Goal: Task Accomplishment & Management: Complete application form

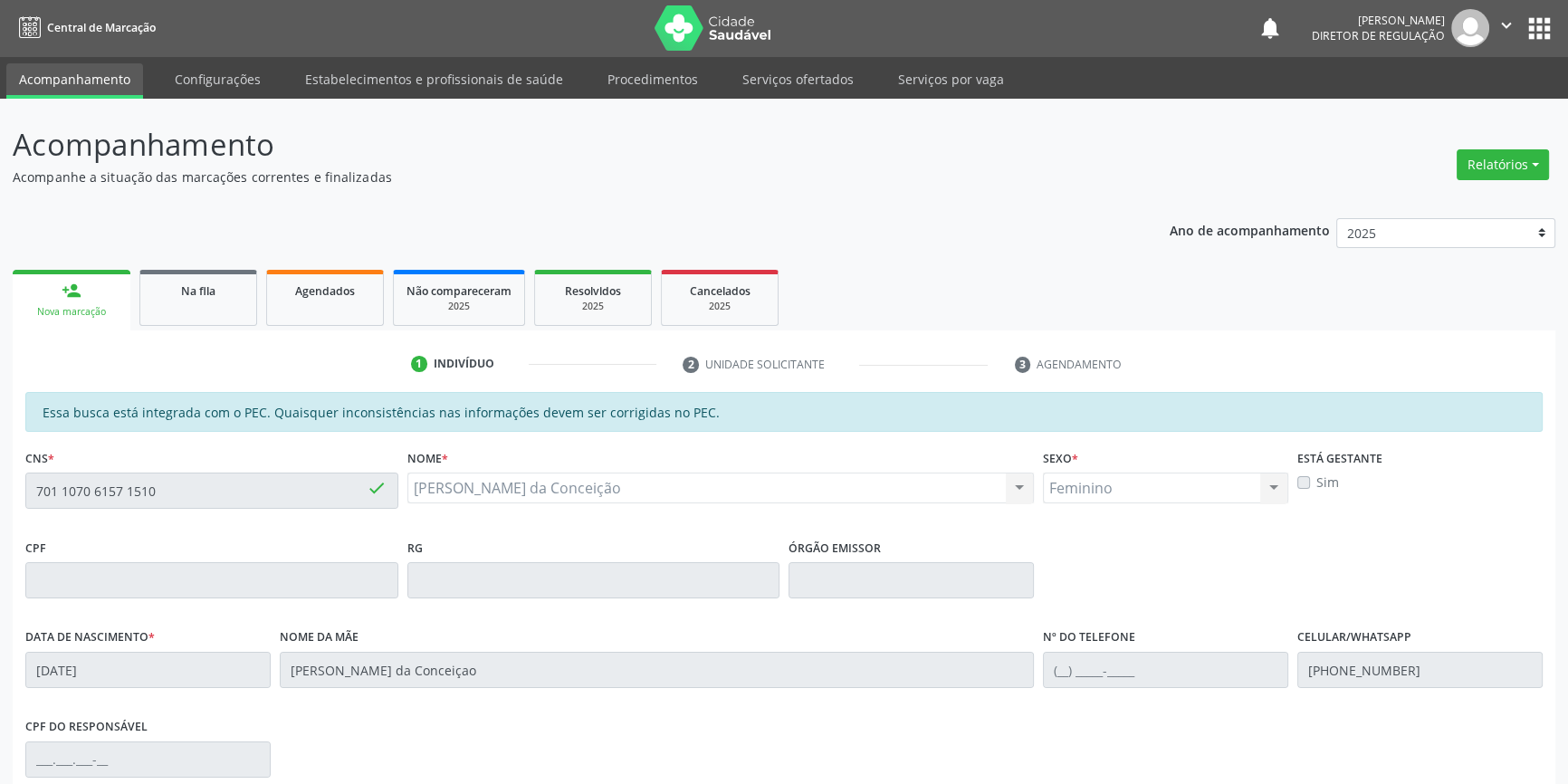
scroll to position [1, 0]
click at [9, 492] on div "Acompanhamento Acompanhe a situação das marcações correntes e finalizadas Relat…" at bounding box center [784, 565] width 1568 height 934
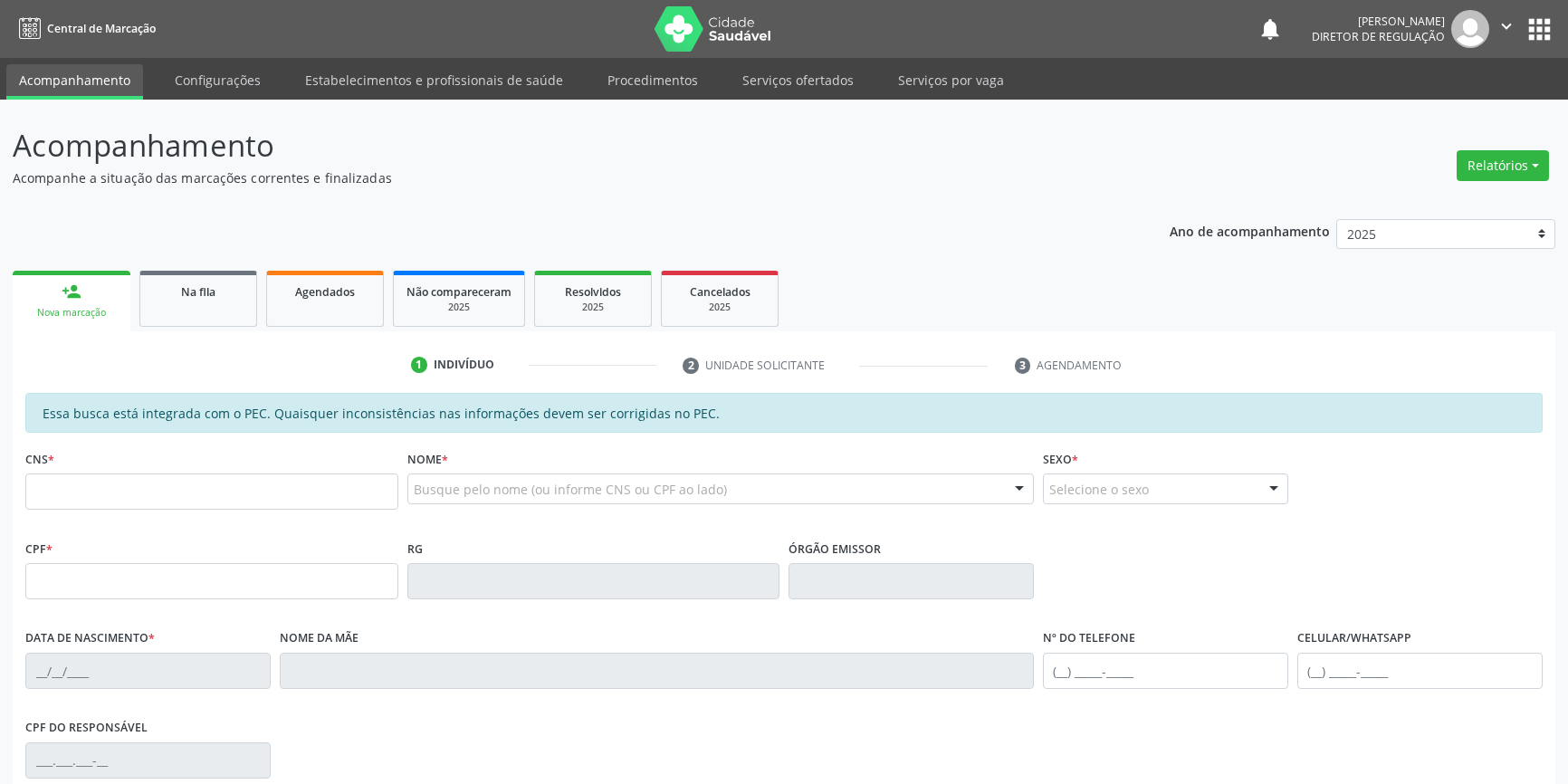
scroll to position [1, 0]
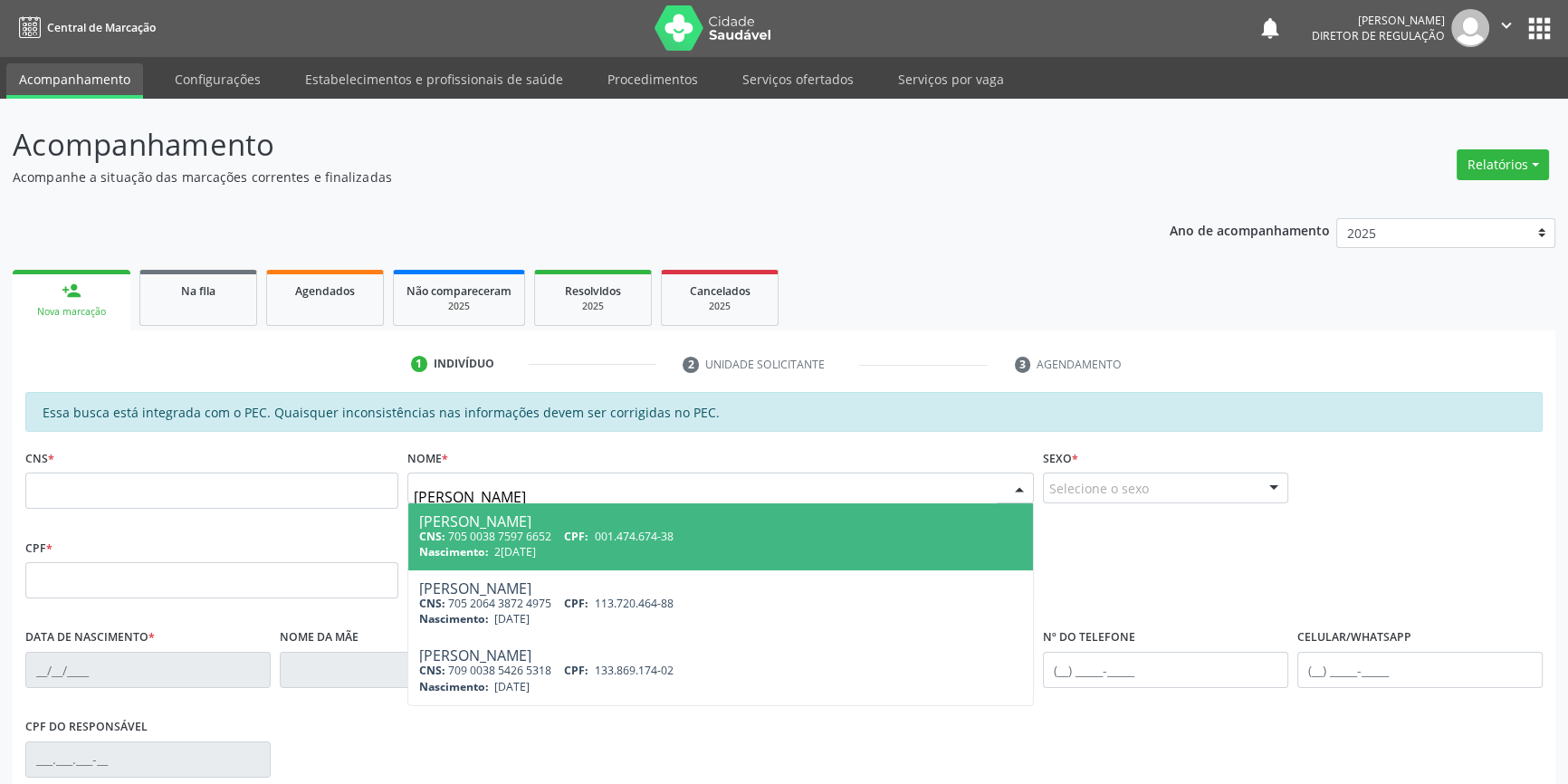
type input "LARA COELHO GOMES"
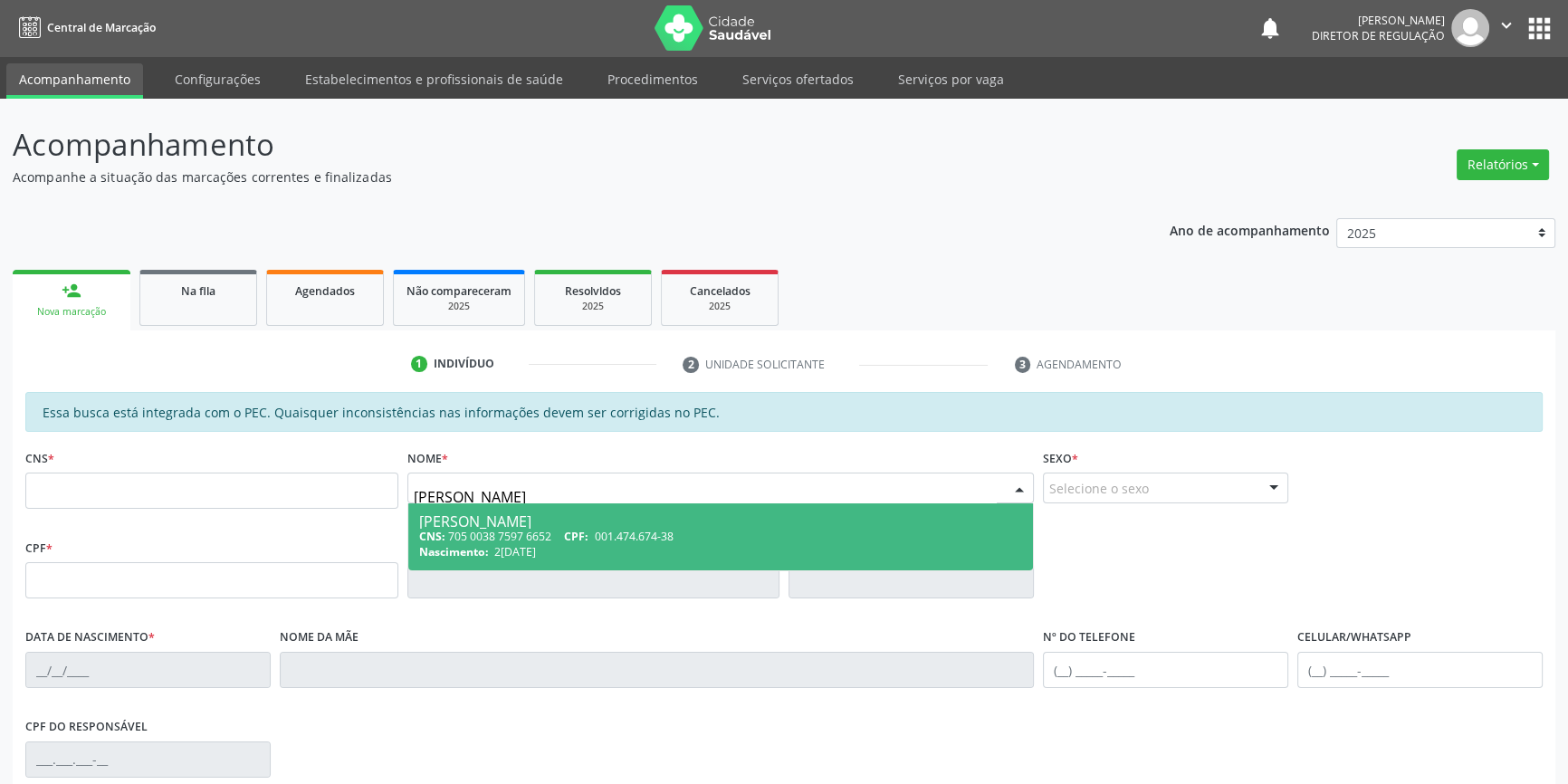
click at [526, 525] on div "Lara Coelho Gomes de Macedo" at bounding box center [721, 520] width 603 height 15
type input "705 0038 7597 6652"
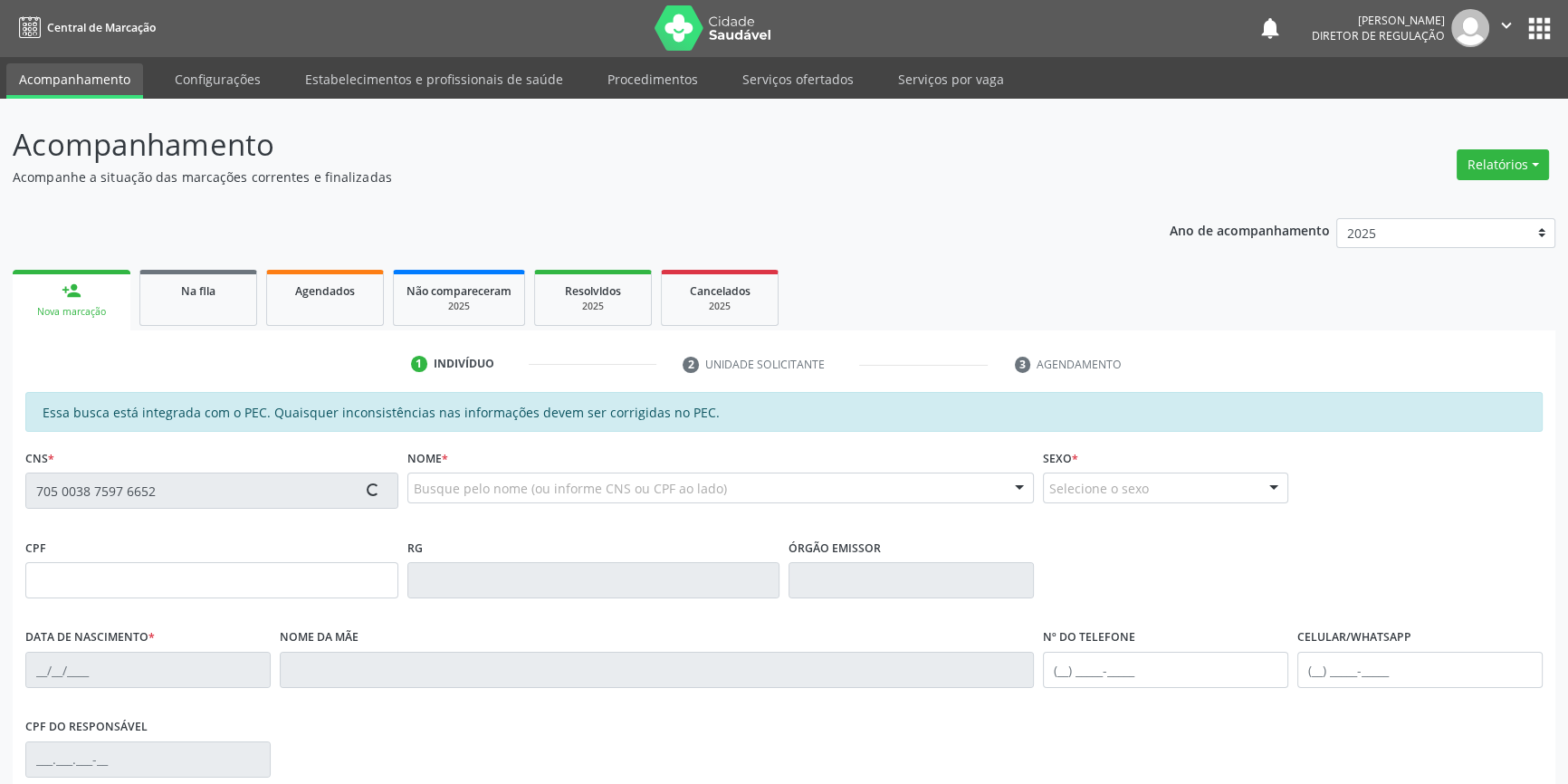
type input "001.474.674-38"
type input "29/12/2023"
type input "Ana Conceicao Coelho de Macedo"
type input "(87) 98801-8664"
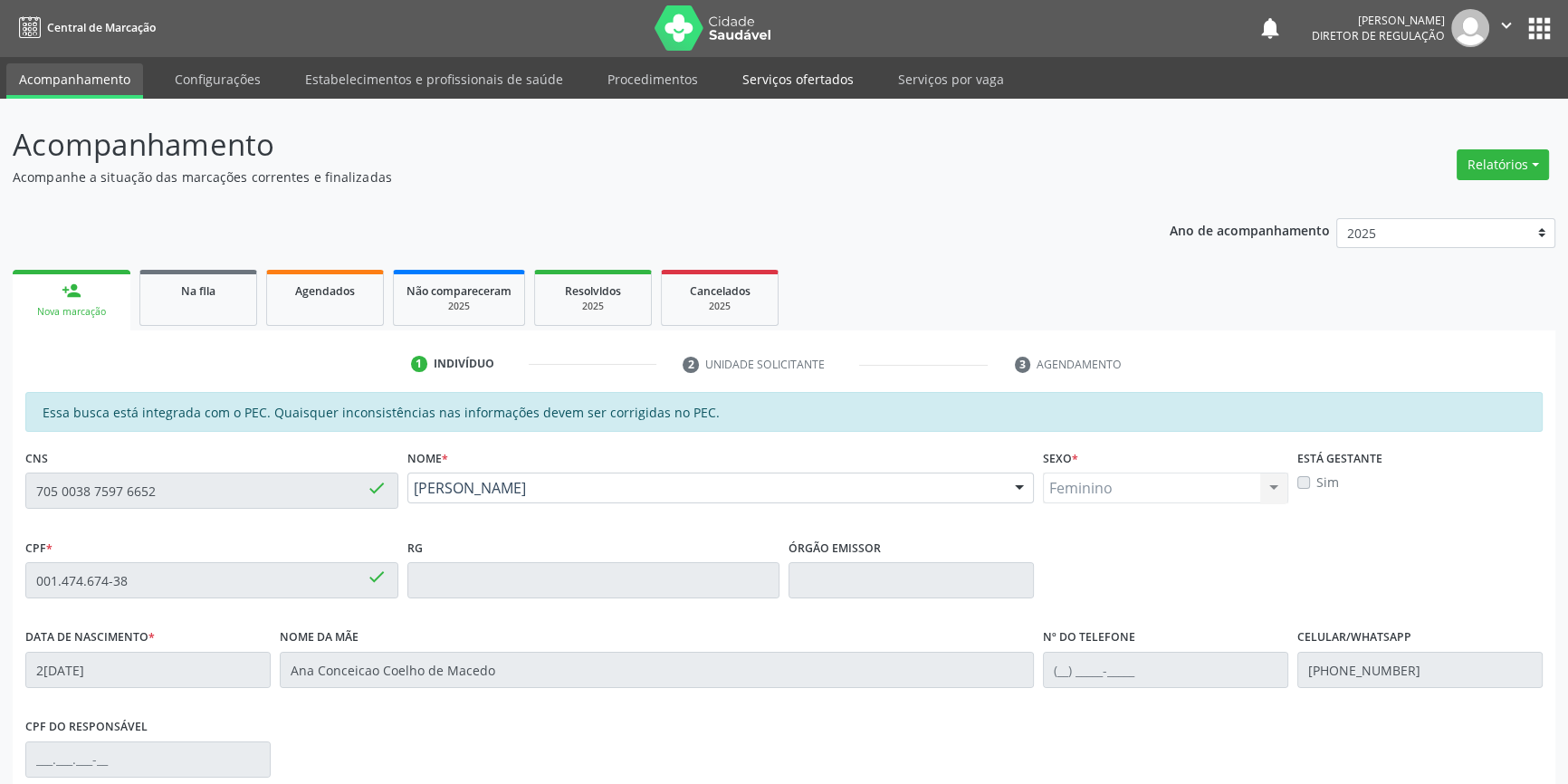
click at [814, 77] on link "Serviços ofertados" at bounding box center [798, 79] width 136 height 32
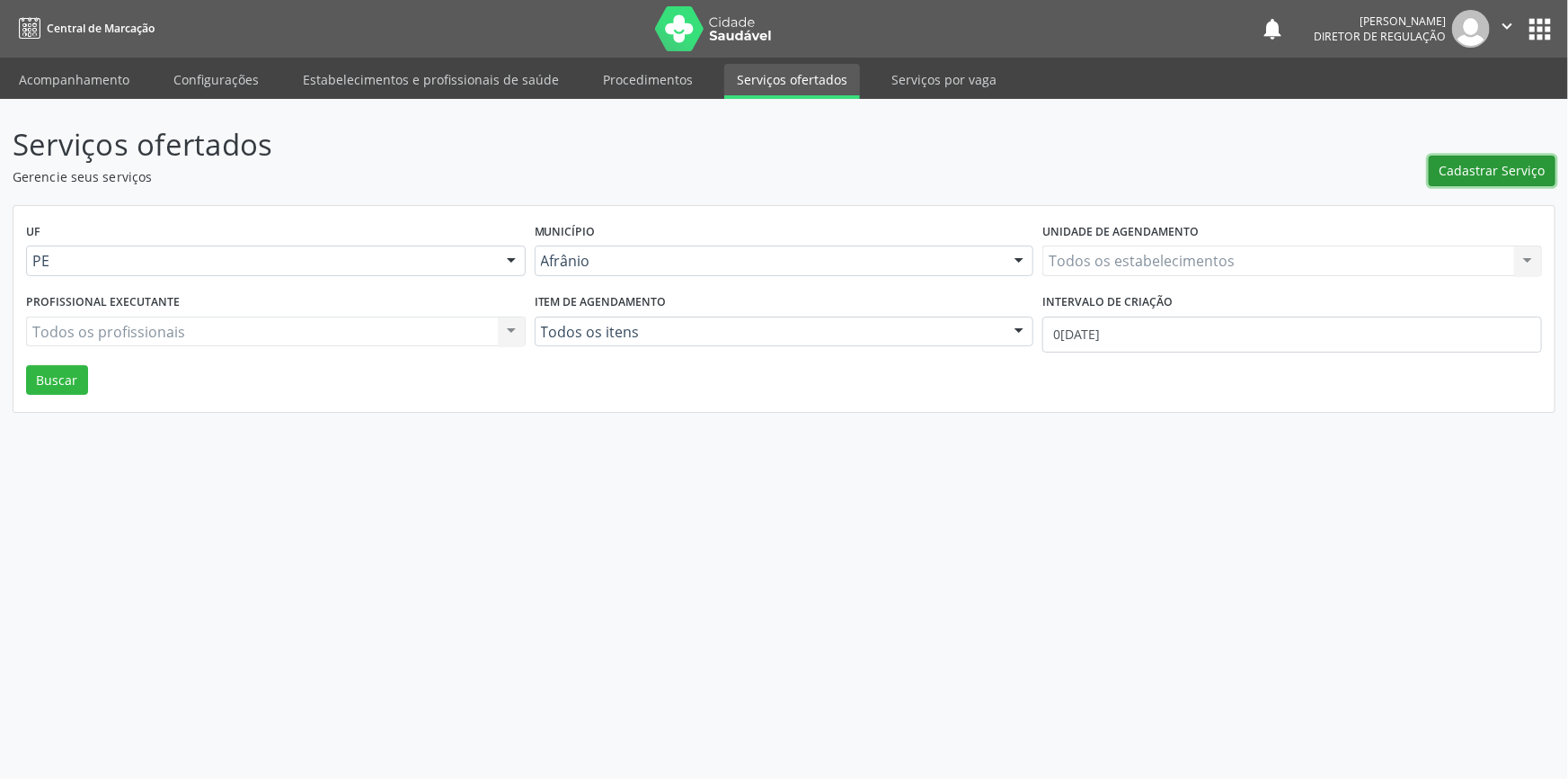
click at [1492, 173] on span "Cadastrar Serviço" at bounding box center [1493, 171] width 106 height 19
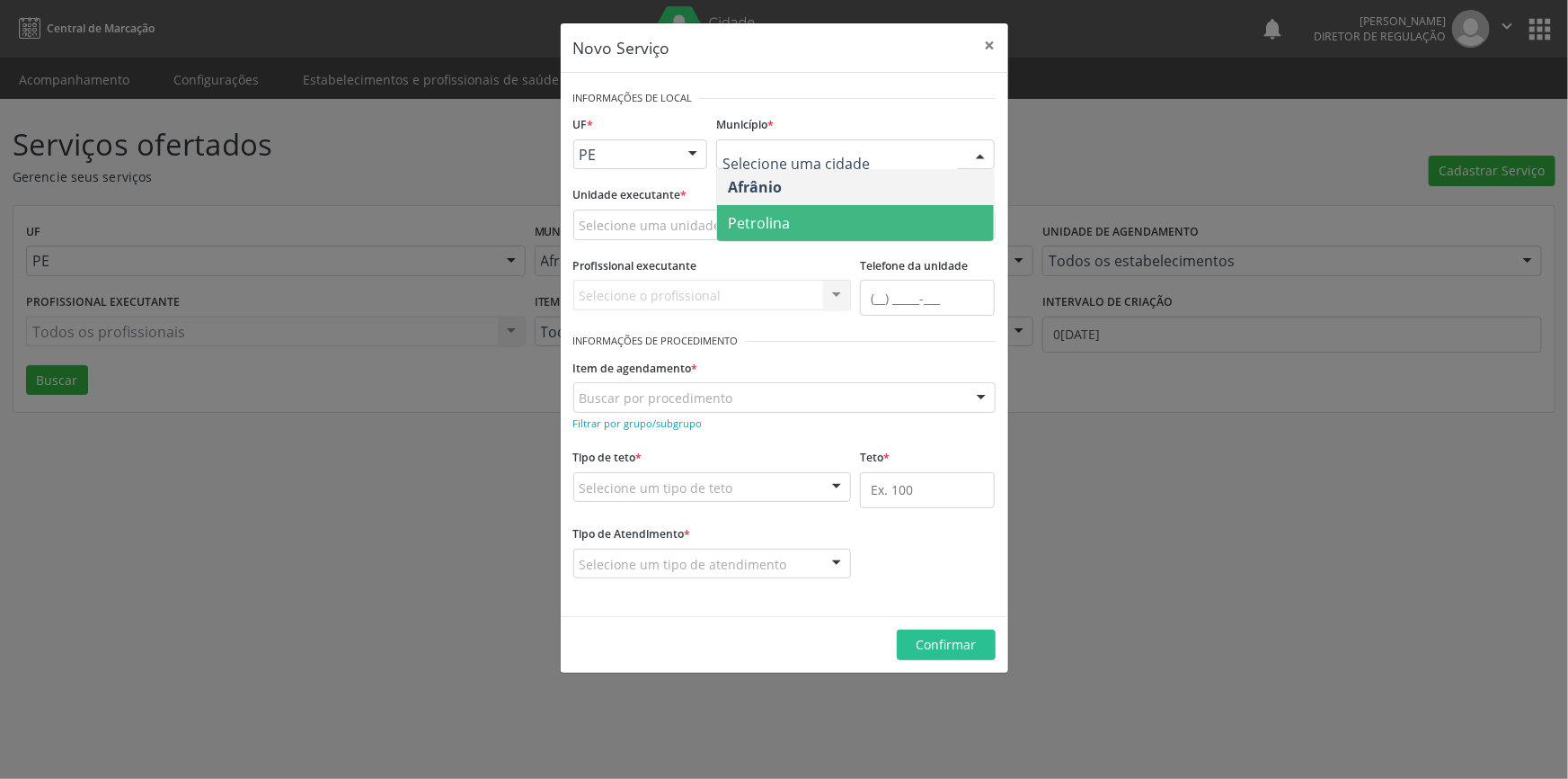
click at [793, 232] on span "Petrolina" at bounding box center [855, 222] width 277 height 36
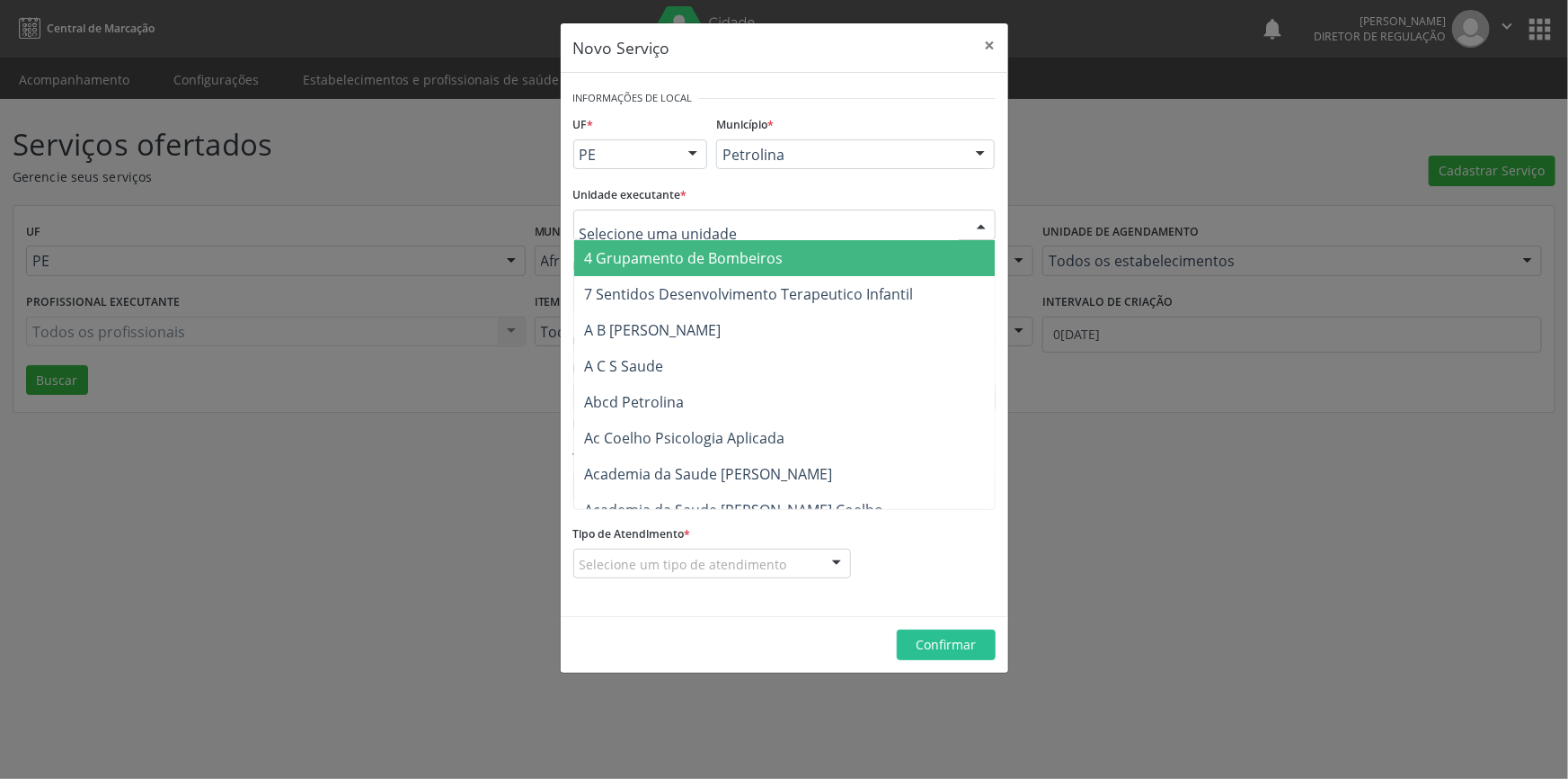
click at [746, 222] on div at bounding box center [784, 225] width 422 height 31
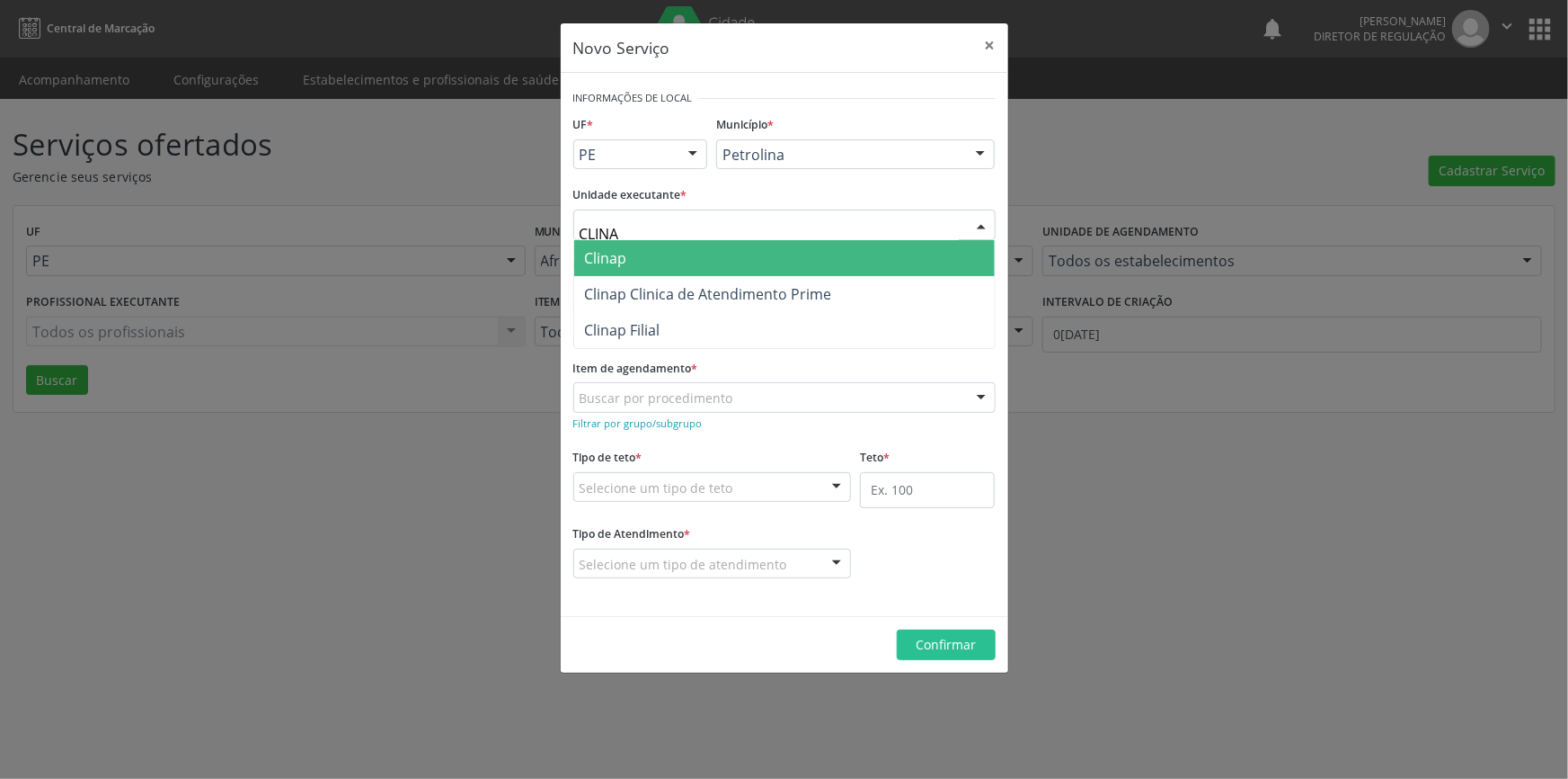
type input "CLINAP"
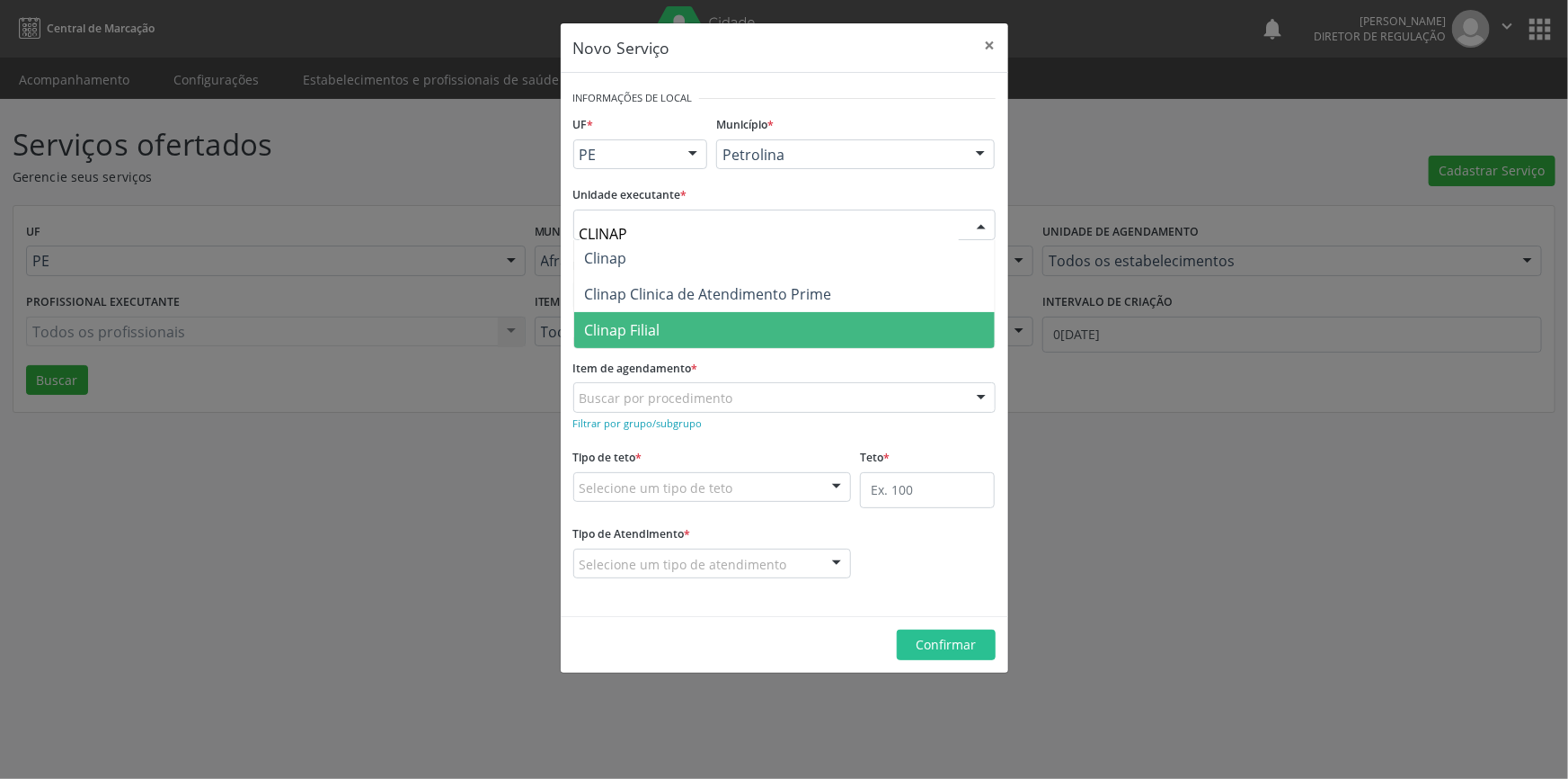
click at [730, 335] on span "Clinap Filial" at bounding box center [784, 330] width 420 height 36
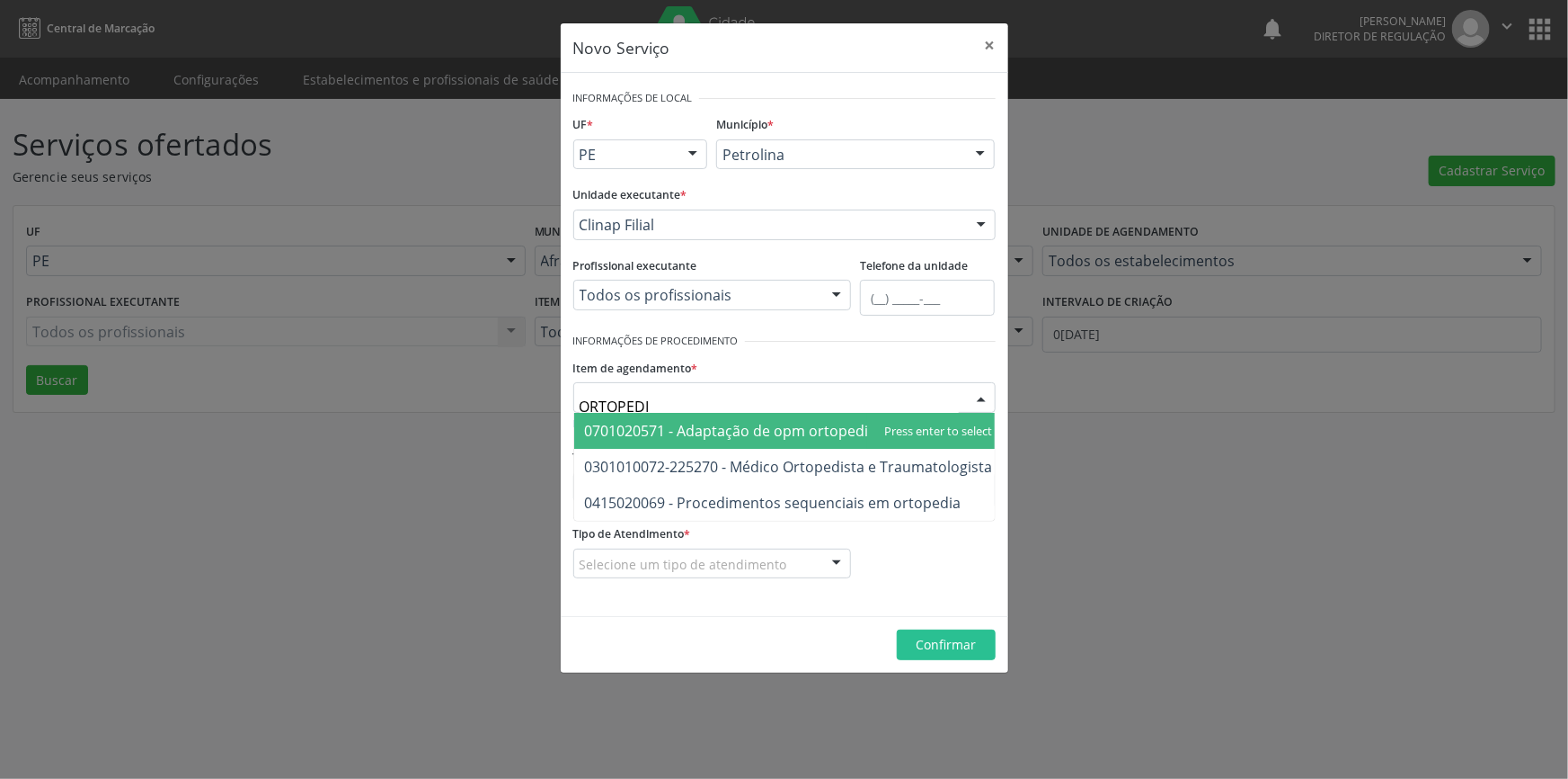
type input "ORTOPEDIS"
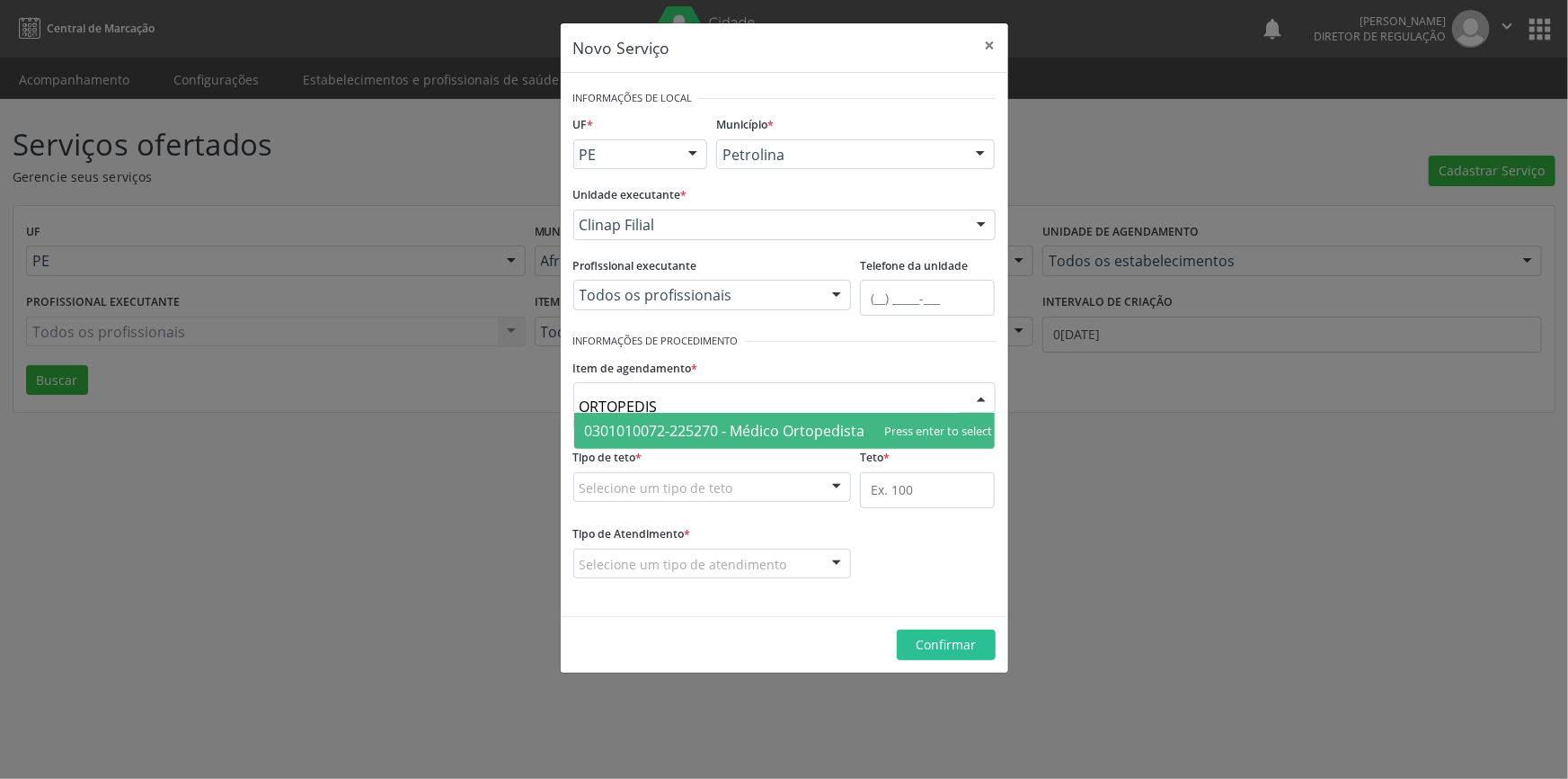
click at [725, 424] on span "0301010072-225270 - Médico Ortopedista e Traumatologista" at bounding box center [789, 430] width 408 height 19
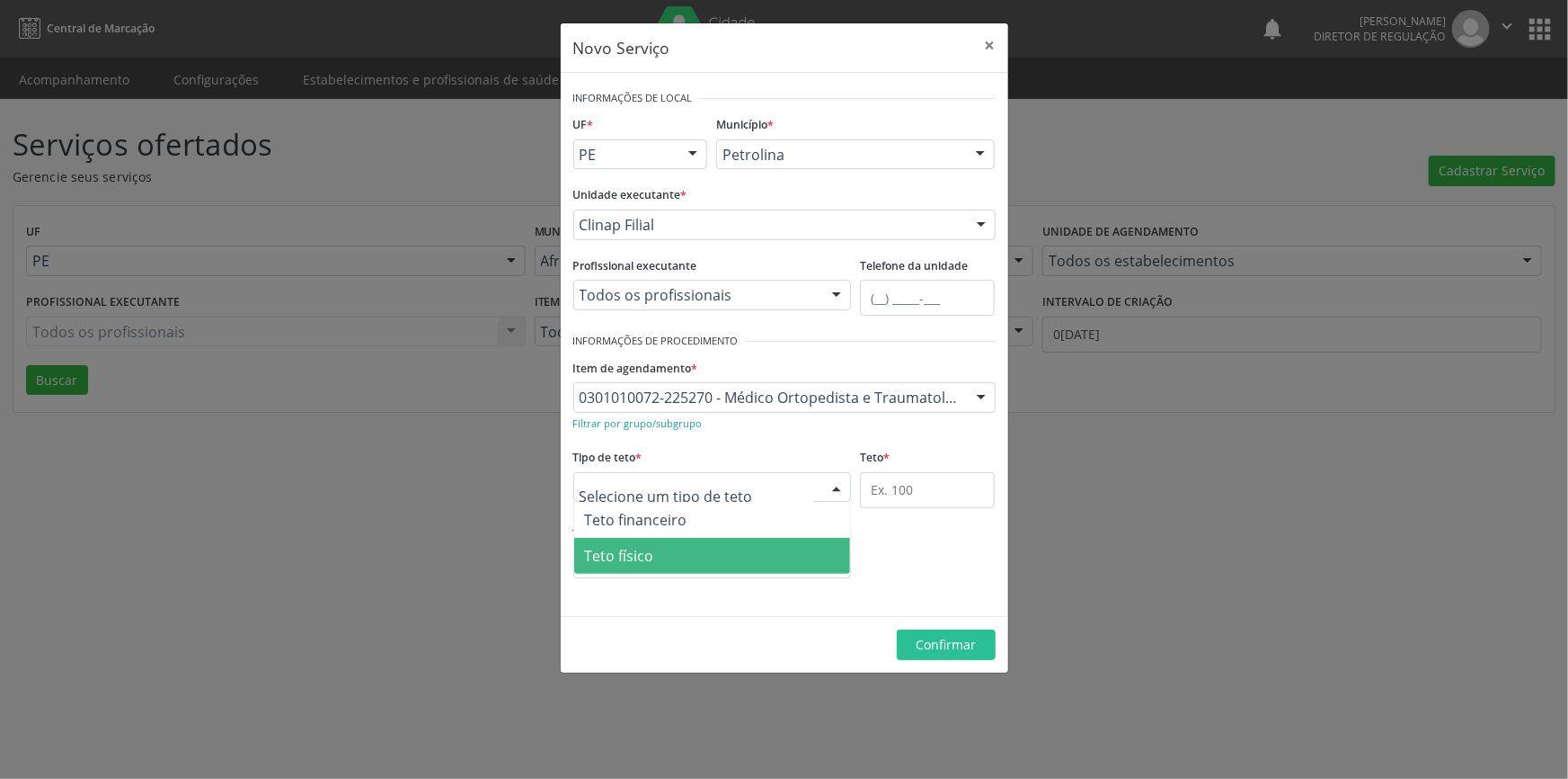
click at [719, 560] on span "Teto físico" at bounding box center [712, 555] width 277 height 36
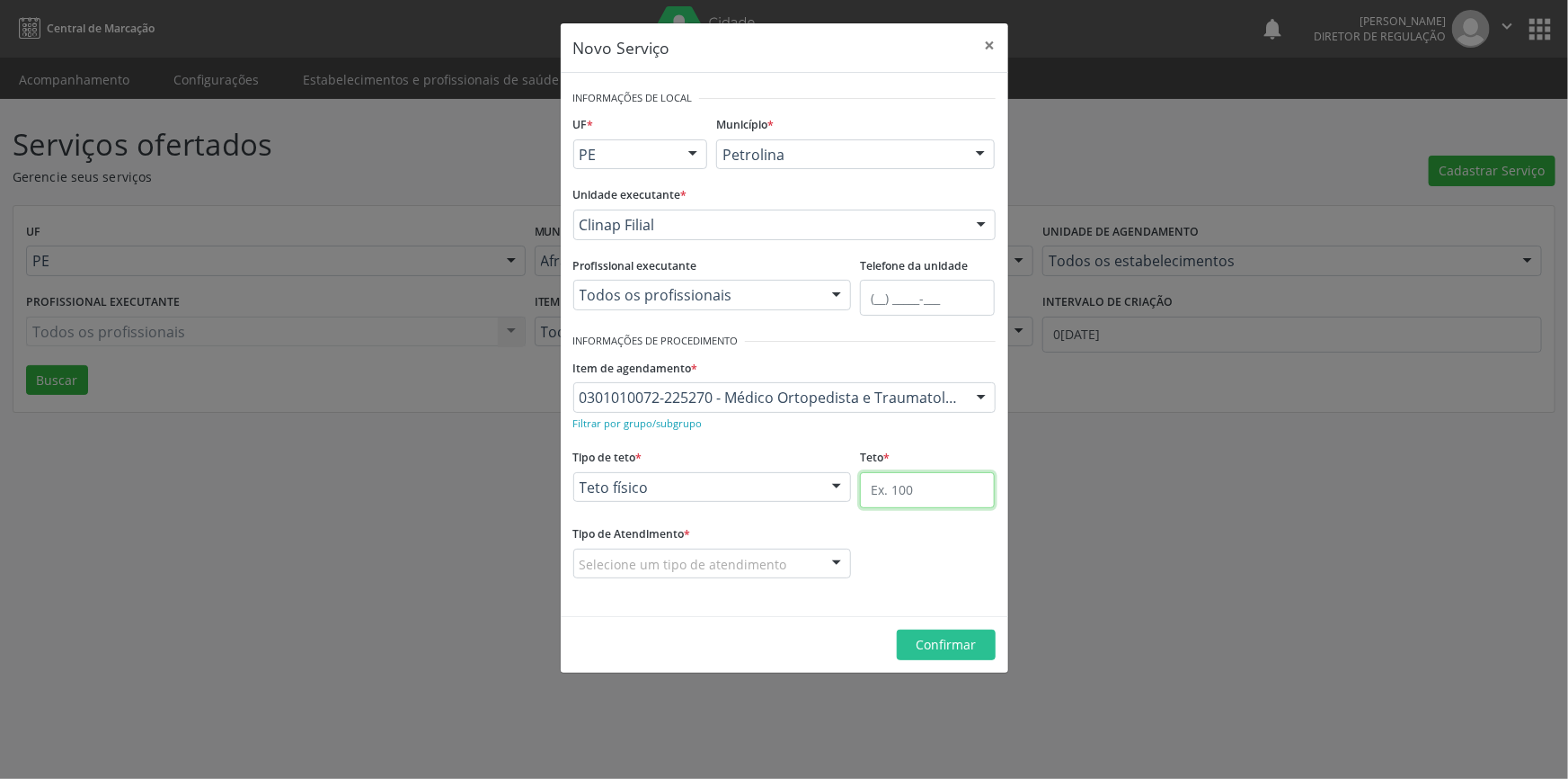
click at [939, 490] on input "text" at bounding box center [927, 489] width 135 height 36
type input "1"
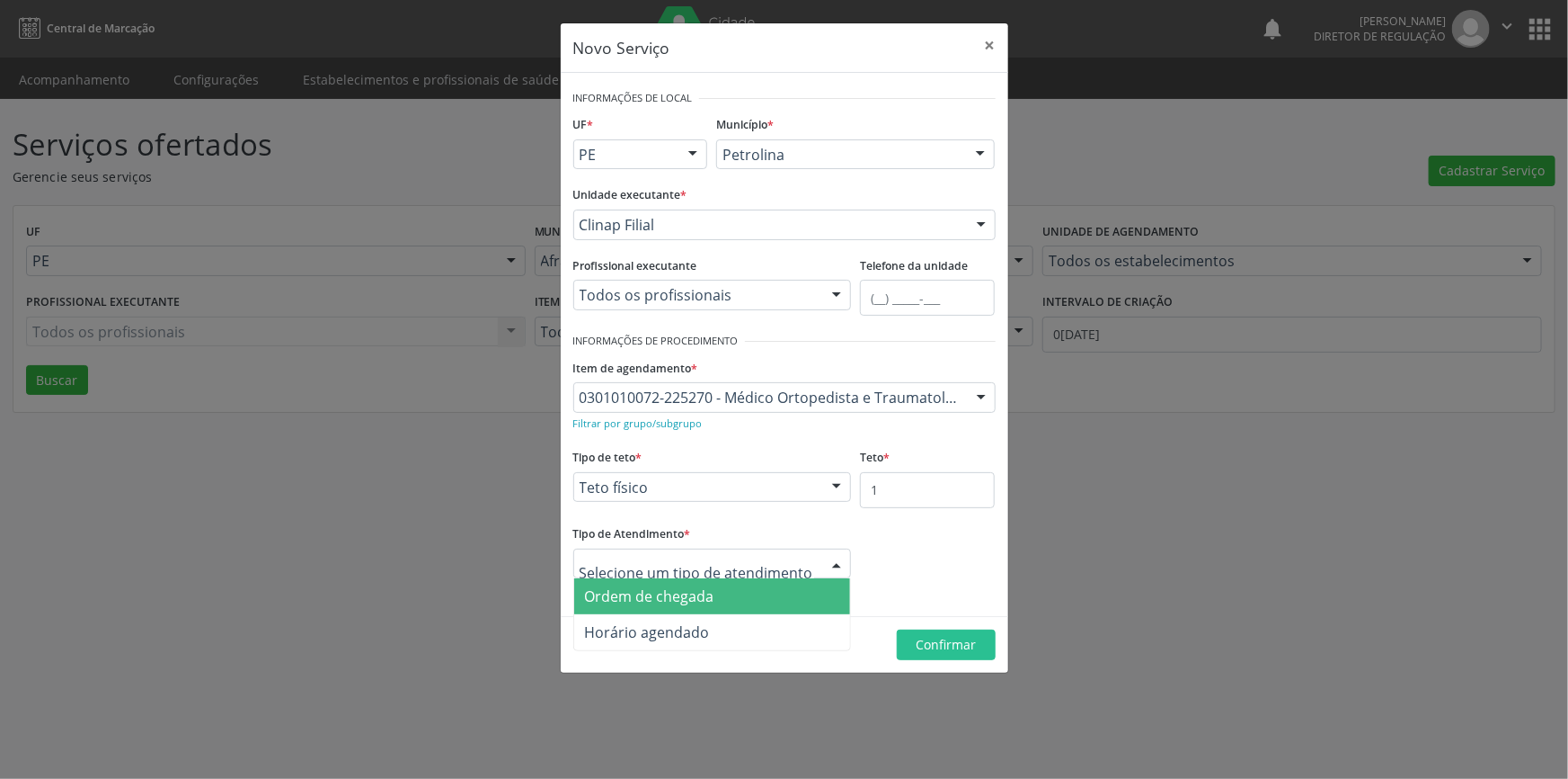
click at [790, 554] on div at bounding box center [713, 563] width 278 height 31
click at [763, 602] on span "Ordem de chegada" at bounding box center [712, 595] width 277 height 36
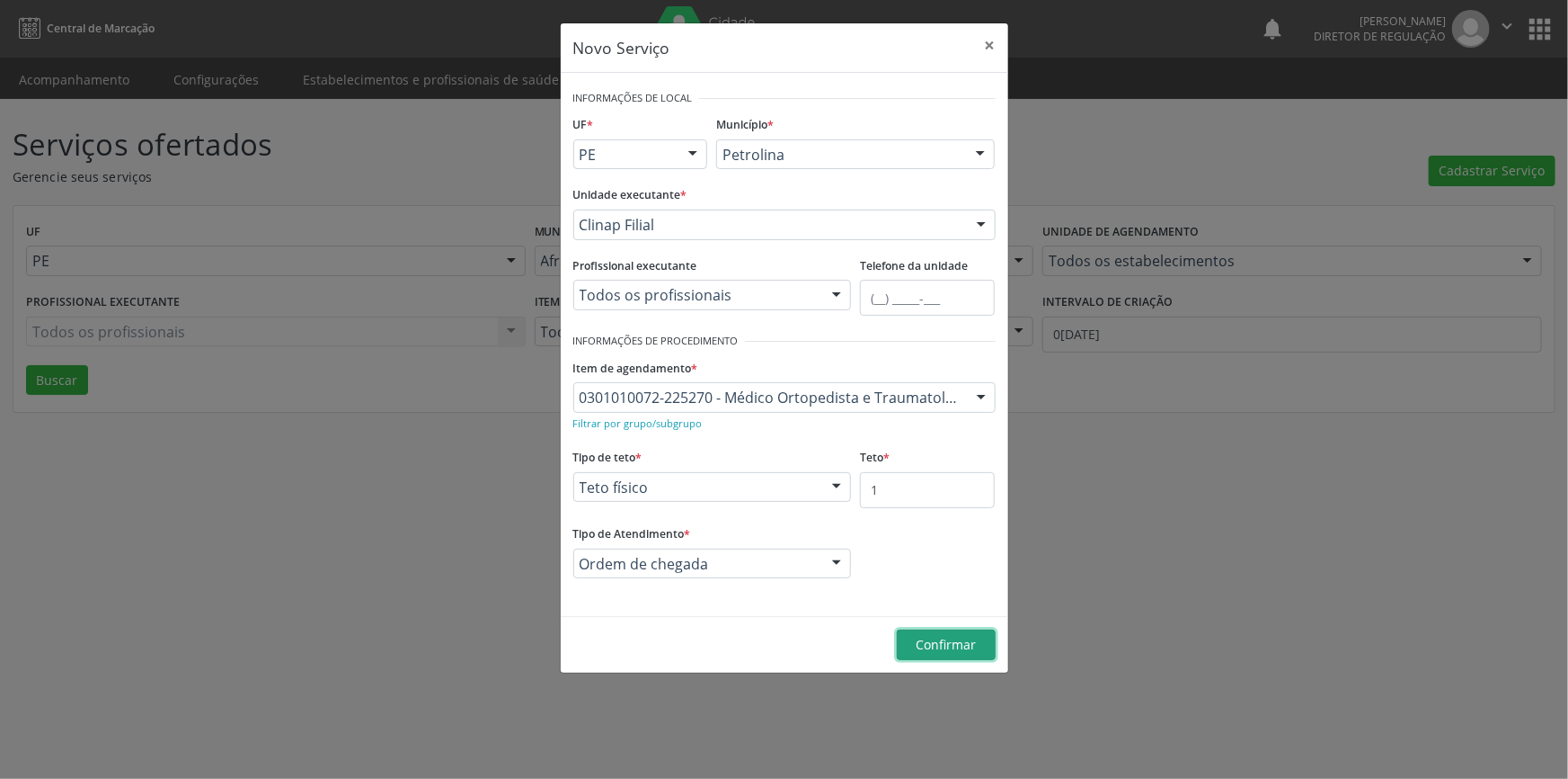
click at [957, 642] on span "Confirmar" at bounding box center [946, 645] width 60 height 17
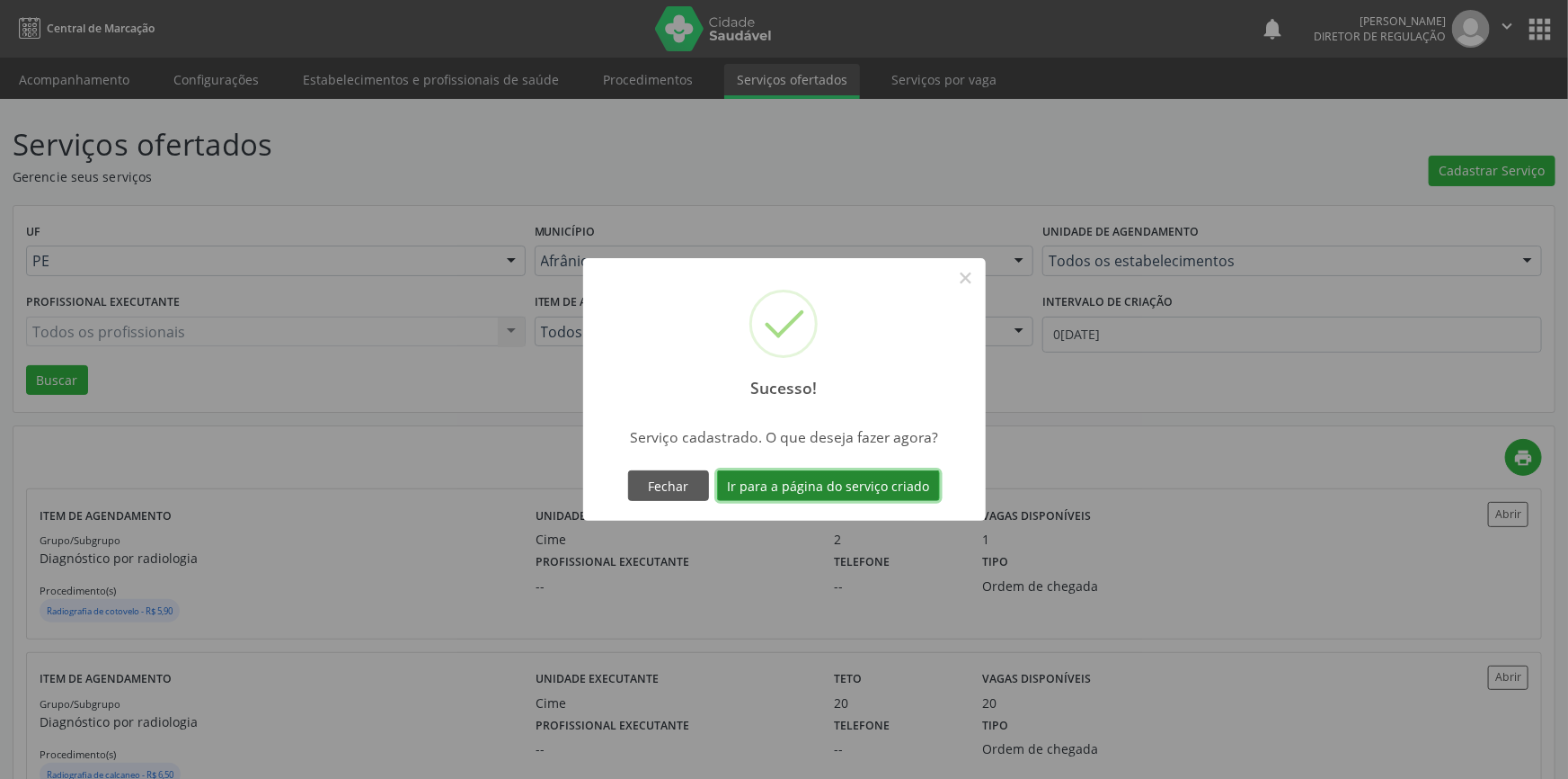
click at [914, 489] on button "Ir para a página do serviço criado" at bounding box center [828, 486] width 223 height 31
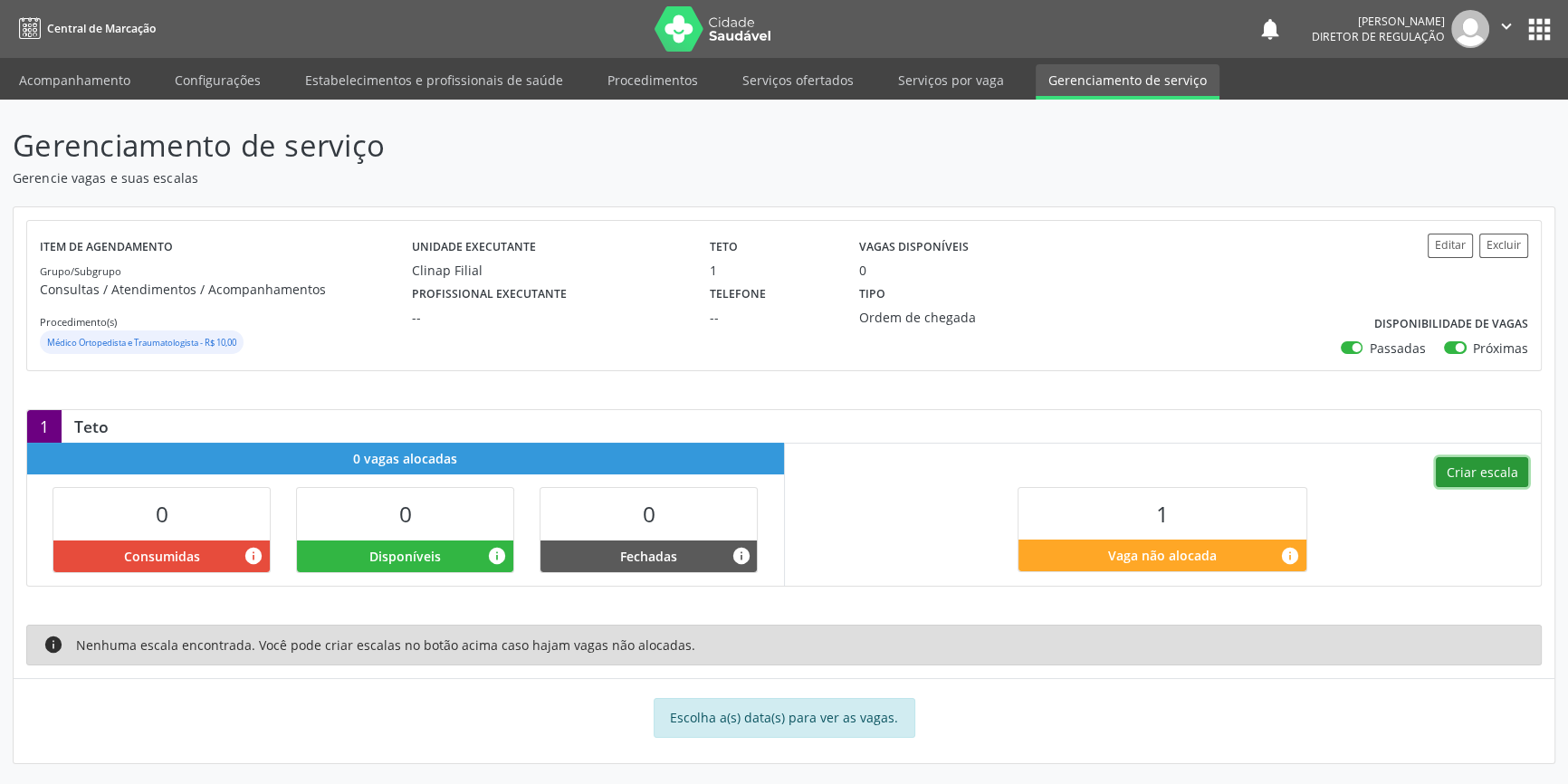
click at [1500, 475] on button "Criar escala" at bounding box center [1481, 473] width 92 height 31
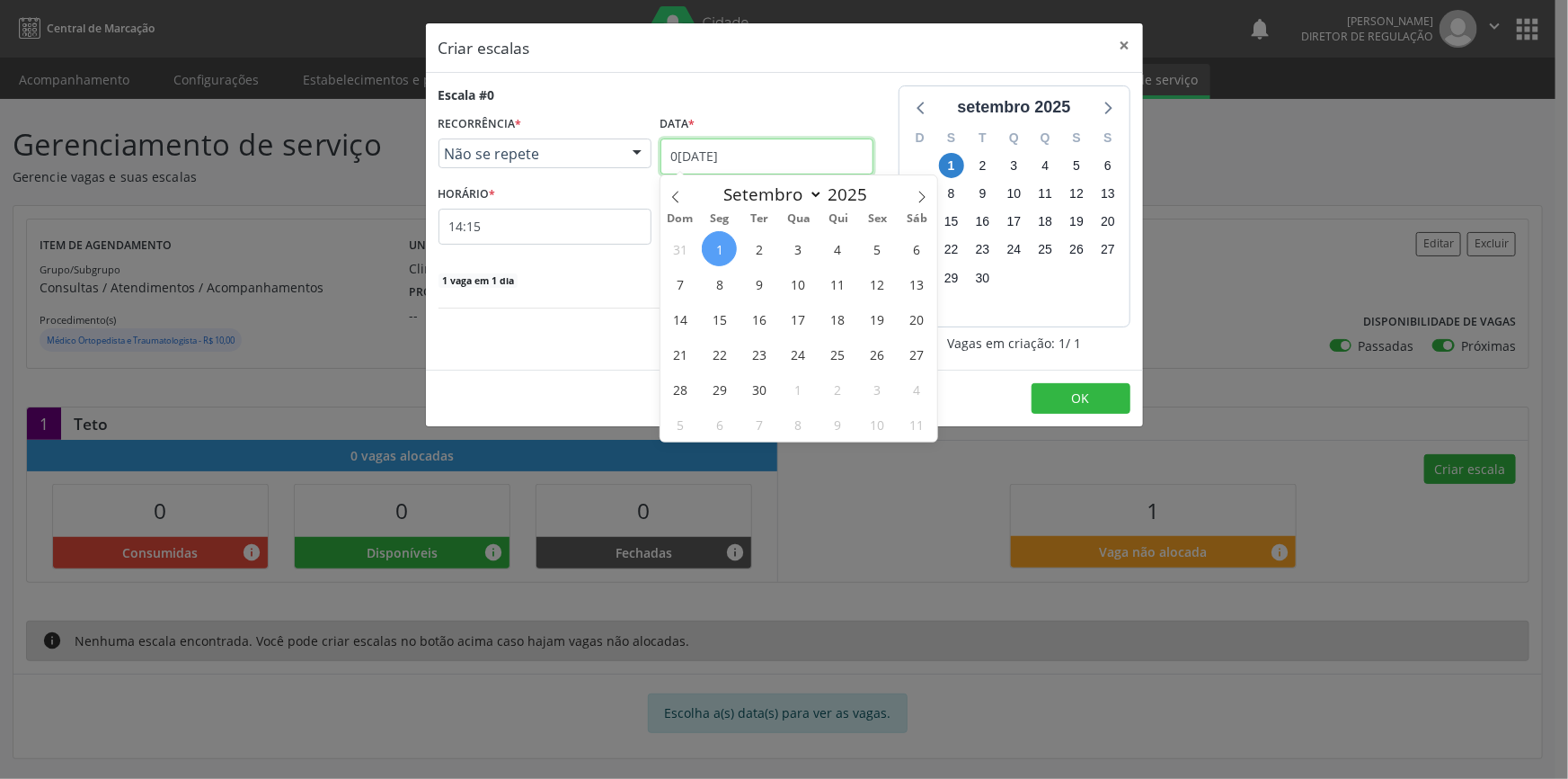
click at [761, 153] on input "01/09/2025" at bounding box center [767, 156] width 213 height 36
click at [873, 288] on span "12" at bounding box center [877, 283] width 35 height 35
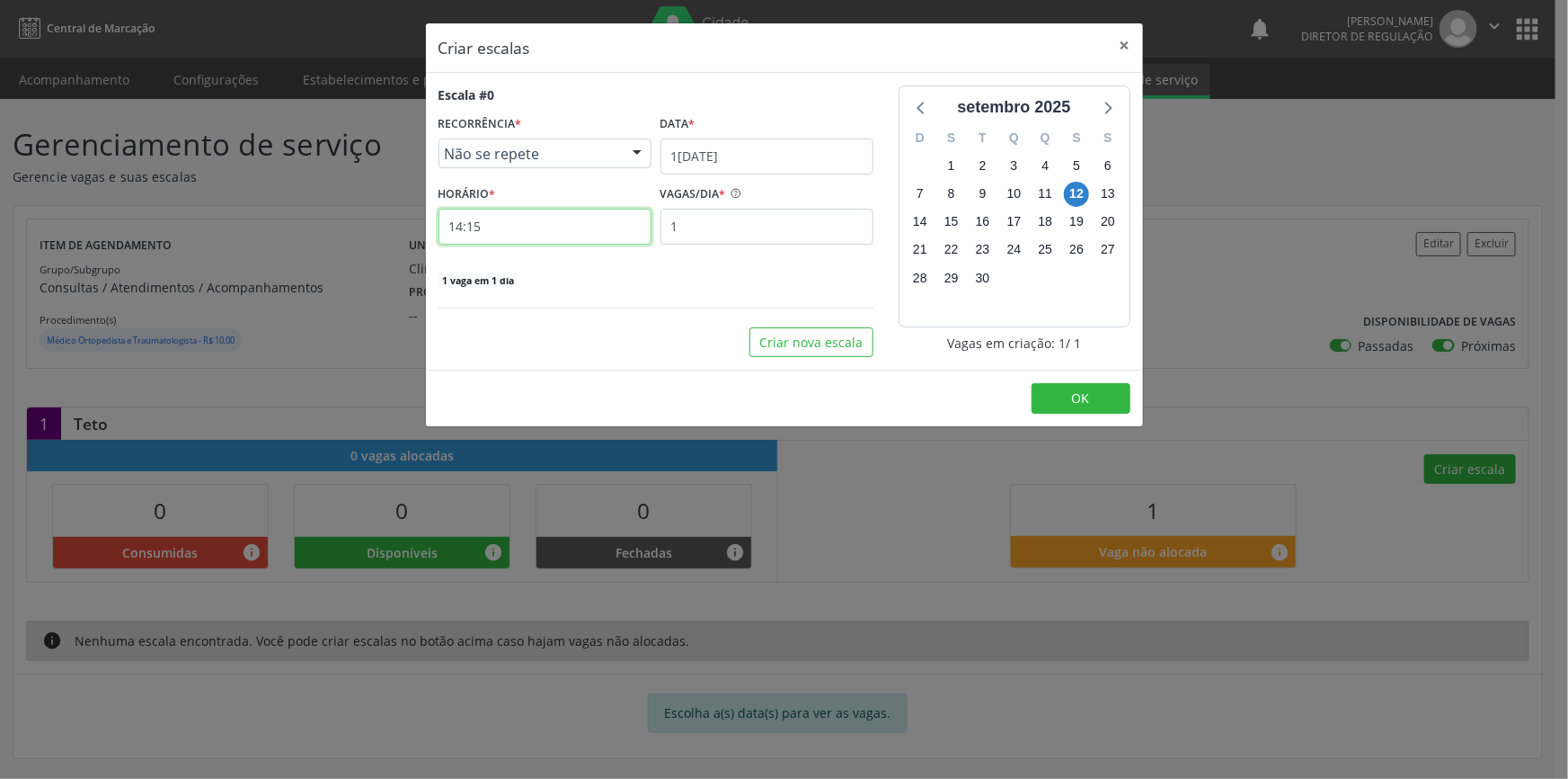
click at [569, 225] on input "14:15" at bounding box center [545, 226] width 213 height 36
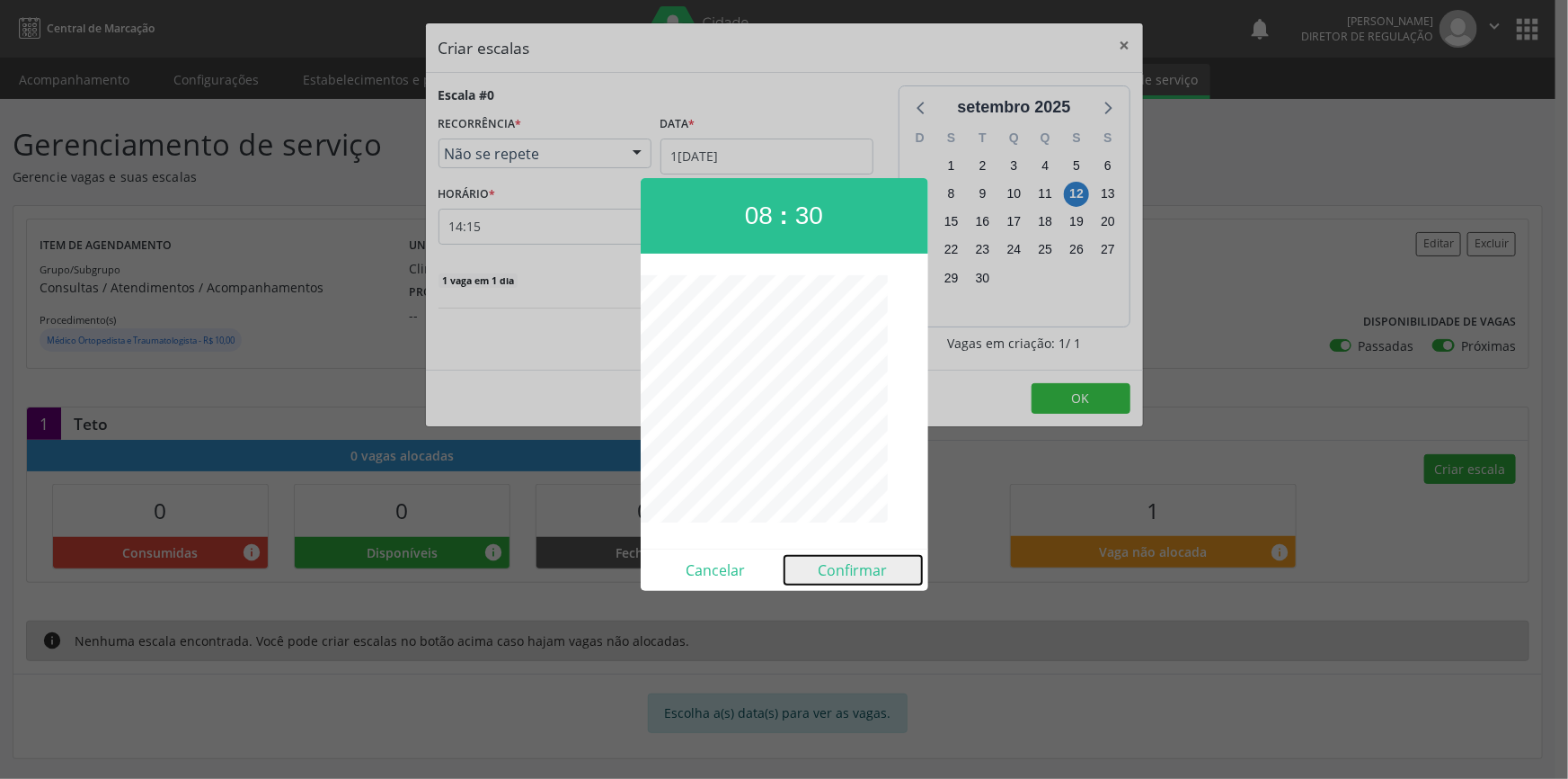
click at [852, 575] on button "Confirmar" at bounding box center [853, 570] width 137 height 29
type input "08:30"
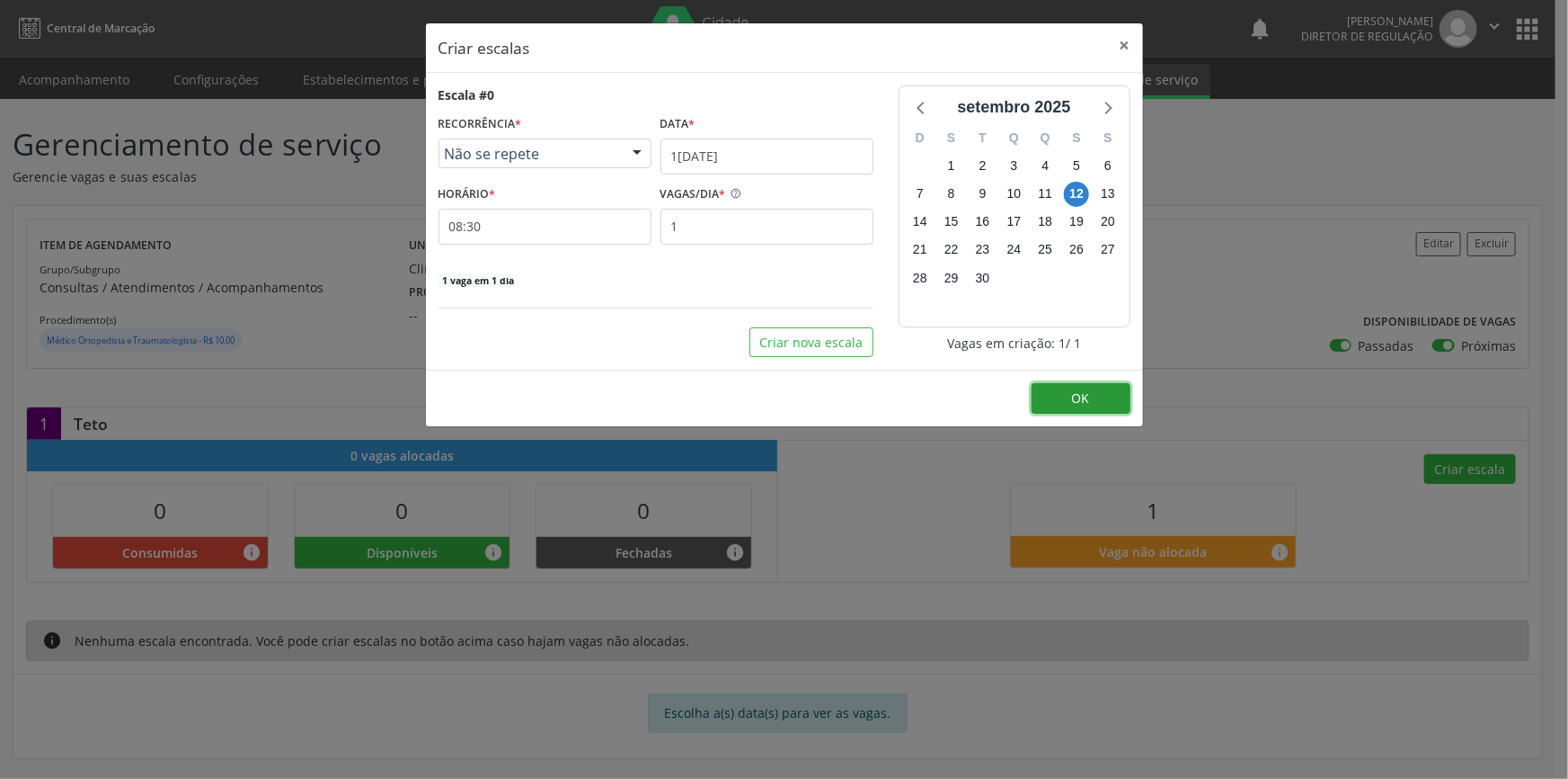
click at [1058, 396] on button "OK" at bounding box center [1081, 398] width 99 height 31
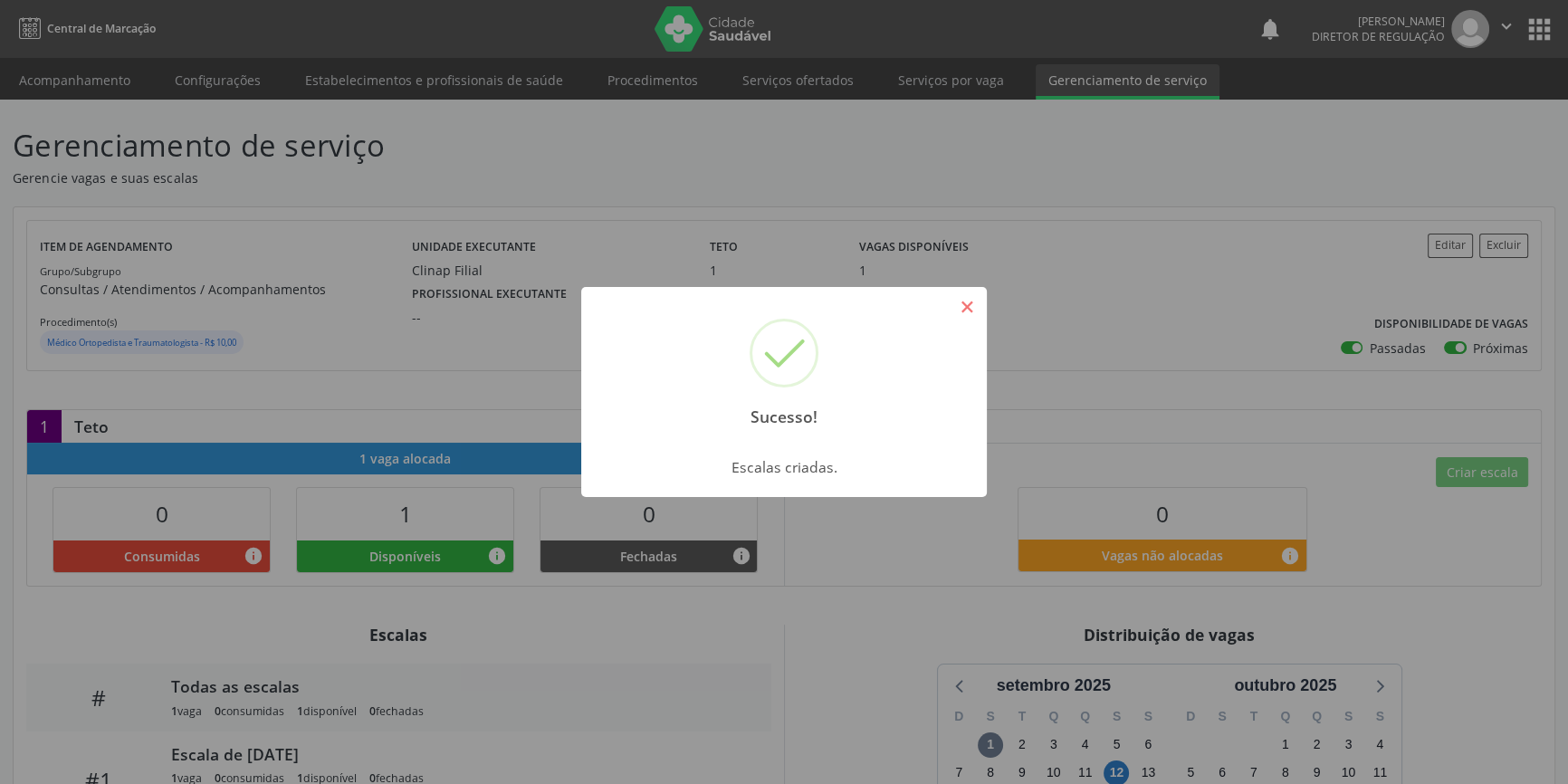
click at [960, 318] on button "×" at bounding box center [967, 307] width 31 height 31
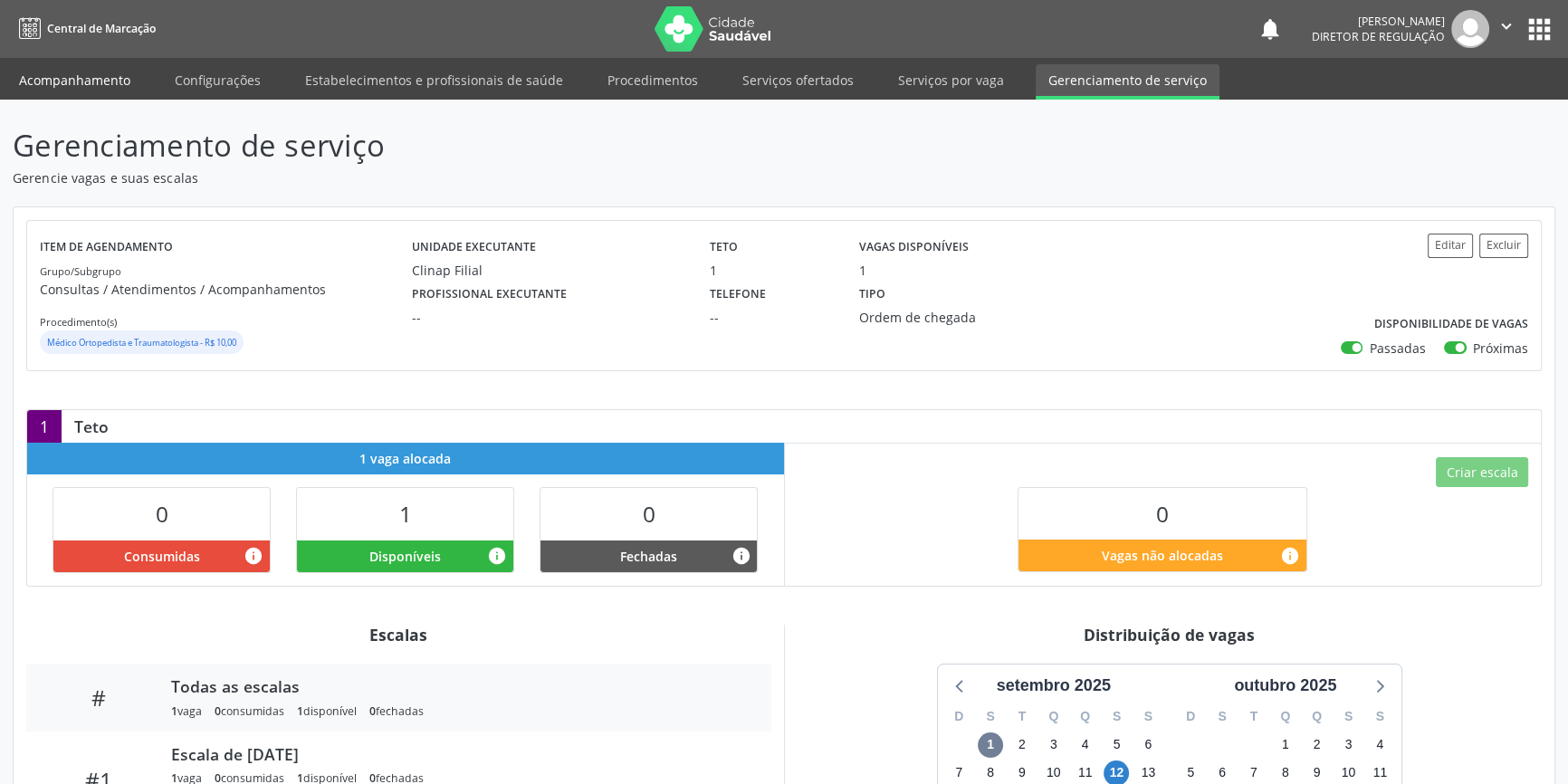
click at [74, 83] on link "Acompanhamento" at bounding box center [75, 80] width 136 height 32
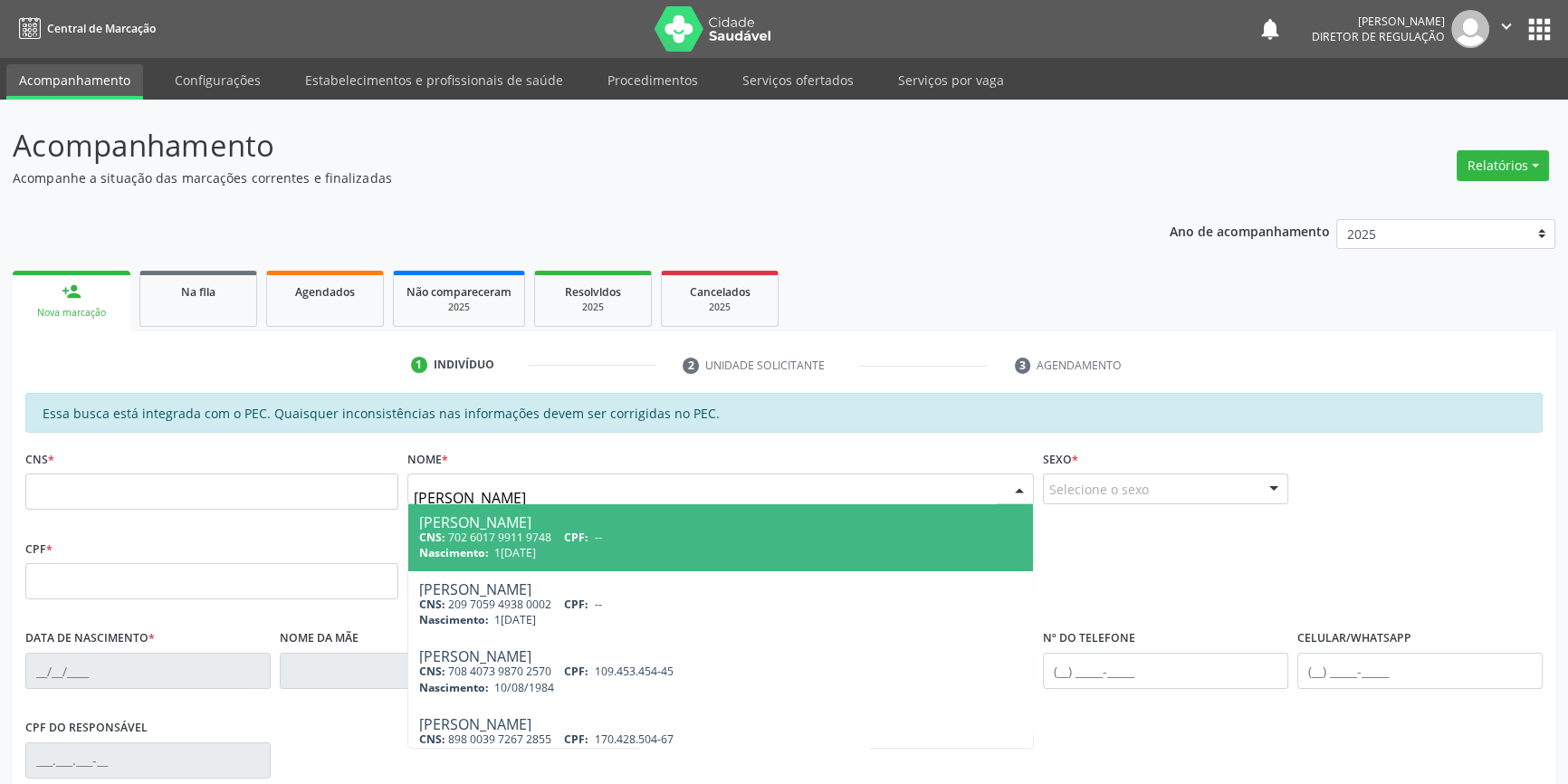
type input "LARA COELHO"
click at [510, 525] on div "Lara Coelho Gomes de Macedo" at bounding box center [721, 521] width 603 height 15
type input "705 0038 7597 6652"
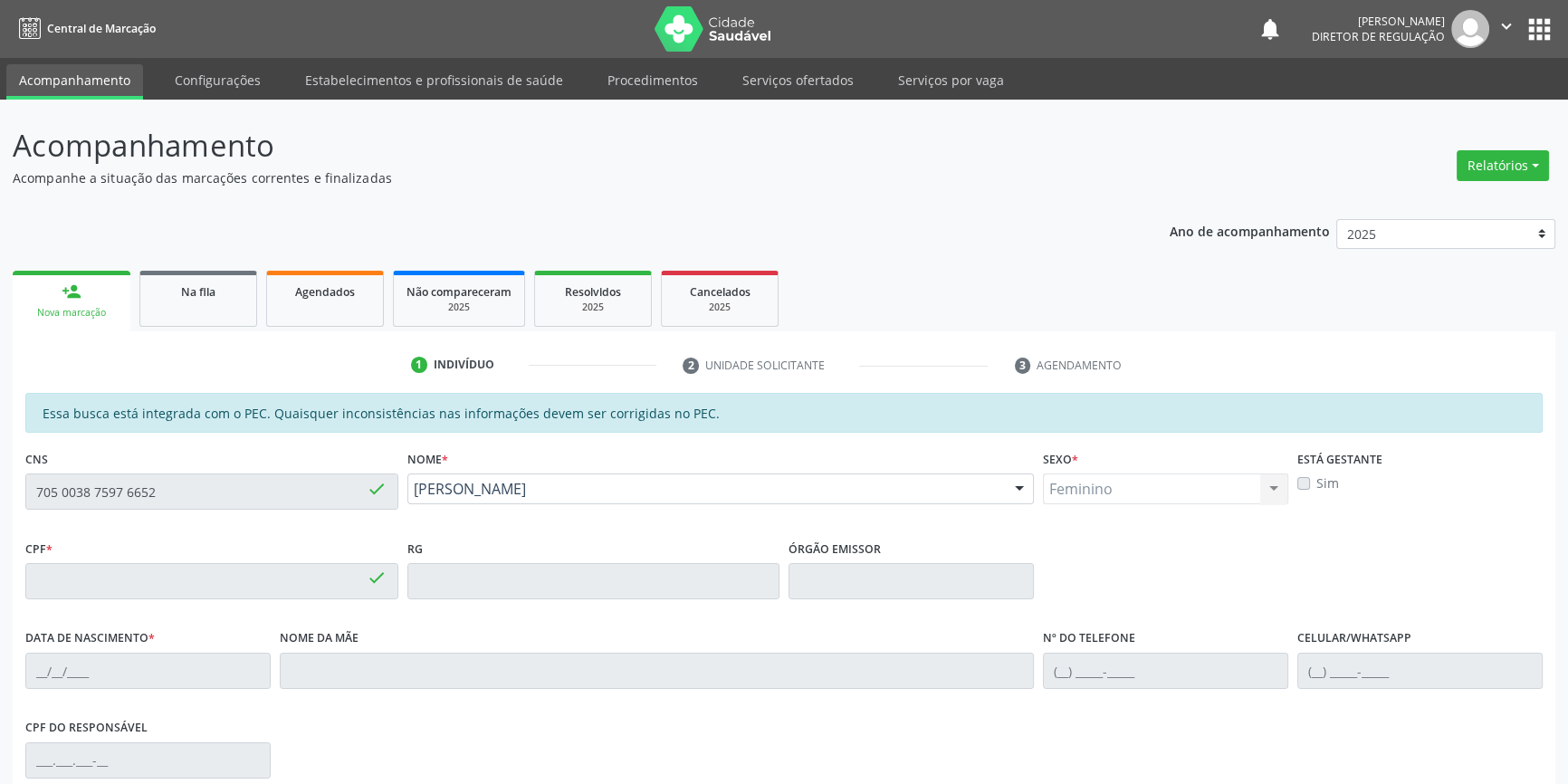
type input "001.474.674-38"
type input "29/12/2023"
type input "Ana Conceicao Coelho de Macedo"
type input "(87) 98801-8664"
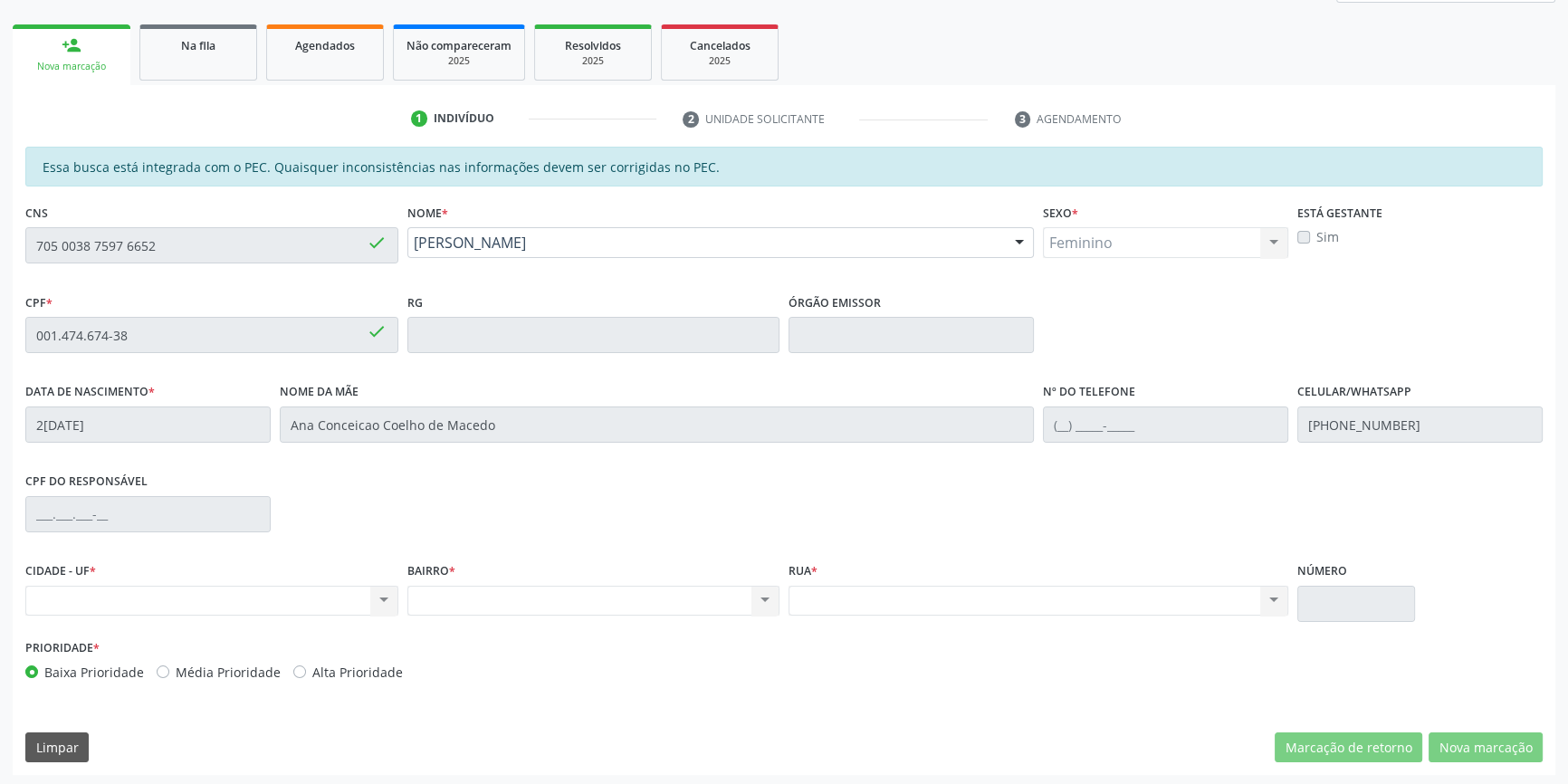
scroll to position [248, 0]
click at [19, 252] on div "Essa busca está integrada com o PEC. Quaisquer inconsistências nas informações …" at bounding box center [784, 459] width 1543 height 628
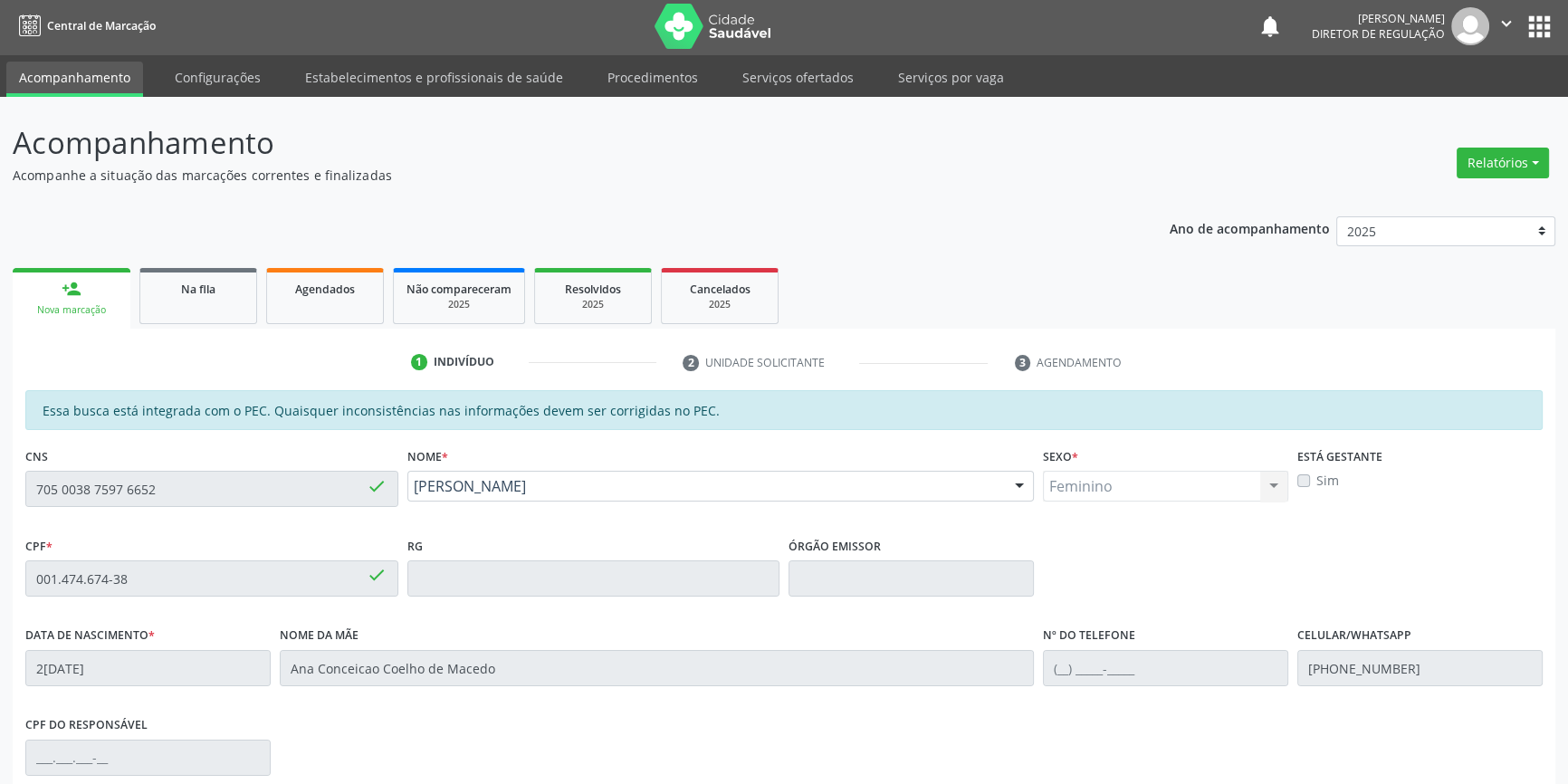
scroll to position [1, 0]
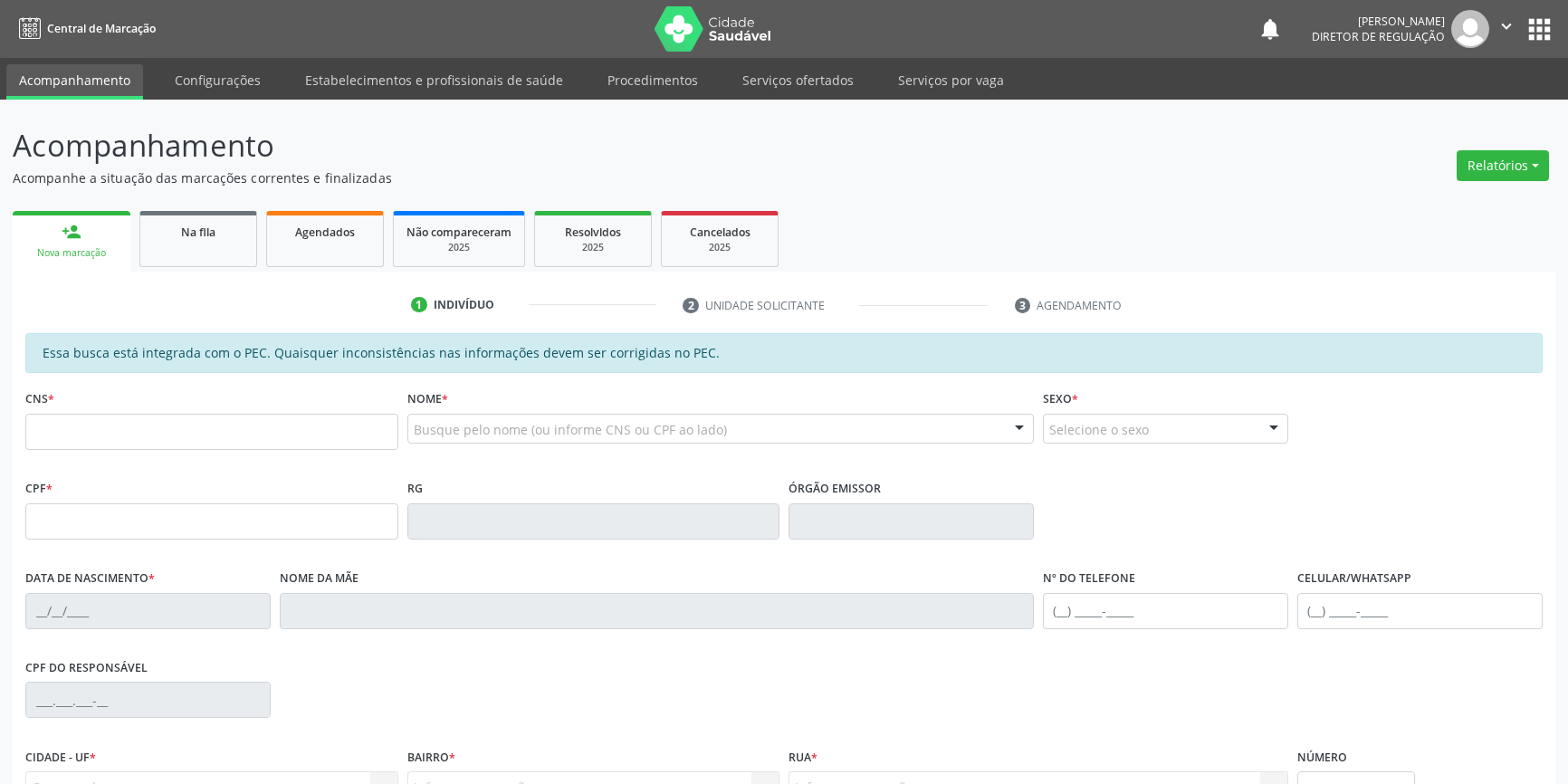
scroll to position [1, 0]
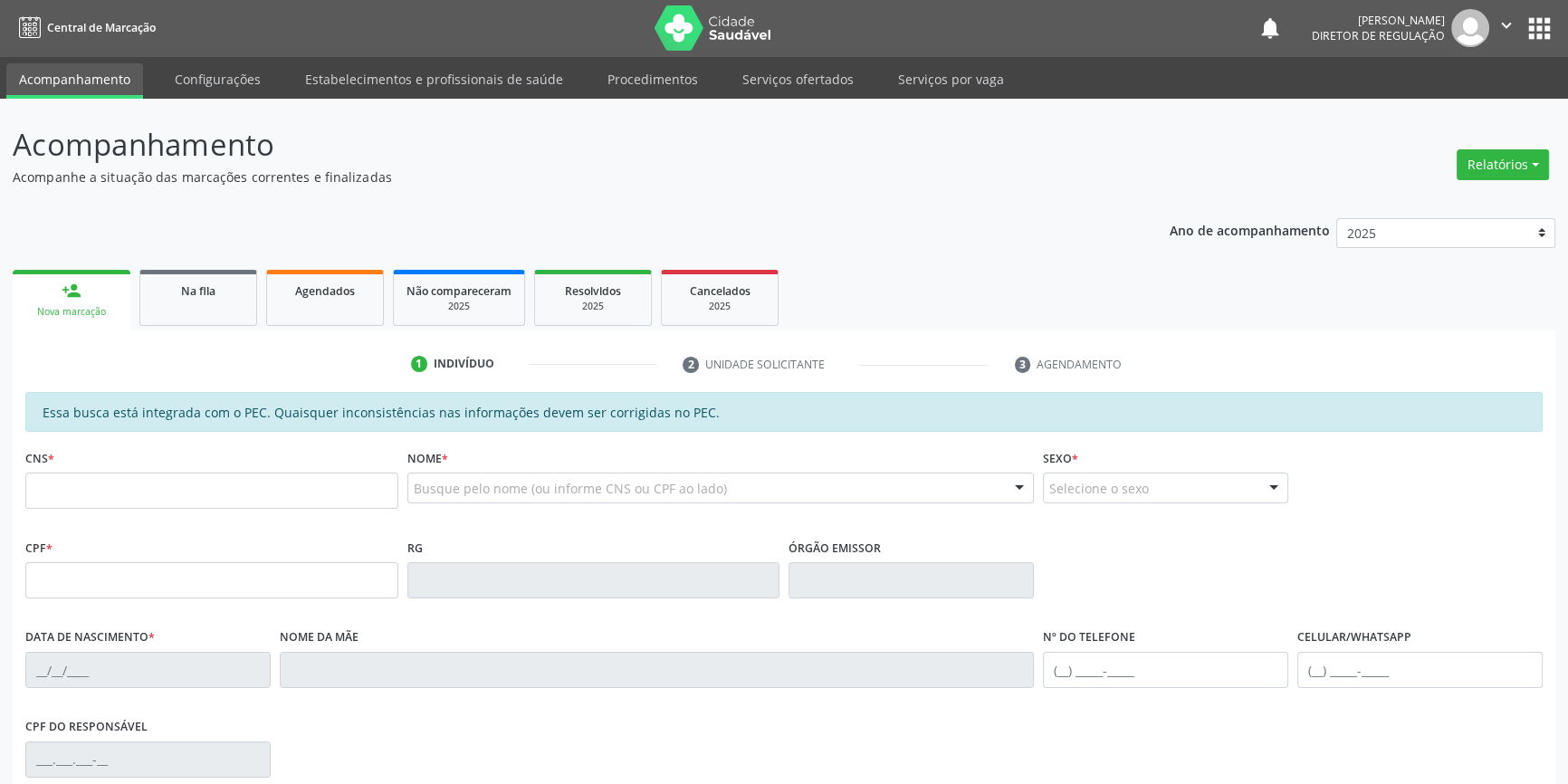
click at [268, 490] on input "text" at bounding box center [211, 490] width 373 height 36
type input "705 0038 7597 6652"
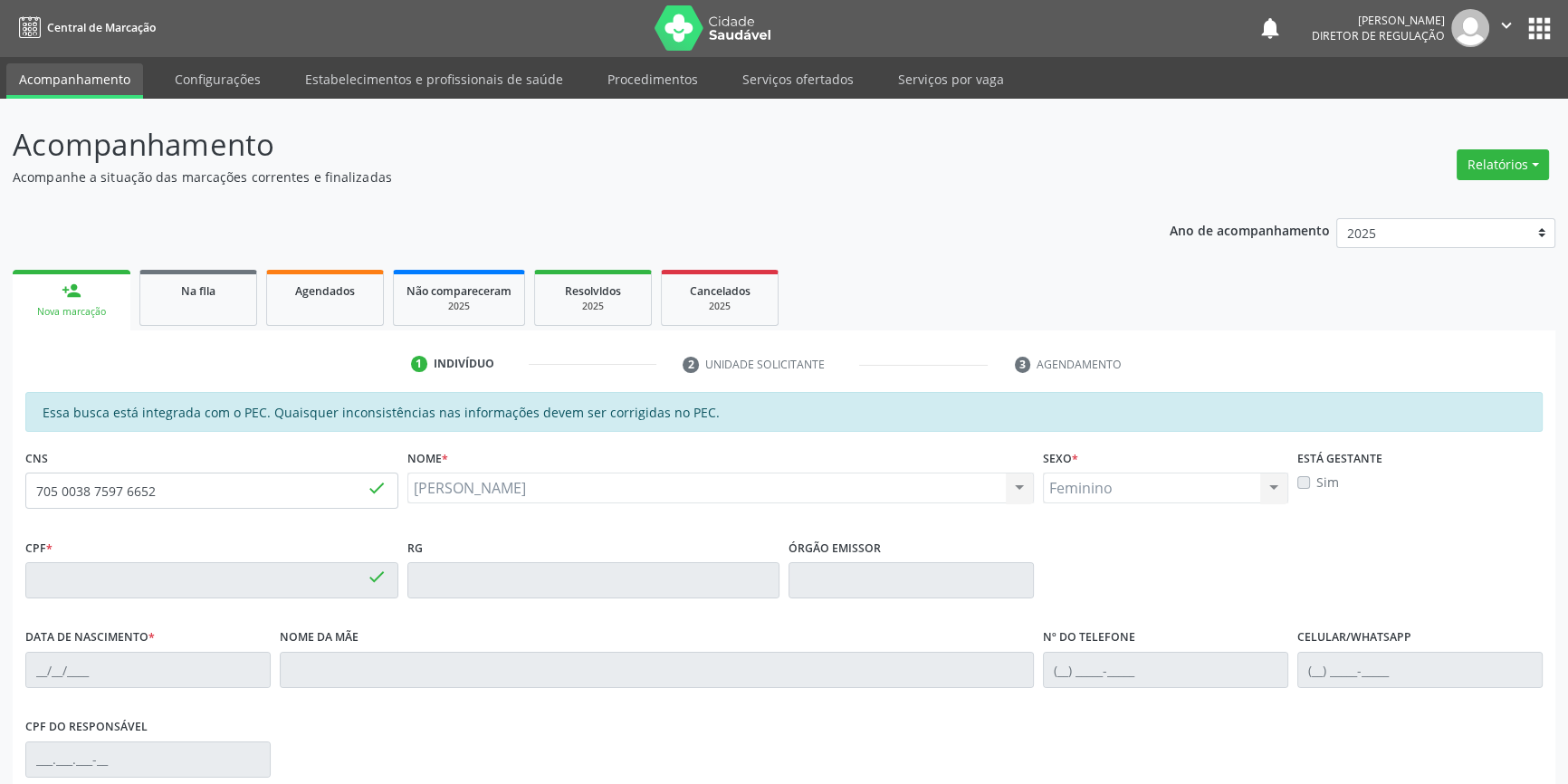
type input "001.474.674-38"
type input "29/12/2023"
type input "Ana Conceicao Coelho de Macedo"
type input "(87) 98801-8664"
type input "S/N"
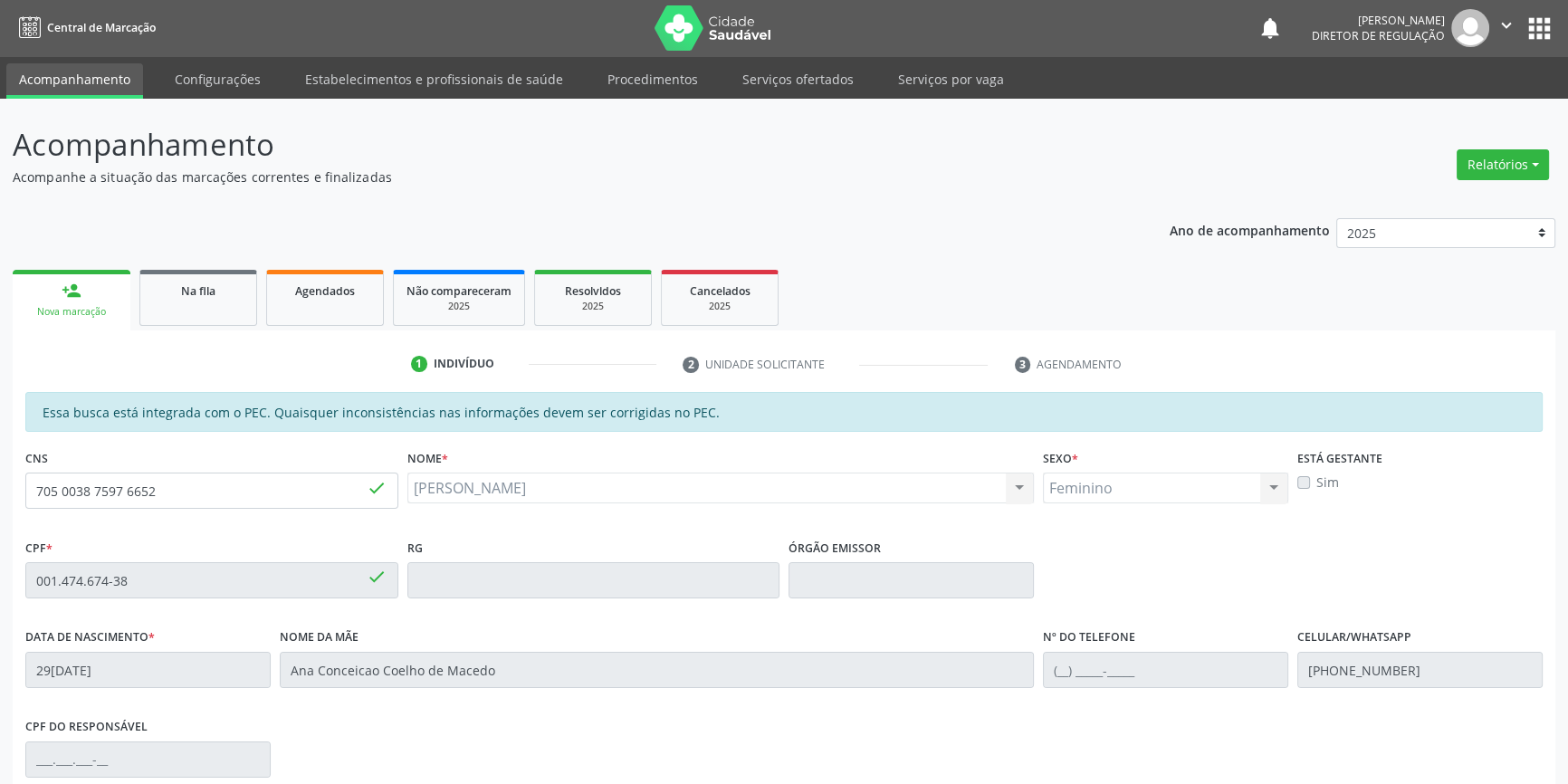
scroll to position [248, 0]
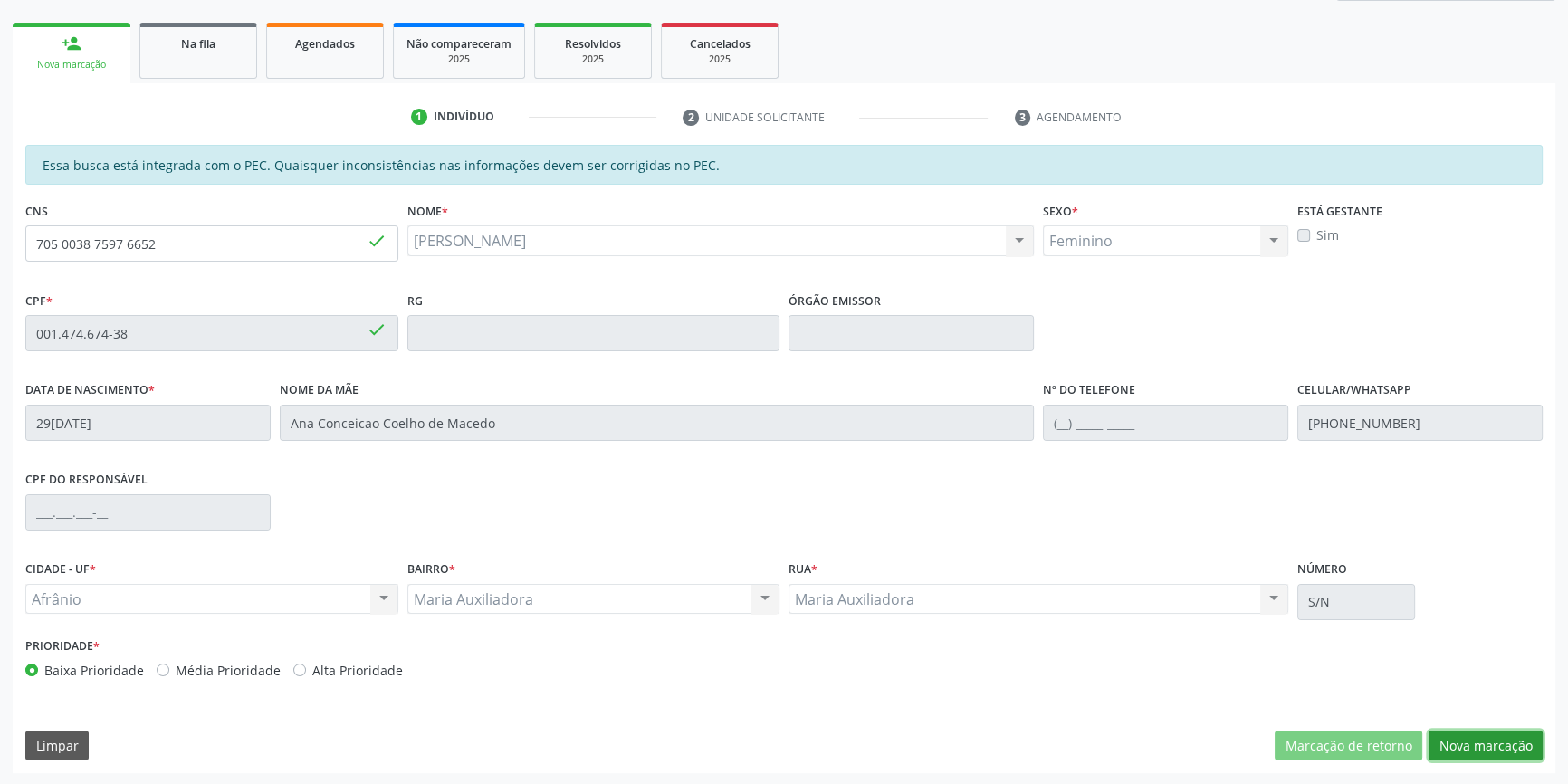
click at [1475, 746] on button "Nova marcação" at bounding box center [1485, 746] width 114 height 31
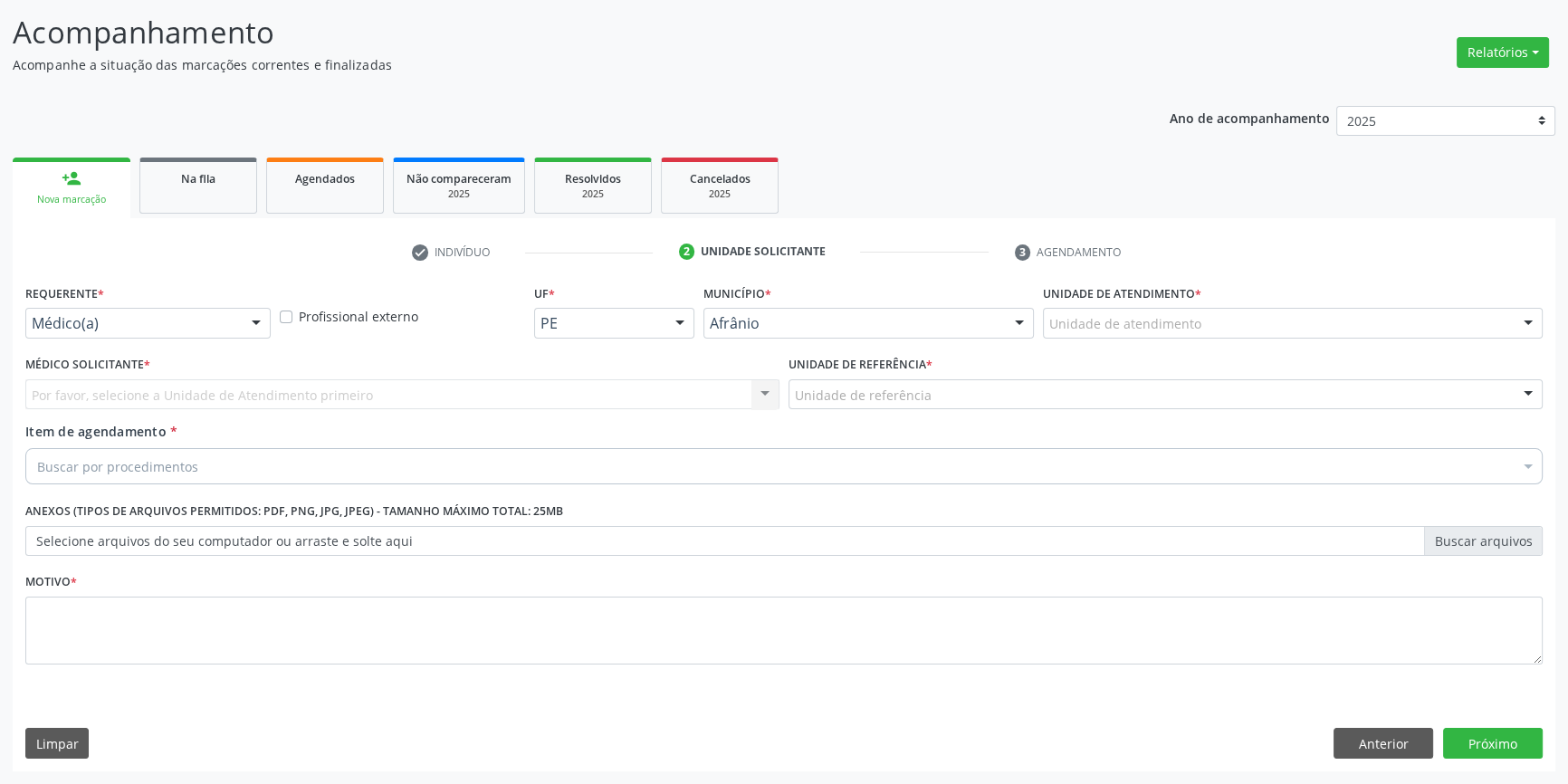
scroll to position [111, 0]
click at [1209, 321] on div at bounding box center [1294, 325] width 500 height 31
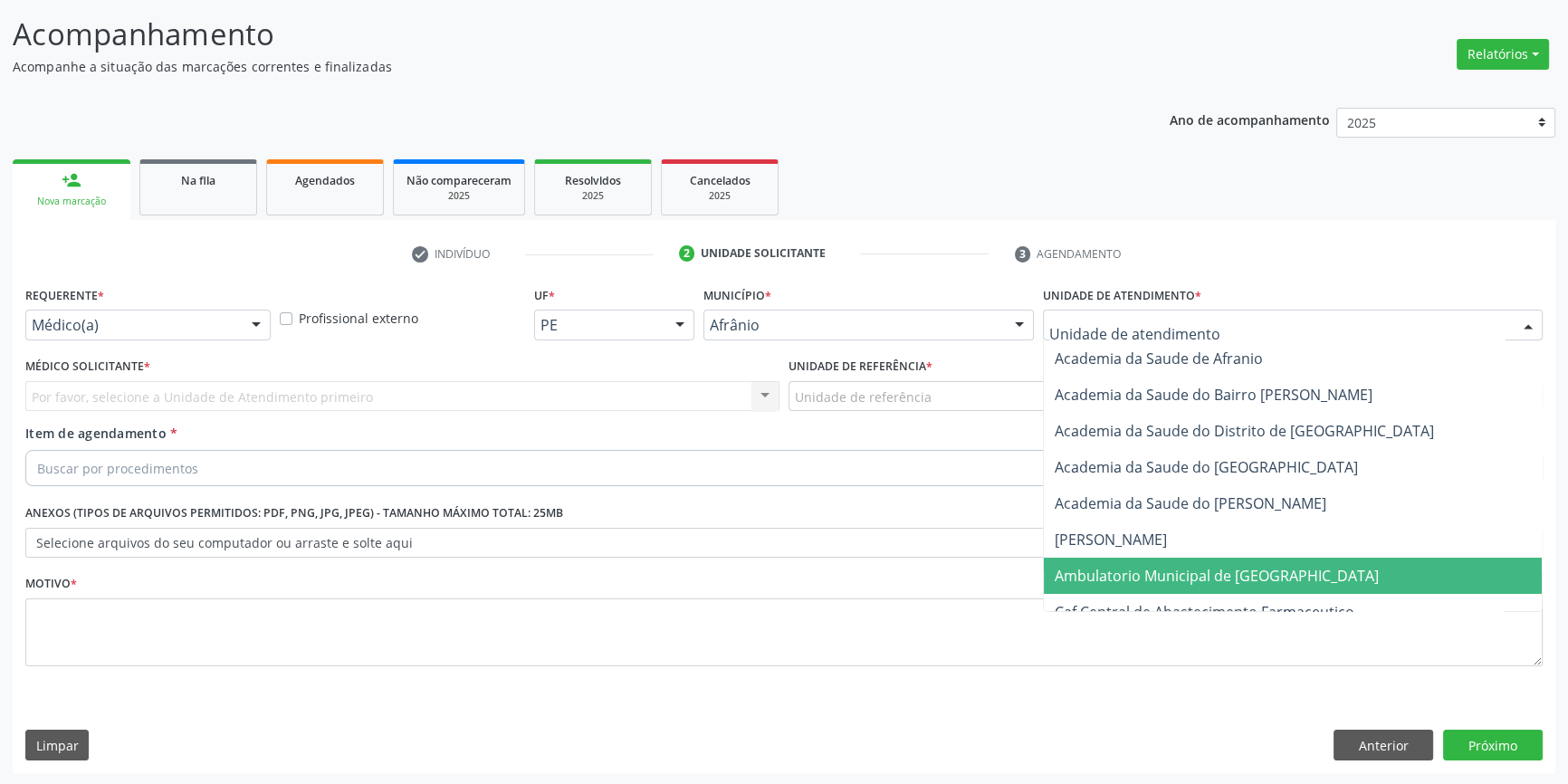
click at [1159, 570] on span "Ambulatorio Municipal de [GEOGRAPHIC_DATA]" at bounding box center [1217, 575] width 324 height 19
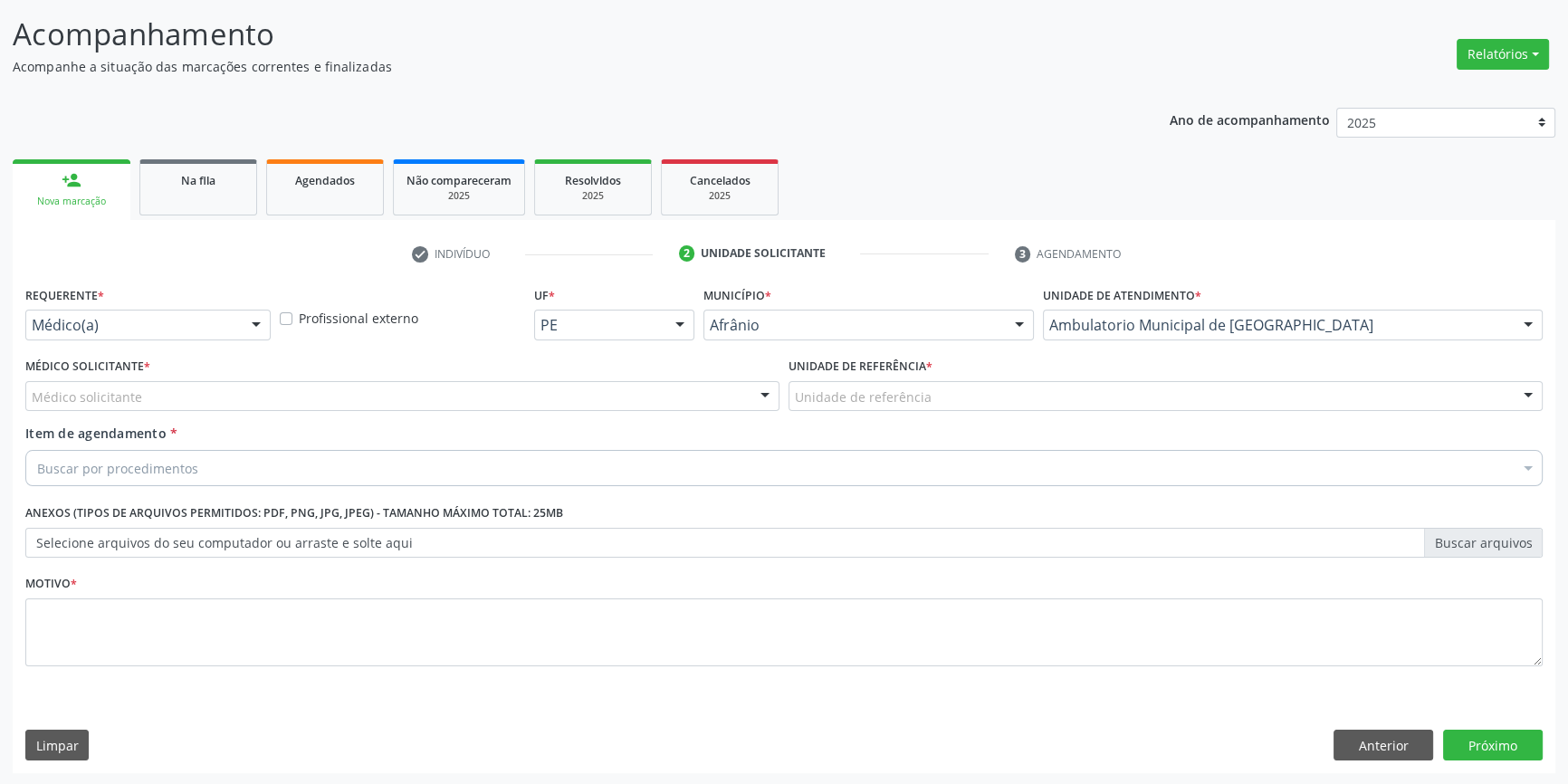
drag, startPoint x: 948, startPoint y: 378, endPoint x: 947, endPoint y: 393, distance: 15.0
click at [947, 388] on div "Unidade de referência * Unidade de referência ESF de Extrema ESF de Barra das M…" at bounding box center [1165, 382] width 754 height 58
click at [966, 384] on div "Unidade de referência" at bounding box center [1165, 397] width 754 height 31
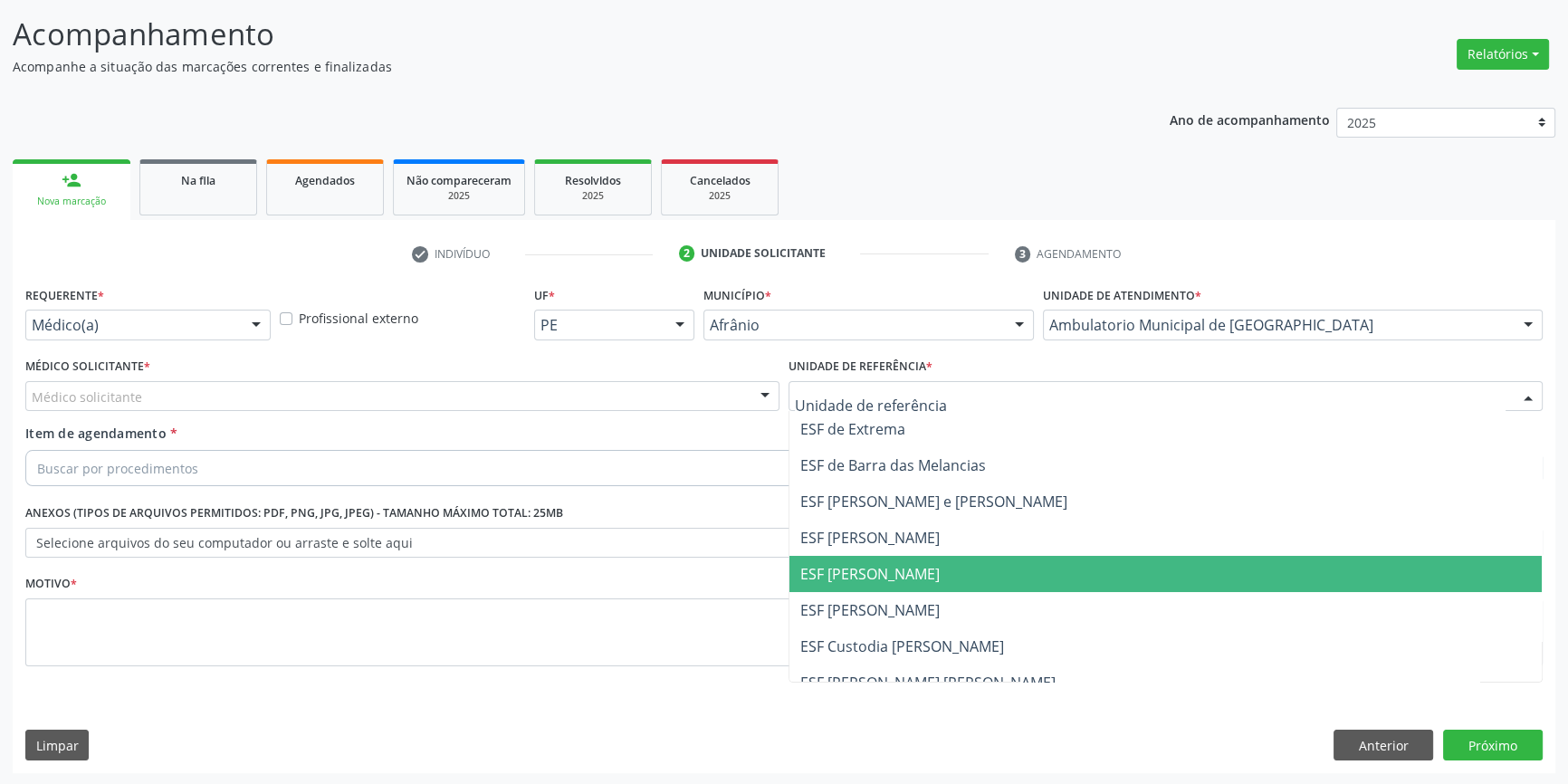
click at [913, 571] on span "ESF [PERSON_NAME]" at bounding box center [869, 574] width 139 height 19
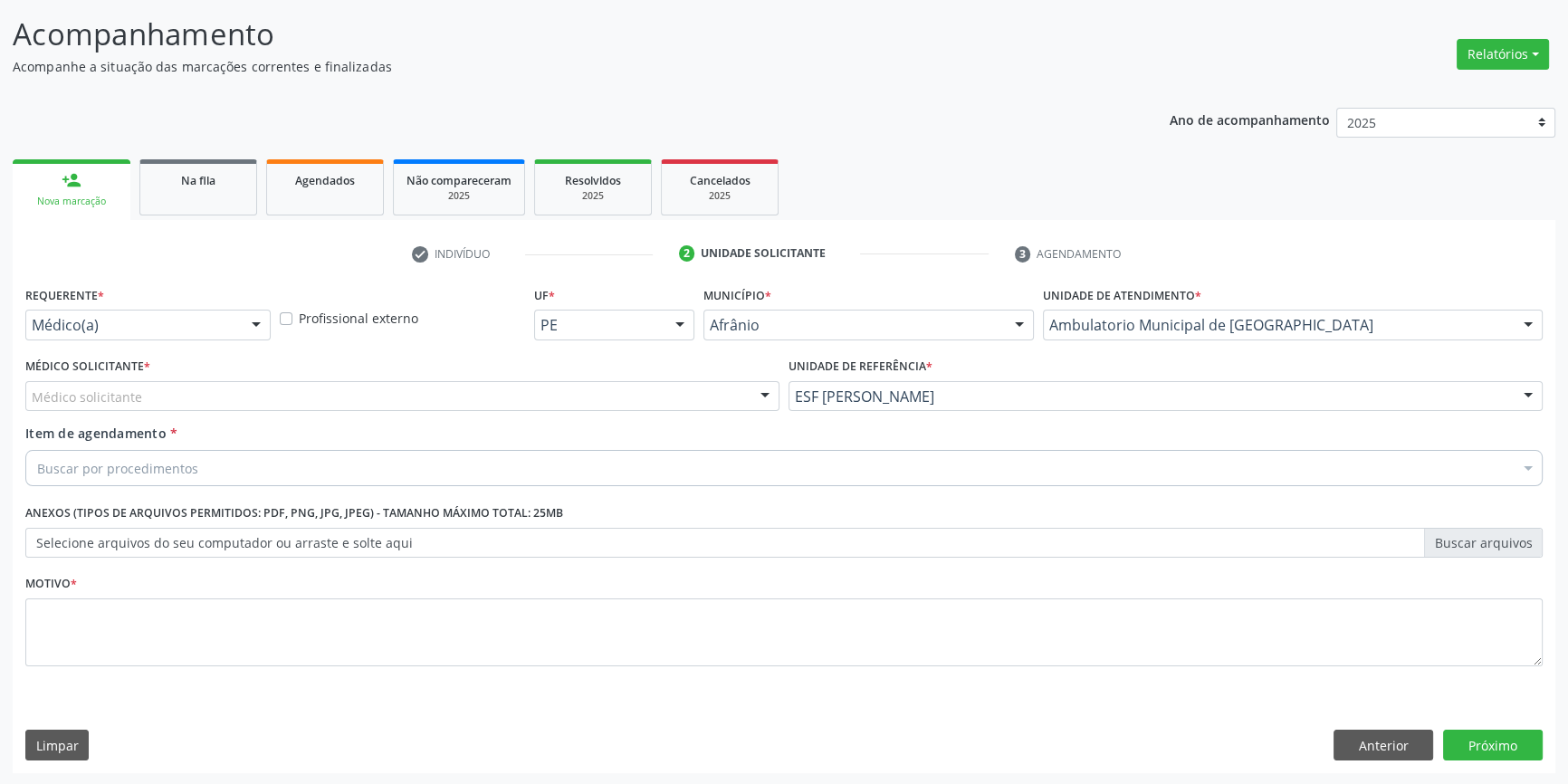
click at [557, 398] on div "Médico solicitante" at bounding box center [402, 397] width 754 height 31
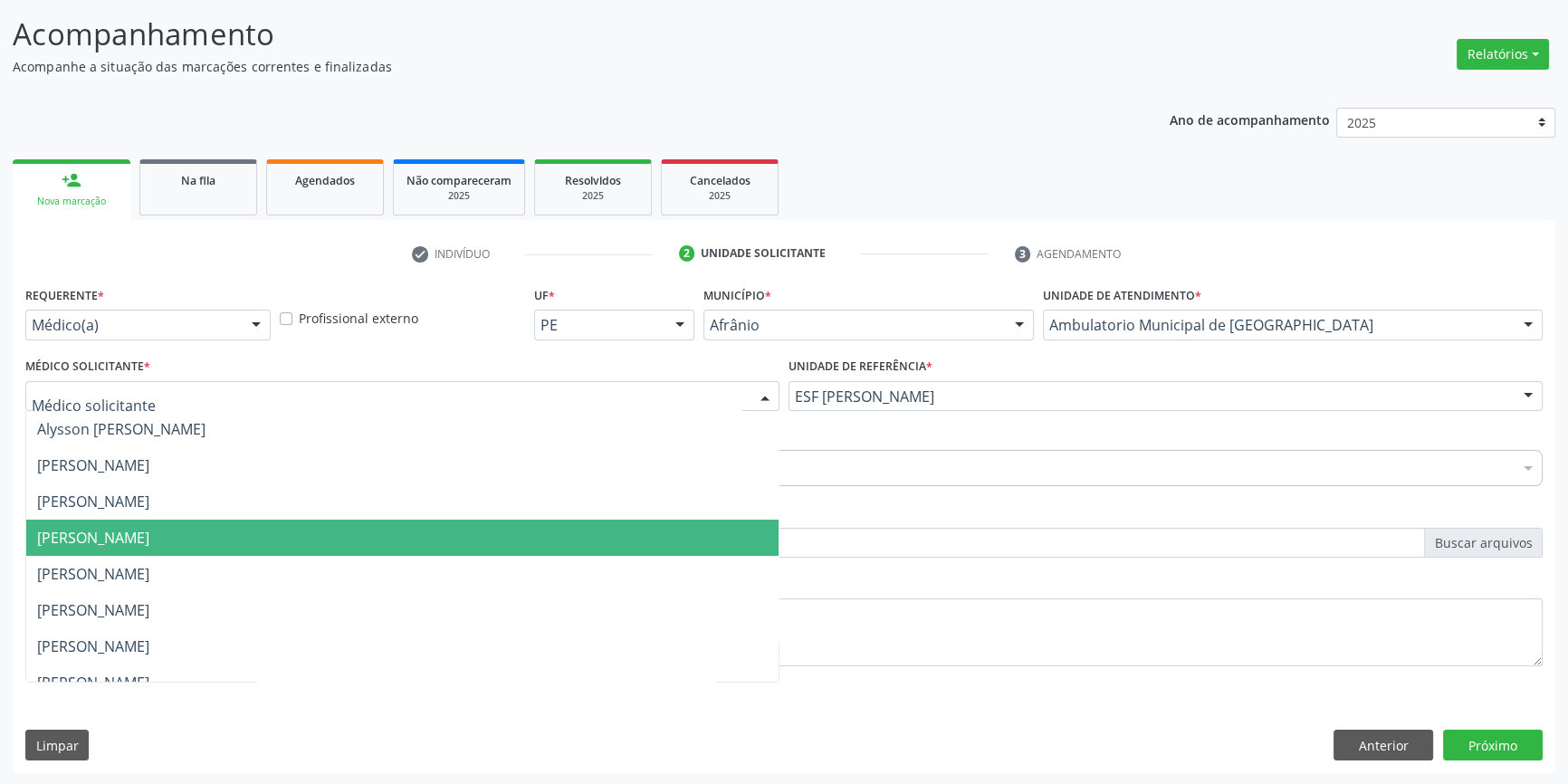
click at [526, 533] on span "[PERSON_NAME]" at bounding box center [402, 537] width 752 height 36
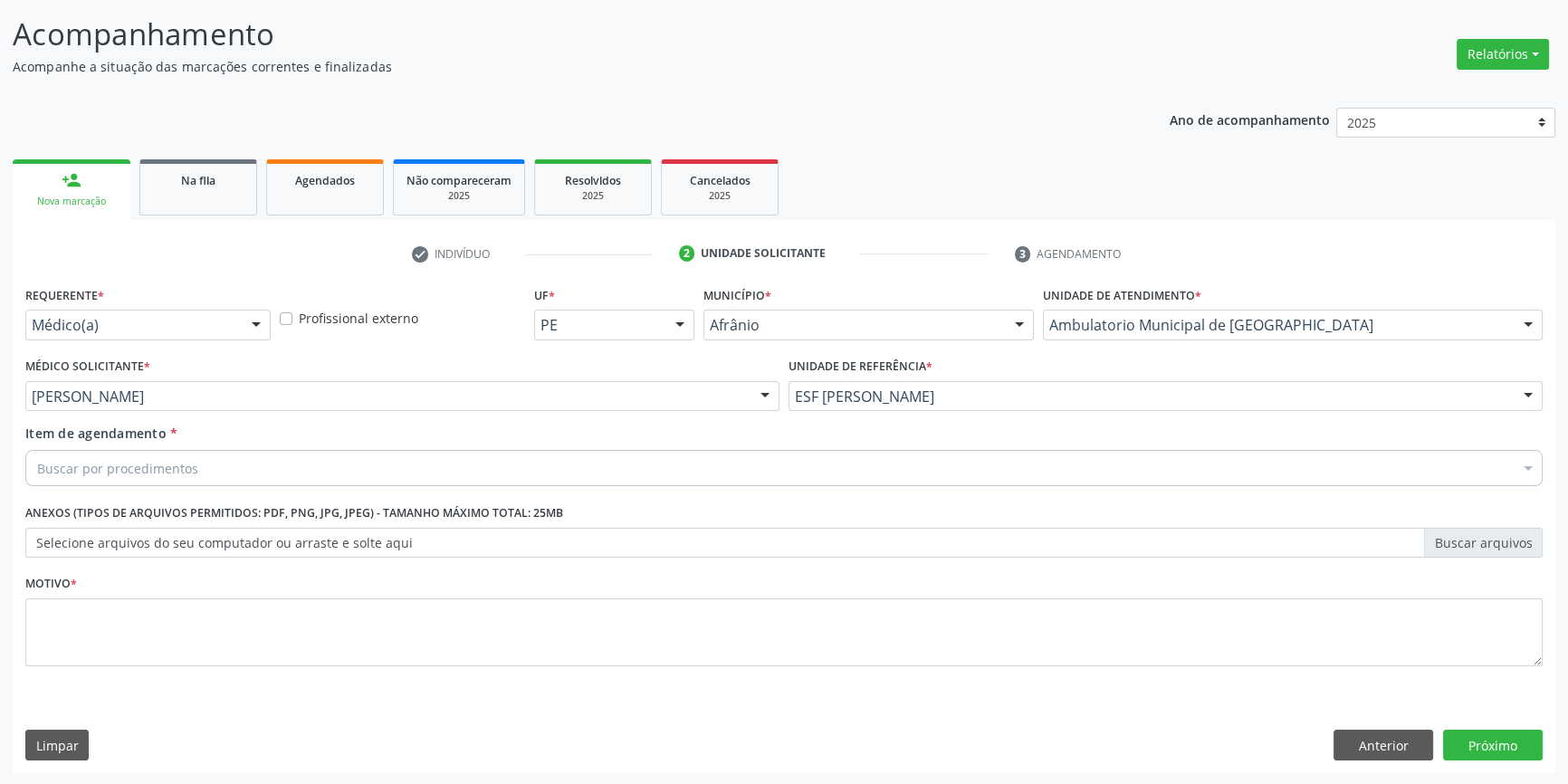
click at [417, 467] on div "Buscar por procedimentos" at bounding box center [784, 467] width 1517 height 36
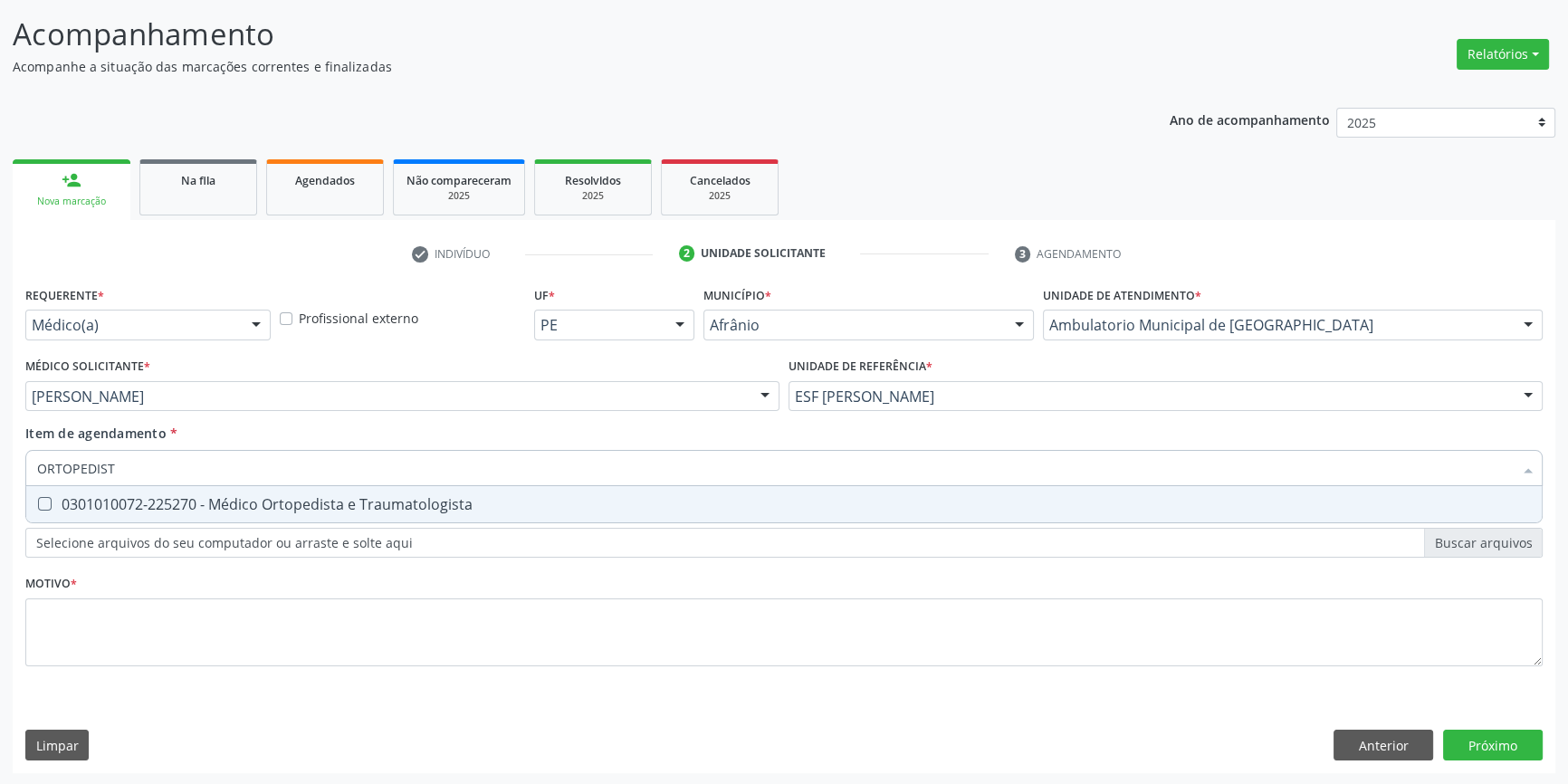
type input "ORTOPEDISTA"
click at [421, 502] on div "0301010072-225270 - Médico Ortopedista e Traumatologista" at bounding box center [784, 504] width 1494 height 15
checkbox Traumatologista "true"
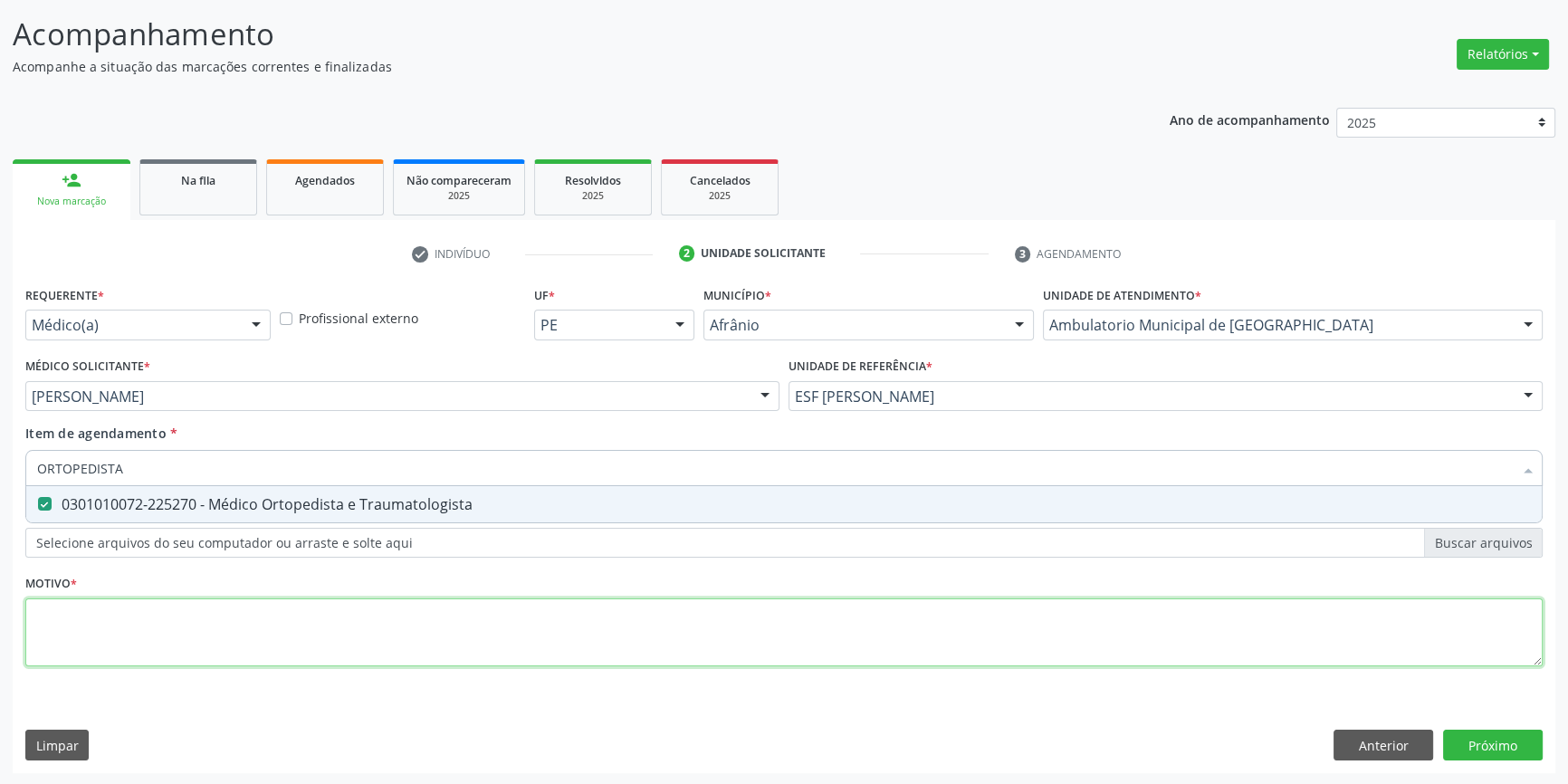
click at [395, 624] on div "Requerente * Médico(a) Médico(a) Enfermeiro(a) Paciente Nenhum resultado encont…" at bounding box center [784, 485] width 1517 height 410
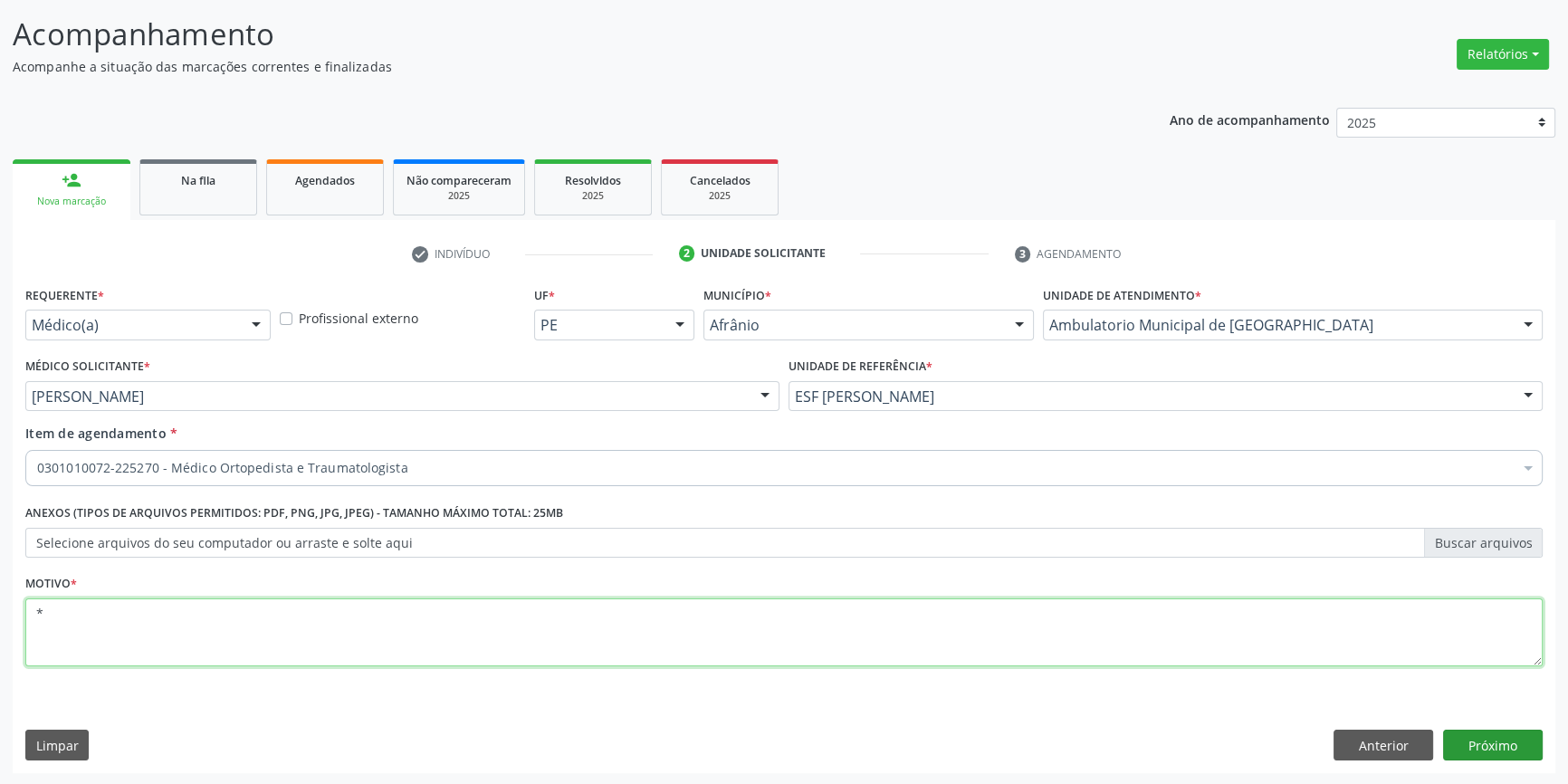
type textarea "*"
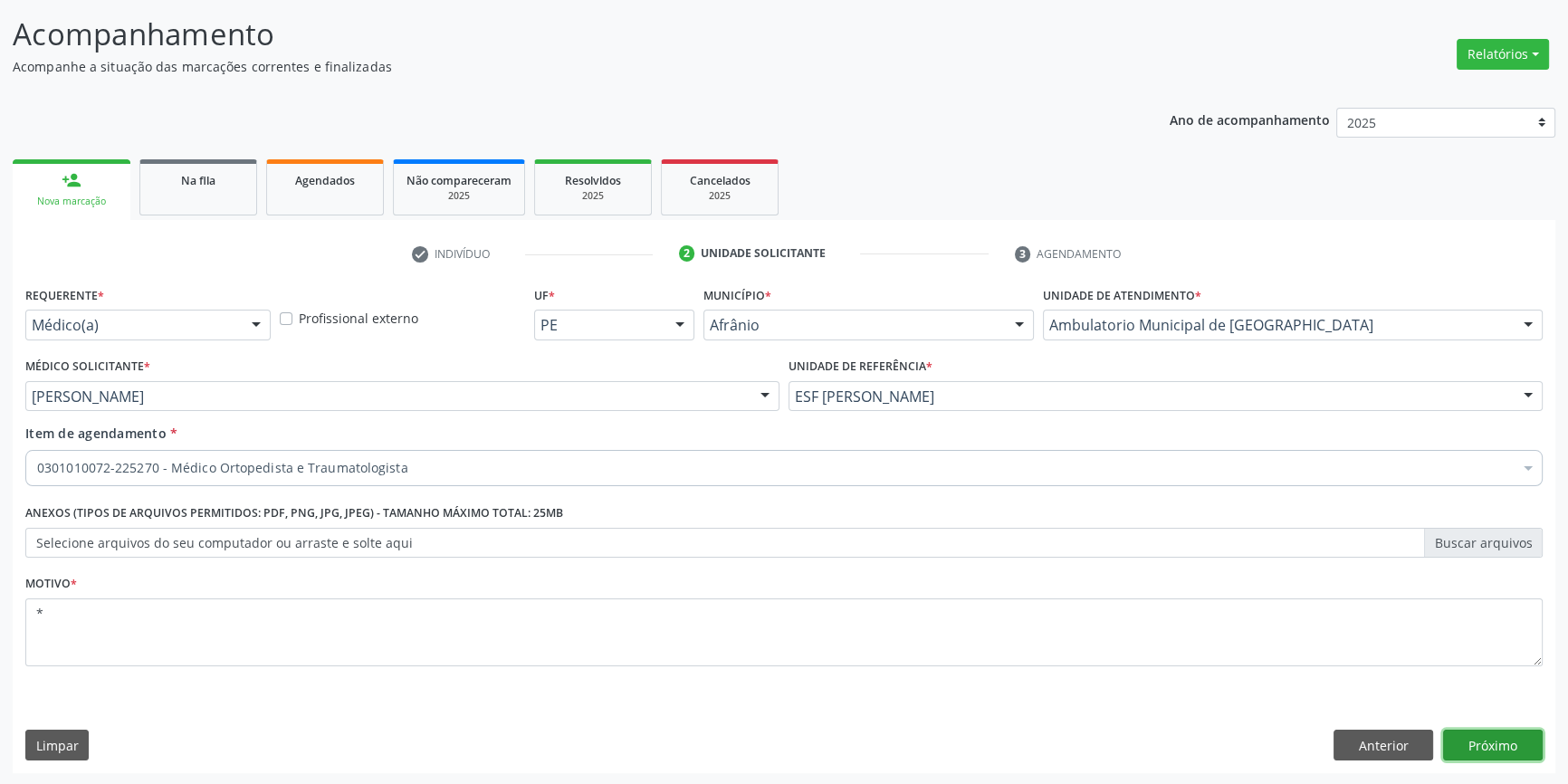
click at [1476, 732] on button "Próximo" at bounding box center [1493, 745] width 99 height 31
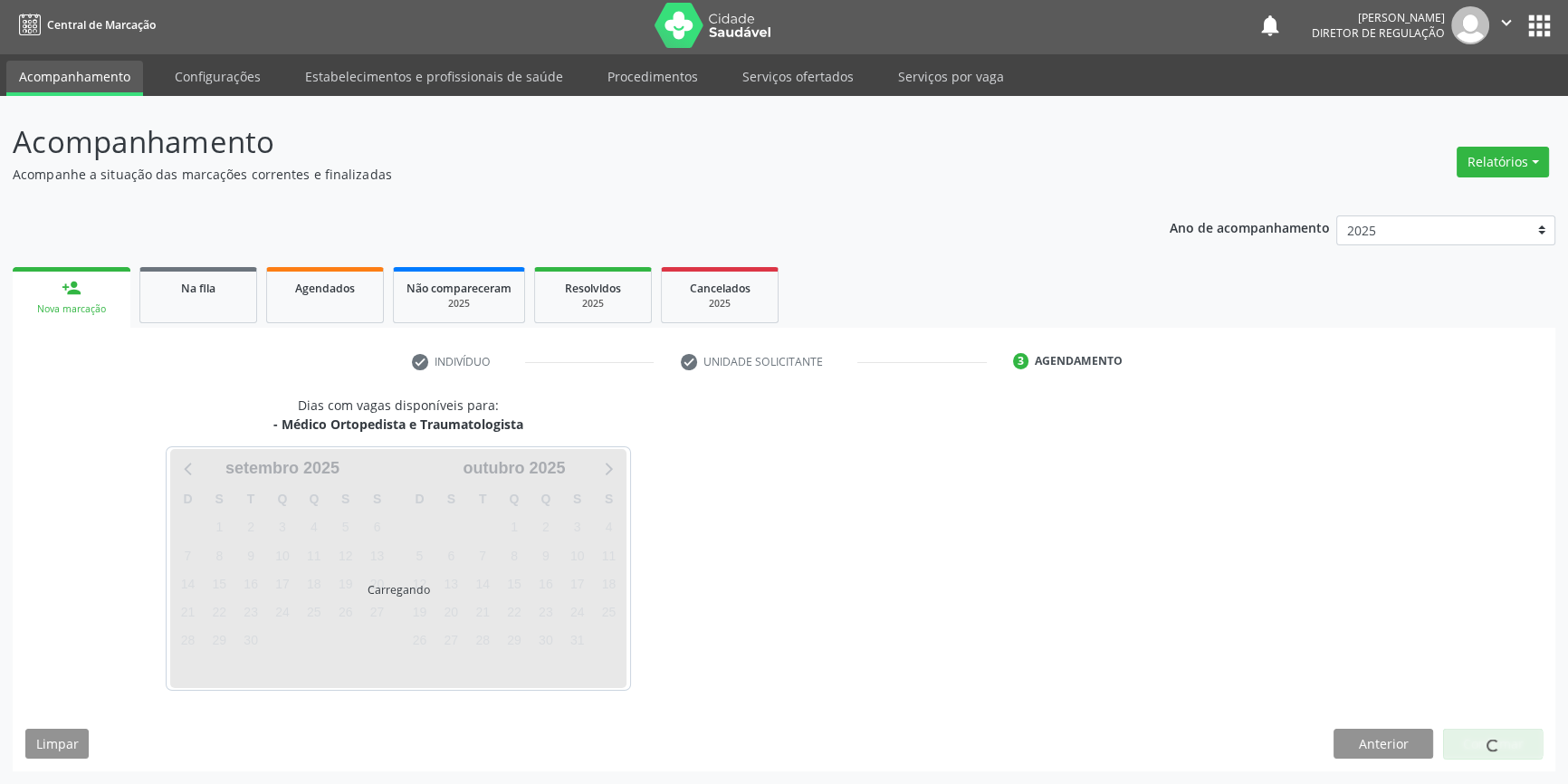
scroll to position [2, 0]
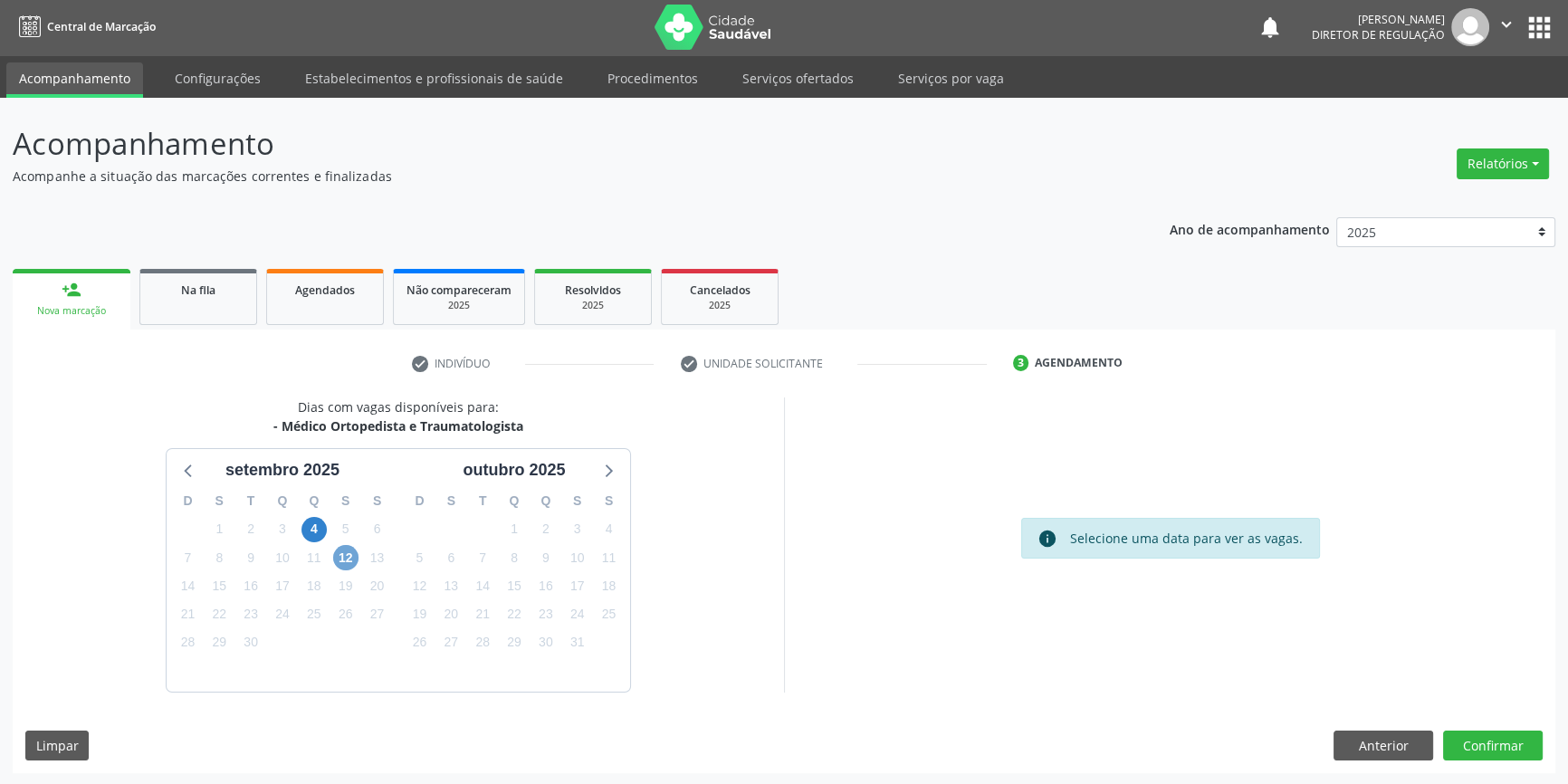
click at [346, 553] on span "12" at bounding box center [346, 557] width 25 height 25
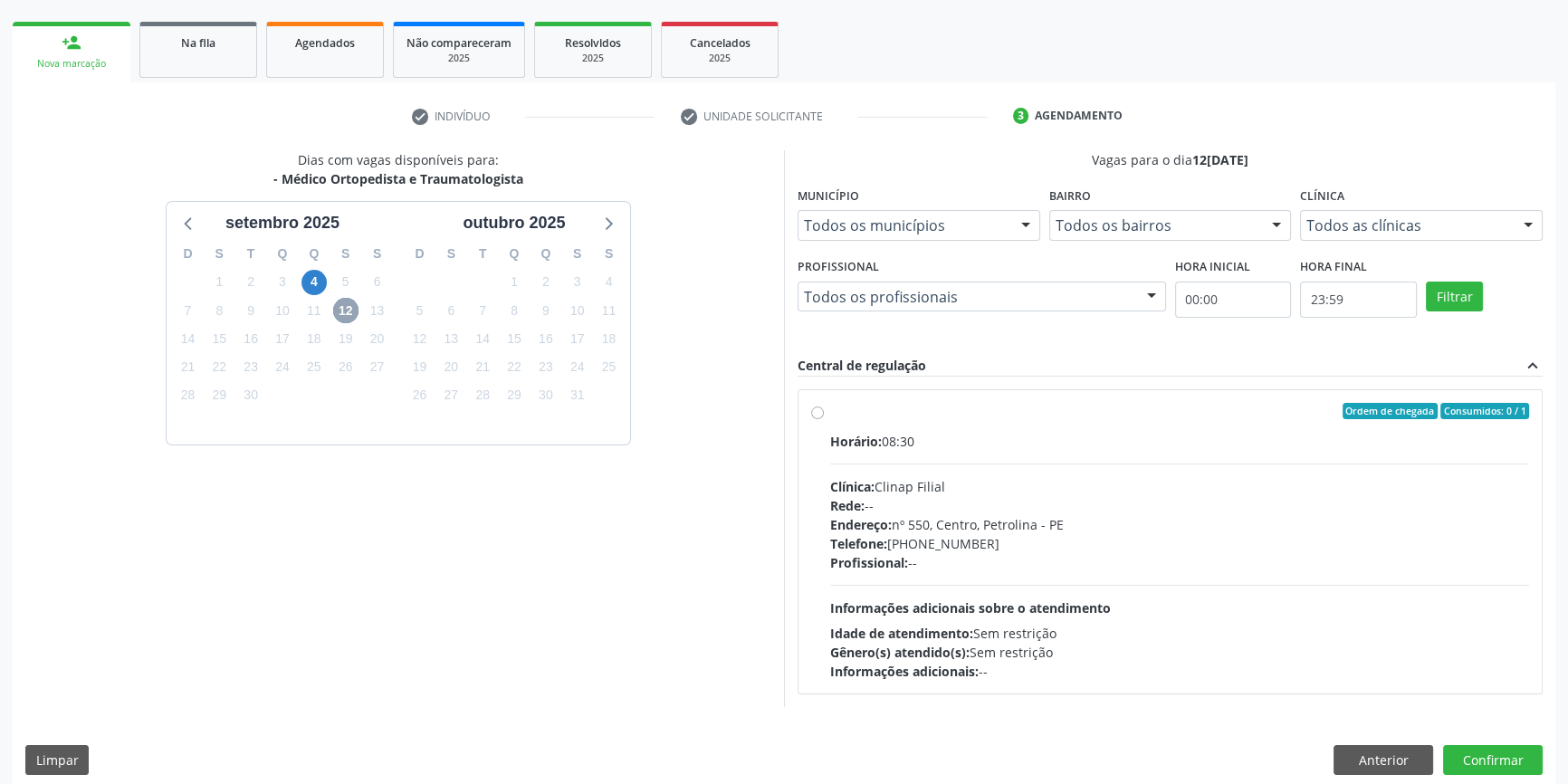
scroll to position [264, 0]
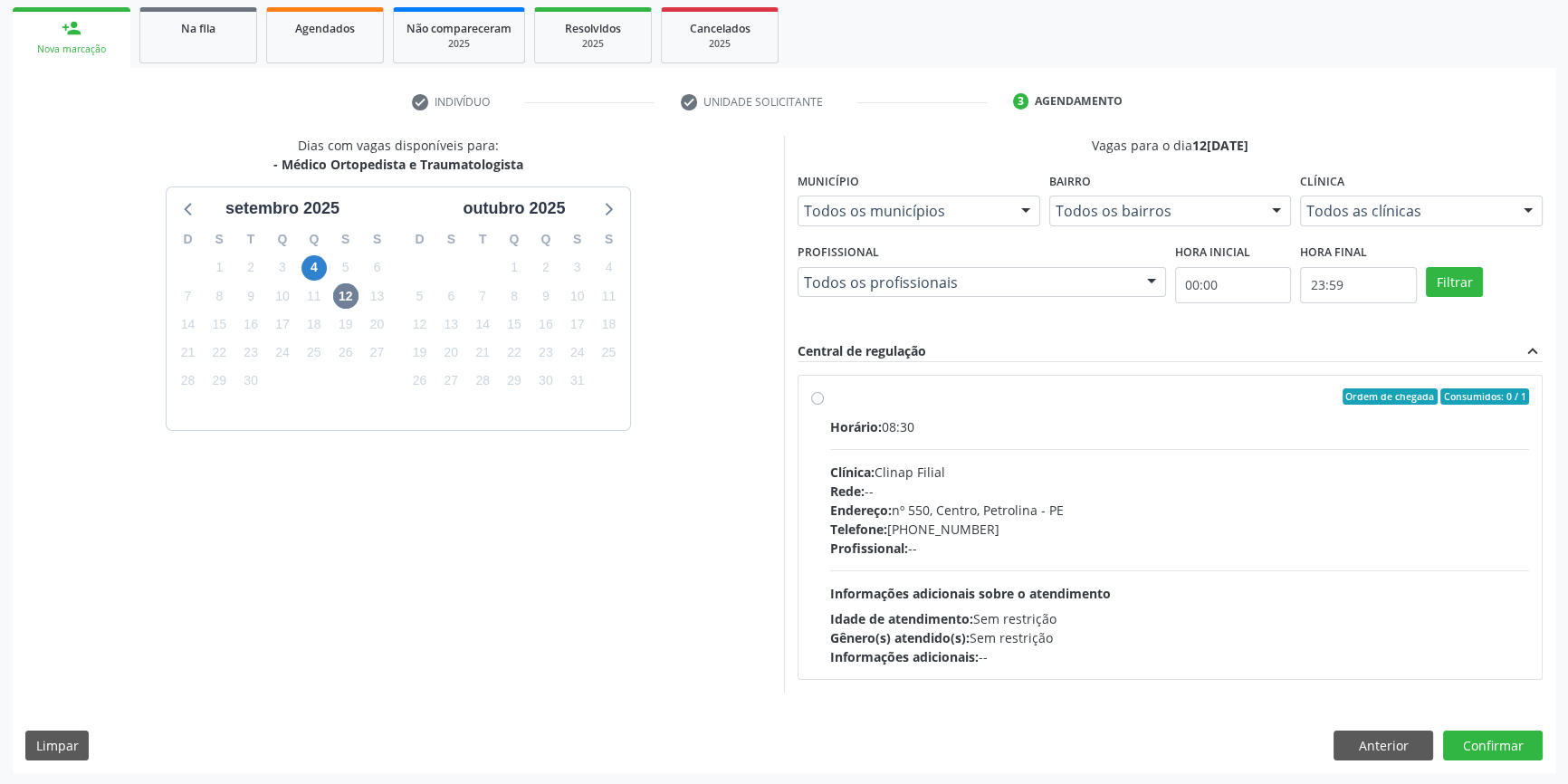
click at [832, 401] on div "Ordem de chegada Consumidos: 0 / 1" at bounding box center [1180, 396] width 699 height 17
click at [824, 401] on input "Ordem de chegada Consumidos: 0 / 1 Horário: 08:30 Clínica: Clinap Filial Rede: …" at bounding box center [818, 396] width 13 height 17
radio input "true"
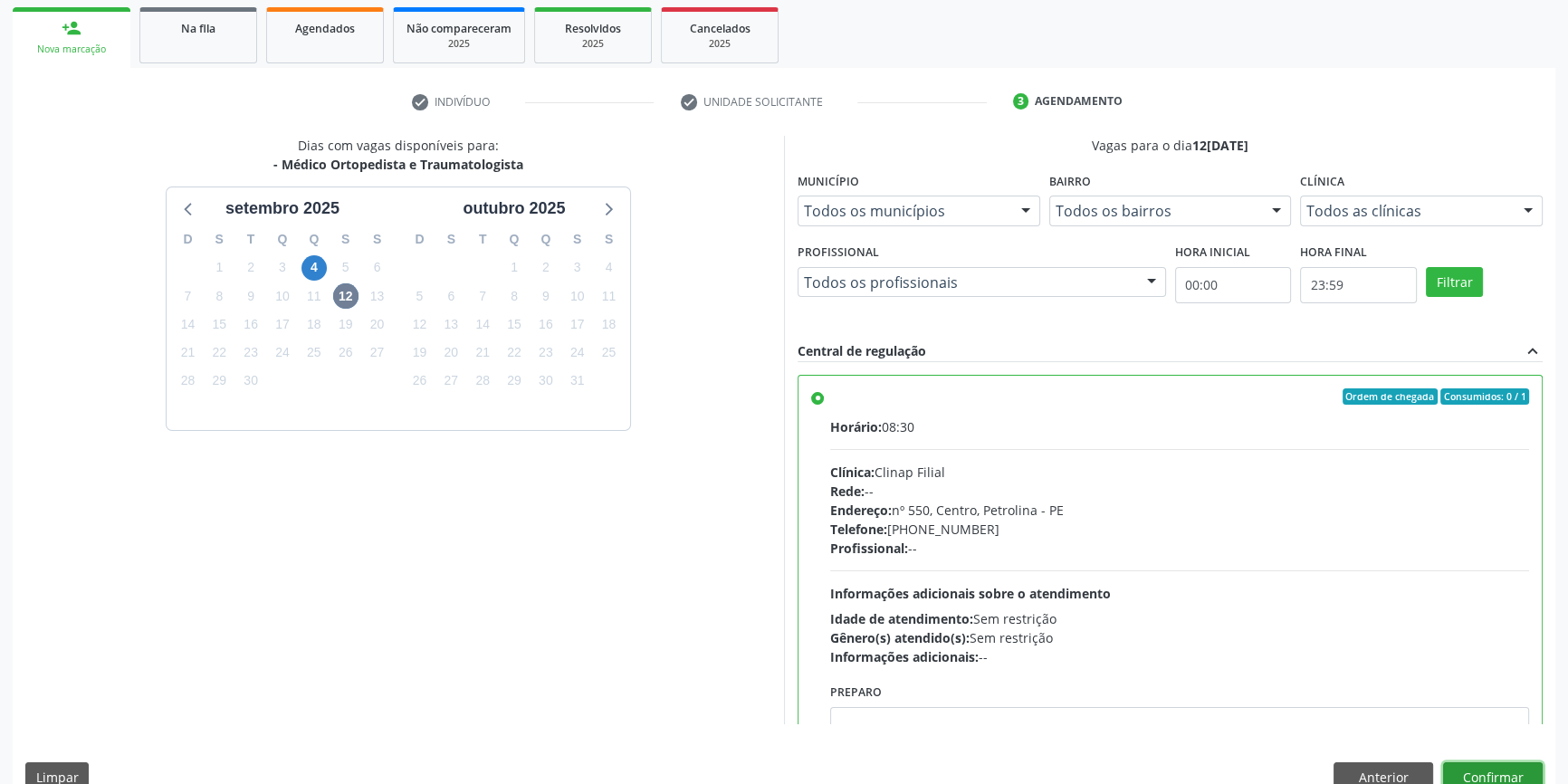
click at [1488, 773] on button "Confirmar" at bounding box center [1493, 777] width 99 height 31
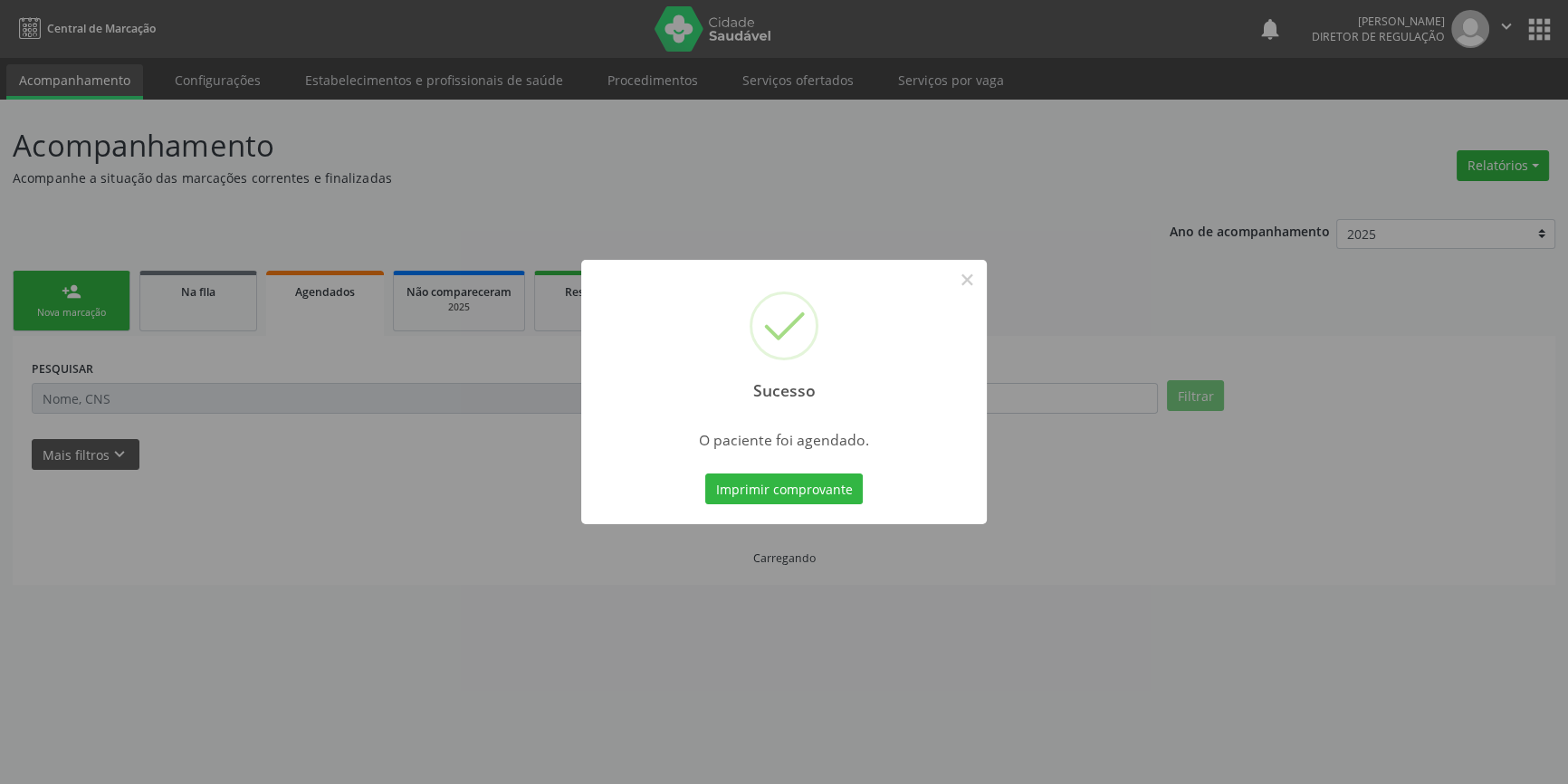
scroll to position [0, 0]
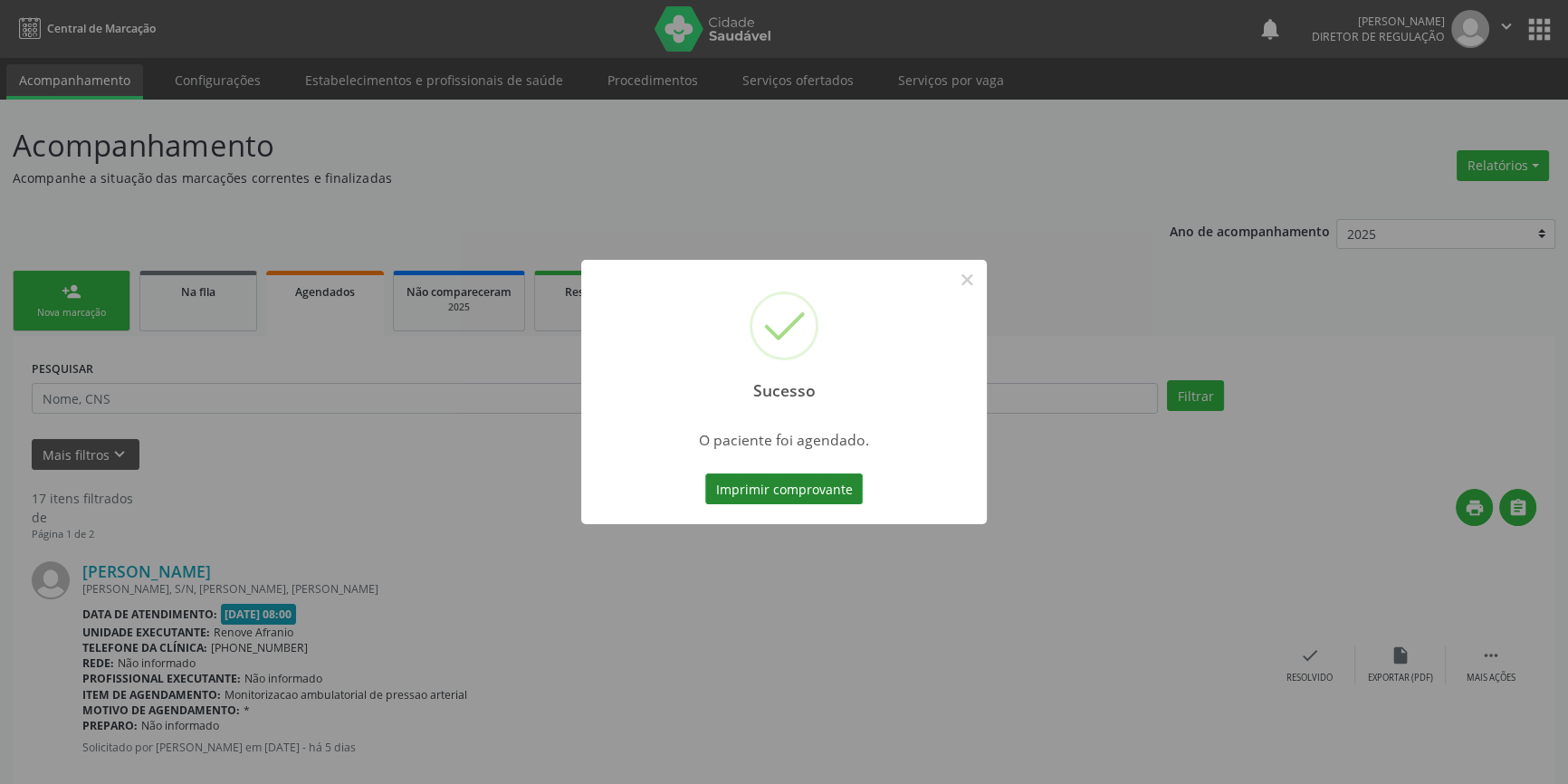
click at [847, 490] on button "Imprimir comprovante" at bounding box center [784, 489] width 158 height 31
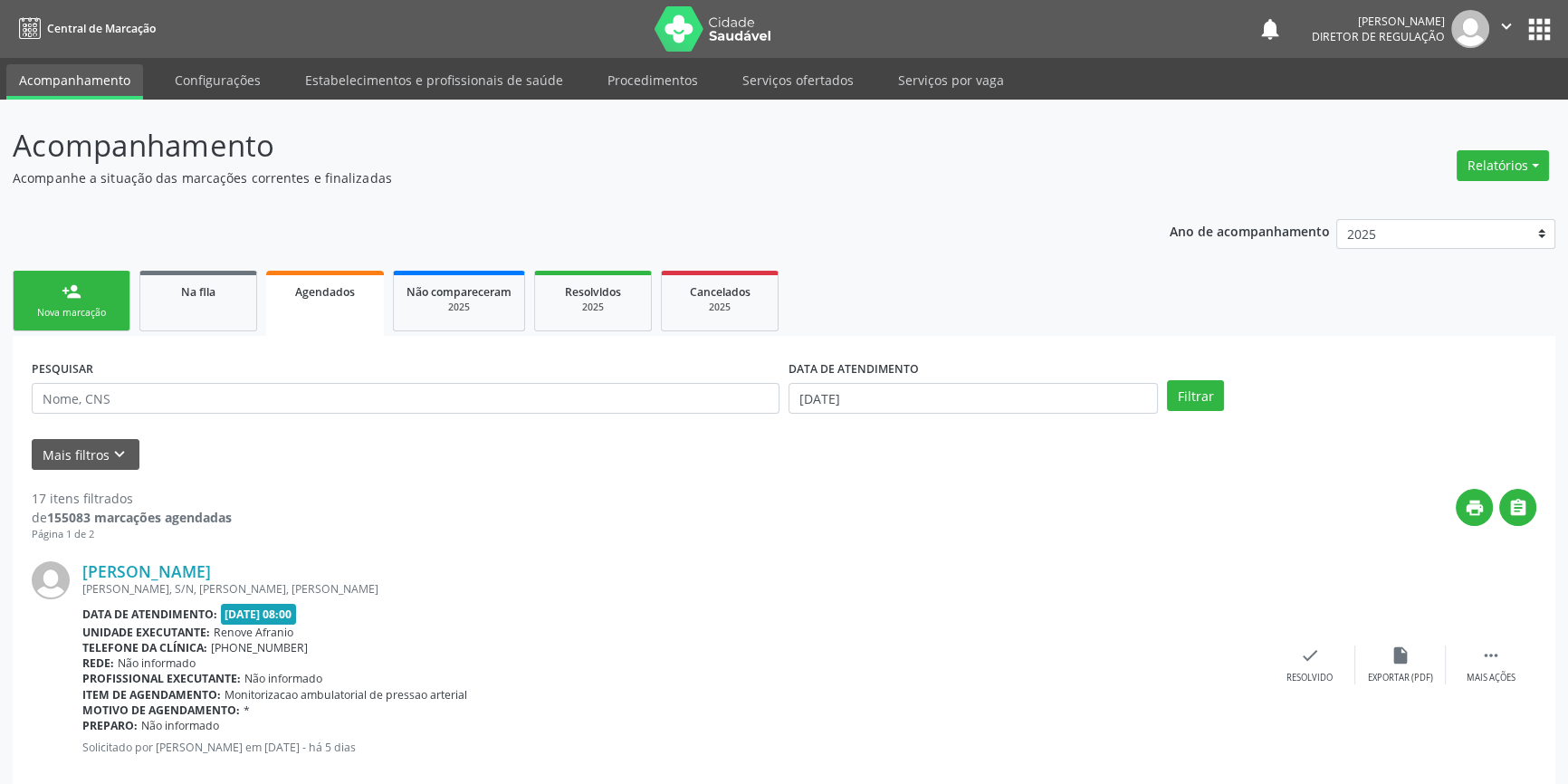
click at [97, 316] on div "Nova marcação" at bounding box center [71, 312] width 91 height 14
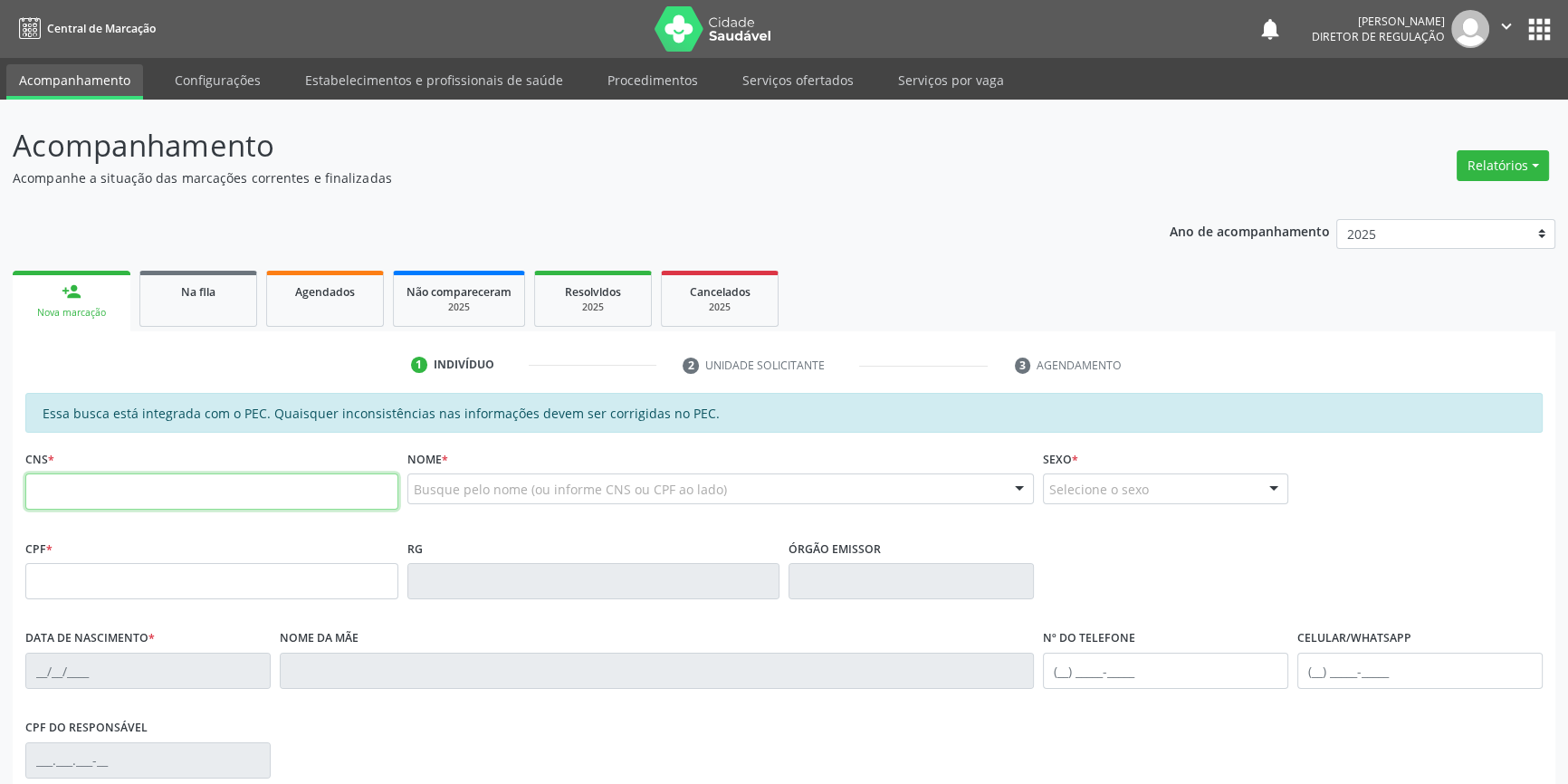
click at [56, 486] on input "text" at bounding box center [211, 491] width 373 height 36
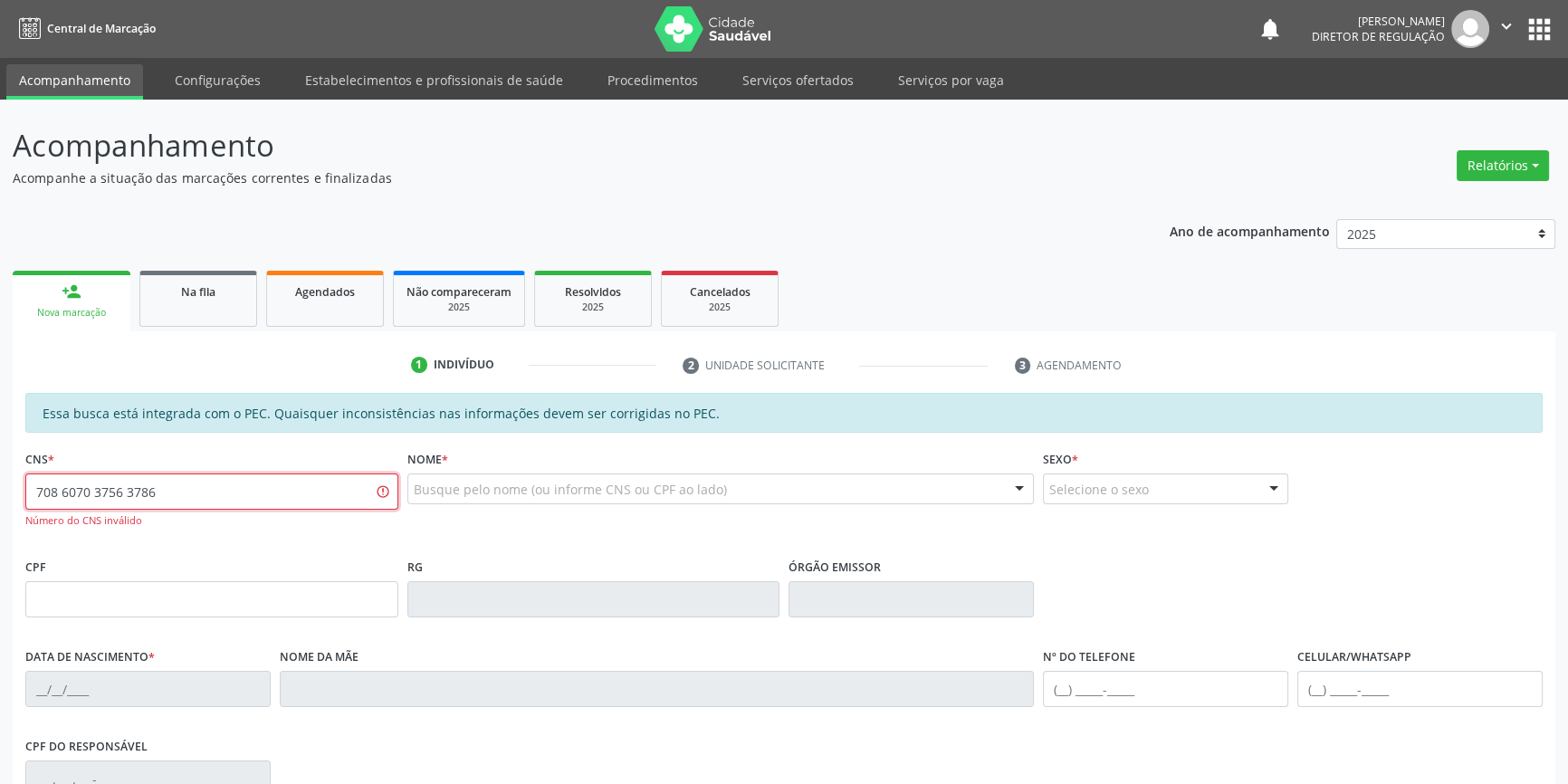
type input "708 6070 3756 3786"
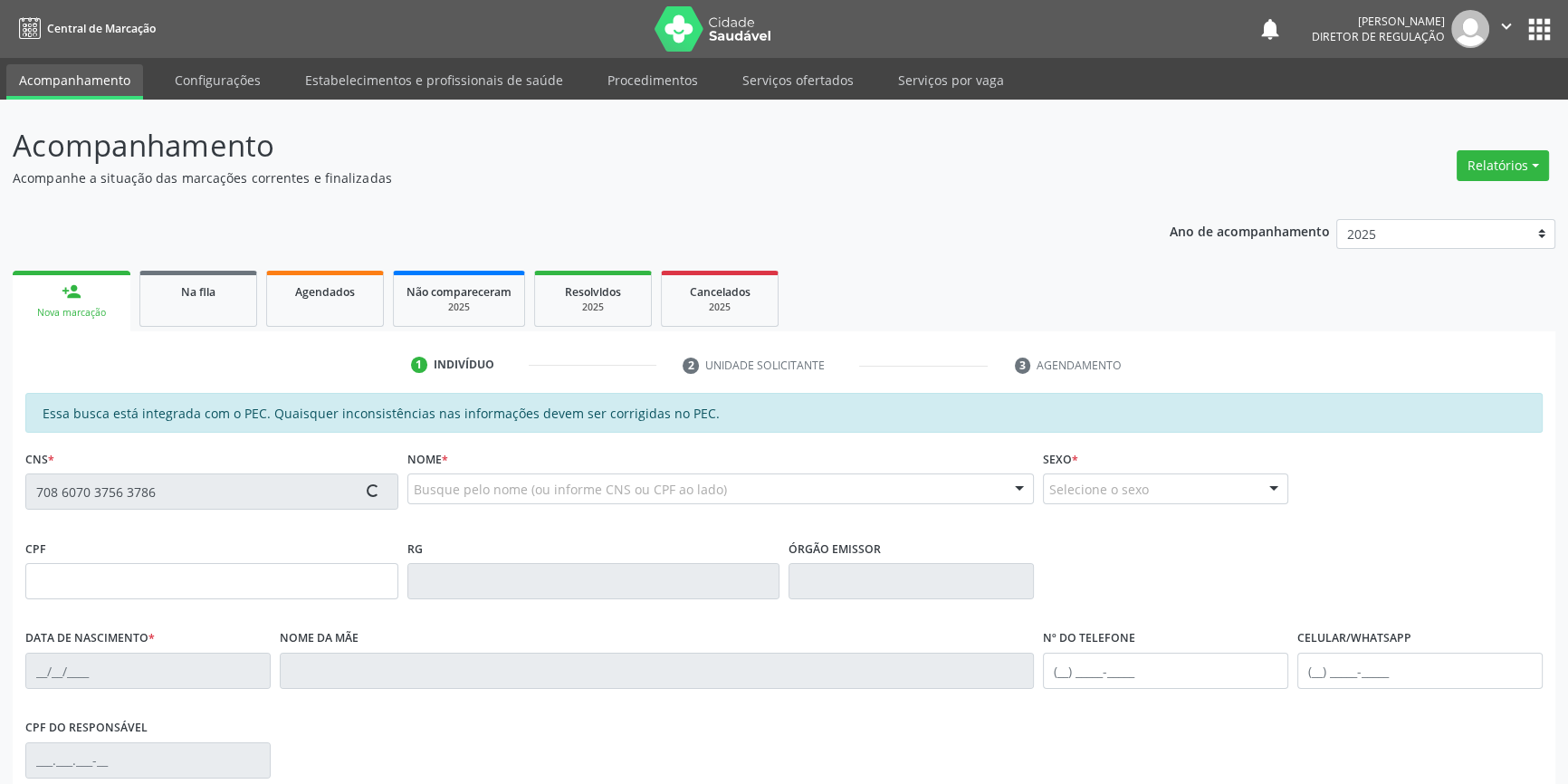
type input "07/03/1986"
type input "(87) 99933-6289"
type input "S/N"
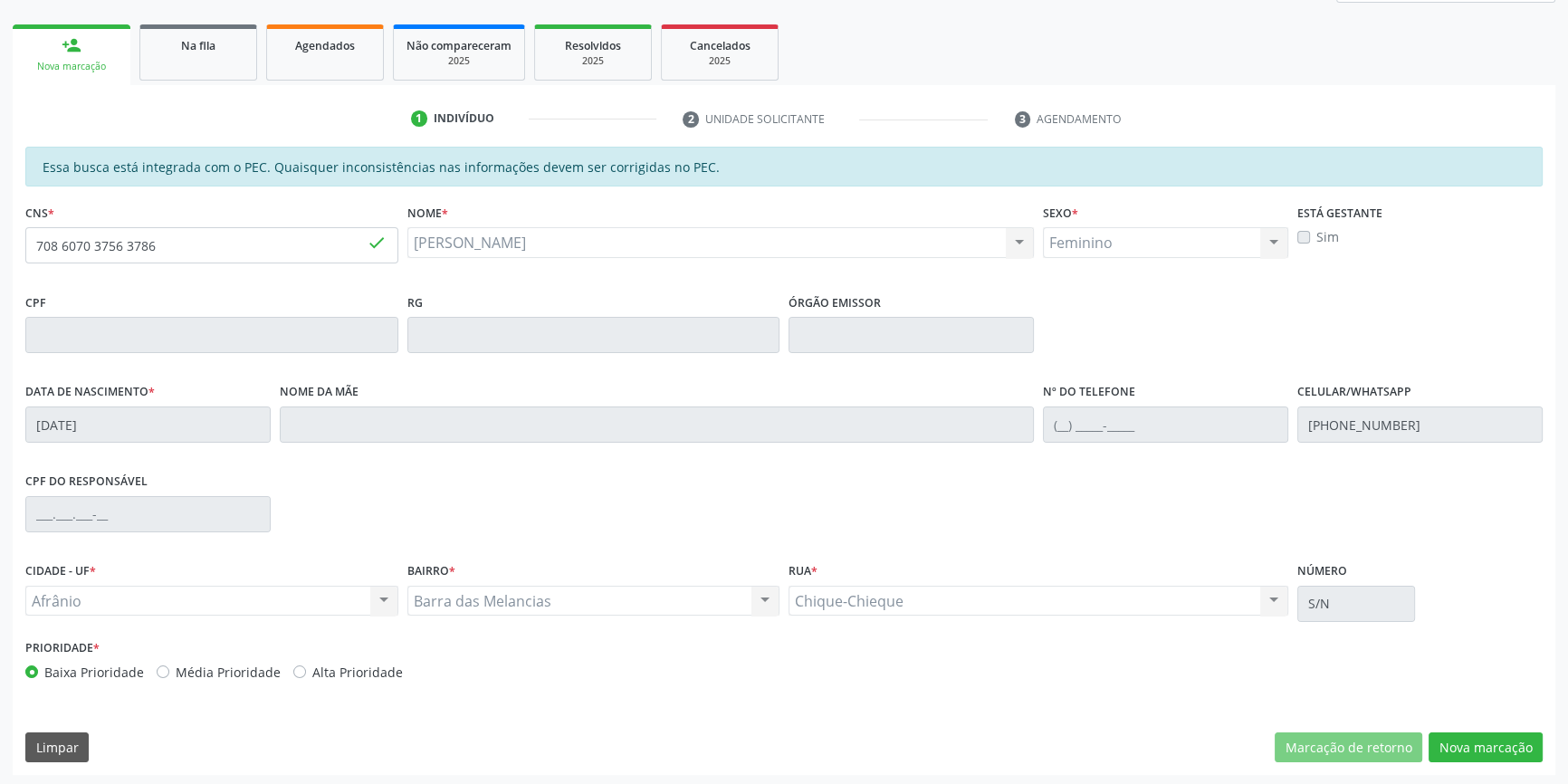
scroll to position [248, 0]
click at [1465, 744] on button "Nova marcação" at bounding box center [1485, 746] width 114 height 31
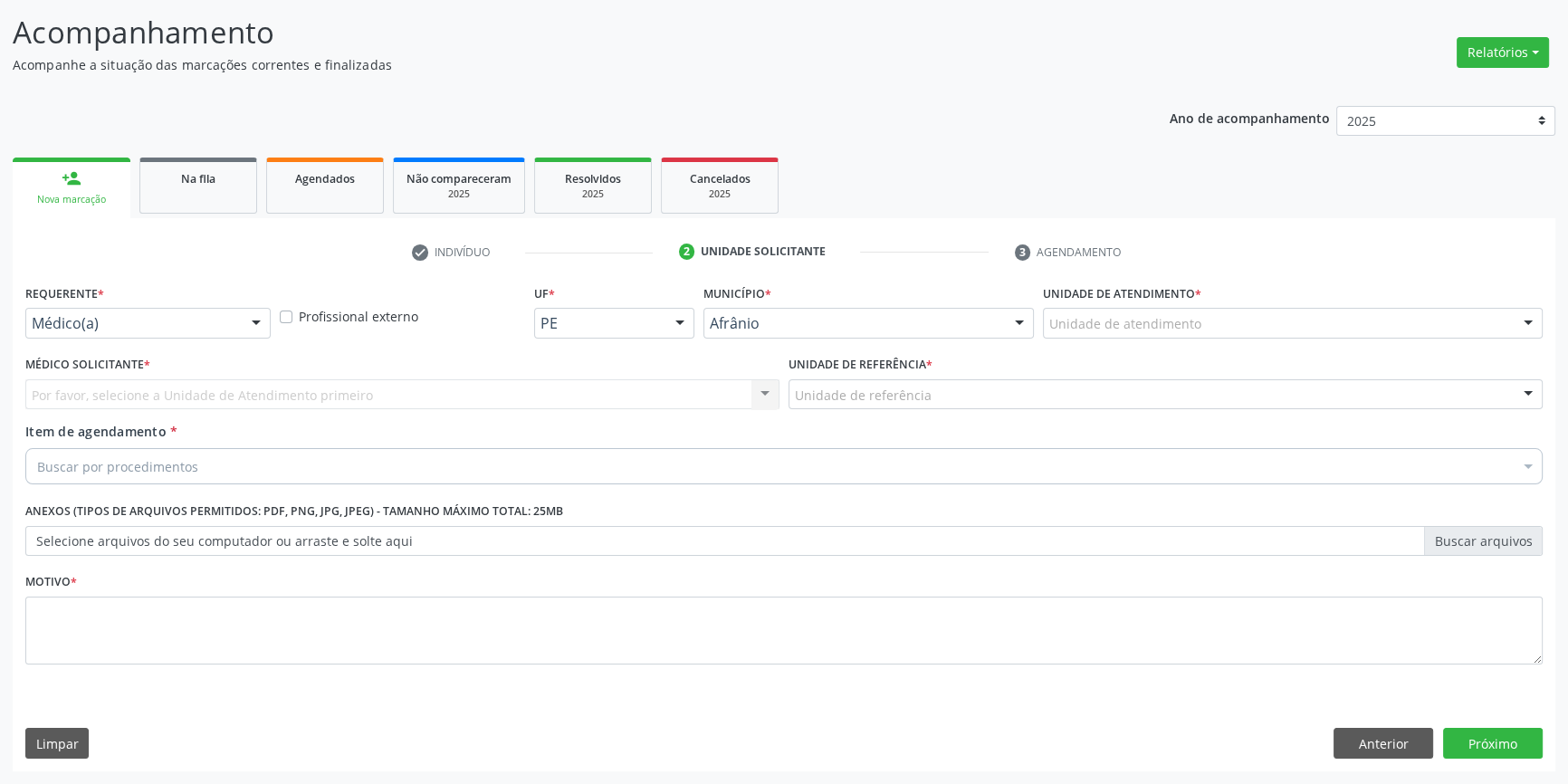
scroll to position [111, 0]
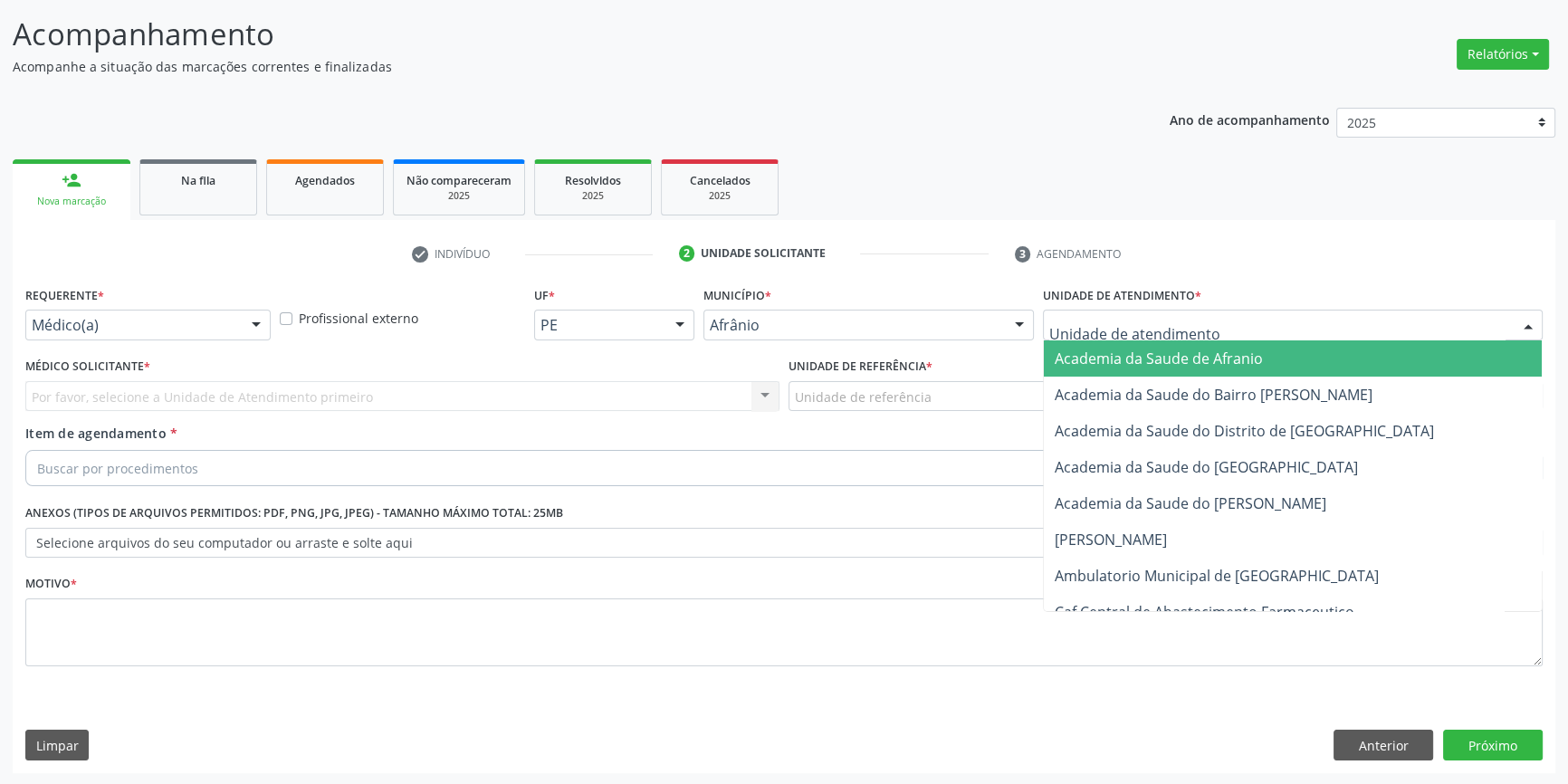
click at [1501, 323] on div at bounding box center [1294, 325] width 500 height 31
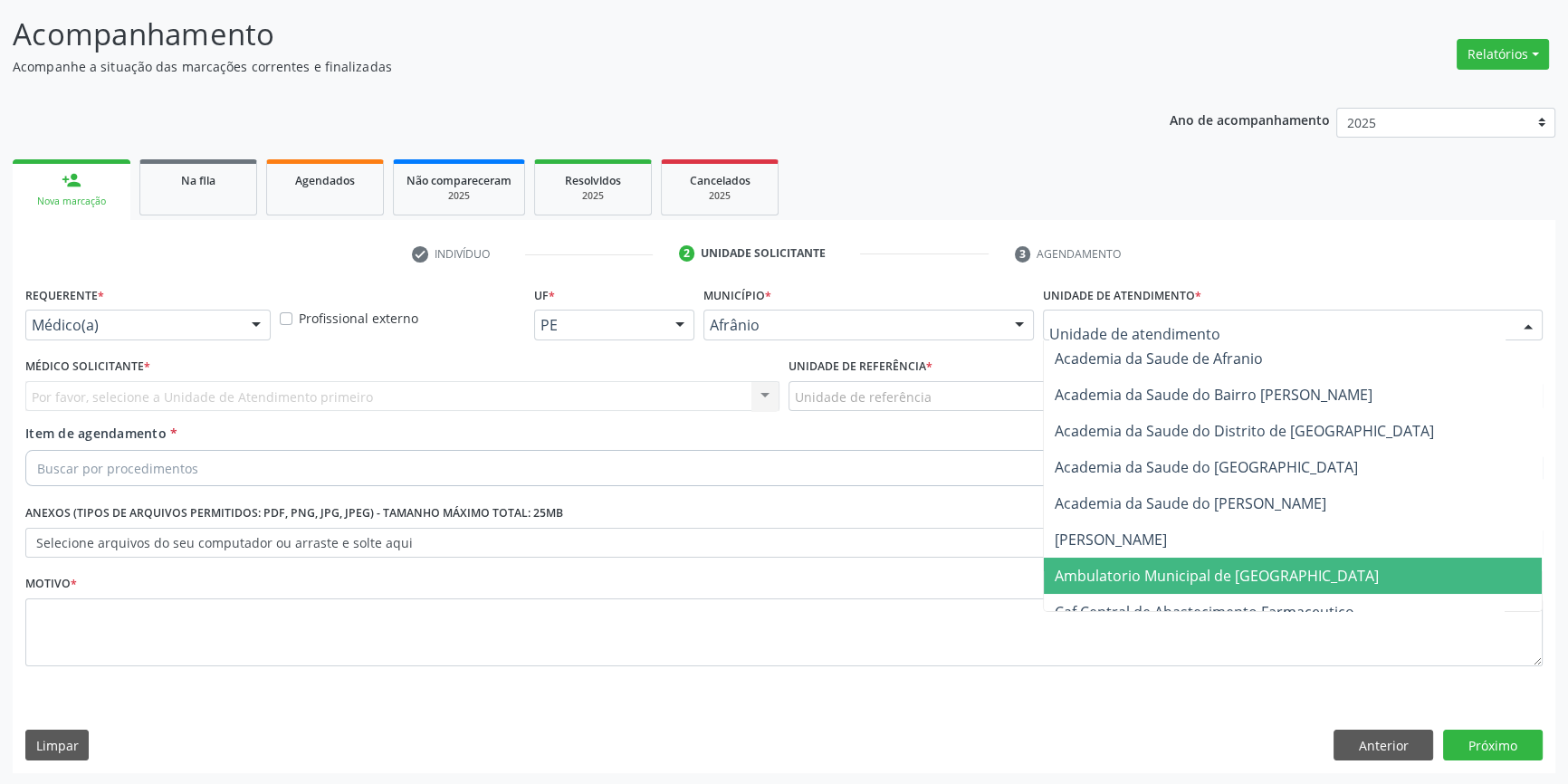
click at [1121, 578] on span "Ambulatorio Municipal de [GEOGRAPHIC_DATA]" at bounding box center [1217, 575] width 324 height 19
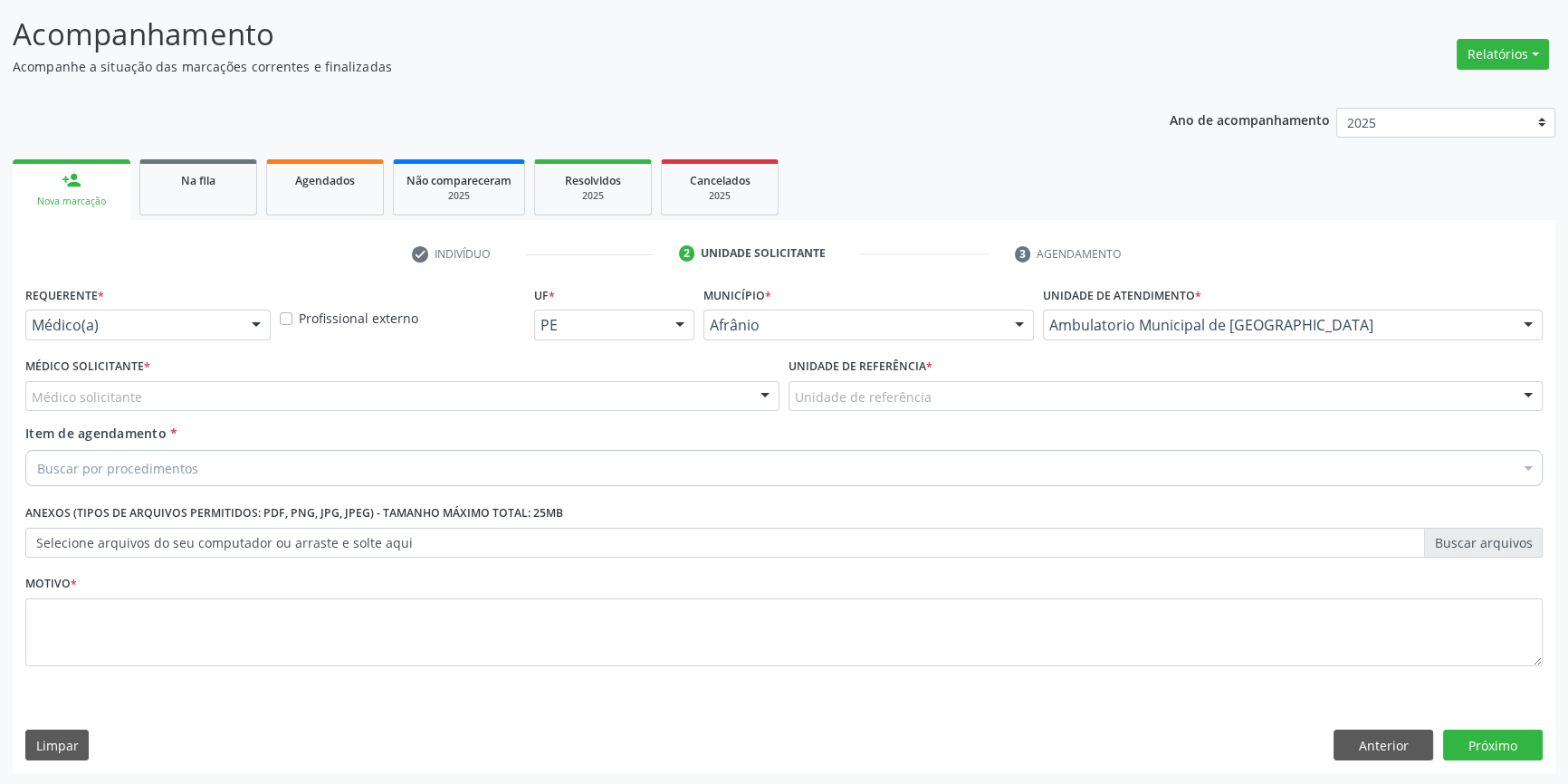
click at [1502, 390] on div "Unidade de referência" at bounding box center [1165, 397] width 754 height 31
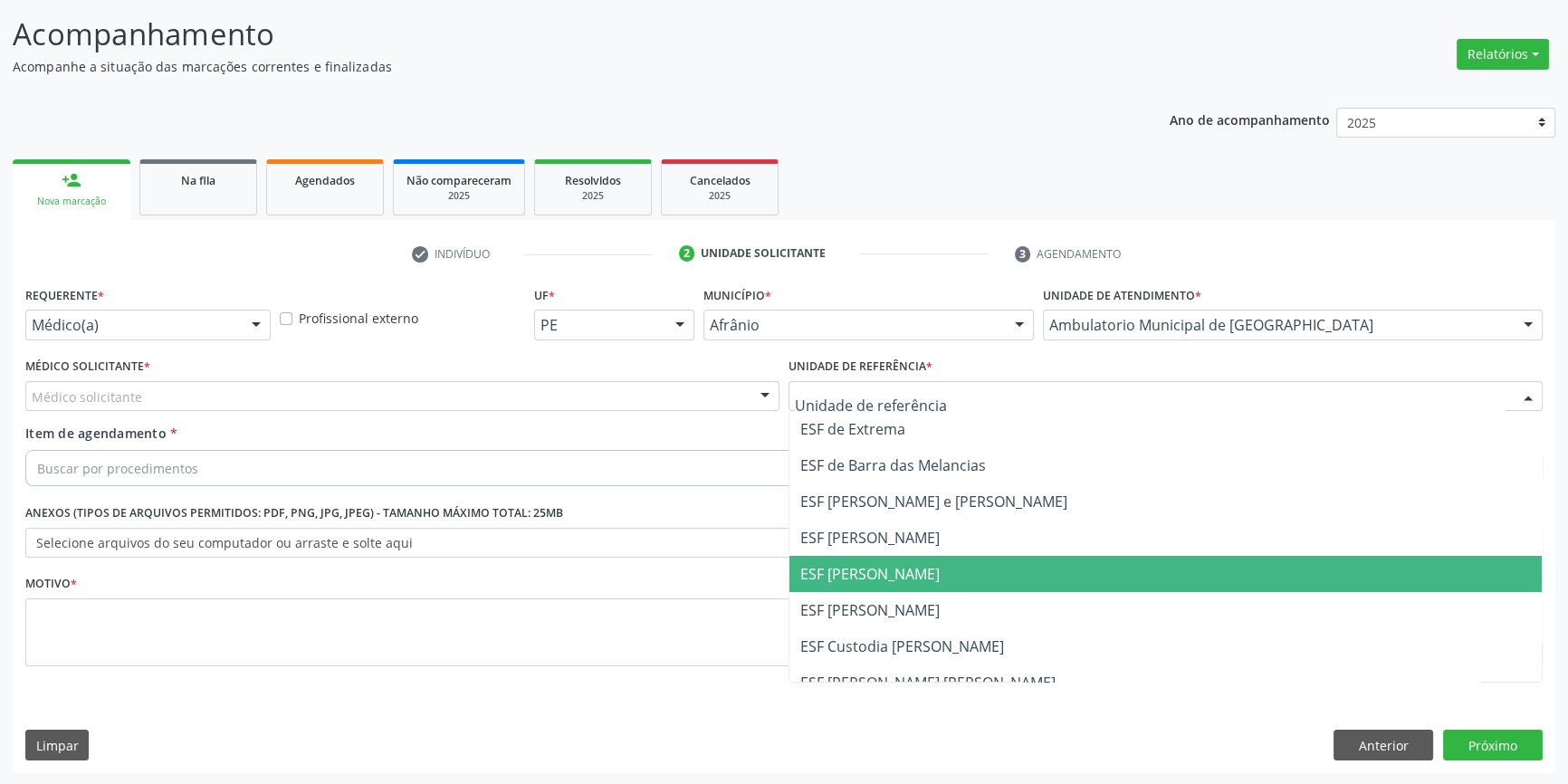
click at [845, 578] on span "ESF [PERSON_NAME]" at bounding box center [869, 574] width 139 height 19
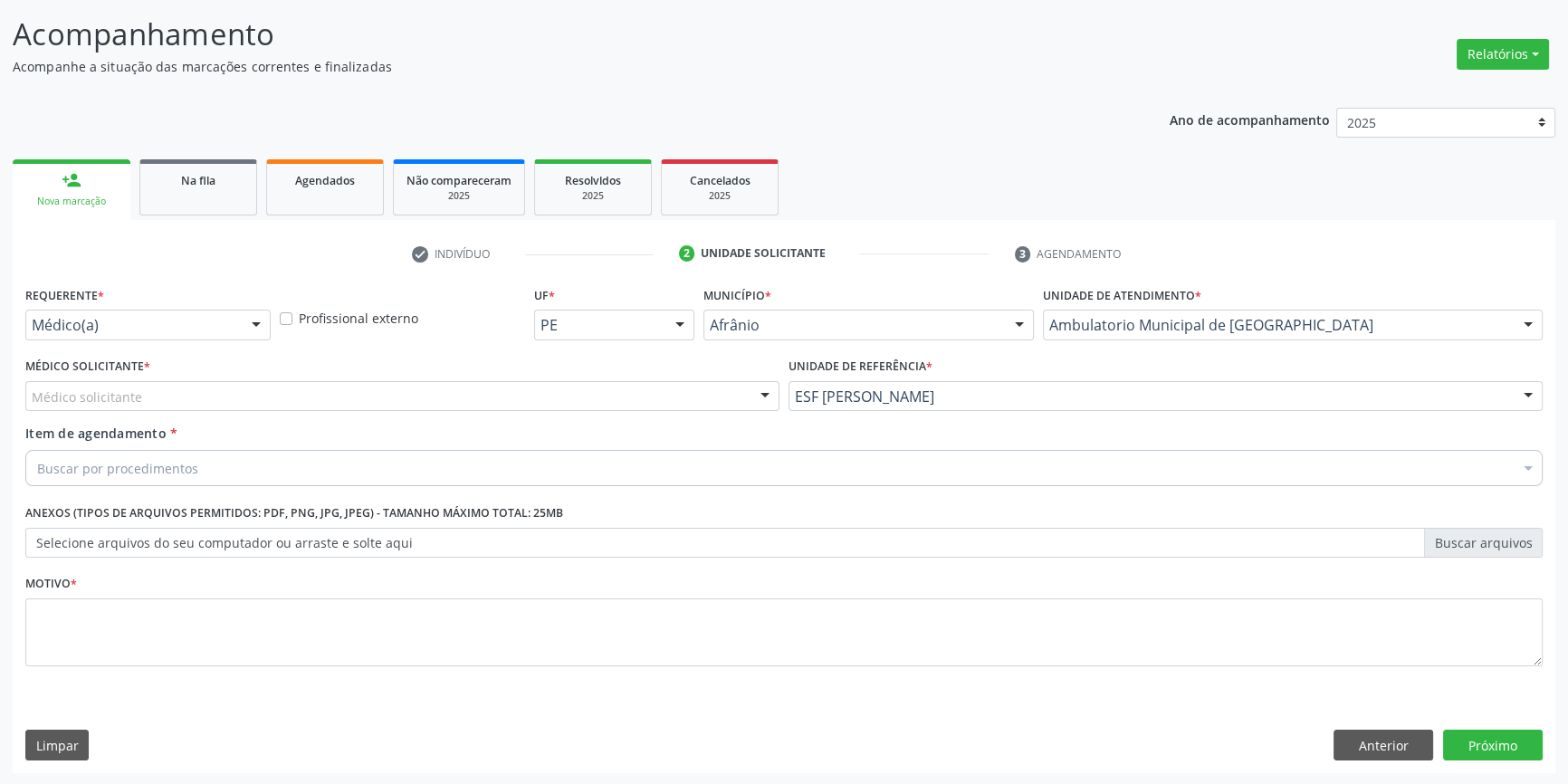
click at [747, 395] on div "Médico solicitante" at bounding box center [402, 397] width 754 height 31
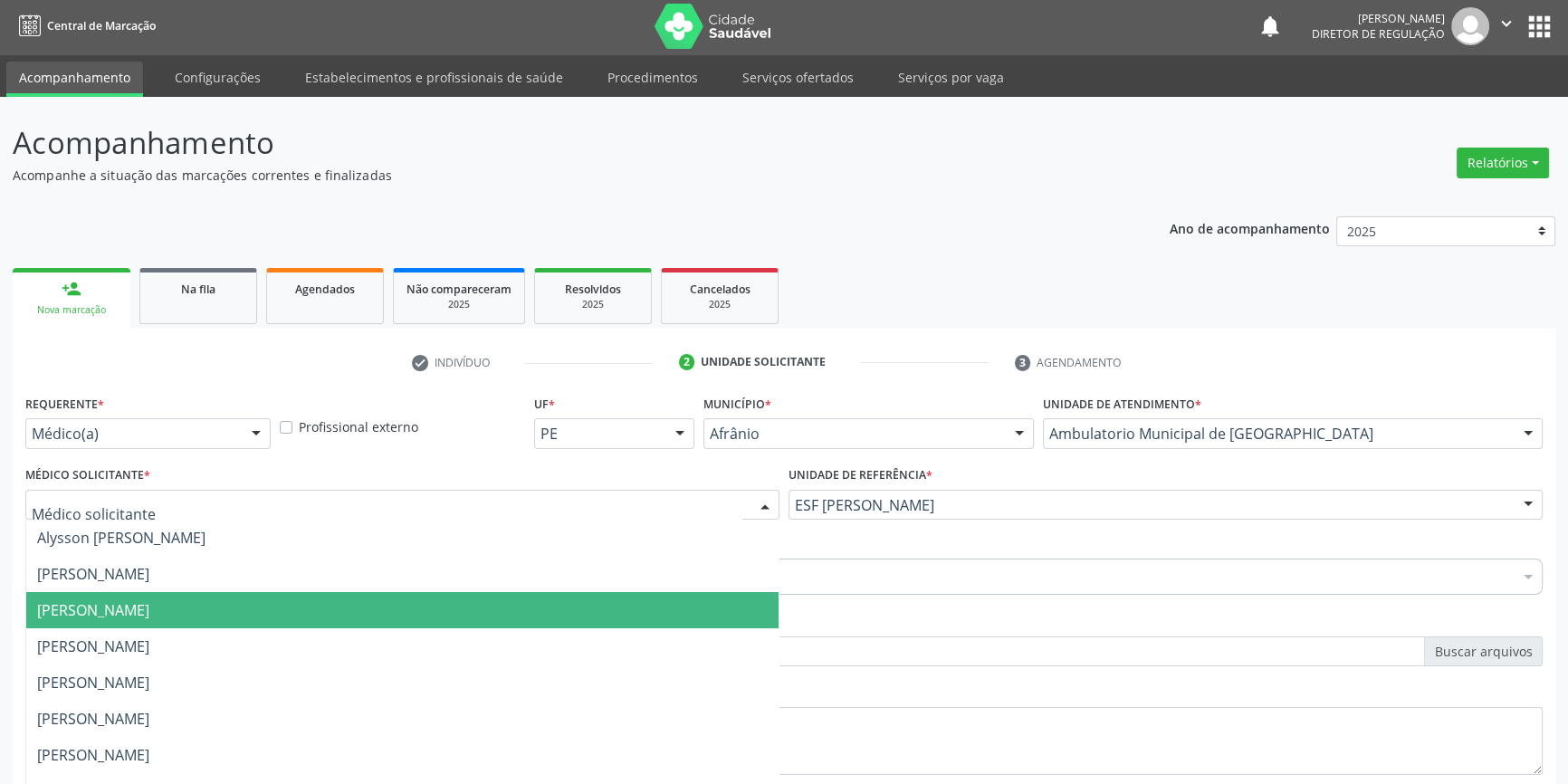
scroll to position [0, 0]
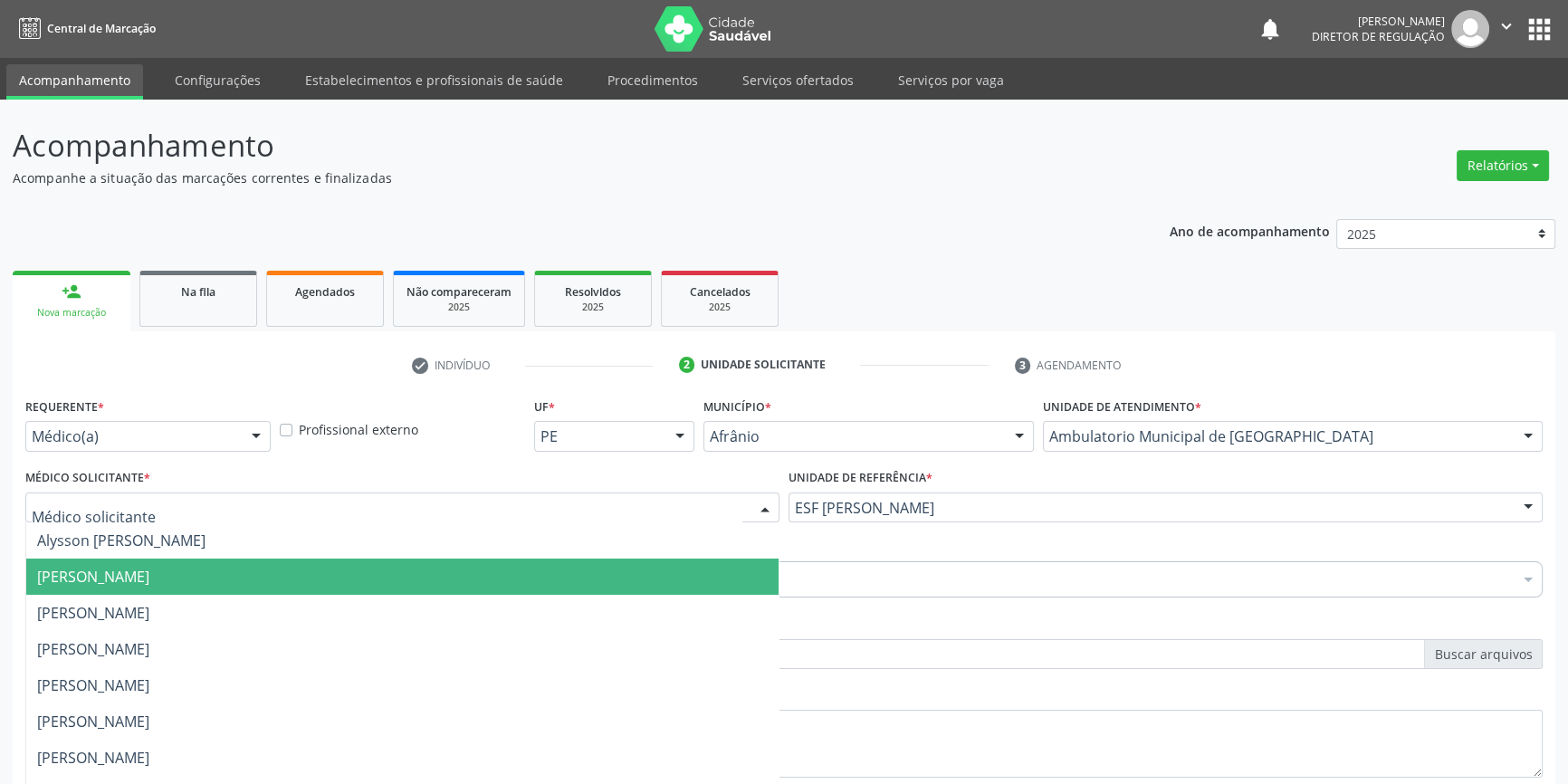
click at [94, 579] on span "[PERSON_NAME]" at bounding box center [92, 576] width 112 height 19
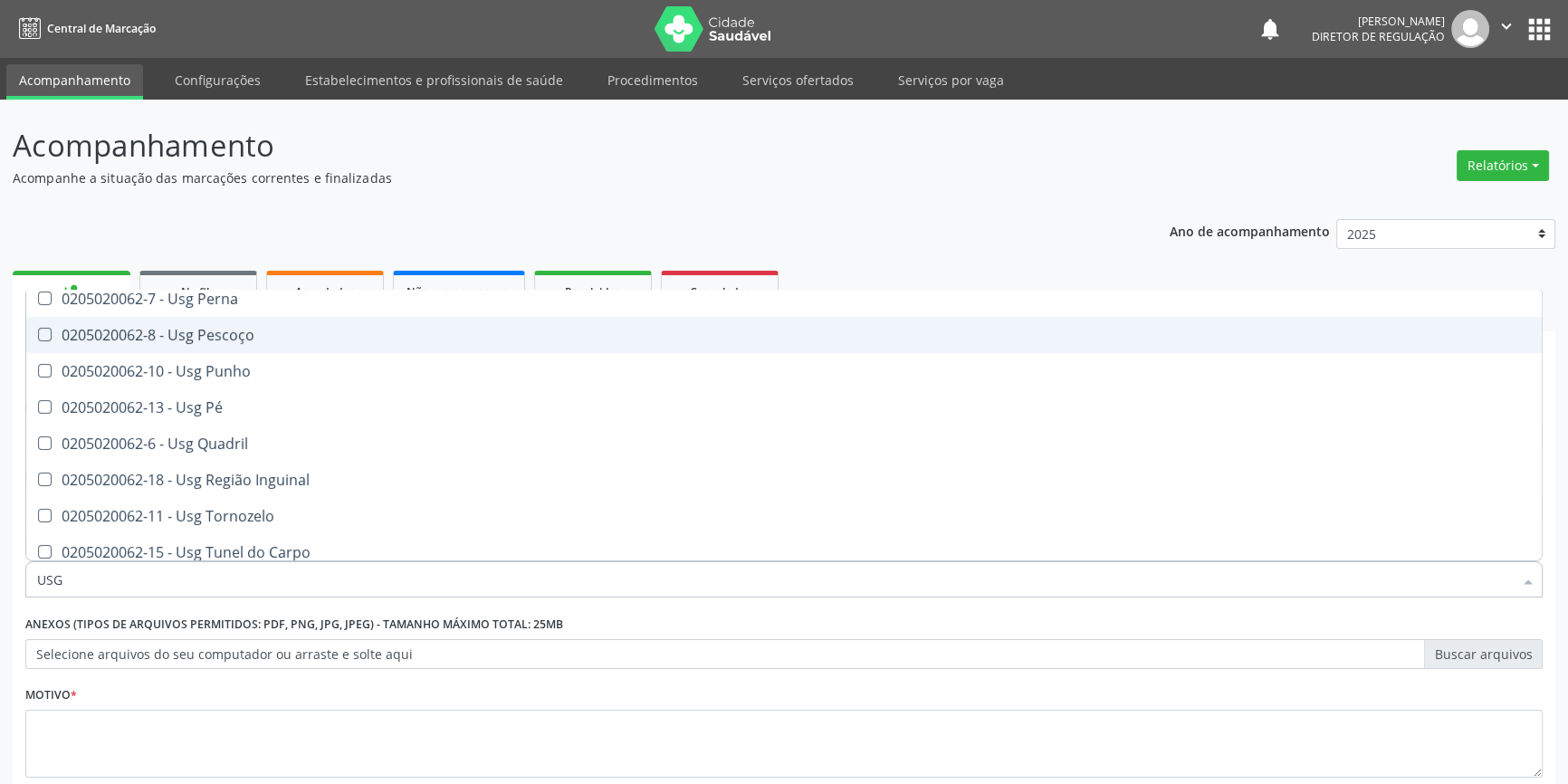
scroll to position [410, 0]
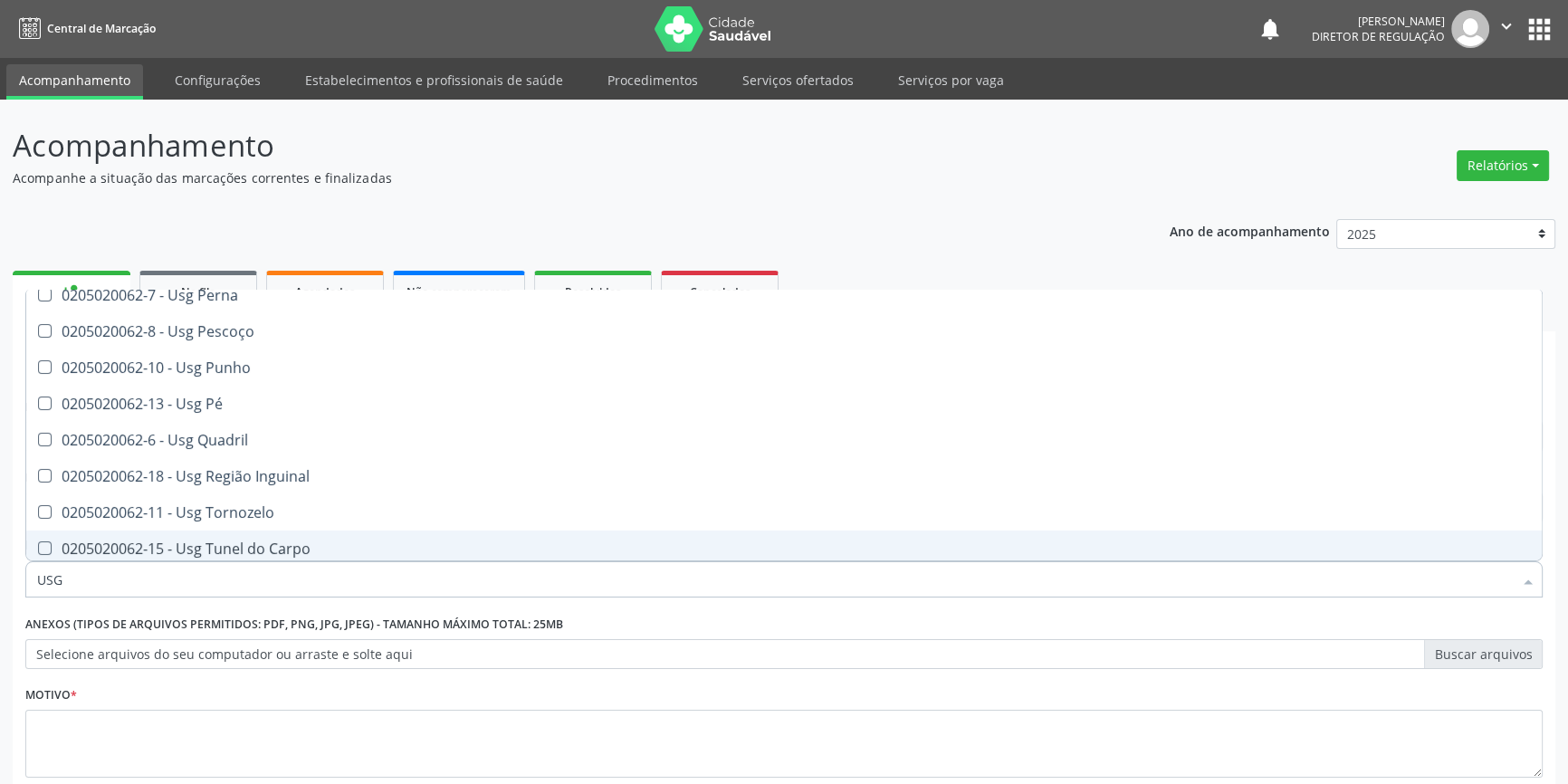
click at [92, 575] on input "USG" at bounding box center [775, 579] width 1476 height 36
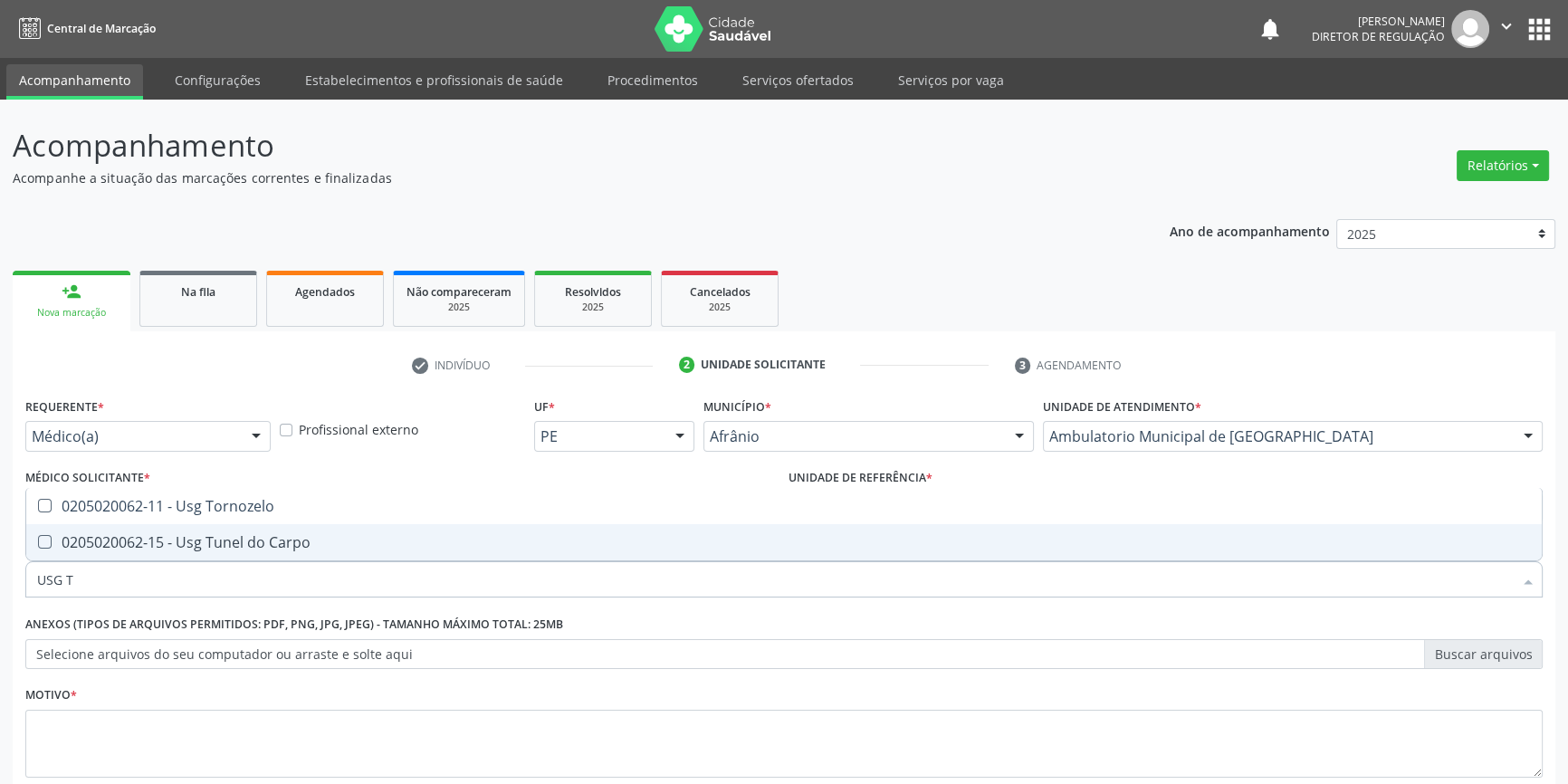
scroll to position [0, 0]
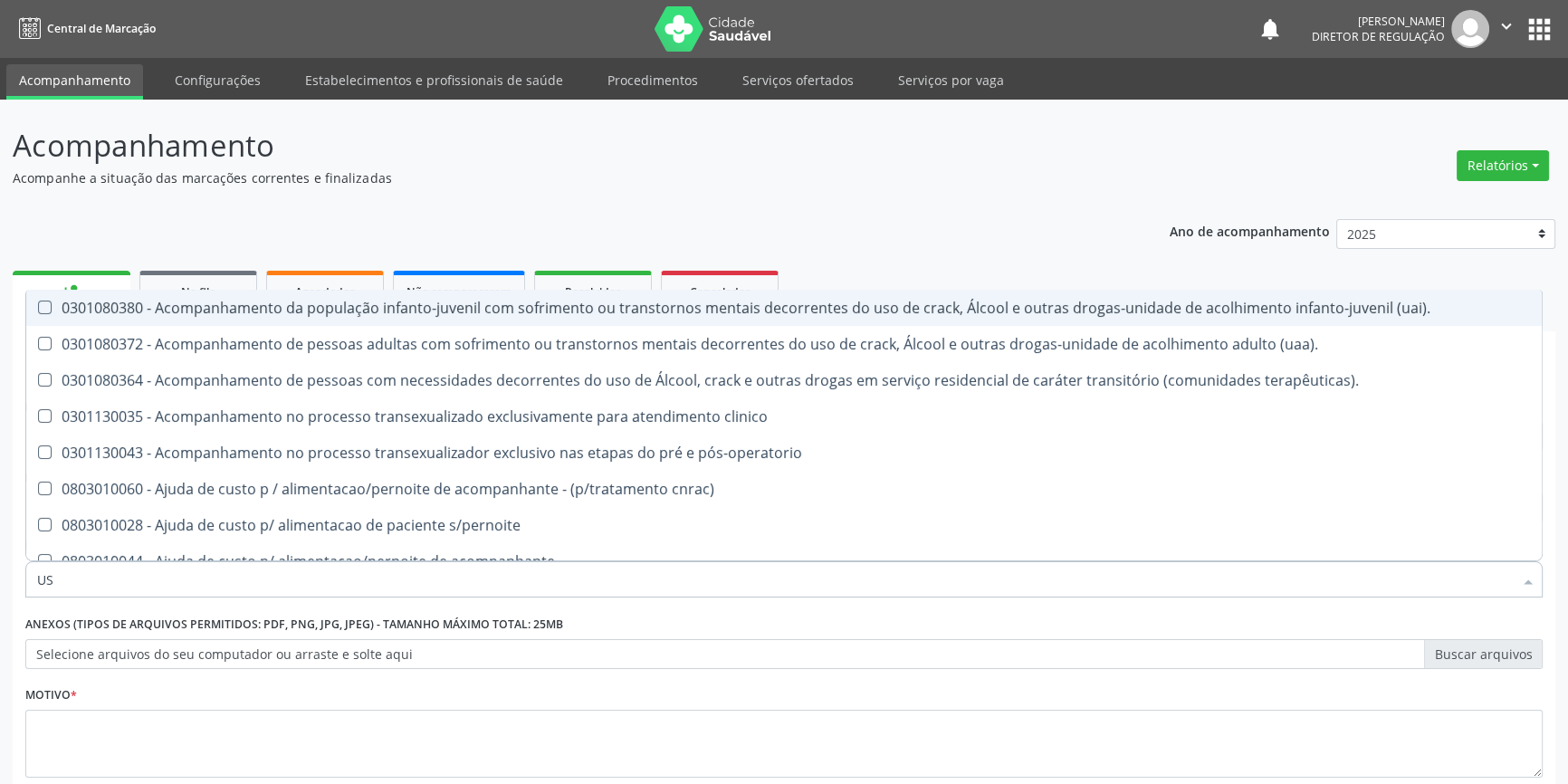
type input "U"
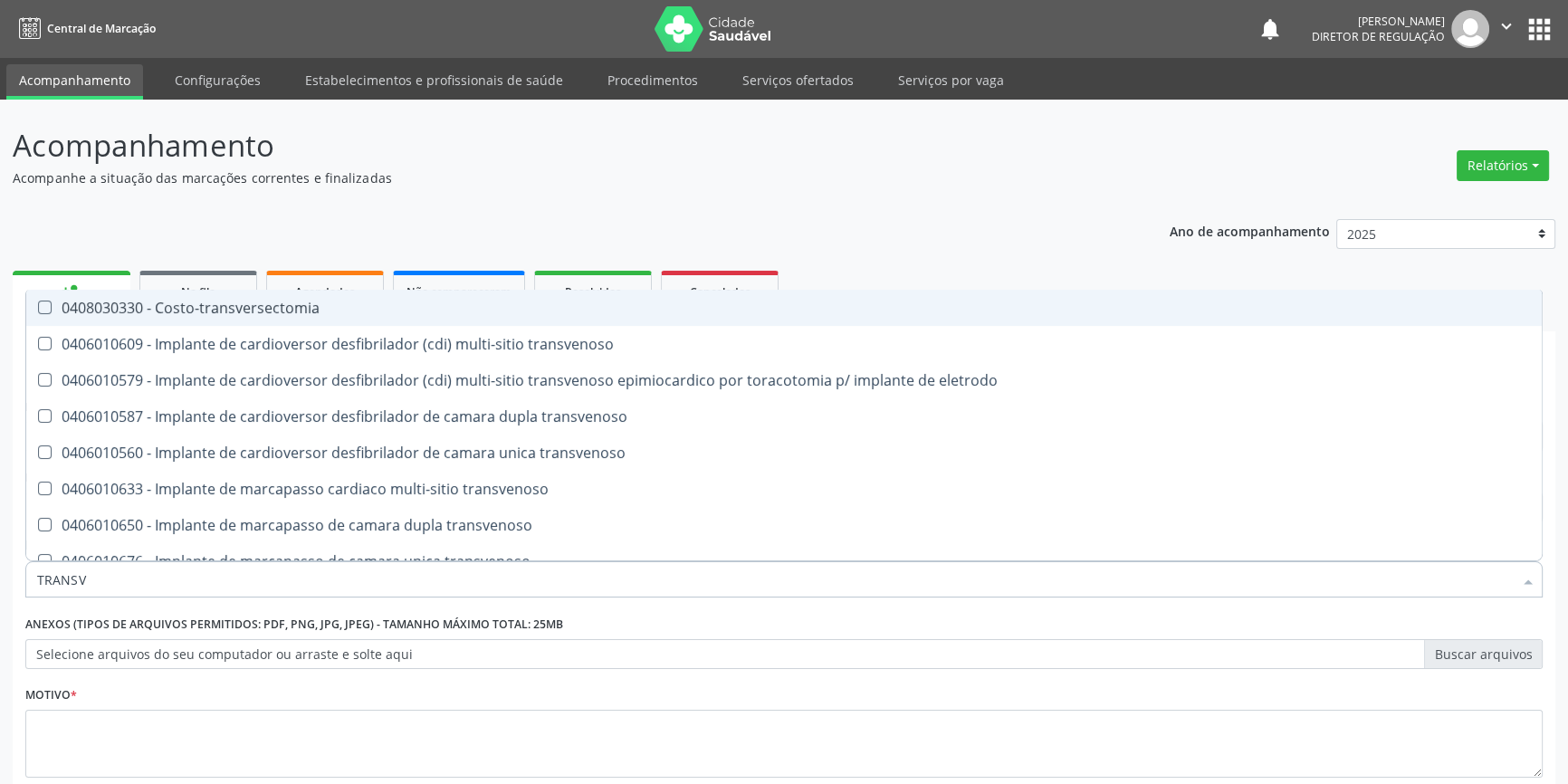
type input "TRANSVA"
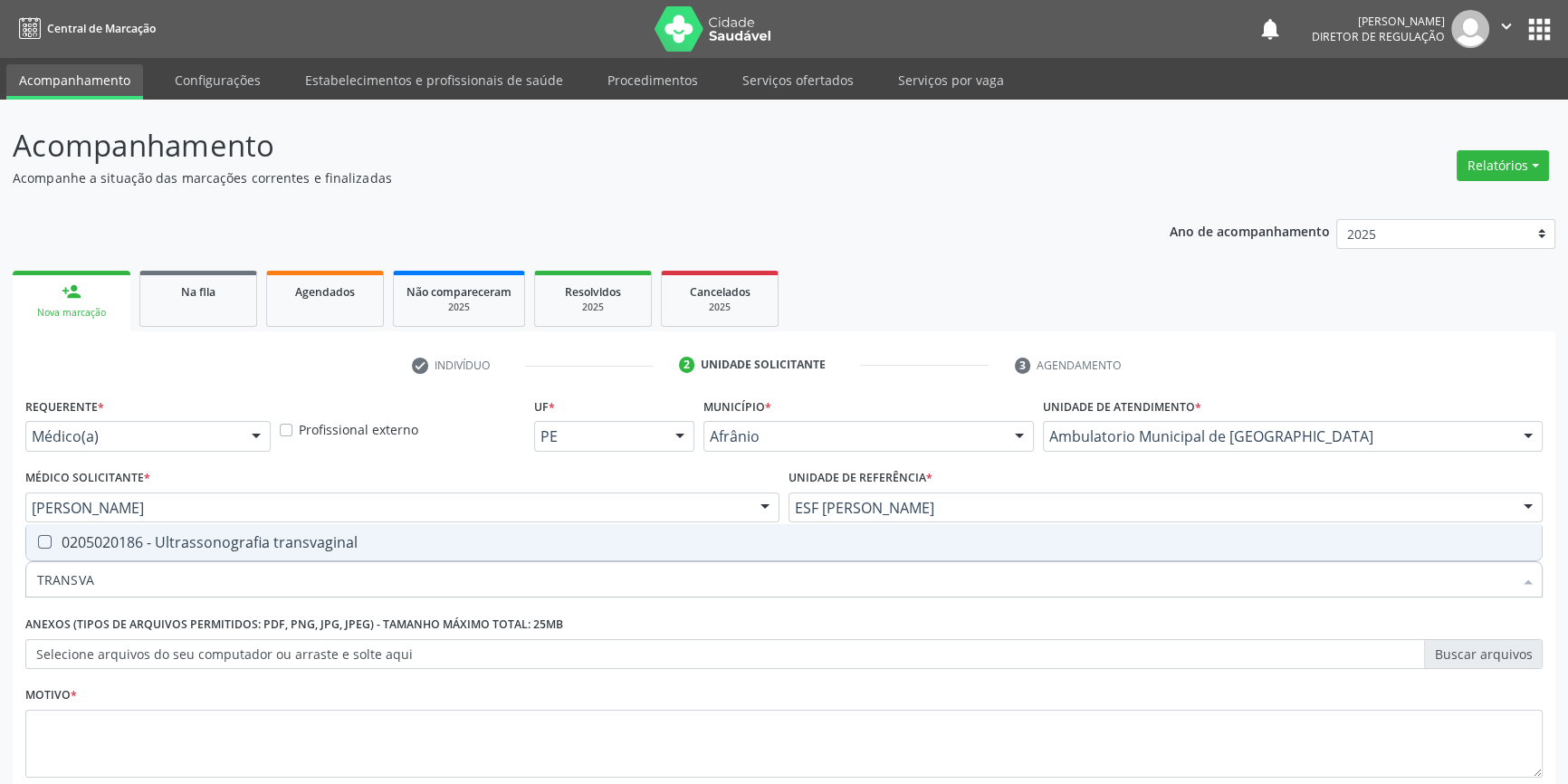
click at [39, 539] on transvaginal at bounding box center [45, 542] width 14 height 14
click at [38, 539] on transvaginal "checkbox" at bounding box center [32, 542] width 12 height 12
checkbox transvaginal "true"
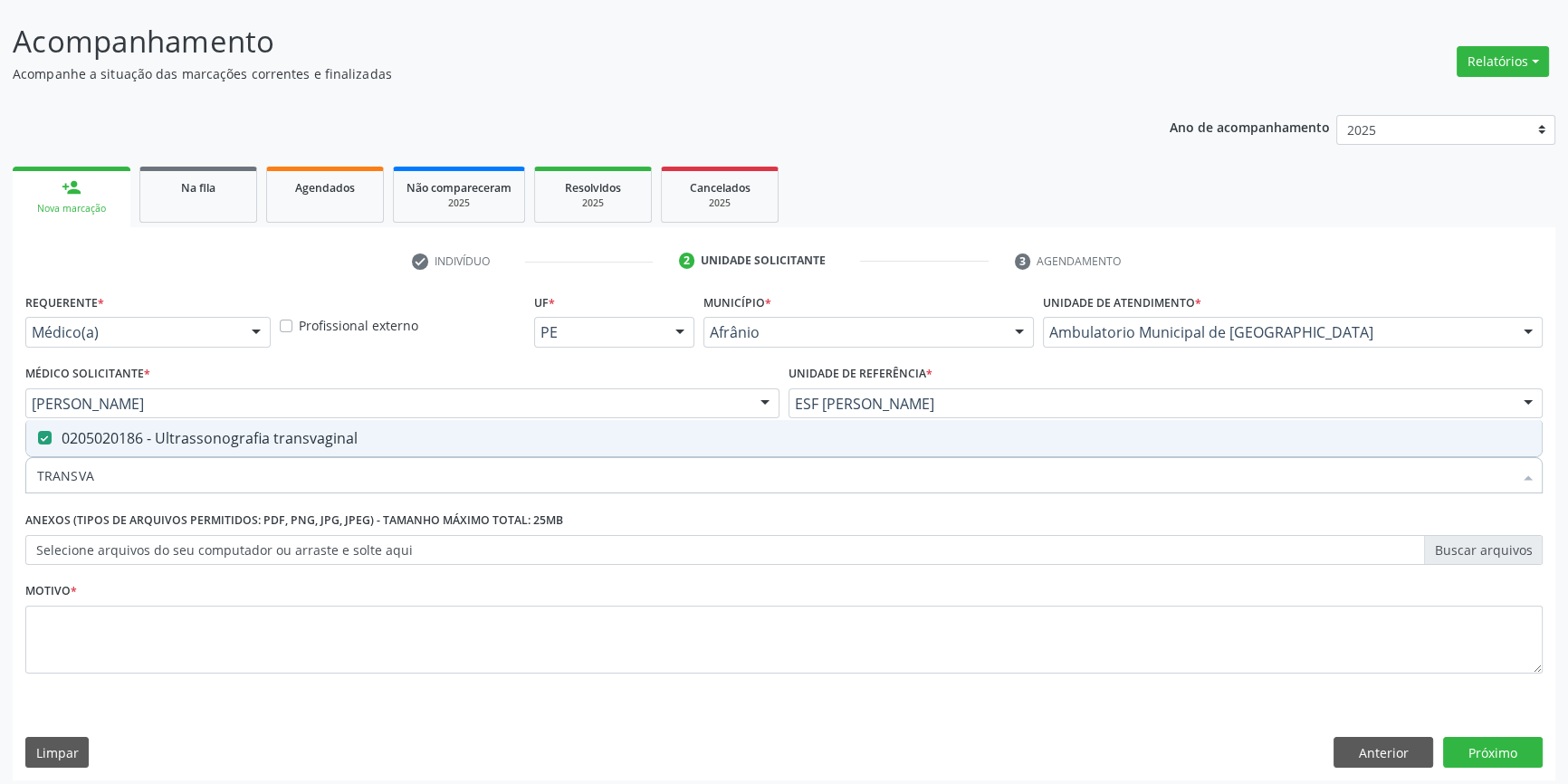
scroll to position [111, 0]
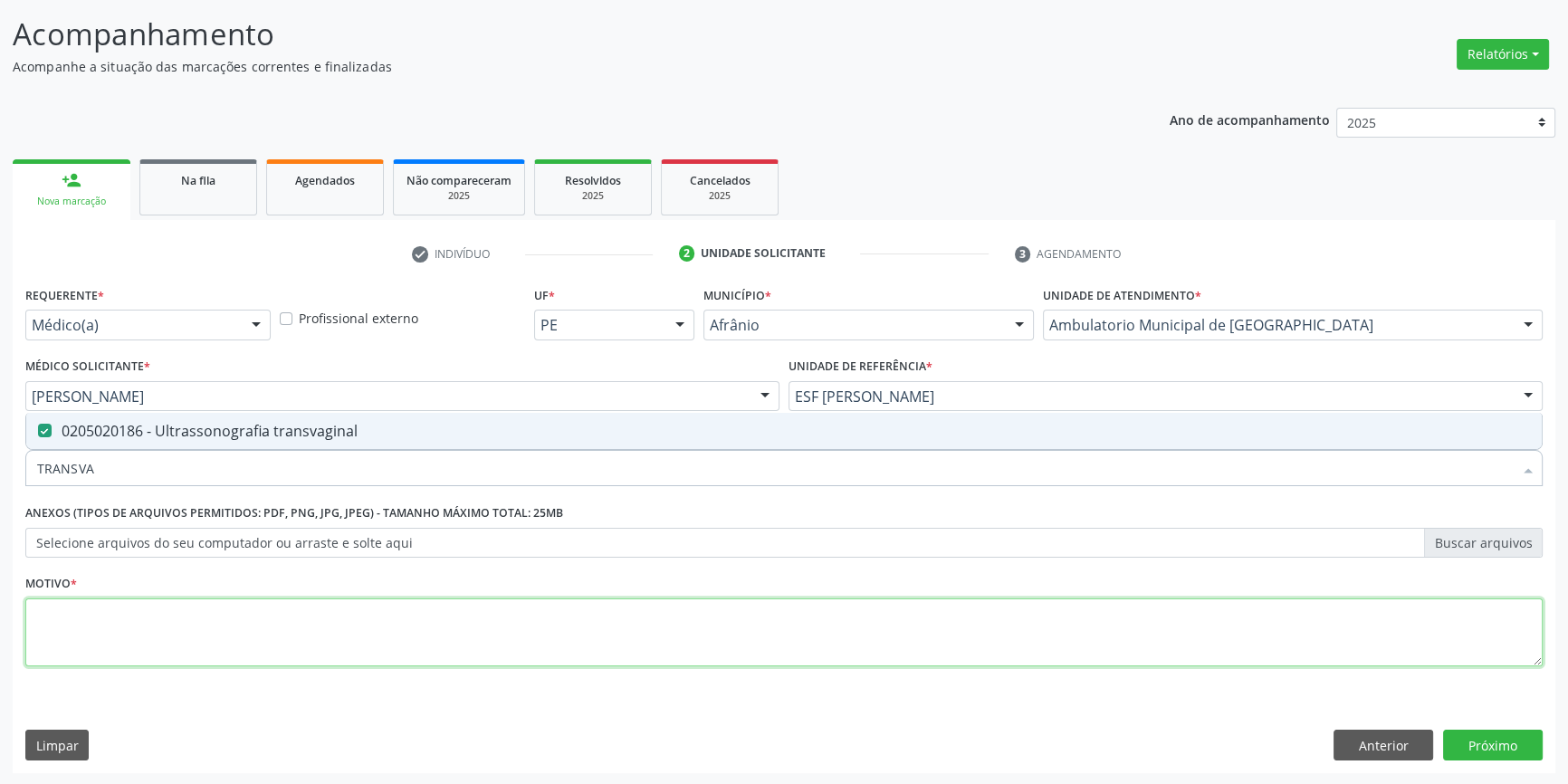
click at [41, 606] on textarea at bounding box center [784, 632] width 1517 height 69
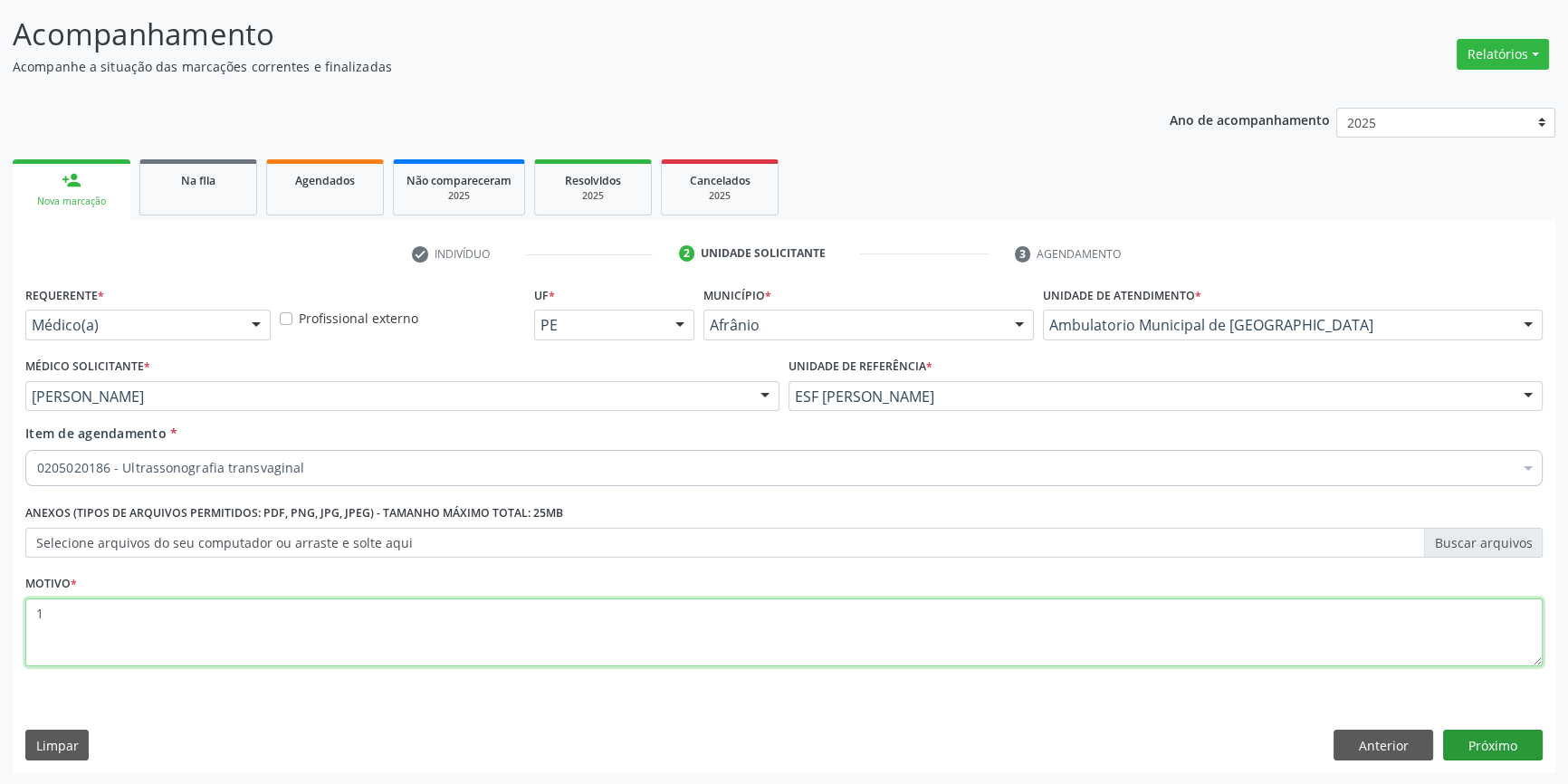
type textarea "1"
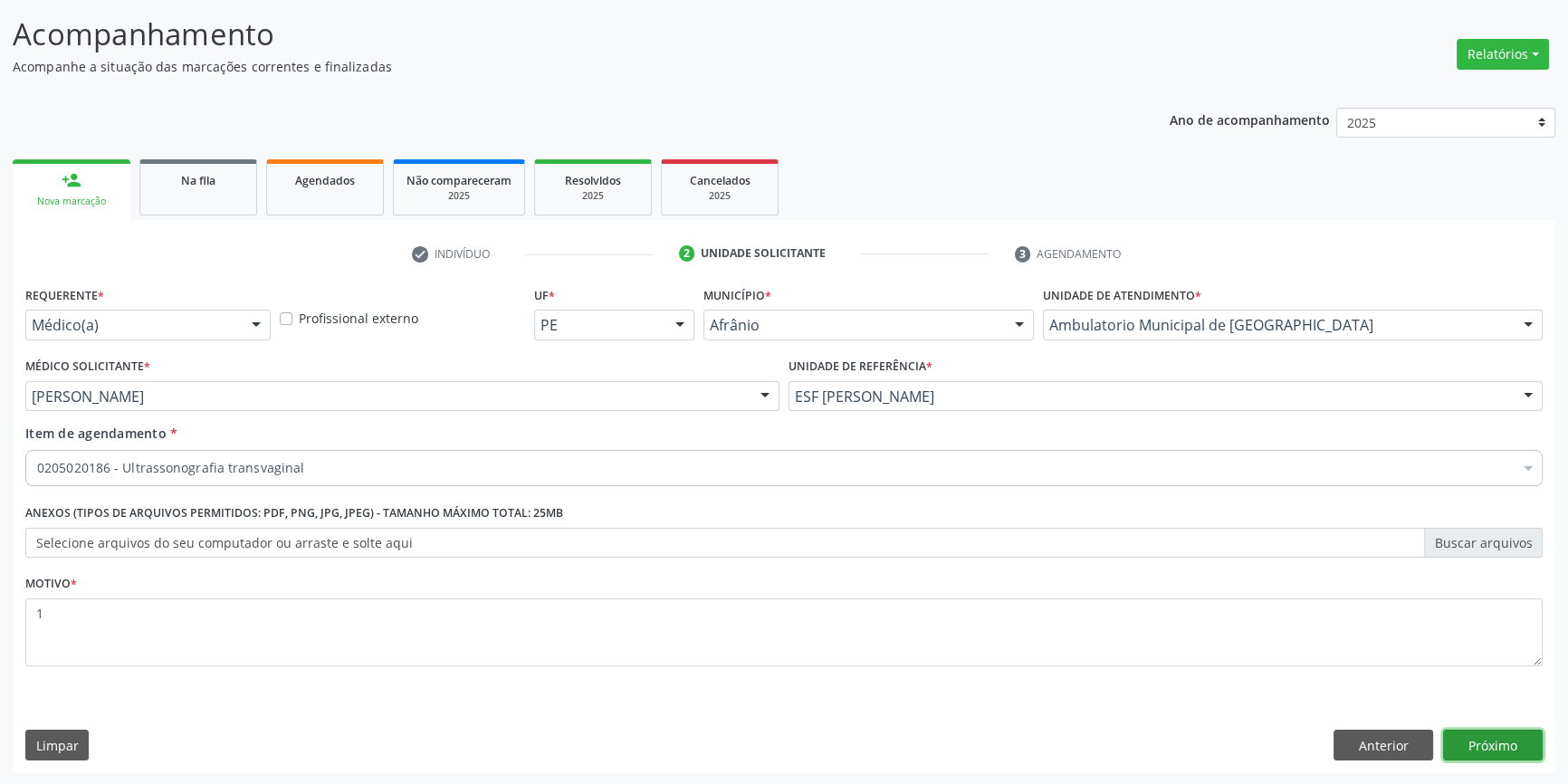
click at [1488, 745] on button "Próximo" at bounding box center [1493, 745] width 99 height 31
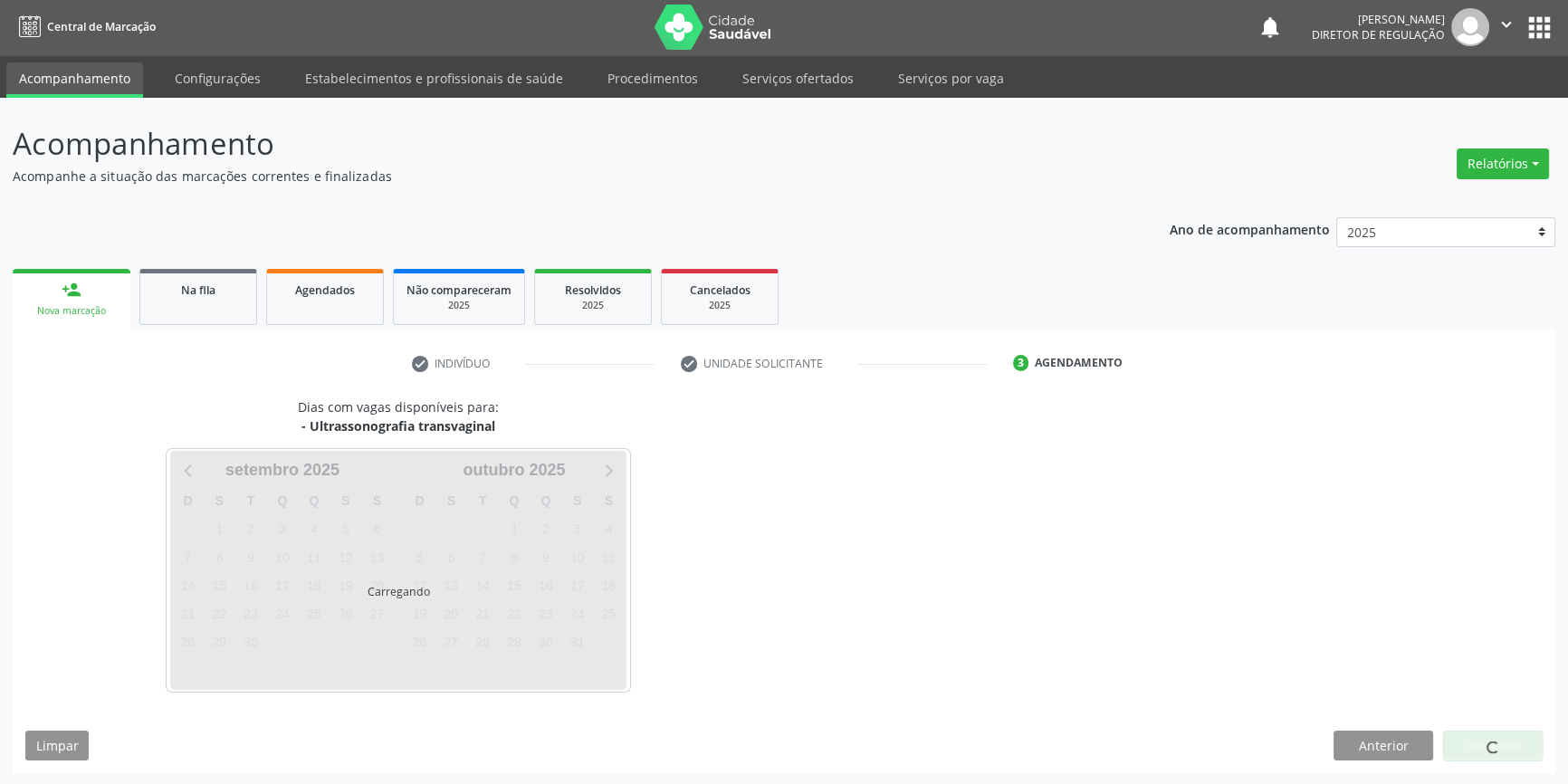
scroll to position [55, 0]
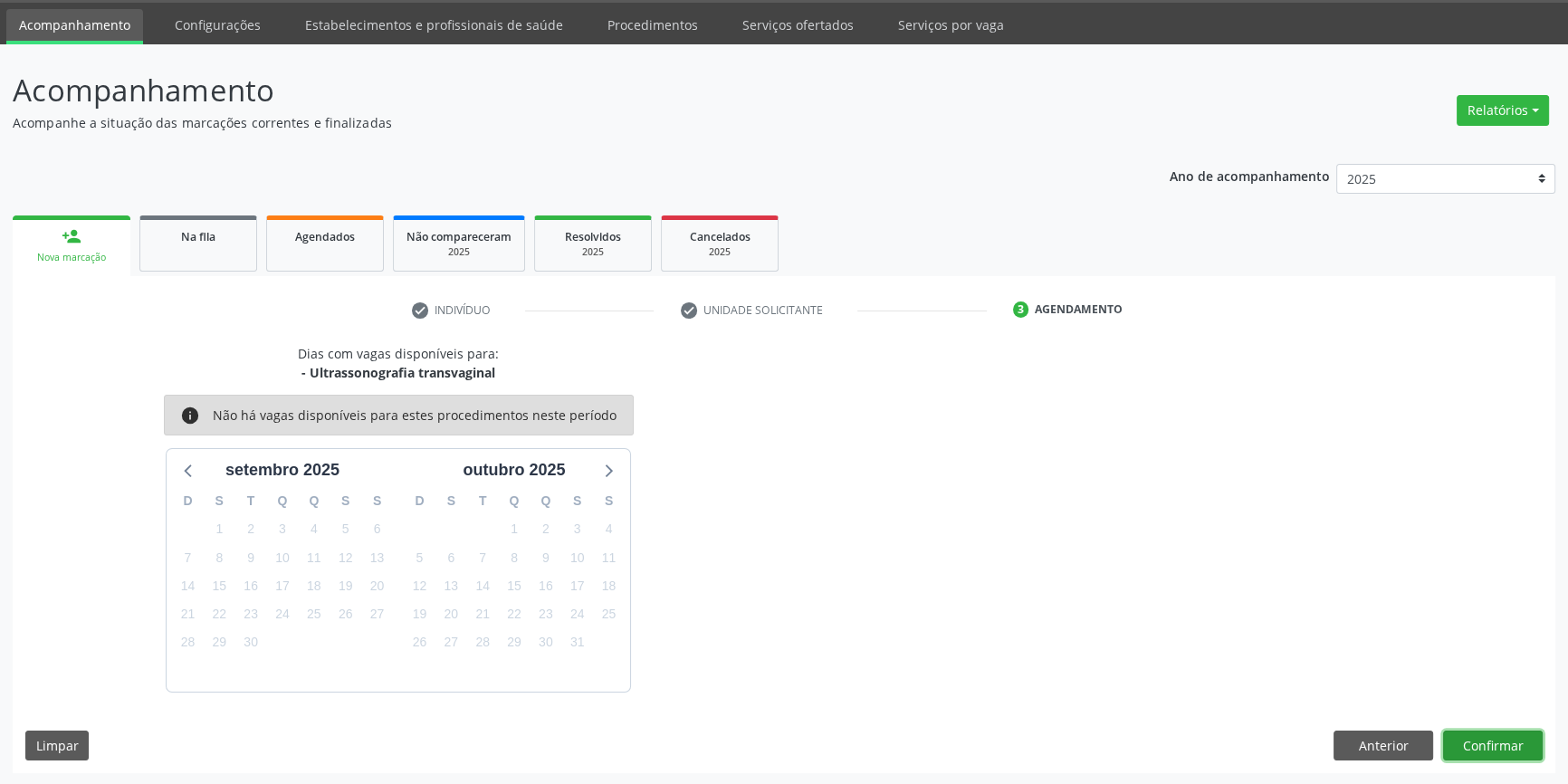
click at [1503, 746] on button "Confirmar" at bounding box center [1493, 746] width 99 height 31
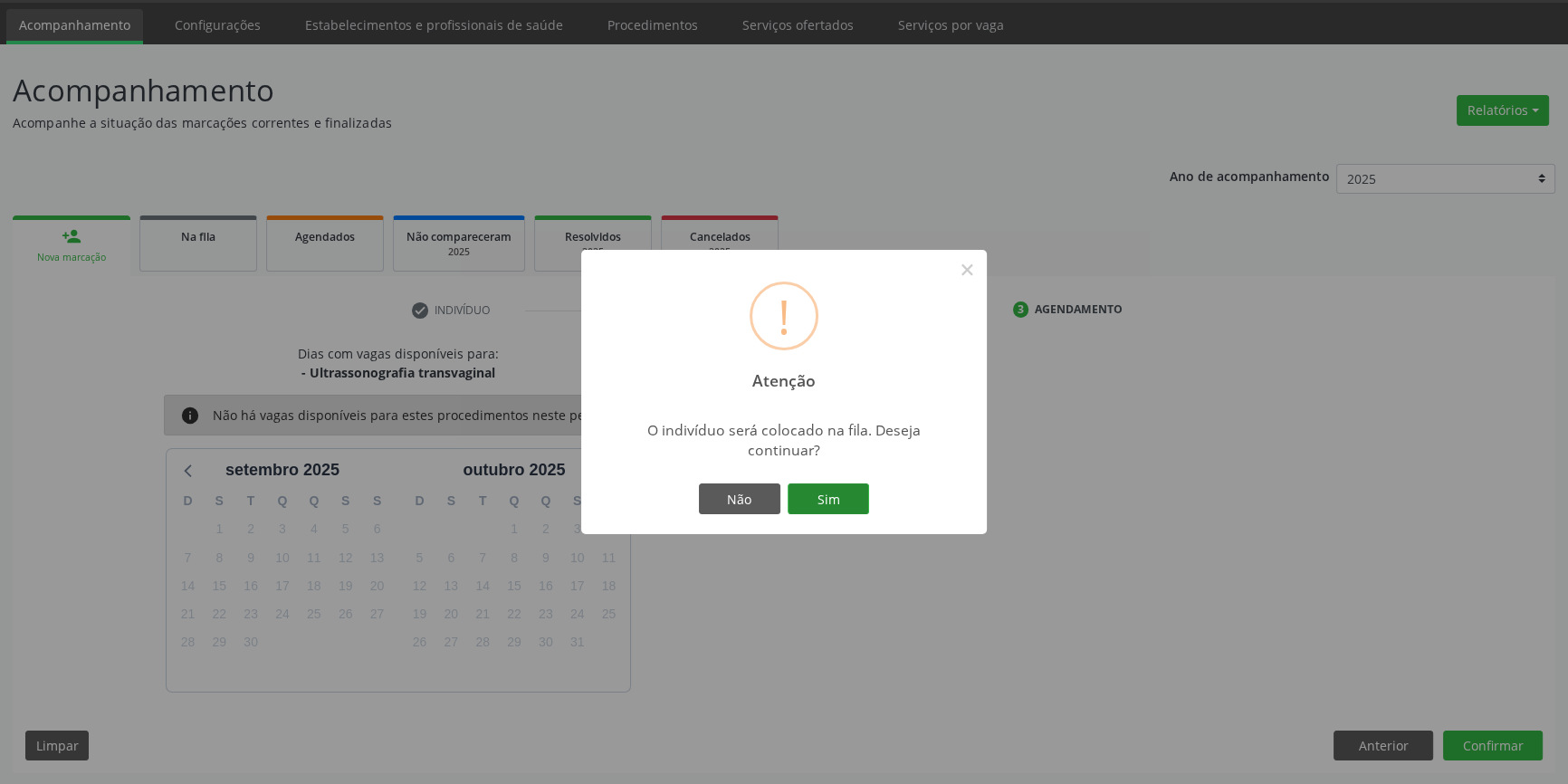
click at [829, 508] on button "Sim" at bounding box center [828, 499] width 82 height 31
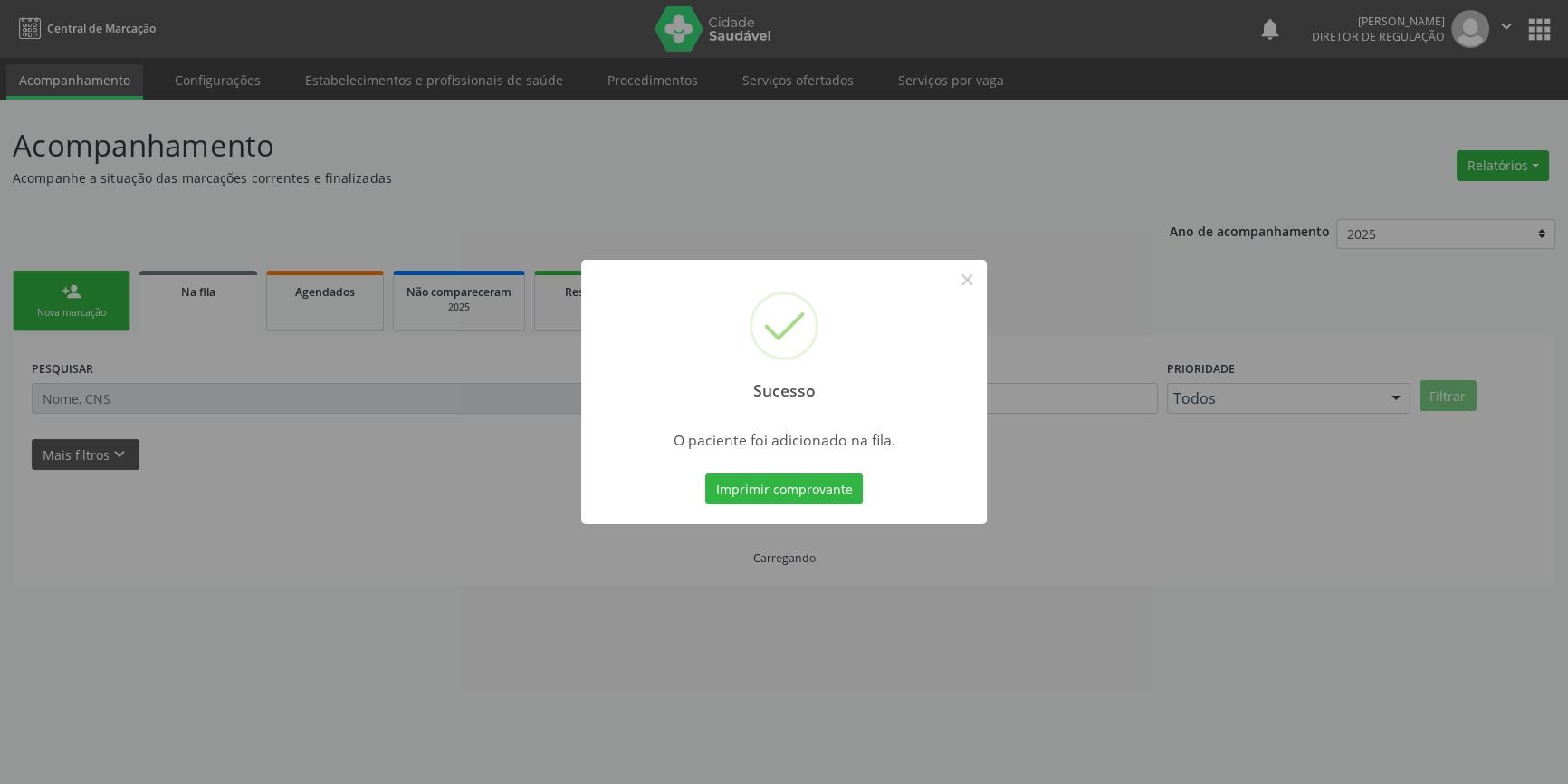
scroll to position [0, 0]
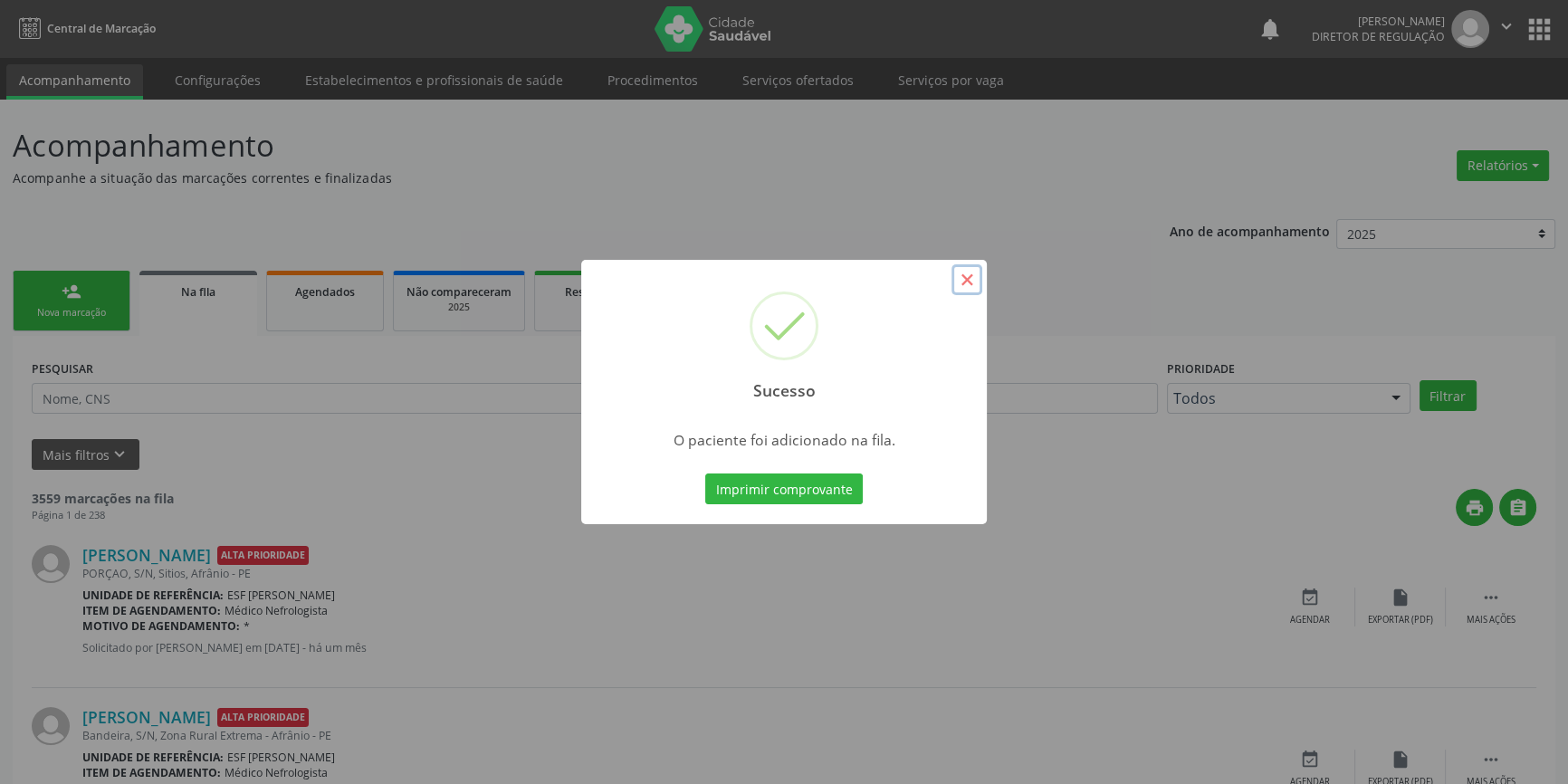
click at [967, 286] on button "×" at bounding box center [967, 280] width 31 height 31
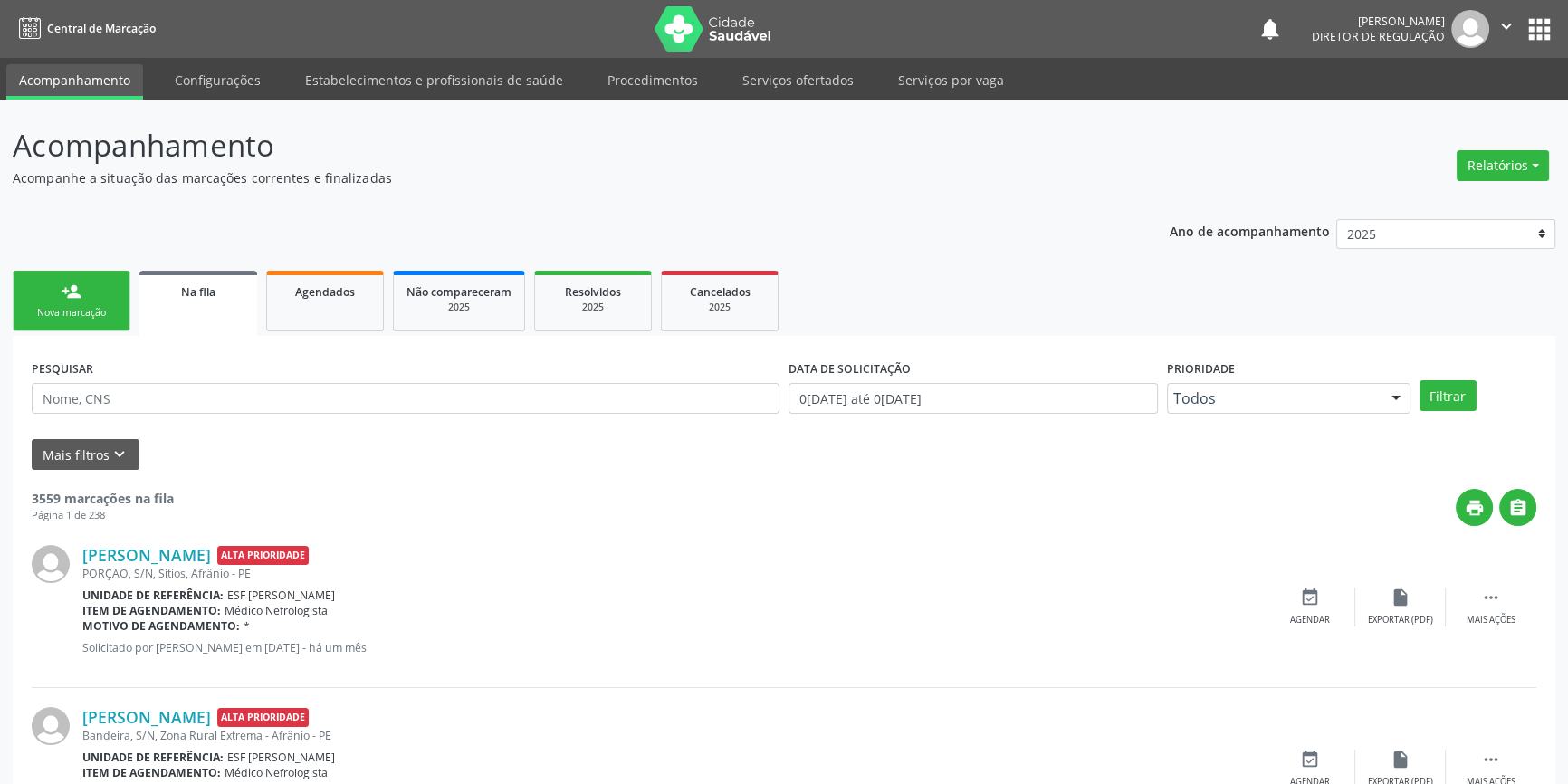
click at [57, 291] on link "person_add Nova marcação" at bounding box center [71, 301] width 118 height 60
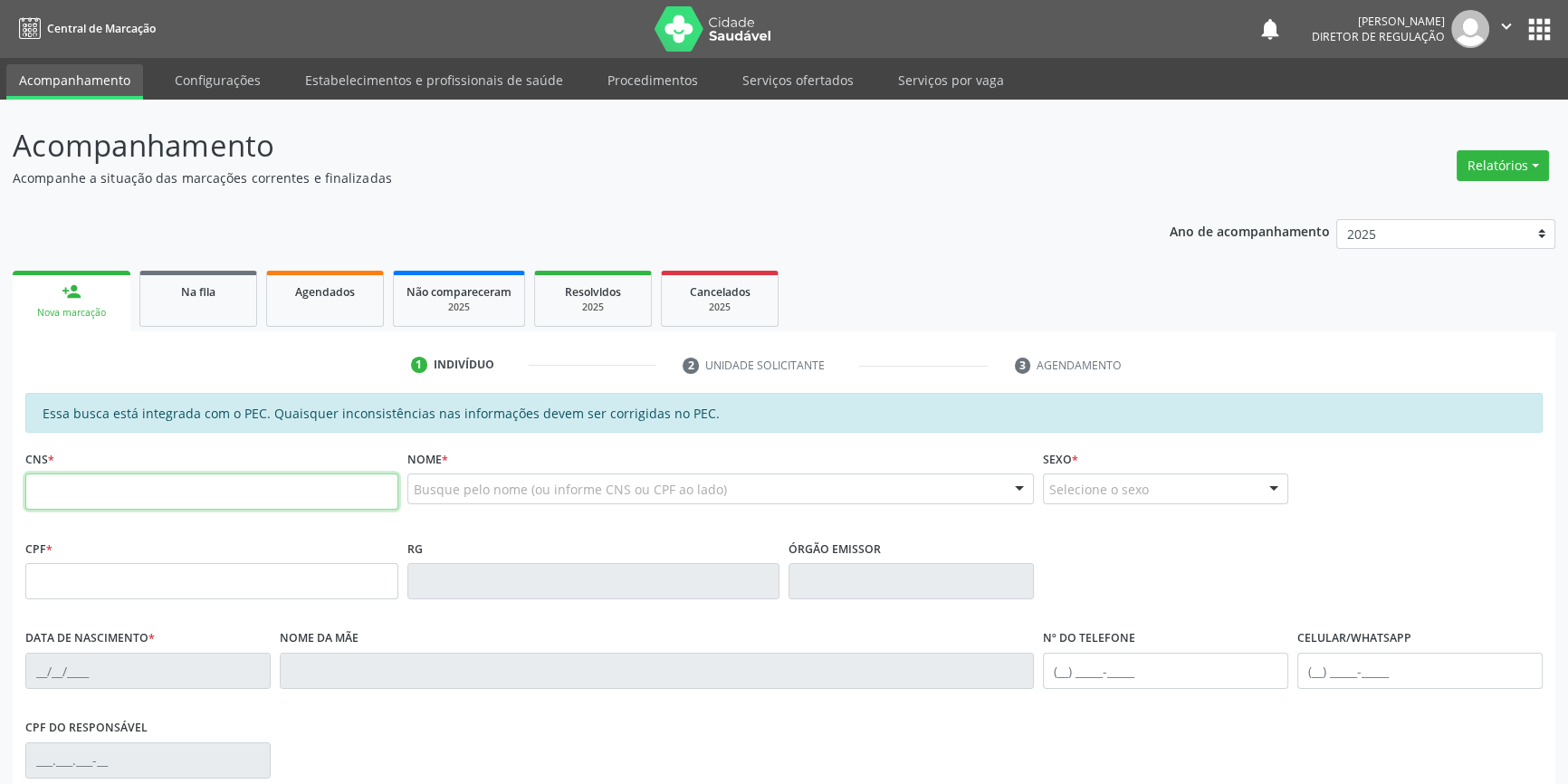
click at [41, 481] on input "text" at bounding box center [211, 491] width 373 height 36
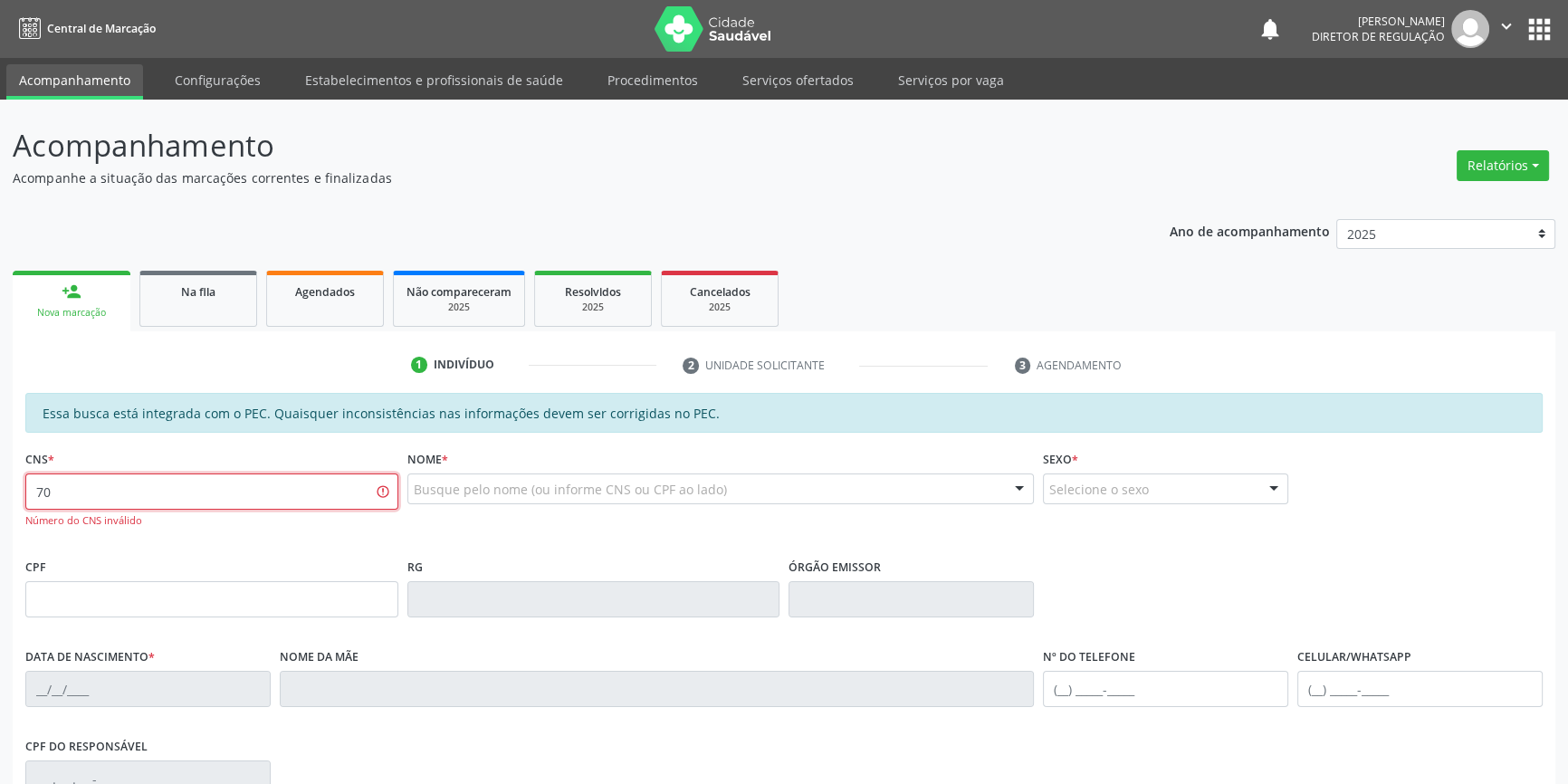
type input "7"
type input "700 5079 5844 1657"
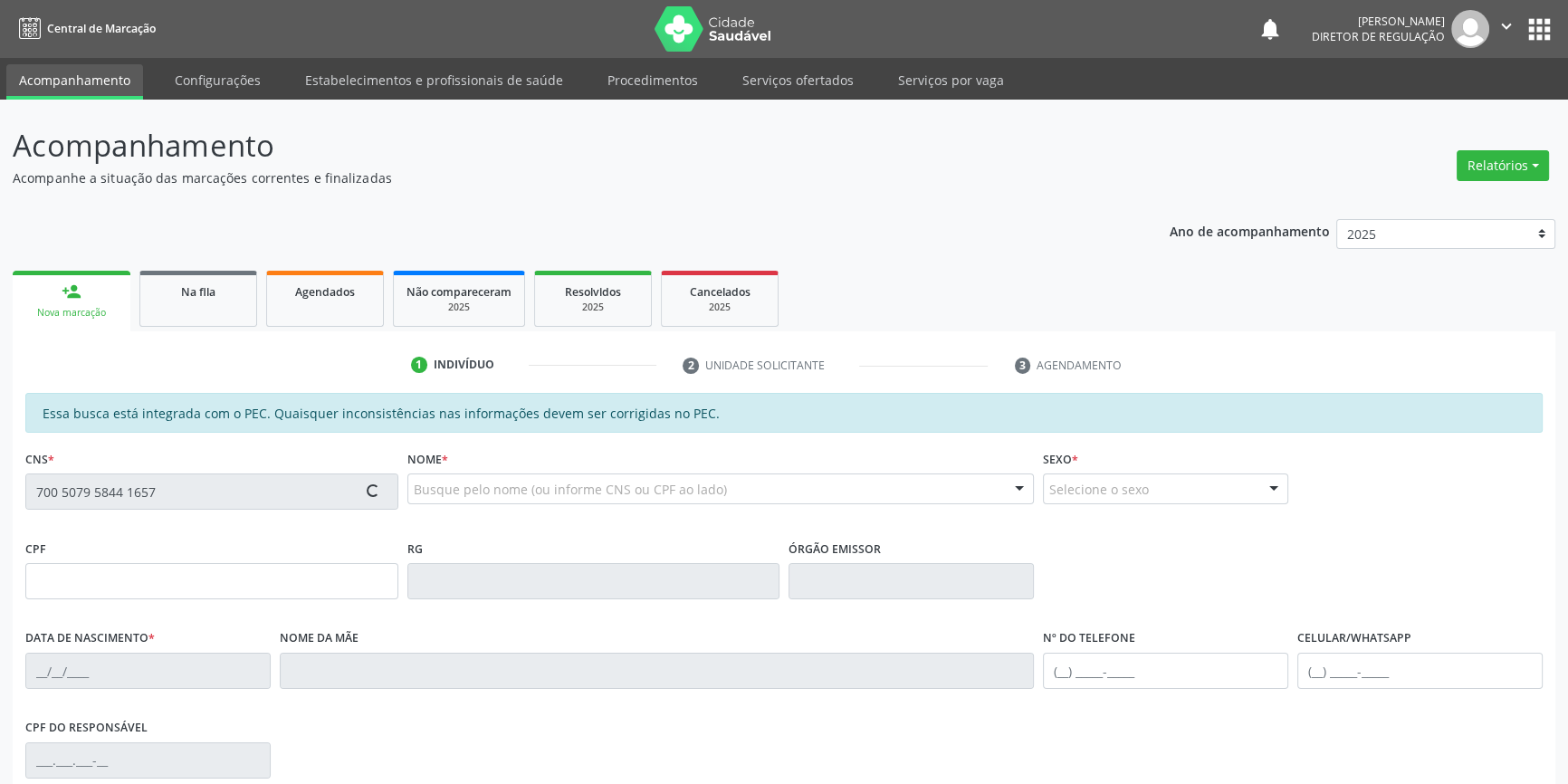
type input "140.086.134-98"
type input "23/11/2010"
type input "Natália Rodrigues da Silva"
type input "(87) 98128-9563"
type input "S/N"
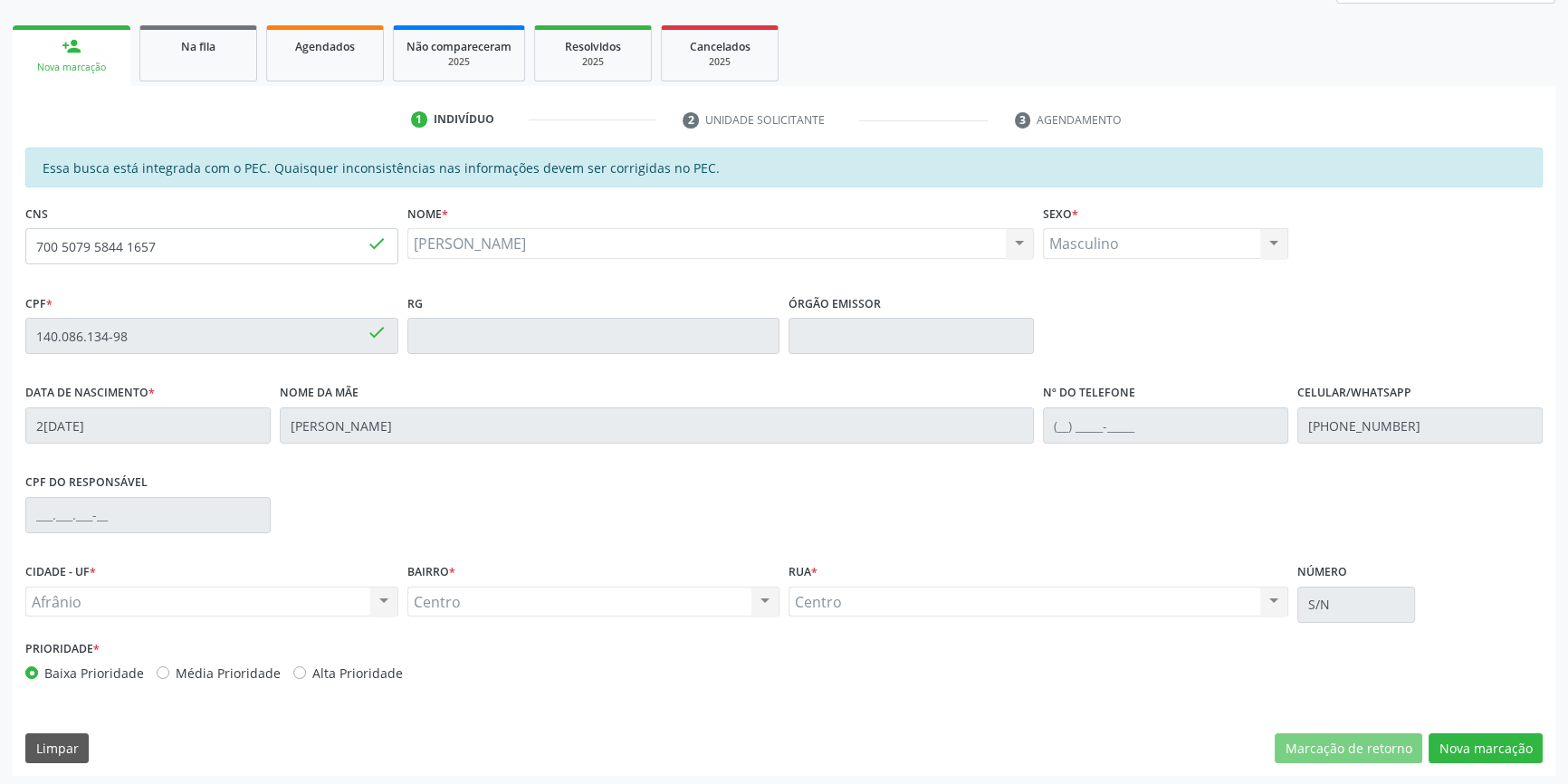
scroll to position [248, 0]
click at [1502, 738] on button "Nova marcação" at bounding box center [1485, 746] width 114 height 31
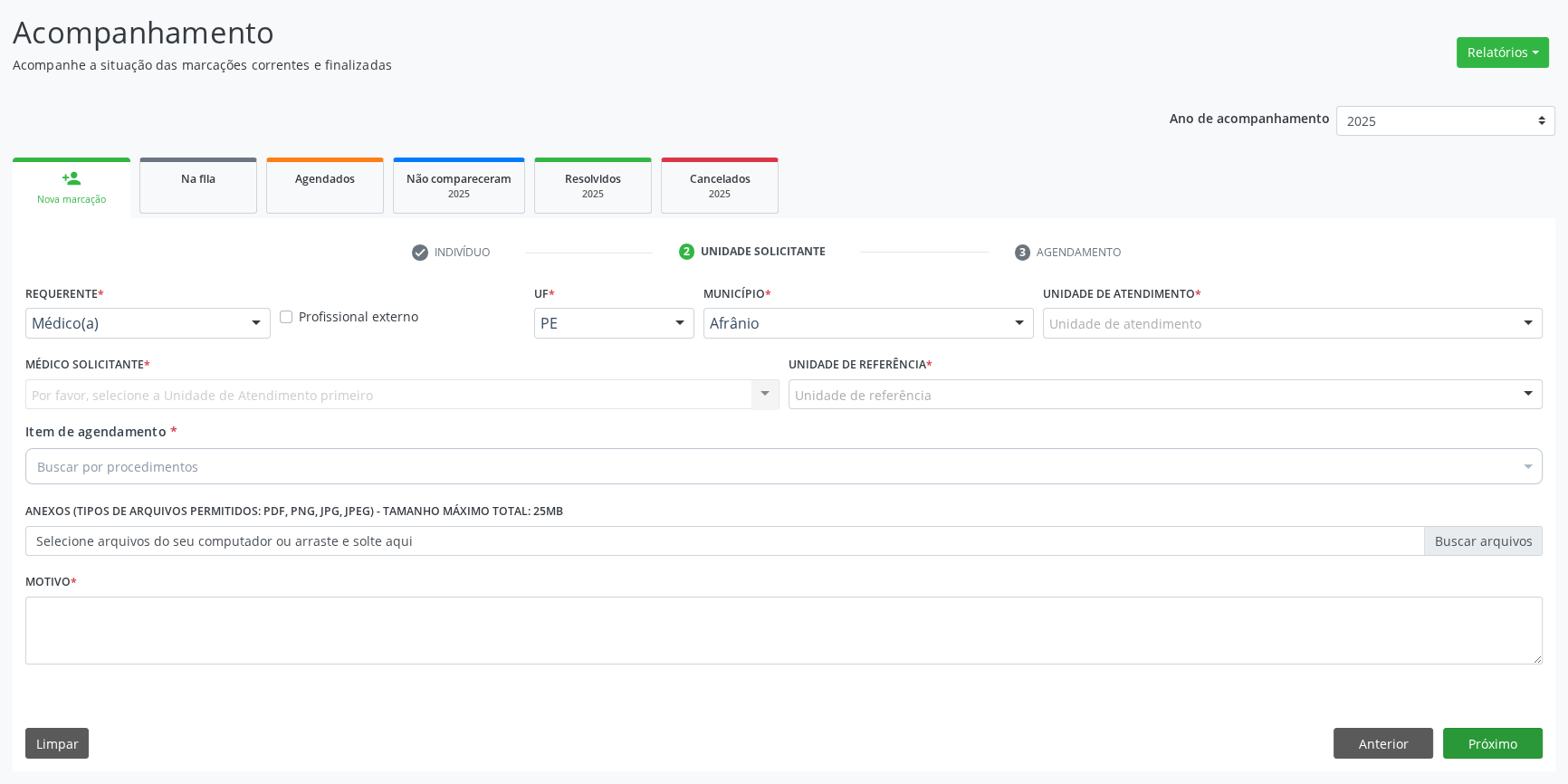
scroll to position [111, 0]
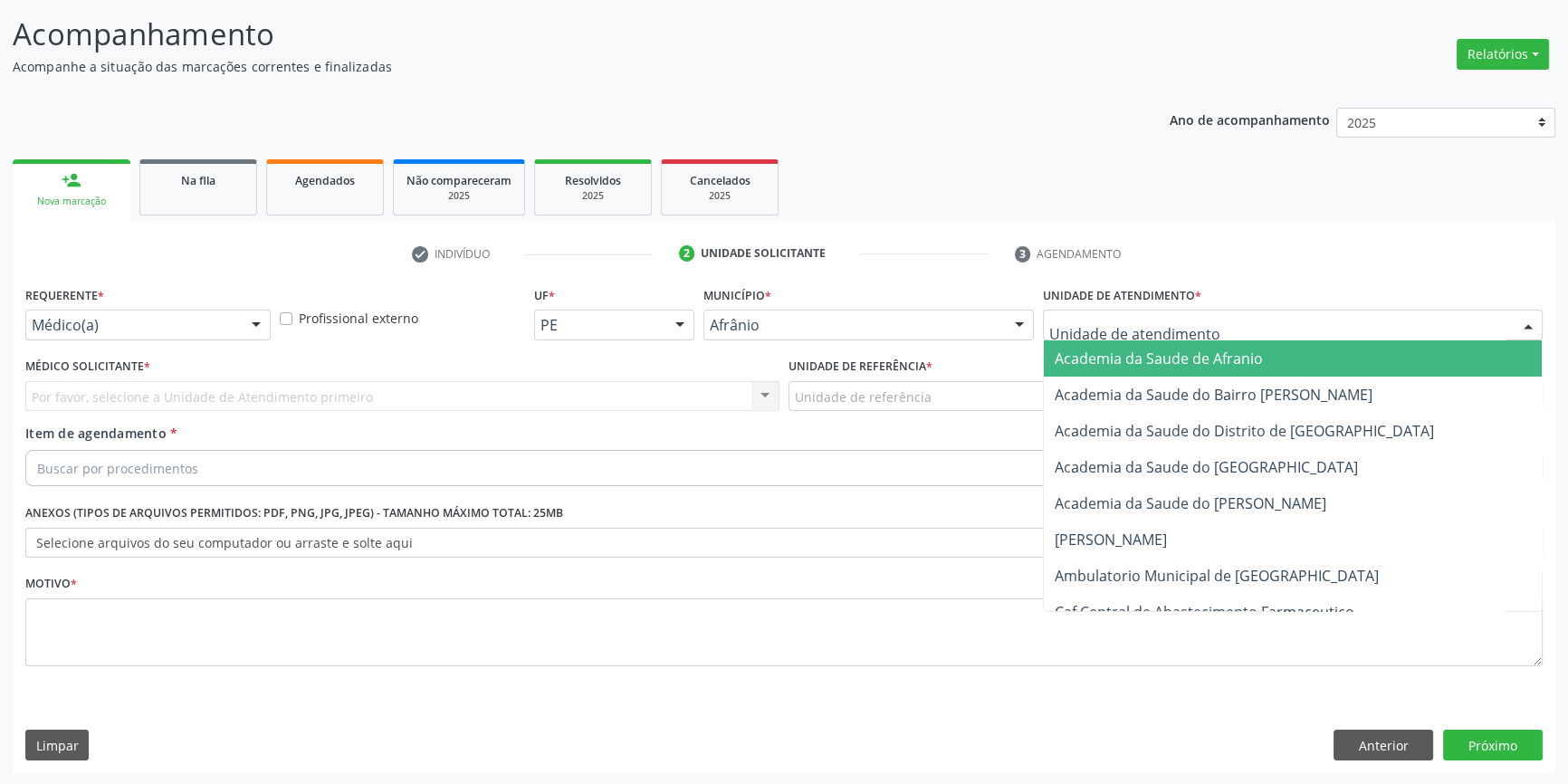
click at [1422, 326] on div at bounding box center [1294, 325] width 500 height 31
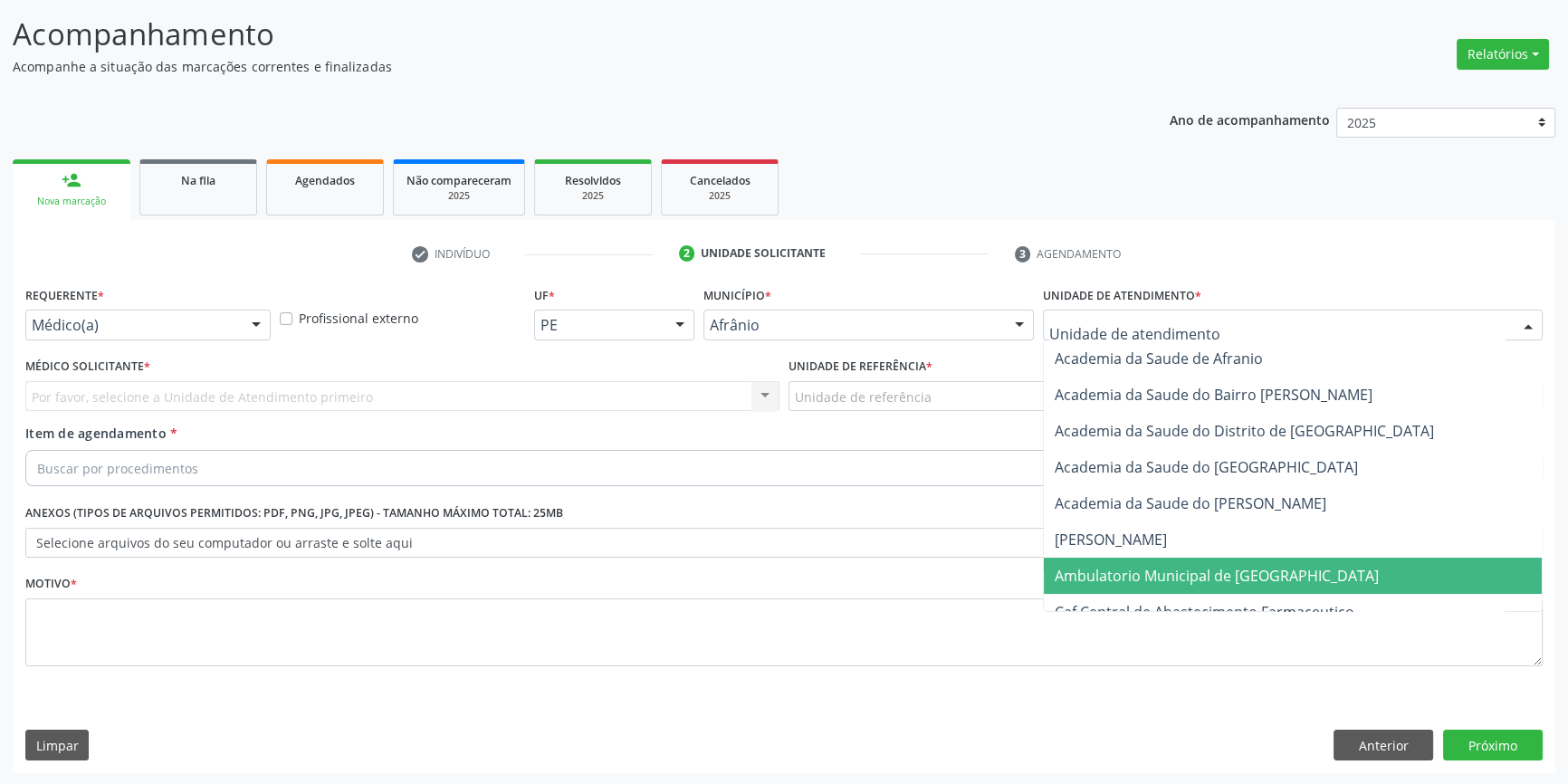
click at [1154, 567] on span "Ambulatorio Municipal de [GEOGRAPHIC_DATA]" at bounding box center [1217, 575] width 324 height 19
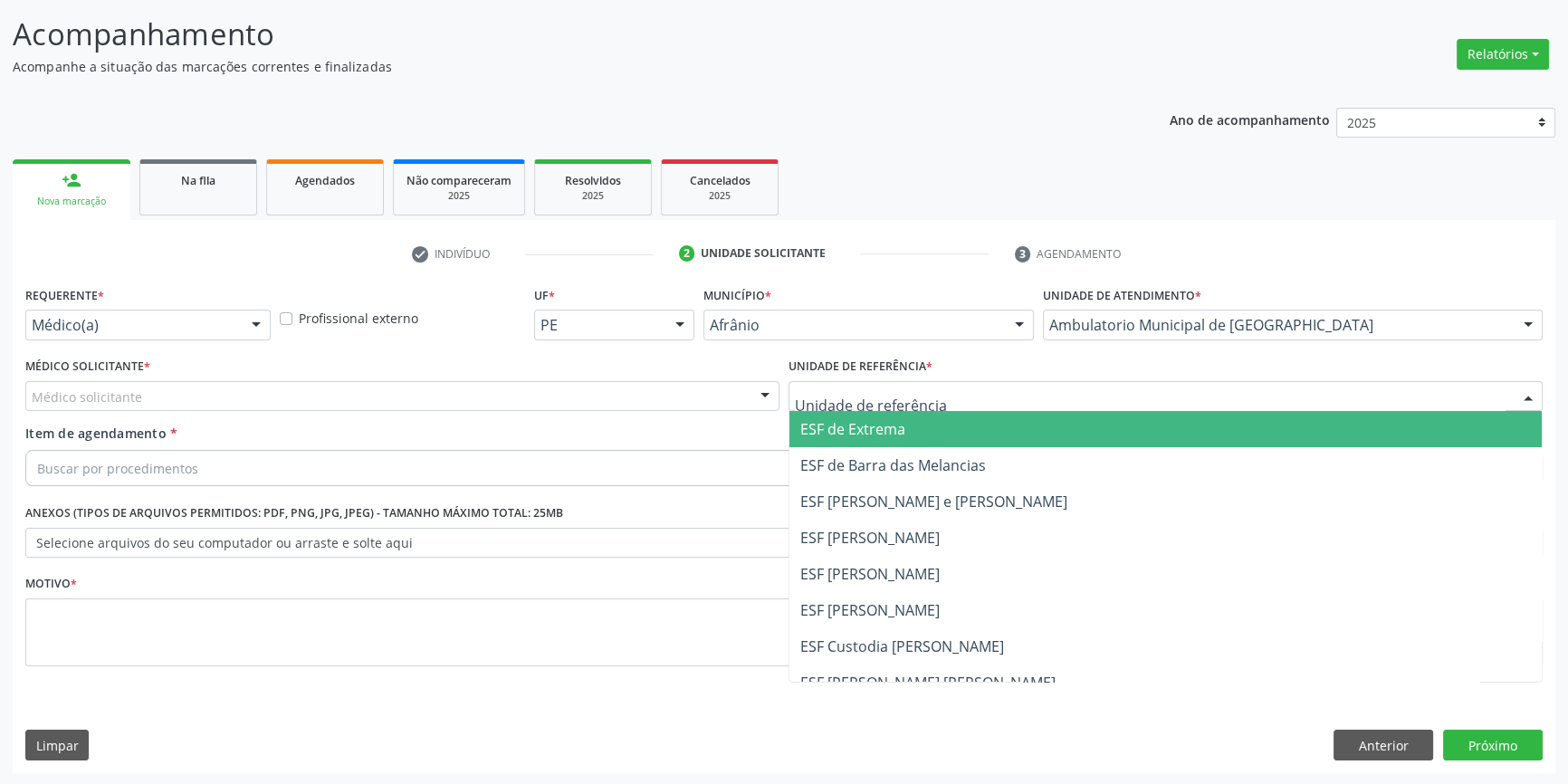
click at [996, 403] on div at bounding box center [1165, 397] width 754 height 31
click at [929, 435] on span "ESF de Extrema" at bounding box center [1165, 428] width 752 height 36
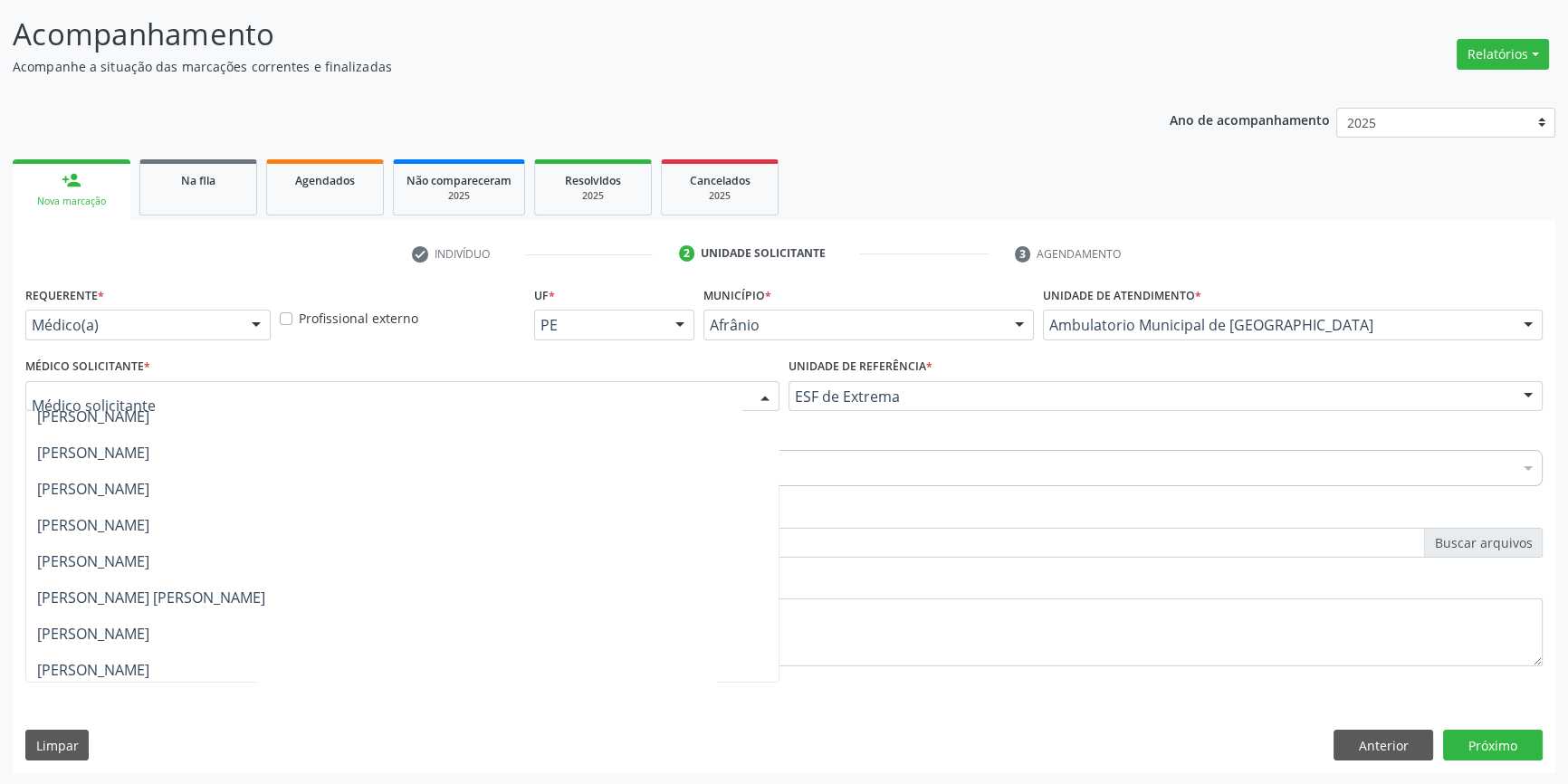
scroll to position [163, 0]
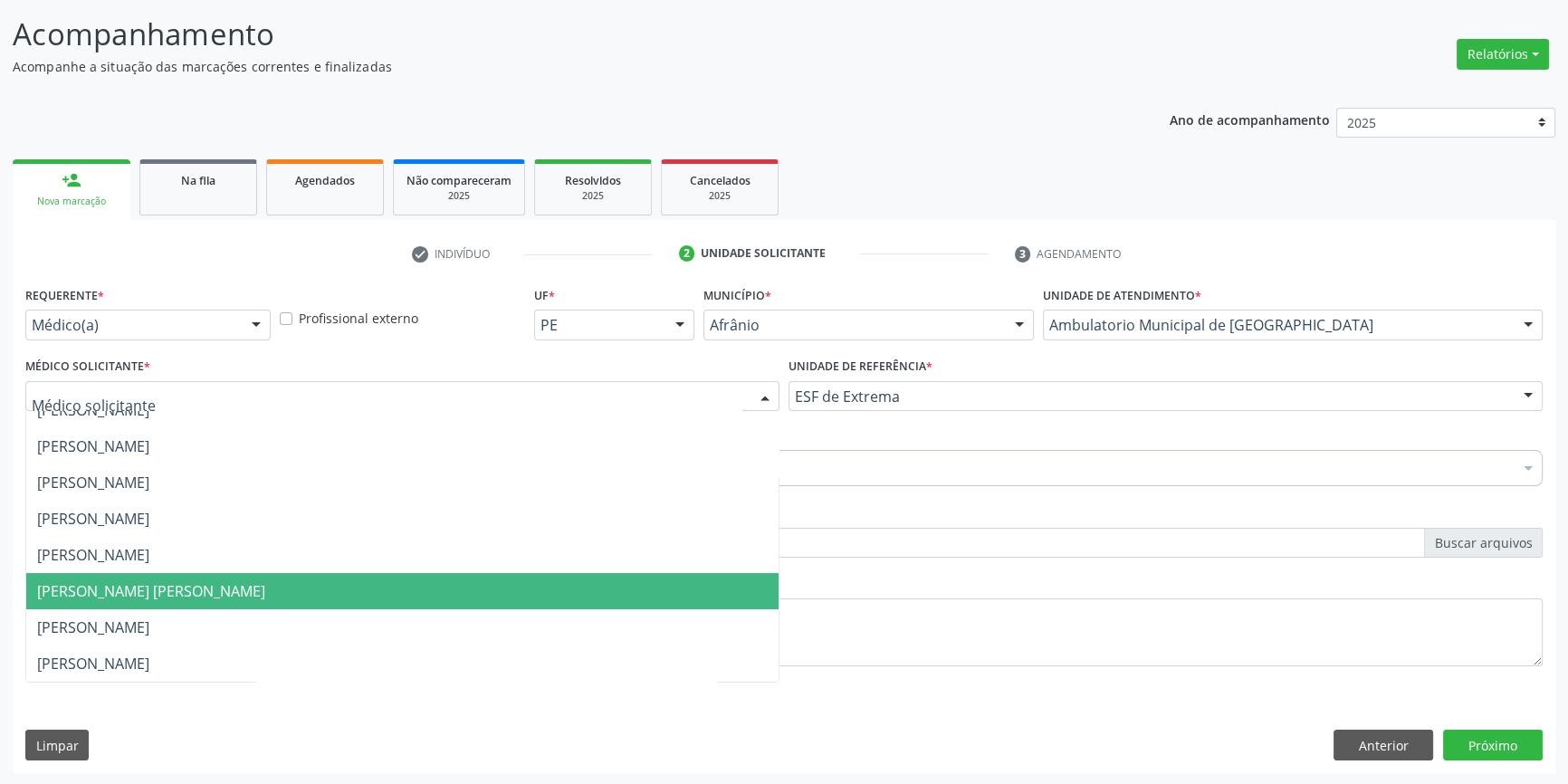
click at [63, 581] on span "[PERSON_NAME] [PERSON_NAME]" at bounding box center [151, 590] width 228 height 19
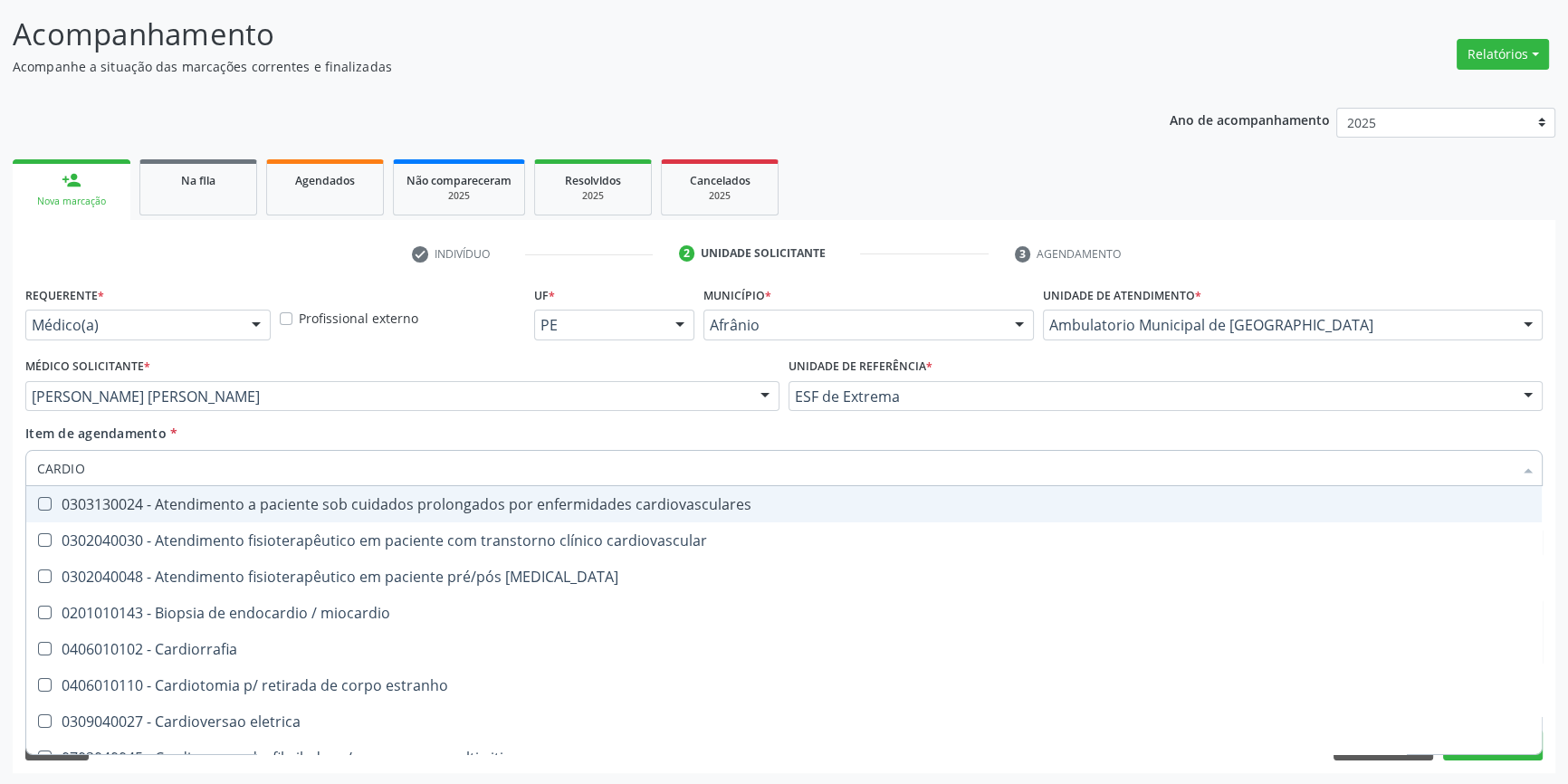
type input "CARDIOL"
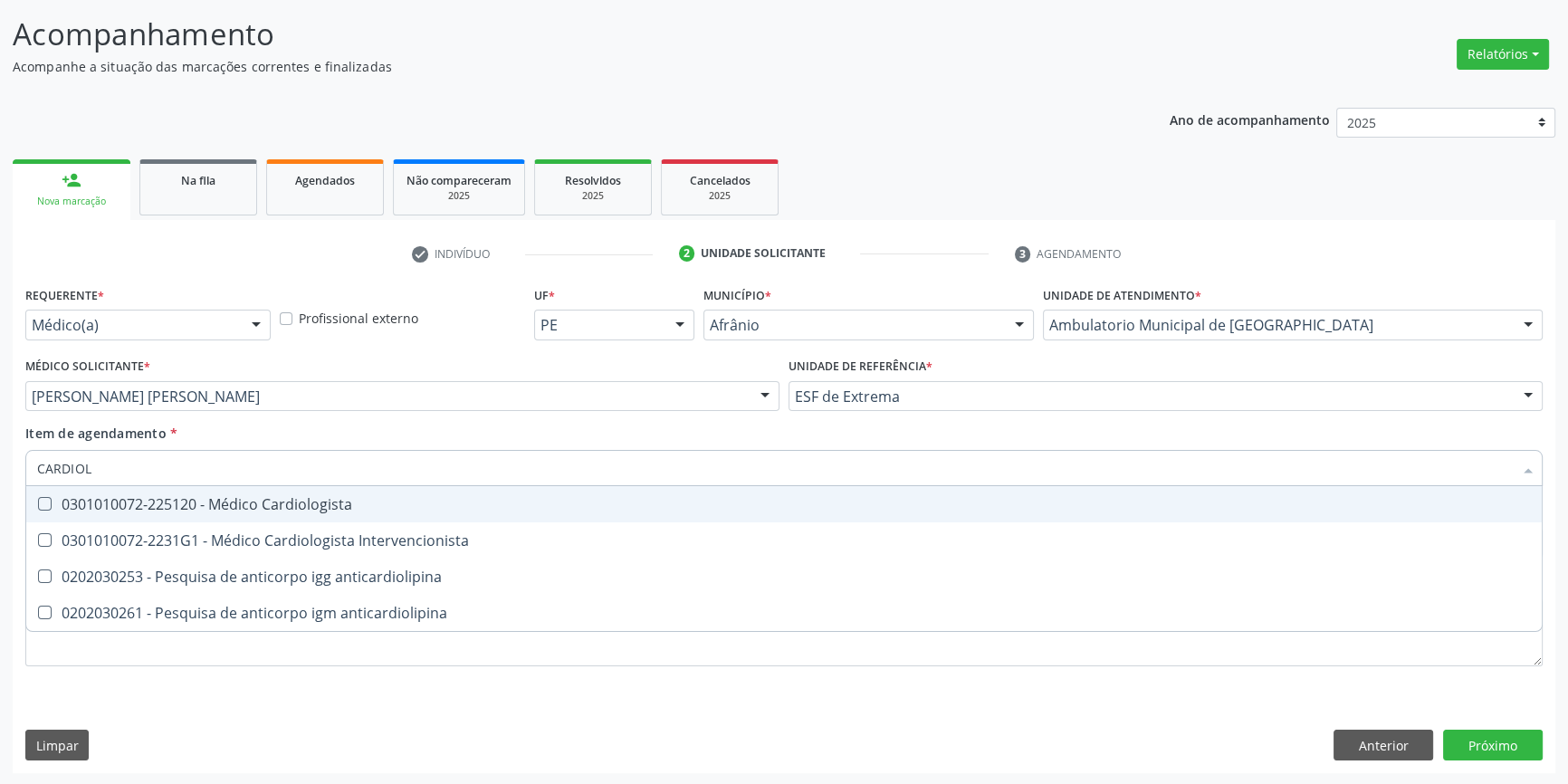
click at [45, 501] on Cardiologista at bounding box center [45, 504] width 14 height 14
click at [38, 501] on Cardiologista "checkbox" at bounding box center [32, 504] width 12 height 12
checkbox Cardiologista "true"
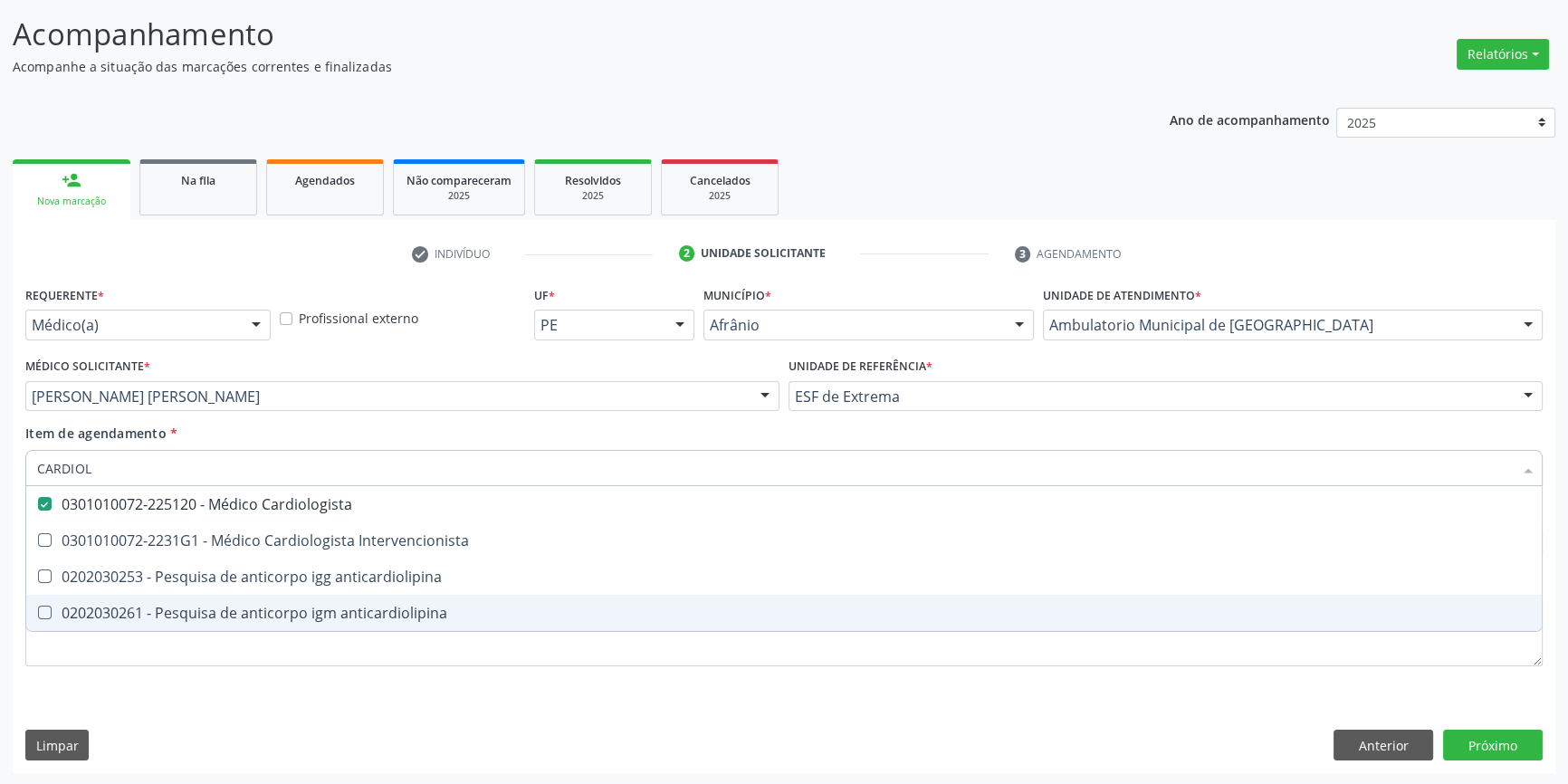
click at [1159, 707] on div "Requerente * Médico(a) Médico(a) Enfermeiro(a) Paciente Nenhum resultado encont…" at bounding box center [784, 526] width 1543 height 491
checkbox Intervencionista "true"
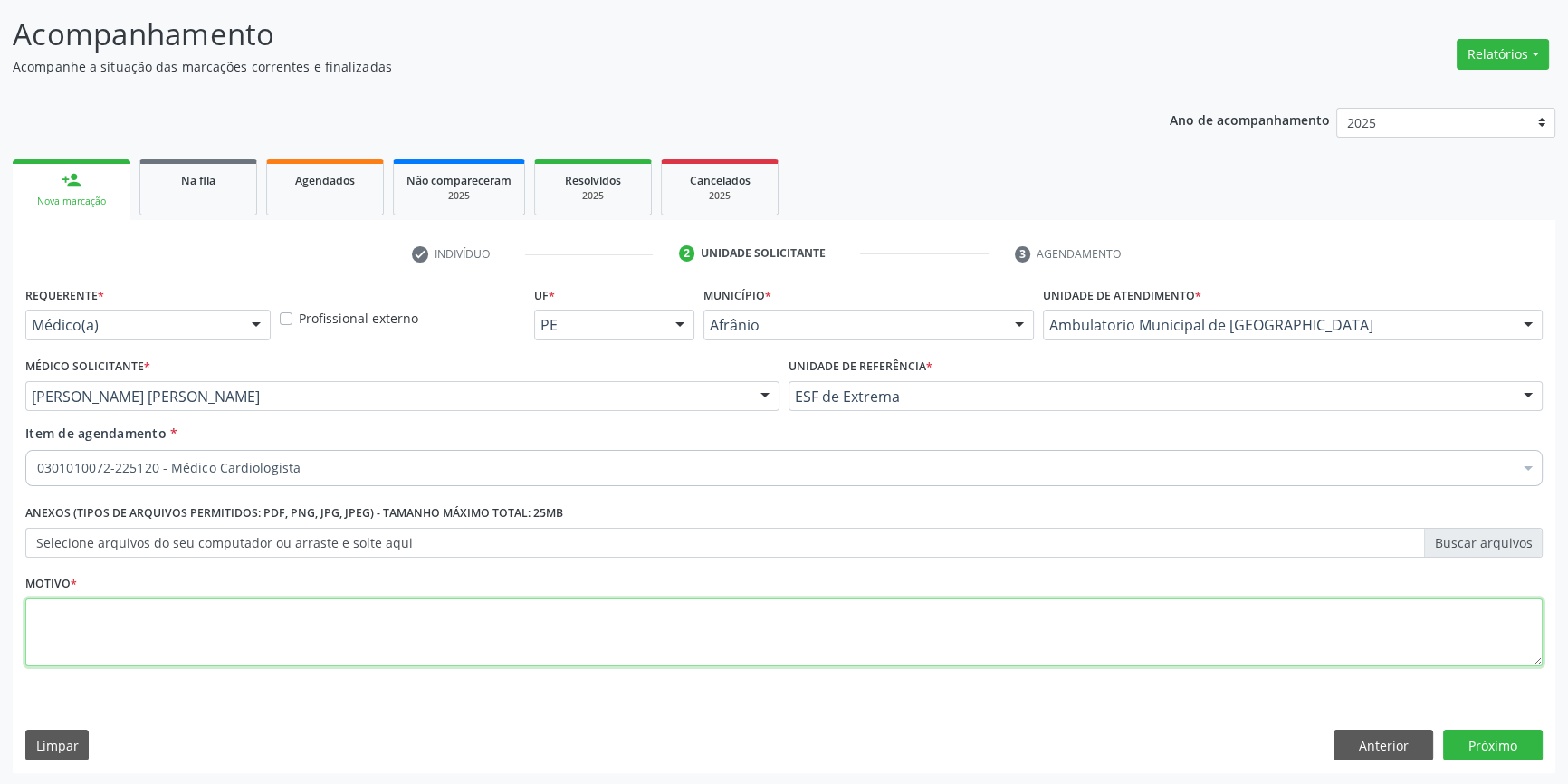
click at [33, 606] on textarea at bounding box center [784, 632] width 1517 height 69
type textarea "1"
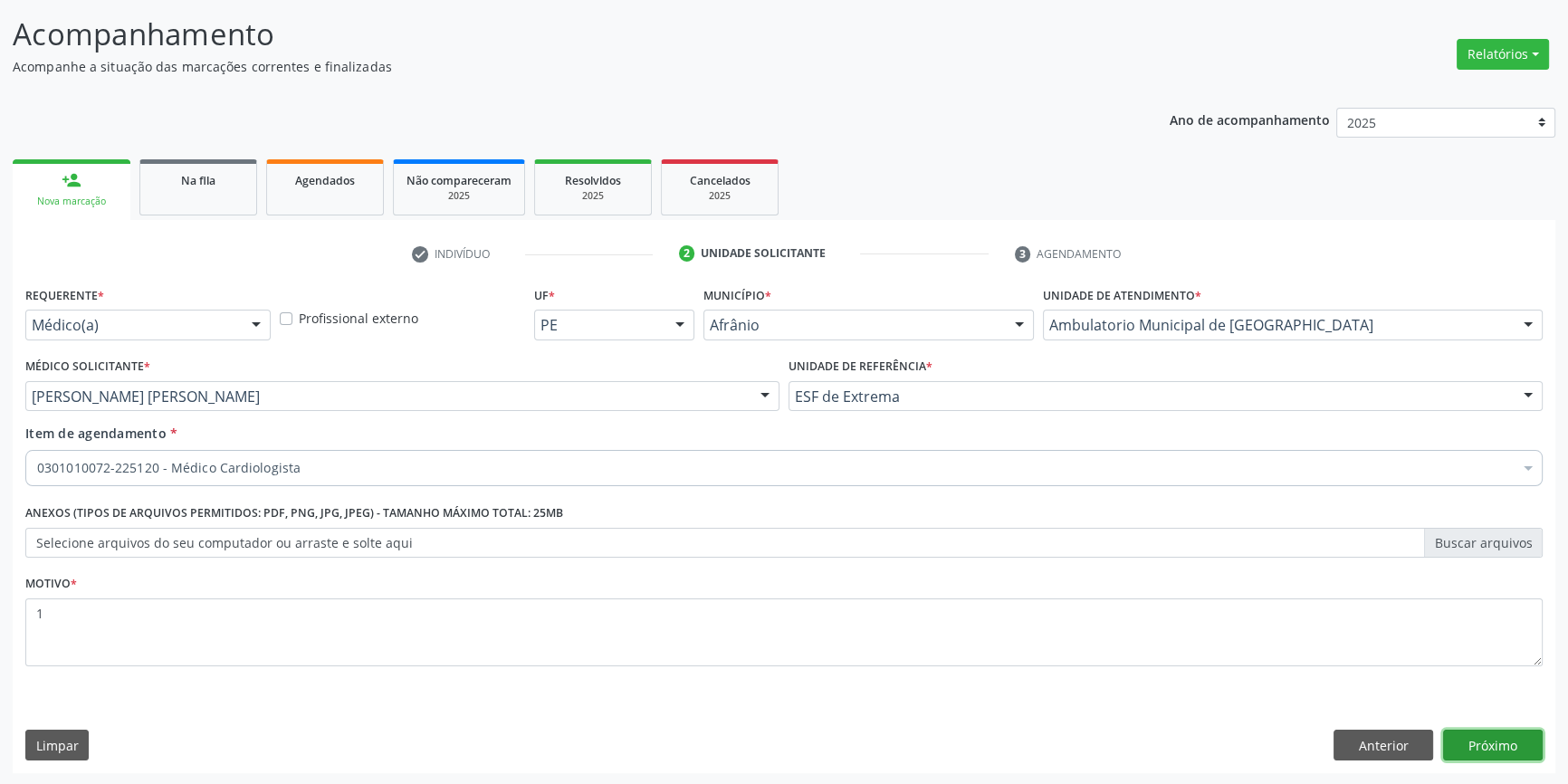
click at [1470, 746] on button "Próximo" at bounding box center [1493, 745] width 99 height 31
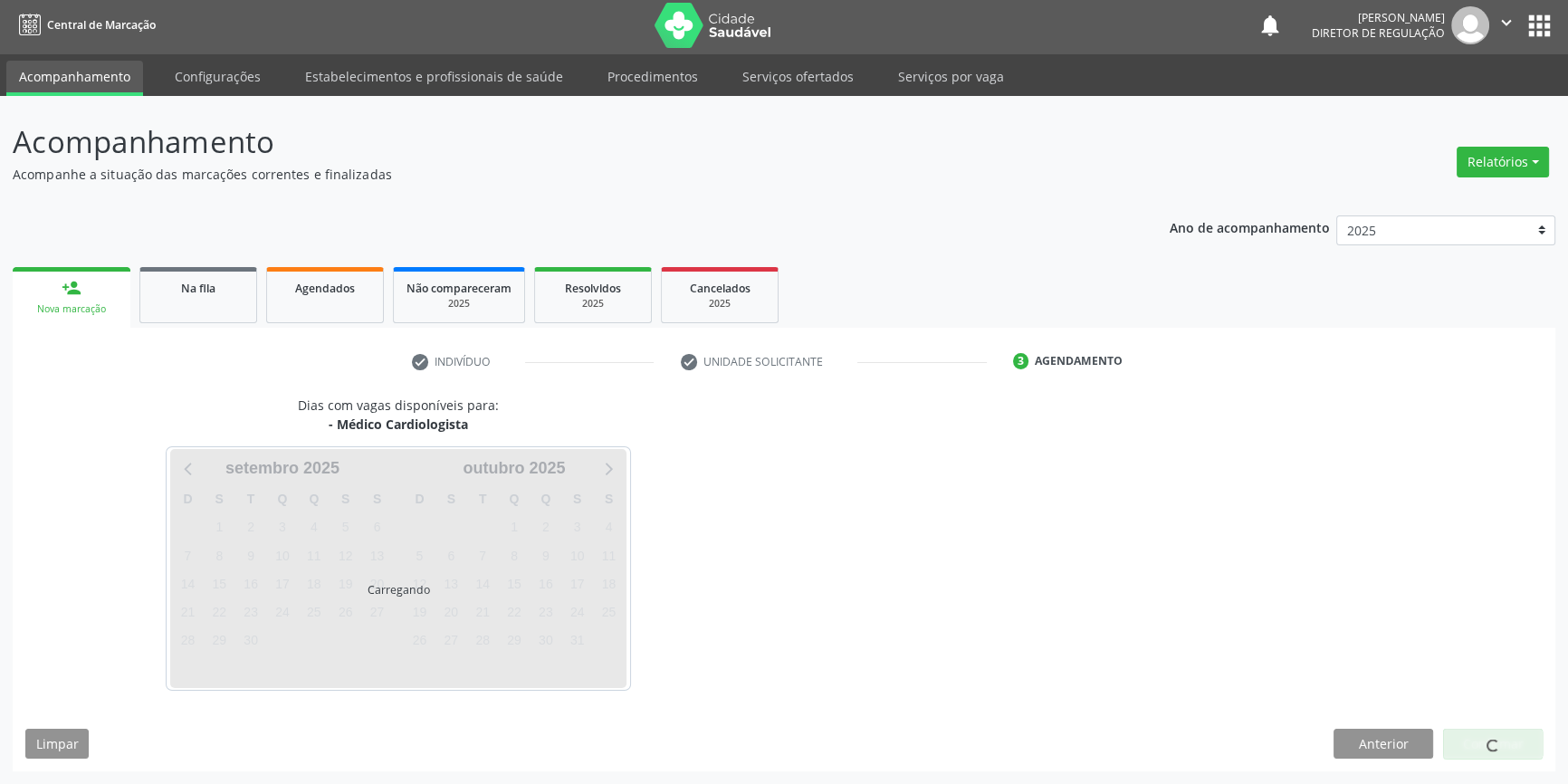
scroll to position [2, 0]
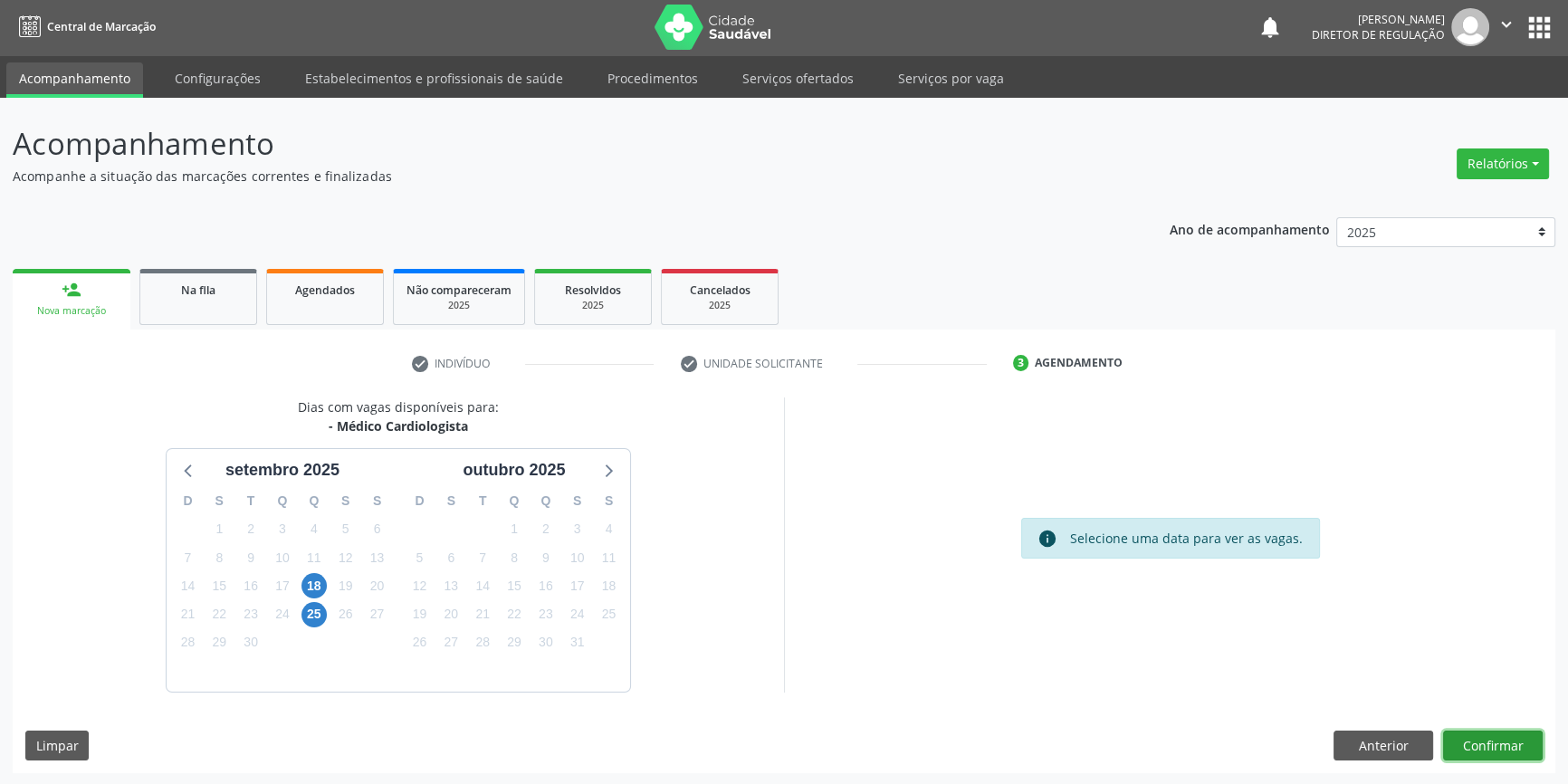
click at [1485, 742] on button "Confirmar" at bounding box center [1493, 746] width 99 height 31
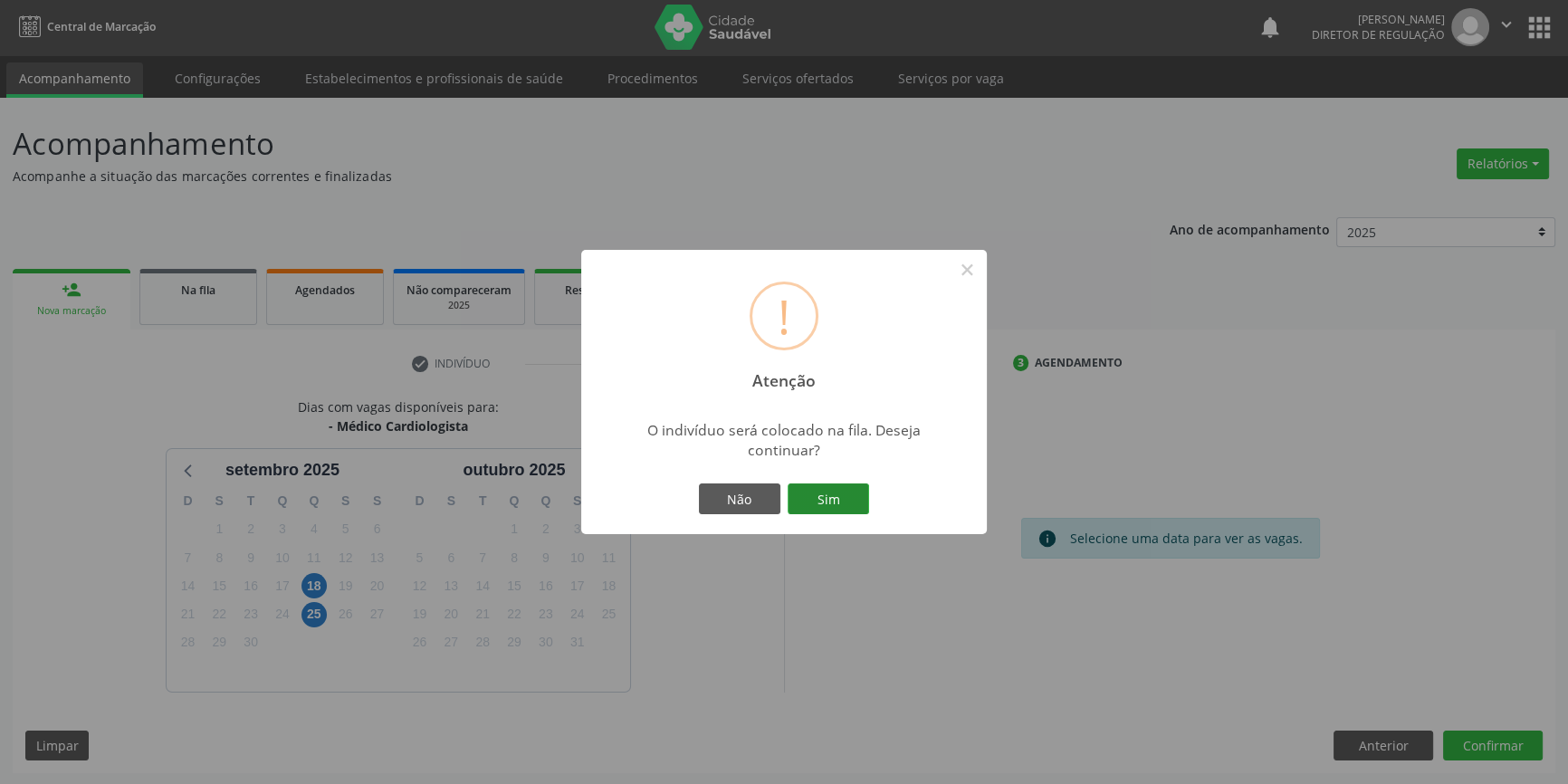
click at [832, 502] on button "Sim" at bounding box center [828, 499] width 82 height 31
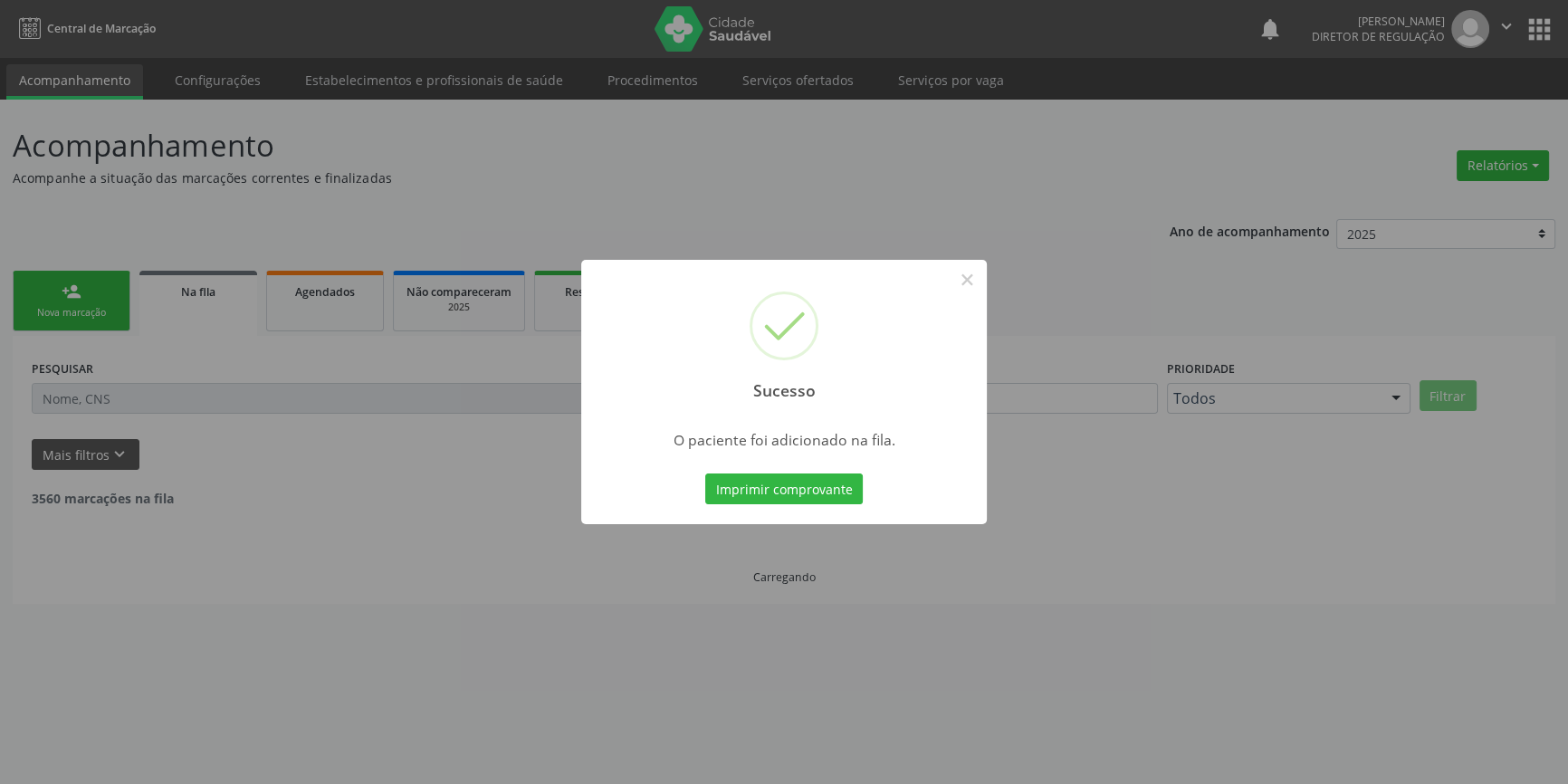
scroll to position [0, 0]
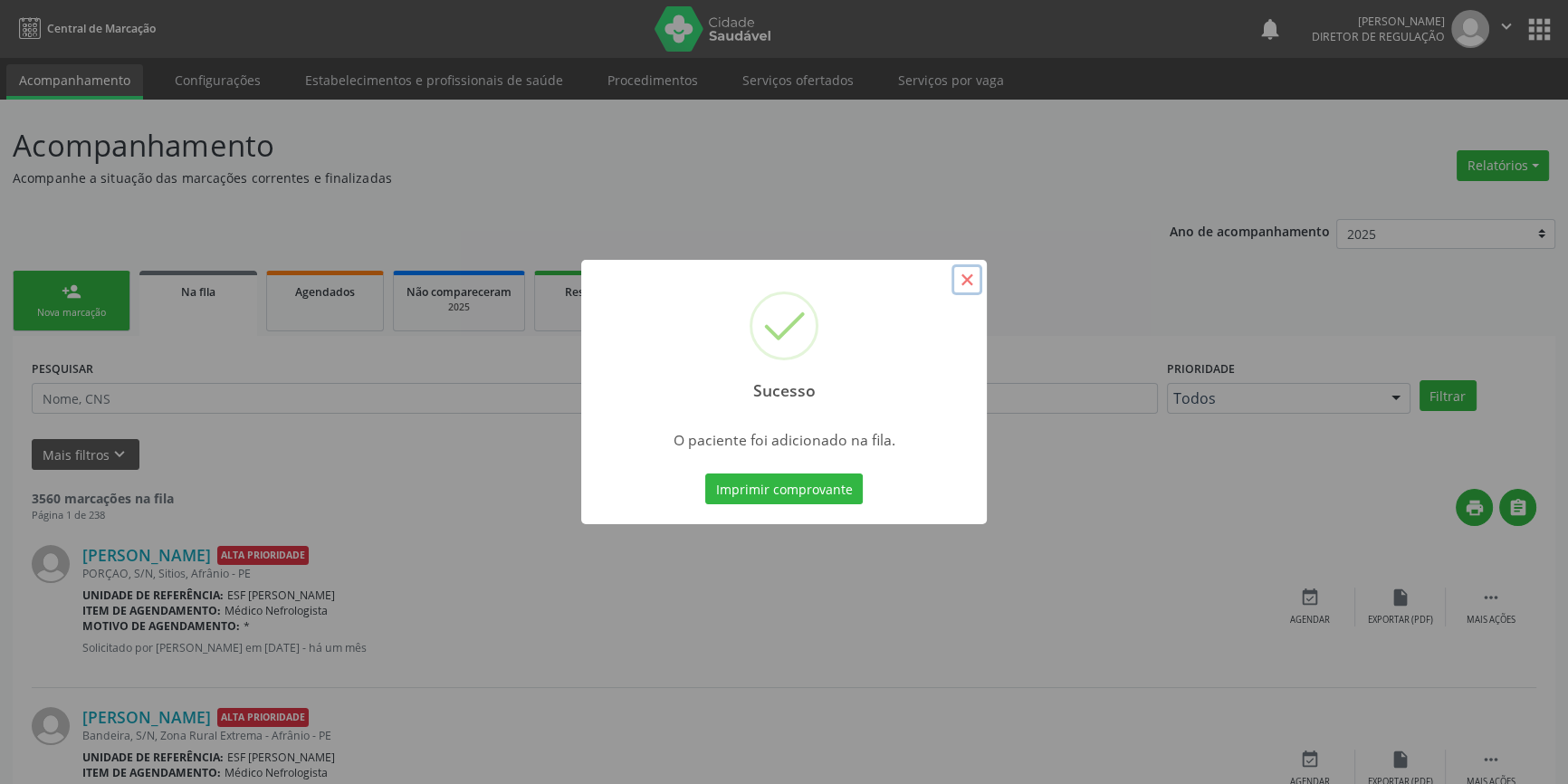
click at [969, 281] on button "×" at bounding box center [967, 280] width 31 height 31
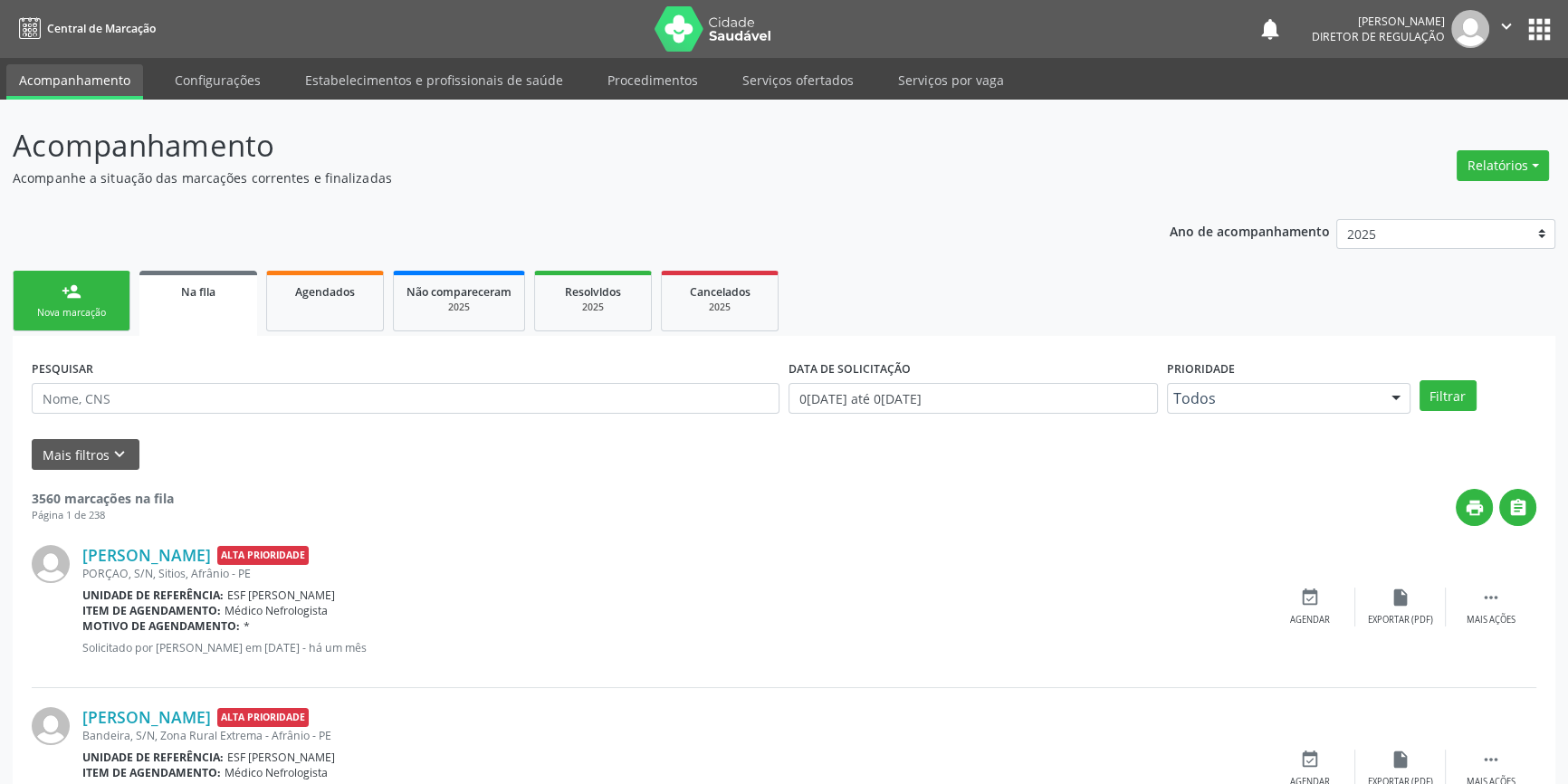
click at [55, 310] on div "Nova marcação" at bounding box center [71, 312] width 91 height 14
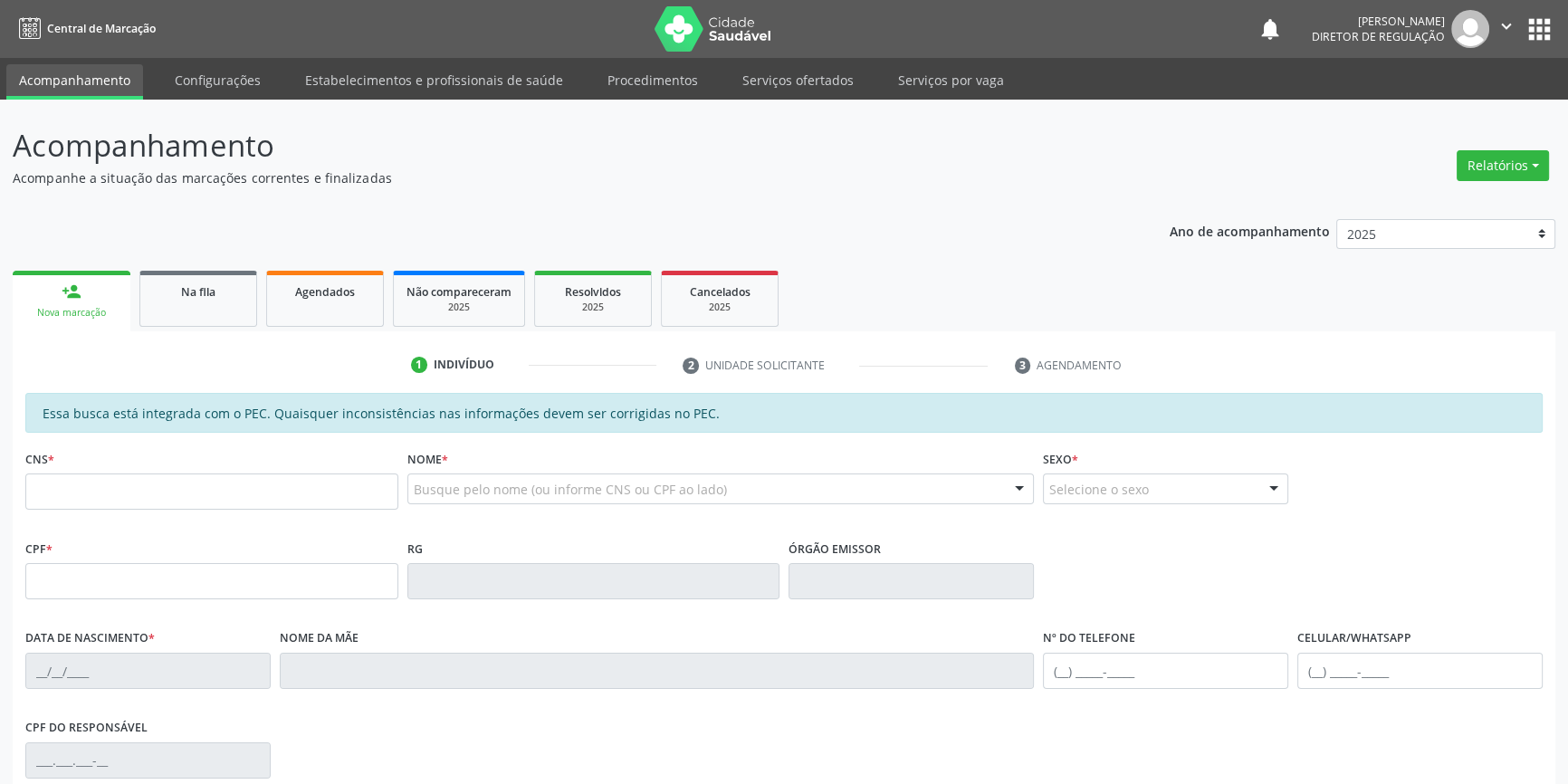
click at [49, 320] on link "person_add Nova marcação" at bounding box center [71, 301] width 118 height 60
click at [43, 504] on input "text" at bounding box center [211, 491] width 373 height 36
type input "700 0047 0068 8003"
type input "071.944.461-62"
type input "13/12/2014"
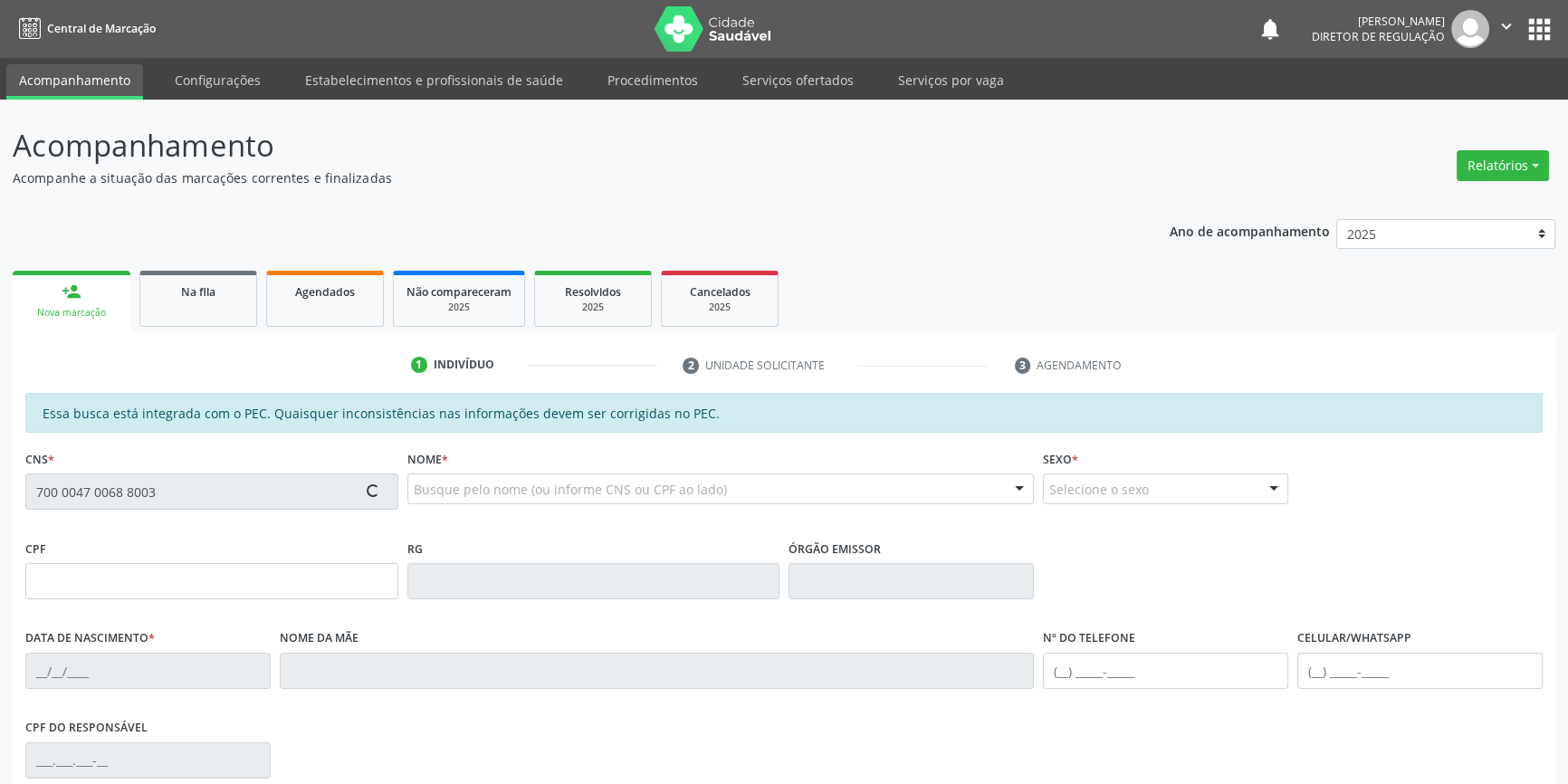
type input "Chislene Landes da Silva"
type input "(87) 98173-4177"
type input "32"
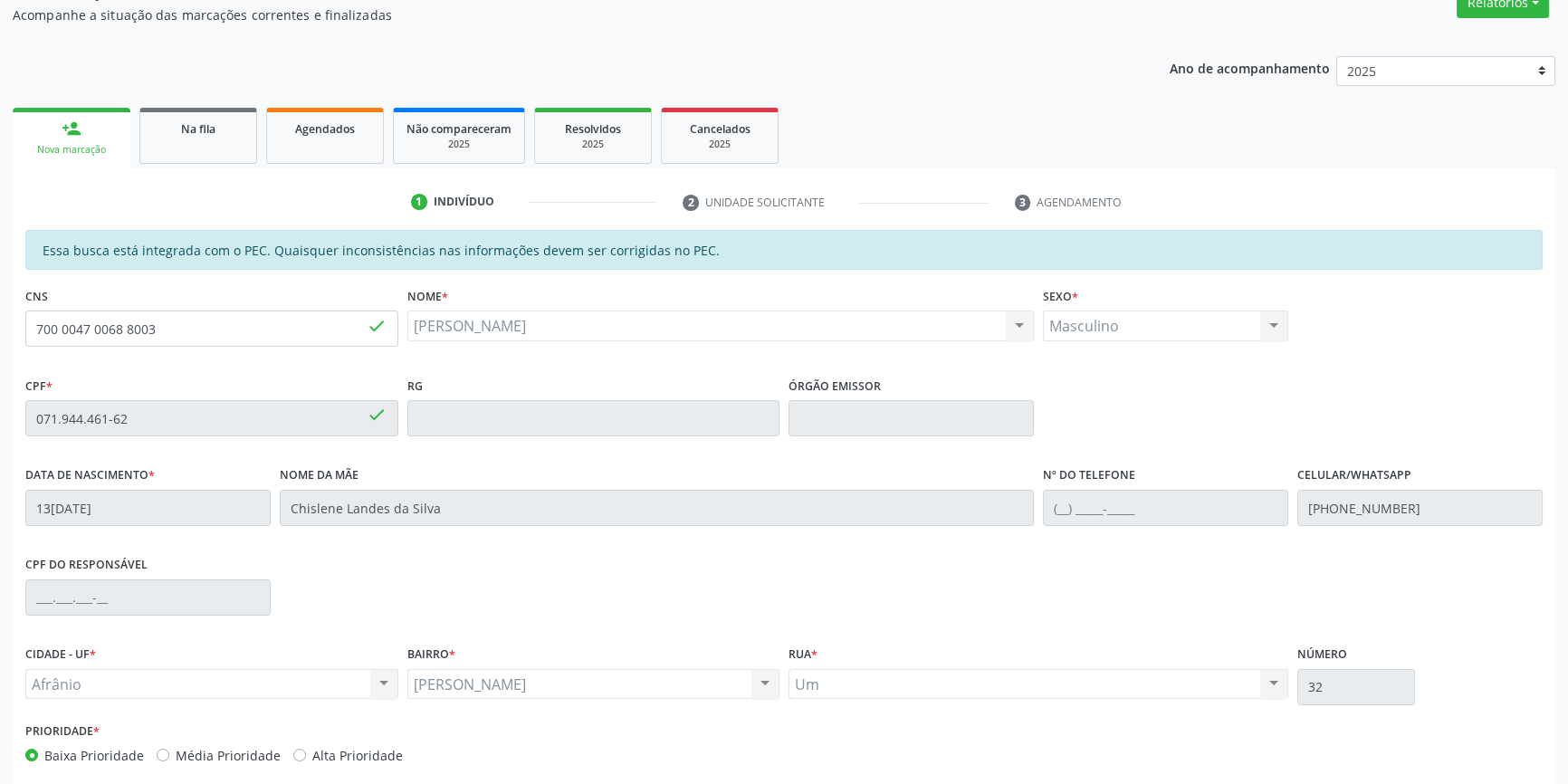
scroll to position [248, 0]
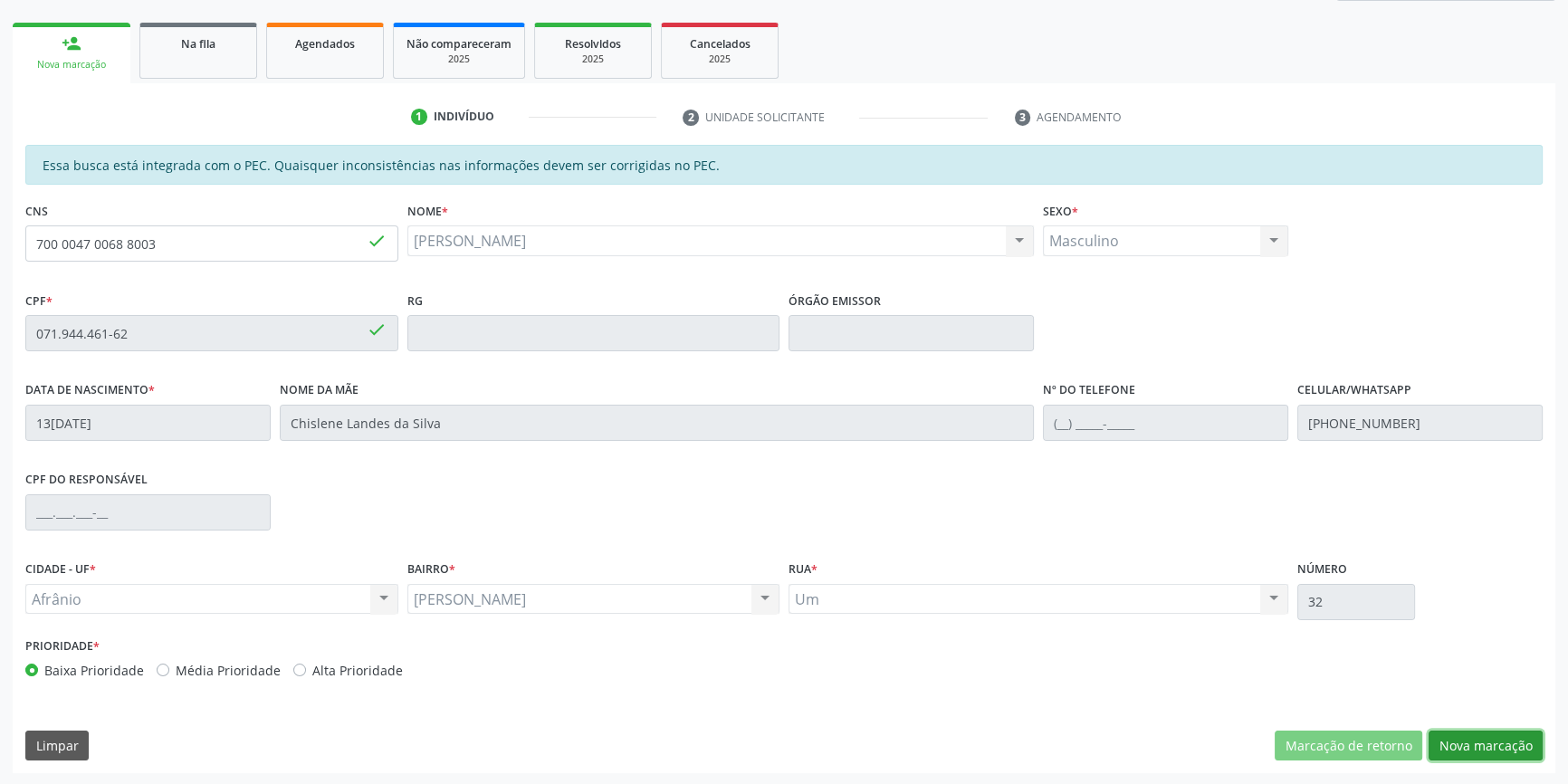
click at [1500, 737] on button "Nova marcação" at bounding box center [1485, 746] width 114 height 31
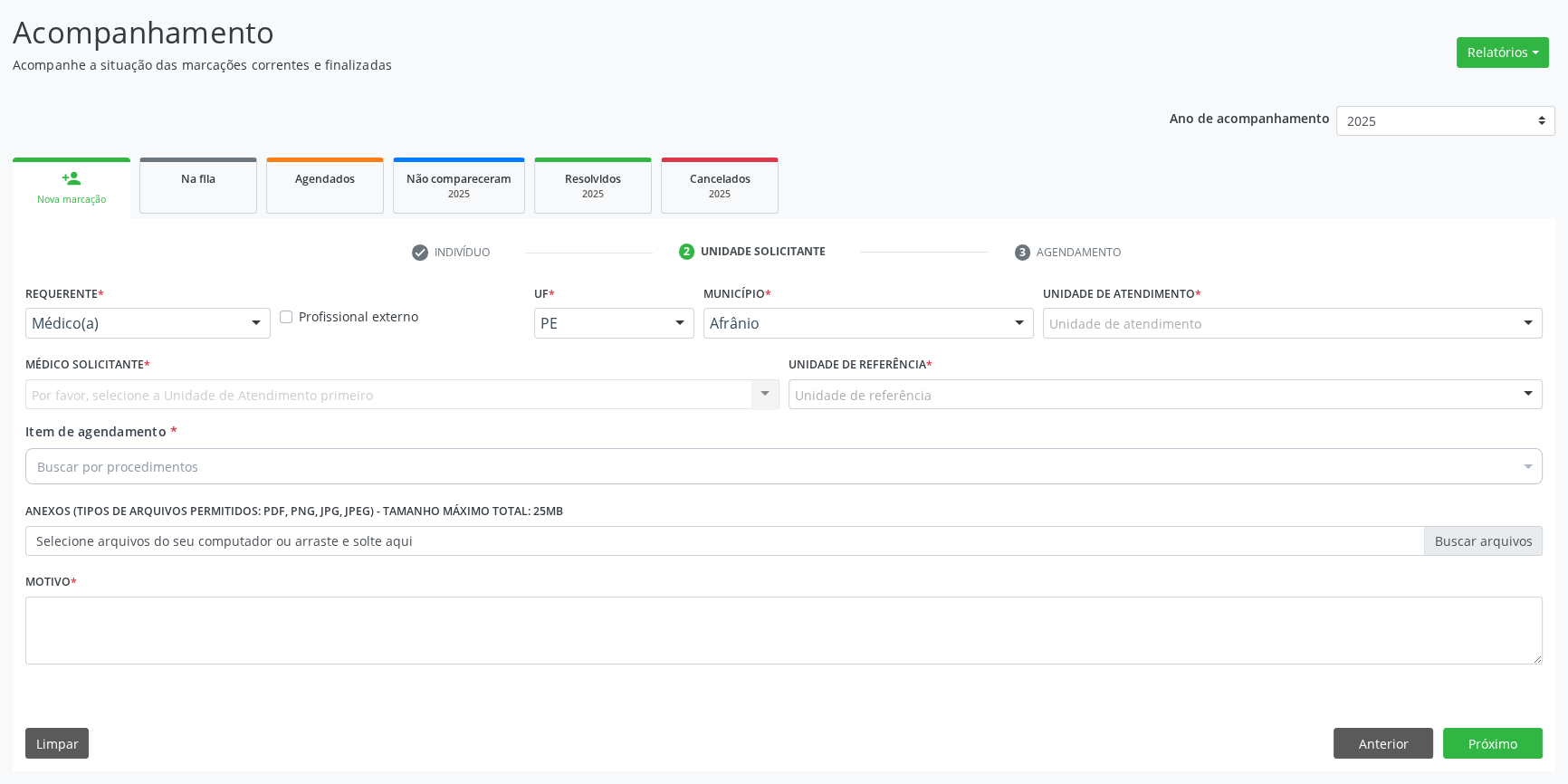
scroll to position [111, 0]
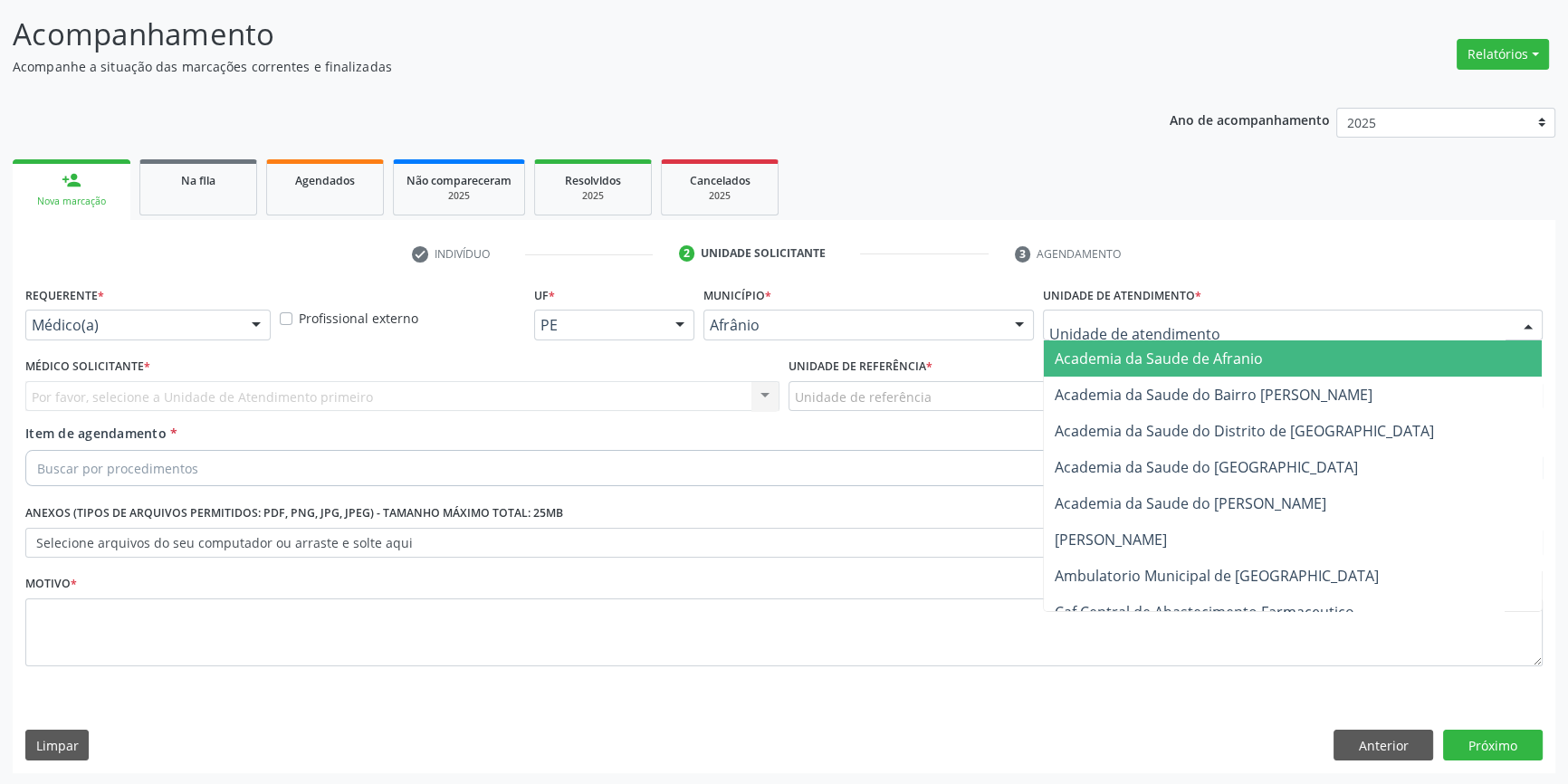
click at [1201, 330] on div at bounding box center [1294, 325] width 500 height 31
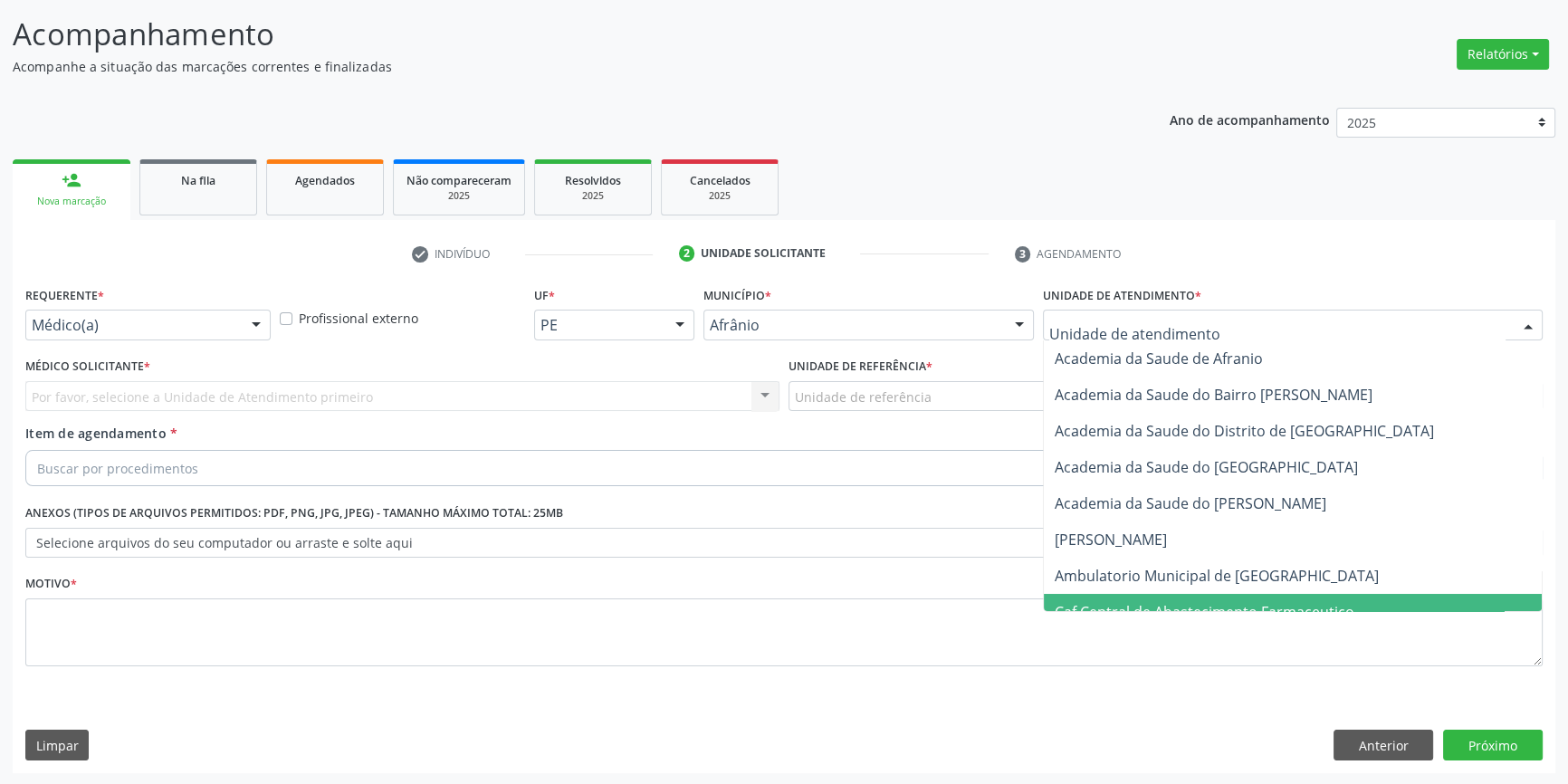
drag, startPoint x: 1236, startPoint y: 595, endPoint x: 1214, endPoint y: 570, distance: 33.3
click at [1234, 595] on span "Caf Central de Abastecimento Farmaceutico" at bounding box center [1294, 611] width 498 height 36
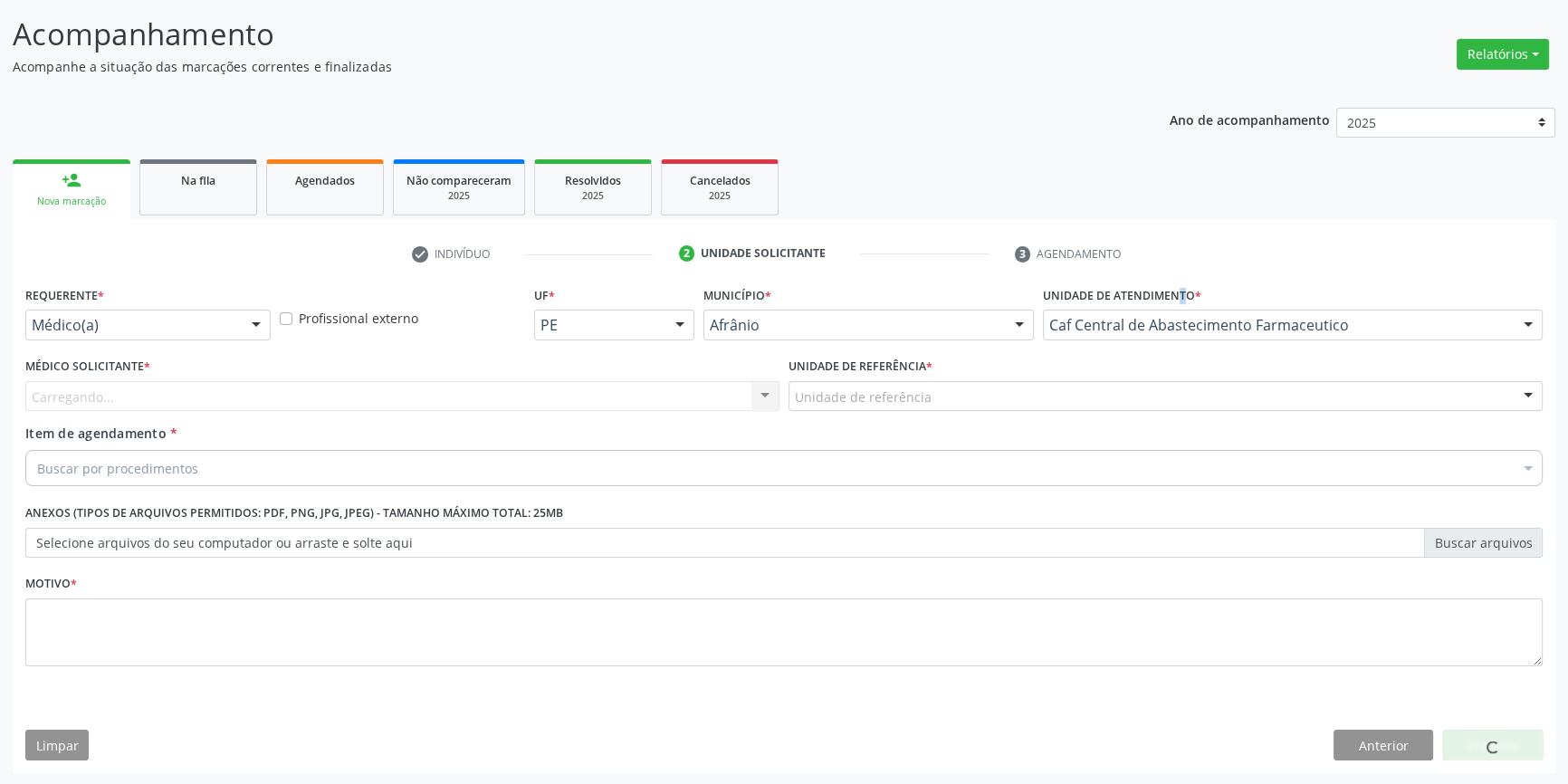
drag, startPoint x: 1162, startPoint y: 293, endPoint x: 1160, endPoint y: 312, distance: 19.1
click at [1162, 308] on div "Unidade de atendimento * Caf Central de Abastecimento Farmaceutico Academia da …" at bounding box center [1294, 310] width 500 height 58
click at [1160, 312] on div "Caf Central de Abastecimento Farmaceutico" at bounding box center [1294, 325] width 500 height 31
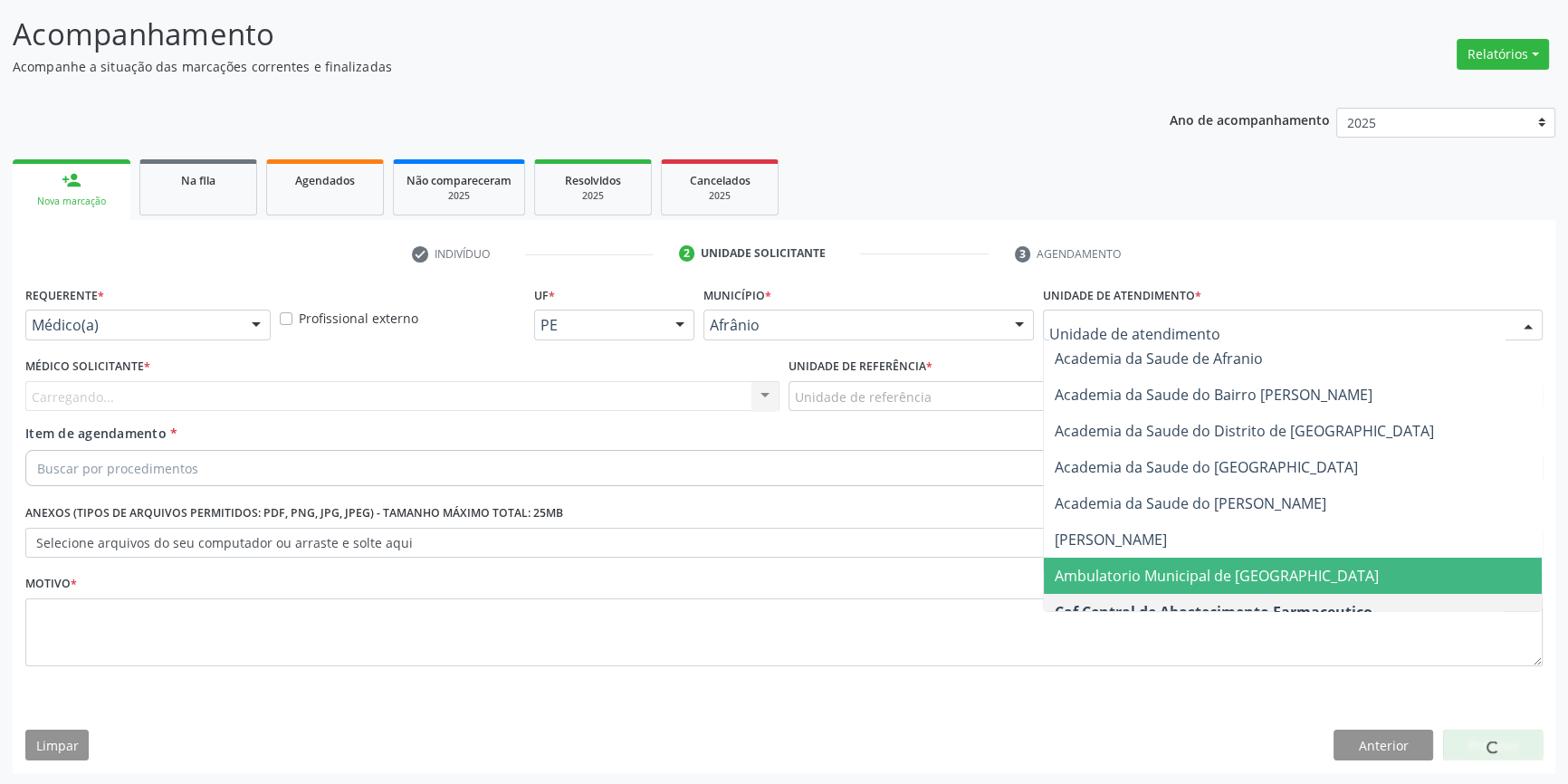
click at [1168, 582] on span "Ambulatorio Municipal de [GEOGRAPHIC_DATA]" at bounding box center [1217, 575] width 324 height 19
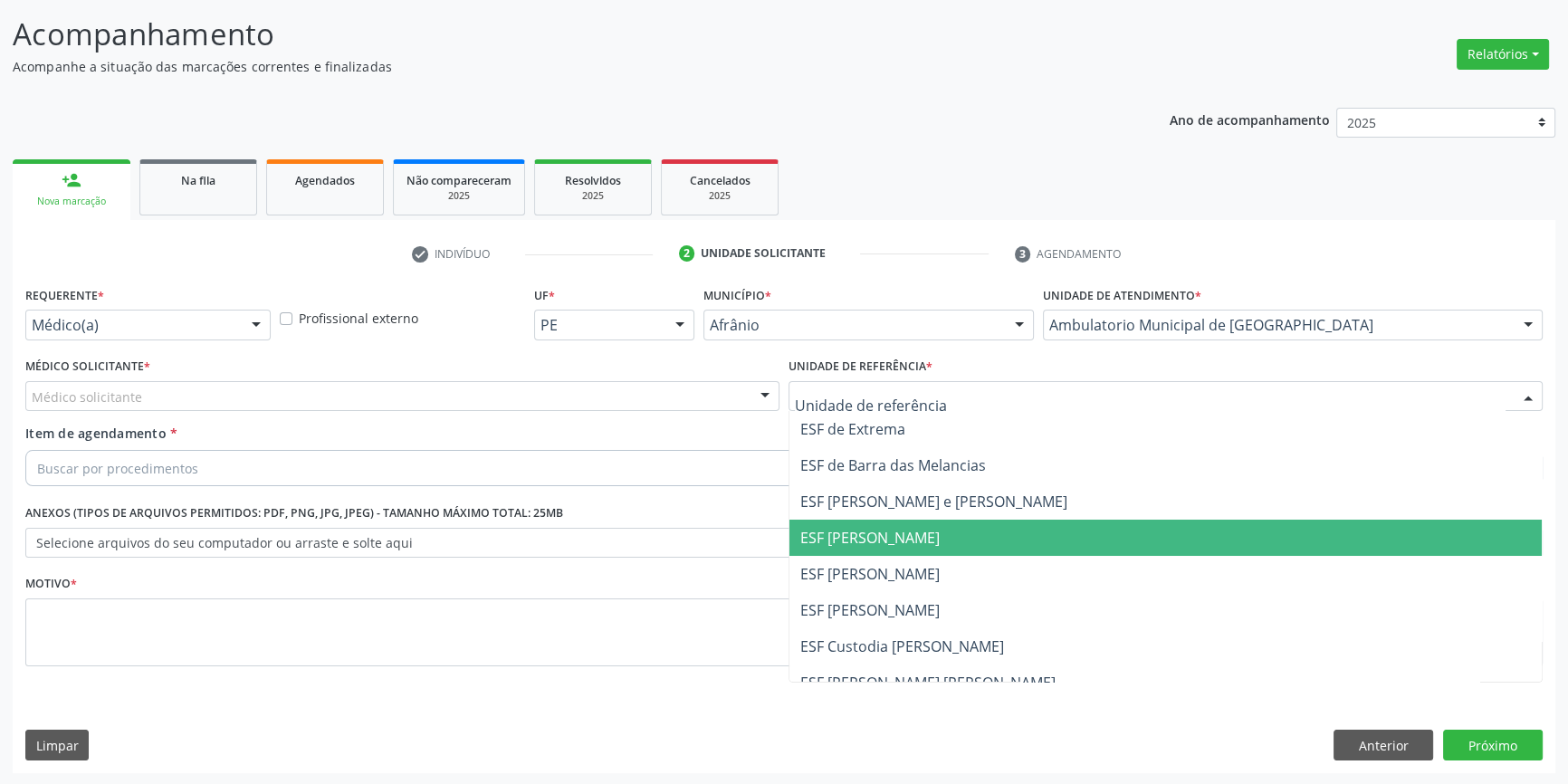
click at [915, 548] on span "ESF [PERSON_NAME]" at bounding box center [1165, 537] width 752 height 36
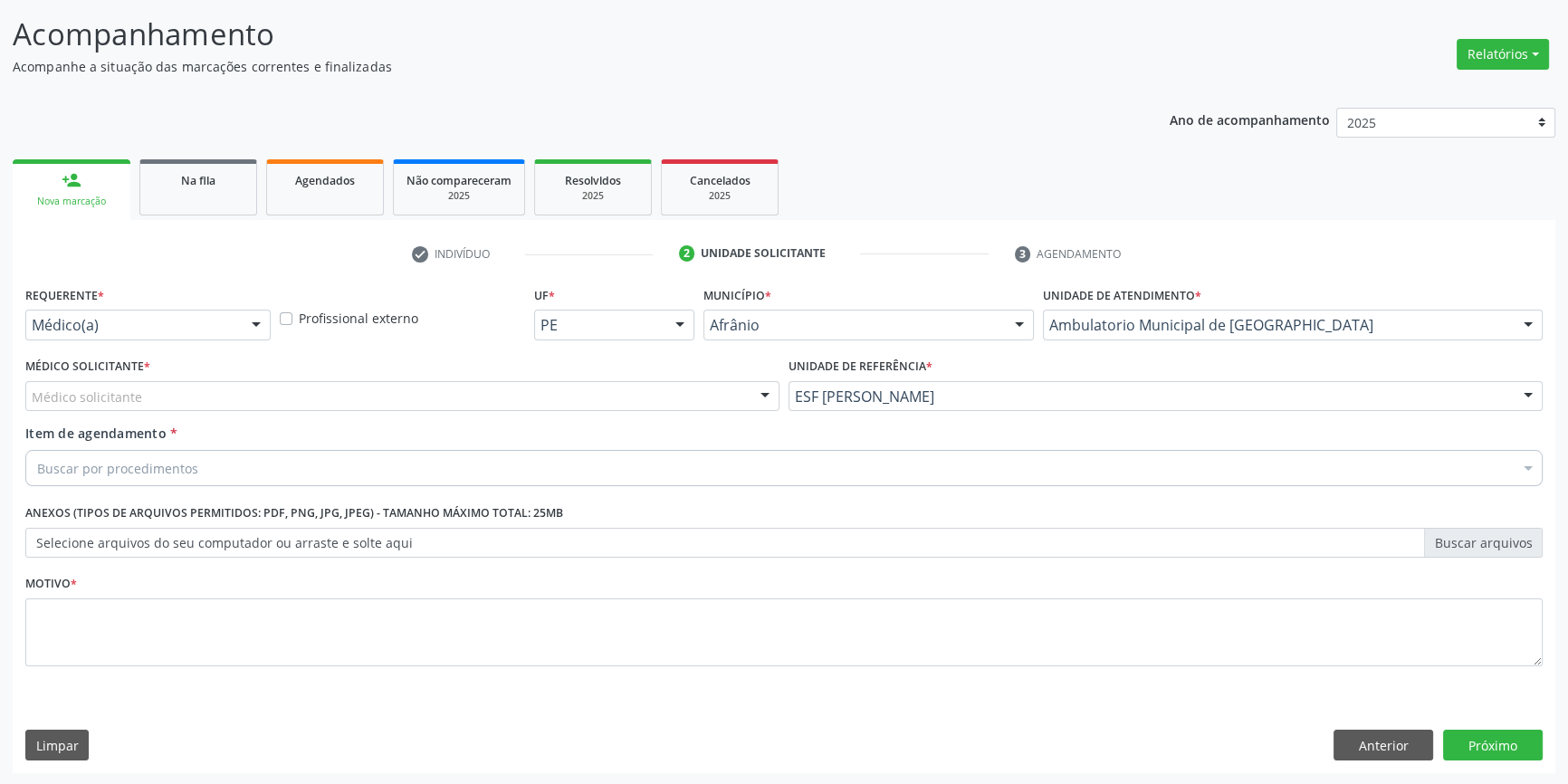
click at [681, 425] on div "Item de agendamento * Buscar por procedimentos Selecionar todos 0604320140 - Ab…" at bounding box center [784, 451] width 1517 height 57
drag, startPoint x: 652, startPoint y: 401, endPoint x: 637, endPoint y: 406, distance: 15.8
click at [650, 401] on div "Médico solicitante" at bounding box center [402, 397] width 754 height 31
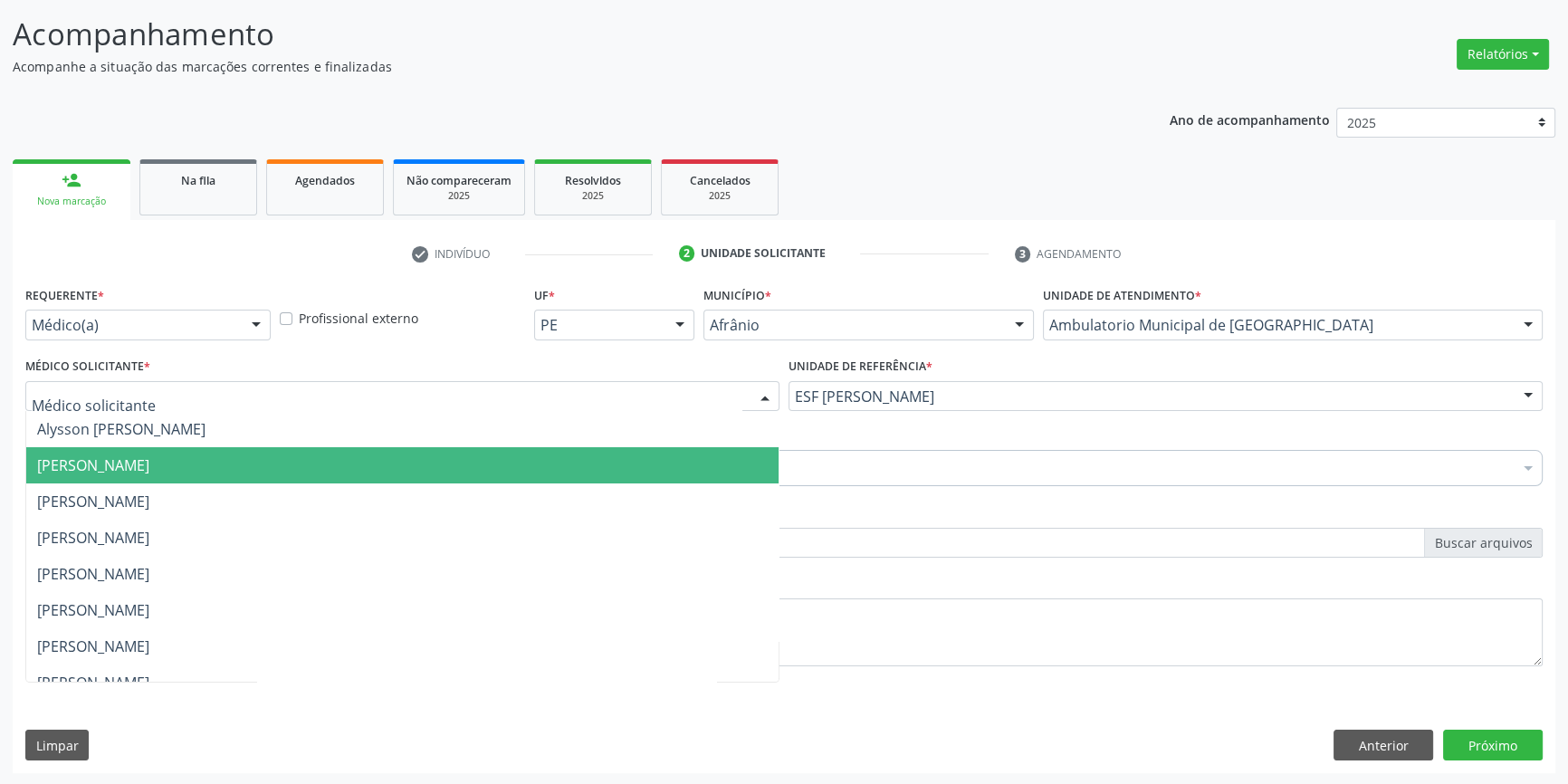
click at [329, 460] on span "[PERSON_NAME]" at bounding box center [402, 465] width 752 height 36
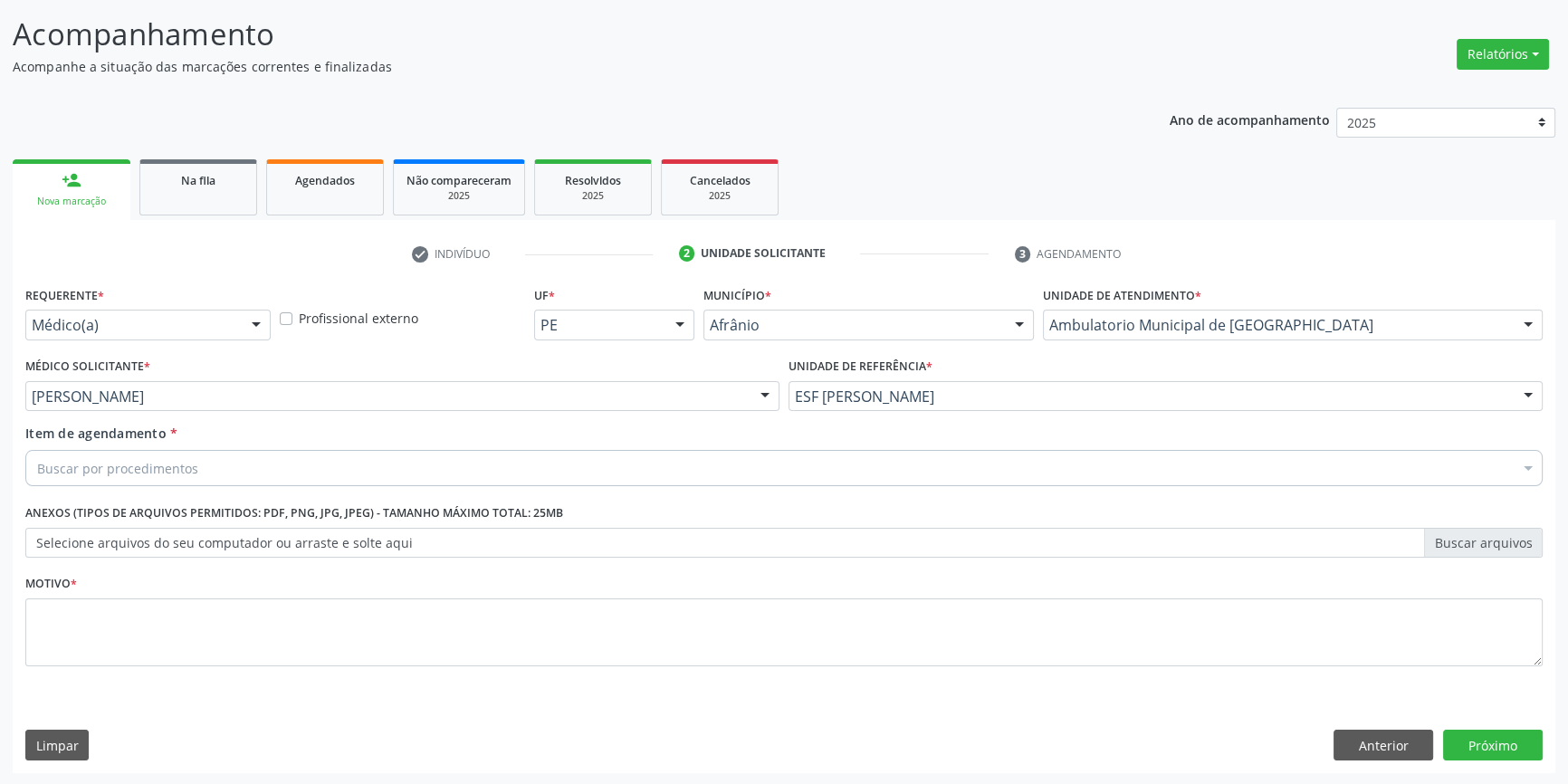
click at [279, 461] on div "Buscar por procedimentos" at bounding box center [784, 467] width 1517 height 36
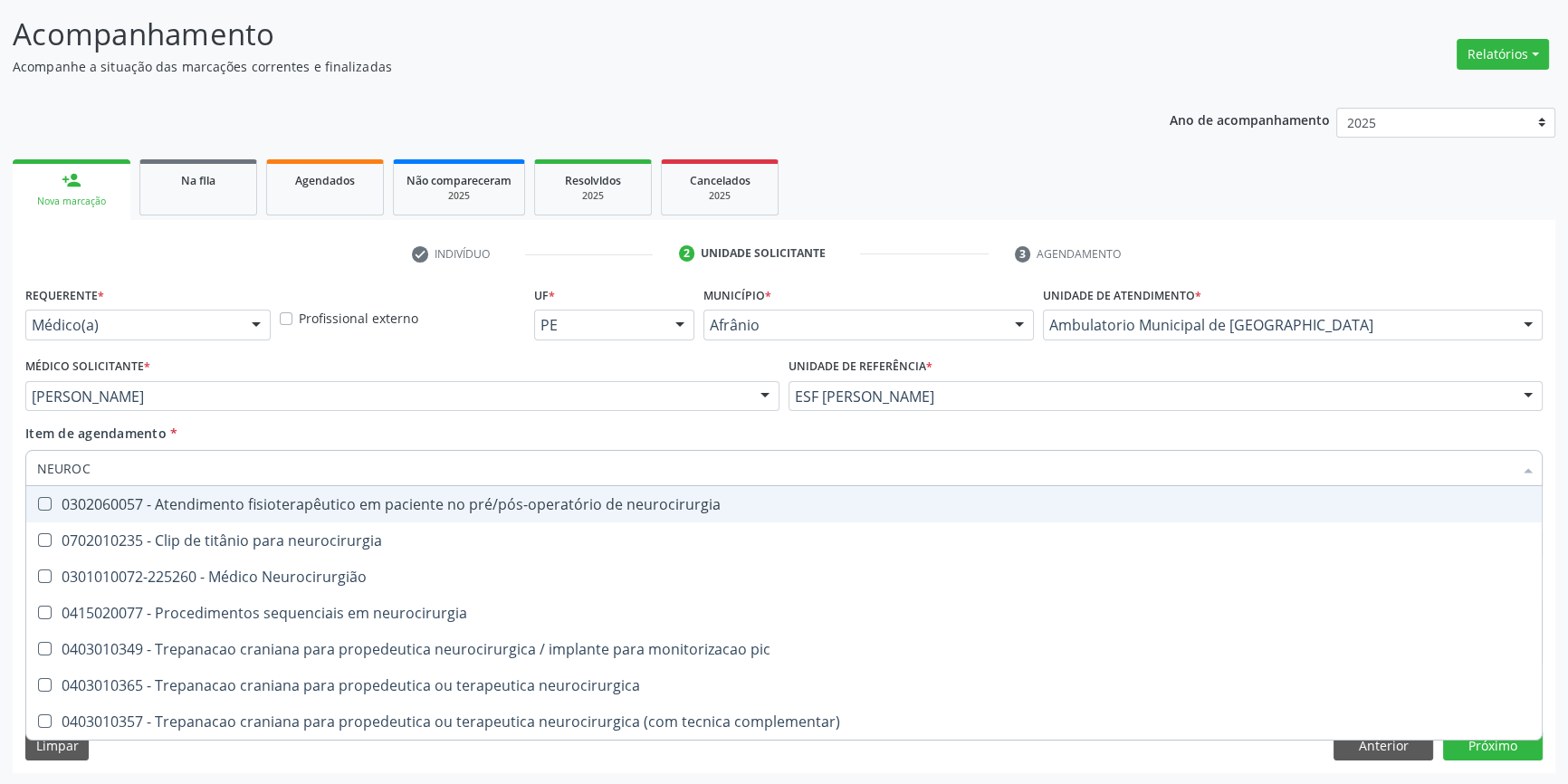
type input "NEUROCI"
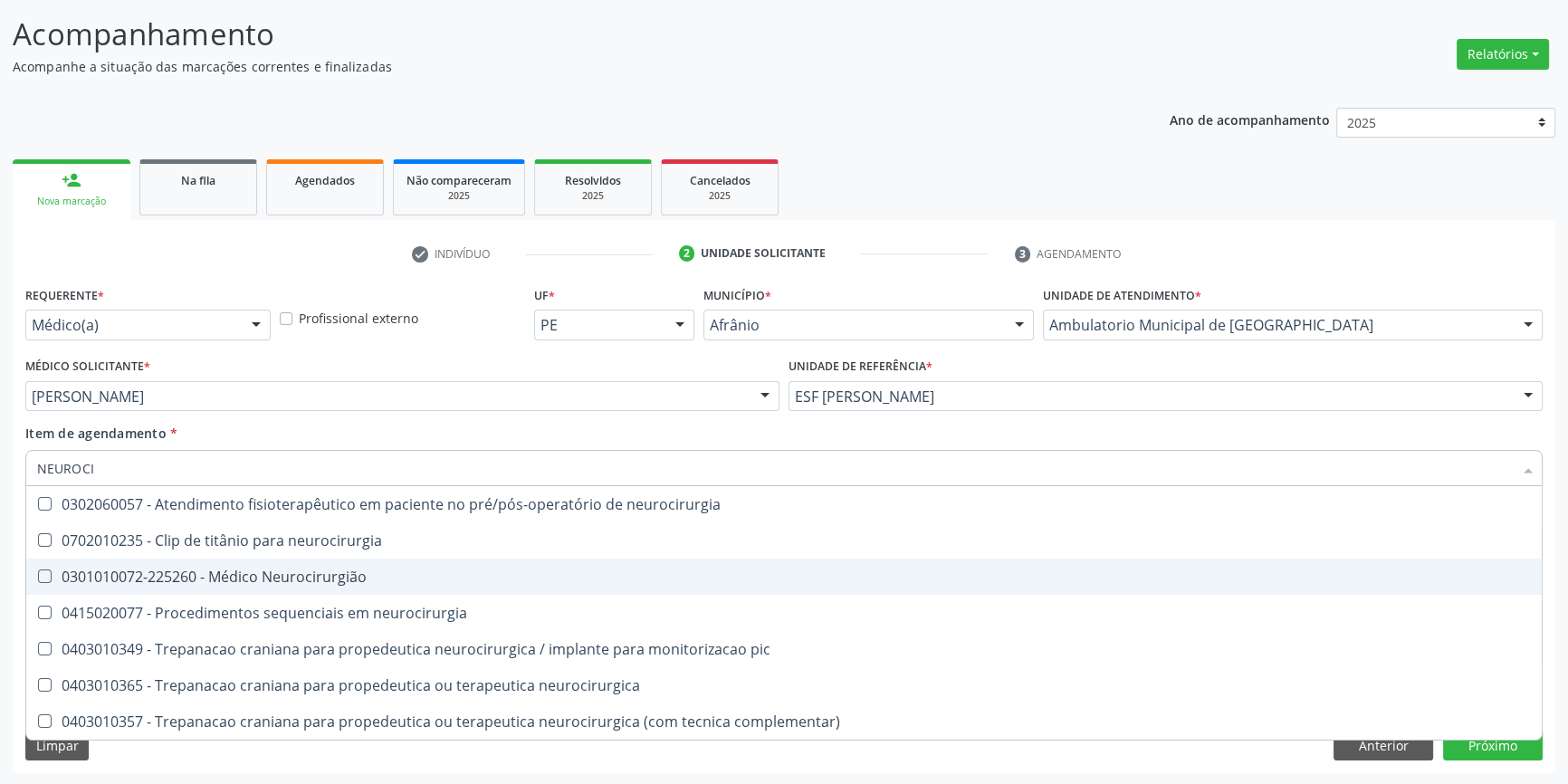
click at [317, 570] on div "0301010072-225260 - Médico Neurocirurgião" at bounding box center [784, 576] width 1494 height 15
checkbox Neurocirurgião "true"
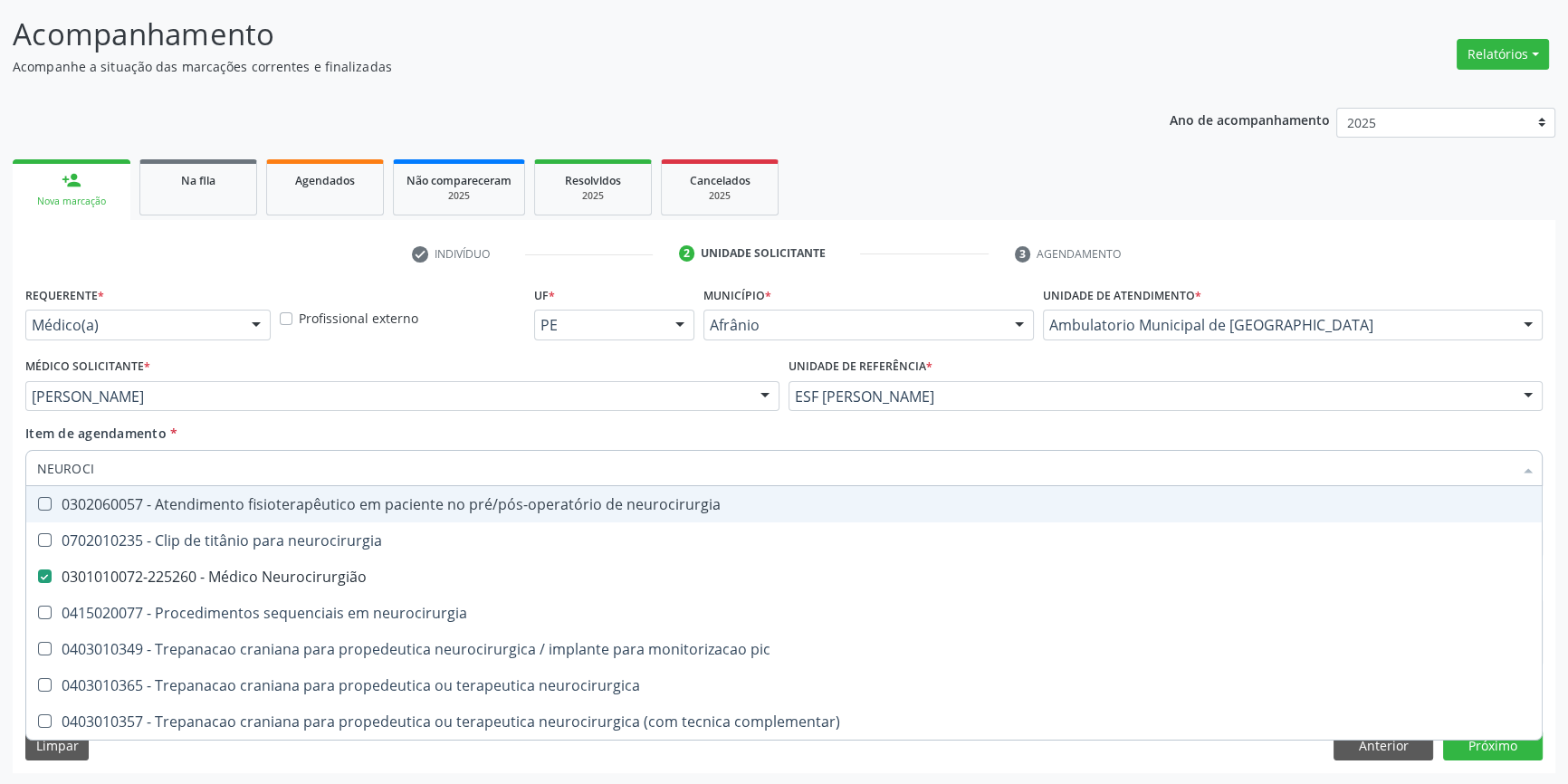
click at [330, 441] on div "Item de agendamento * NEUROCI Desfazer seleção 0302060057 - Atendimento fisiote…" at bounding box center [784, 451] width 1517 height 57
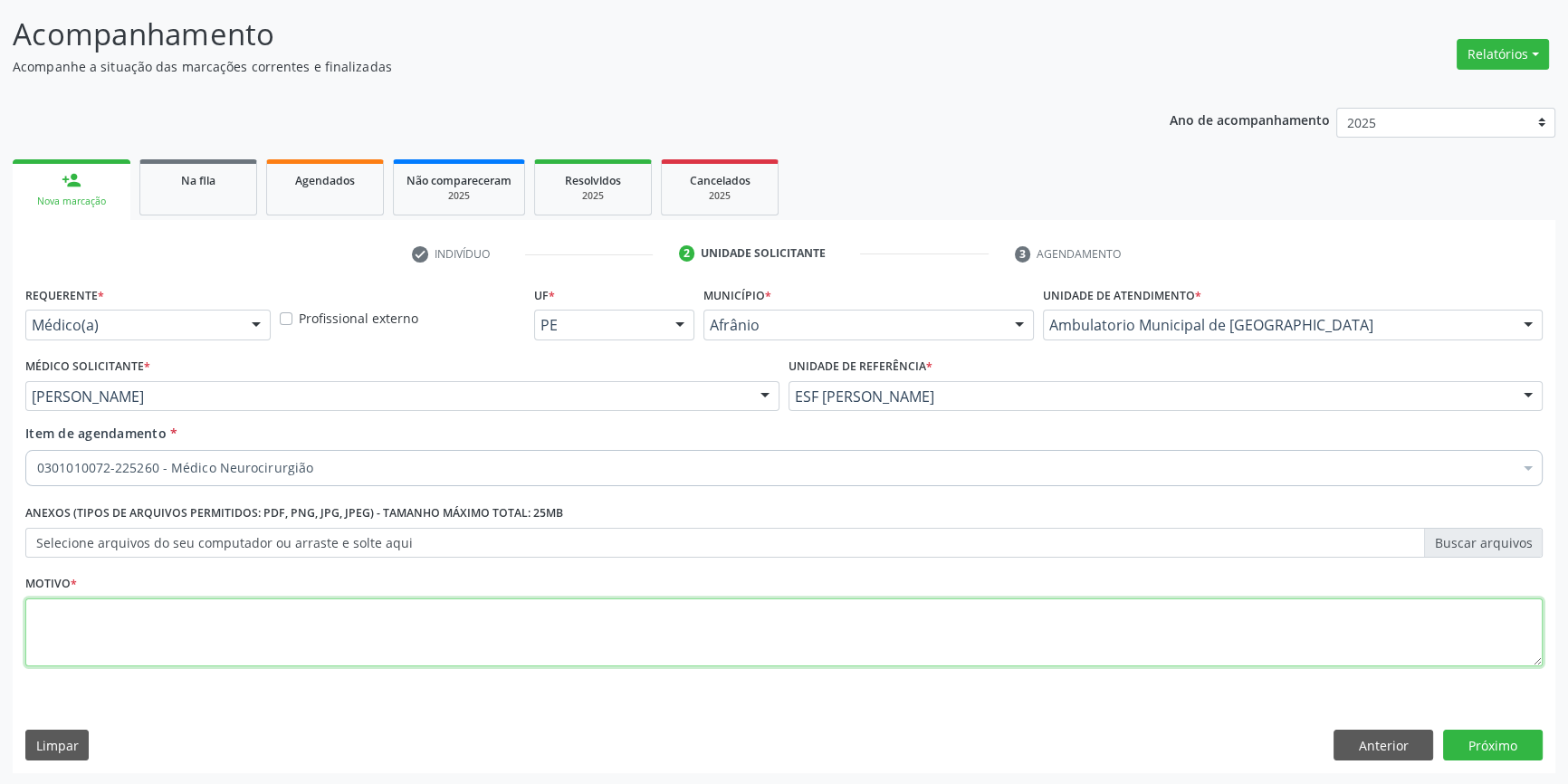
click at [267, 615] on textarea at bounding box center [784, 632] width 1517 height 69
type textarea "'"
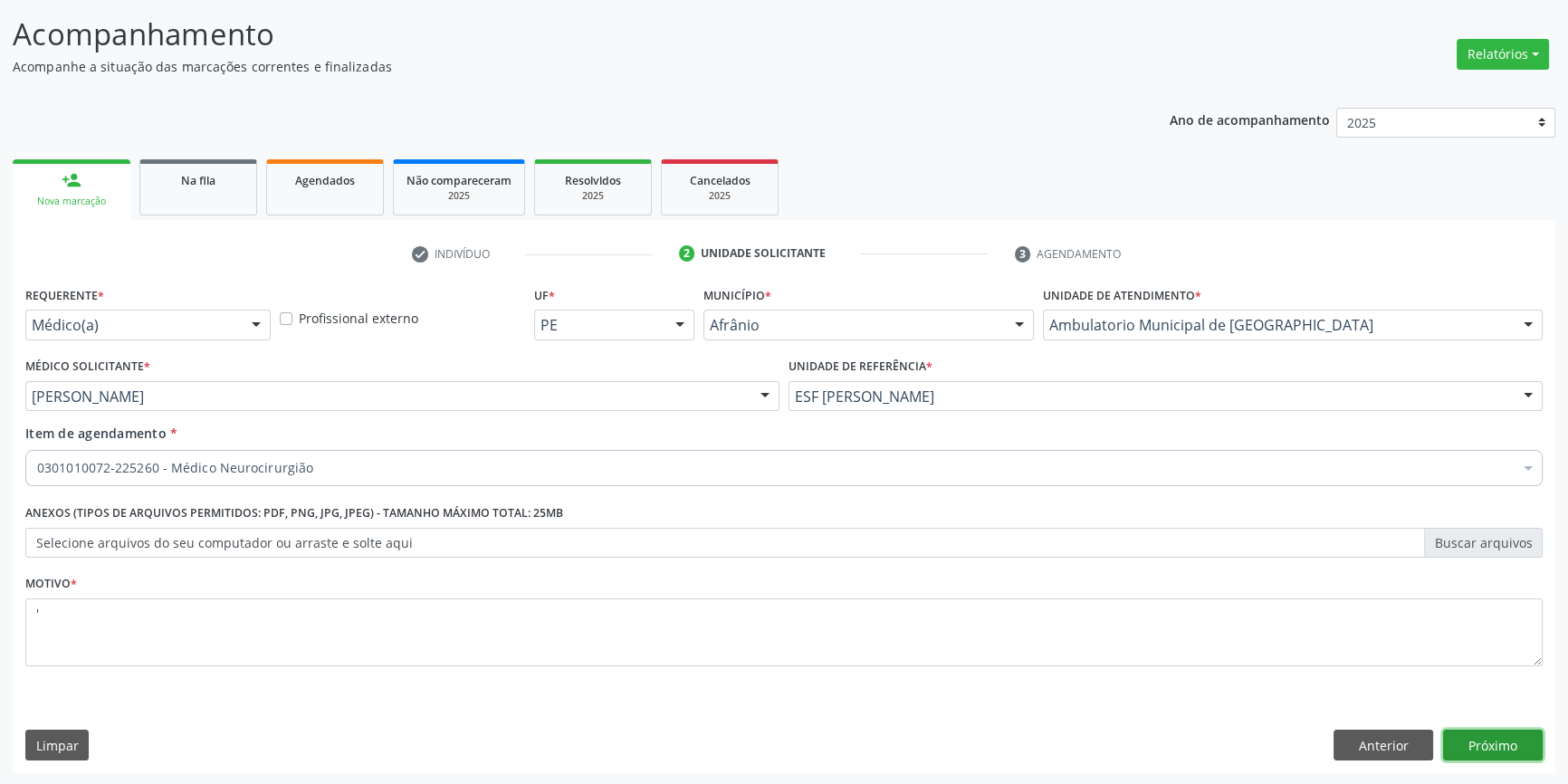
click at [1475, 735] on button "Próximo" at bounding box center [1493, 745] width 99 height 31
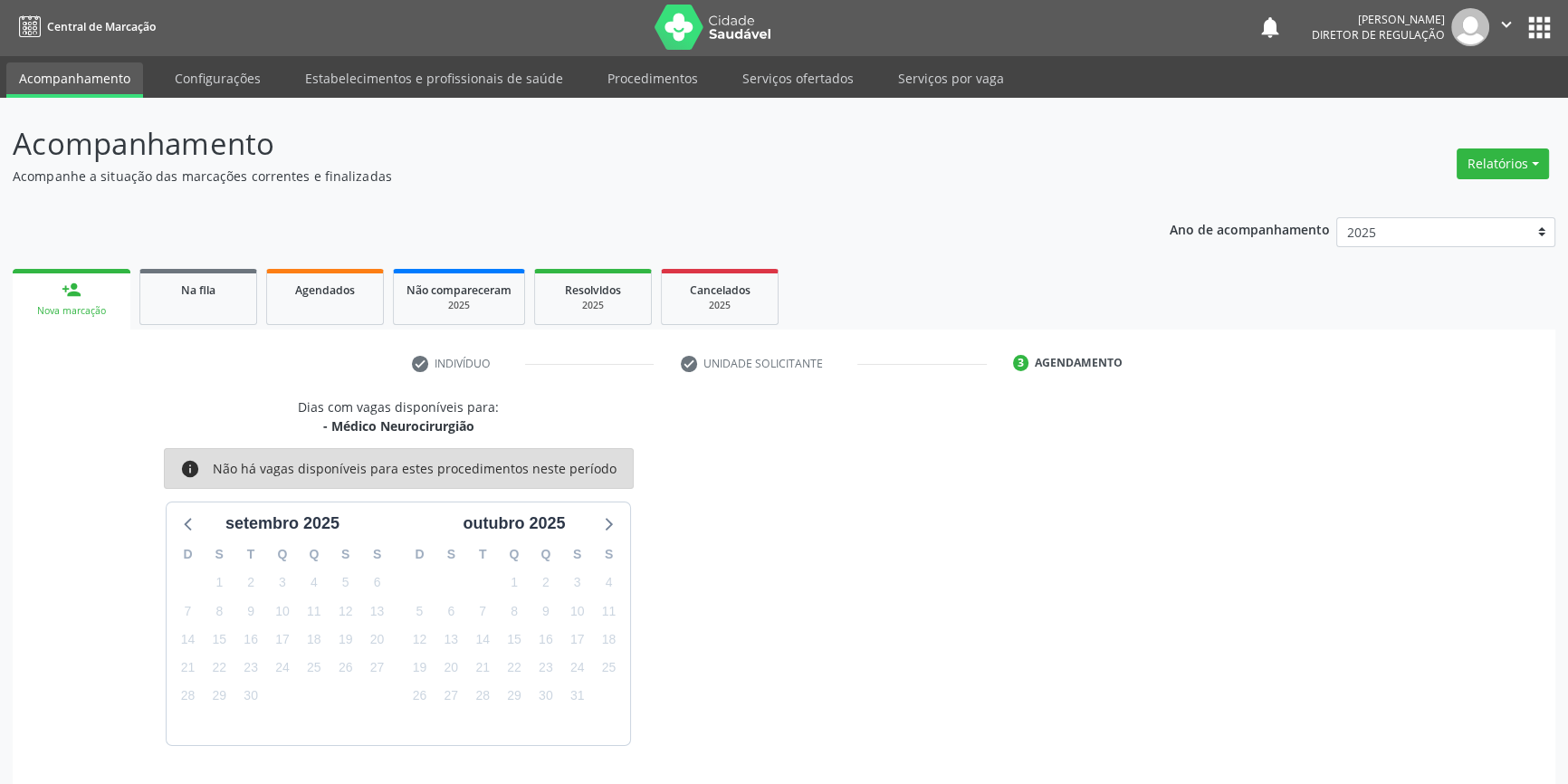
scroll to position [55, 0]
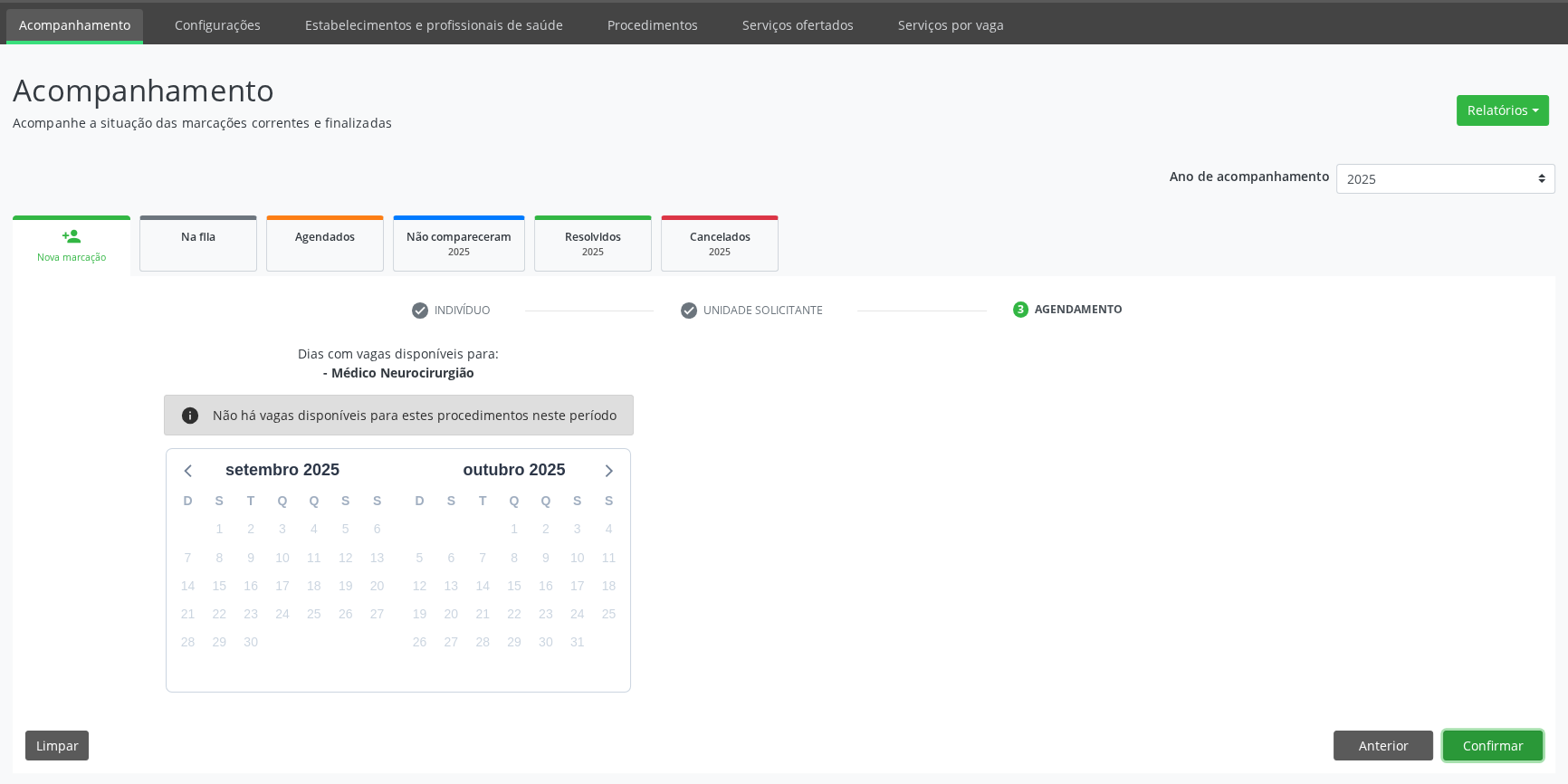
click at [1475, 735] on button "Confirmar" at bounding box center [1493, 746] width 99 height 31
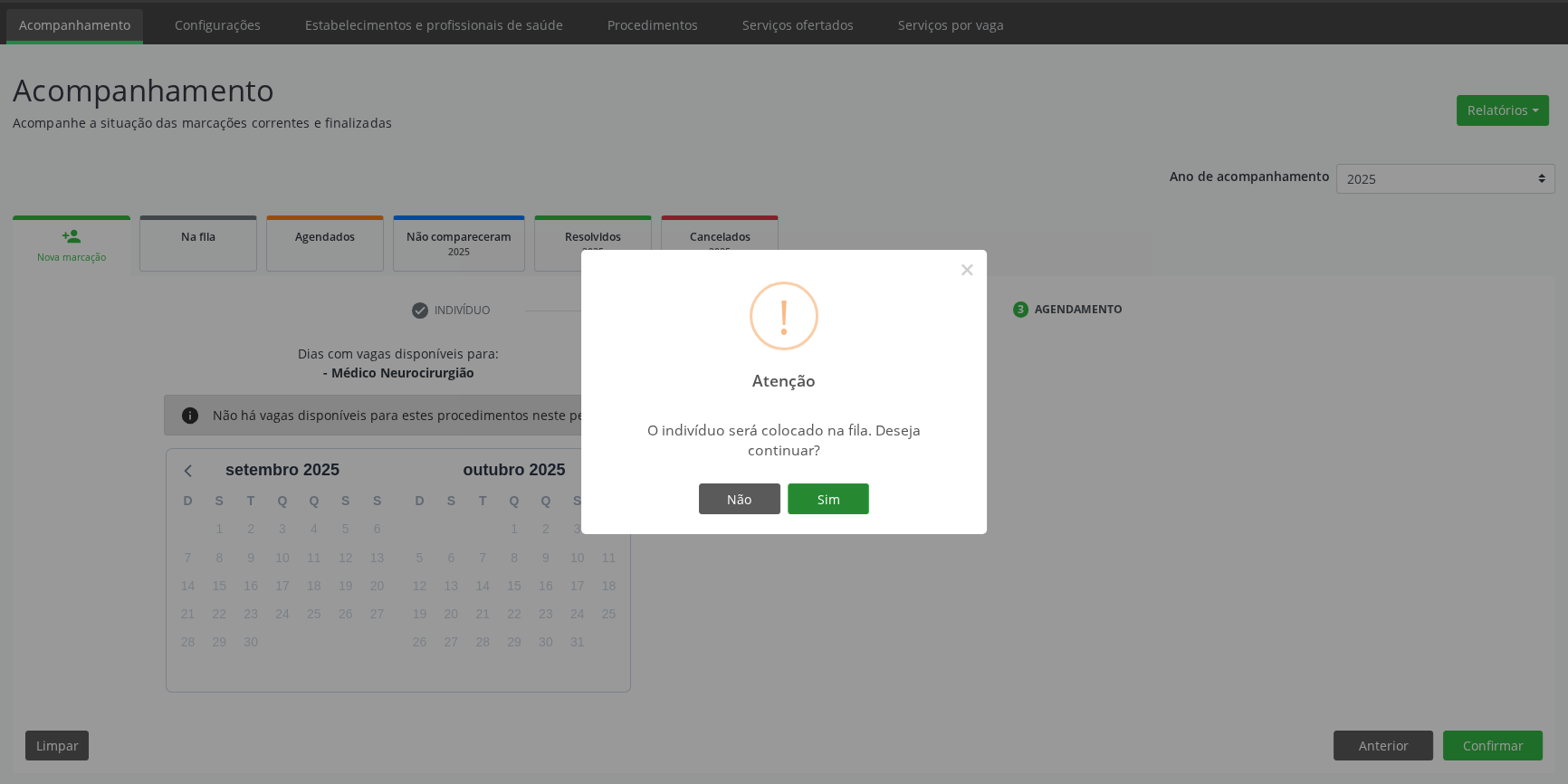
click at [851, 507] on button "Sim" at bounding box center [828, 499] width 82 height 31
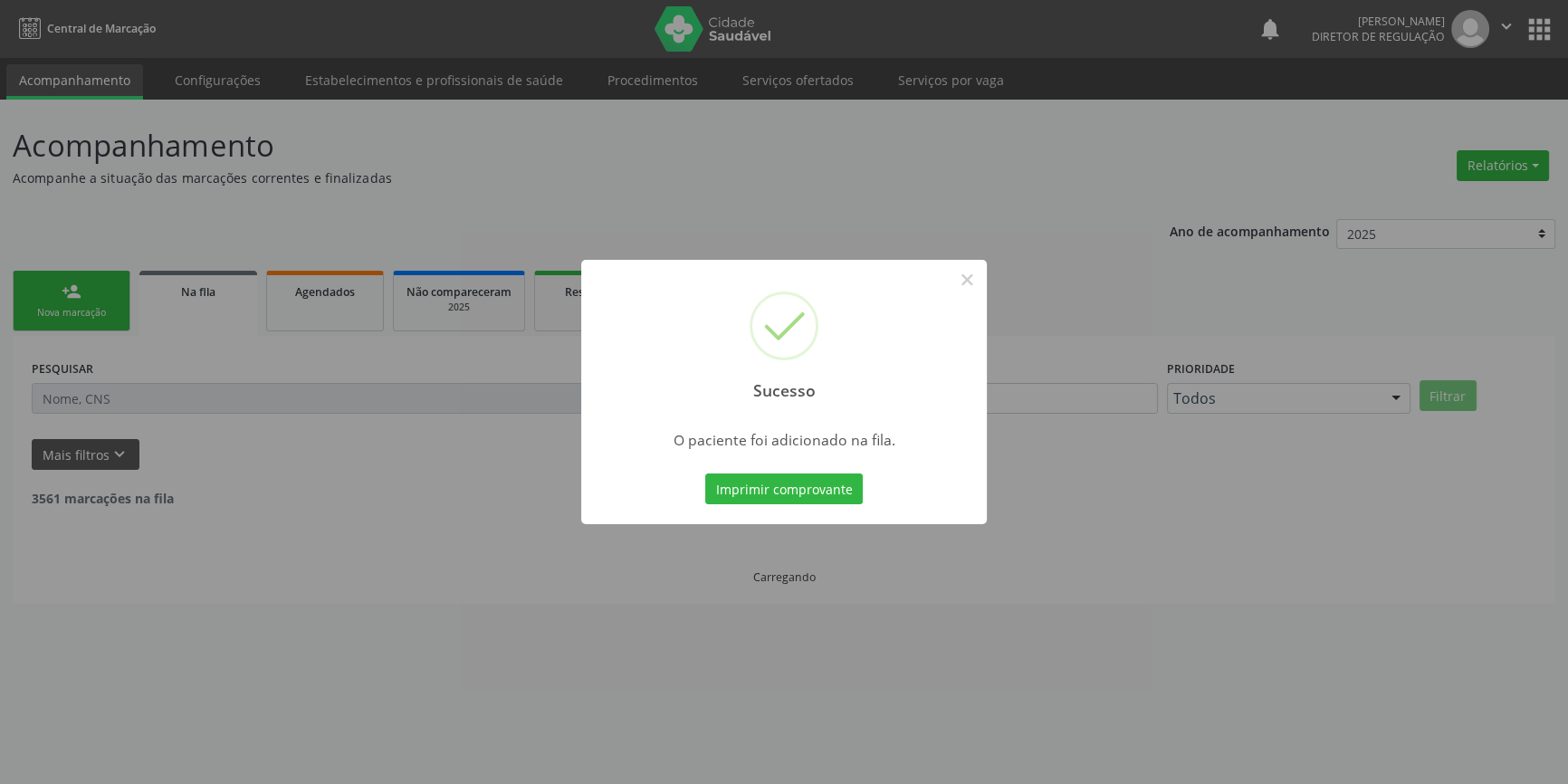
scroll to position [0, 0]
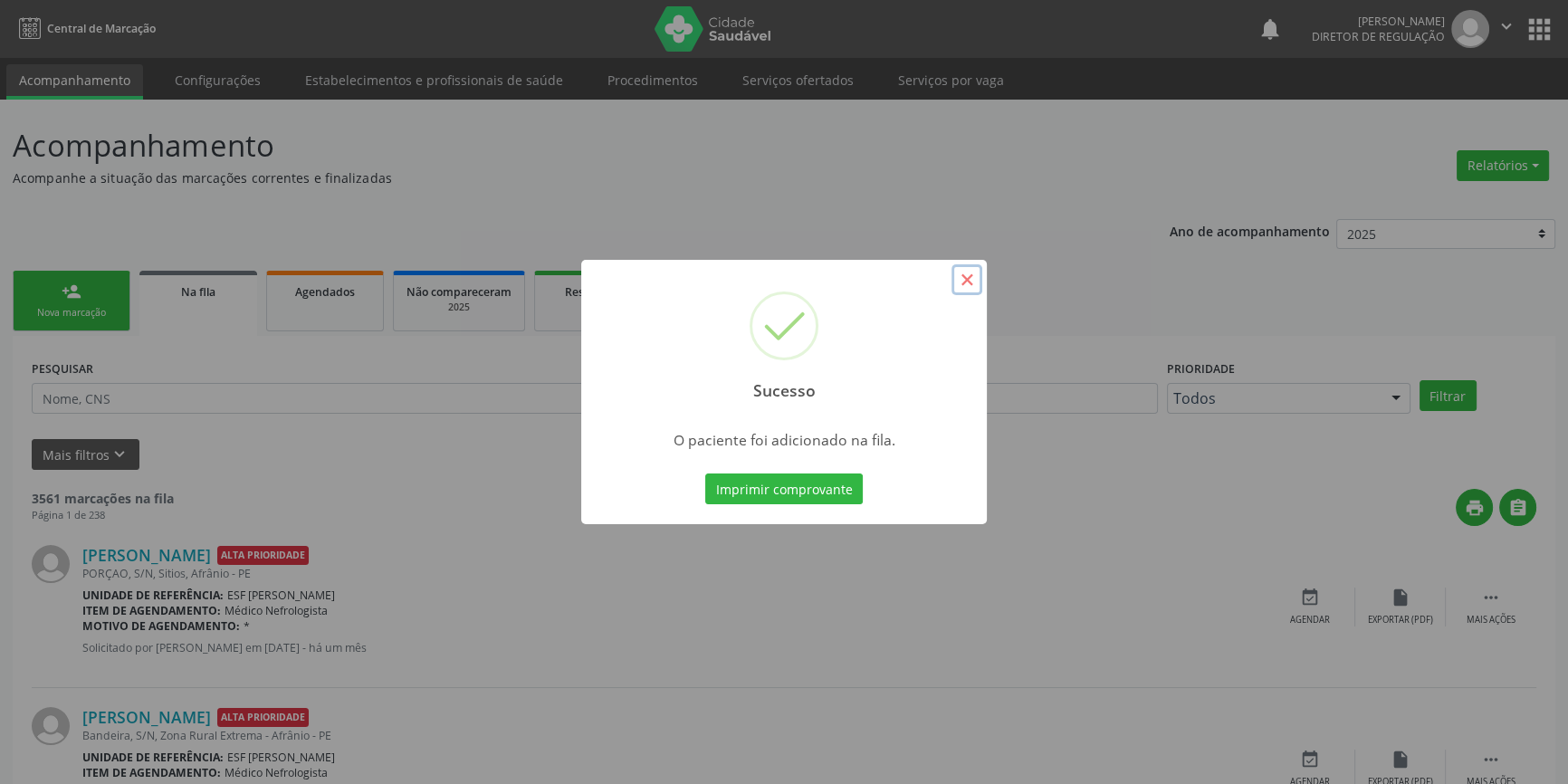
click at [966, 285] on button "×" at bounding box center [967, 280] width 31 height 31
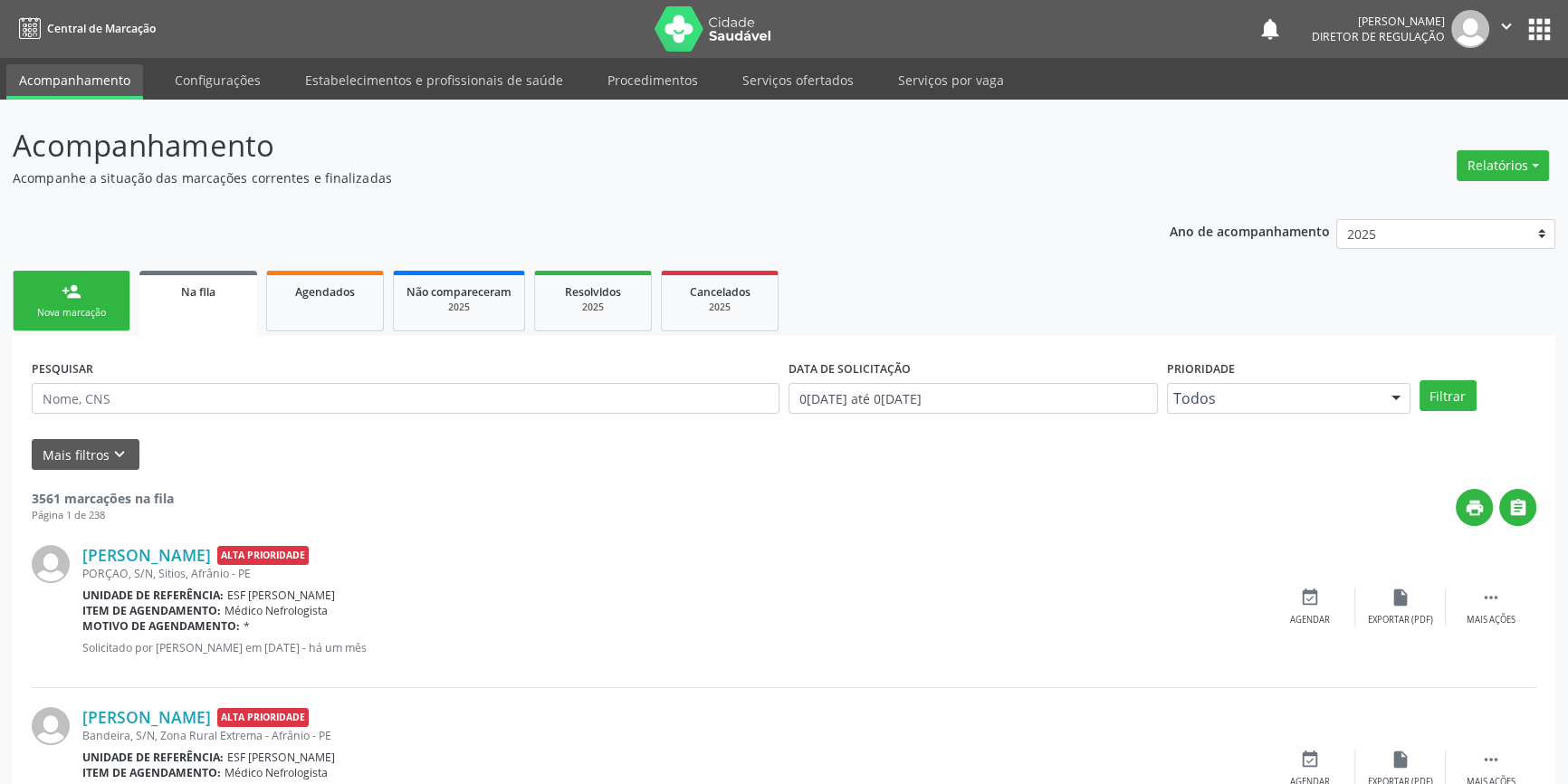
click at [80, 287] on div "person_add" at bounding box center [71, 291] width 19 height 19
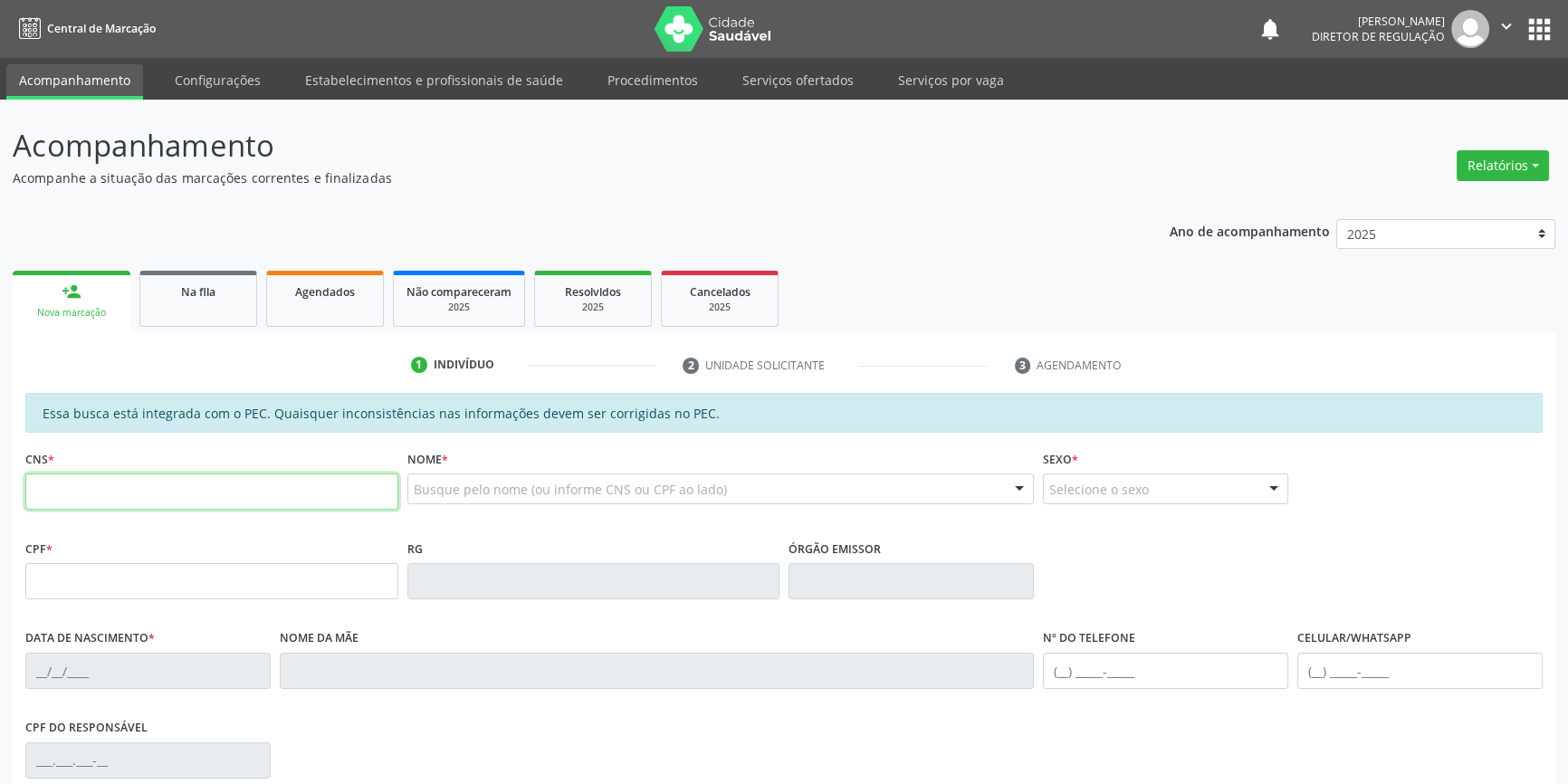
click at [154, 479] on input "text" at bounding box center [211, 491] width 373 height 36
type input "700 0047 0068 8003"
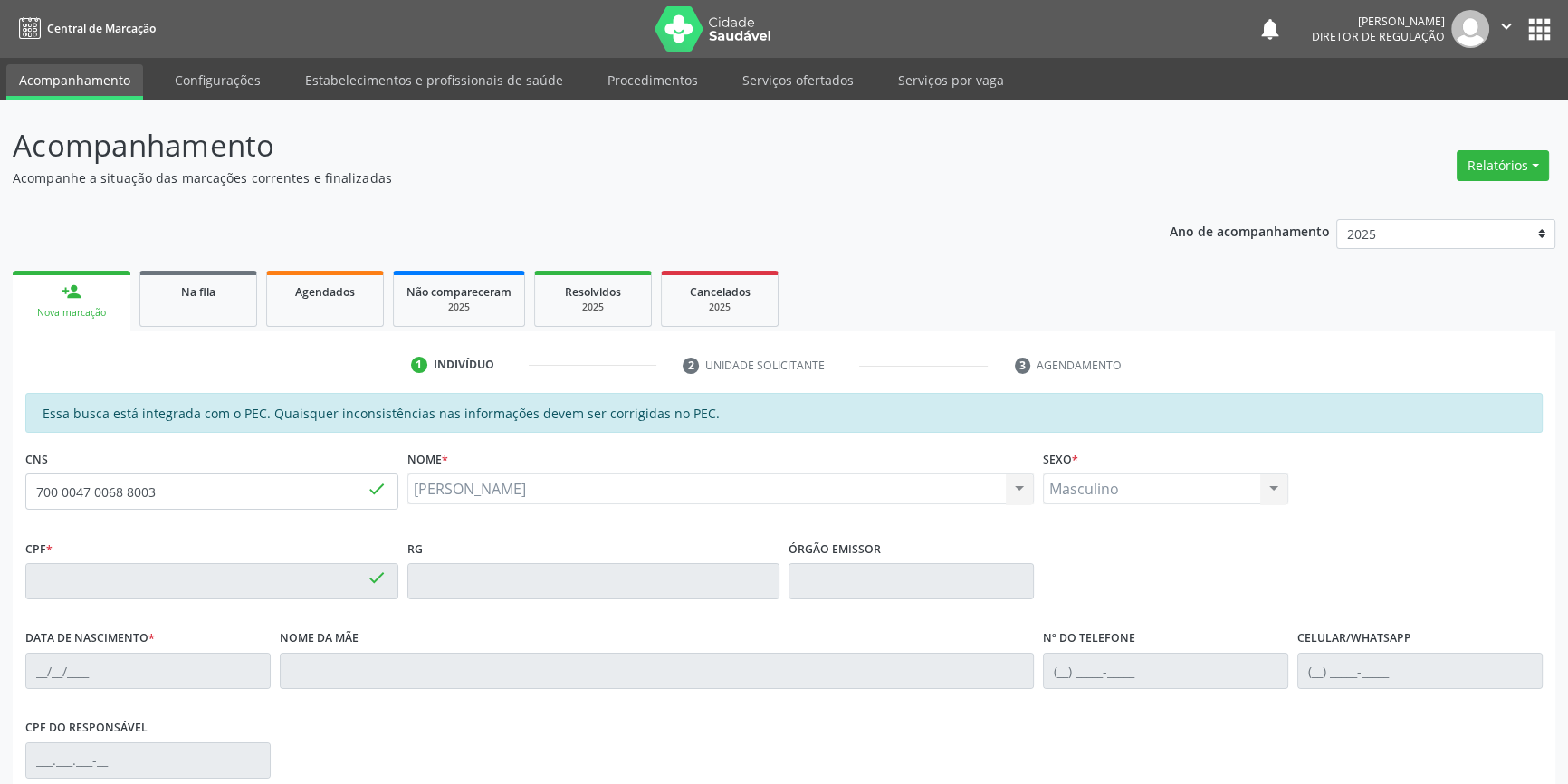
type input "071.944.461-62"
type input "13/12/2014"
type input "Chislene Landes da Silva"
type input "(87) 98173-4177"
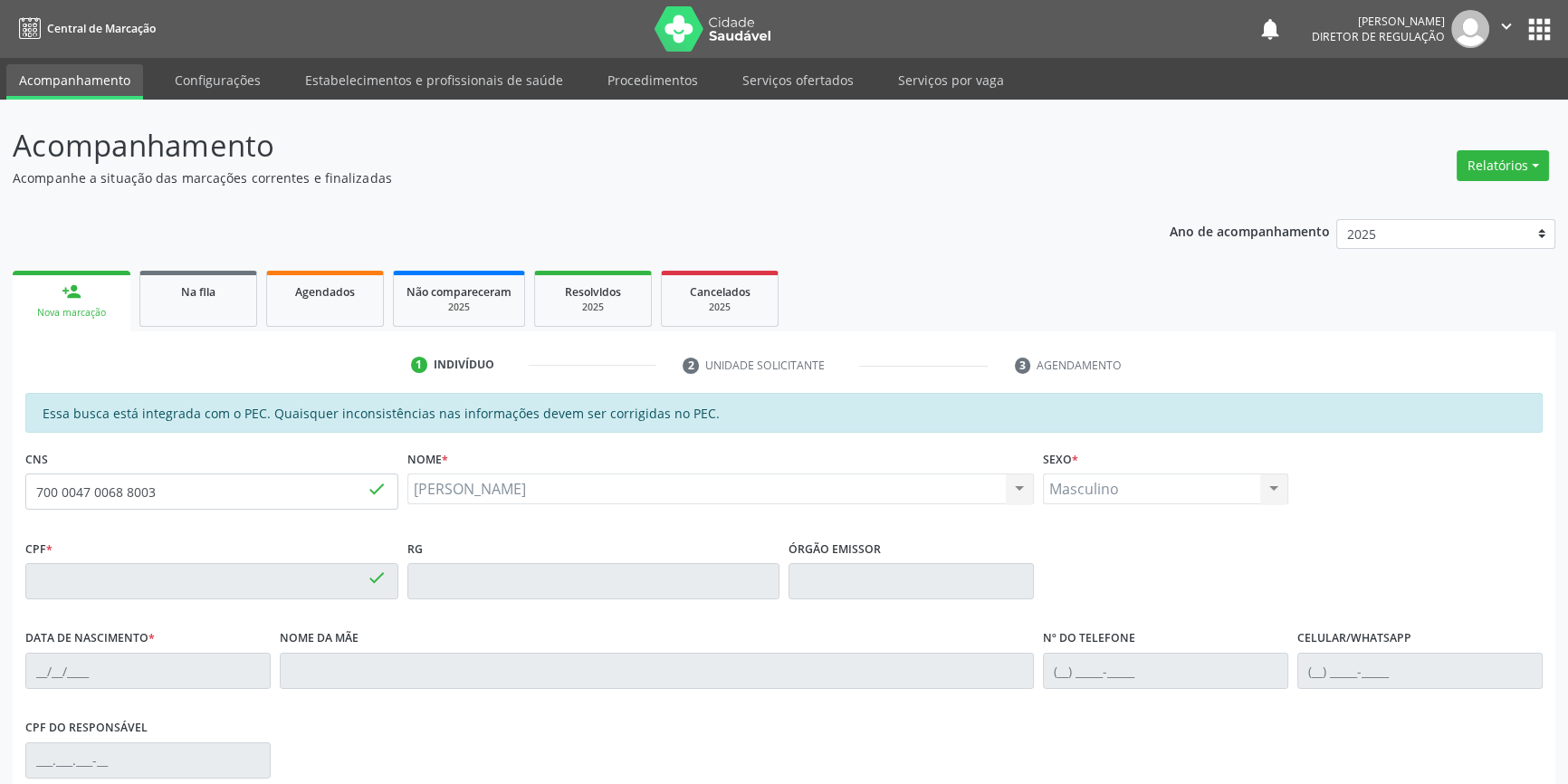
type input "32"
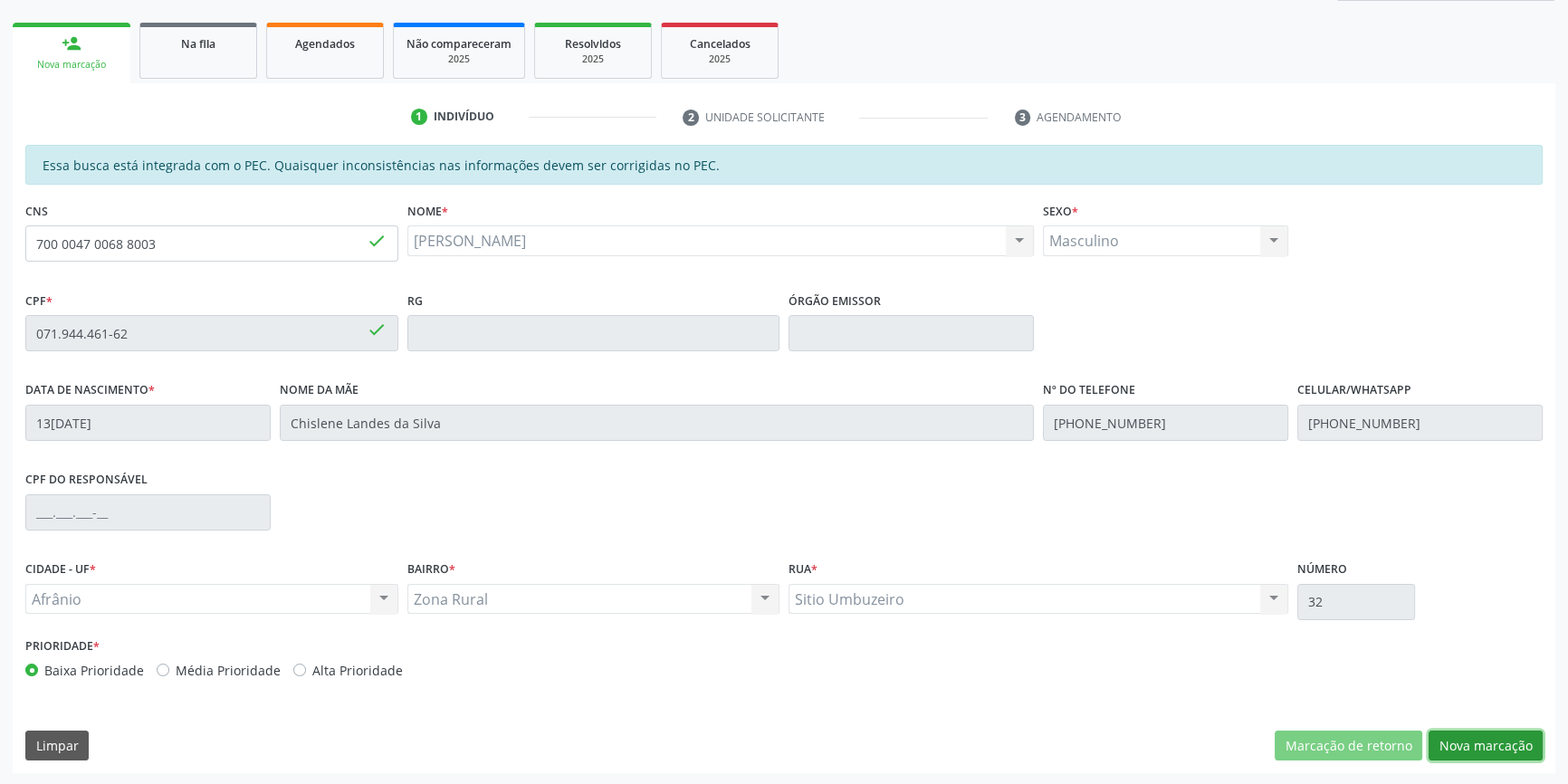
click at [1472, 740] on button "Nova marcação" at bounding box center [1485, 746] width 114 height 31
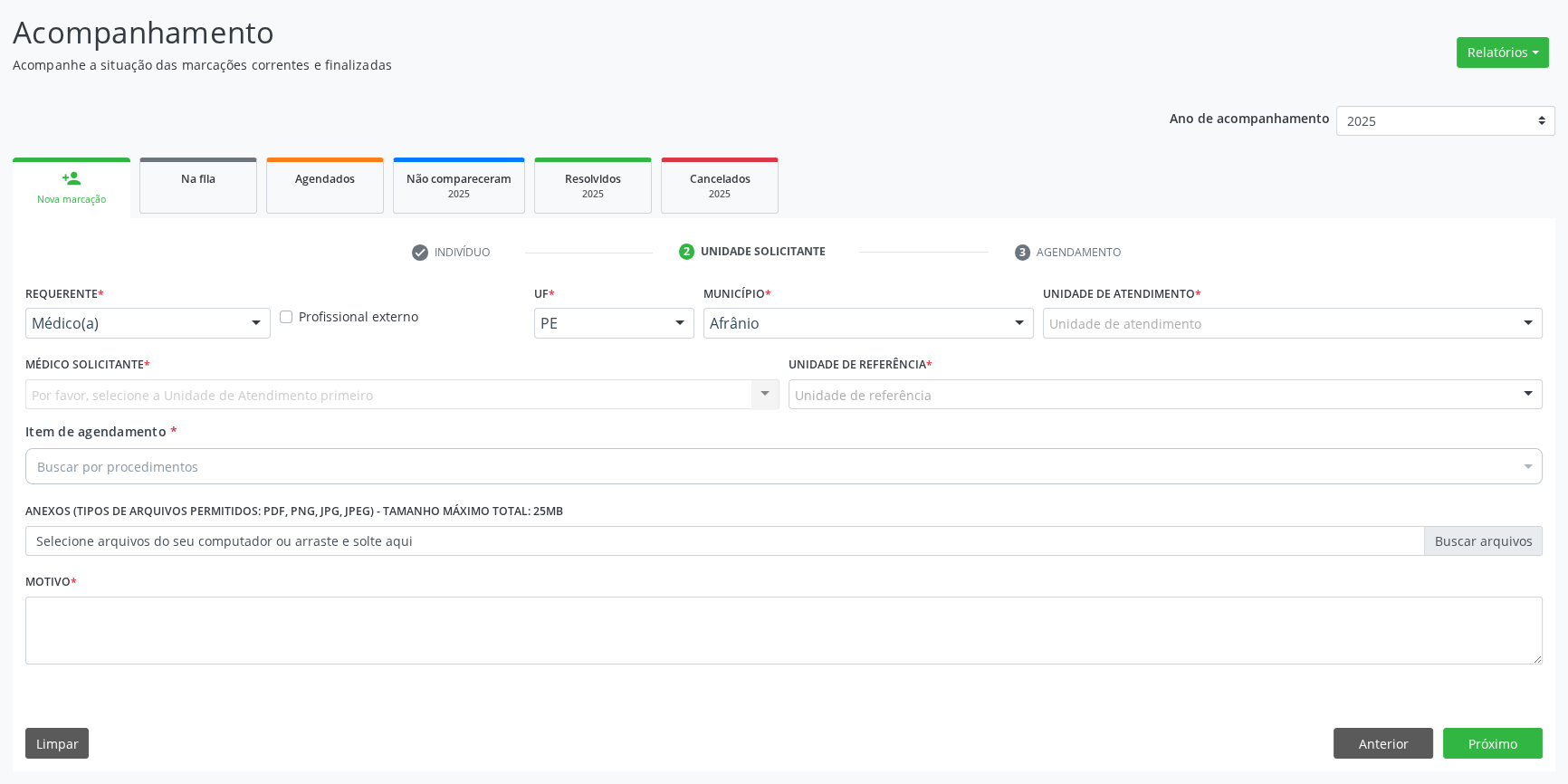
scroll to position [111, 0]
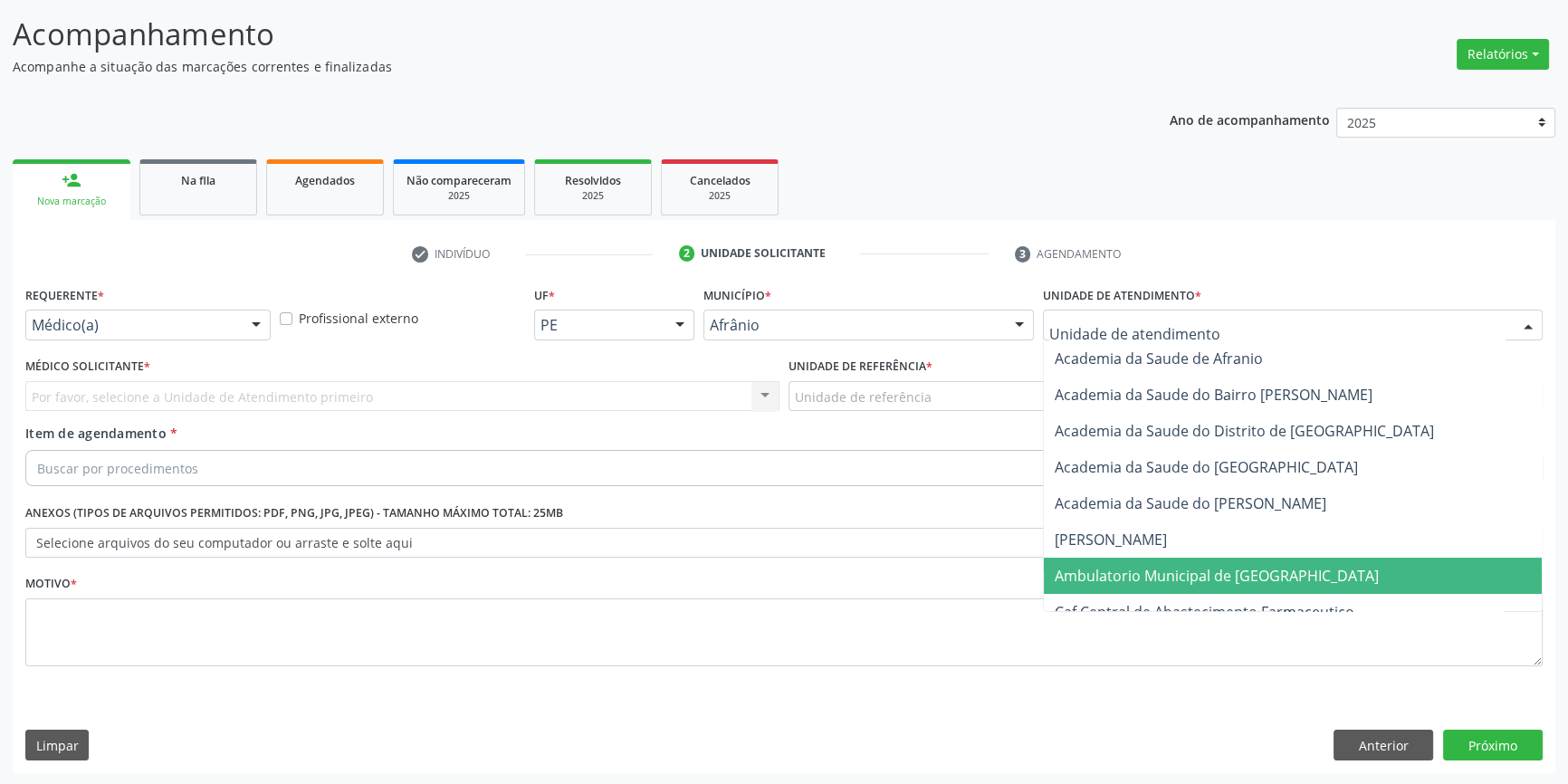
drag, startPoint x: 1241, startPoint y: 570, endPoint x: 1118, endPoint y: 500, distance: 141.5
click at [1240, 570] on span "Ambulatorio Municipal de [GEOGRAPHIC_DATA]" at bounding box center [1217, 575] width 324 height 19
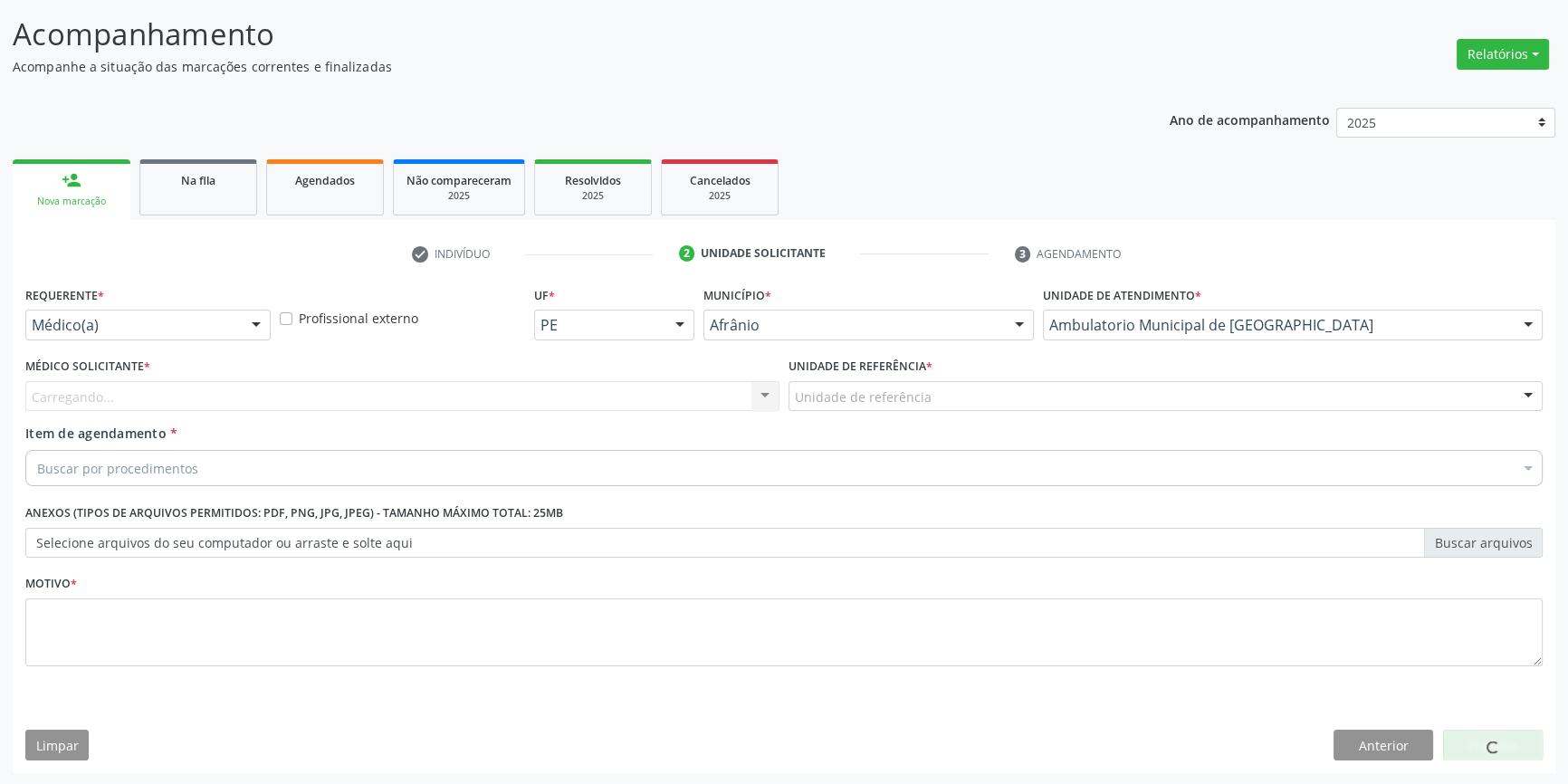
click at [936, 383] on div "Unidade de referência" at bounding box center [1165, 397] width 754 height 31
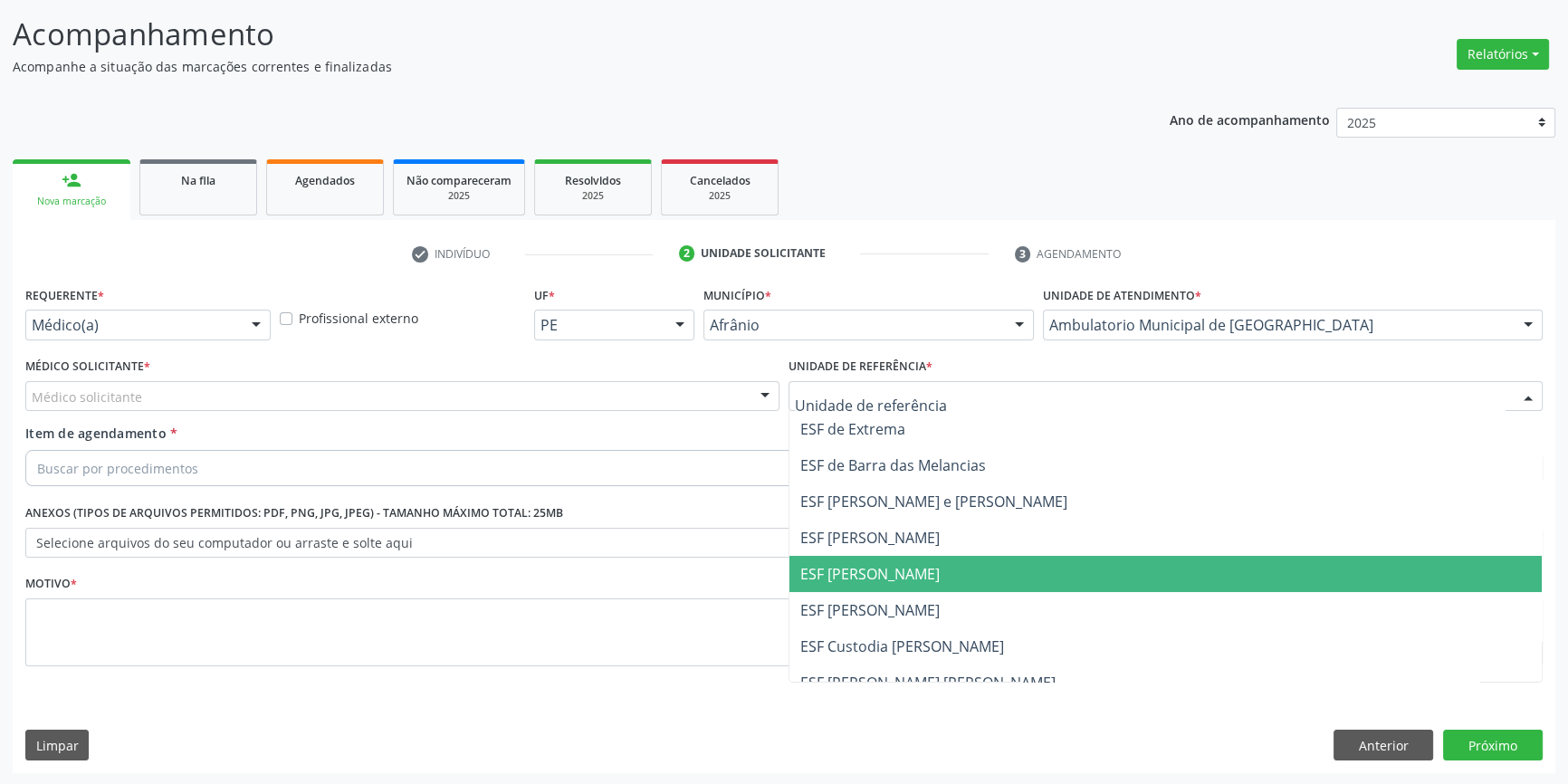
click at [928, 581] on span "ESF [PERSON_NAME]" at bounding box center [1165, 573] width 752 height 36
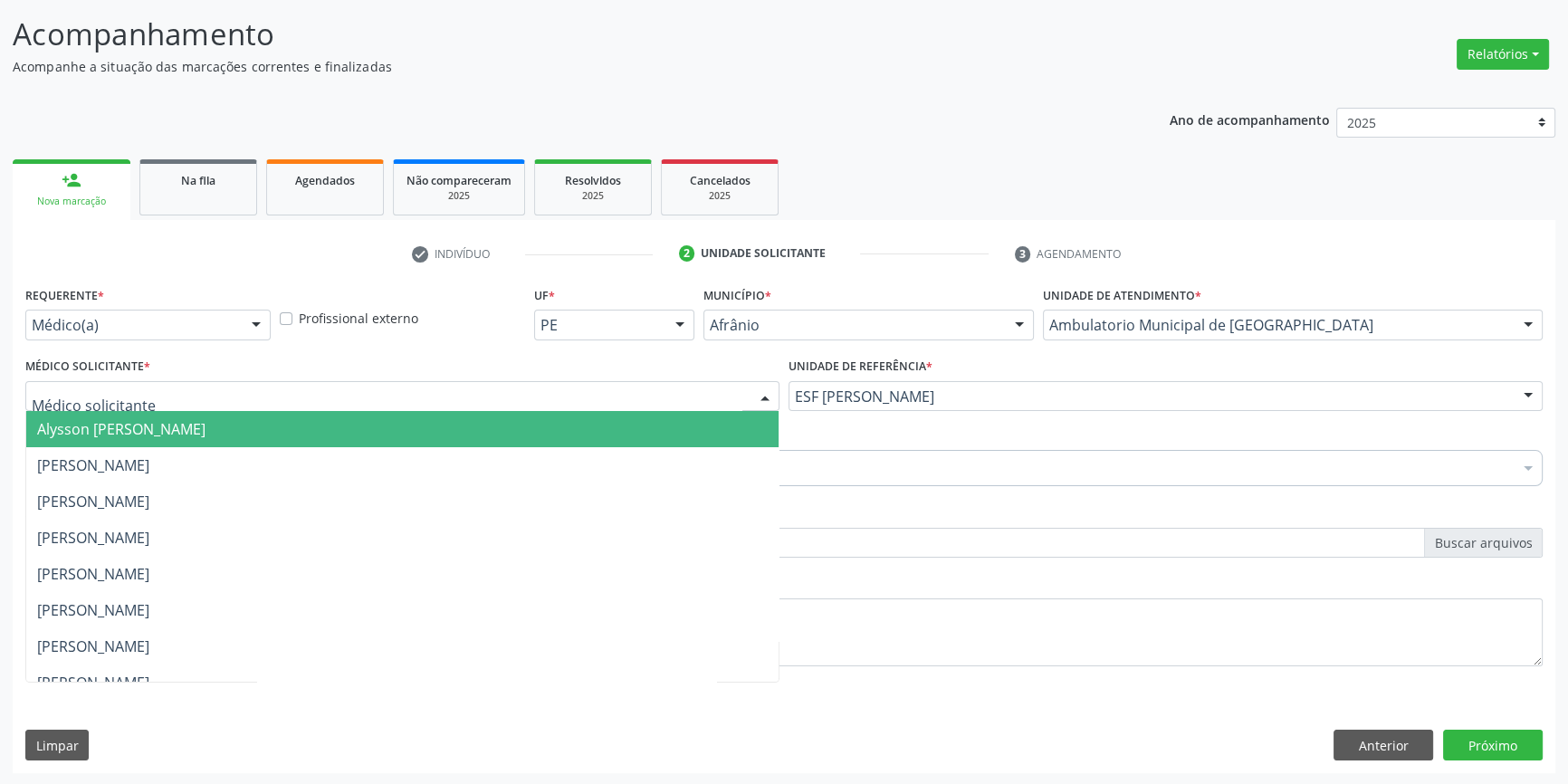
click at [551, 381] on div at bounding box center [402, 397] width 754 height 31
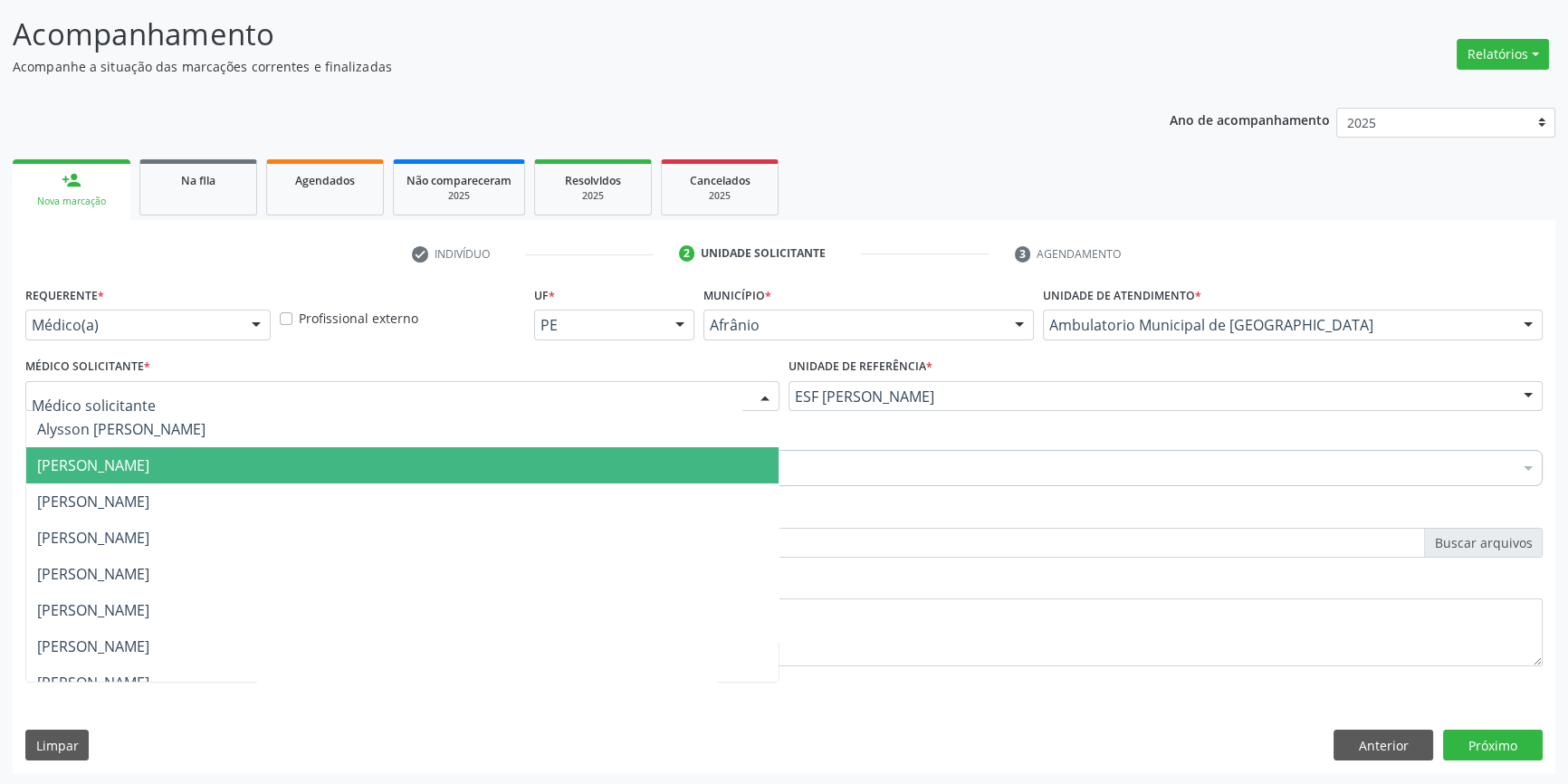
click at [149, 465] on span "[PERSON_NAME]" at bounding box center [92, 465] width 112 height 19
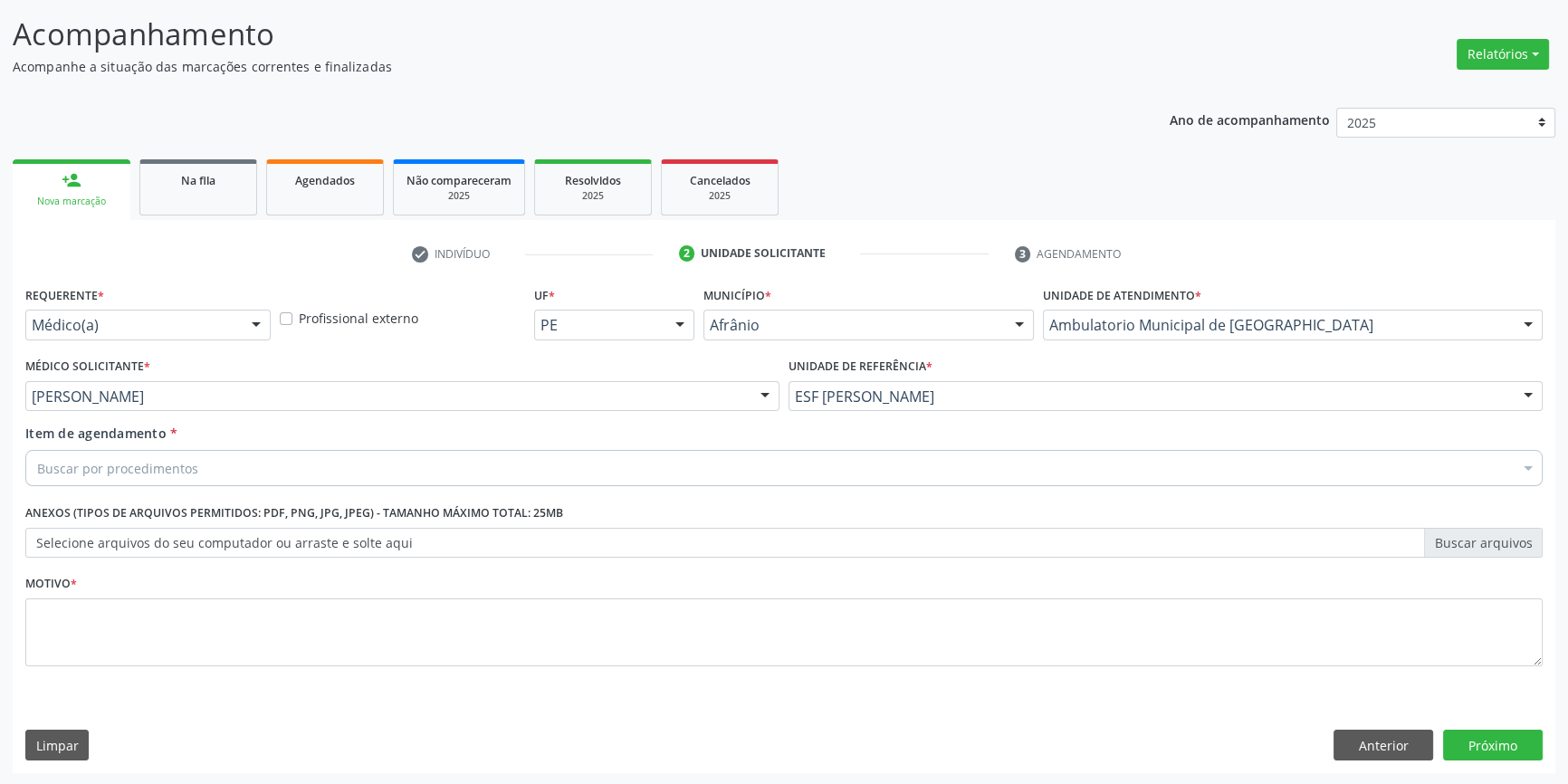
click at [218, 465] on div "Buscar por procedimentos" at bounding box center [784, 467] width 1517 height 36
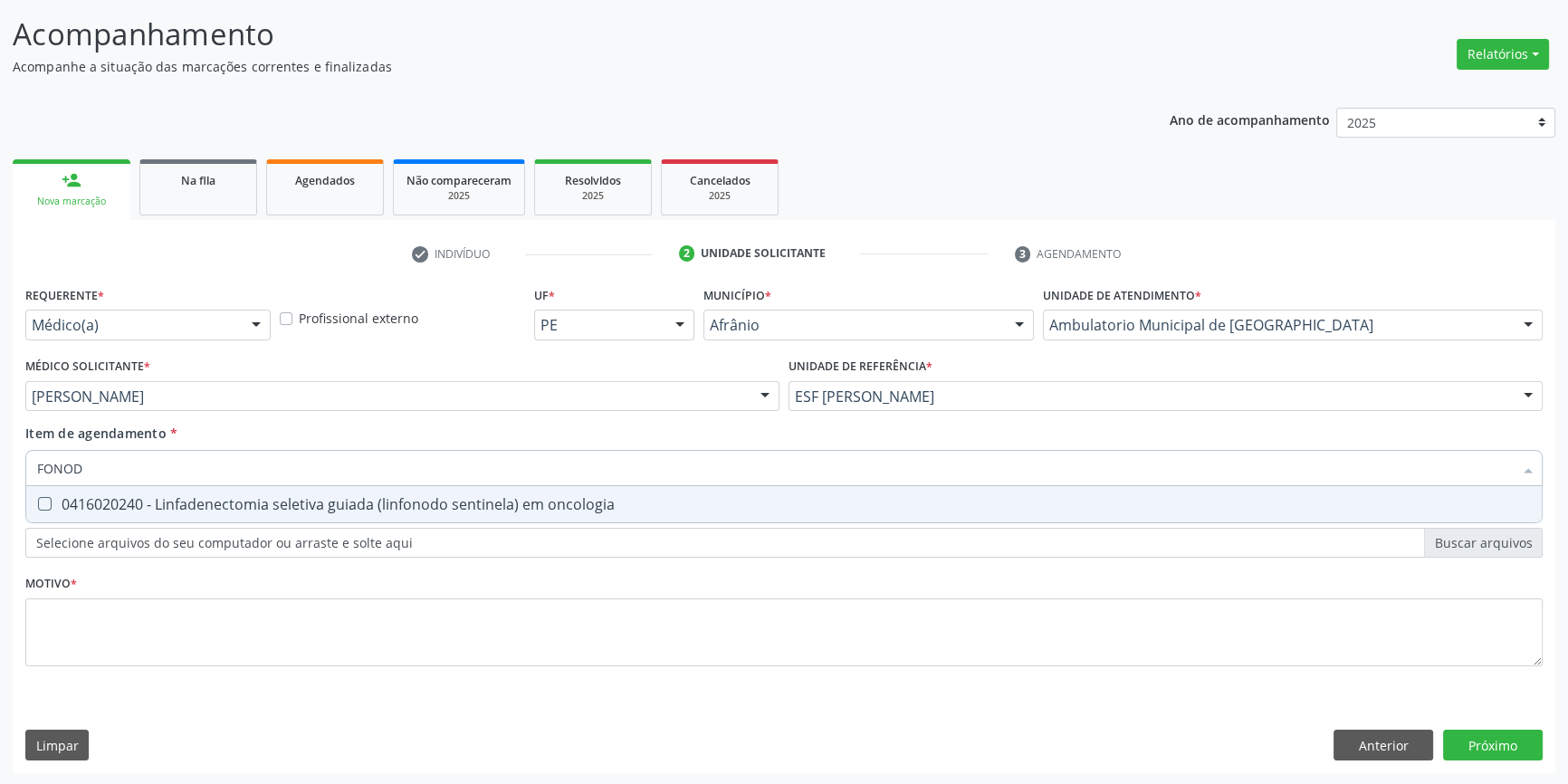
type input "FONO"
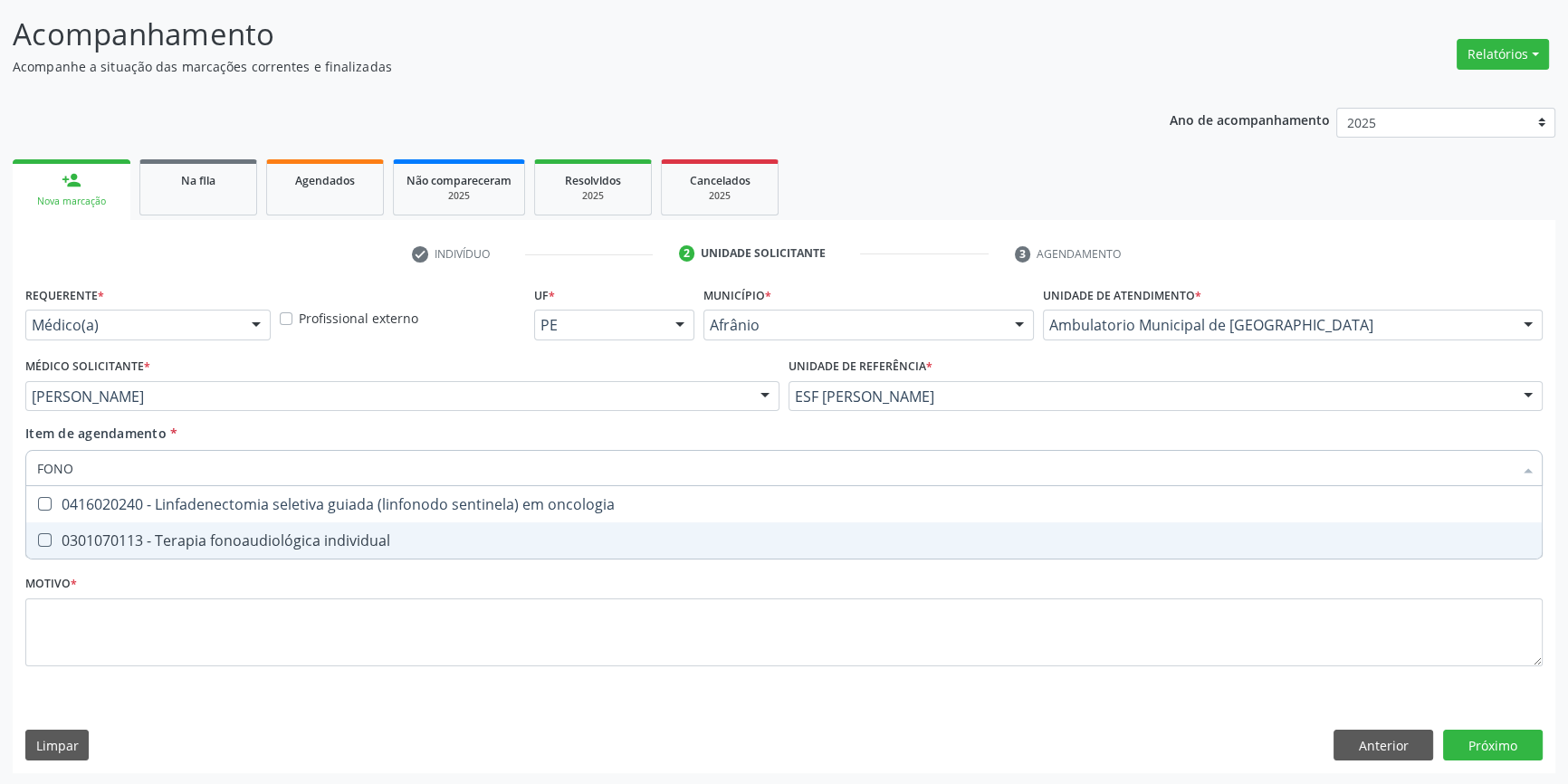
click at [290, 541] on div "0301070113 - Terapia fonoaudiológica individual" at bounding box center [784, 540] width 1494 height 15
checkbox individual "true"
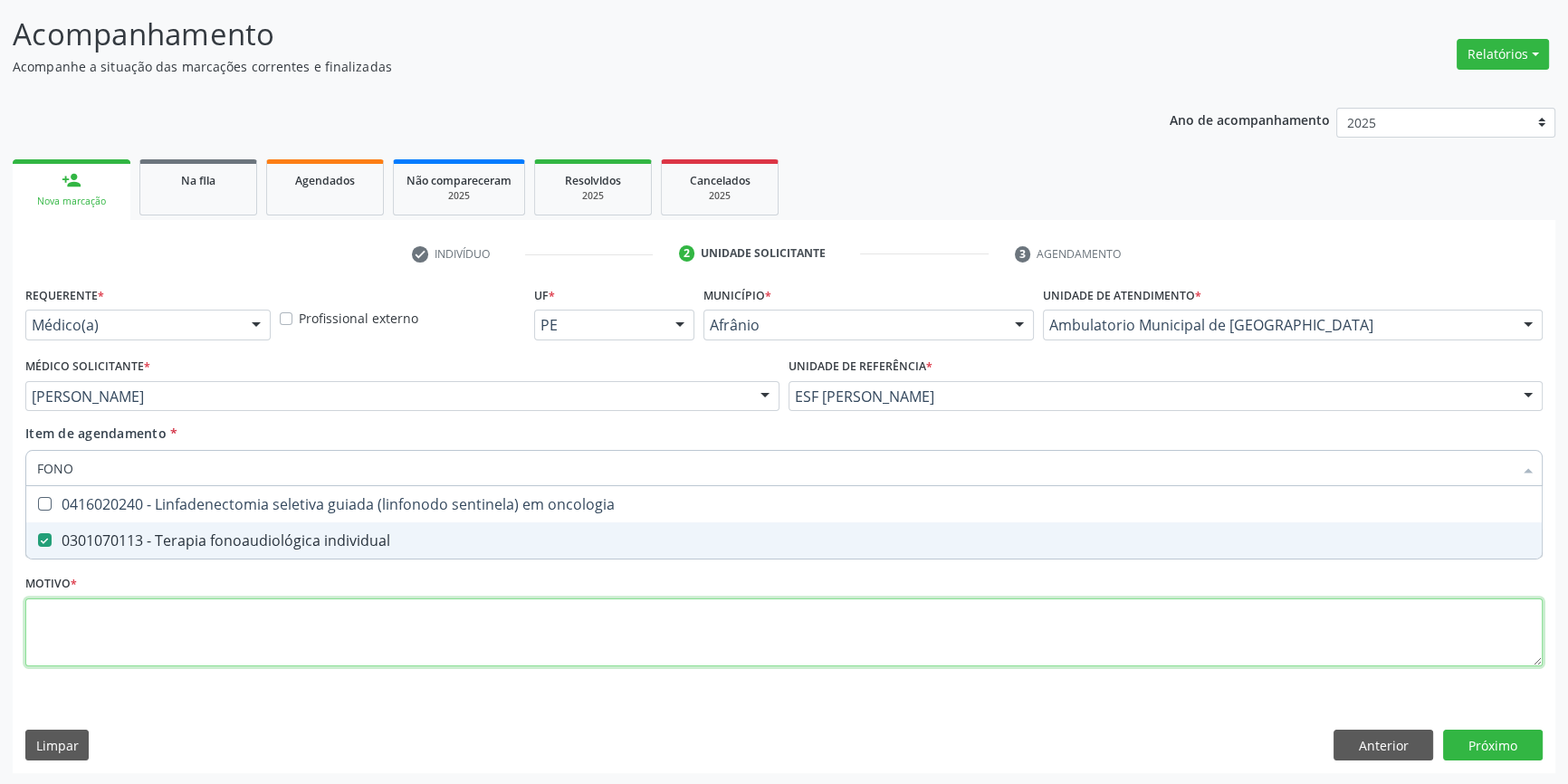
click at [260, 618] on div "Requerente * Médico(a) Médico(a) Enfermeiro(a) Paciente Nenhum resultado encont…" at bounding box center [784, 485] width 1517 height 410
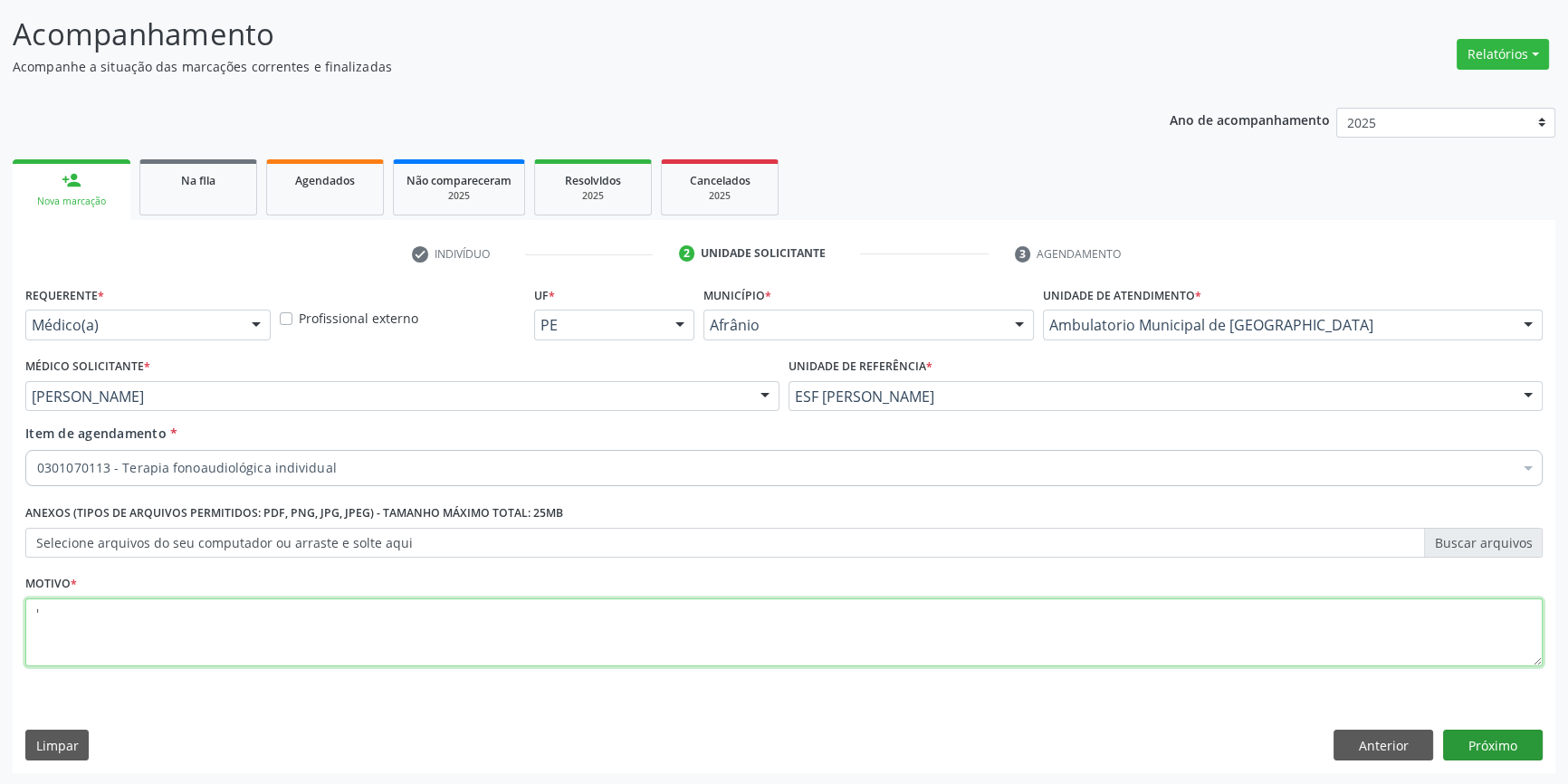
type textarea "'"
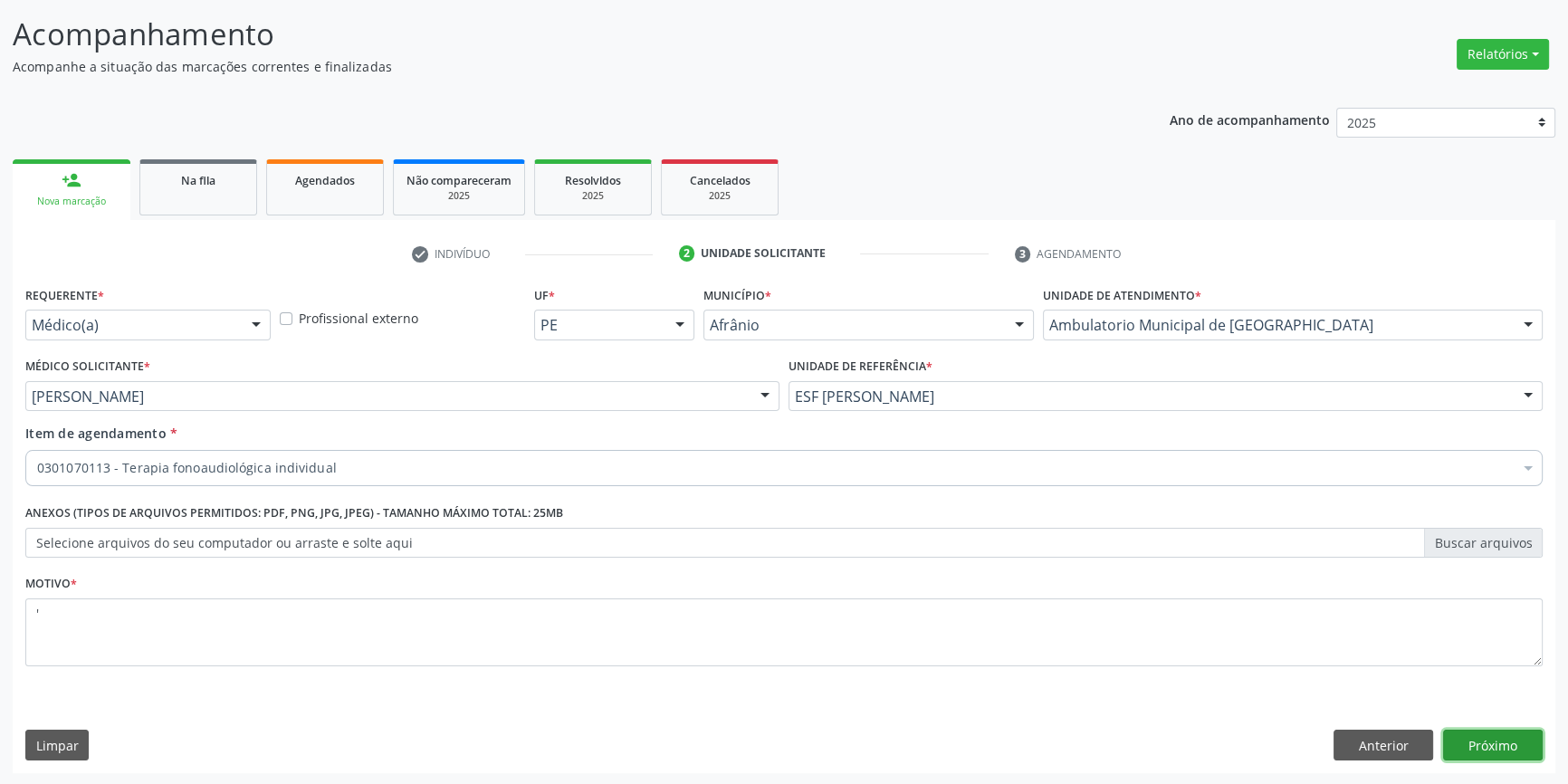
click at [1491, 755] on button "Próximo" at bounding box center [1493, 745] width 99 height 31
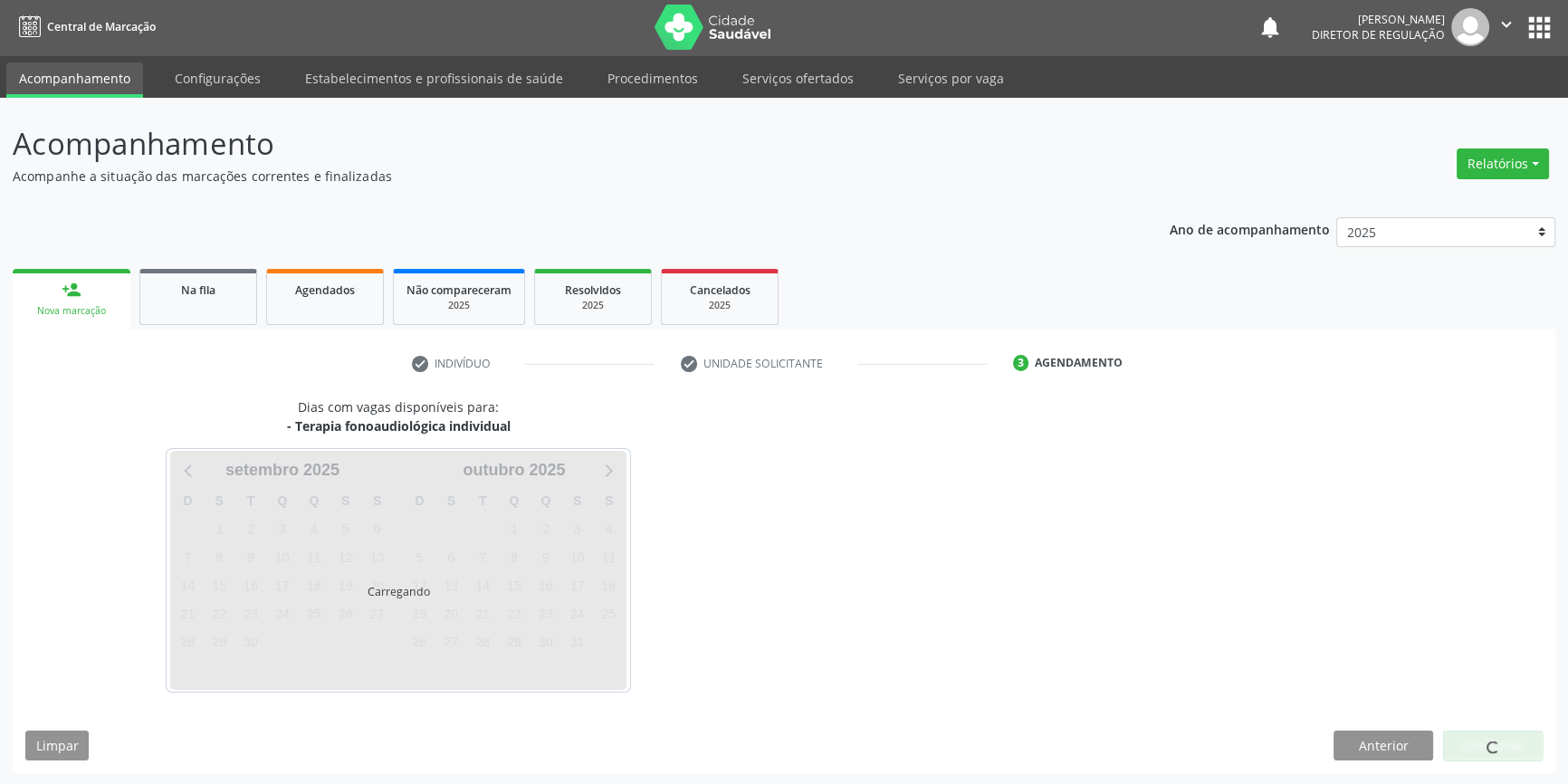
scroll to position [55, 0]
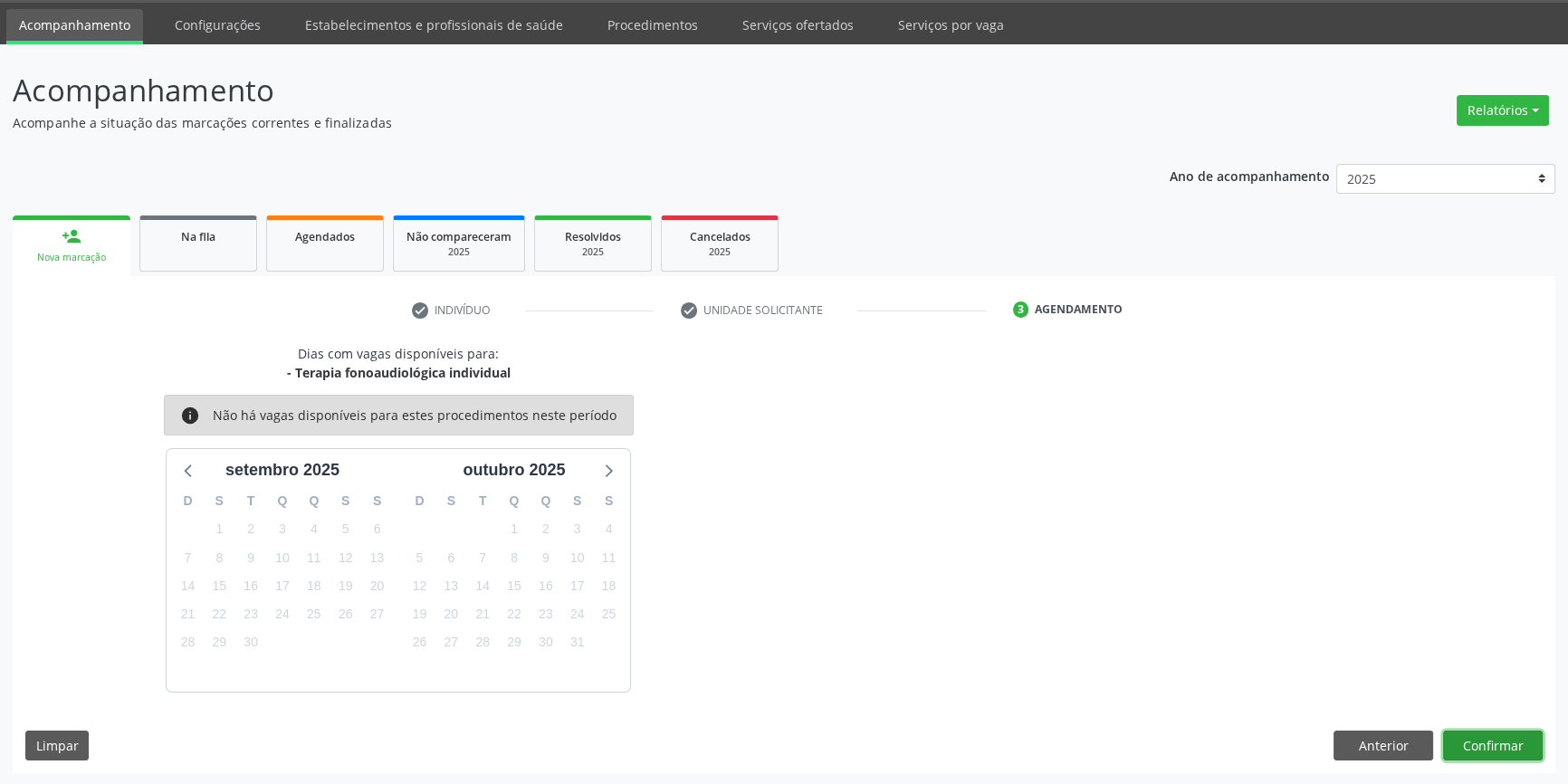
click at [1497, 733] on button "Confirmar" at bounding box center [1493, 746] width 99 height 31
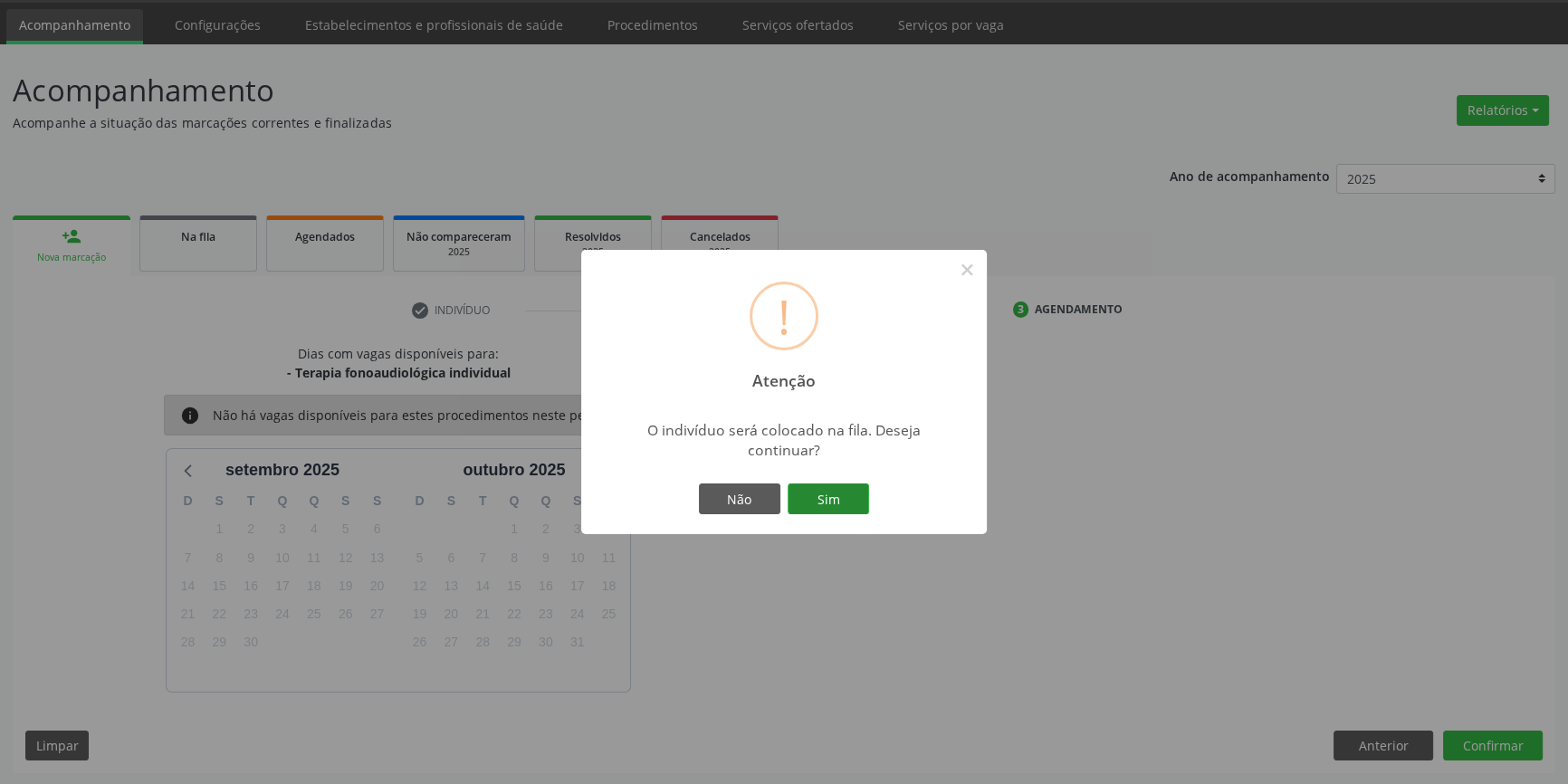
click at [832, 487] on button "Sim" at bounding box center [828, 499] width 82 height 31
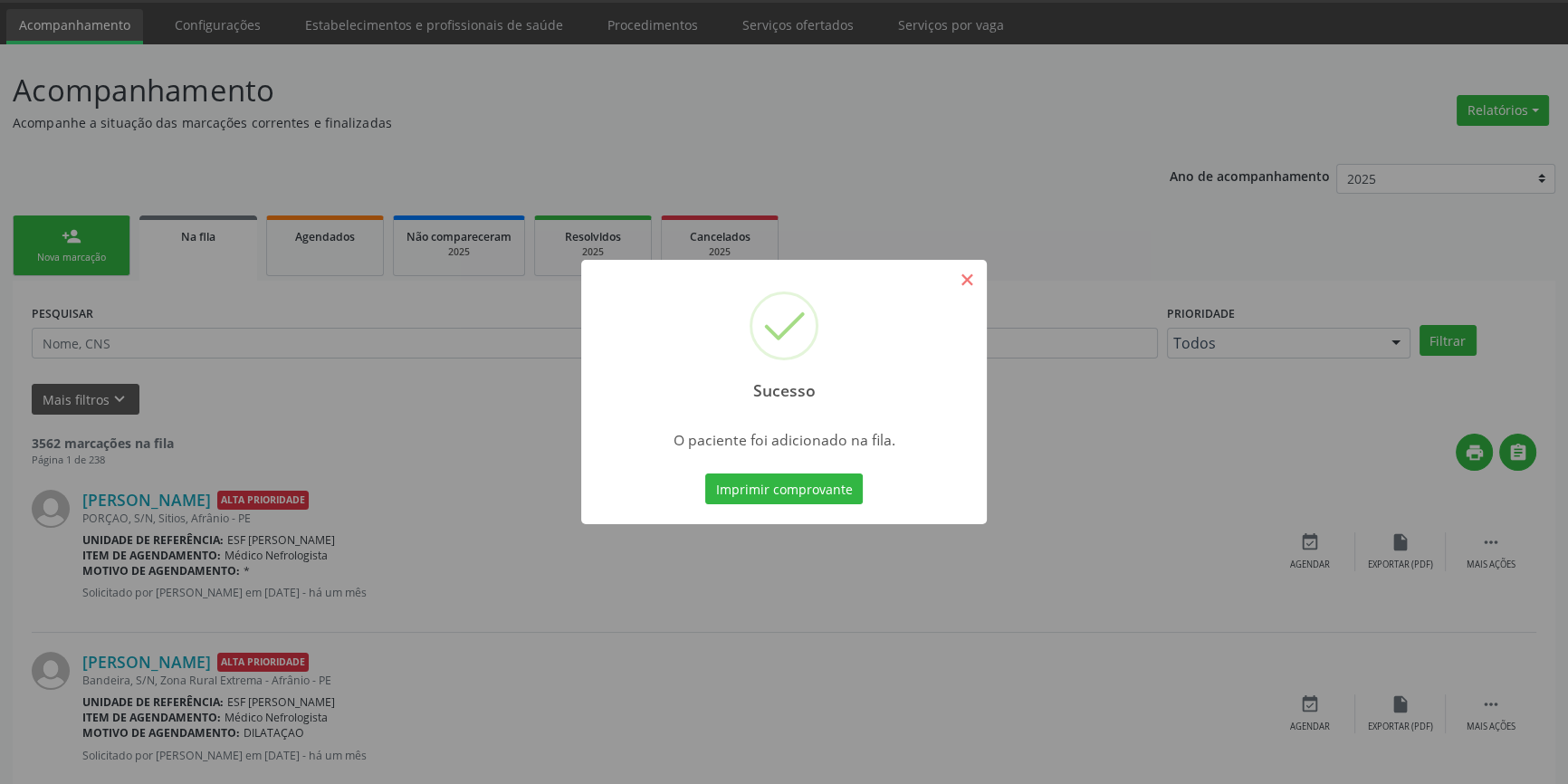
scroll to position [0, 0]
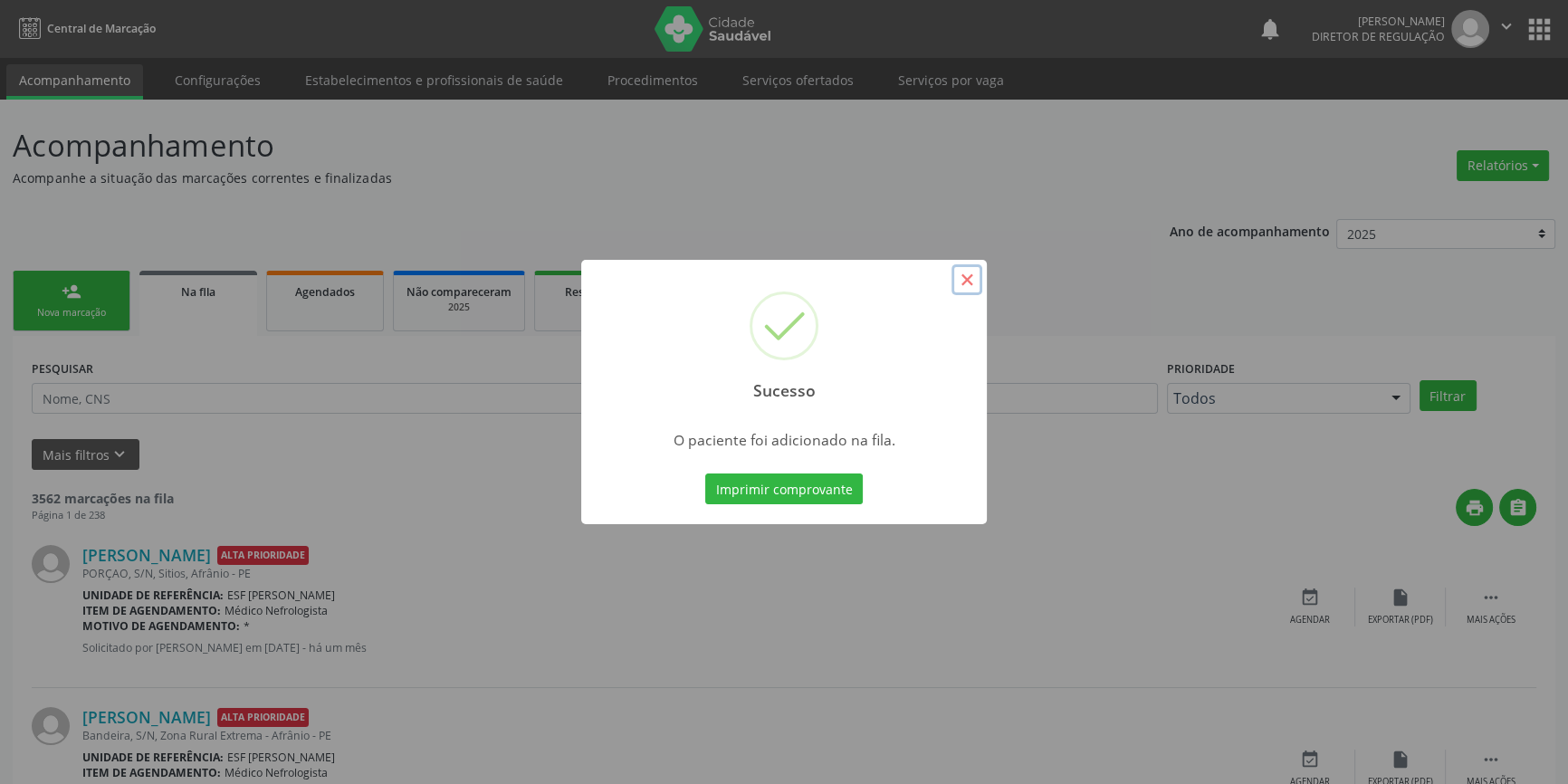
click at [980, 285] on button "×" at bounding box center [967, 280] width 31 height 31
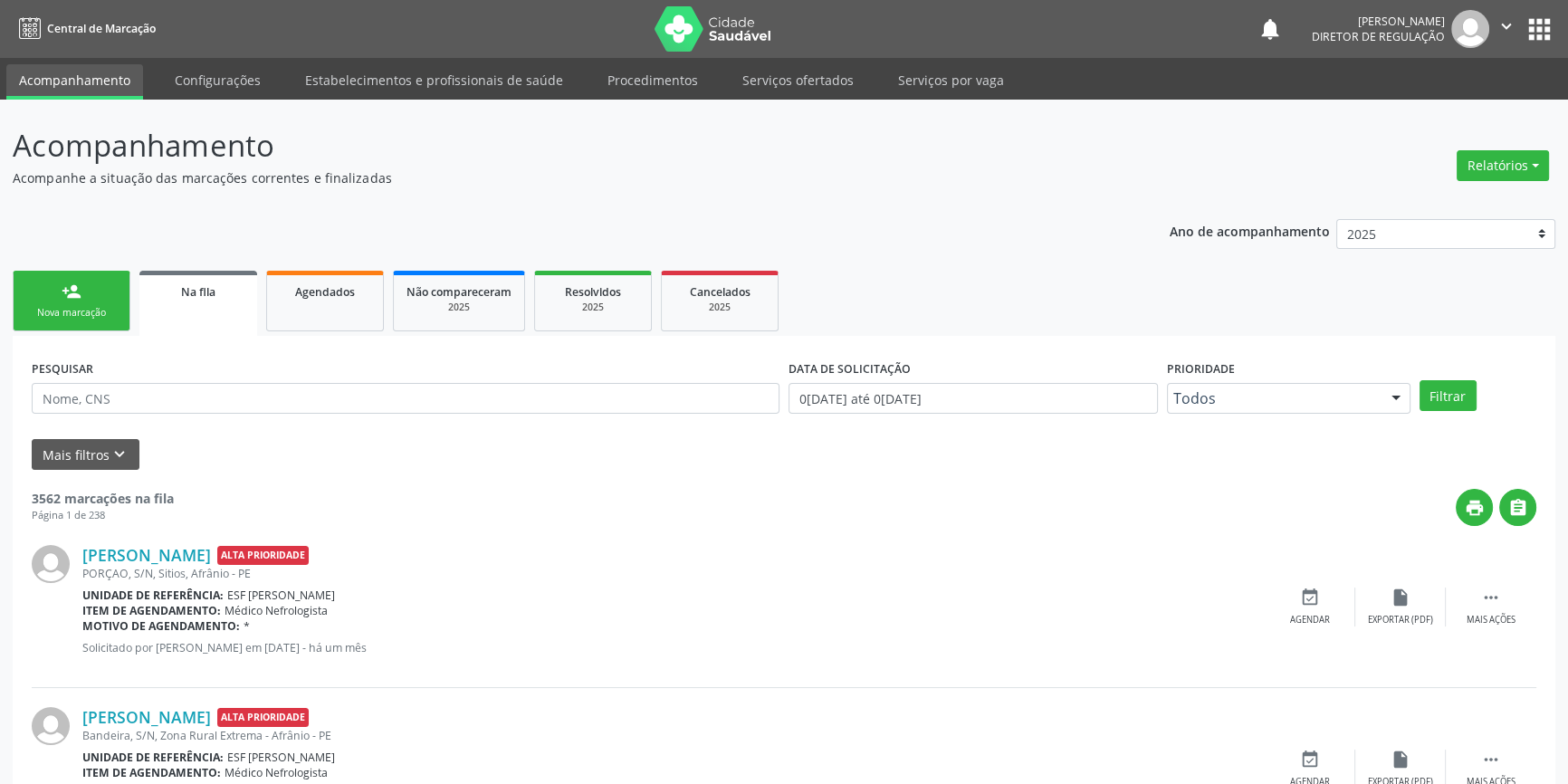
click at [117, 301] on link "person_add Nova marcação" at bounding box center [71, 301] width 118 height 60
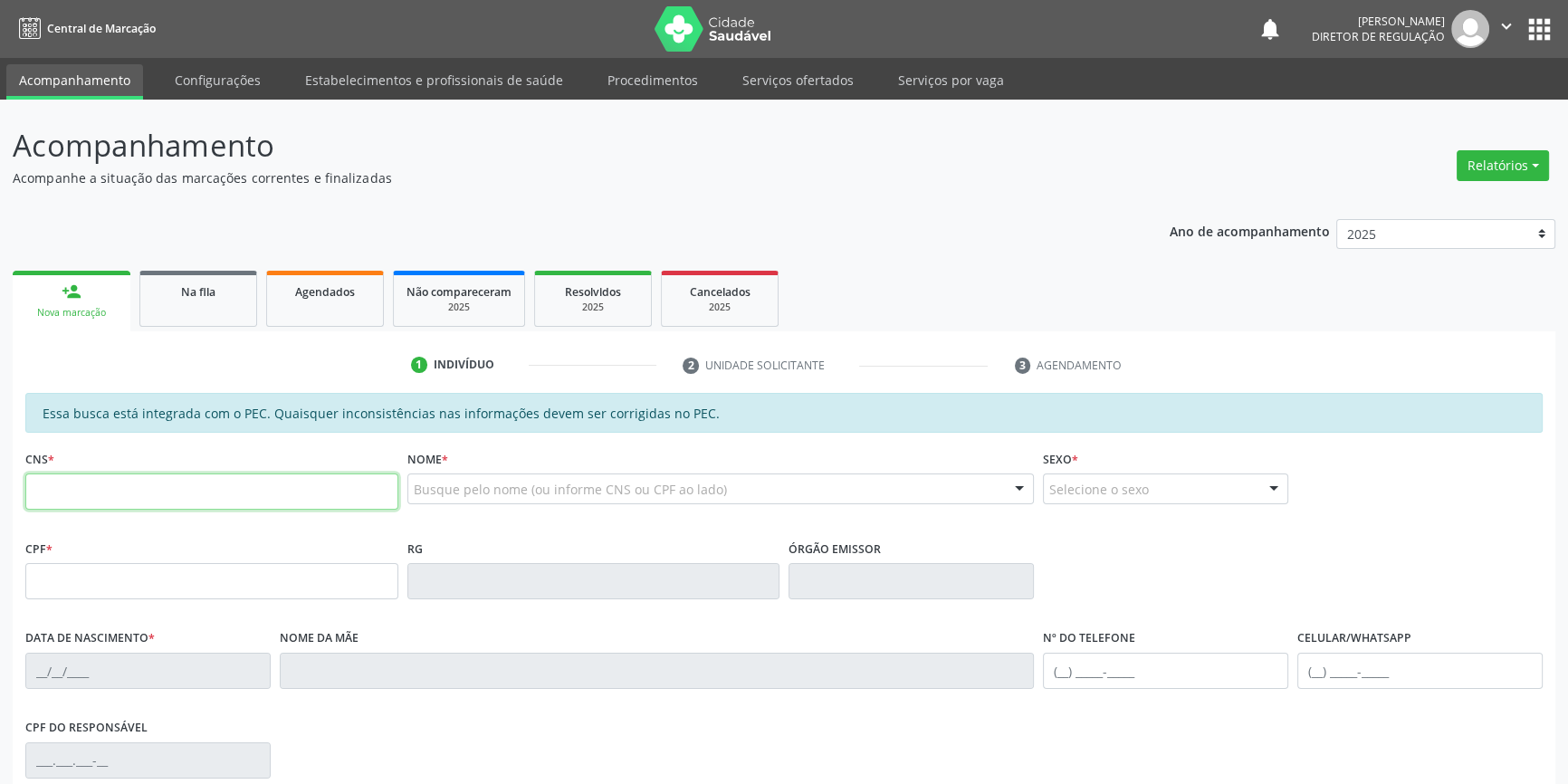
click at [123, 506] on input "text" at bounding box center [211, 491] width 373 height 36
type input "703 2066 7262 7194"
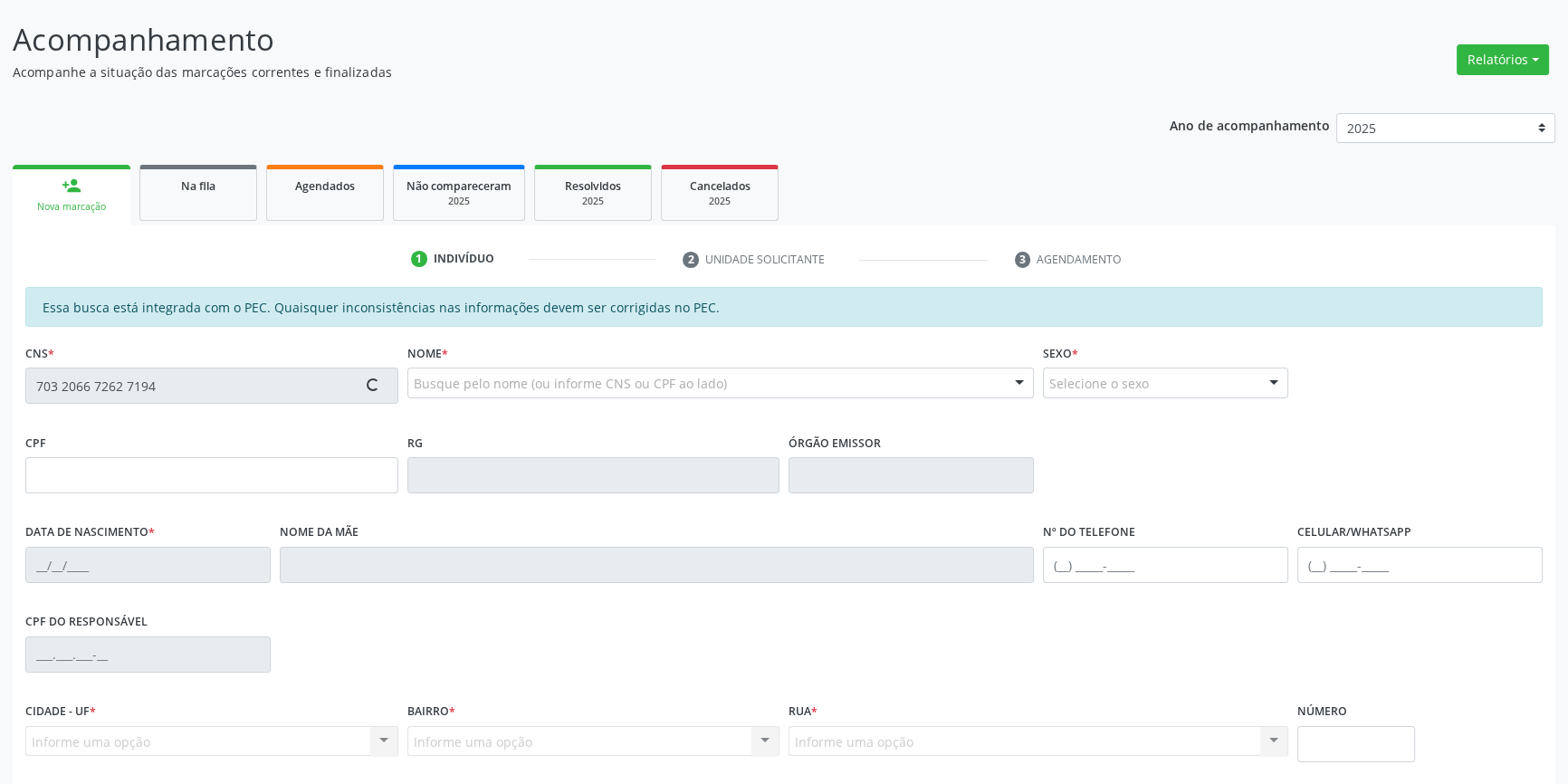
type input "037.245.274-46"
type input "09/07/1956"
type input "Josefa Leandrina Pereira"
type input "(87) 98867-1825"
type input "S/N"
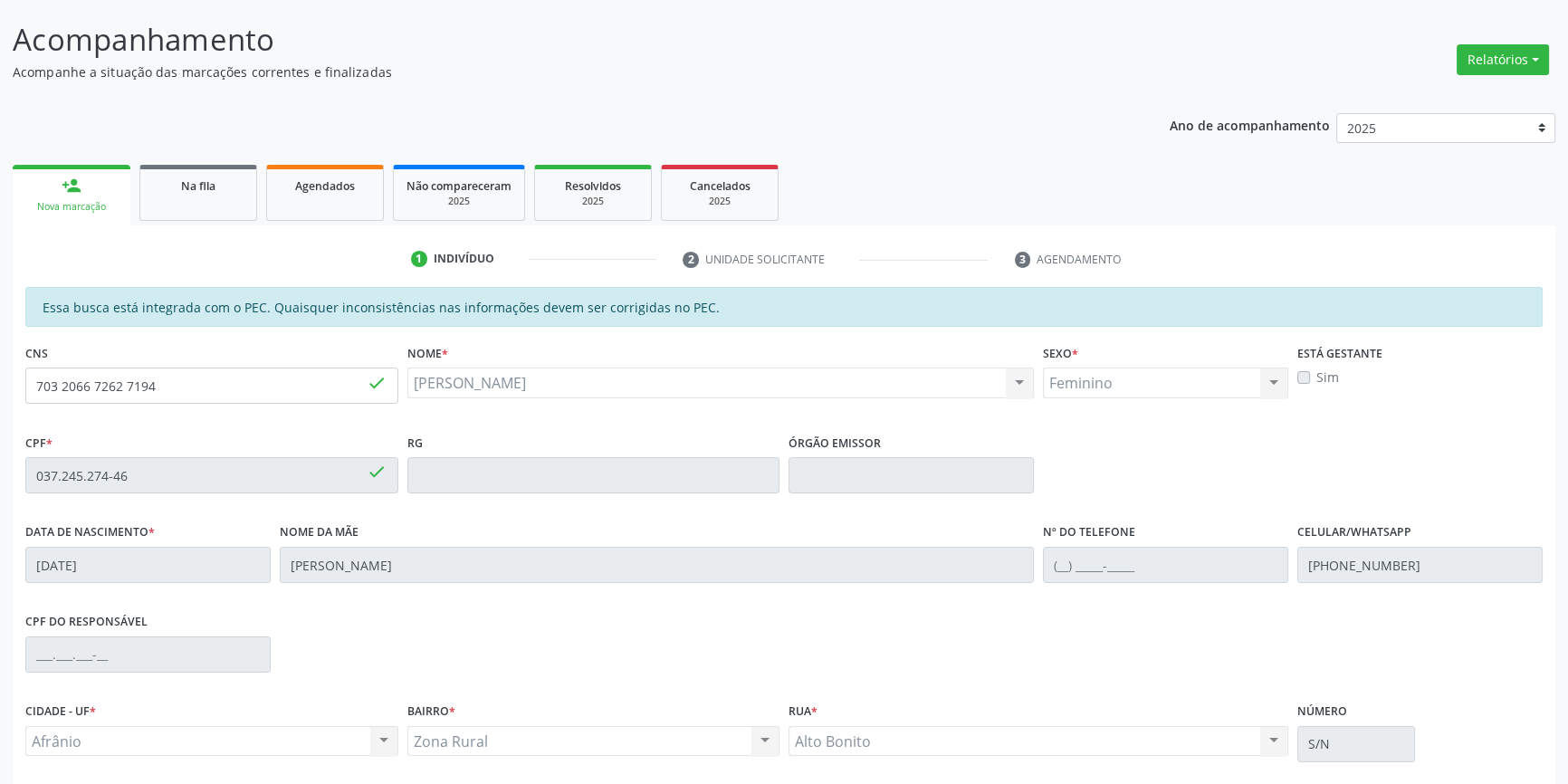
scroll to position [248, 0]
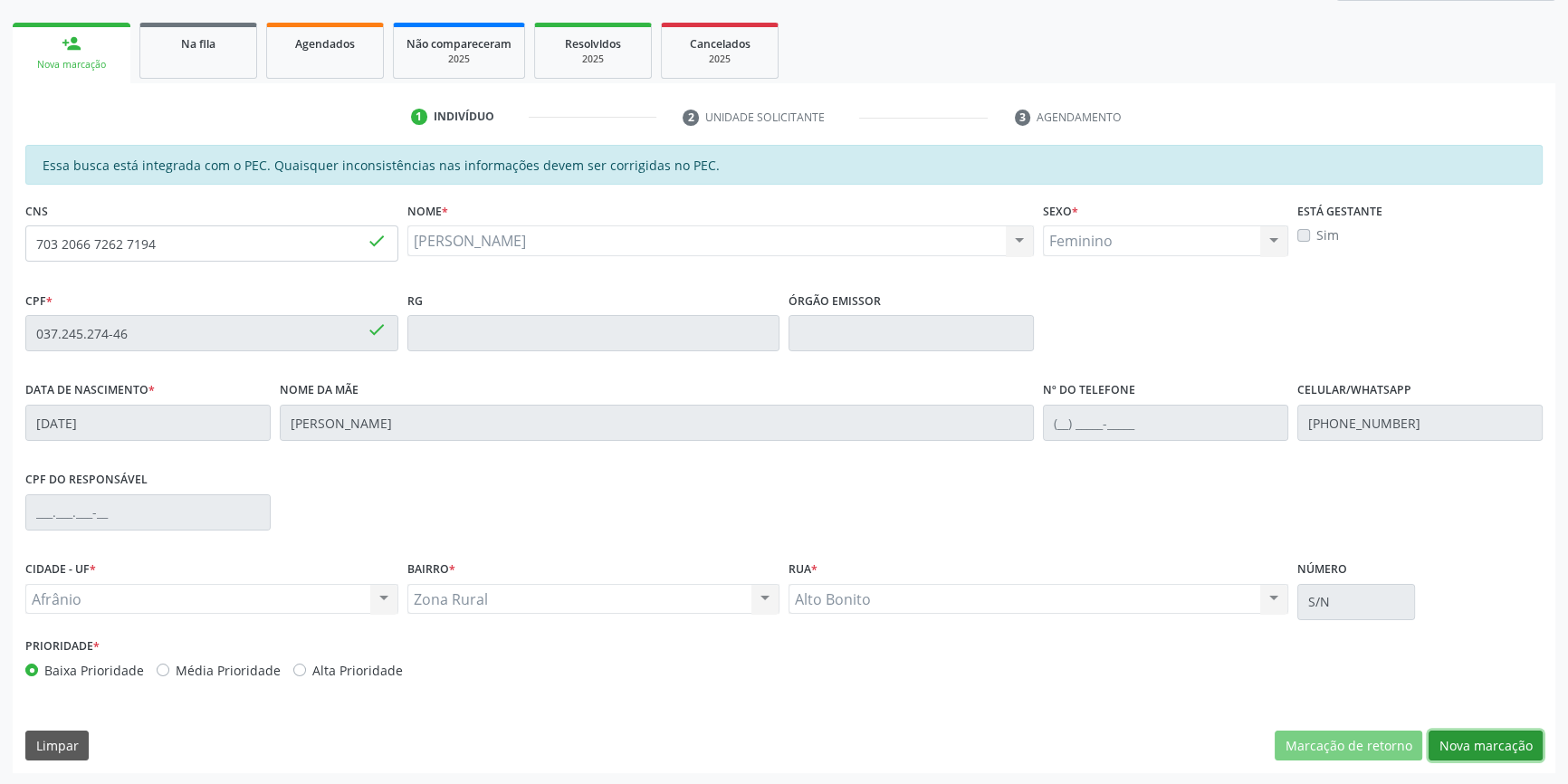
click at [1500, 731] on button "Nova marcação" at bounding box center [1485, 746] width 114 height 31
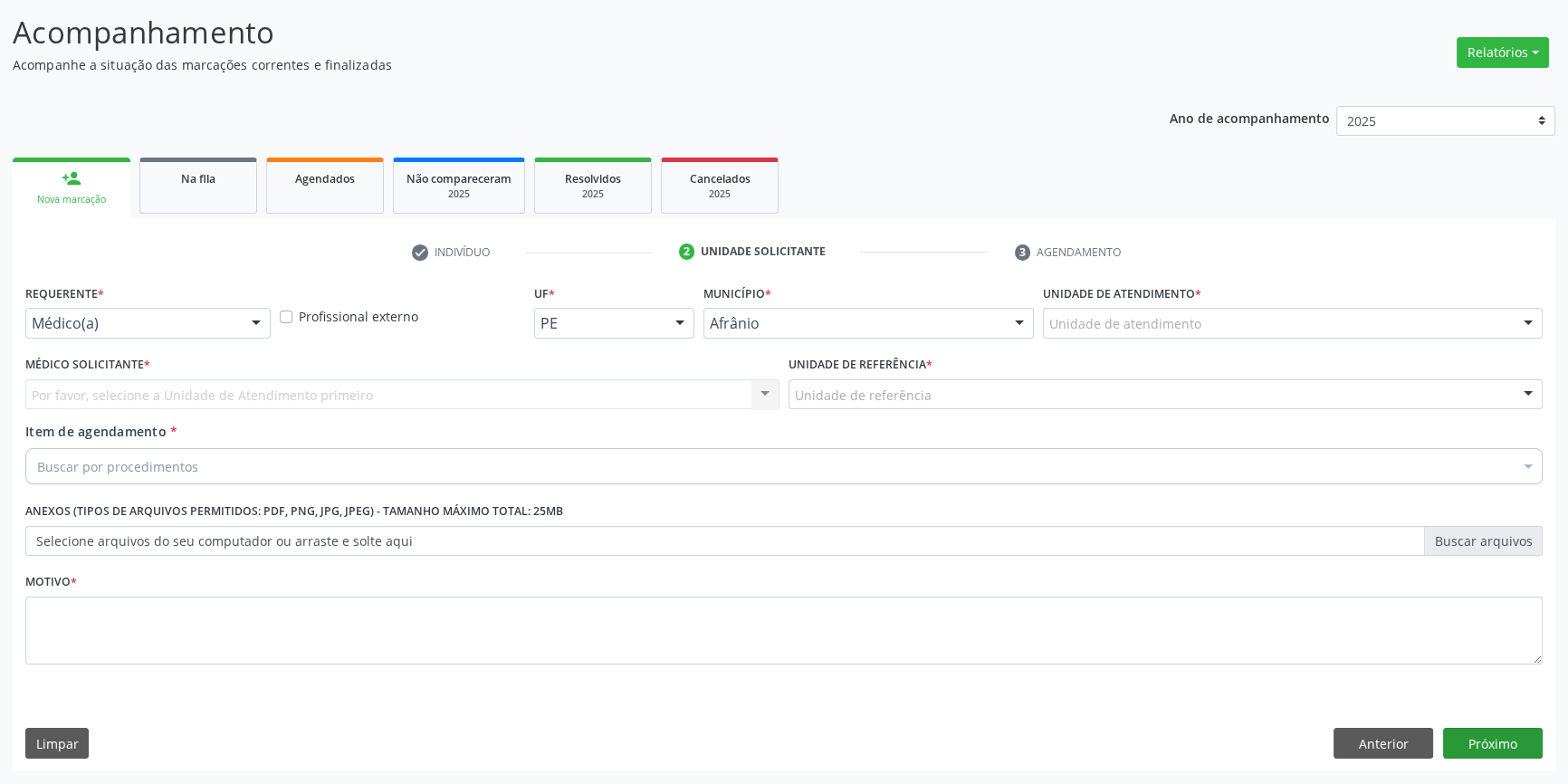
scroll to position [111, 0]
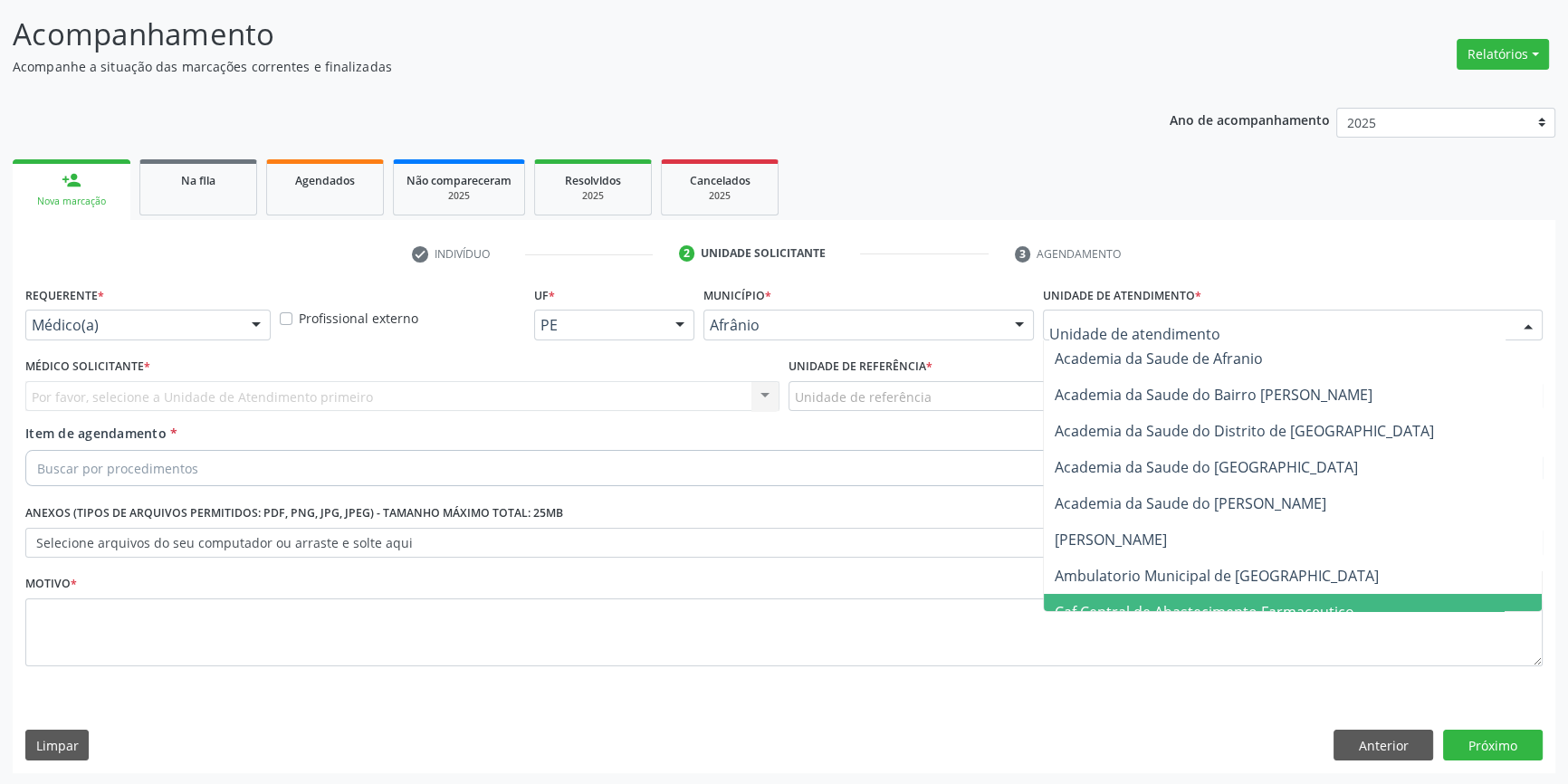
click at [1187, 589] on span "Ambulatorio Municipal de [GEOGRAPHIC_DATA]" at bounding box center [1294, 575] width 498 height 36
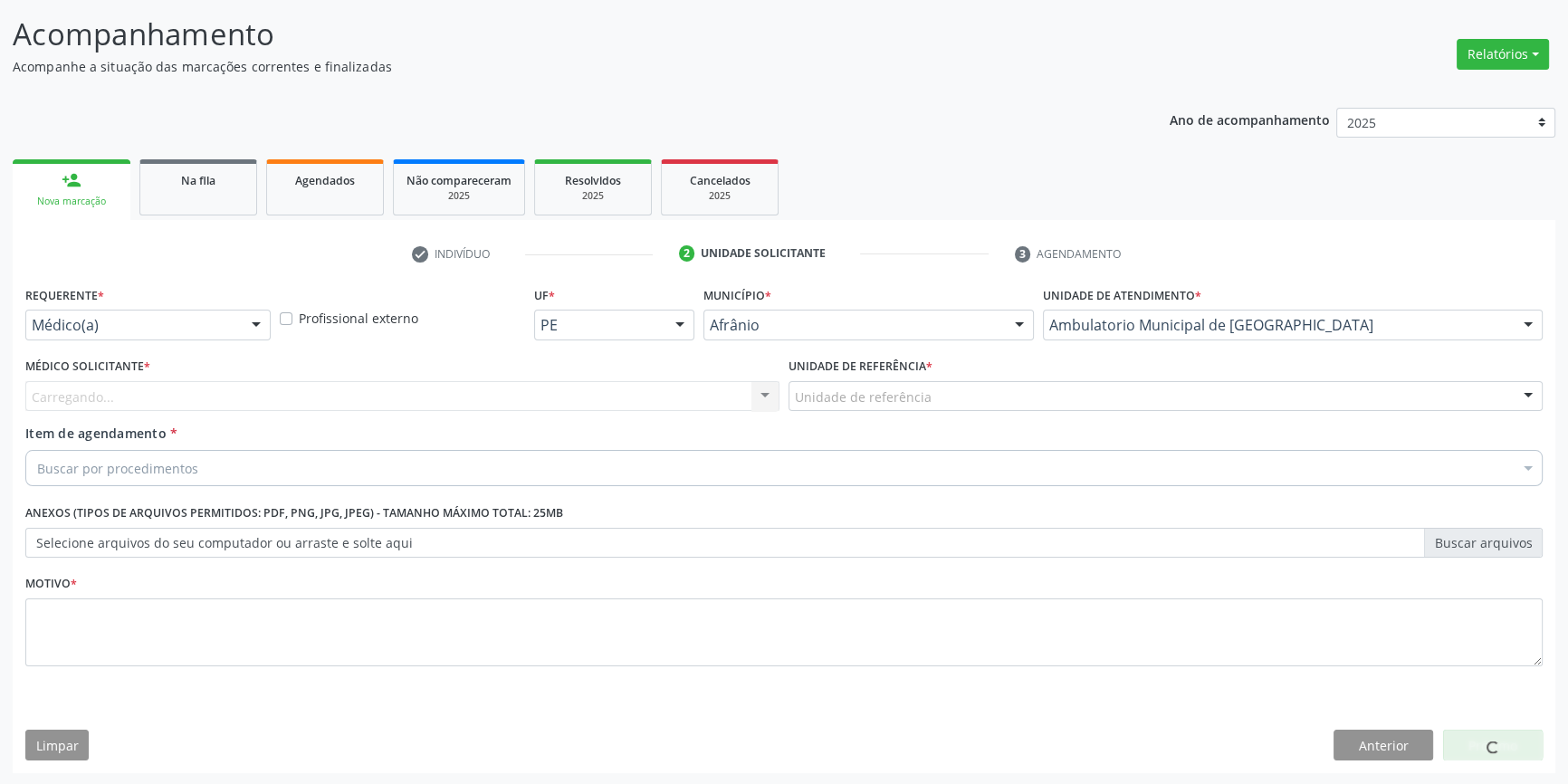
click at [944, 410] on div "Unidade de referência * Unidade de referência ESF de Extrema ESF de Barra das M…" at bounding box center [1166, 388] width 763 height 71
click at [869, 410] on div "Unidade de referência * Unidade de referência ESF de Extrema ESF de Barra das M…" at bounding box center [1166, 388] width 763 height 71
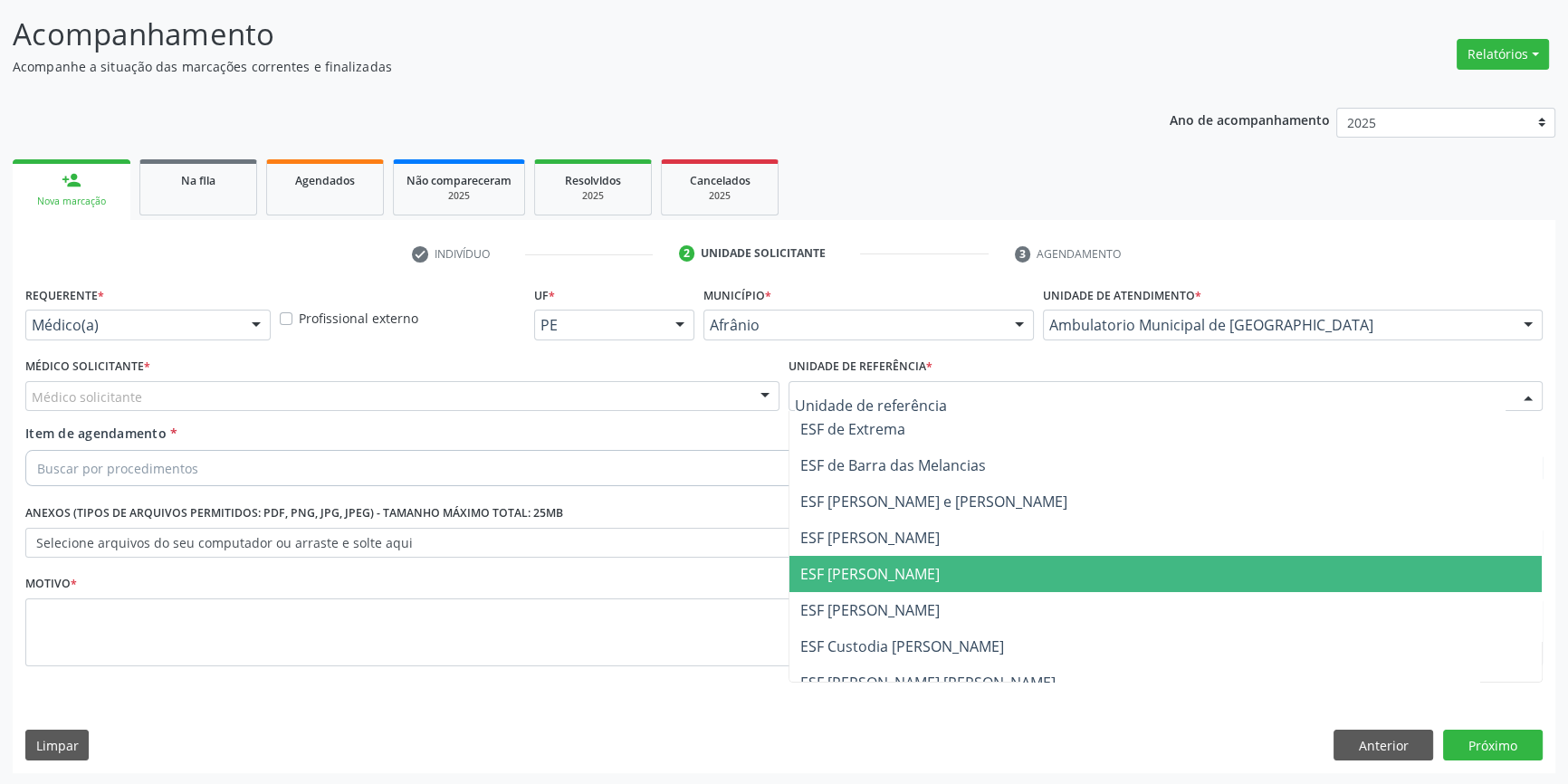
click at [868, 564] on span "ESF [PERSON_NAME]" at bounding box center [869, 574] width 139 height 19
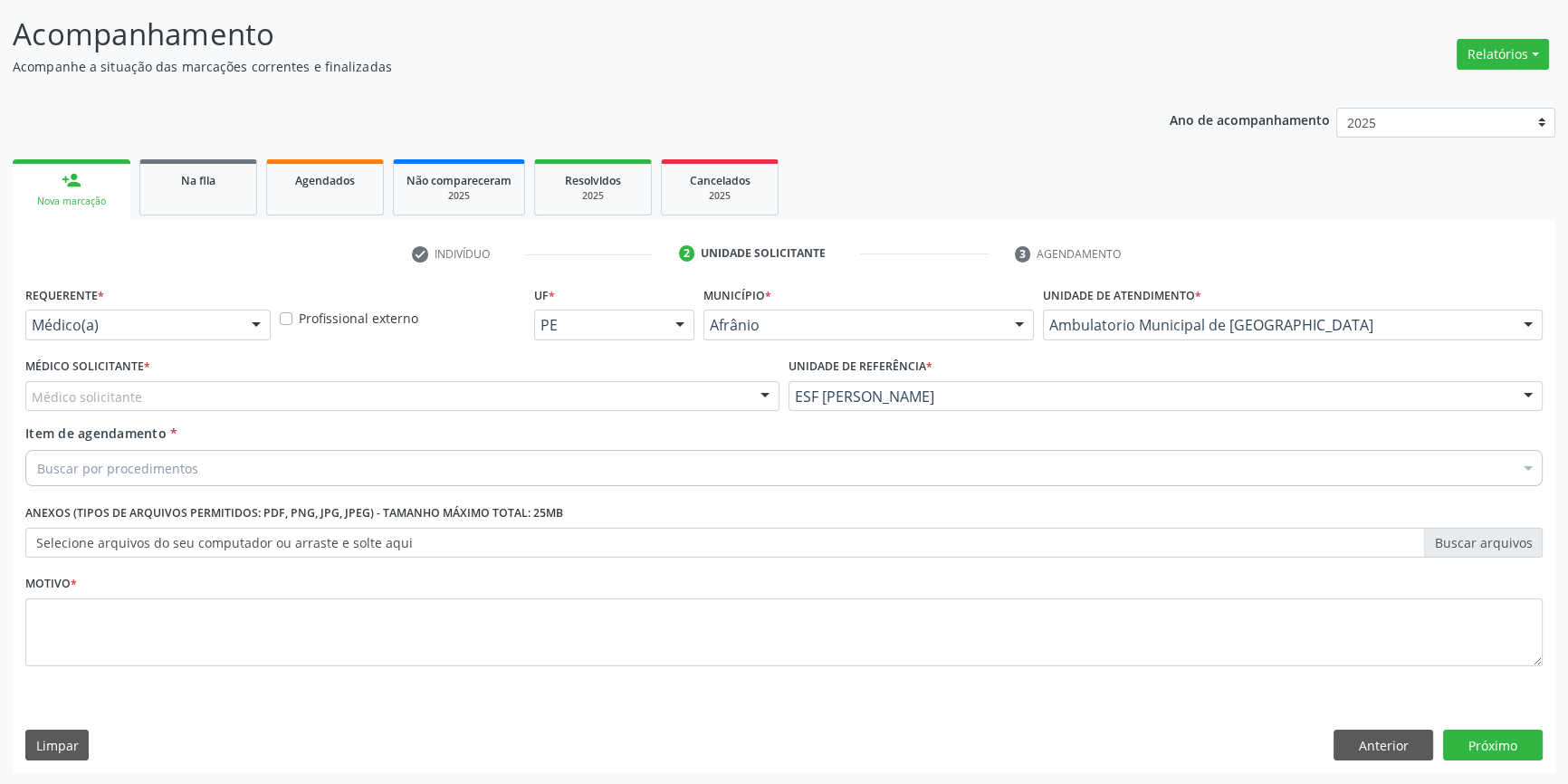
click at [578, 399] on div "Médico solicitante" at bounding box center [402, 397] width 754 height 31
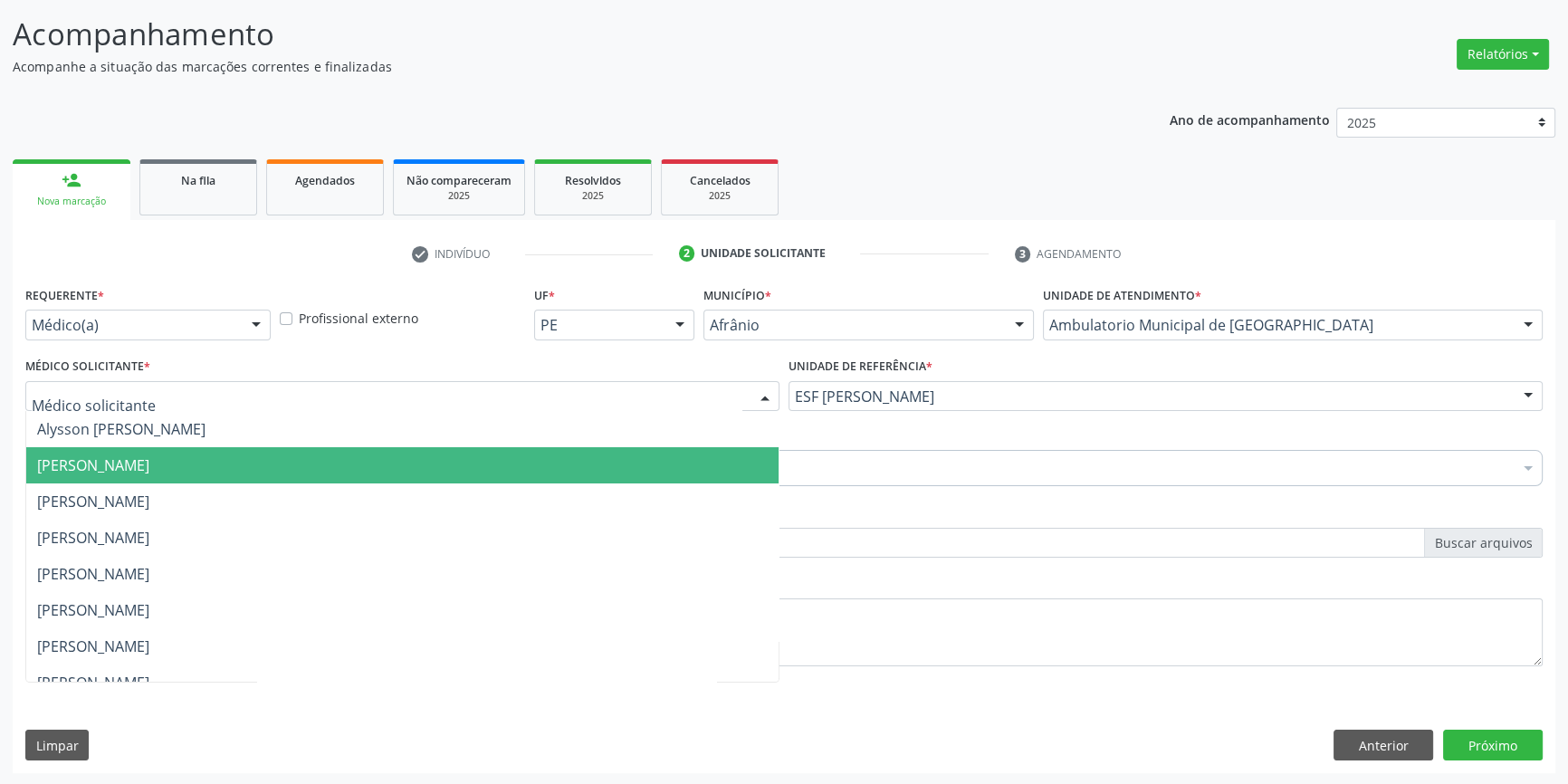
click at [149, 457] on span "[PERSON_NAME]" at bounding box center [92, 465] width 112 height 19
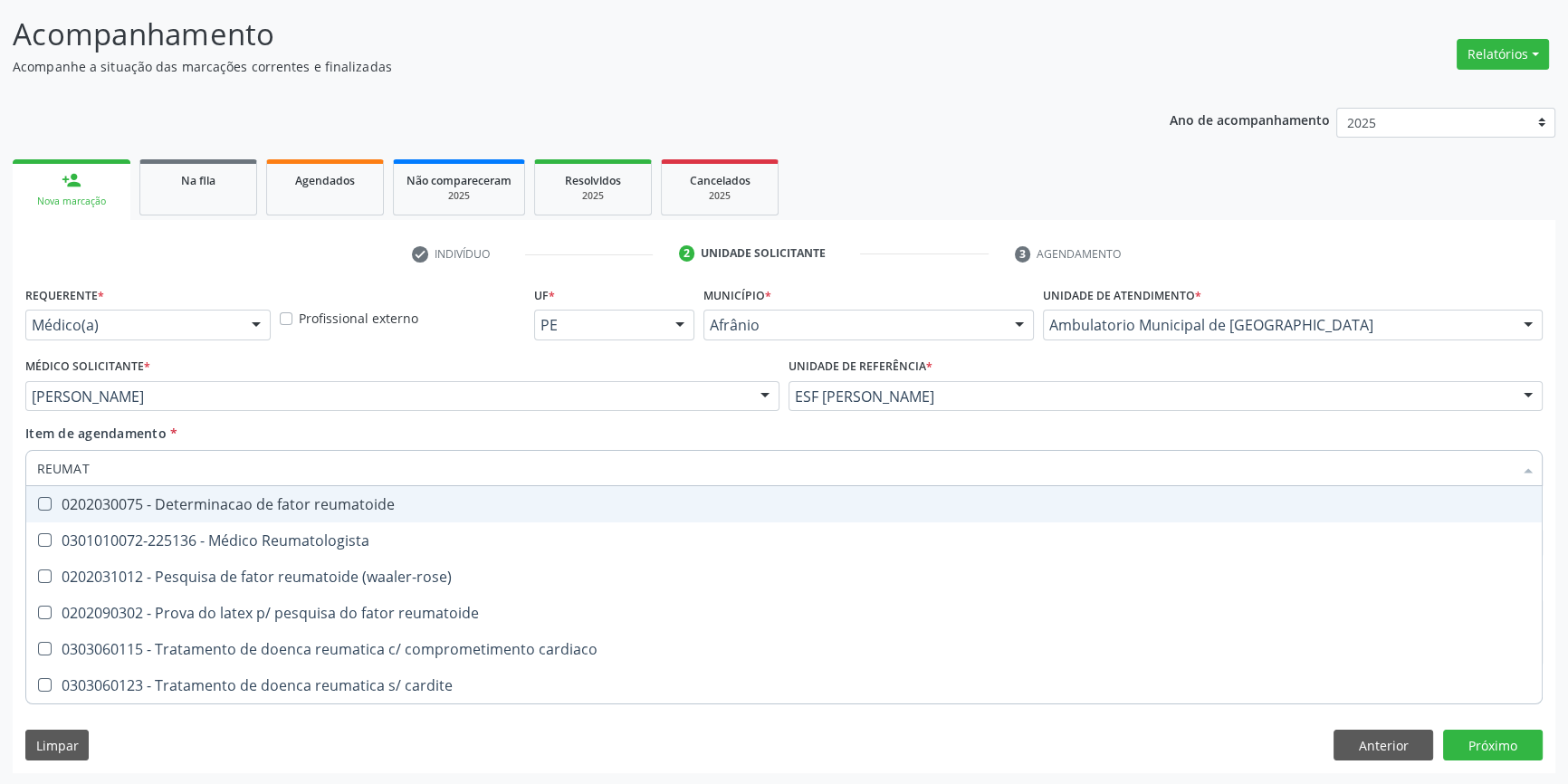
type input "REUMATO"
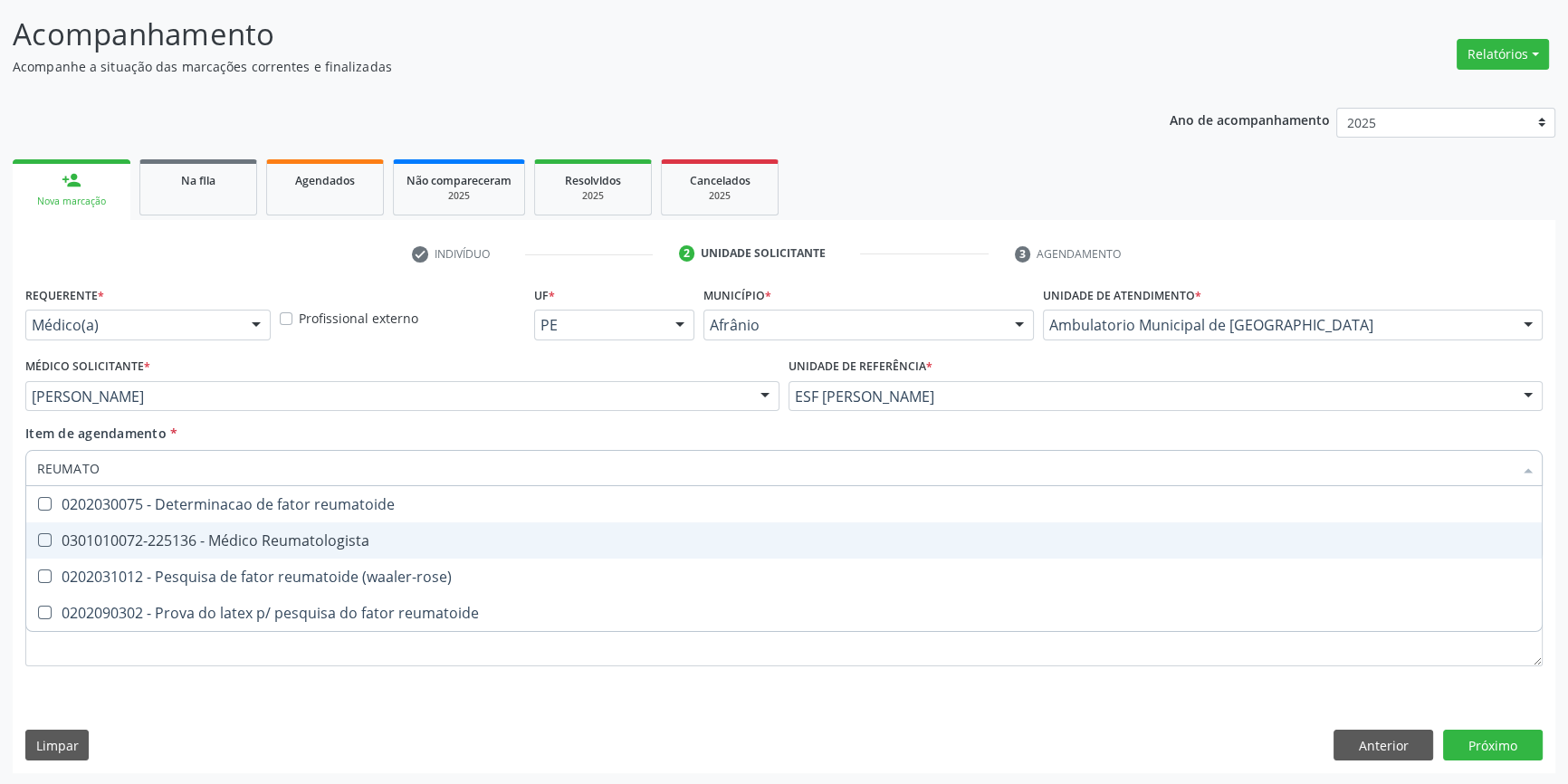
click at [217, 534] on div "0301010072-225136 - Médico Reumatologista" at bounding box center [784, 540] width 1494 height 15
checkbox Reumatologista "true"
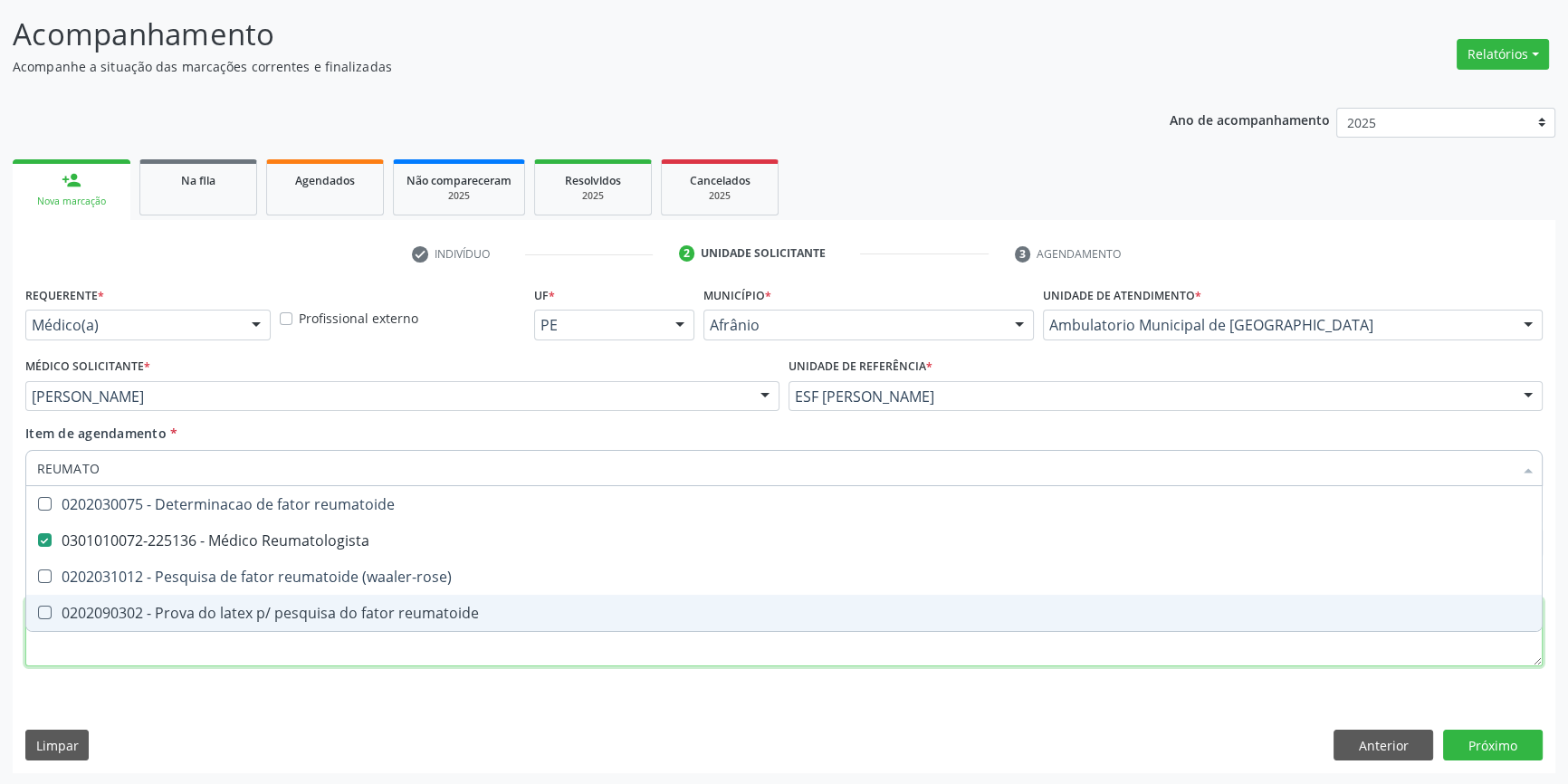
click at [178, 661] on div "Requerente * Médico(a) Médico(a) Enfermeiro(a) Paciente Nenhum resultado encont…" at bounding box center [784, 485] width 1517 height 410
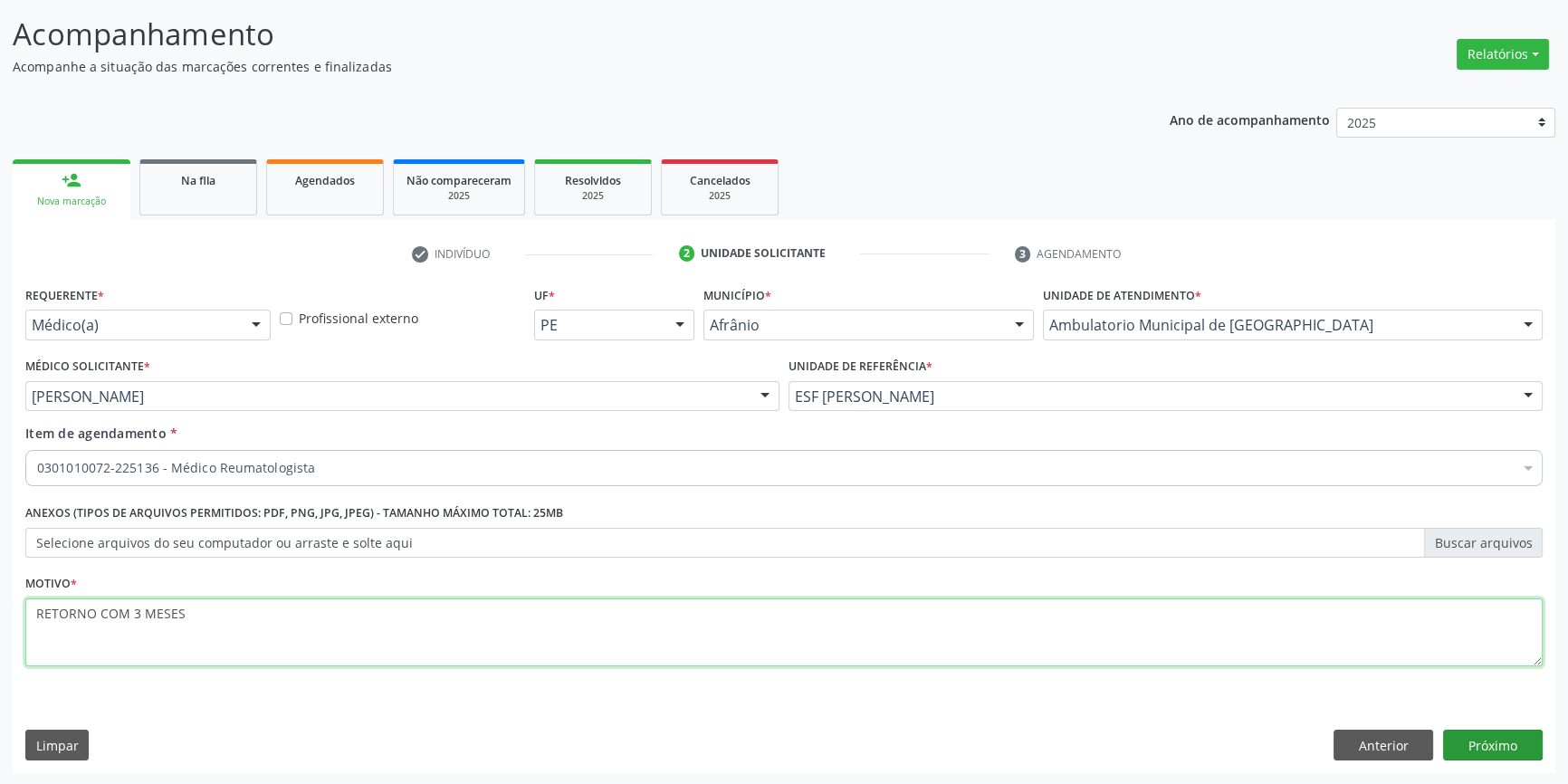
type textarea "RETORNO COM 3 MESES"
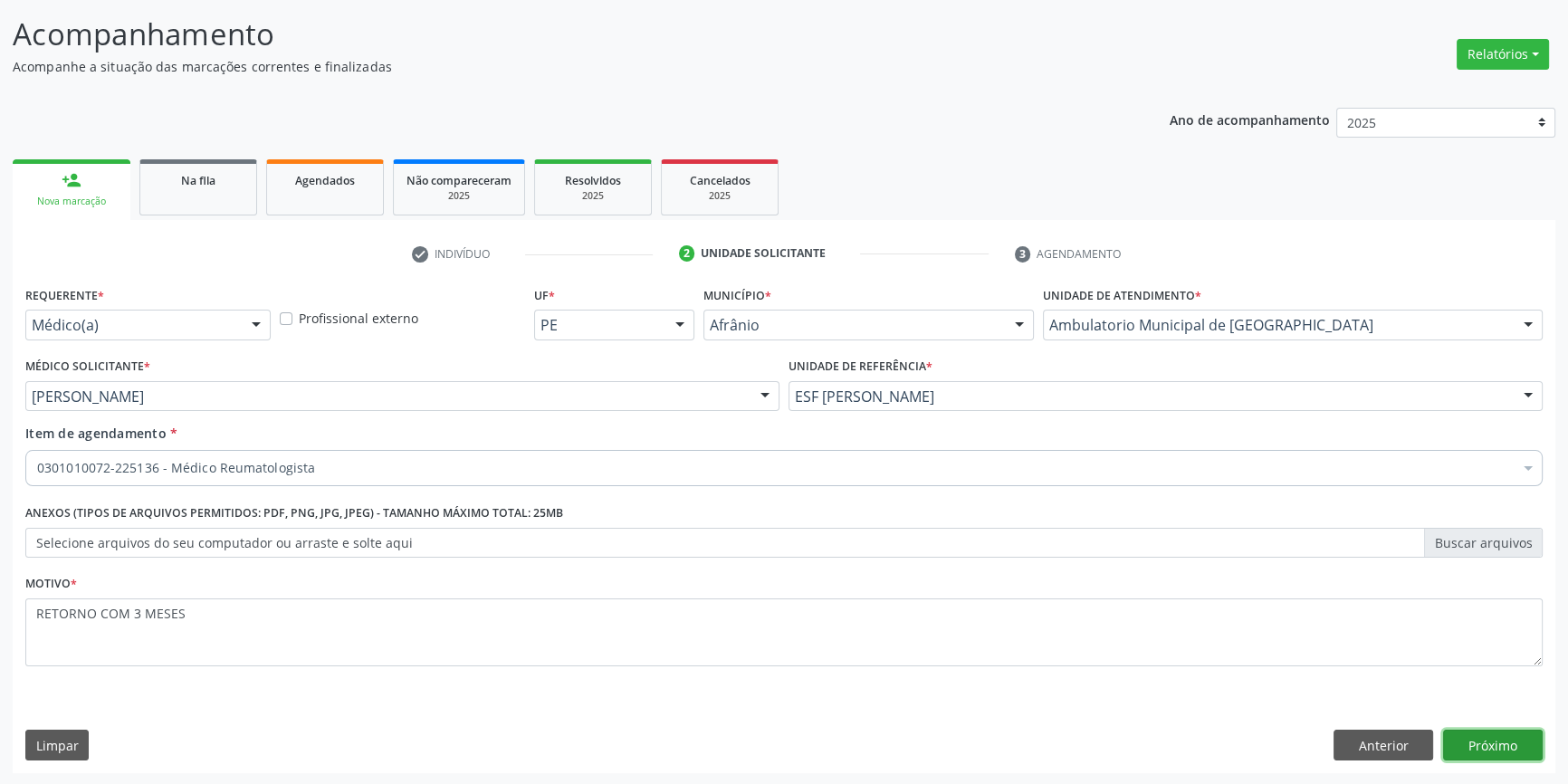
click at [1489, 746] on button "Próximo" at bounding box center [1493, 745] width 99 height 31
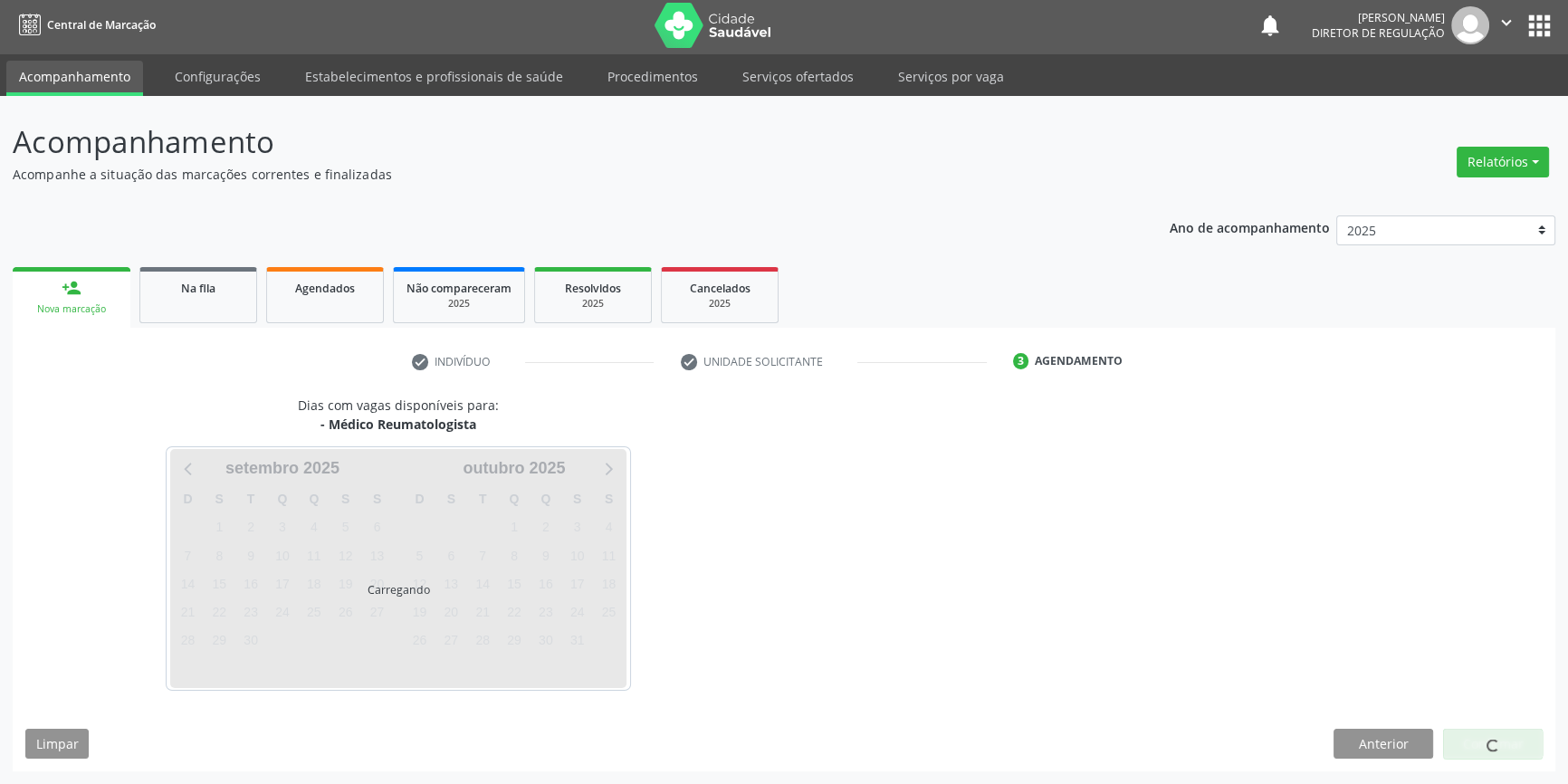
scroll to position [2, 0]
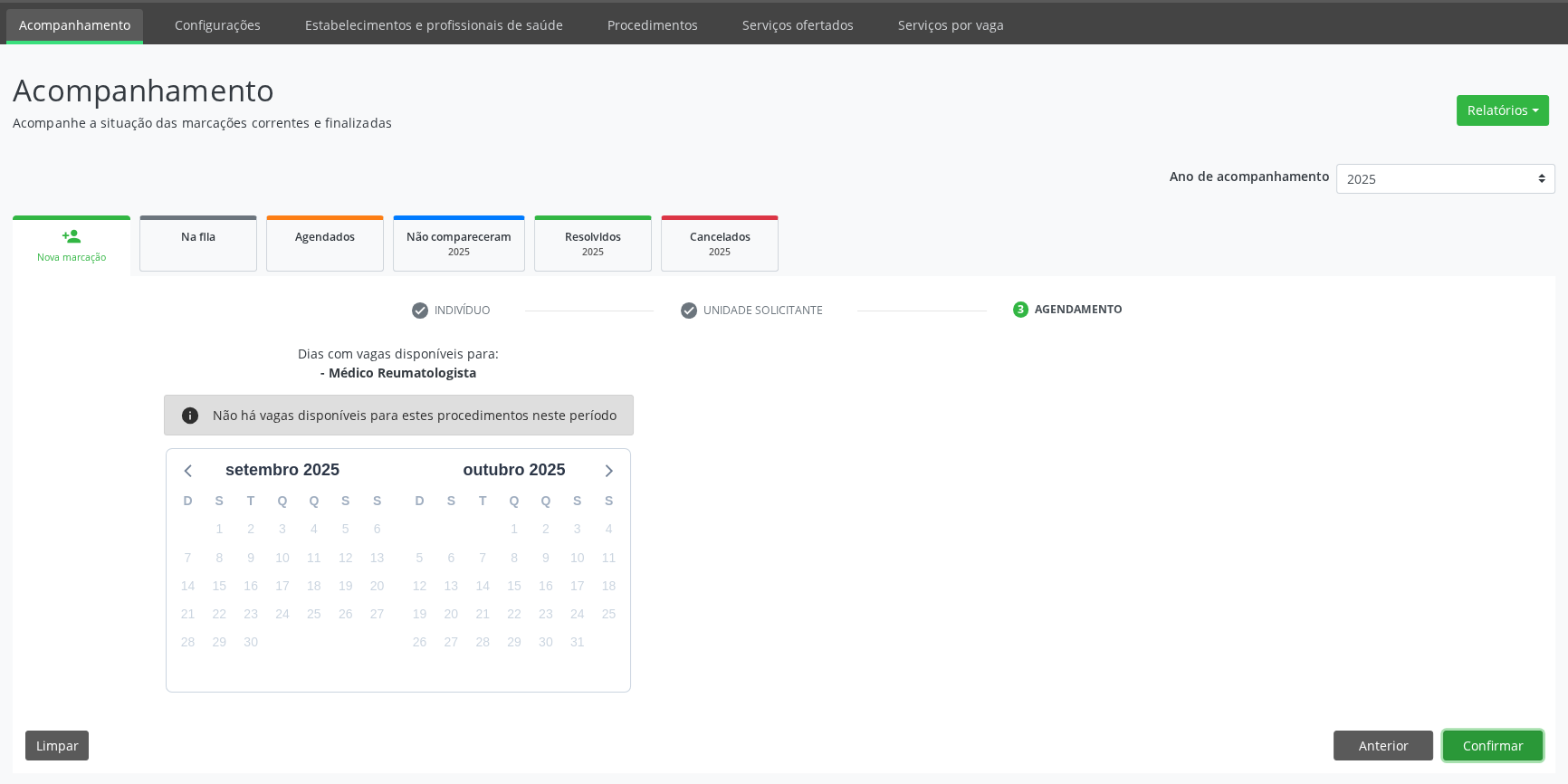
scroll to position [55, 0]
click at [1506, 737] on button "Confirmar" at bounding box center [1493, 746] width 99 height 31
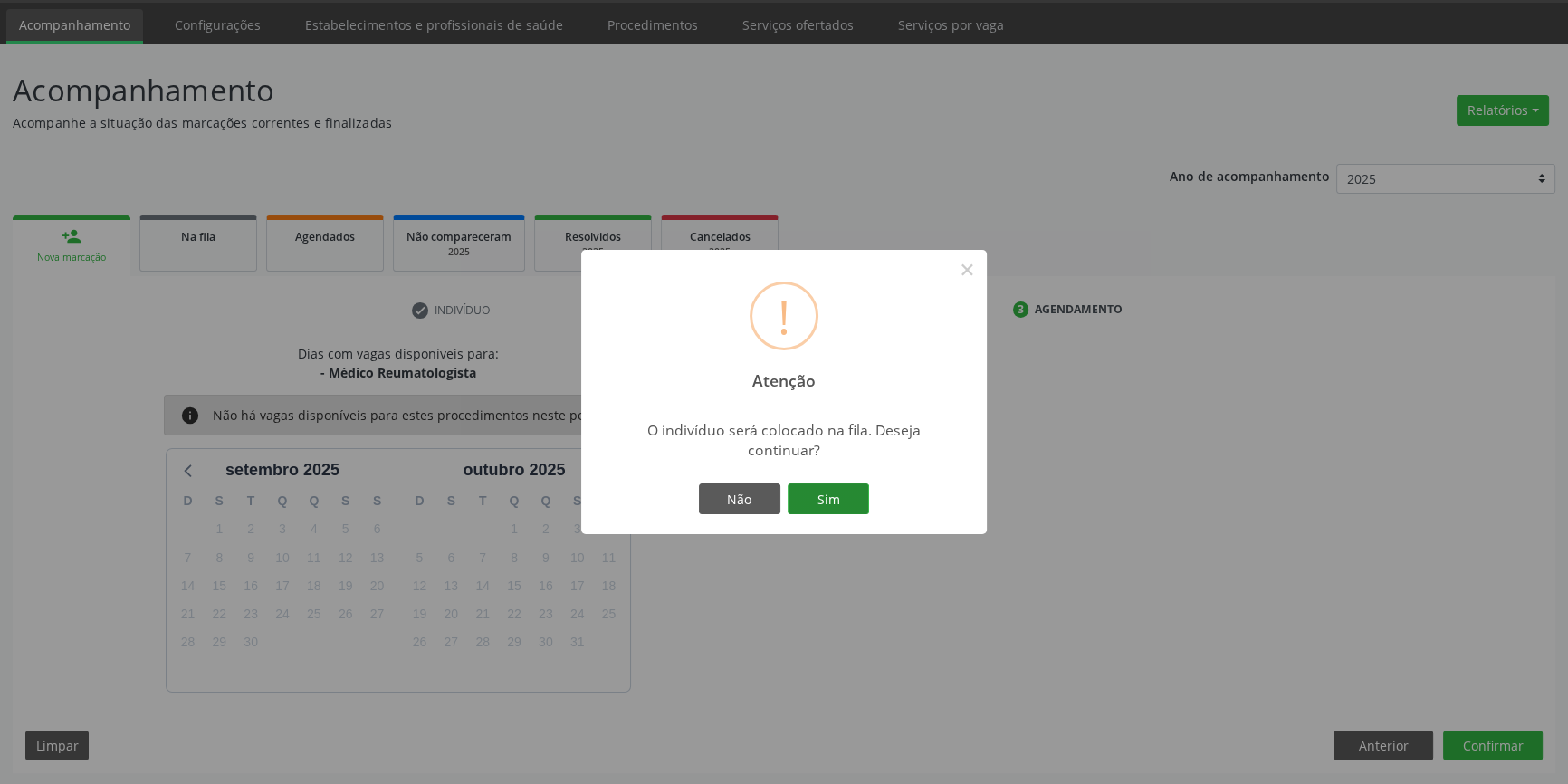
click at [851, 499] on button "Sim" at bounding box center [828, 499] width 82 height 31
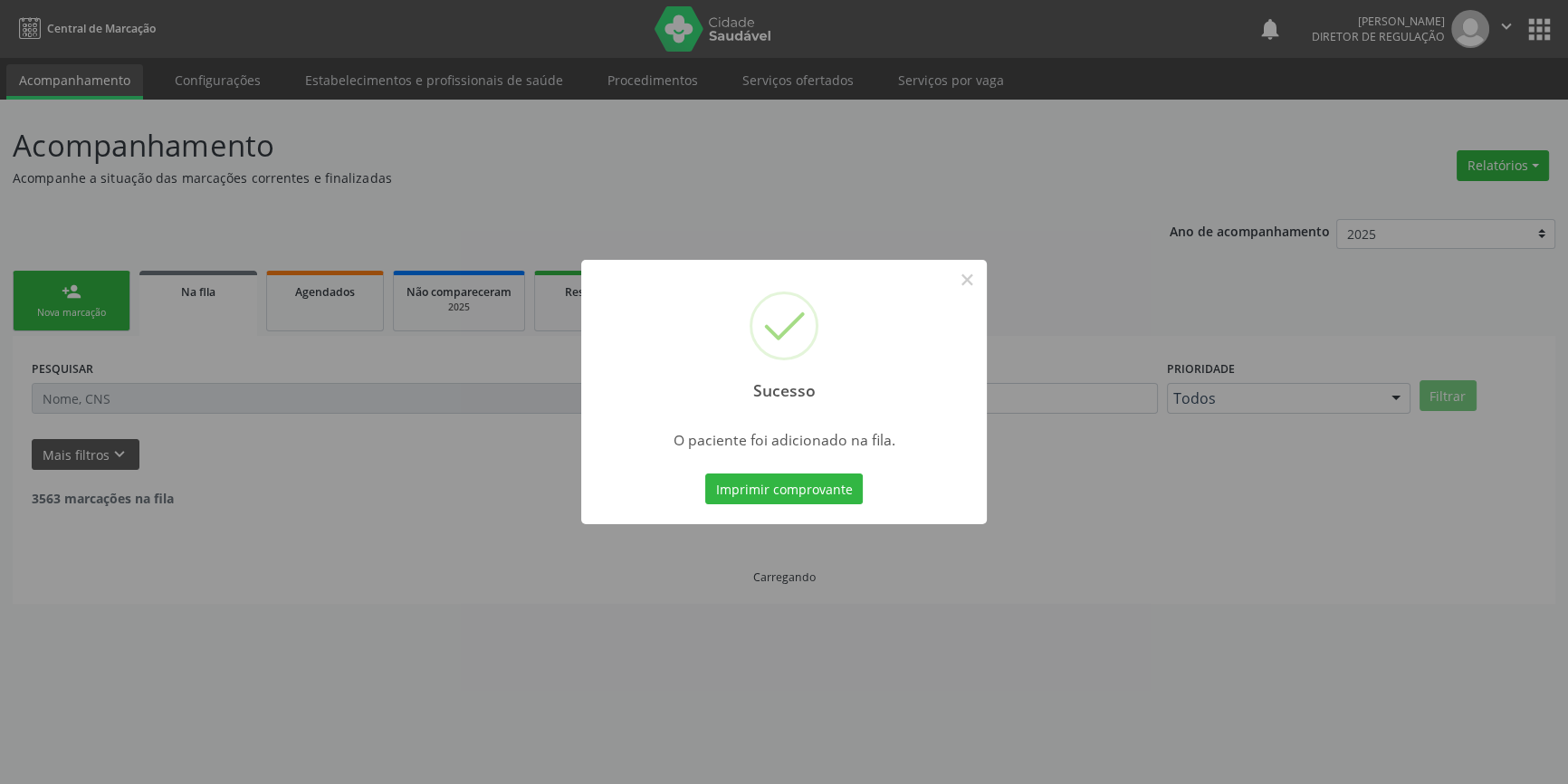
scroll to position [0, 0]
click at [972, 280] on button "×" at bounding box center [973, 280] width 31 height 31
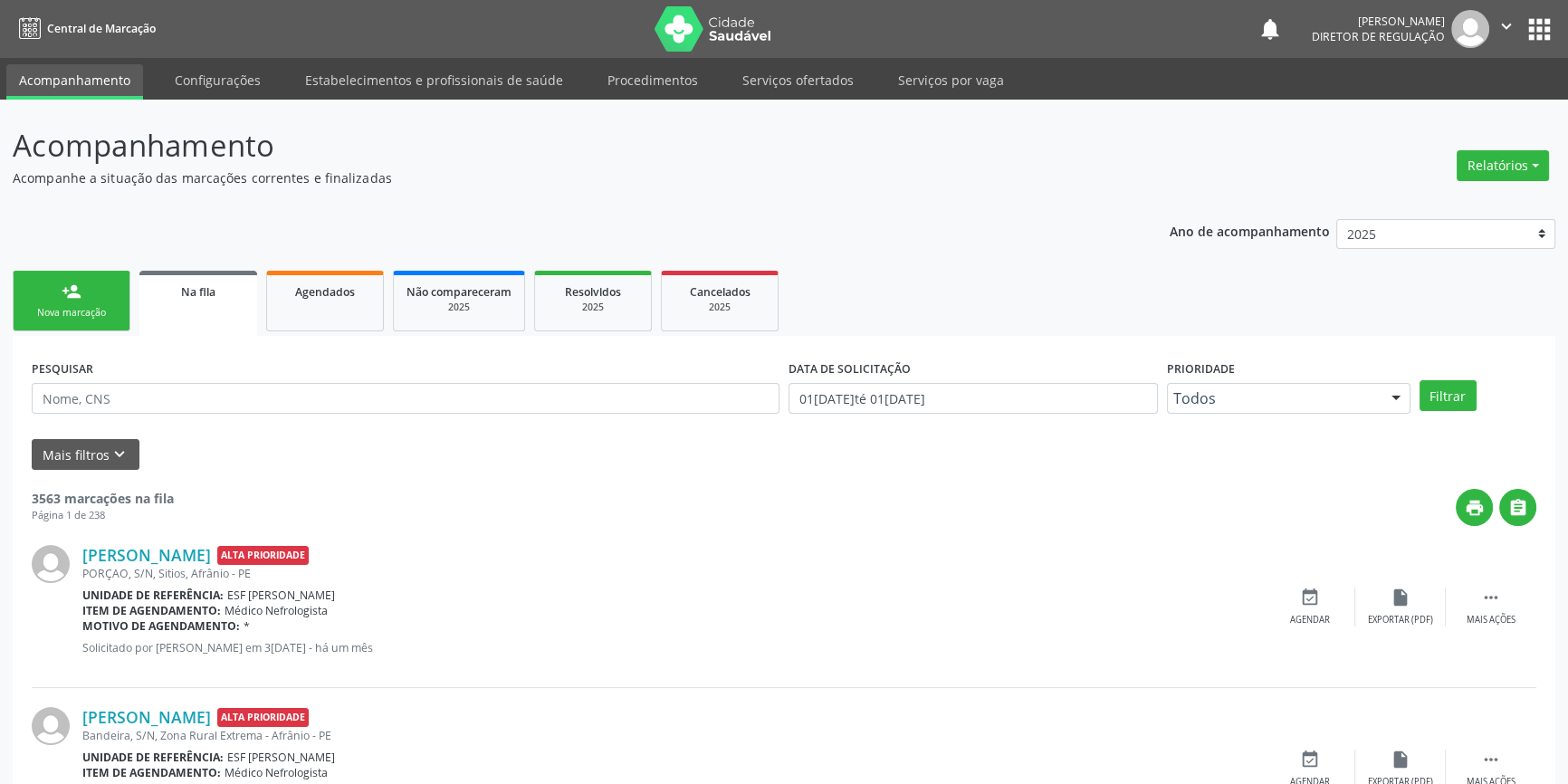
click at [760, 75] on link "Serviços ofertados" at bounding box center [798, 80] width 136 height 32
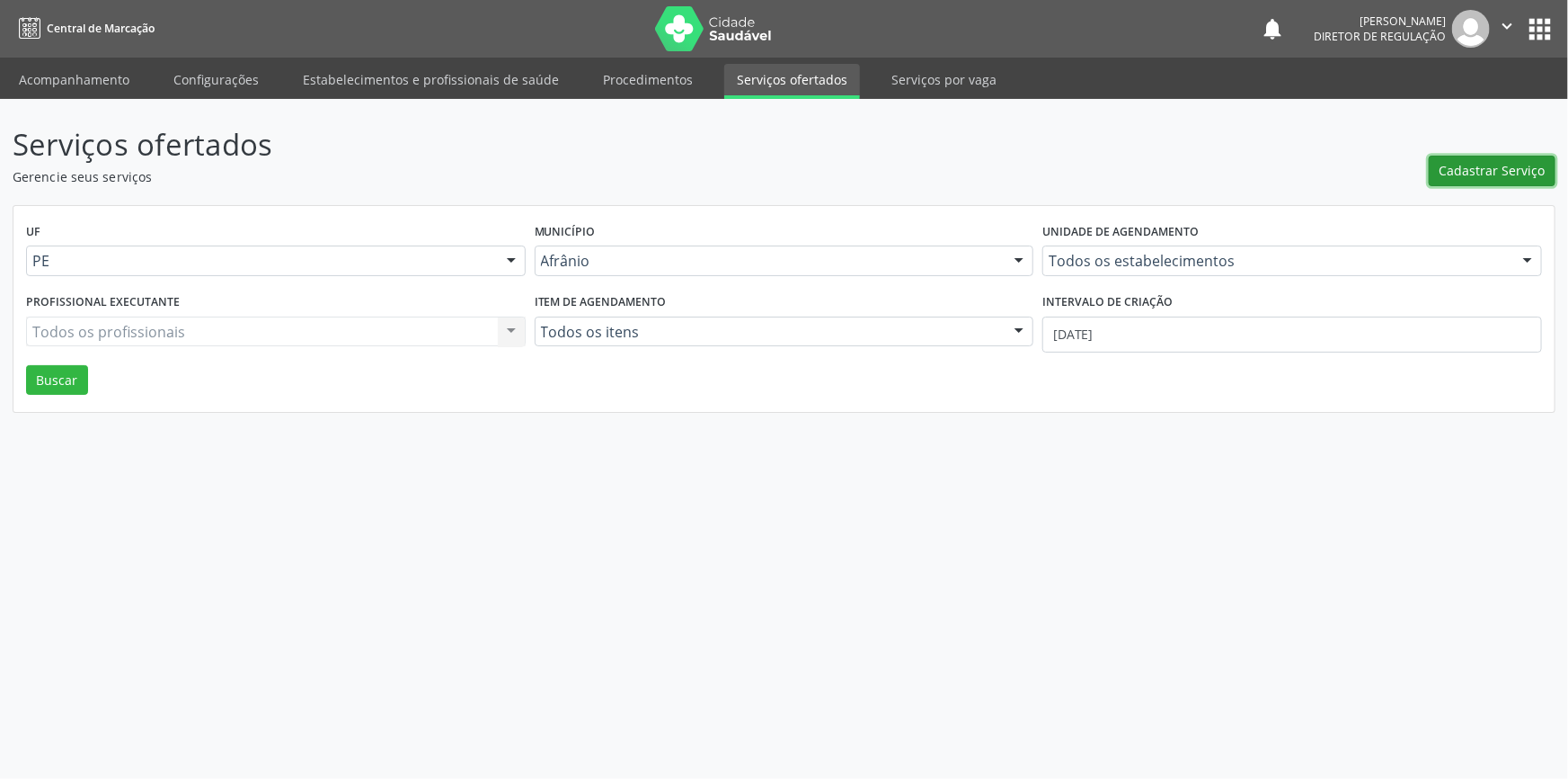
click at [1468, 176] on span "Cadastrar Serviço" at bounding box center [1493, 171] width 106 height 19
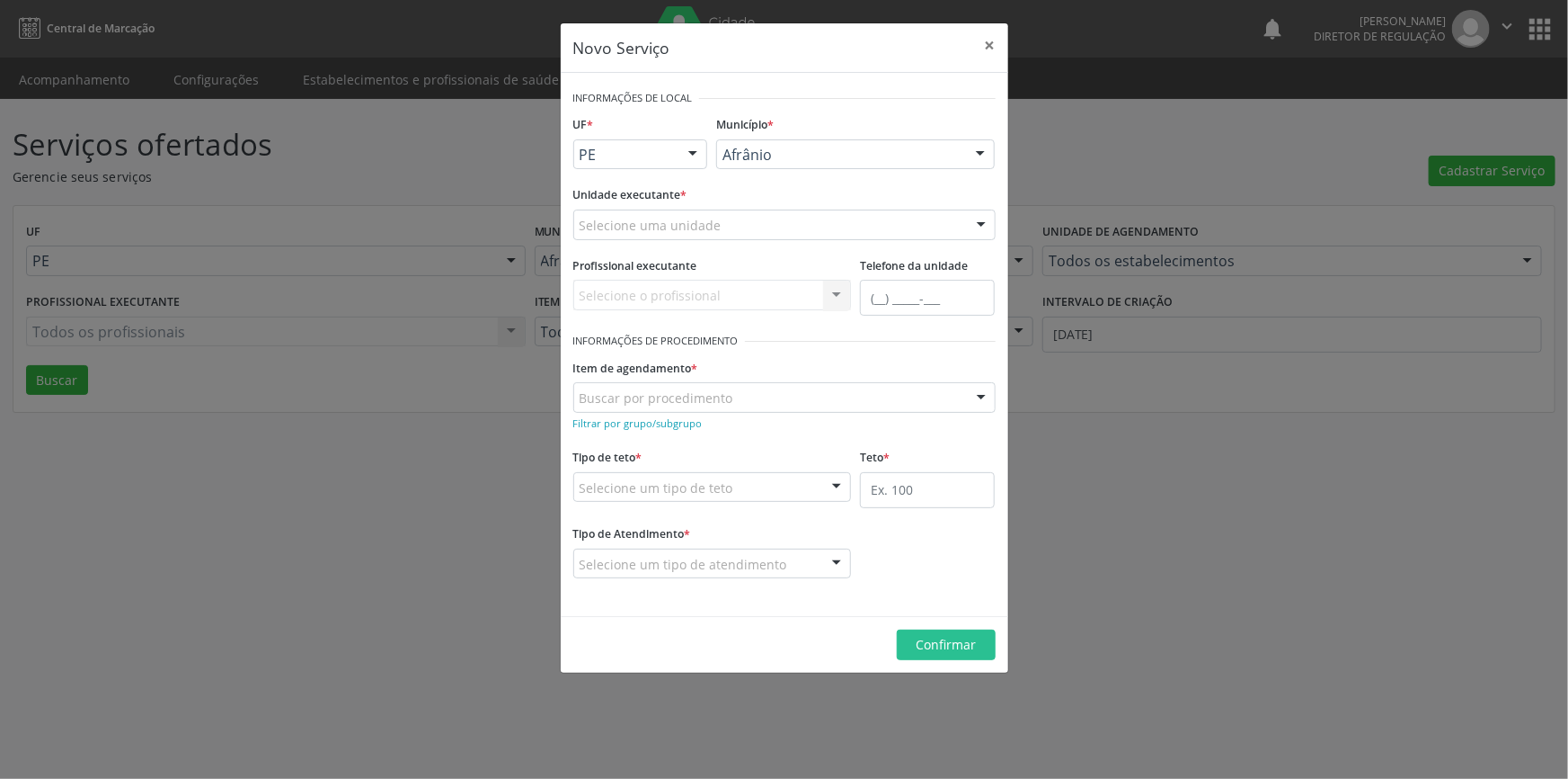
click at [805, 234] on div "Selecione uma unidade" at bounding box center [784, 225] width 422 height 31
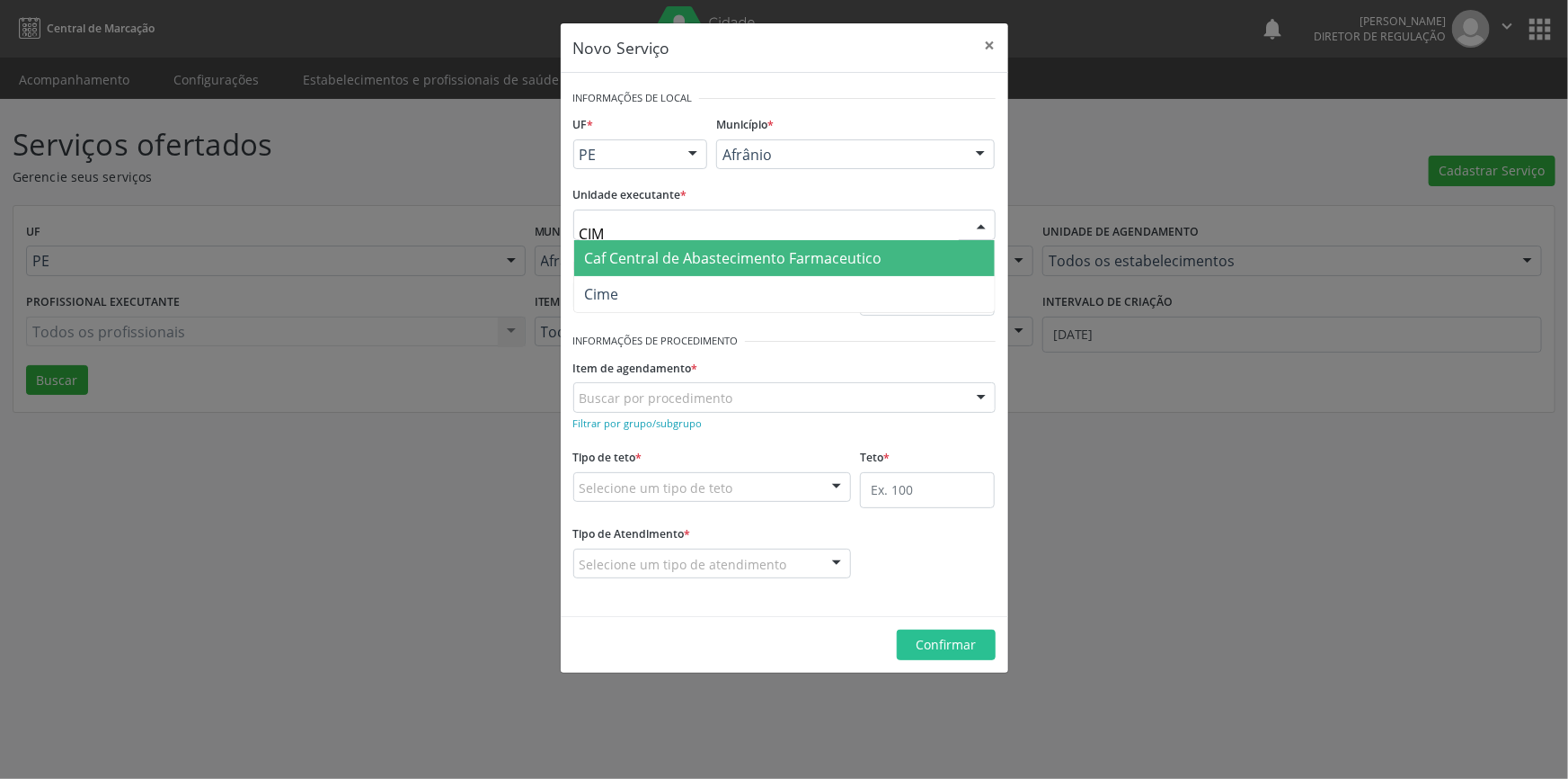
type input "CIME"
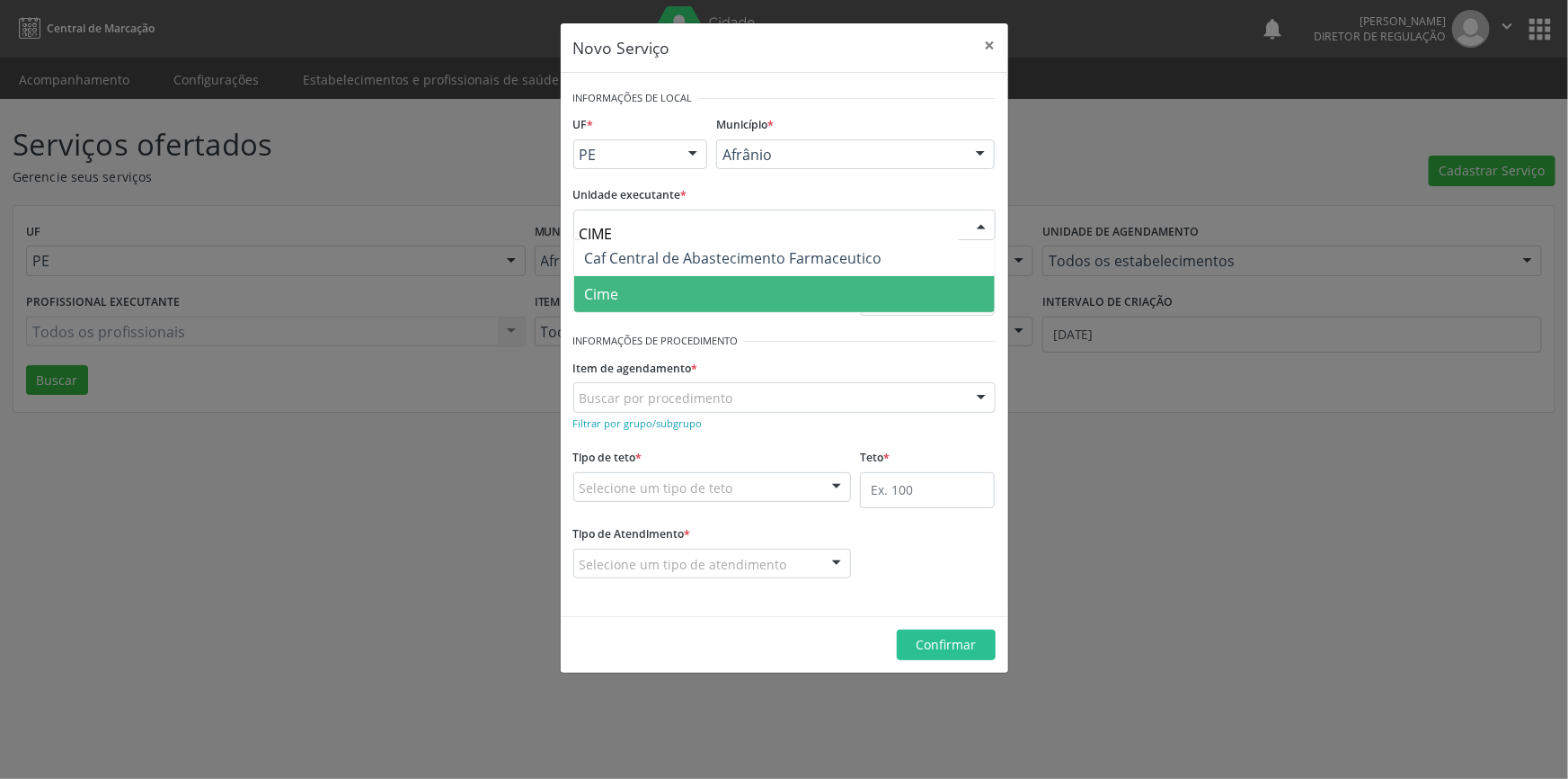
click at [701, 287] on span "Cime" at bounding box center [784, 294] width 420 height 36
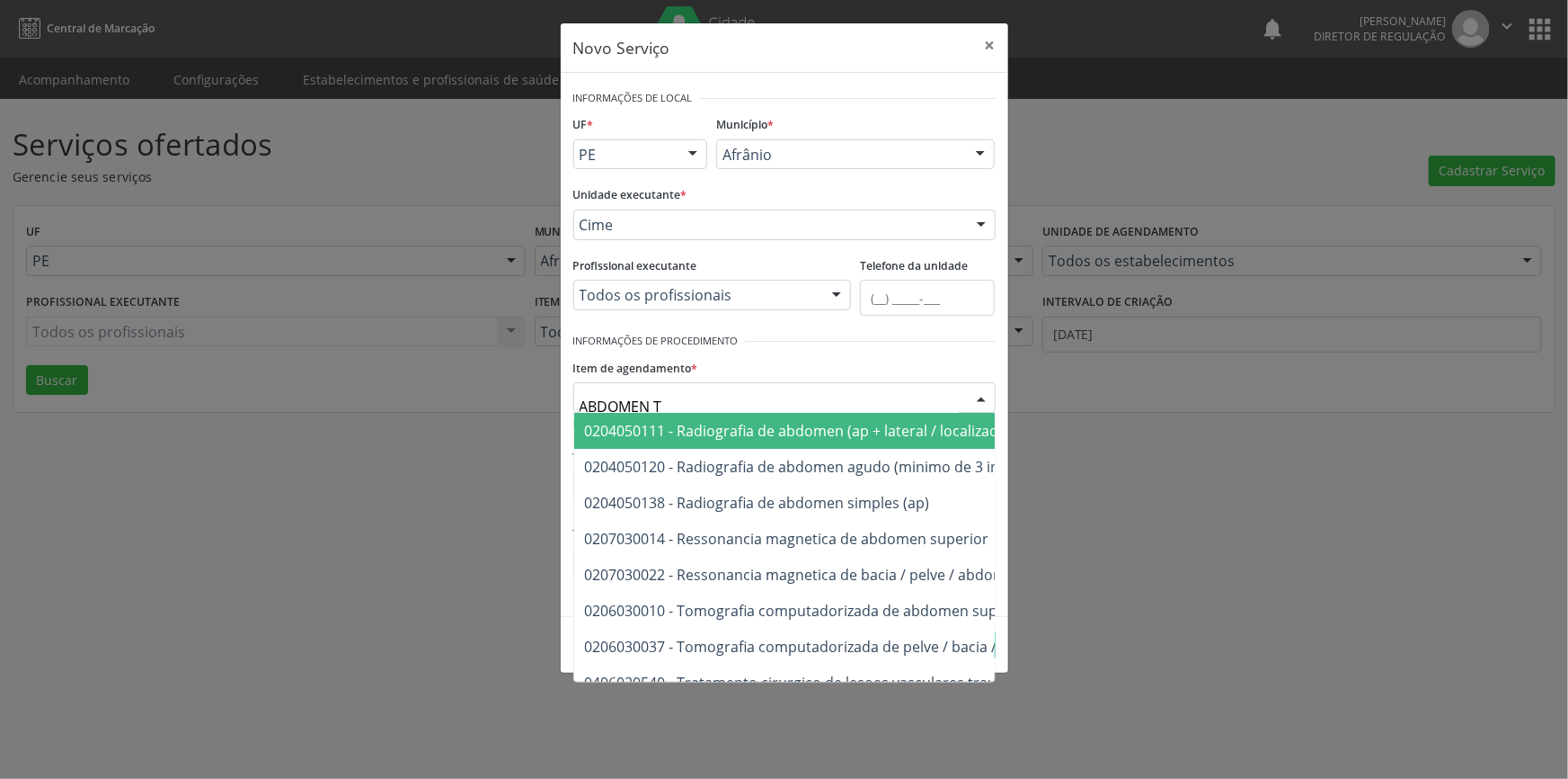
type input "ABDOMEN TO"
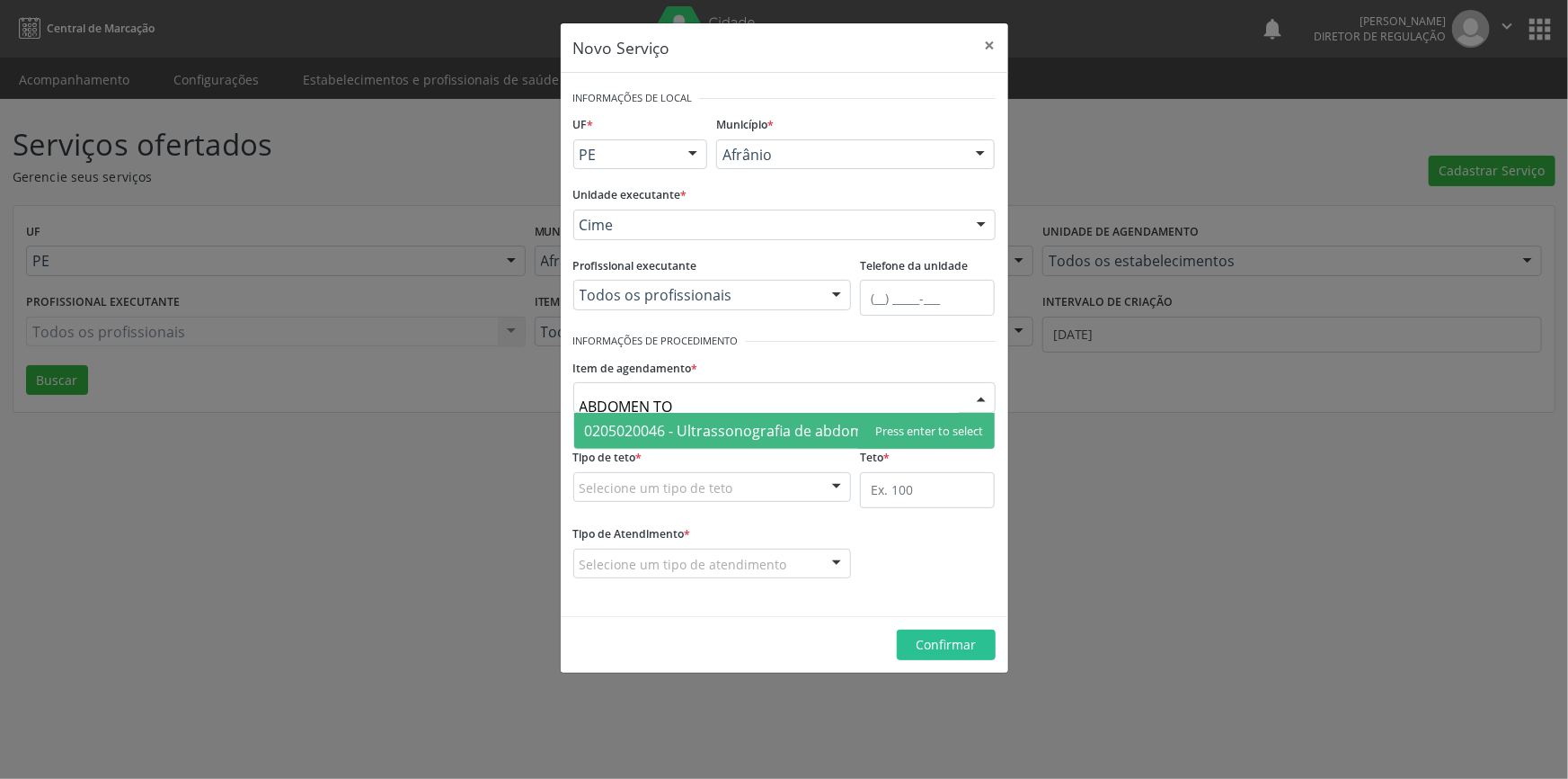
click at [813, 438] on span "0205020046 - Ultrassonografia de abdomen total" at bounding box center [751, 430] width 331 height 19
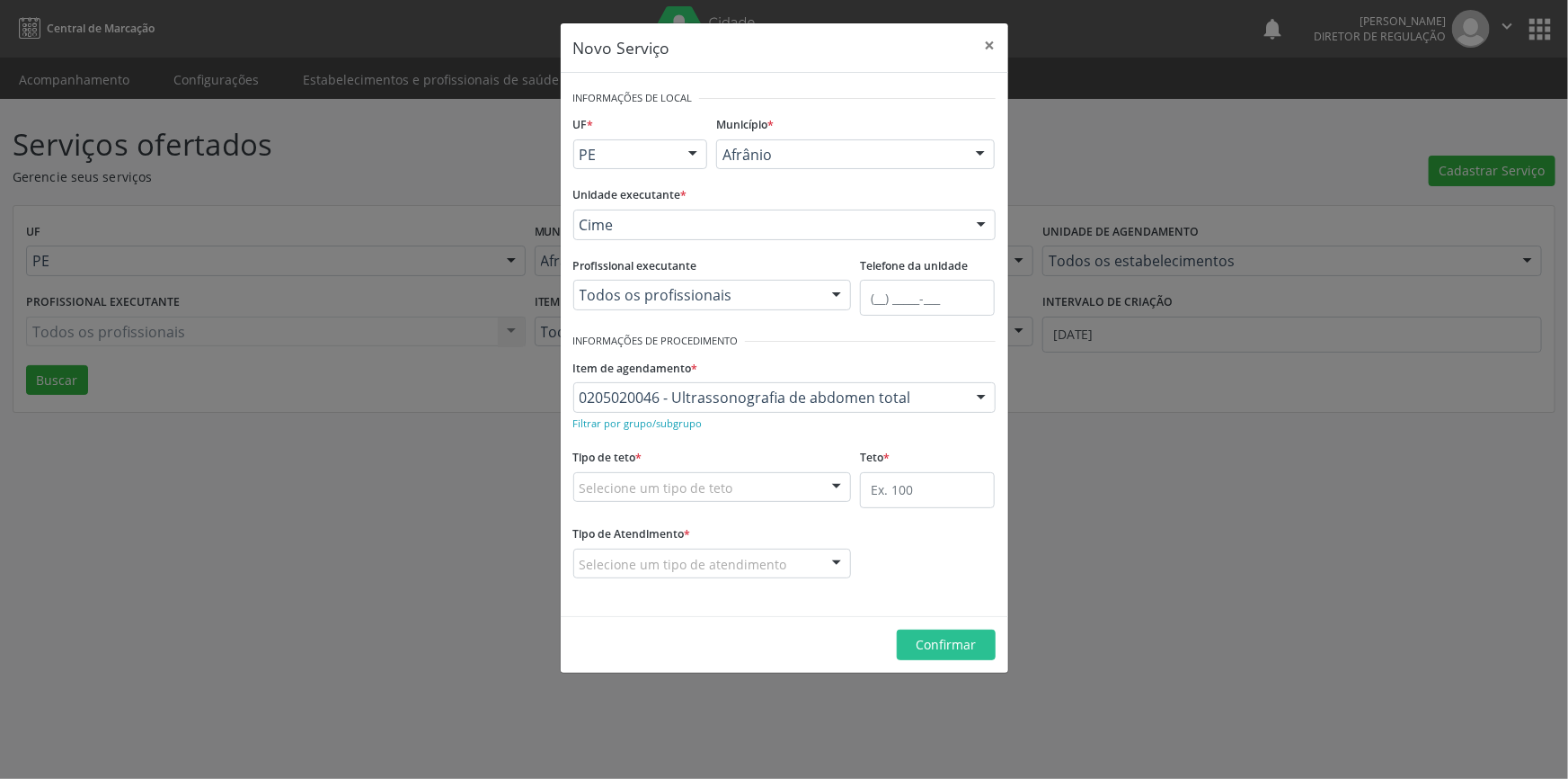
click at [770, 476] on div "Selecione um tipo de teto" at bounding box center [713, 487] width 278 height 31
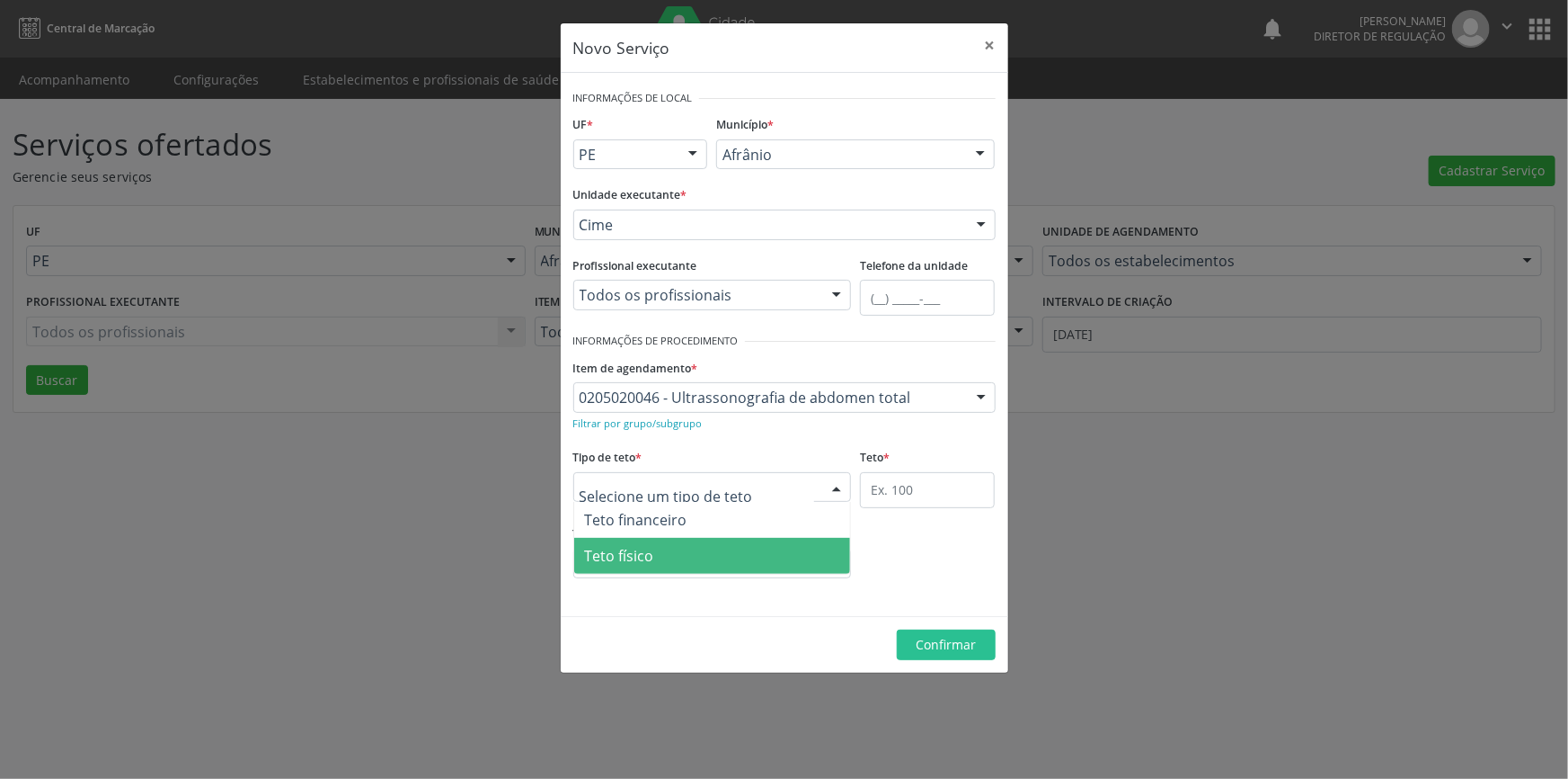
click at [668, 557] on span "Teto físico" at bounding box center [712, 555] width 277 height 36
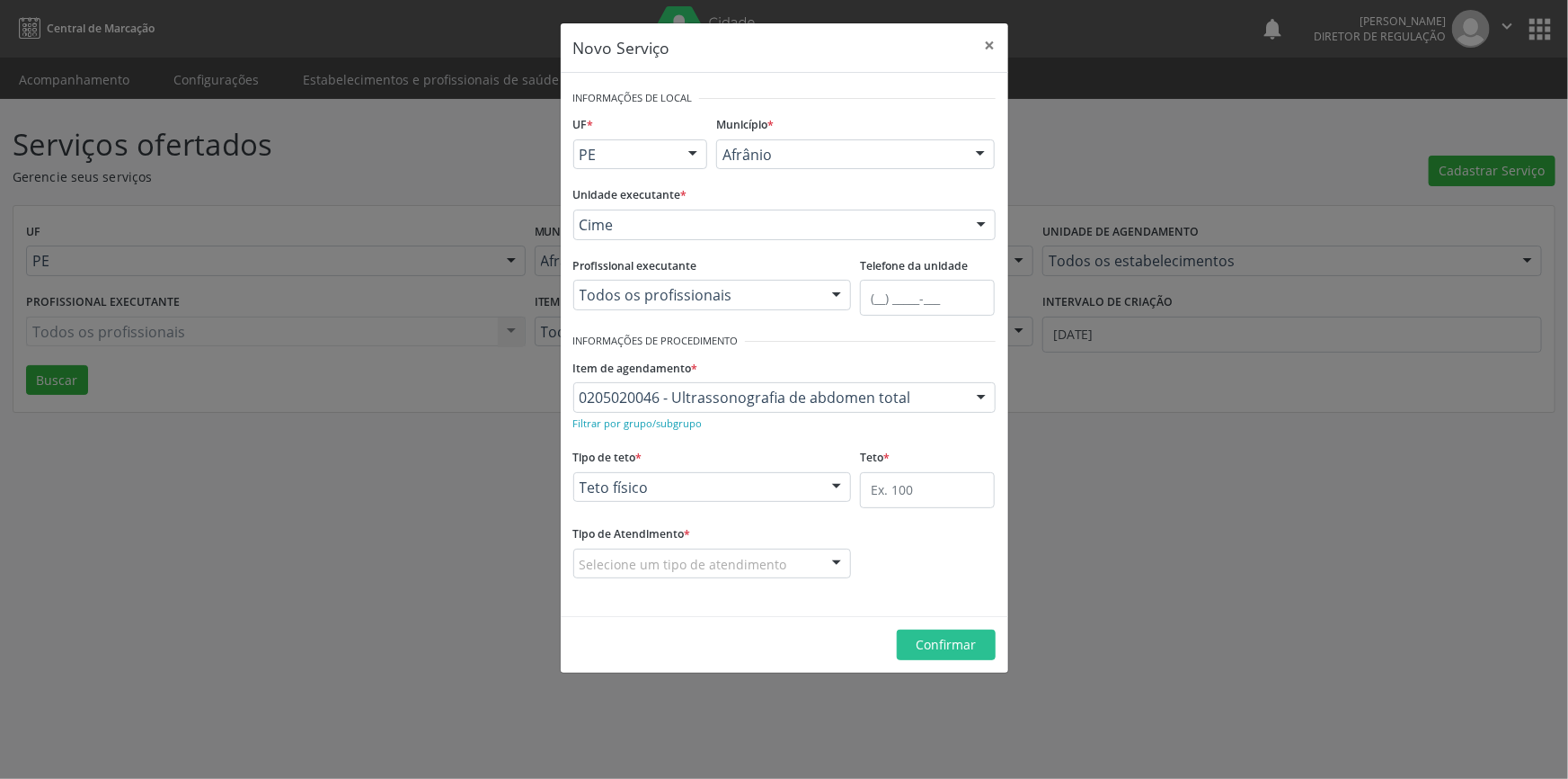
drag, startPoint x: 859, startPoint y: 506, endPoint x: 883, endPoint y: 493, distance: 27.3
click at [865, 504] on div "Teto *" at bounding box center [927, 482] width 144 height 76
click at [883, 493] on input "text" at bounding box center [927, 489] width 135 height 36
type input "1"
drag, startPoint x: 768, startPoint y: 547, endPoint x: 755, endPoint y: 559, distance: 17.7
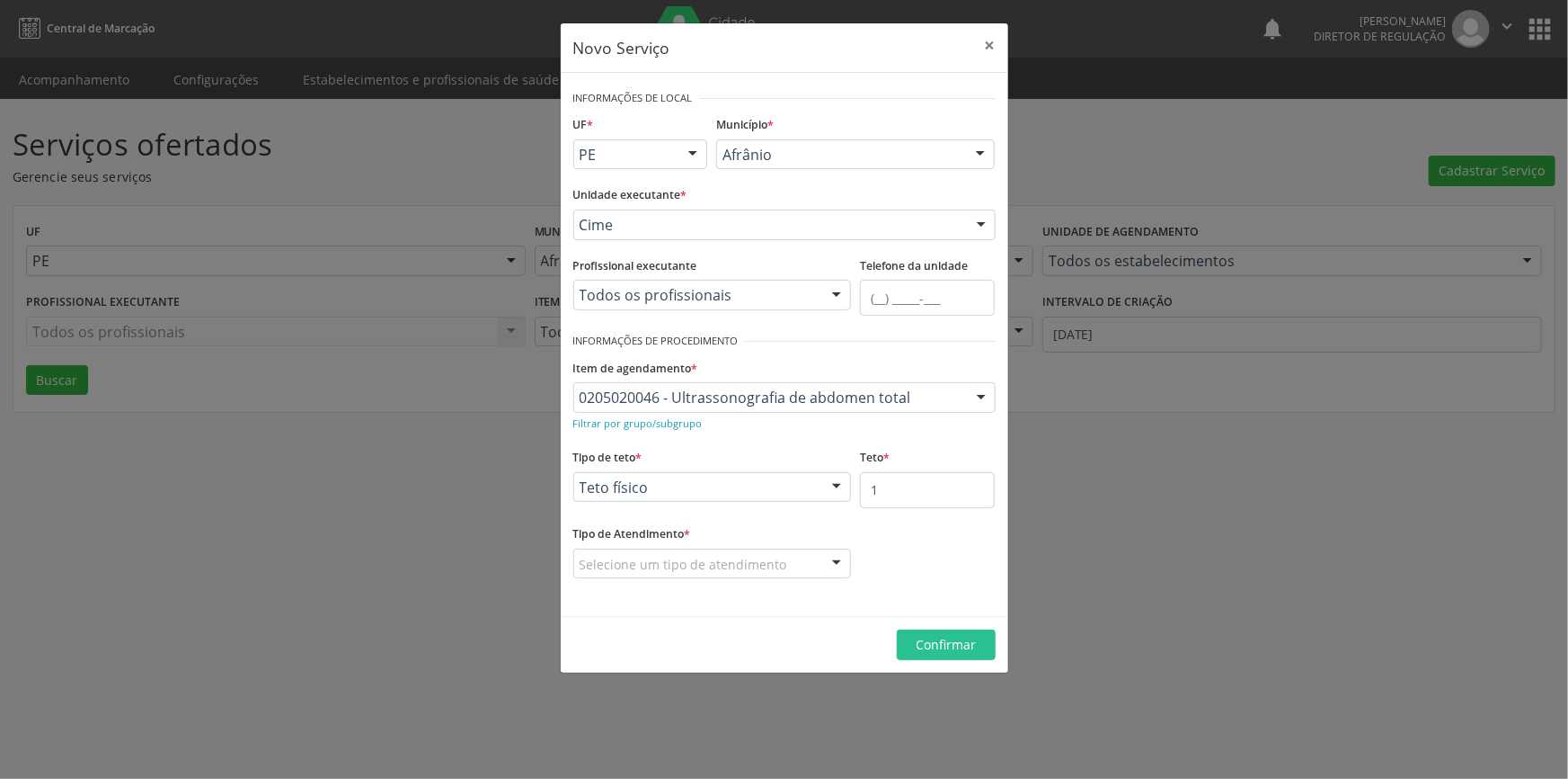
click at [767, 548] on div "Selecione um tipo de atendimento" at bounding box center [713, 563] width 278 height 31
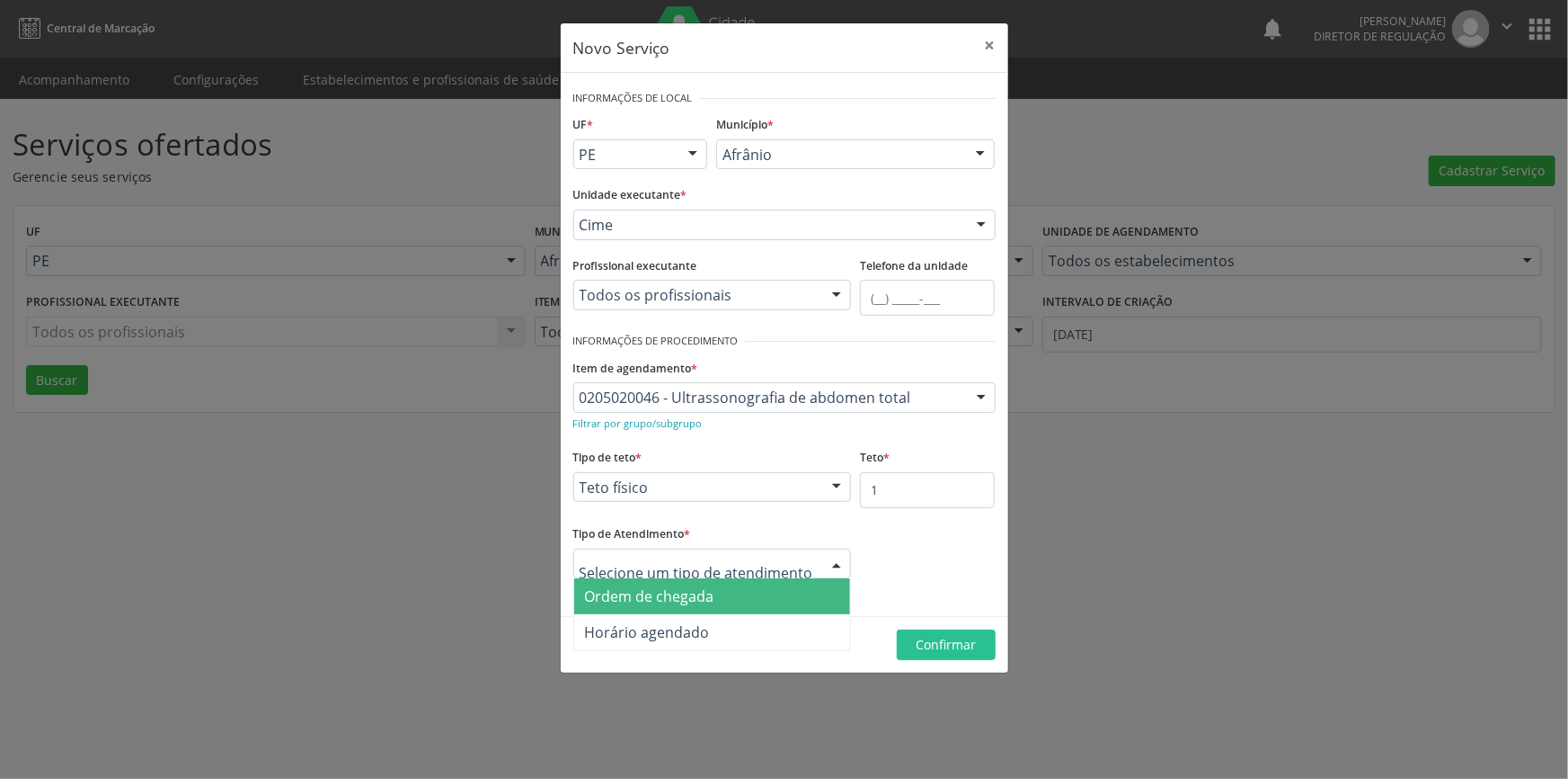
click at [710, 588] on span "Ordem de chegada" at bounding box center [650, 596] width 129 height 19
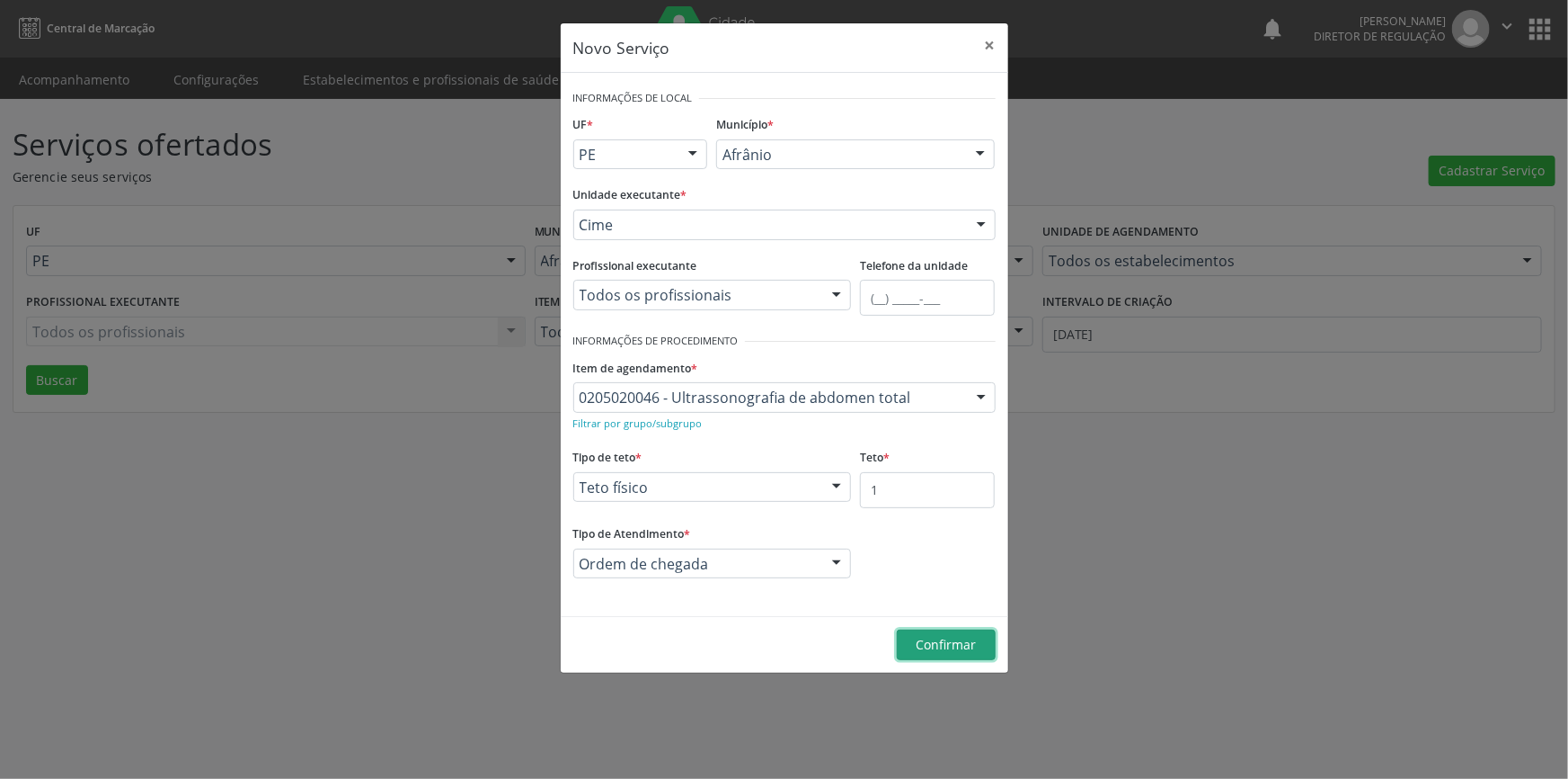
click at [925, 649] on span "Confirmar" at bounding box center [946, 645] width 60 height 17
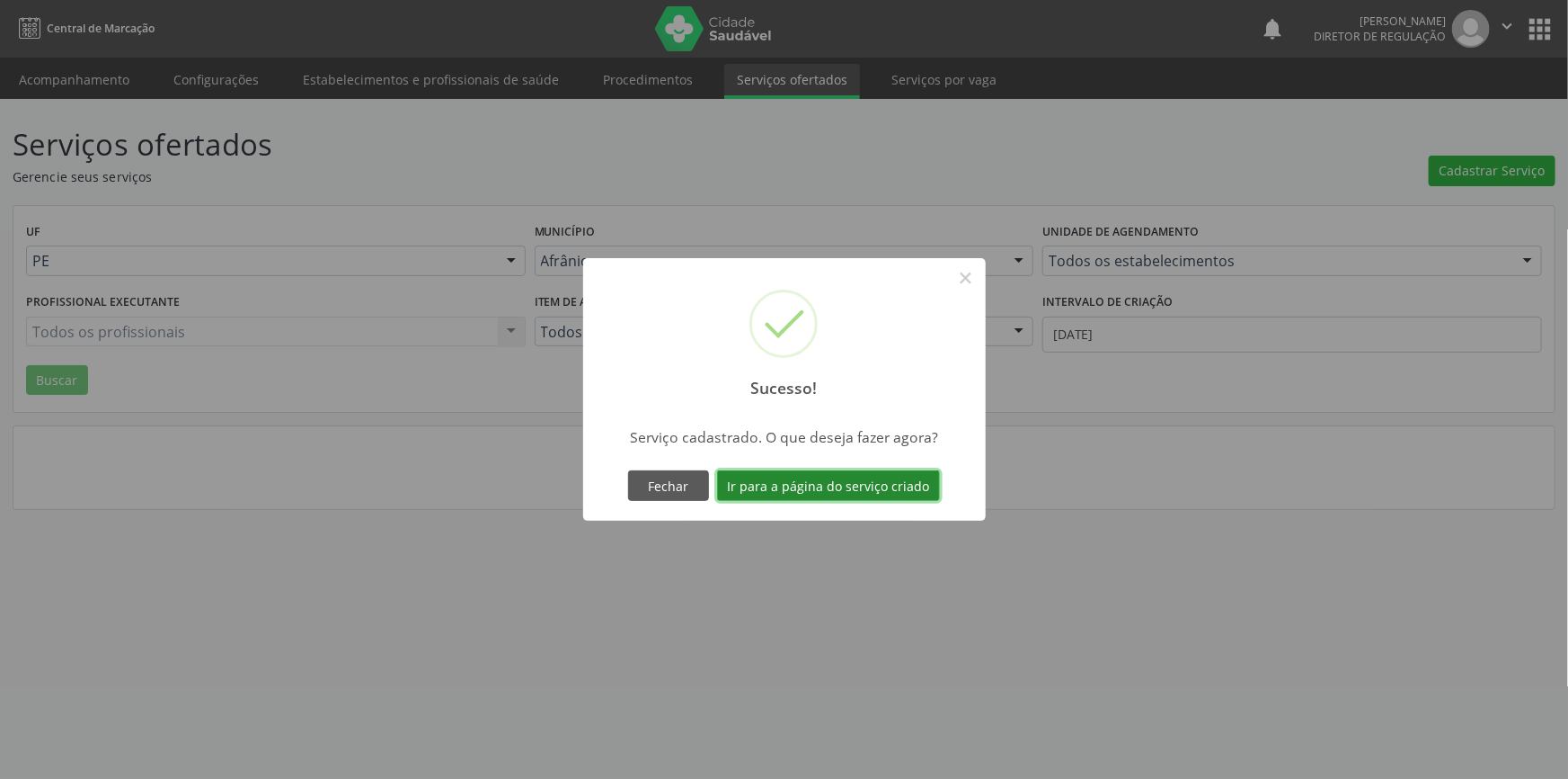
click at [867, 500] on button "Ir para a página do serviço criado" at bounding box center [828, 486] width 223 height 31
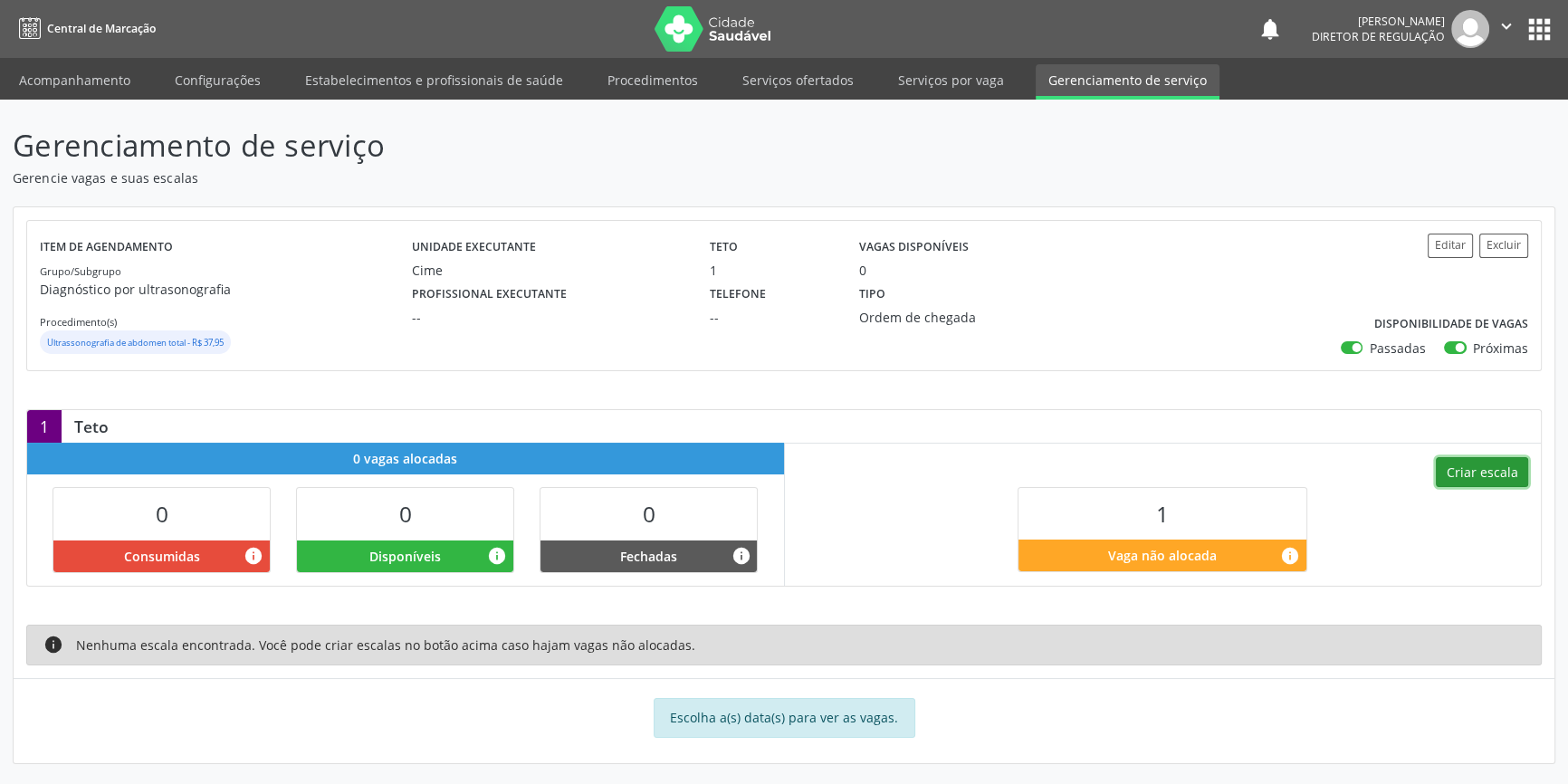
click at [1485, 461] on button "Criar escala" at bounding box center [1481, 473] width 92 height 31
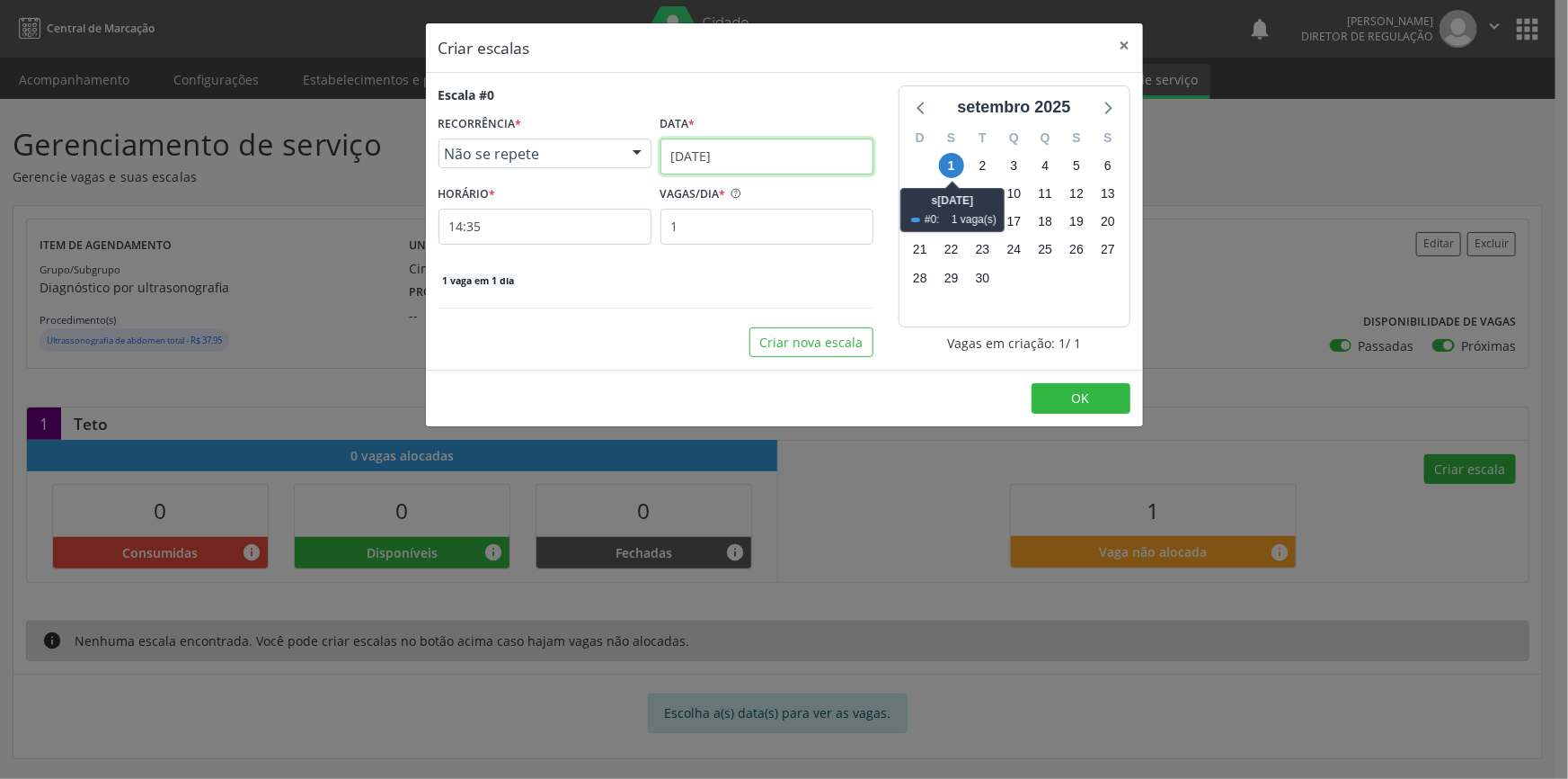
click at [765, 141] on input "01/09/2025" at bounding box center [767, 156] width 213 height 36
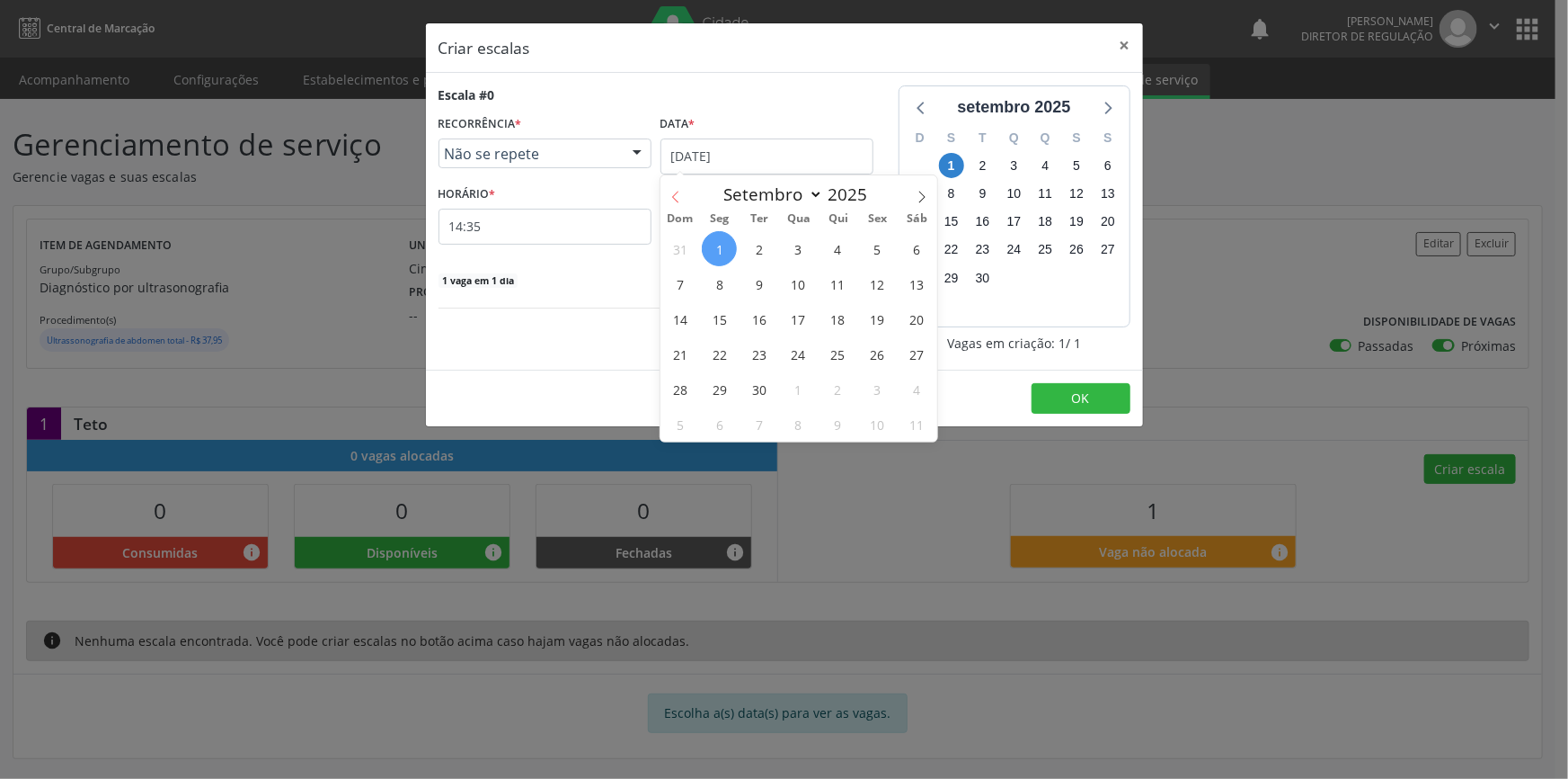
click at [679, 190] on icon at bounding box center [675, 196] width 13 height 13
select select "7"
click at [810, 390] on span "27" at bounding box center [798, 389] width 35 height 35
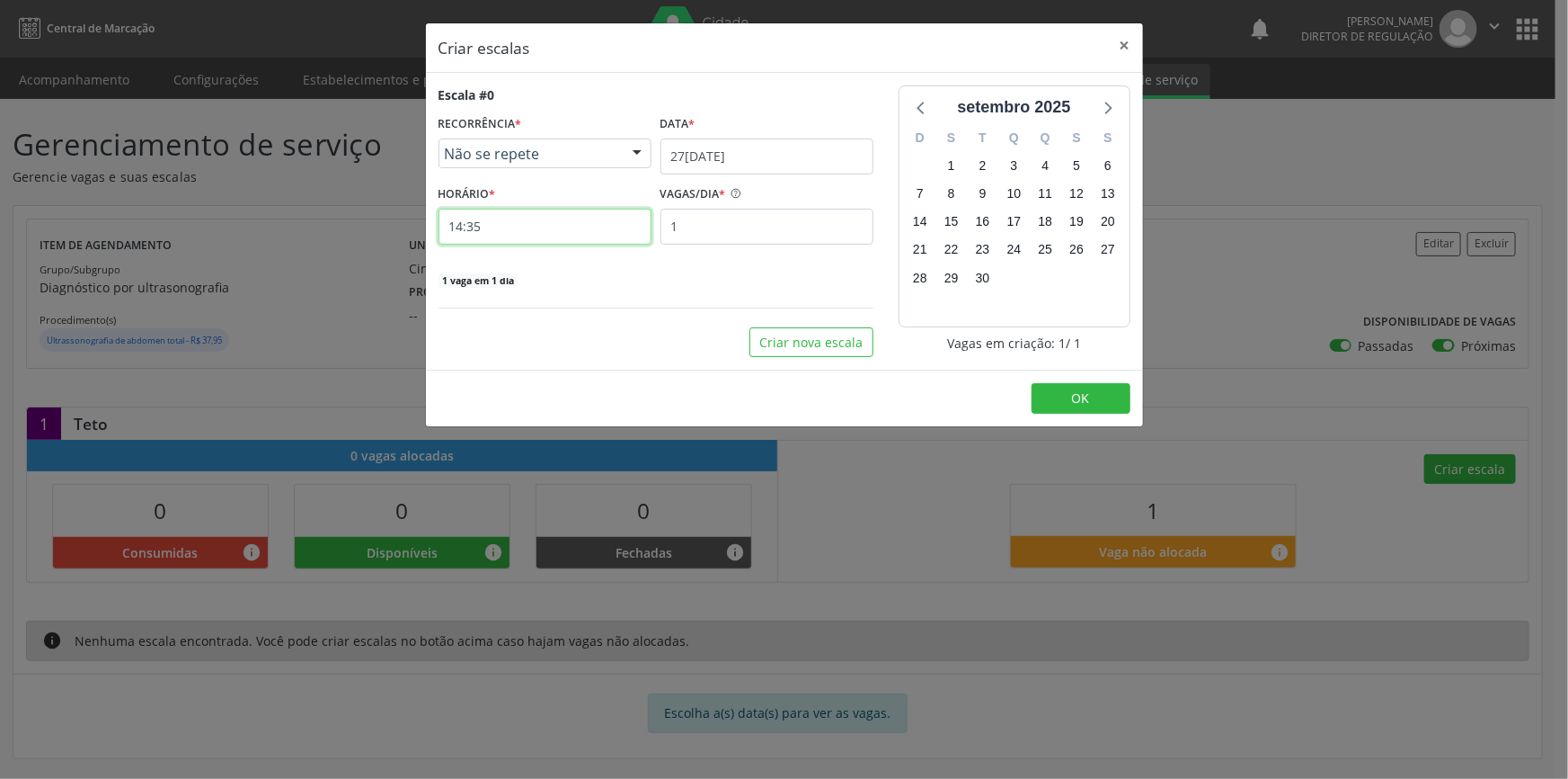
click at [477, 216] on input "14:35" at bounding box center [545, 226] width 213 height 36
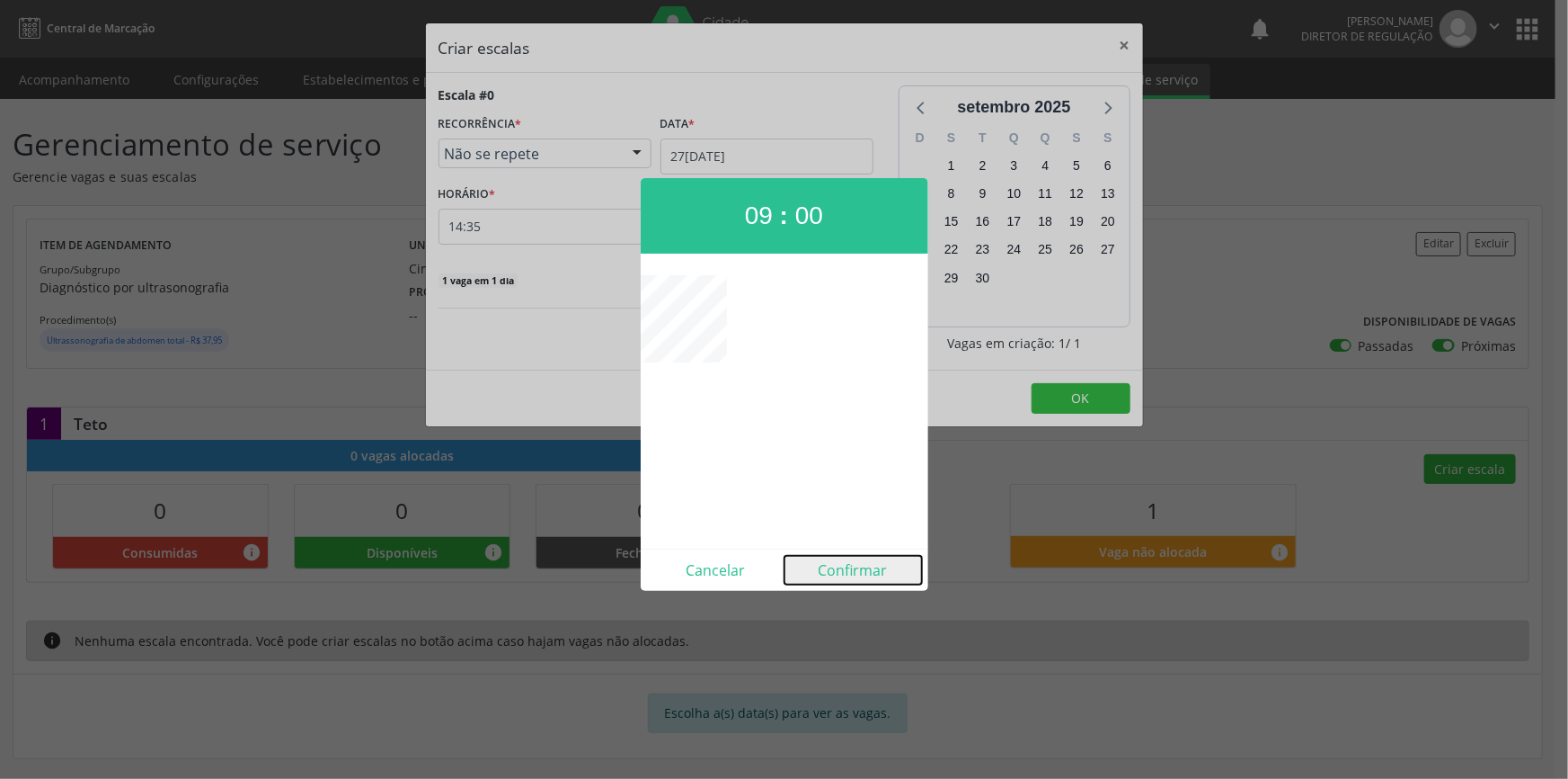
click at [878, 568] on button "Confirmar" at bounding box center [853, 570] width 137 height 29
type input "09:00"
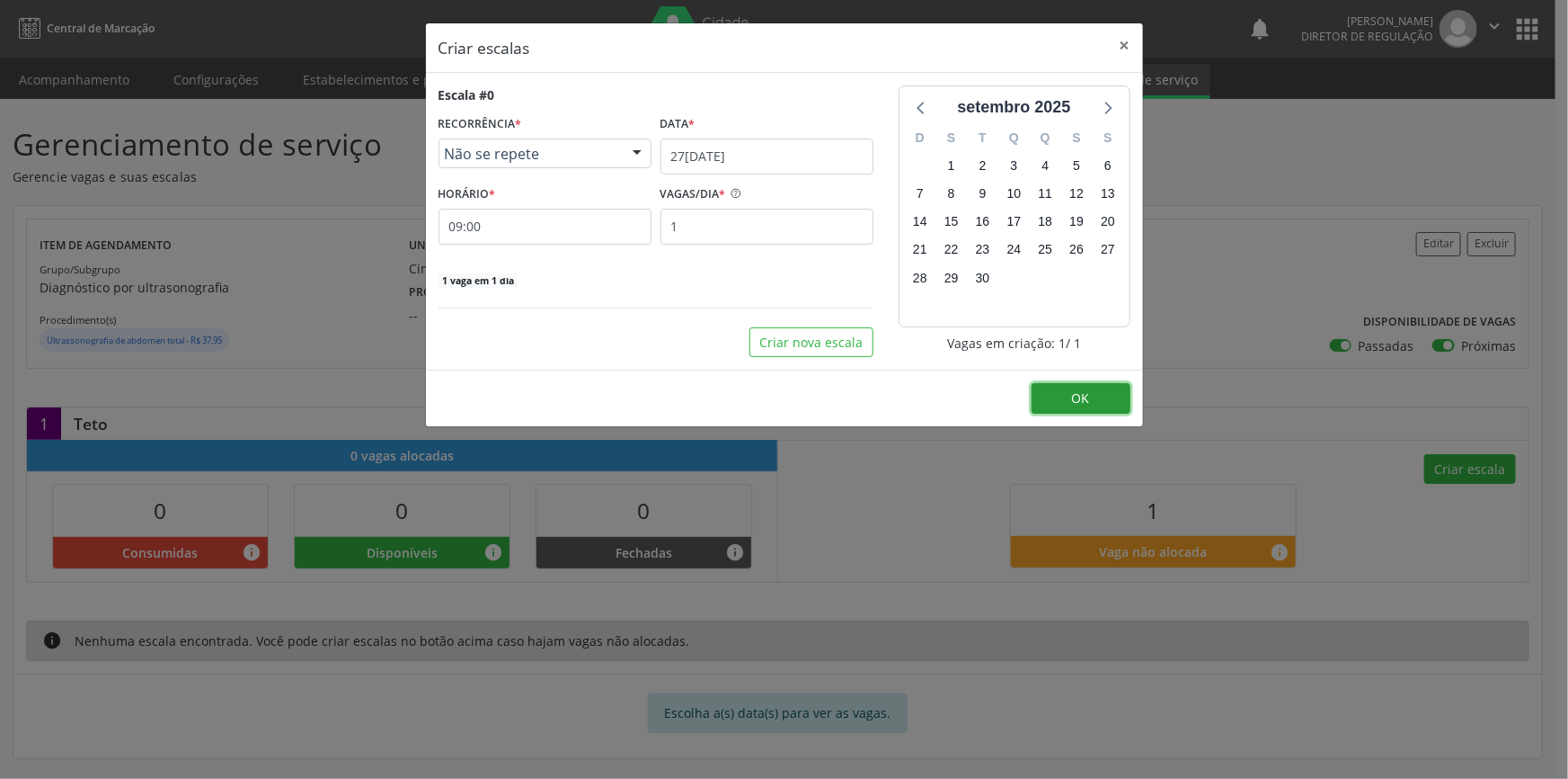
click at [1082, 393] on span "OK" at bounding box center [1081, 398] width 18 height 17
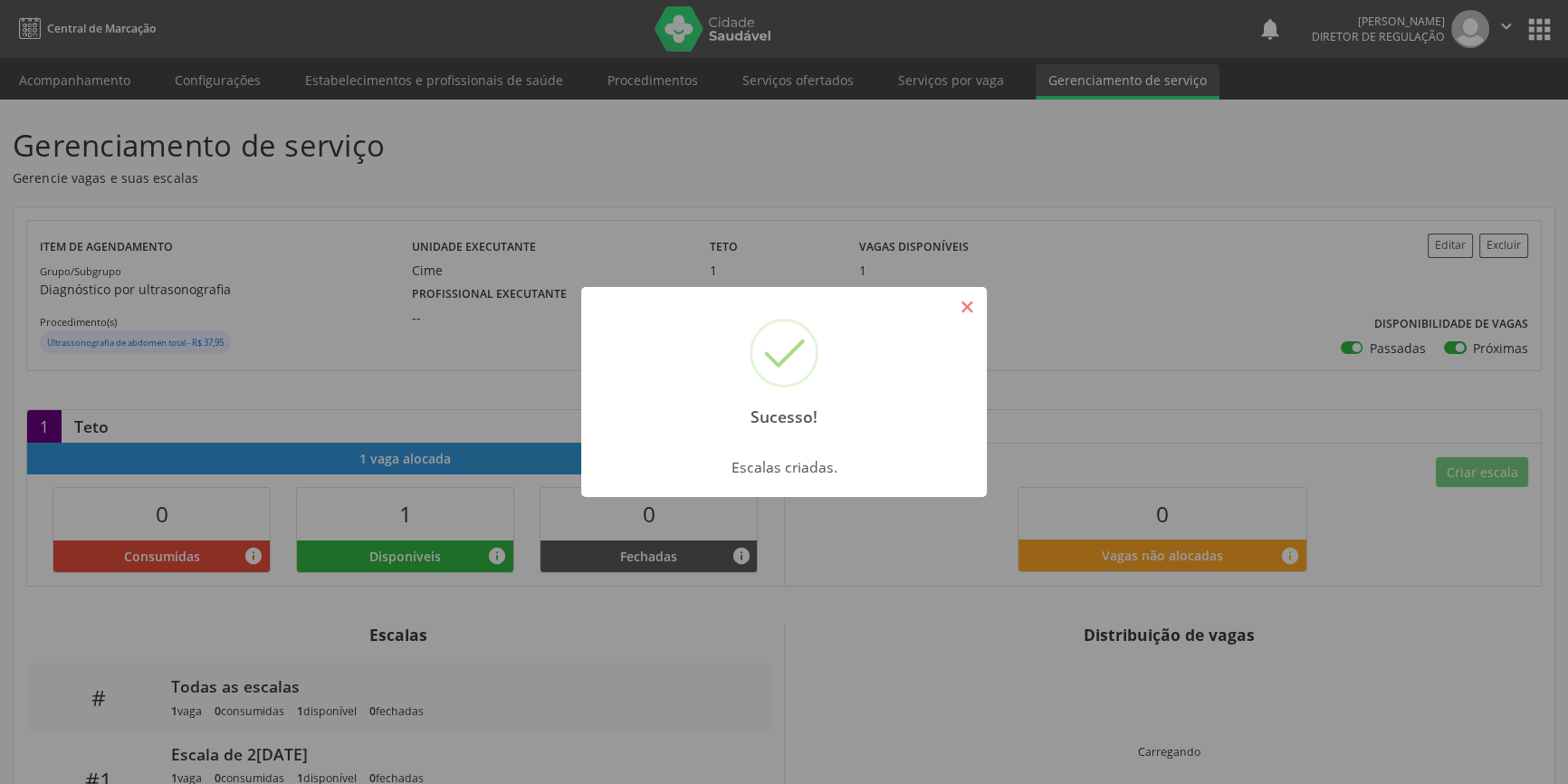
click at [966, 318] on button "×" at bounding box center [967, 307] width 31 height 31
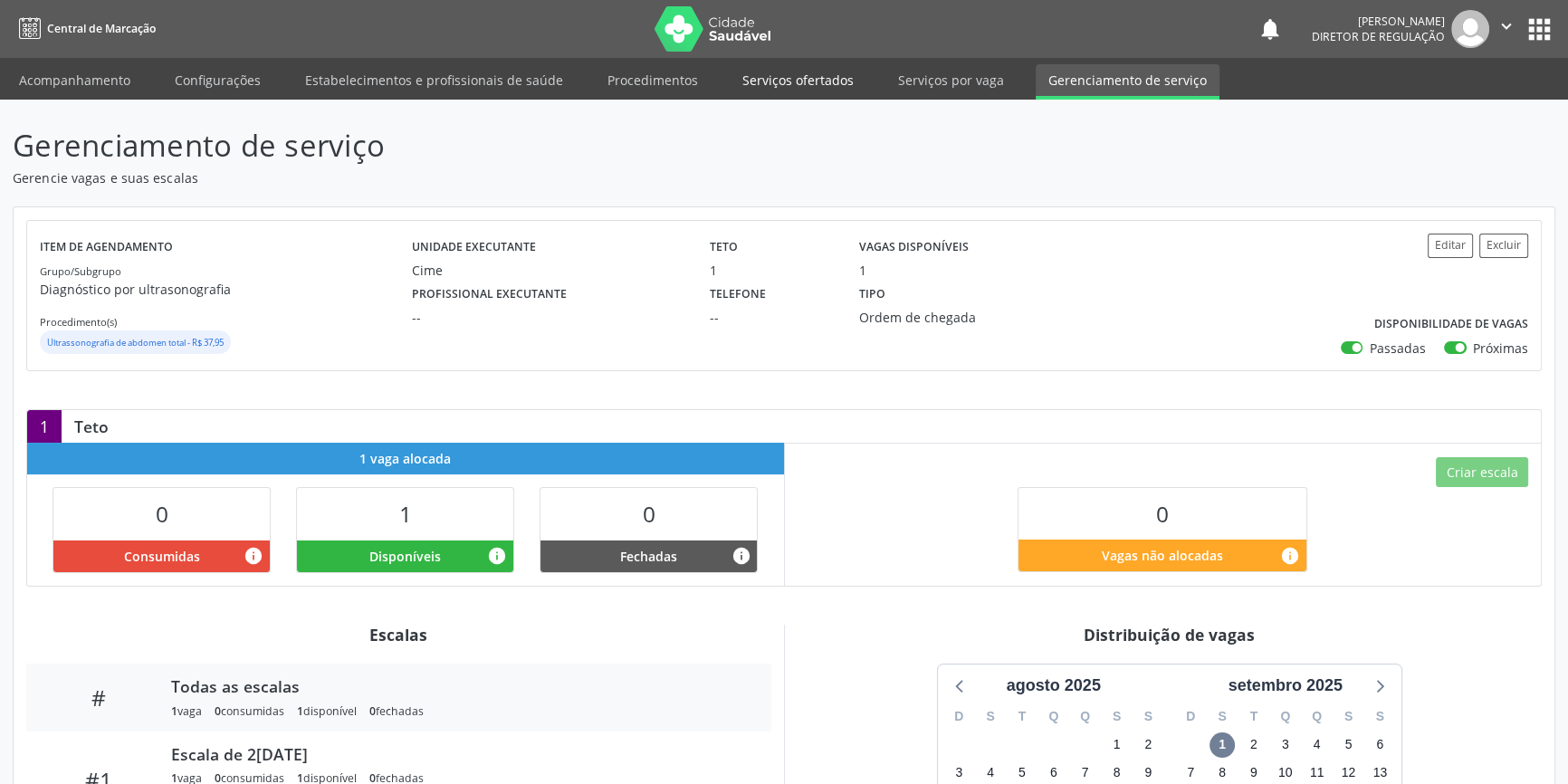
click at [761, 79] on link "Serviços ofertados" at bounding box center [798, 80] width 136 height 32
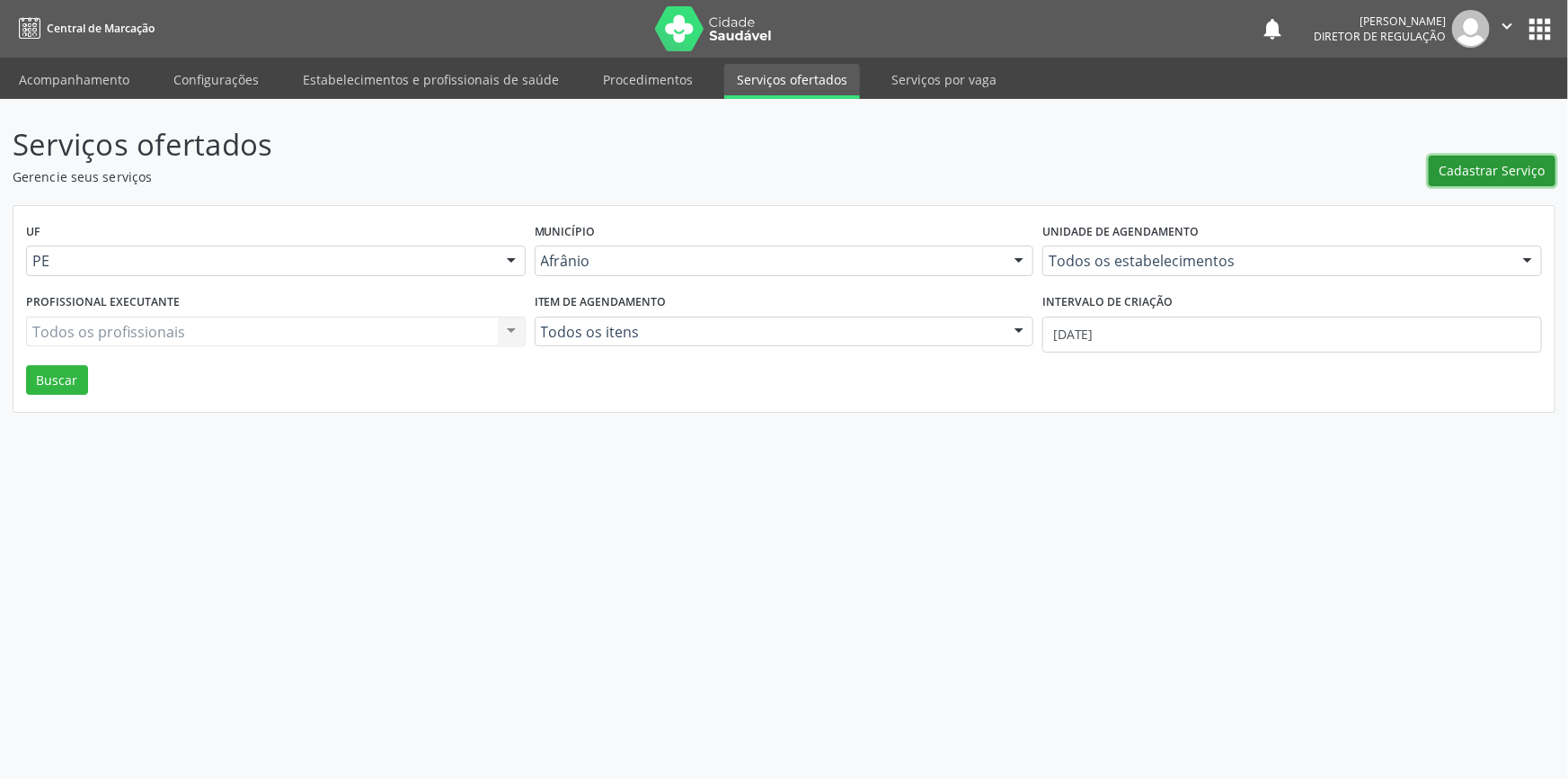
click at [1515, 180] on button "Cadastrar Serviço" at bounding box center [1492, 171] width 127 height 31
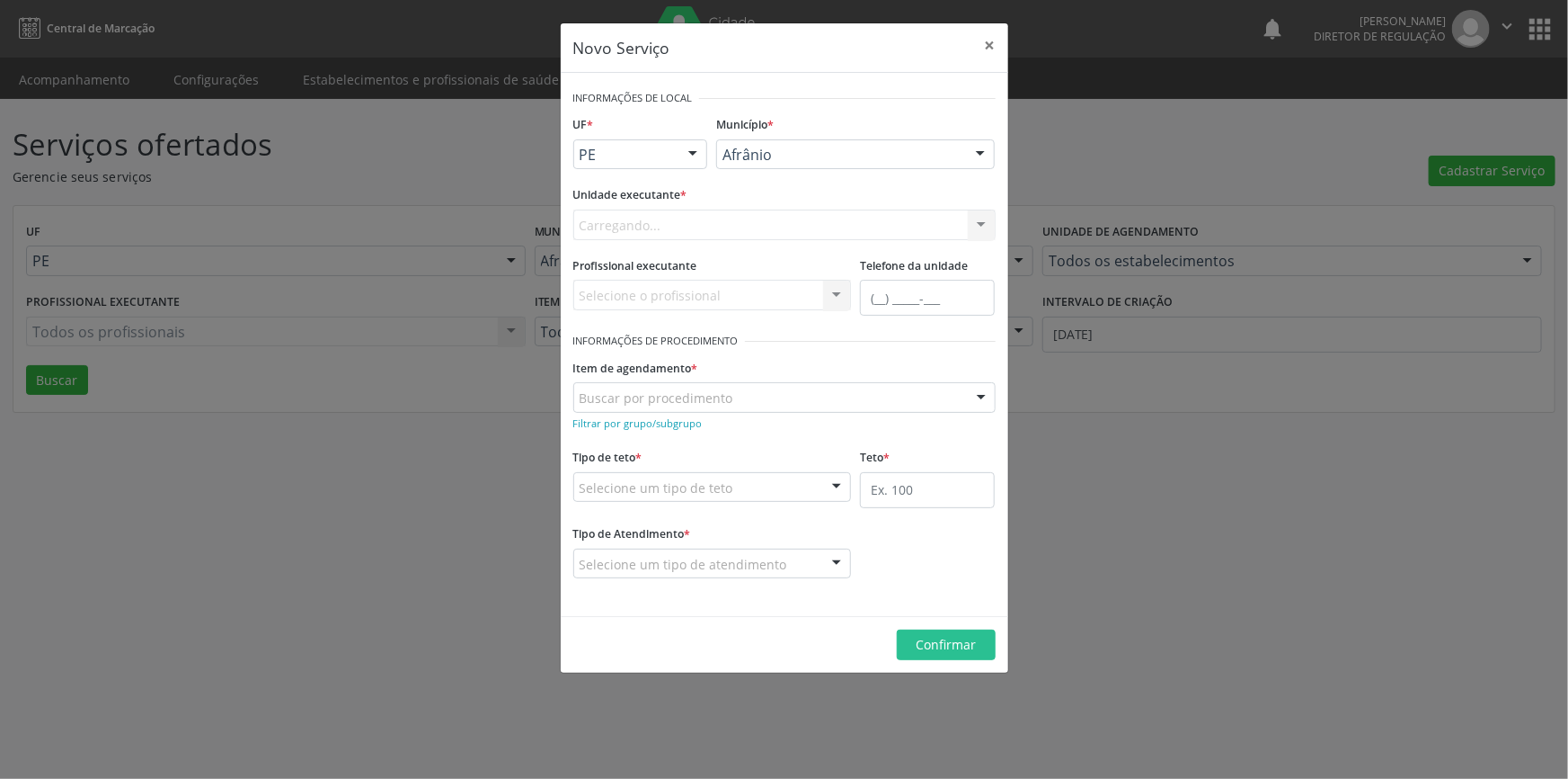
click at [784, 219] on div "Carregando... Nenhum resultado encontrado para: " " Não há nenhuma opção para s…" at bounding box center [784, 225] width 422 height 31
click at [784, 220] on div "Selecione uma unidade" at bounding box center [784, 225] width 422 height 31
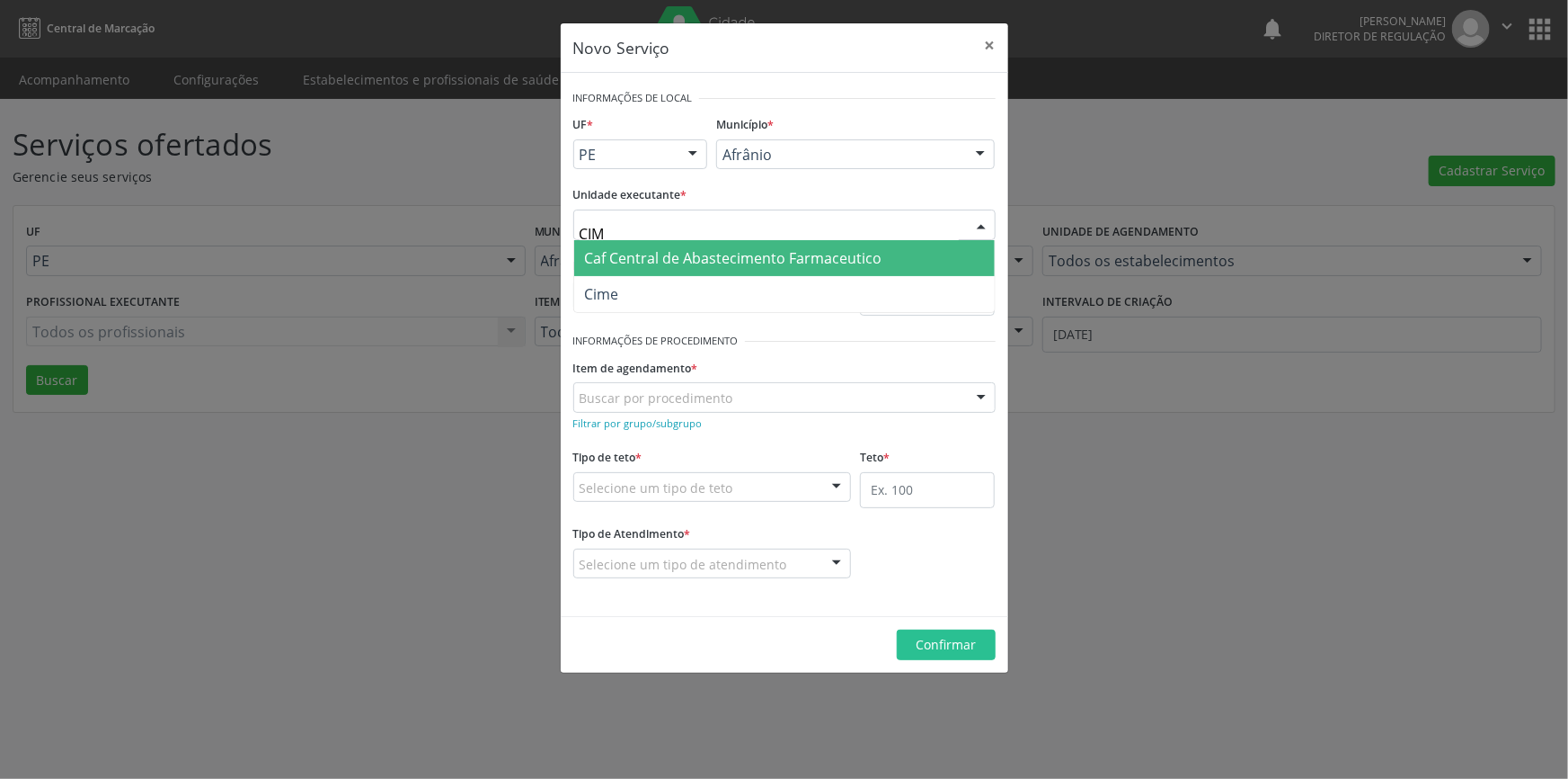
type input "CIME"
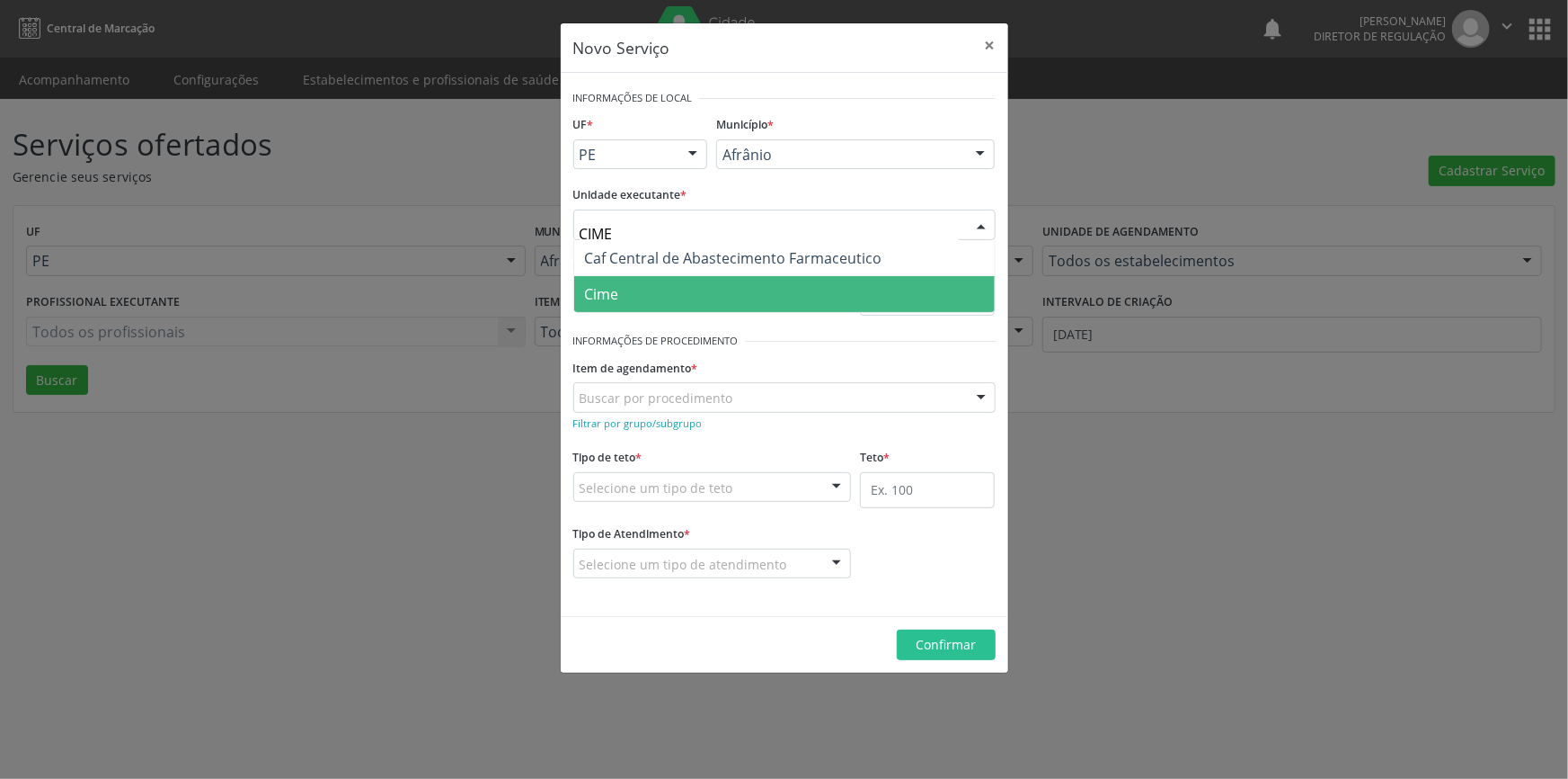
click at [764, 288] on span "Cime" at bounding box center [784, 294] width 420 height 36
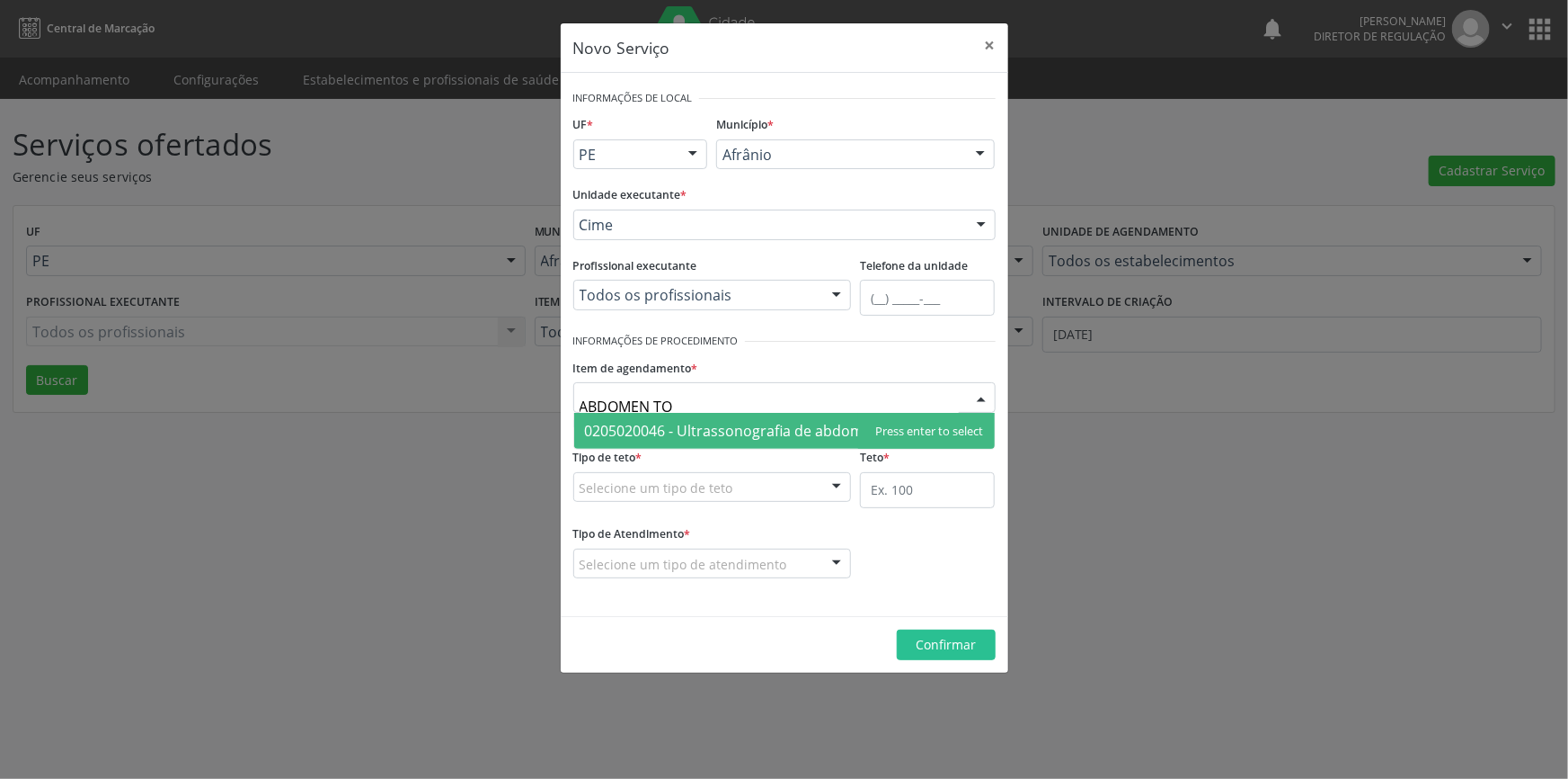
type input "ABDOMEN TOT"
click at [683, 431] on span "0205020046 - Ultrassonografia de abdomen total" at bounding box center [751, 430] width 331 height 19
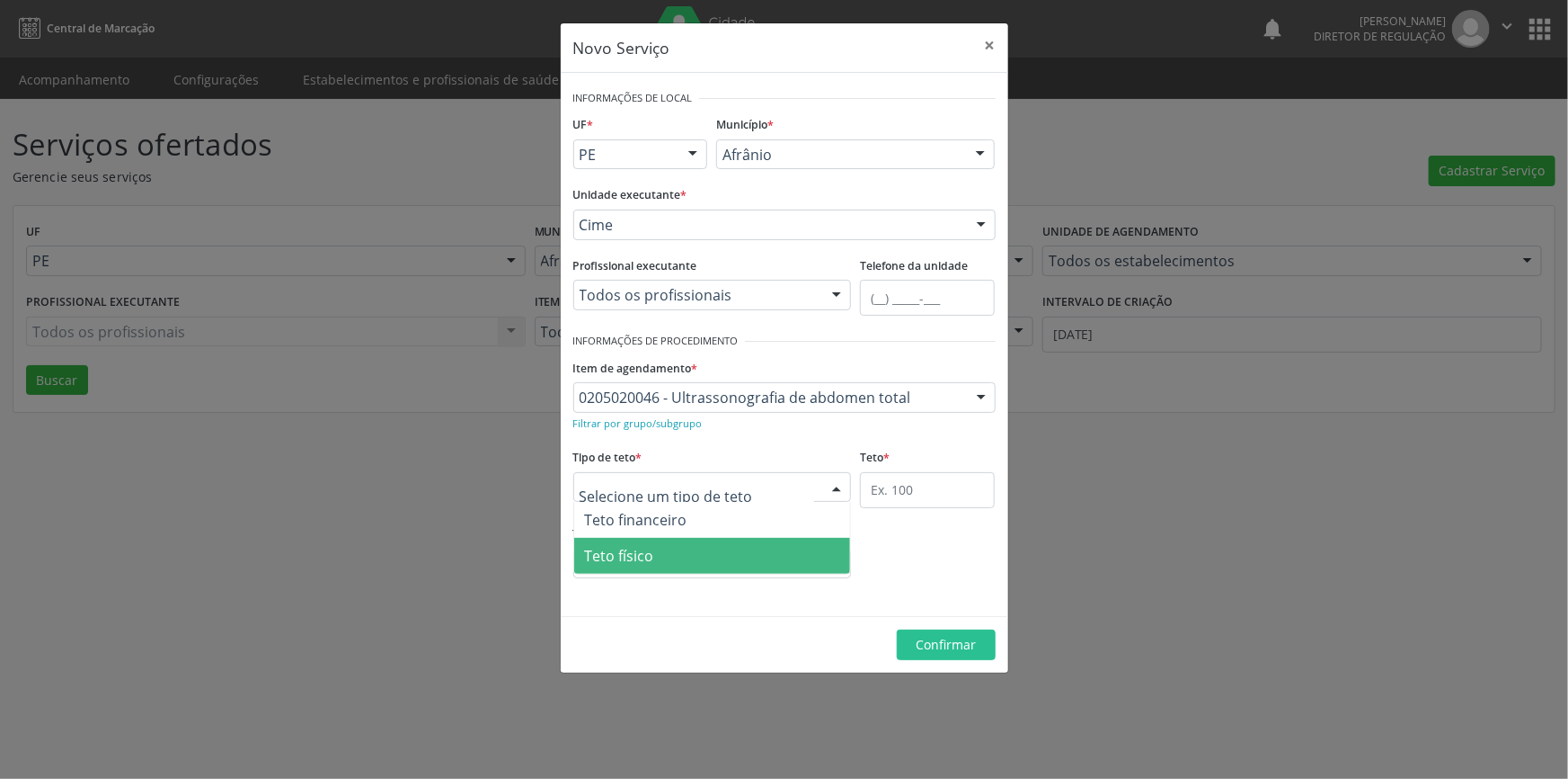
click at [687, 543] on span "Teto físico" at bounding box center [712, 555] width 277 height 36
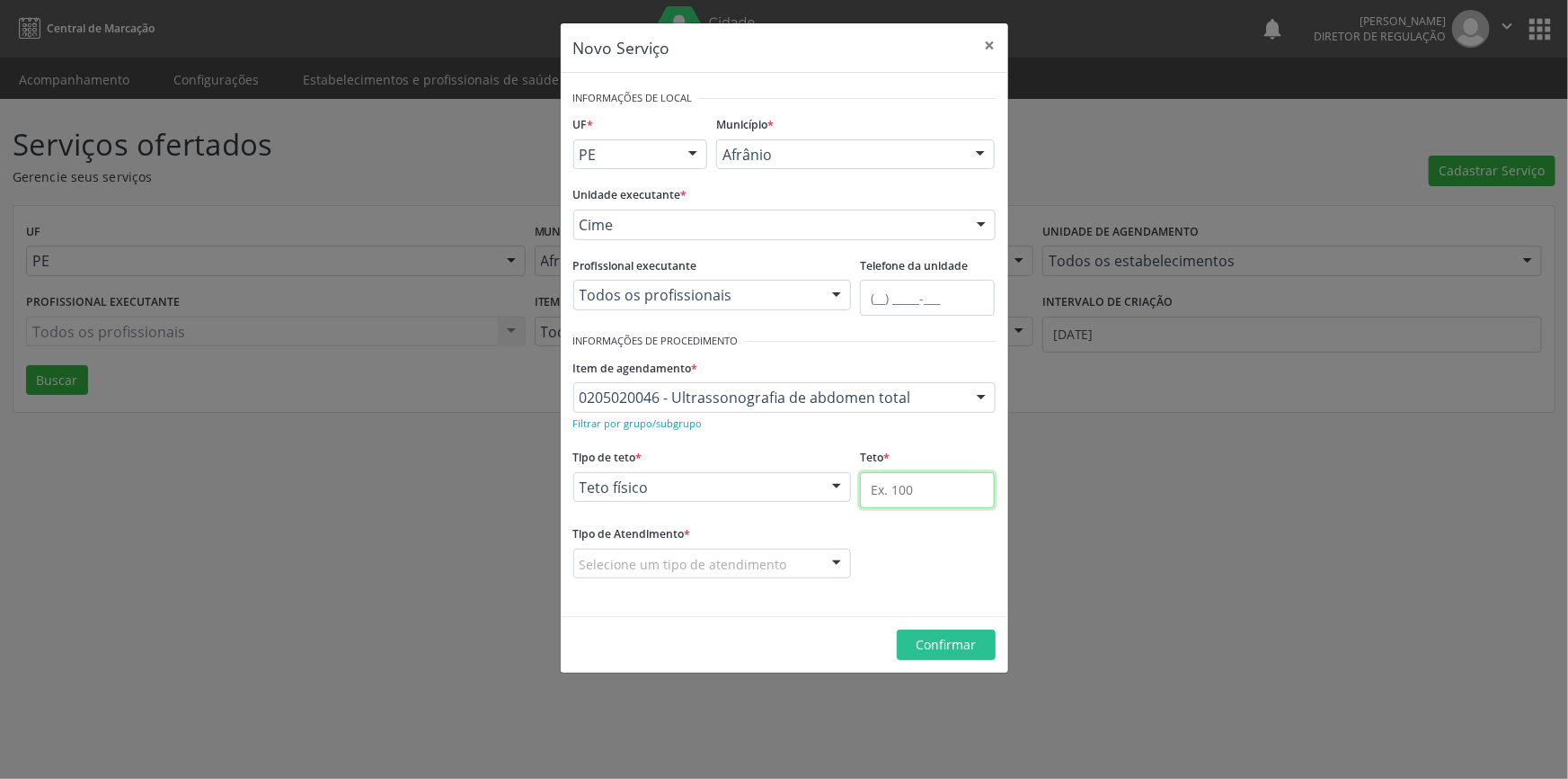
click at [951, 491] on input "text" at bounding box center [927, 489] width 135 height 36
type input "2"
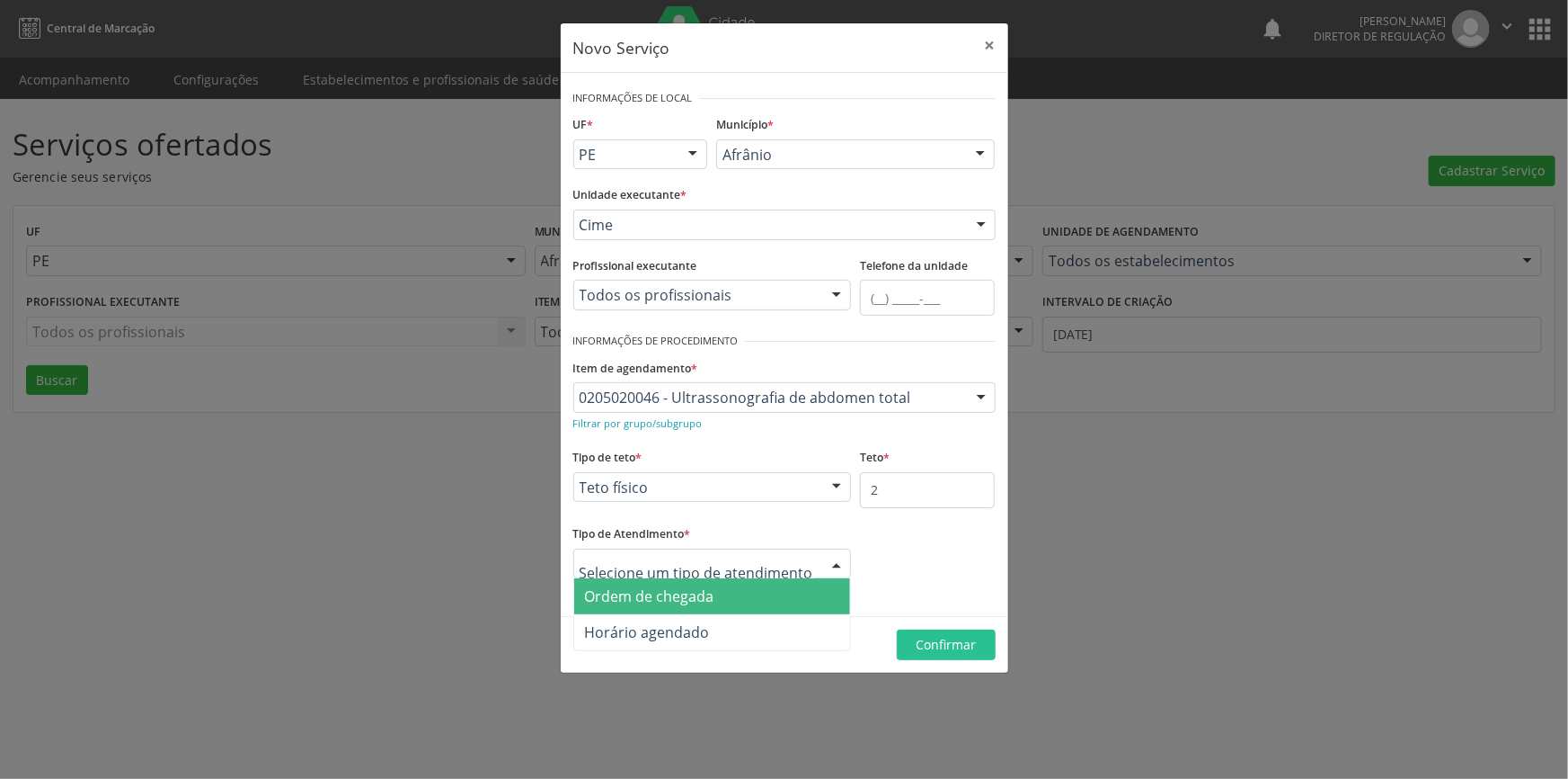
click at [805, 562] on div at bounding box center [713, 563] width 278 height 31
click at [766, 587] on span "Ordem de chegada" at bounding box center [712, 595] width 277 height 36
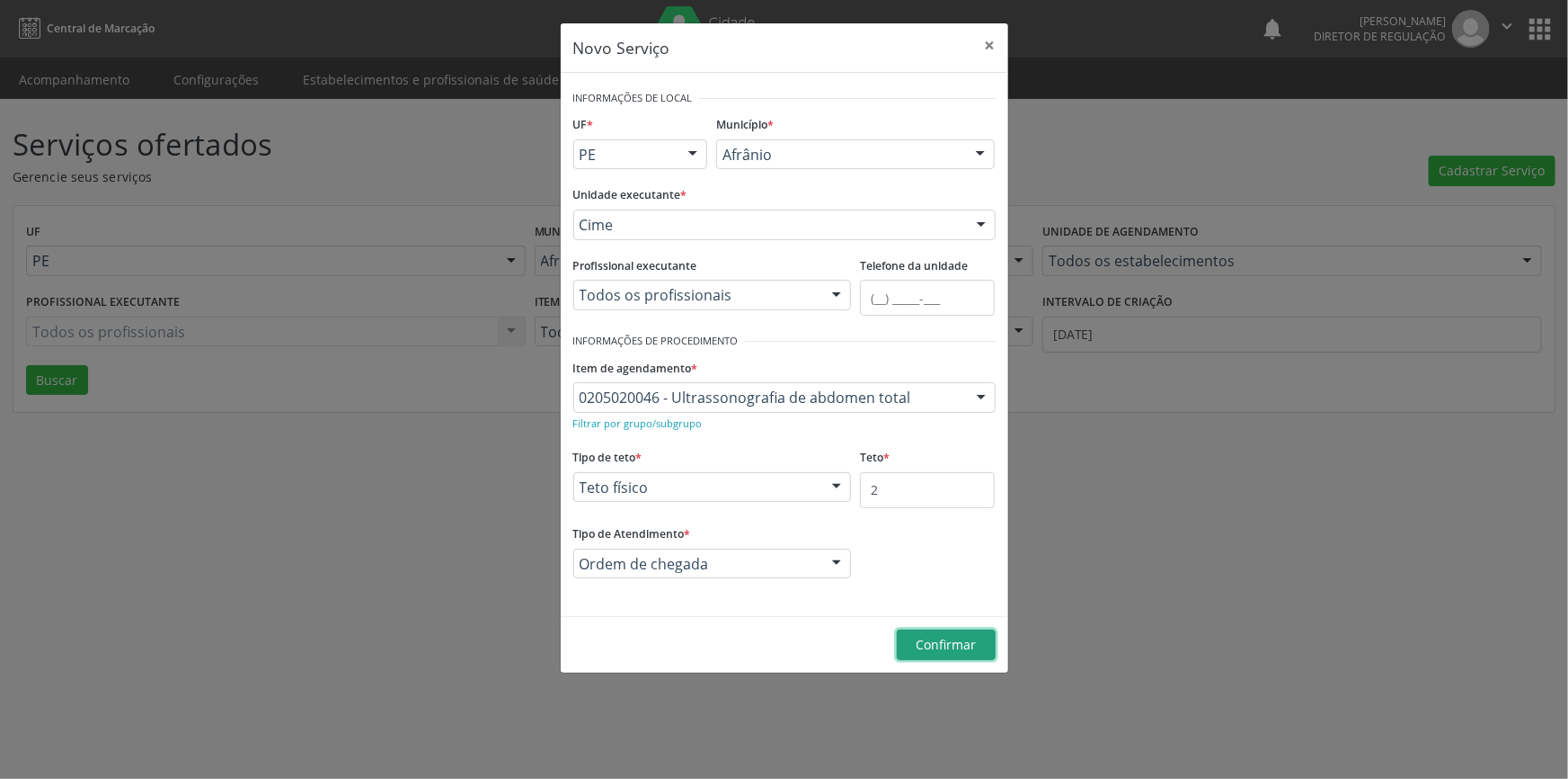
click at [941, 647] on span "Confirmar" at bounding box center [946, 645] width 60 height 17
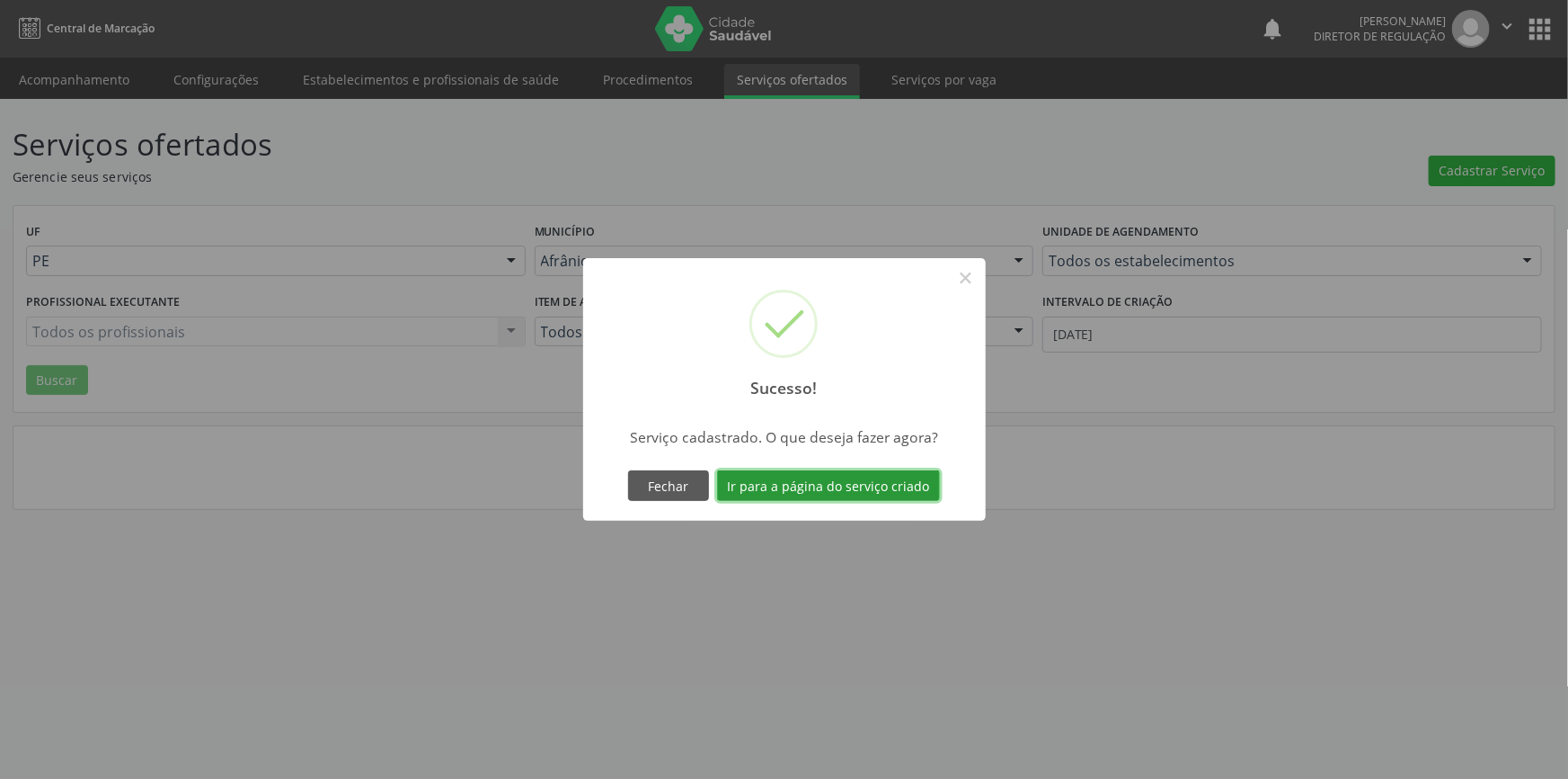
click at [863, 484] on button "Ir para a página do serviço criado" at bounding box center [828, 486] width 223 height 31
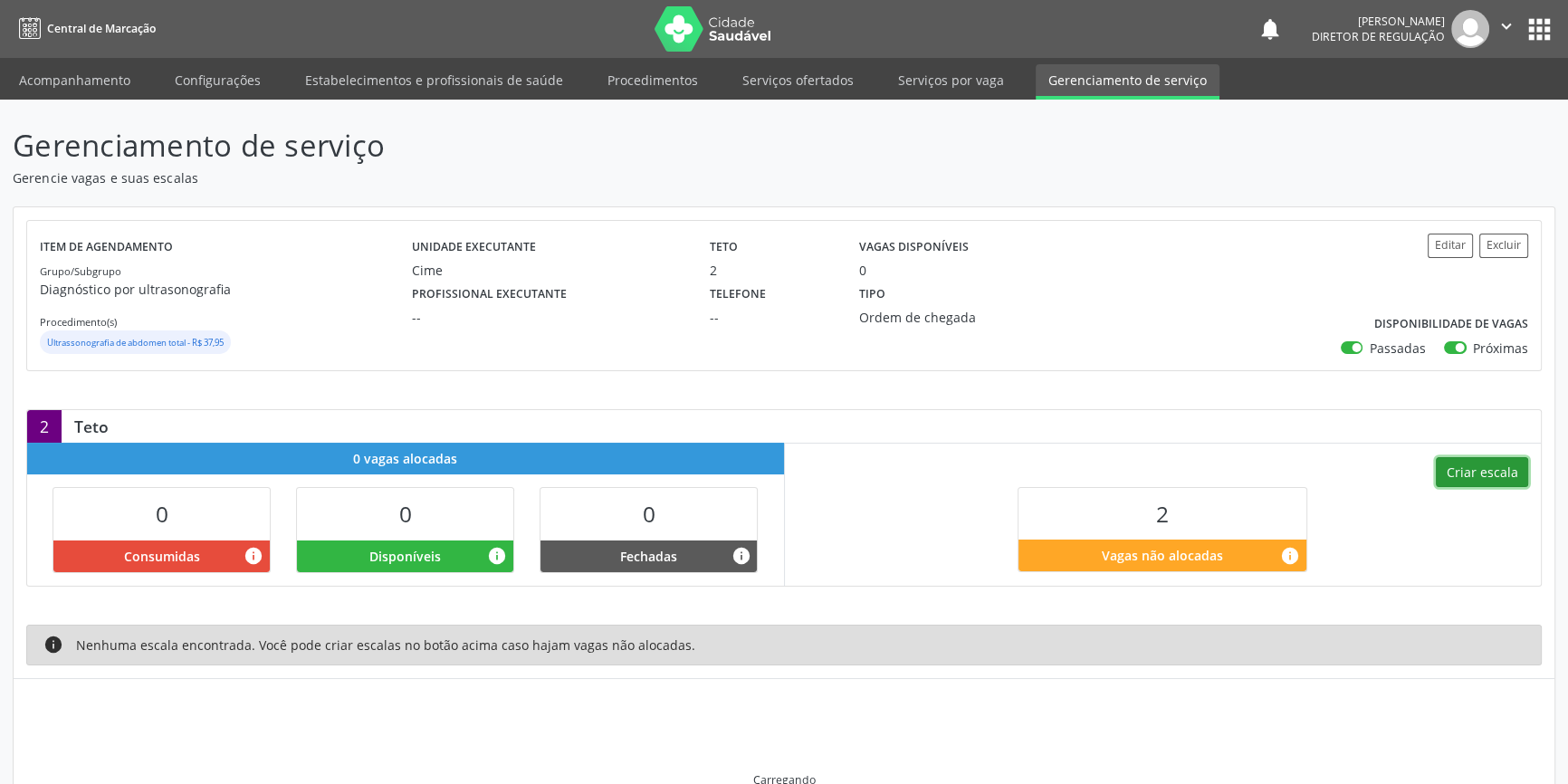
click at [1440, 481] on button "Criar escala" at bounding box center [1481, 473] width 92 height 31
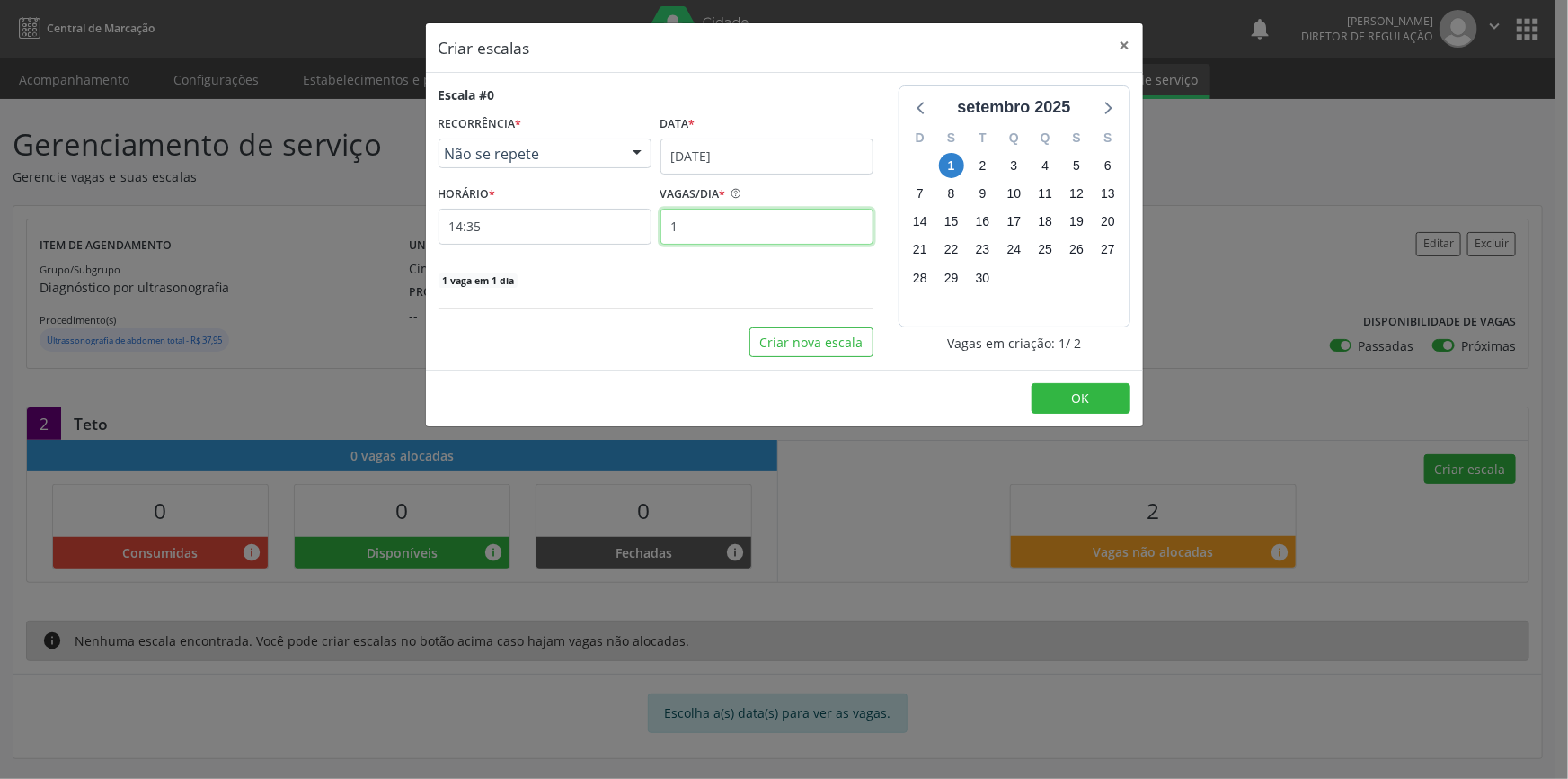
drag, startPoint x: 757, startPoint y: 243, endPoint x: 580, endPoint y: 228, distance: 177.6
click at [580, 228] on div "HORÁRIO * 14:35 VAGAS/DIA * 1" at bounding box center [656, 213] width 444 height 64
type input "2"
click at [1110, 398] on button "OK" at bounding box center [1081, 398] width 99 height 31
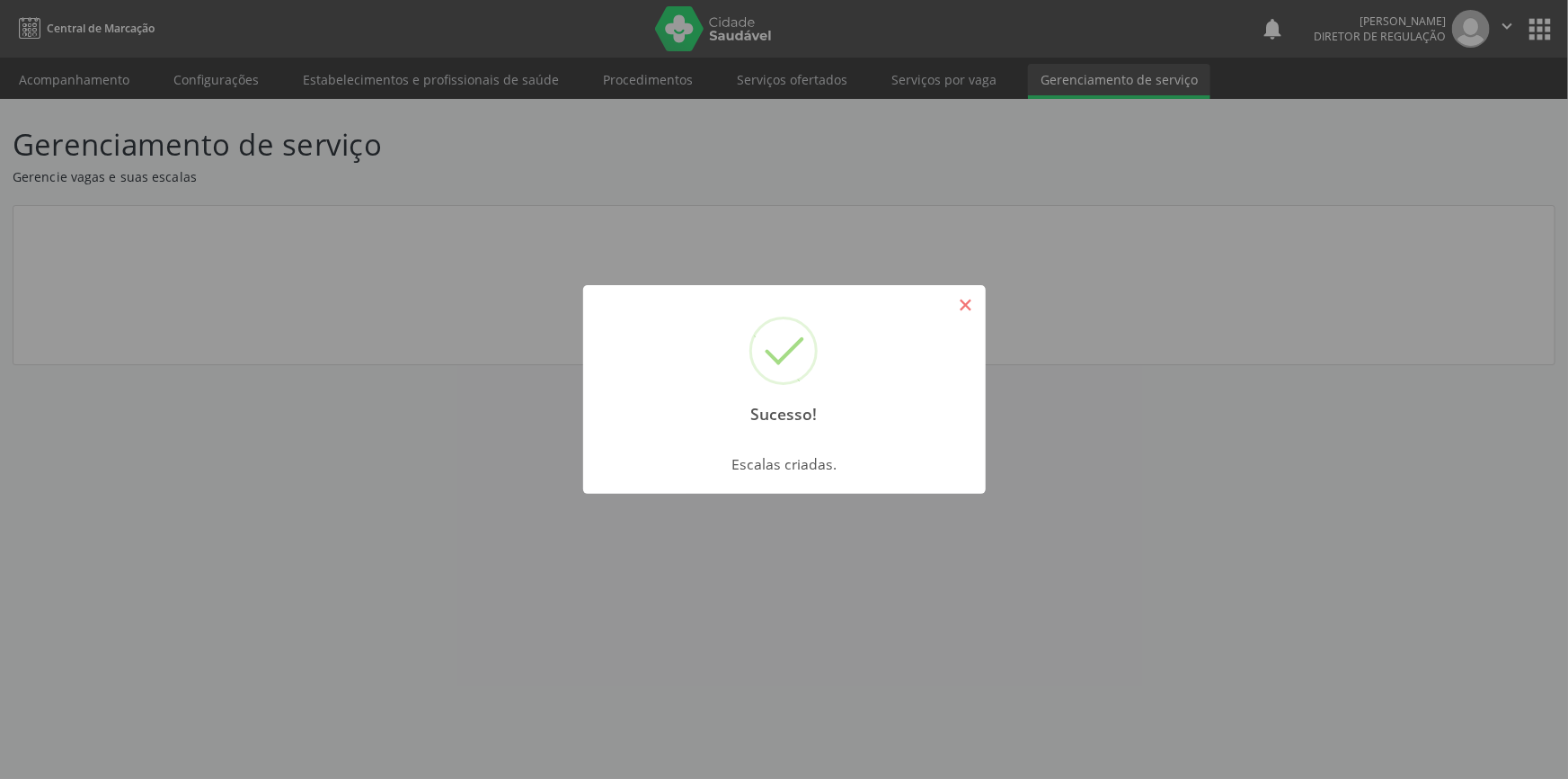
click at [973, 303] on button "×" at bounding box center [966, 305] width 31 height 31
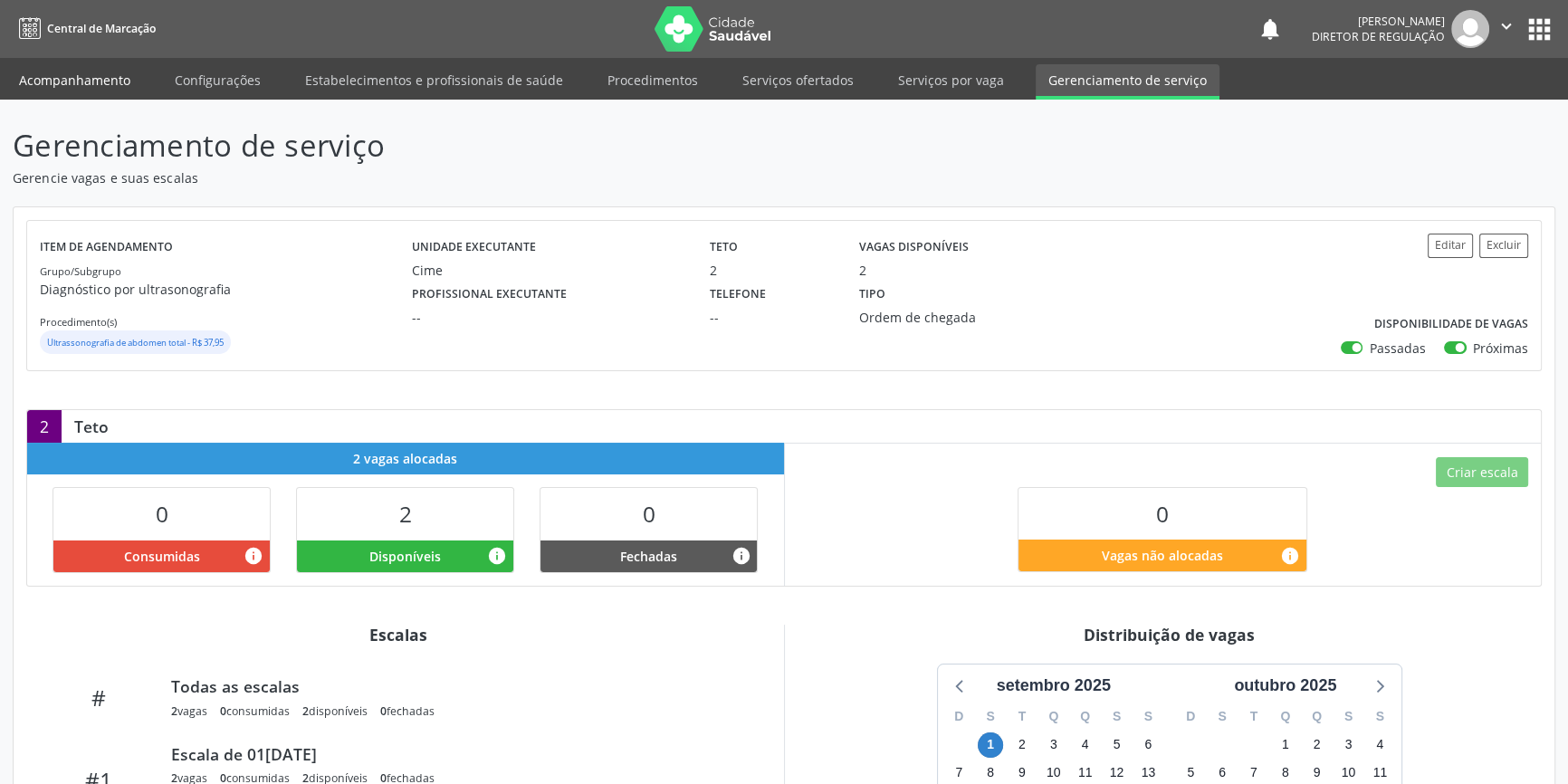
click at [24, 94] on link "Acompanhamento" at bounding box center [75, 80] width 136 height 32
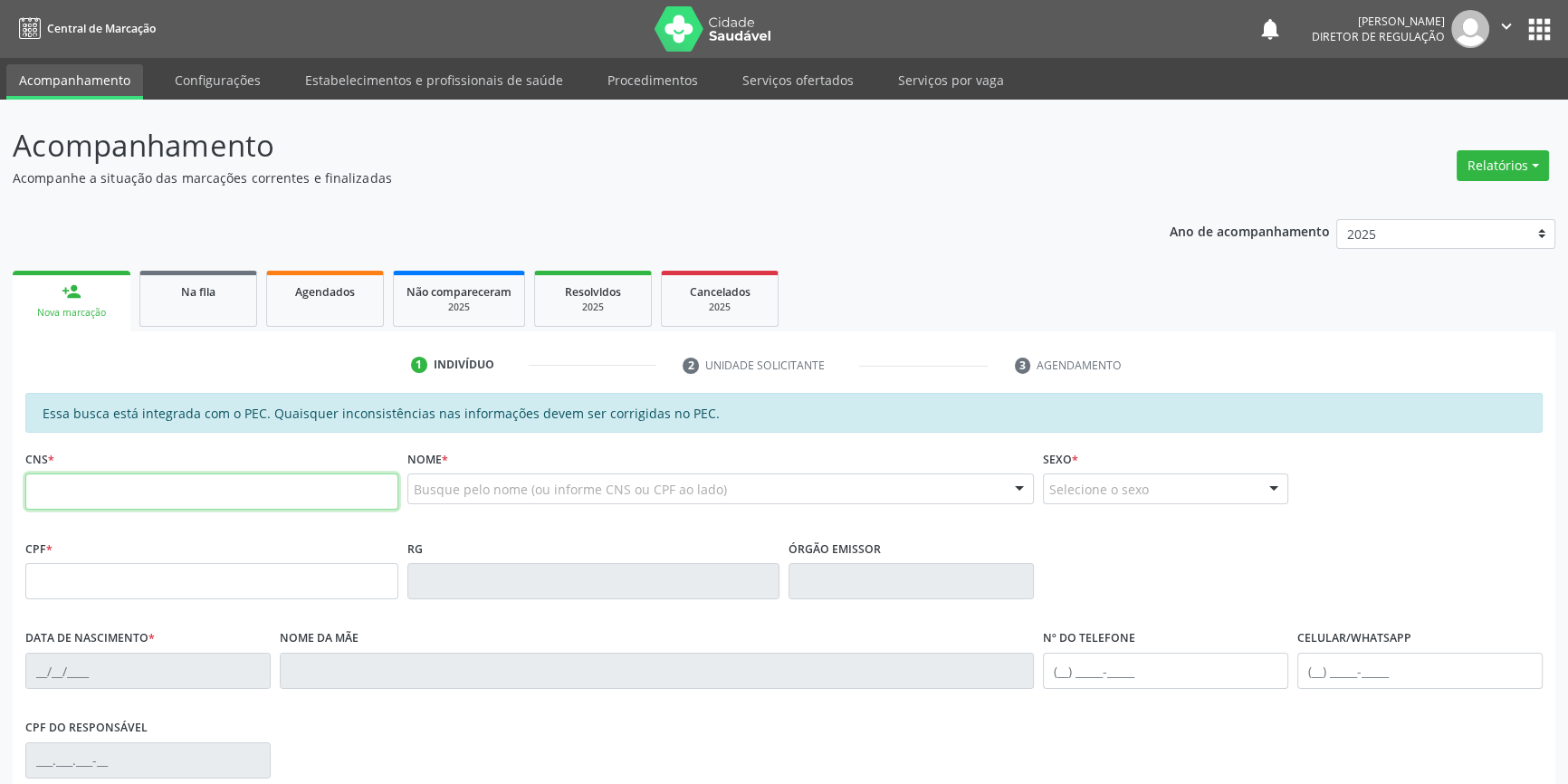
click at [173, 501] on input "text" at bounding box center [211, 491] width 373 height 36
type input "705 4064 1788 2995"
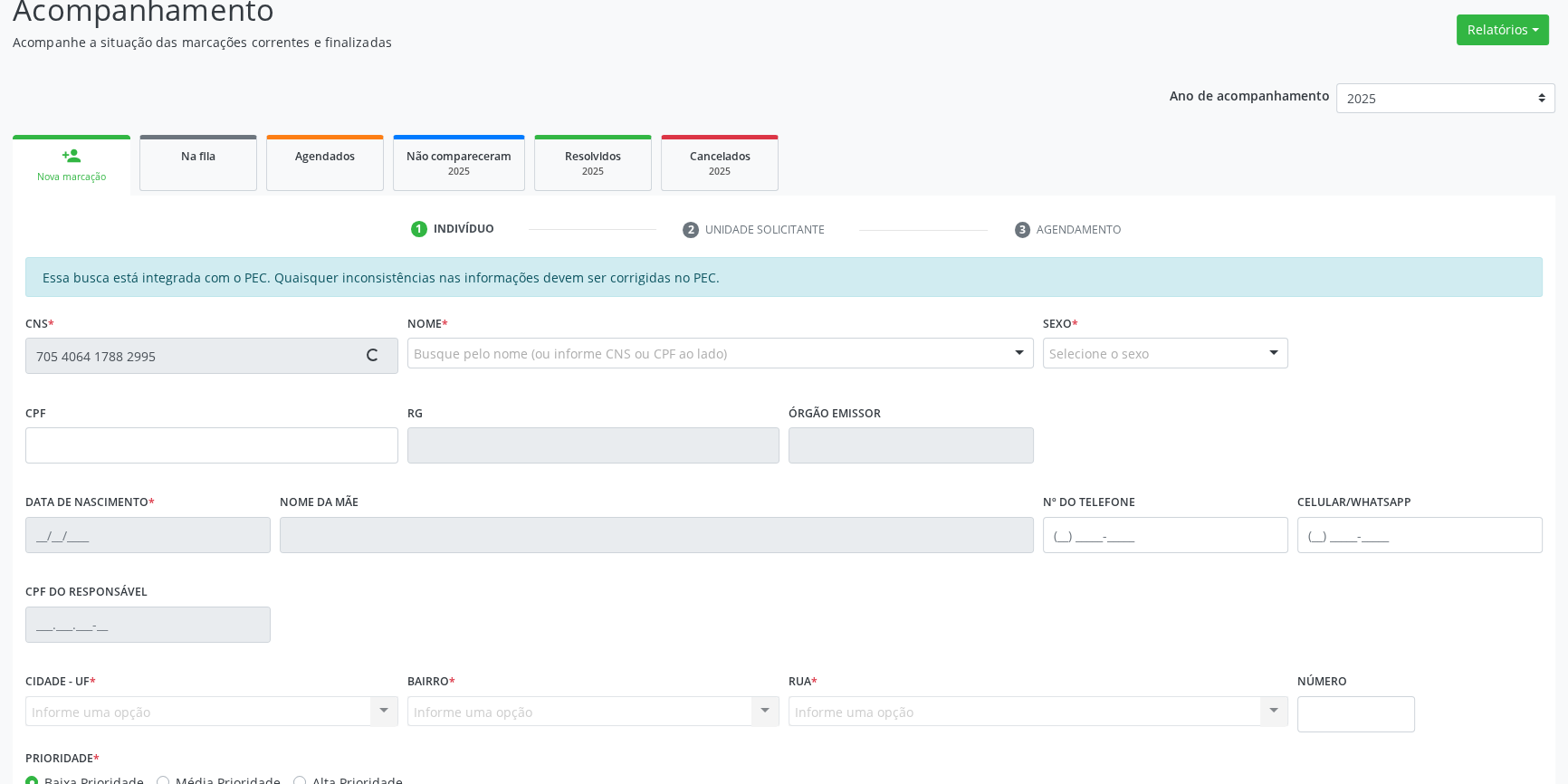
type input "115.367.714-81"
type input "29/04/1997"
type input "Maria de Lourdes de Freitas Caitano"
type input "(87) 98838-0490"
type input "S/N"
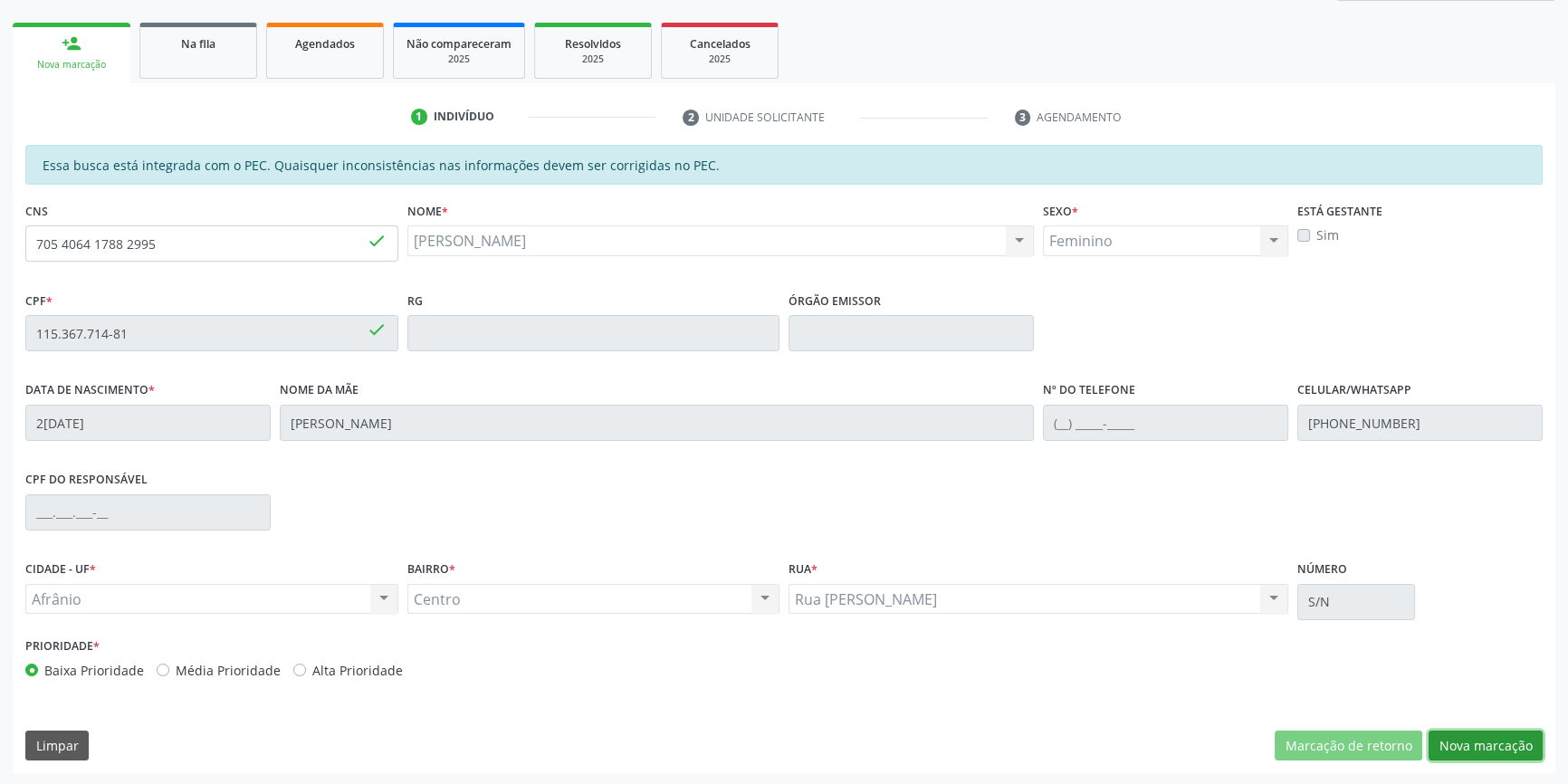
click at [1494, 747] on button "Nova marcação" at bounding box center [1485, 746] width 114 height 31
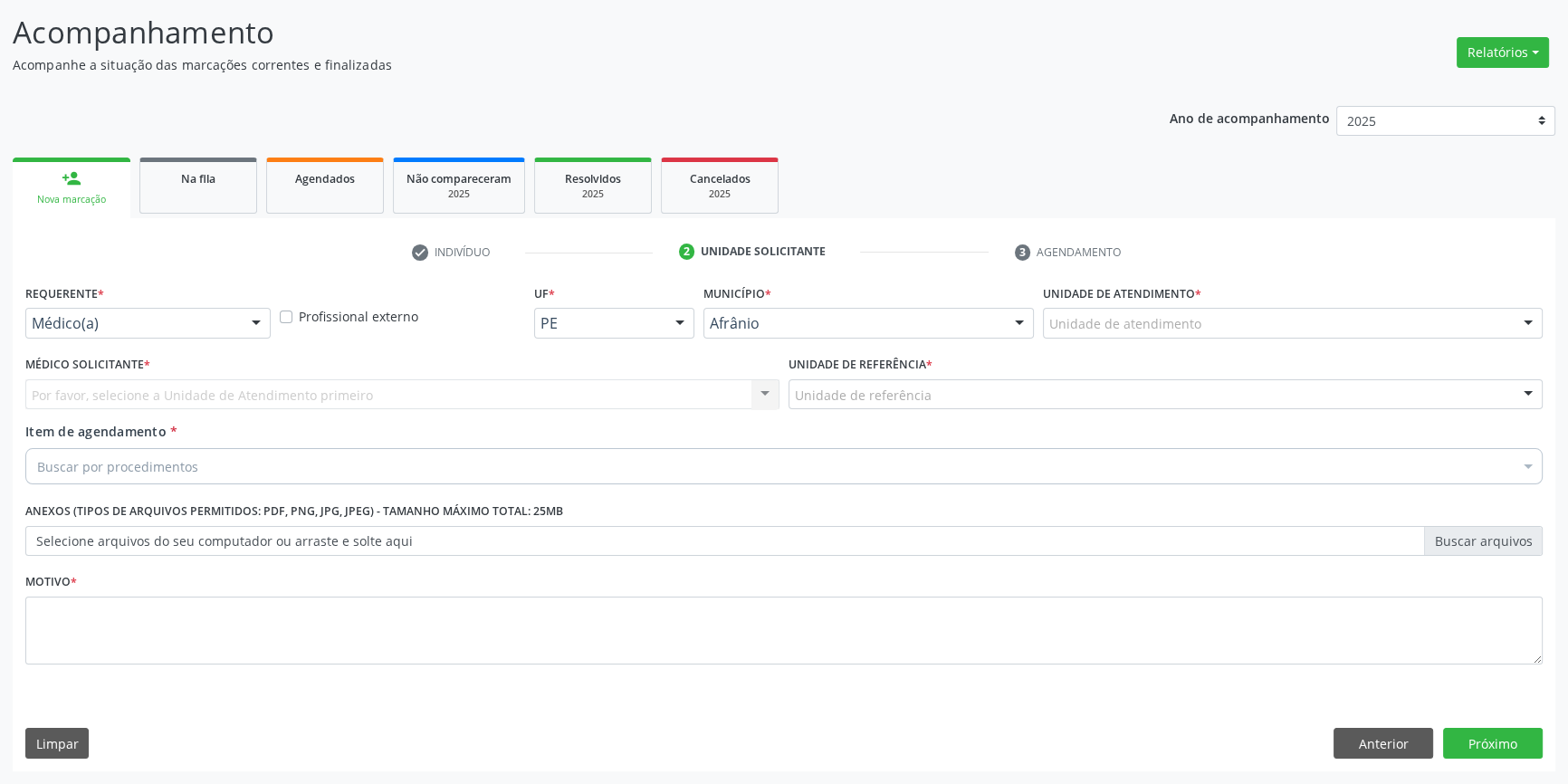
scroll to position [111, 0]
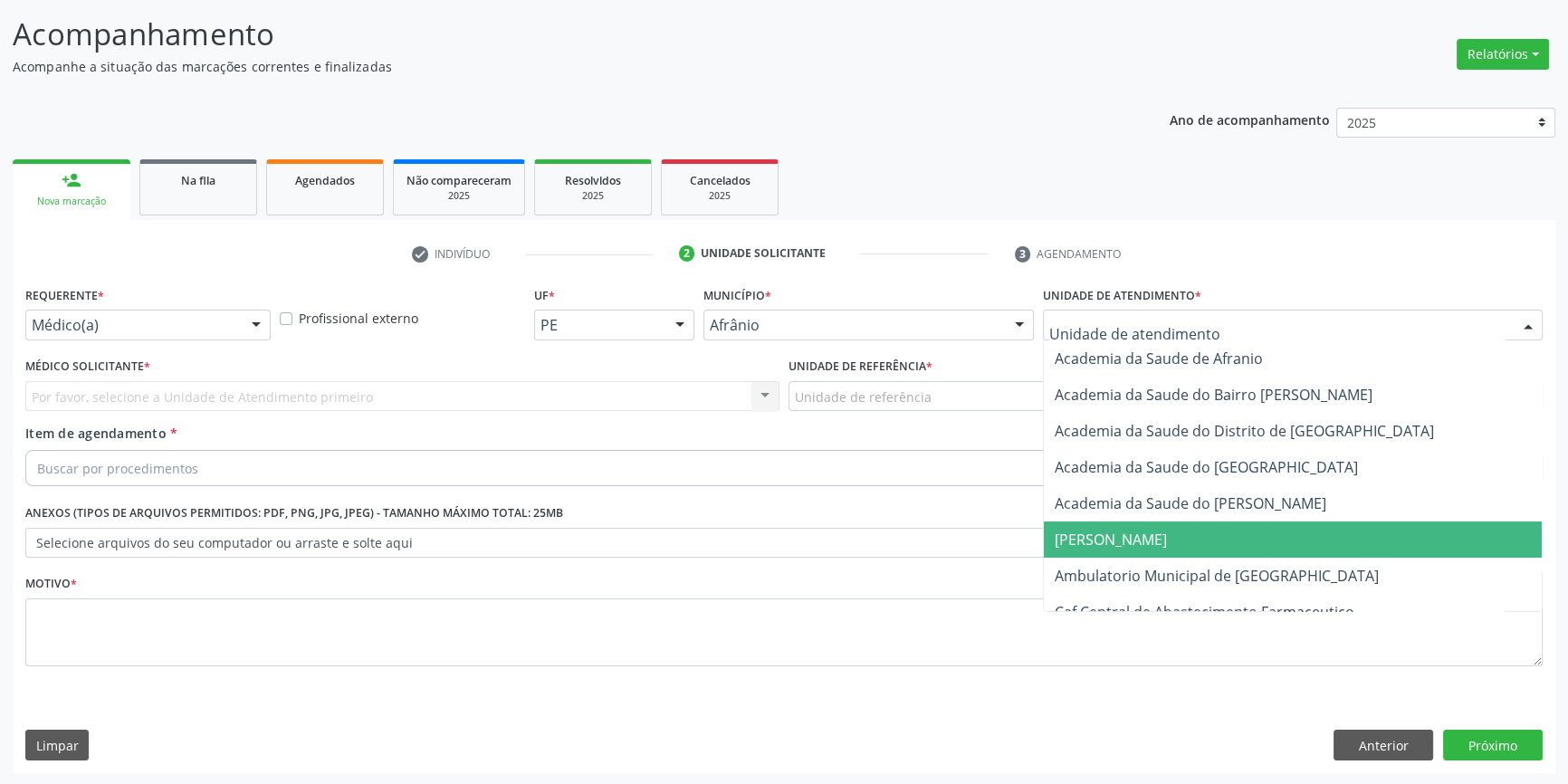
click at [1219, 568] on span "Ambulatorio Municipal de [GEOGRAPHIC_DATA]" at bounding box center [1217, 575] width 324 height 19
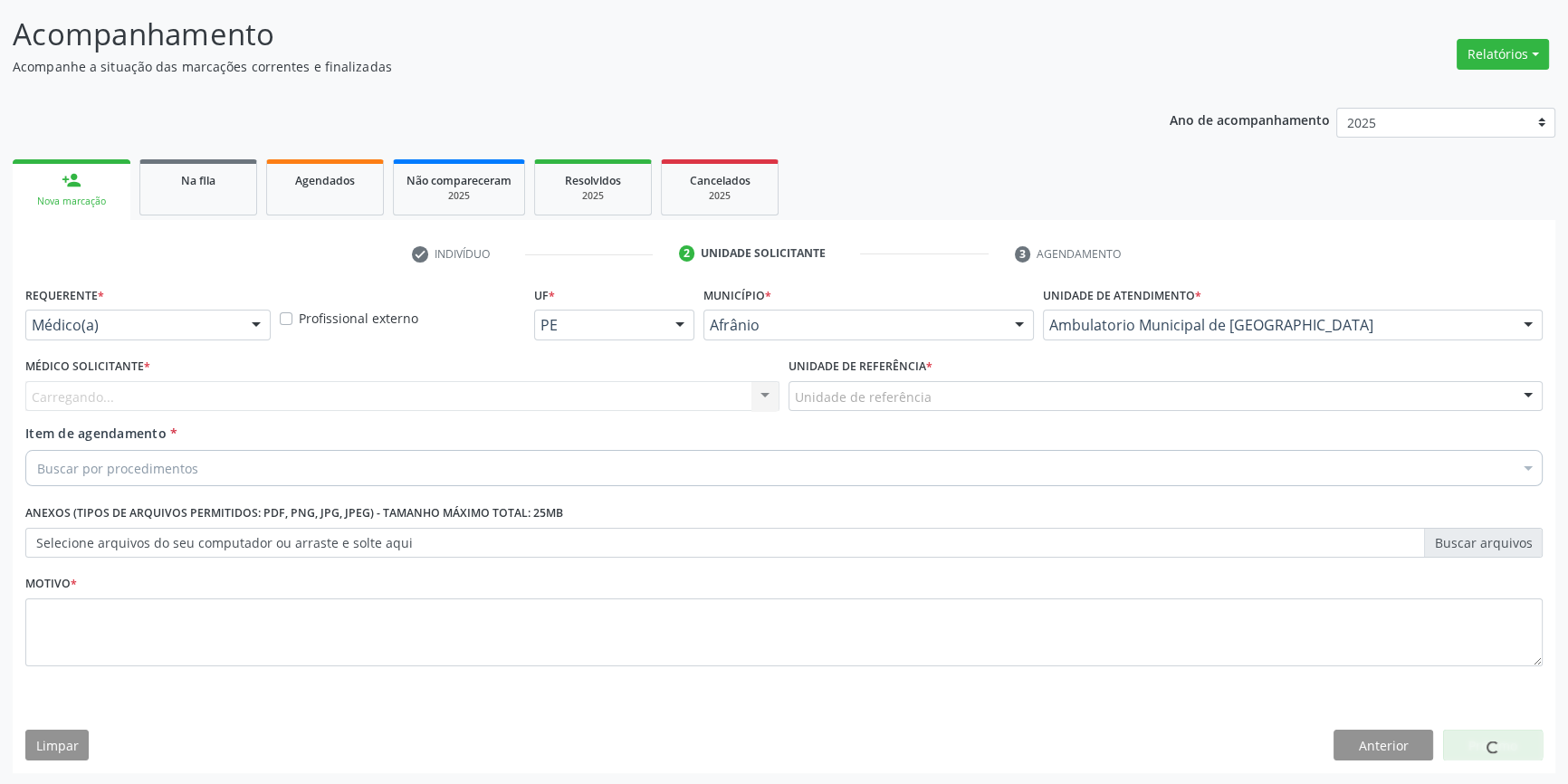
click at [945, 409] on div "Unidade de referência ESF de Extrema ESF de Barra das Melancias ESF [PERSON_NAM…" at bounding box center [1165, 397] width 754 height 31
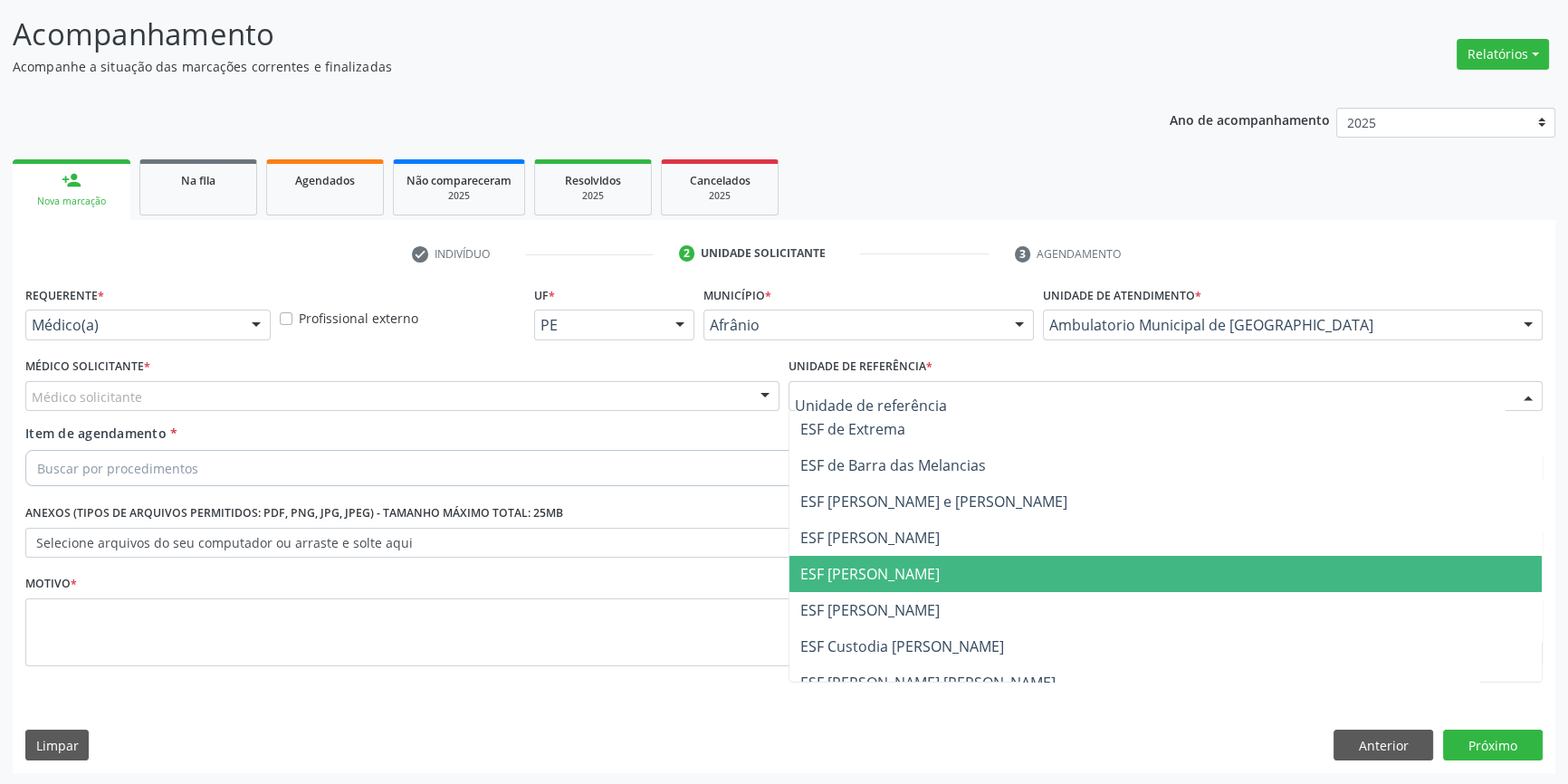
click at [932, 563] on span "ESF [PERSON_NAME]" at bounding box center [1165, 573] width 752 height 36
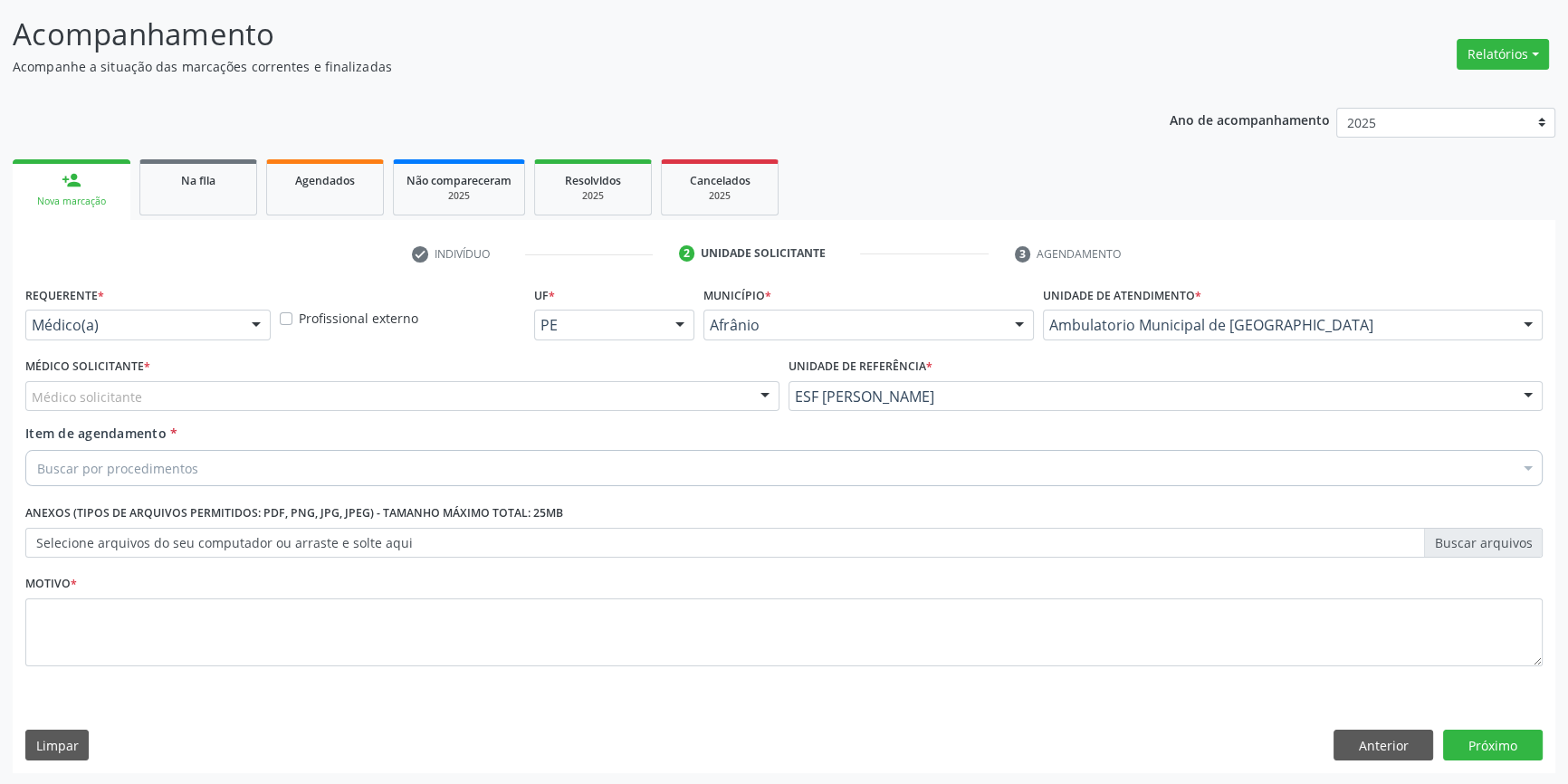
click at [528, 392] on div "Médico solicitante" at bounding box center [402, 397] width 754 height 31
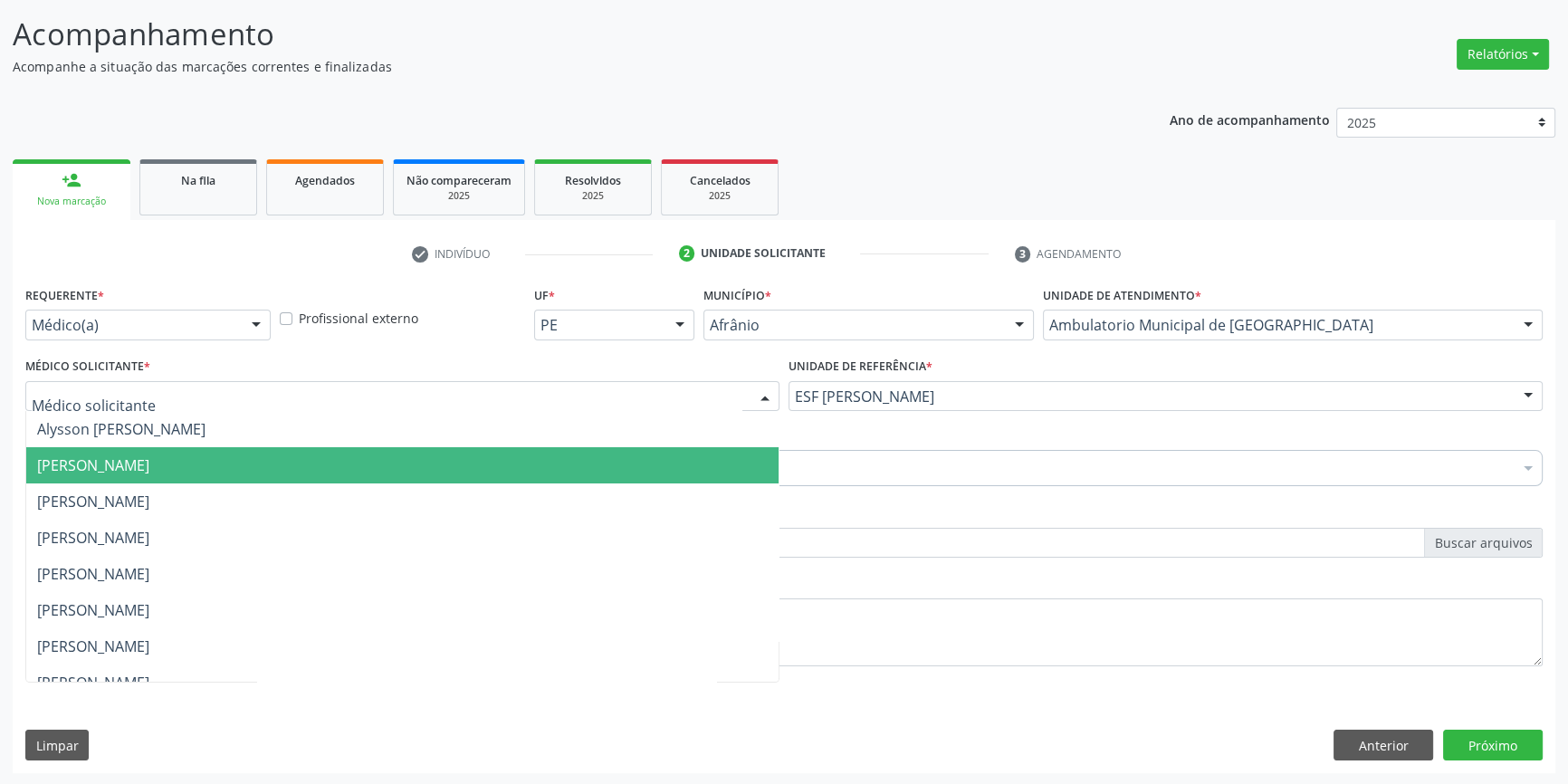
click at [235, 450] on span "[PERSON_NAME]" at bounding box center [402, 465] width 752 height 36
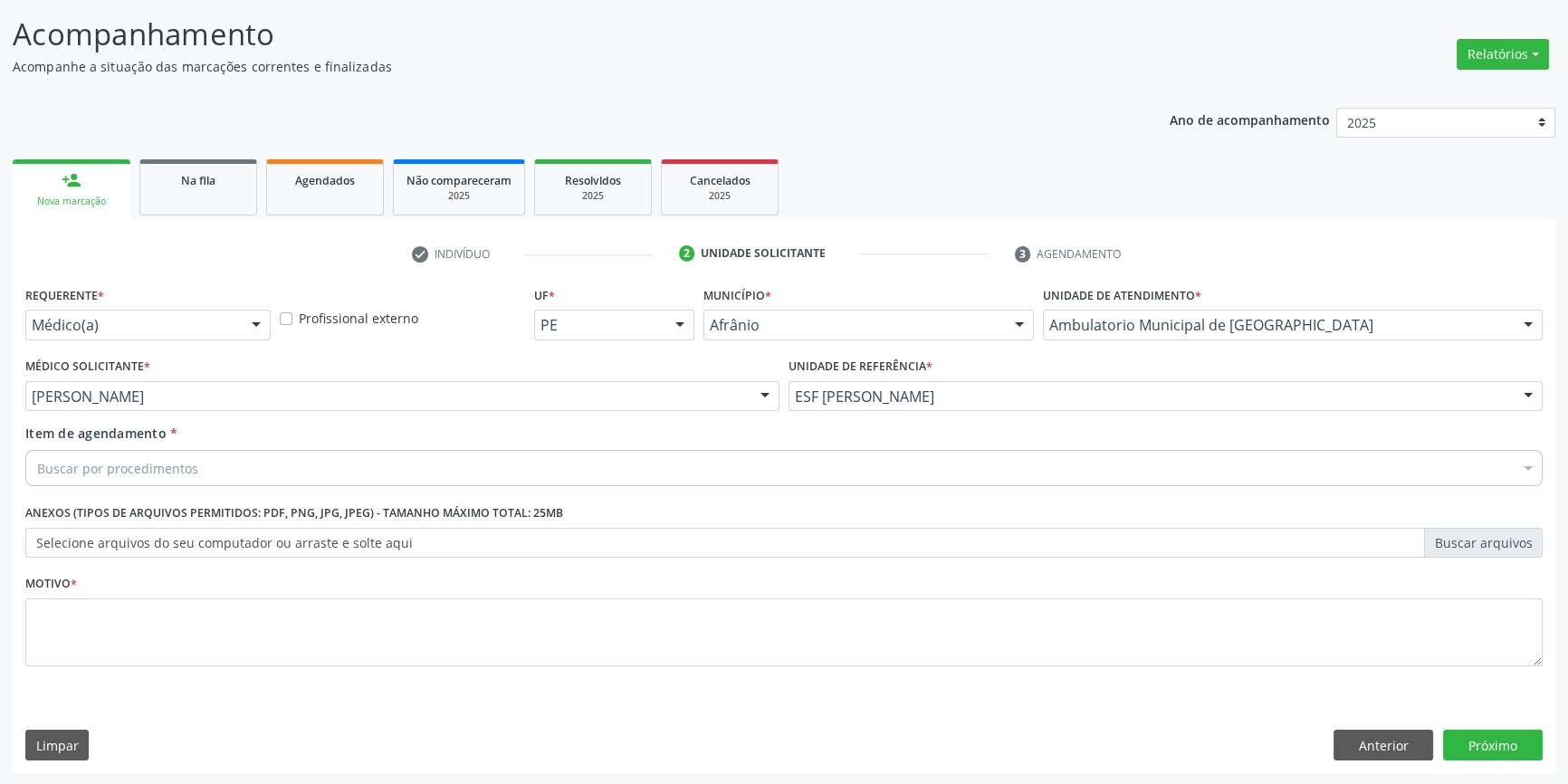
click at [230, 451] on div "Buscar por procedimentos" at bounding box center [784, 467] width 1517 height 36
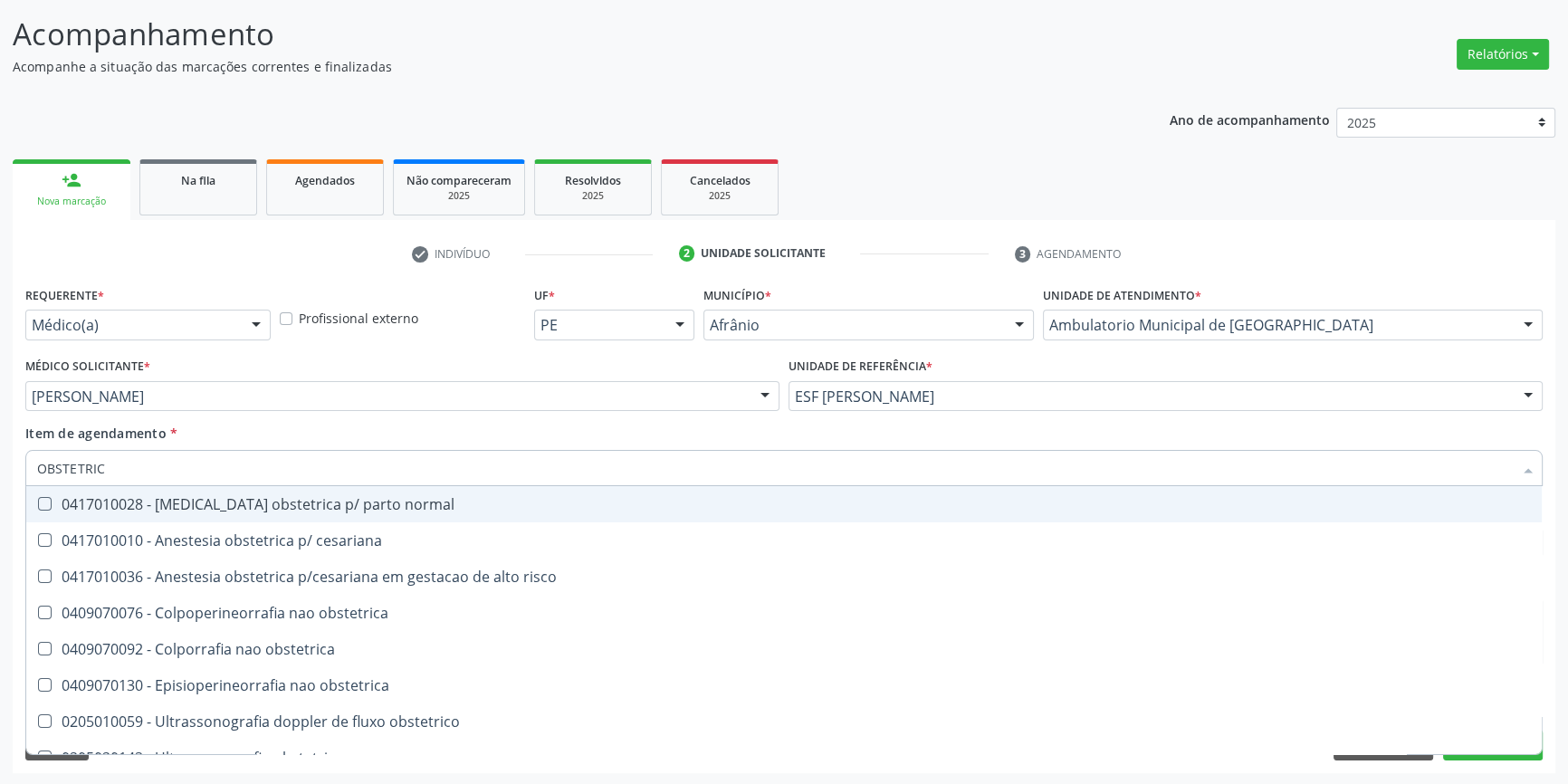
type input "OBSTETRICA"
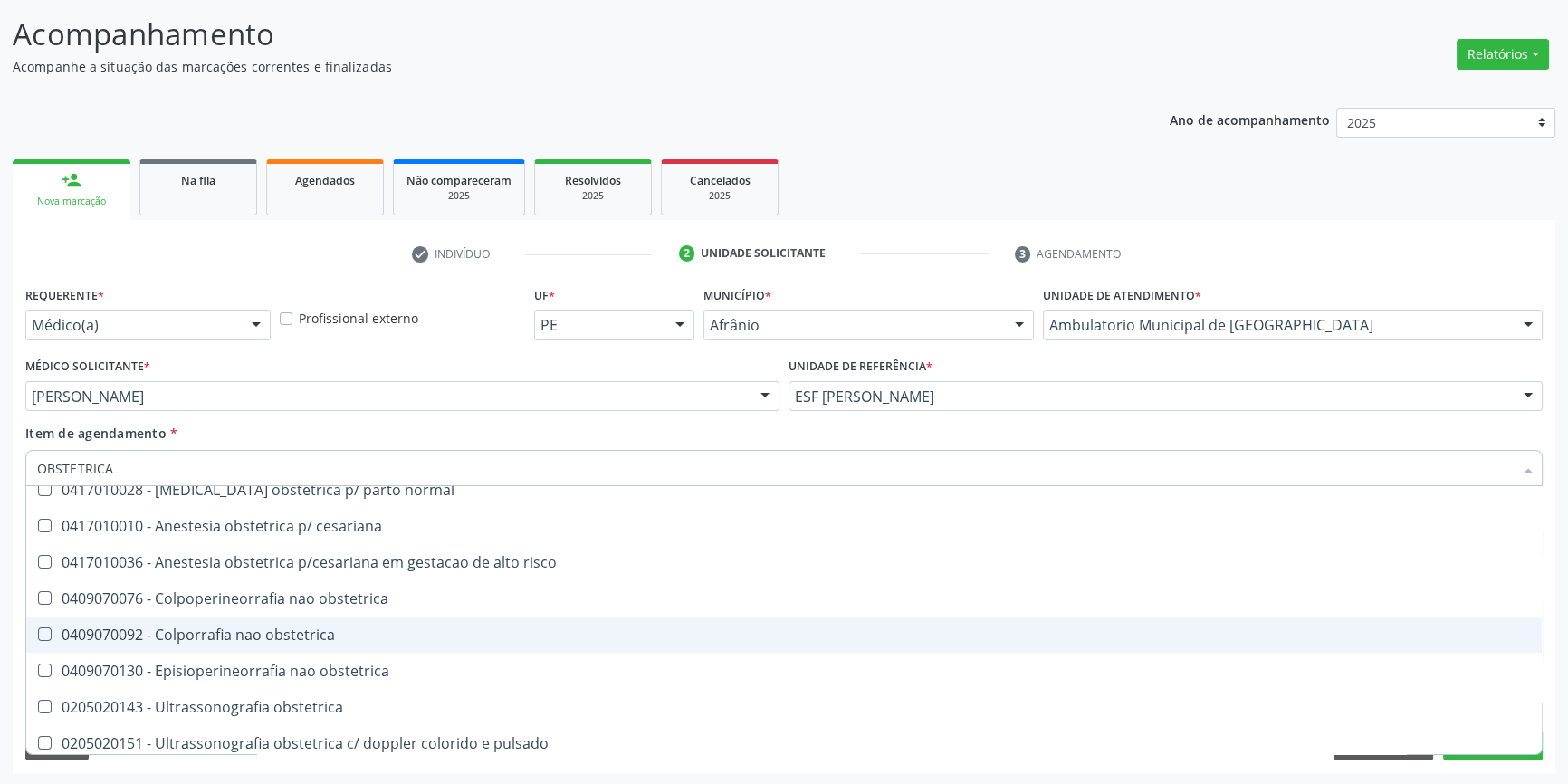
scroll to position [20, 0]
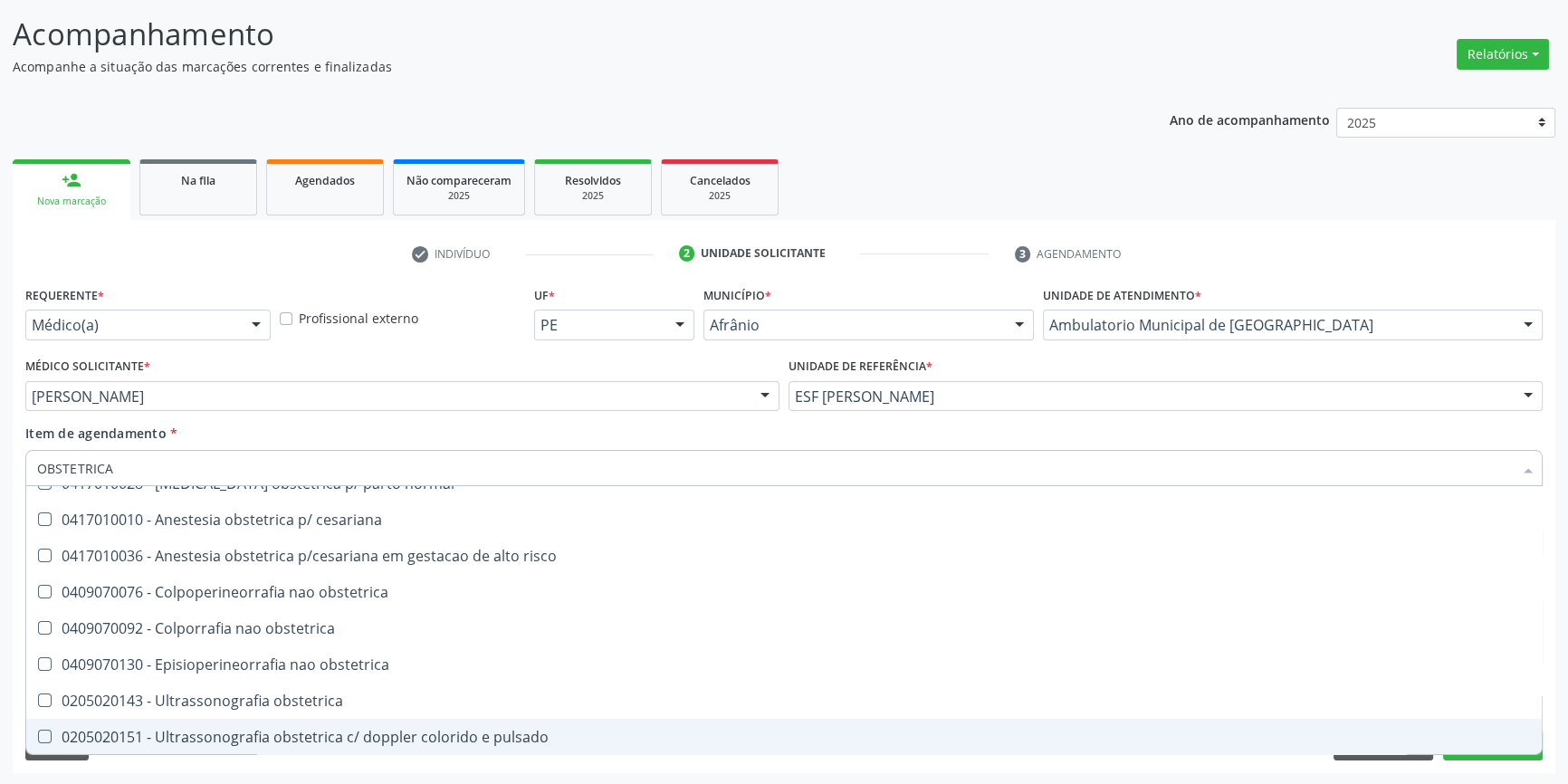
click at [345, 719] on span "0205020151 - Ultrassonografia obstetrica c/ doppler colorido e pulsado" at bounding box center [784, 736] width 1515 height 36
checkbox pulsado "true"
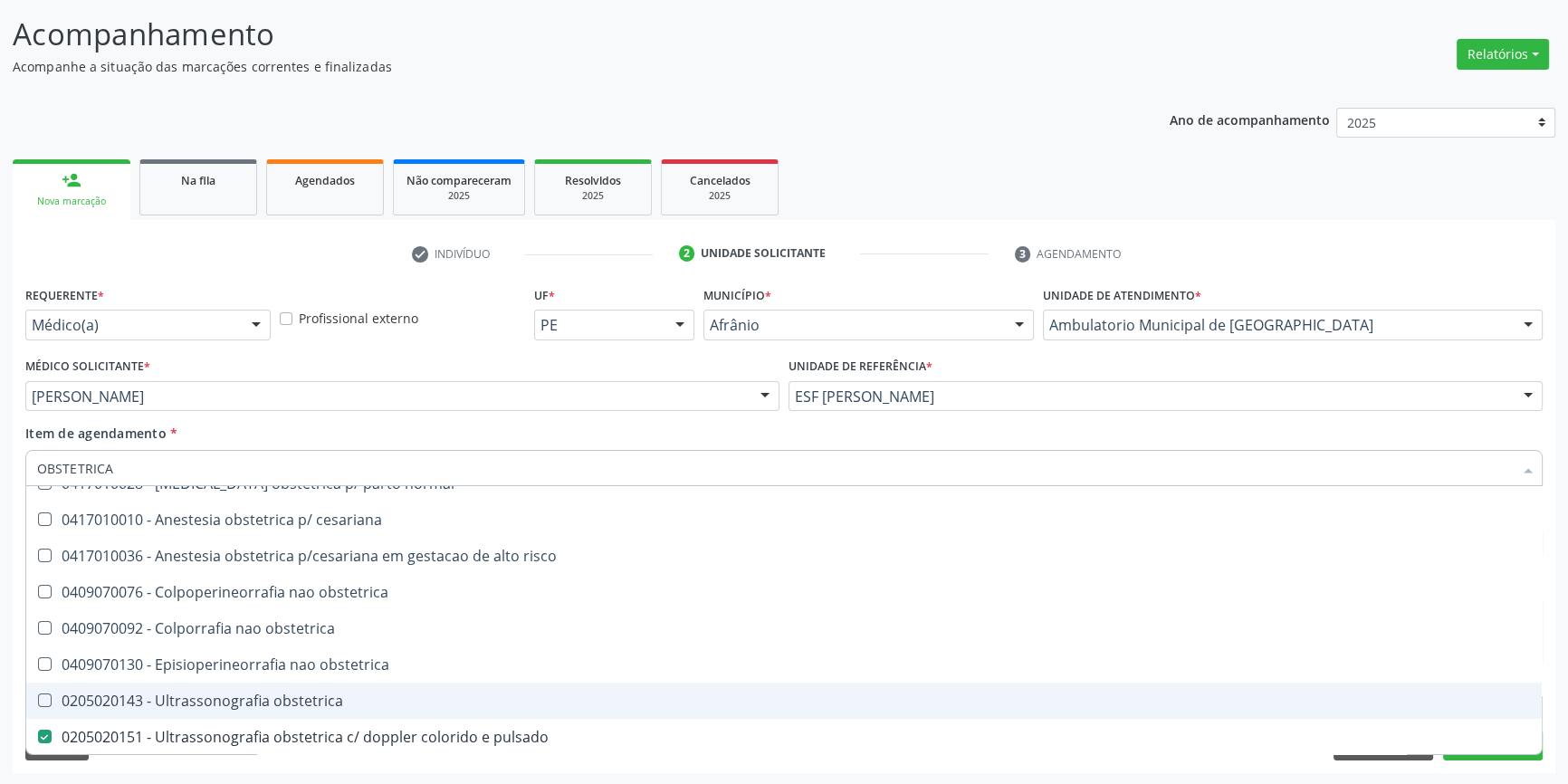
click at [336, 706] on div "0205020143 - Ultrassonografia obstetrica" at bounding box center [784, 700] width 1494 height 15
checkbox obstetrica "true"
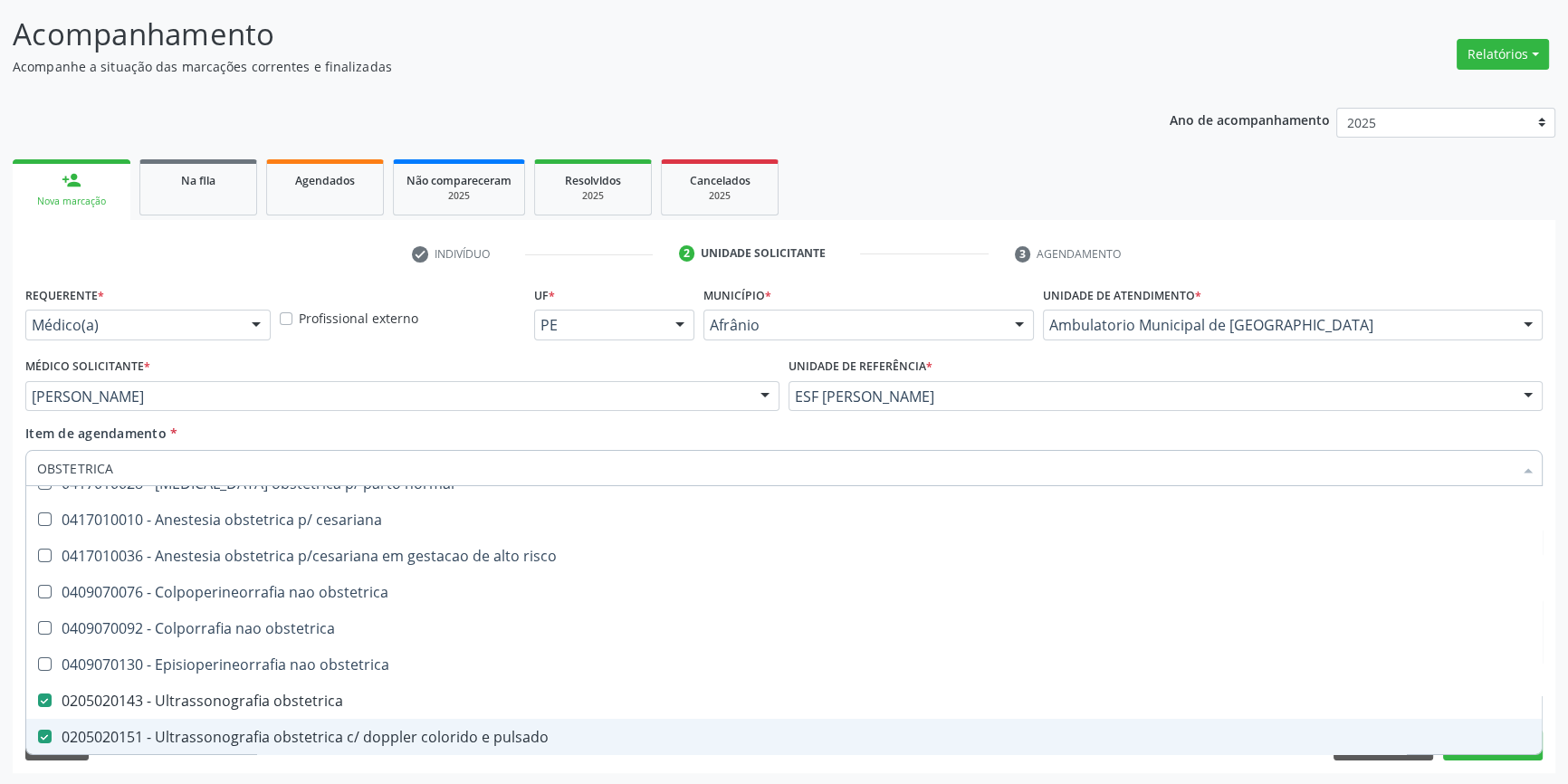
click at [292, 731] on div "0205020151 - Ultrassonografia obstetrica c/ doppler colorido e pulsado" at bounding box center [784, 736] width 1494 height 15
checkbox pulsado "false"
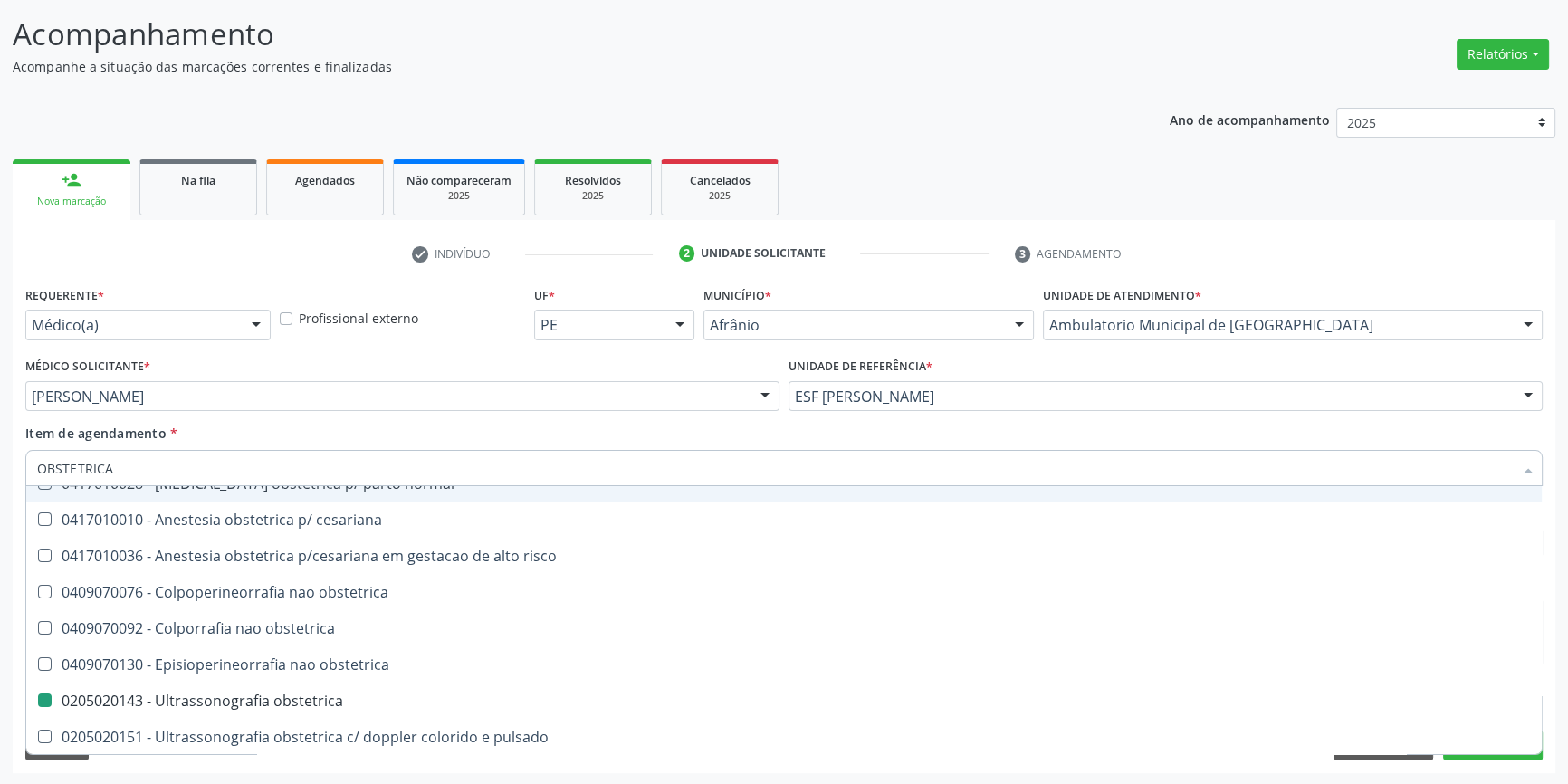
click at [314, 437] on div "Item de agendamento * OBSTETRICA Desfazer seleção 0417010028 - Analgesia obstet…" at bounding box center [784, 451] width 1517 height 57
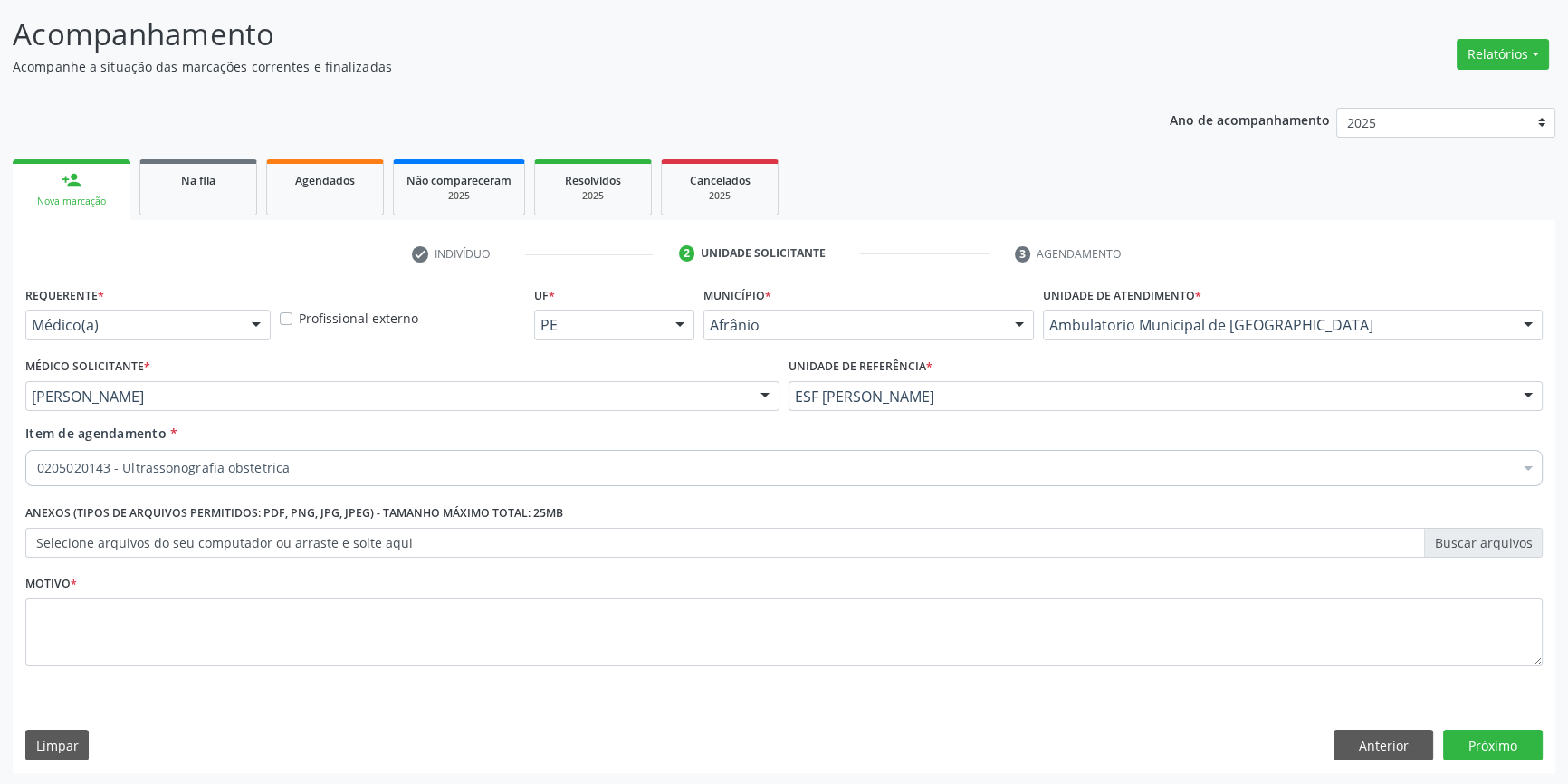
scroll to position [0, 0]
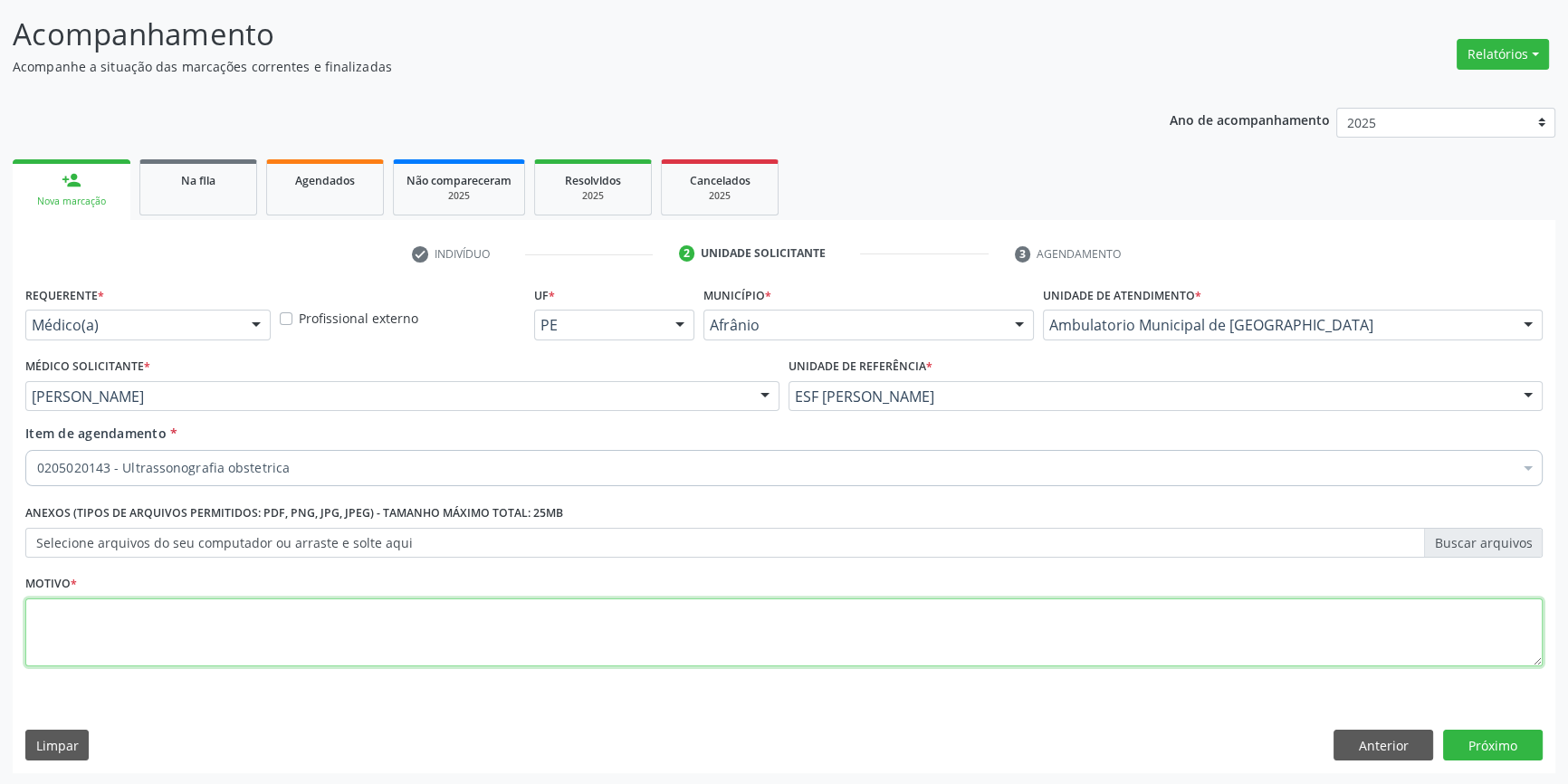
click at [259, 630] on textarea at bounding box center [784, 632] width 1517 height 69
type textarea "GESTANTE"
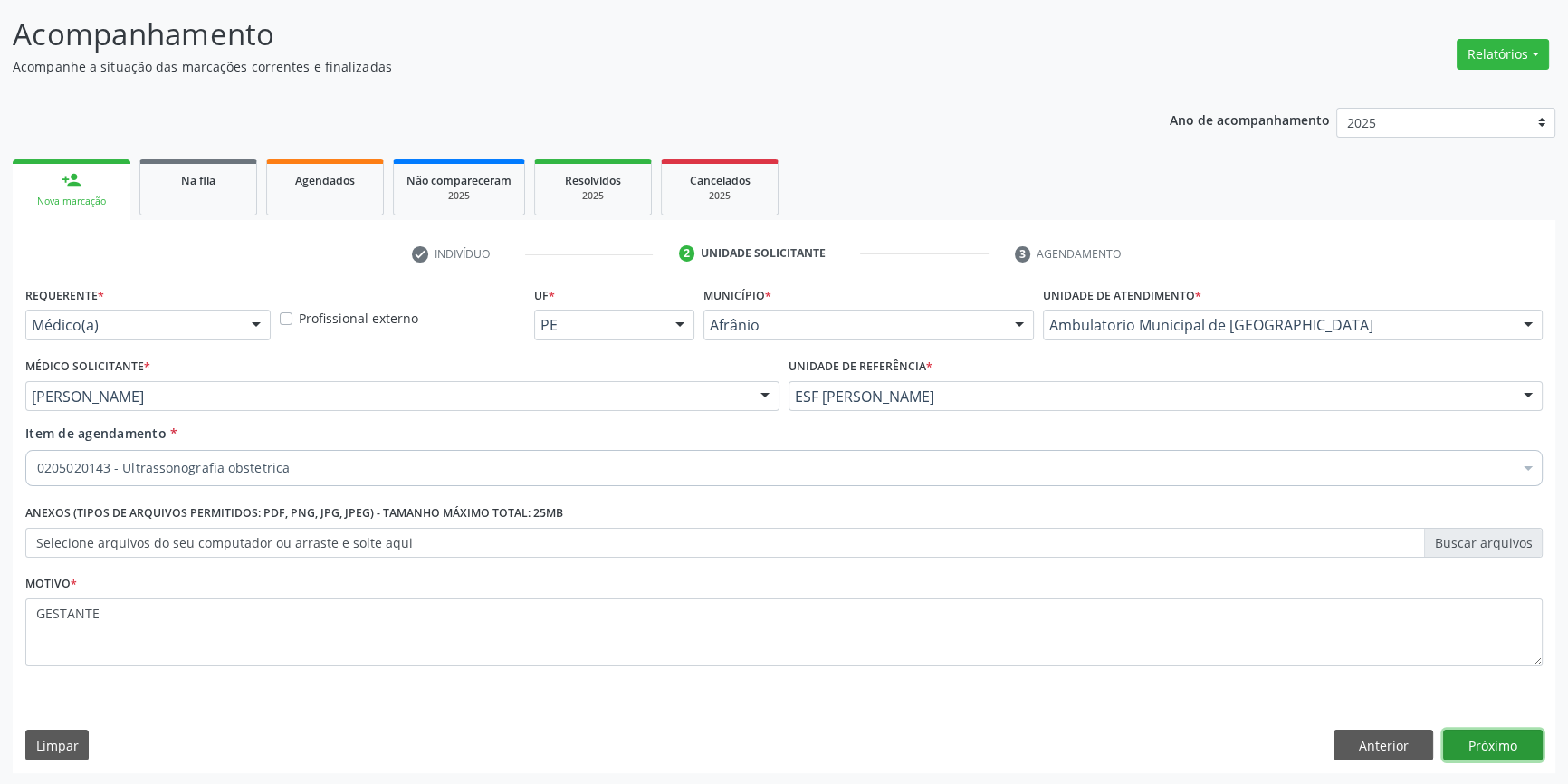
click at [1479, 747] on button "Próximo" at bounding box center [1493, 745] width 99 height 31
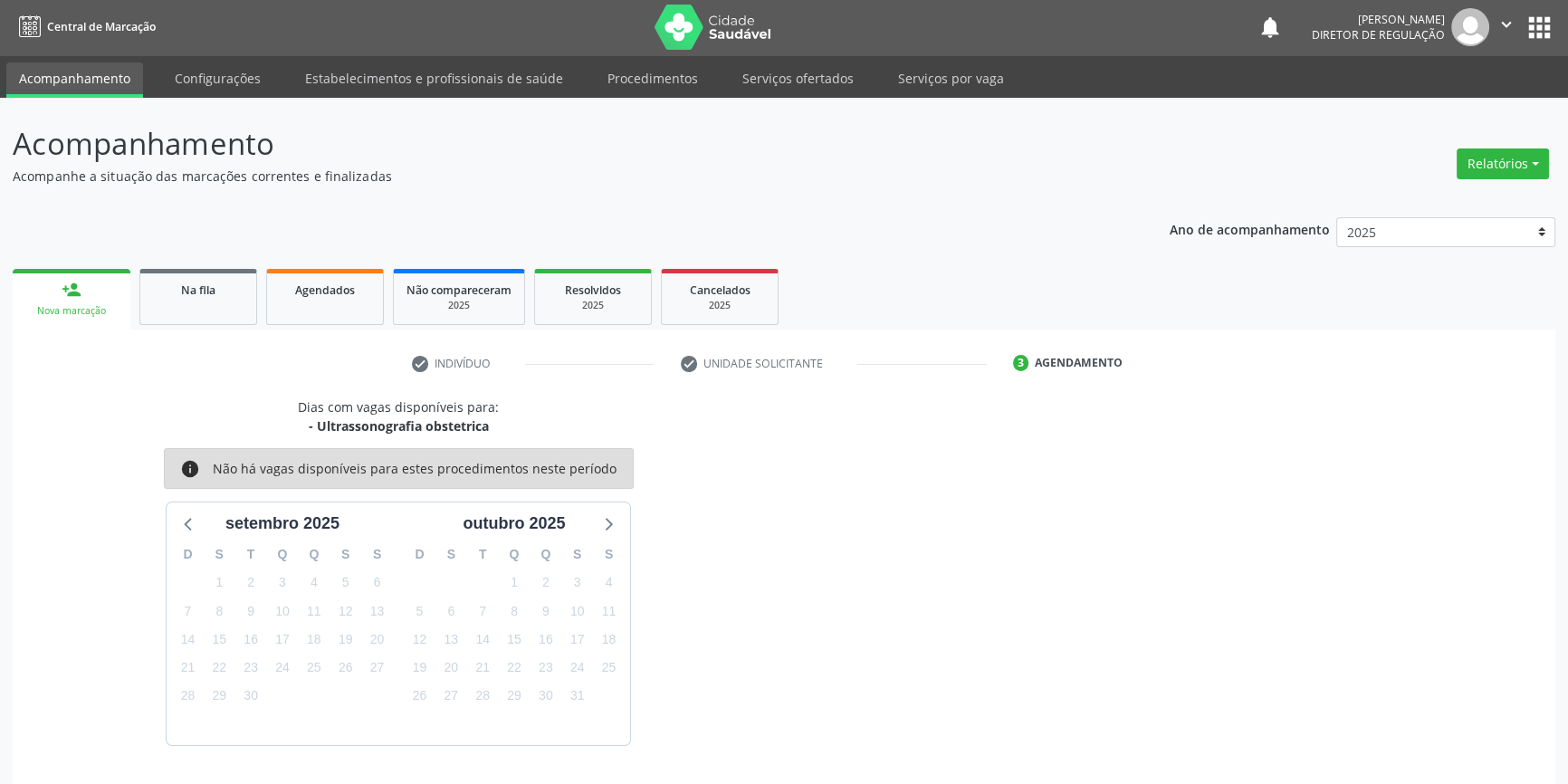
scroll to position [55, 0]
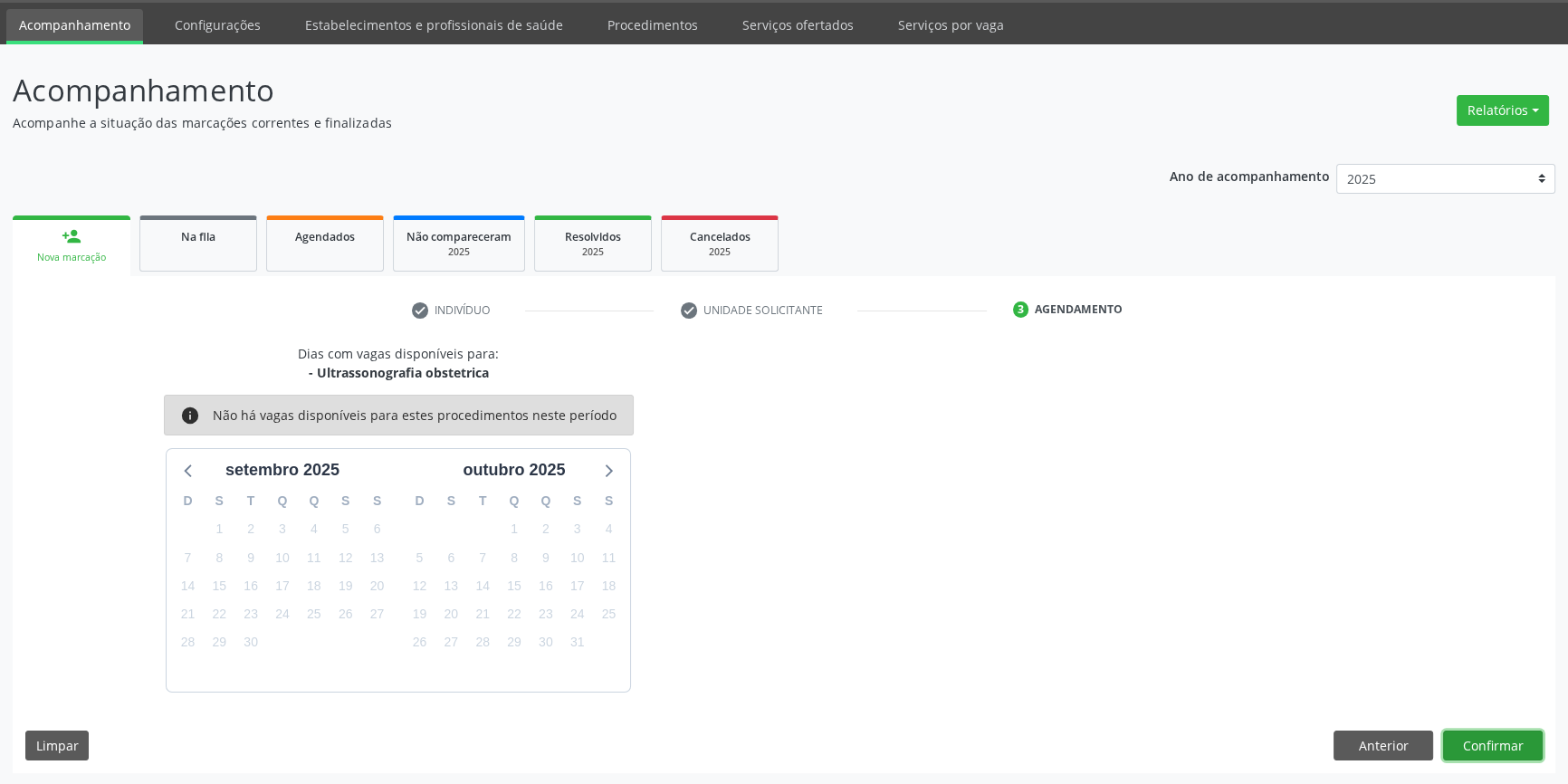
click at [1477, 740] on button "Confirmar" at bounding box center [1493, 746] width 99 height 31
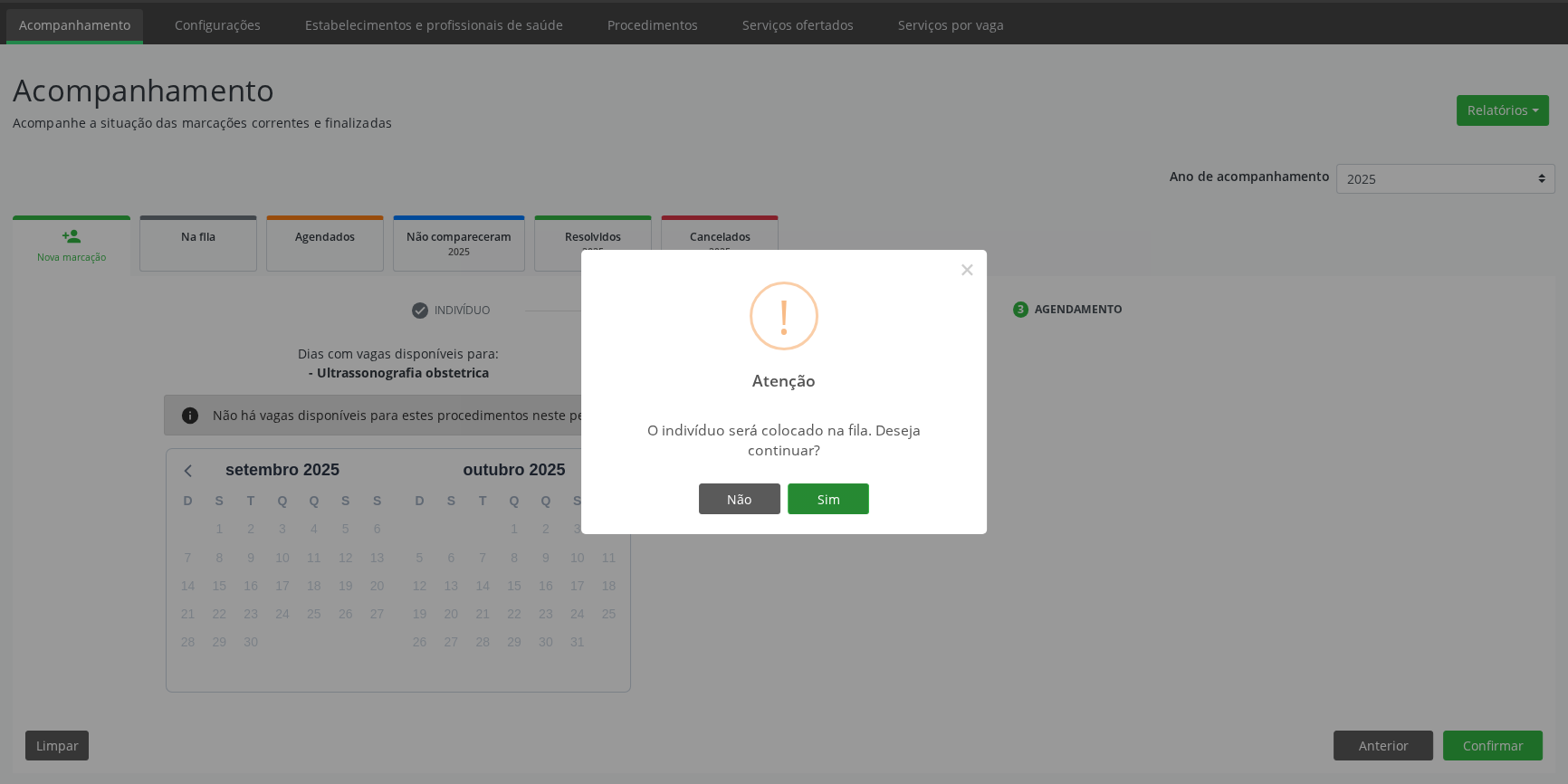
click at [851, 483] on button "Sim" at bounding box center [828, 499] width 82 height 31
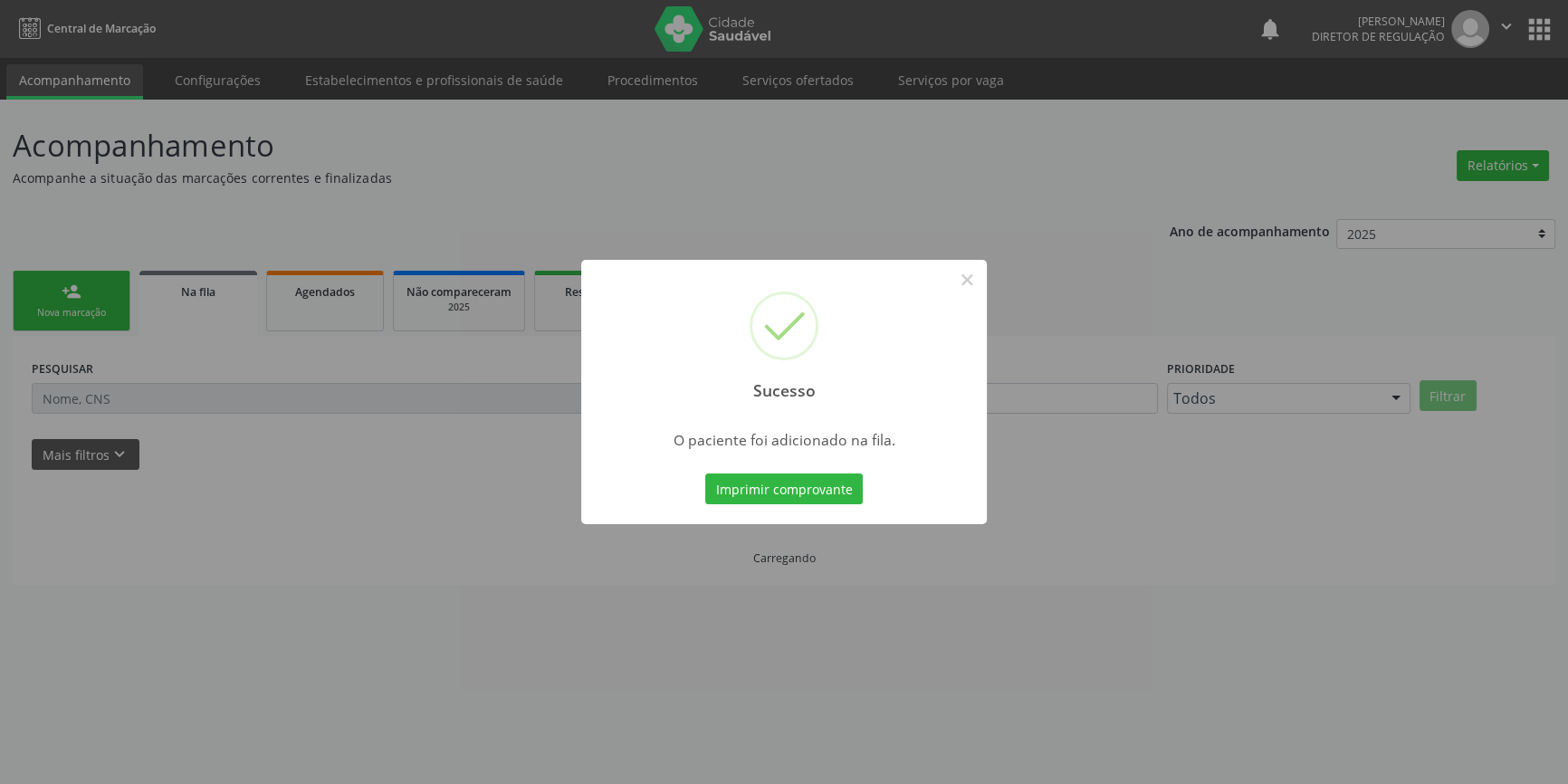
scroll to position [0, 0]
click at [988, 284] on div "Sucesso ×" at bounding box center [790, 338] width 406 height 156
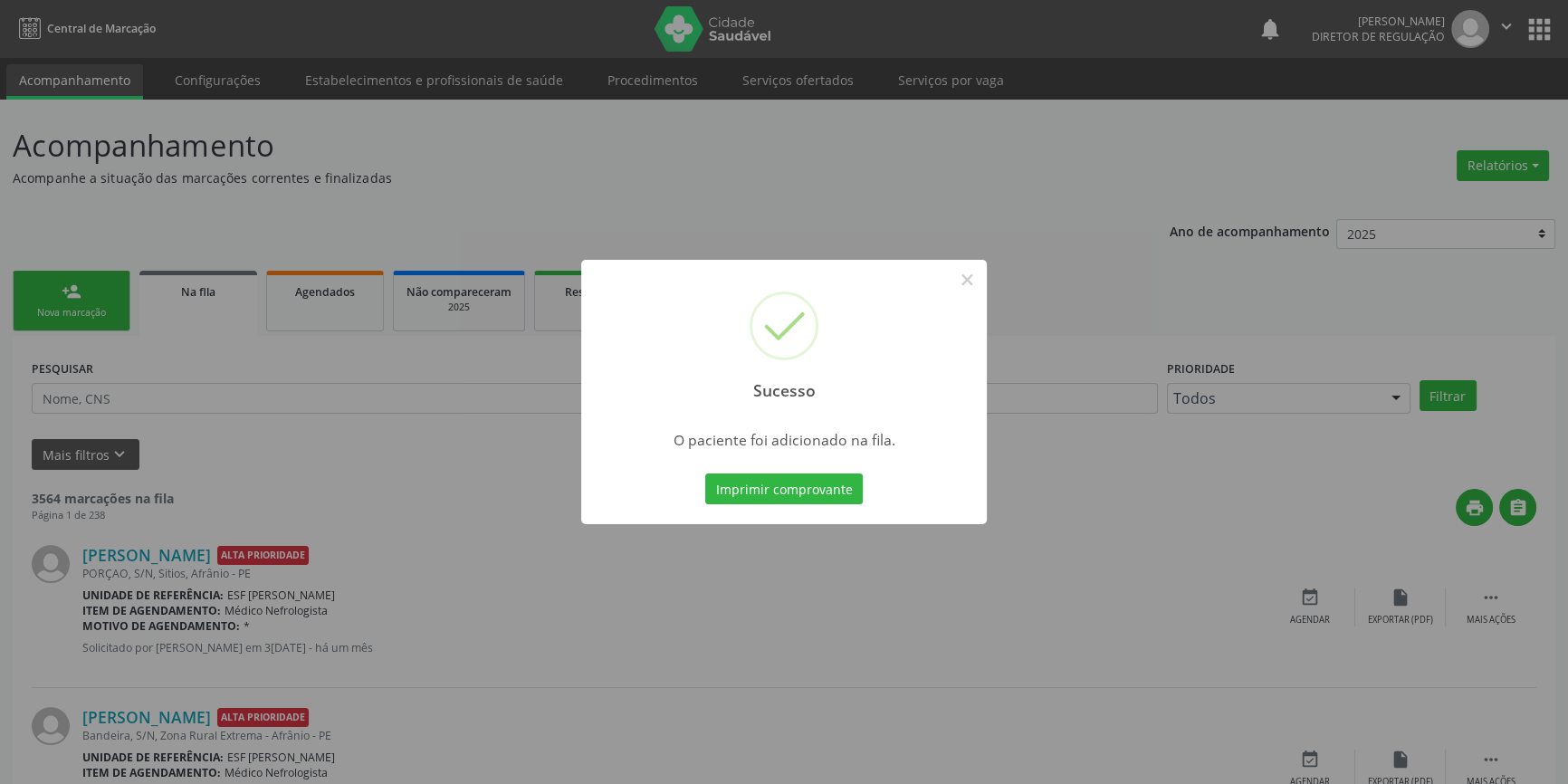
click at [983, 281] on div "Sucesso ×" at bounding box center [784, 338] width 406 height 156
click at [968, 279] on button "×" at bounding box center [967, 280] width 31 height 31
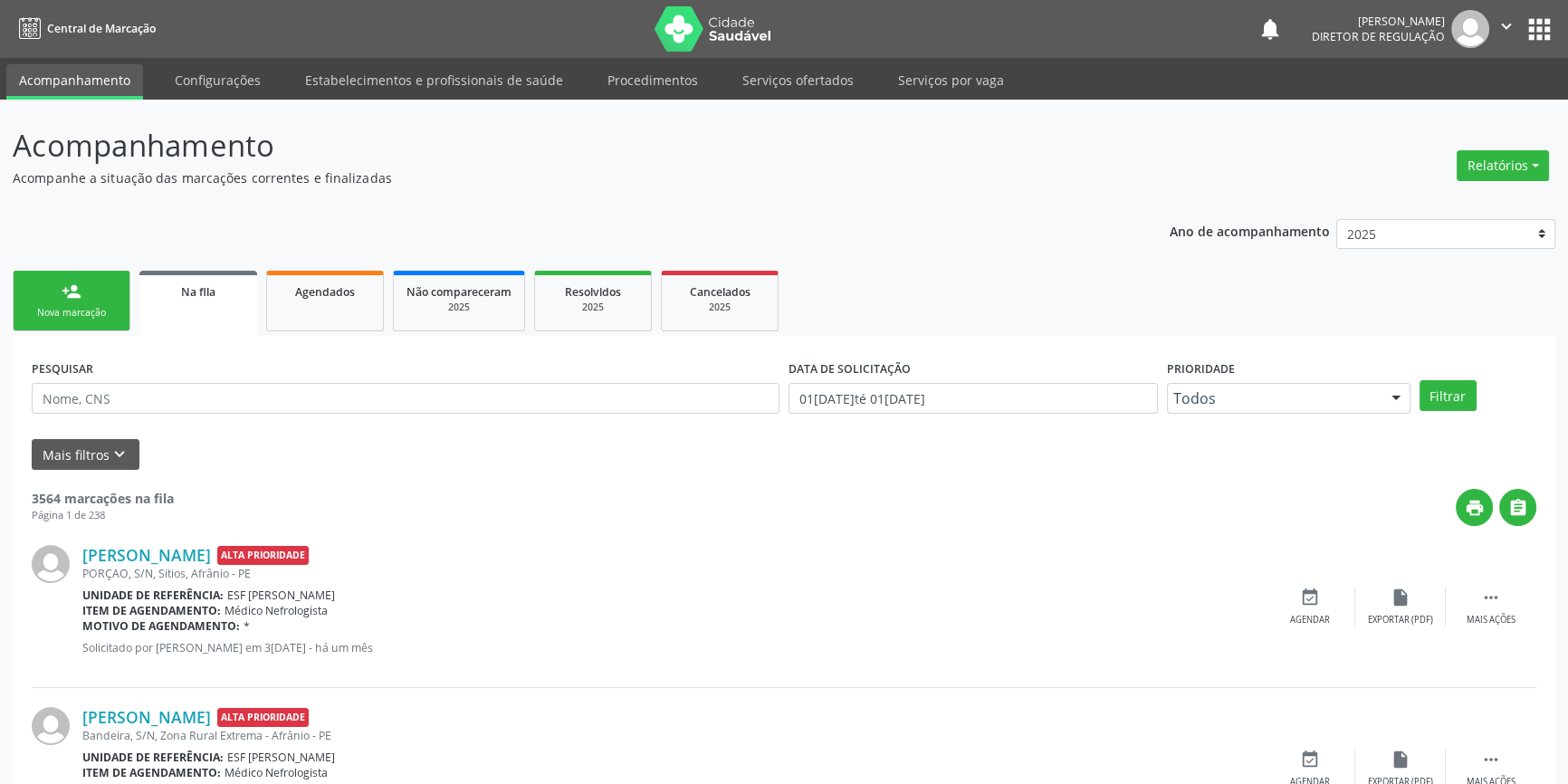
click at [72, 291] on div "person_add" at bounding box center [71, 291] width 19 height 19
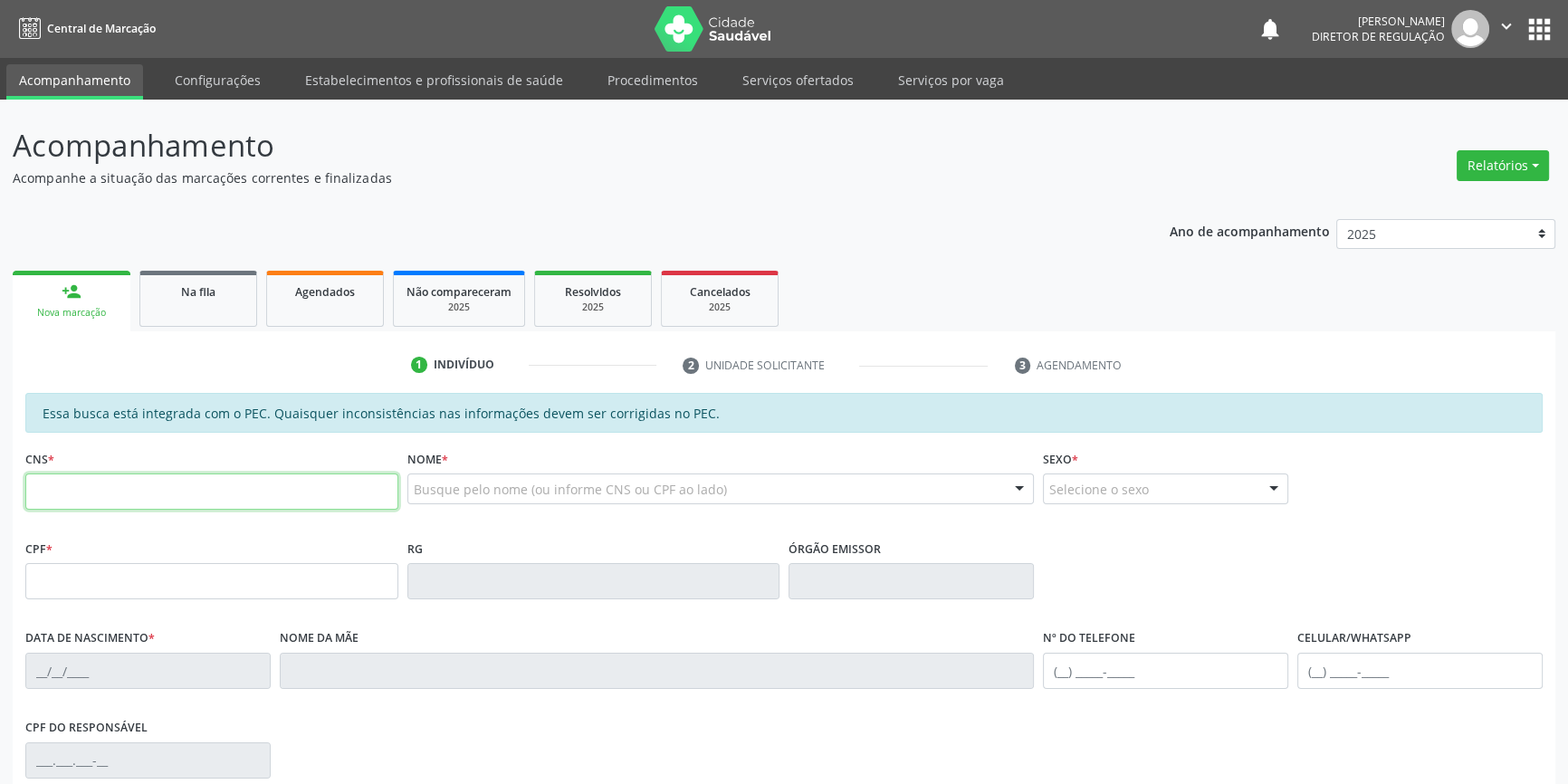
click at [118, 482] on input "text" at bounding box center [211, 491] width 373 height 36
type input "704 0018 6154 7266"
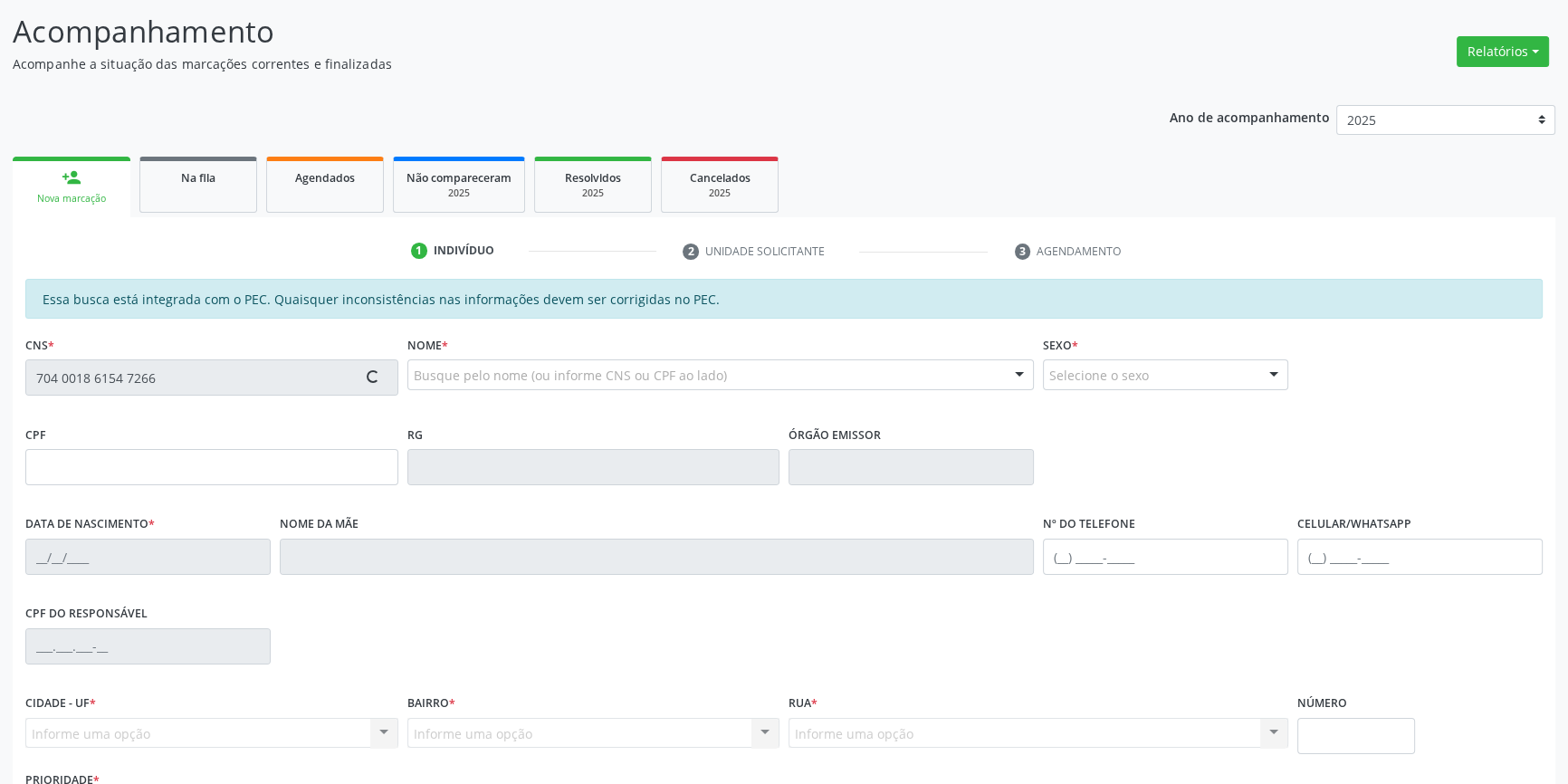
scroll to position [248, 0]
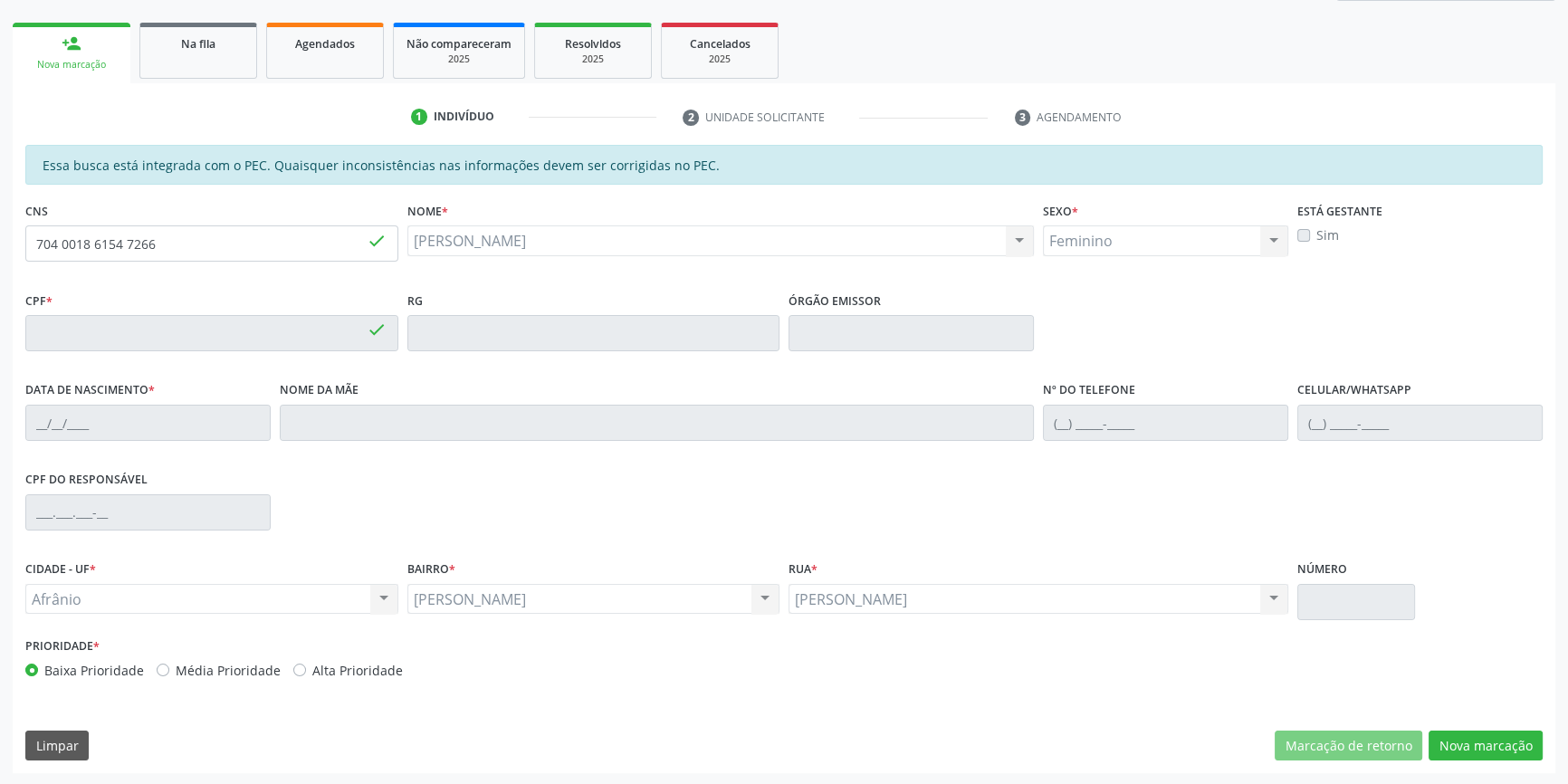
type input "074.052.154-32"
type input "02/09/1987"
type input "Leide de Araujo Rodrigues"
type input "(87) 98831-2802"
type input "S/N"
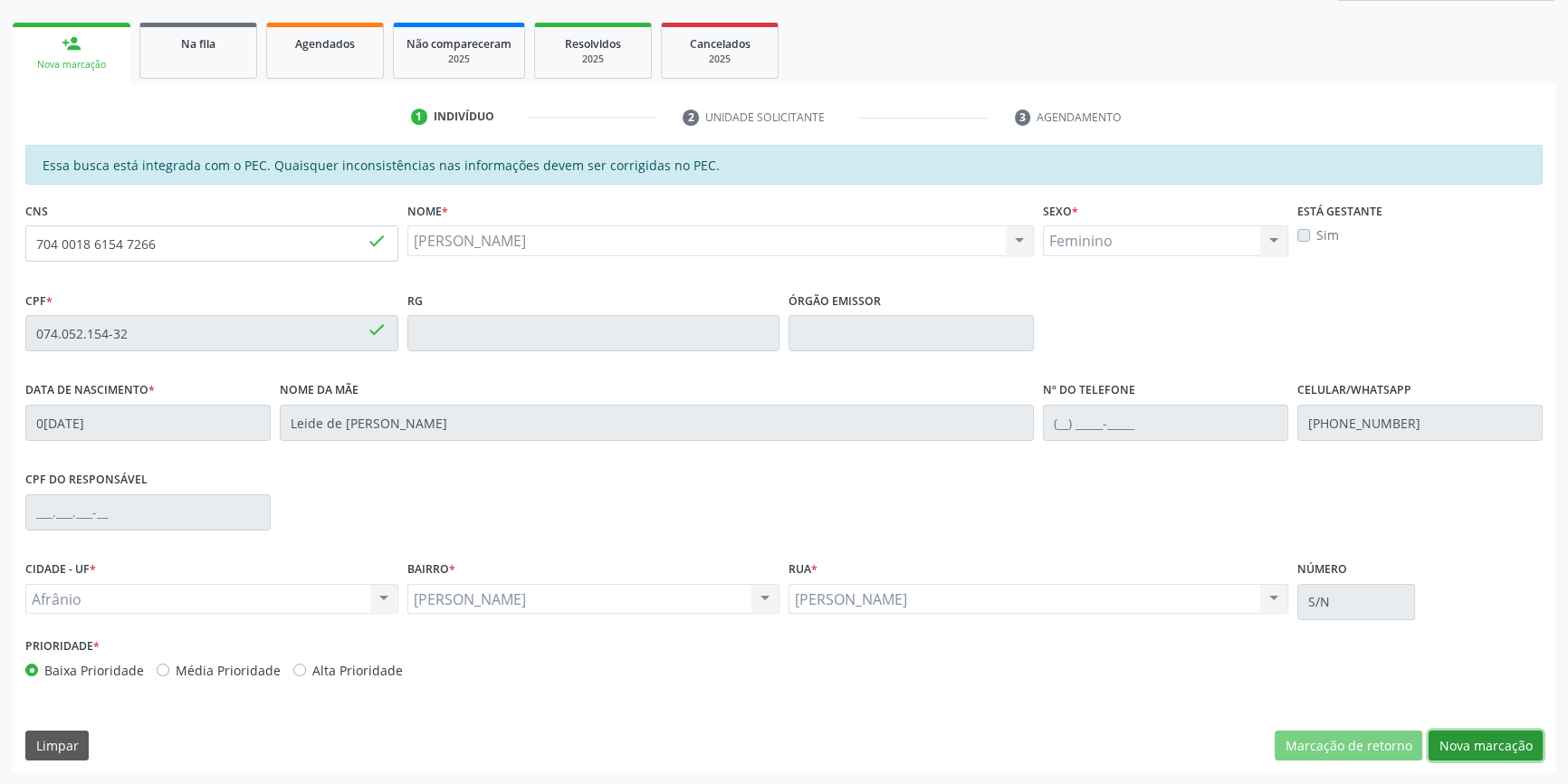
click at [1480, 749] on button "Nova marcação" at bounding box center [1485, 746] width 114 height 31
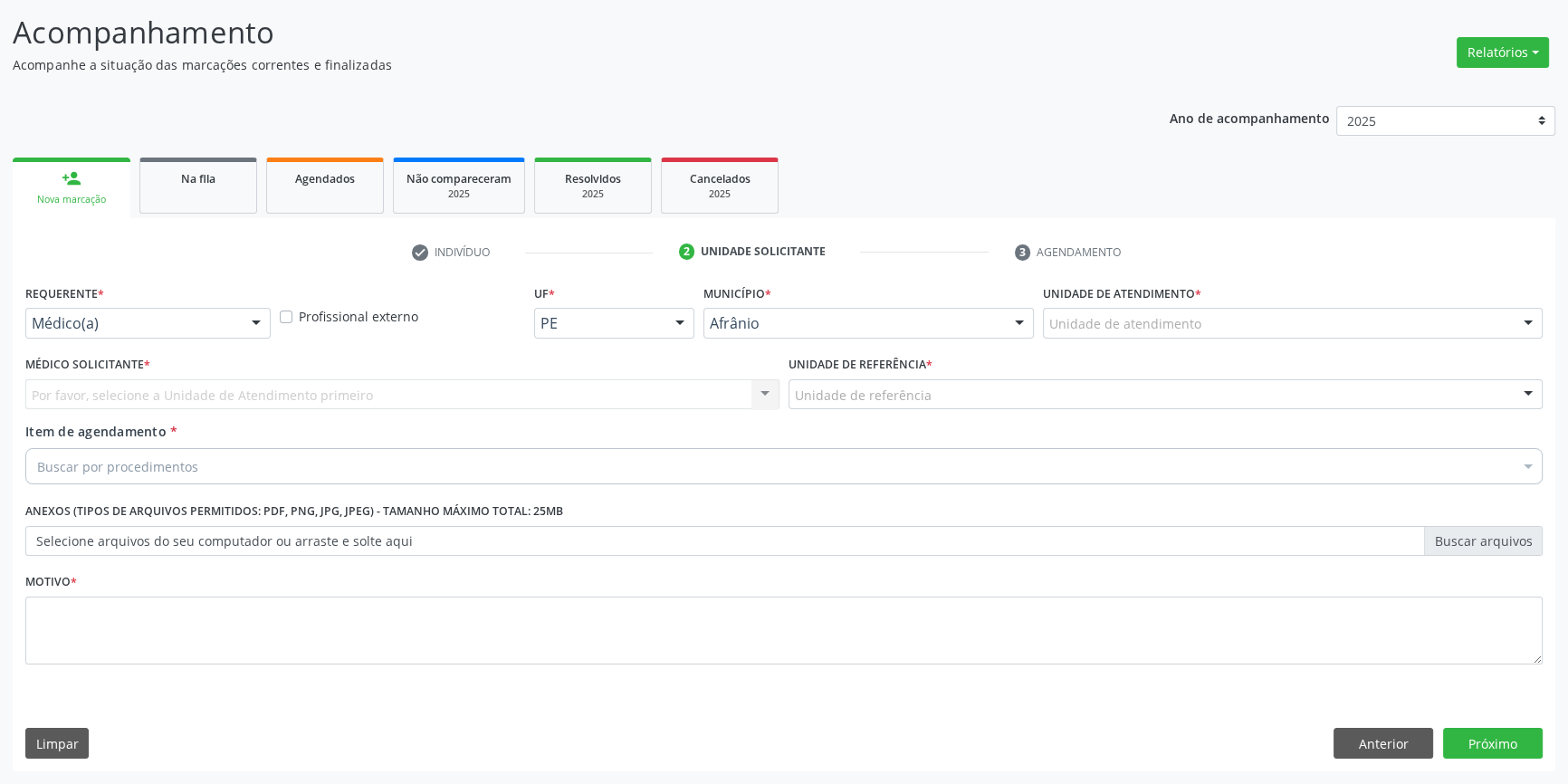
scroll to position [111, 0]
click at [1140, 337] on div "Unidade de atendimento" at bounding box center [1294, 325] width 500 height 31
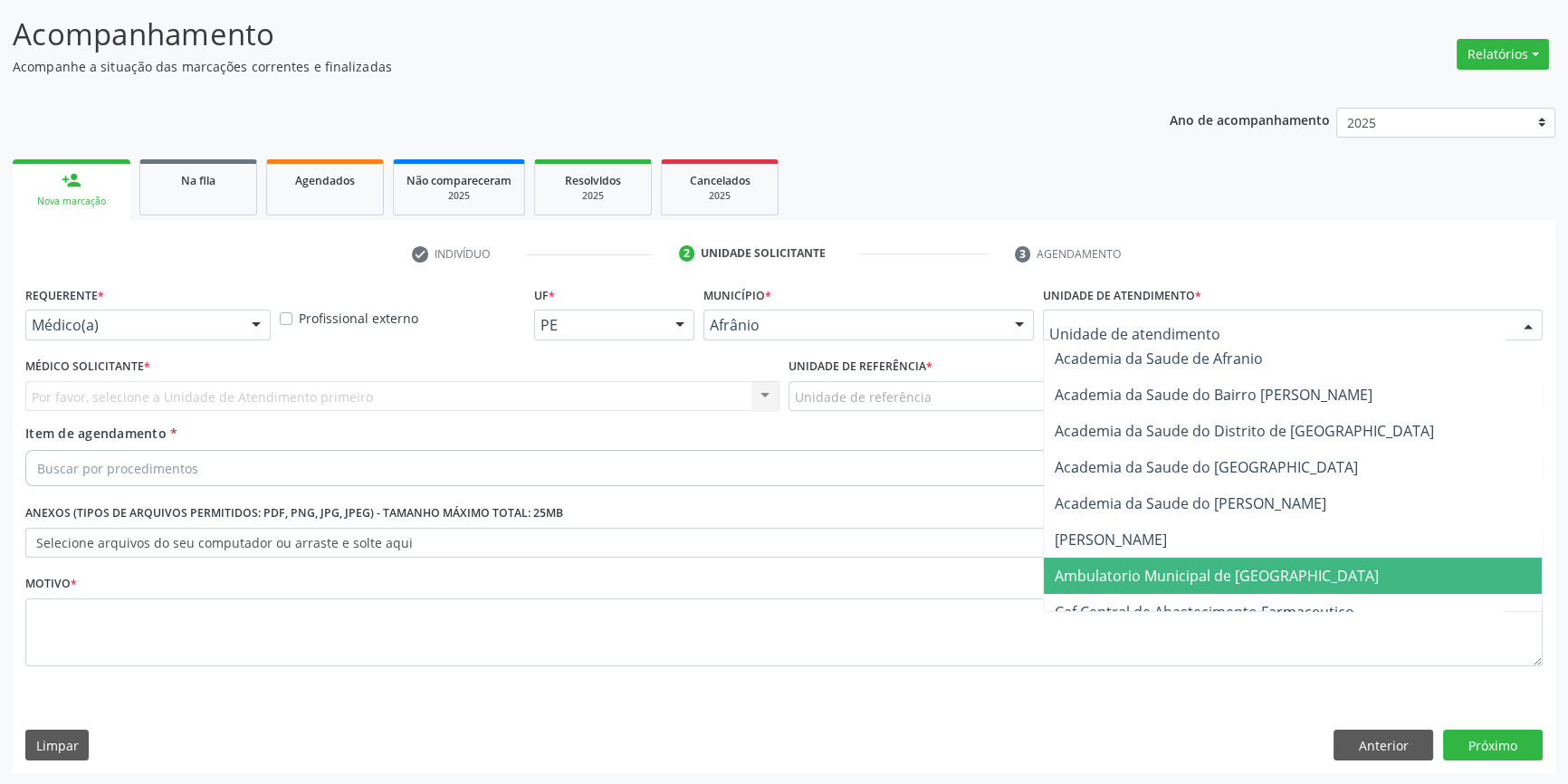
click at [1149, 571] on span "Ambulatorio Municipal de [GEOGRAPHIC_DATA]" at bounding box center [1217, 575] width 324 height 19
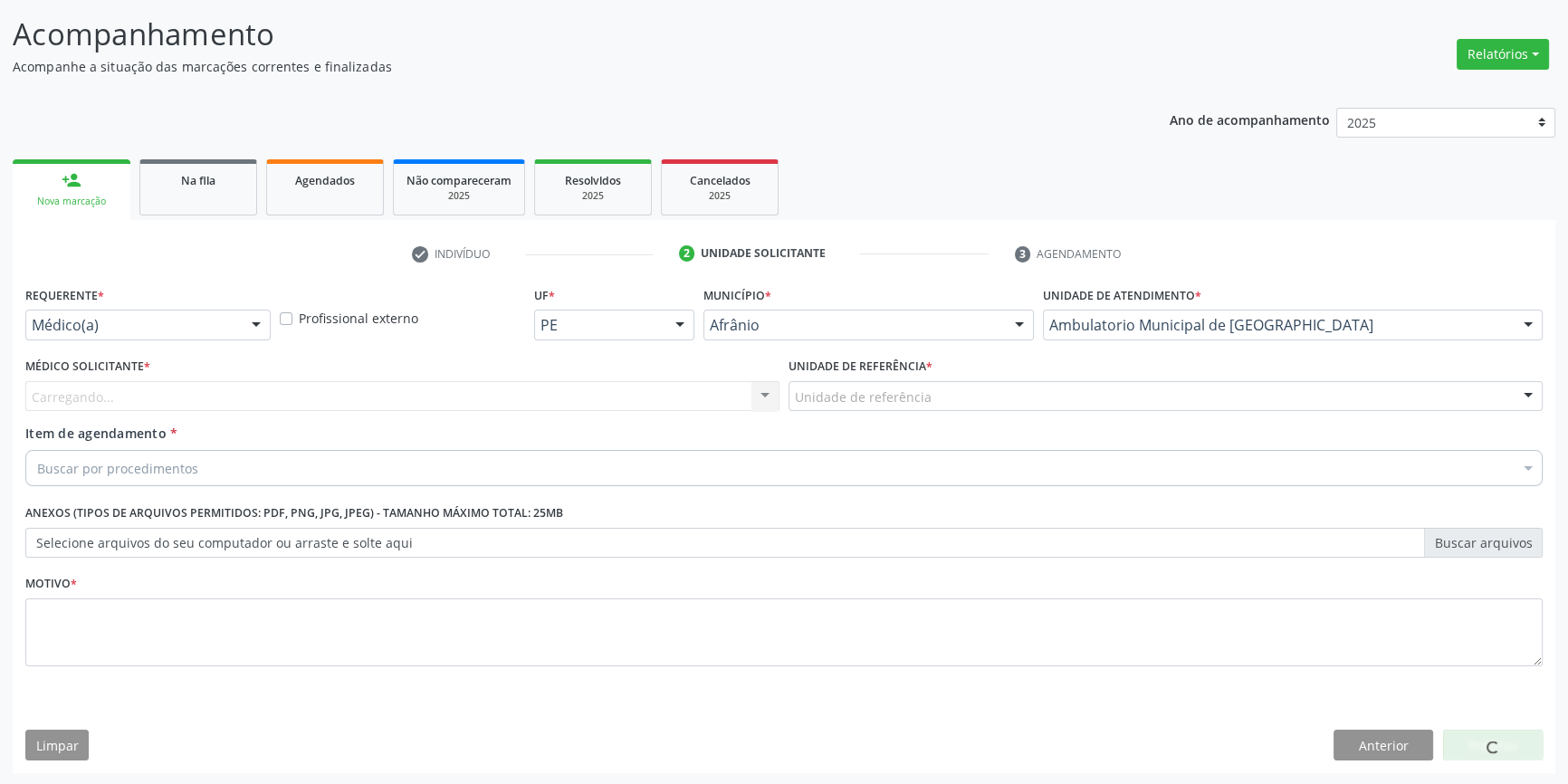
drag, startPoint x: 927, startPoint y: 383, endPoint x: 932, endPoint y: 434, distance: 51.2
click at [926, 383] on div "Unidade de referência" at bounding box center [1165, 397] width 754 height 31
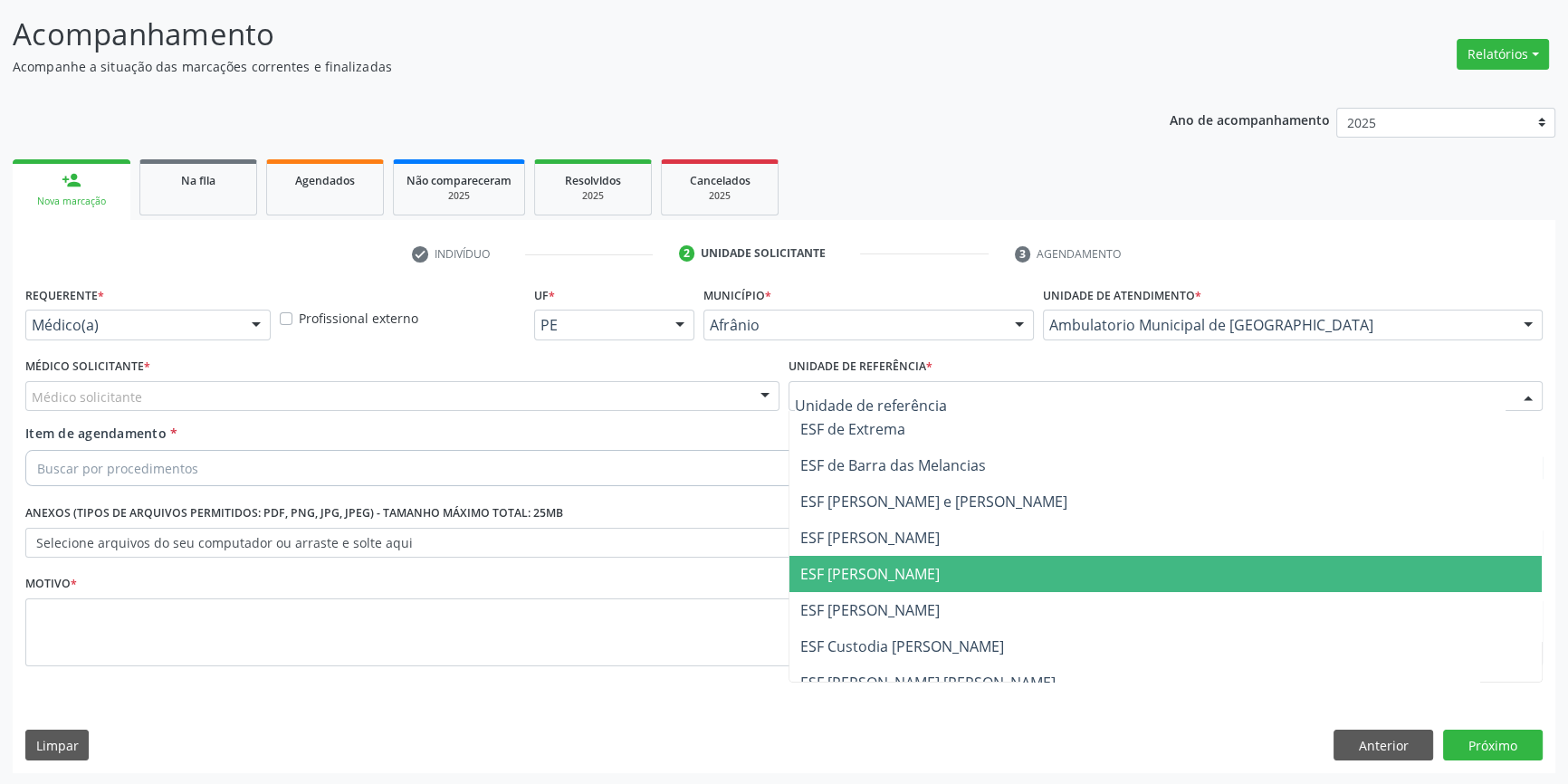
drag, startPoint x: 908, startPoint y: 558, endPoint x: 663, endPoint y: 463, distance: 262.8
click at [906, 558] on span "ESF [PERSON_NAME]" at bounding box center [1165, 573] width 752 height 36
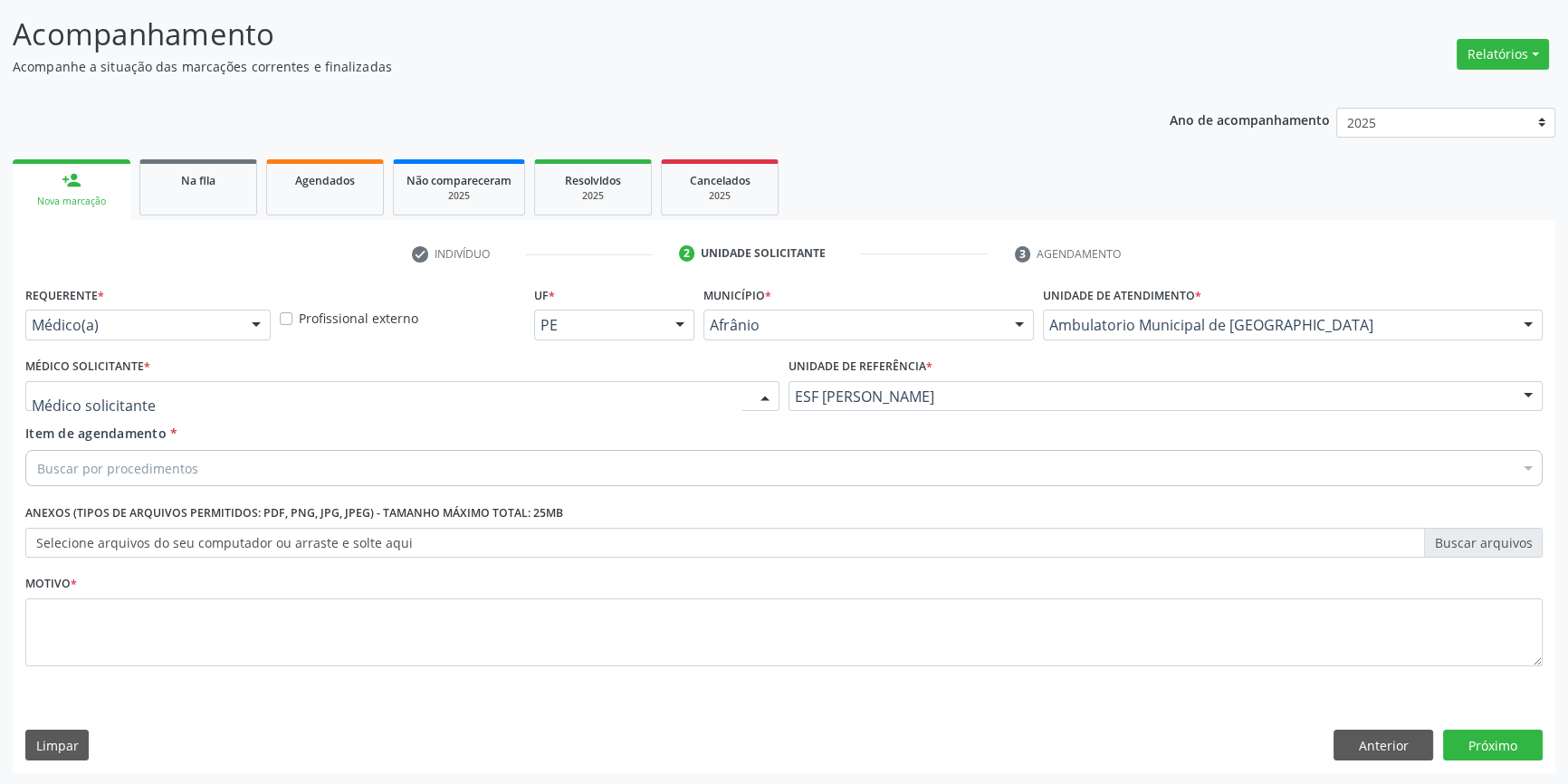
click at [546, 393] on div at bounding box center [402, 397] width 754 height 31
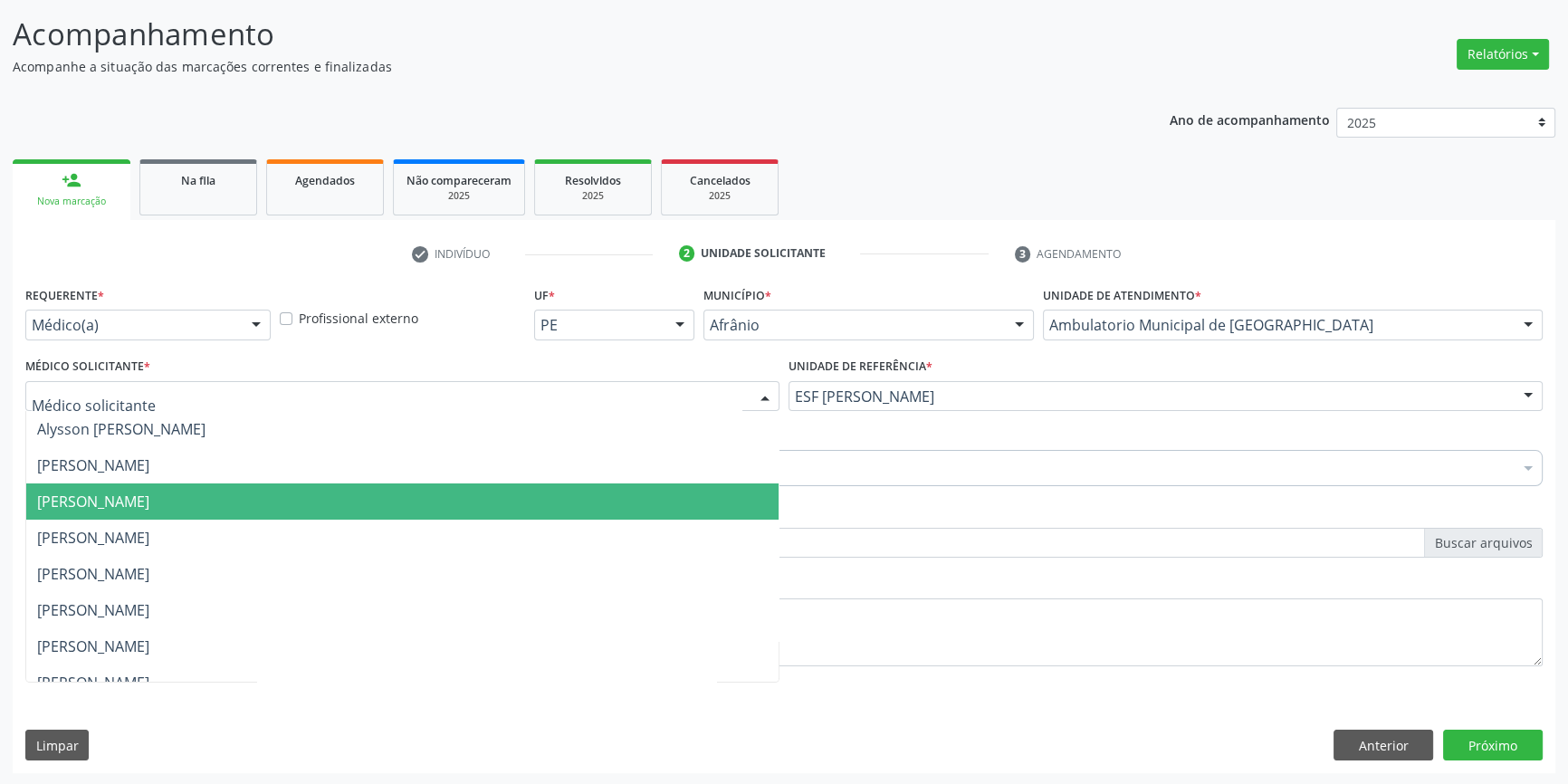
click at [201, 488] on span "[PERSON_NAME]" at bounding box center [402, 501] width 752 height 36
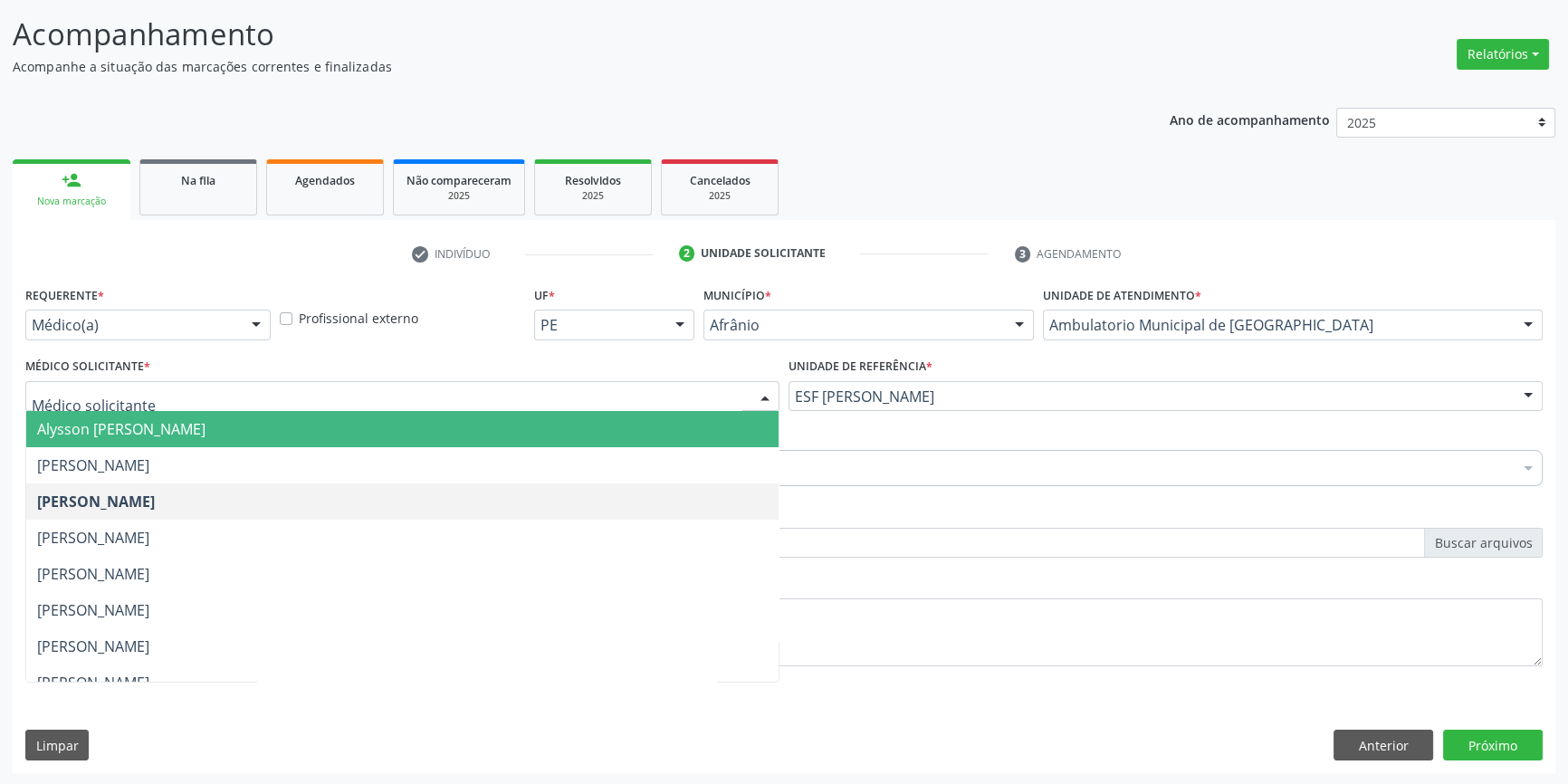
click at [221, 440] on span "Alysson [PERSON_NAME]" at bounding box center [402, 428] width 752 height 36
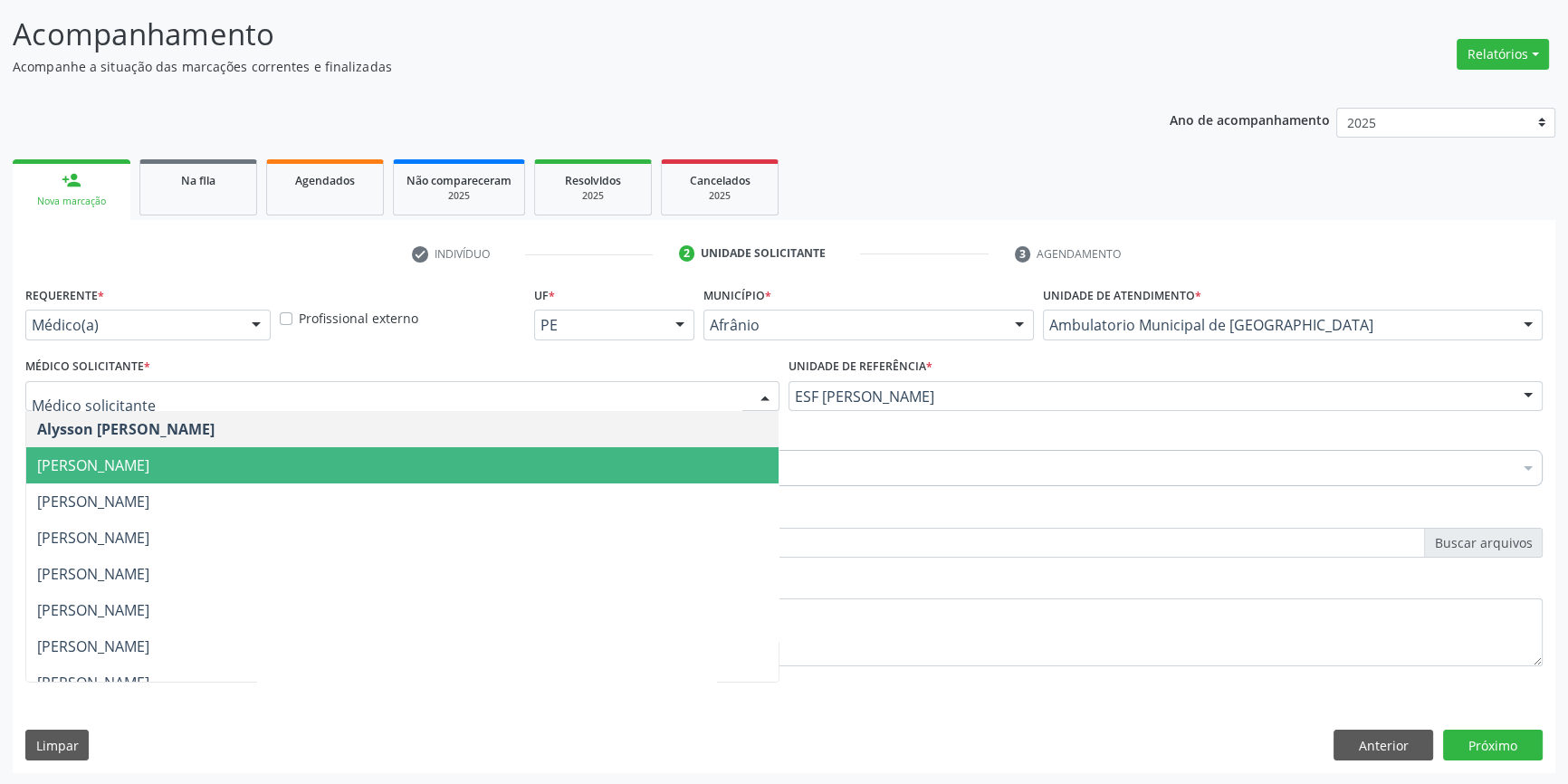
click at [149, 459] on span "[PERSON_NAME]" at bounding box center [92, 465] width 112 height 19
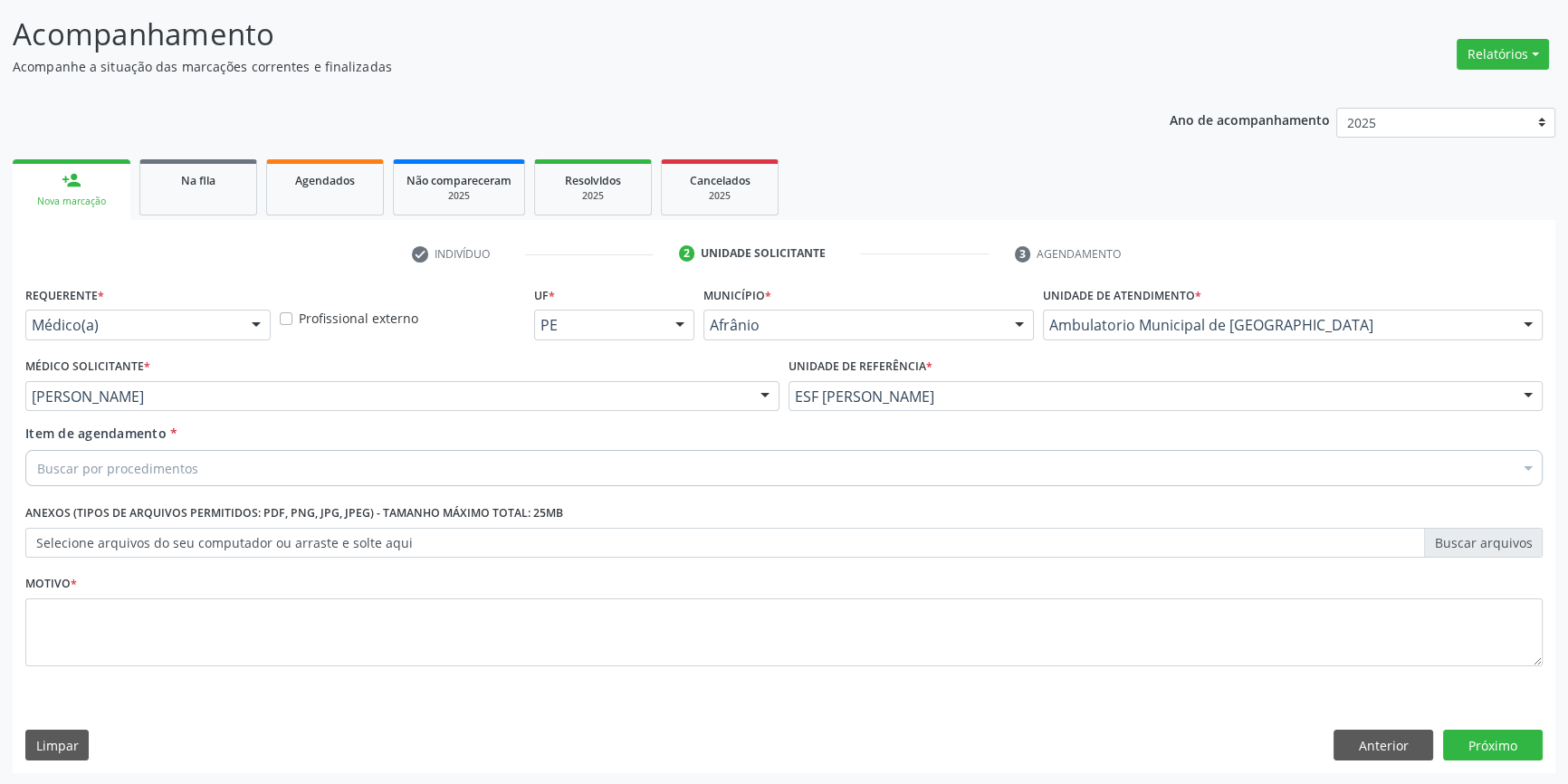
click at [199, 458] on div "Buscar por procedimentos" at bounding box center [784, 467] width 1517 height 36
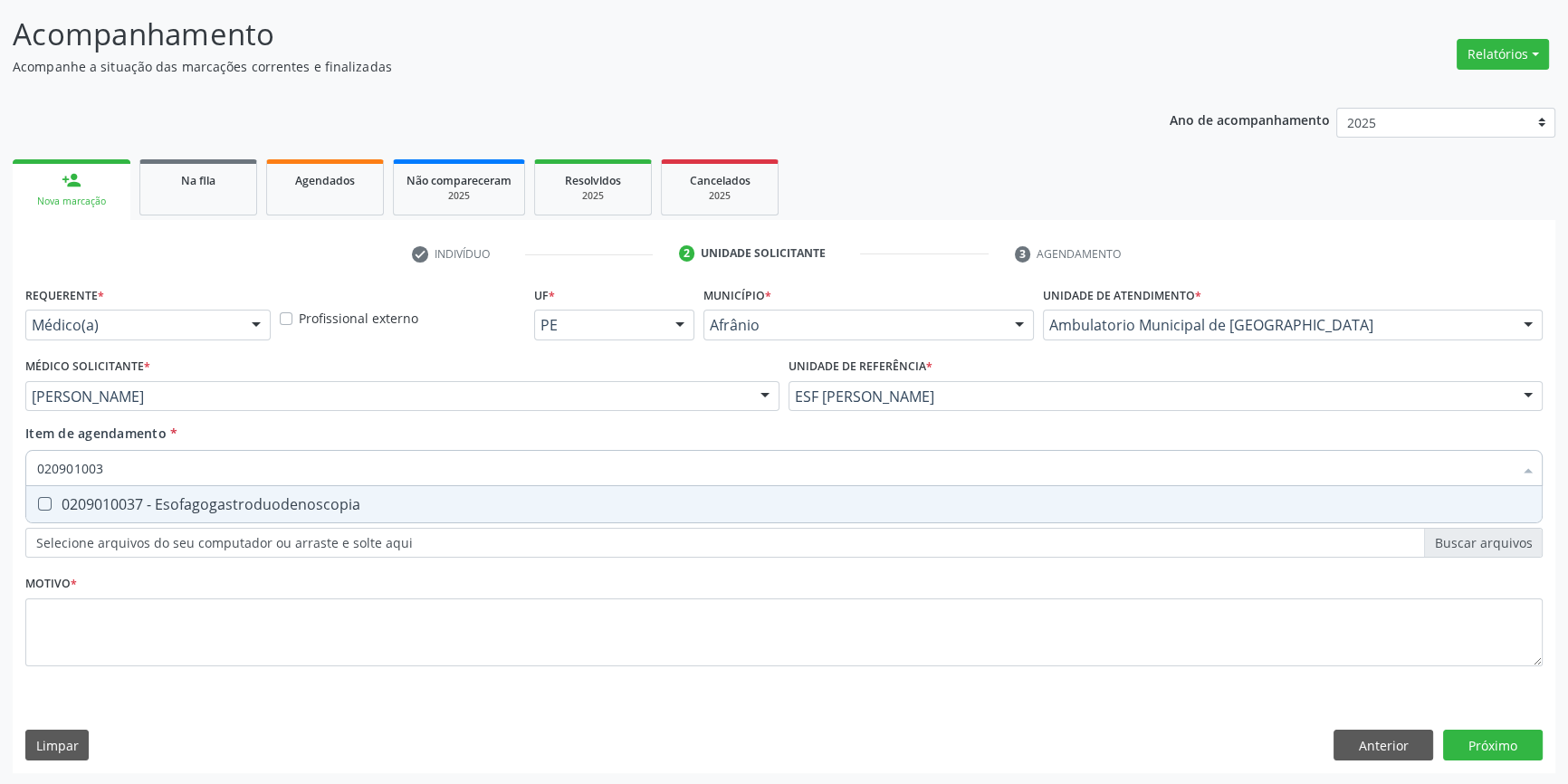
type input "0209010037"
click at [256, 498] on div "0209010037 - Esofagogastroduodenoscopia" at bounding box center [784, 504] width 1494 height 15
checkbox Esofagogastroduodenoscopia "true"
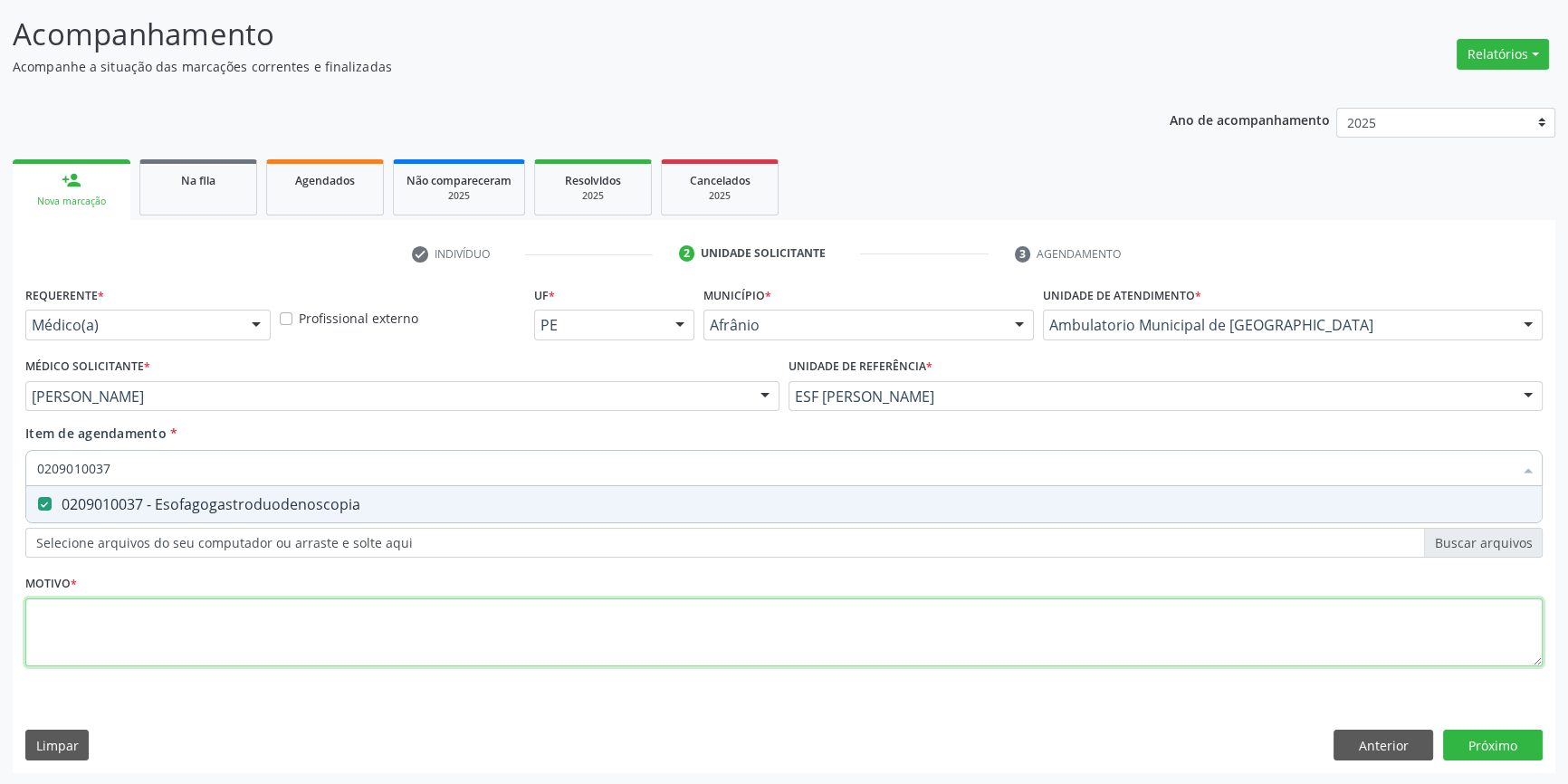
click at [252, 609] on div "Requerente * Médico(a) Médico(a) Enfermeiro(a) Paciente Nenhum resultado encont…" at bounding box center [784, 485] width 1517 height 410
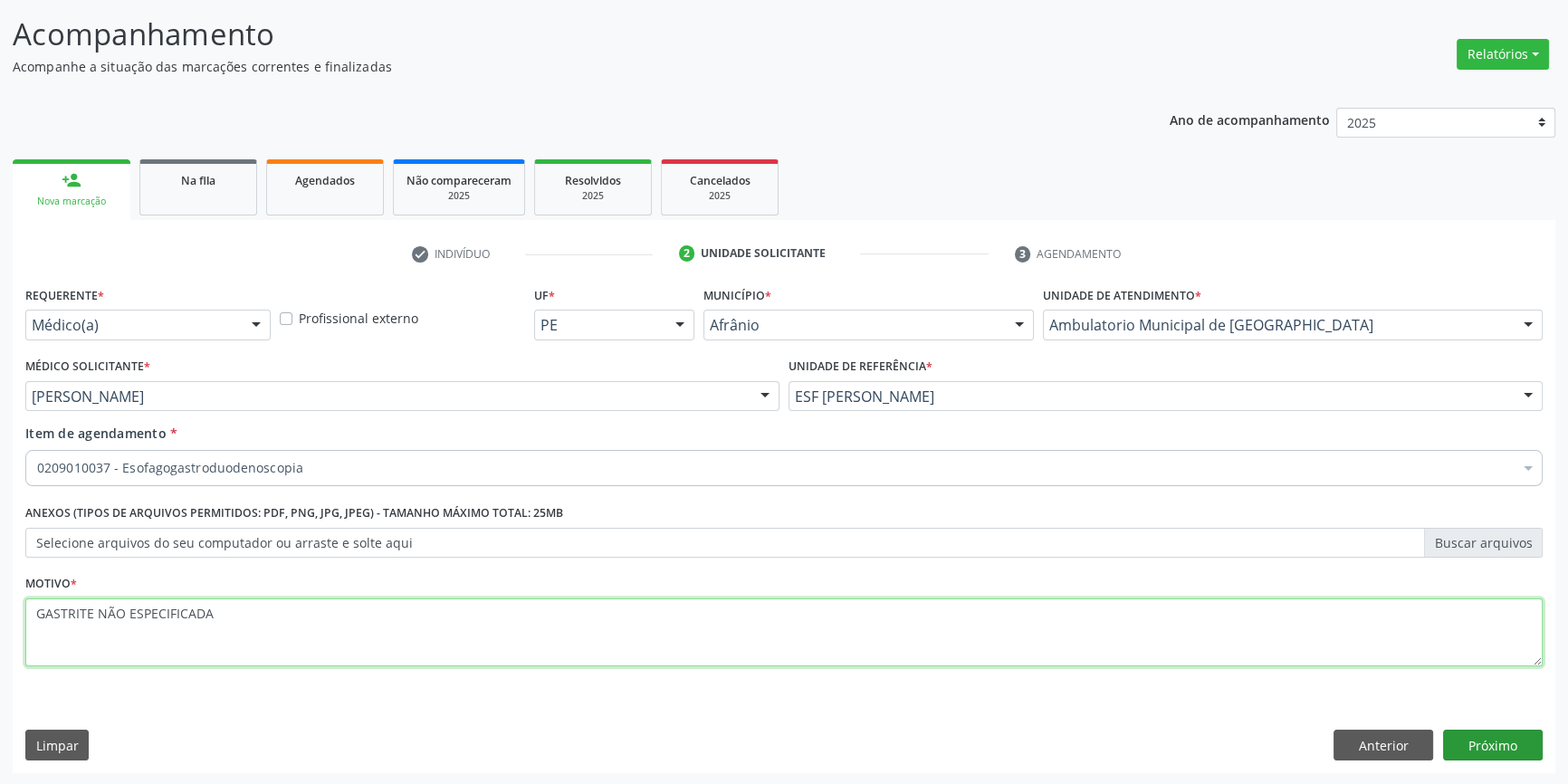
type textarea "GASTRITE NÃO ESPECIFICADA"
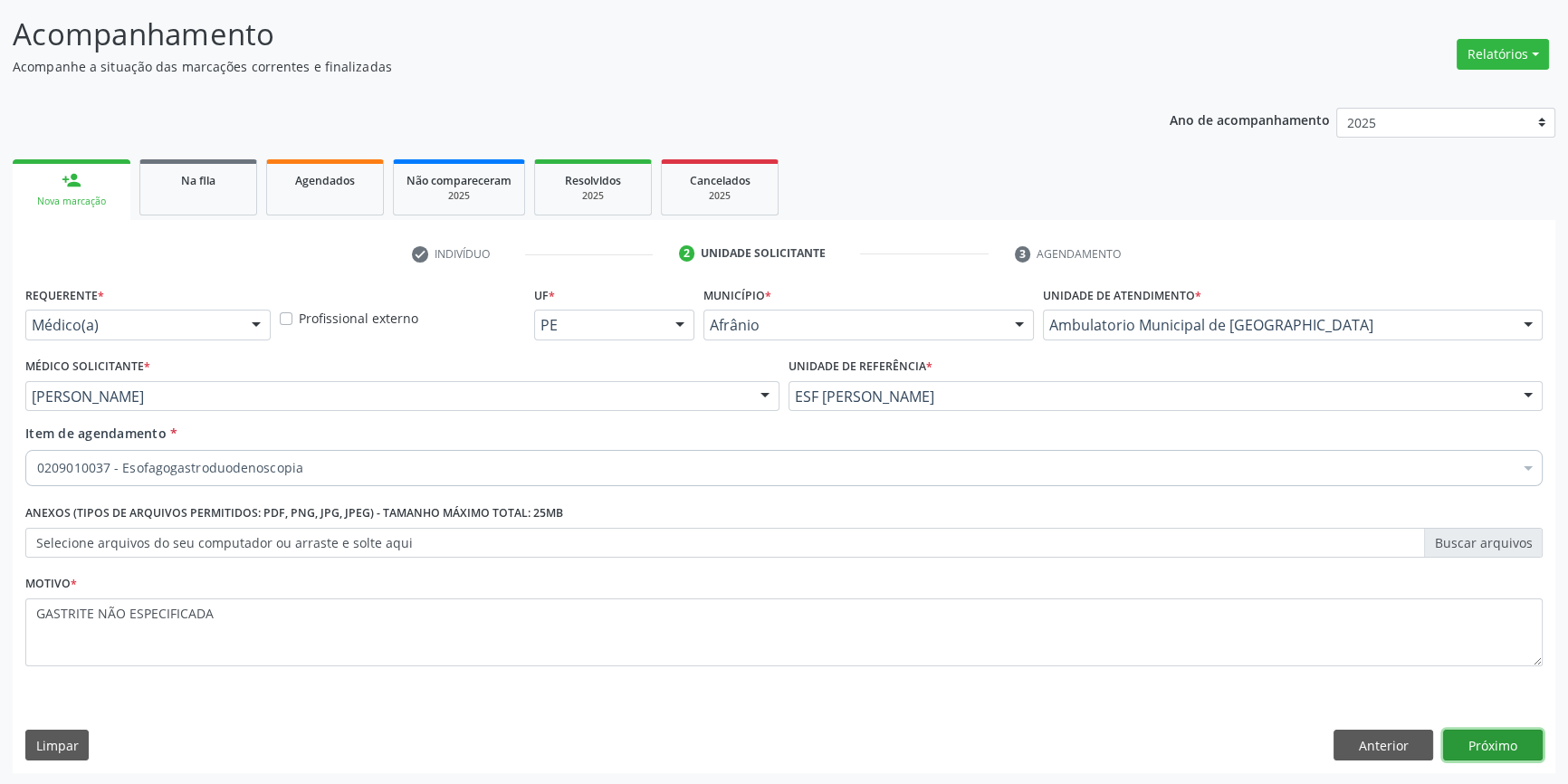
click at [1489, 746] on button "Próximo" at bounding box center [1493, 745] width 99 height 31
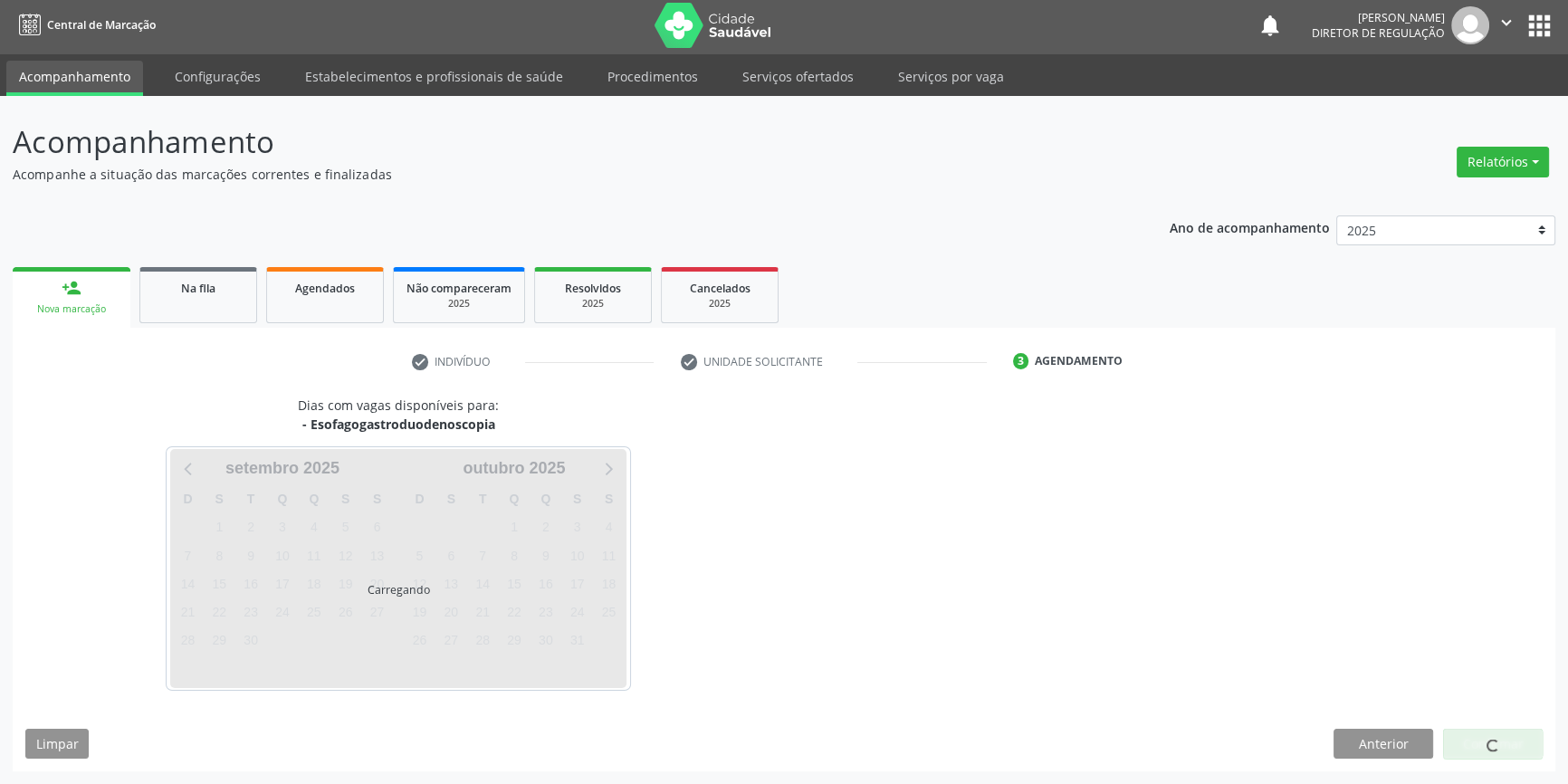
scroll to position [2, 0]
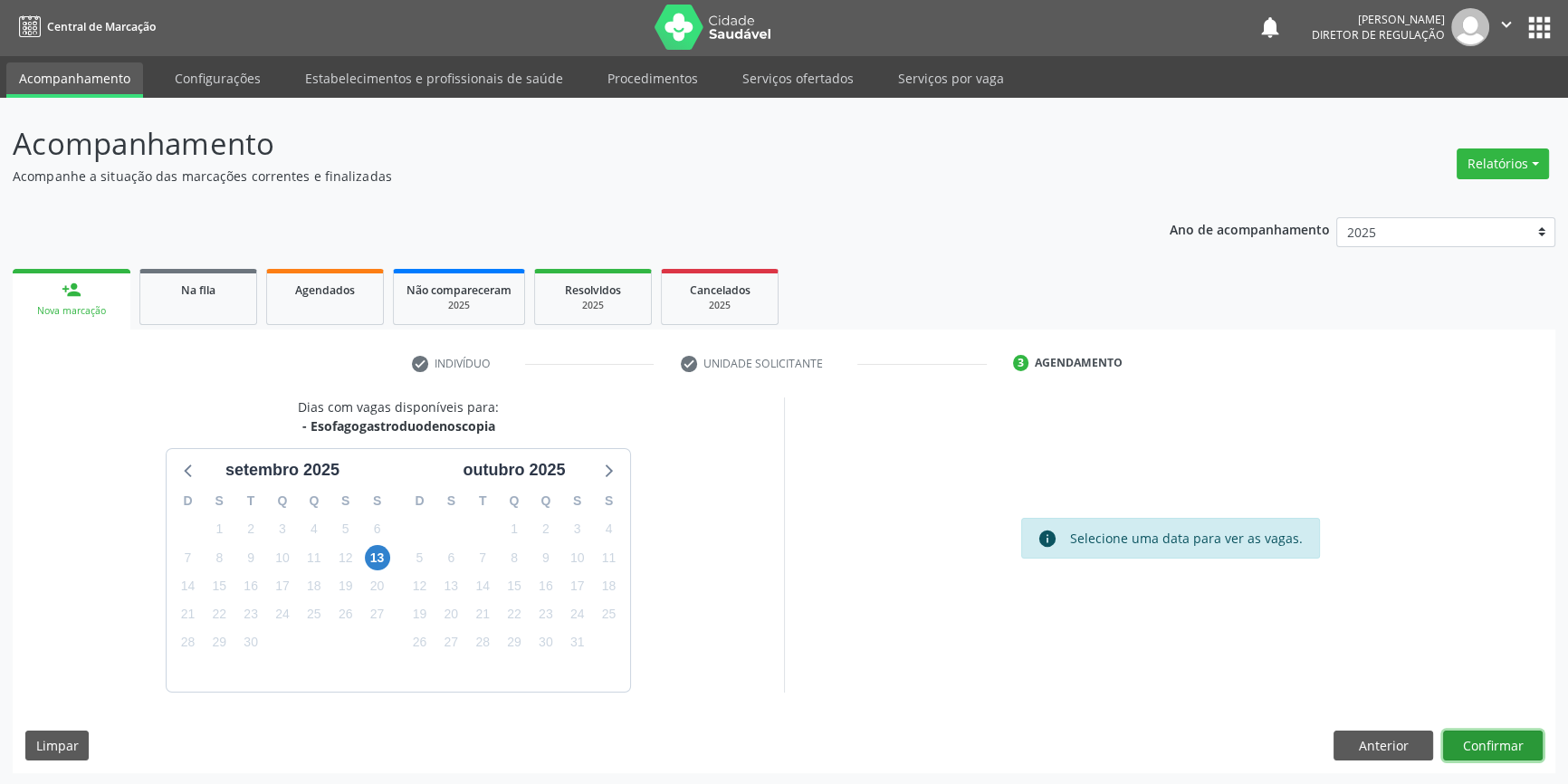
click at [1463, 733] on button "Confirmar" at bounding box center [1493, 746] width 99 height 31
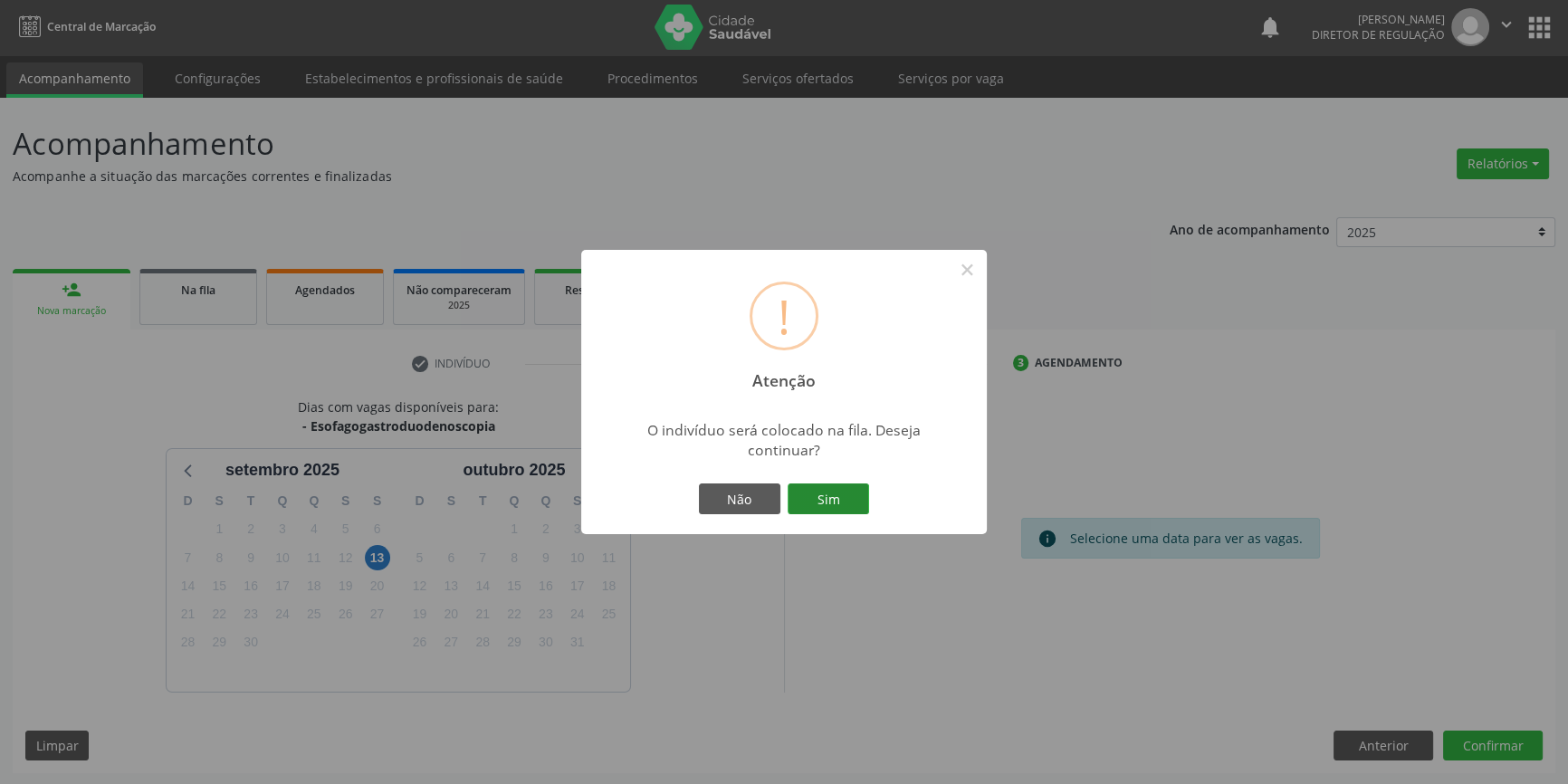
click at [817, 486] on button "Sim" at bounding box center [828, 499] width 82 height 31
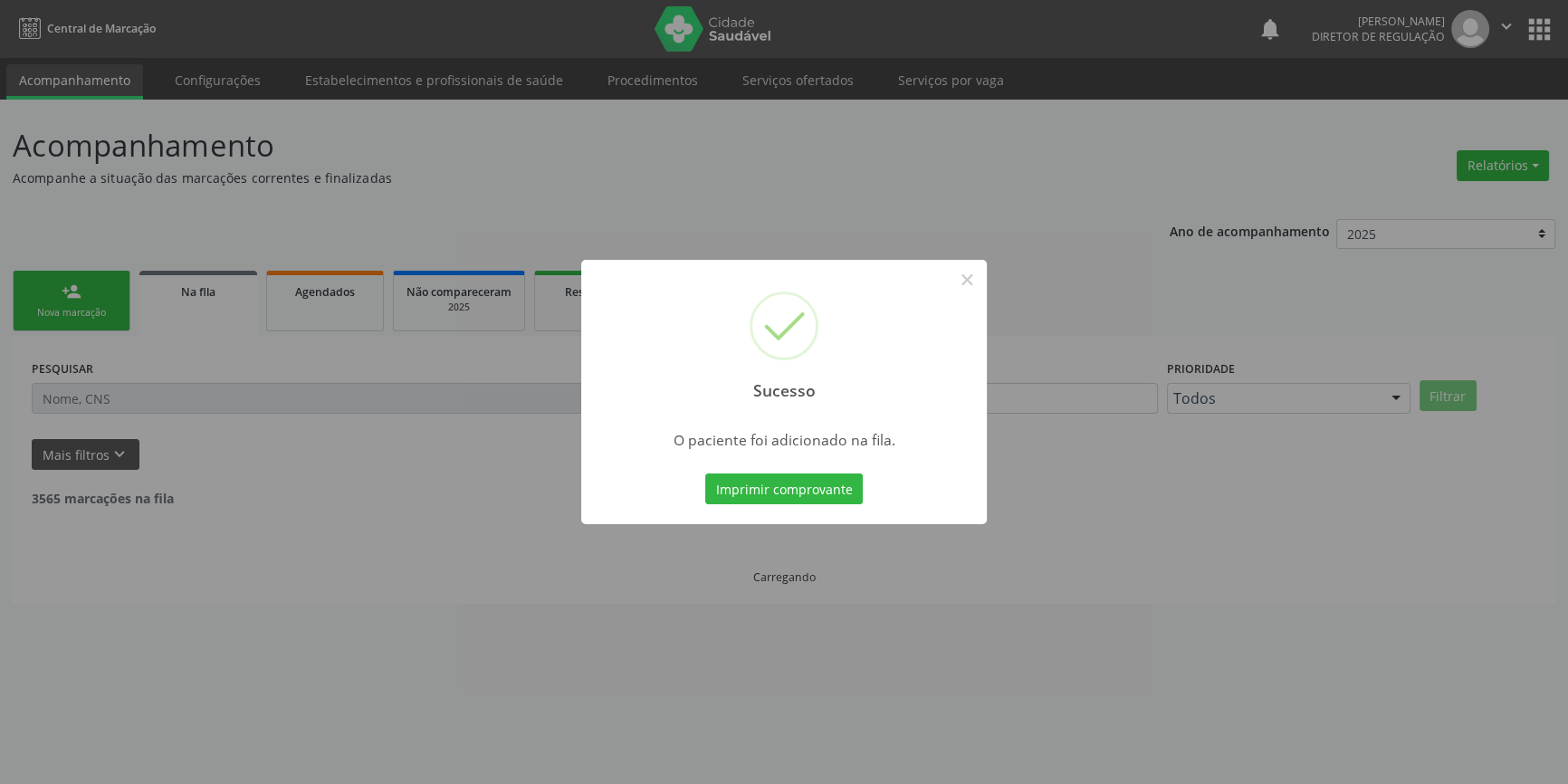
scroll to position [0, 0]
click at [966, 281] on button "×" at bounding box center [973, 280] width 31 height 31
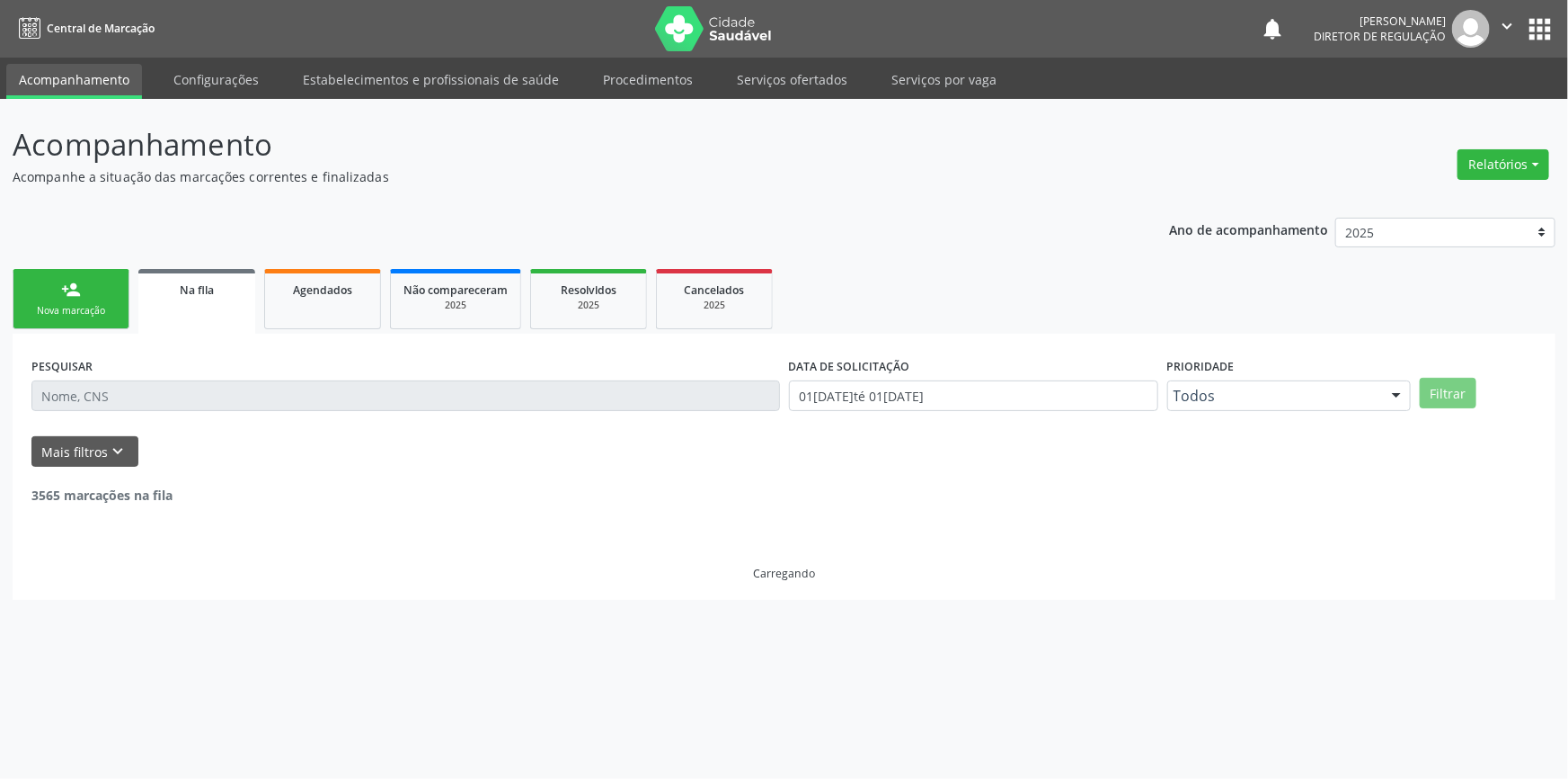
click at [108, 314] on div "Nova marcação" at bounding box center [71, 310] width 90 height 14
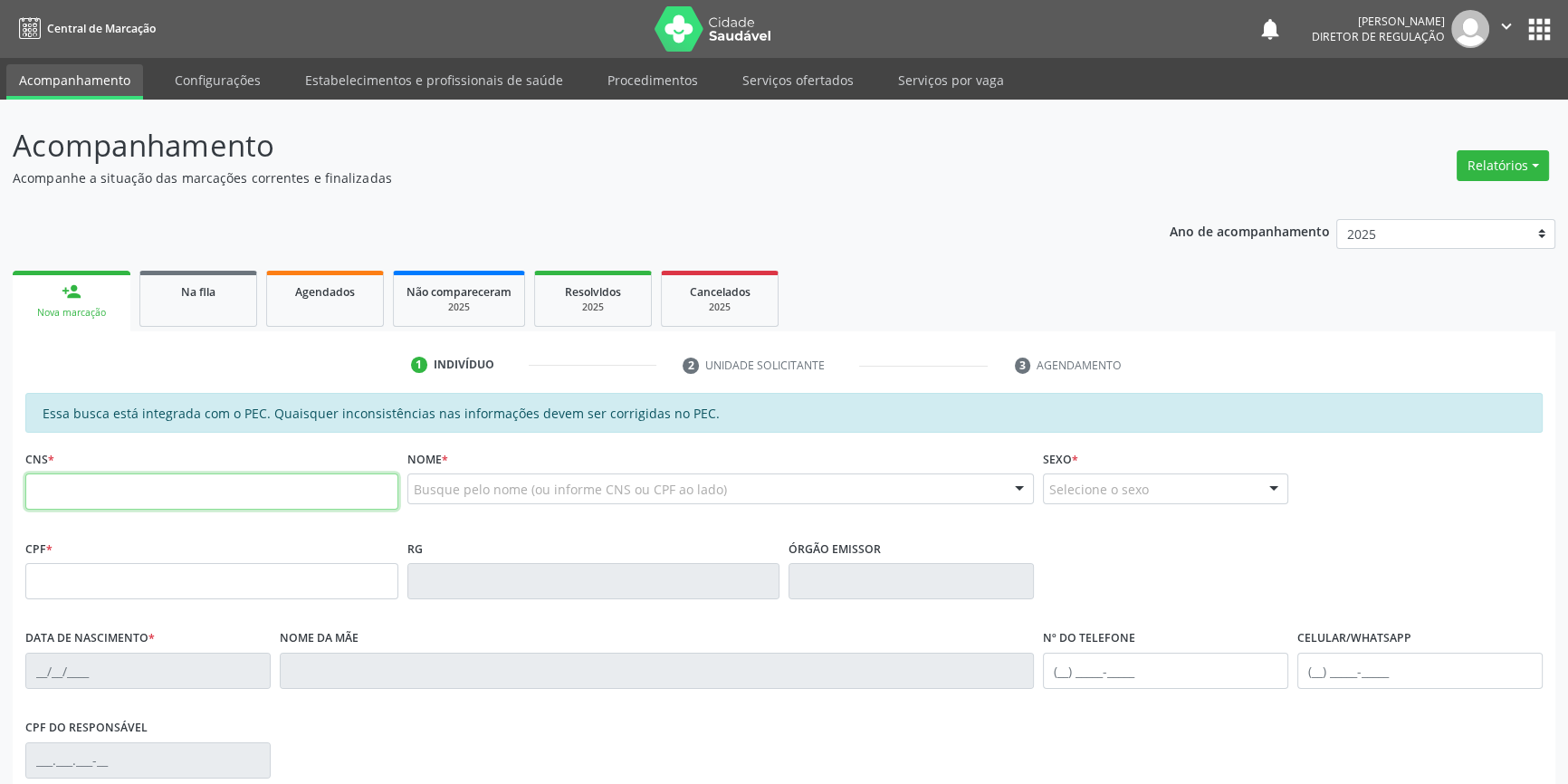
click at [212, 503] on input "text" at bounding box center [211, 491] width 373 height 36
type input "700 5043 6890 9658"
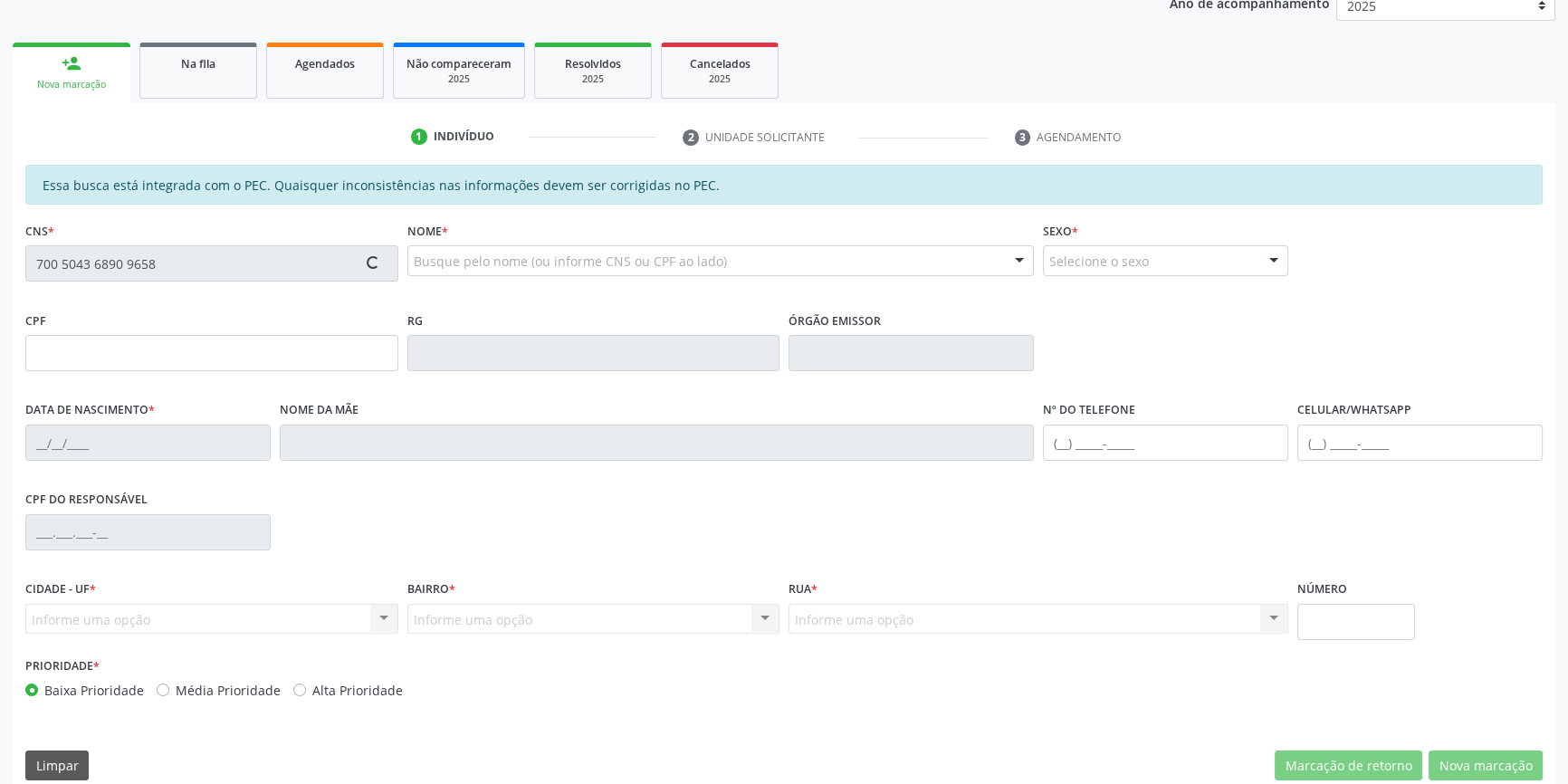
type input "054.631.794-41"
type input "02/09/1982"
type input "Albertina Maria Rodrigues"
type input "(87) 98831-2736"
type input "S/N"
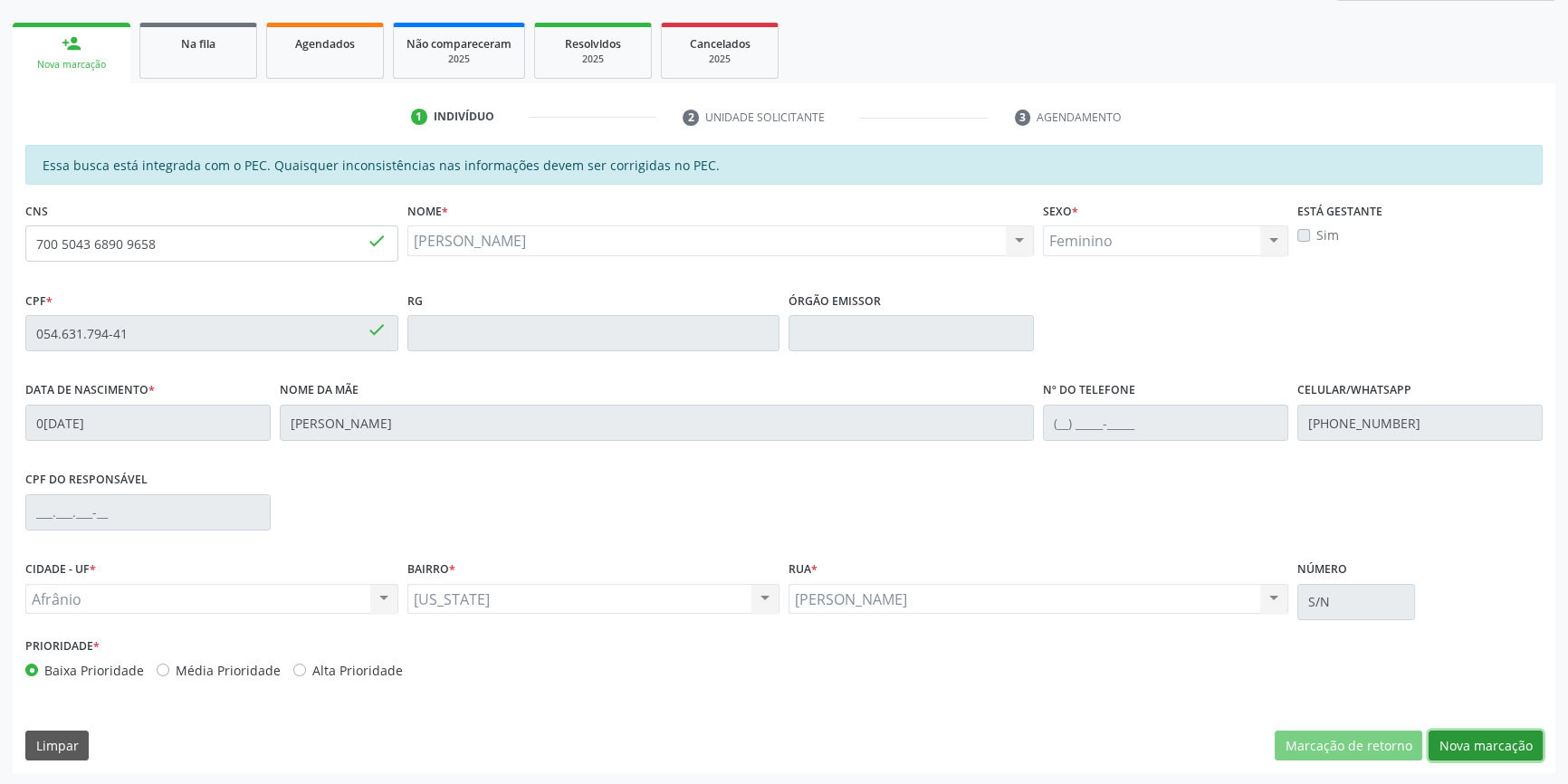
click at [1462, 742] on button "Nova marcação" at bounding box center [1485, 746] width 114 height 31
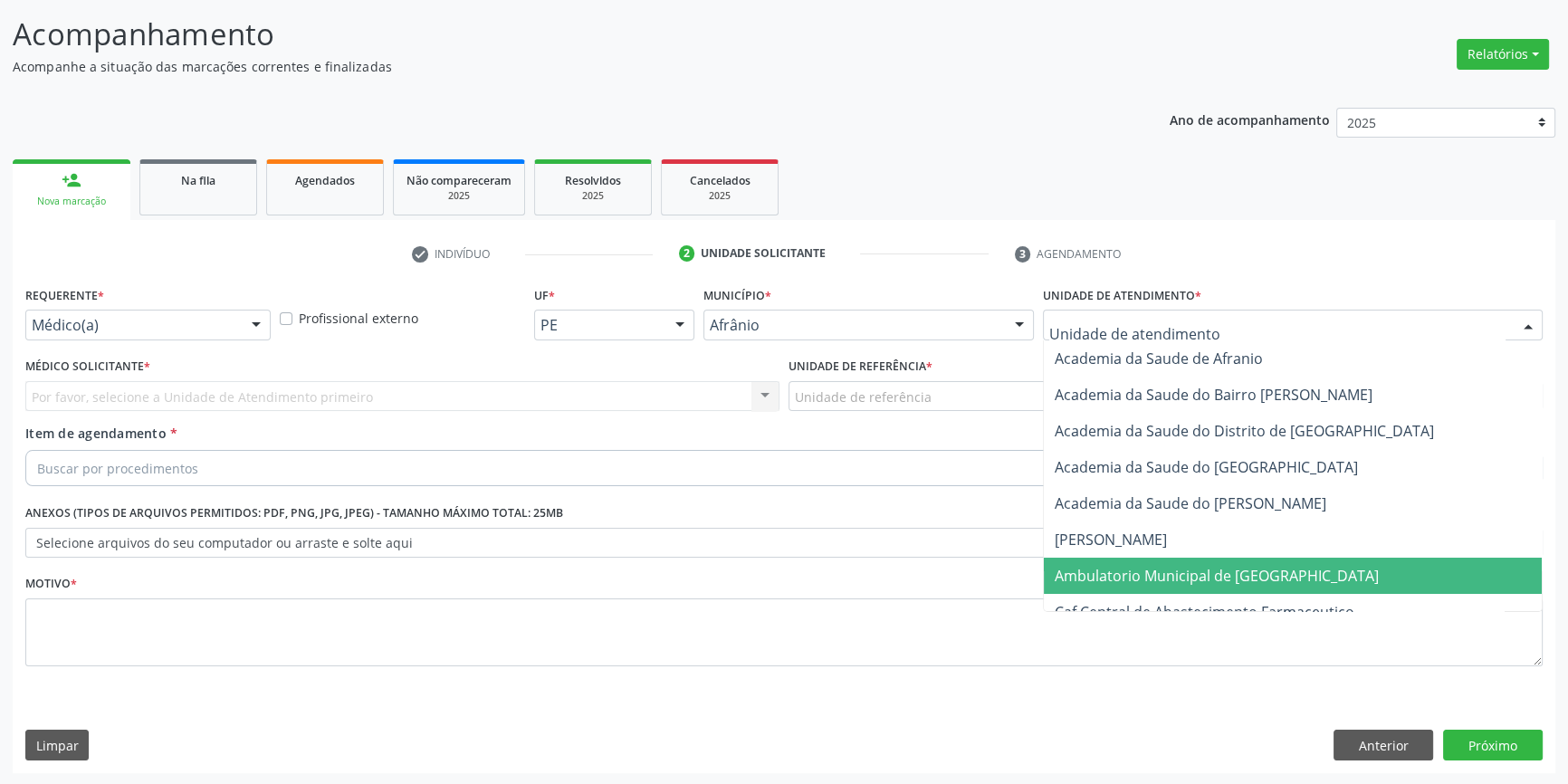
click at [1173, 575] on span "Ambulatorio Municipal de [GEOGRAPHIC_DATA]" at bounding box center [1217, 575] width 324 height 19
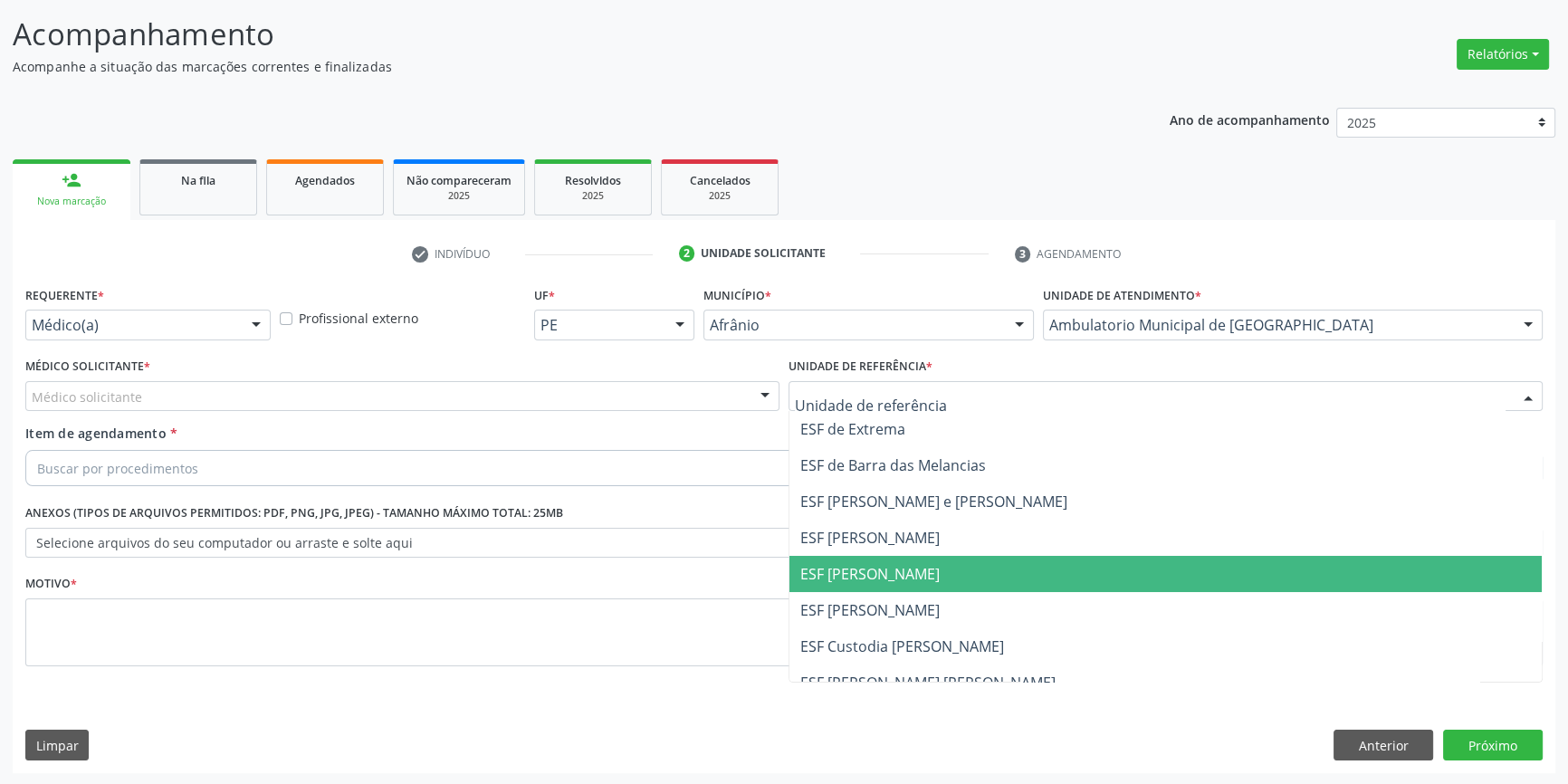
click at [867, 564] on span "ESF [PERSON_NAME]" at bounding box center [869, 574] width 139 height 19
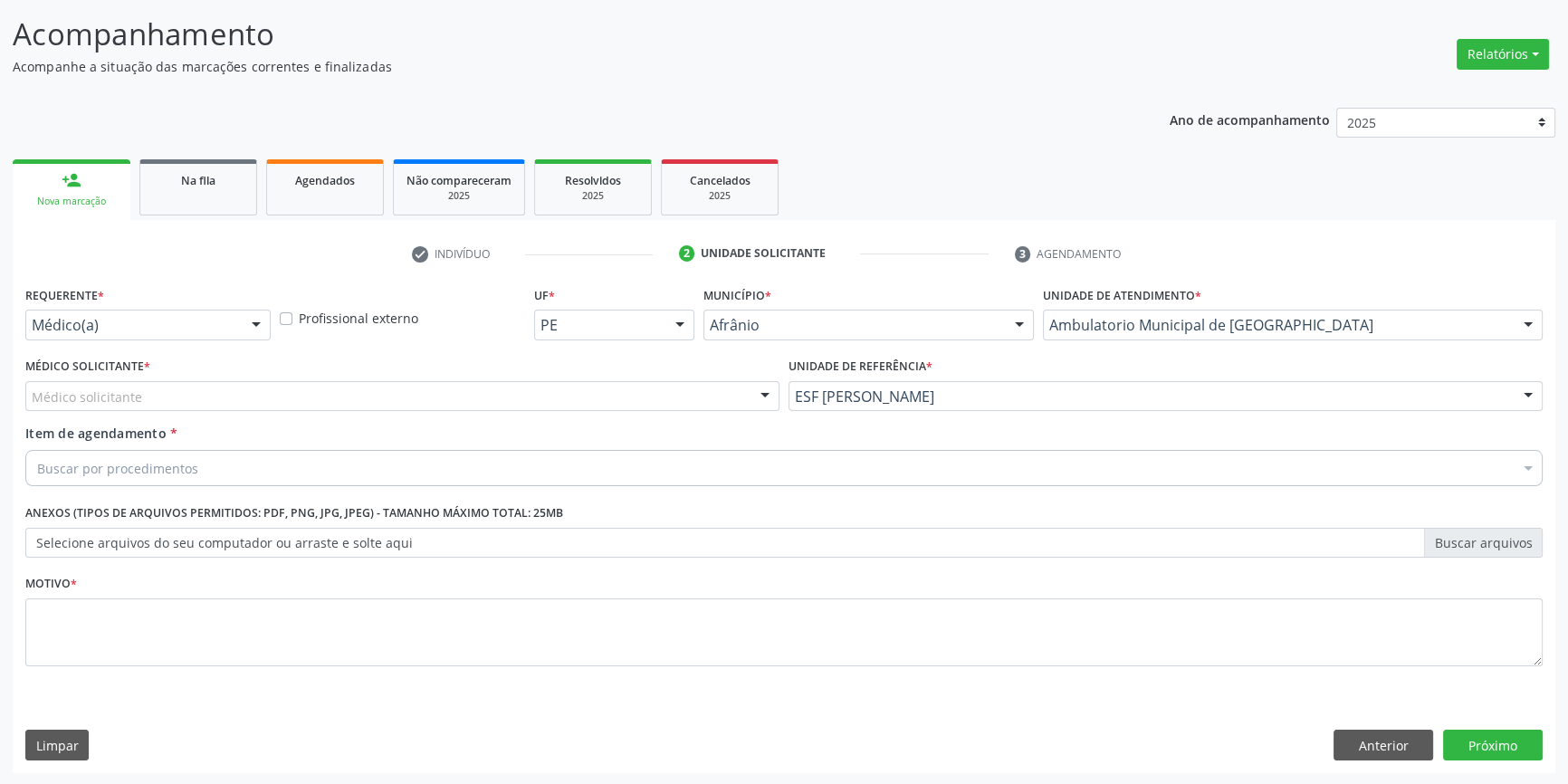
drag, startPoint x: 585, startPoint y: 408, endPoint x: 463, endPoint y: 425, distance: 123.2
click at [566, 409] on div "Médico solicitante" at bounding box center [402, 397] width 754 height 31
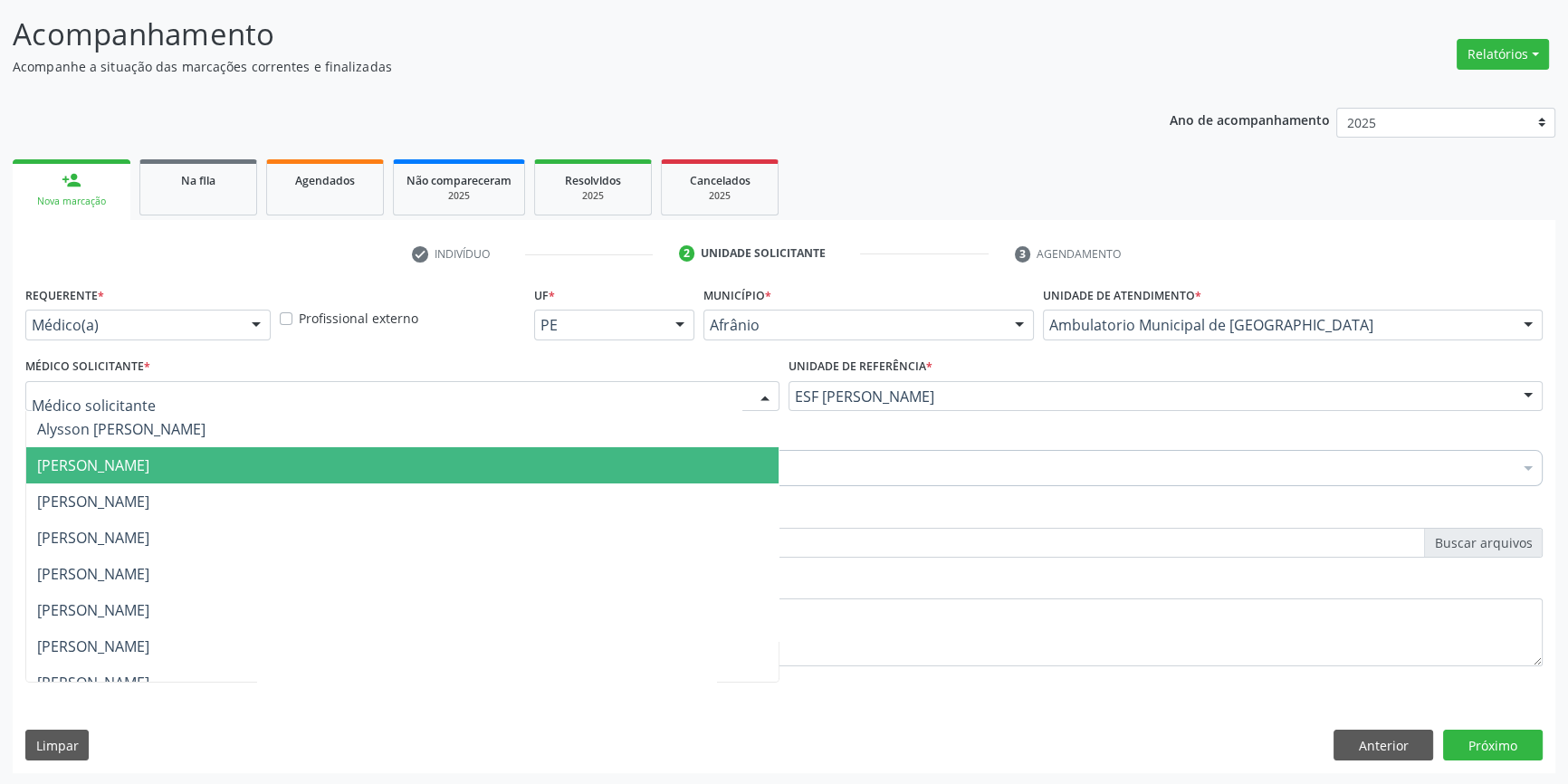
drag, startPoint x: 343, startPoint y: 447, endPoint x: 324, endPoint y: 451, distance: 19.4
click at [332, 451] on span "[PERSON_NAME]" at bounding box center [402, 465] width 752 height 36
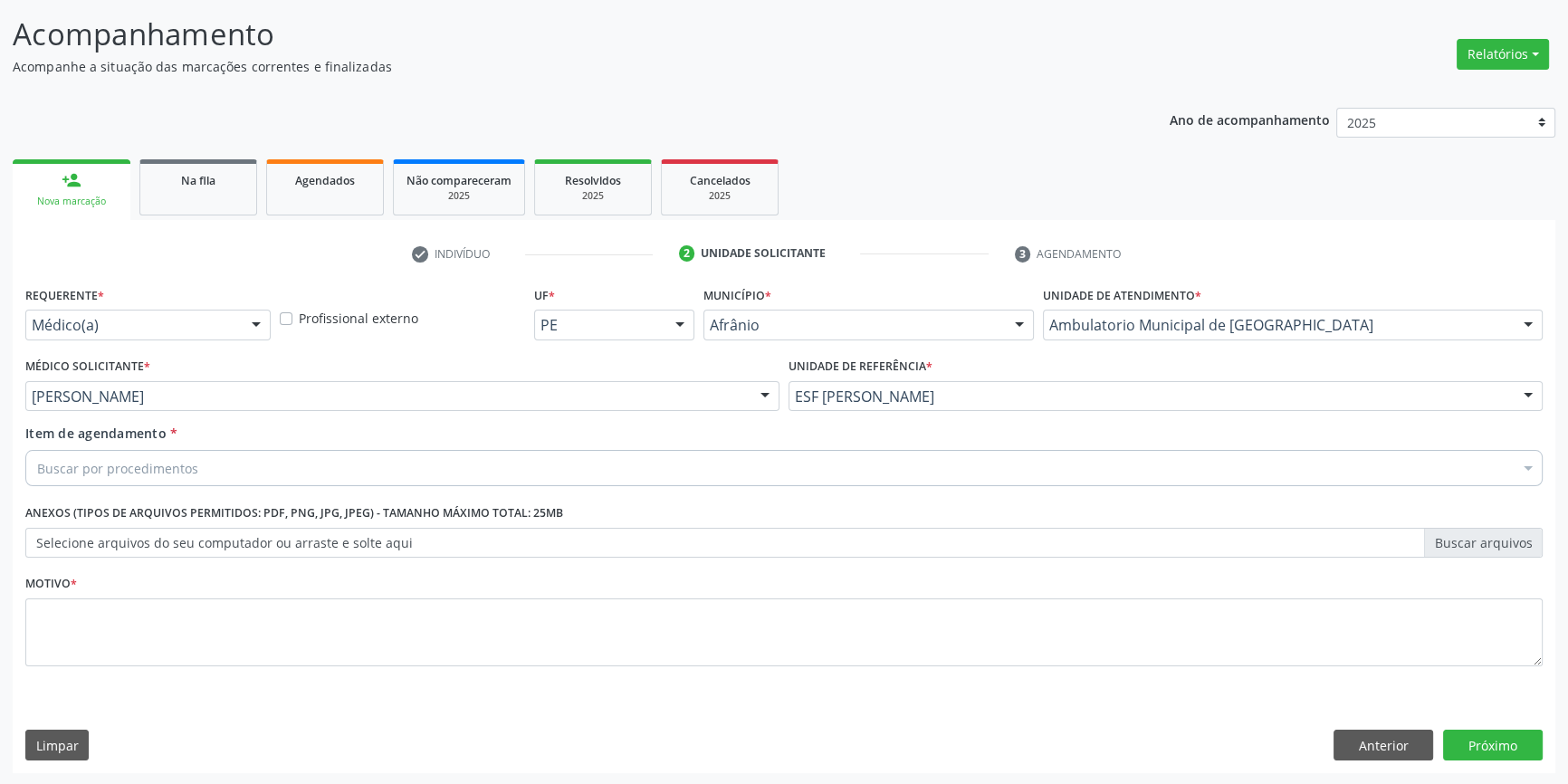
click at [291, 460] on div "Buscar por procedimentos" at bounding box center [784, 467] width 1517 height 36
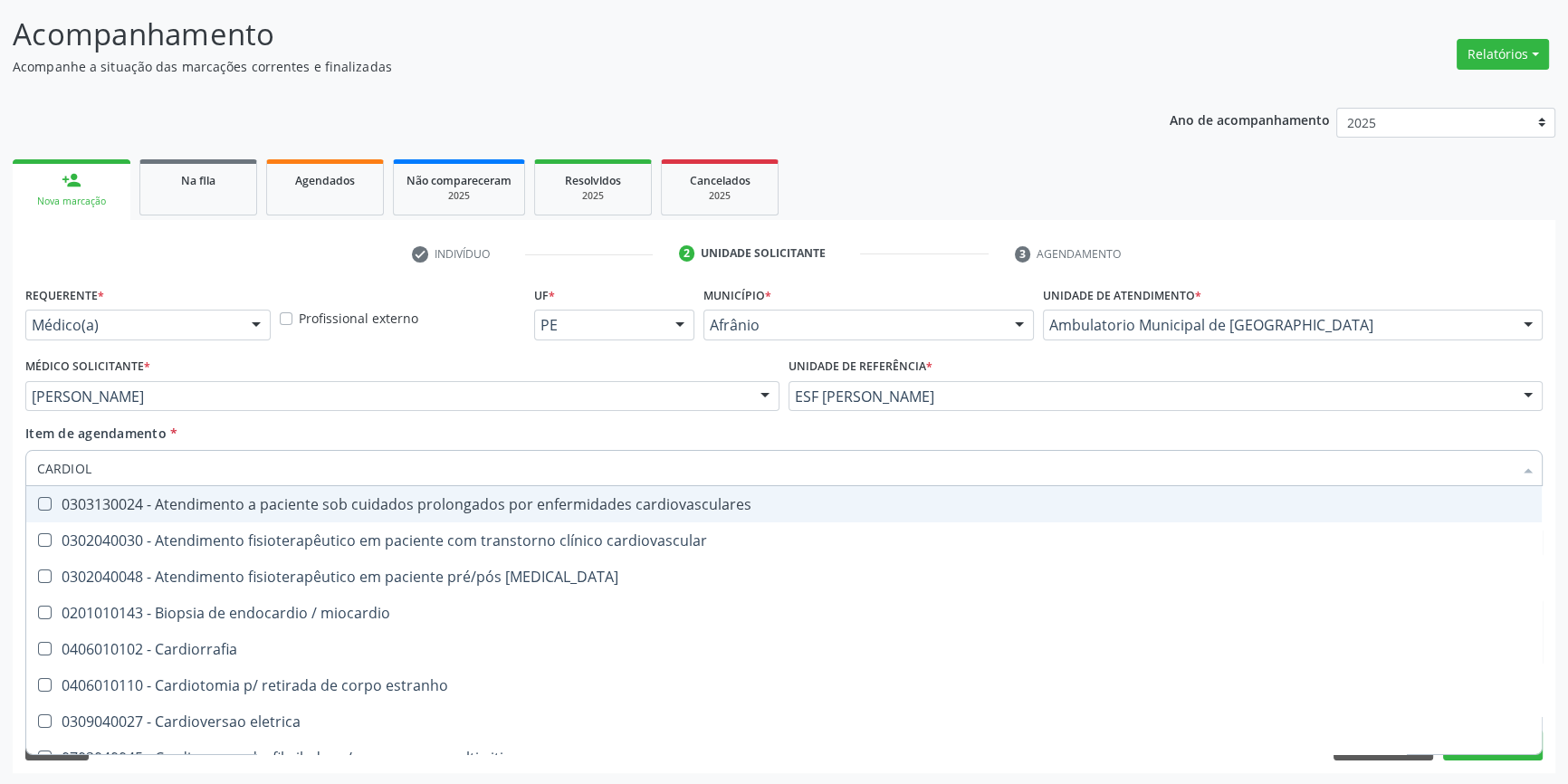
type input "CARDIOLO"
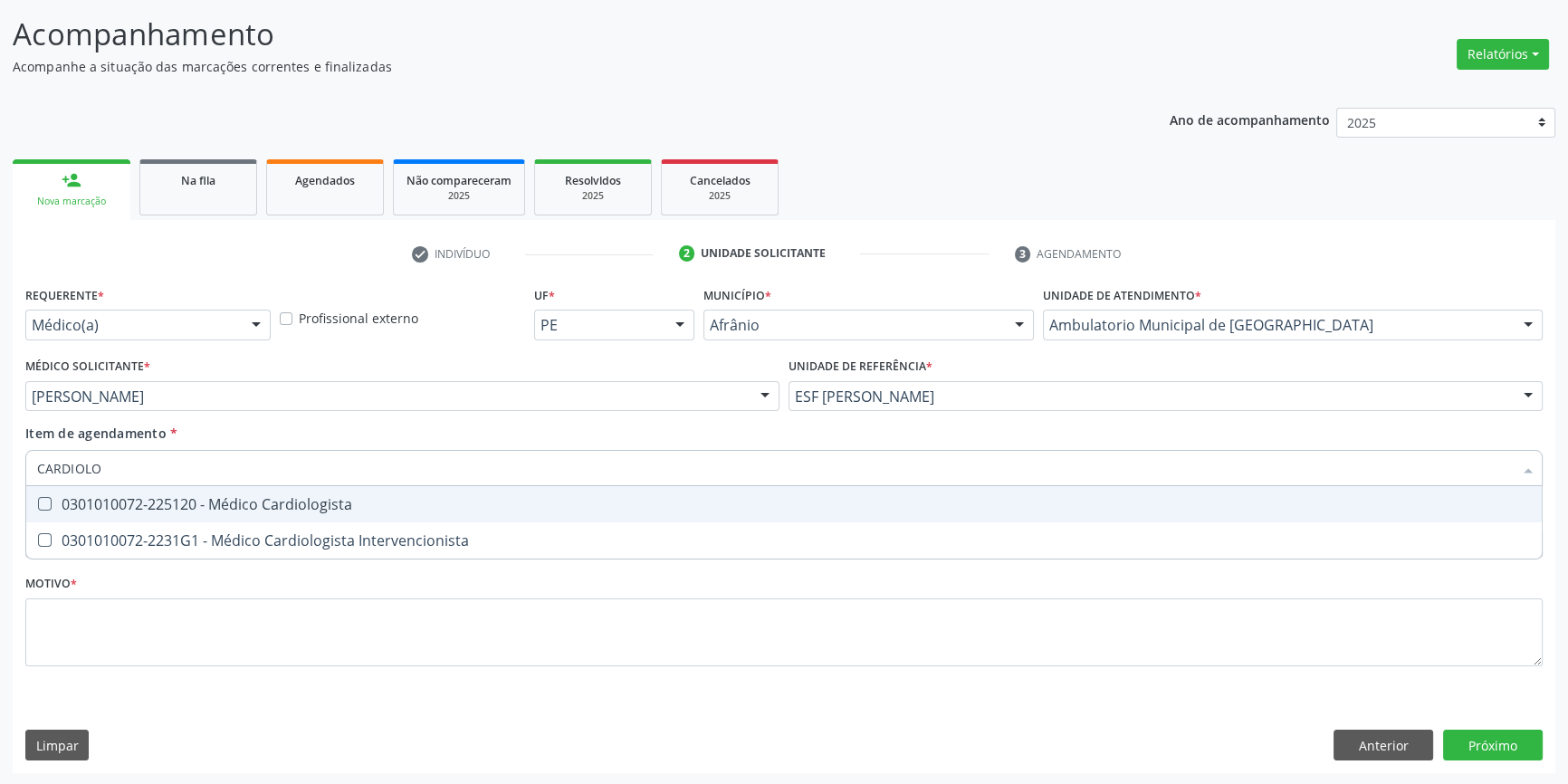
click at [293, 488] on span "0301010072-225120 - Médico Cardiologista" at bounding box center [784, 504] width 1515 height 36
checkbox Cardiologista "true"
click at [298, 423] on div "Item de agendamento * CARDIOLO Desfazer seleção 0301010072-225120 - Médico Card…" at bounding box center [784, 451] width 1517 height 57
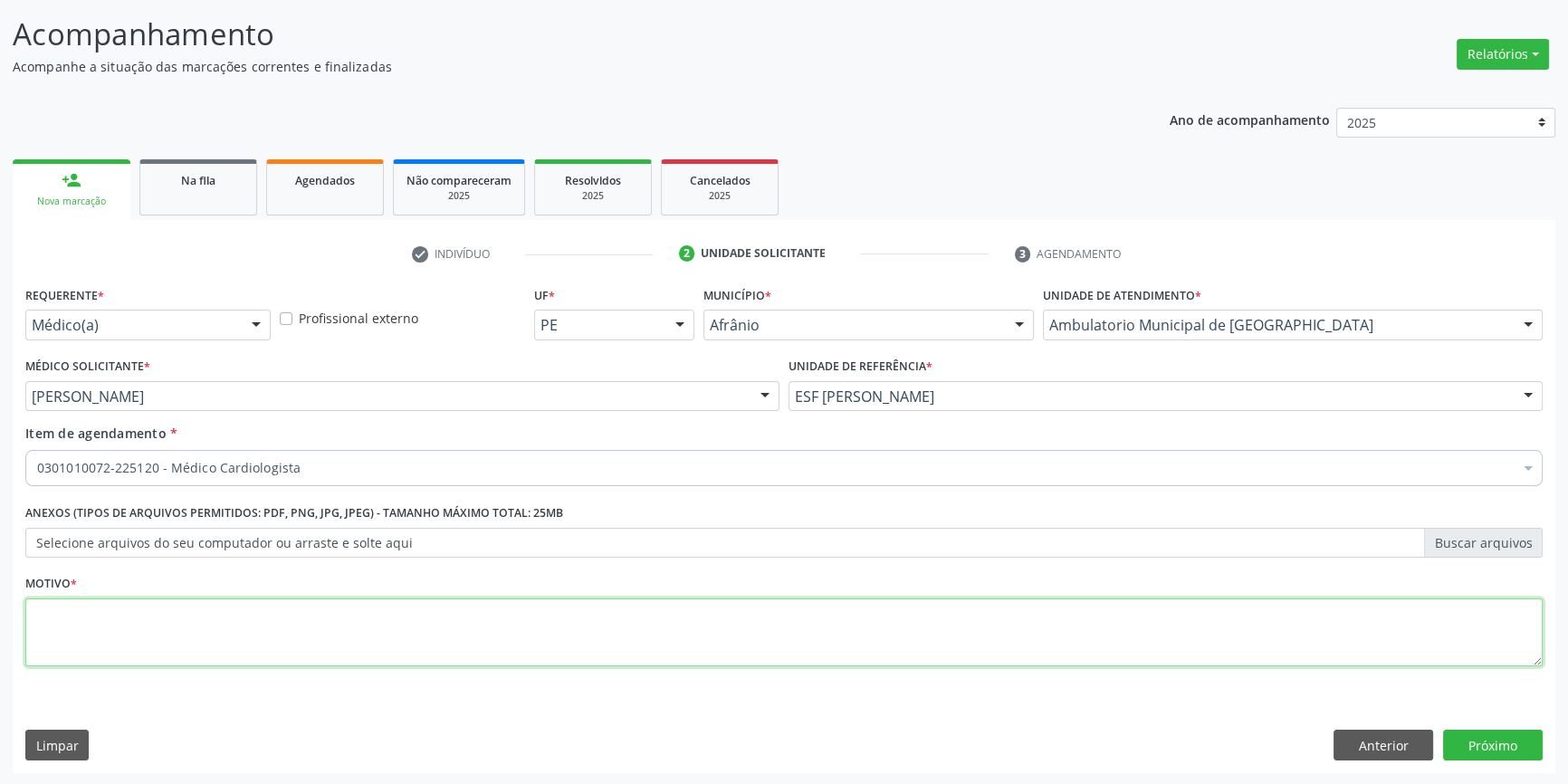
click at [242, 643] on textarea at bounding box center [784, 632] width 1517 height 69
type textarea "RETORNO"
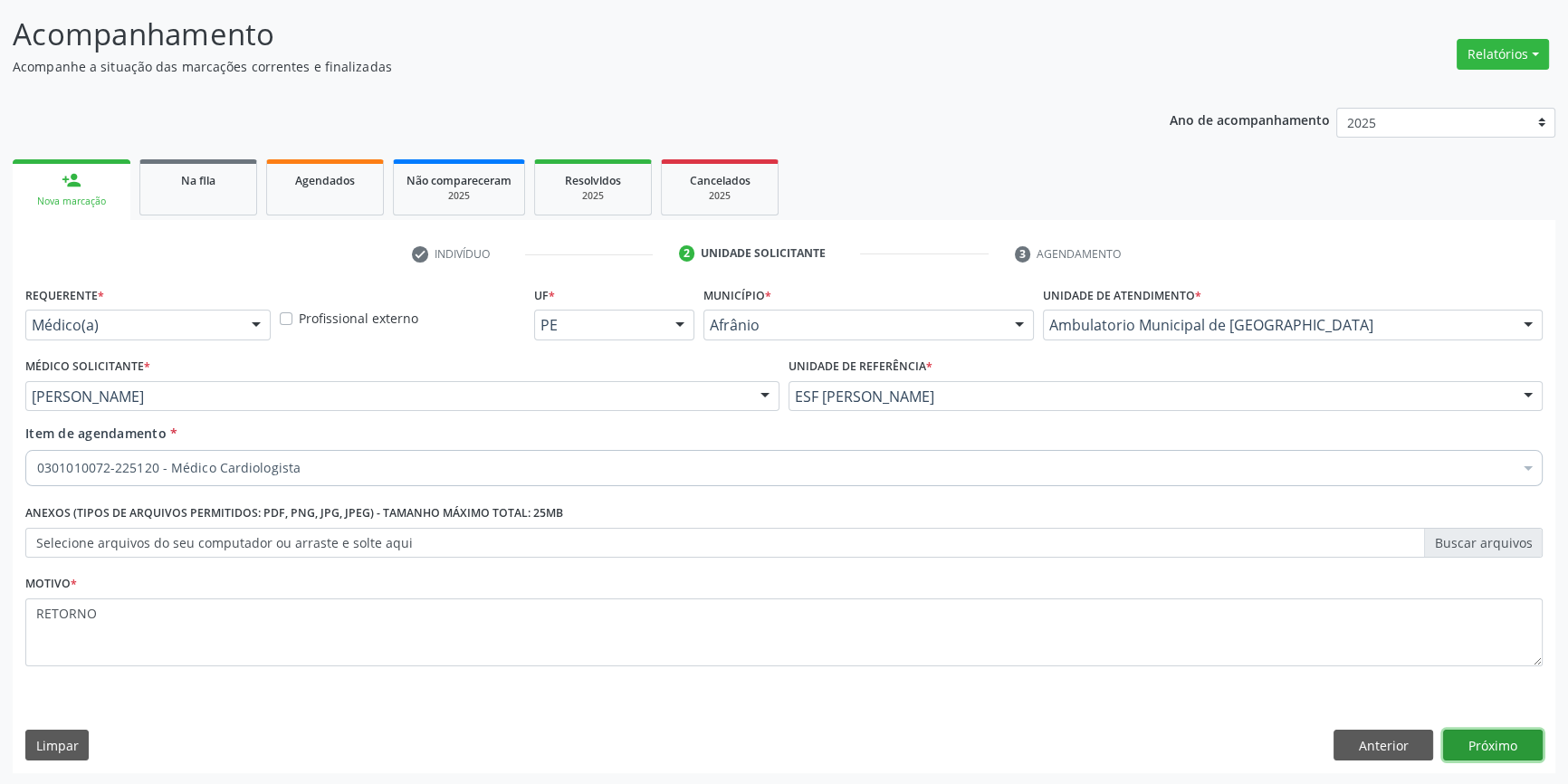
click at [1503, 739] on button "Próximo" at bounding box center [1493, 745] width 99 height 31
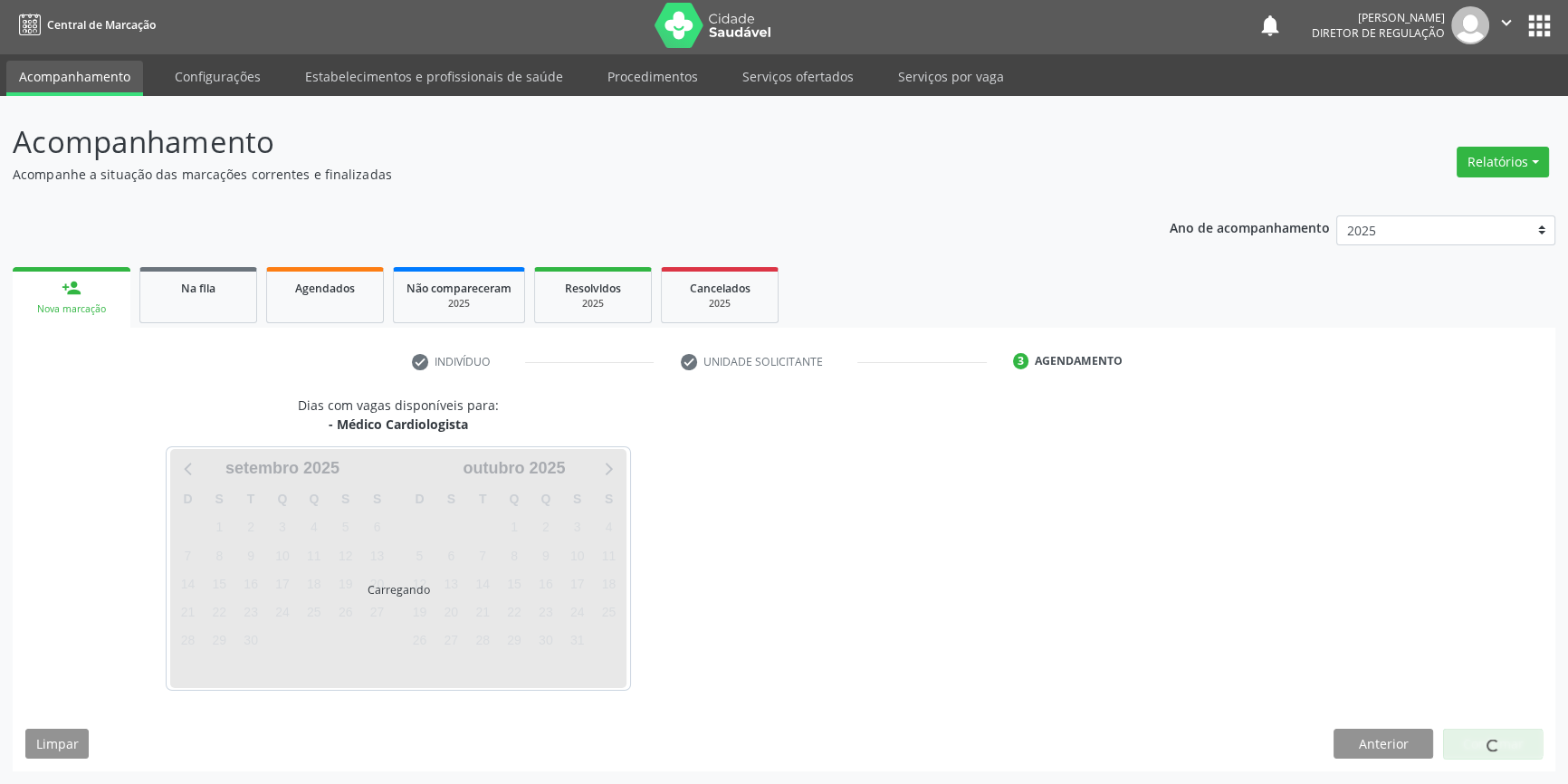
scroll to position [2, 0]
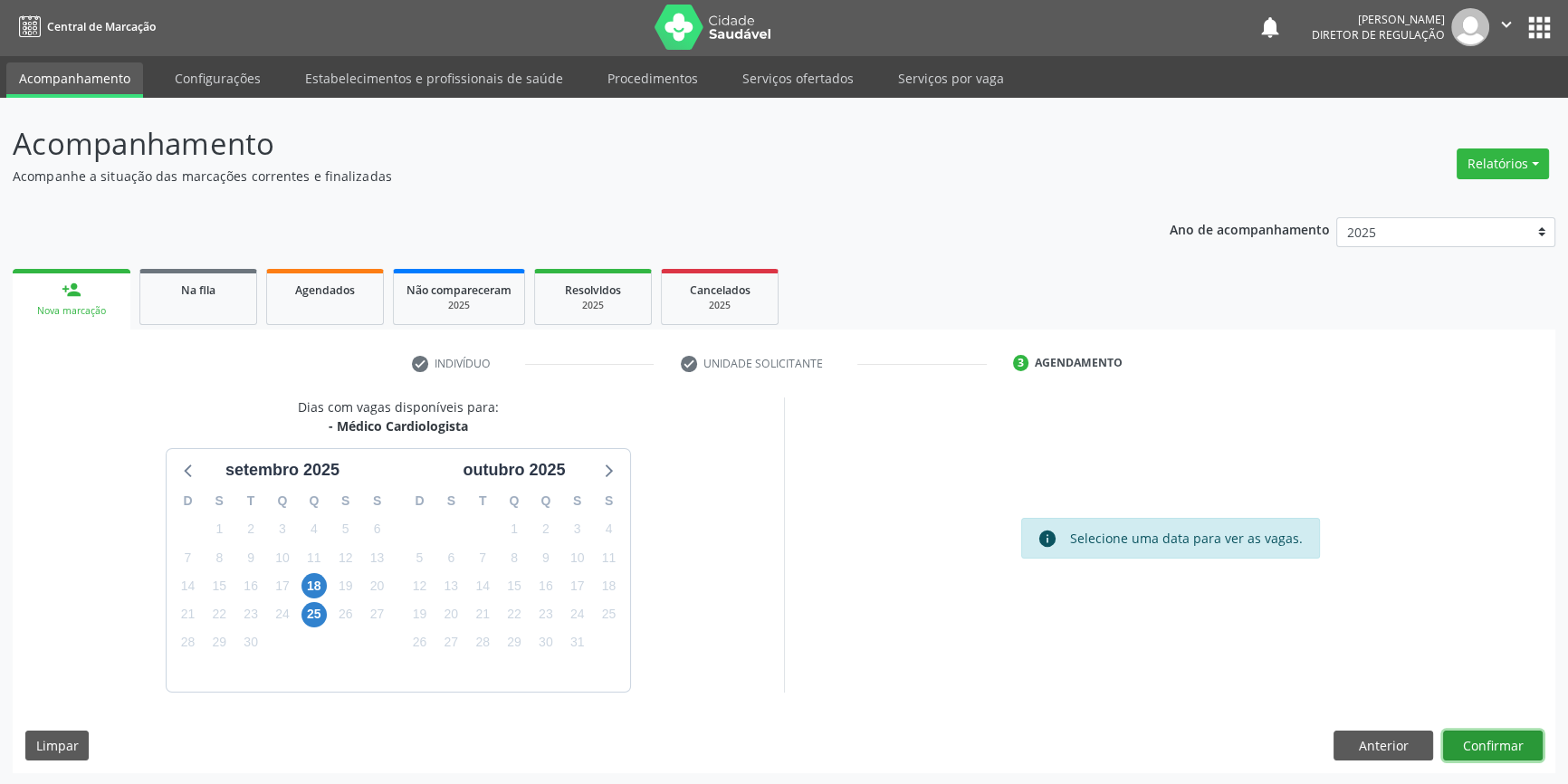
click at [1502, 739] on button "Confirmar" at bounding box center [1493, 746] width 99 height 31
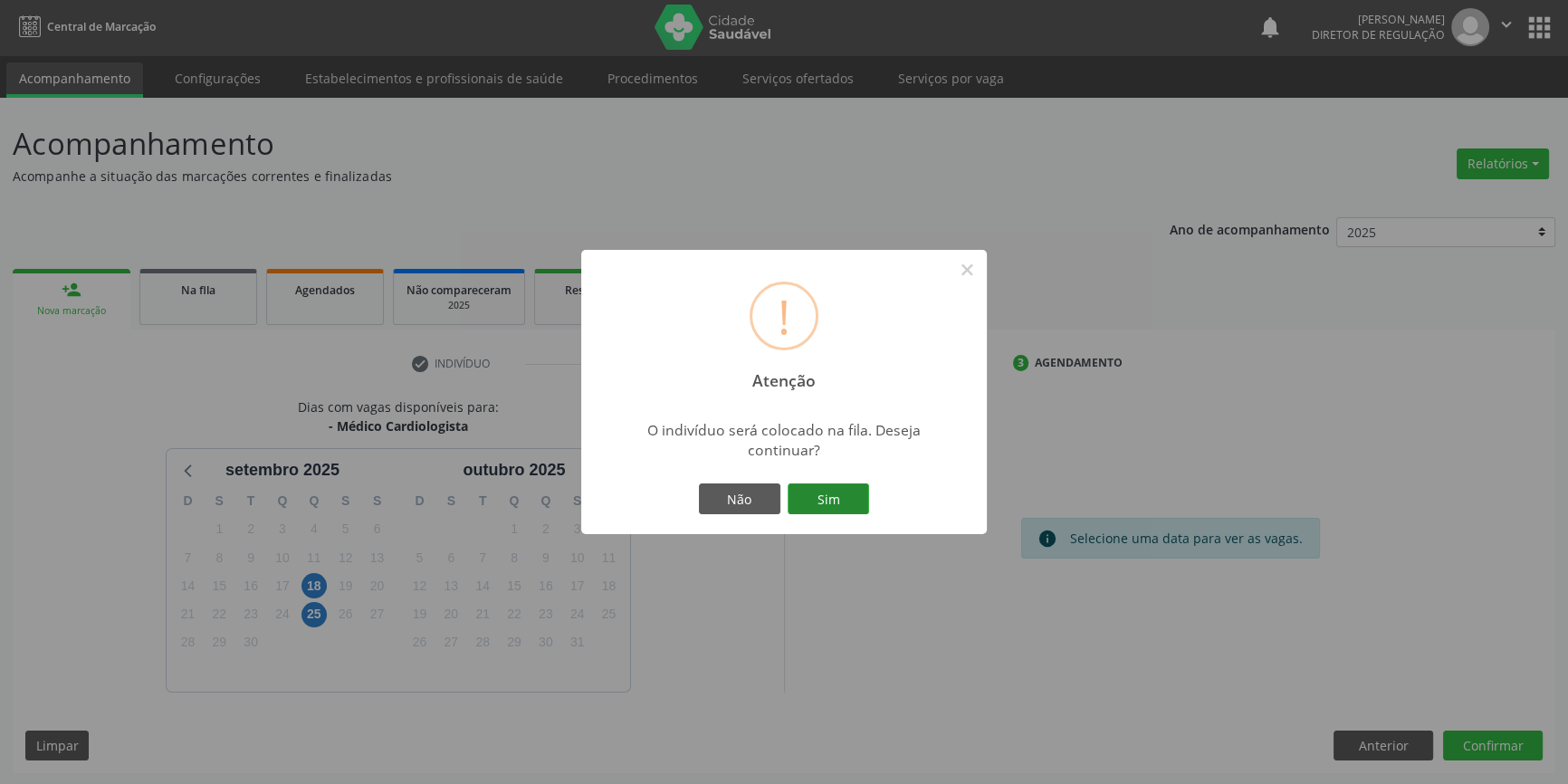
click at [837, 510] on button "Sim" at bounding box center [828, 499] width 82 height 31
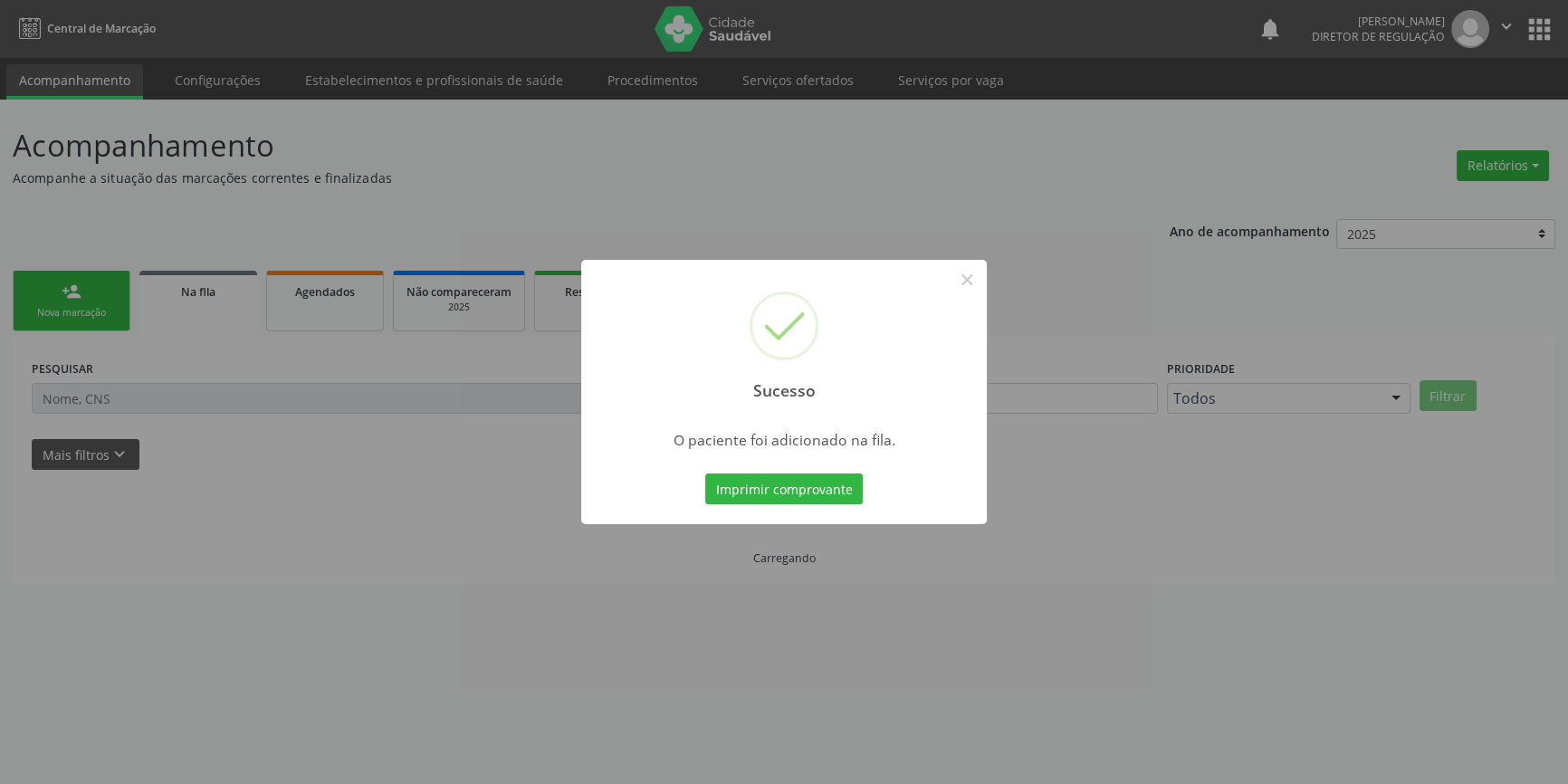
scroll to position [0, 0]
click at [977, 282] on button "×" at bounding box center [973, 280] width 31 height 31
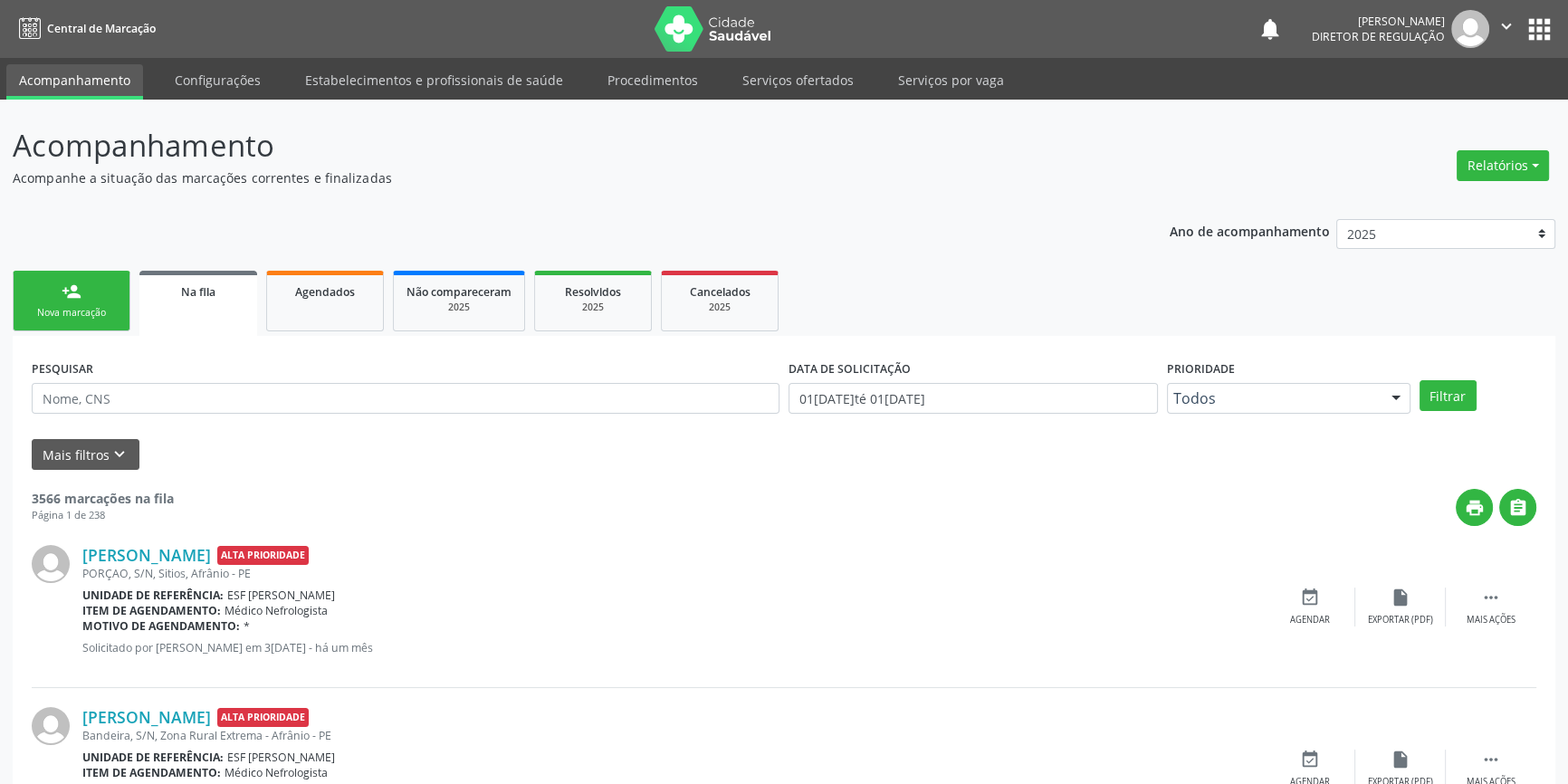
click at [49, 299] on link "person_add Nova marcação" at bounding box center [71, 301] width 118 height 60
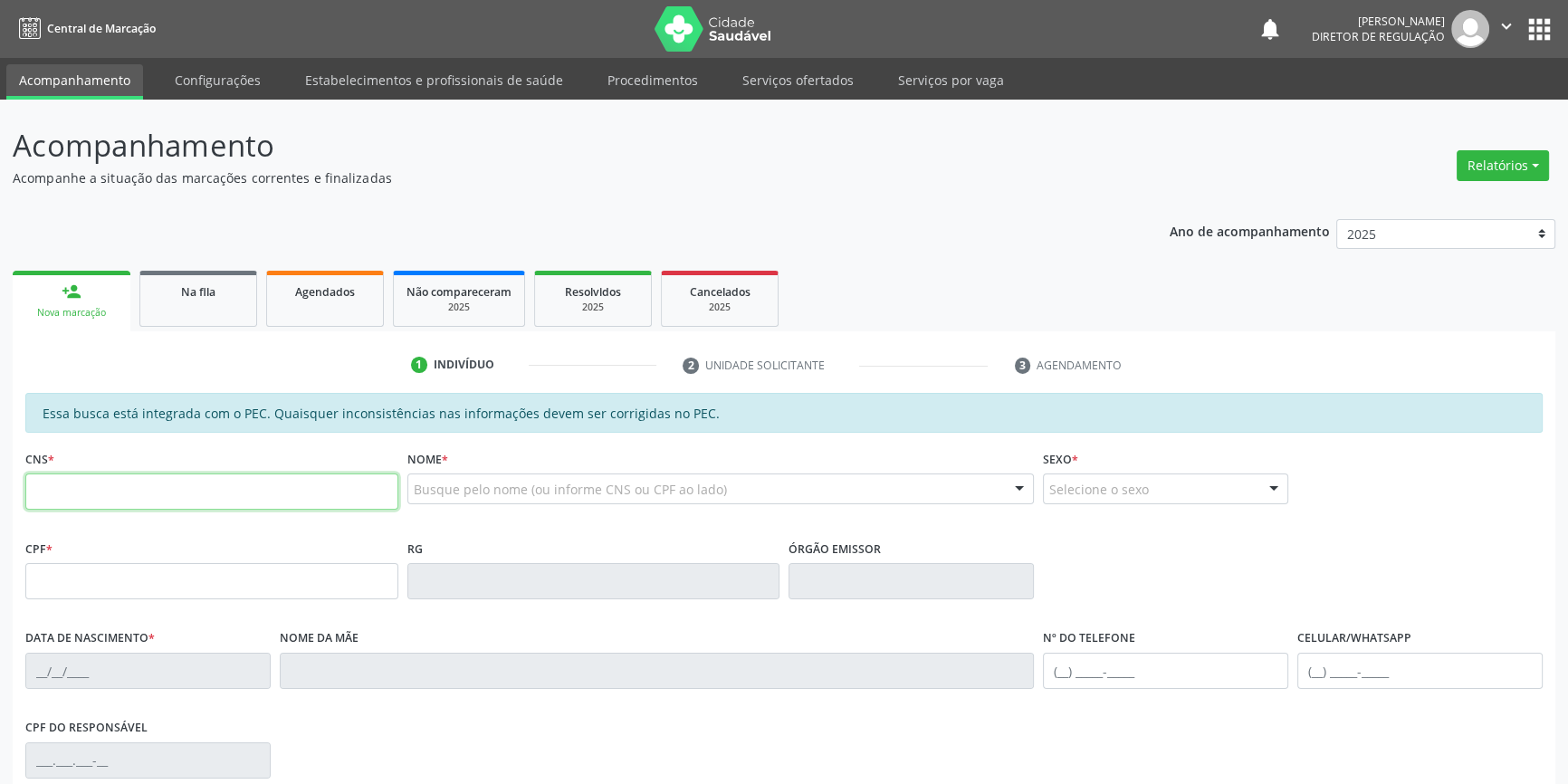
click at [216, 493] on input "text" at bounding box center [211, 491] width 373 height 36
type input "707 6012 3832 5994"
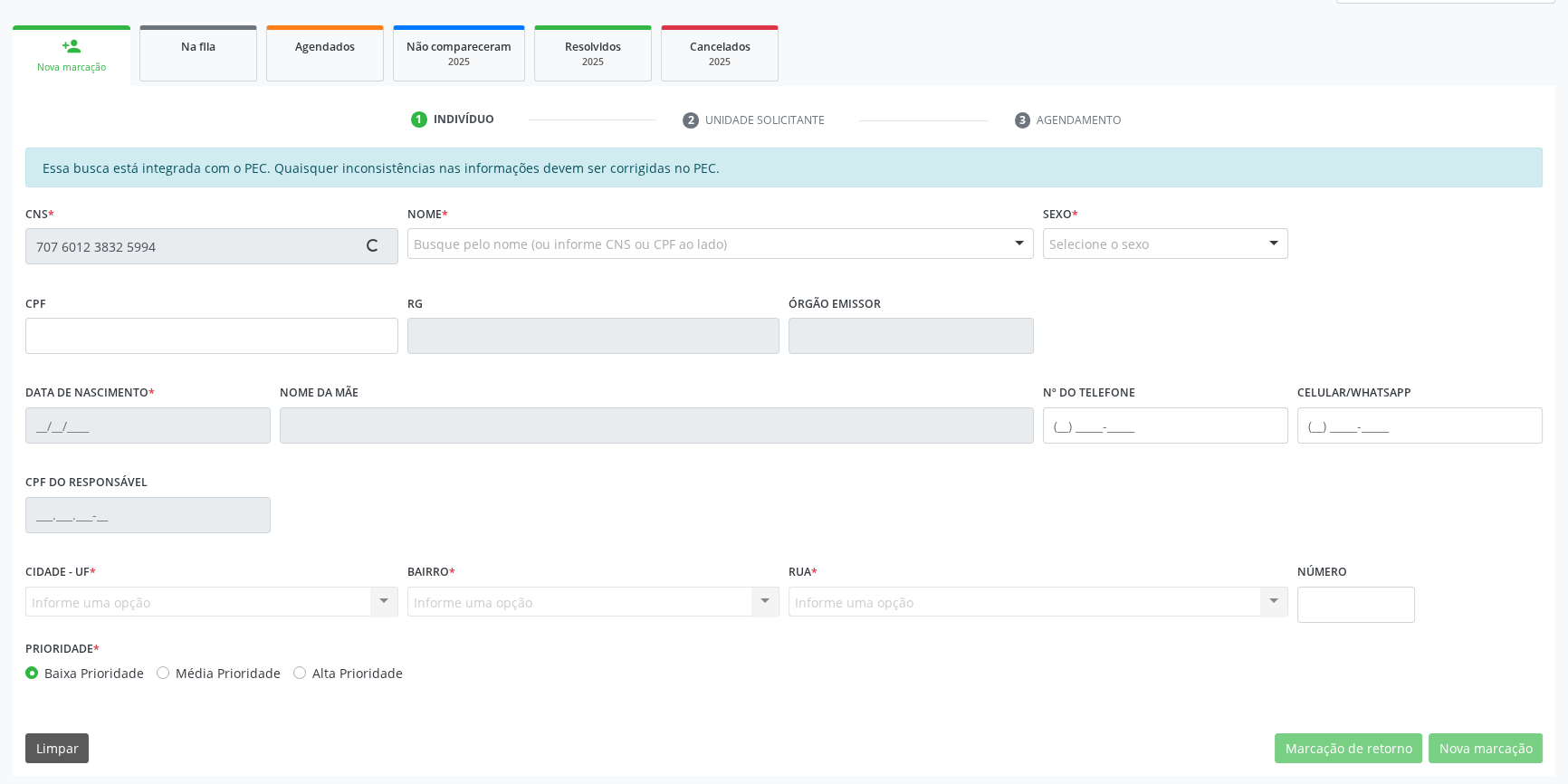
scroll to position [248, 0]
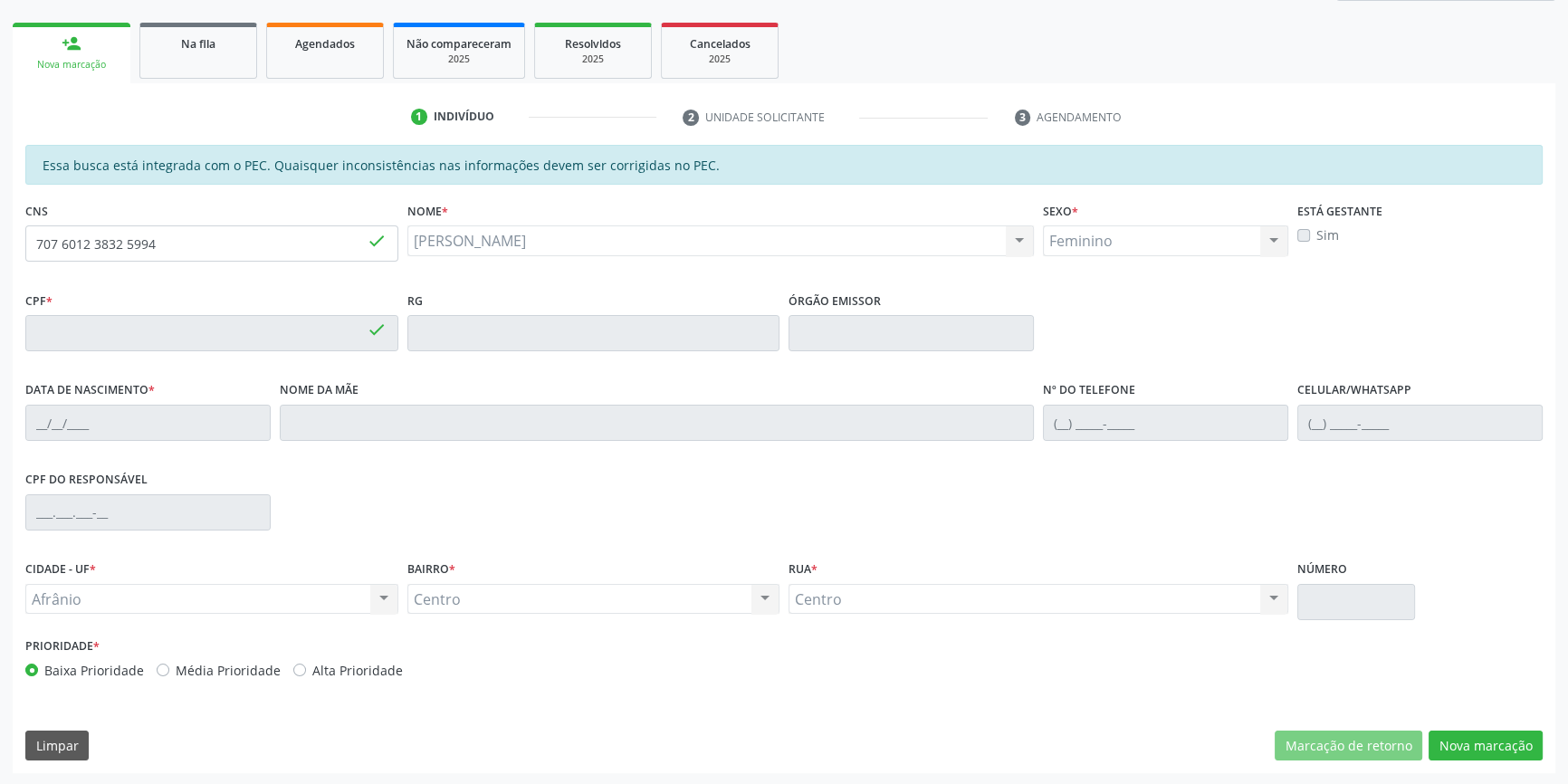
type input "355.965.464-53"
type input "01/11/1961"
type input "Terezinha Batista Cavalcanti"
type input "(87) 98824-9698"
type input "S/N"
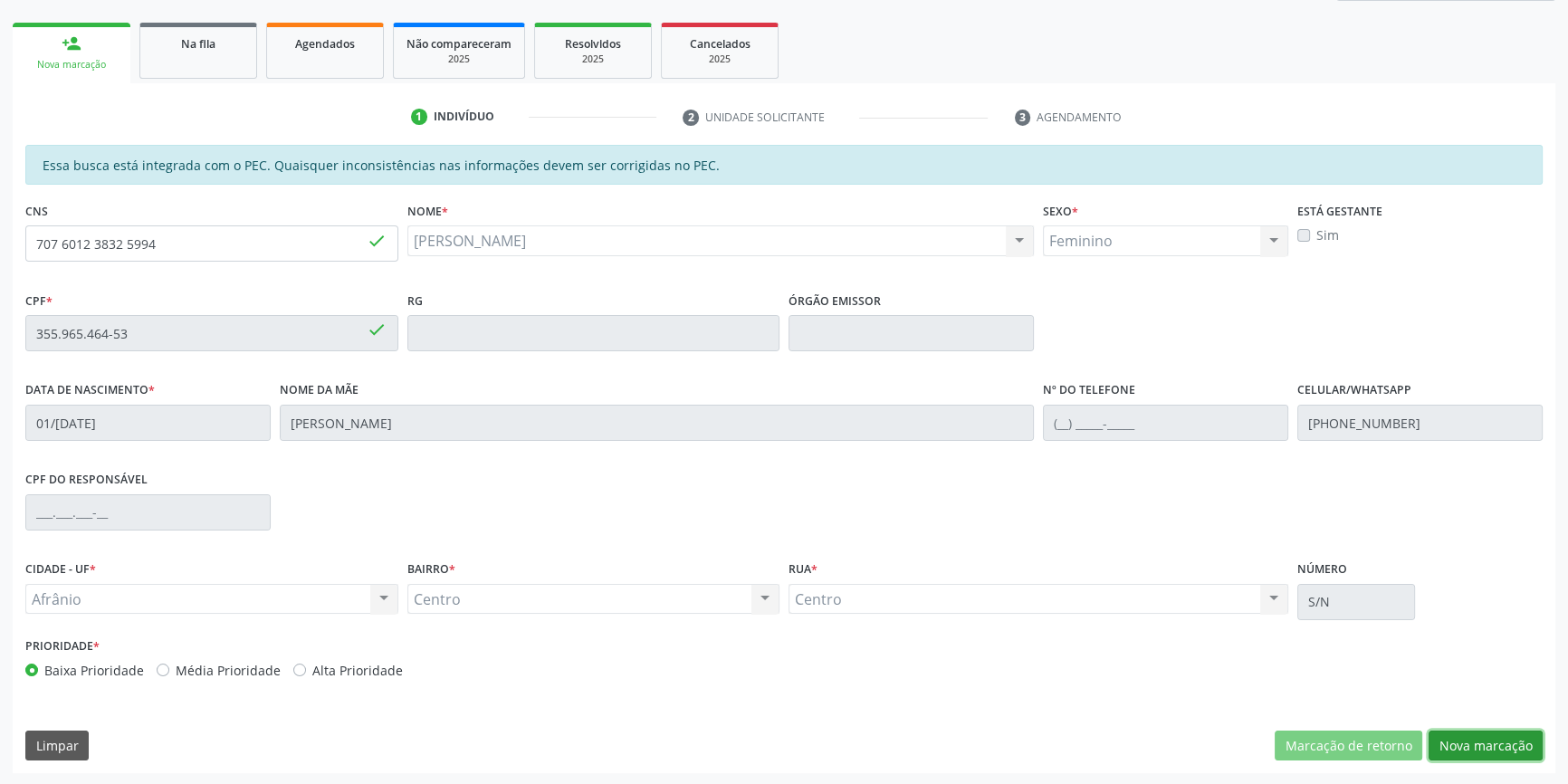
click at [1459, 741] on button "Nova marcação" at bounding box center [1485, 746] width 114 height 31
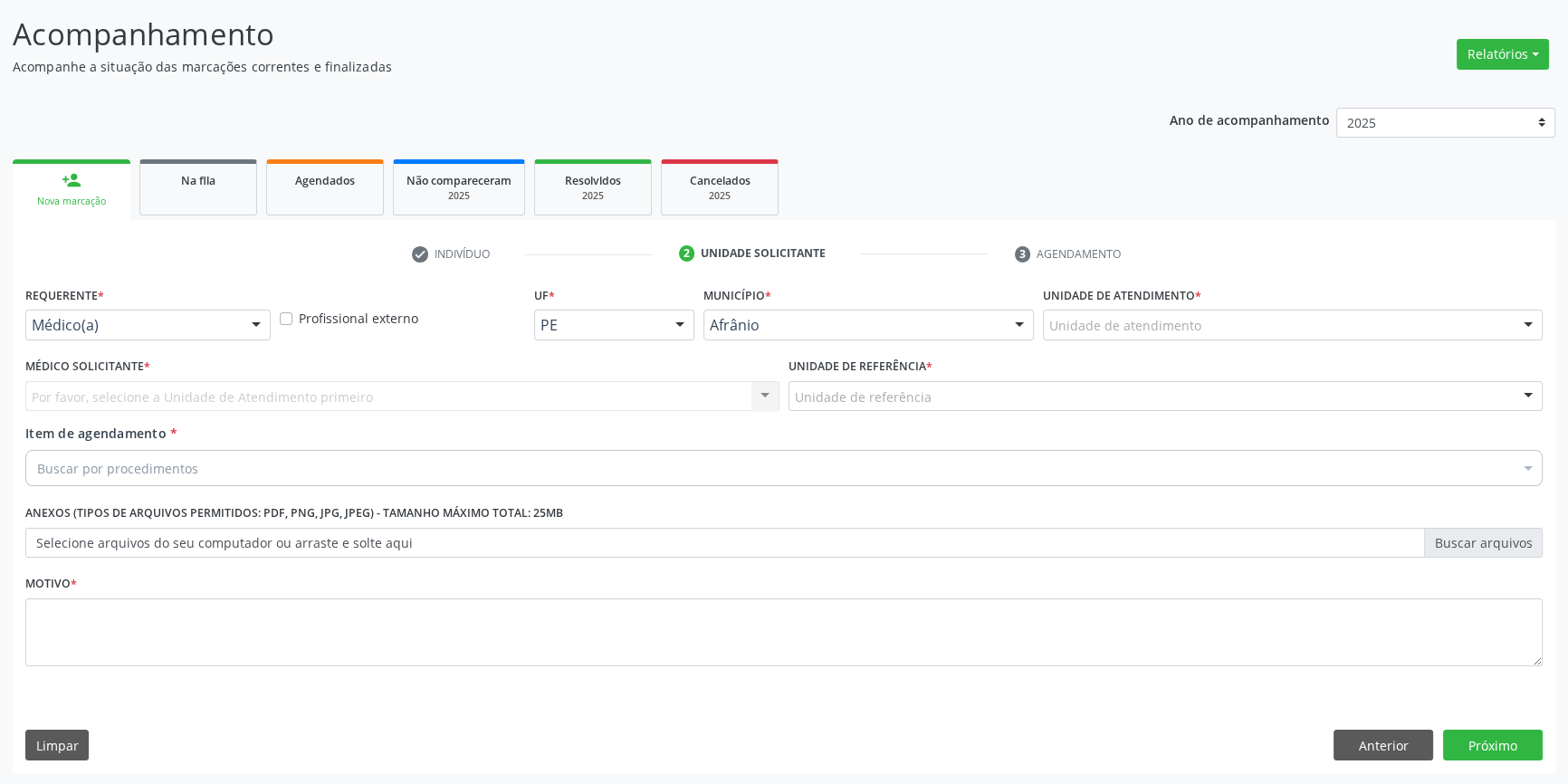
click at [1195, 296] on label "Unidade de atendimento *" at bounding box center [1122, 295] width 159 height 28
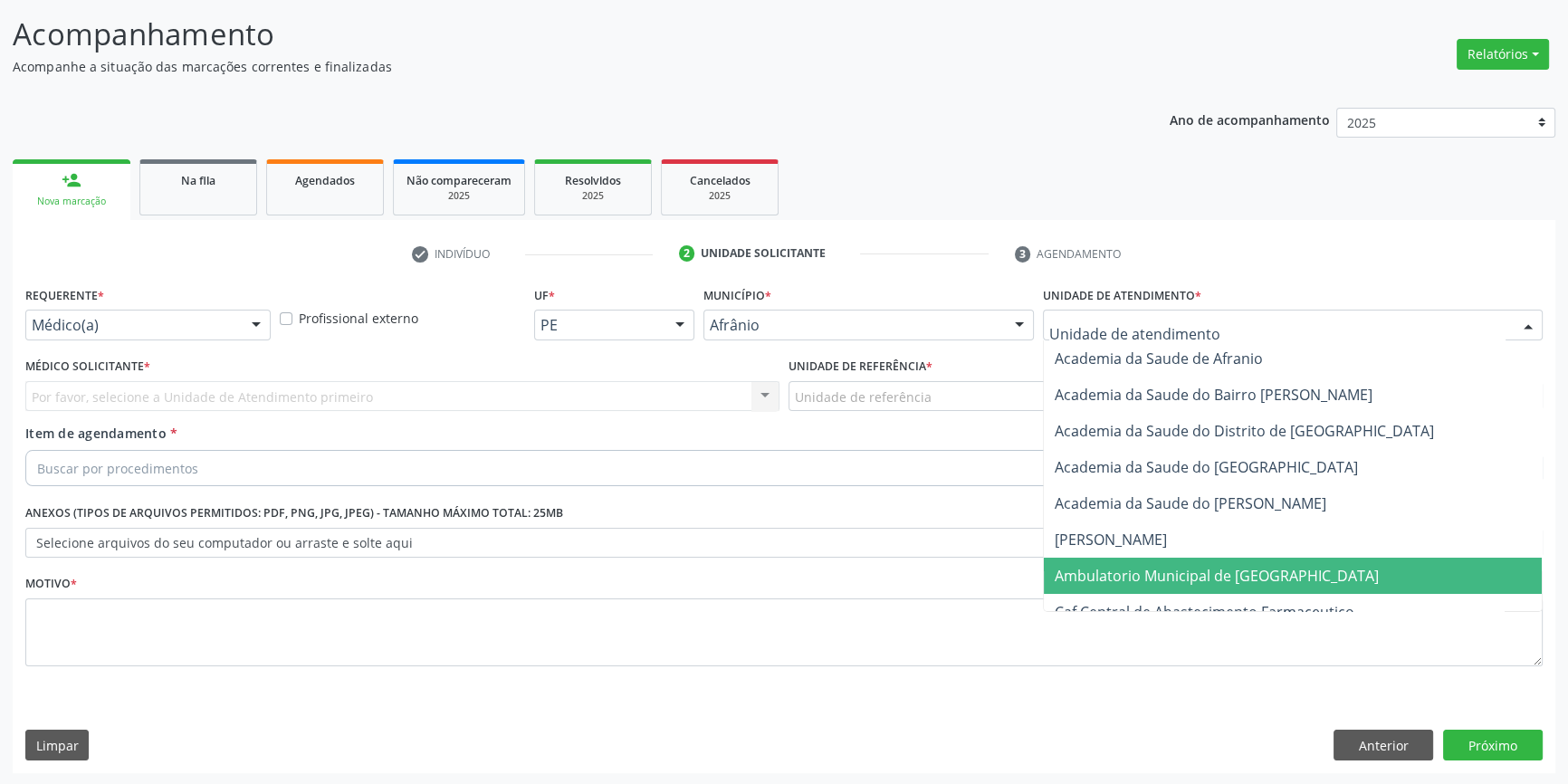
click at [1144, 570] on span "Ambulatorio Municipal de [GEOGRAPHIC_DATA]" at bounding box center [1217, 575] width 324 height 19
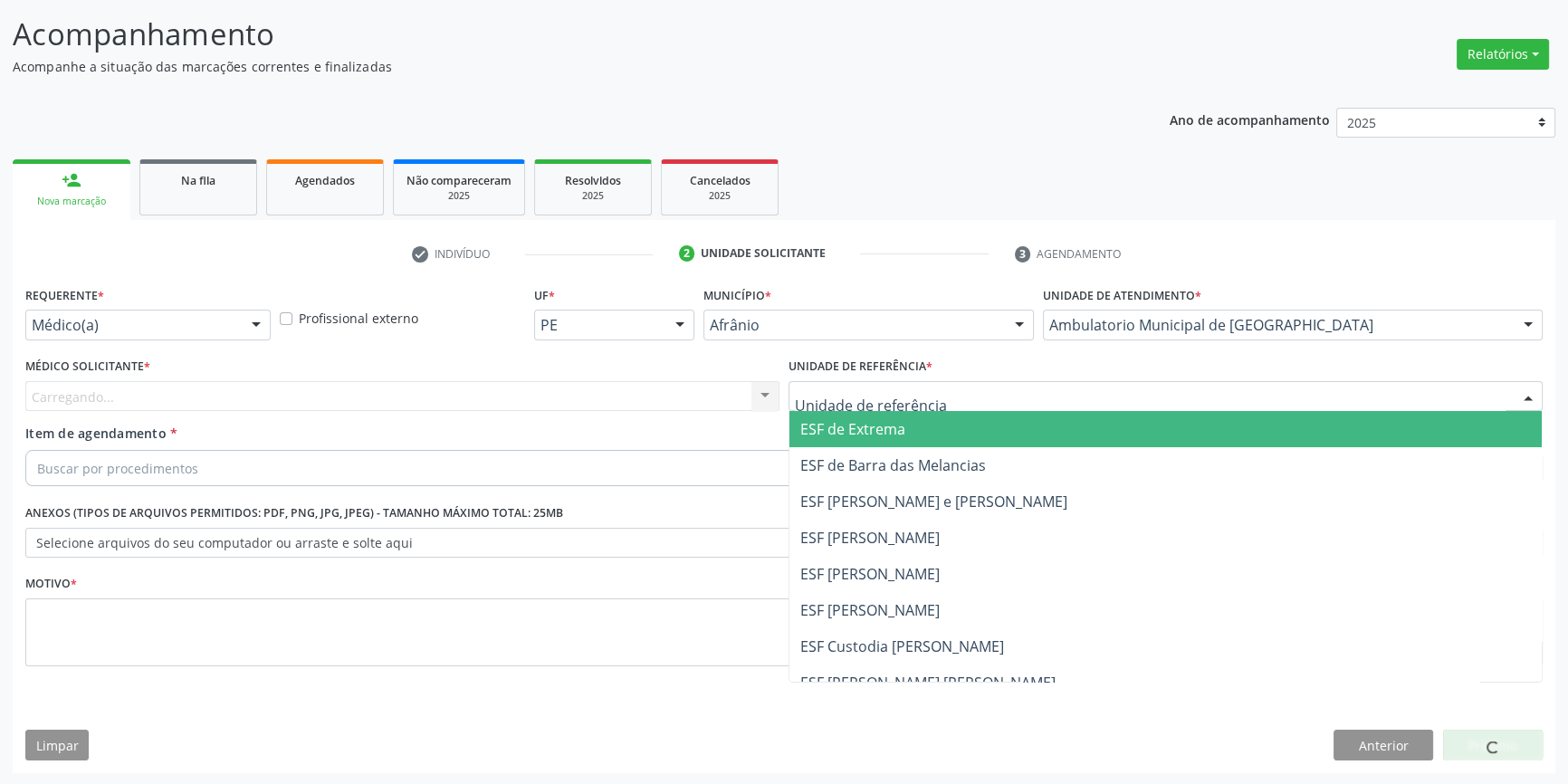
click at [879, 381] on div at bounding box center [1165, 397] width 754 height 31
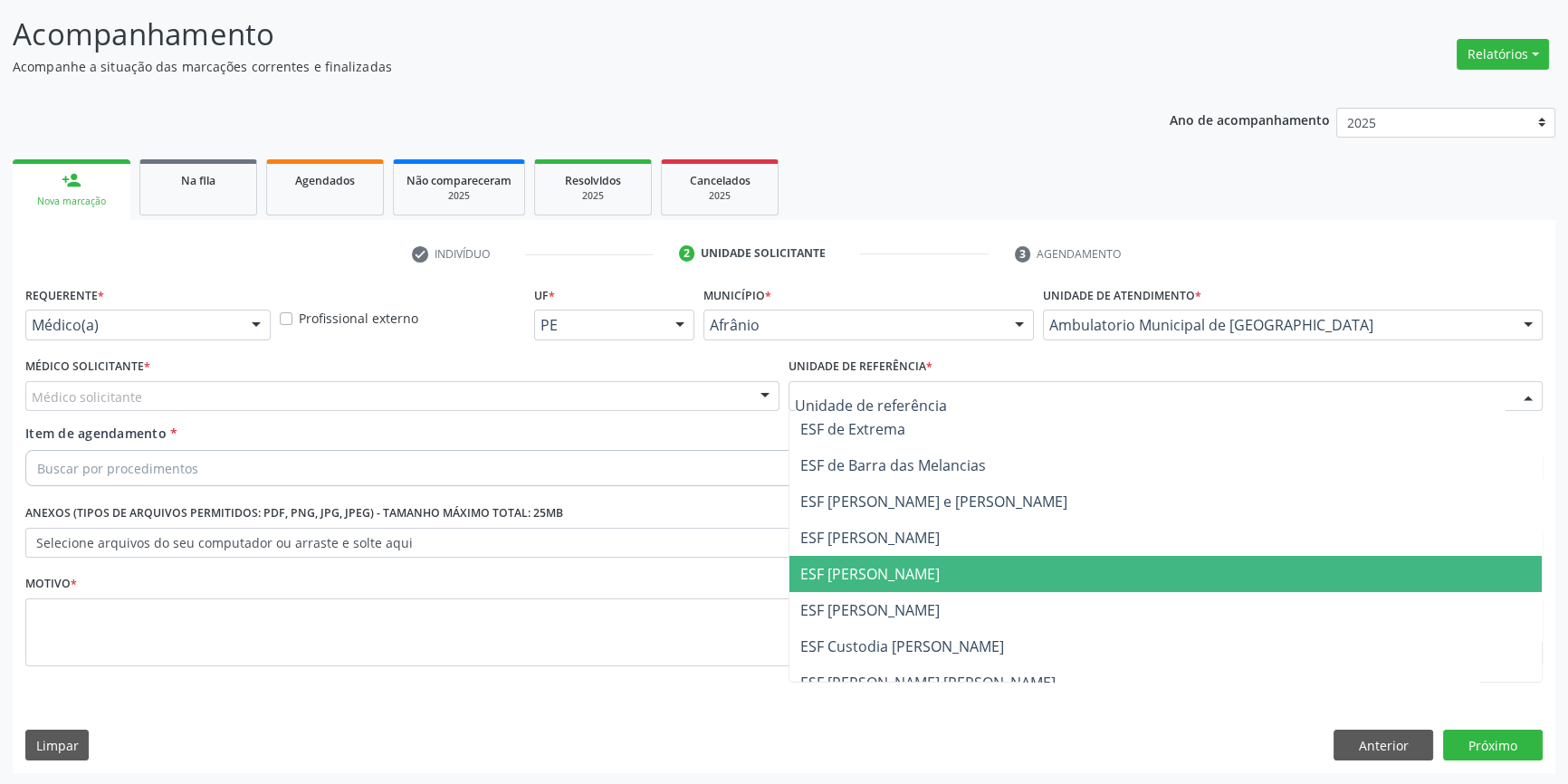
drag, startPoint x: 880, startPoint y: 588, endPoint x: 632, endPoint y: 453, distance: 282.4
click at [878, 588] on span "ESF [PERSON_NAME]" at bounding box center [1165, 573] width 752 height 36
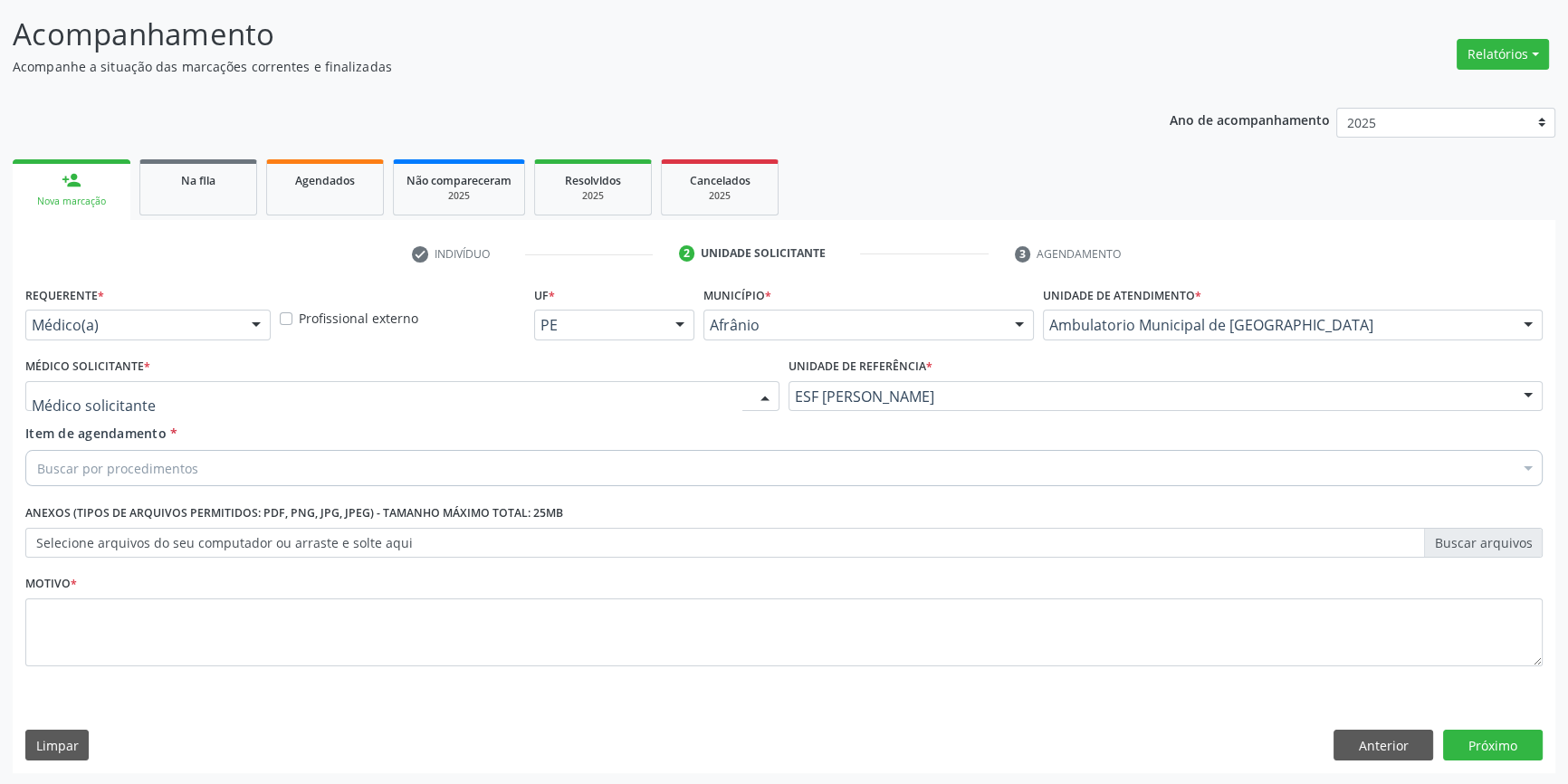
click at [455, 404] on div at bounding box center [402, 397] width 754 height 31
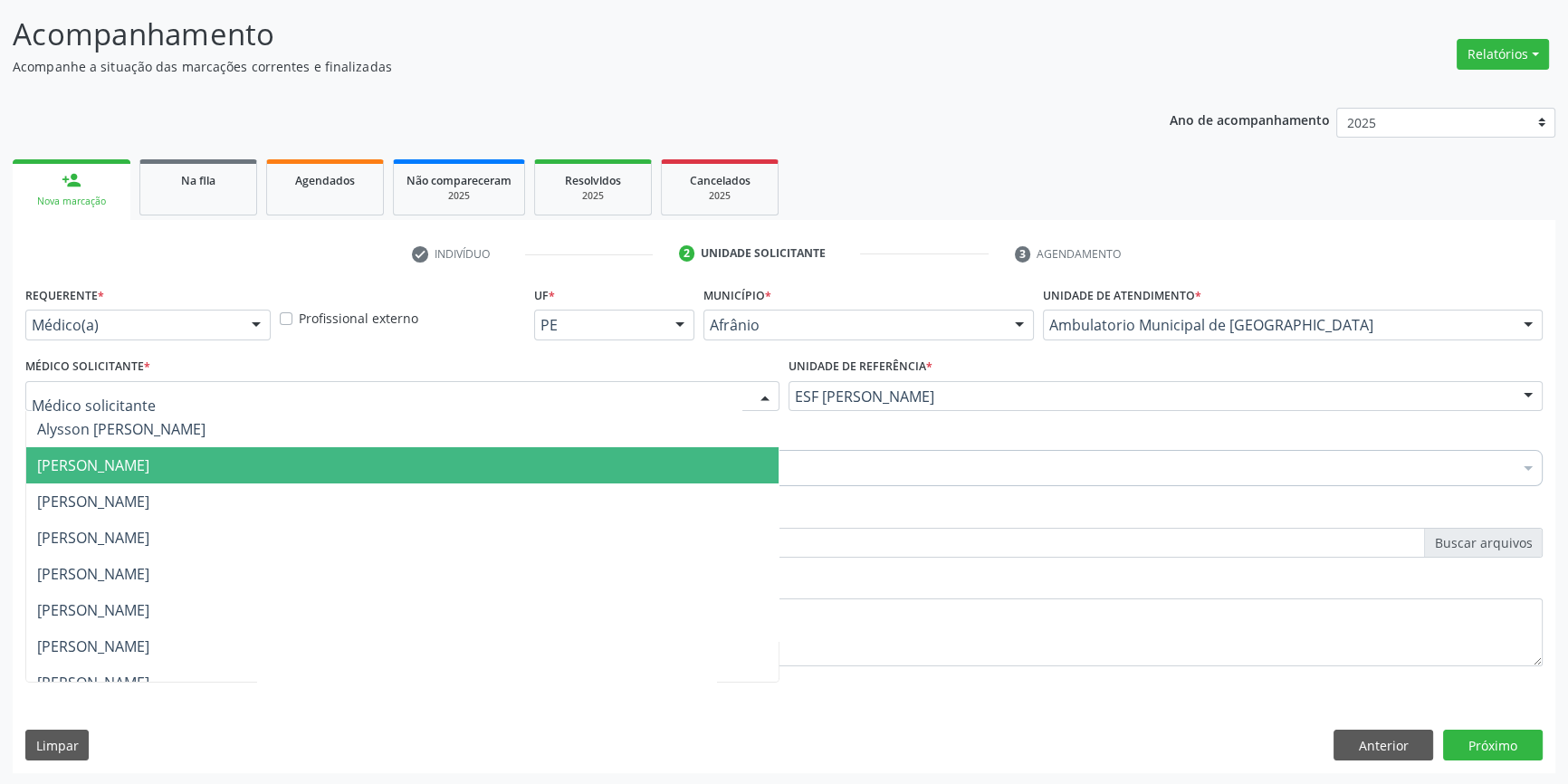
click at [206, 480] on span "[PERSON_NAME]" at bounding box center [402, 465] width 752 height 36
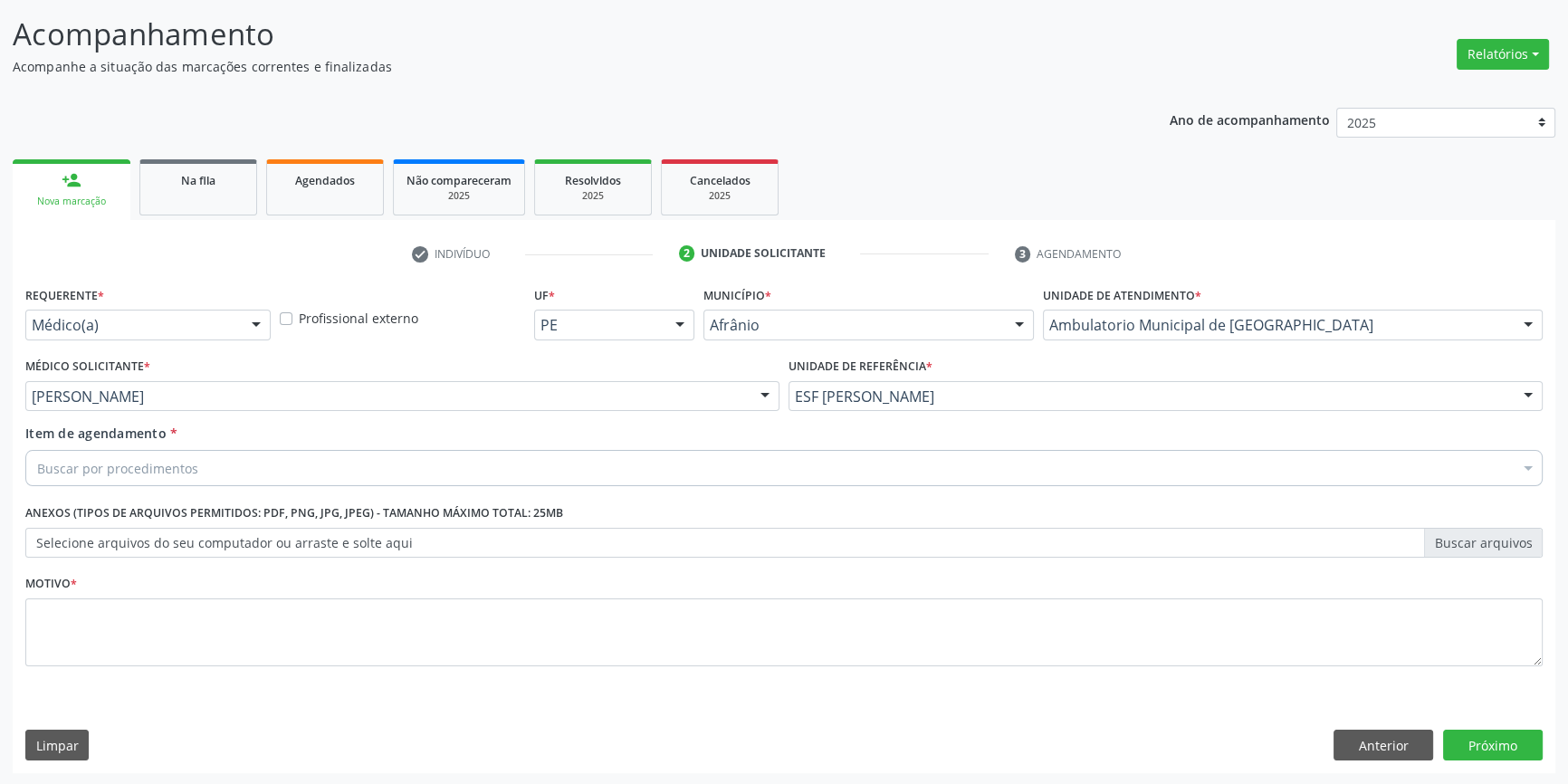
click at [161, 481] on div "Buscar por procedimentos" at bounding box center [784, 467] width 1517 height 36
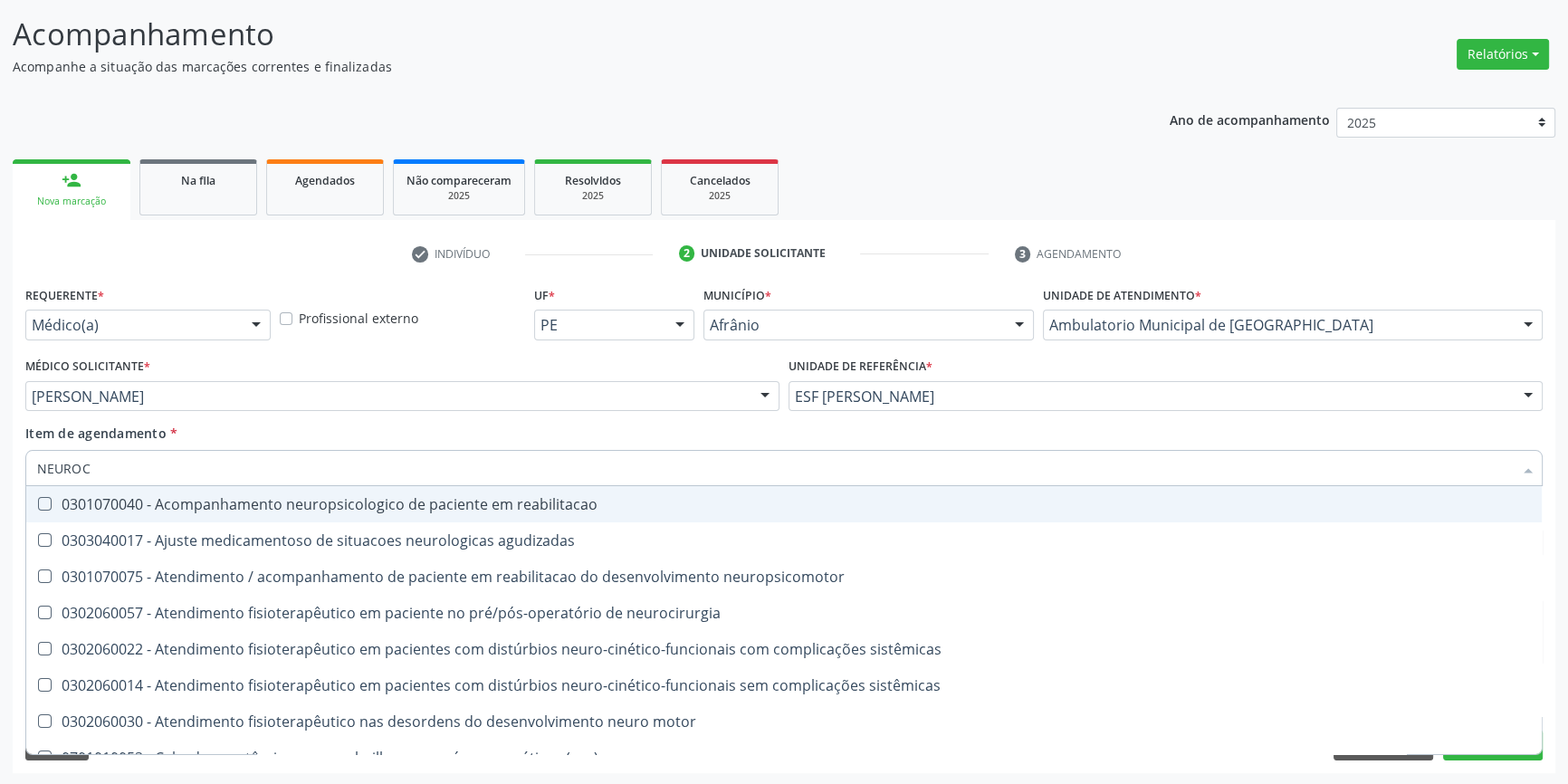
type input "NEUROCI"
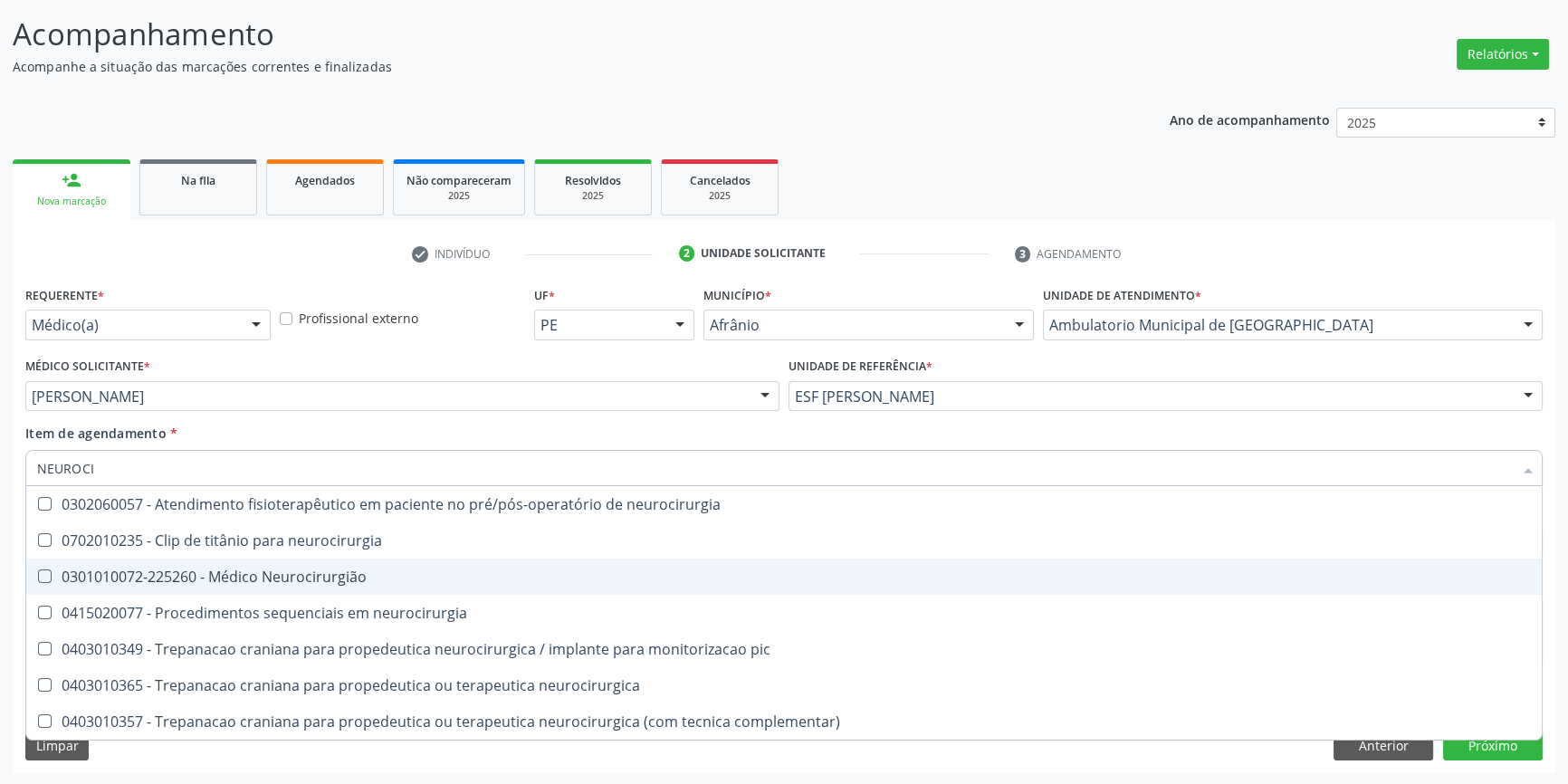
click at [347, 578] on div "0301010072-225260 - Médico Neurocirurgião" at bounding box center [784, 576] width 1494 height 15
checkbox Neurocirurgião "true"
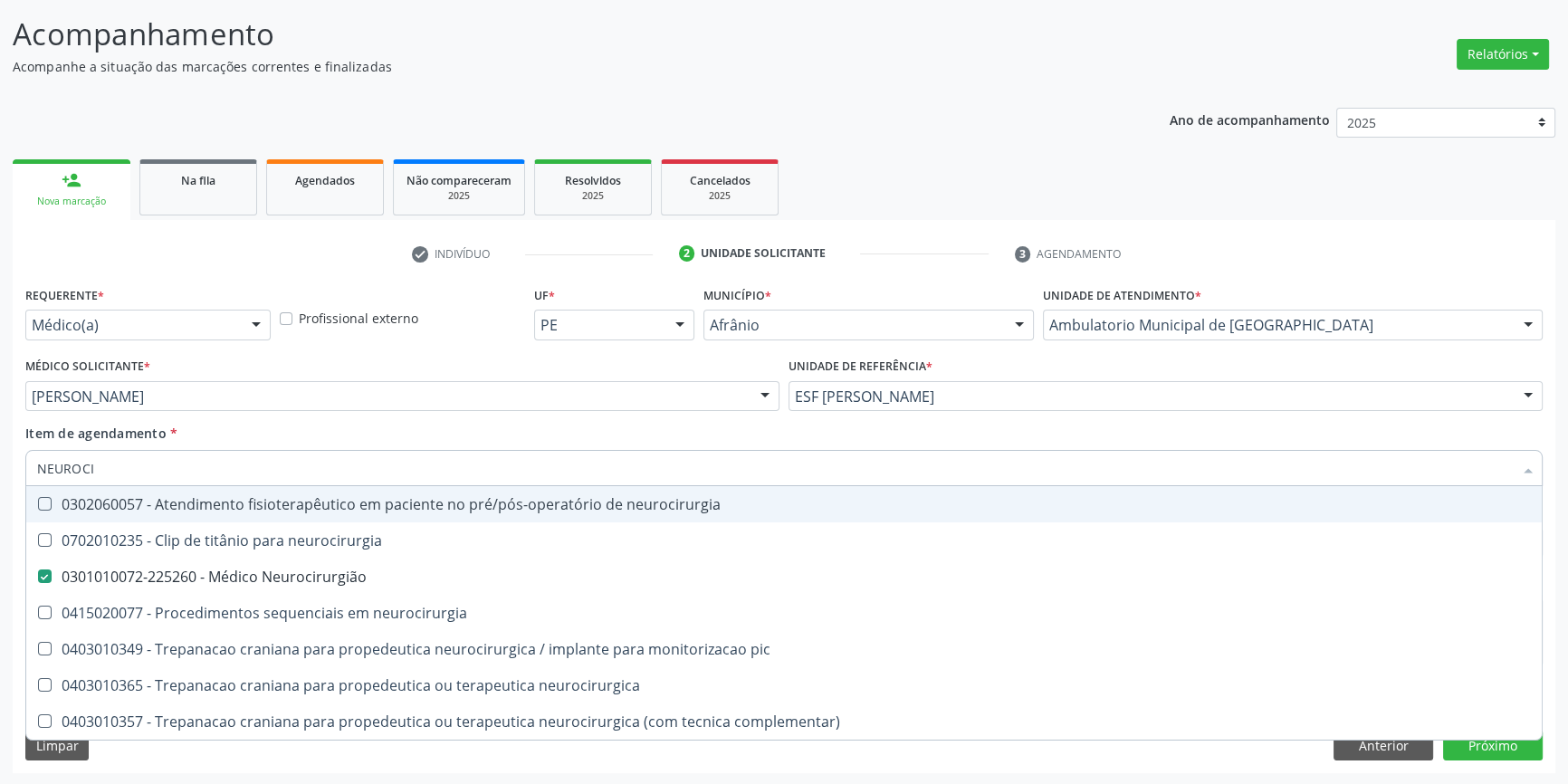
click at [336, 434] on div "Item de agendamento * NEUROCI Desfazer seleção 0302060057 - Atendimento fisiote…" at bounding box center [784, 451] width 1517 height 57
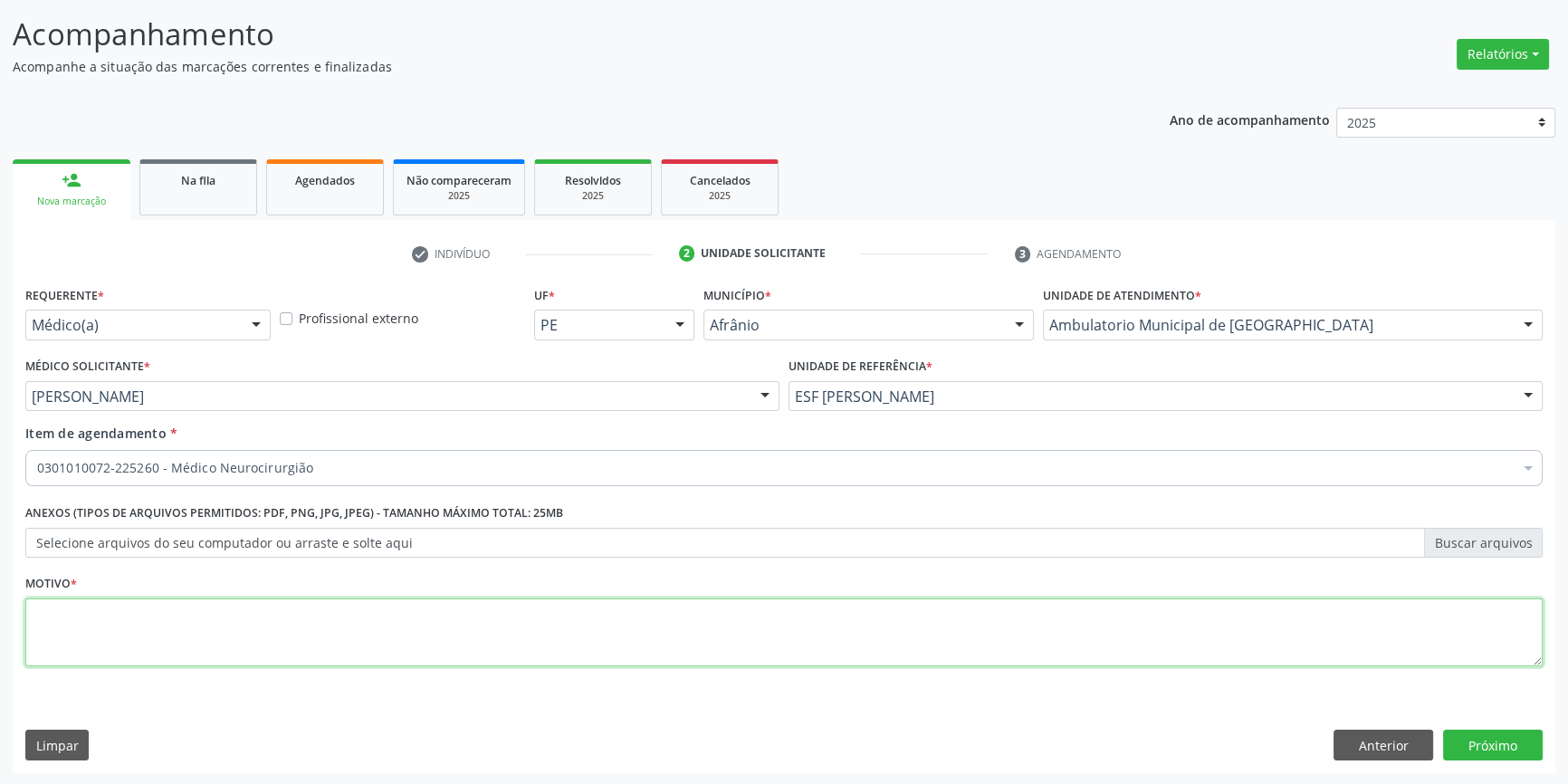
click at [272, 621] on textarea at bounding box center [784, 632] width 1517 height 69
type textarea "'"
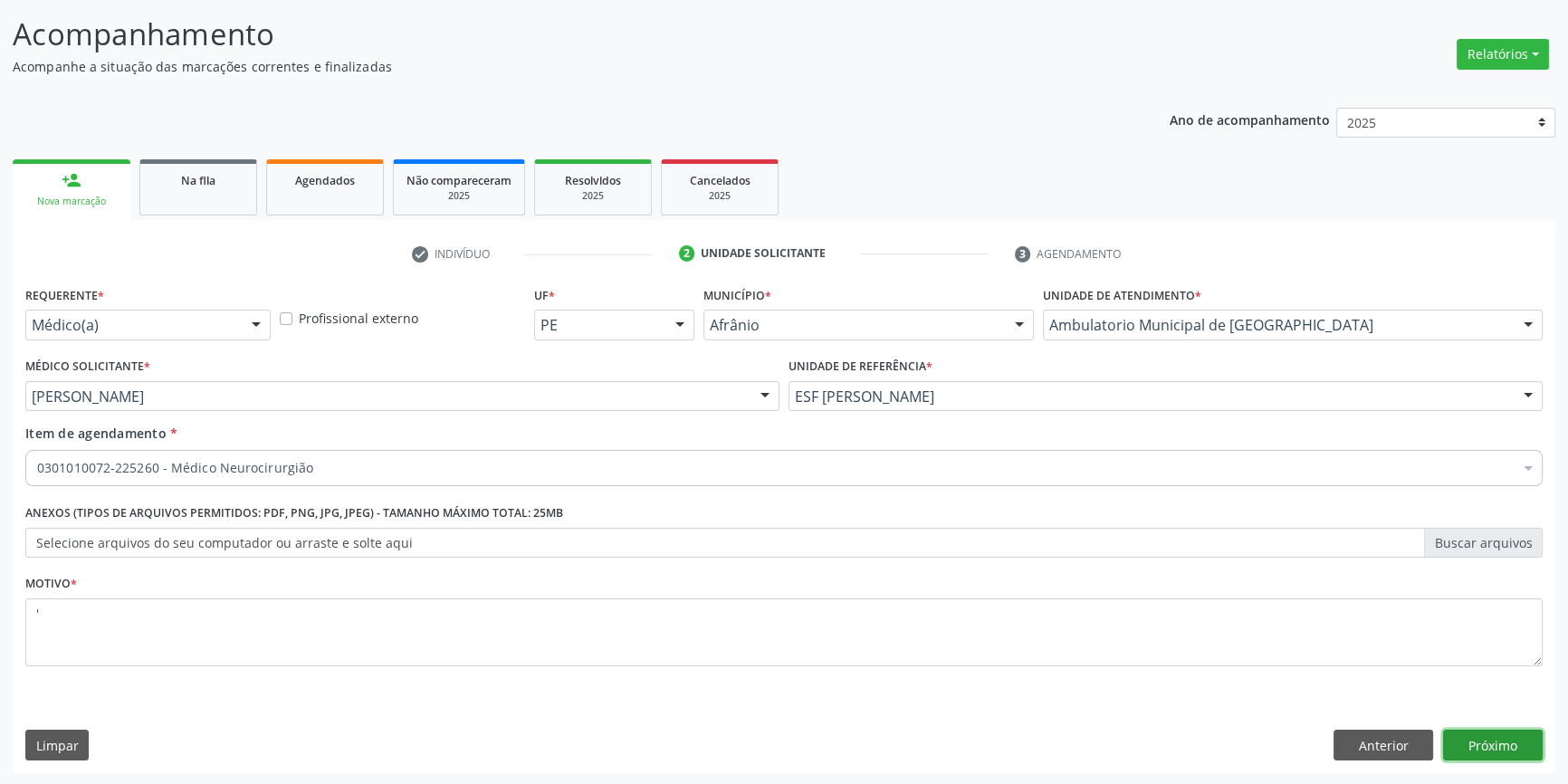
click at [1517, 733] on button "Próximo" at bounding box center [1493, 745] width 99 height 31
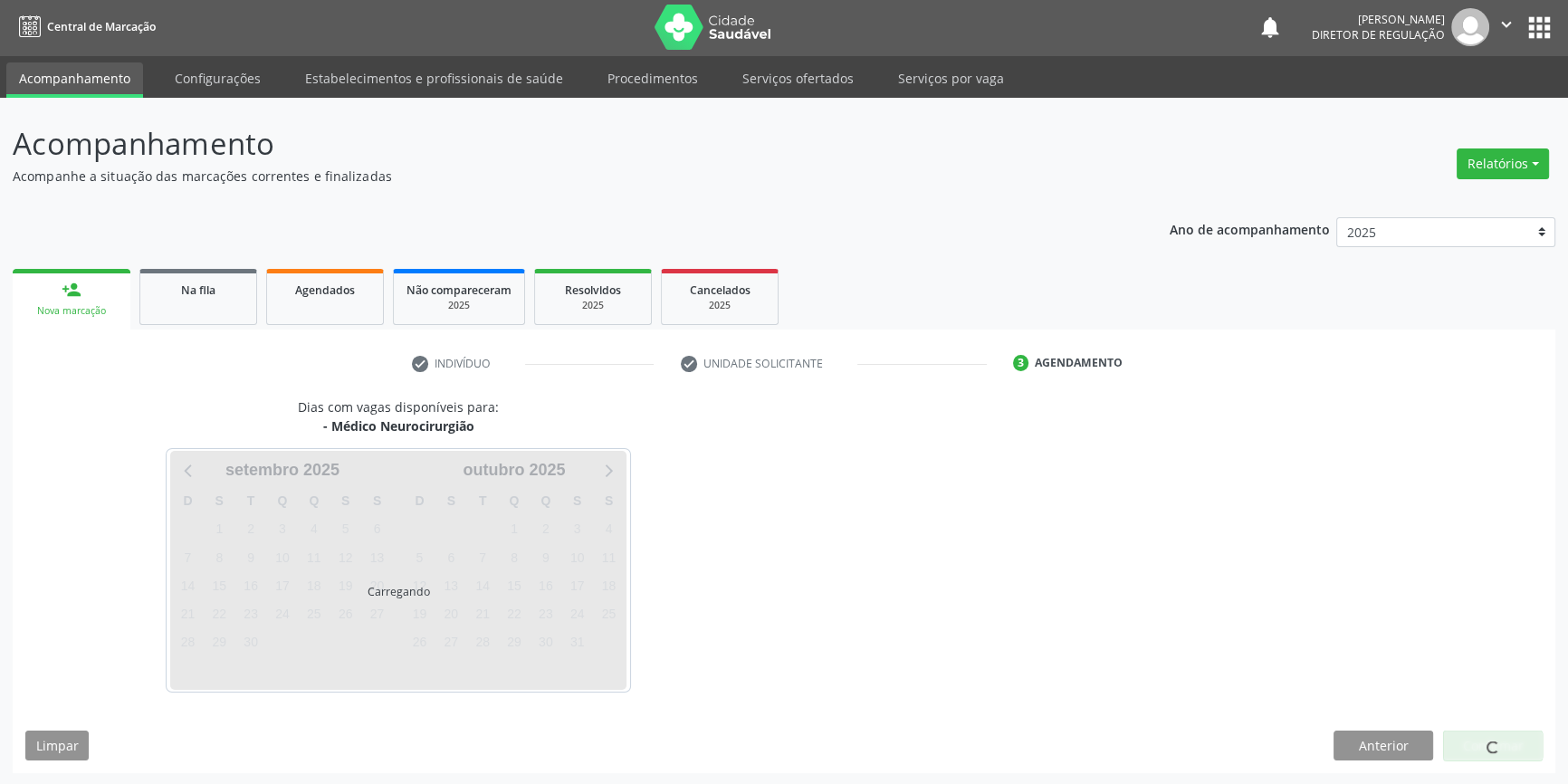
scroll to position [55, 0]
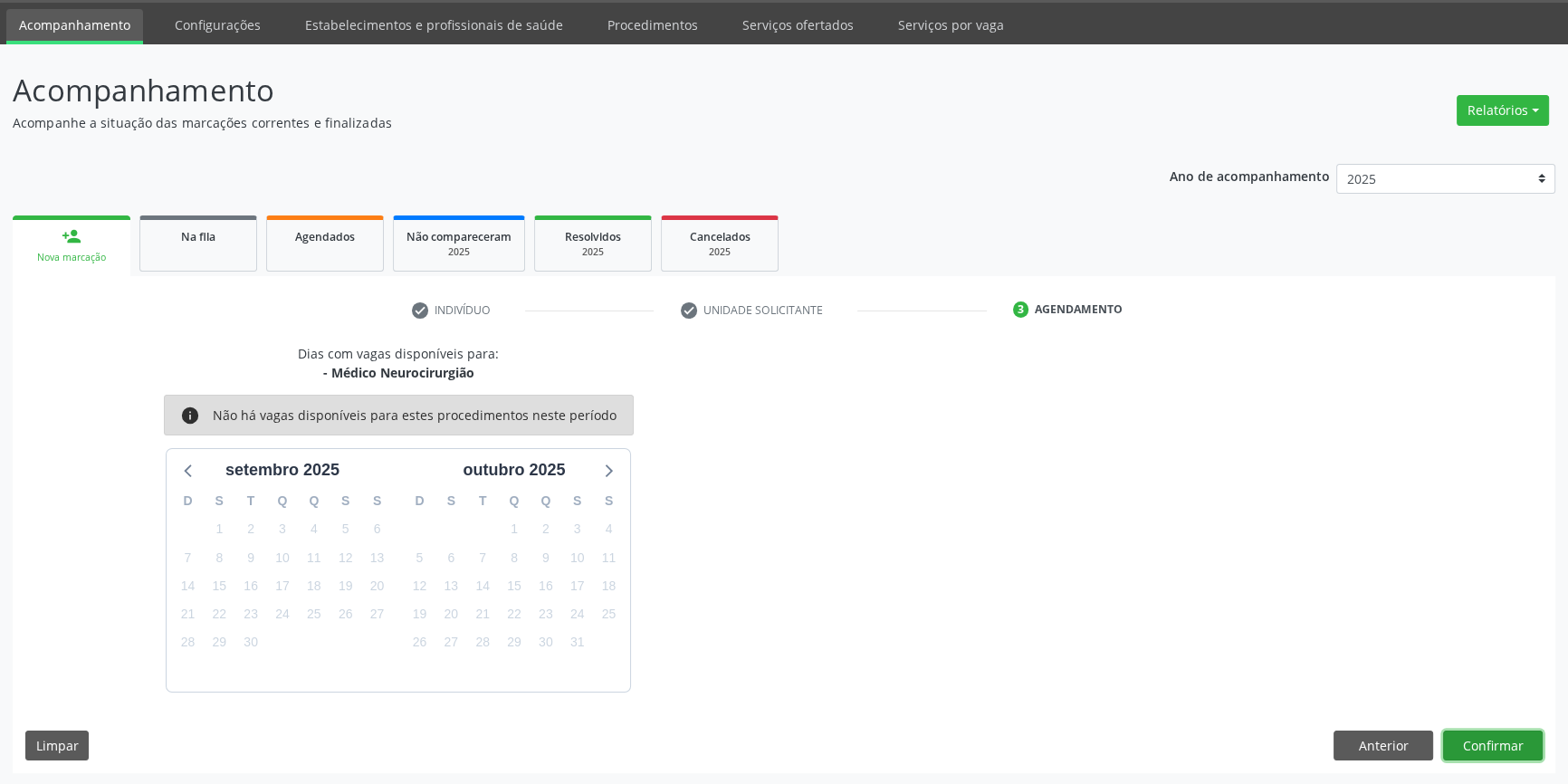
click at [1528, 733] on button "Confirmar" at bounding box center [1493, 746] width 99 height 31
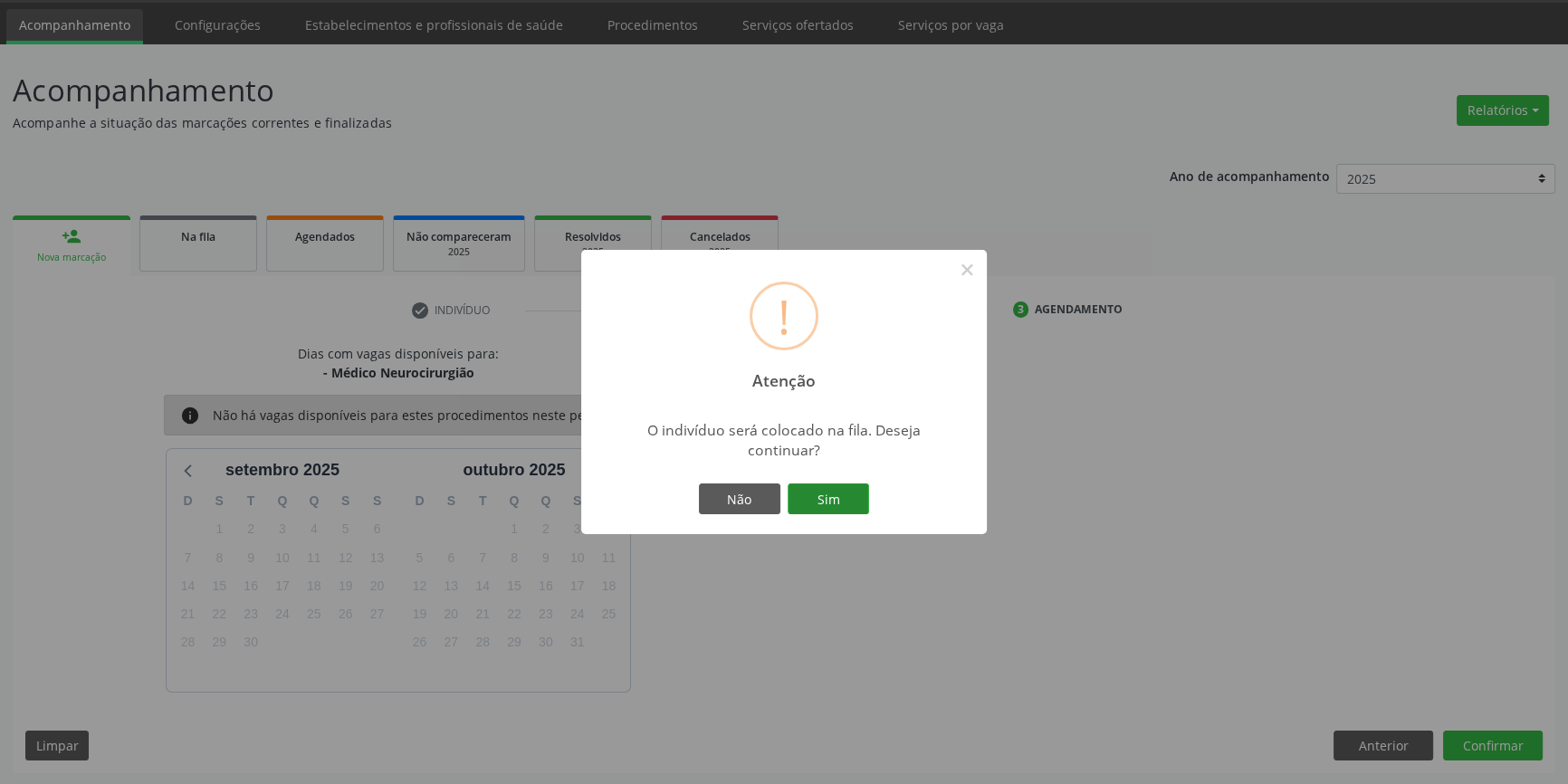
click at [827, 491] on button "Sim" at bounding box center [828, 499] width 82 height 31
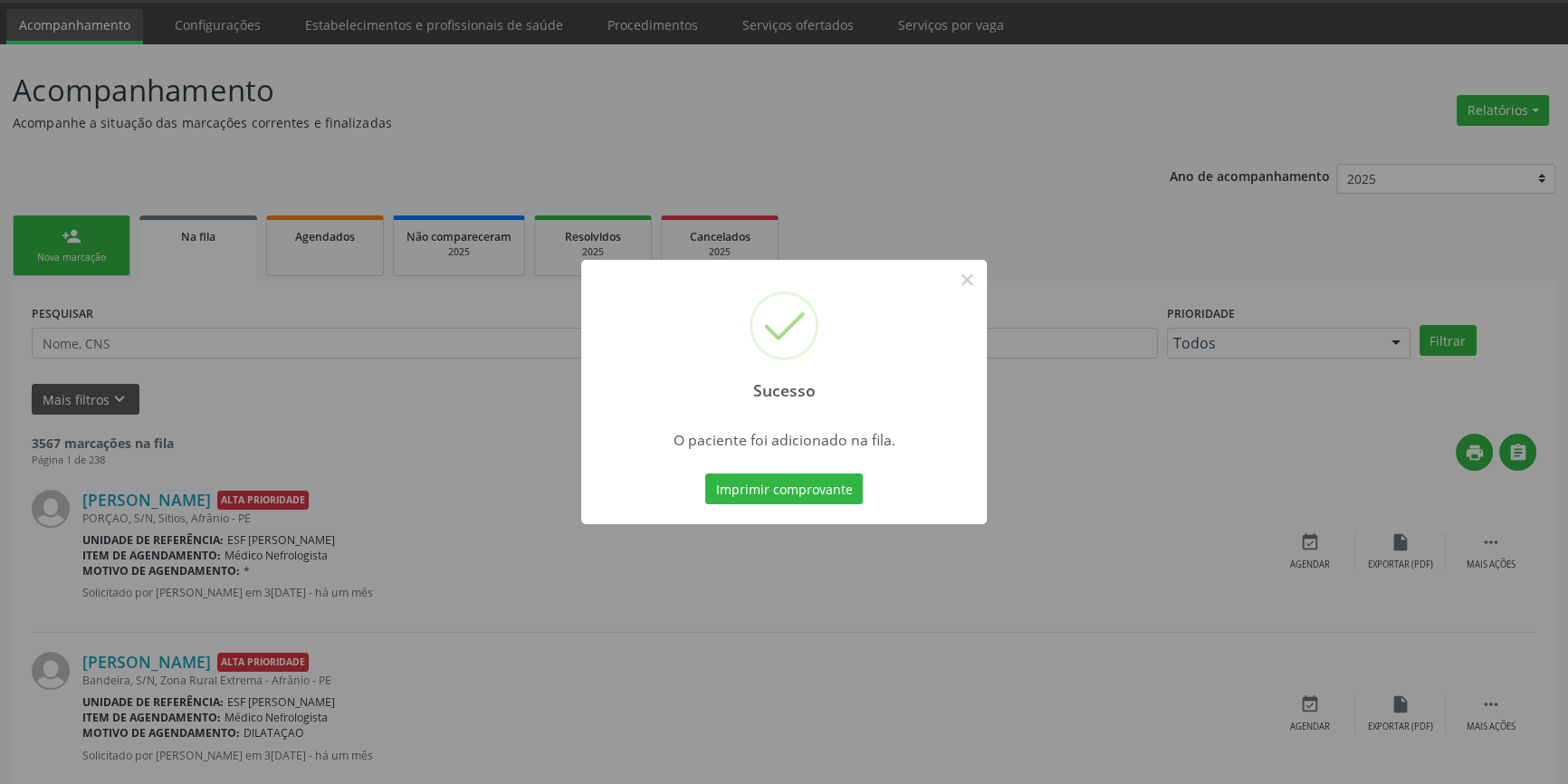
scroll to position [0, 0]
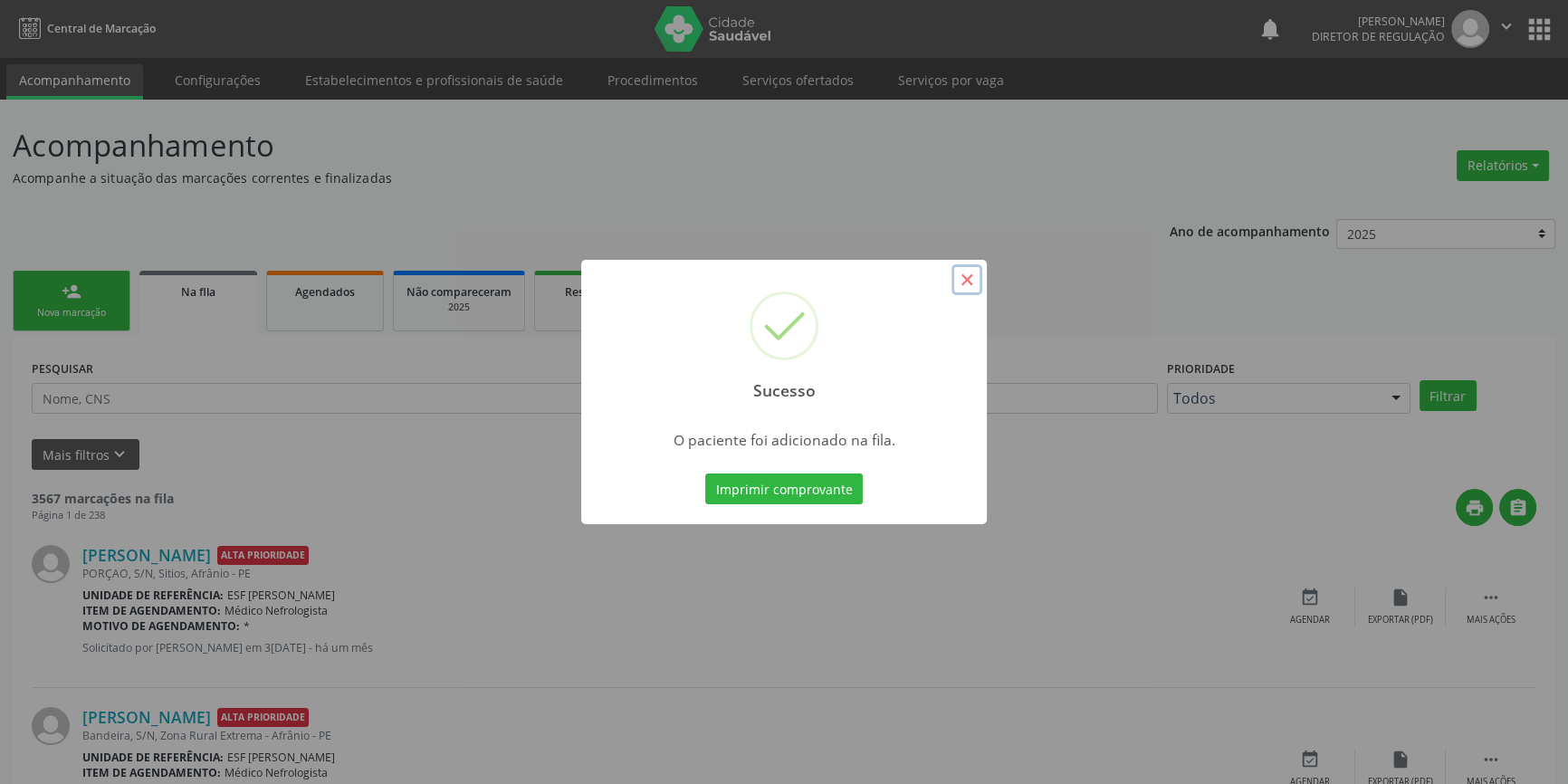
click at [978, 282] on button "×" at bounding box center [967, 280] width 31 height 31
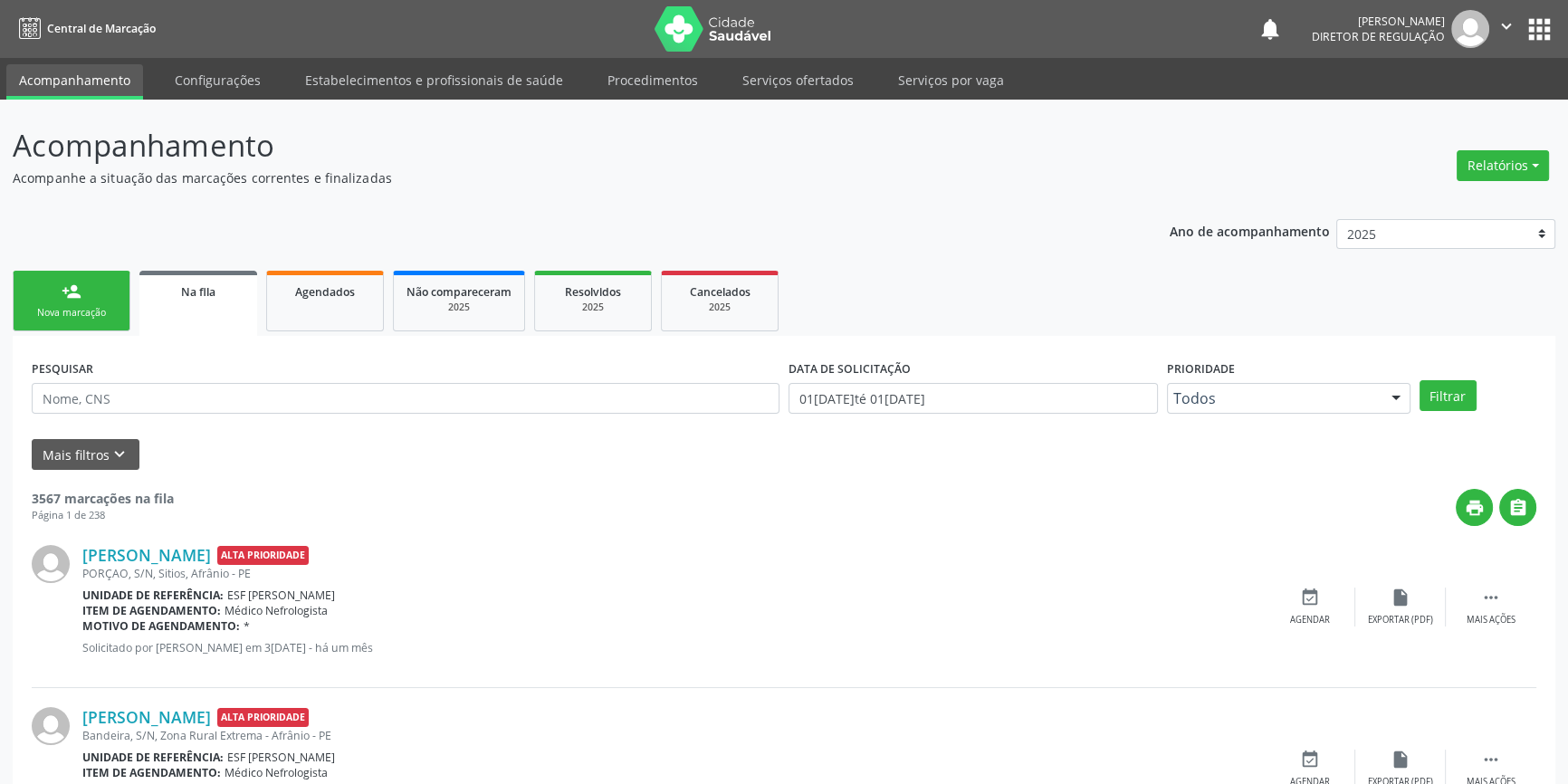
click at [111, 298] on link "person_add Nova marcação" at bounding box center [71, 301] width 118 height 60
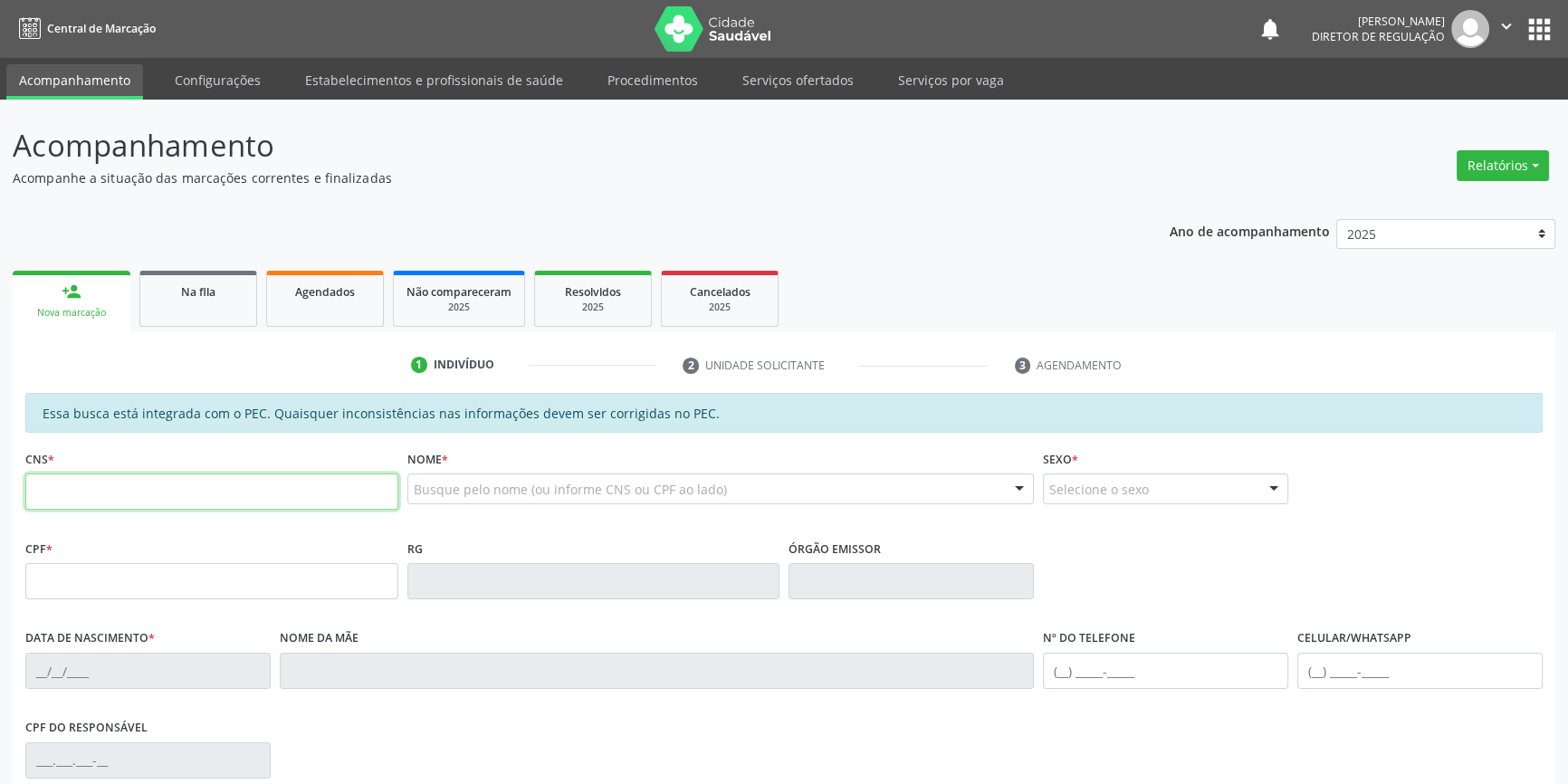
click at [115, 485] on input "text" at bounding box center [211, 491] width 373 height 36
type input "700 4067 9619 3750"
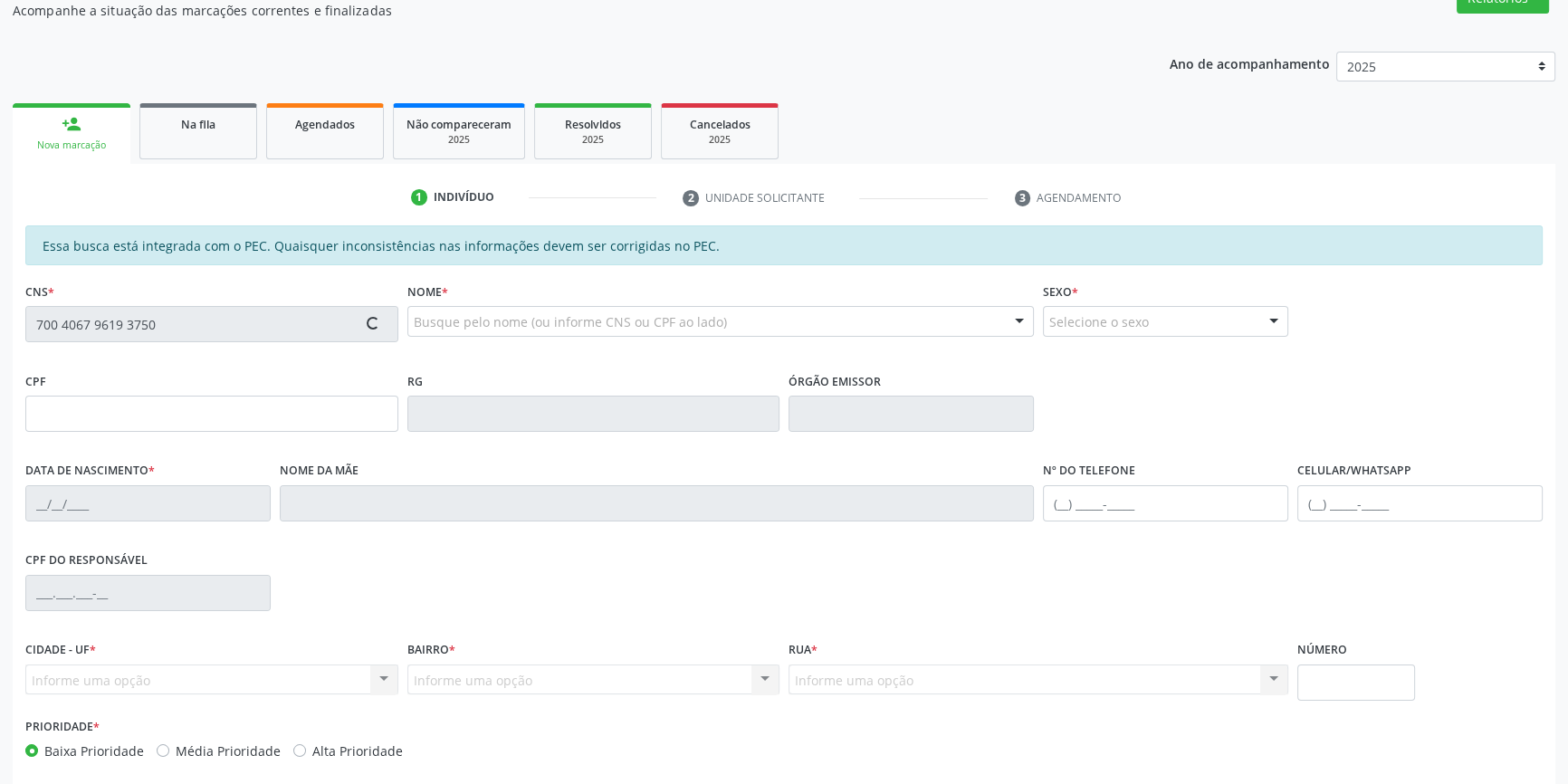
scroll to position [248, 0]
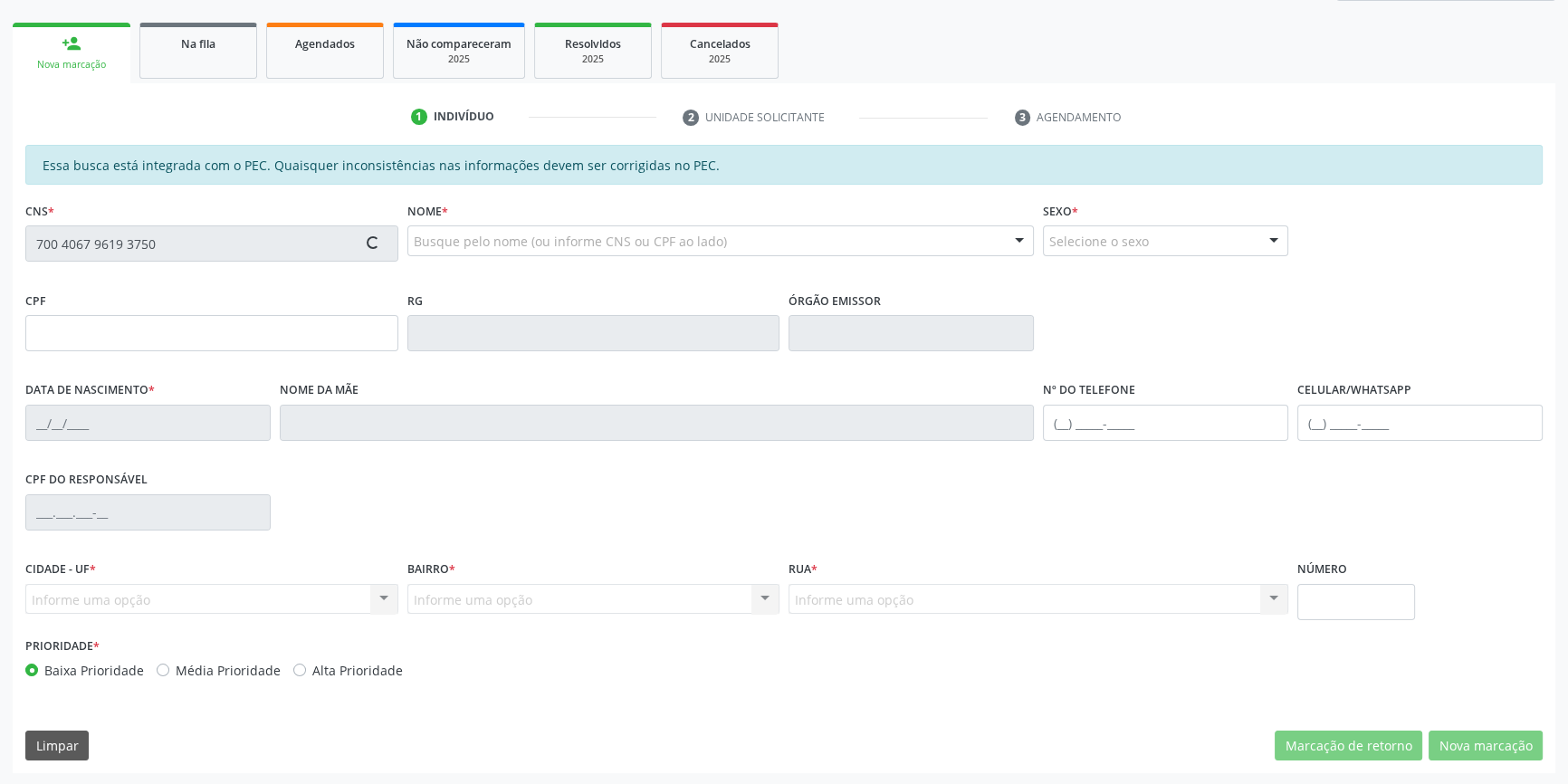
type input "303.096.704-20"
type input "05/01/1943"
type input "Ana Leandrina Pereira"
type input "(87) 9819-8618"
type input "(87) 99185-8572"
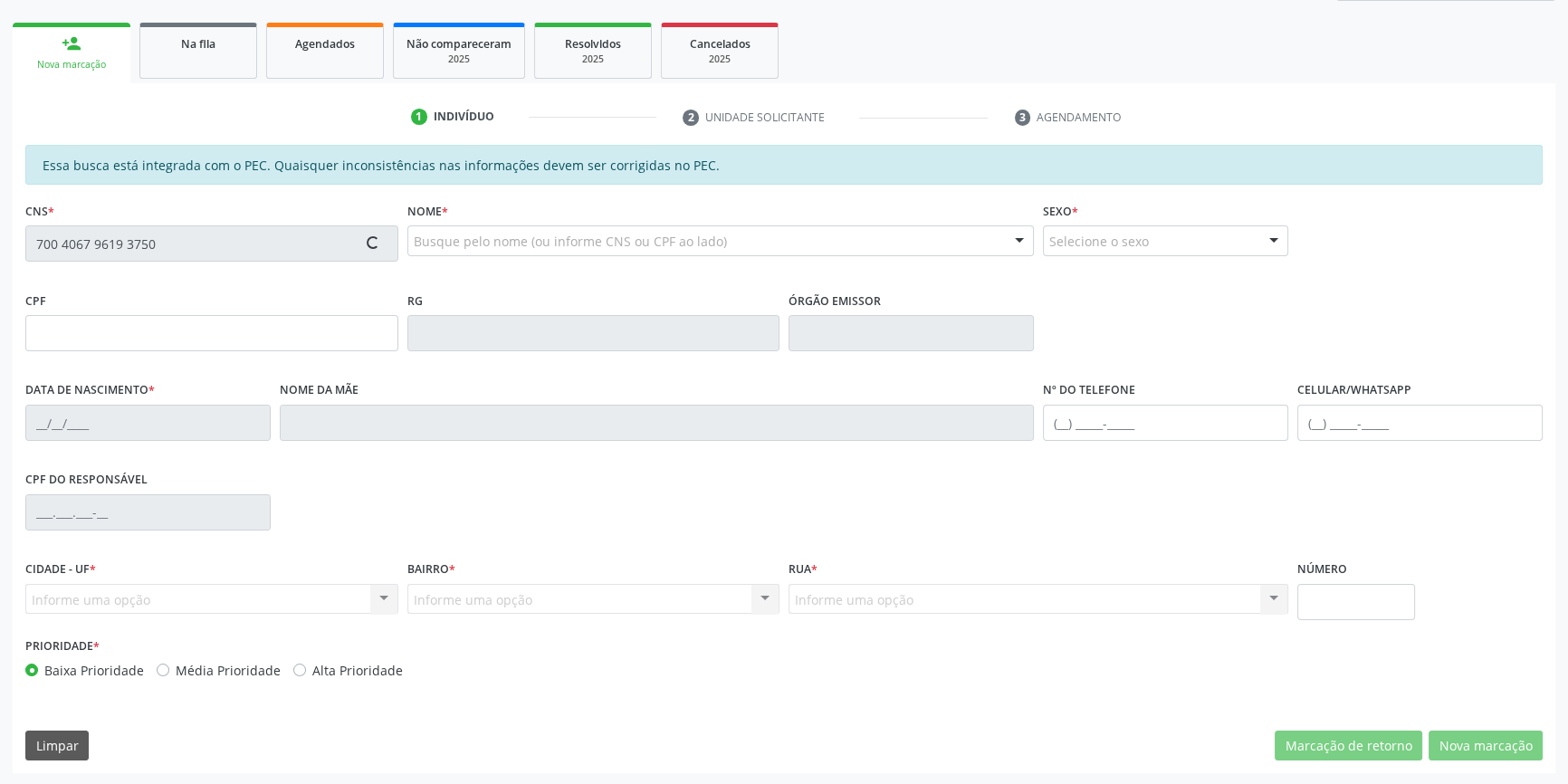
type input "S/N"
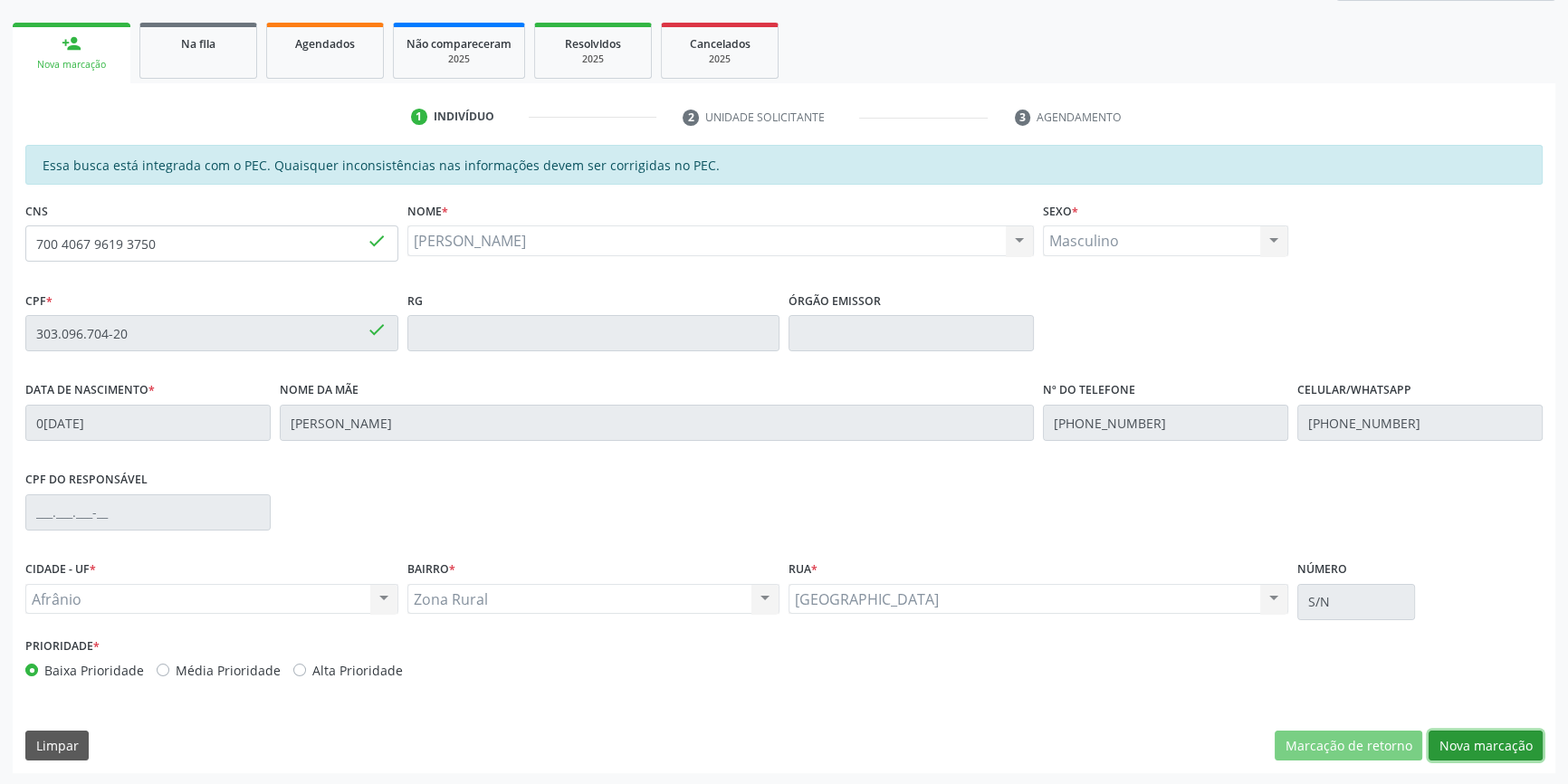
click at [1474, 744] on button "Nova marcação" at bounding box center [1485, 746] width 114 height 31
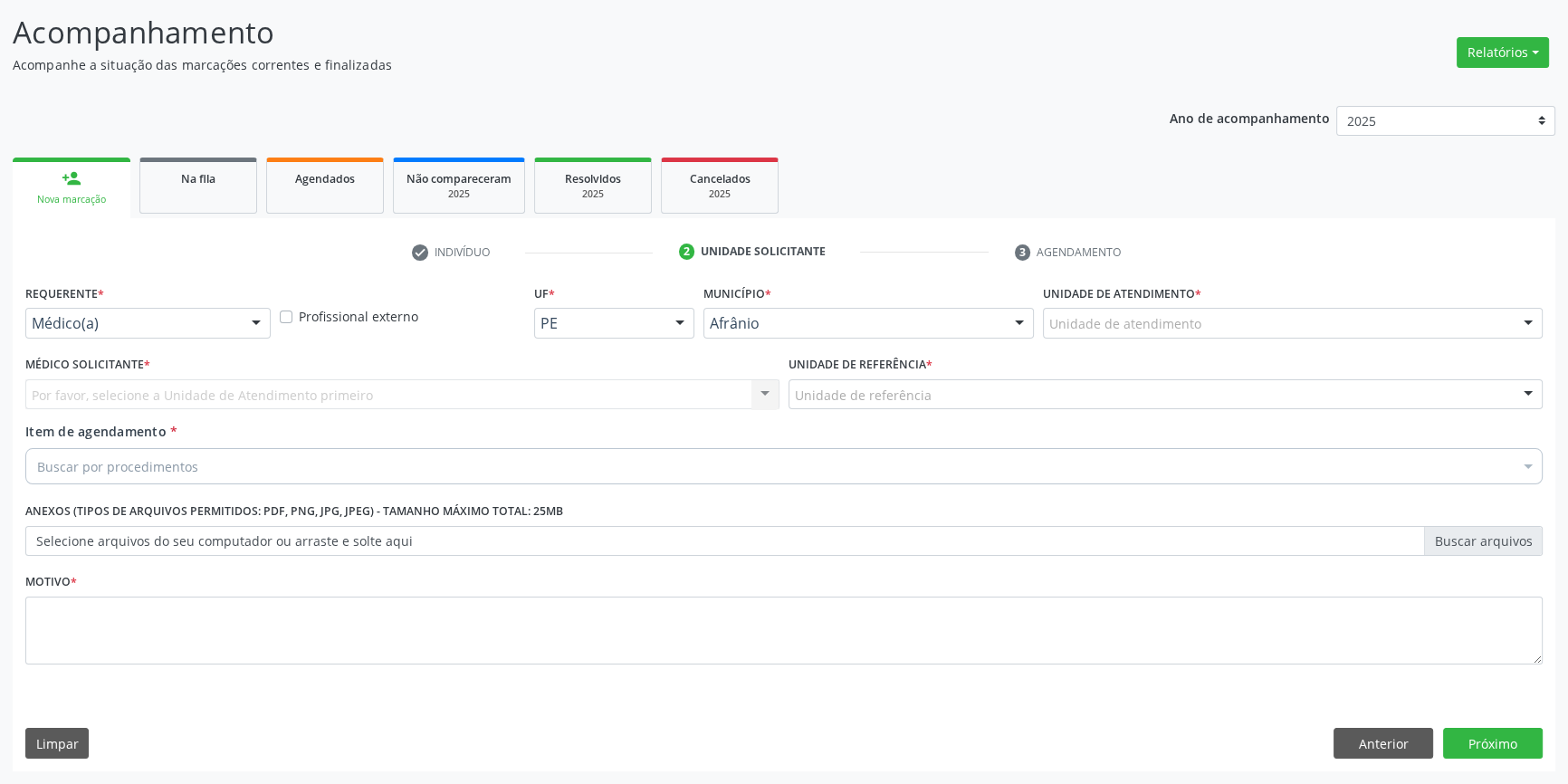
scroll to position [111, 0]
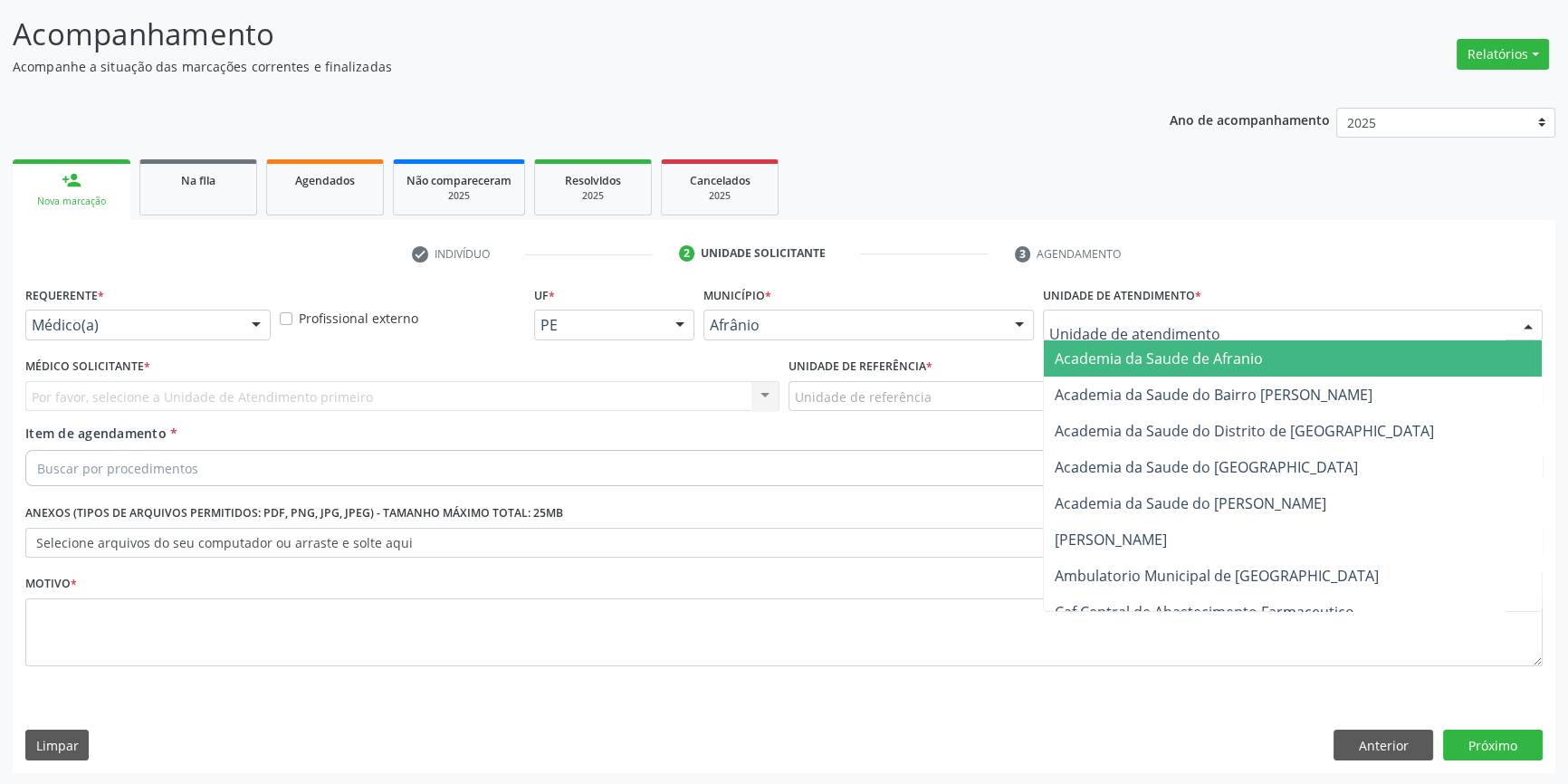
click at [1211, 326] on div at bounding box center [1294, 325] width 500 height 31
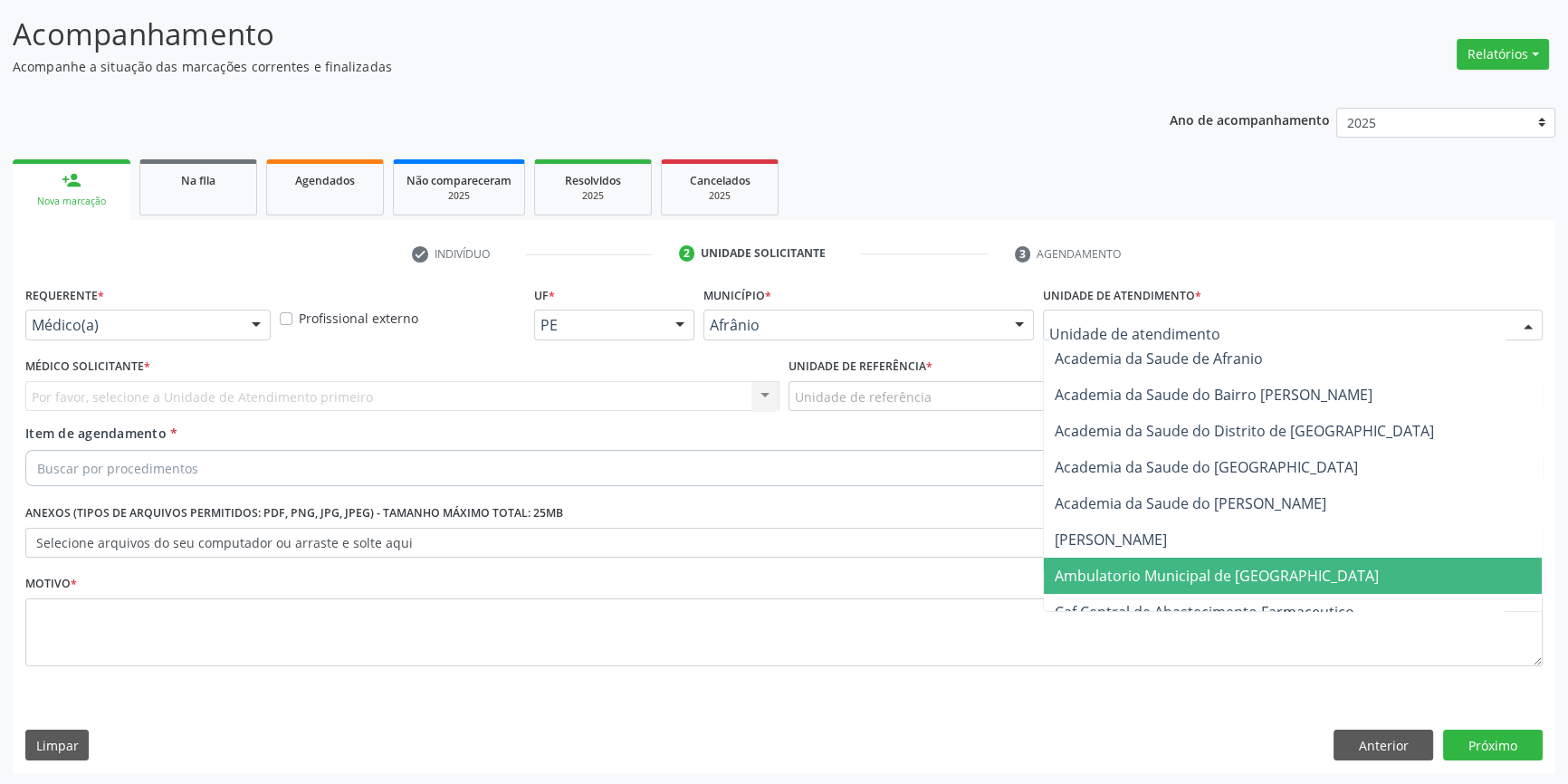
drag, startPoint x: 1186, startPoint y: 581, endPoint x: 1113, endPoint y: 522, distance: 93.9
click at [1185, 581] on span "Ambulatorio Municipal de [GEOGRAPHIC_DATA]" at bounding box center [1217, 575] width 324 height 19
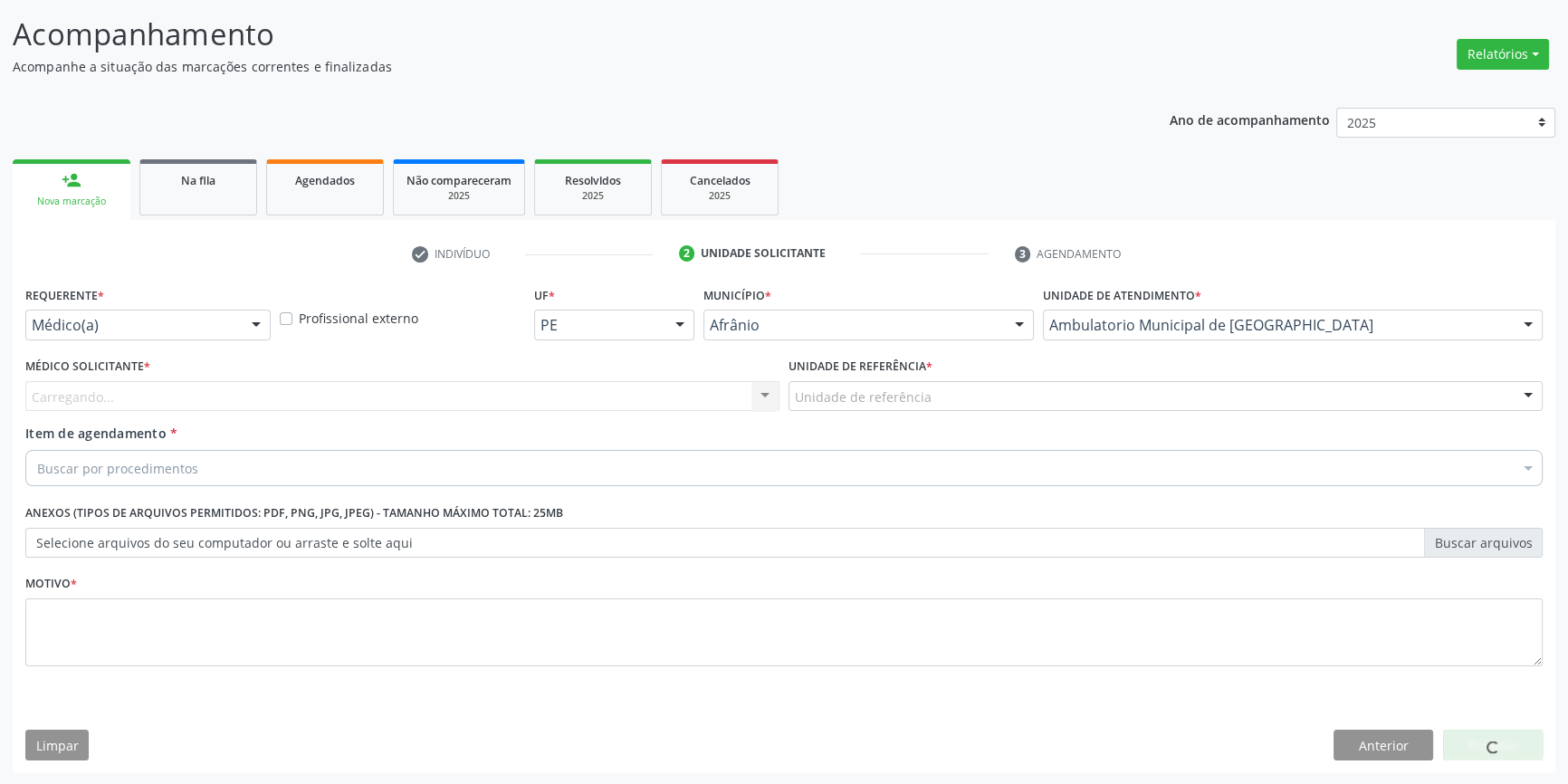
click at [930, 409] on div "Unidade de referência ESF de Extrema ESF de Barra das Melancias ESF [PERSON_NAM…" at bounding box center [1165, 397] width 754 height 31
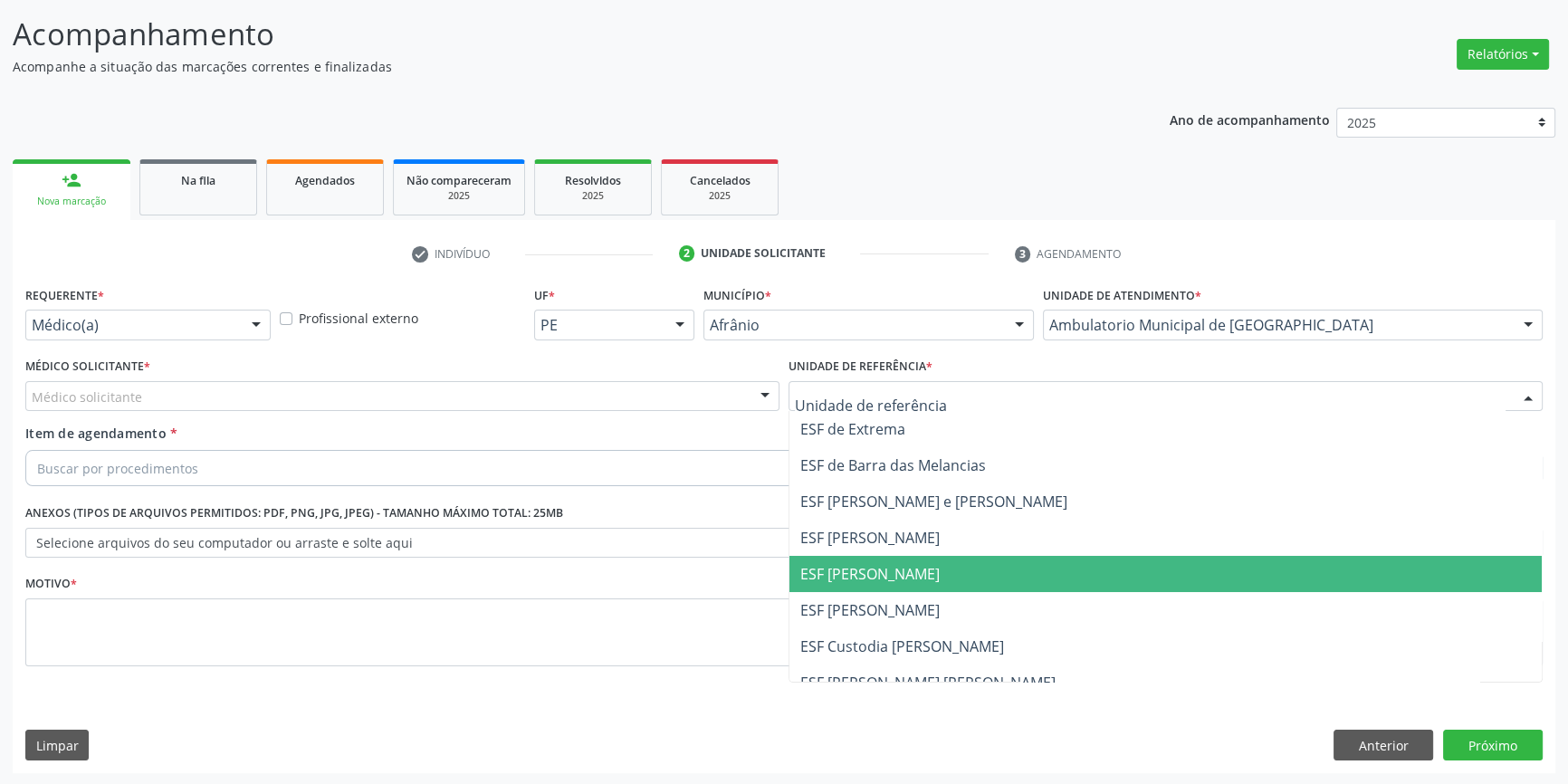
click at [877, 572] on span "ESF [PERSON_NAME]" at bounding box center [869, 574] width 139 height 19
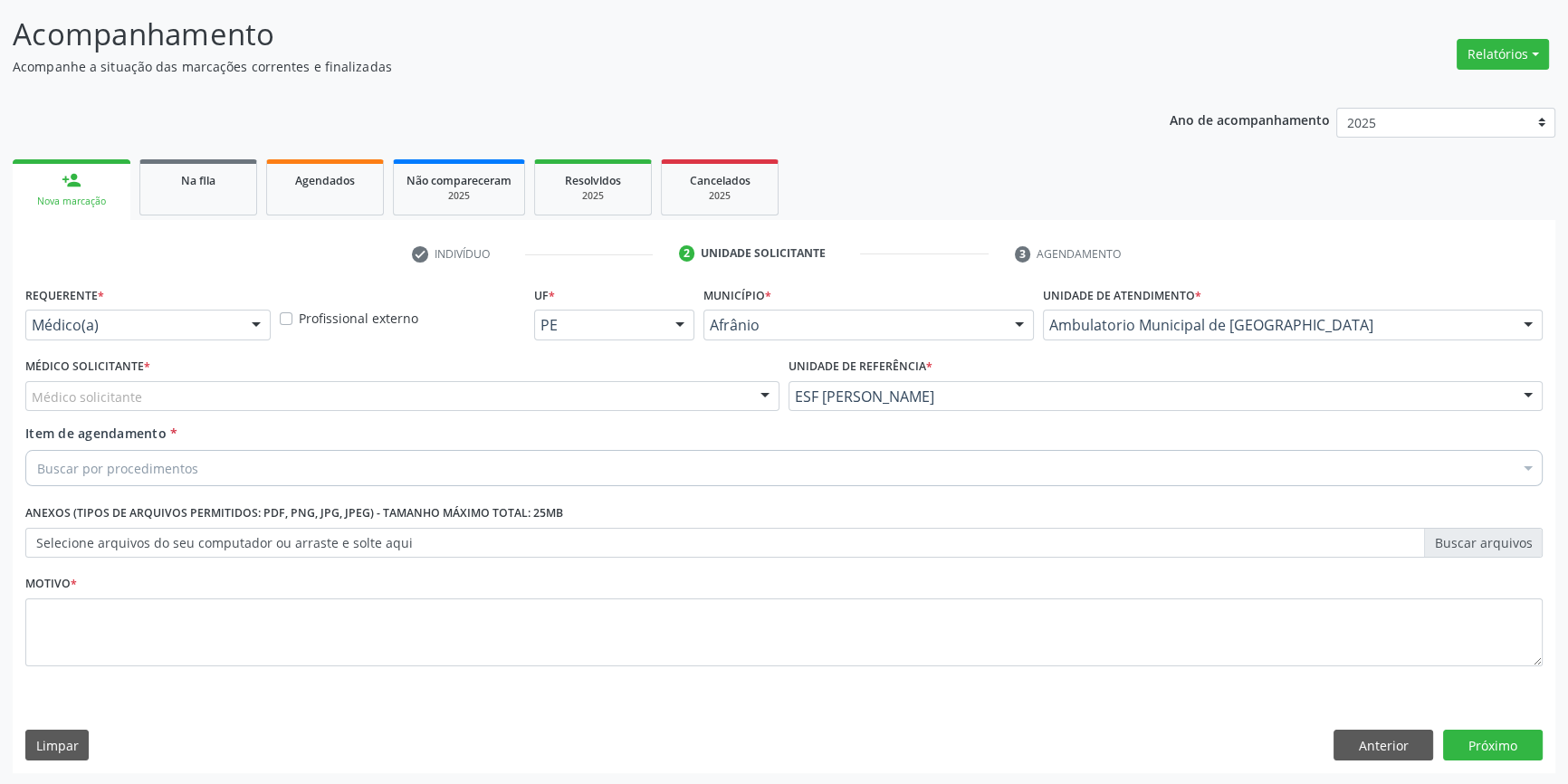
click at [594, 409] on div "Médico solicitante" at bounding box center [402, 397] width 754 height 31
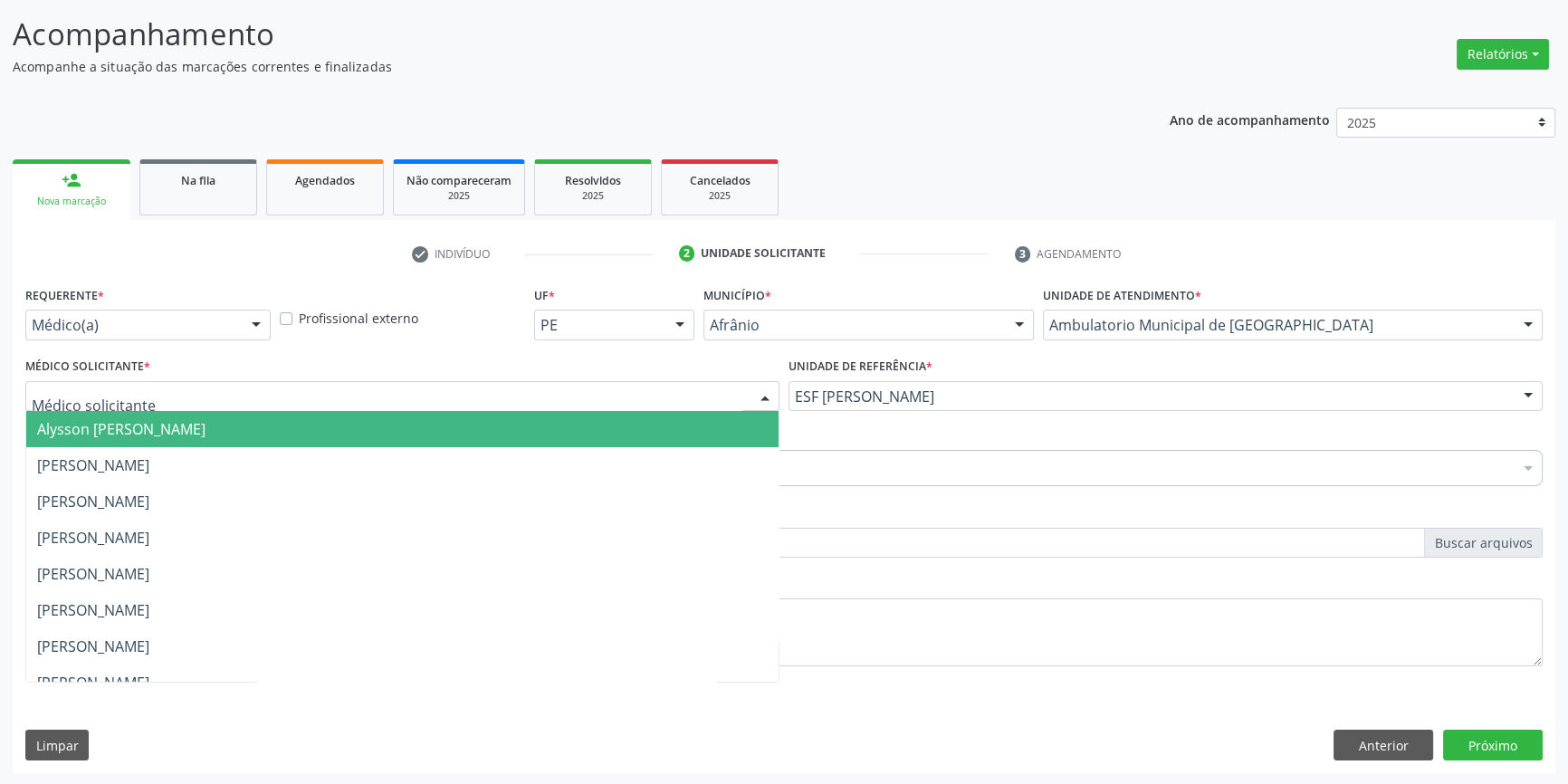
click at [310, 440] on span "Alysson [PERSON_NAME]" at bounding box center [402, 428] width 752 height 36
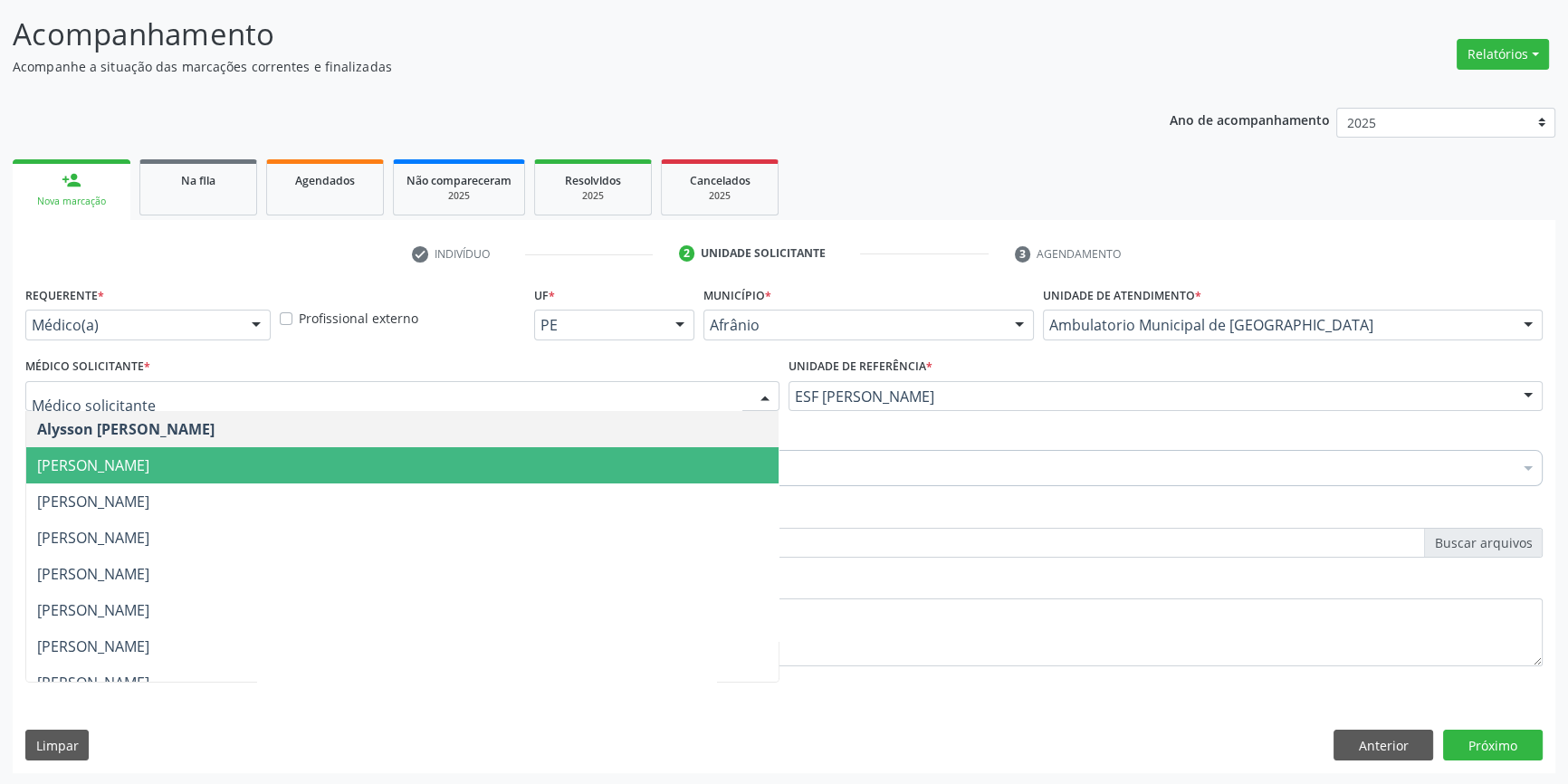
click at [149, 473] on span "[PERSON_NAME]" at bounding box center [92, 465] width 112 height 19
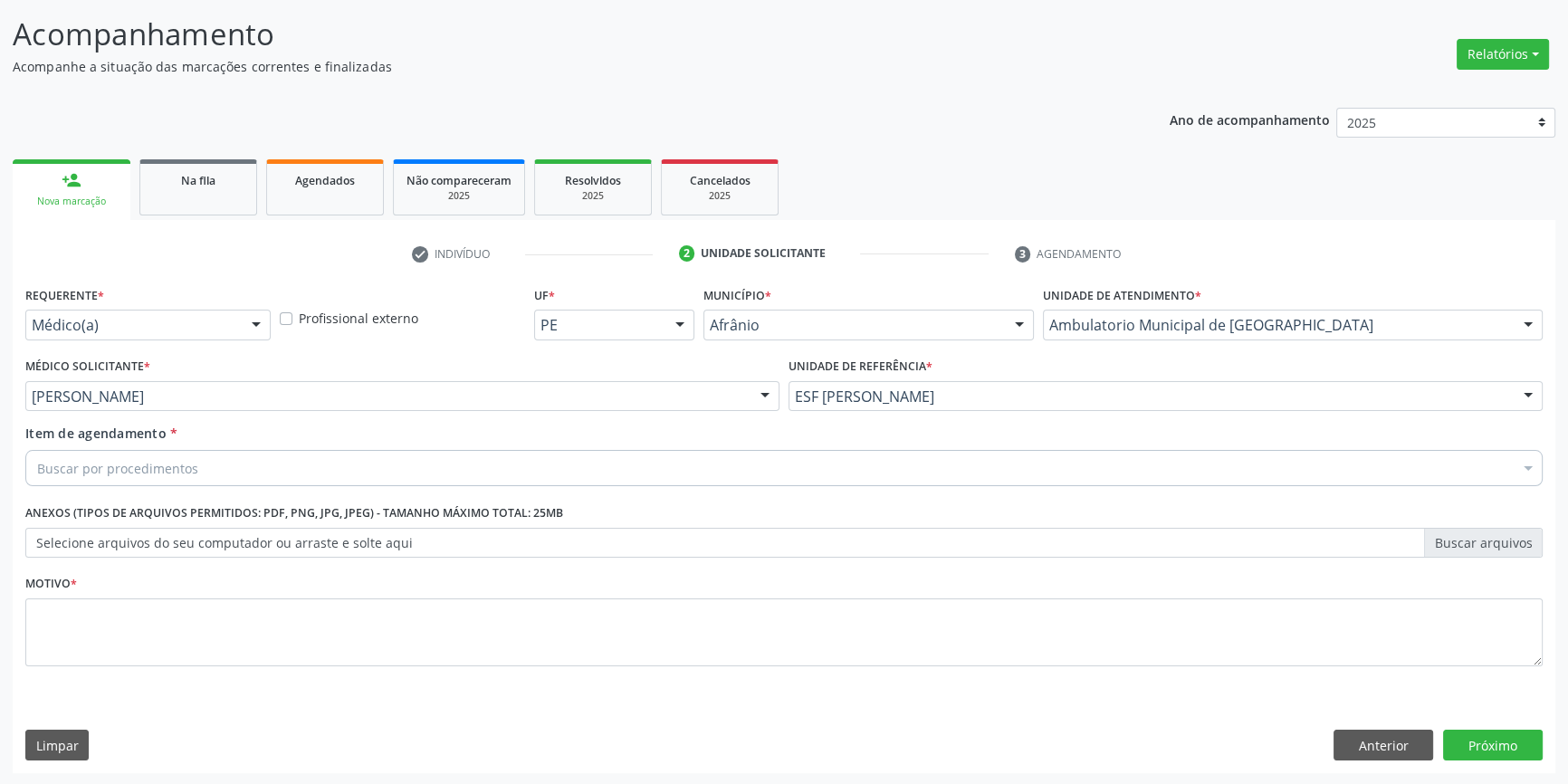
click at [192, 480] on div "Buscar por procedimentos" at bounding box center [784, 467] width 1517 height 36
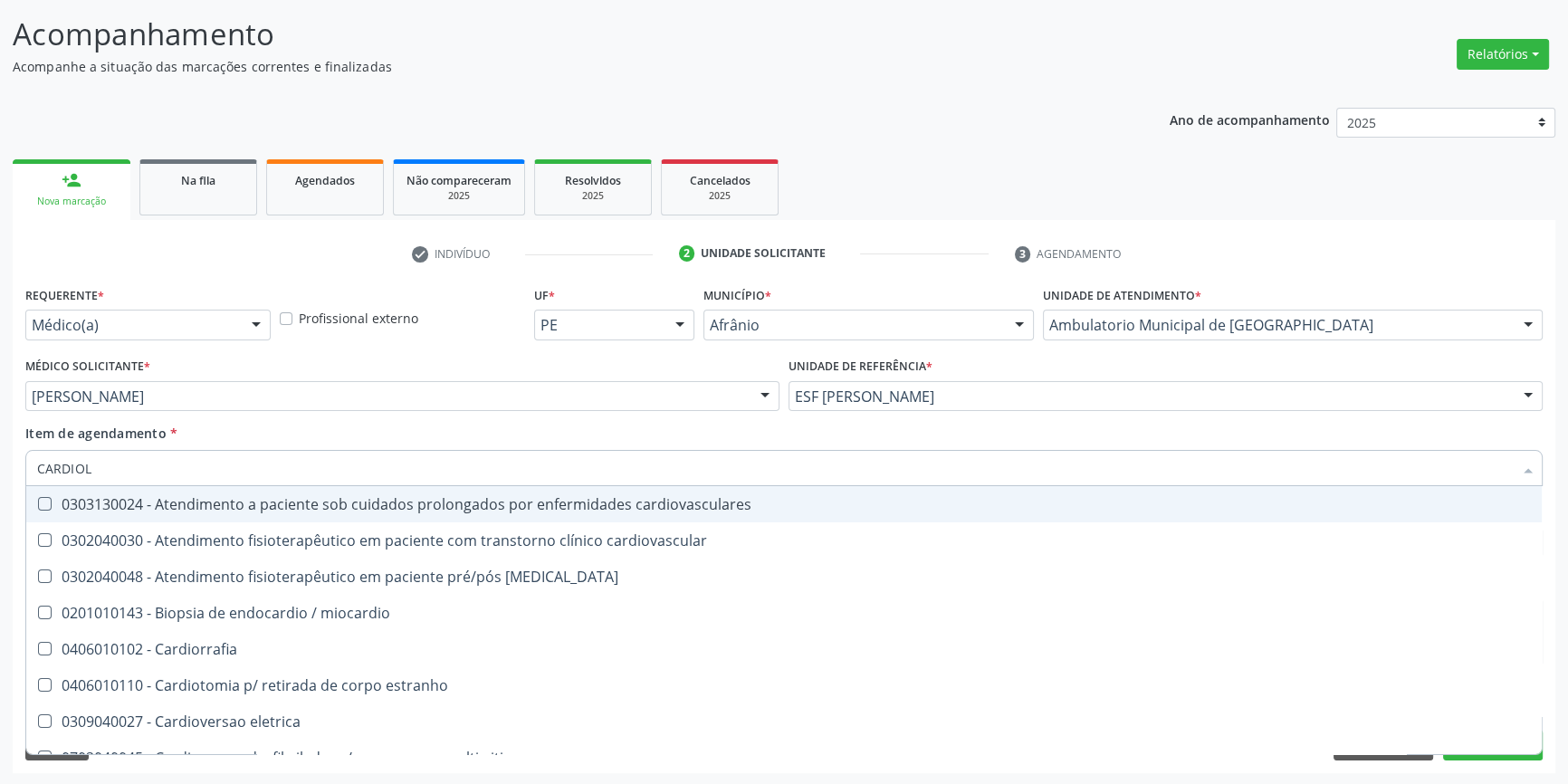
type input "CARDIOLO"
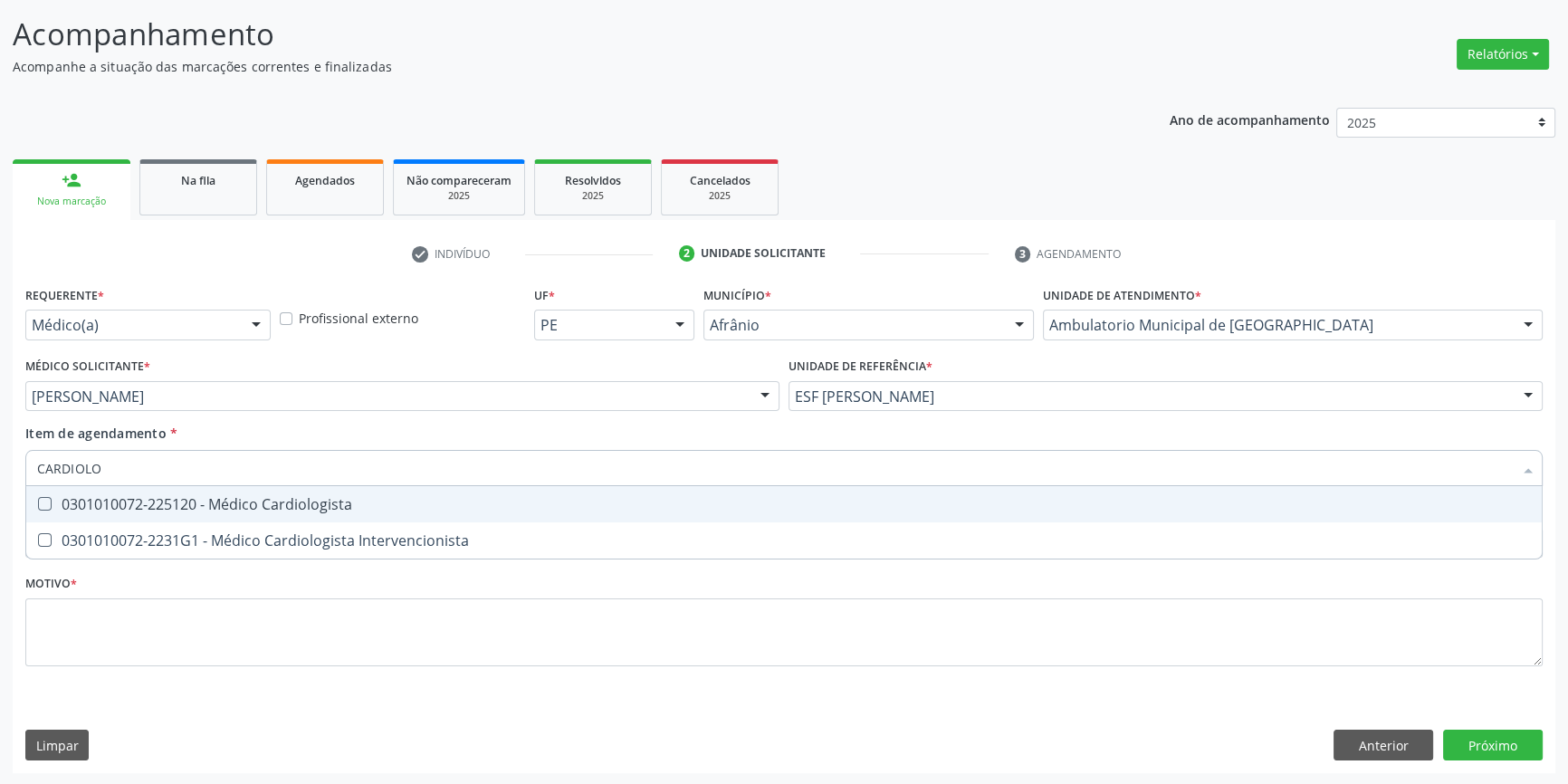
click at [191, 503] on div "0301010072-225120 - Médico Cardiologista" at bounding box center [784, 504] width 1494 height 15
checkbox Cardiologista "true"
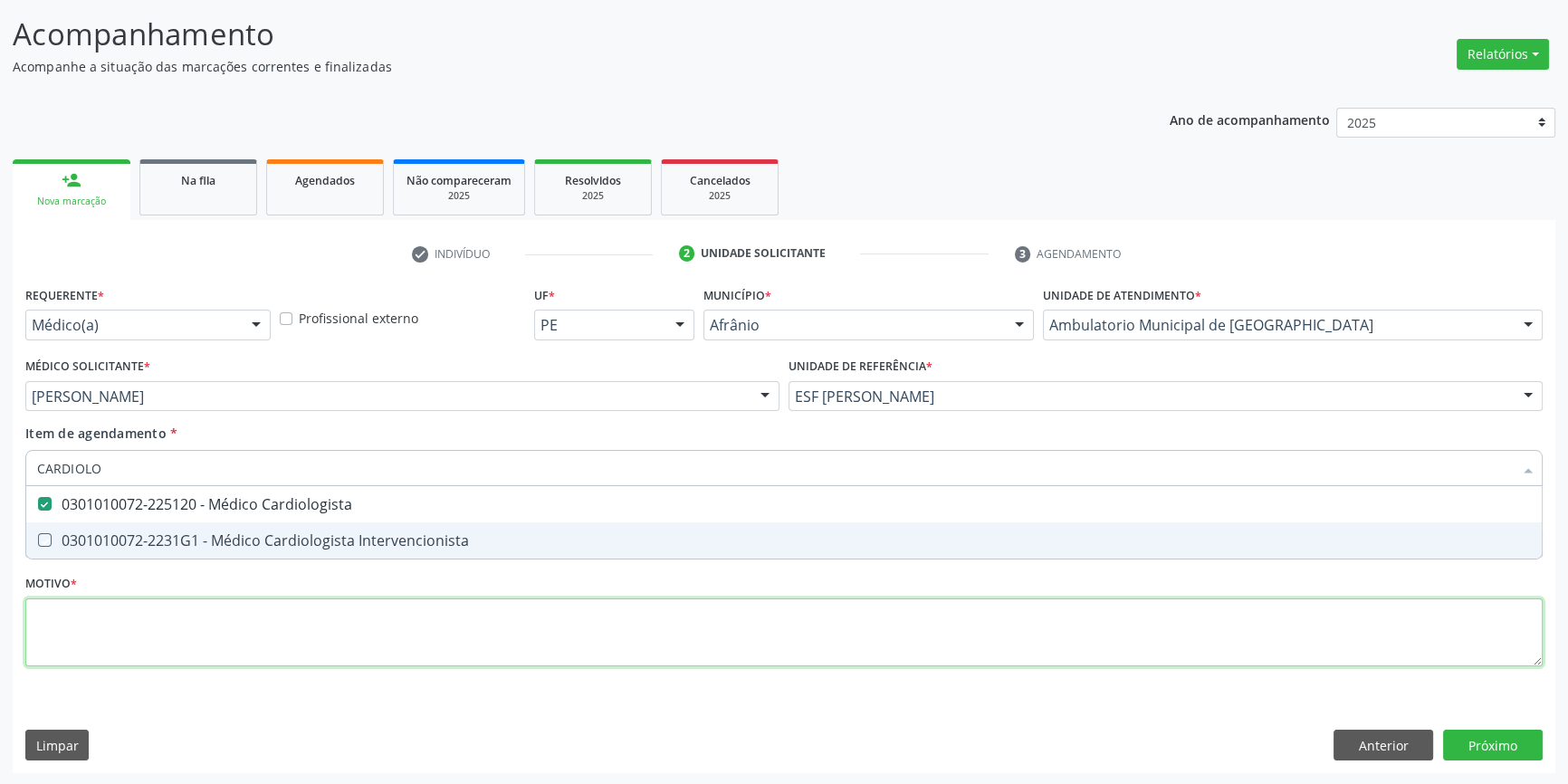
click at [140, 631] on div "Requerente * Médico(a) Médico(a) Enfermeiro(a) Paciente Nenhum resultado encont…" at bounding box center [784, 485] width 1517 height 410
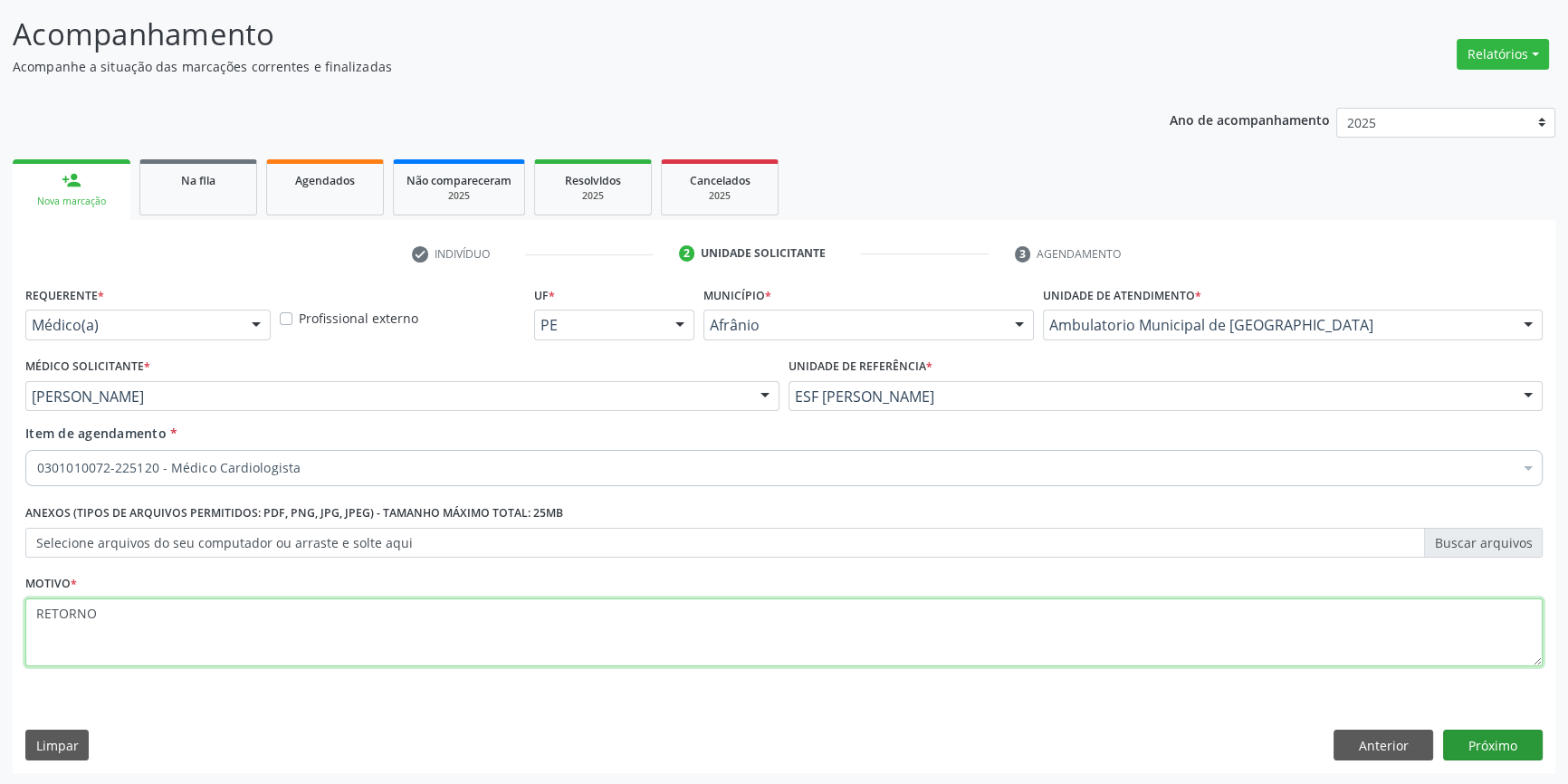
type textarea "RETORNO"
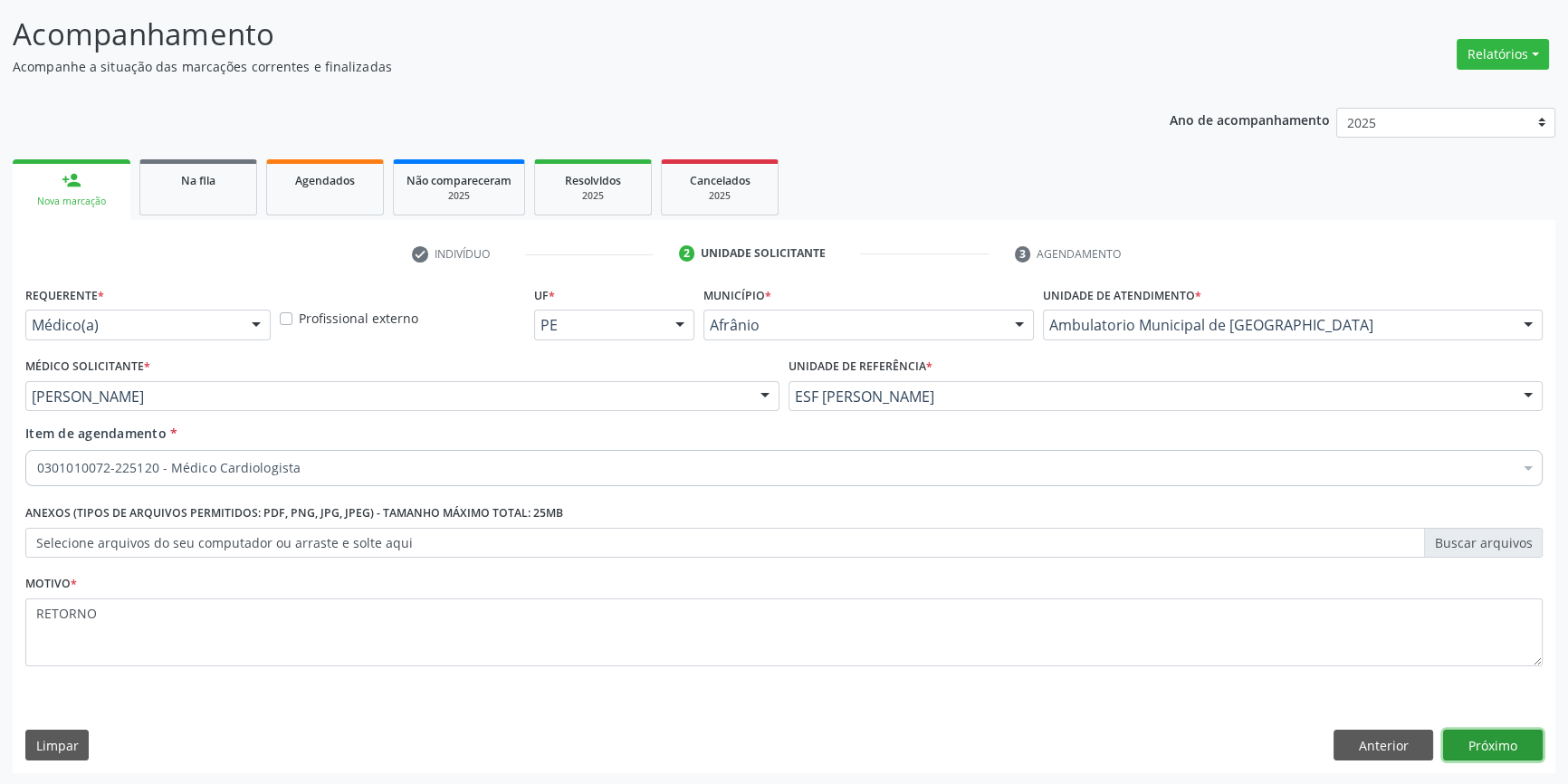
click at [1509, 750] on button "Próximo" at bounding box center [1493, 745] width 99 height 31
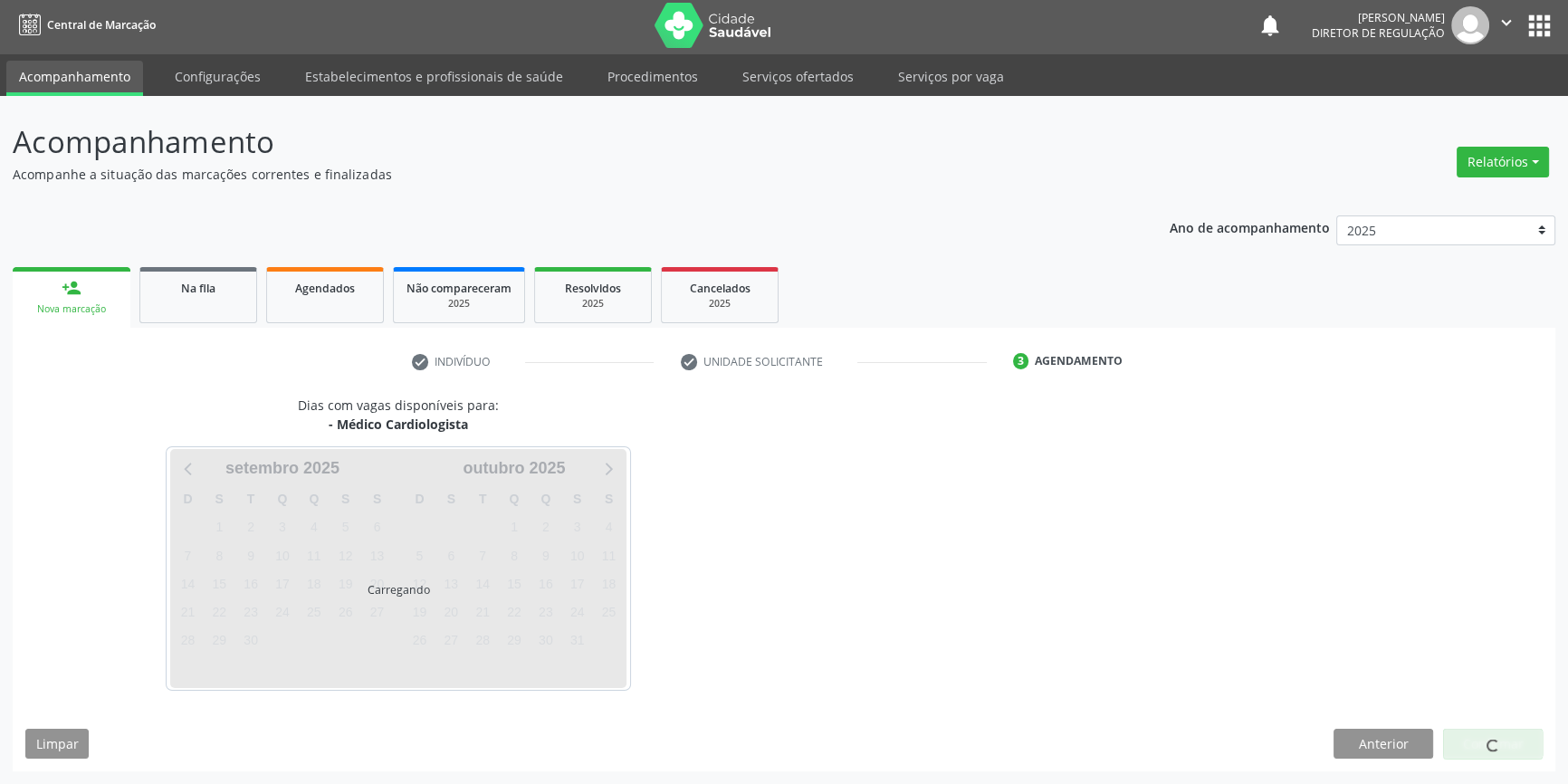
scroll to position [2, 0]
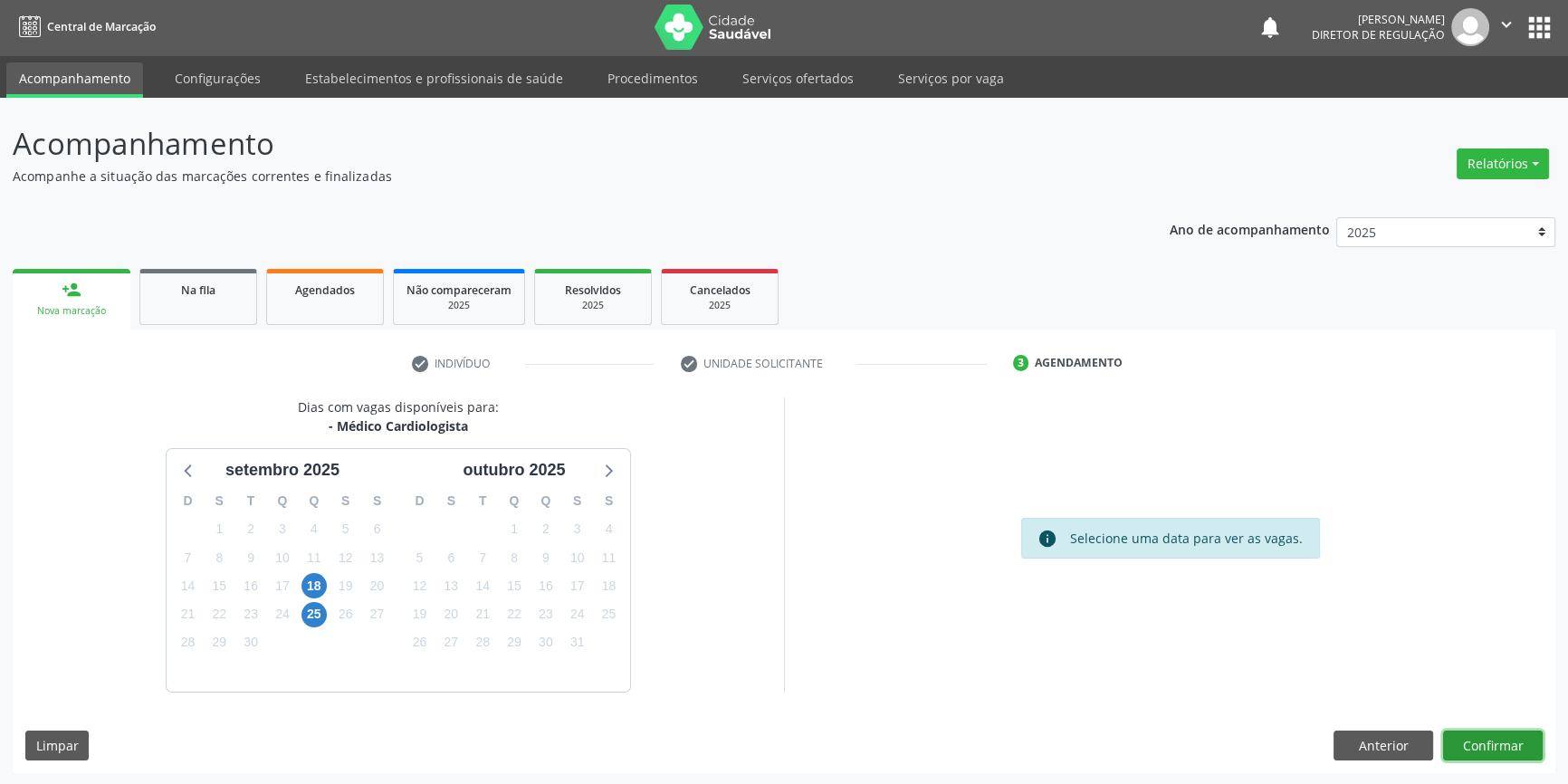
click at [1475, 743] on button "Confirmar" at bounding box center [1493, 746] width 99 height 31
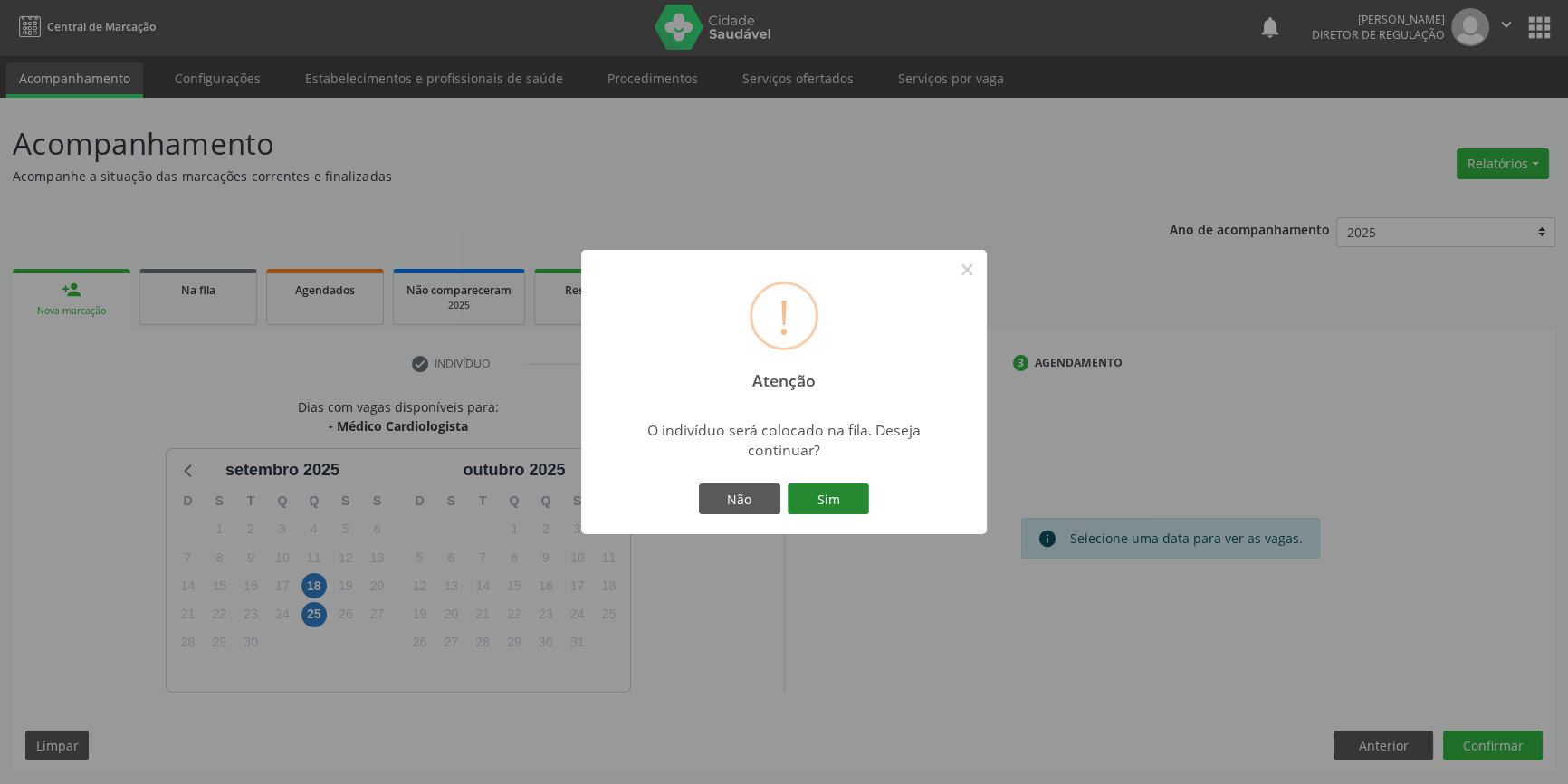
click at [839, 509] on button "Sim" at bounding box center [828, 499] width 82 height 31
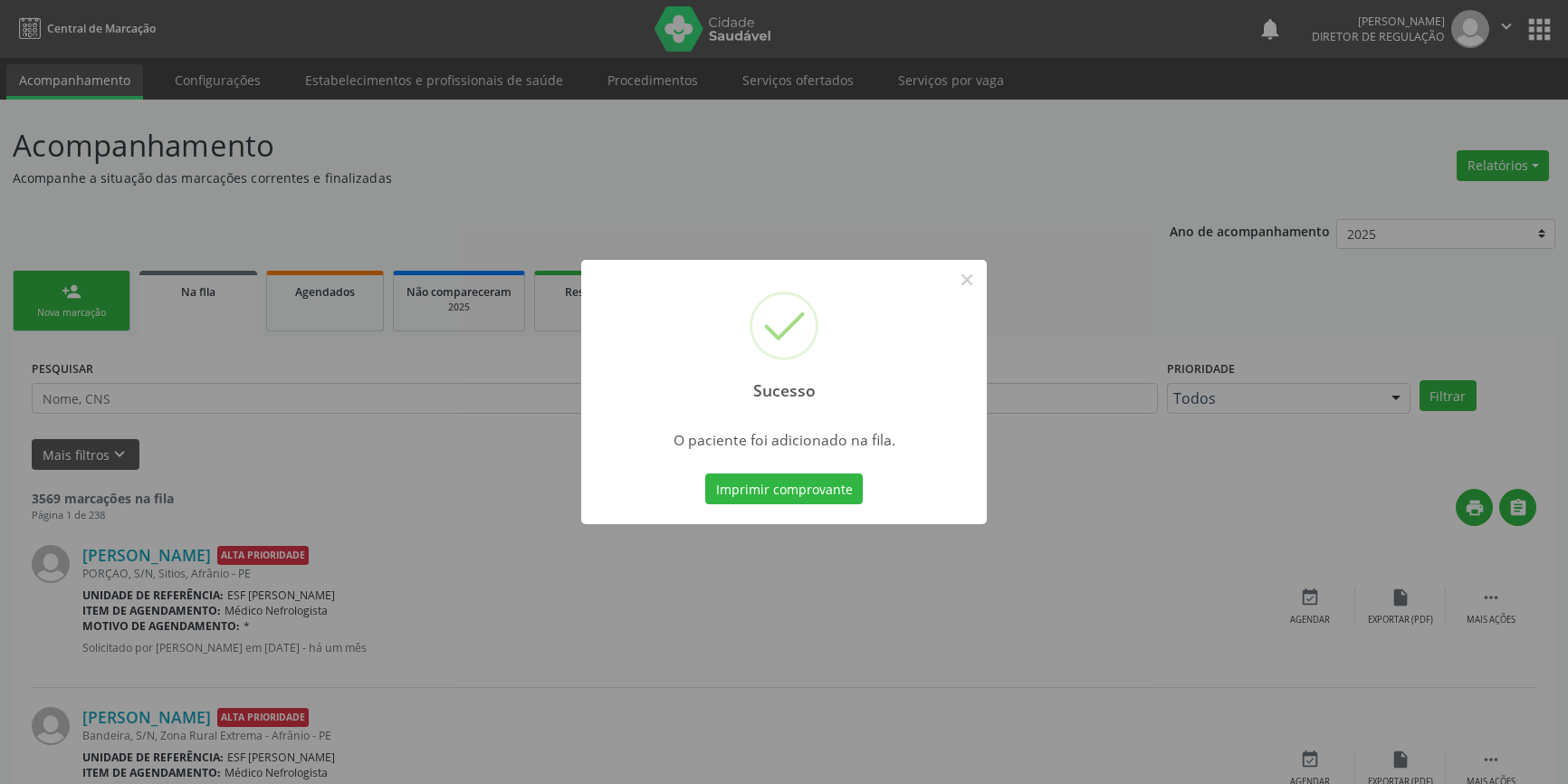
click at [964, 268] on button "×" at bounding box center [967, 280] width 31 height 31
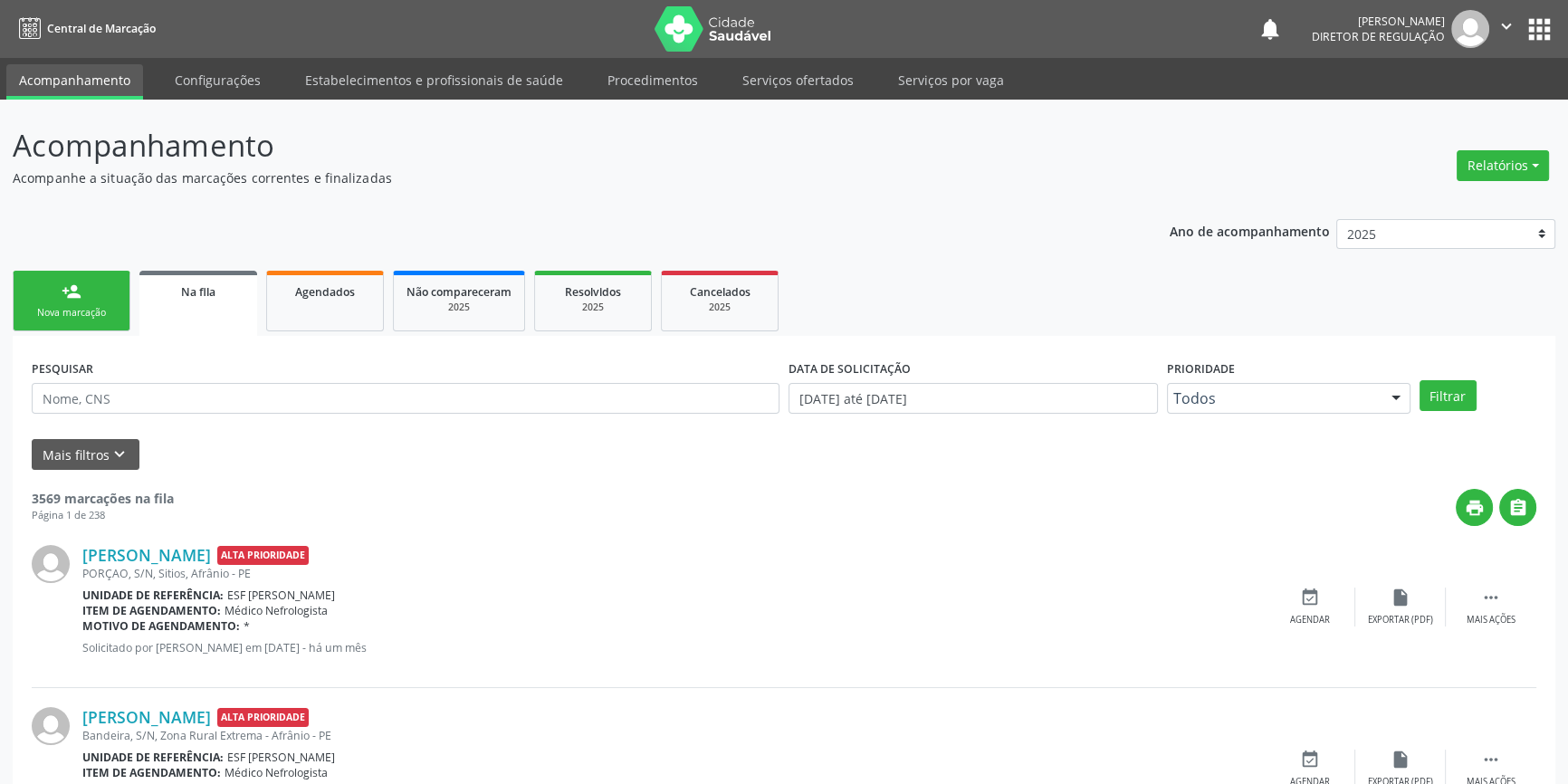
click at [74, 299] on div "person_add" at bounding box center [71, 291] width 19 height 19
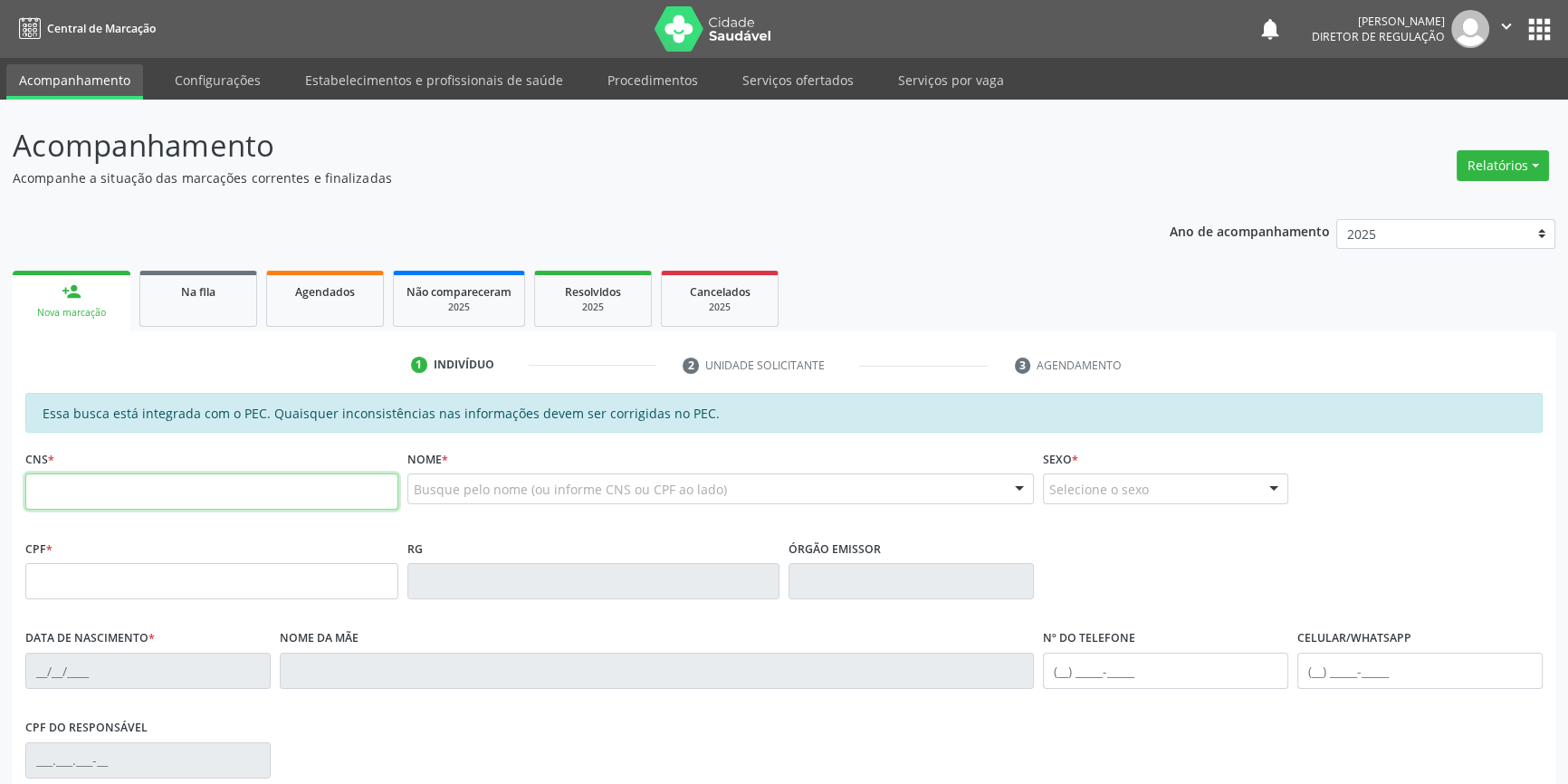
click at [118, 486] on input "text" at bounding box center [211, 491] width 373 height 36
type input "703 6080 3529 9437"
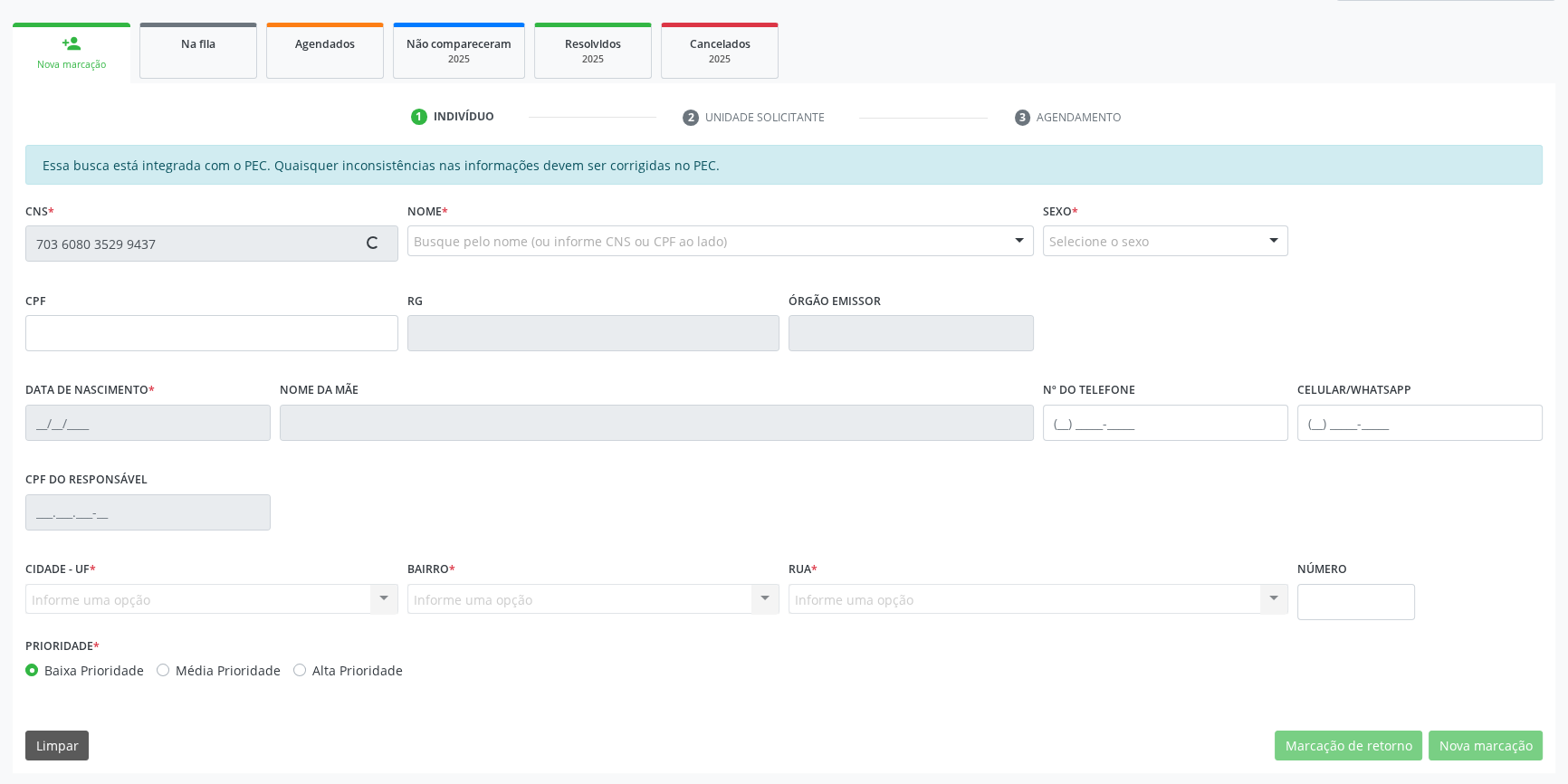
type input "038.954.318-77"
type input "[DATE]"
type input "Ermina Maria do [PERSON_NAME]"
type input "[PHONE_NUMBER]"
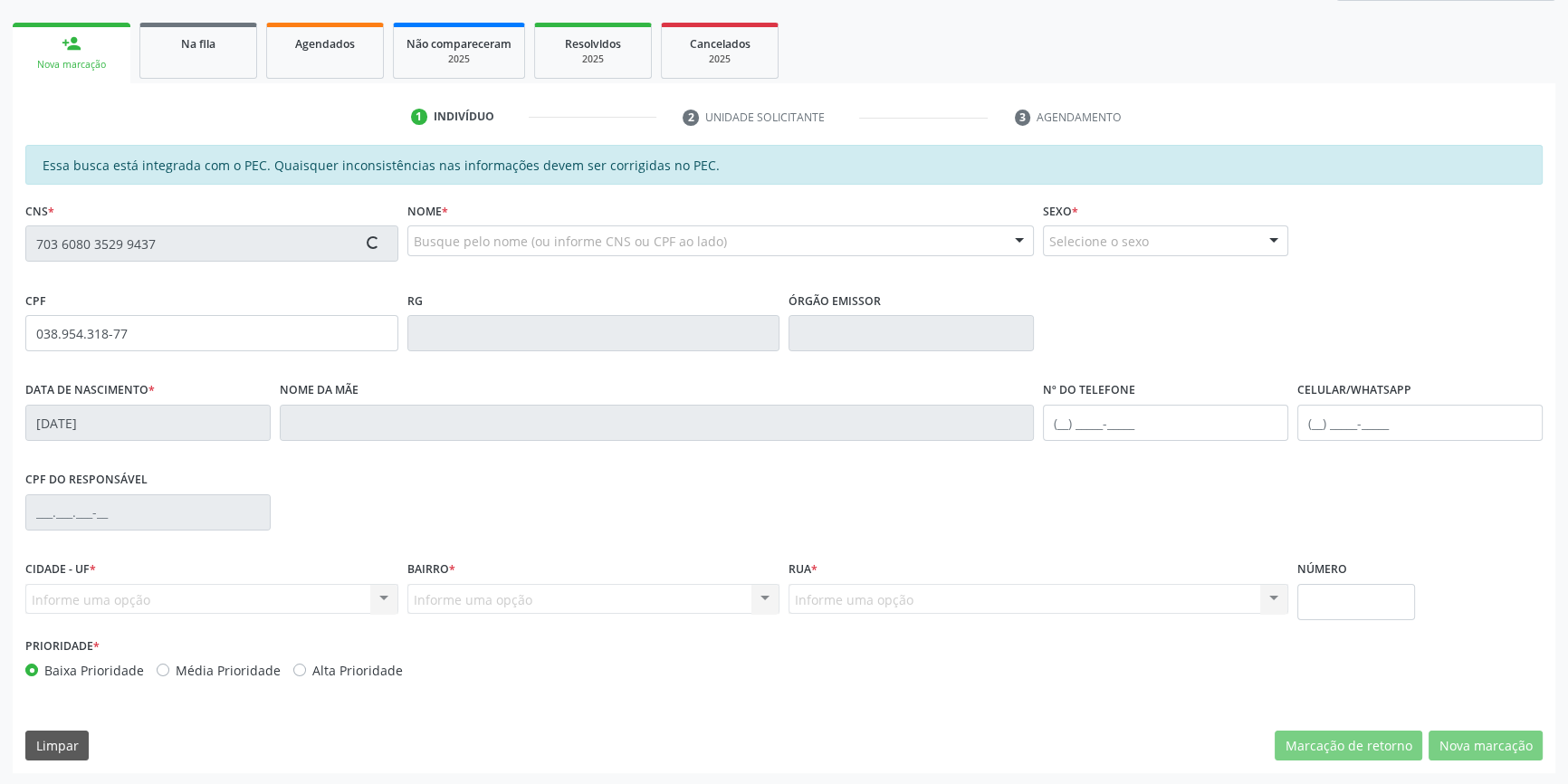
type input "S/N"
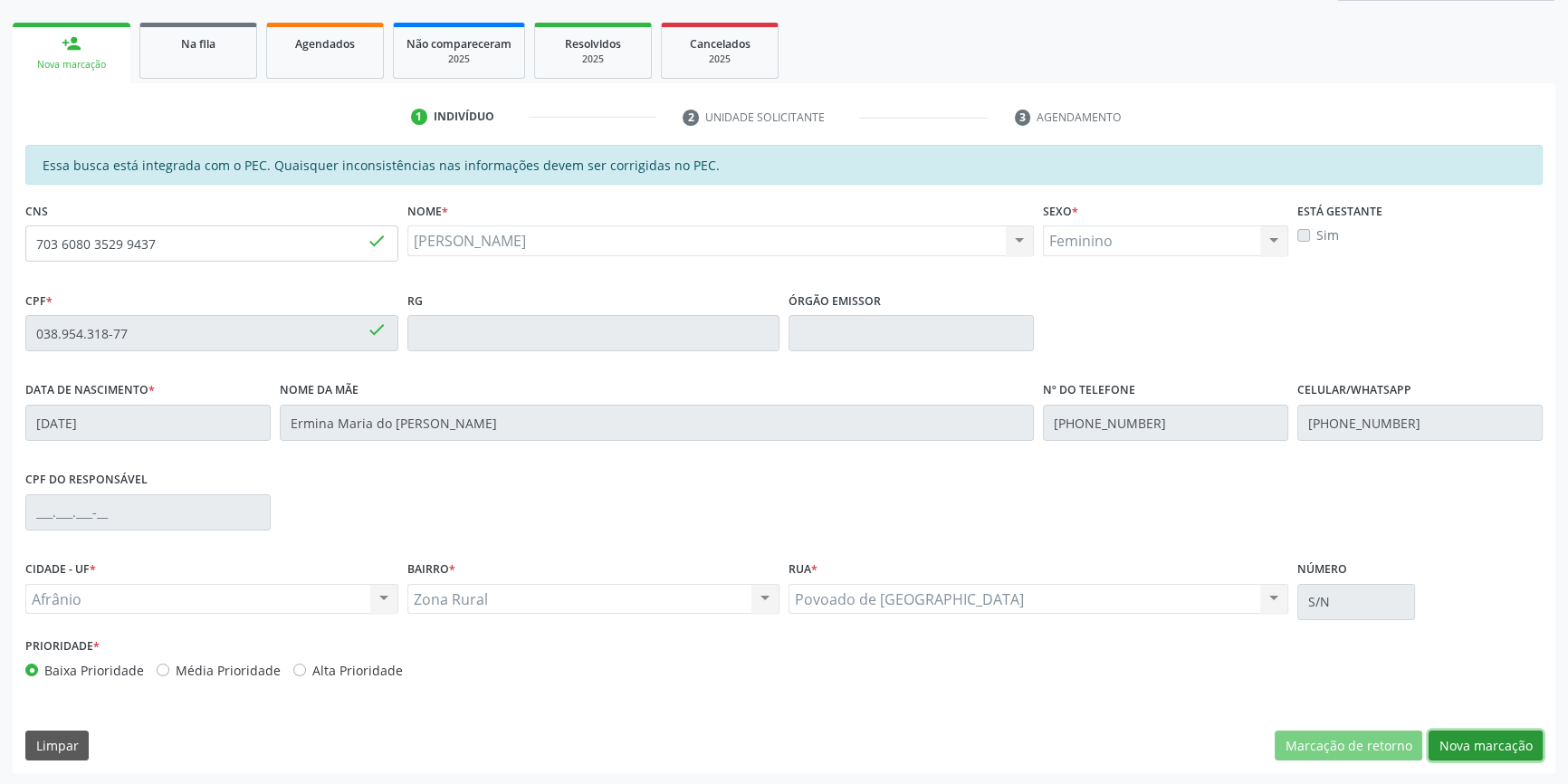
click at [1472, 739] on button "Nova marcação" at bounding box center [1485, 746] width 114 height 31
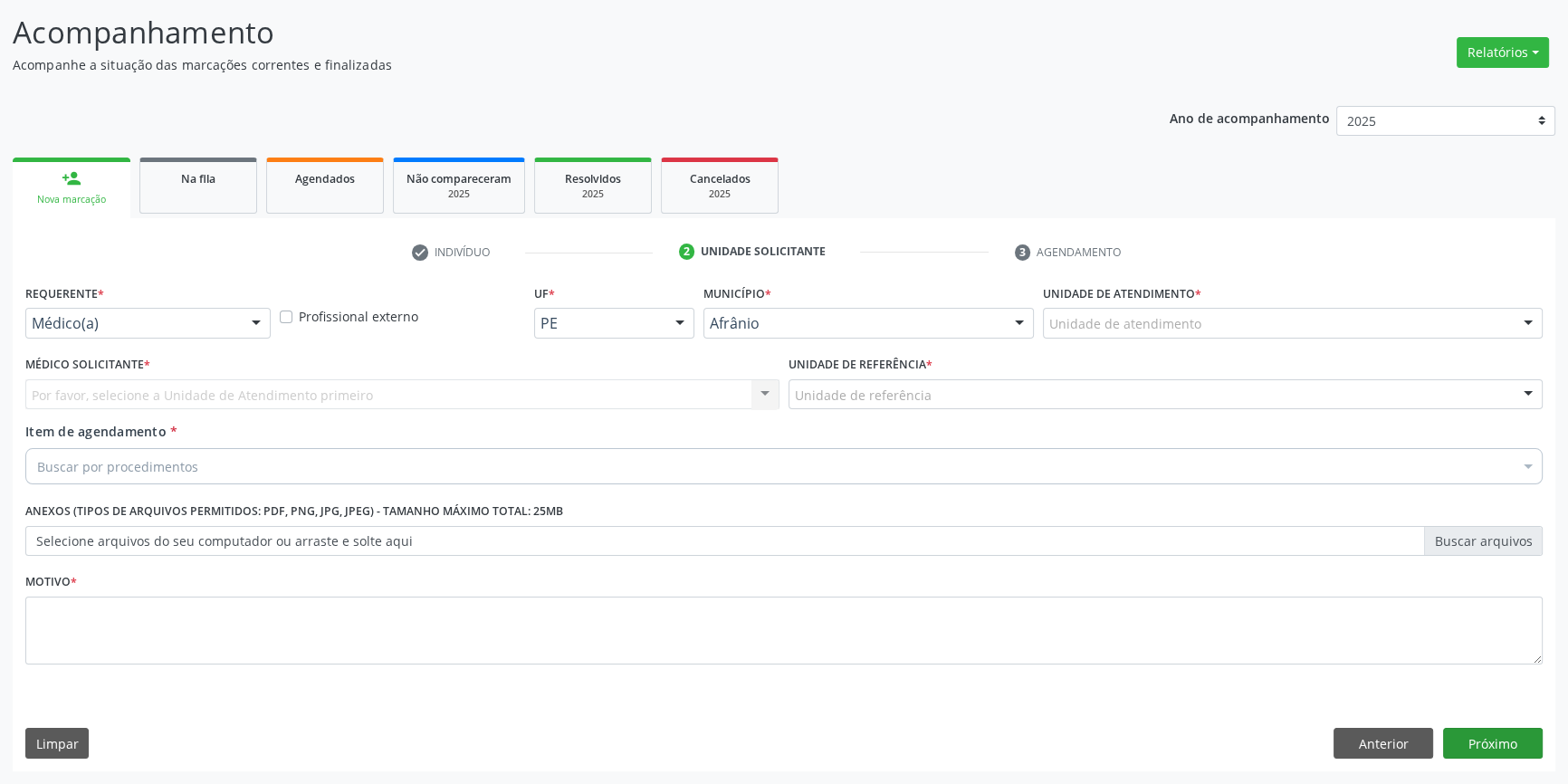
scroll to position [111, 0]
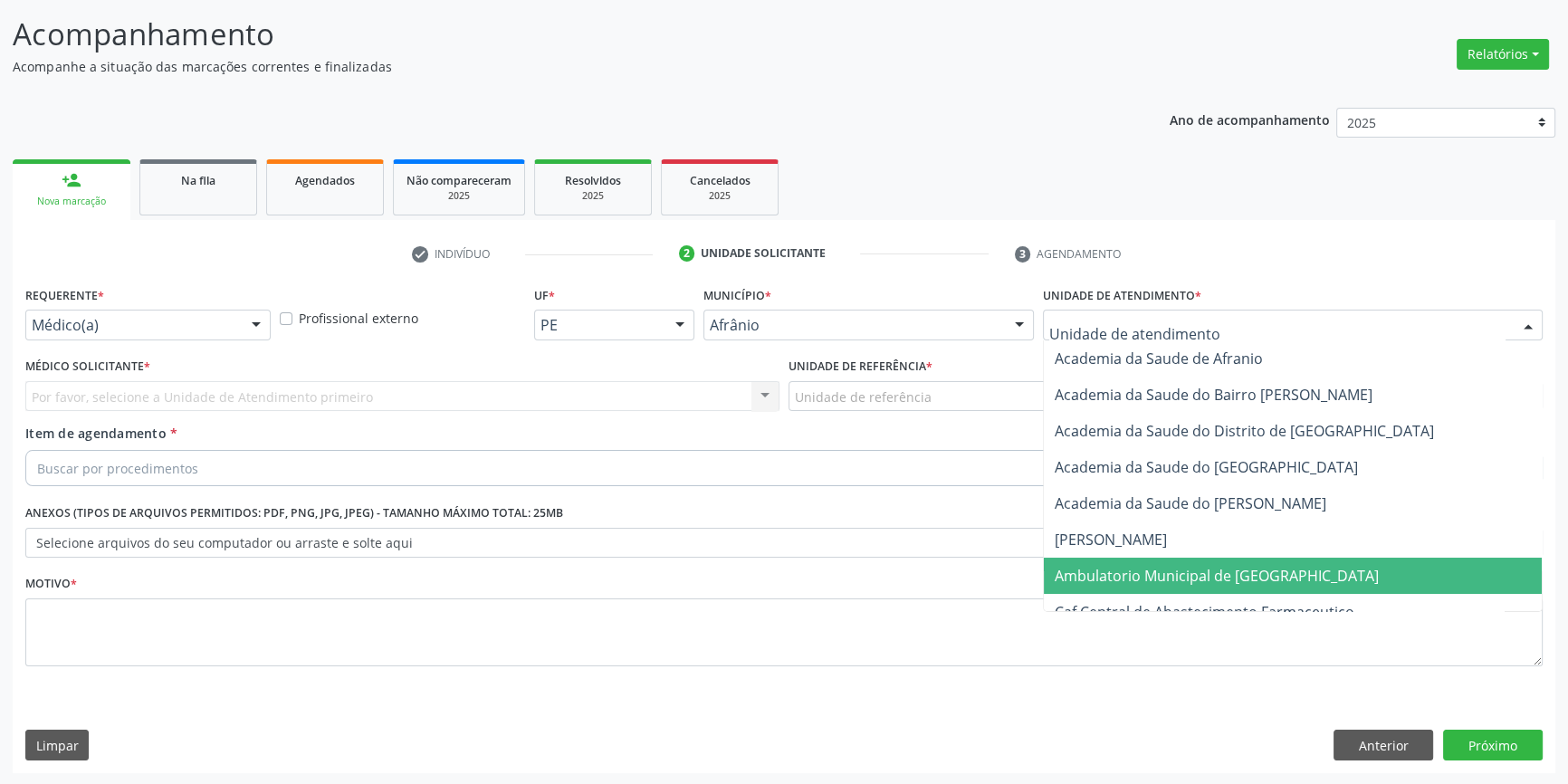
click at [1194, 562] on span "Ambulatorio Municipal de [GEOGRAPHIC_DATA]" at bounding box center [1294, 575] width 498 height 36
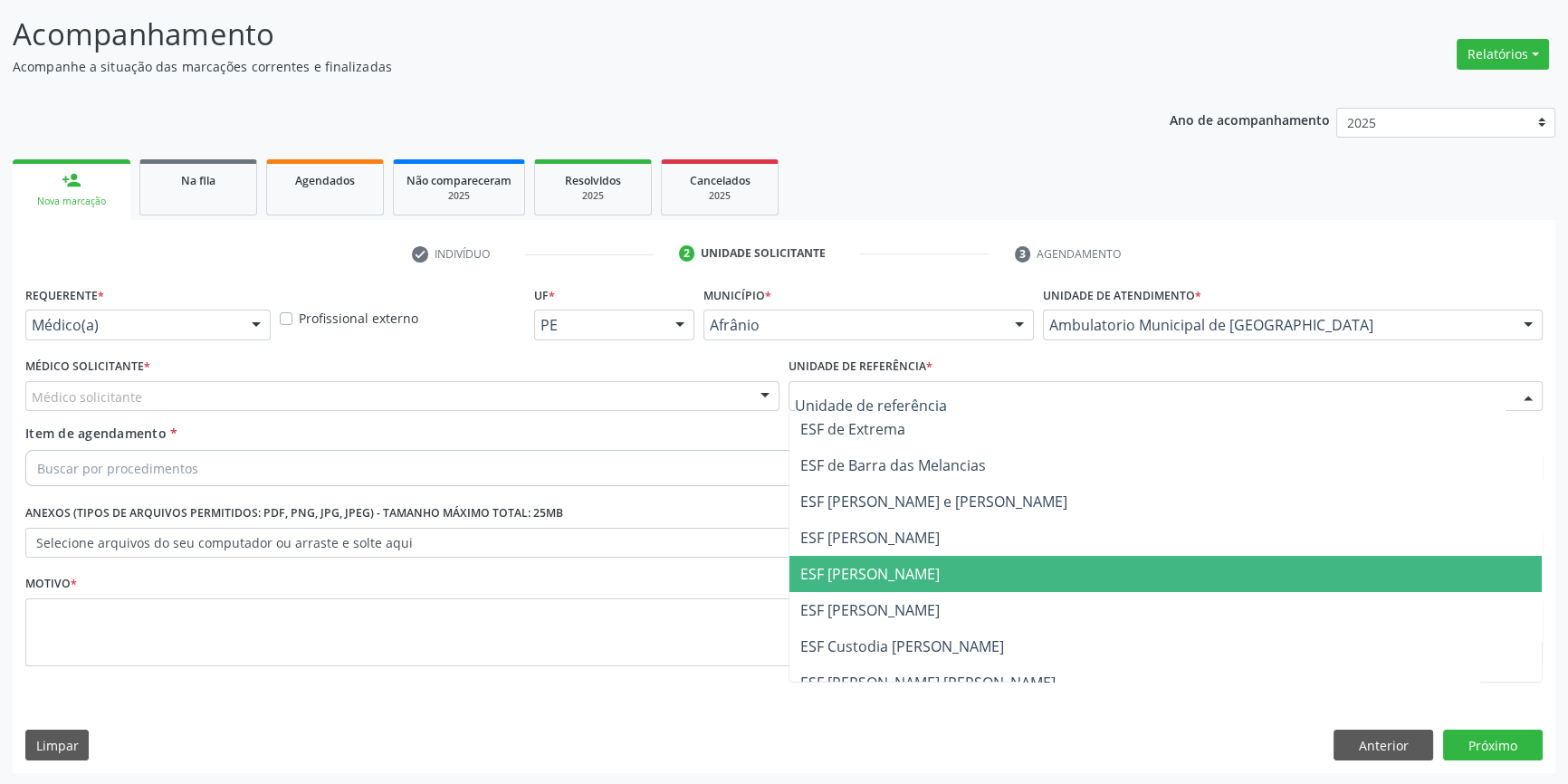
click at [908, 569] on span "ESF [PERSON_NAME]" at bounding box center [869, 574] width 139 height 19
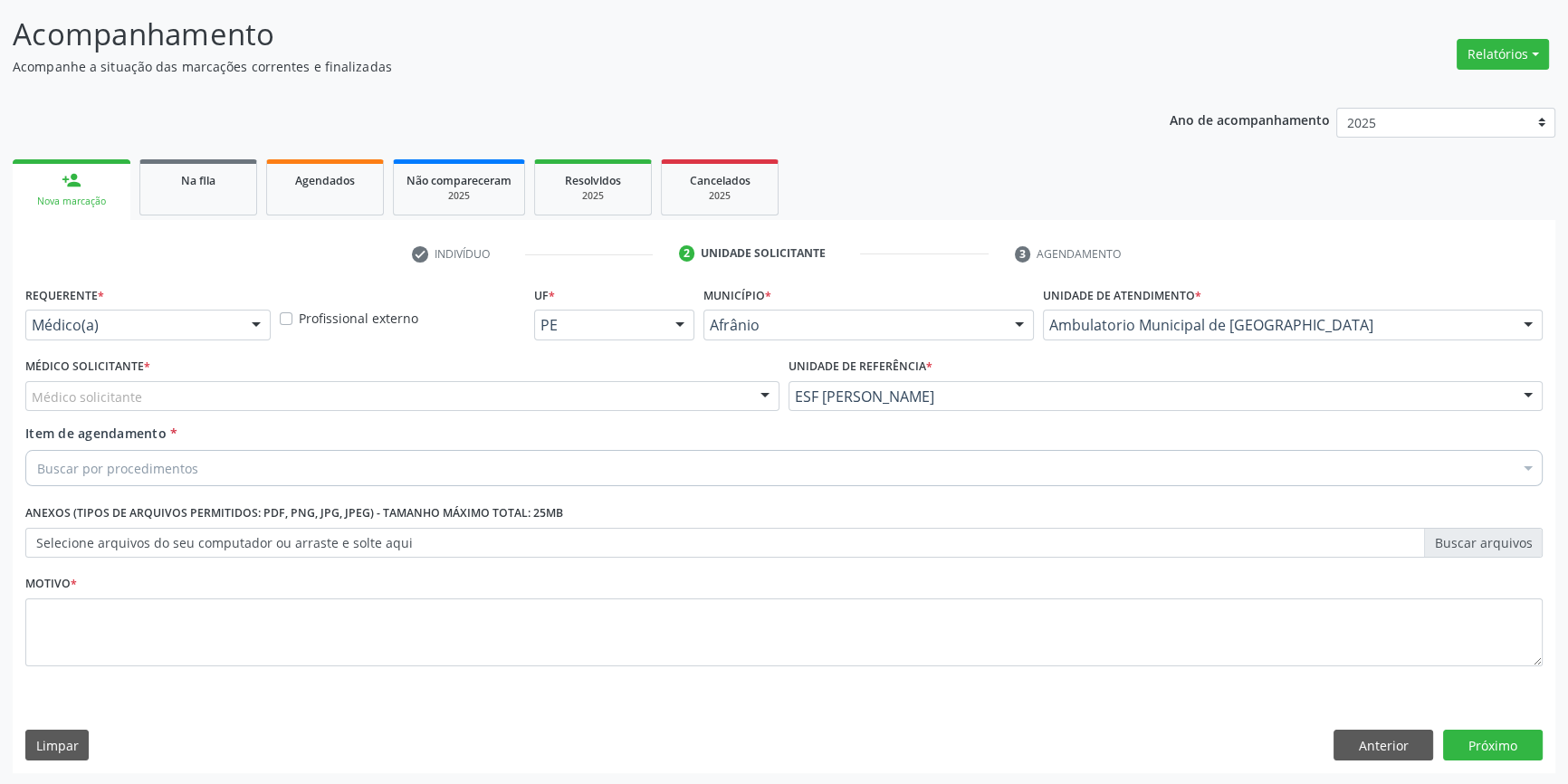
click at [482, 383] on div "Médico solicitante" at bounding box center [402, 397] width 754 height 31
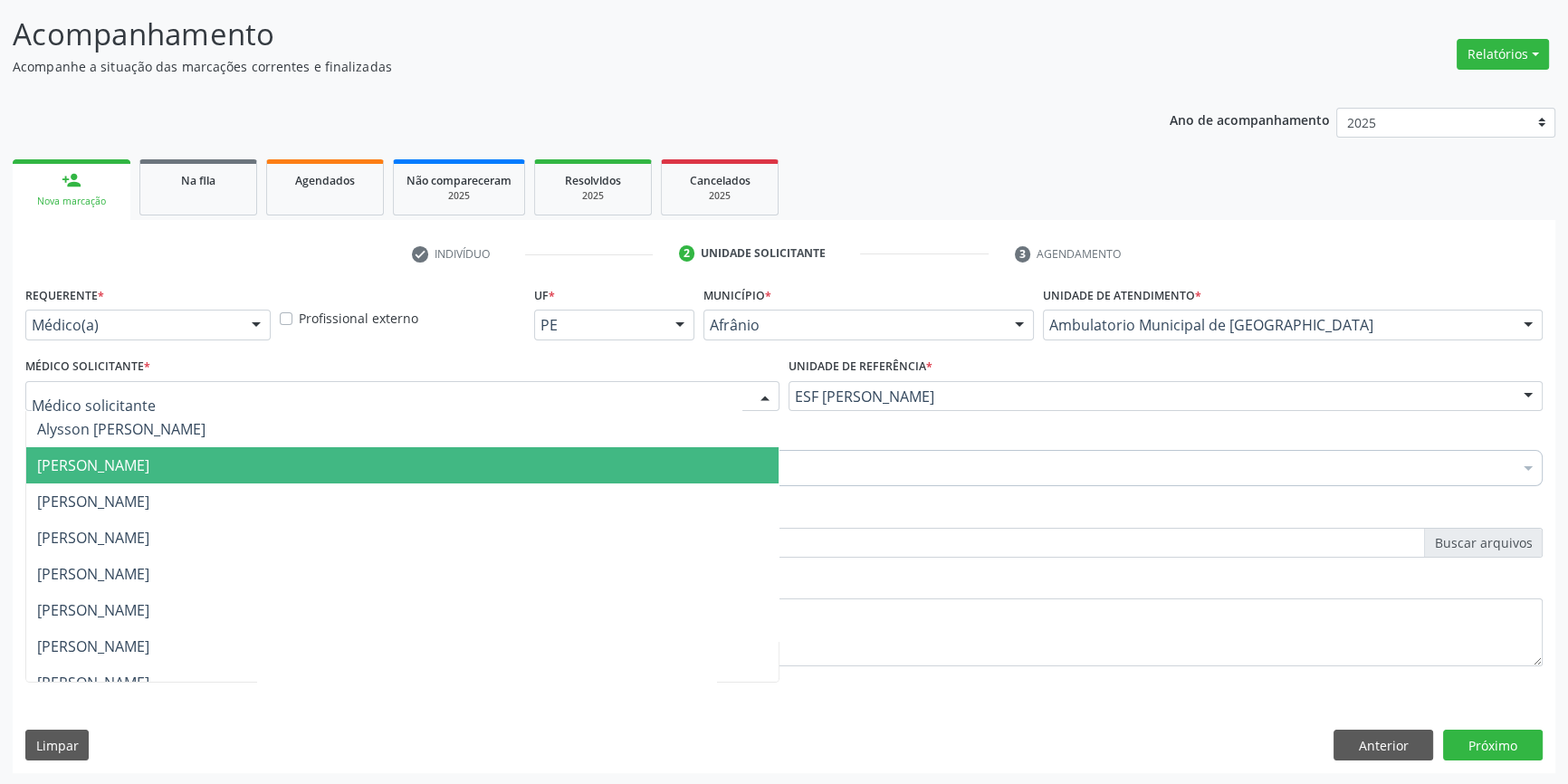
click at [271, 468] on span "[PERSON_NAME]" at bounding box center [402, 465] width 752 height 36
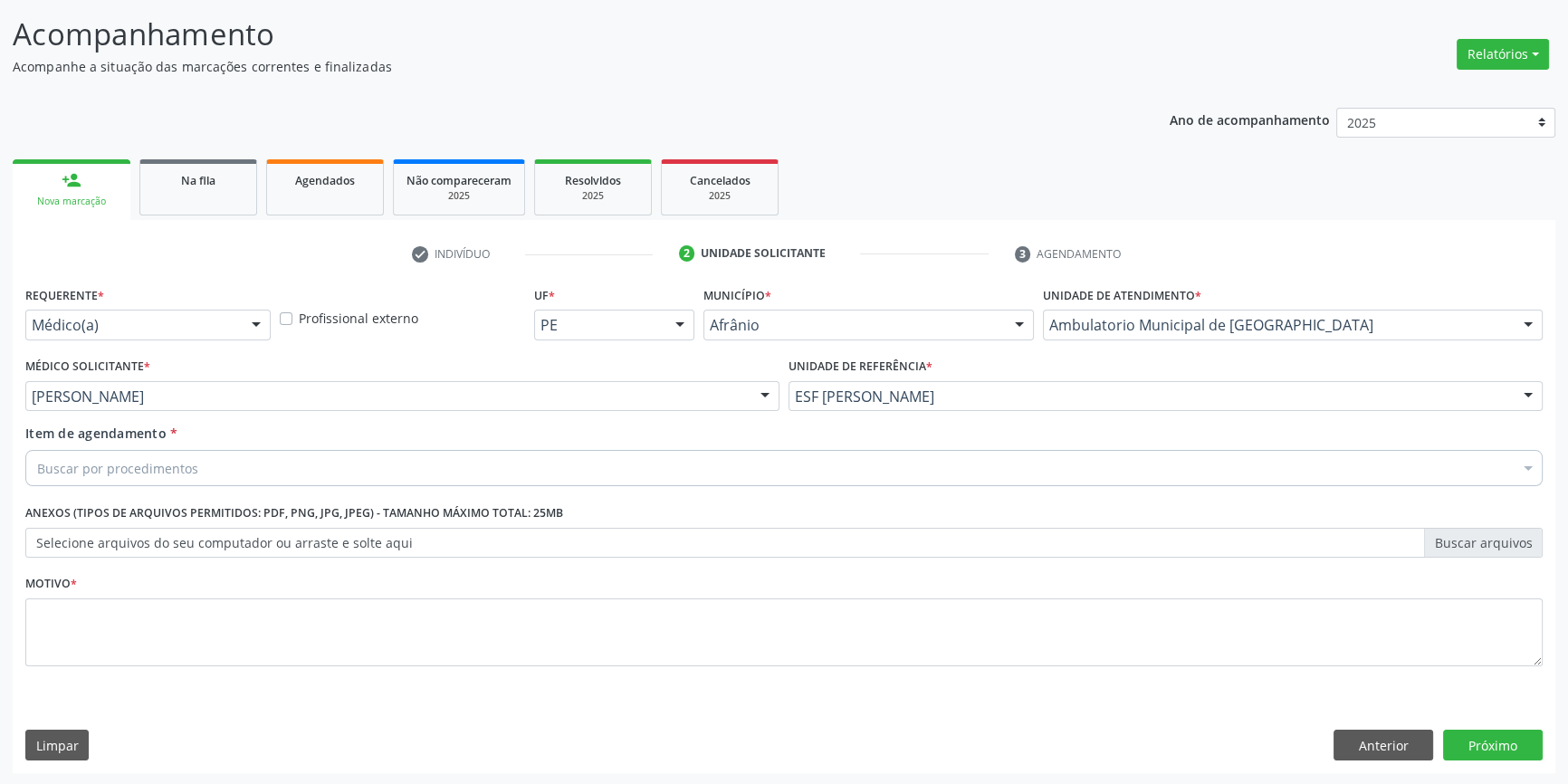
click at [267, 468] on div "Buscar por procedimentos" at bounding box center [784, 467] width 1517 height 36
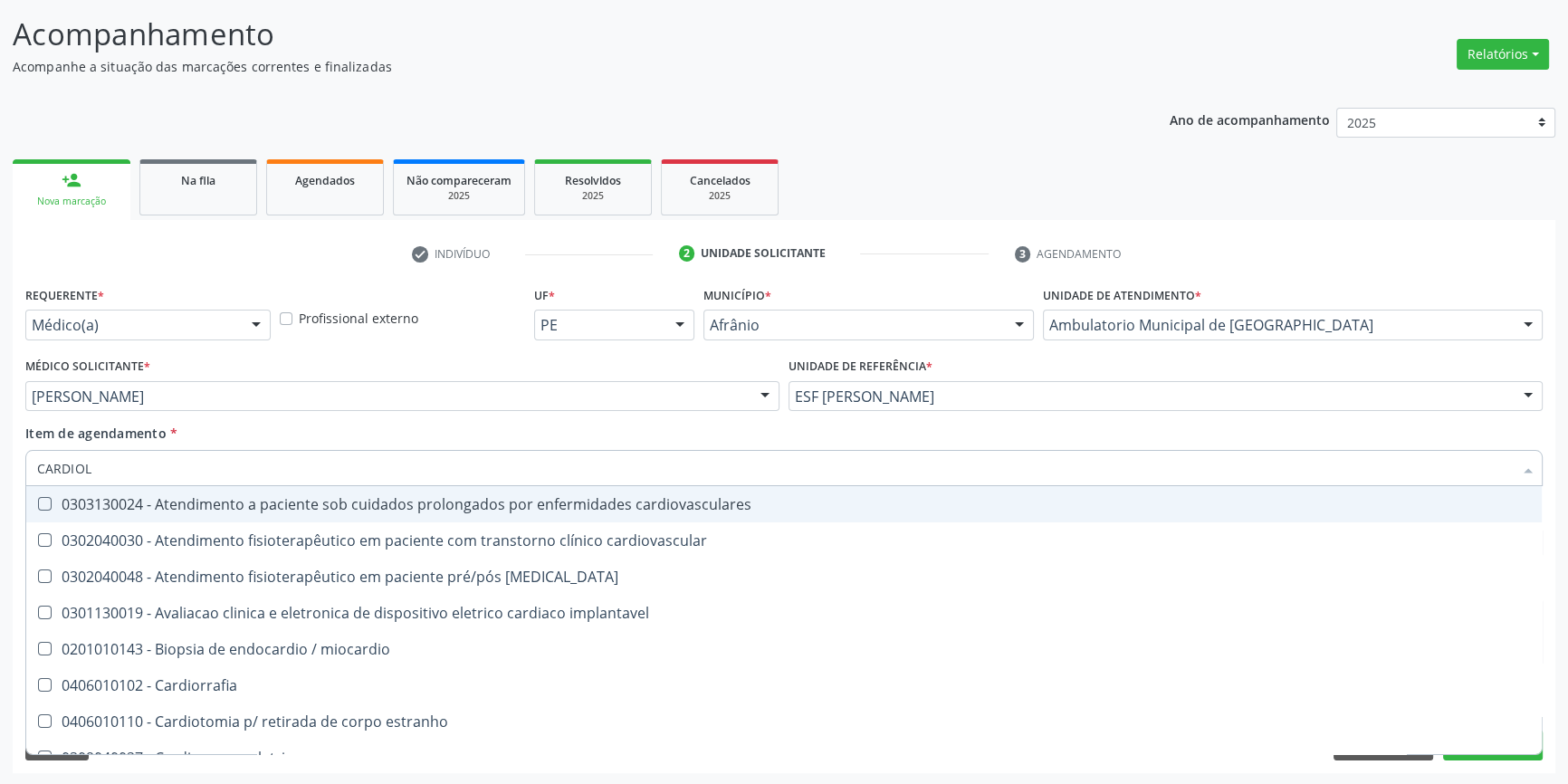
type input "CARDIOLO"
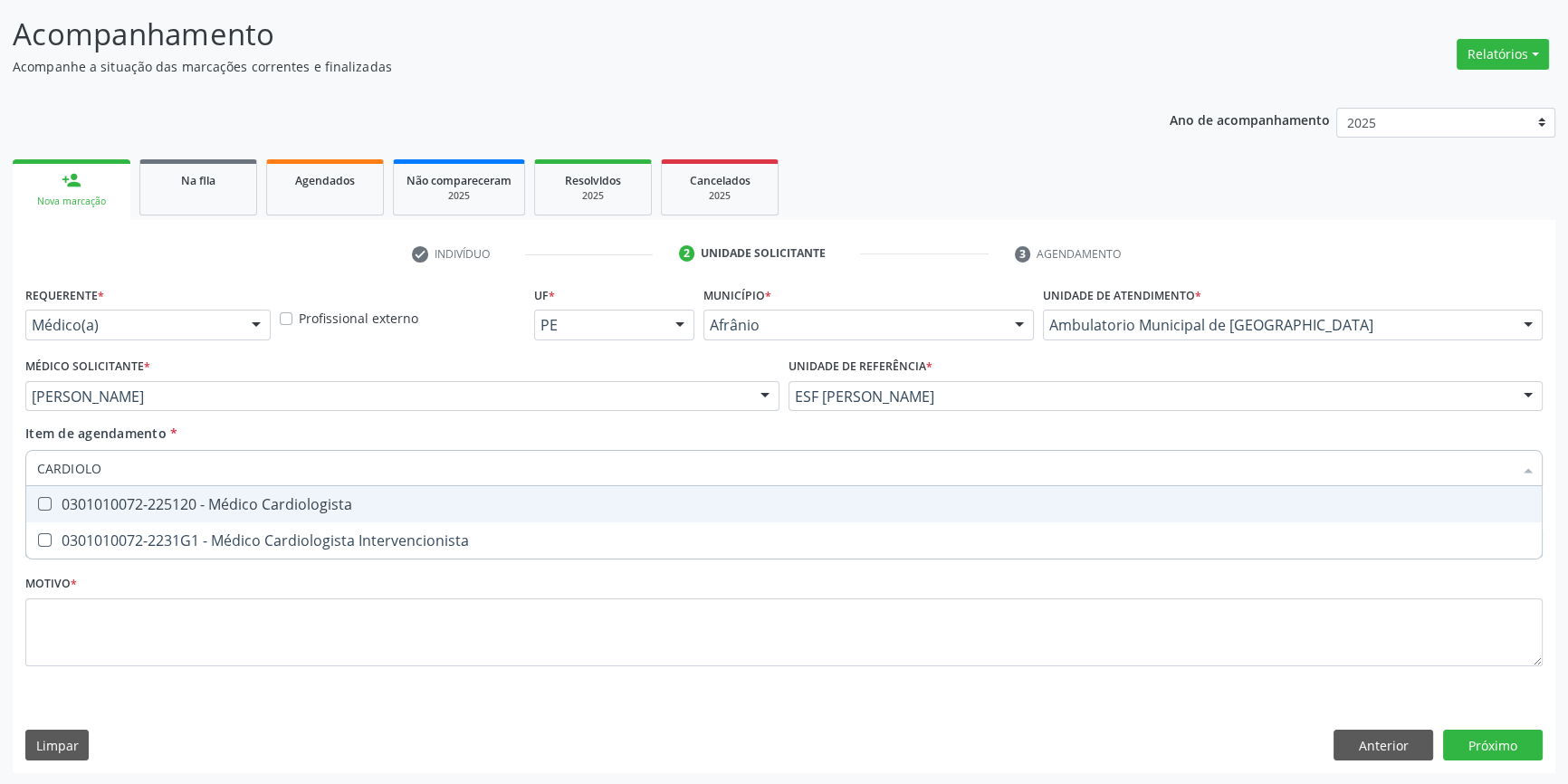
click at [293, 515] on span "0301010072-225120 - Médico Cardiologista" at bounding box center [784, 504] width 1515 height 36
checkbox Cardiologista "true"
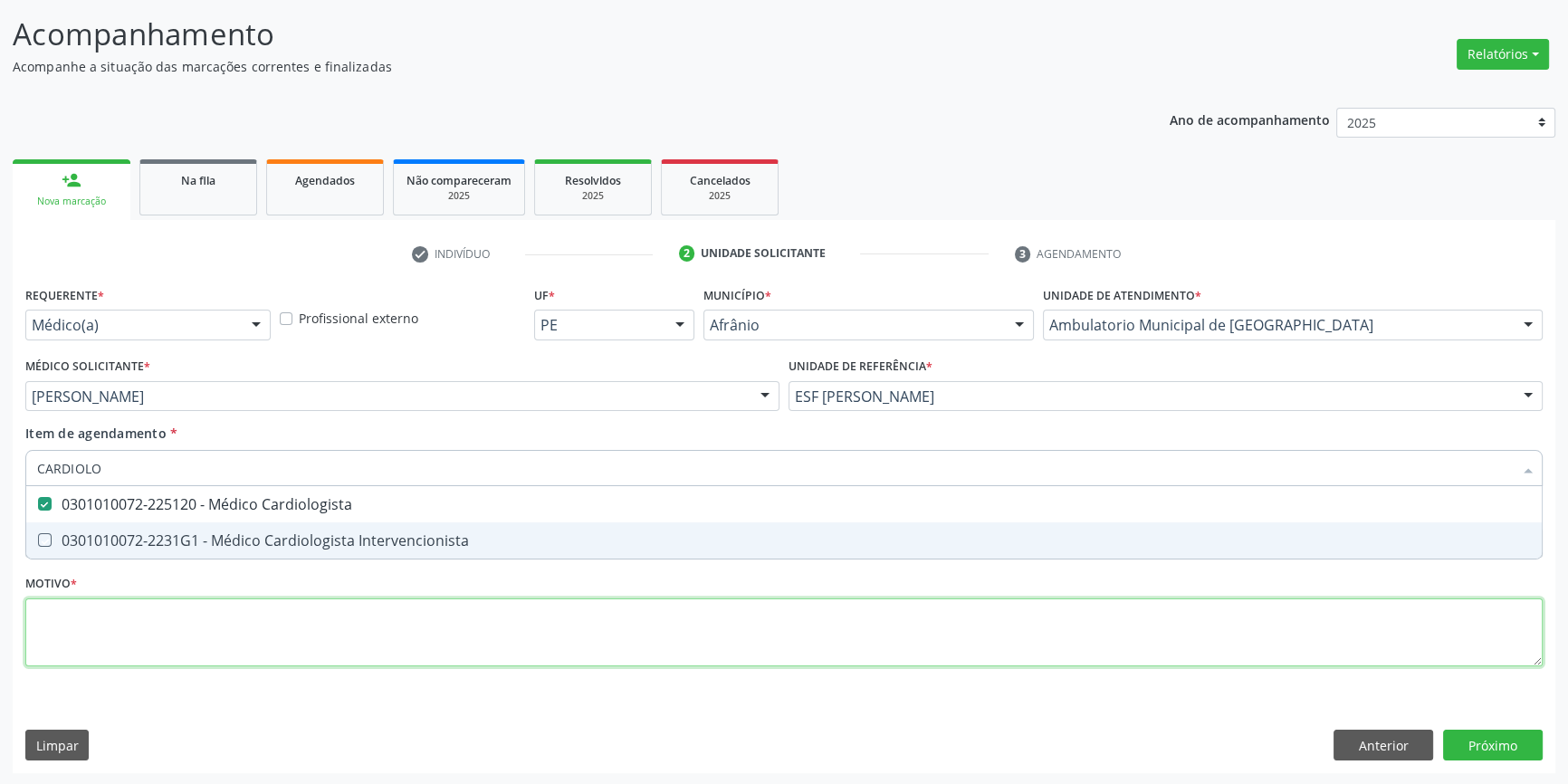
click at [280, 619] on div "Requerente * Médico(a) Médico(a) Enfermeiro(a) Paciente Nenhum resultado encont…" at bounding box center [784, 485] width 1517 height 410
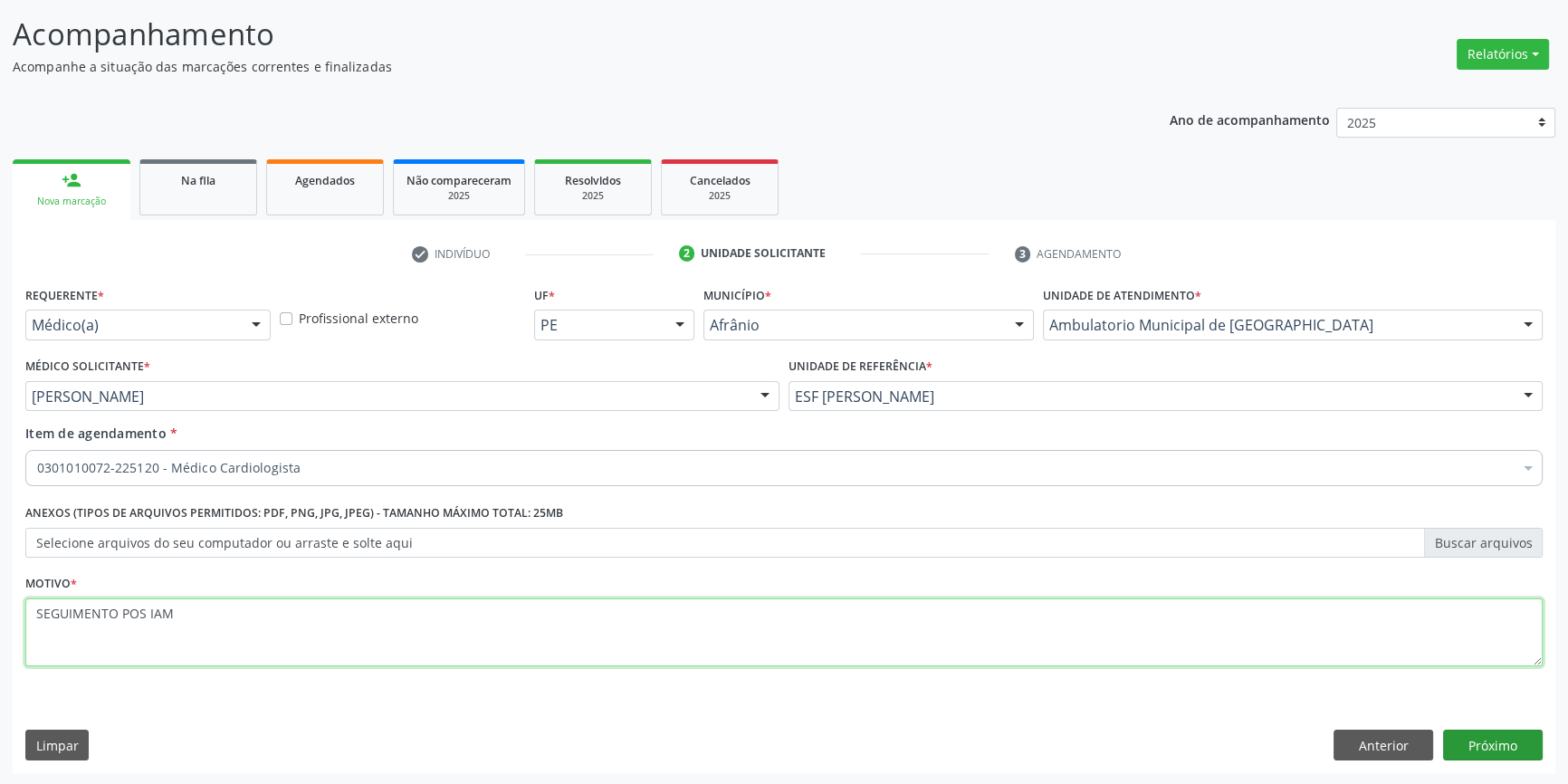
type textarea "SEGUIMENTO POS IAM"
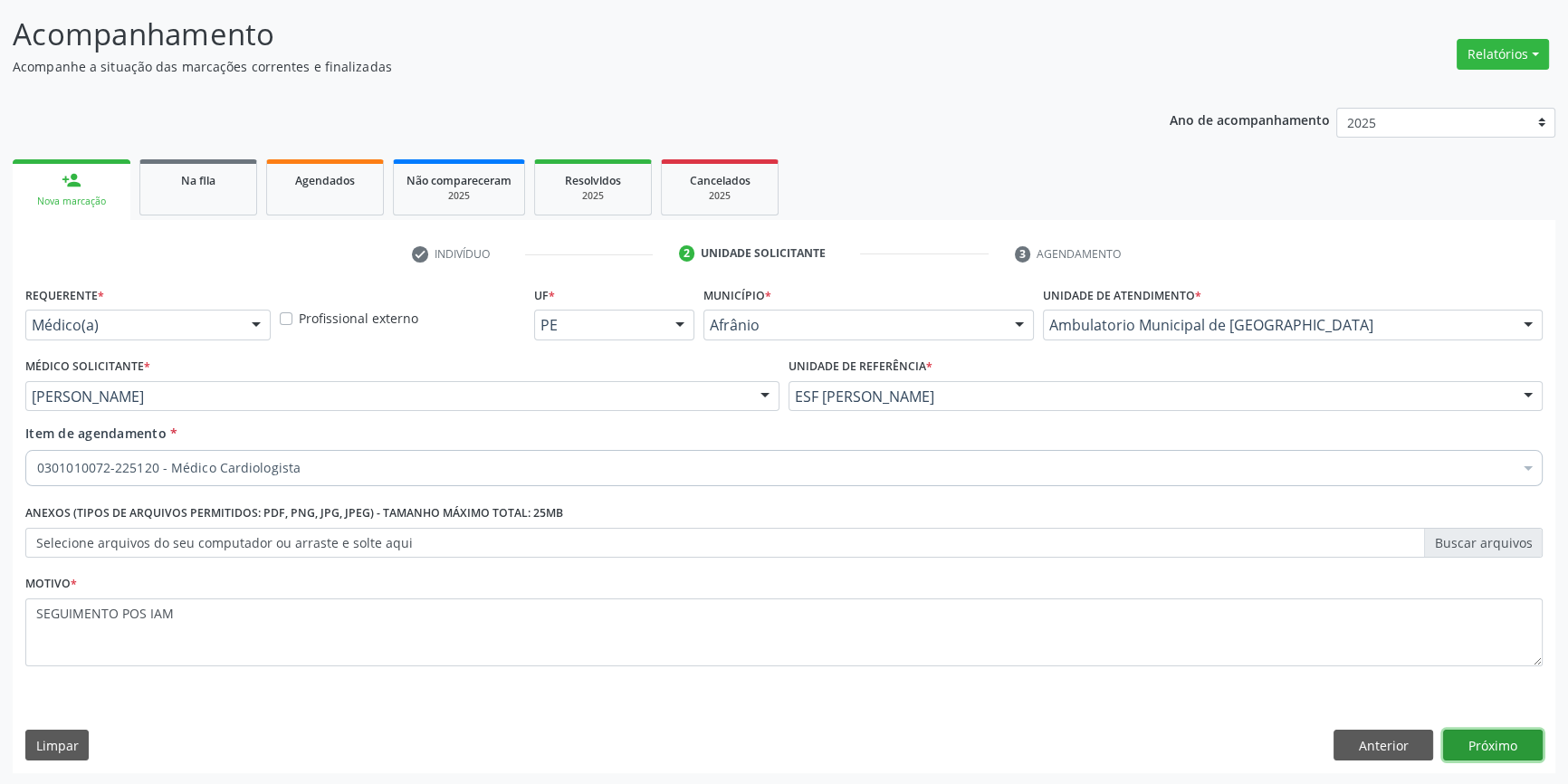
click at [1475, 735] on button "Próximo" at bounding box center [1493, 745] width 99 height 31
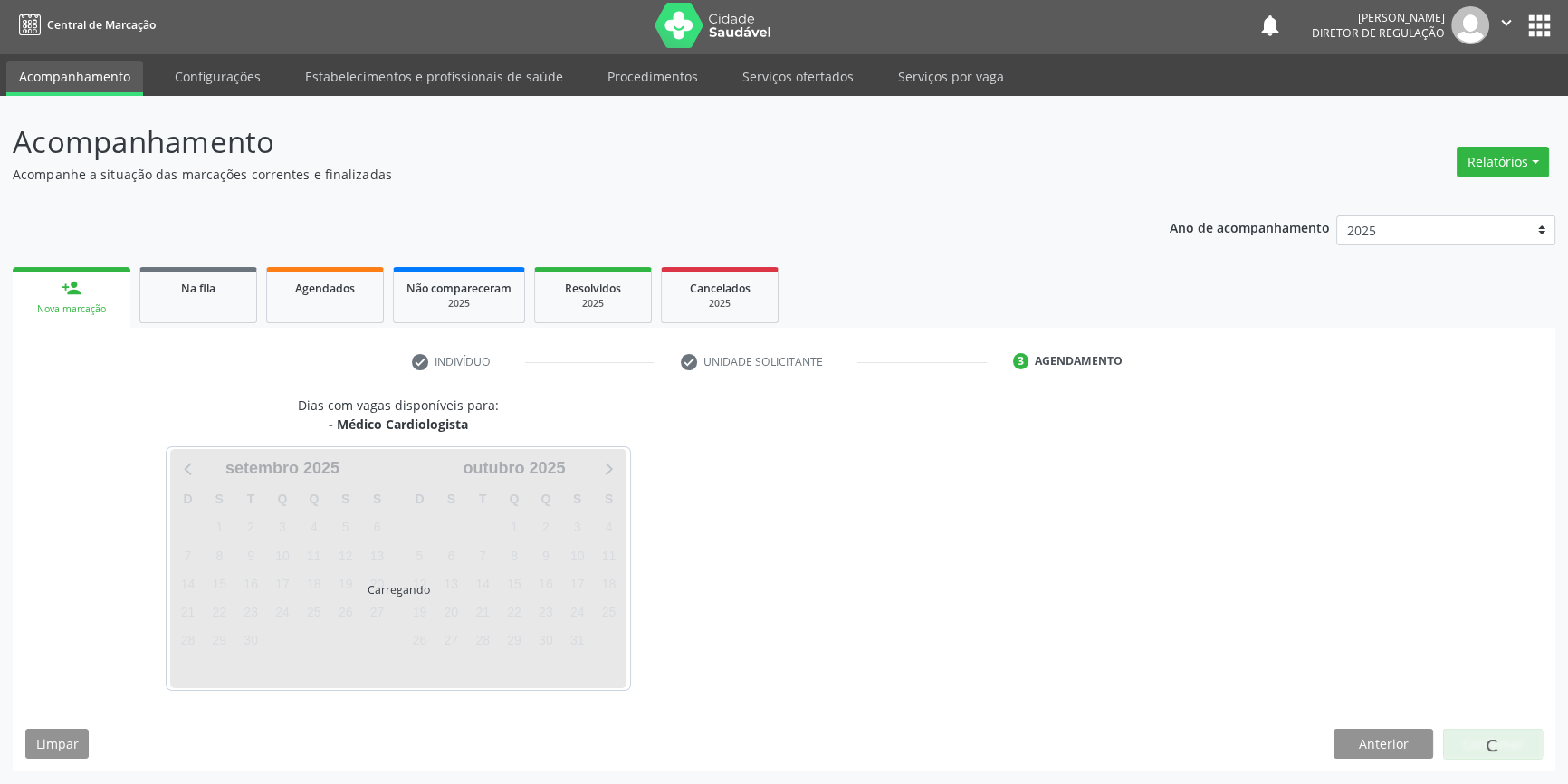
scroll to position [2, 0]
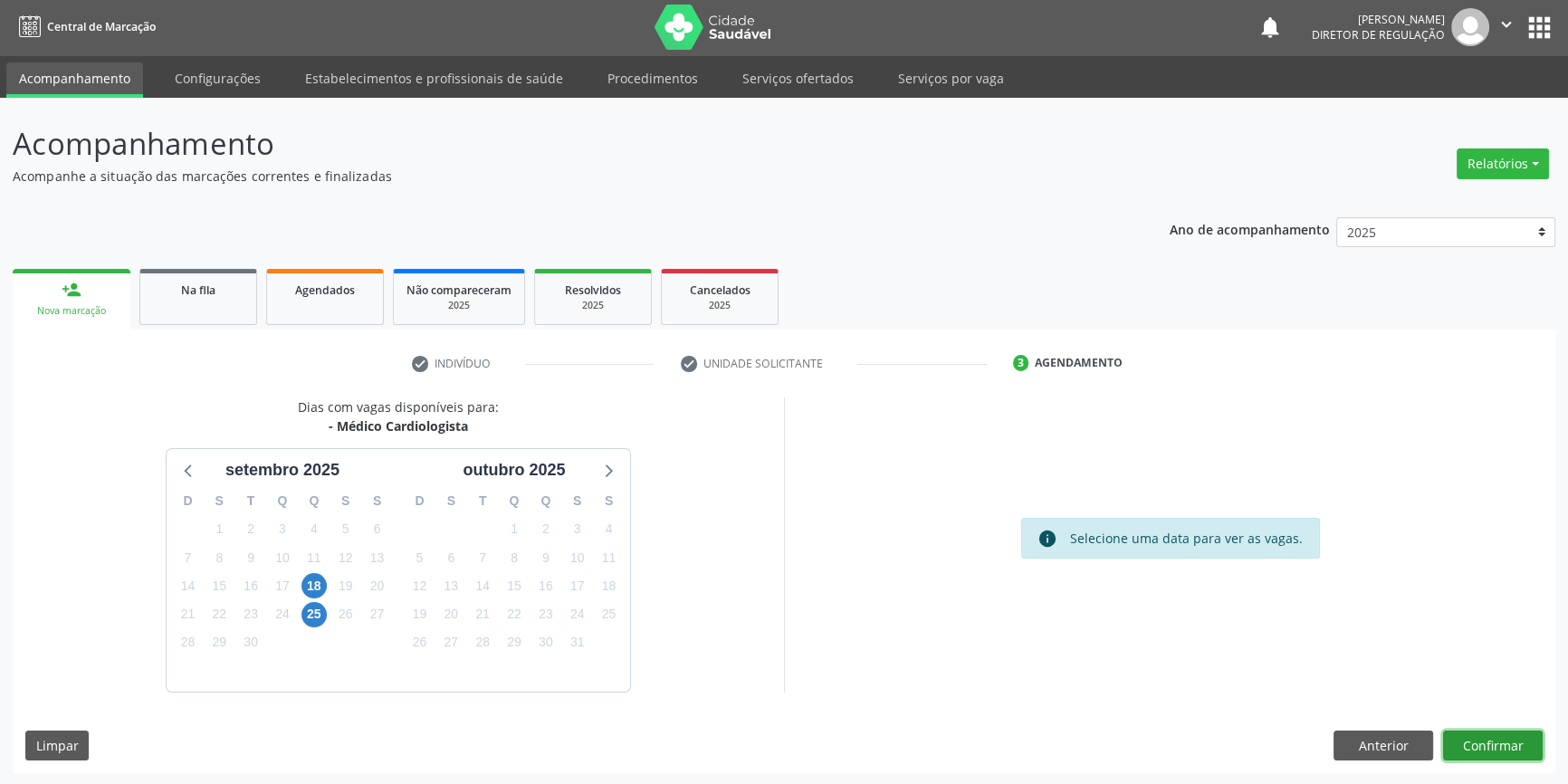
click at [1467, 744] on button "Confirmar" at bounding box center [1493, 746] width 99 height 31
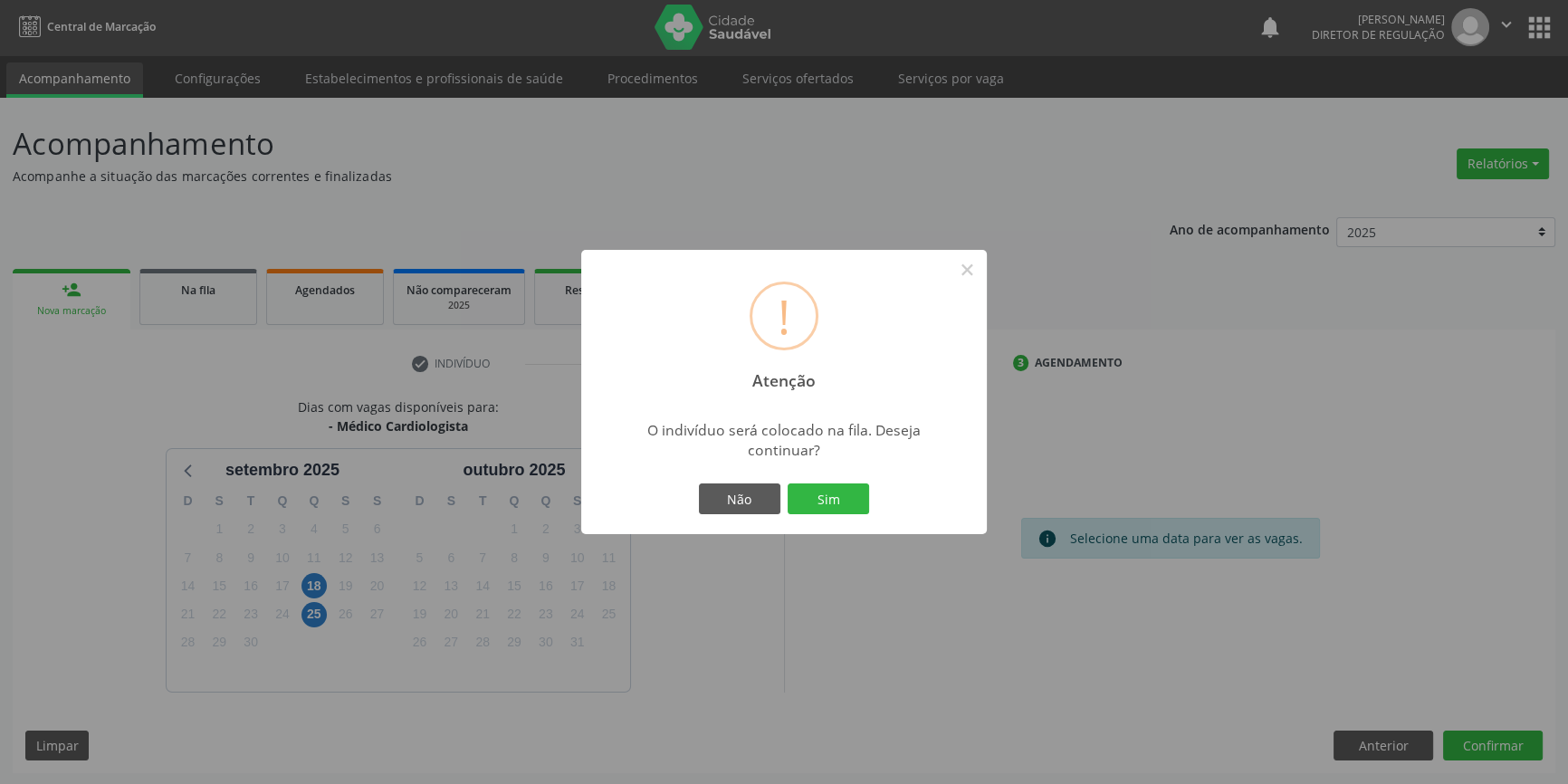
click at [834, 515] on div "Não Sim" at bounding box center [784, 498] width 179 height 38
click at [834, 507] on button "Sim" at bounding box center [828, 499] width 82 height 31
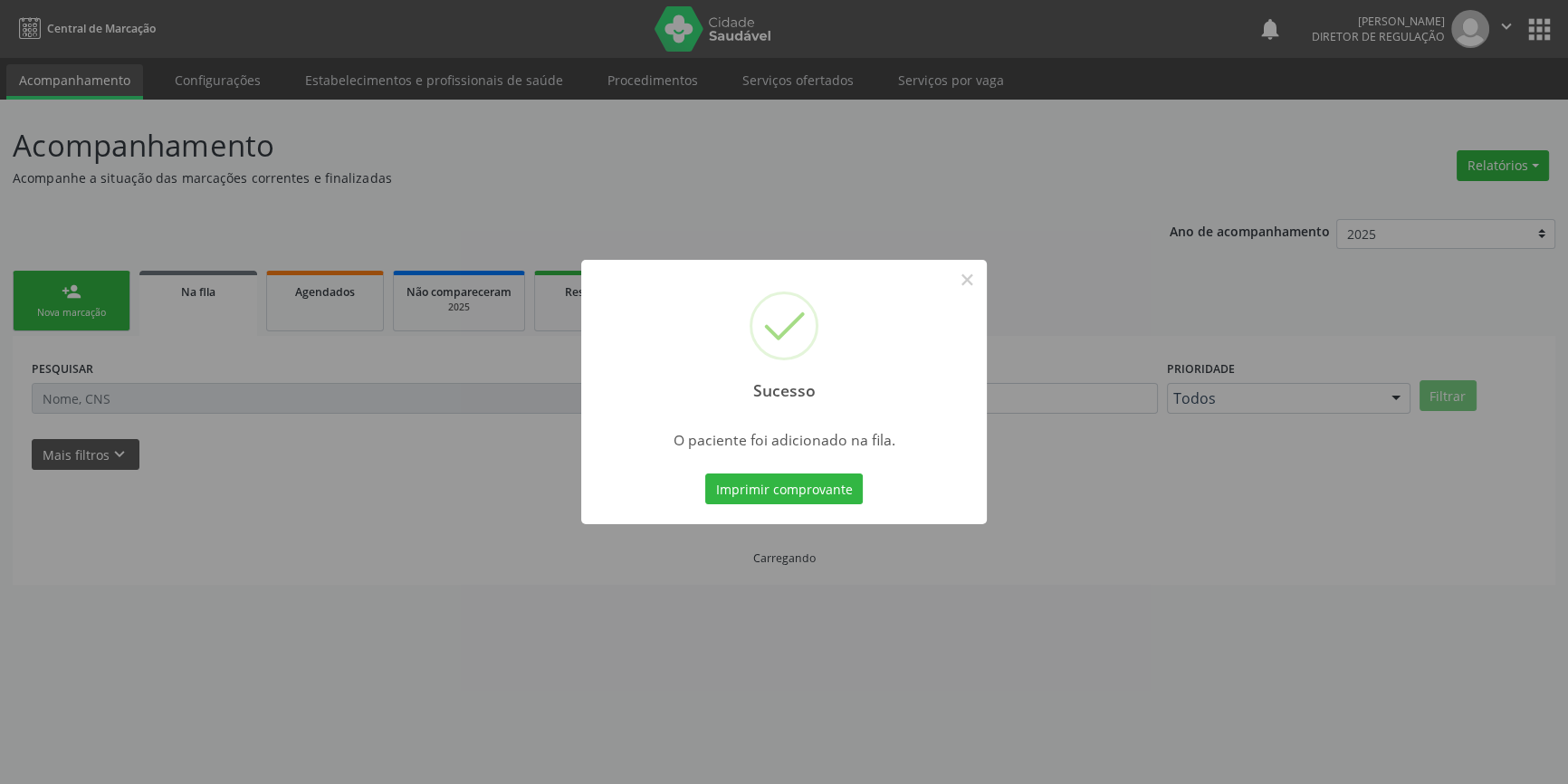
scroll to position [0, 0]
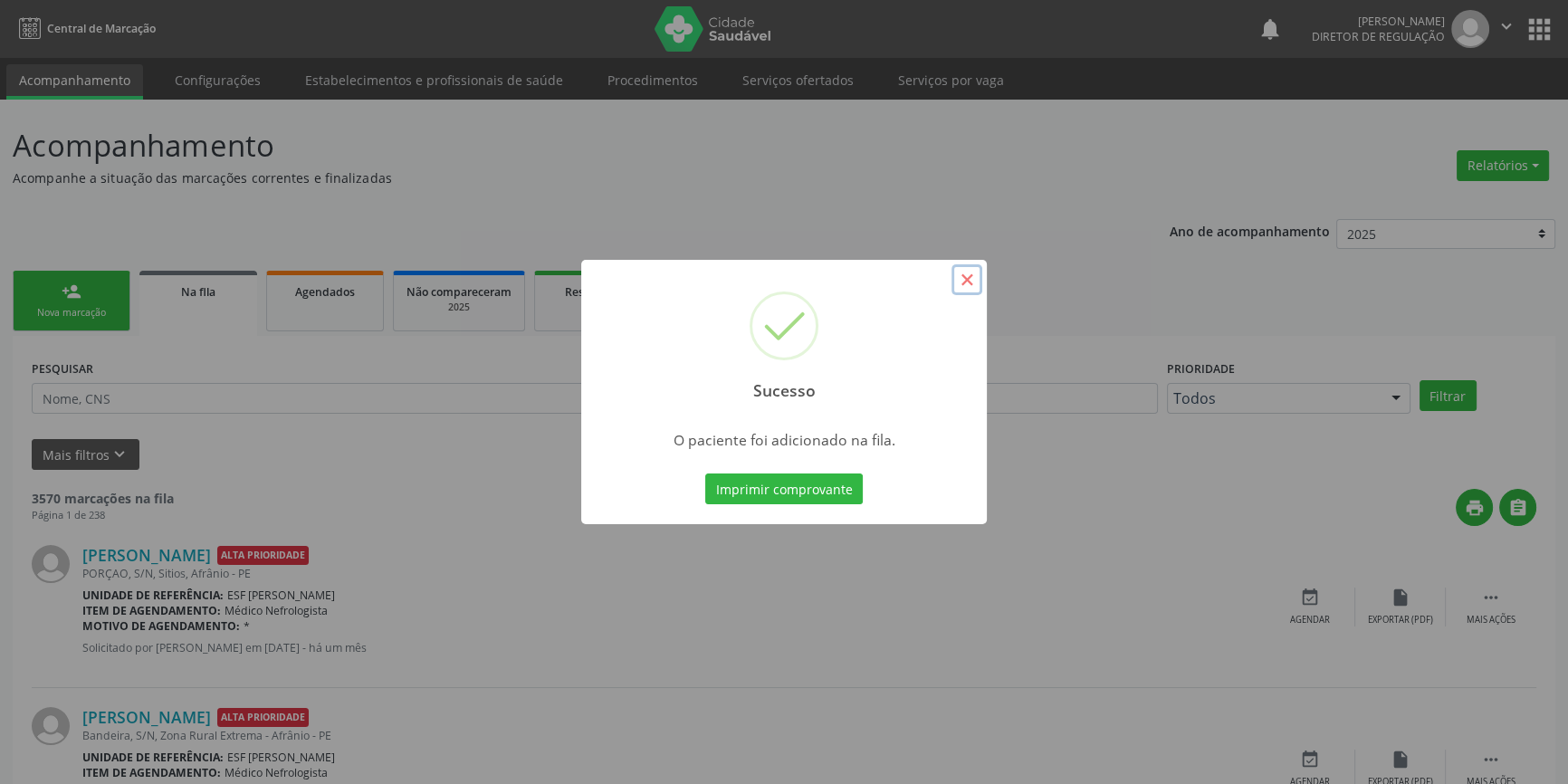
click at [975, 290] on button "×" at bounding box center [967, 280] width 31 height 31
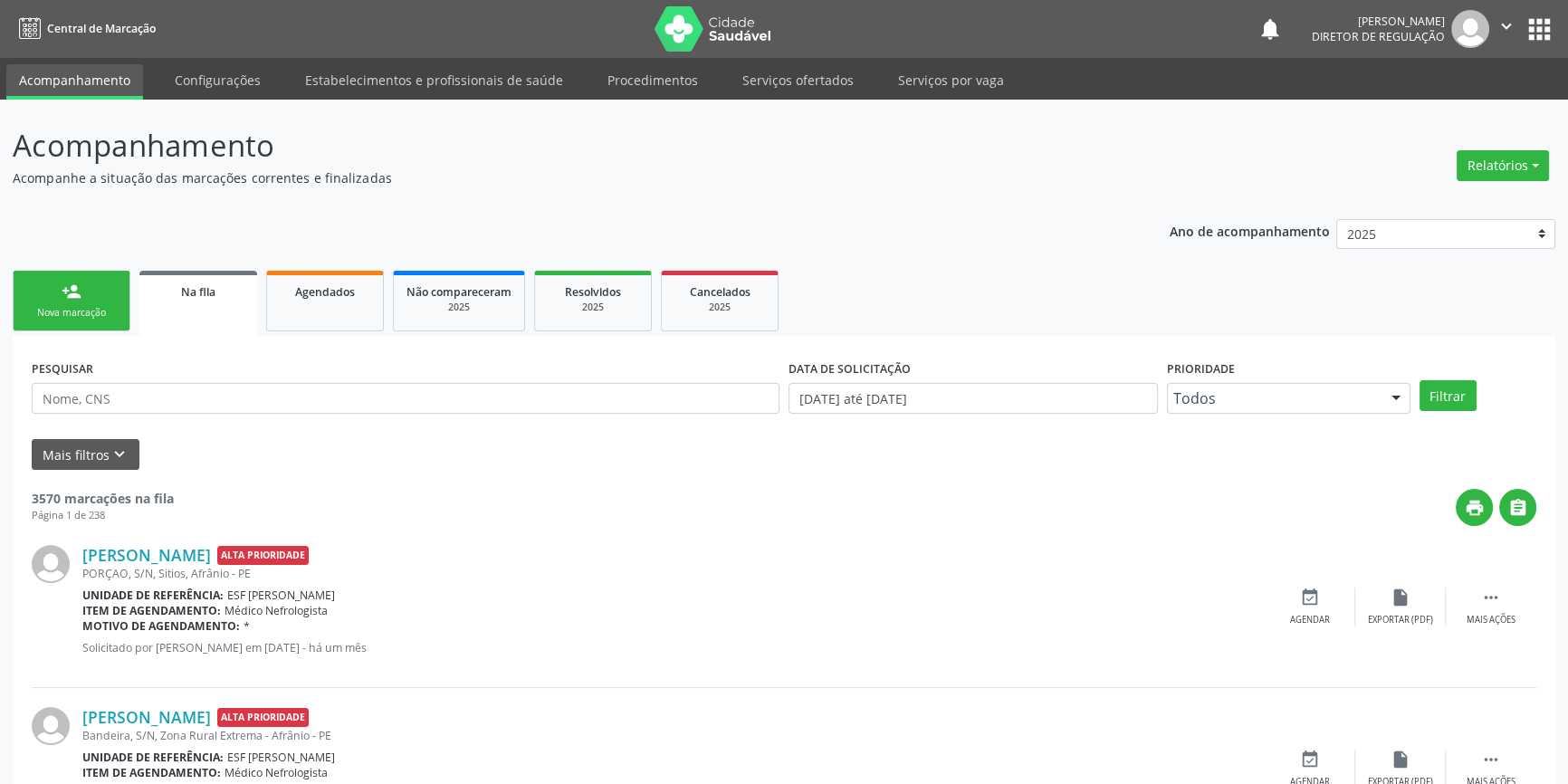
click at [65, 299] on div "person_add" at bounding box center [71, 291] width 19 height 19
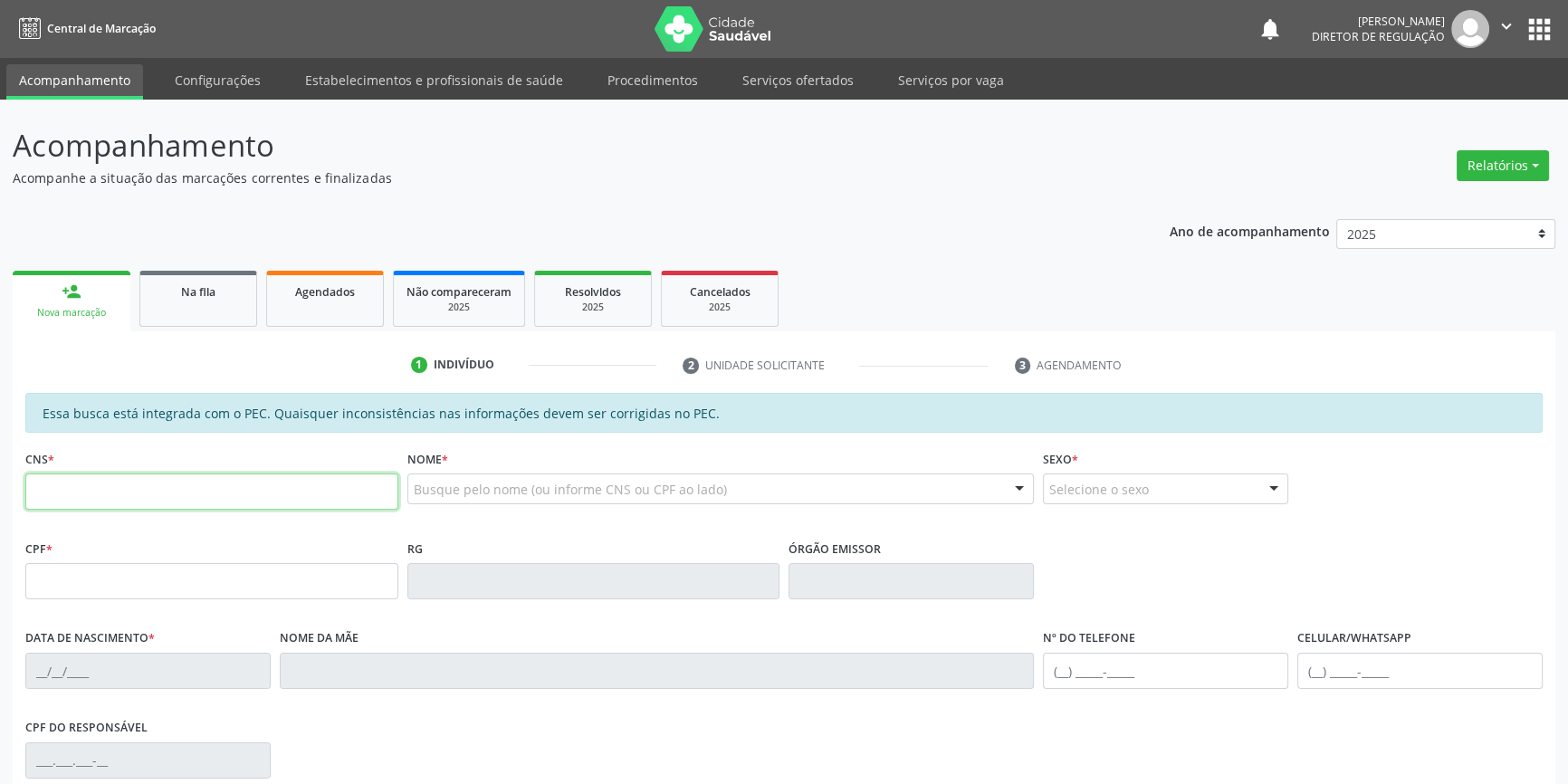
click at [66, 498] on input "text" at bounding box center [211, 491] width 373 height 36
type input "703 6080 3529 9437"
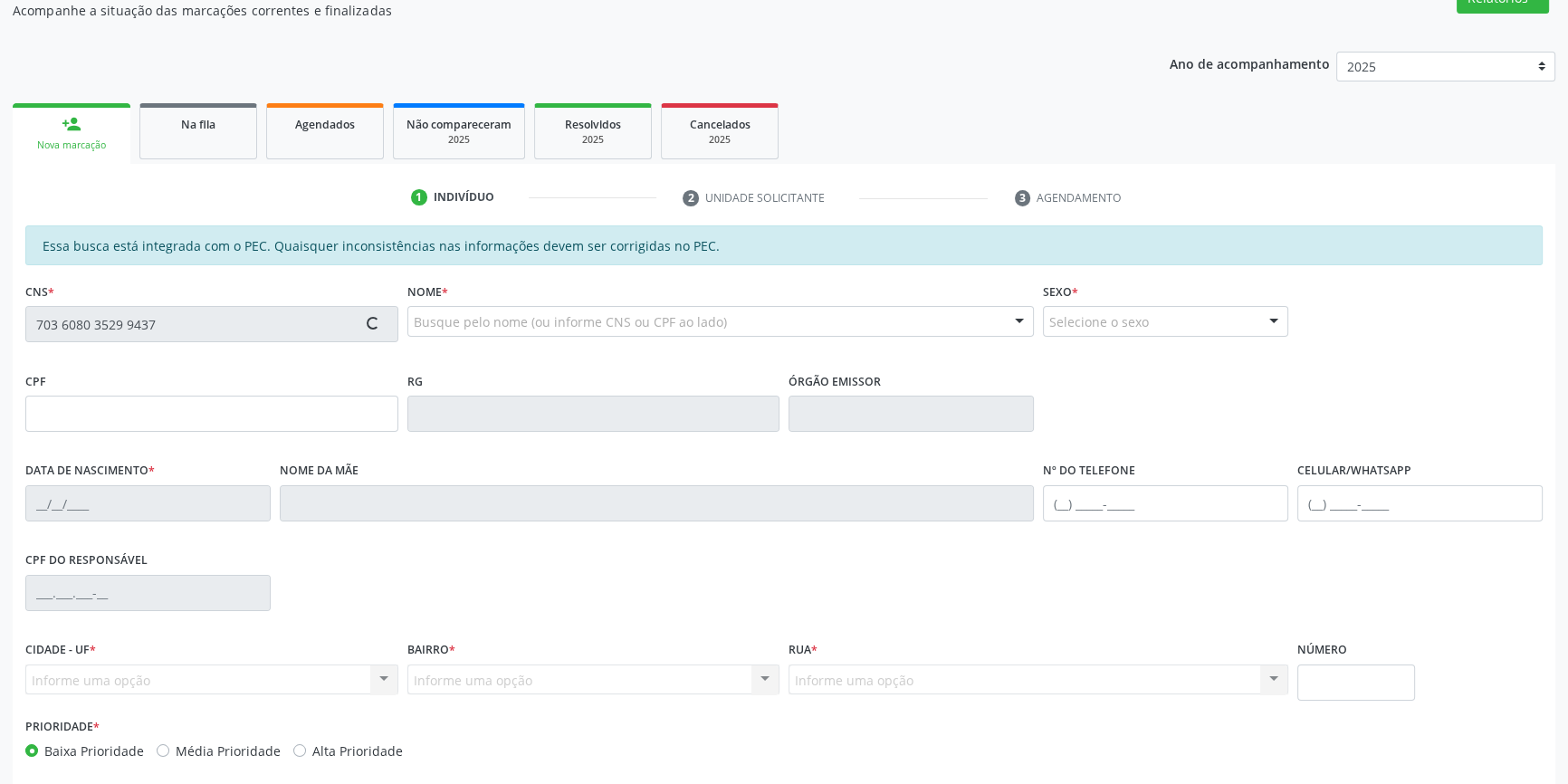
scroll to position [248, 0]
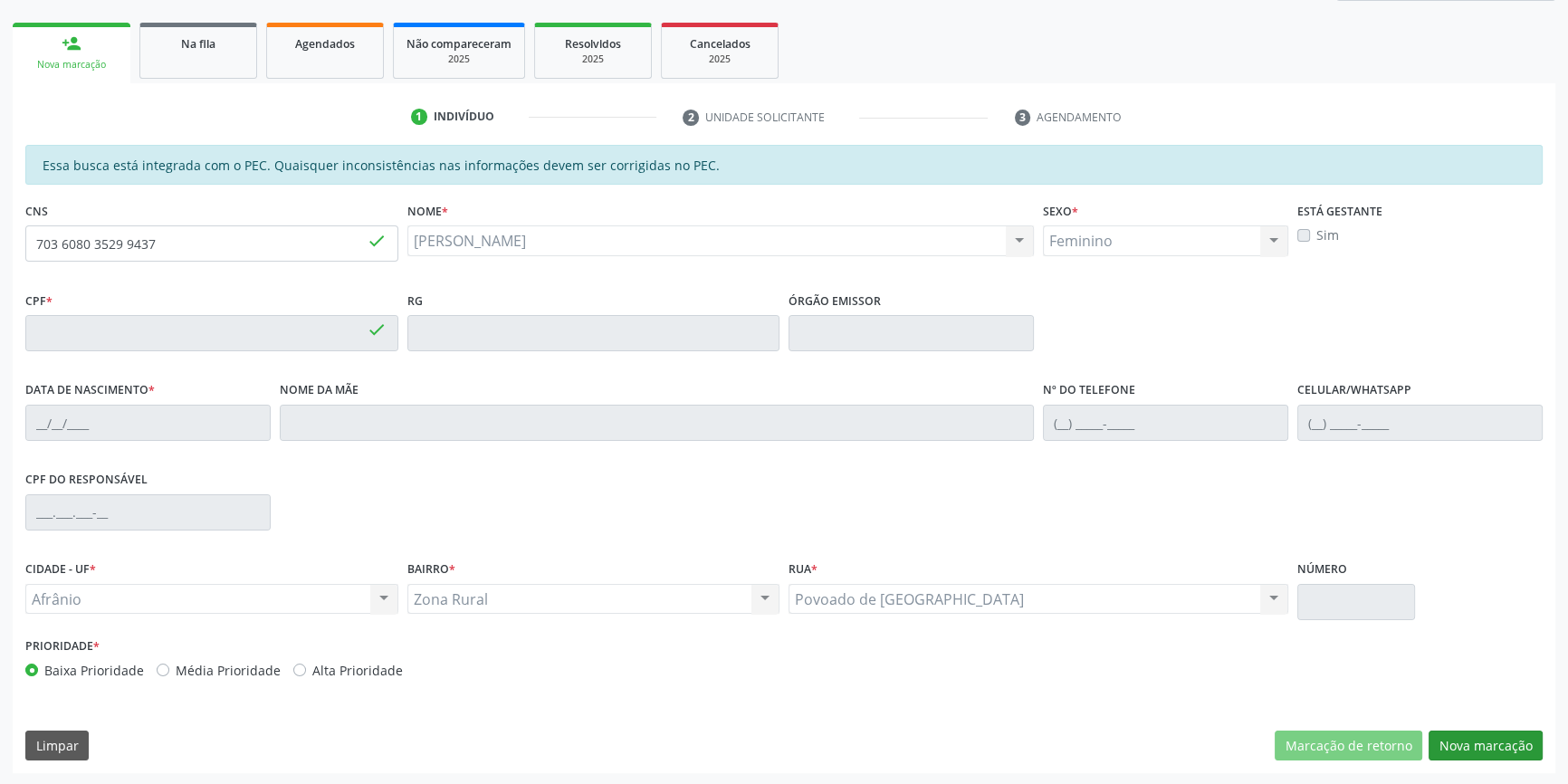
type input "038.954.318-77"
type input "[DATE]"
type input "Ermina Maria do [PERSON_NAME]"
type input "[PHONE_NUMBER]"
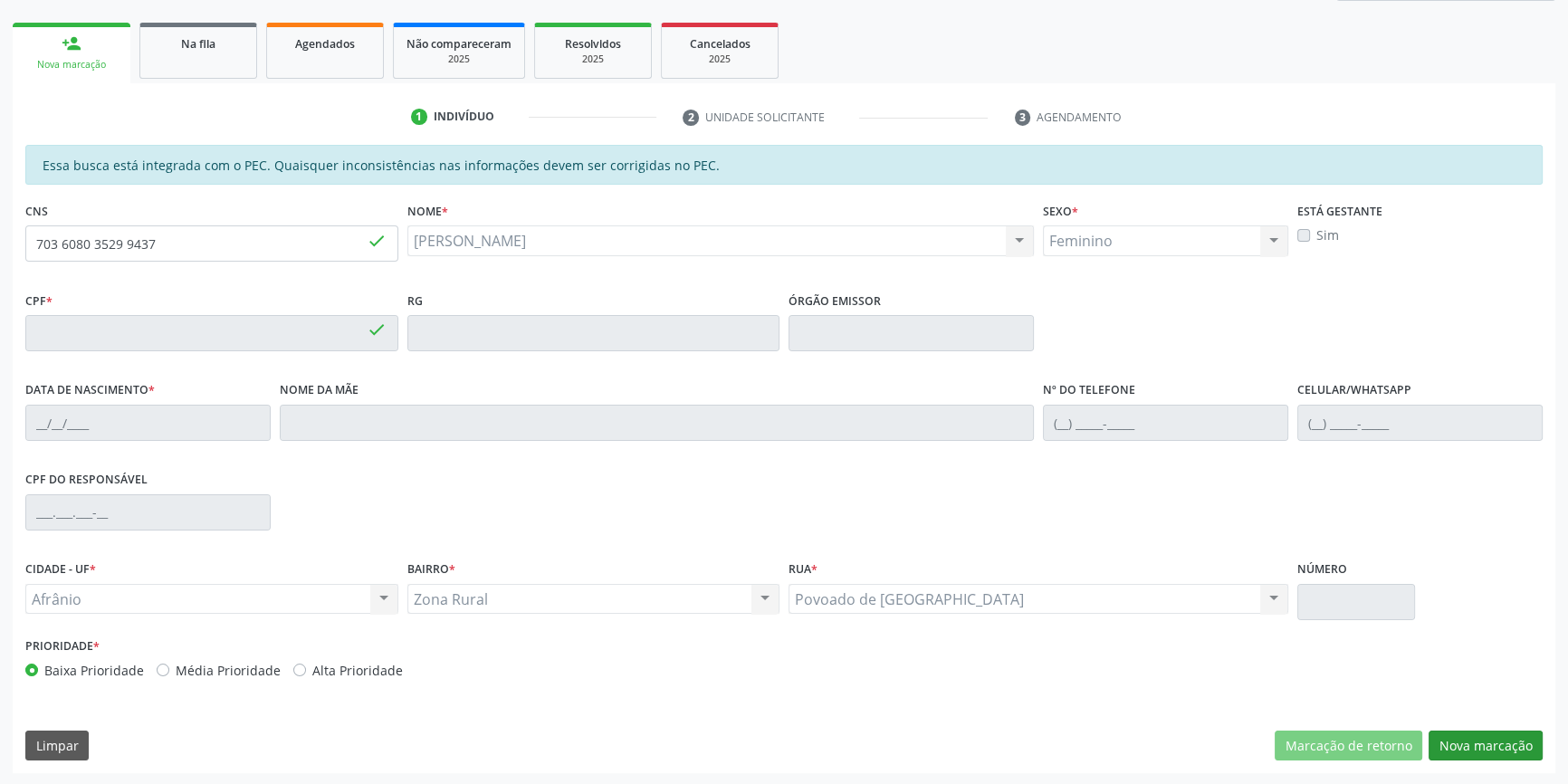
type input "S/N"
click at [1484, 755] on button "Nova marcação" at bounding box center [1485, 746] width 114 height 31
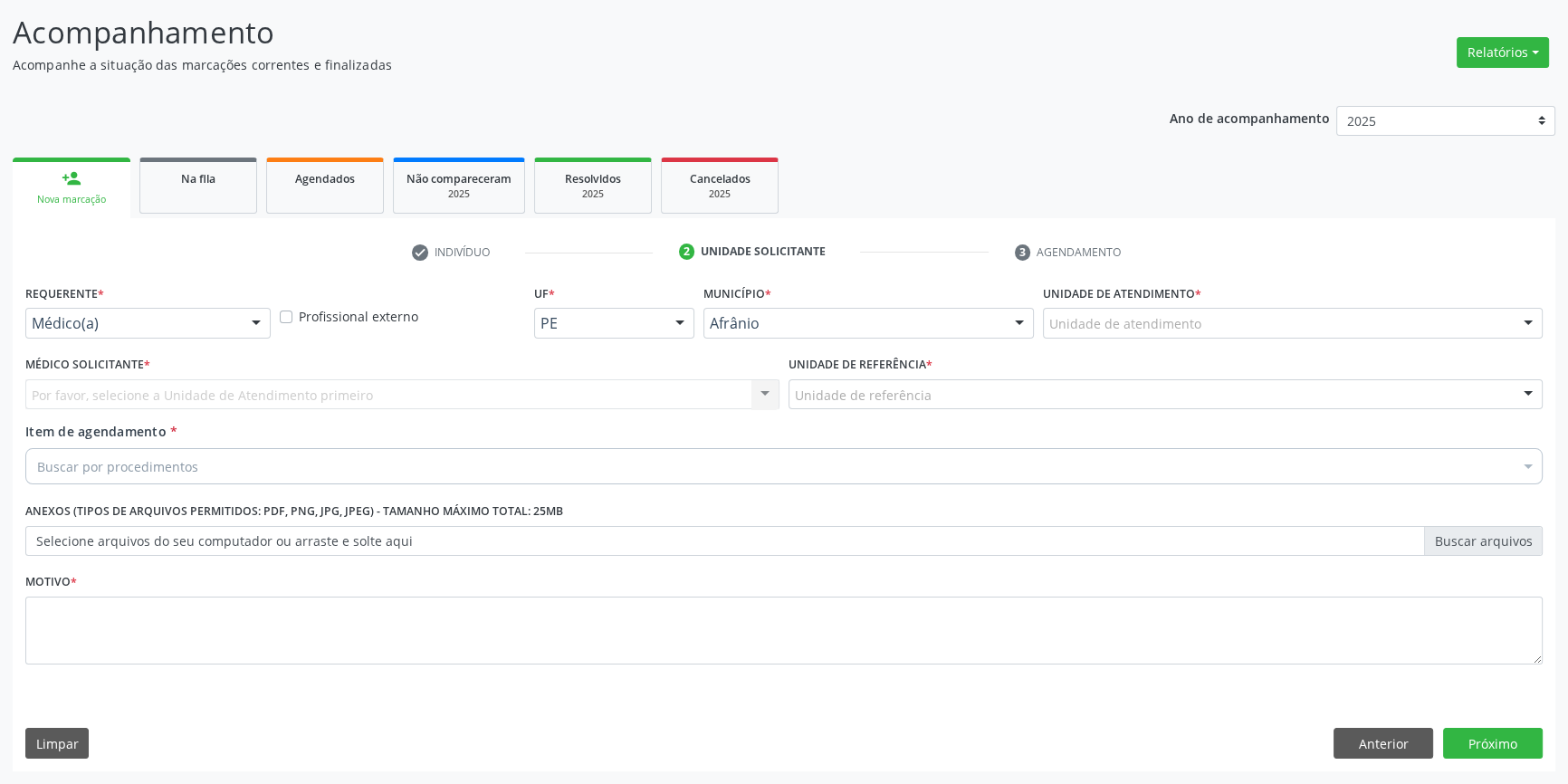
scroll to position [111, 0]
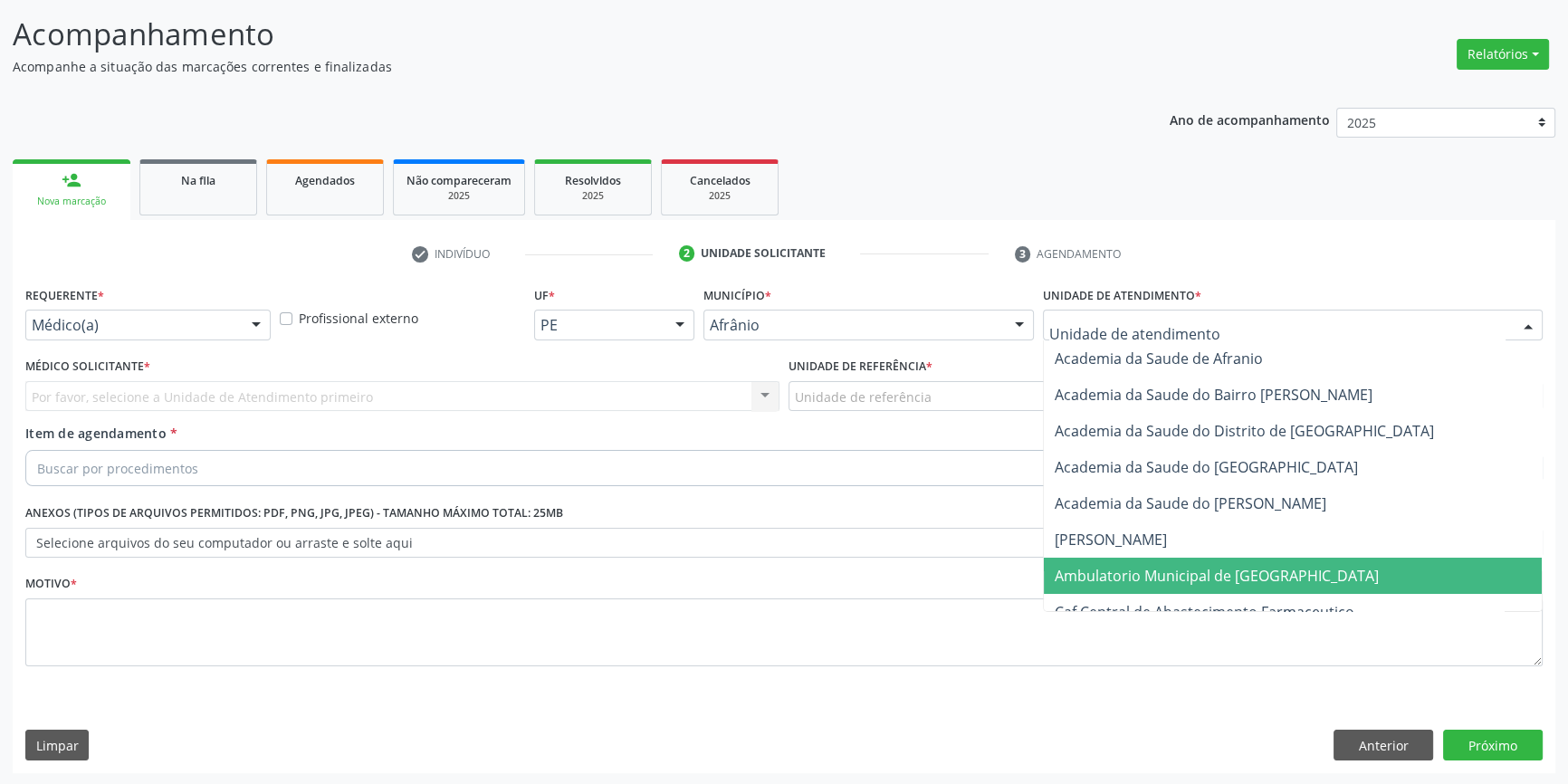
click at [1188, 571] on span "Ambulatorio Municipal de [GEOGRAPHIC_DATA]" at bounding box center [1217, 575] width 324 height 19
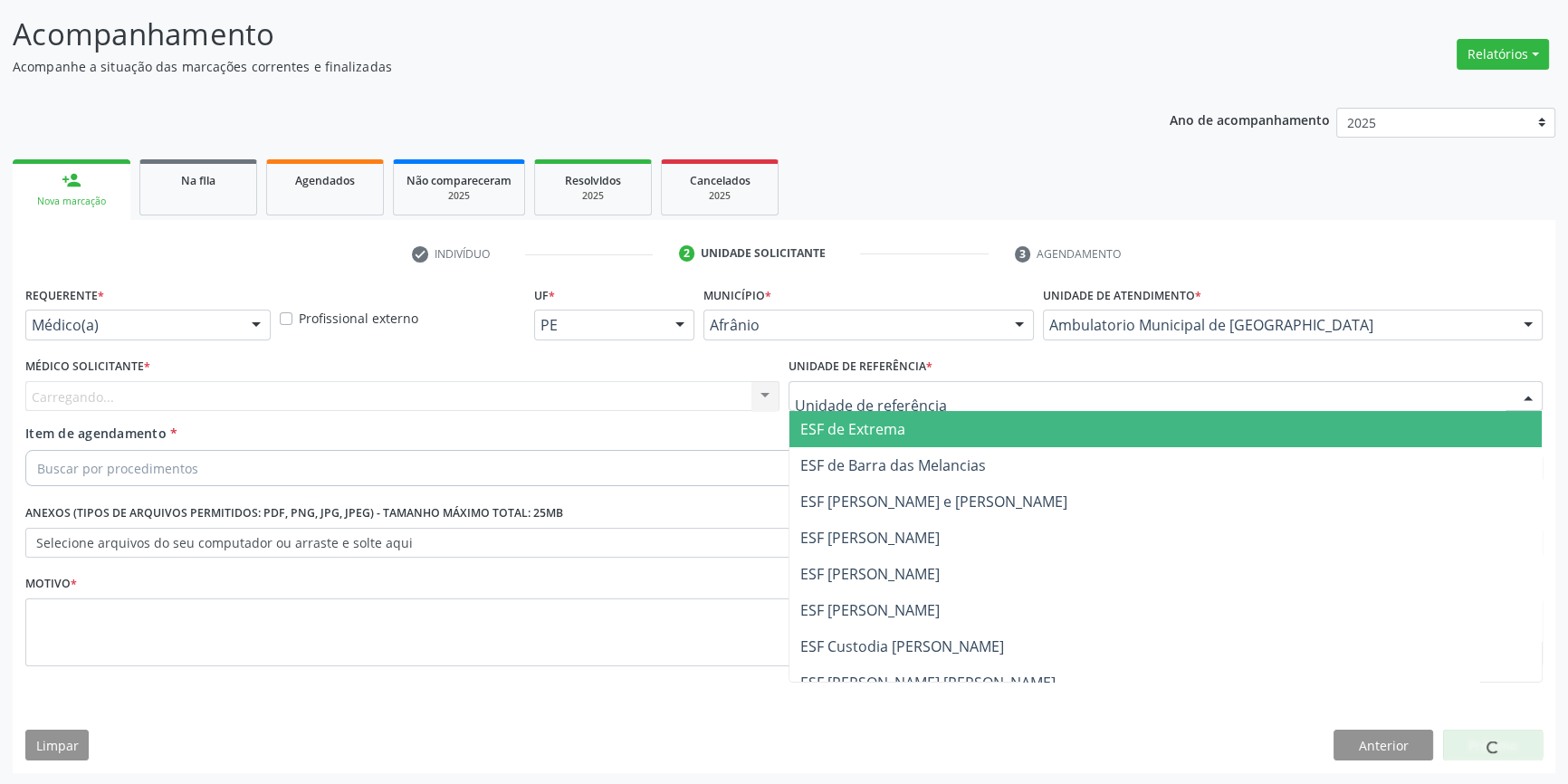
click at [996, 407] on div at bounding box center [1165, 397] width 754 height 31
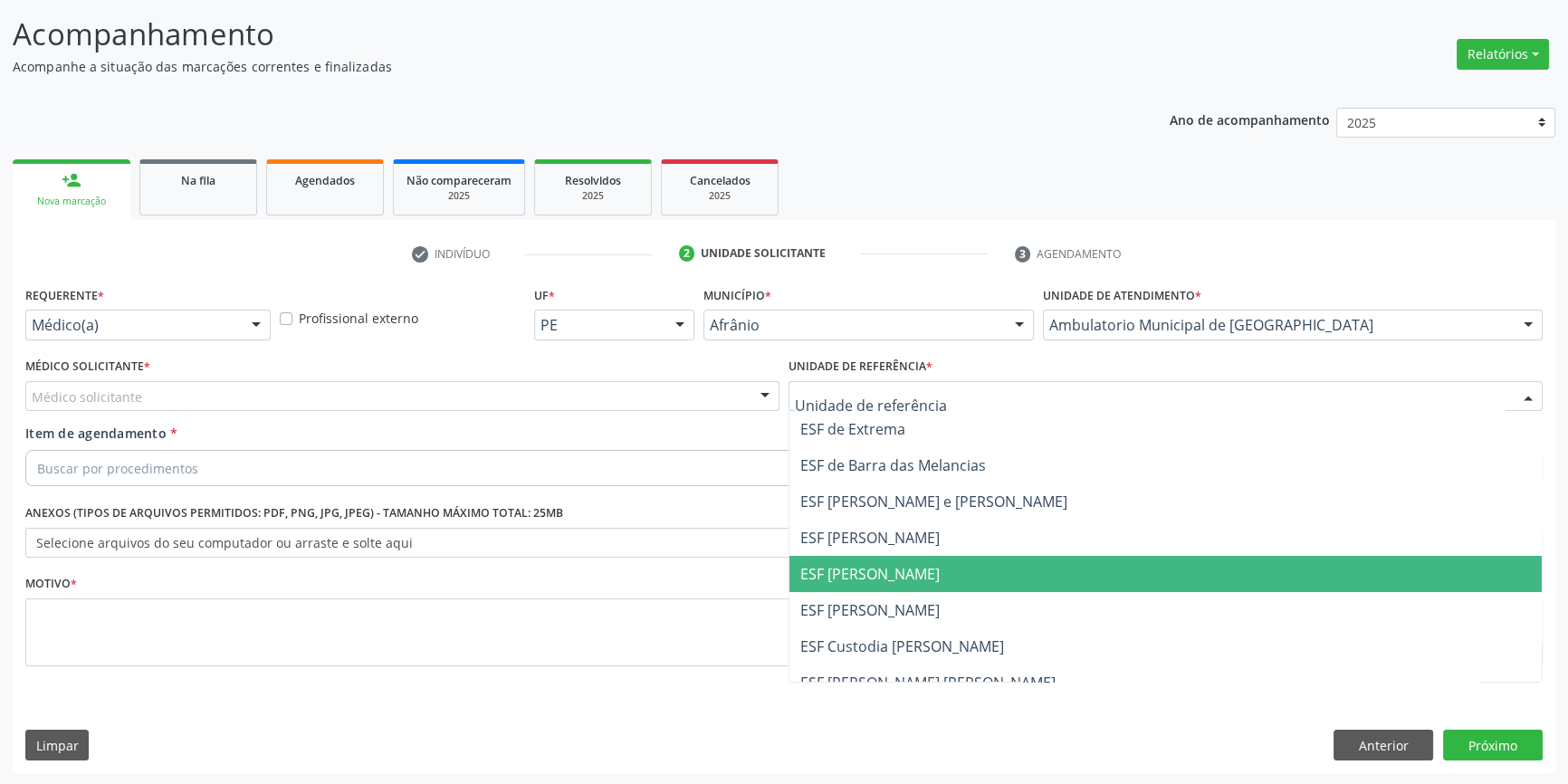
drag, startPoint x: 941, startPoint y: 574, endPoint x: 700, endPoint y: 493, distance: 254.2
click at [926, 569] on span "ESF [PERSON_NAME]" at bounding box center [1165, 573] width 752 height 36
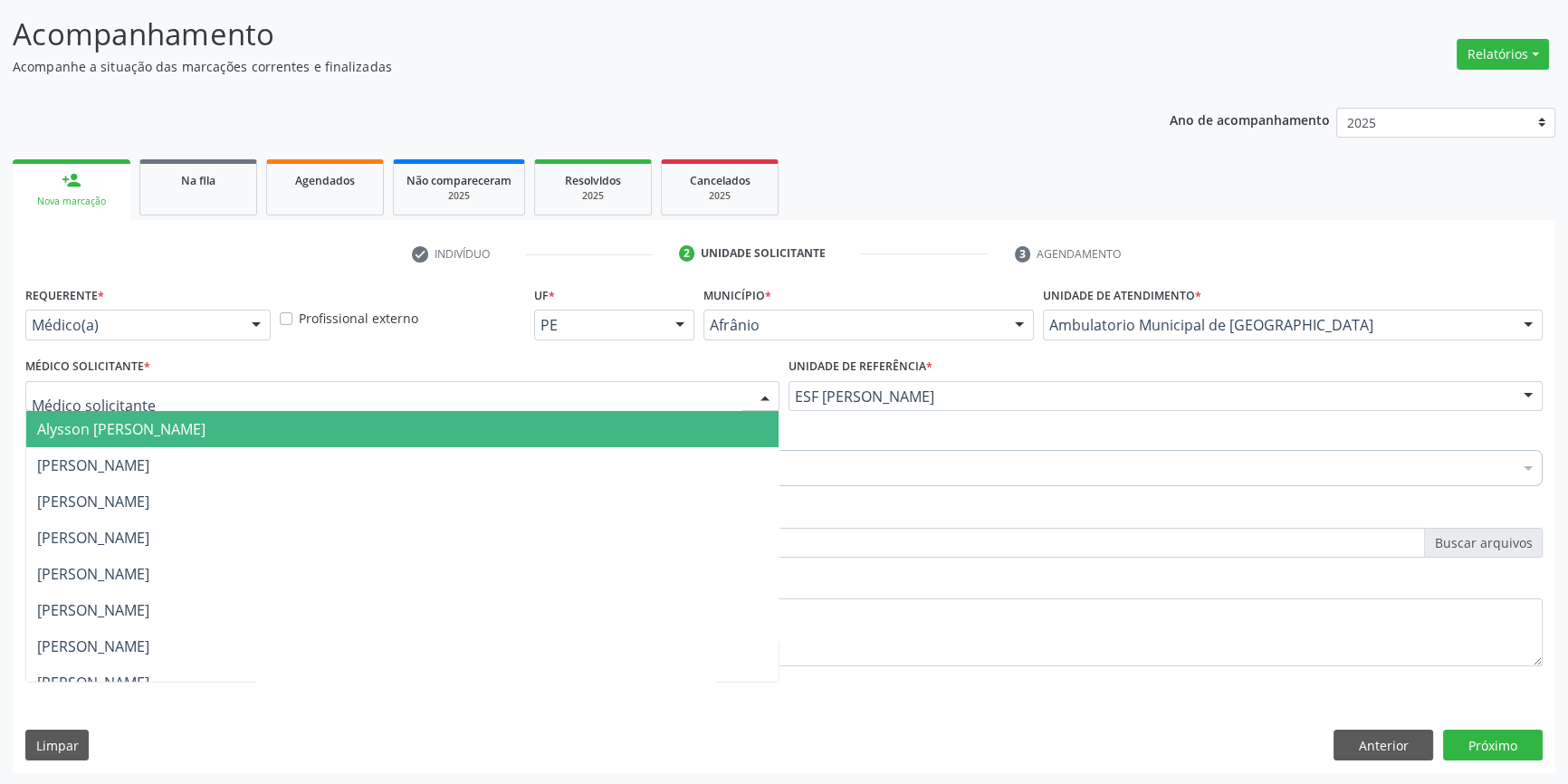
click at [536, 408] on div at bounding box center [402, 397] width 754 height 31
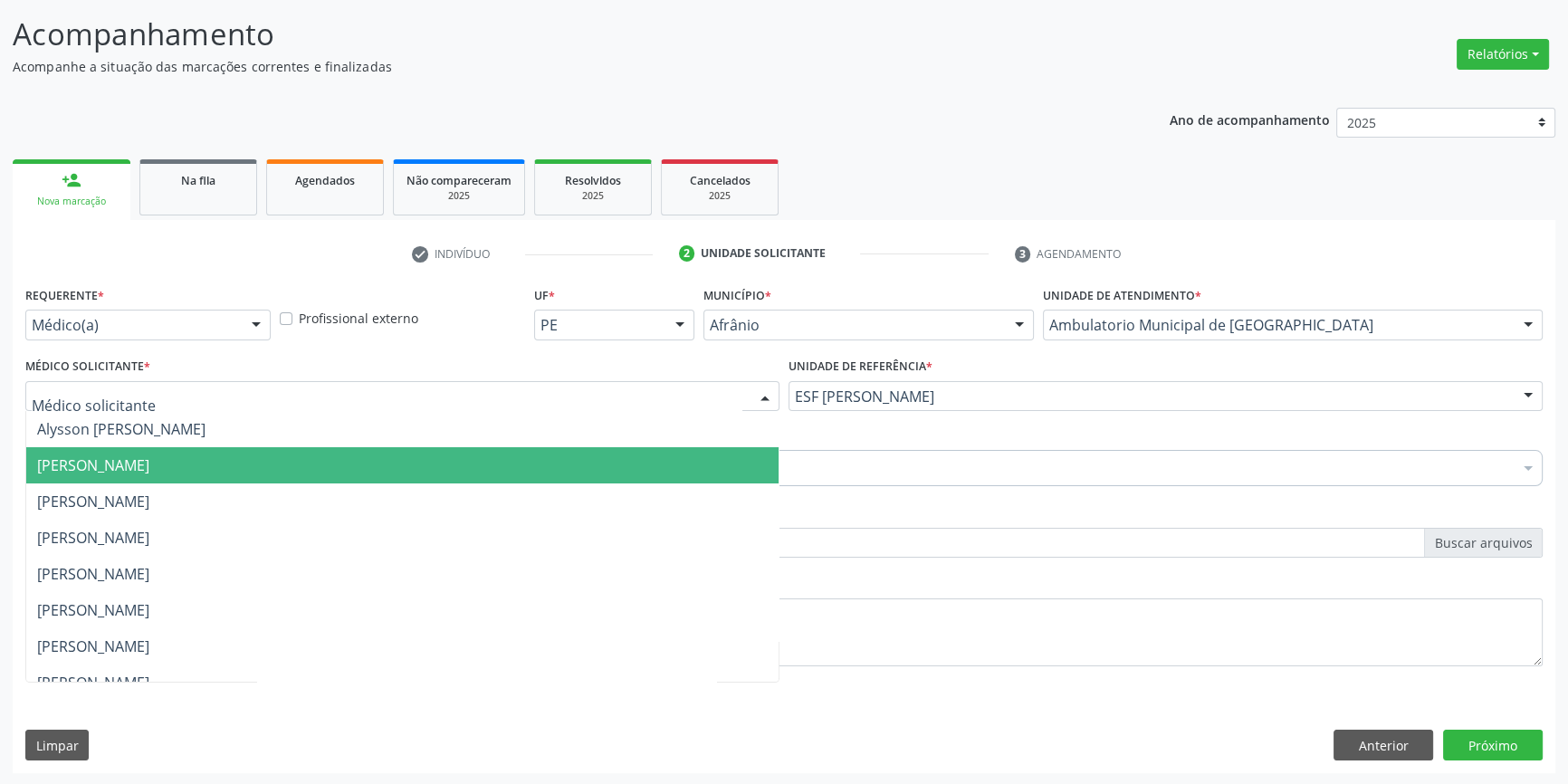
click at [496, 465] on span "[PERSON_NAME]" at bounding box center [402, 465] width 752 height 36
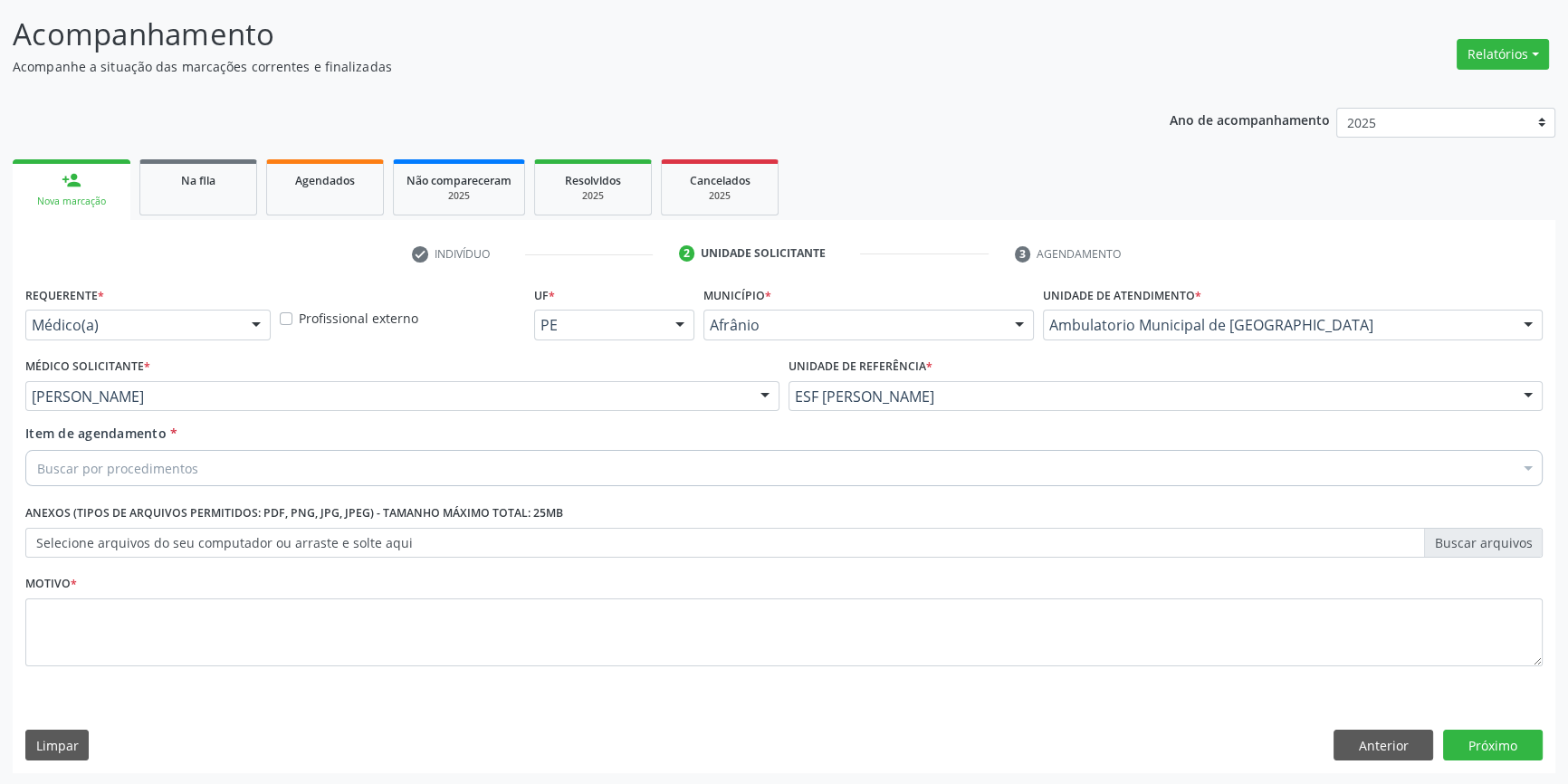
click at [496, 465] on div "Requerente * Médico(a) Médico(a) Enfermeiro(a) Paciente Nenhum resultado encont…" at bounding box center [784, 485] width 1517 height 410
click at [499, 465] on div "Buscar por procedimentos" at bounding box center [784, 467] width 1517 height 36
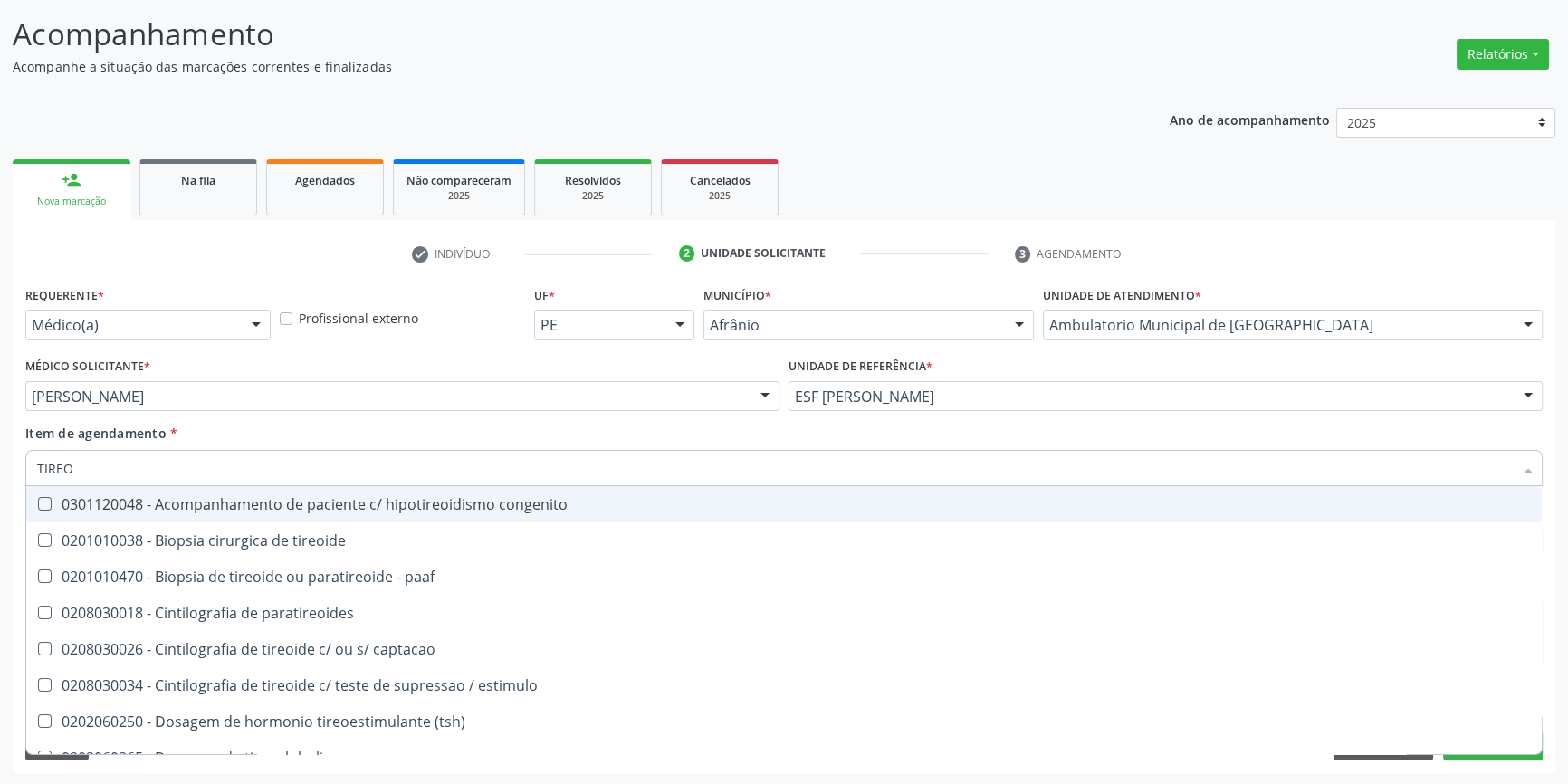
type input "TIREOI"
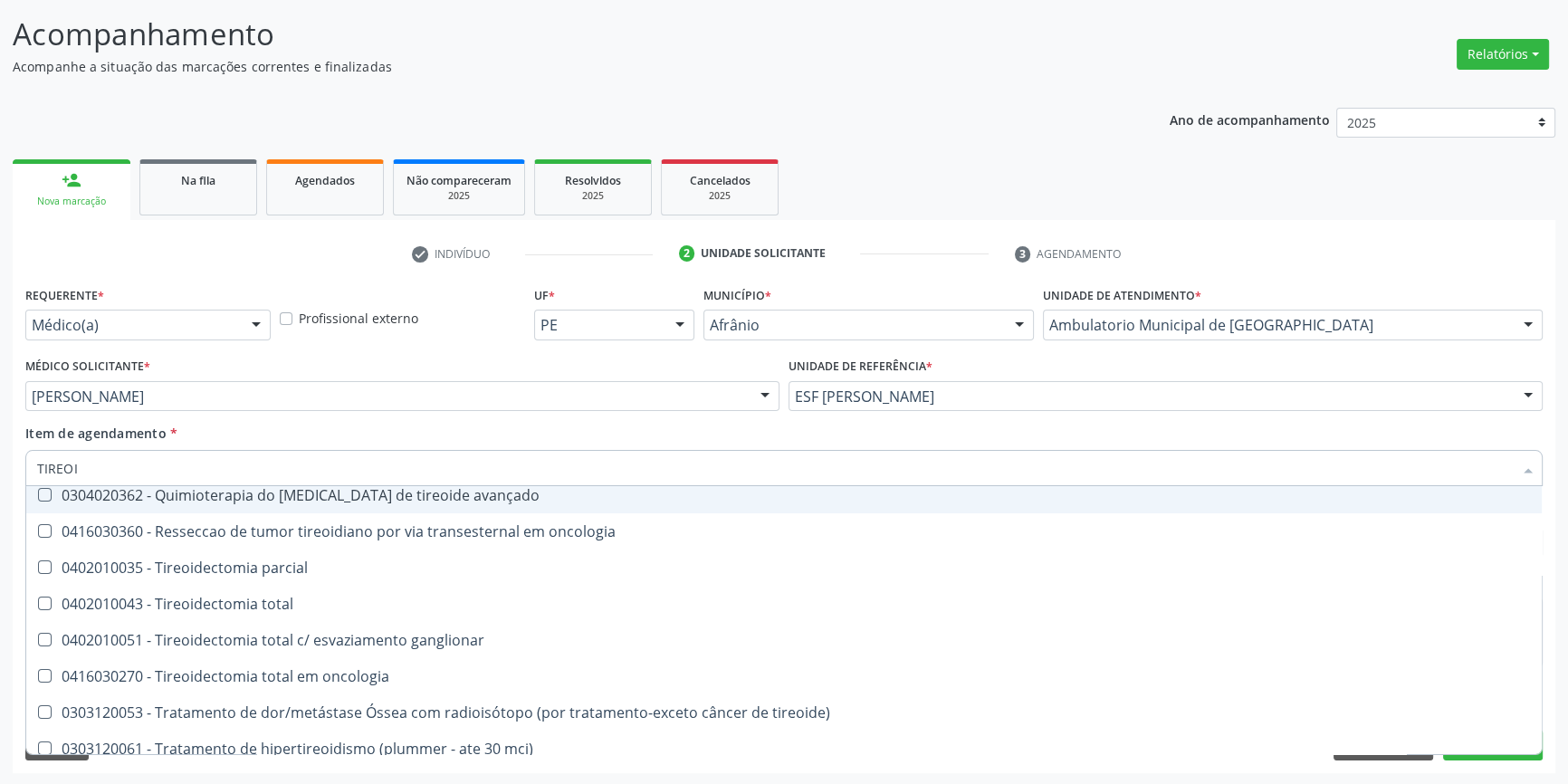
scroll to position [491, 0]
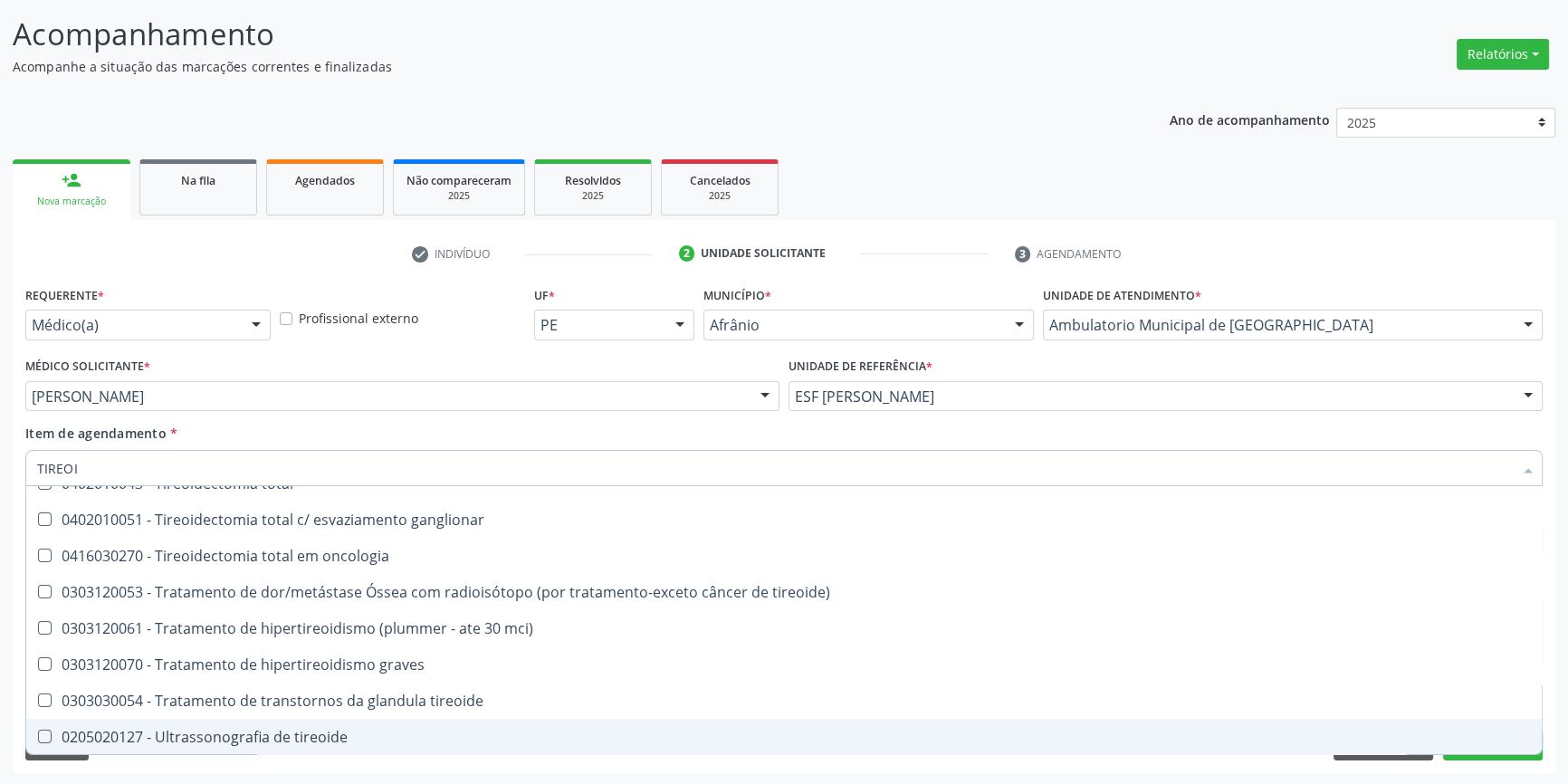
click at [333, 721] on span "0205020127 - Ultrassonografia de tireoide" at bounding box center [784, 736] width 1515 height 36
checkbox tireoide "true"
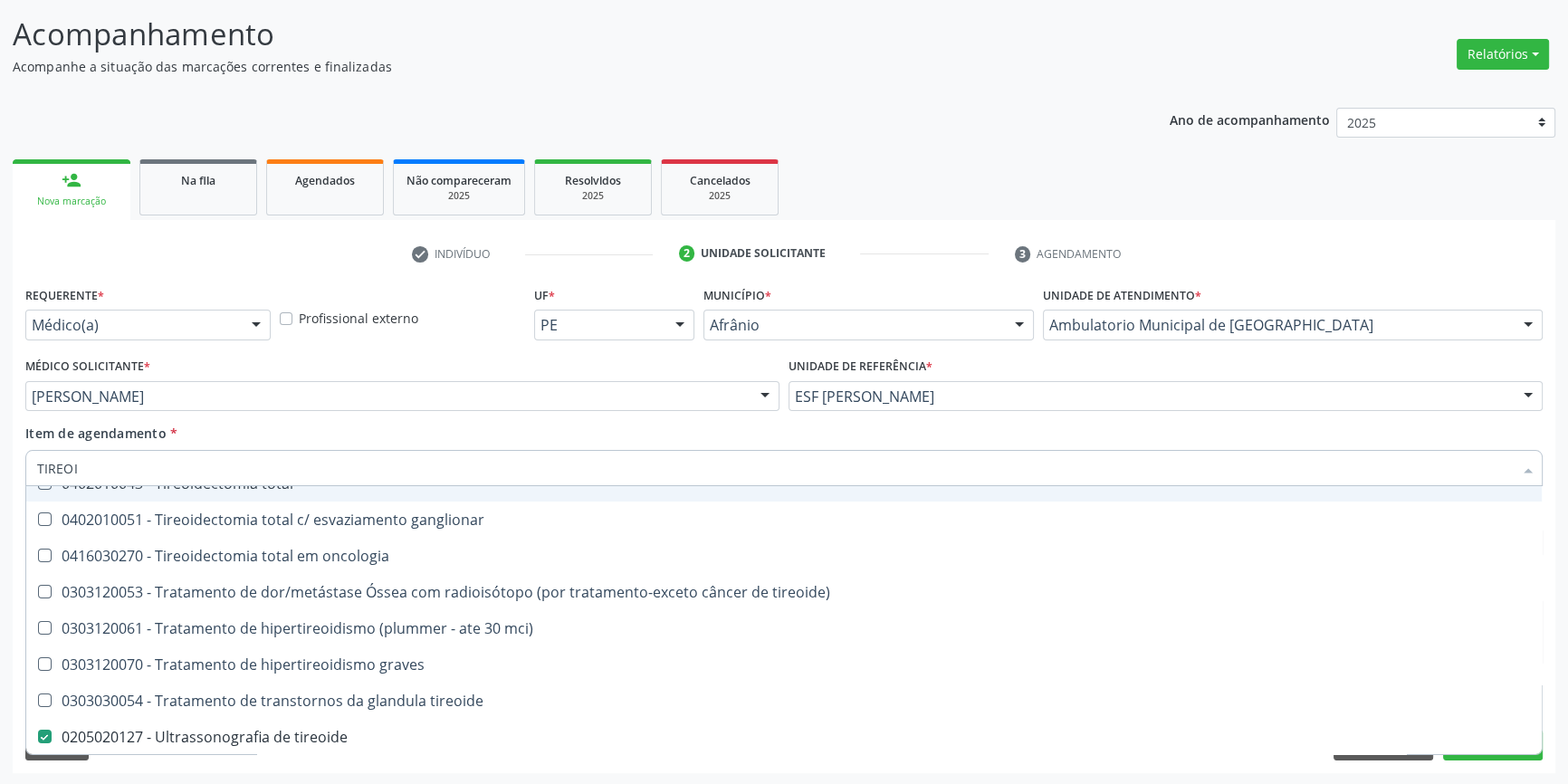
click at [423, 441] on div "Item de agendamento * TIREOI Desfazer seleção 0301120048 - Acompanhamento de pa…" at bounding box center [784, 451] width 1517 height 57
checkbox tireoide "true"
checkbox tireoide "false"
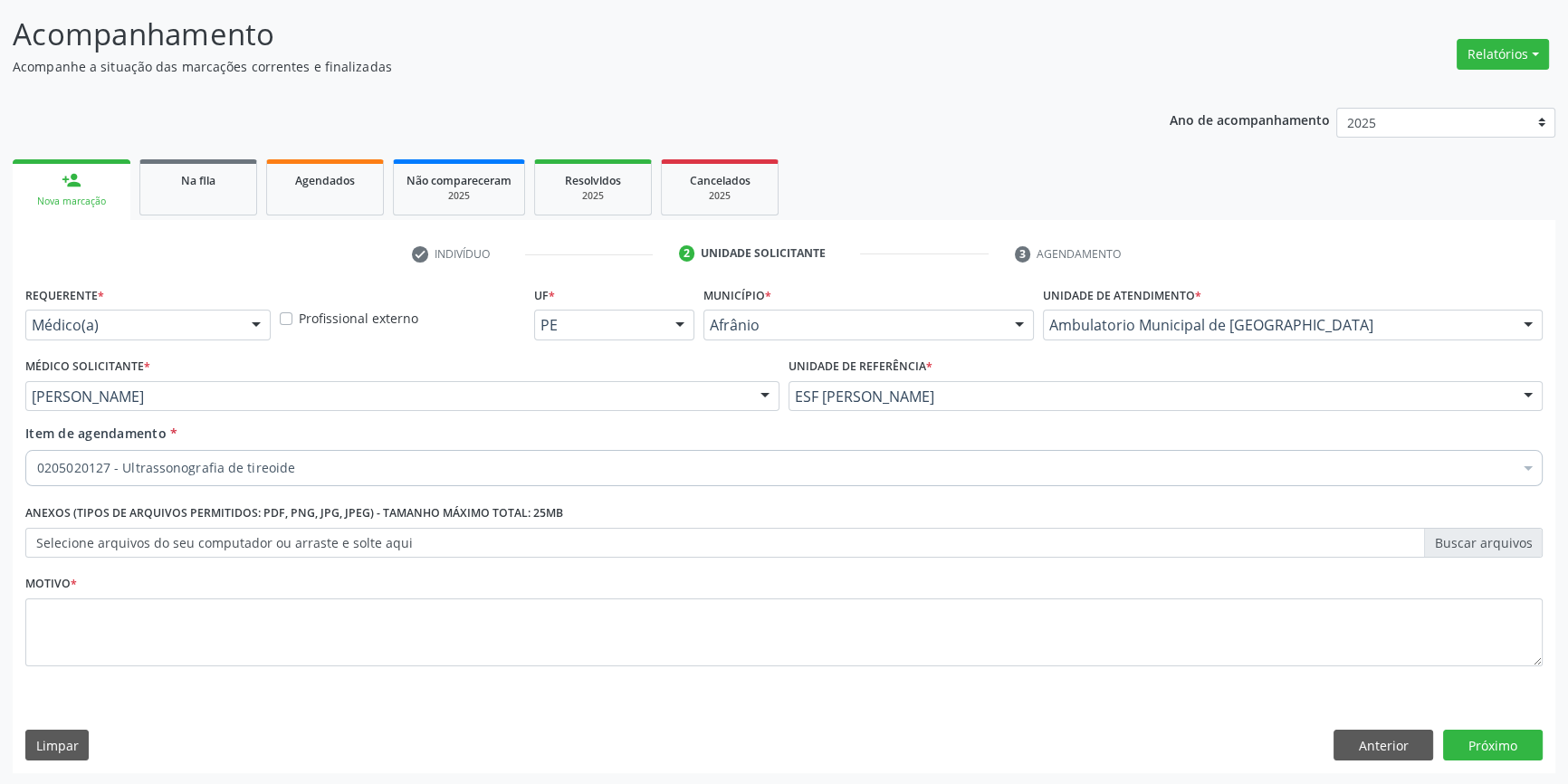
scroll to position [0, 0]
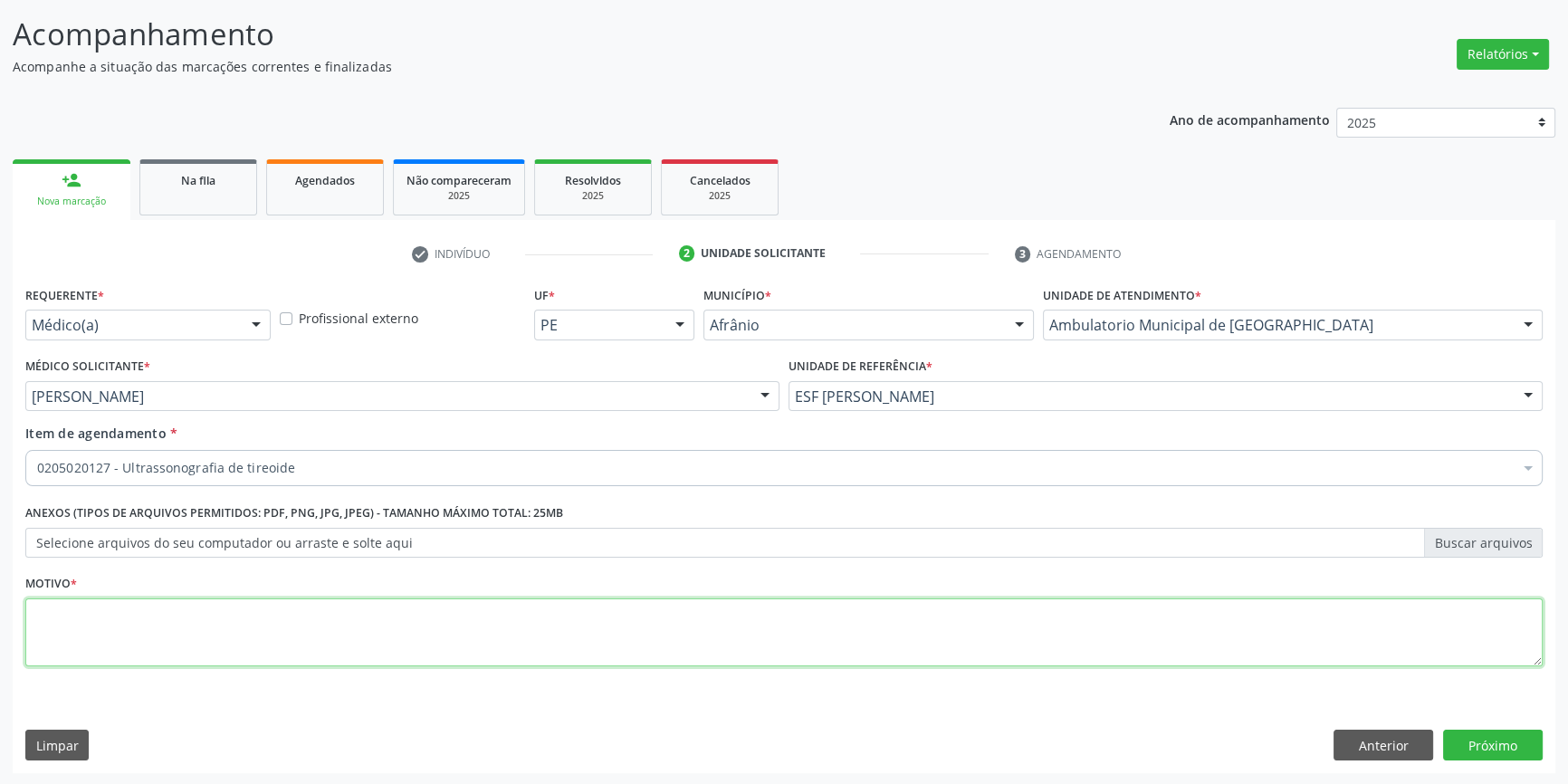
click at [229, 660] on textarea at bounding box center [784, 632] width 1517 height 69
type textarea "'"
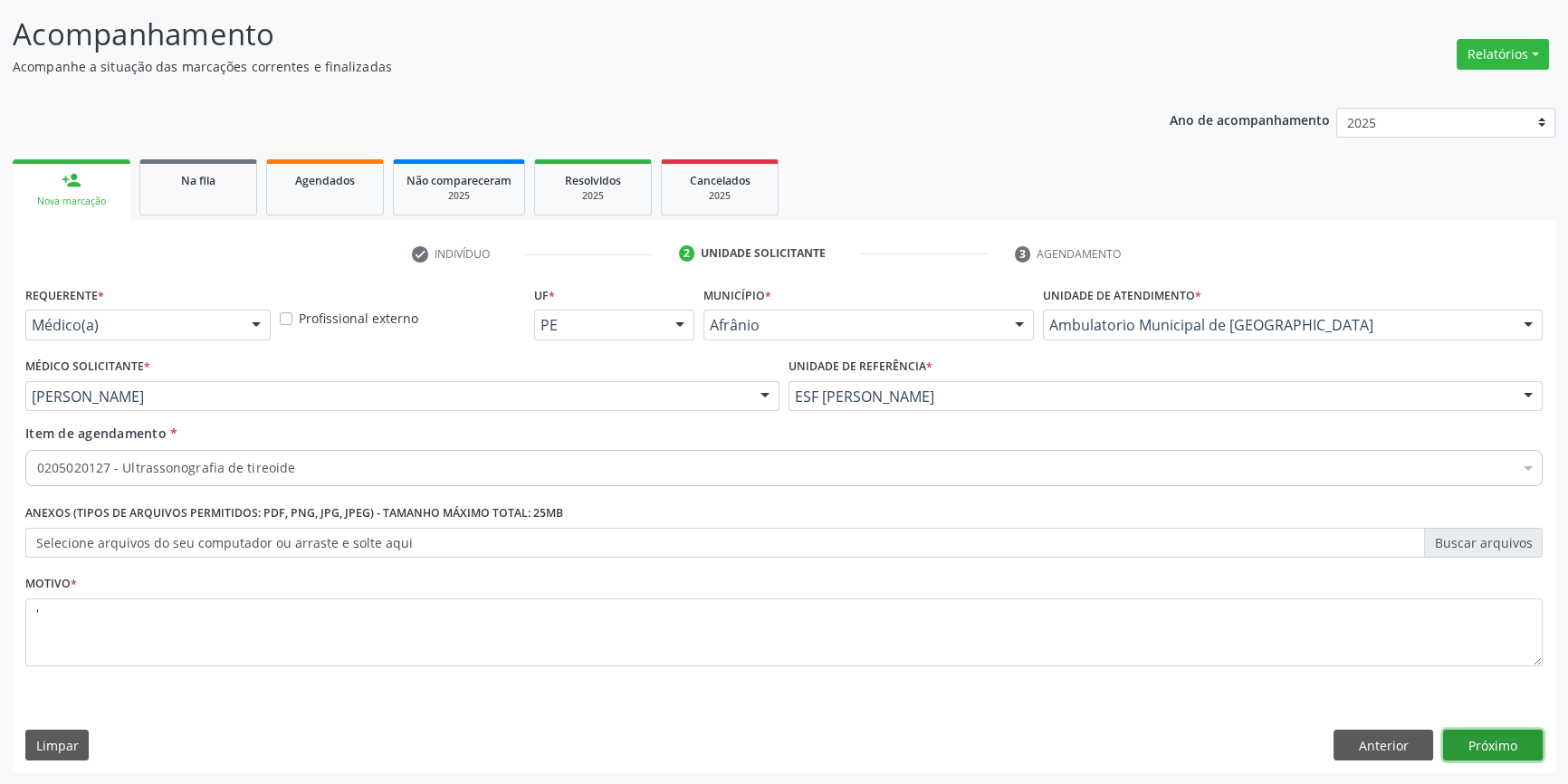
click at [1513, 737] on button "Próximo" at bounding box center [1493, 745] width 99 height 31
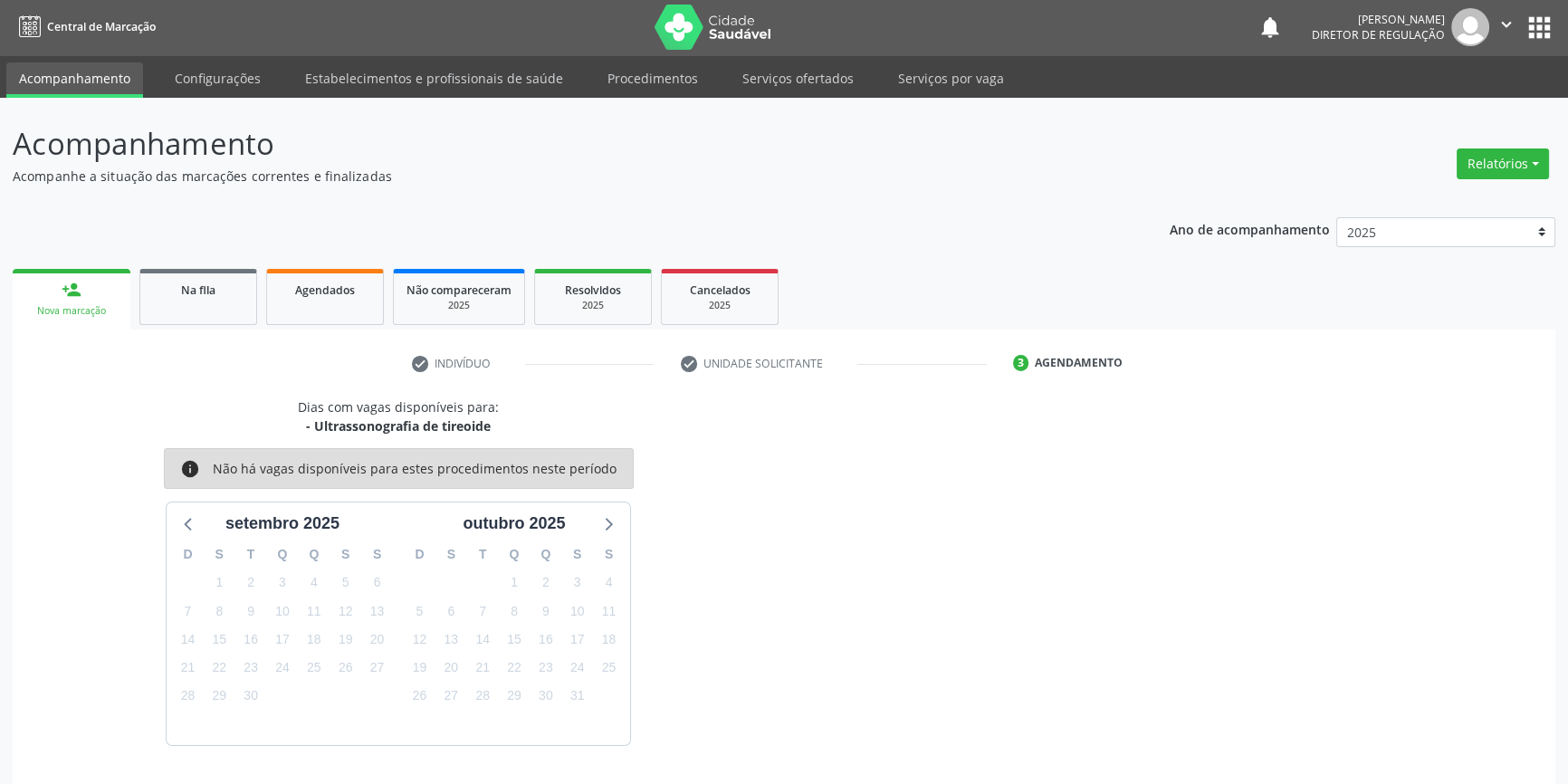
scroll to position [55, 0]
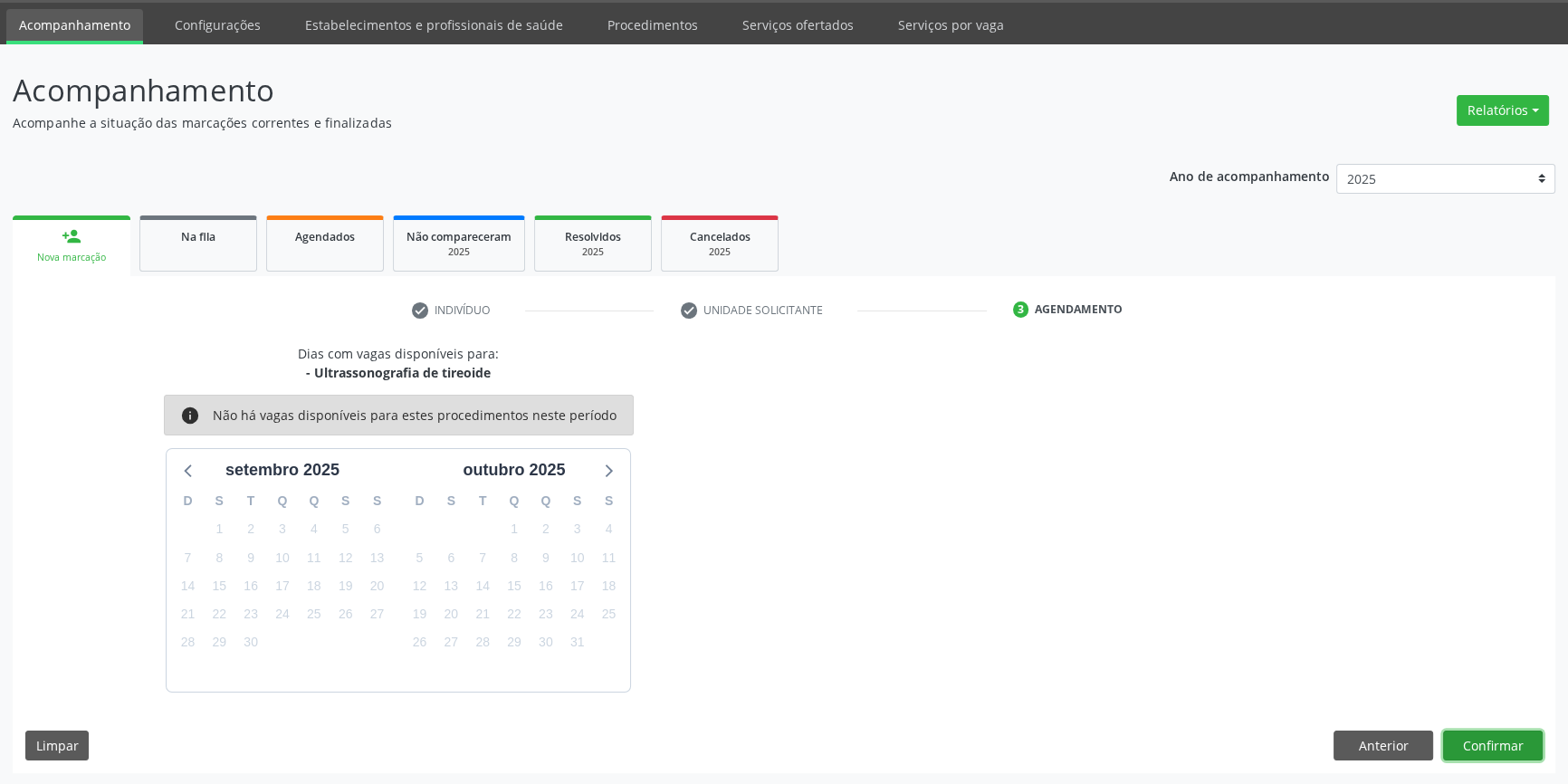
click at [1485, 753] on button "Confirmar" at bounding box center [1493, 746] width 99 height 31
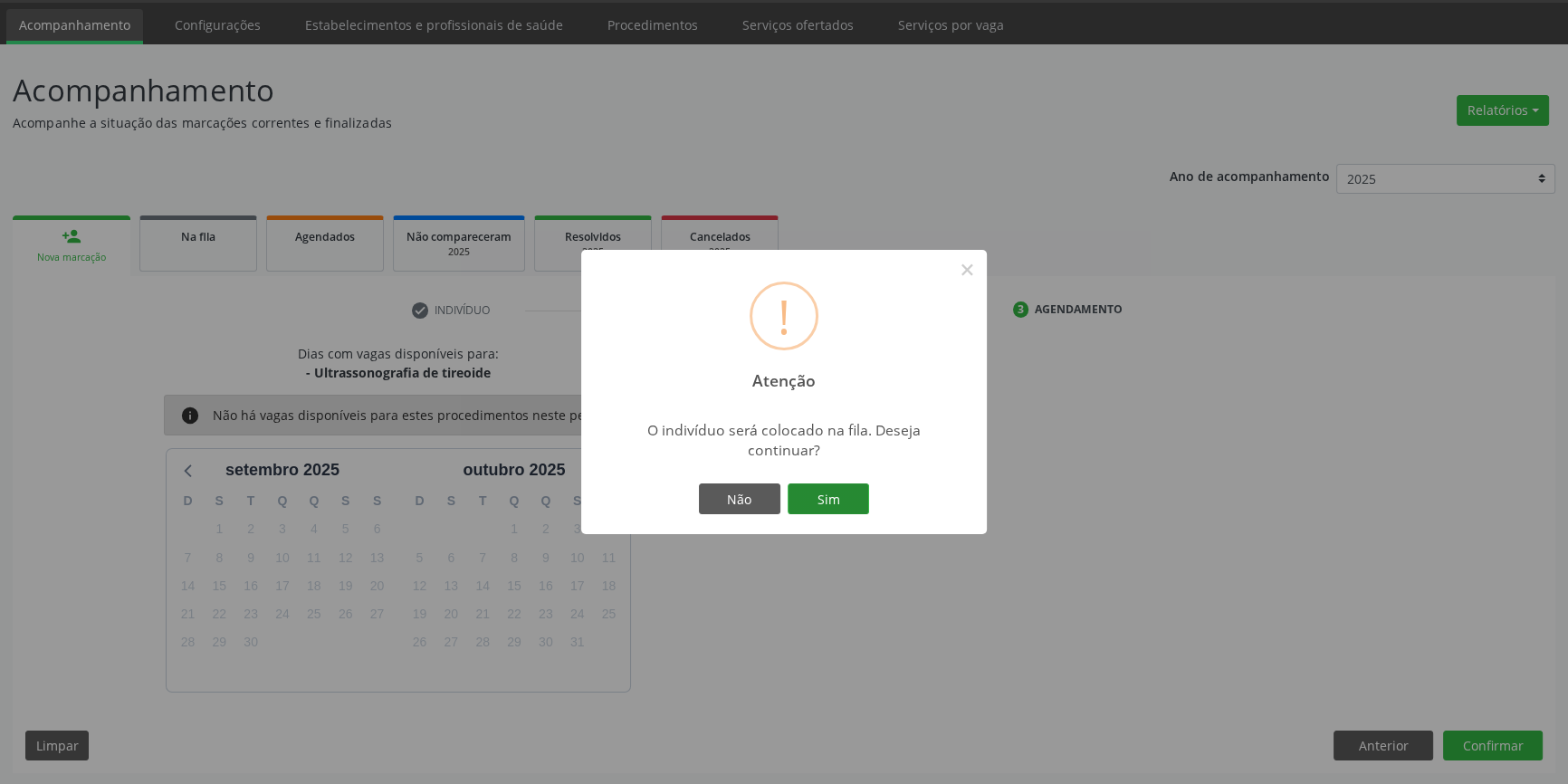
click at [857, 495] on button "Sim" at bounding box center [828, 499] width 82 height 31
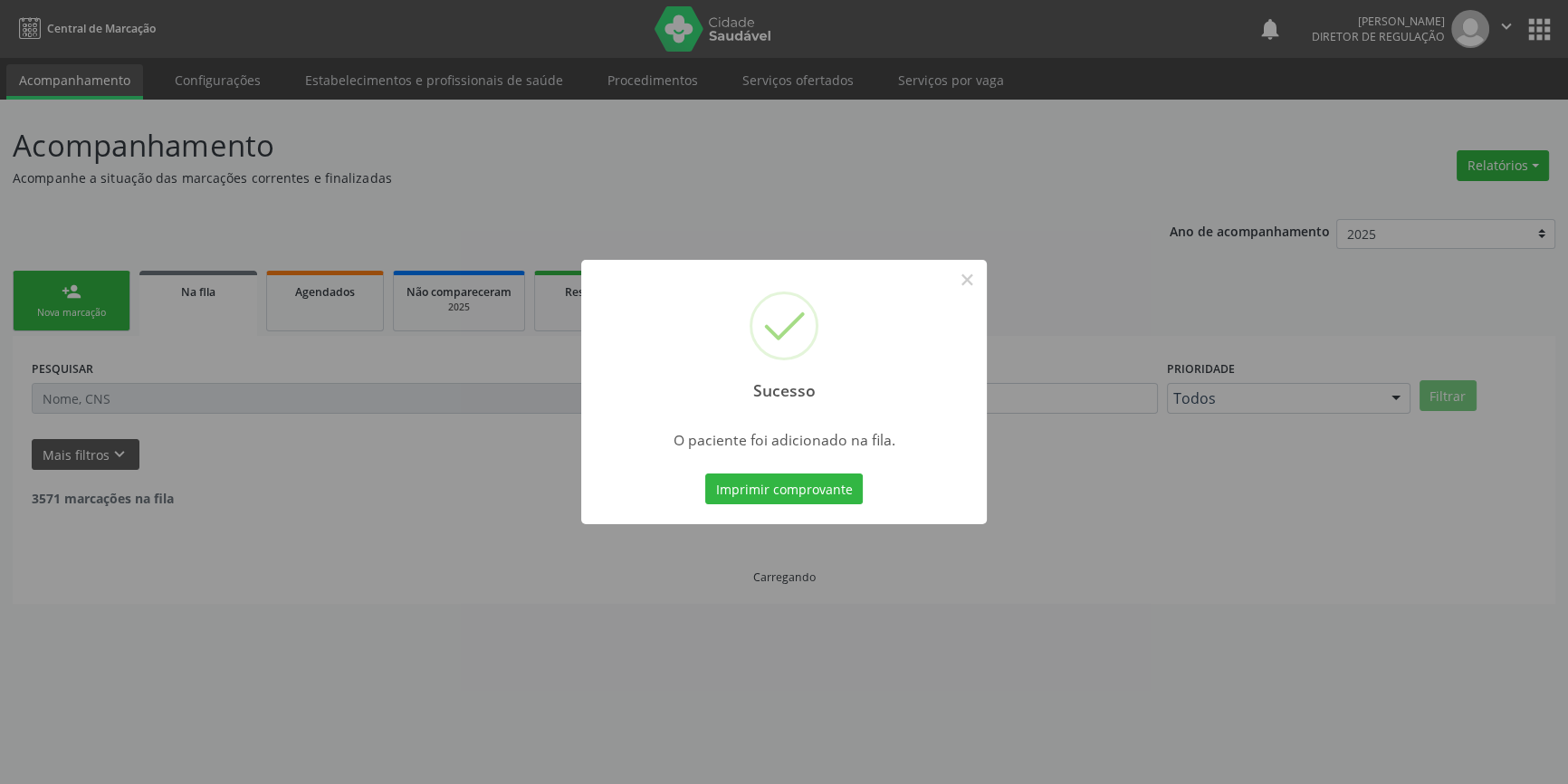
scroll to position [0, 0]
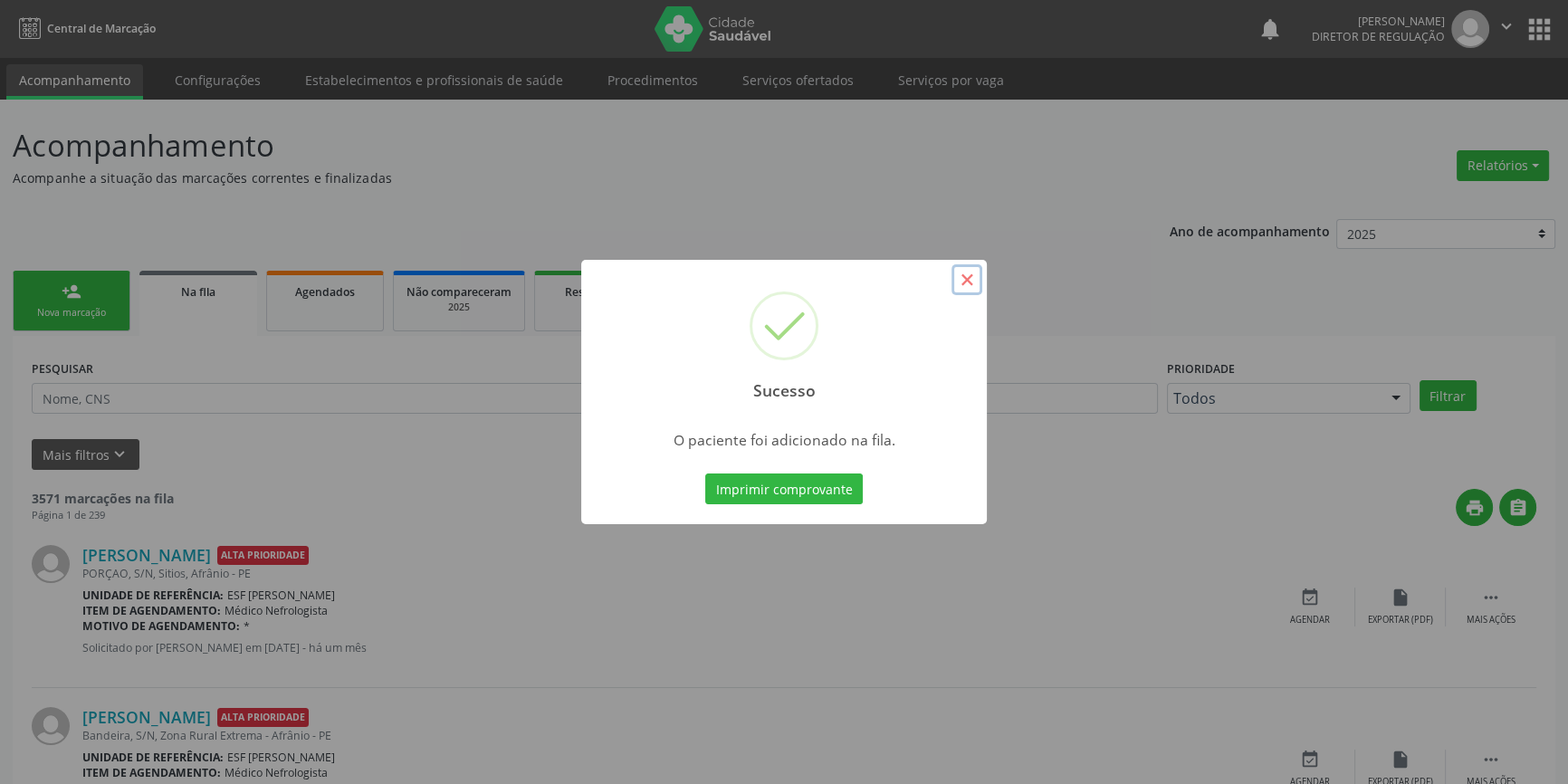
click at [966, 284] on button "×" at bounding box center [967, 280] width 31 height 31
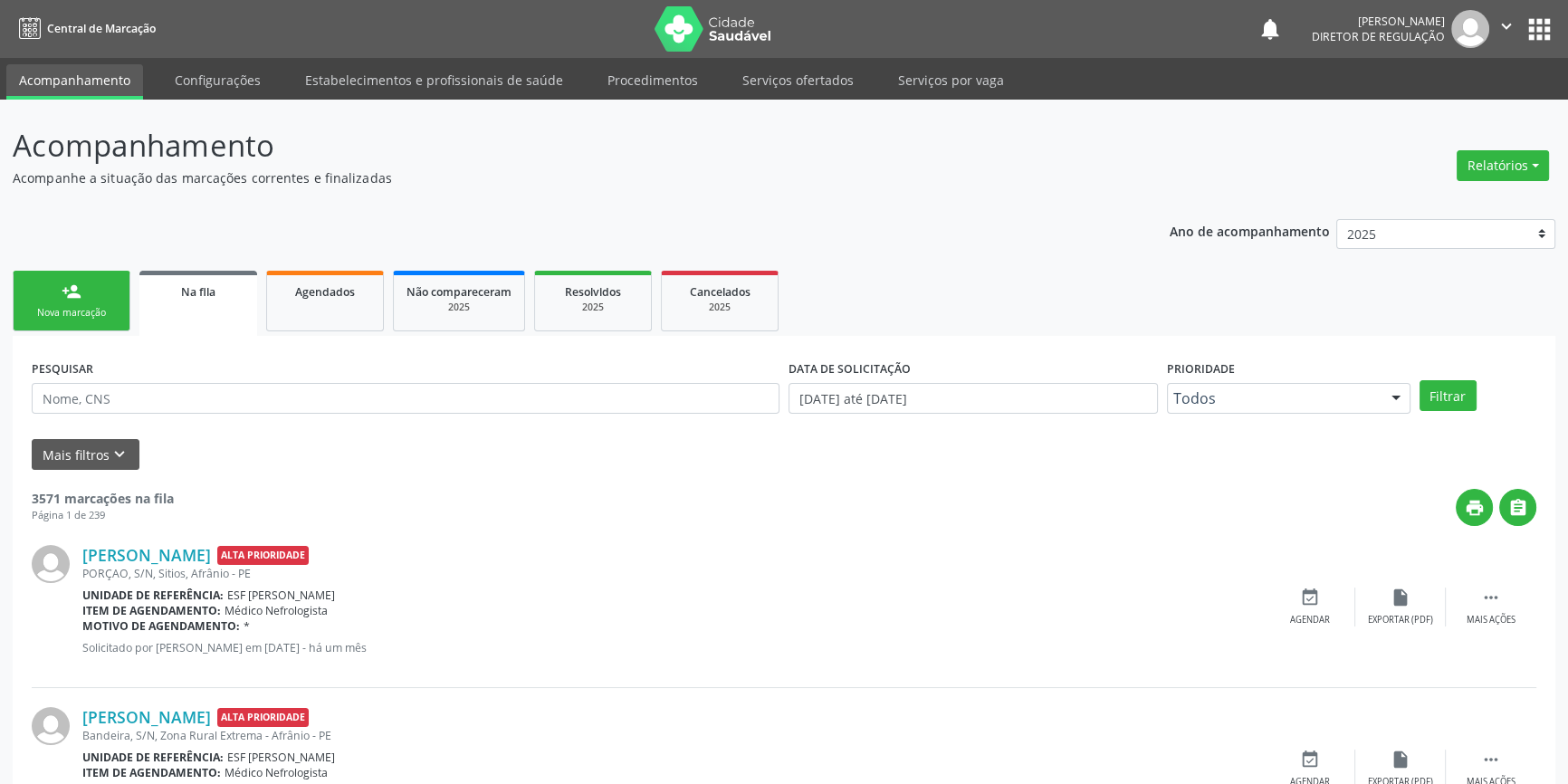
click at [70, 292] on div "person_add" at bounding box center [71, 291] width 19 height 19
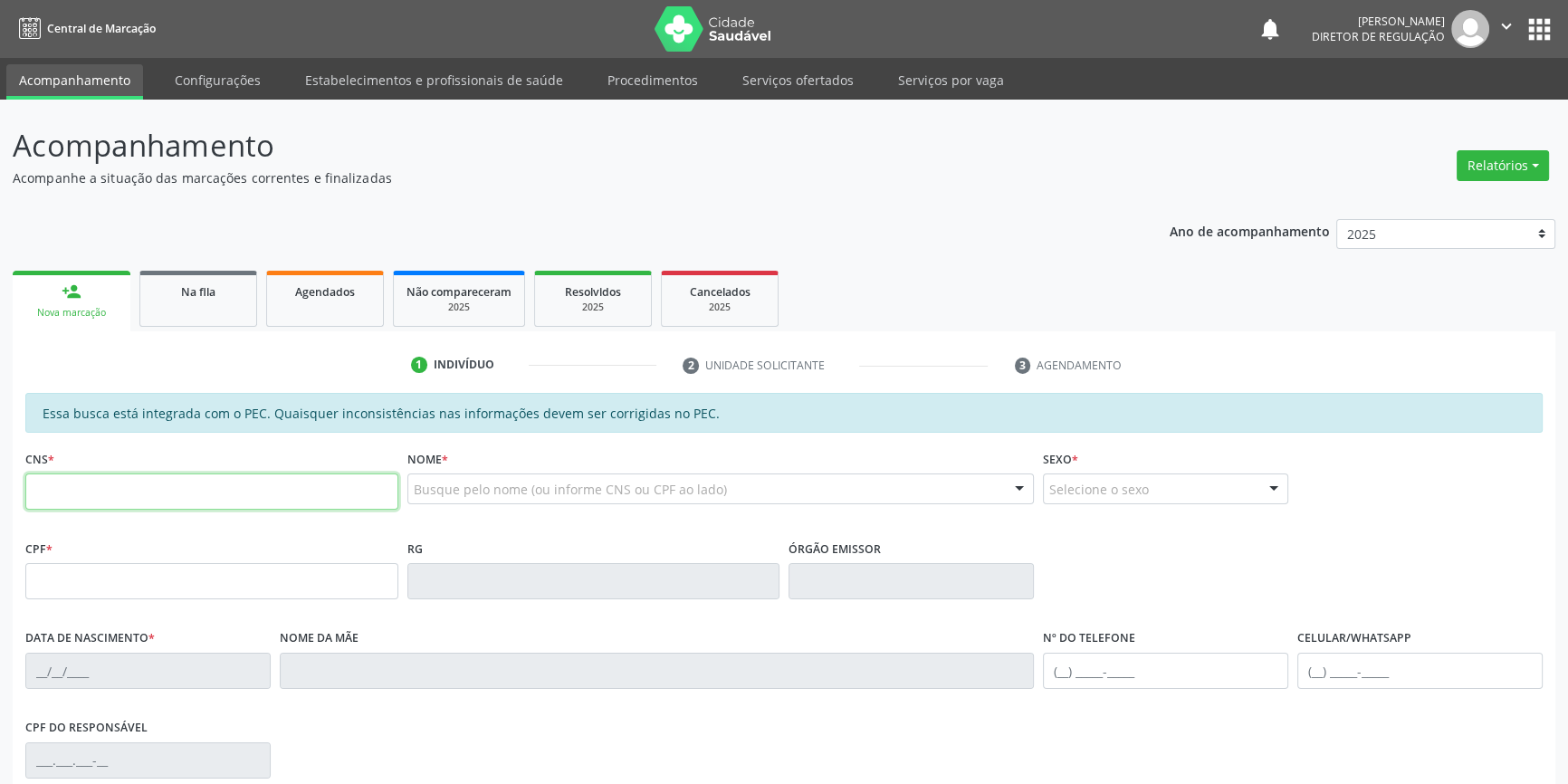
click at [163, 498] on input "text" at bounding box center [211, 491] width 373 height 36
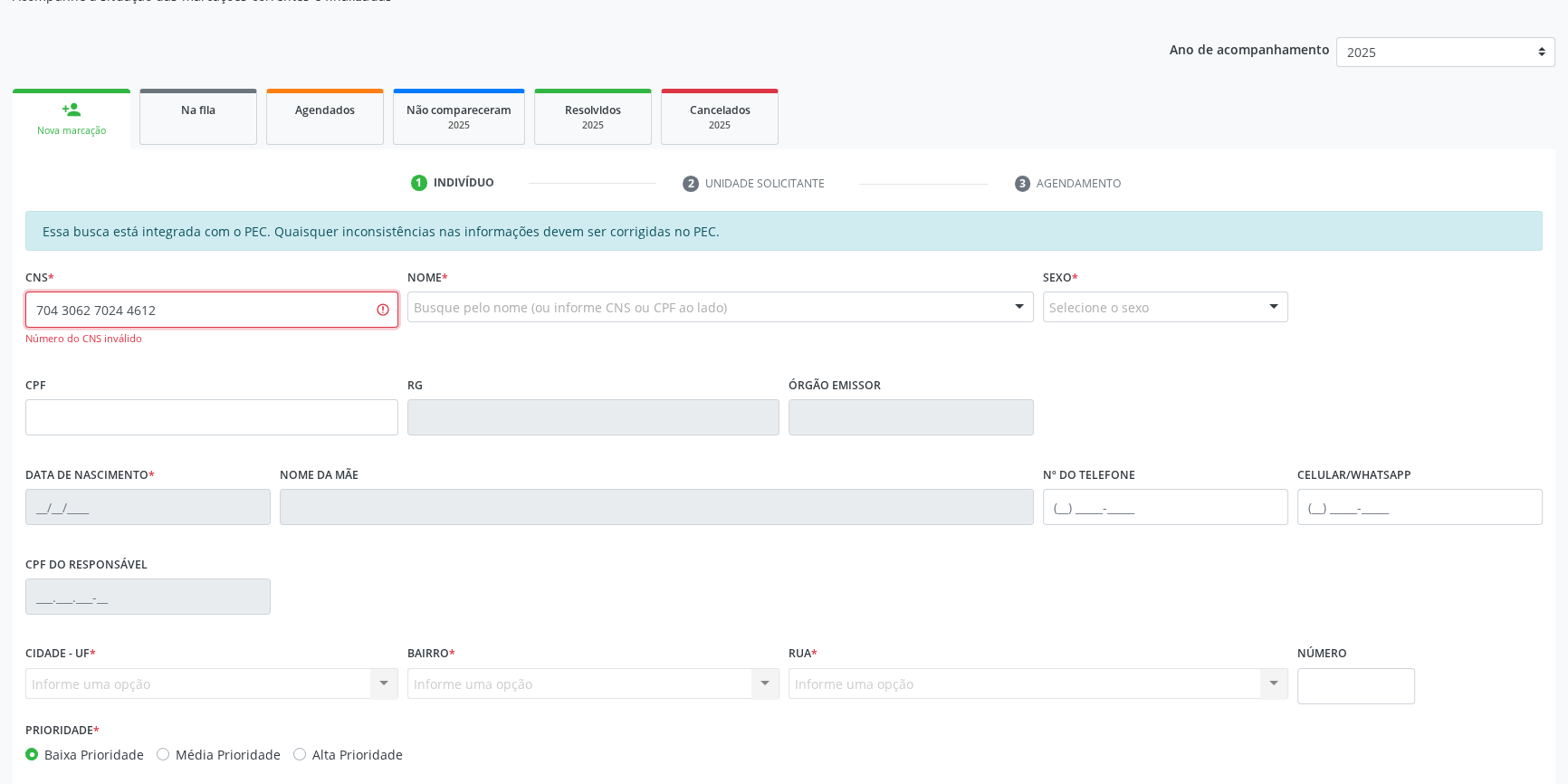
scroll to position [267, 0]
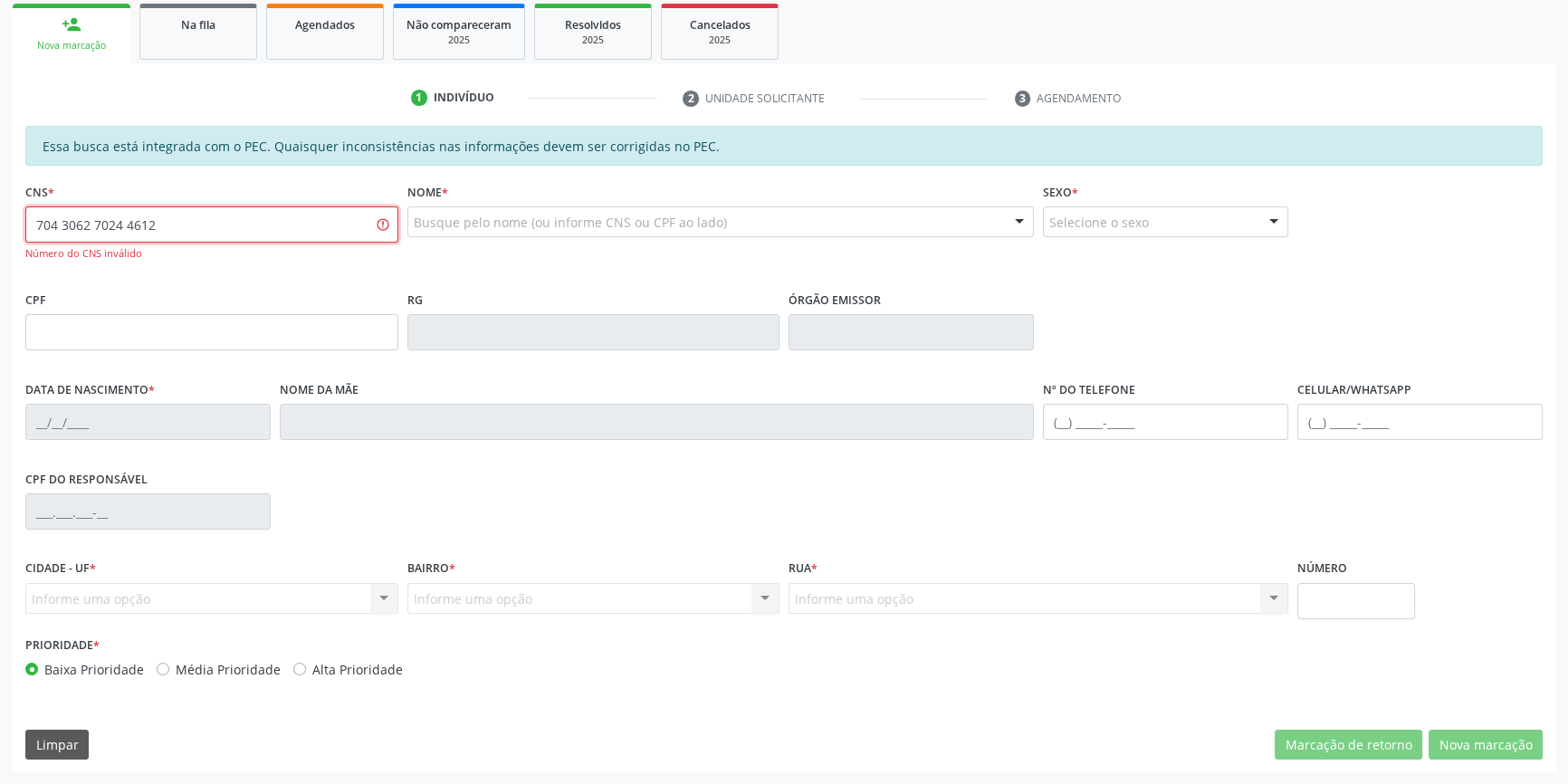
drag, startPoint x: 200, startPoint y: 232, endPoint x: 0, endPoint y: 227, distance: 200.1
click at [0, 227] on div "Acompanhamento Acompanhe a situação das marcações correntes e finalizadas Relat…" at bounding box center [784, 308] width 1568 height 952
type input "703 4062 7024 4612"
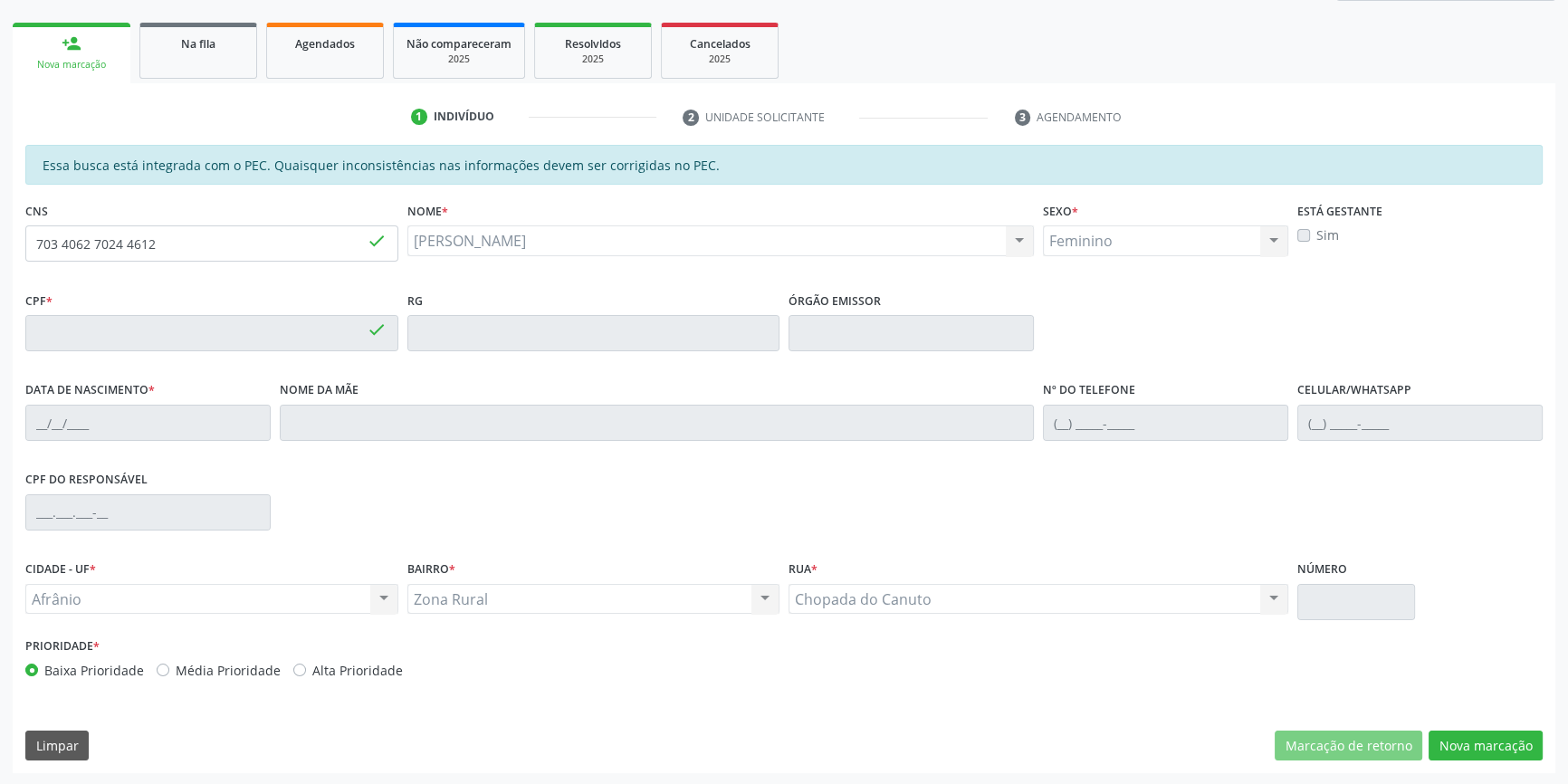
type input "457.436.494-72"
type input "25[DATE]"
type input "[PERSON_NAME]"
type input "[PHONE_NUMBER]"
type input "S/N"
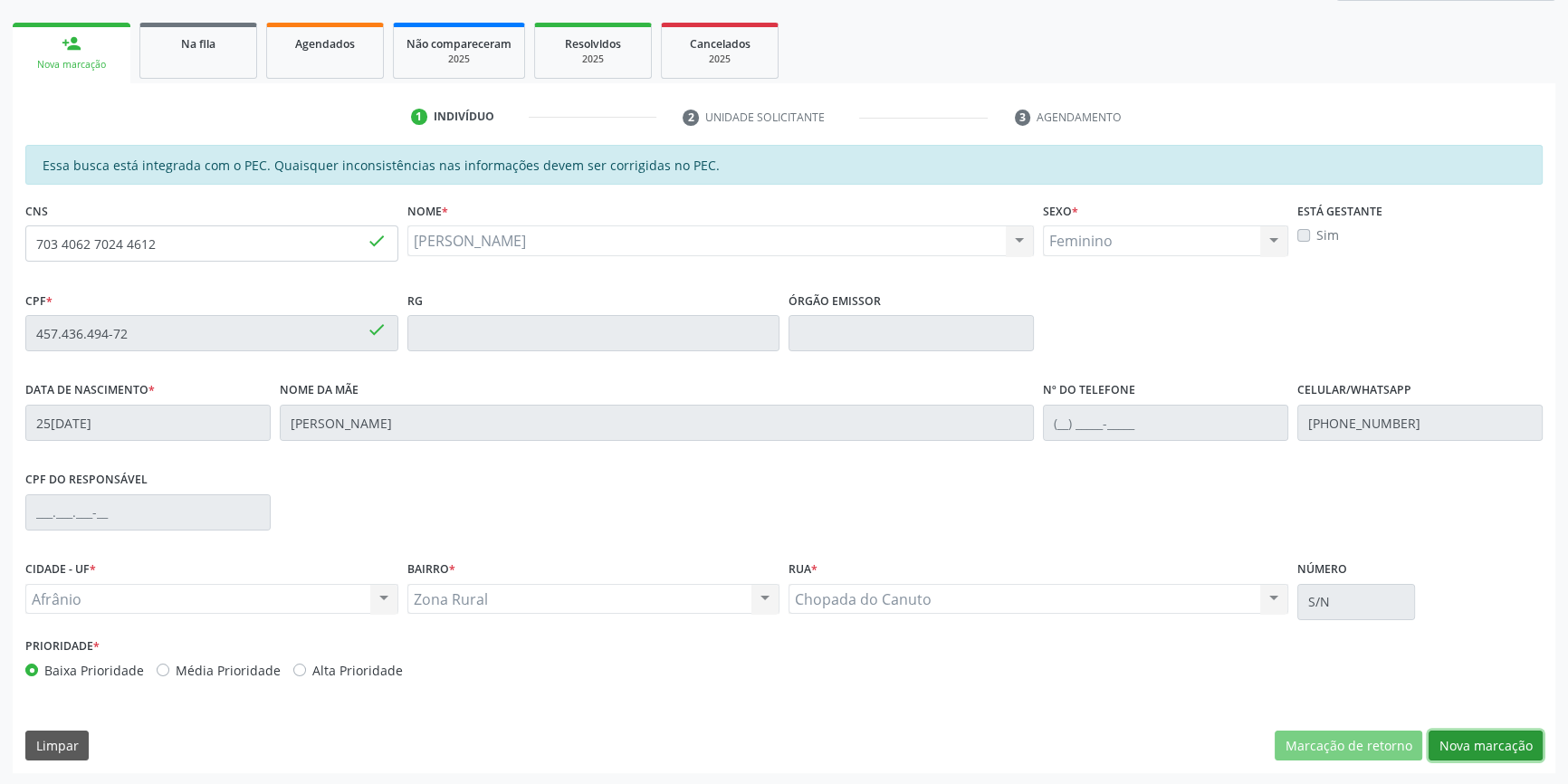
click at [1482, 751] on button "Nova marcação" at bounding box center [1485, 746] width 114 height 31
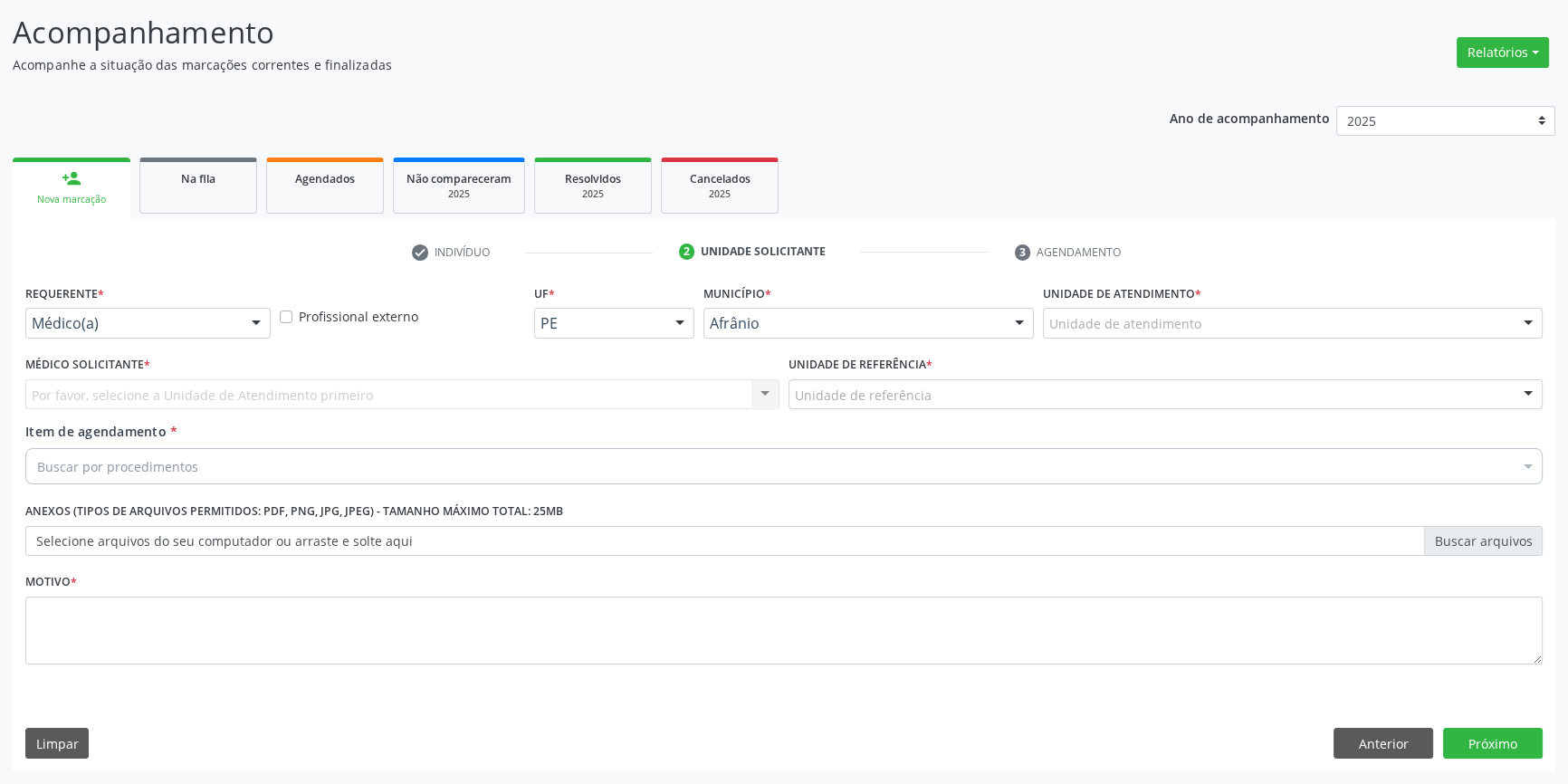
scroll to position [111, 0]
click at [1197, 305] on label "Unidade de atendimento *" at bounding box center [1122, 295] width 159 height 28
click at [1197, 319] on div "Unidade de atendimento" at bounding box center [1294, 325] width 500 height 31
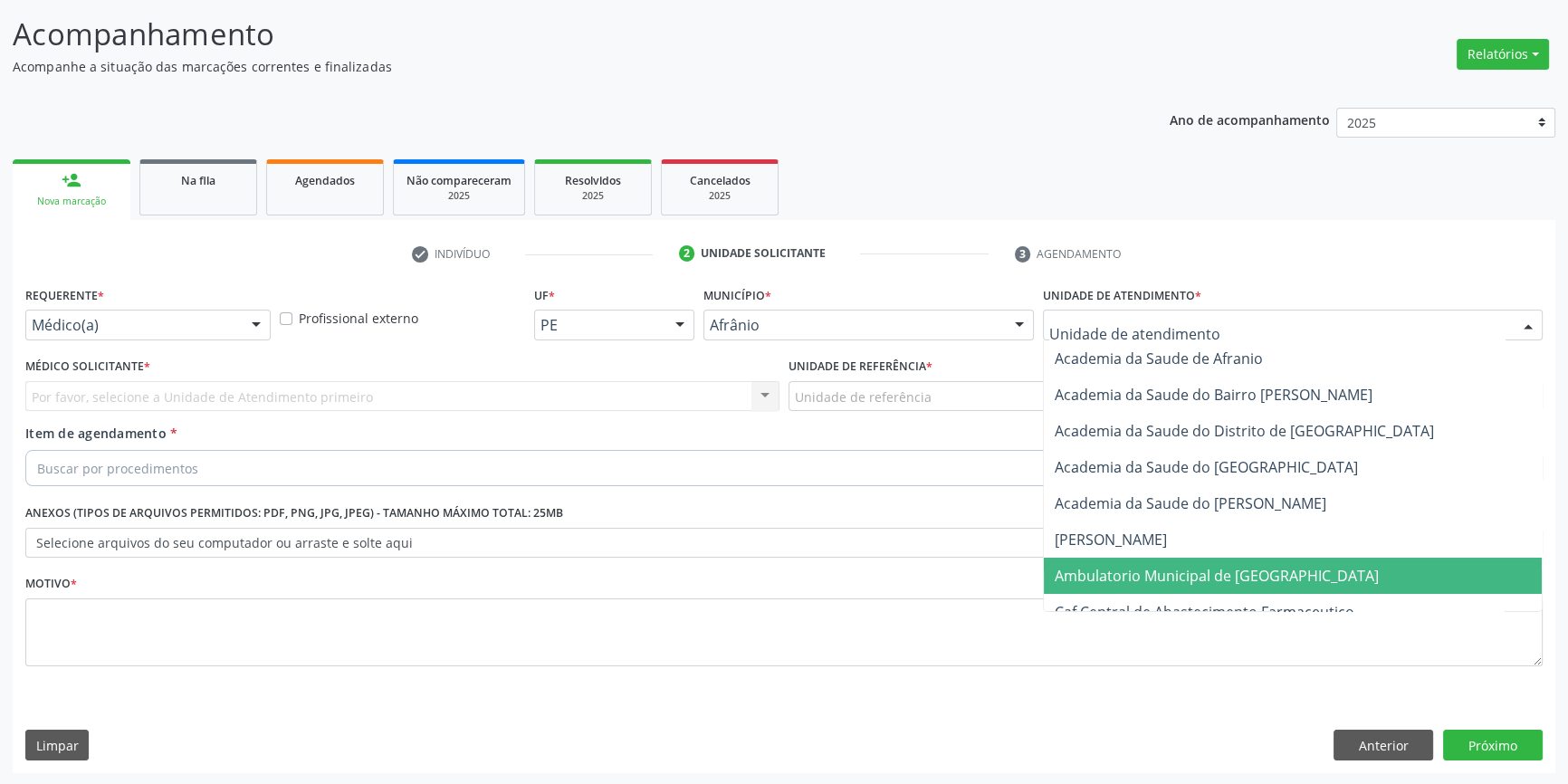
click at [1147, 577] on span "Ambulatorio Municipal de [GEOGRAPHIC_DATA]" at bounding box center [1217, 575] width 324 height 19
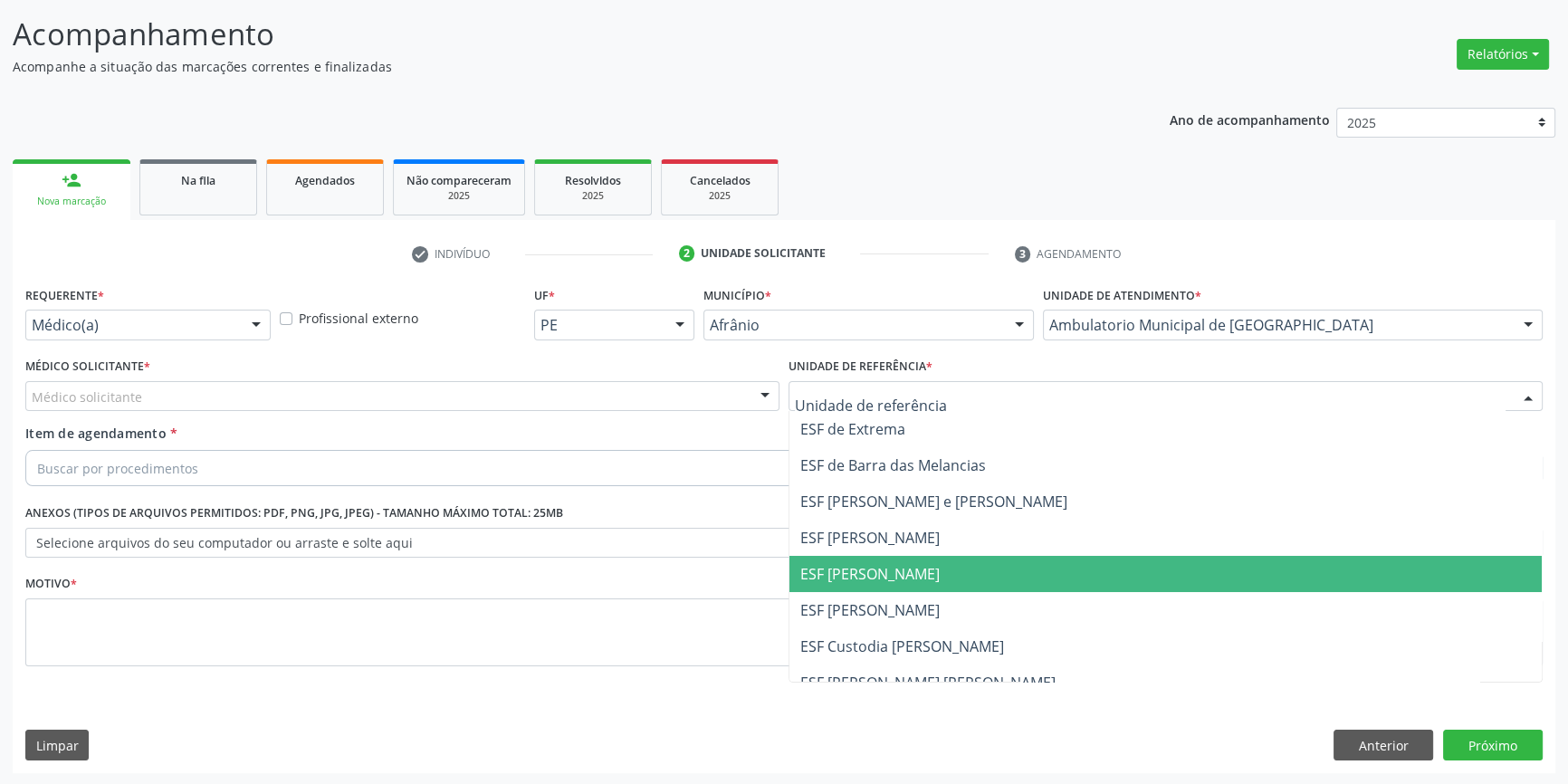
drag, startPoint x: 879, startPoint y: 578, endPoint x: 658, endPoint y: 435, distance: 263.2
click at [878, 578] on span "ESF [PERSON_NAME]" at bounding box center [869, 574] width 139 height 19
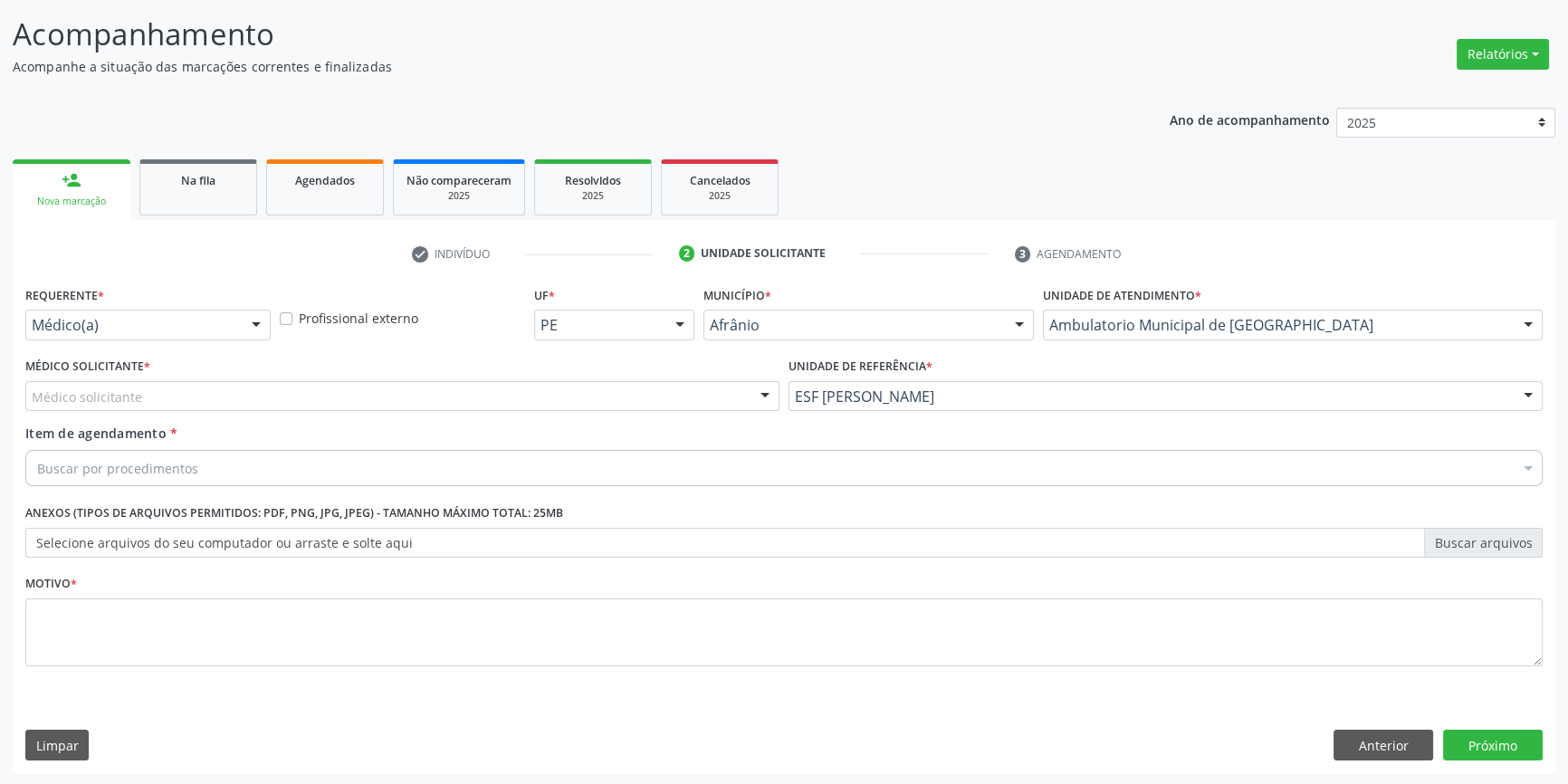
click at [518, 403] on div "Médico solicitante" at bounding box center [402, 397] width 754 height 31
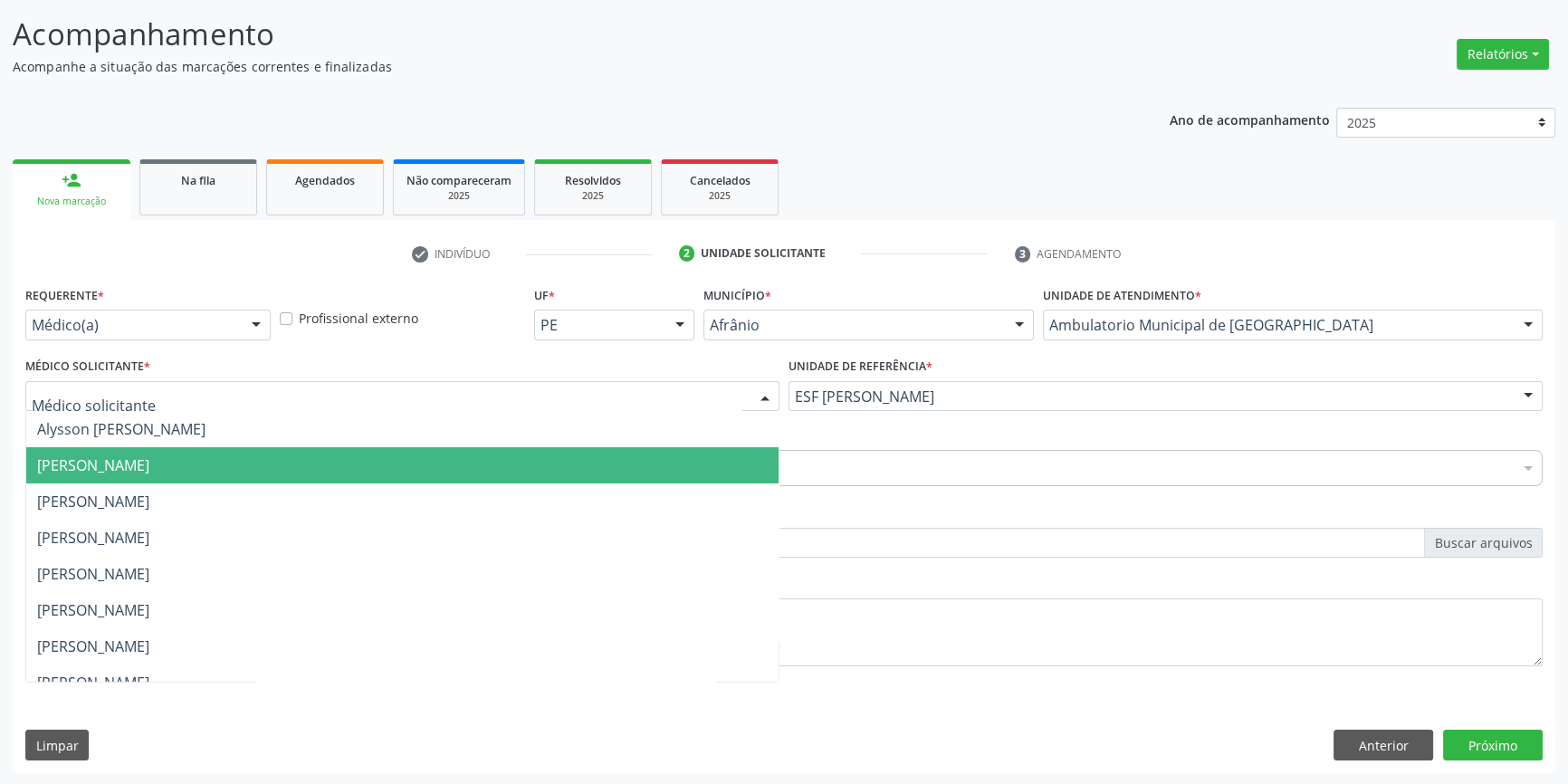
click at [331, 449] on span "[PERSON_NAME]" at bounding box center [402, 465] width 752 height 36
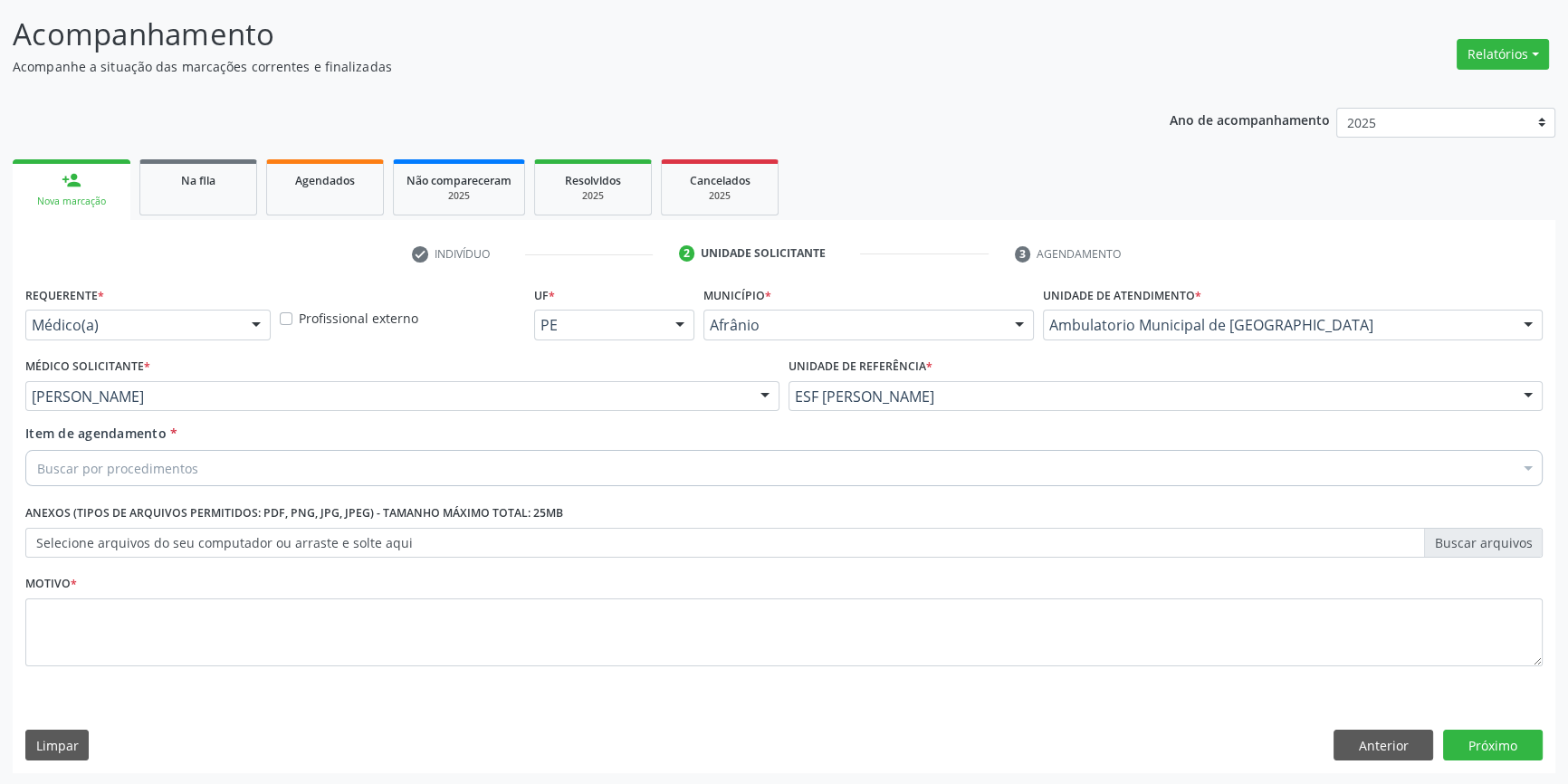
click at [327, 450] on div "Buscar por procedimentos" at bounding box center [784, 467] width 1517 height 36
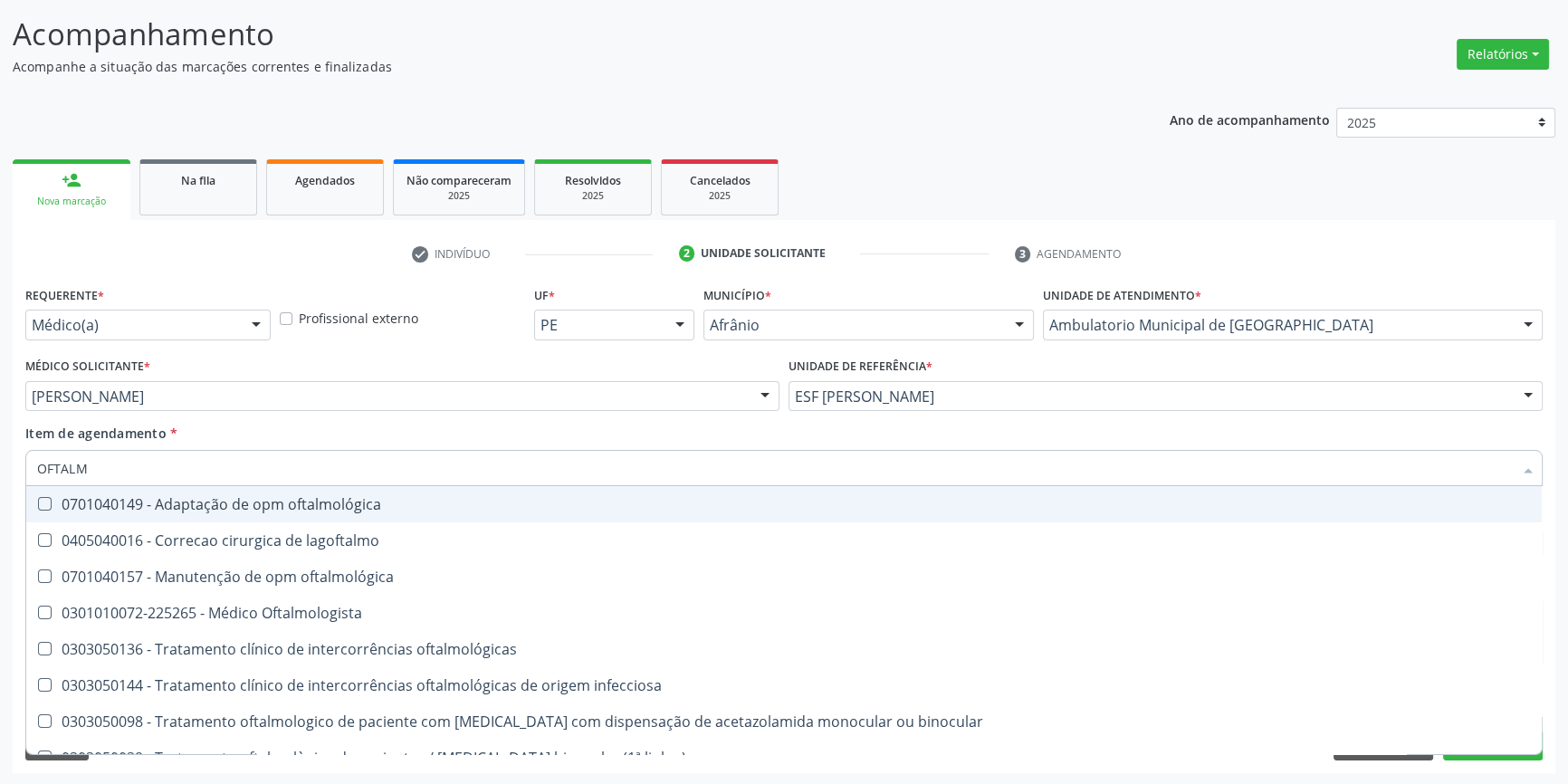
type input "OFTALMO"
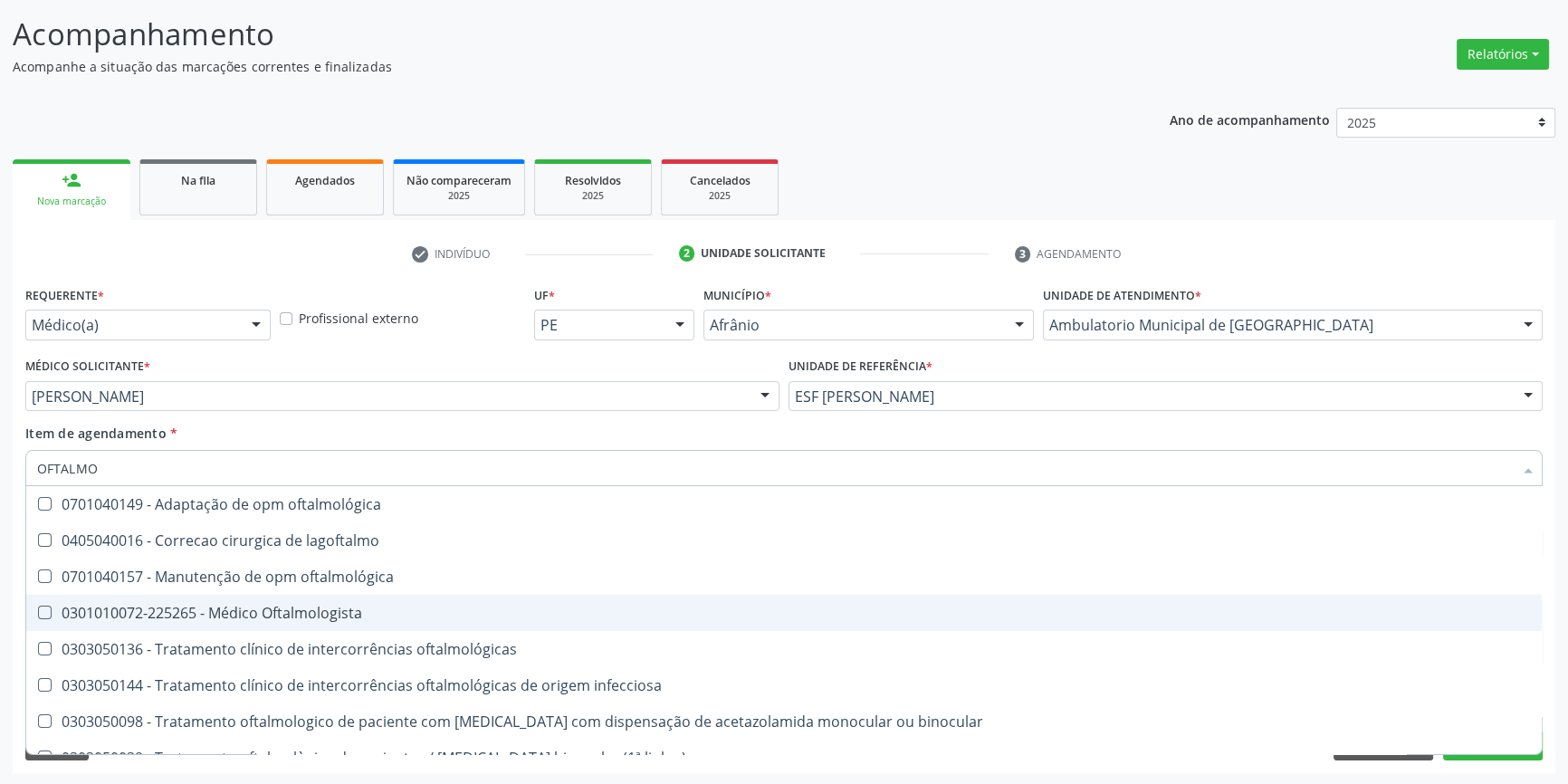
click at [357, 627] on span "0301010072-225265 - Médico Oftalmologista" at bounding box center [784, 612] width 1515 height 36
checkbox Oftalmologista "true"
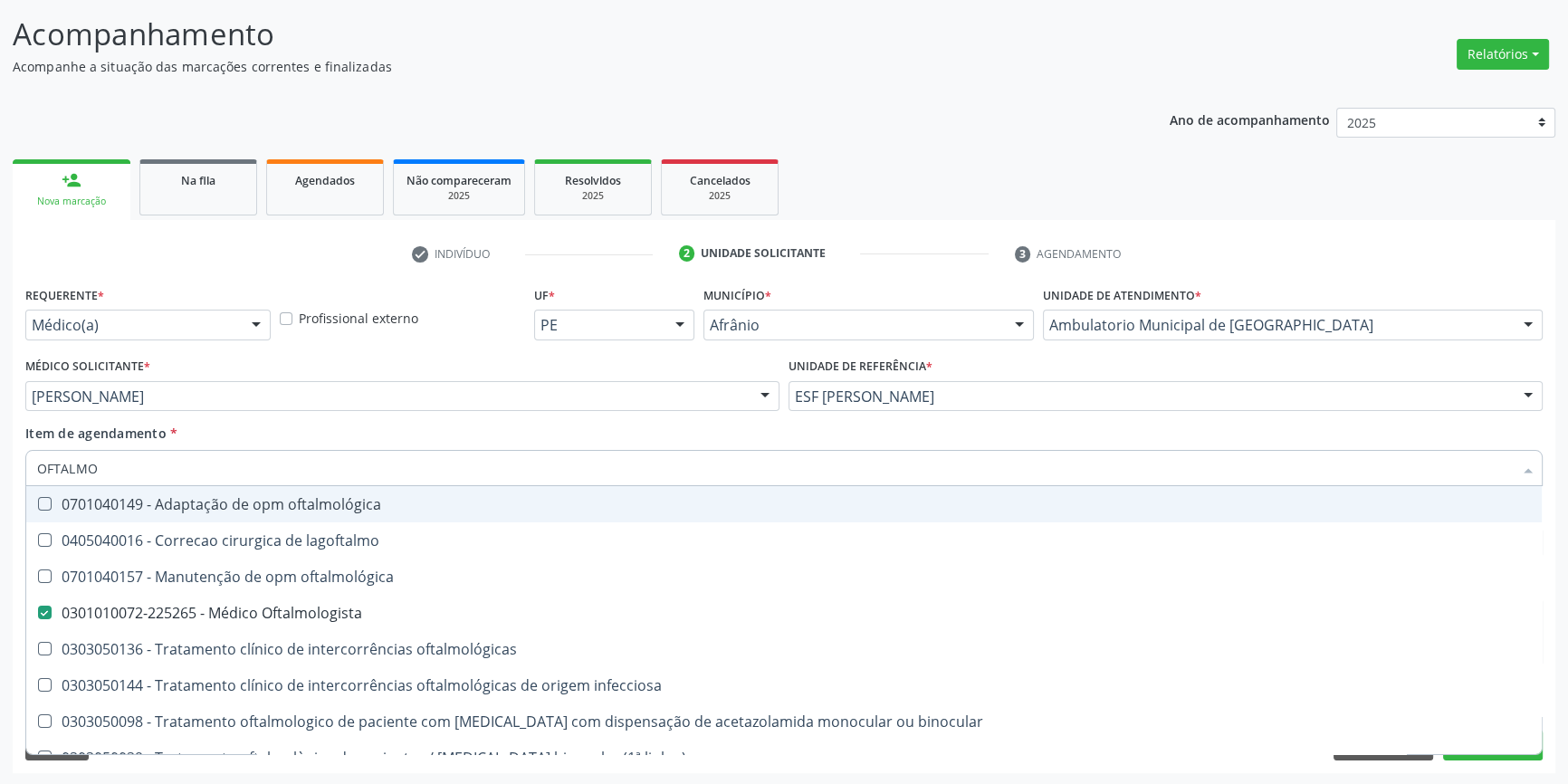
click at [371, 439] on div "Item de agendamento * OFTALMO Desfazer seleção 0701040149 - Adaptação de opm of…" at bounding box center [784, 451] width 1517 height 57
checkbox lagoftalmo "true"
checkbox Oftalmologista "false"
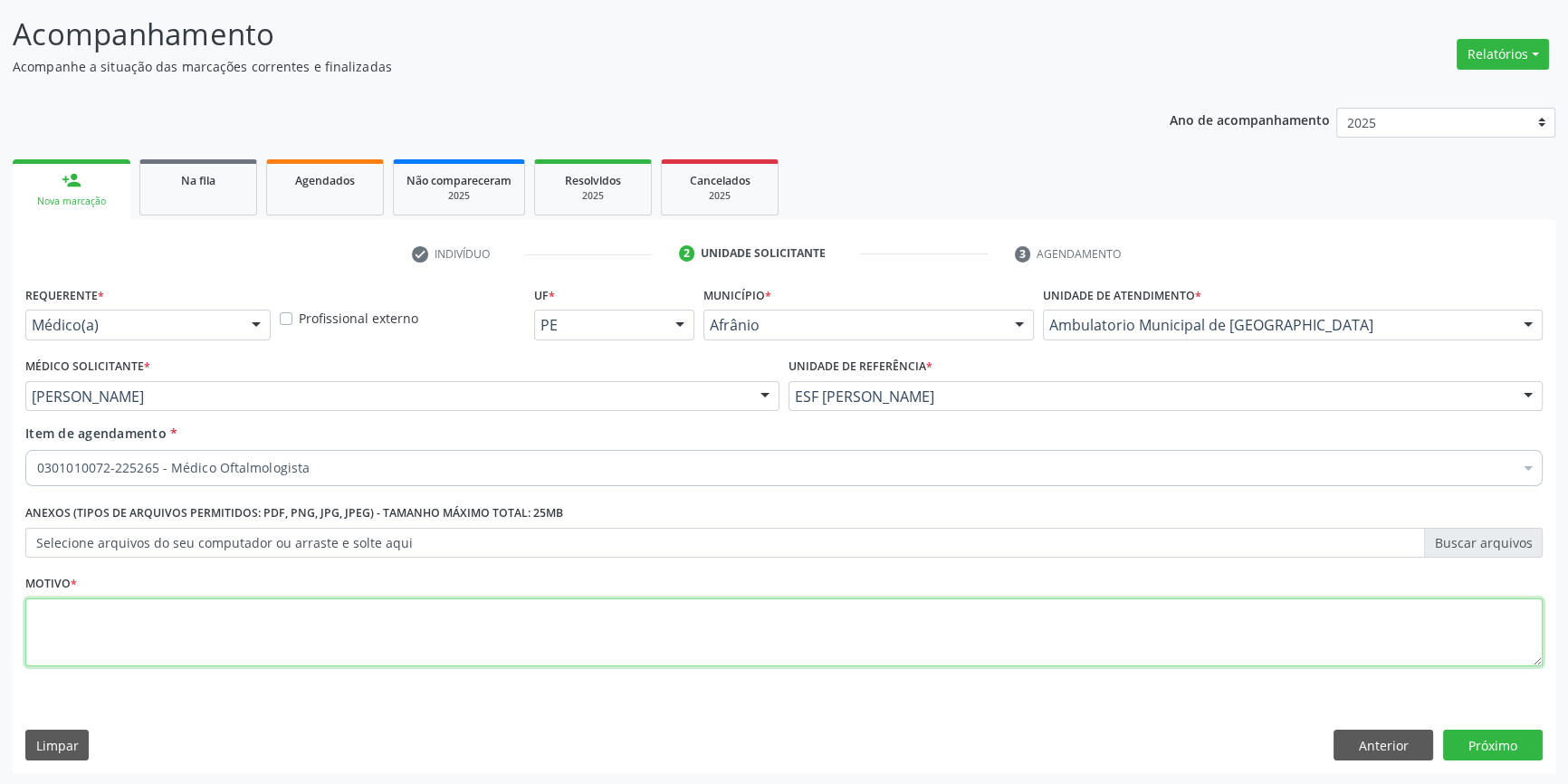
click at [305, 624] on textarea at bounding box center [784, 632] width 1517 height 69
type textarea "'"
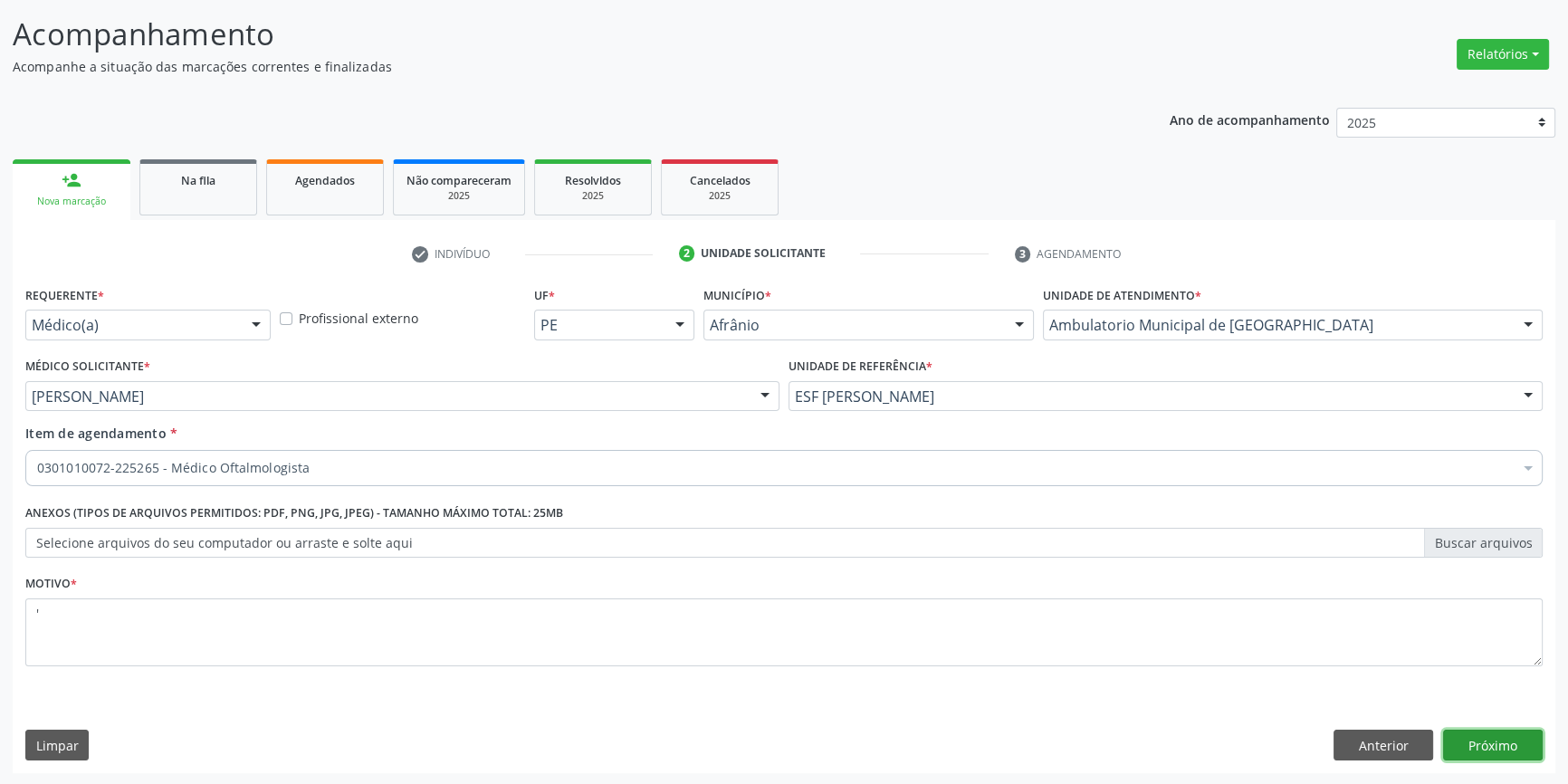
click at [1516, 746] on button "Próximo" at bounding box center [1493, 745] width 99 height 31
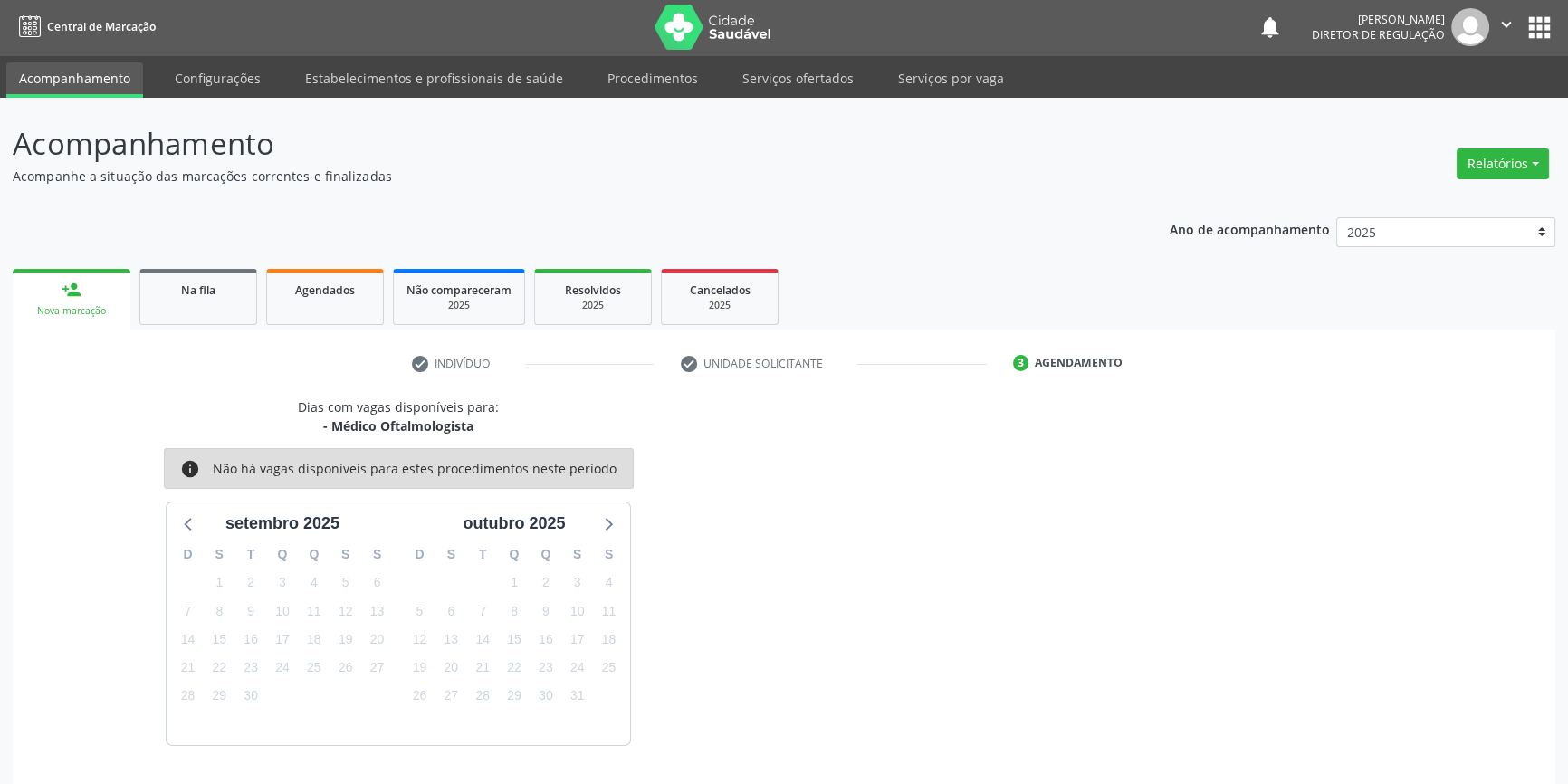
scroll to position [55, 0]
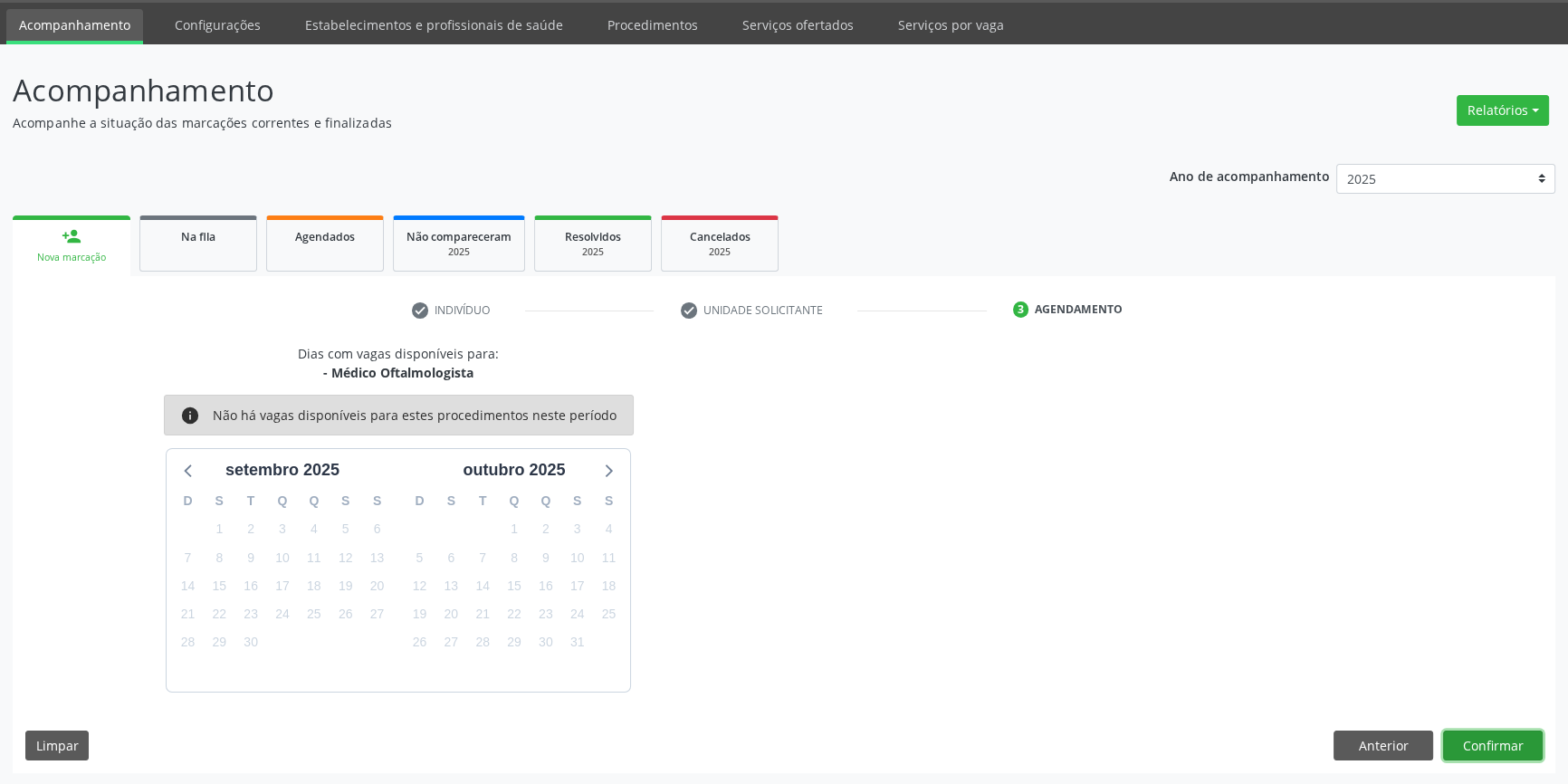
click at [1473, 740] on button "Confirmar" at bounding box center [1493, 746] width 99 height 31
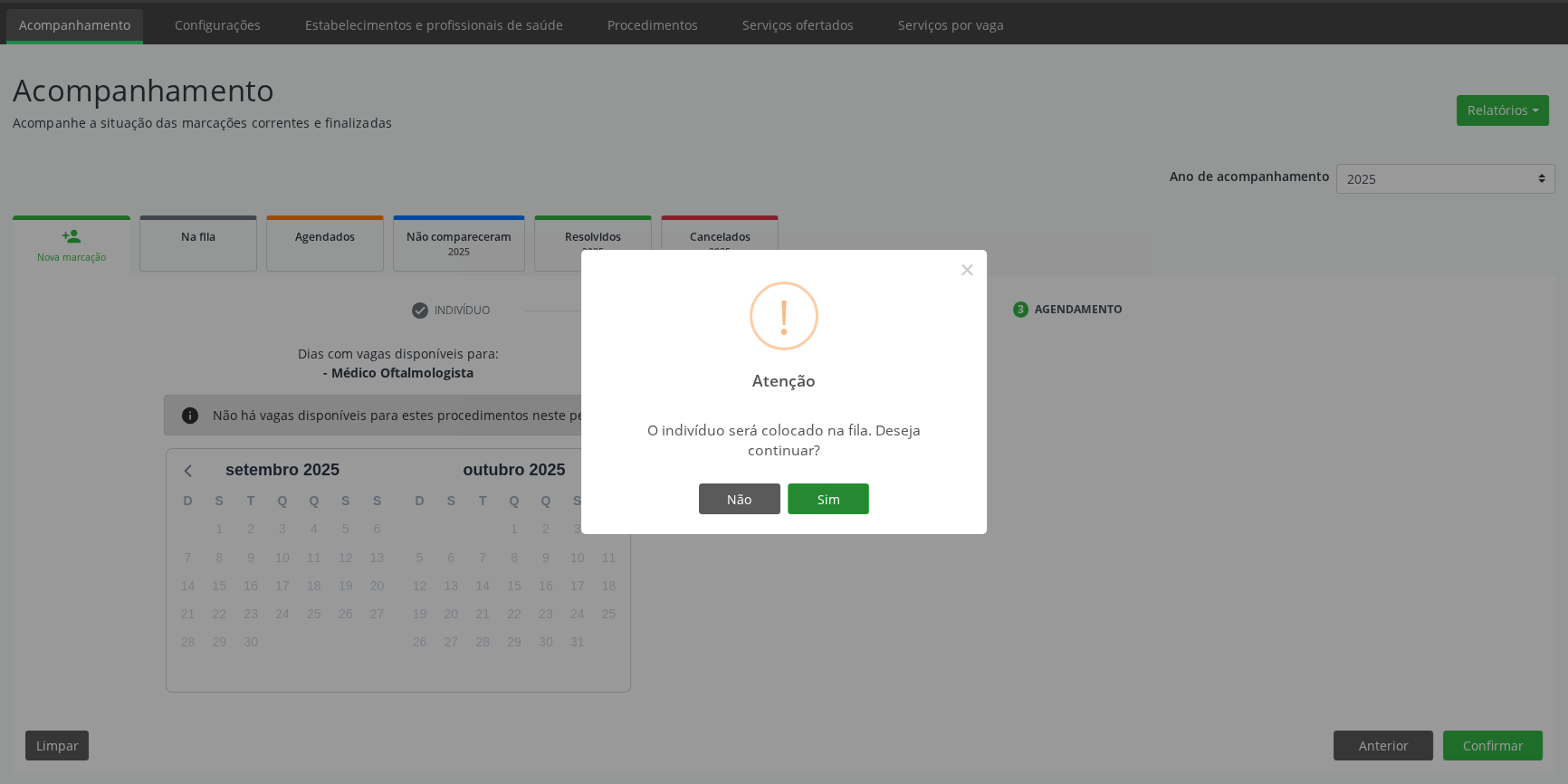
click at [840, 495] on button "Sim" at bounding box center [828, 499] width 82 height 31
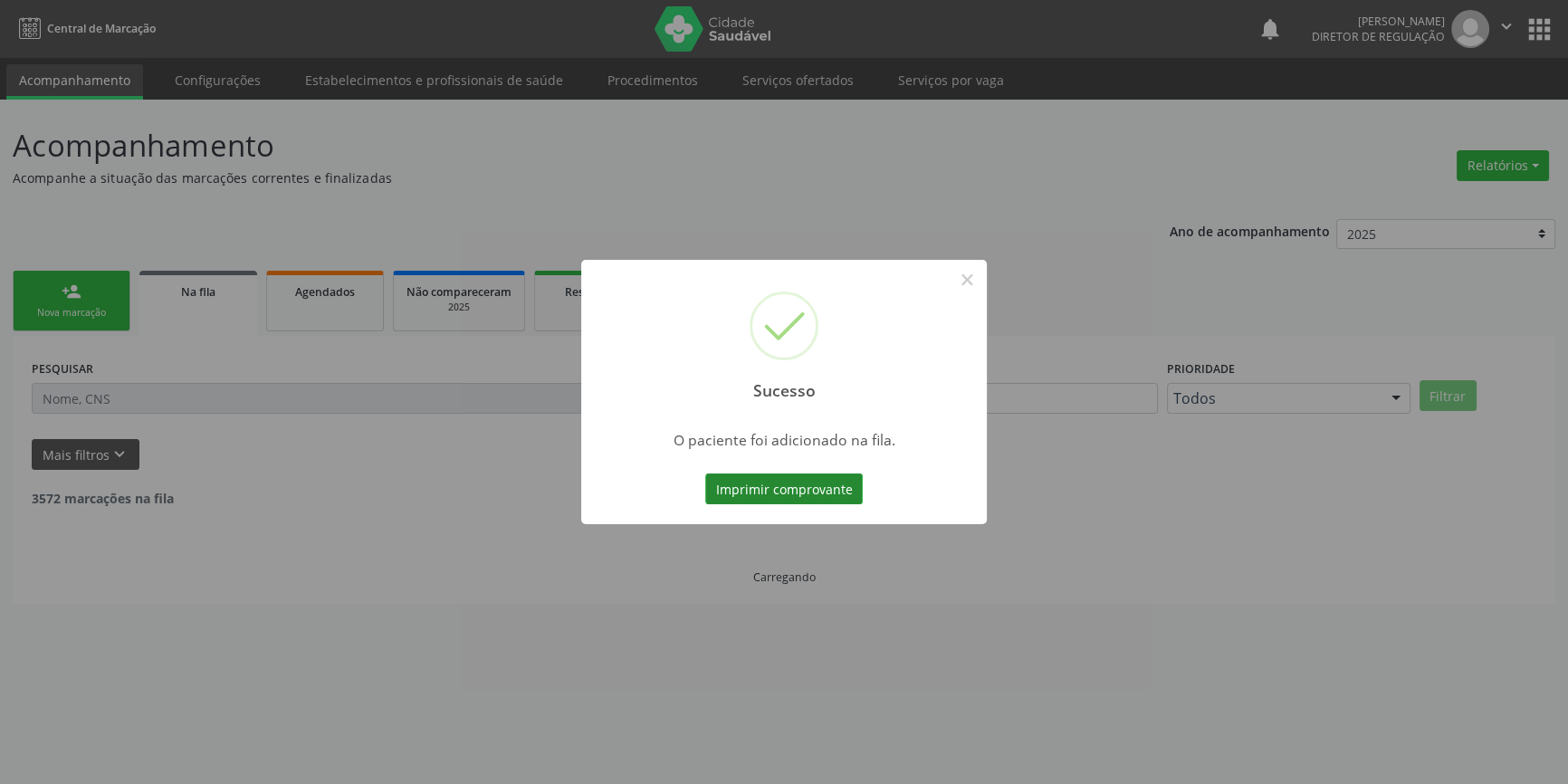
scroll to position [0, 0]
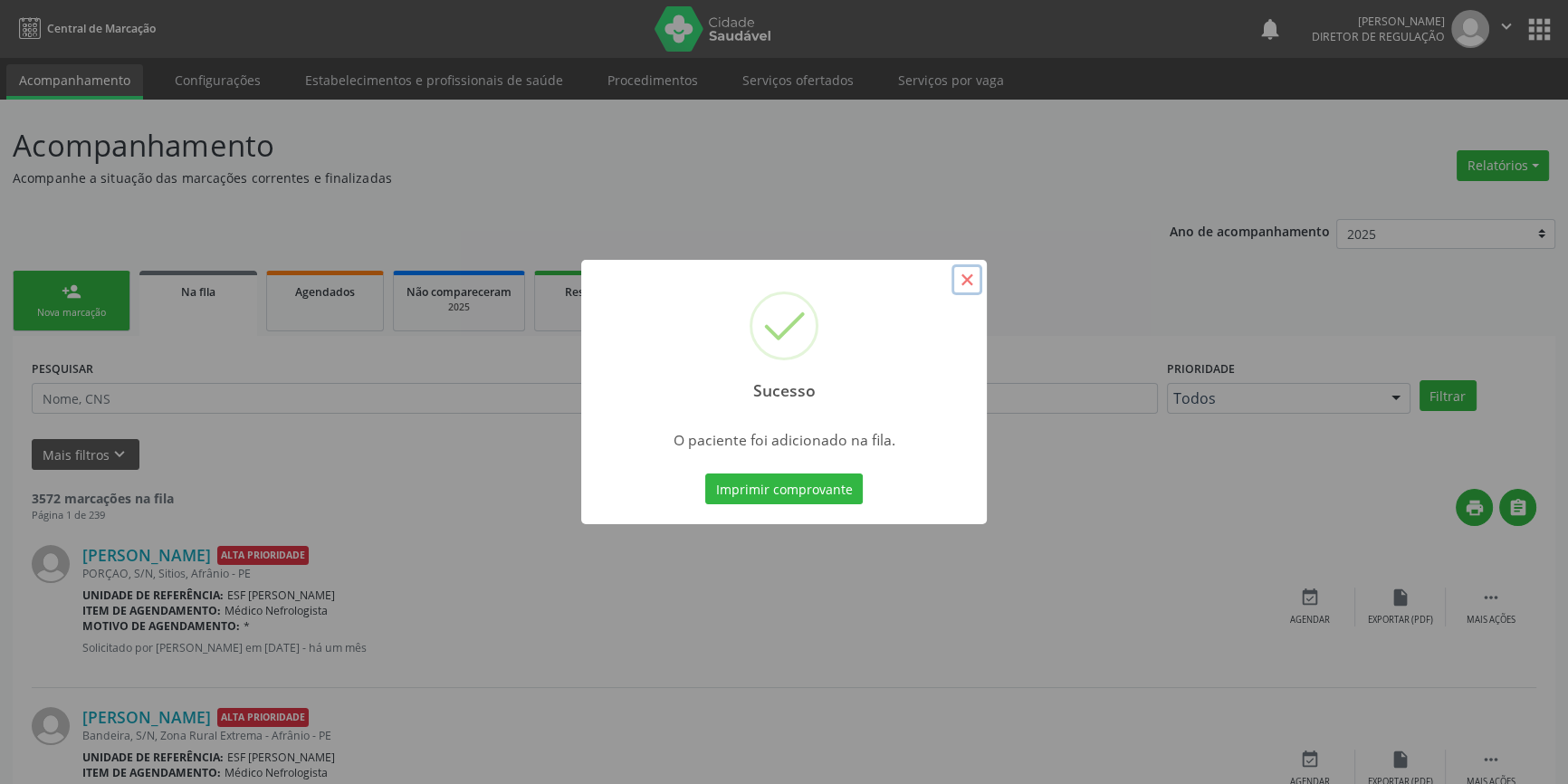
click at [968, 282] on button "×" at bounding box center [967, 280] width 31 height 31
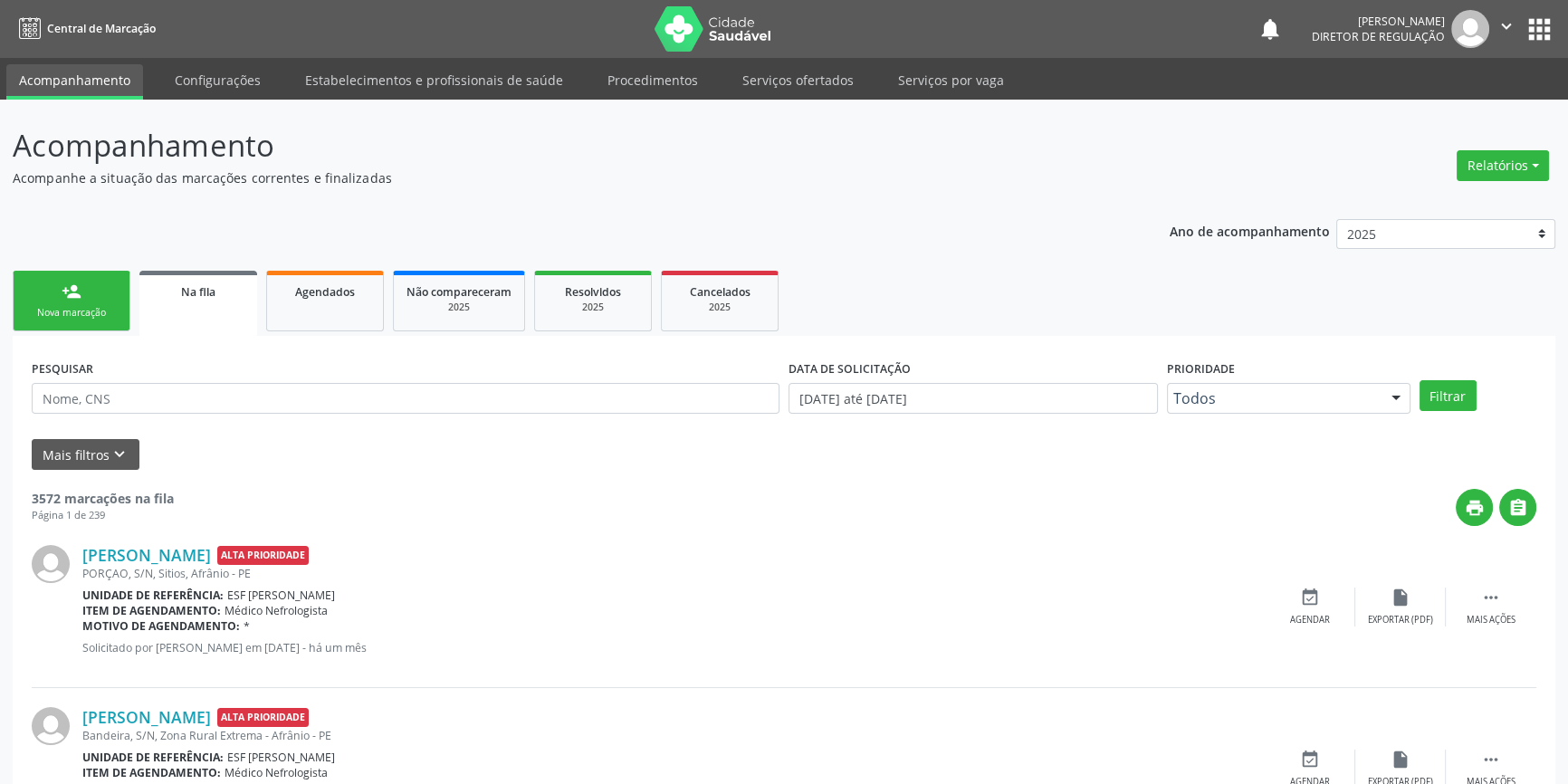
click at [59, 301] on link "person_add Nova marcação" at bounding box center [71, 301] width 118 height 60
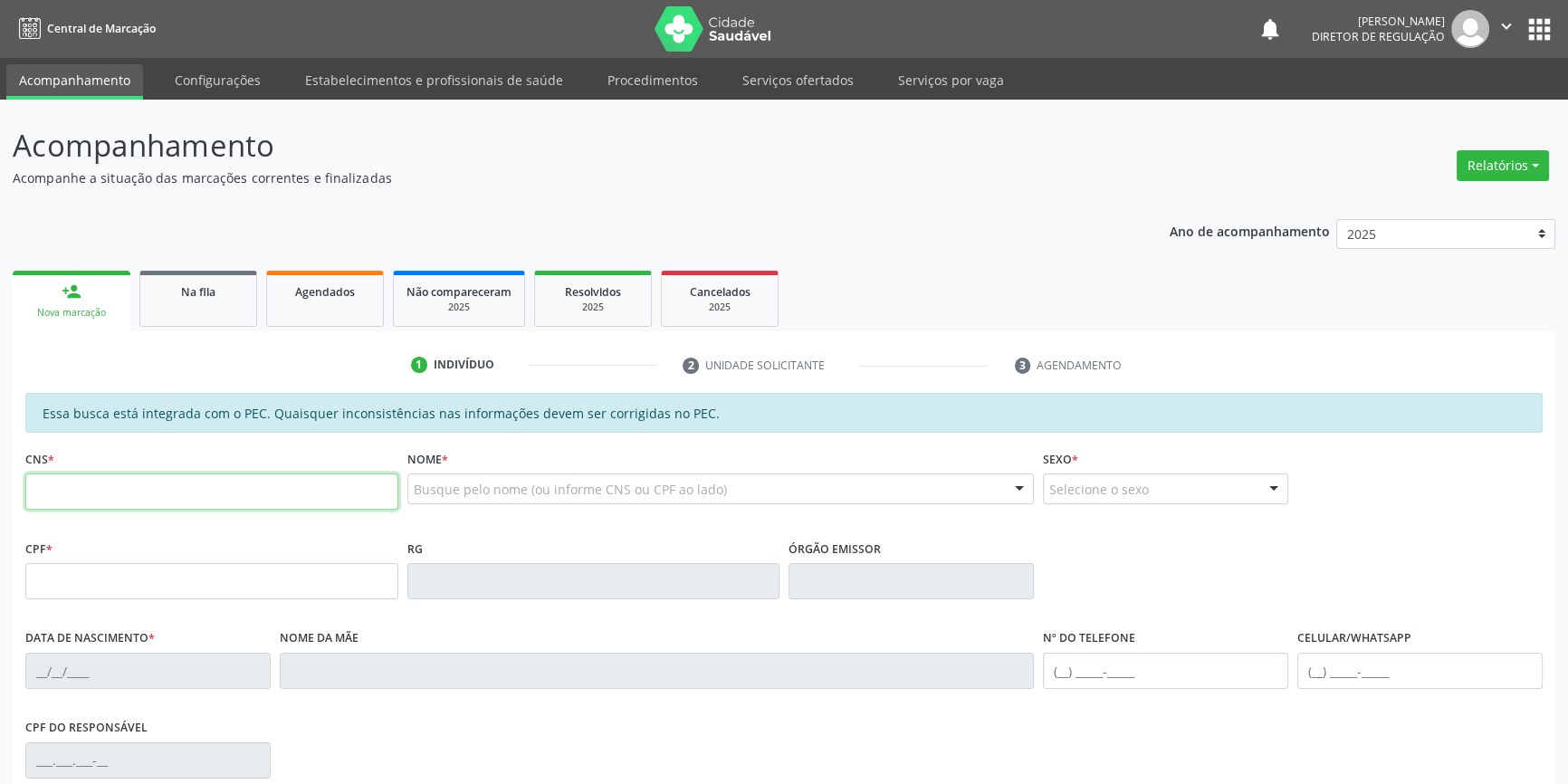
click at [160, 493] on input "text" at bounding box center [211, 491] width 373 height 36
type input "703 4062 7024 4612"
type input "457.436.494-72"
type input "25[DATE]"
type input "[PERSON_NAME]"
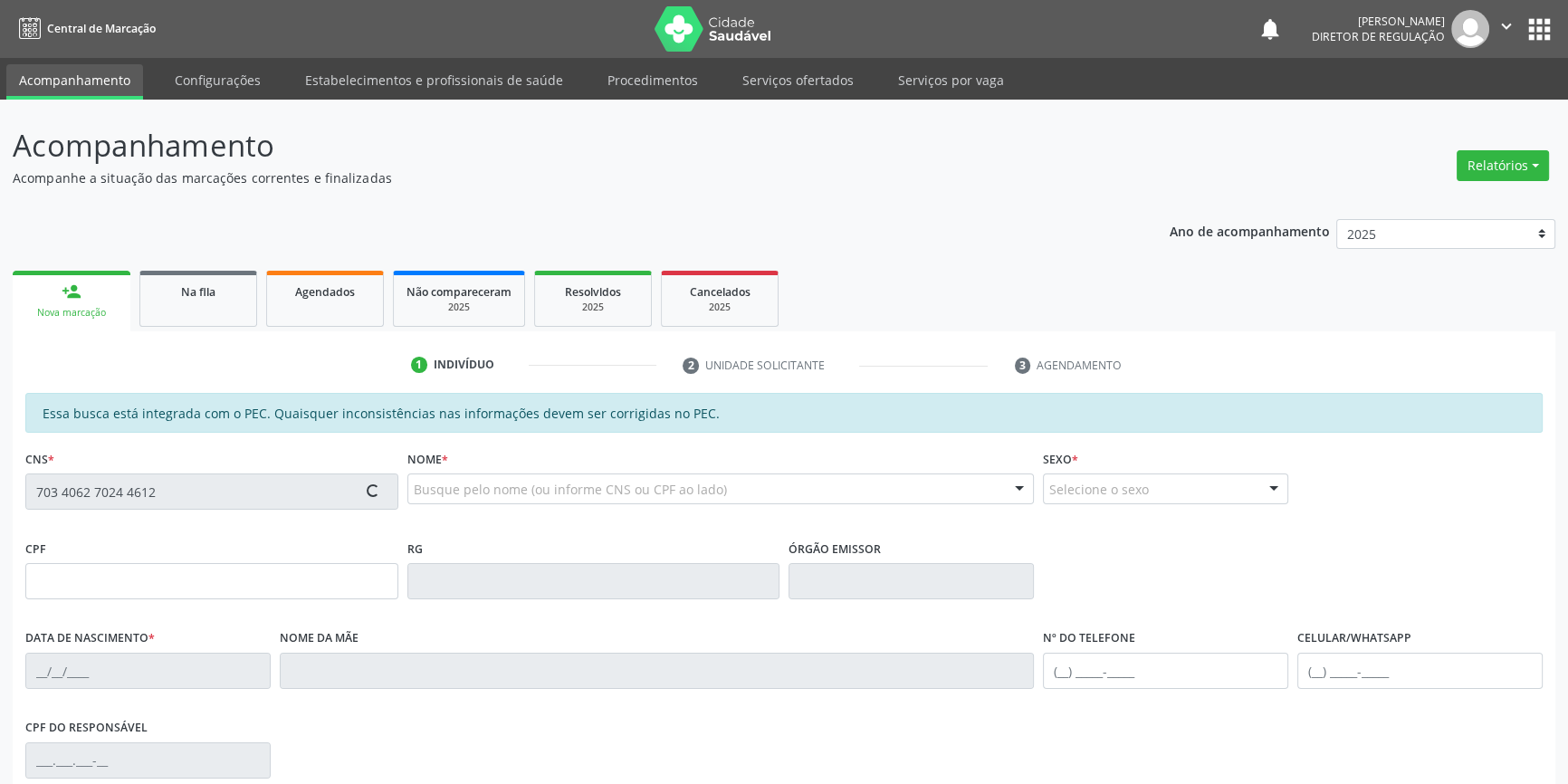
type input "[PHONE_NUMBER]"
type input "171.691.194-04"
type input "S/N"
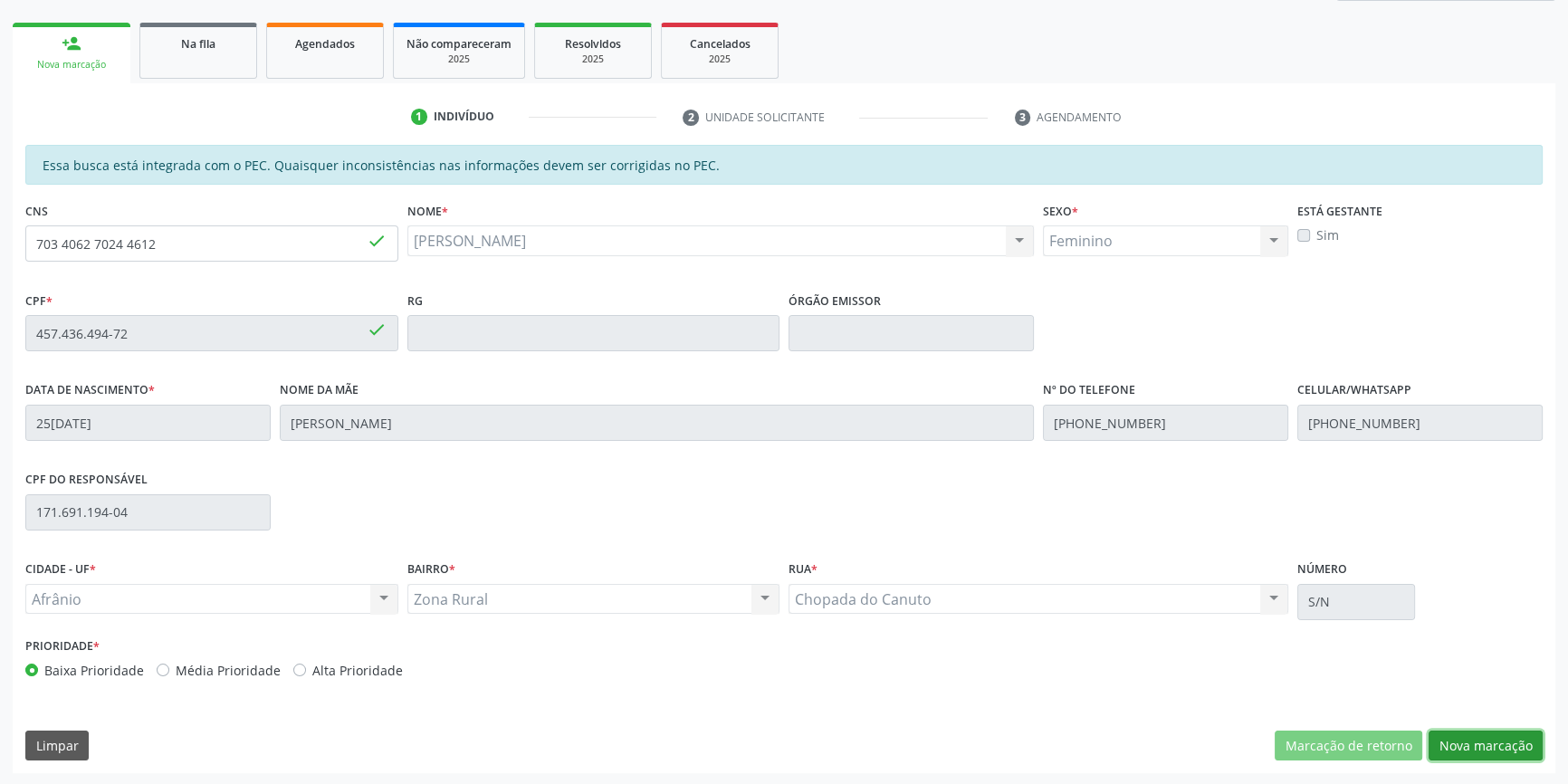
click at [1520, 753] on button "Nova marcação" at bounding box center [1485, 746] width 114 height 31
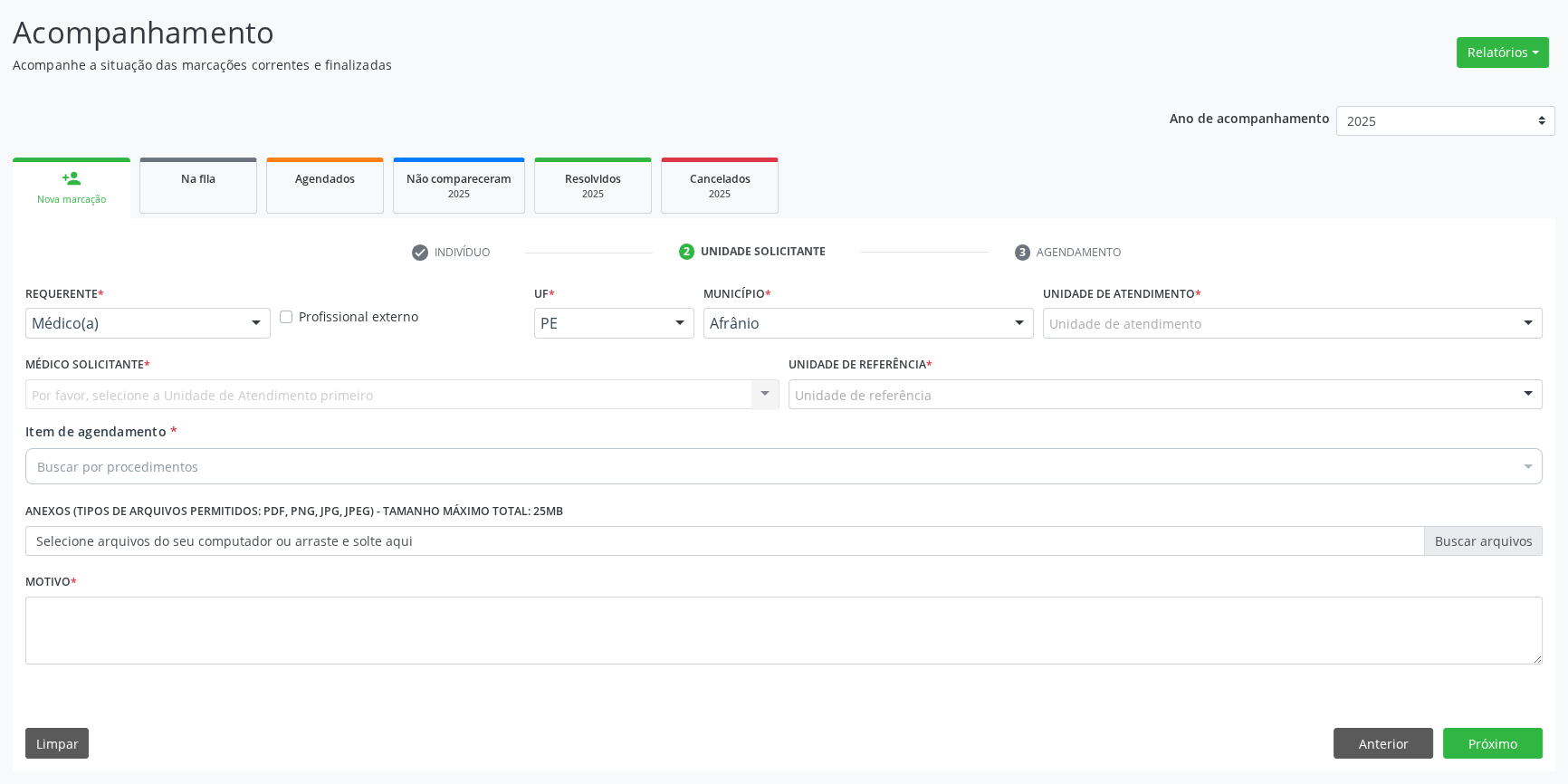
scroll to position [111, 0]
click at [1254, 318] on div "Unidade de atendimento" at bounding box center [1294, 325] width 500 height 31
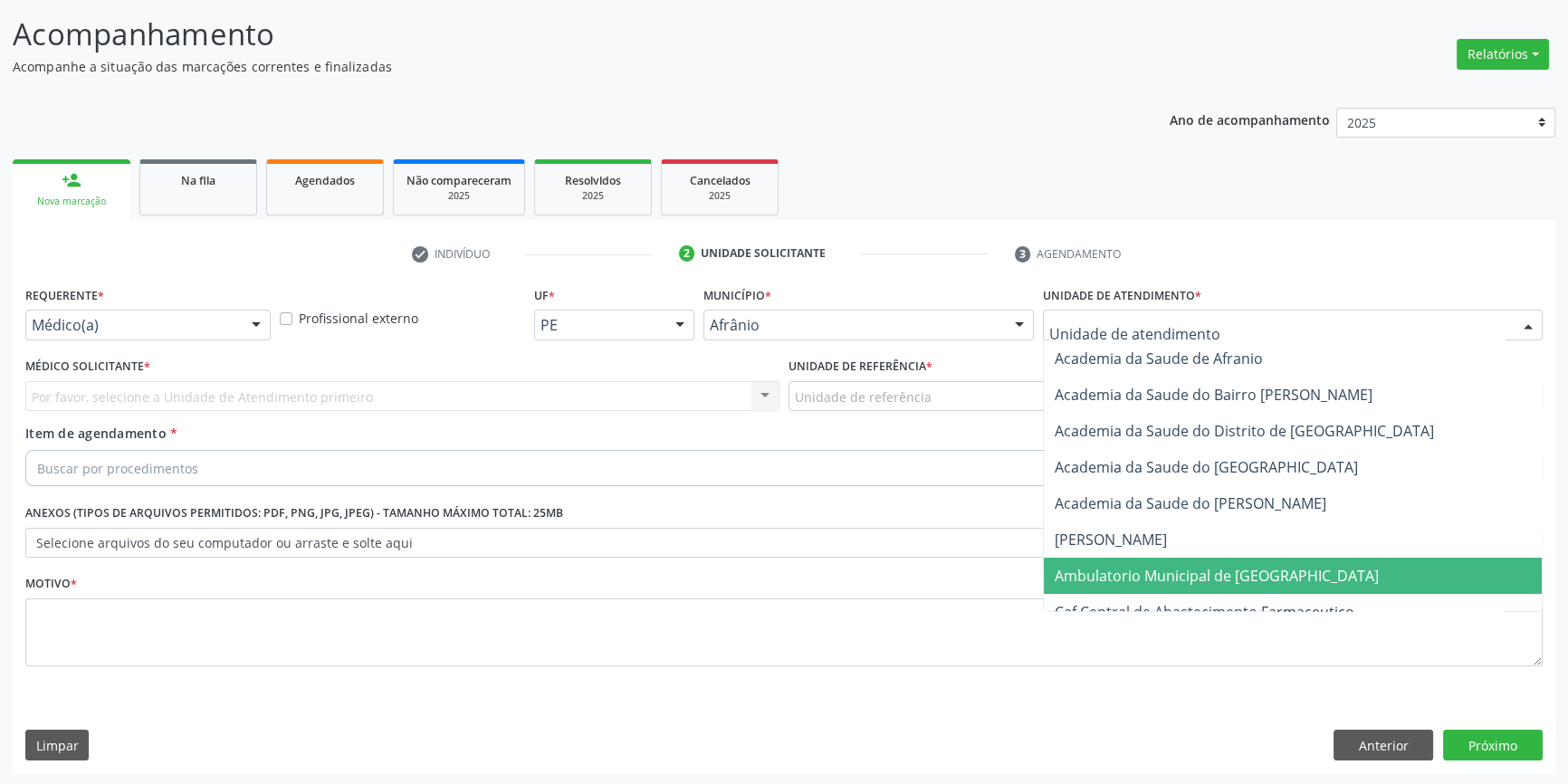
drag, startPoint x: 1196, startPoint y: 564, endPoint x: 967, endPoint y: 454, distance: 254.0
click at [1193, 565] on span "Ambulatorio Municipal de [GEOGRAPHIC_DATA]" at bounding box center [1217, 575] width 324 height 19
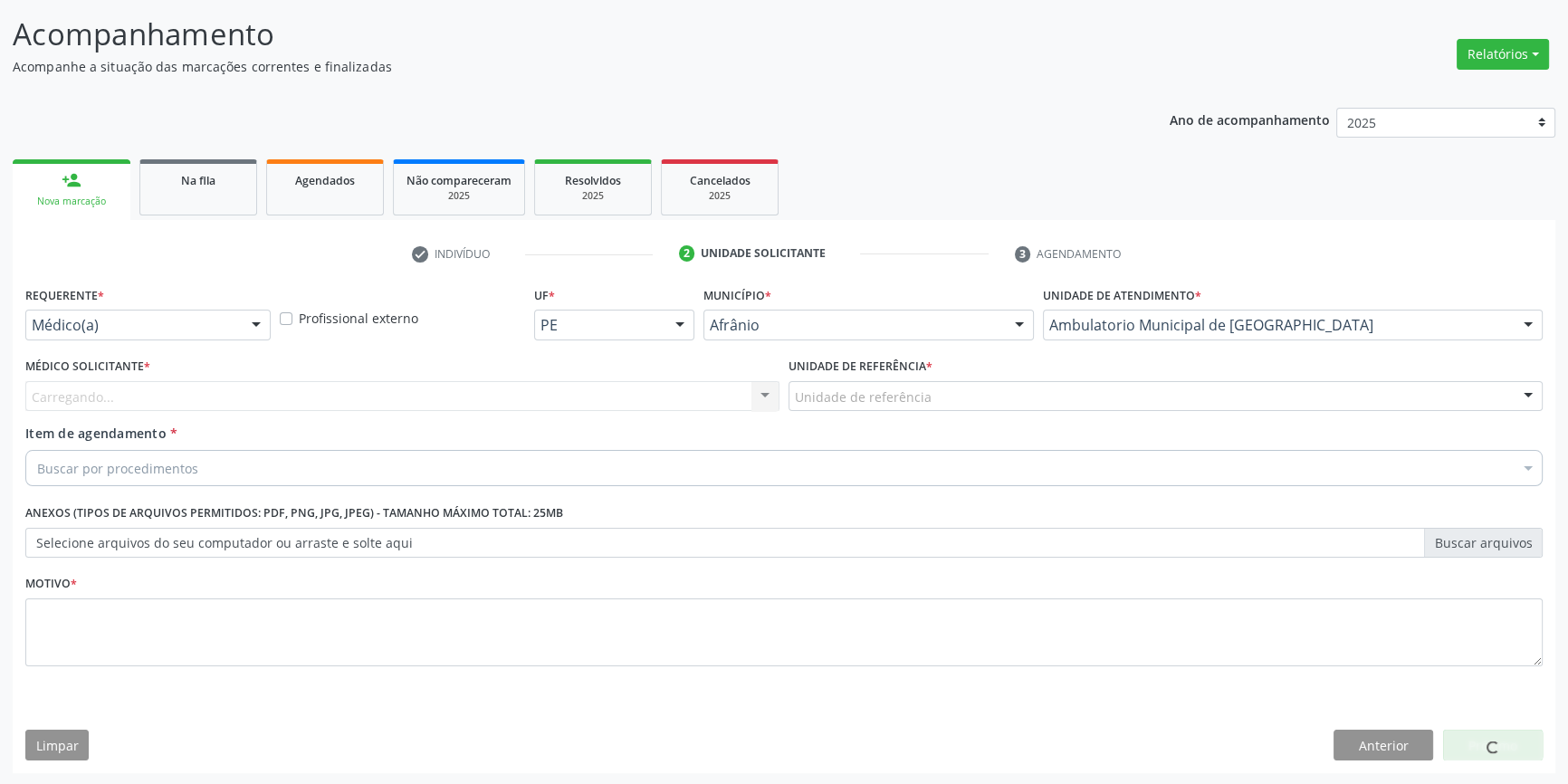
click at [933, 398] on div "Unidade de referência" at bounding box center [1165, 397] width 754 height 31
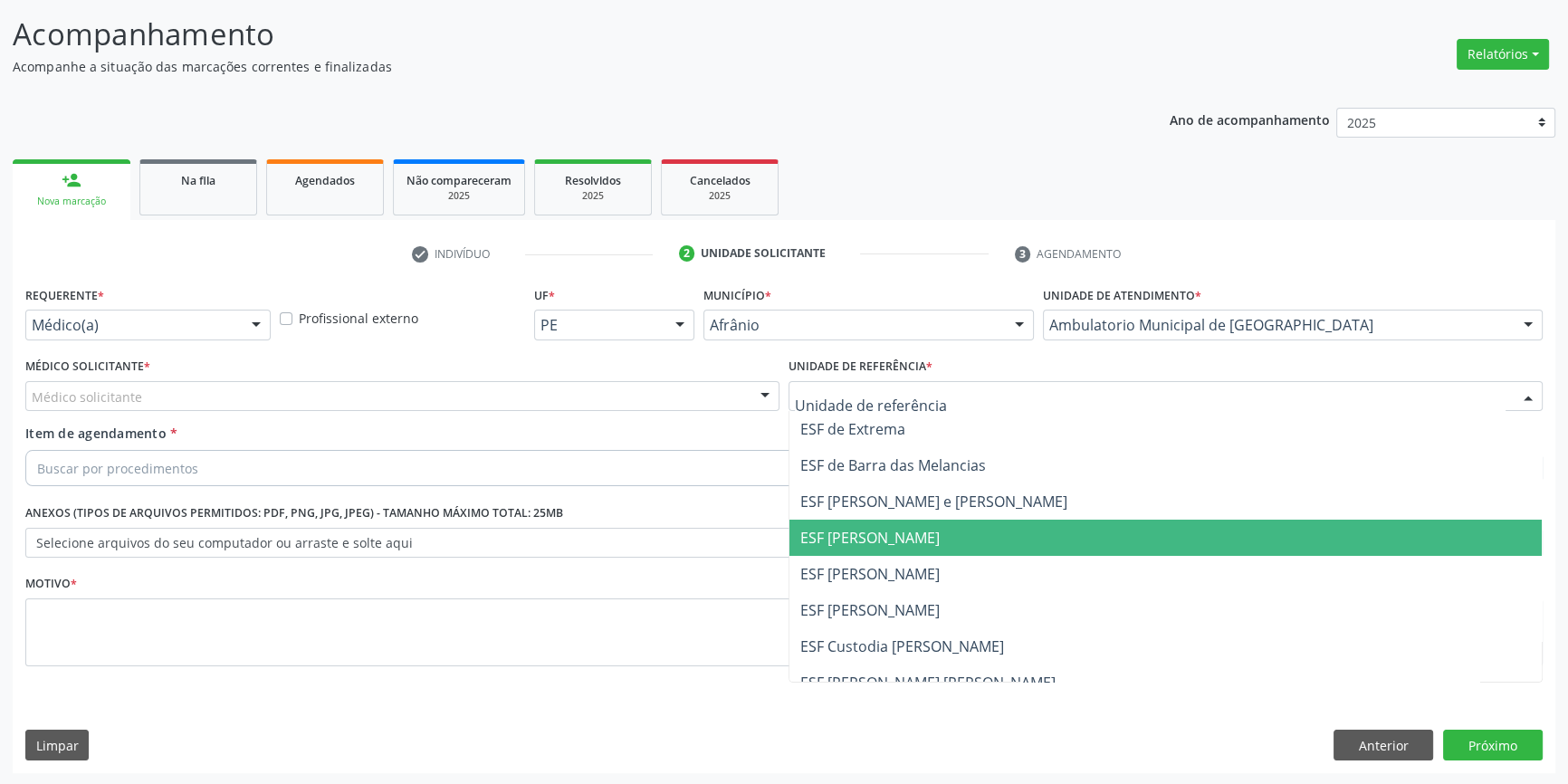
drag, startPoint x: 916, startPoint y: 561, endPoint x: 789, endPoint y: 500, distance: 140.9
click at [905, 564] on span "ESF [PERSON_NAME]" at bounding box center [869, 574] width 139 height 19
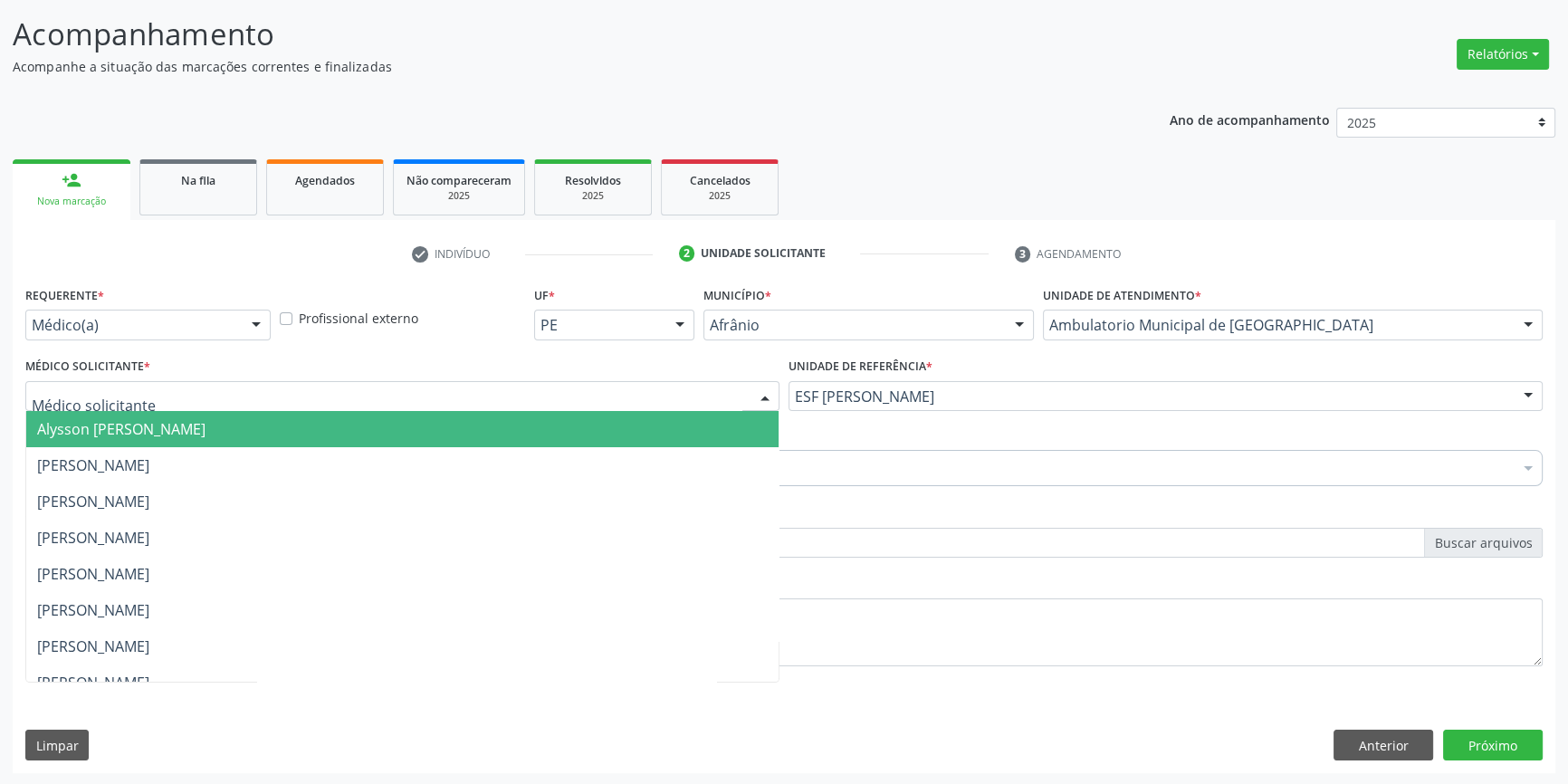
click at [625, 409] on div at bounding box center [402, 397] width 754 height 31
click at [288, 451] on span "[PERSON_NAME]" at bounding box center [402, 465] width 752 height 36
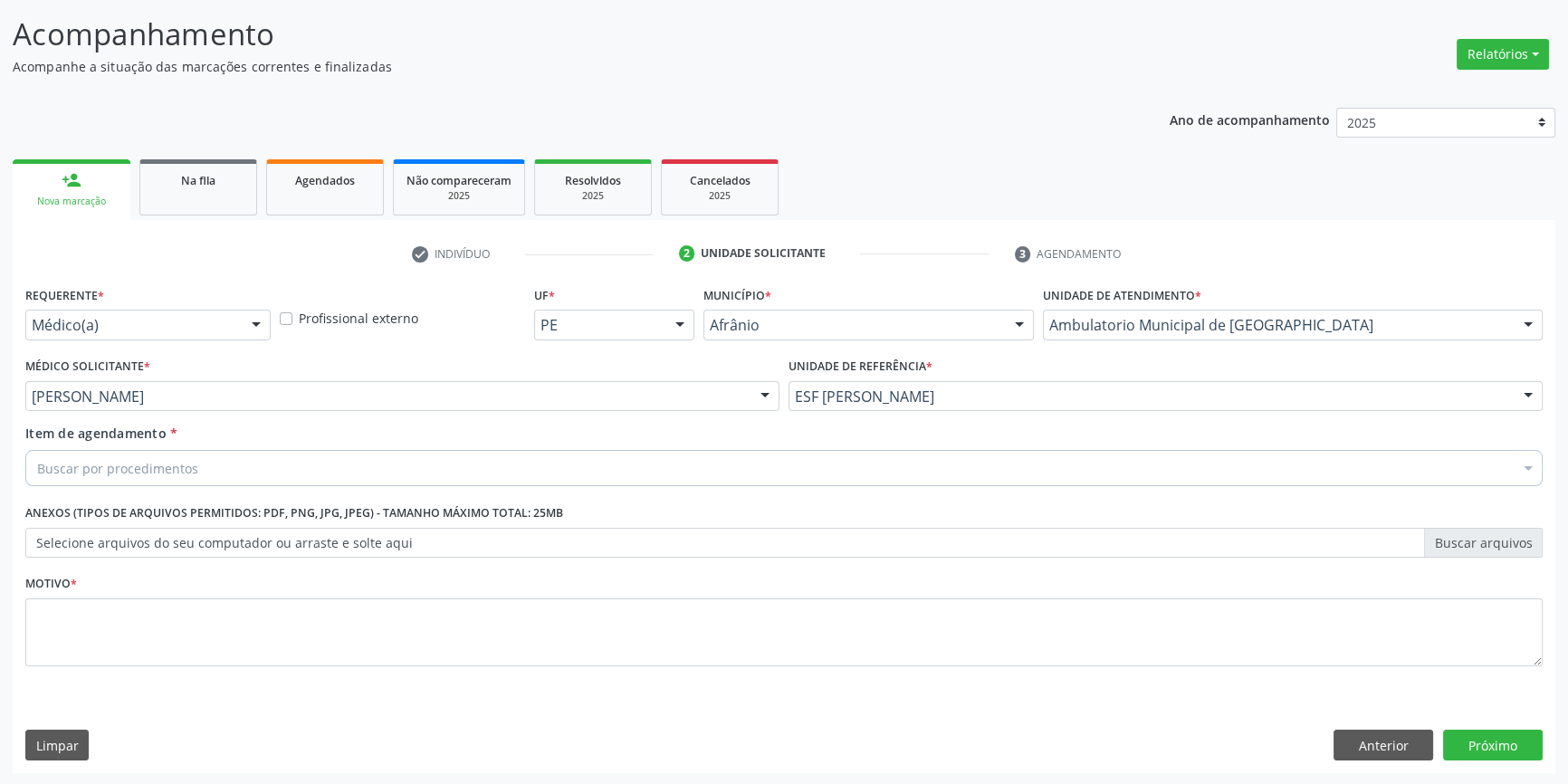
click at [257, 456] on div "Buscar por procedimentos" at bounding box center [784, 467] width 1517 height 36
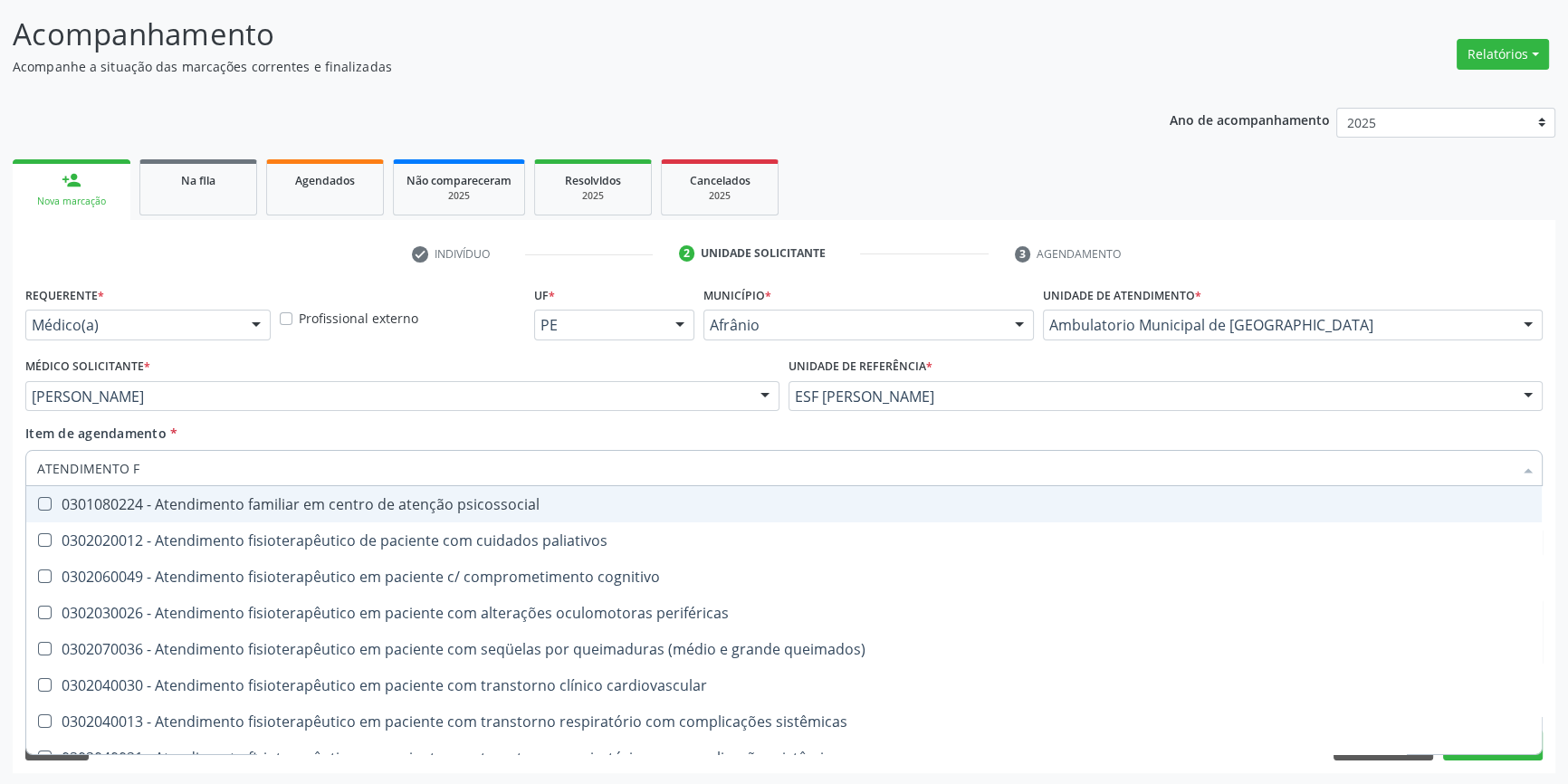
type input "ATENDIMENTO FI"
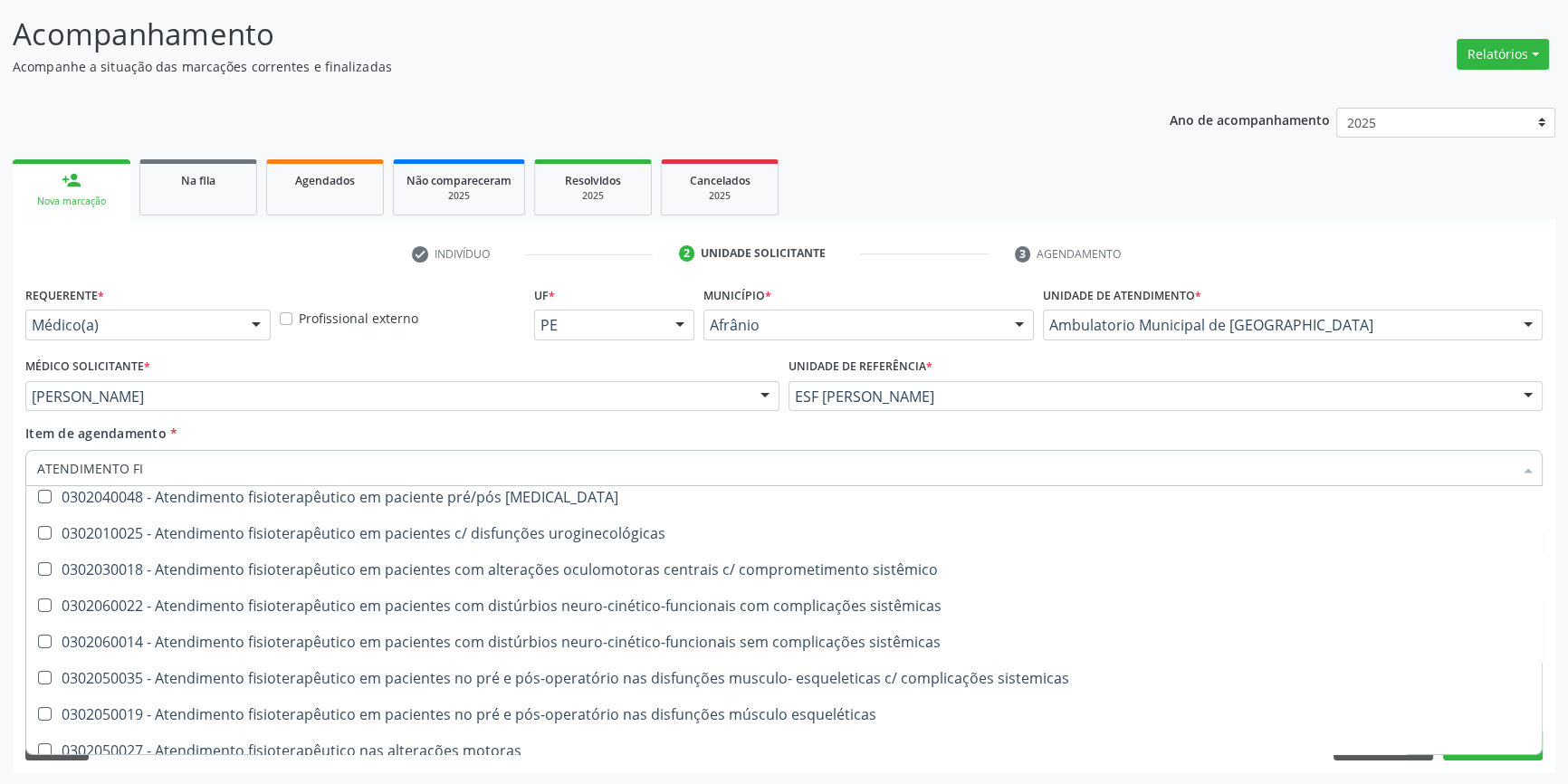
scroll to position [600, 0]
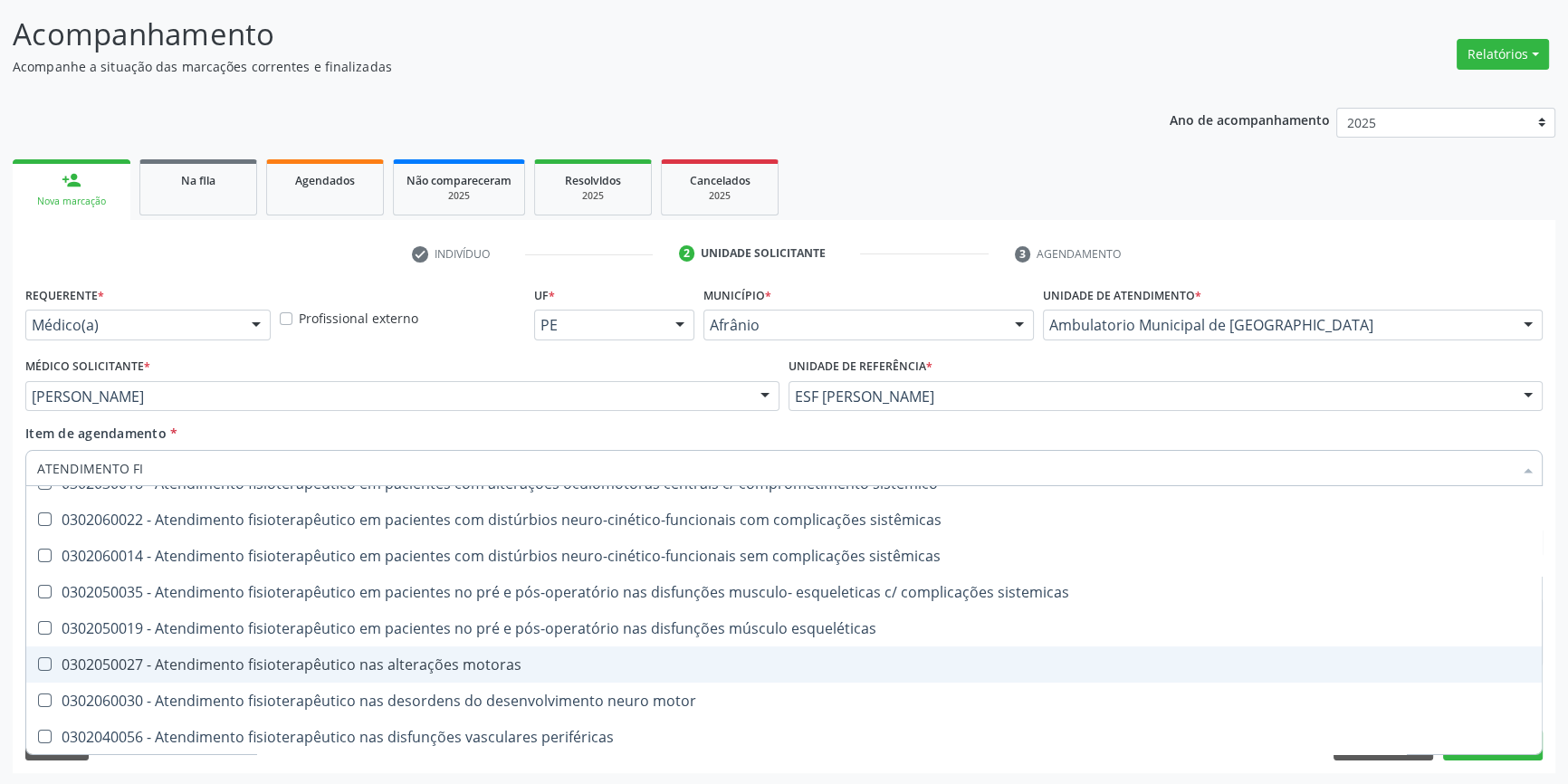
click at [424, 666] on div "0302050027 - Atendimento fisioterapêutico nas alterações motoras" at bounding box center [784, 663] width 1494 height 15
checkbox motoras "true"
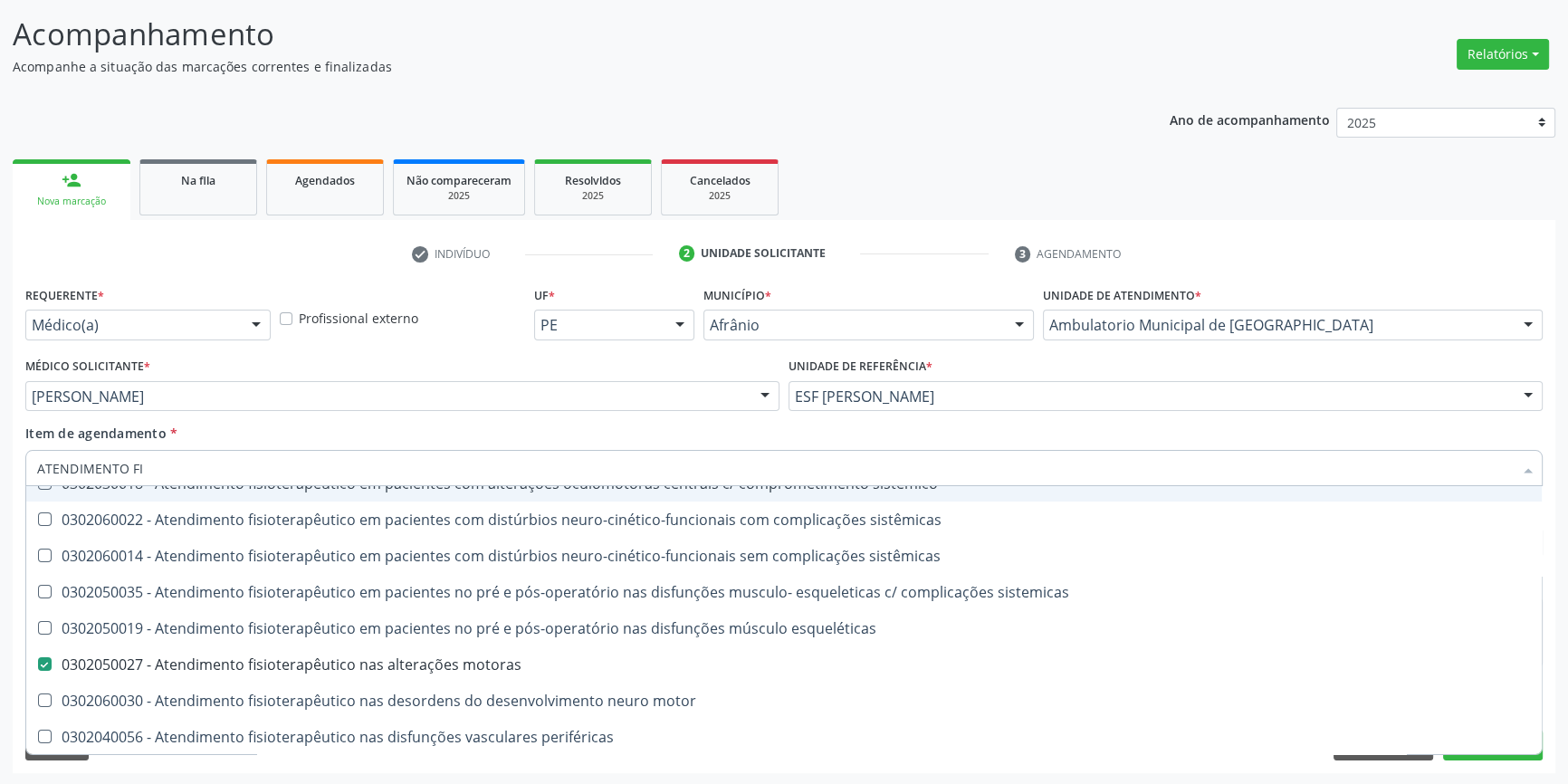
click at [412, 421] on div "Médico Solicitante * [PERSON_NAME] [PERSON_NAME] [PERSON_NAME] [PERSON_NAME] Re…" at bounding box center [402, 388] width 763 height 71
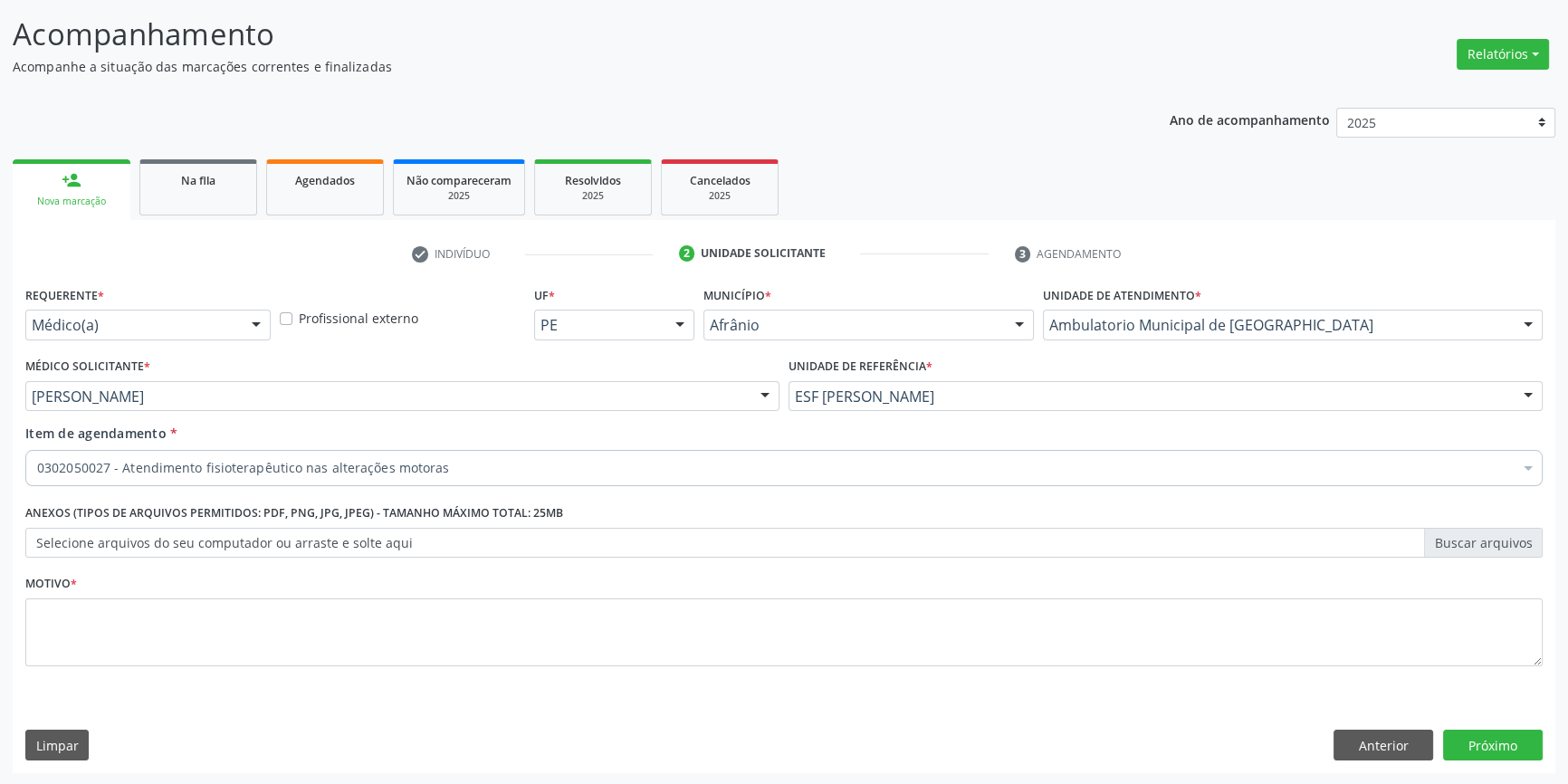
scroll to position [0, 0]
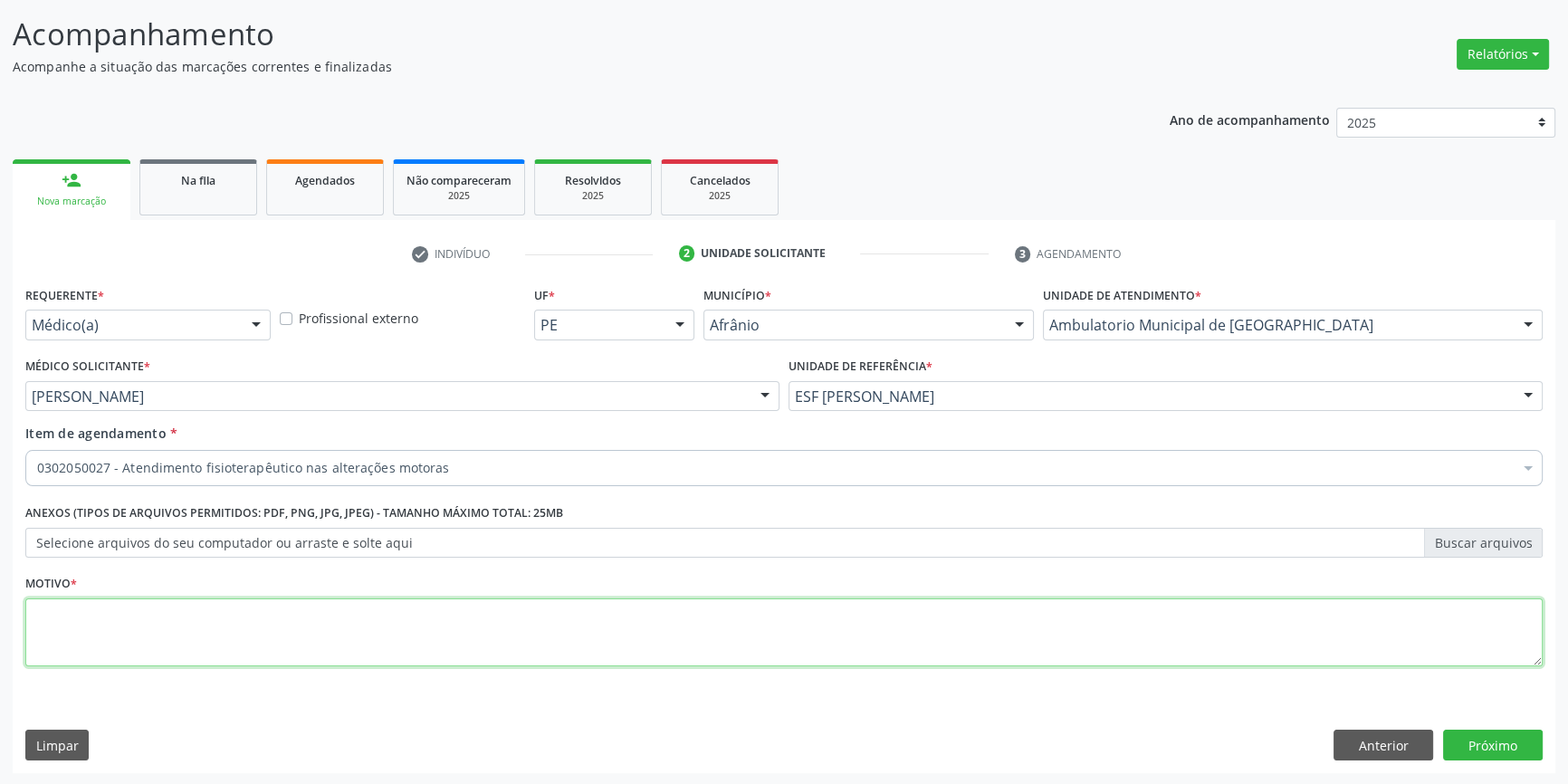
click at [334, 641] on textarea at bounding box center [784, 632] width 1517 height 69
drag, startPoint x: 125, startPoint y: 624, endPoint x: 1, endPoint y: 575, distance: 133.3
click at [9, 620] on div "Acompanhamento Acompanhe a situação das marcações correntes e finalizadas Relat…" at bounding box center [784, 387] width 1568 height 798
type textarea "LIMITAÇÃO E MOVIMENTO EM BRAÇOS E MÃOS"
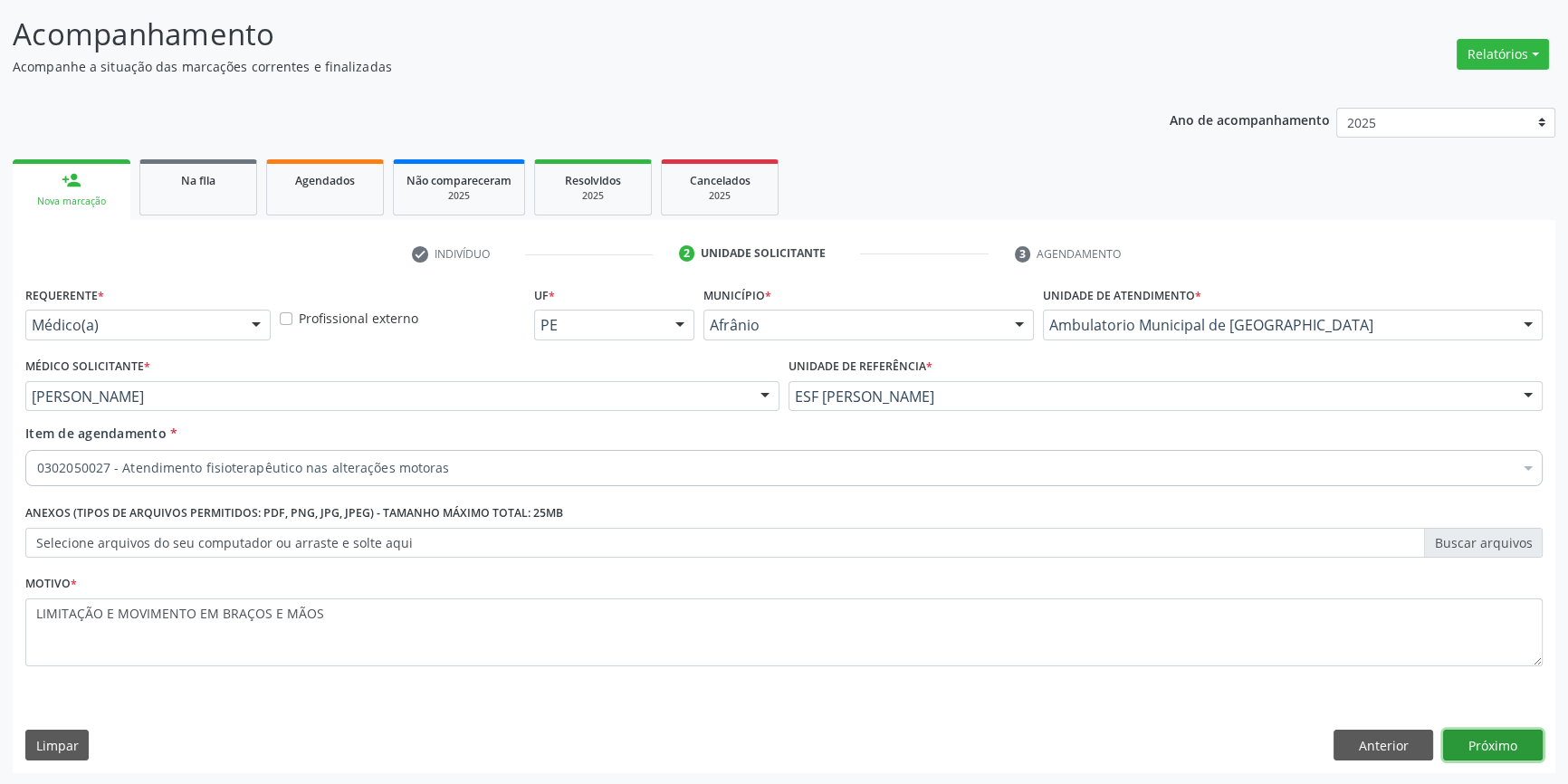
click at [1521, 741] on button "Próximo" at bounding box center [1493, 745] width 99 height 31
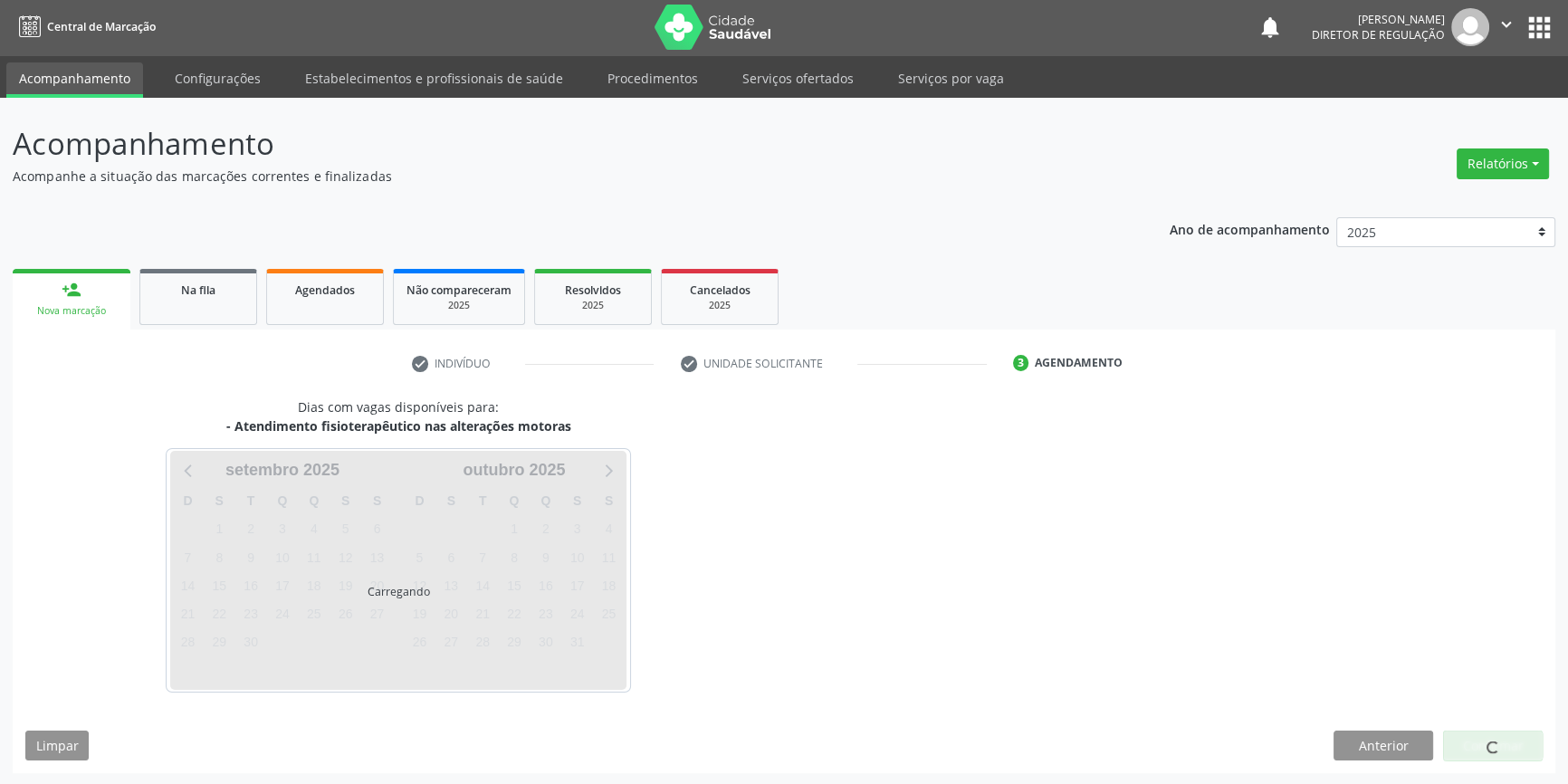
scroll to position [55, 0]
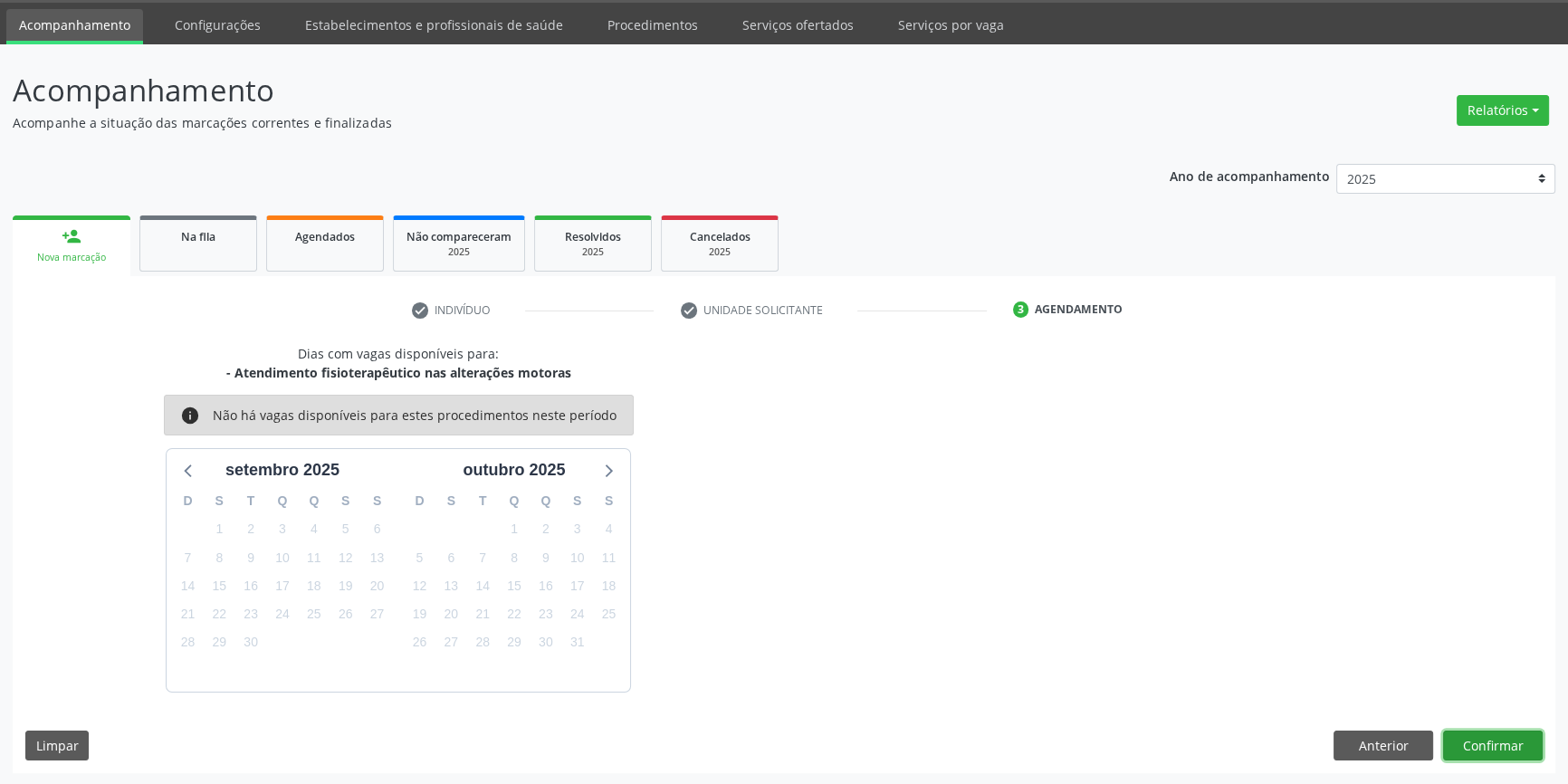
click at [1484, 742] on button "Confirmar" at bounding box center [1493, 746] width 99 height 31
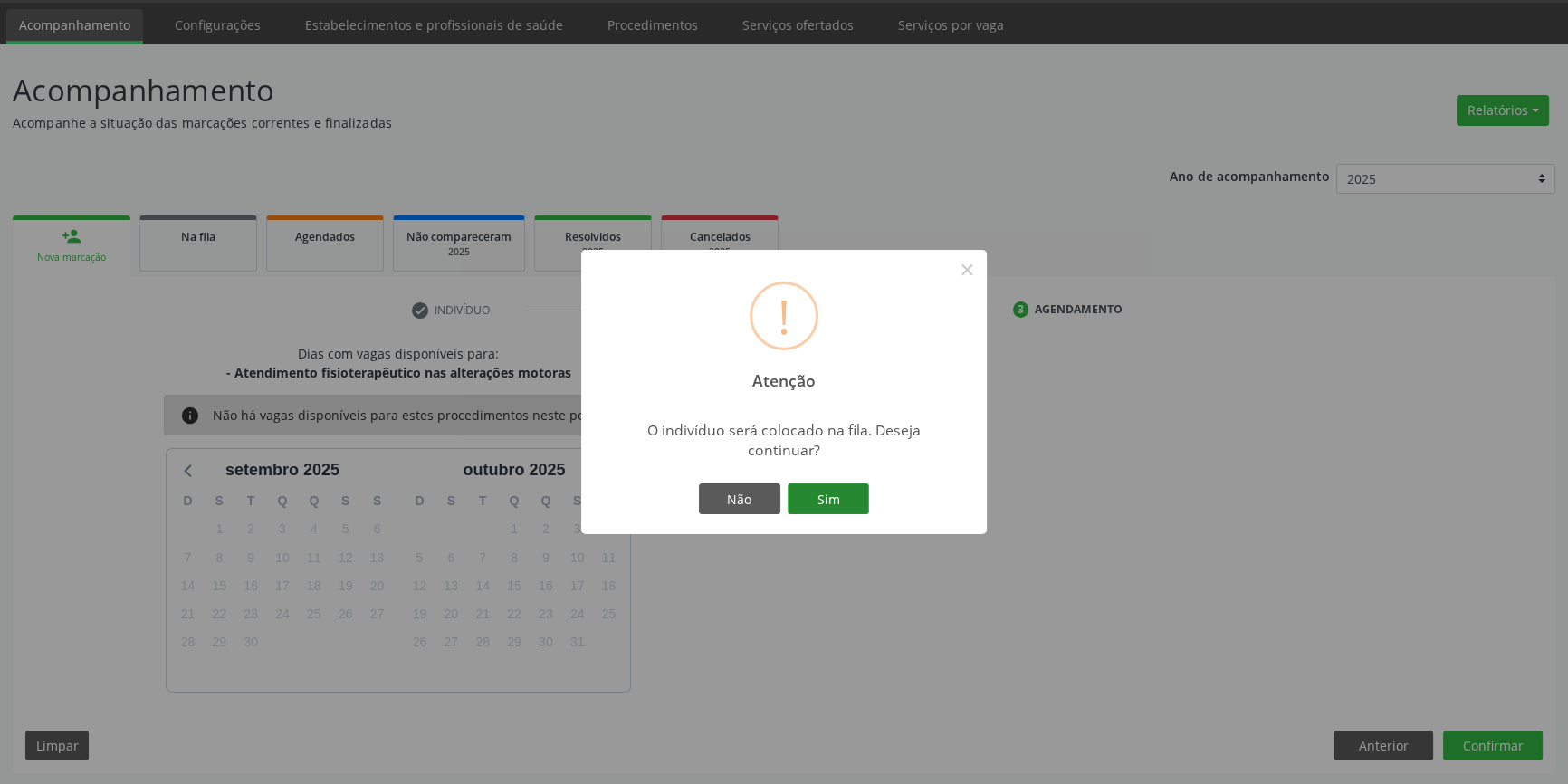
click at [863, 495] on button "Sim" at bounding box center [828, 499] width 82 height 31
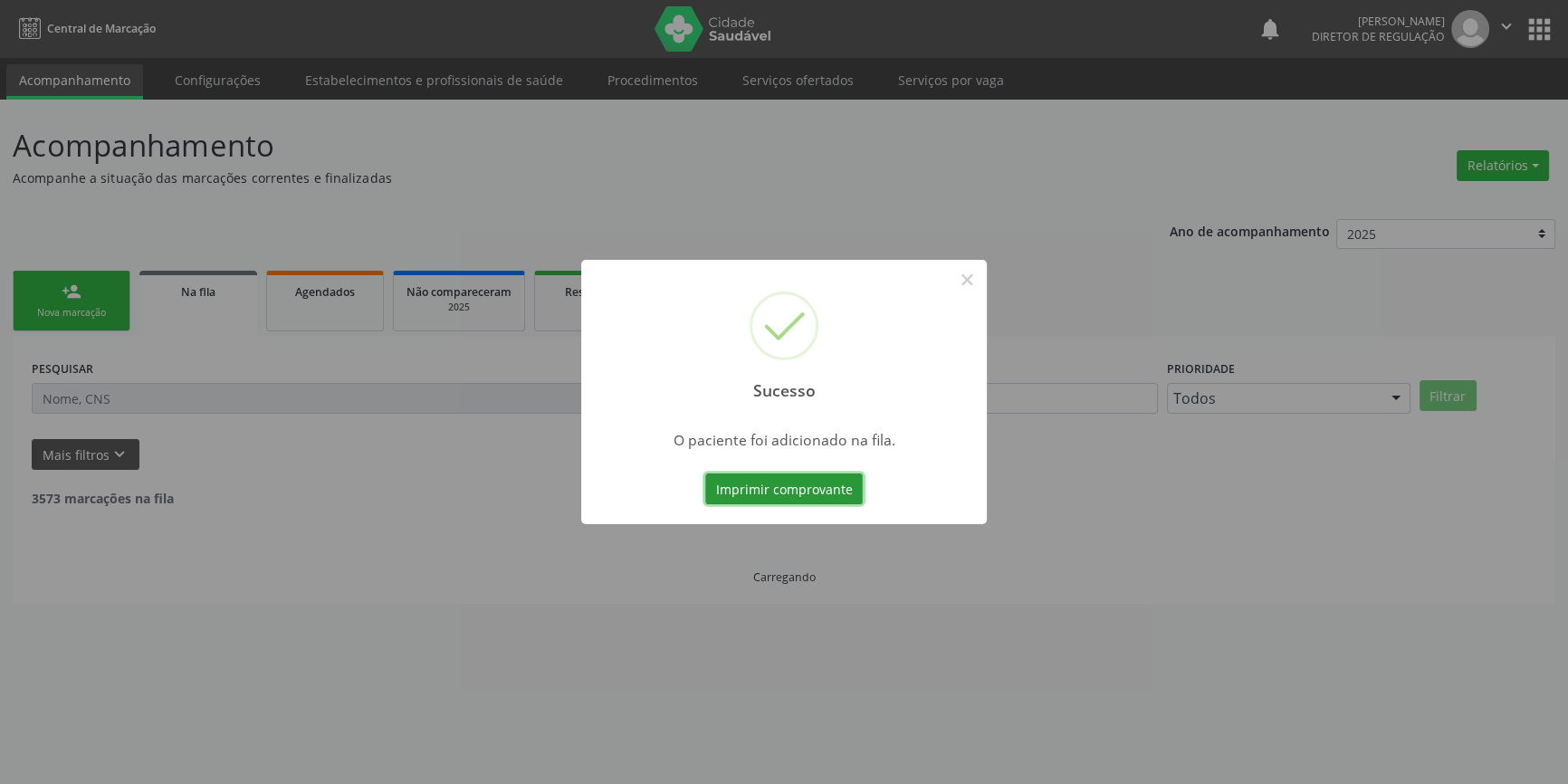
scroll to position [0, 0]
click at [301, 281] on div "Sucesso × O paciente foi adicionado na fila. Imprimir comprovante Cancel" at bounding box center [789, 392] width 1580 height 784
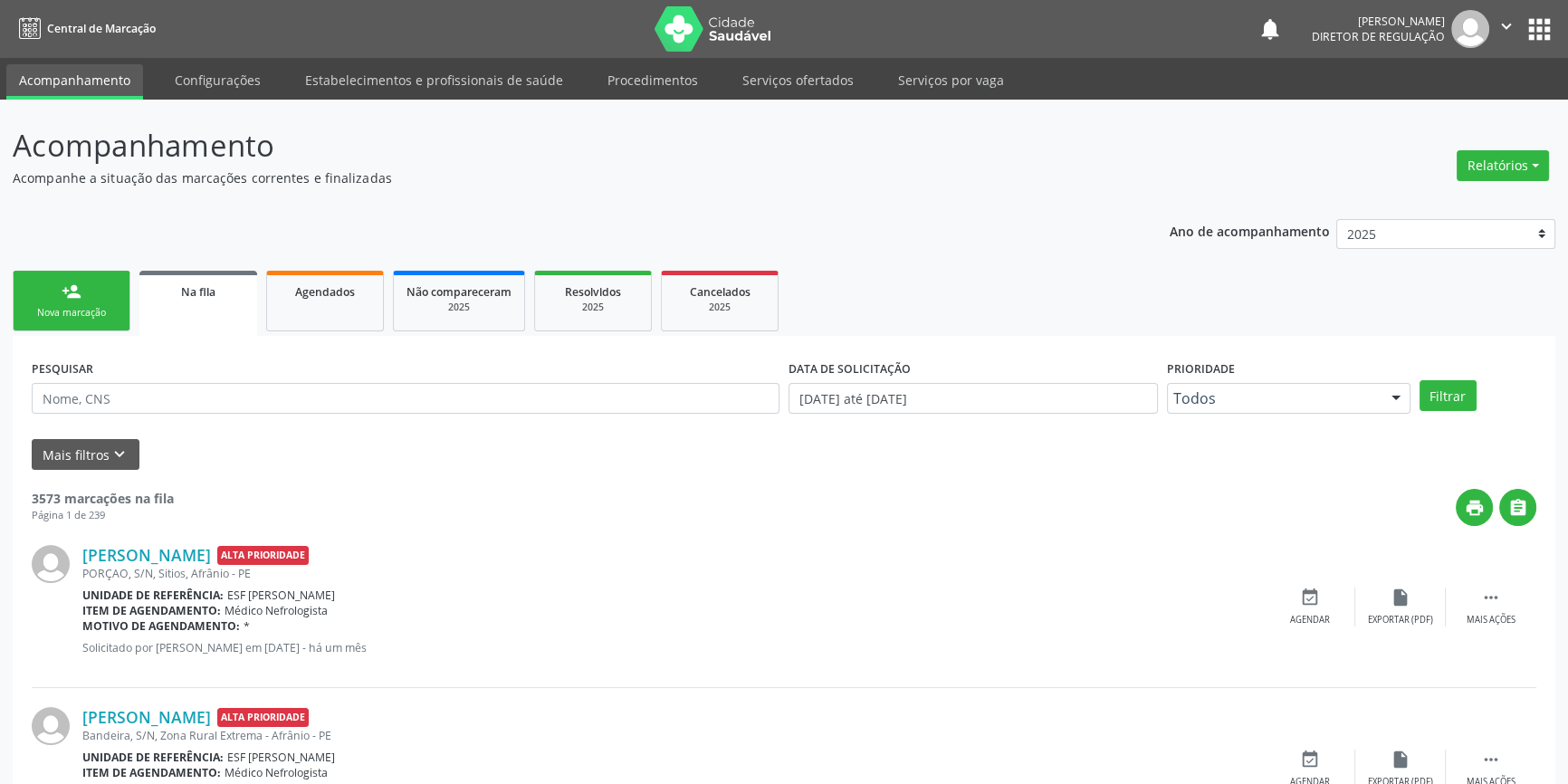
click at [127, 290] on link "person_add Nova marcação" at bounding box center [71, 301] width 118 height 60
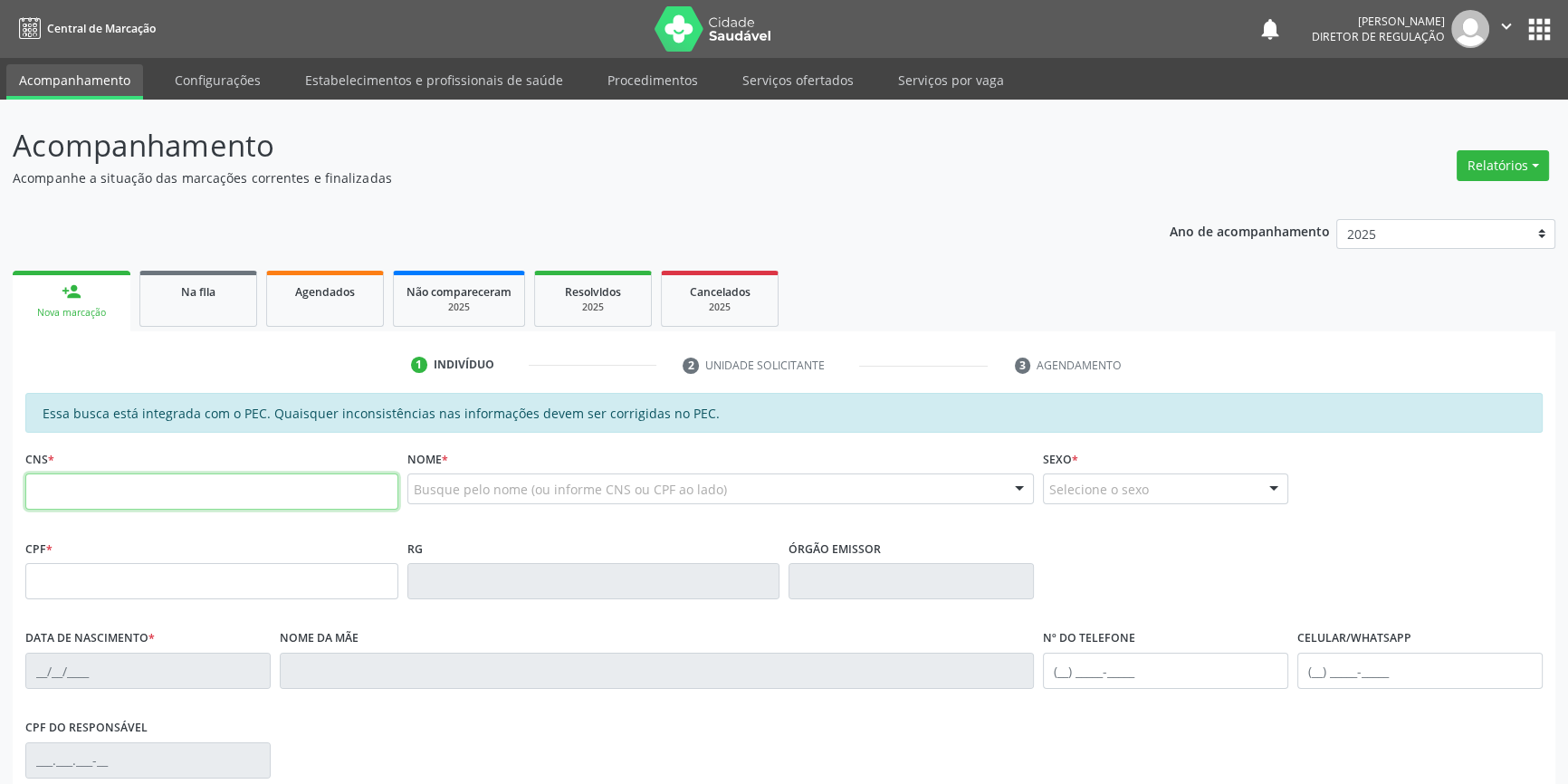
click at [125, 483] on input "text" at bounding box center [211, 491] width 373 height 36
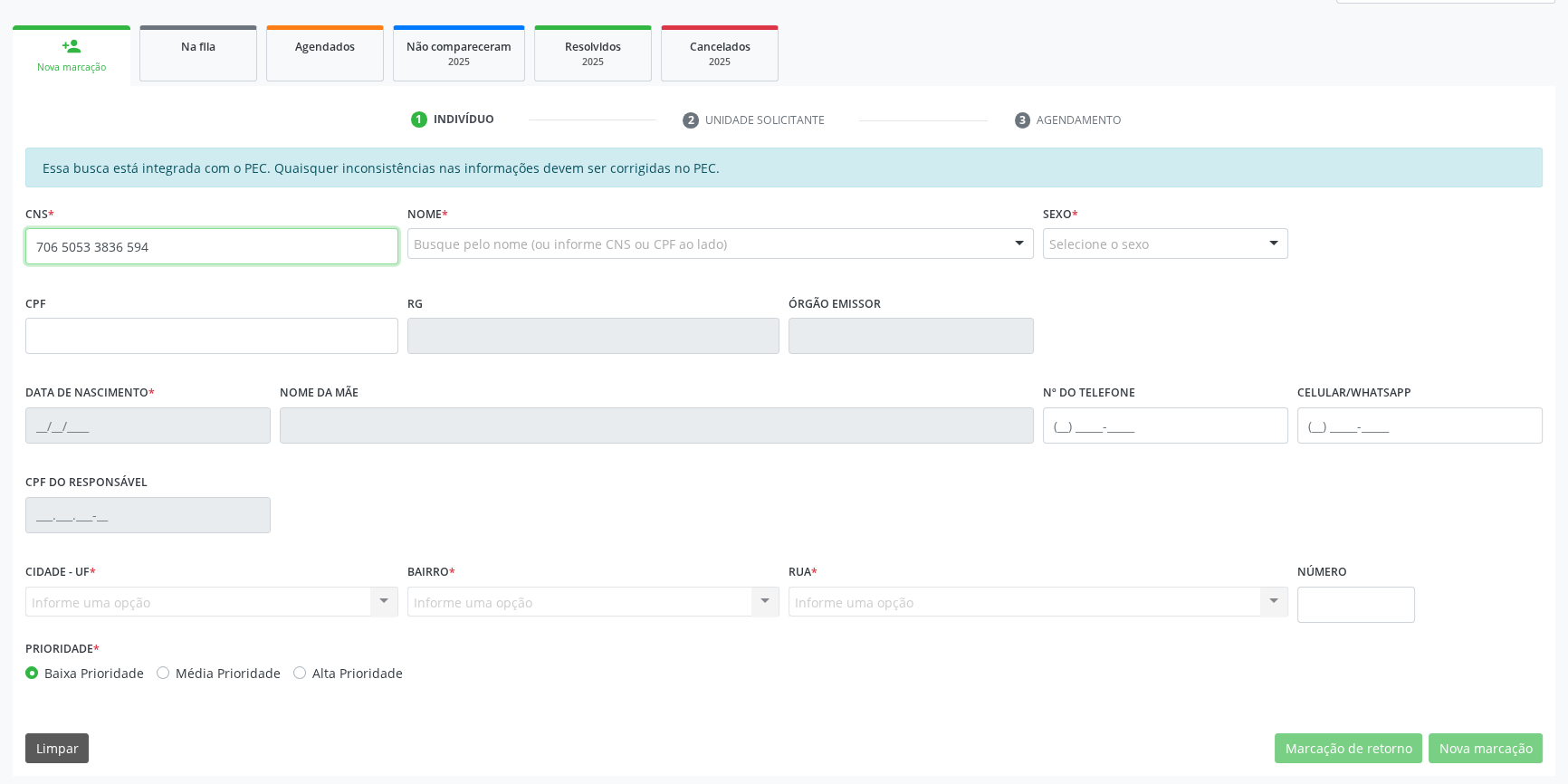
scroll to position [248, 0]
drag, startPoint x: 188, startPoint y: 246, endPoint x: 0, endPoint y: 187, distance: 197.0
click at [0, 193] on div "Acompanhamento Acompanhe a situação das marcações correntes e finalizadas Relat…" at bounding box center [784, 318] width 1568 height 934
type input "706 5053 3836 8594"
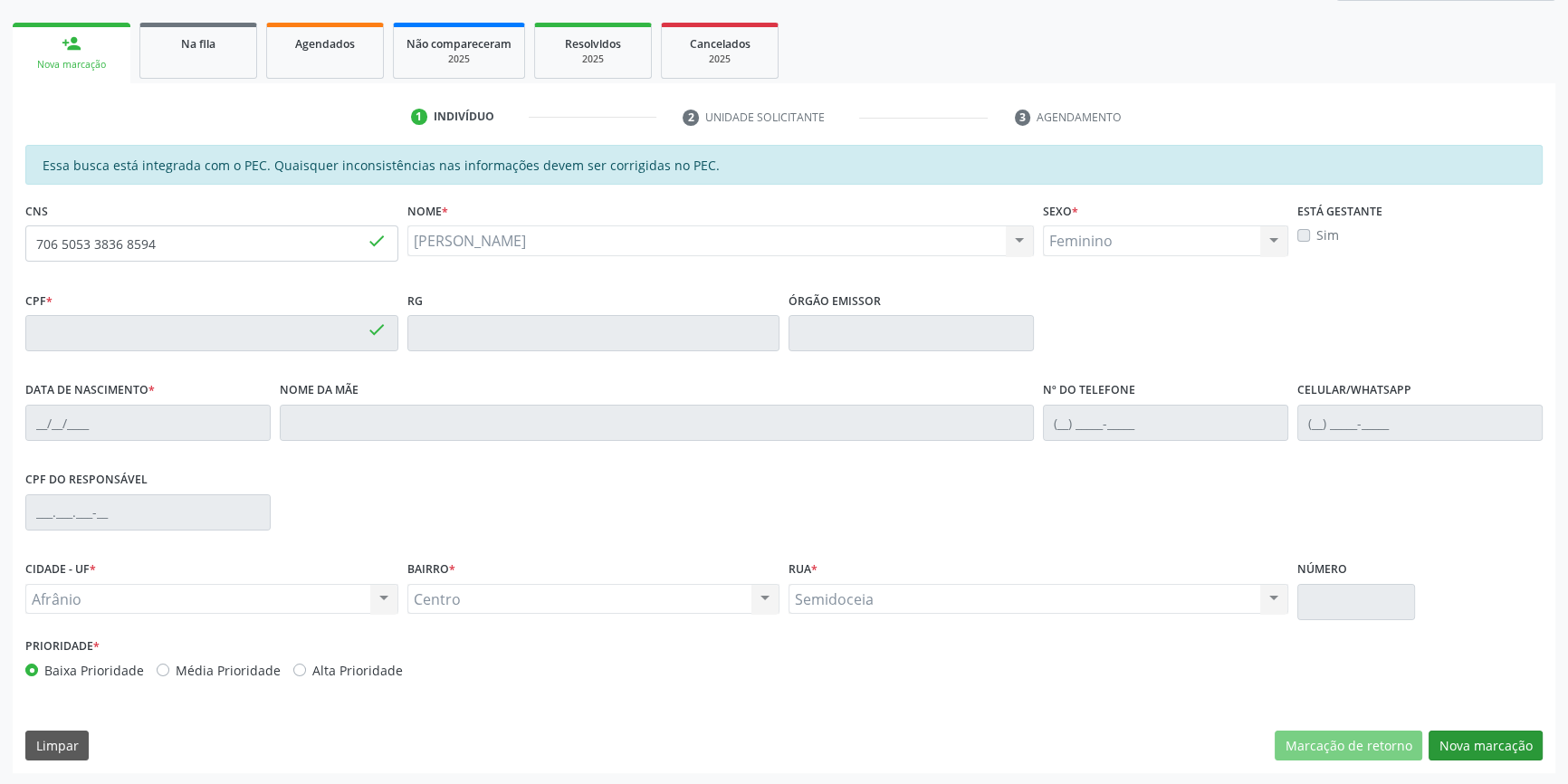
type input "040.579.974-82"
type input "03[DATE]"
type input "[PERSON_NAME]"
type input "[PHONE_NUMBER]"
type input "S/N"
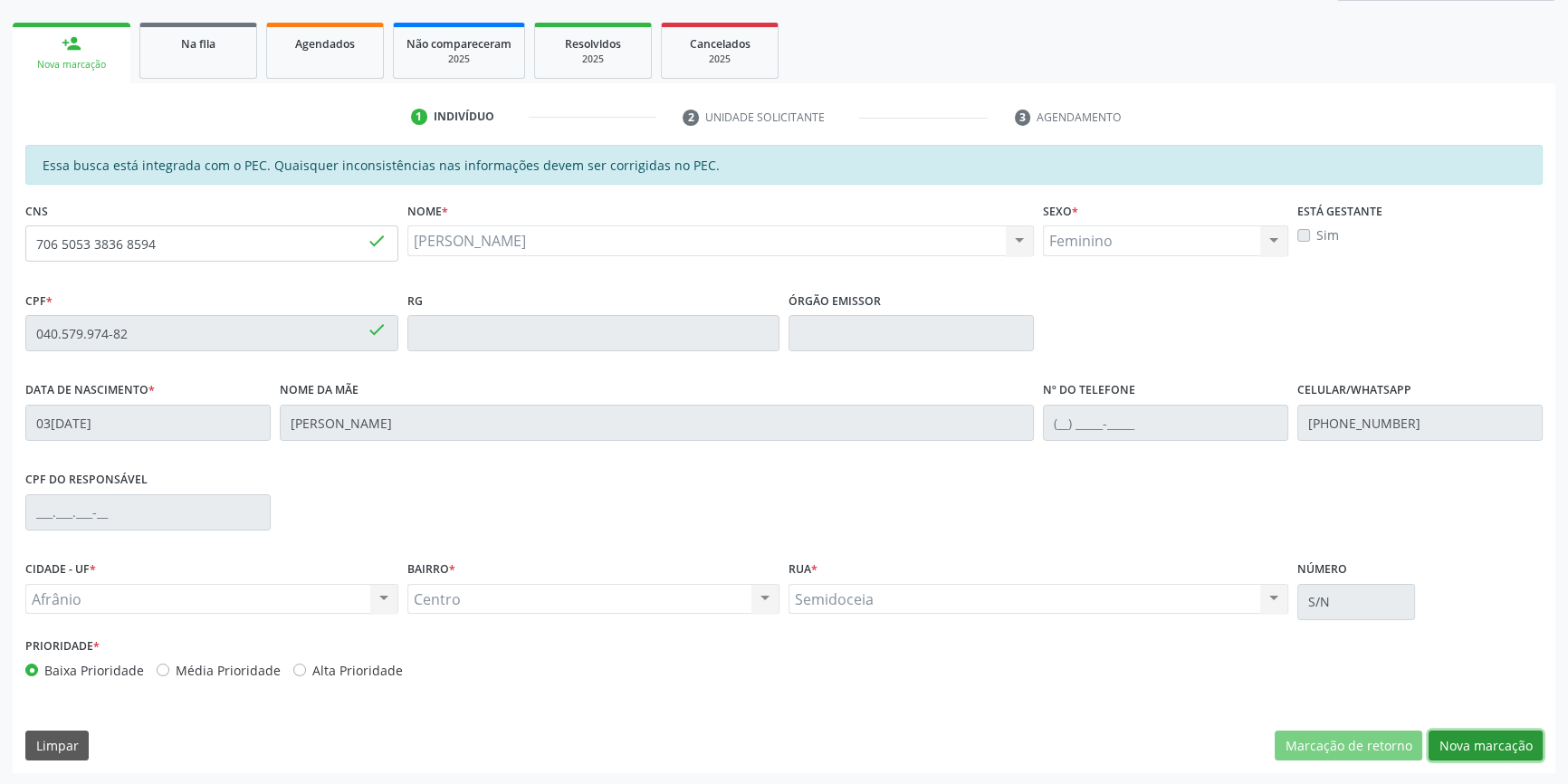
click at [1486, 743] on button "Nova marcação" at bounding box center [1485, 746] width 114 height 31
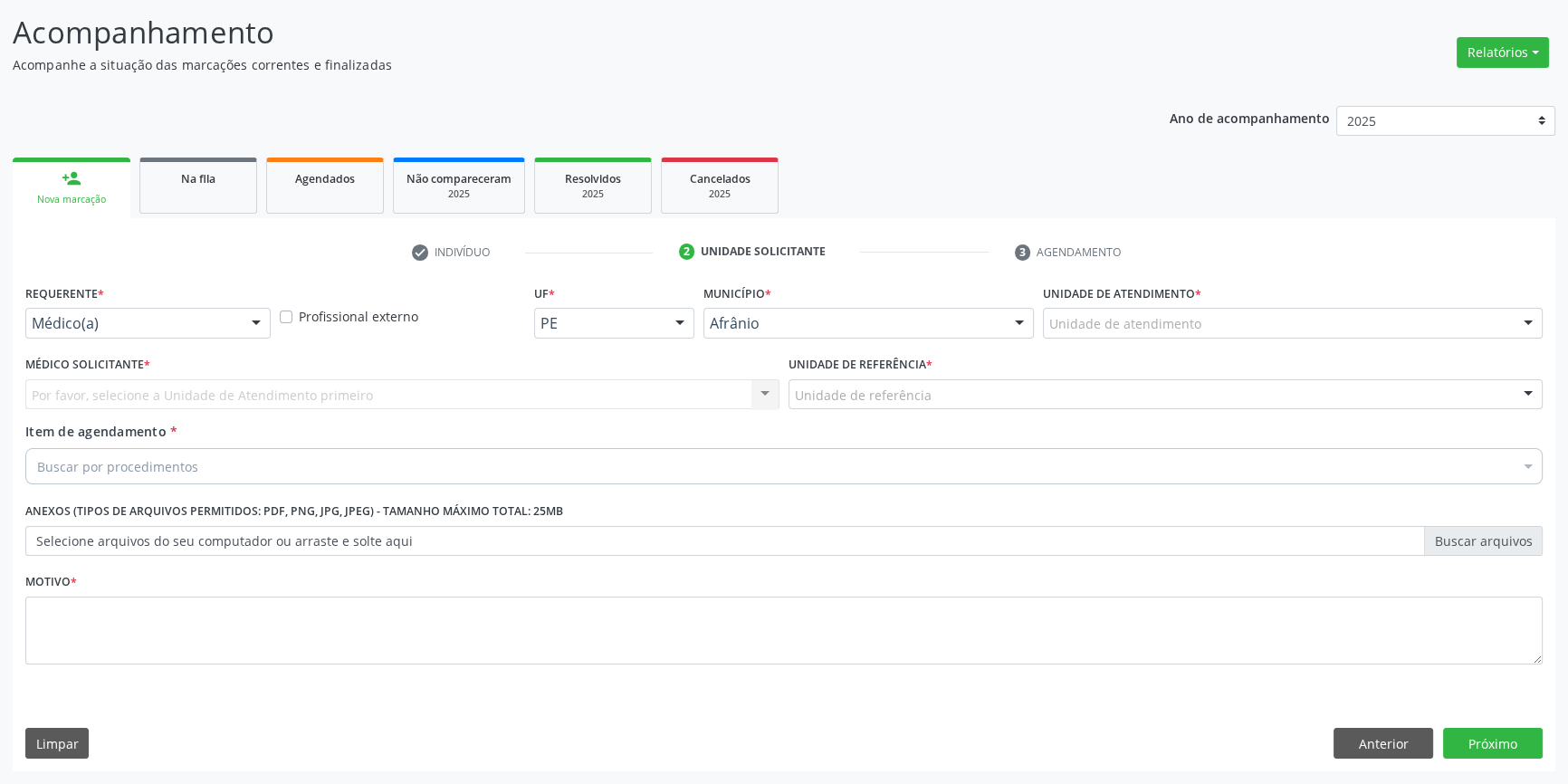
scroll to position [111, 0]
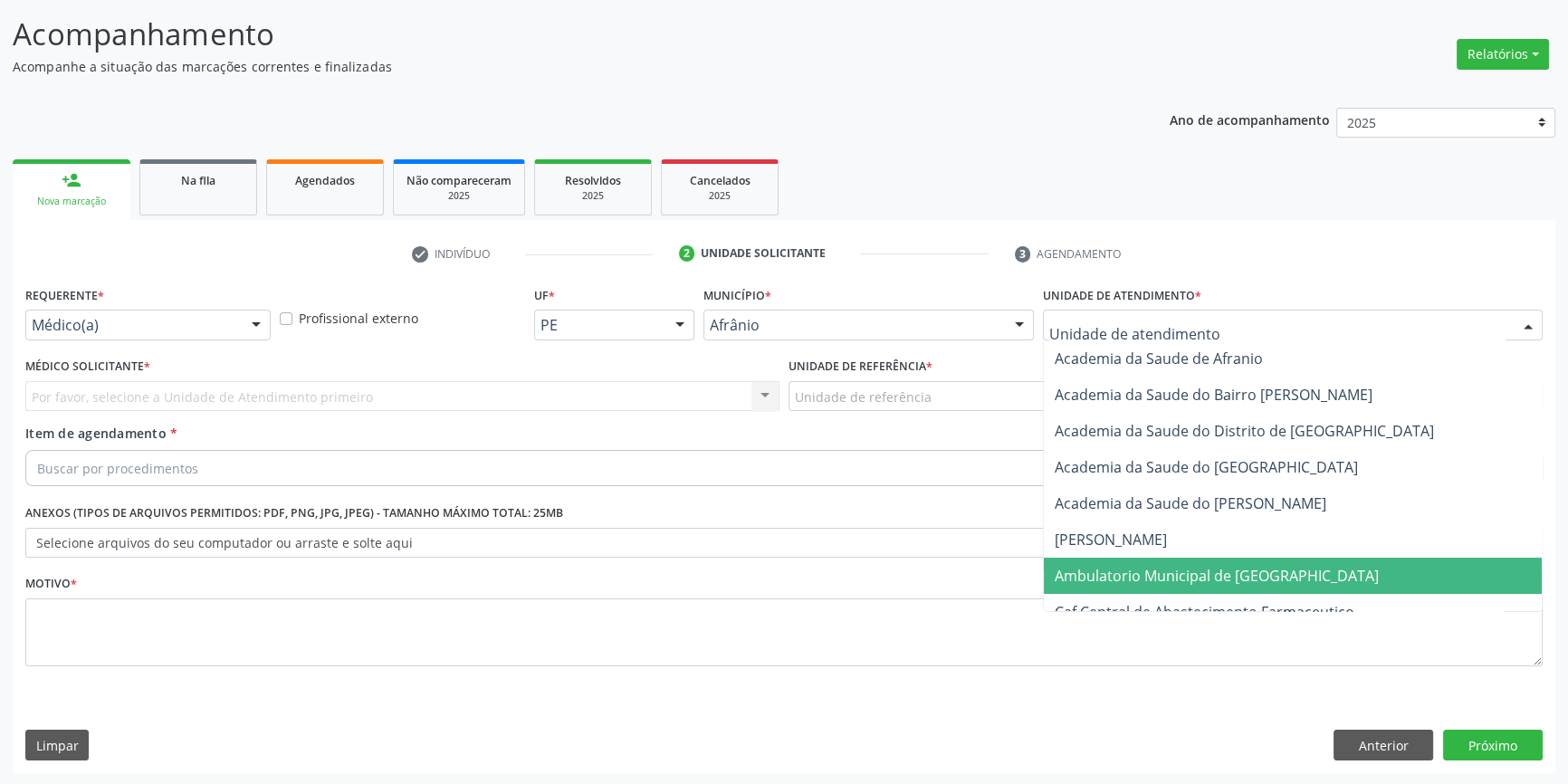
click at [1222, 575] on span "Ambulatorio Municipal de [GEOGRAPHIC_DATA]" at bounding box center [1217, 575] width 324 height 19
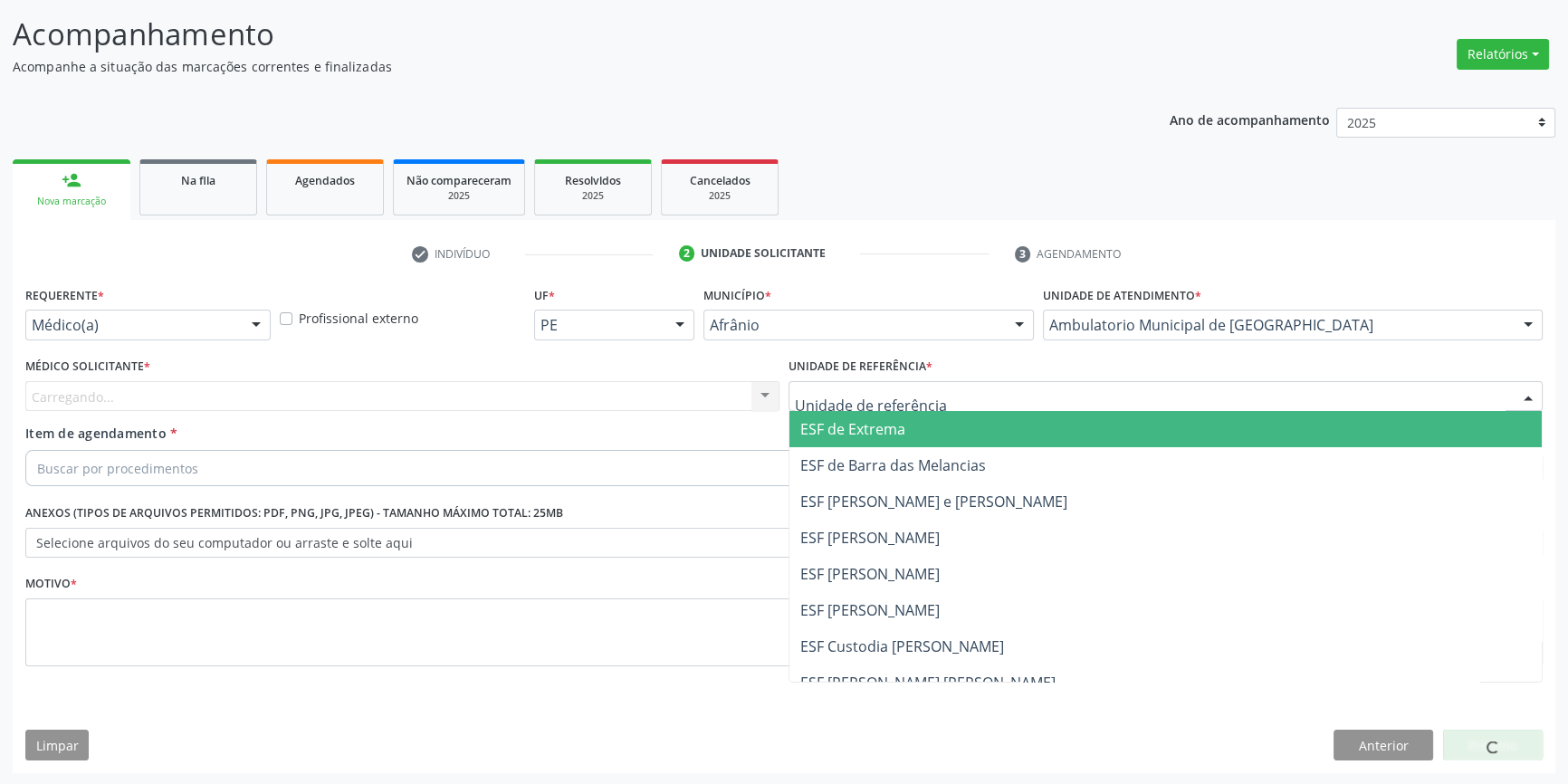
click at [953, 402] on div at bounding box center [1165, 397] width 754 height 31
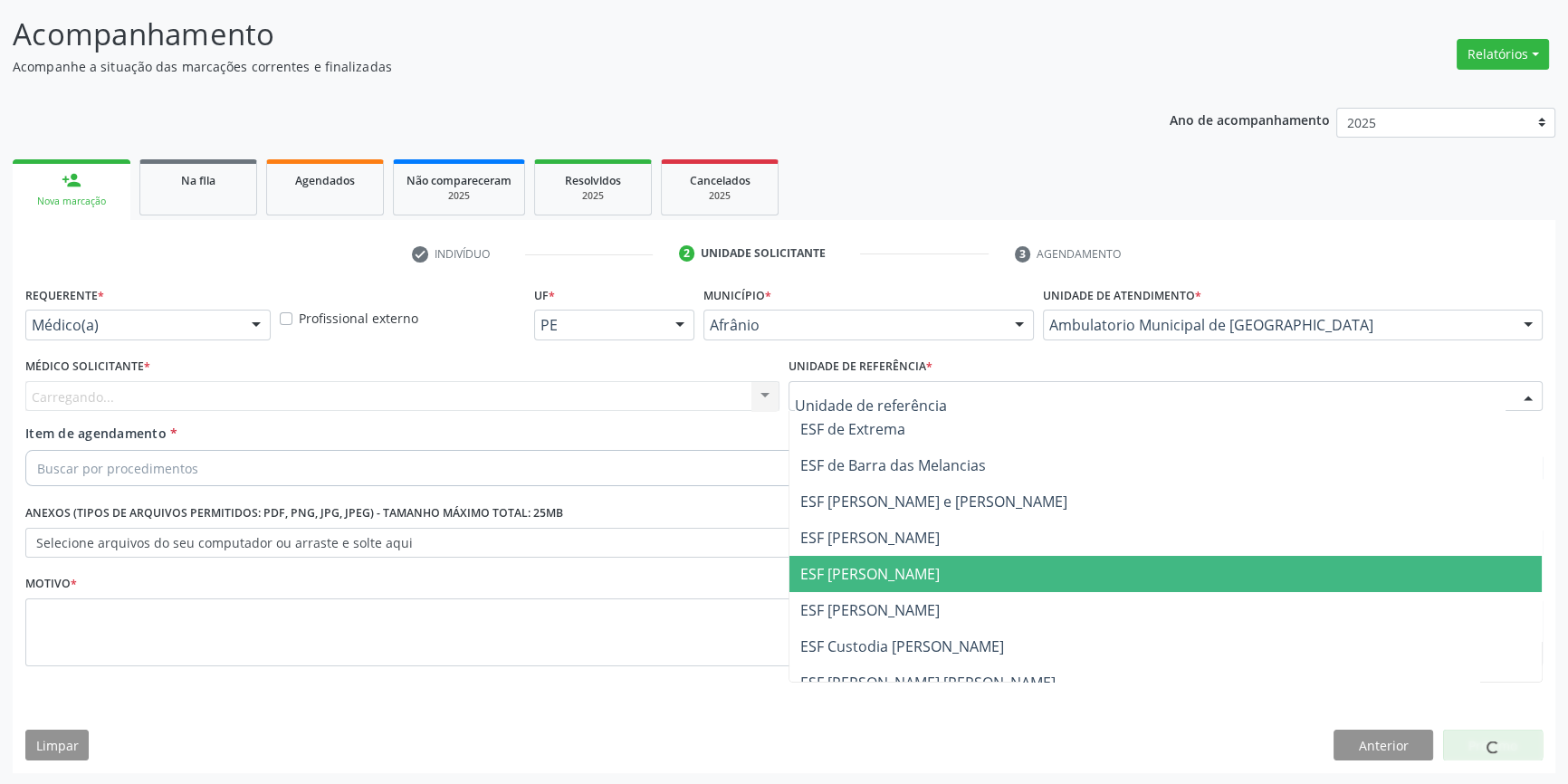
click at [903, 571] on span "ESF [PERSON_NAME]" at bounding box center [869, 574] width 139 height 19
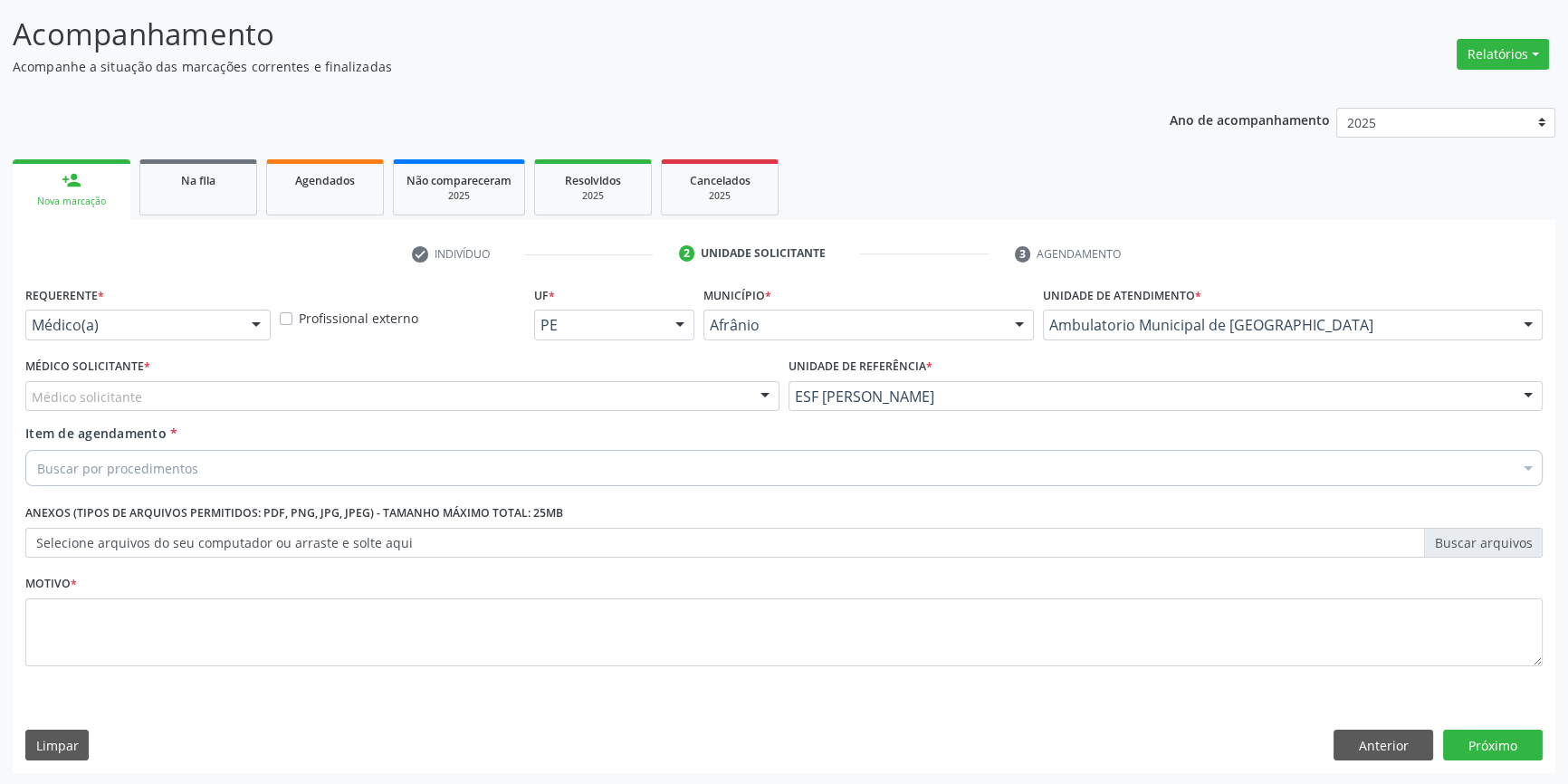
drag, startPoint x: 469, startPoint y: 405, endPoint x: 383, endPoint y: 398, distance: 86.3
click at [468, 405] on div "Médico solicitante" at bounding box center [402, 397] width 754 height 31
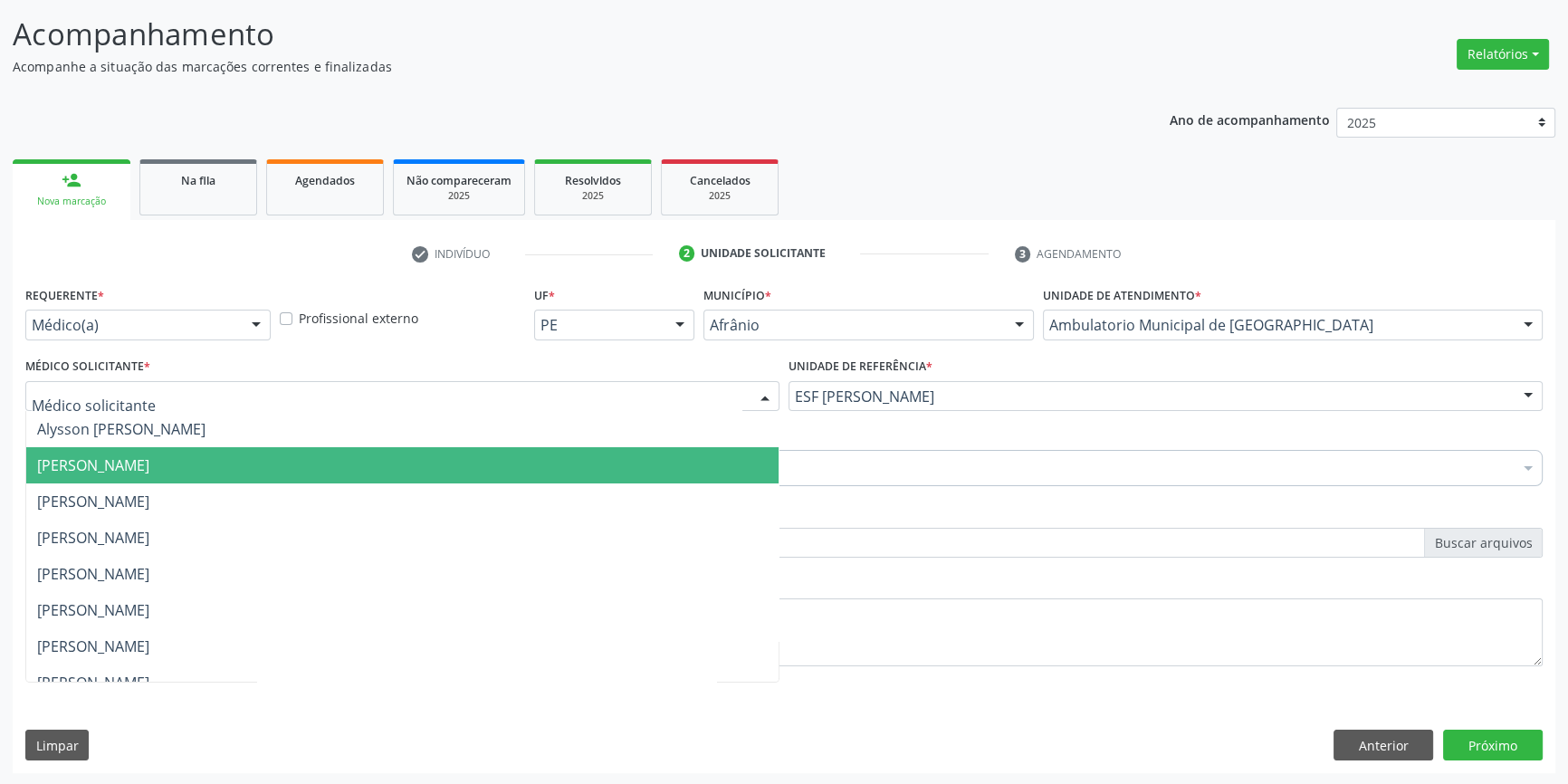
click at [273, 471] on span "[PERSON_NAME]" at bounding box center [402, 465] width 752 height 36
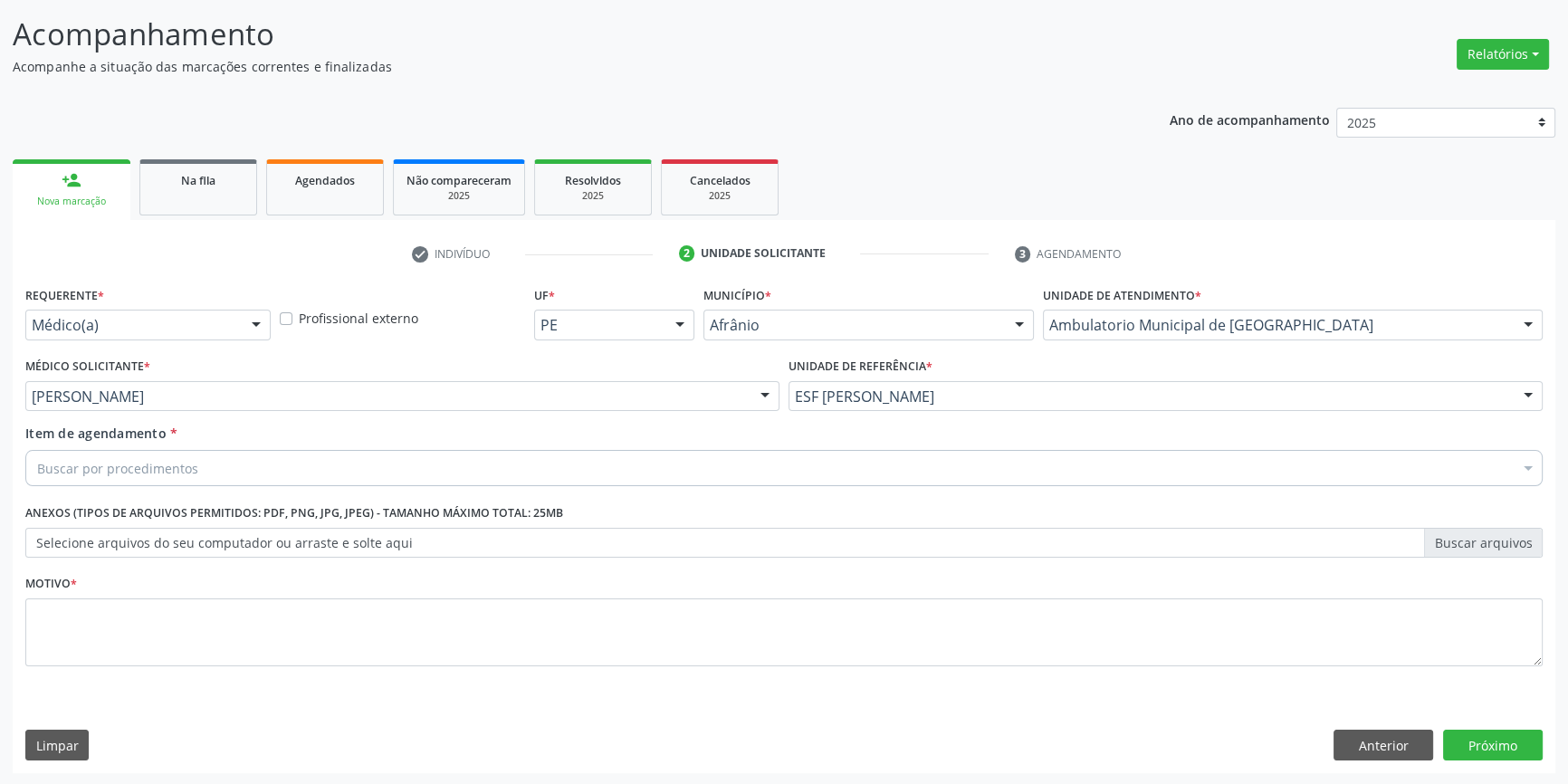
click at [252, 464] on div "Buscar por procedimentos" at bounding box center [784, 467] width 1517 height 36
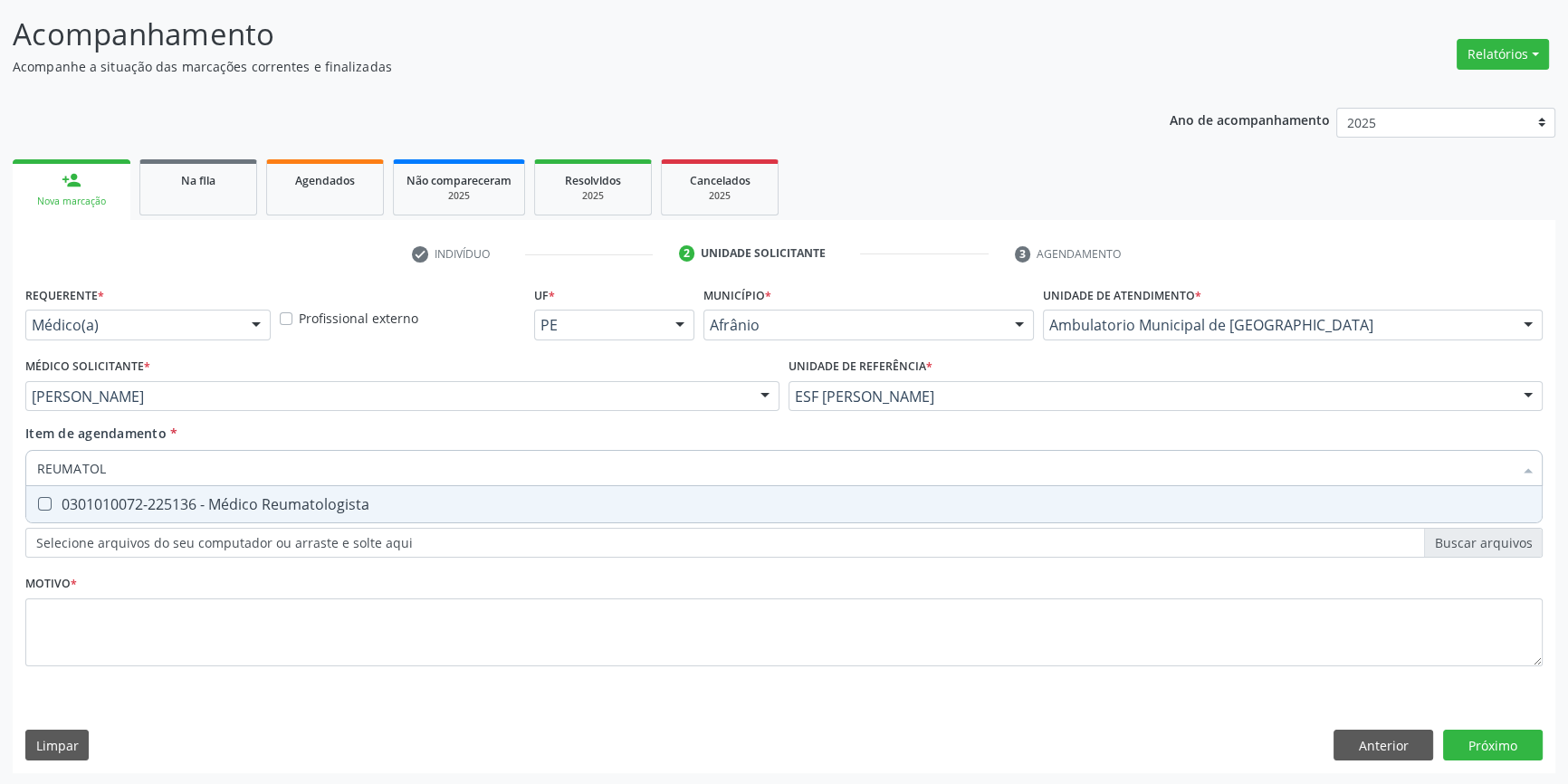
type input "REUMATOLO"
click at [256, 487] on span "0301010072-225136 - Médico Reumatologista" at bounding box center [784, 504] width 1515 height 36
checkbox Reumatologista "true"
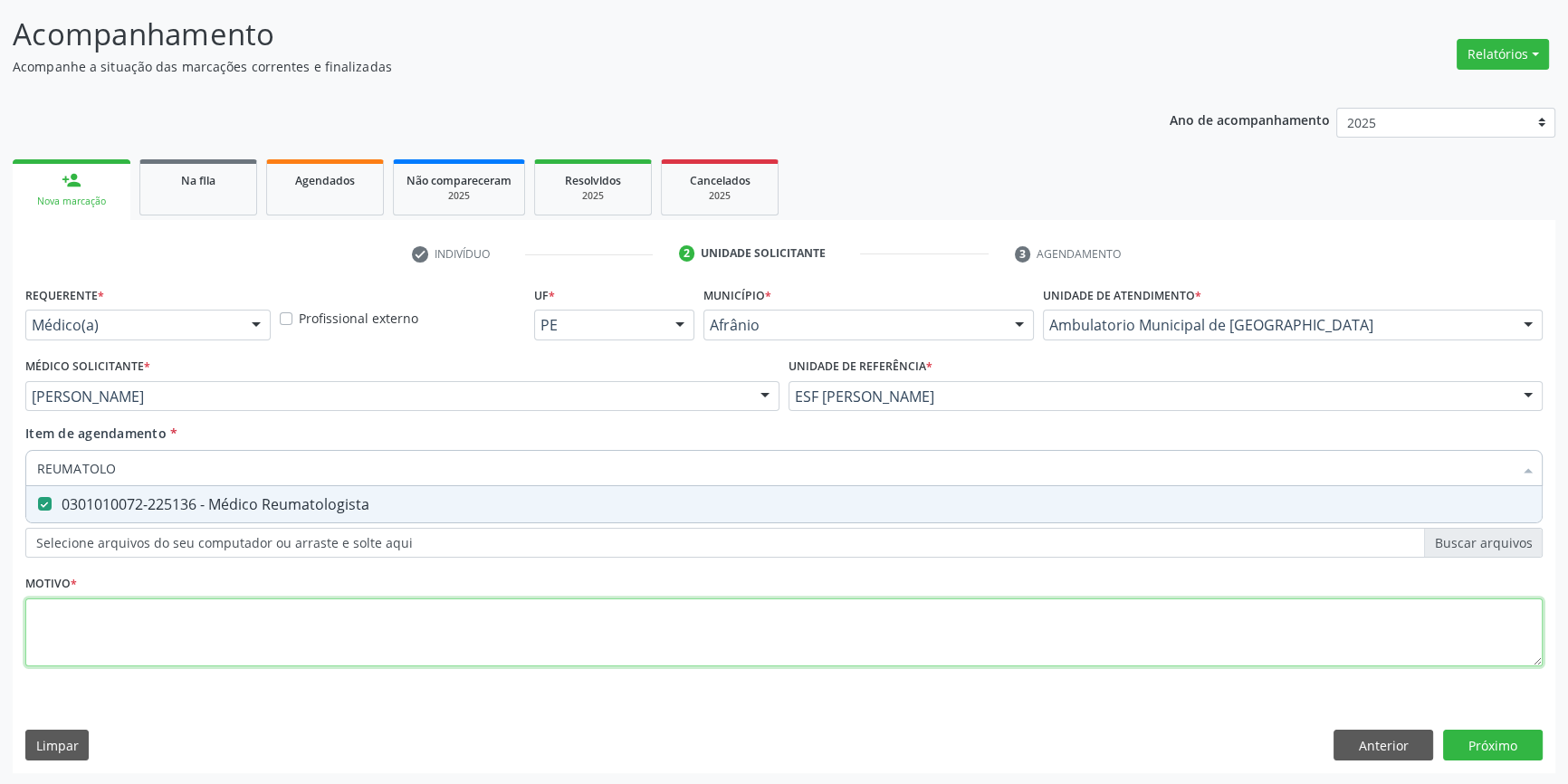
click at [253, 620] on div "Requerente * Médico(a) Médico(a) Enfermeiro(a) Paciente Nenhum resultado encont…" at bounding box center [784, 485] width 1517 height 410
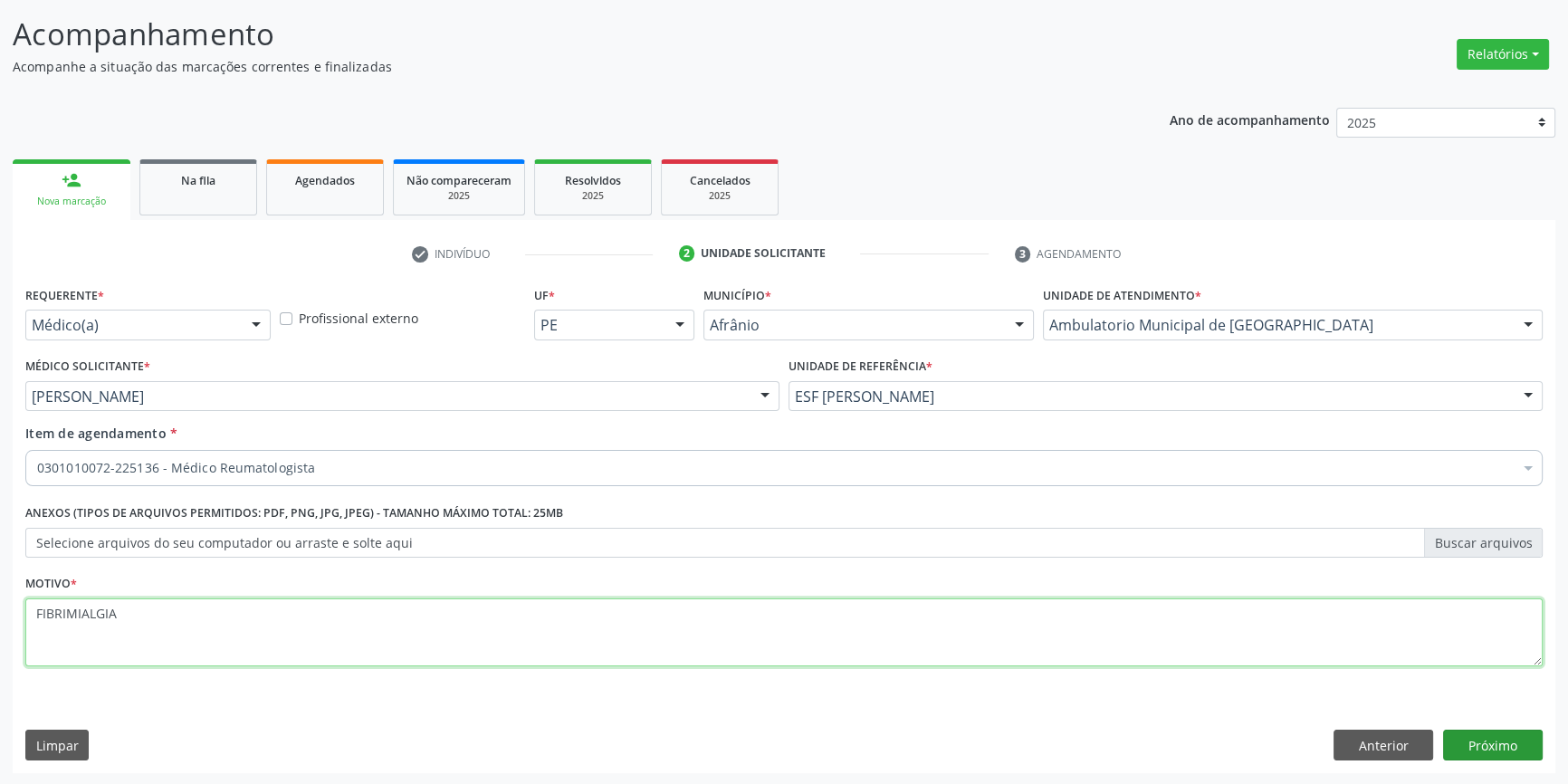
type textarea "FIBRIMIALGIA"
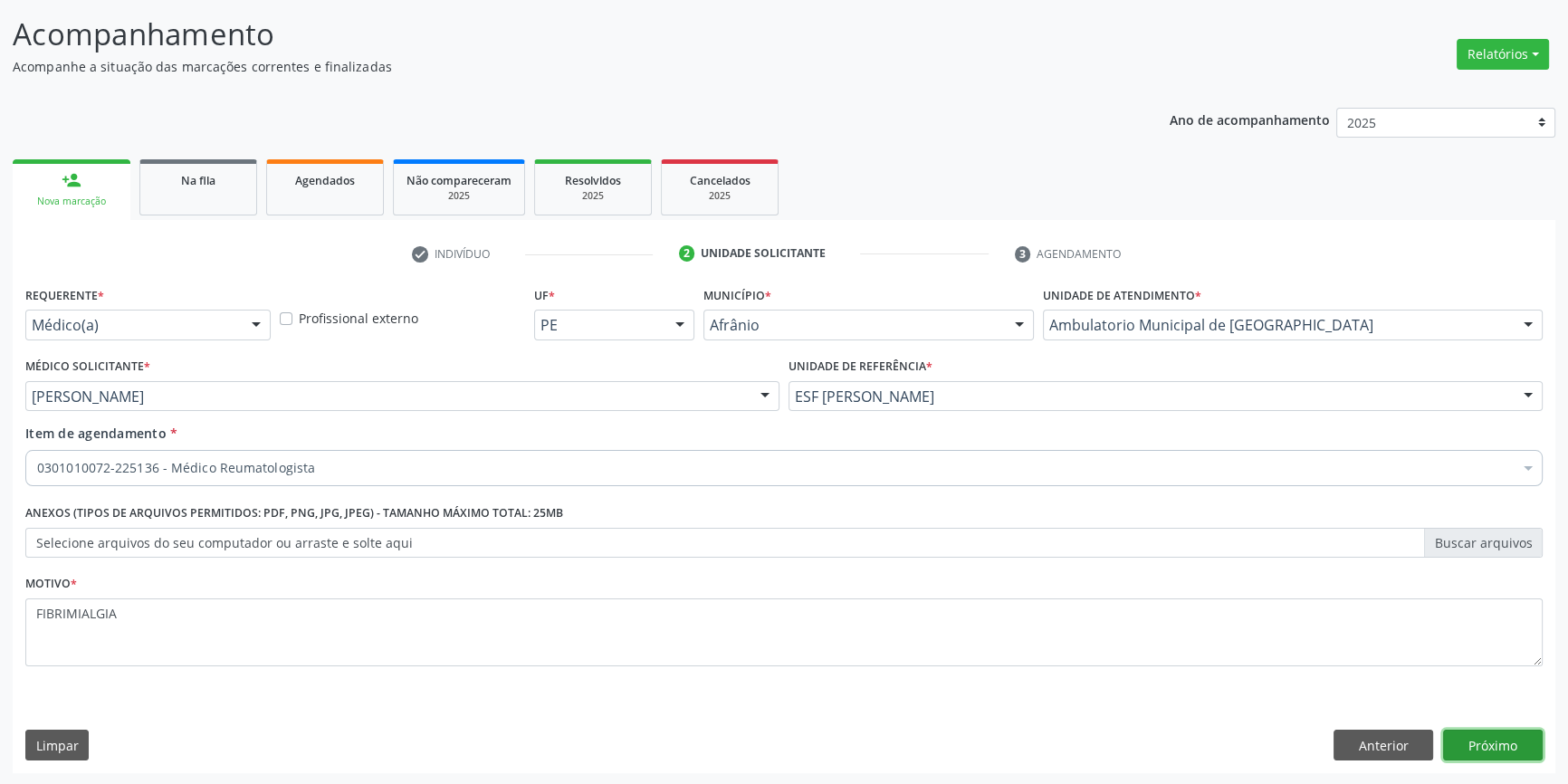
click at [1477, 741] on button "Próximo" at bounding box center [1493, 745] width 99 height 31
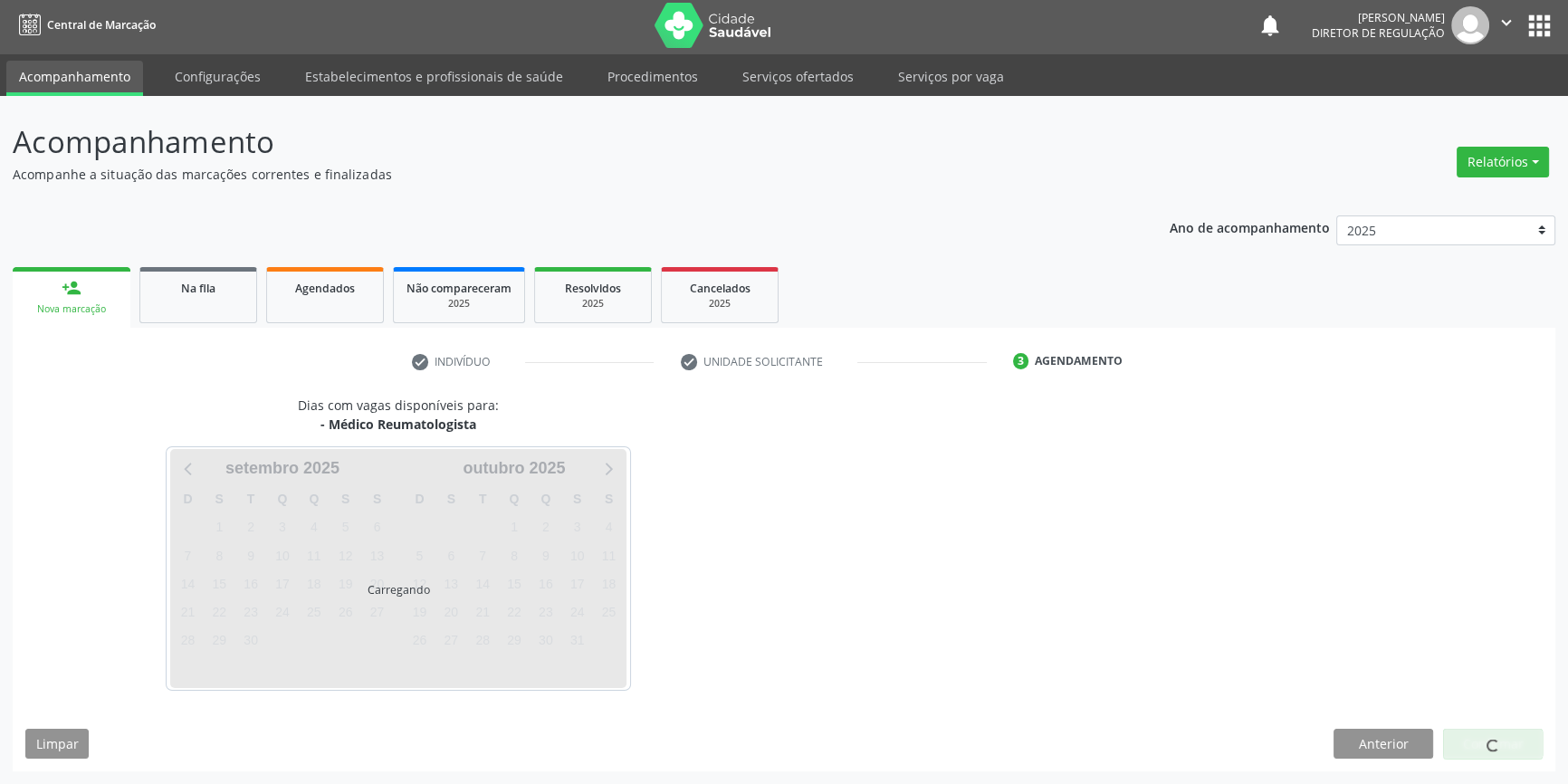
scroll to position [2, 0]
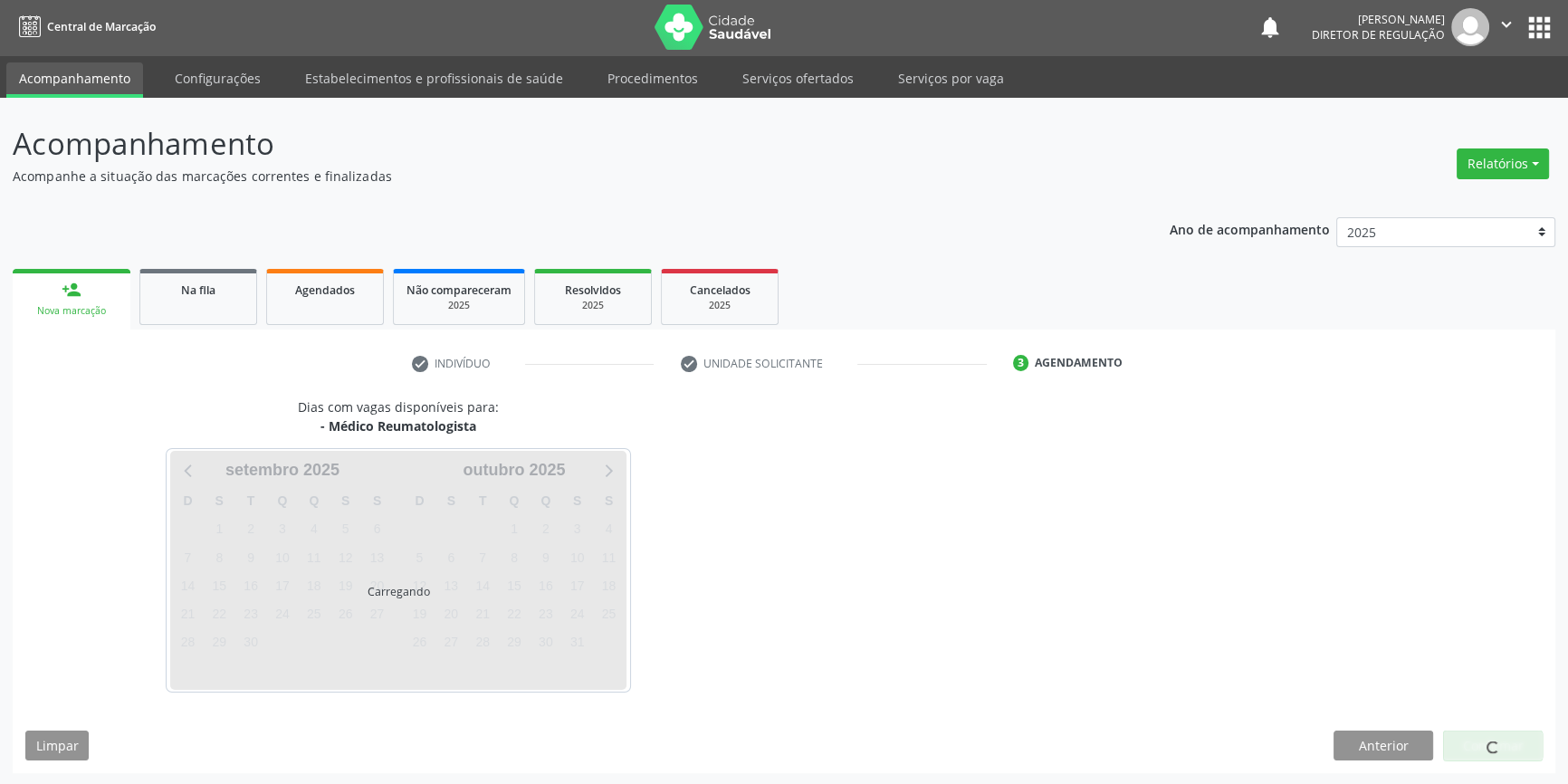
click at [1474, 736] on div at bounding box center [1493, 746] width 99 height 31
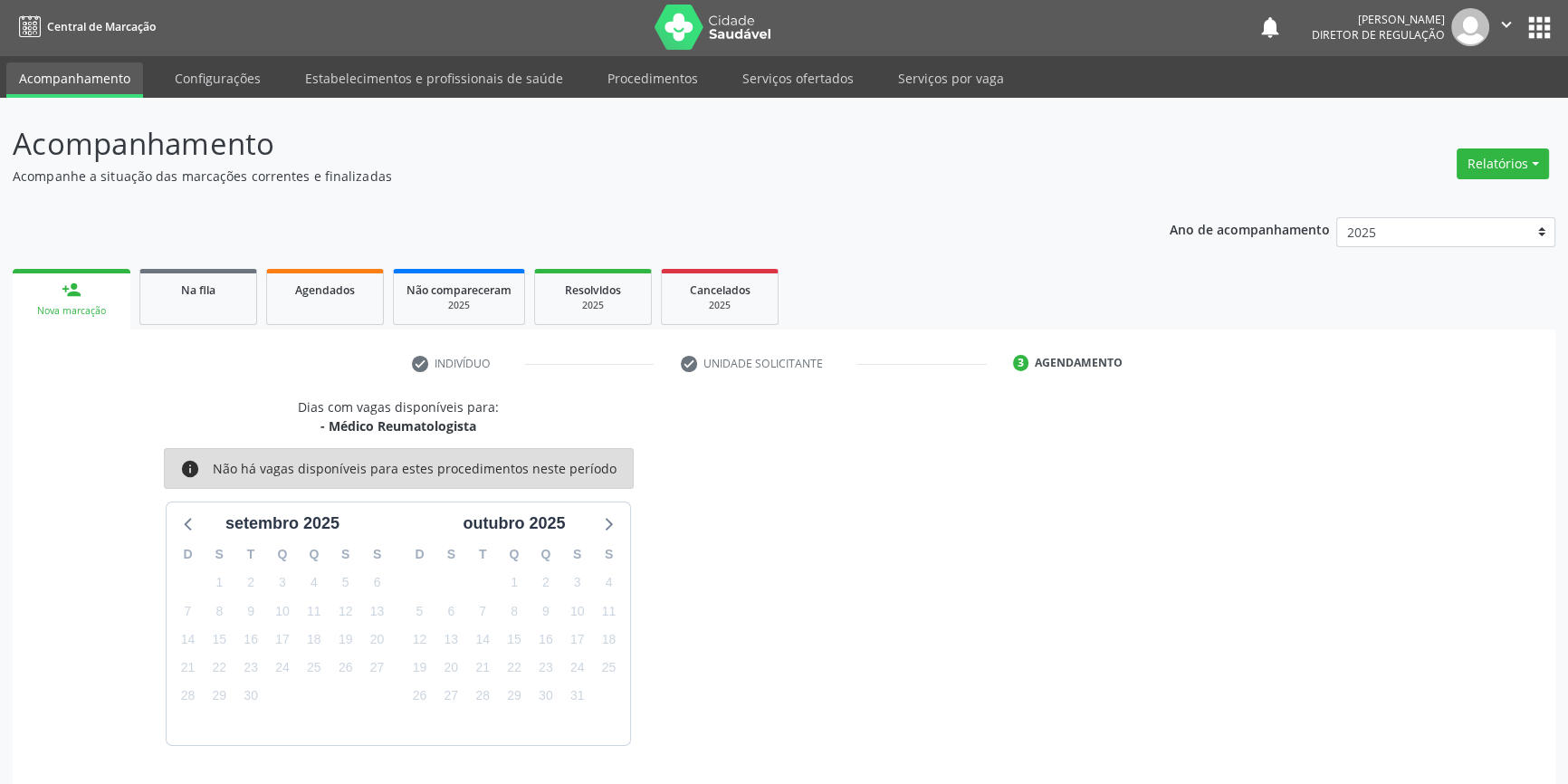
scroll to position [55, 0]
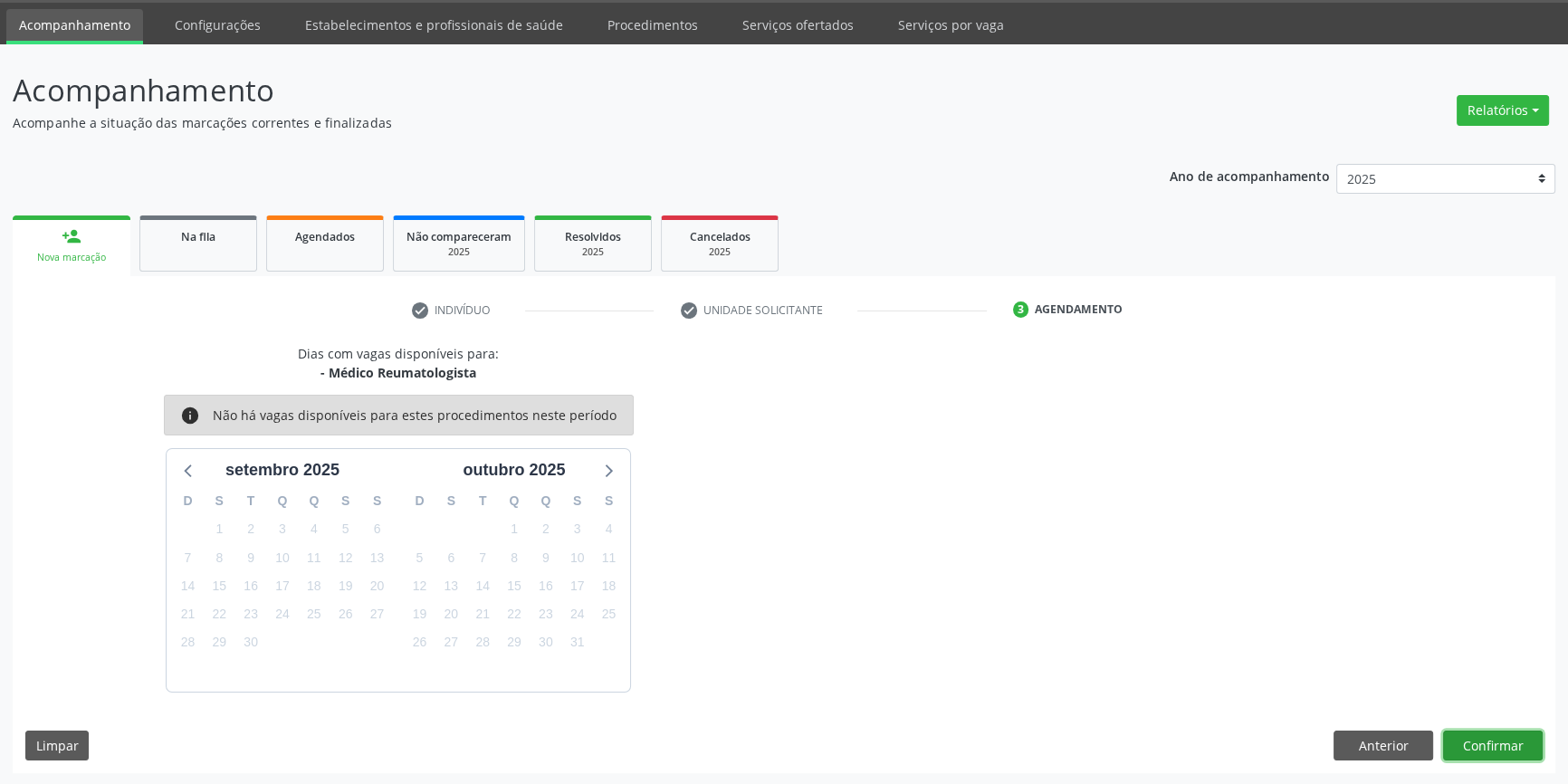
click at [1475, 741] on button "Confirmar" at bounding box center [1493, 746] width 99 height 31
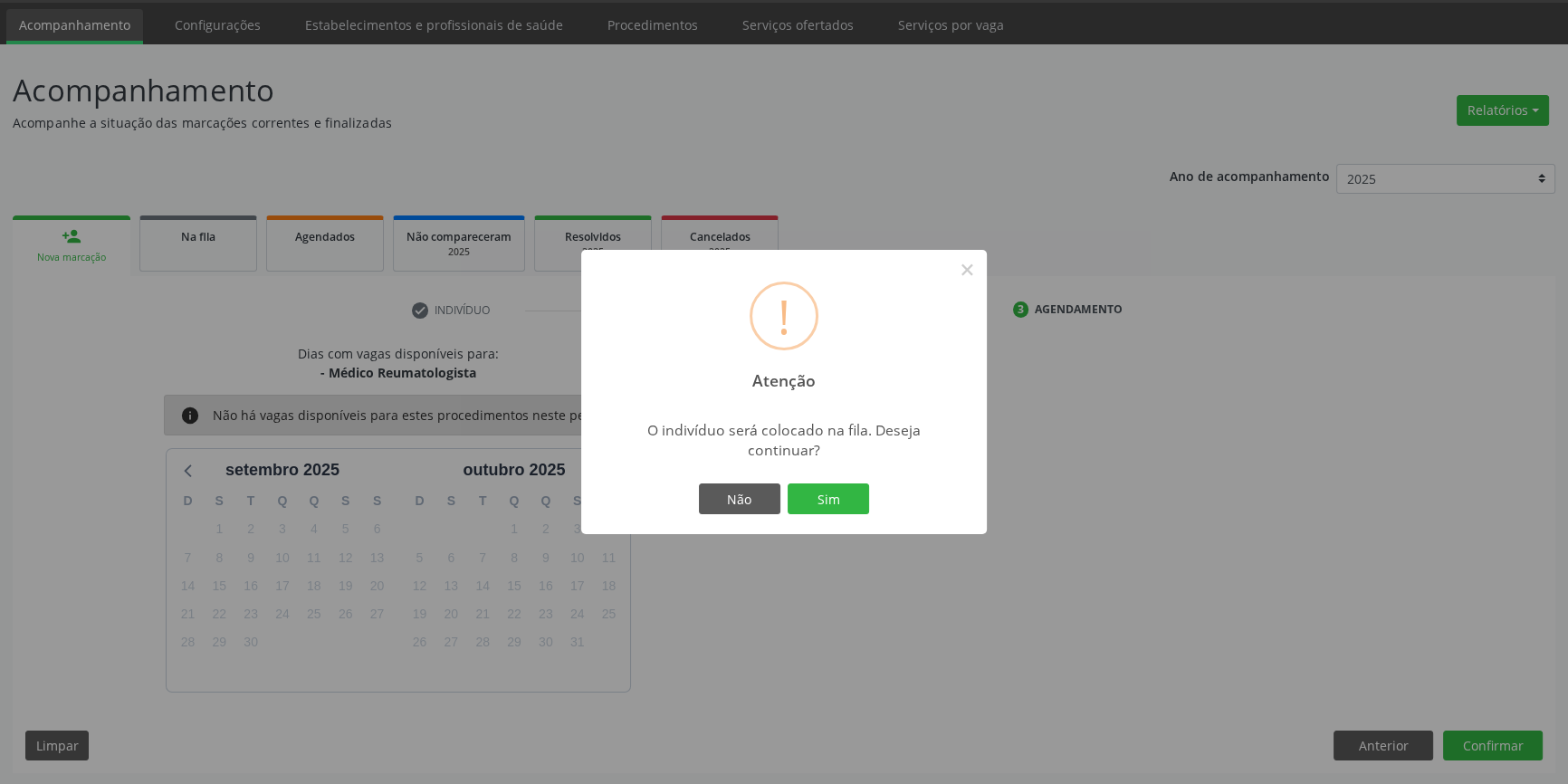
click at [802, 481] on div "Não Sim" at bounding box center [784, 498] width 179 height 38
click at [822, 496] on button "Sim" at bounding box center [828, 499] width 82 height 31
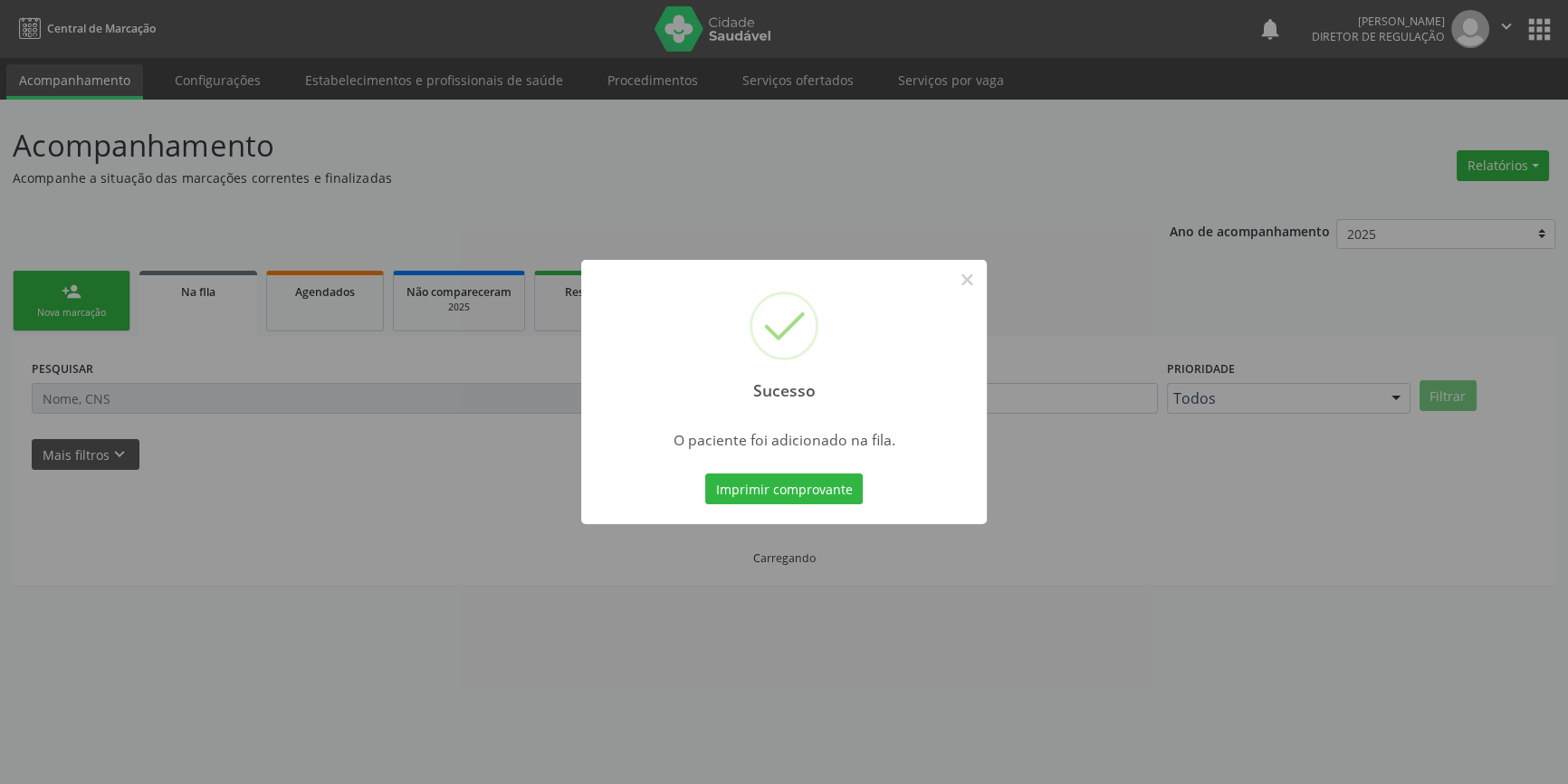
scroll to position [0, 0]
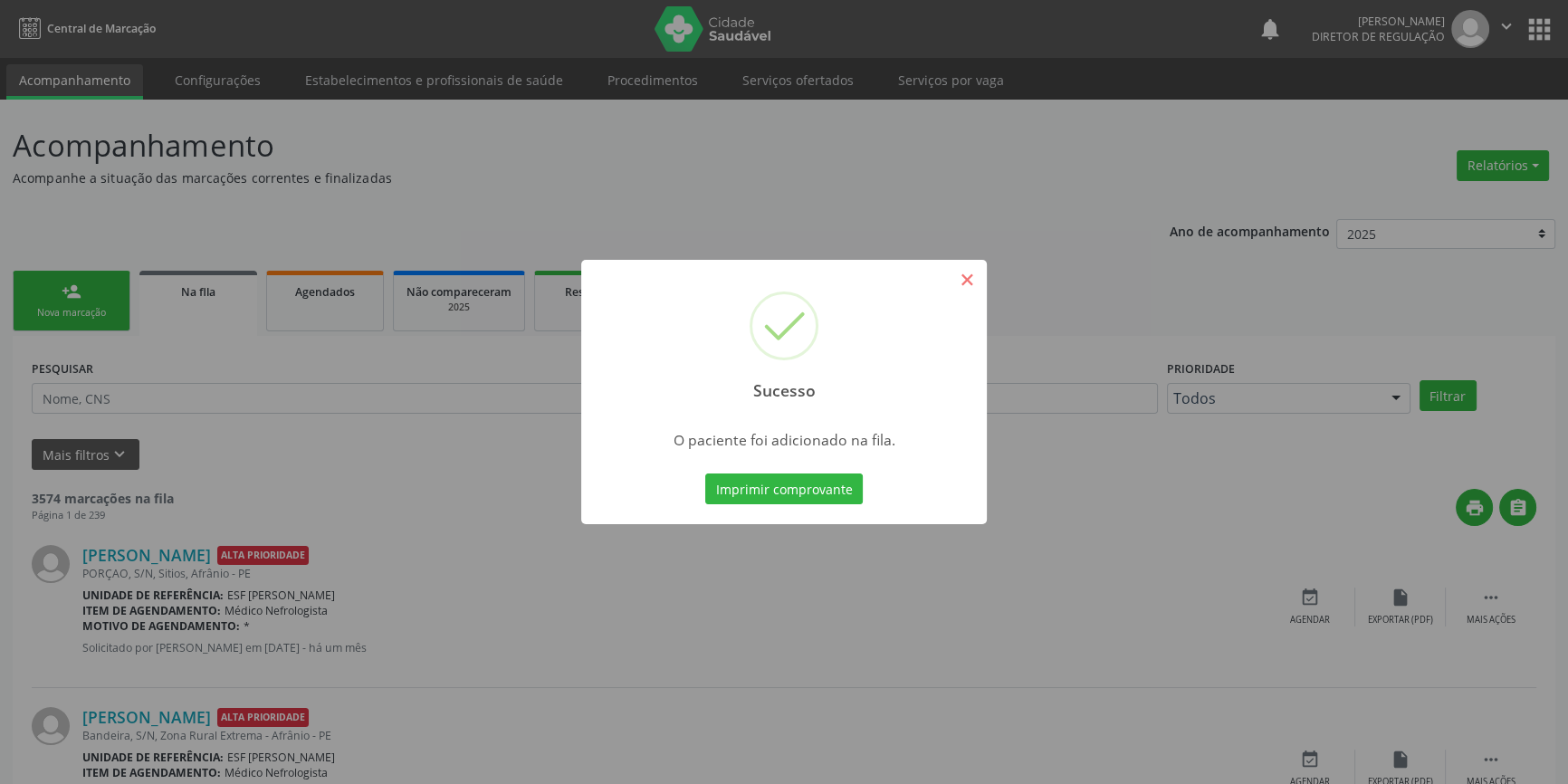
click at [945, 273] on div "Sucesso ×" at bounding box center [784, 338] width 406 height 156
drag, startPoint x: 962, startPoint y: 273, endPoint x: 907, endPoint y: 282, distance: 55.7
click at [966, 275] on button "×" at bounding box center [967, 280] width 31 height 31
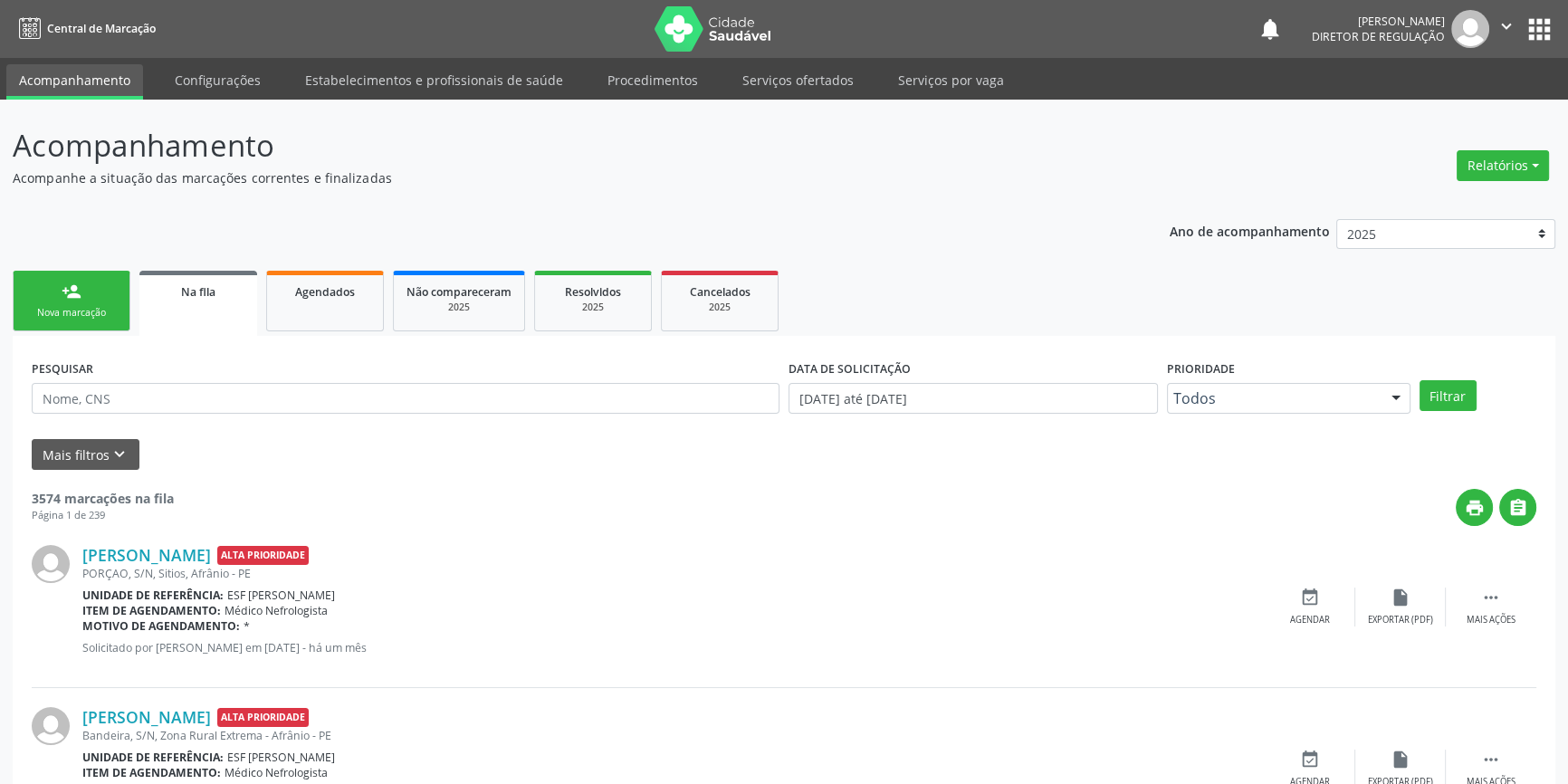
click at [92, 305] on div "Nova marcação" at bounding box center [71, 312] width 91 height 14
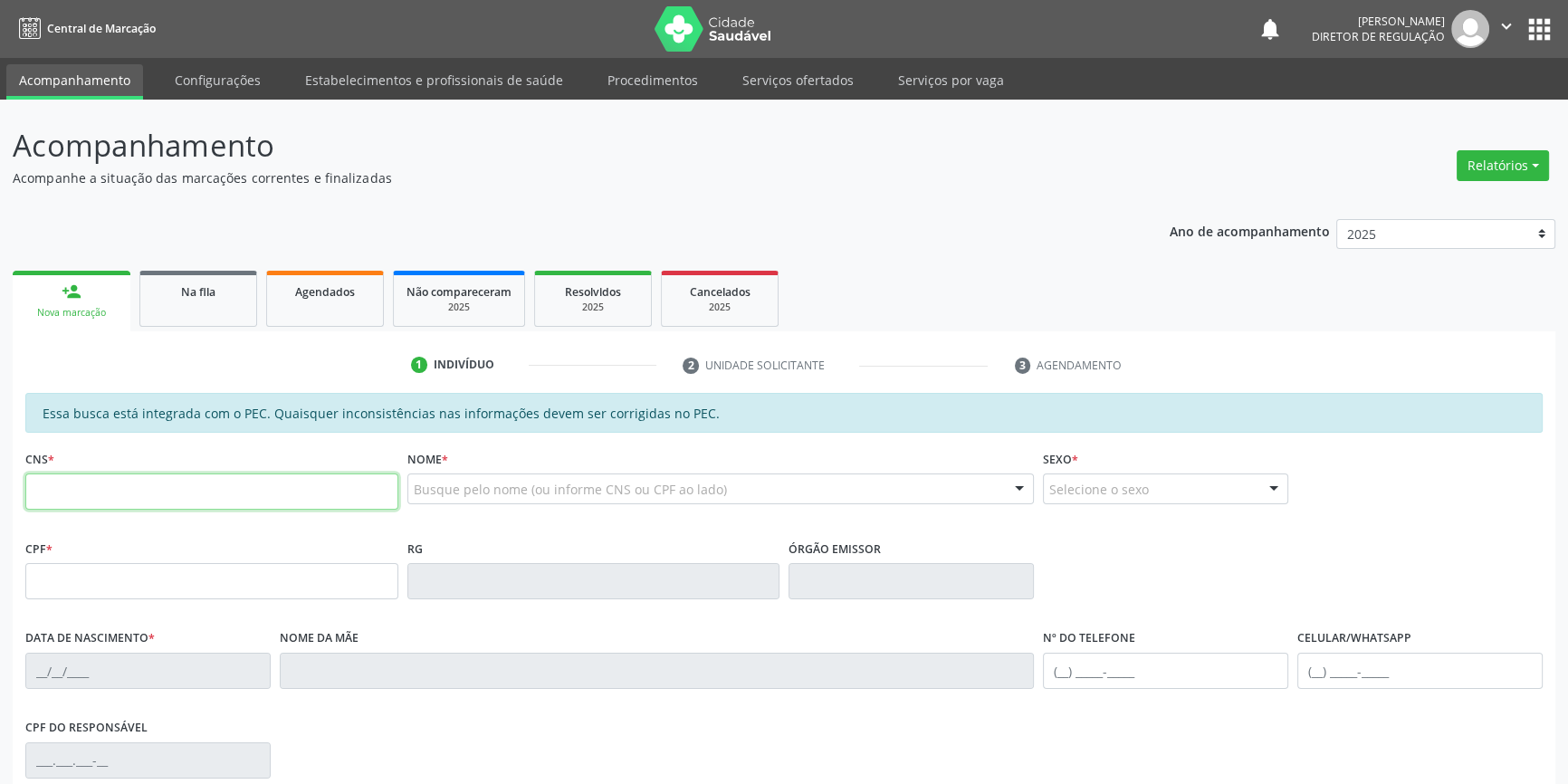
click at [101, 498] on input "text" at bounding box center [211, 491] width 373 height 36
type input "700 5099 5267 8851"
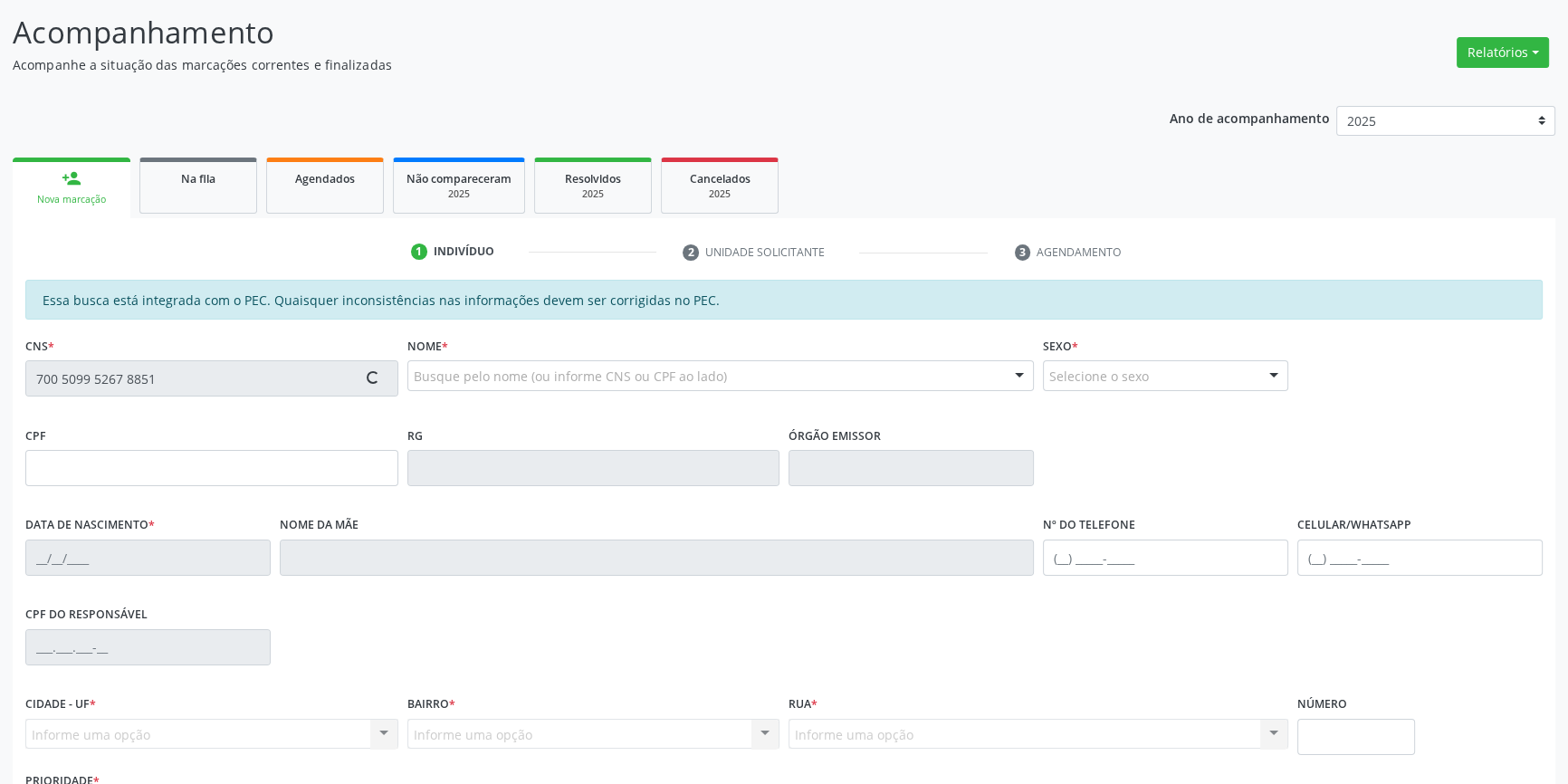
scroll to position [248, 0]
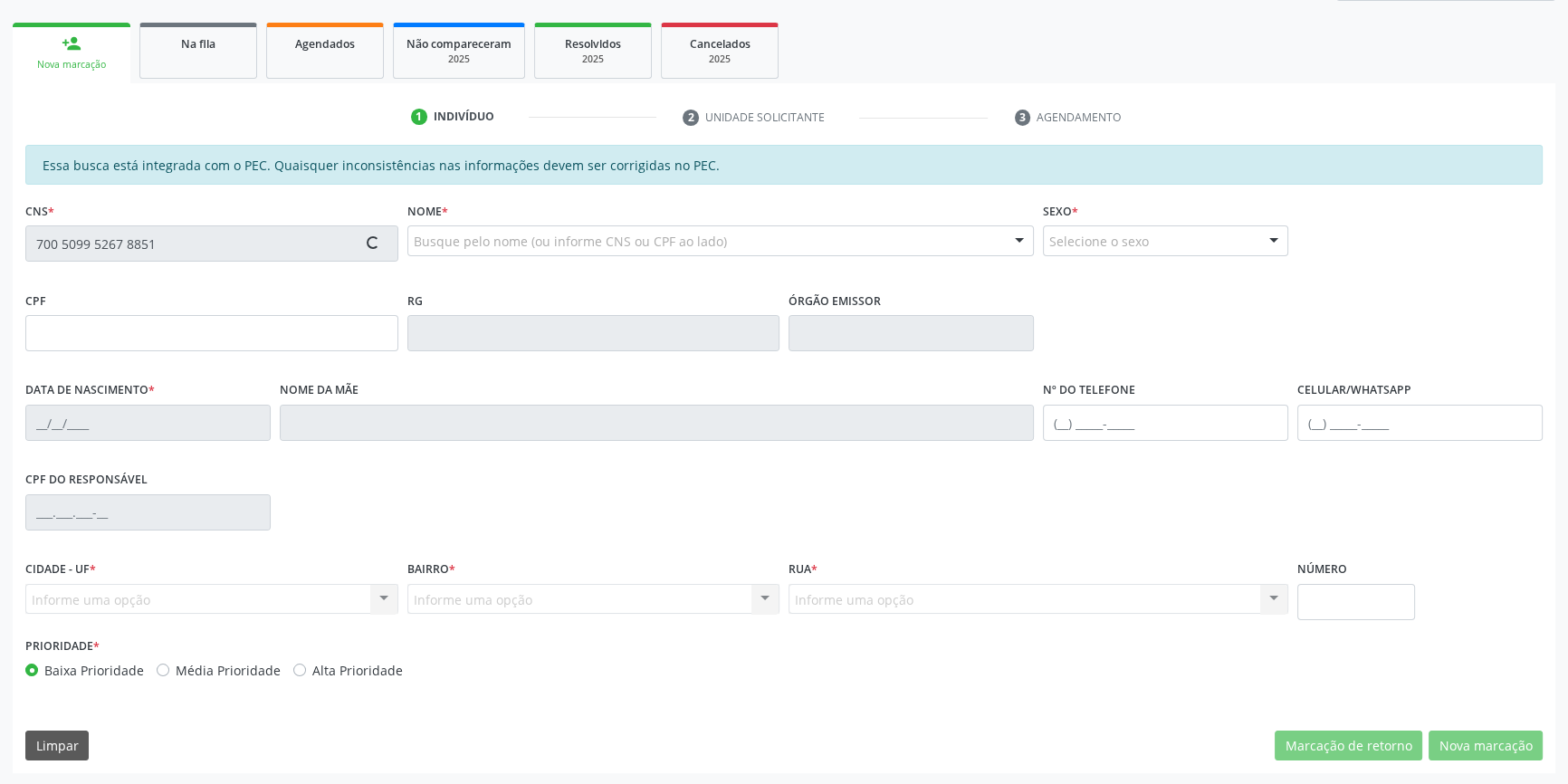
type input "074.824.284-88"
type input "[DATE]"
type input "[PERSON_NAME]"
type input "[PHONE_NUMBER]"
type input "S/N"
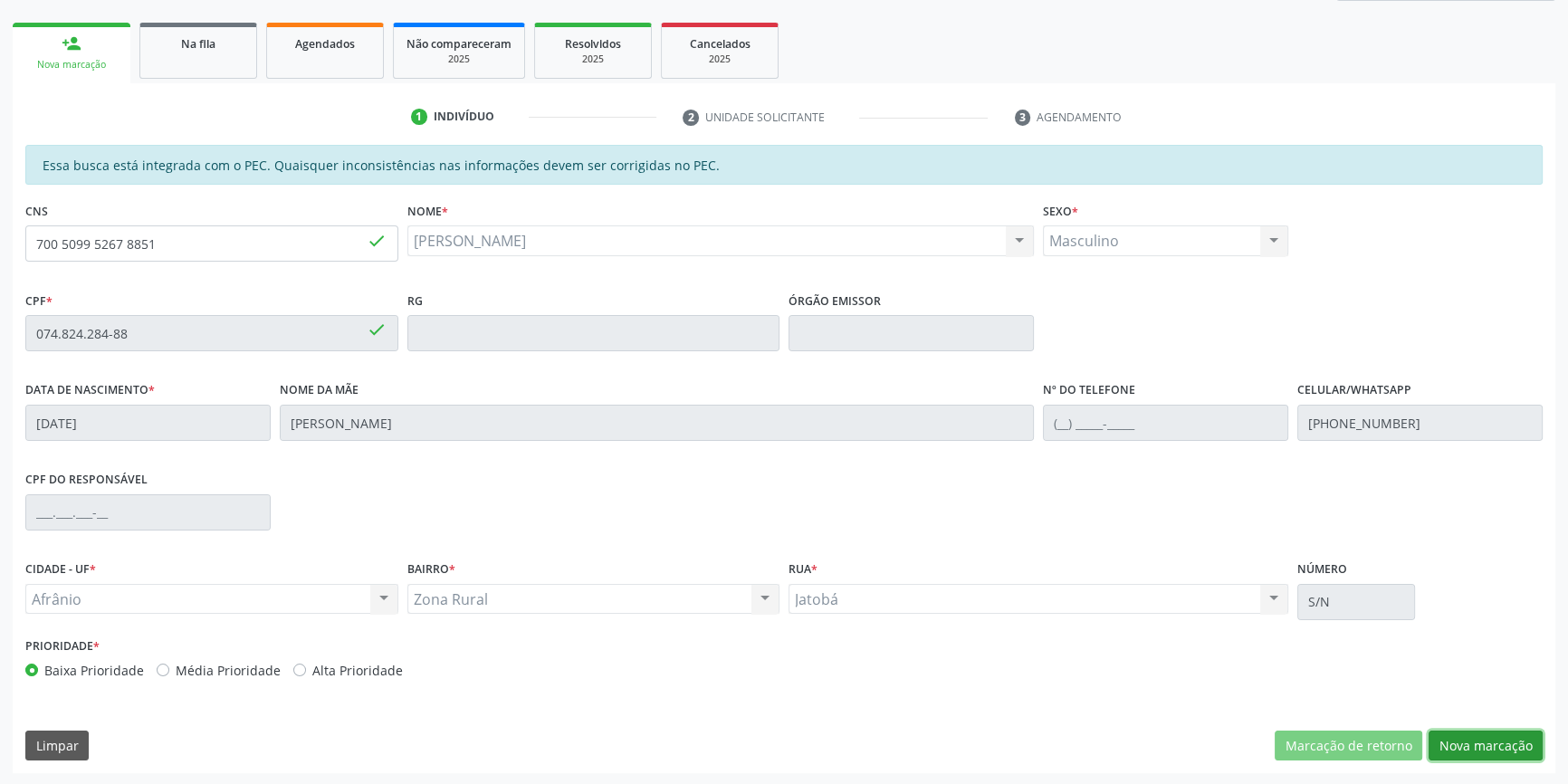
click at [1465, 735] on button "Nova marcação" at bounding box center [1485, 746] width 114 height 31
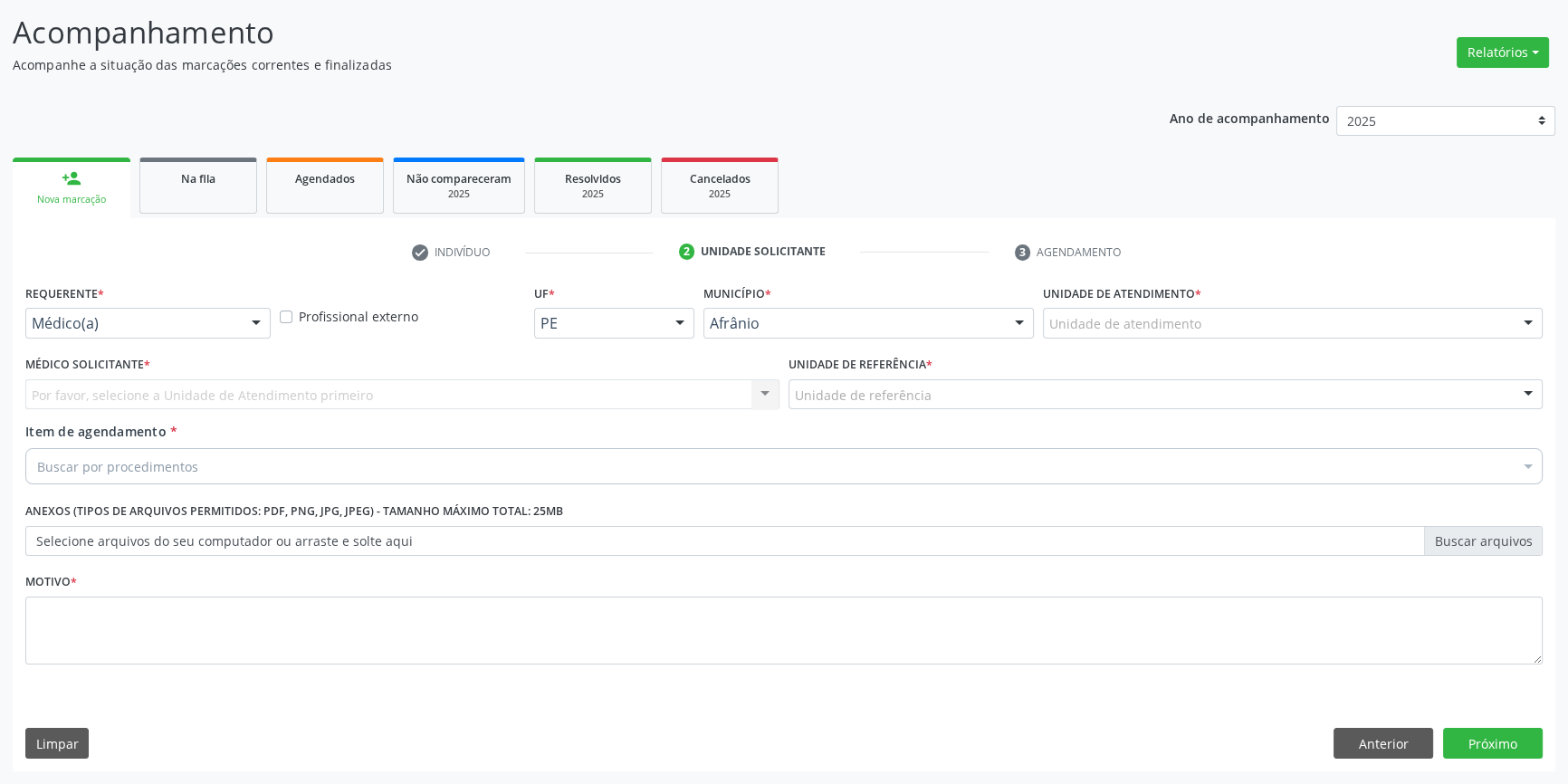
scroll to position [111, 0]
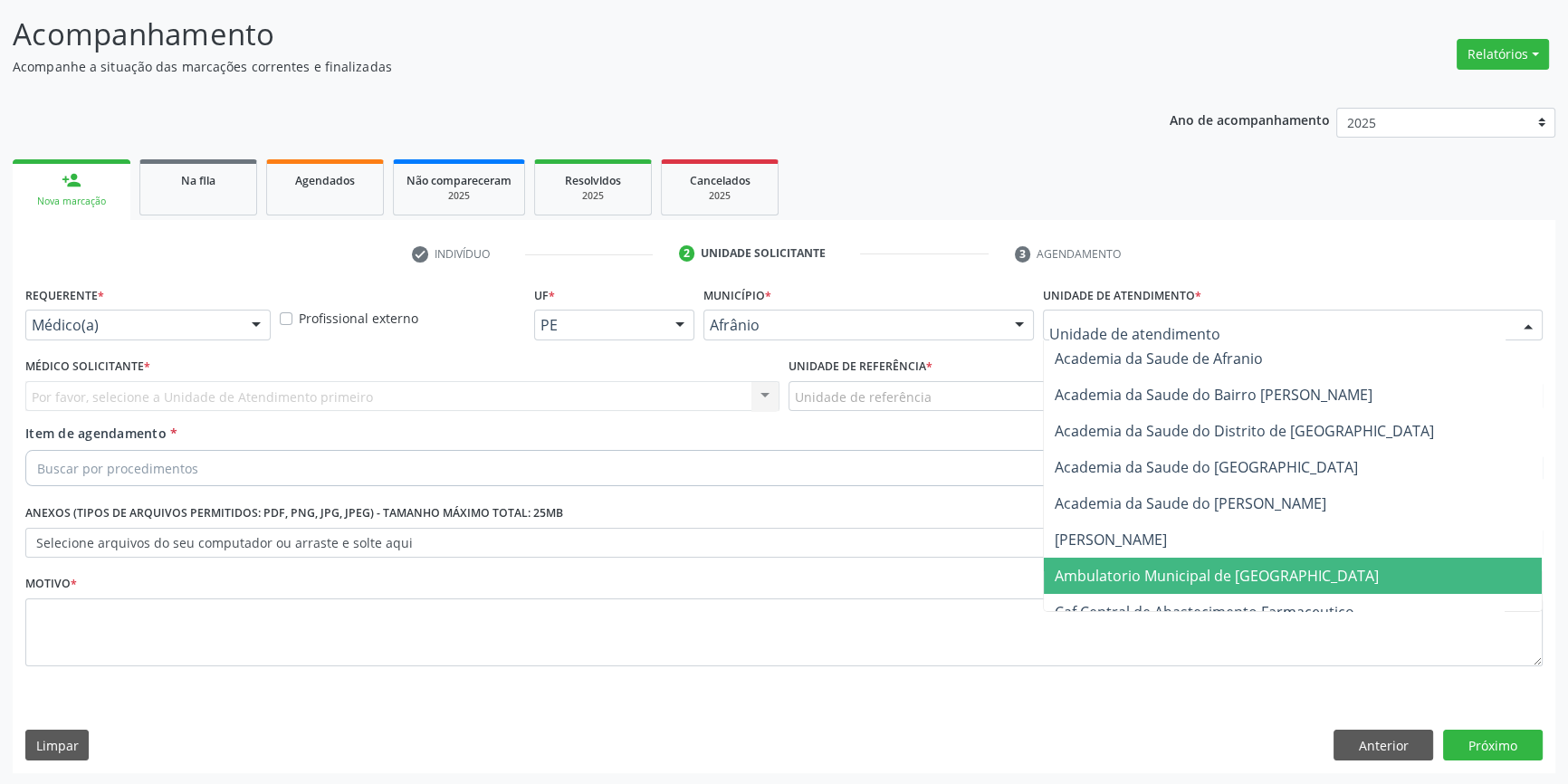
drag, startPoint x: 1149, startPoint y: 568, endPoint x: 1030, endPoint y: 471, distance: 153.5
click at [1148, 568] on span "Ambulatorio Municipal de [GEOGRAPHIC_DATA]" at bounding box center [1217, 575] width 324 height 19
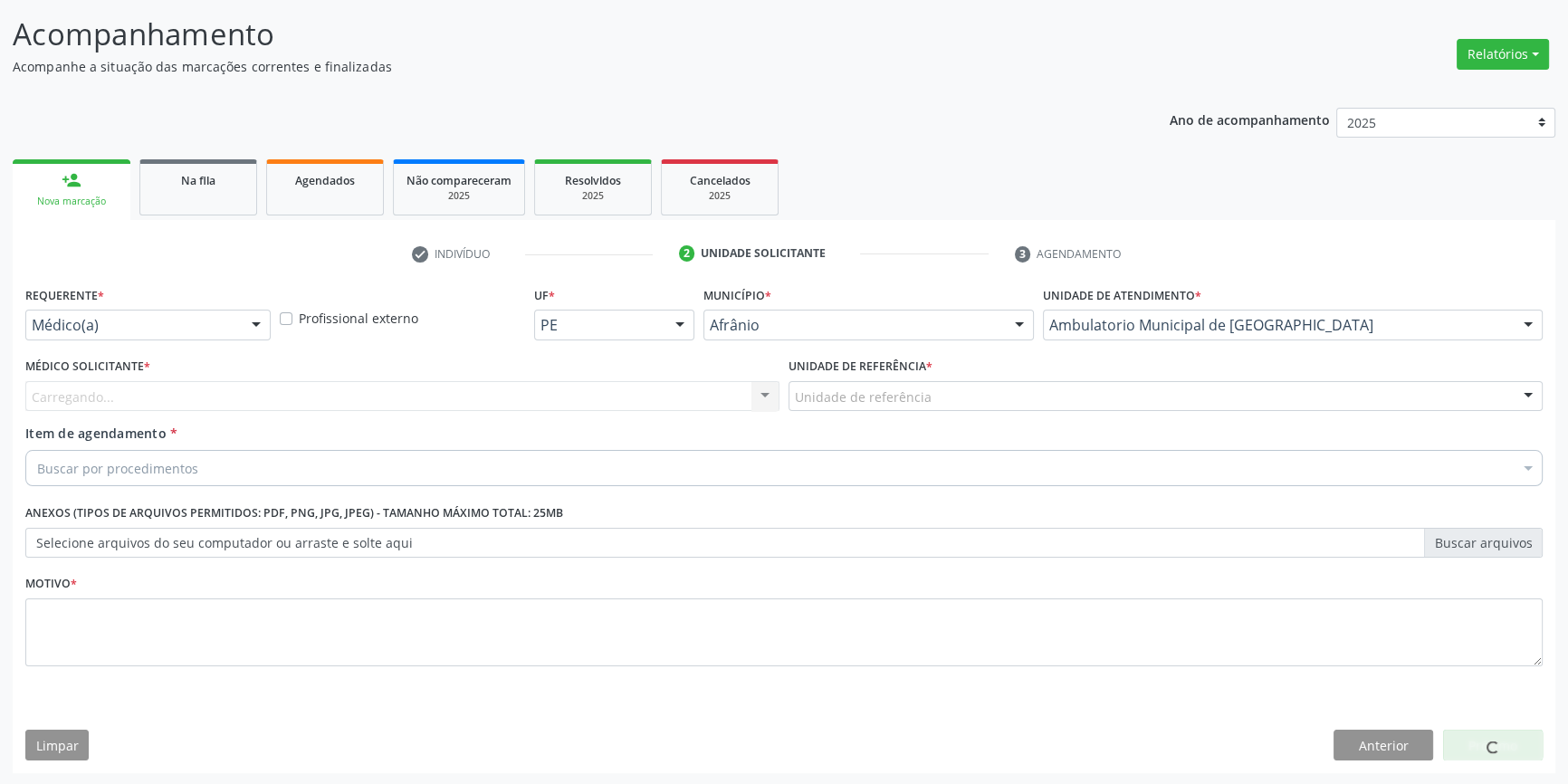
click at [963, 409] on div "Unidade de referência ESF de Extrema ESF de Barra das Melancias ESF [PERSON_NAM…" at bounding box center [1165, 397] width 754 height 31
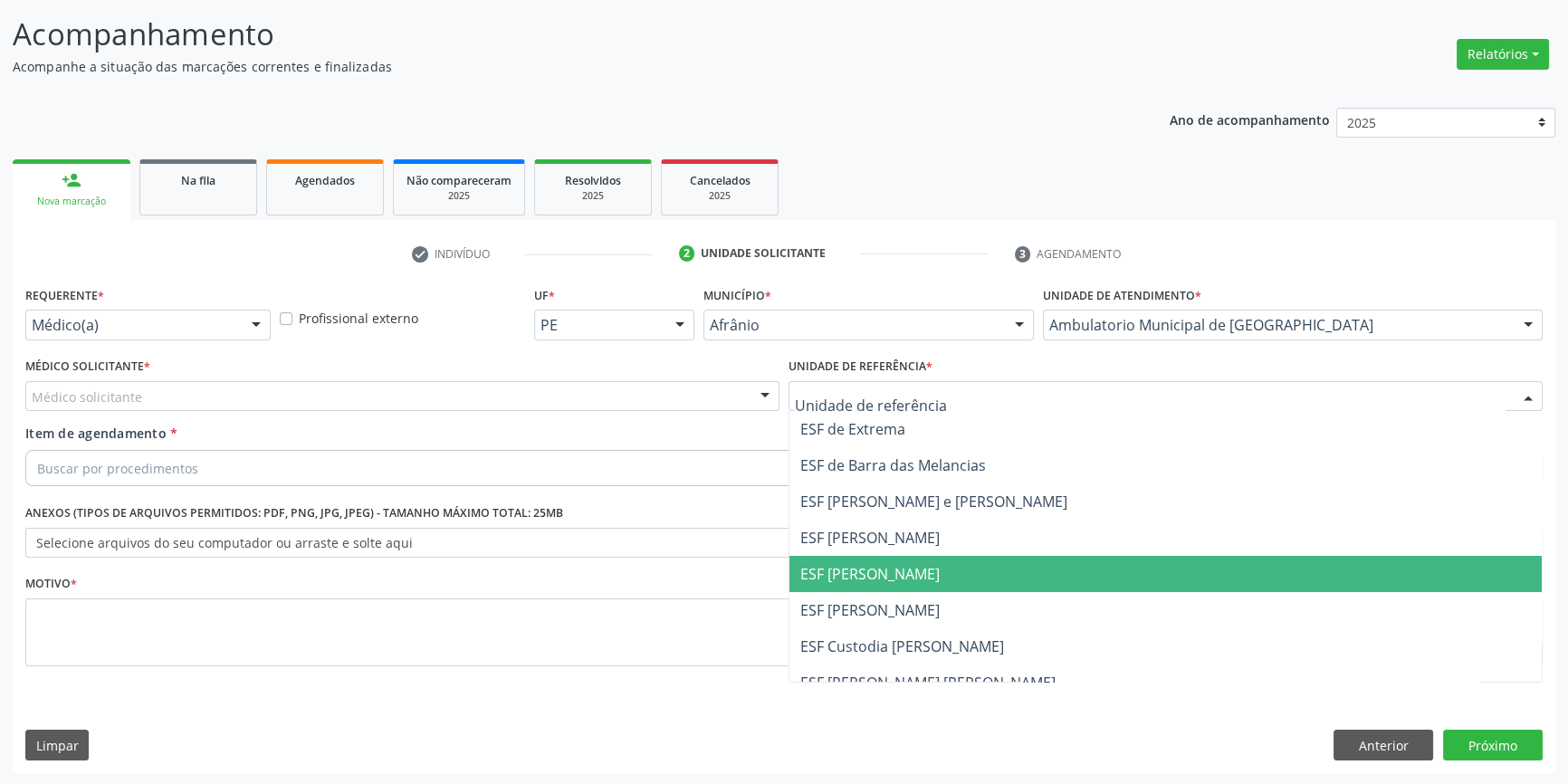
click at [902, 572] on span "ESF [PERSON_NAME]" at bounding box center [869, 574] width 139 height 19
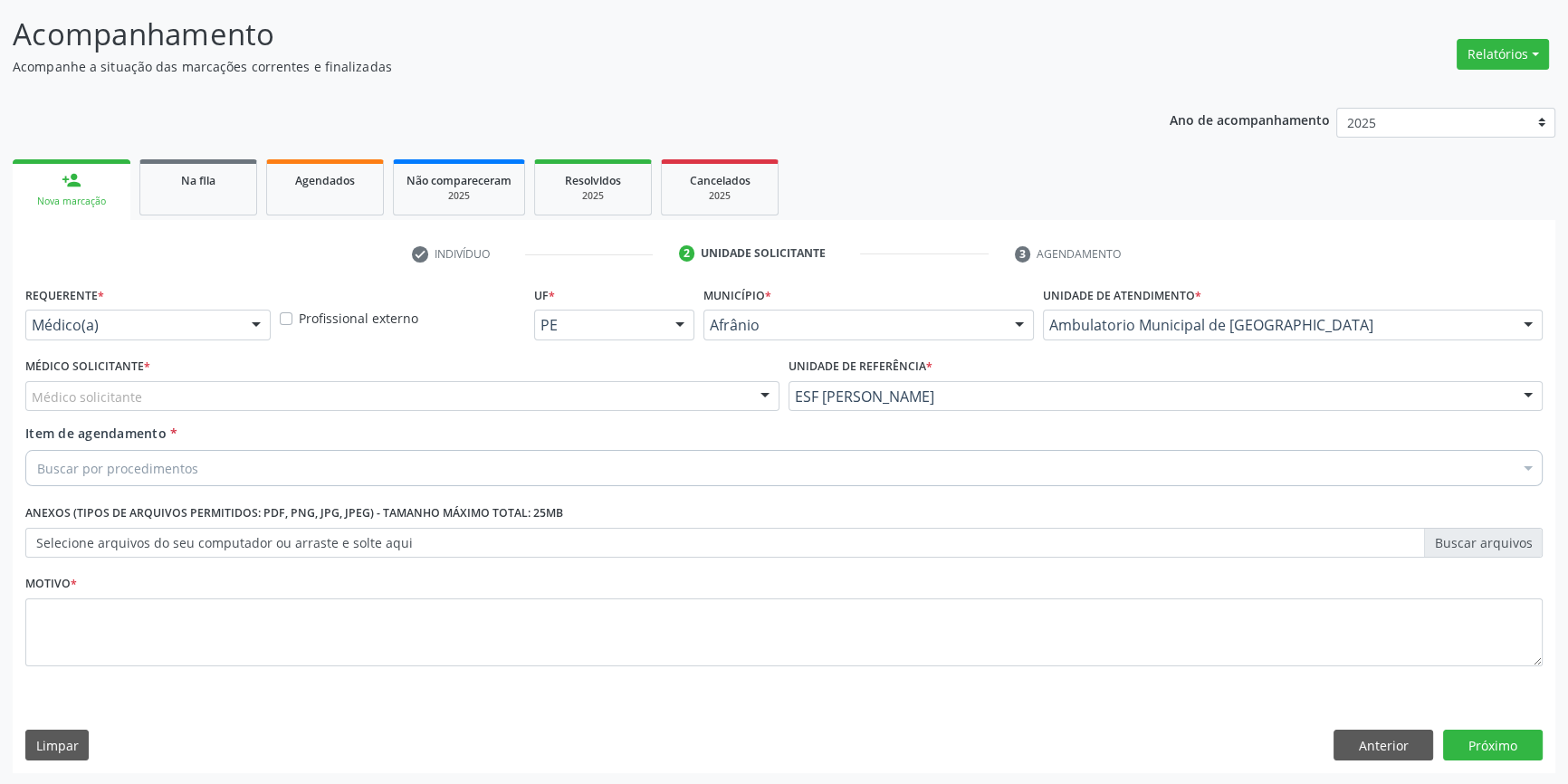
click at [431, 385] on div "Médico solicitante" at bounding box center [402, 397] width 754 height 31
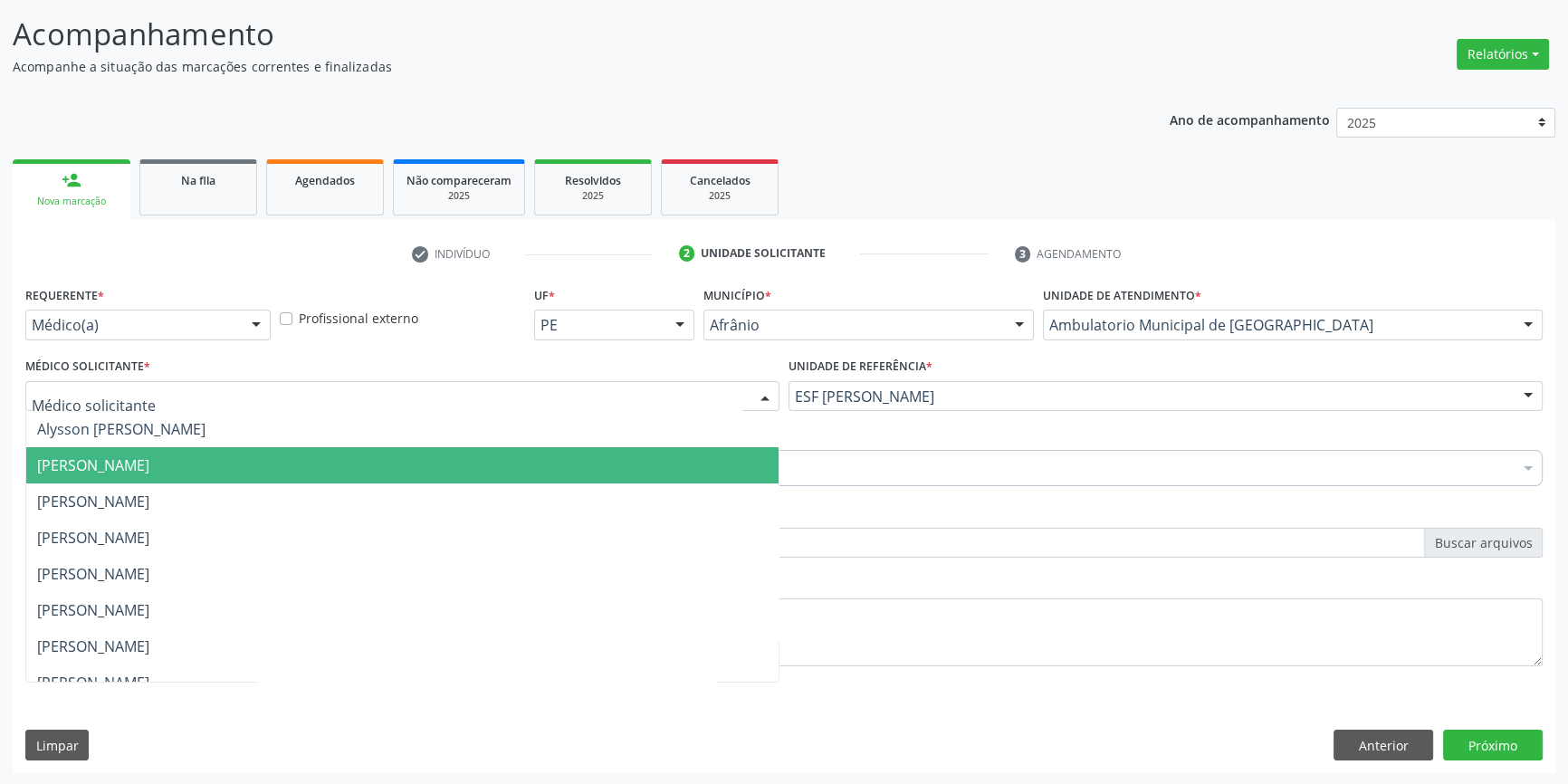
click at [237, 451] on span "[PERSON_NAME]" at bounding box center [402, 465] width 752 height 36
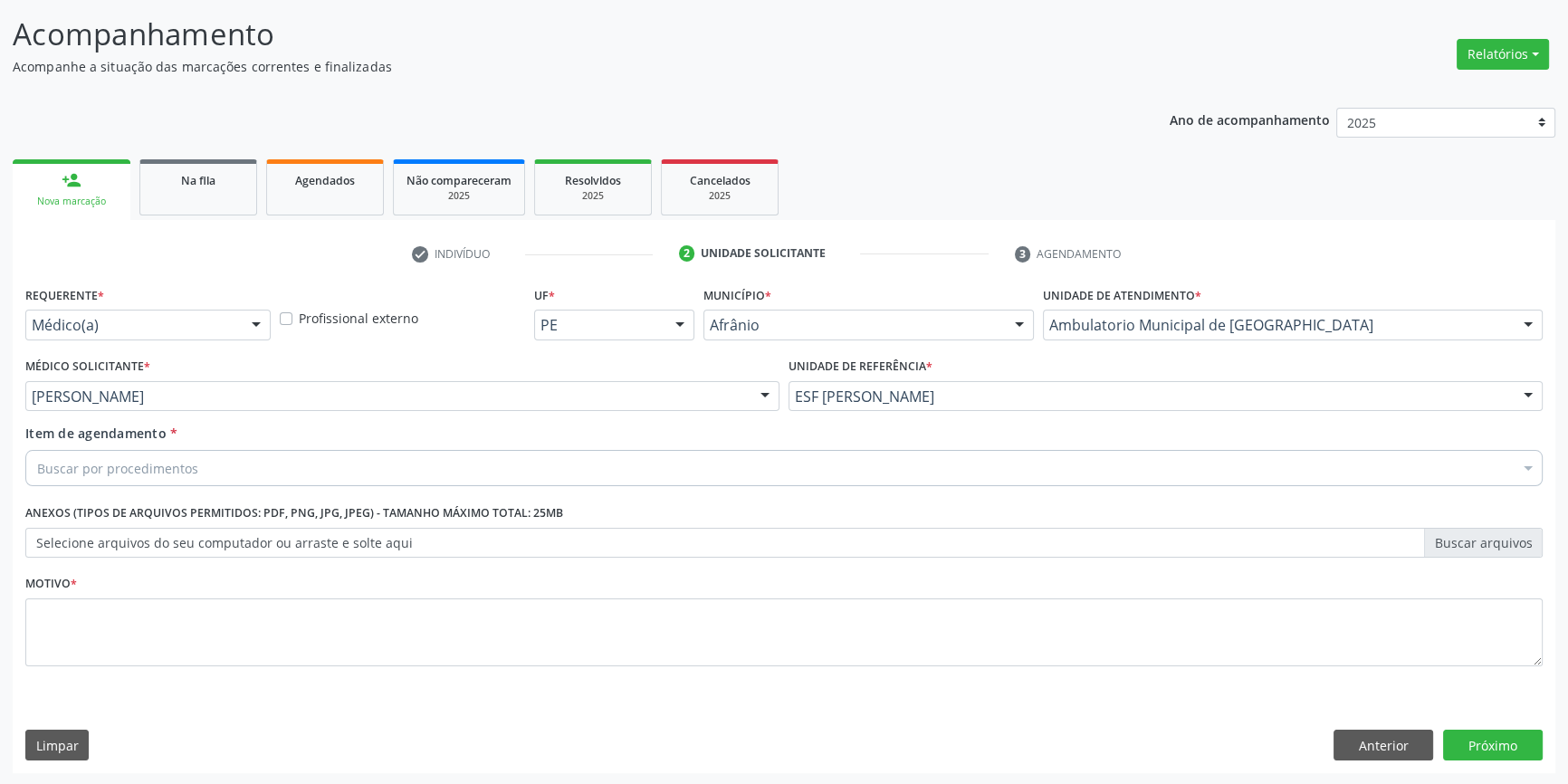
click at [215, 466] on div "Buscar por procedimentos" at bounding box center [784, 467] width 1517 height 36
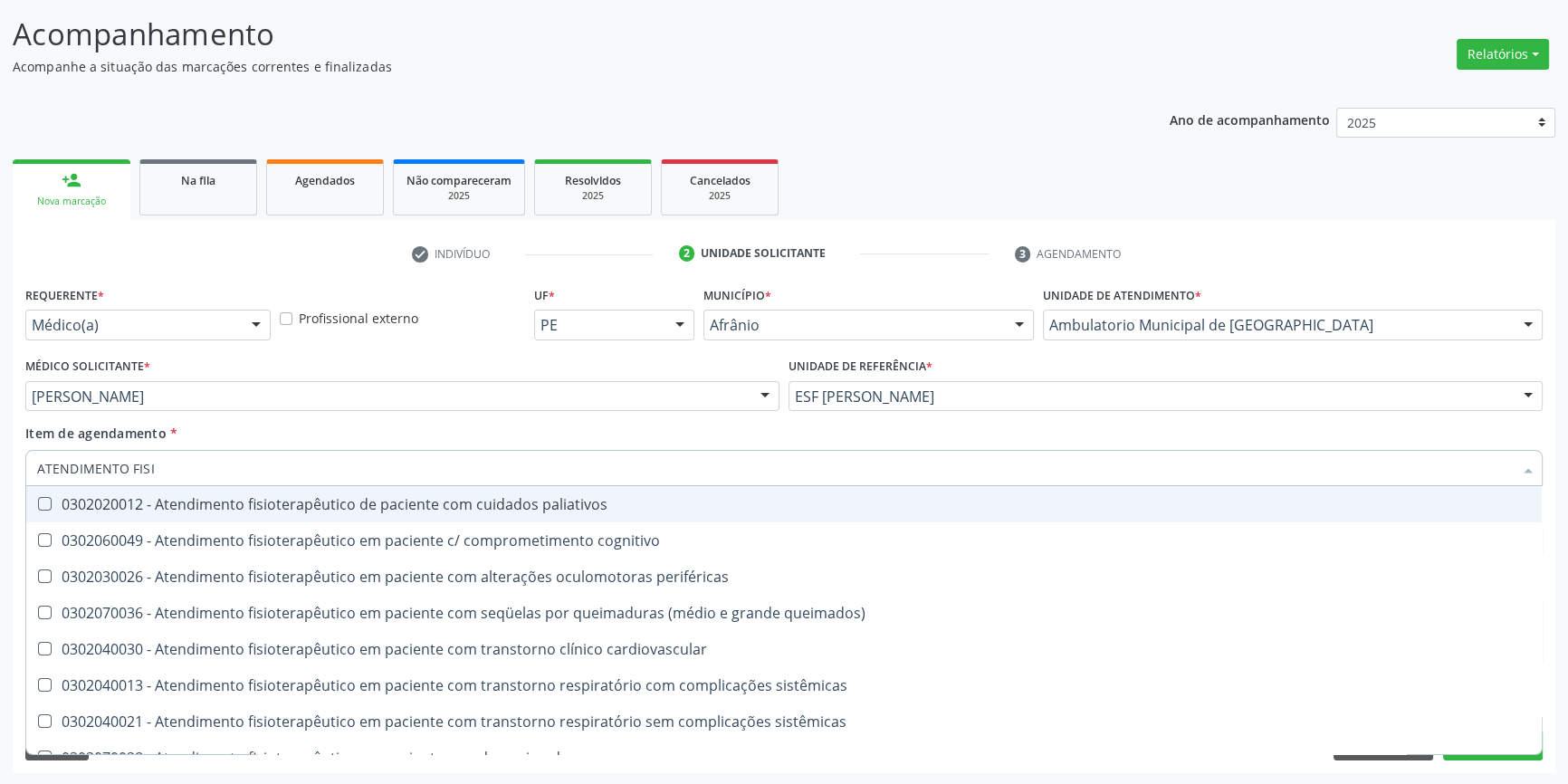
type input "ATENDIMENTO FISIO"
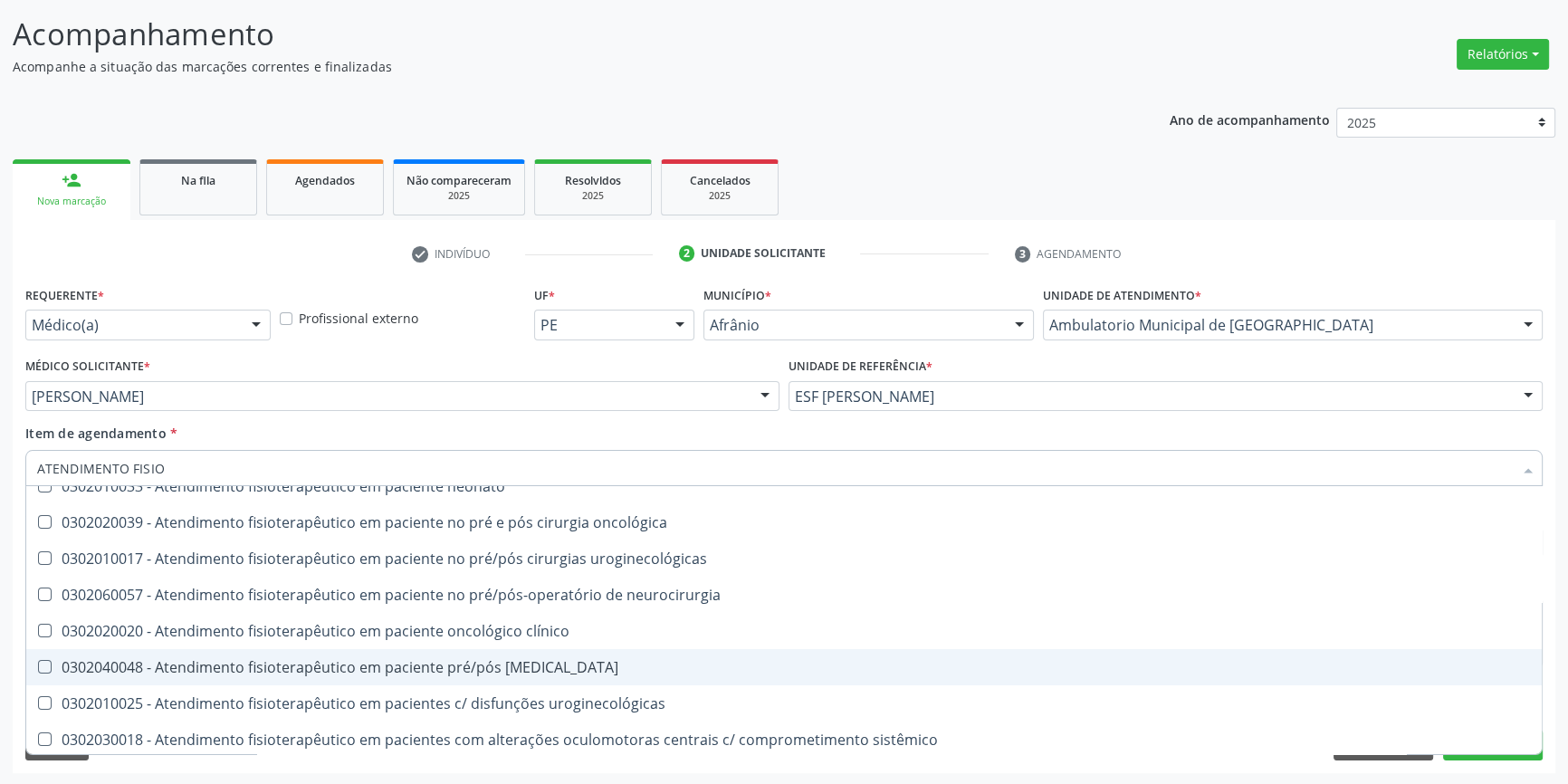
scroll to position [600, 0]
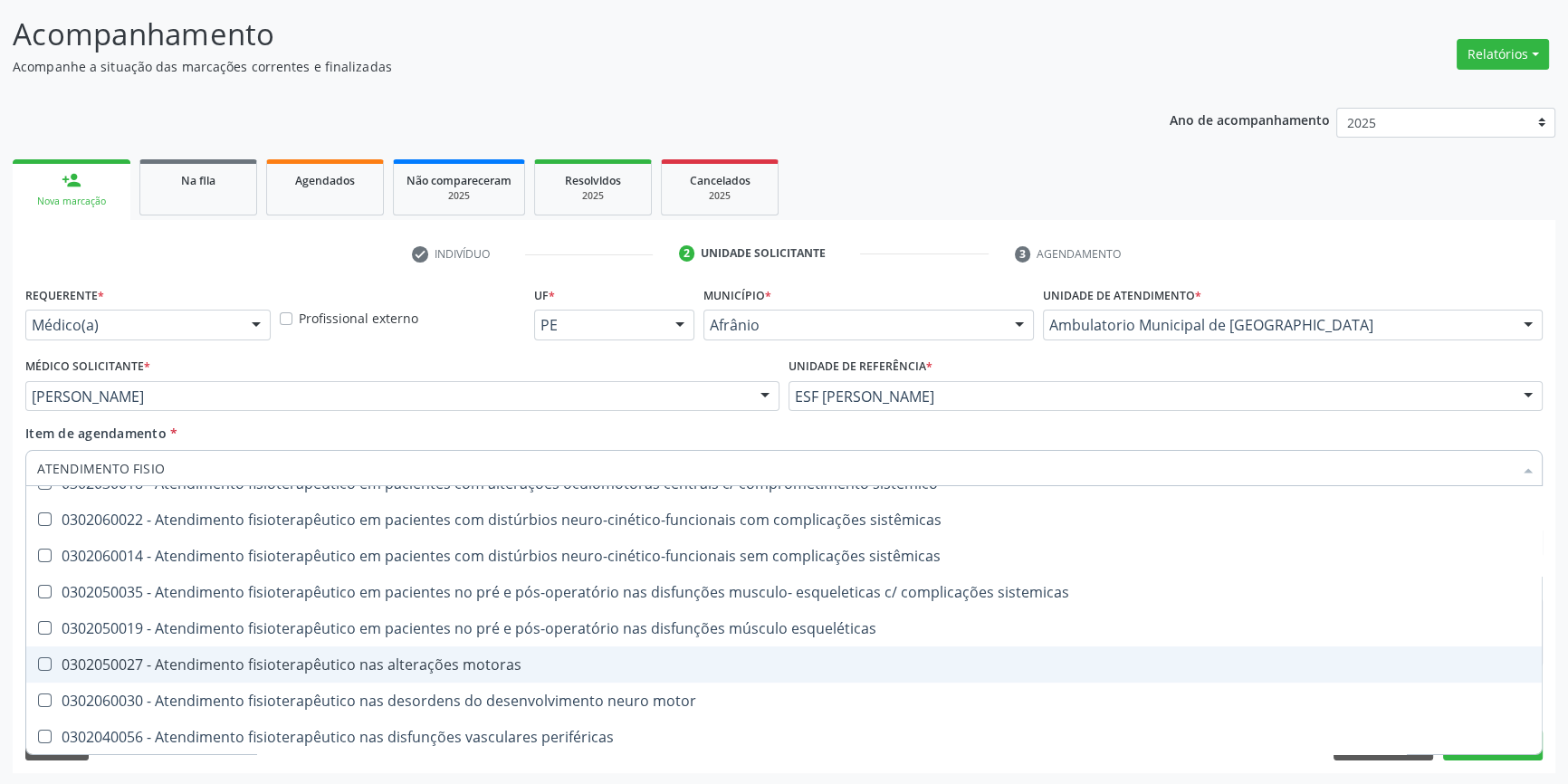
click at [438, 676] on span "0302050027 - Atendimento fisioterapêutico nas alterações motoras" at bounding box center [784, 663] width 1515 height 36
checkbox motoras "true"
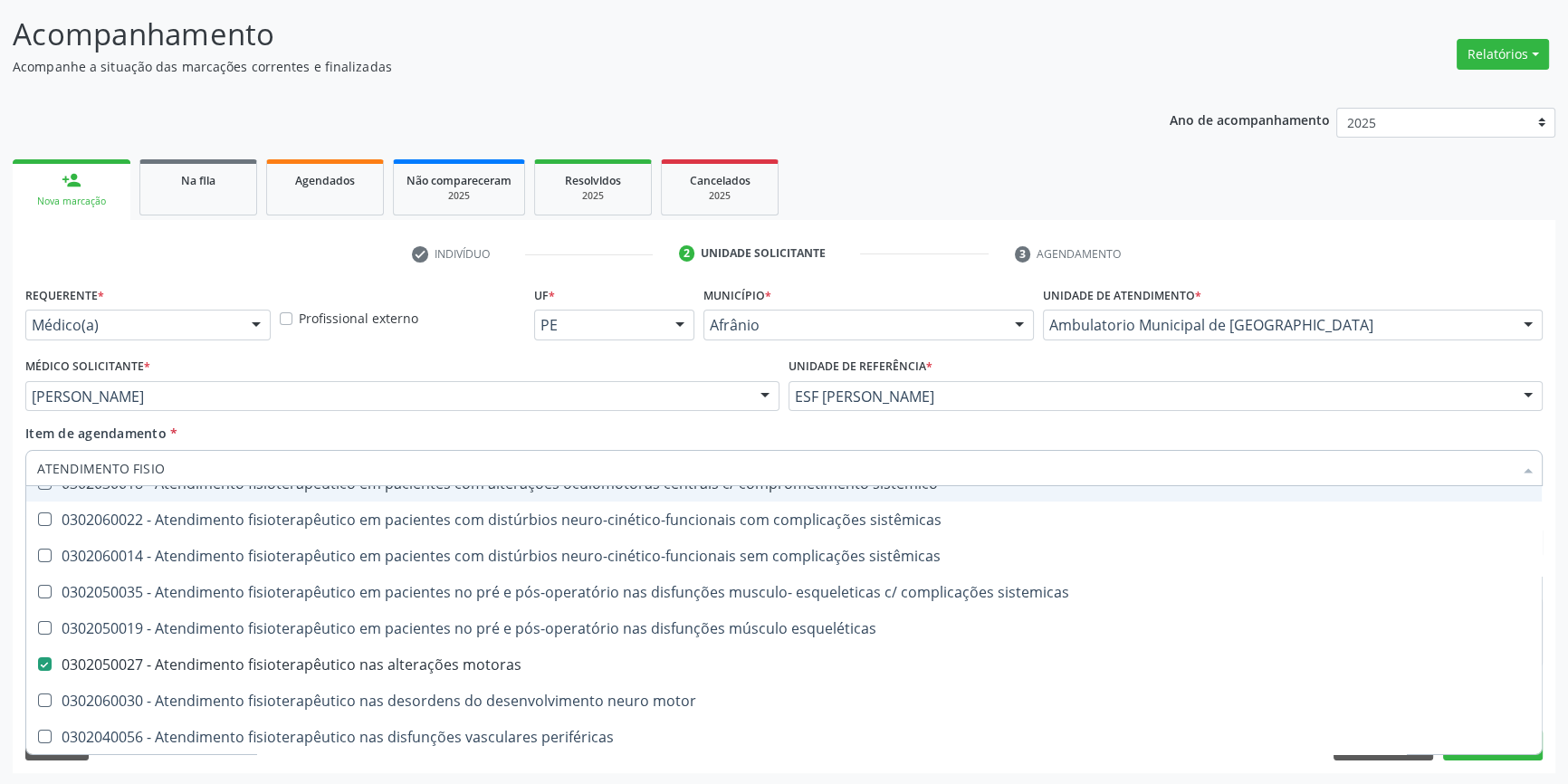
click at [445, 414] on div "Médico Solicitante * [PERSON_NAME] [PERSON_NAME] [PERSON_NAME] [PERSON_NAME] Re…" at bounding box center [402, 388] width 763 height 71
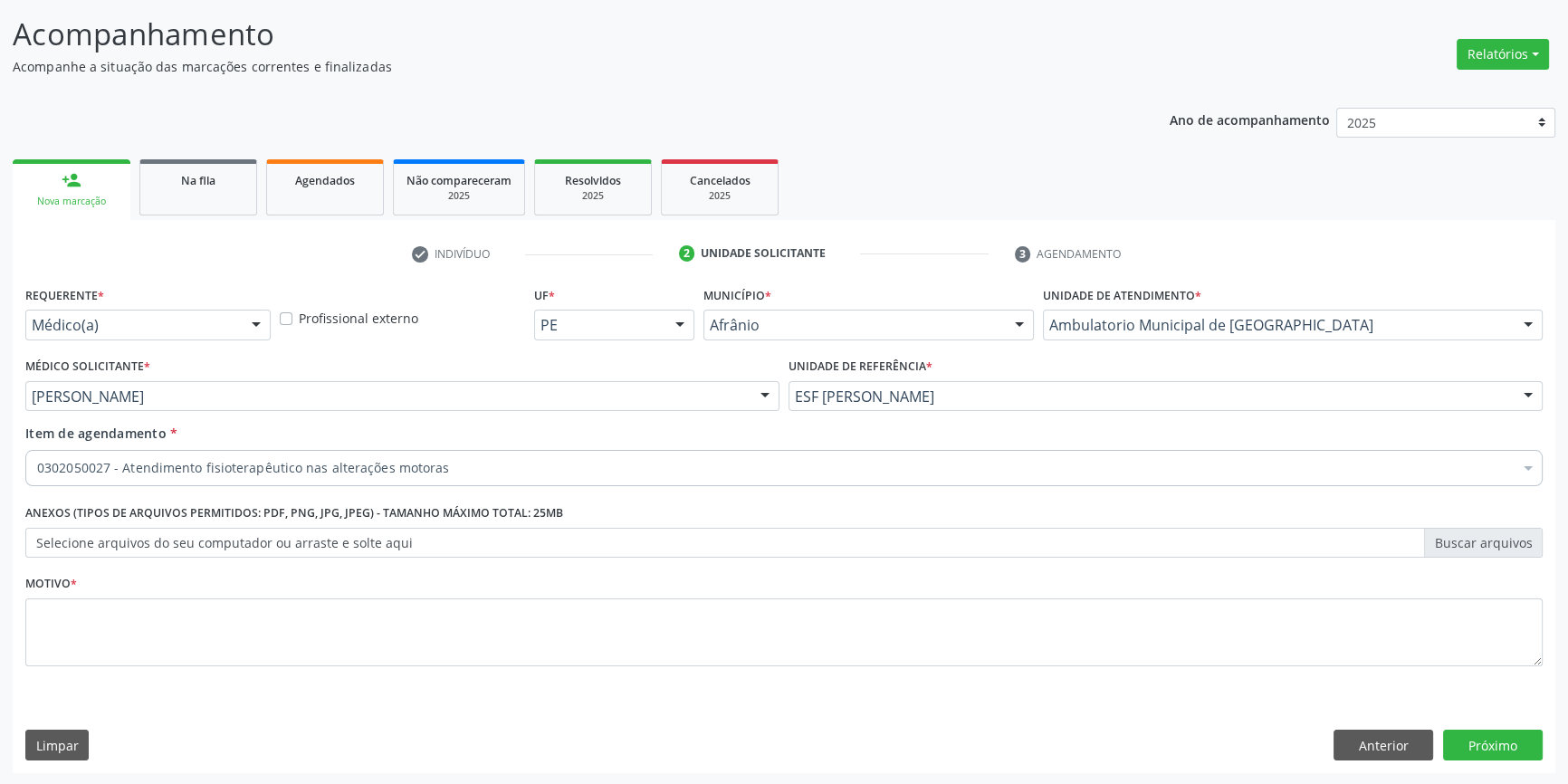
checkbox motoras "true"
checkbox psicossocial "false"
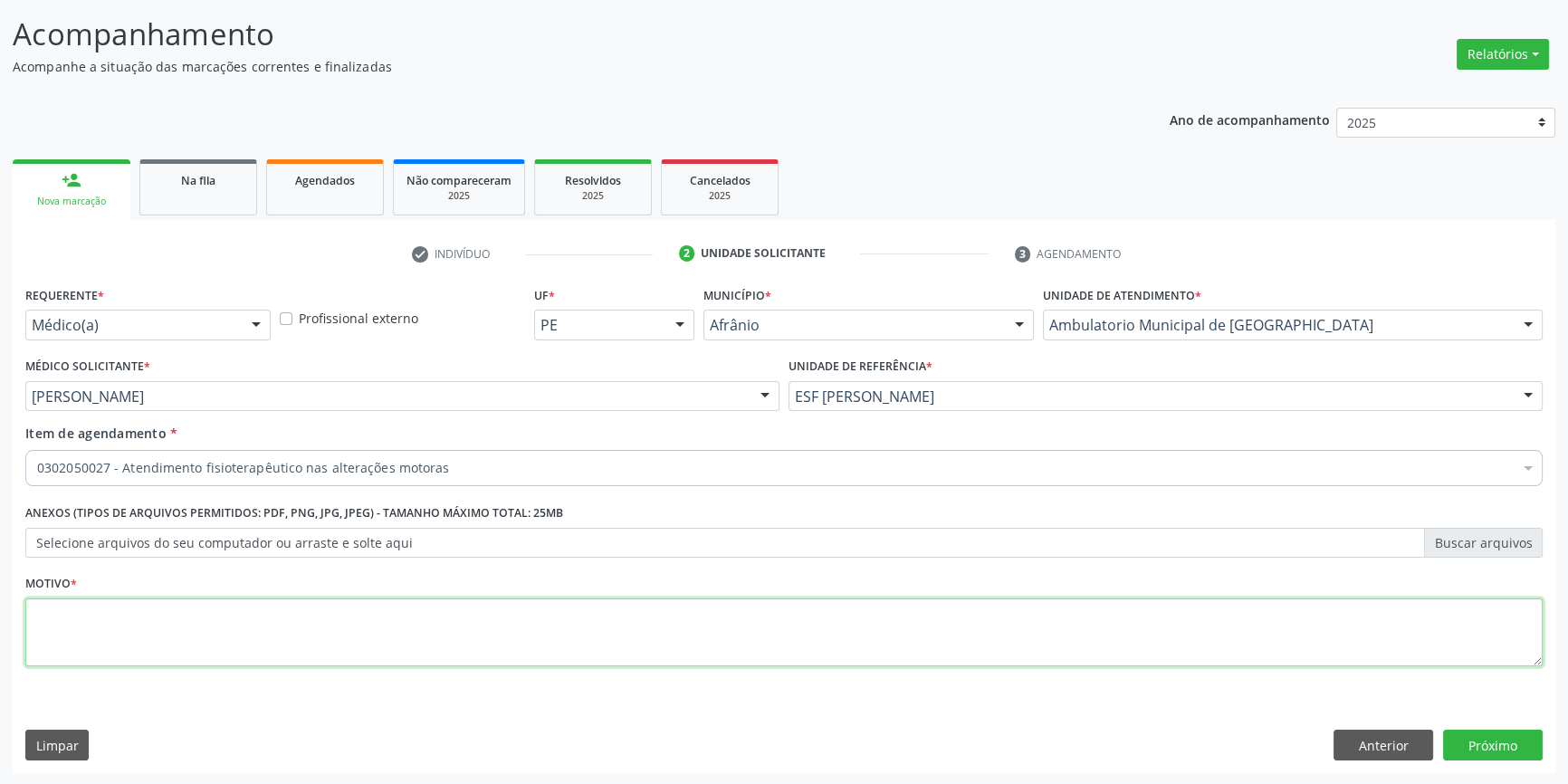
click at [214, 628] on textarea at bounding box center [784, 632] width 1517 height 69
type textarea "TENDINOPATIA"
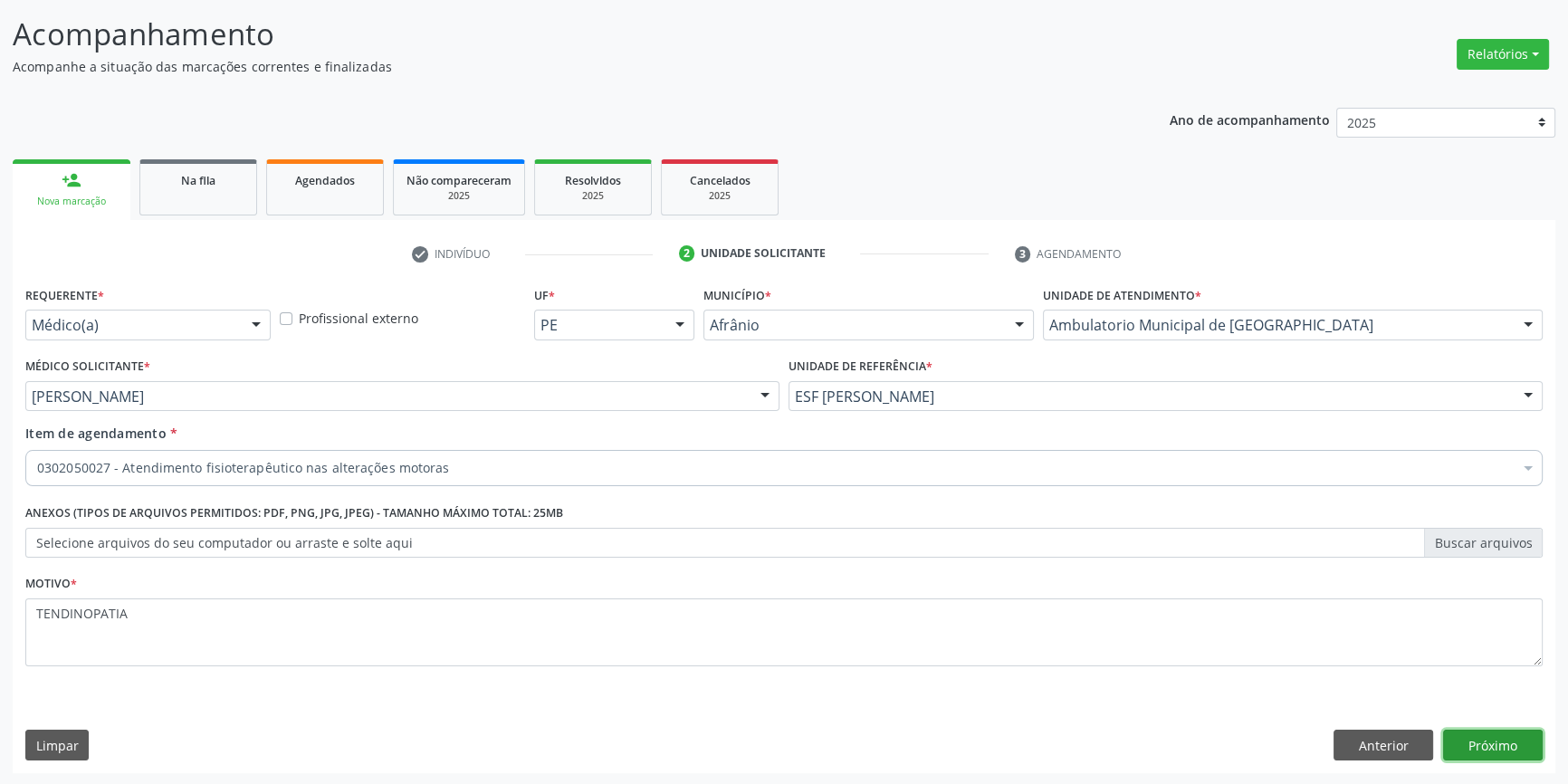
click at [1526, 739] on button "Próximo" at bounding box center [1493, 745] width 99 height 31
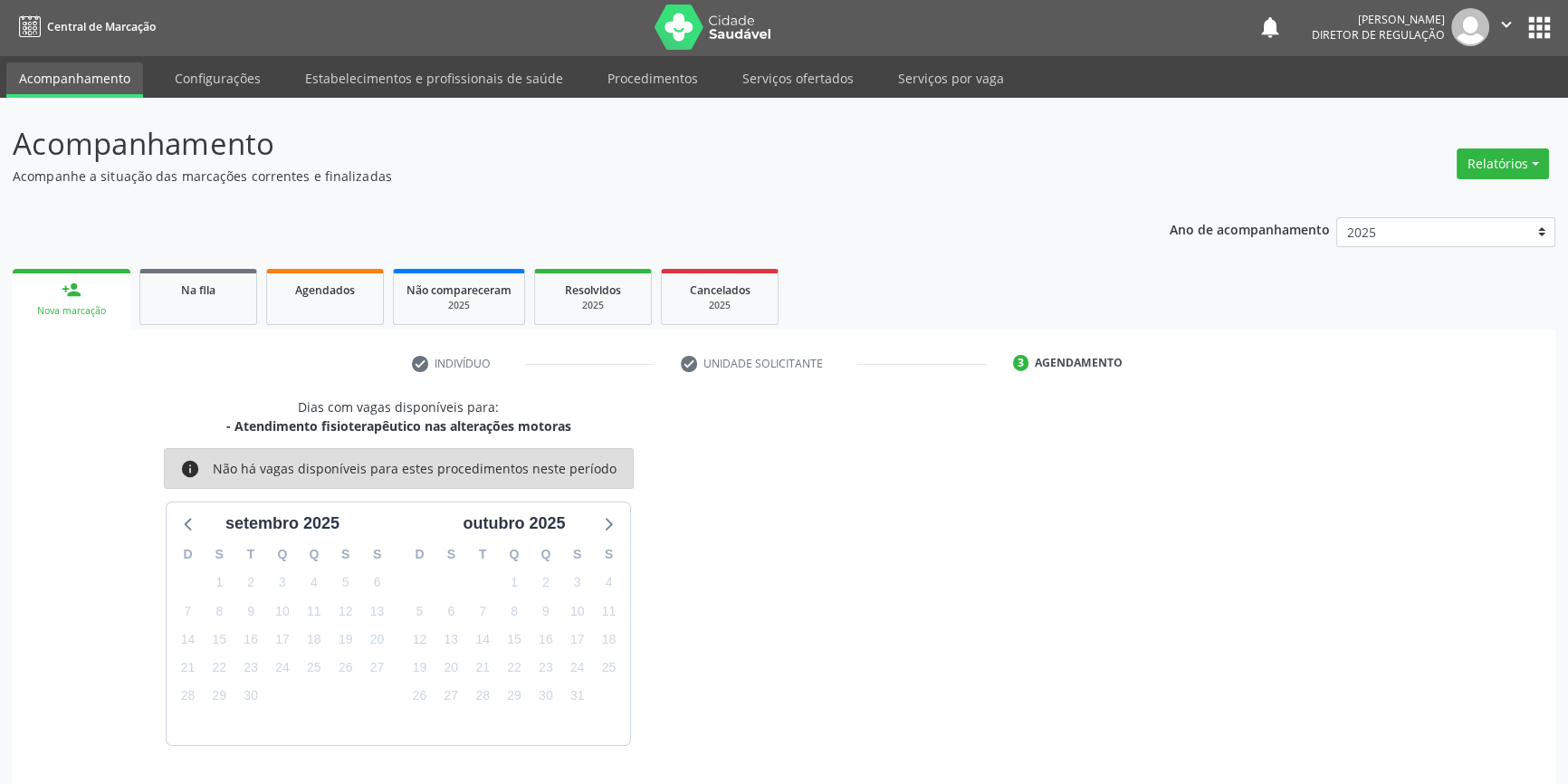
scroll to position [55, 0]
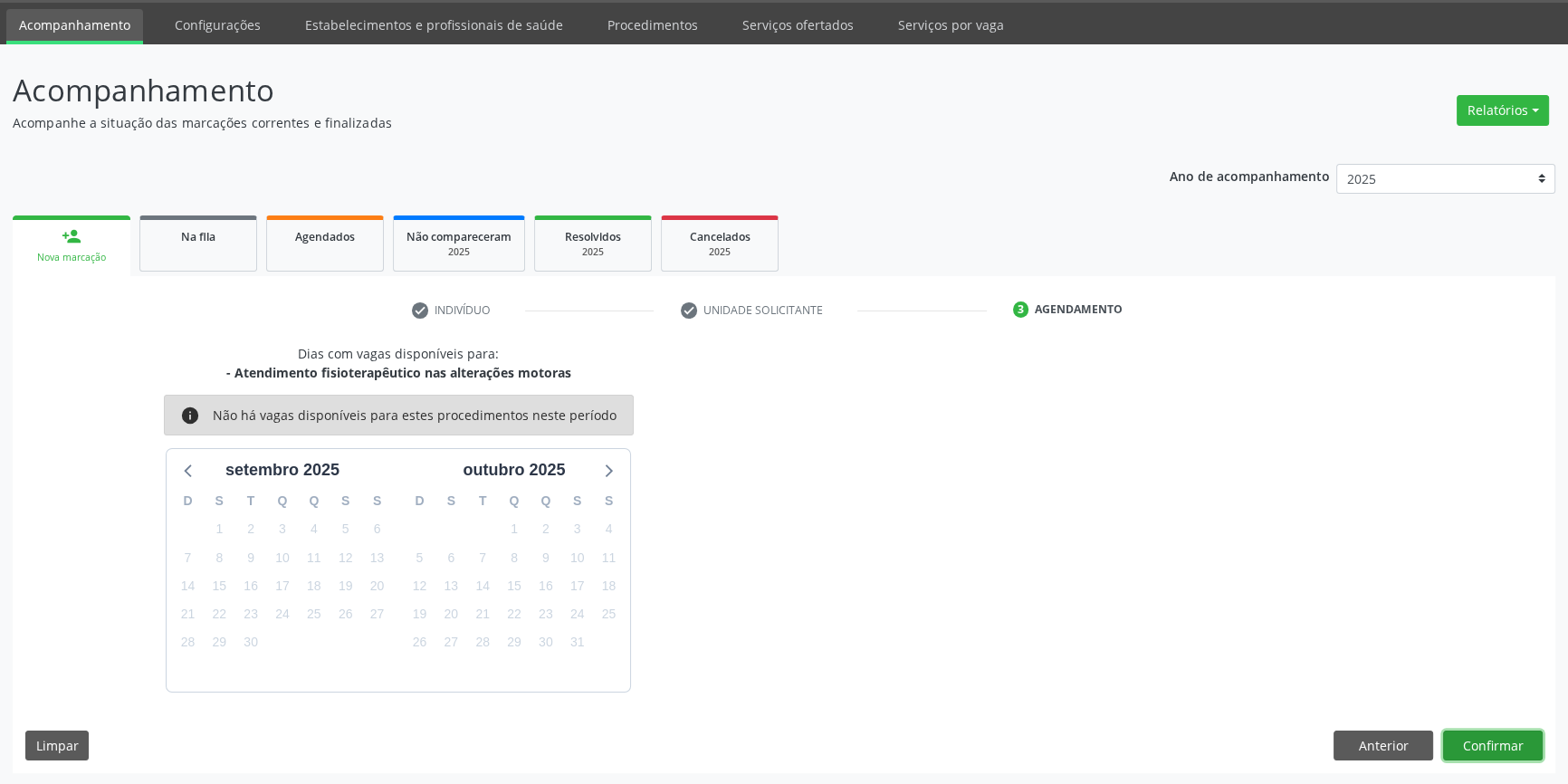
click at [1518, 742] on button "Confirmar" at bounding box center [1493, 746] width 99 height 31
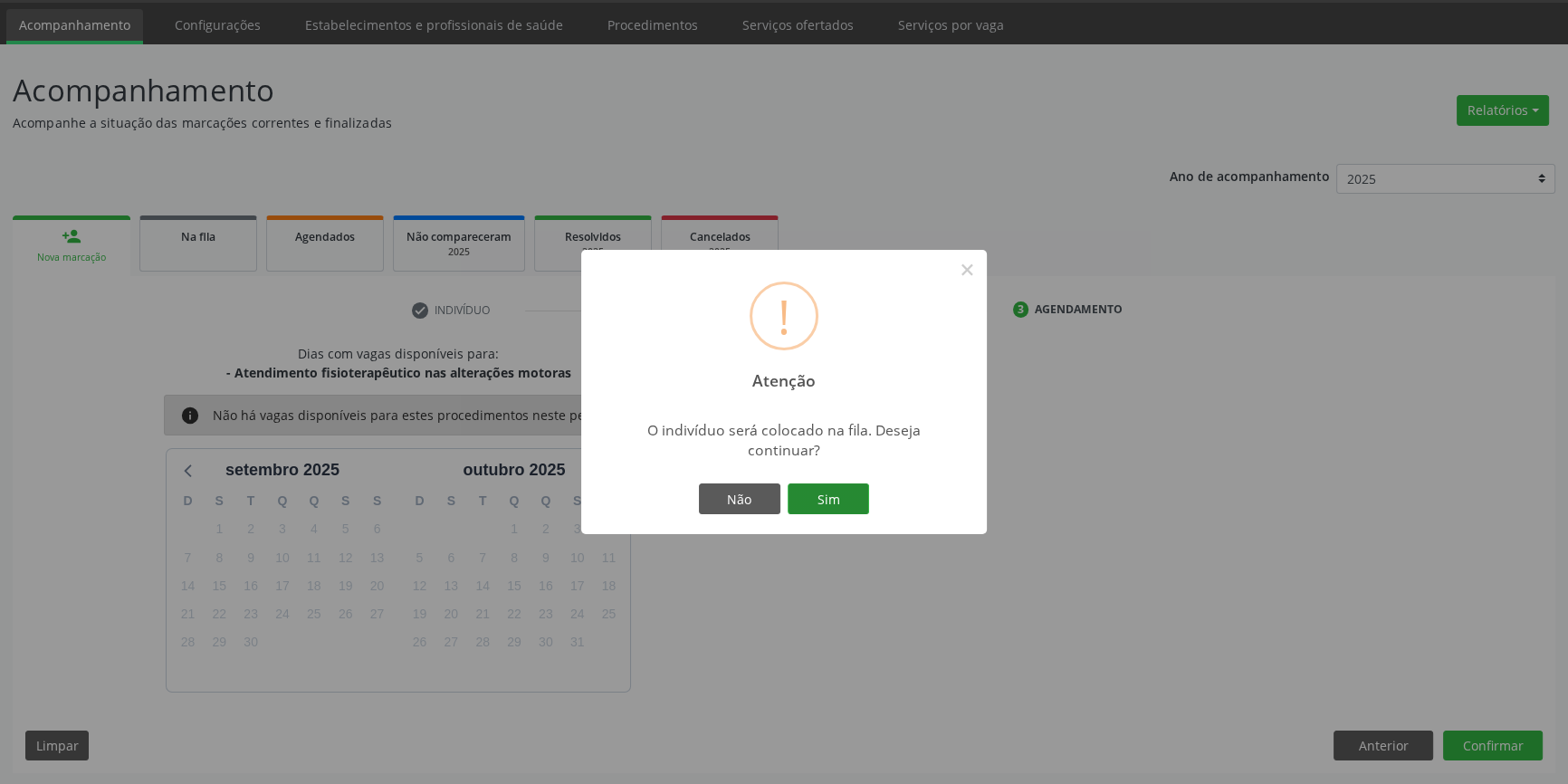
click at [838, 483] on button "Sim" at bounding box center [828, 499] width 82 height 31
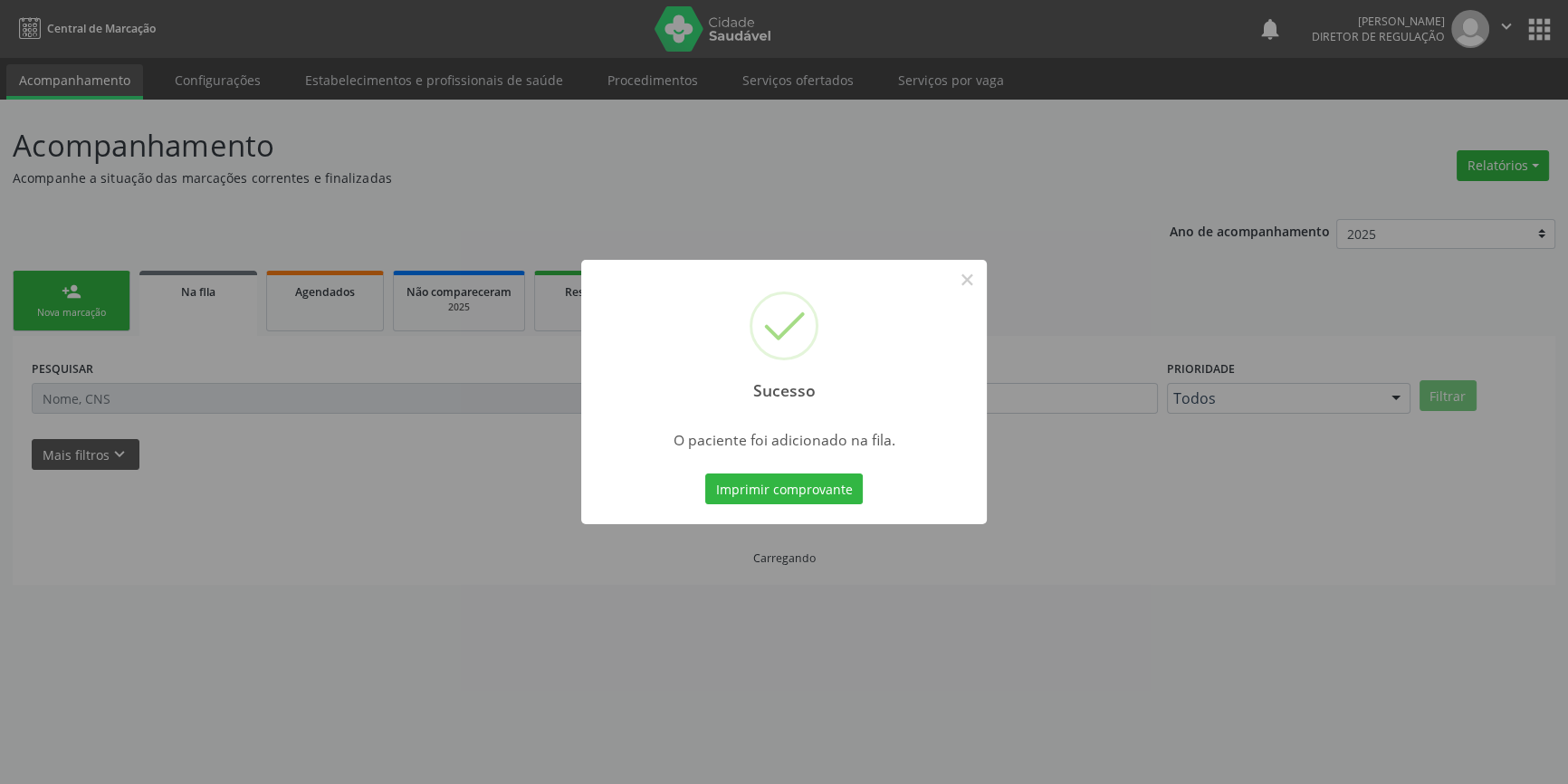
scroll to position [0, 0]
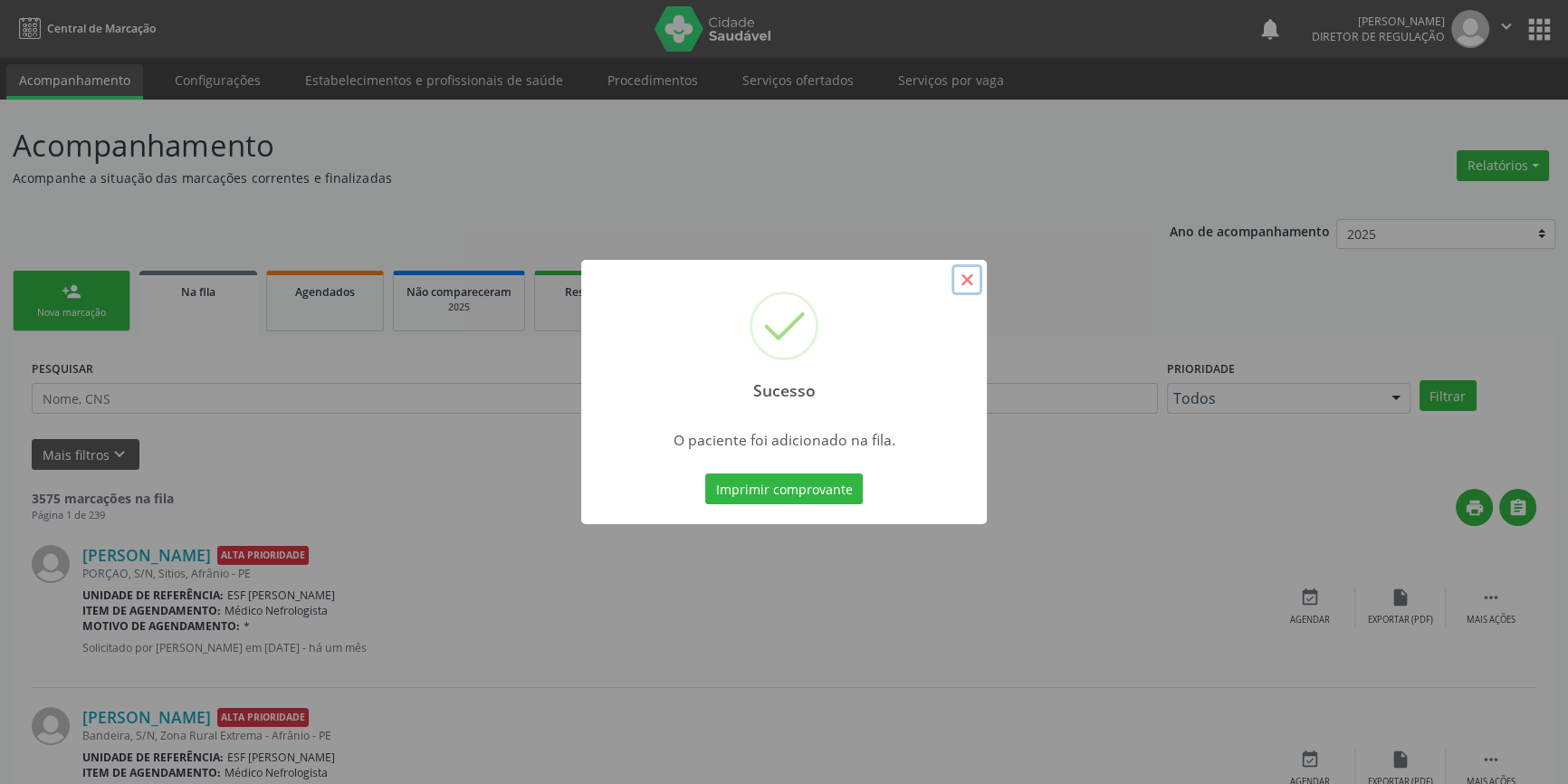
click at [961, 273] on button "×" at bounding box center [967, 280] width 31 height 31
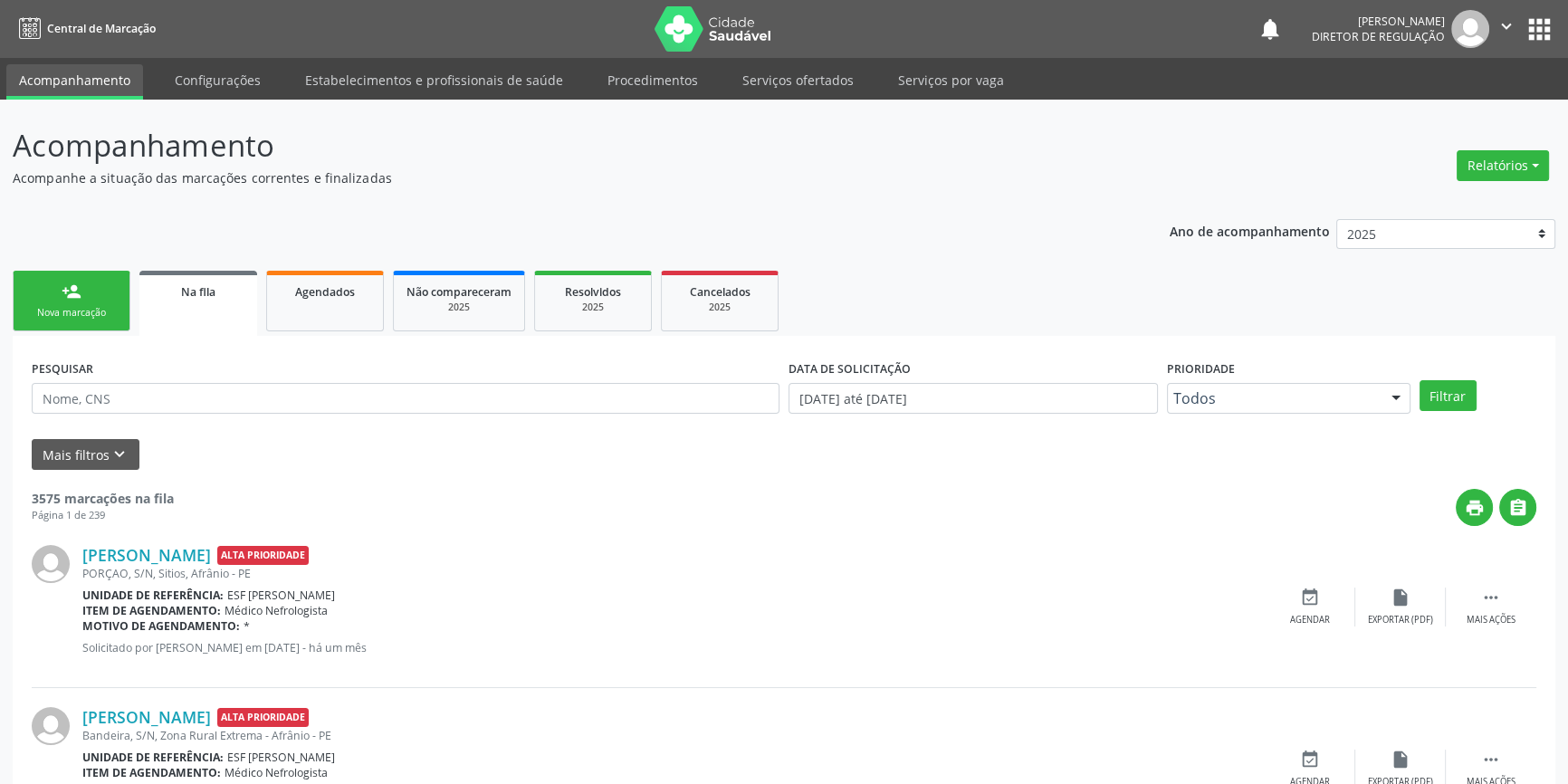
click at [85, 310] on div "Nova marcação" at bounding box center [71, 312] width 91 height 14
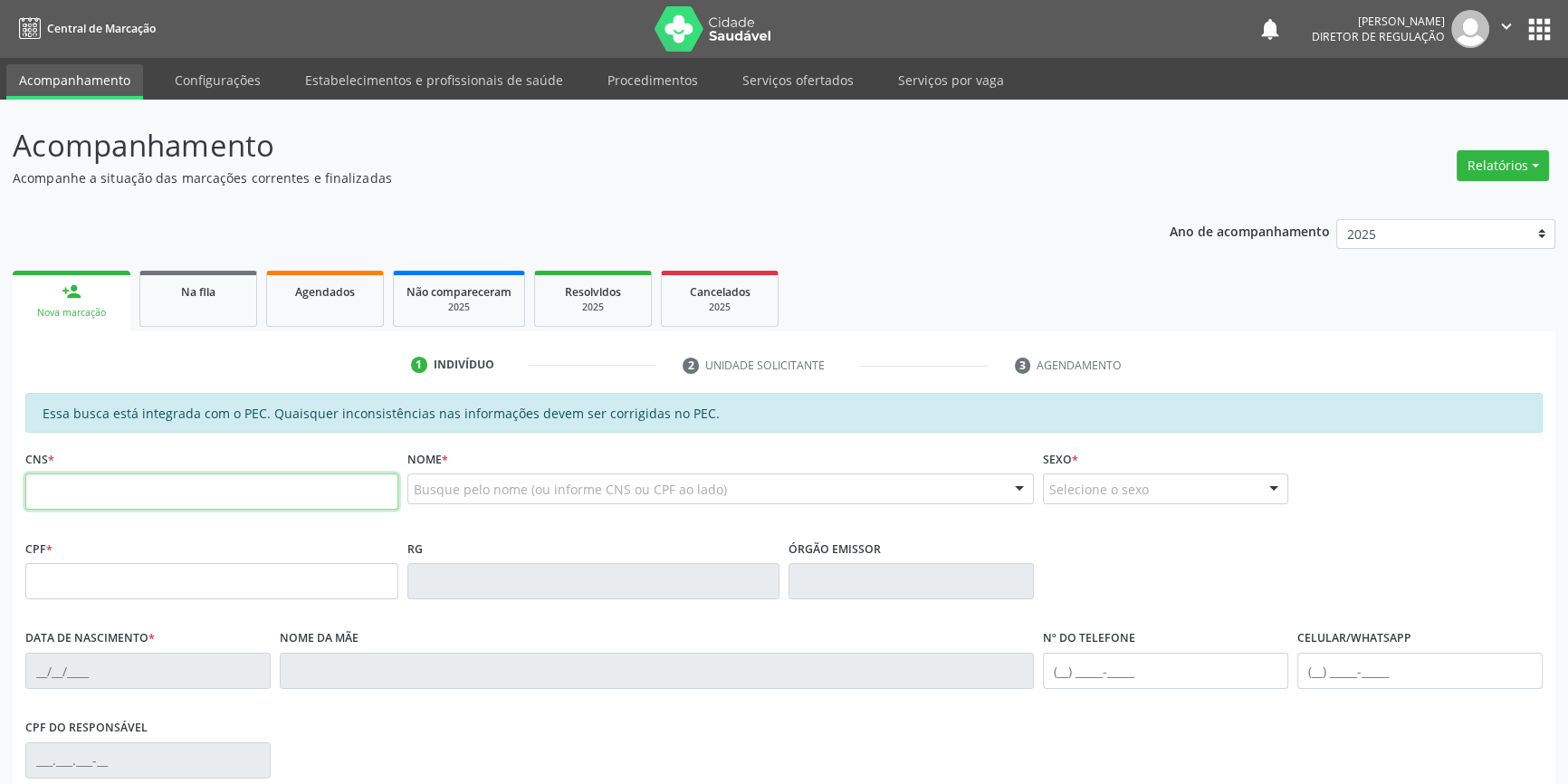
click at [97, 493] on input "text" at bounding box center [211, 491] width 373 height 36
type input "700 2049 3351 1929"
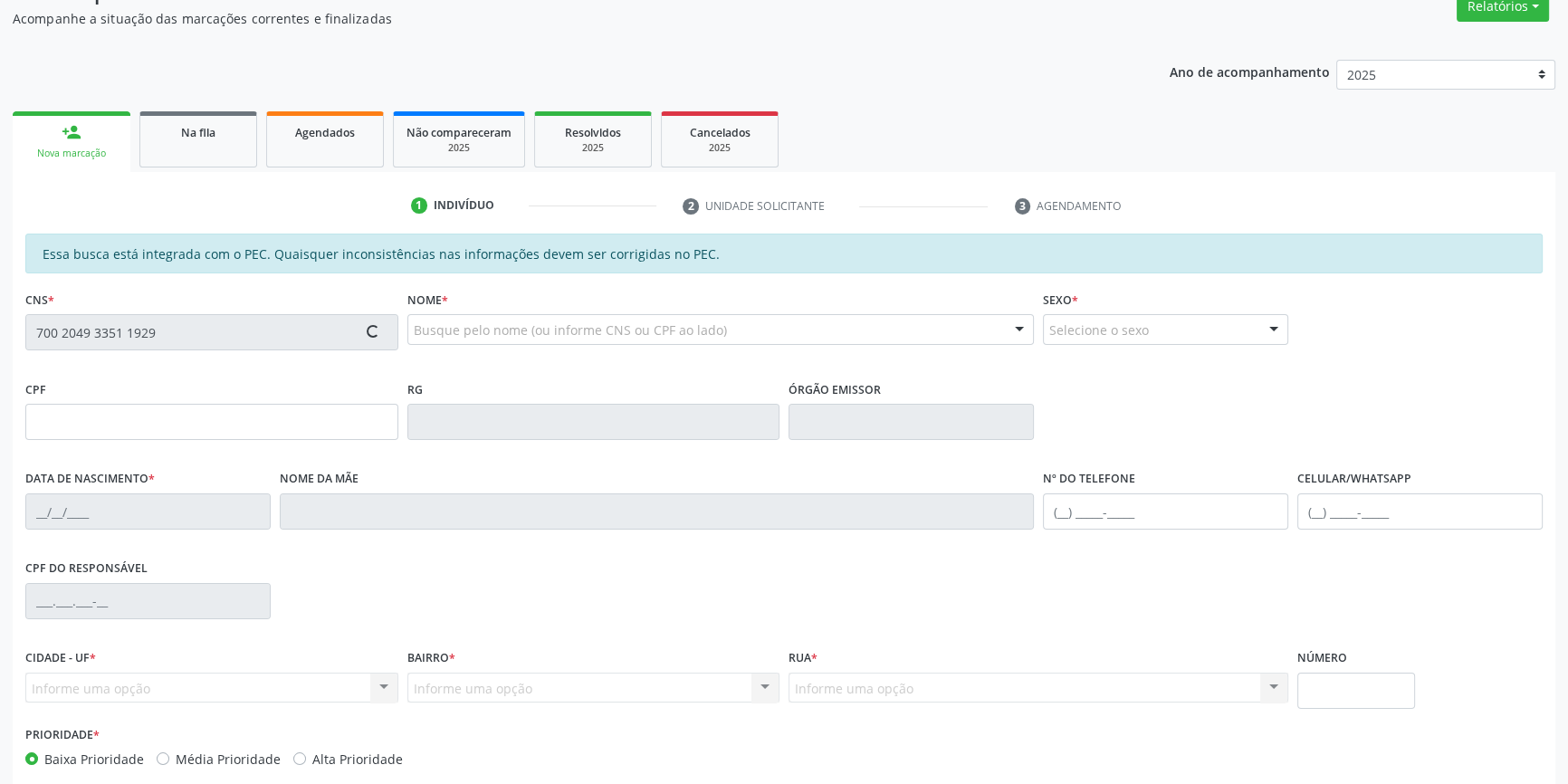
scroll to position [248, 0]
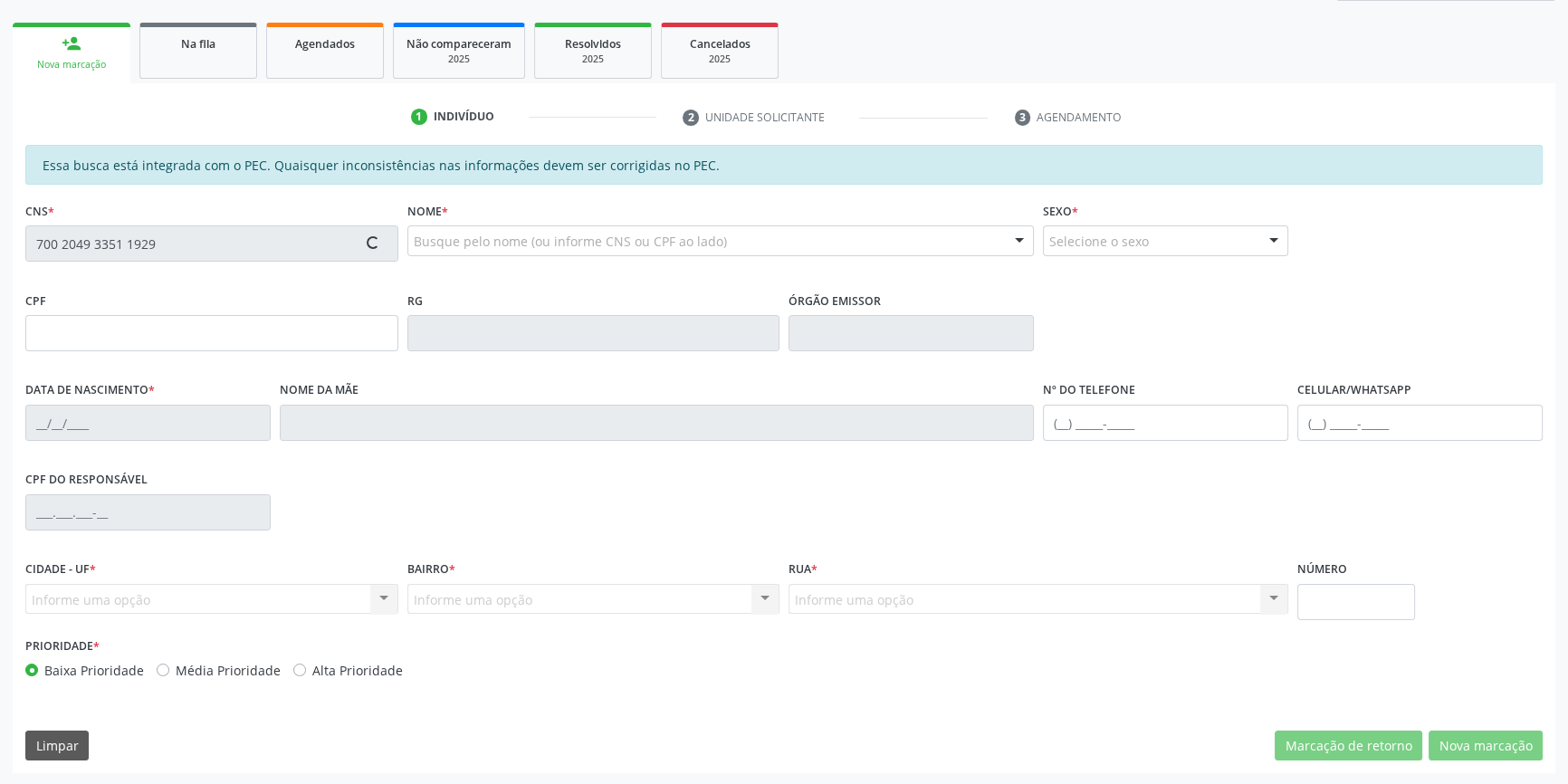
type input "774.759.254-04"
type input "[DATE]"
type input "Porfira da [PERSON_NAME]"
type input "[PHONE_NUMBER]"
type input "S/N"
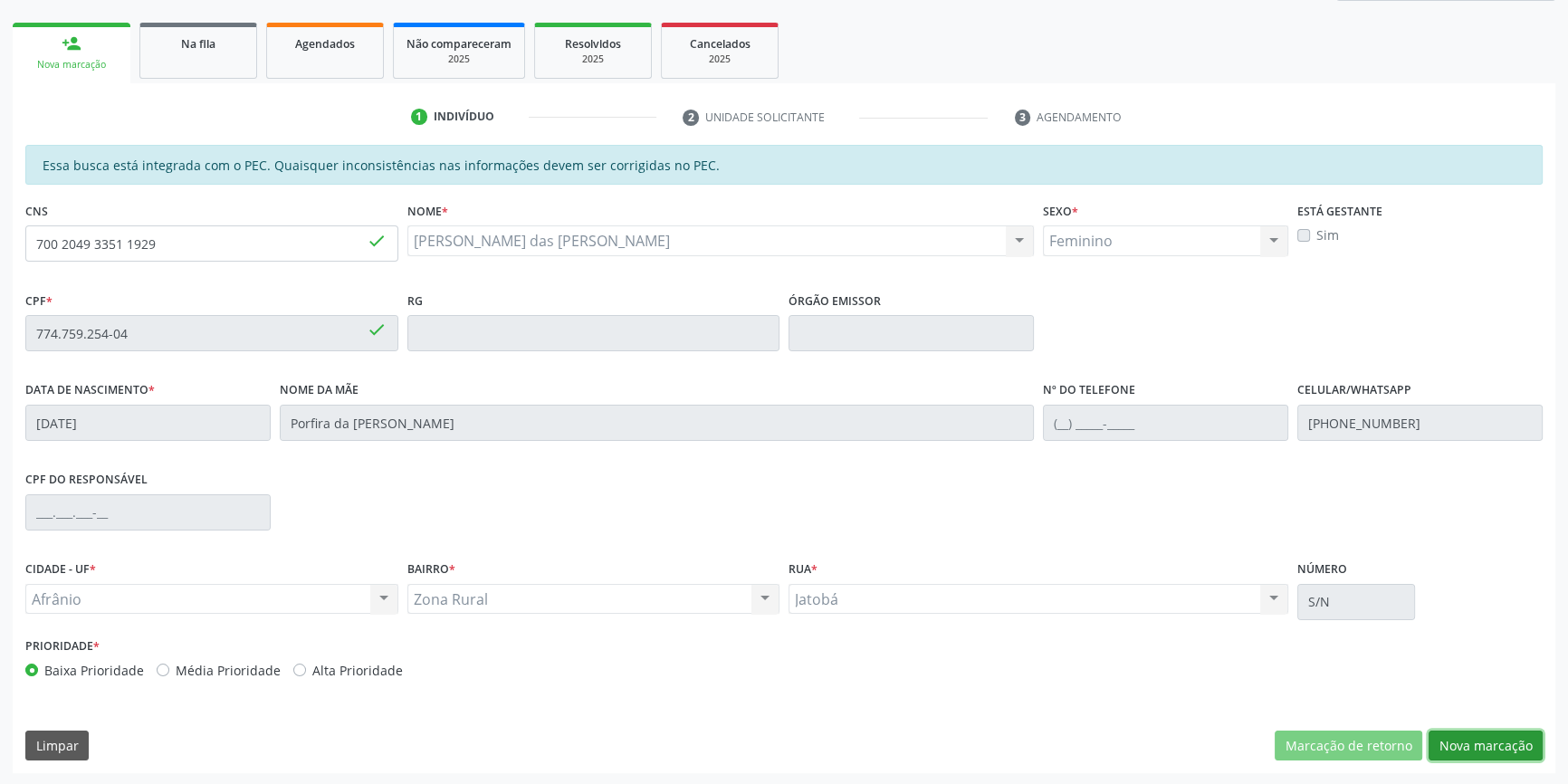
click at [1511, 745] on button "Nova marcação" at bounding box center [1485, 746] width 114 height 31
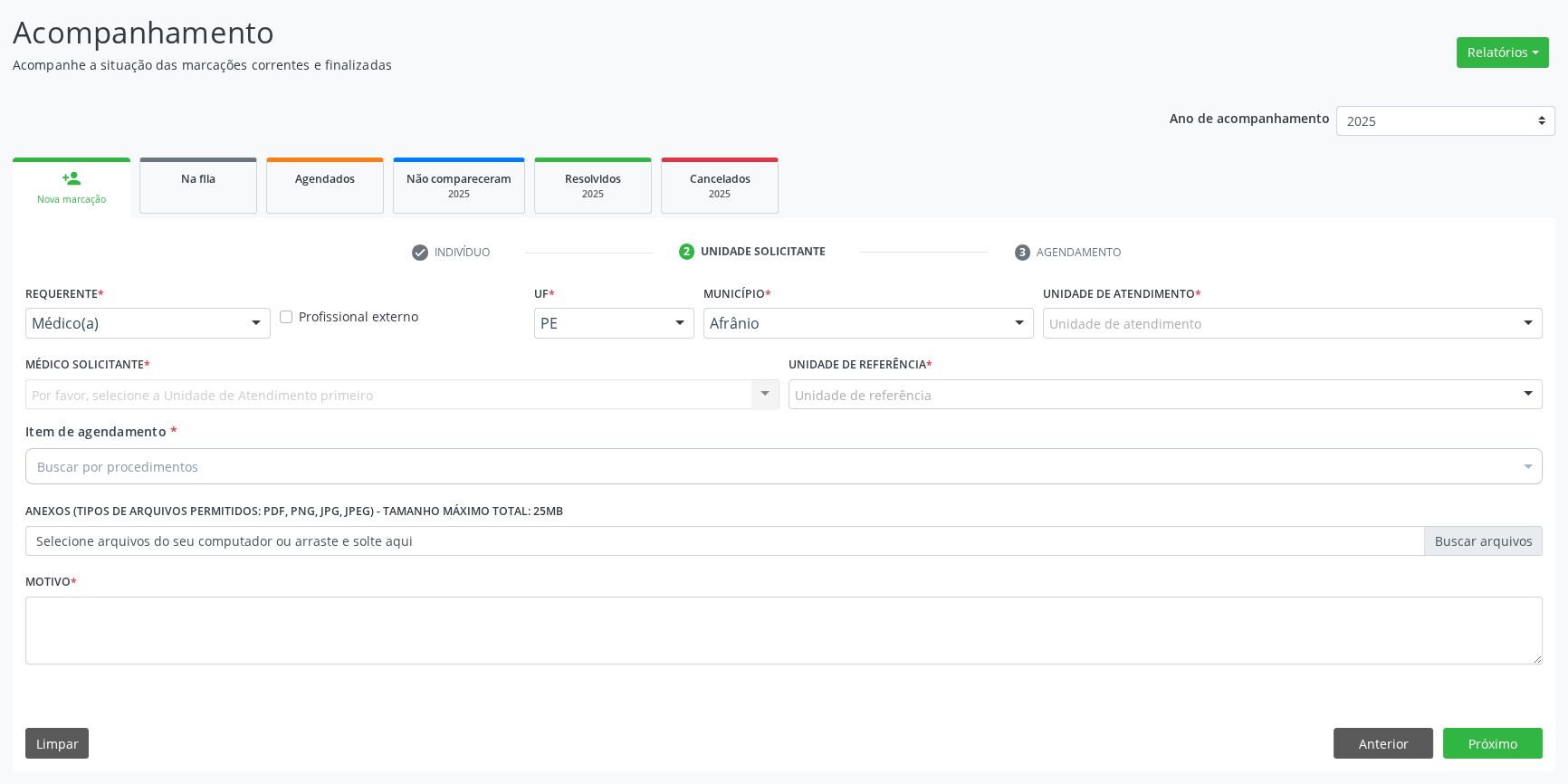
scroll to position [111, 0]
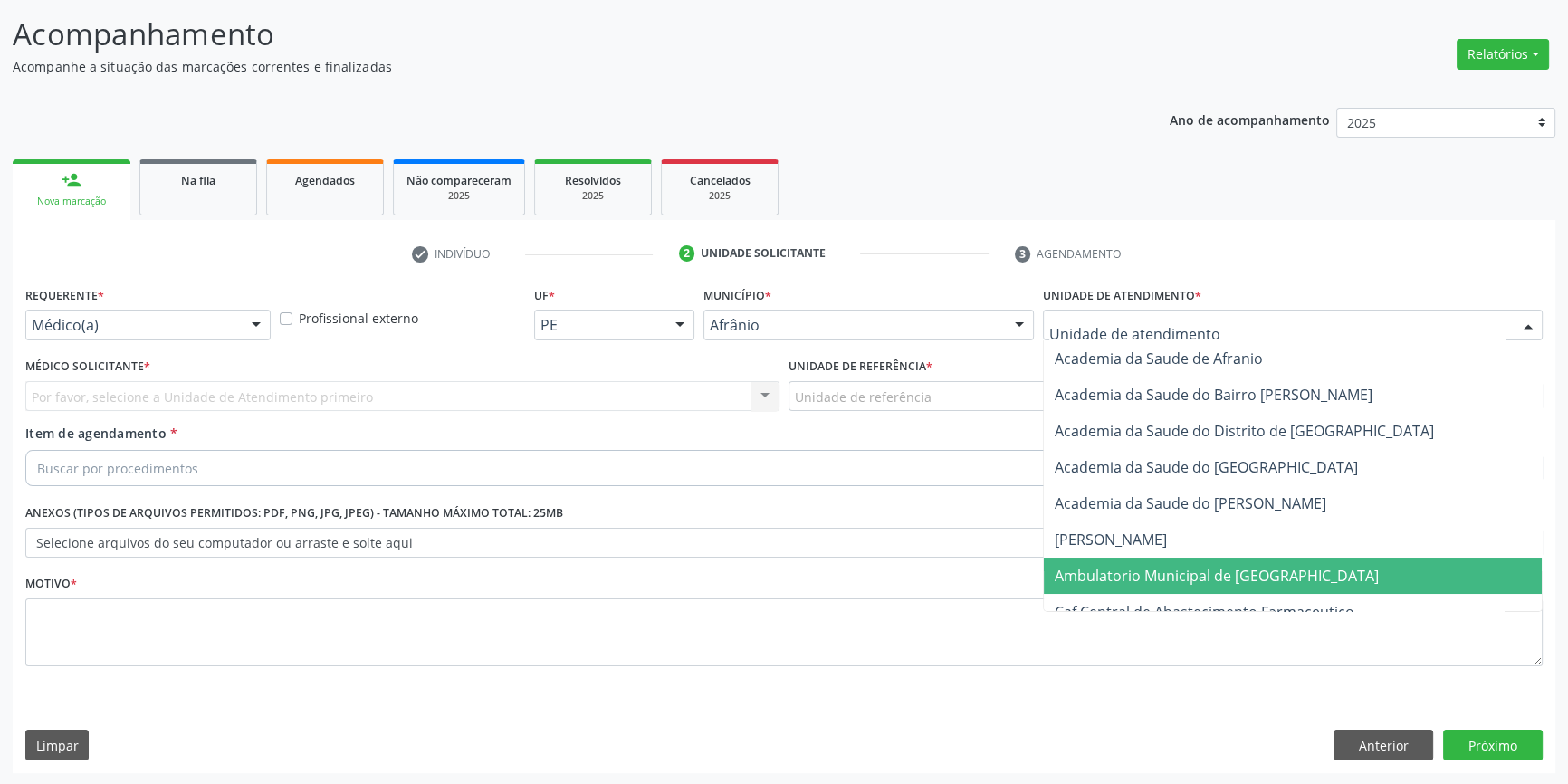
click at [1137, 579] on span "Ambulatorio Municipal de [GEOGRAPHIC_DATA]" at bounding box center [1217, 575] width 324 height 19
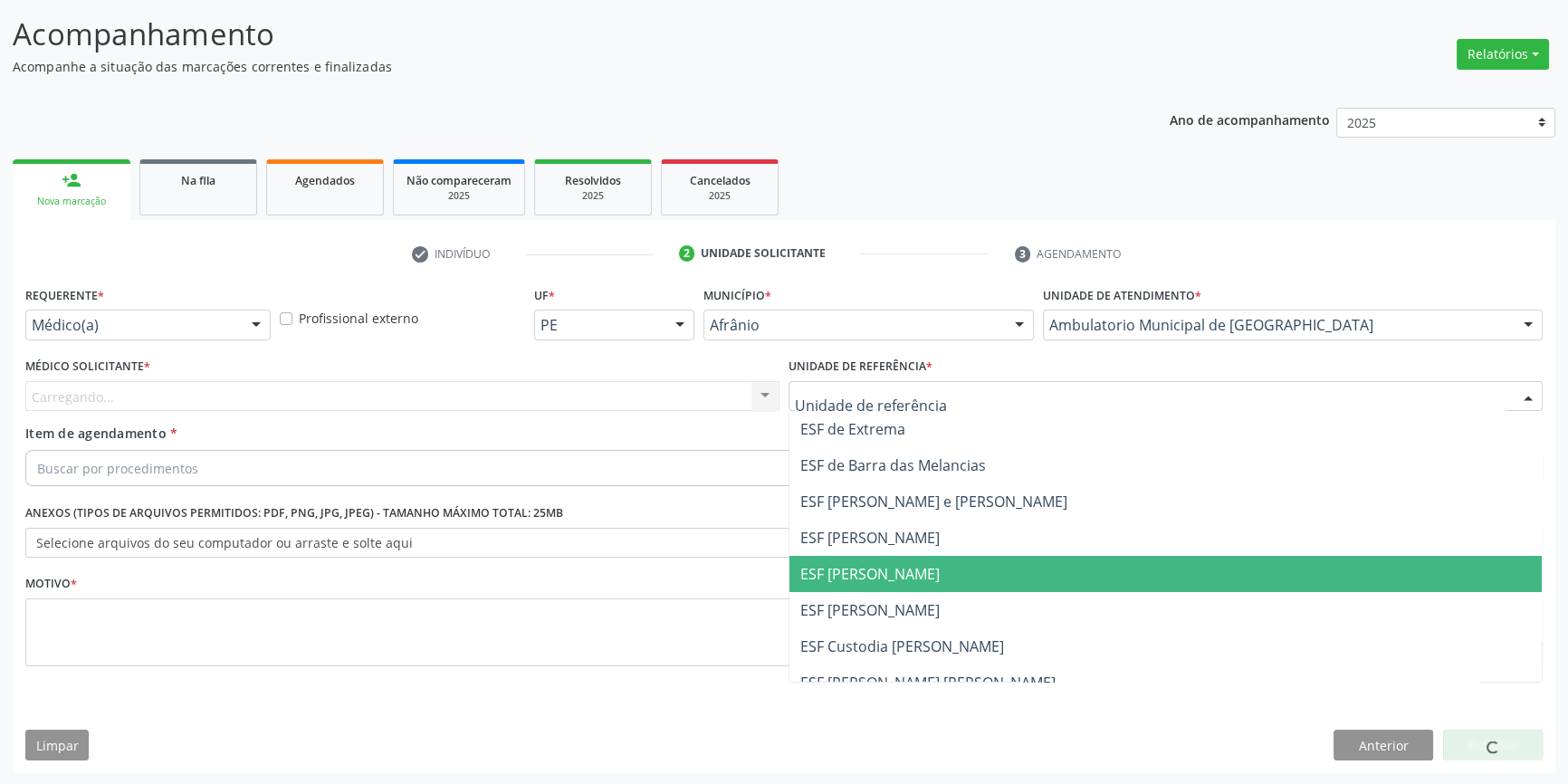
drag, startPoint x: 886, startPoint y: 567, endPoint x: 671, endPoint y: 402, distance: 271.0
click at [870, 557] on span "ESF [PERSON_NAME]" at bounding box center [1165, 573] width 752 height 36
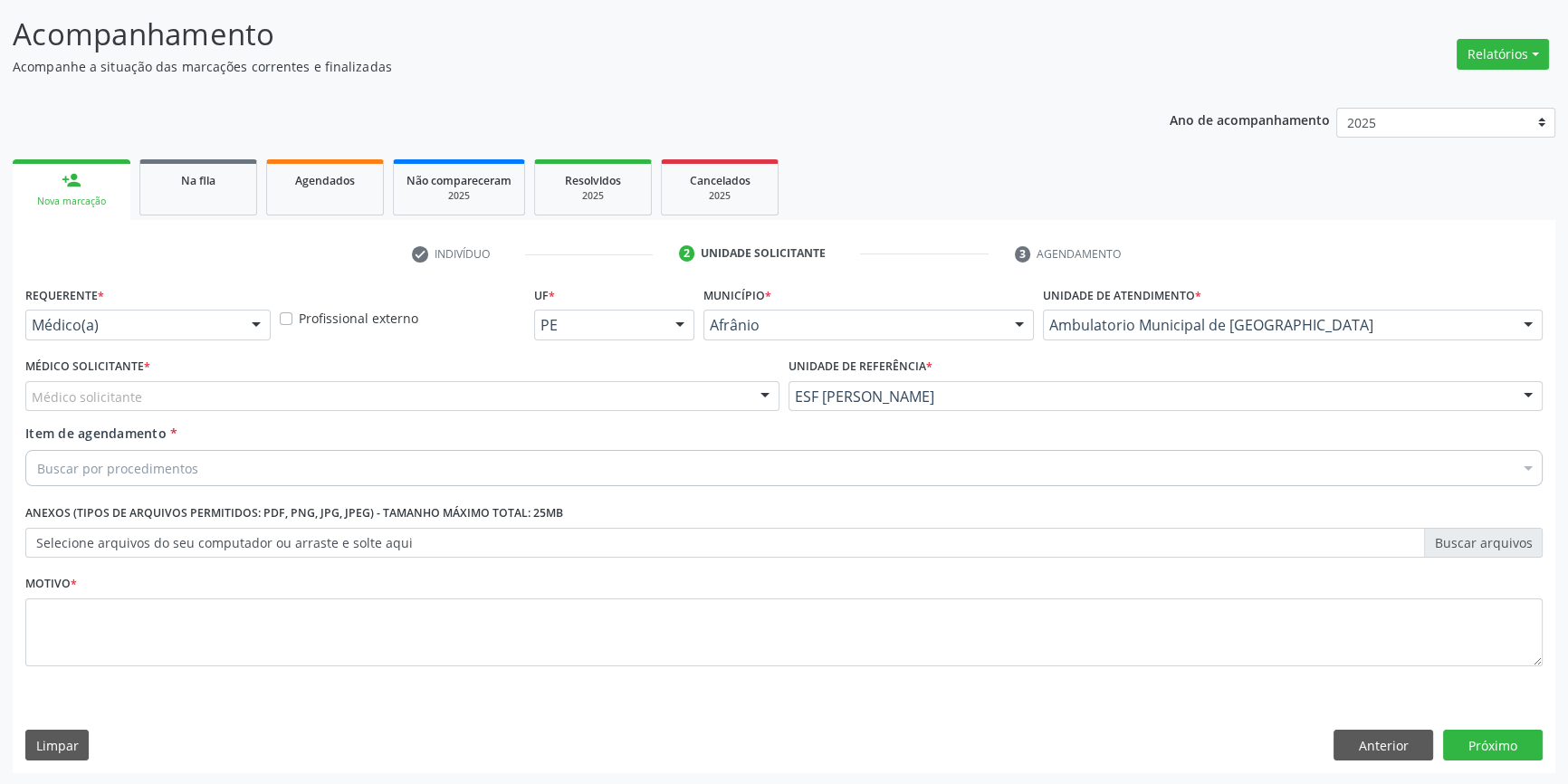
drag, startPoint x: 578, startPoint y: 393, endPoint x: 557, endPoint y: 395, distance: 21.1
click at [577, 394] on div "Médico solicitante" at bounding box center [402, 397] width 754 height 31
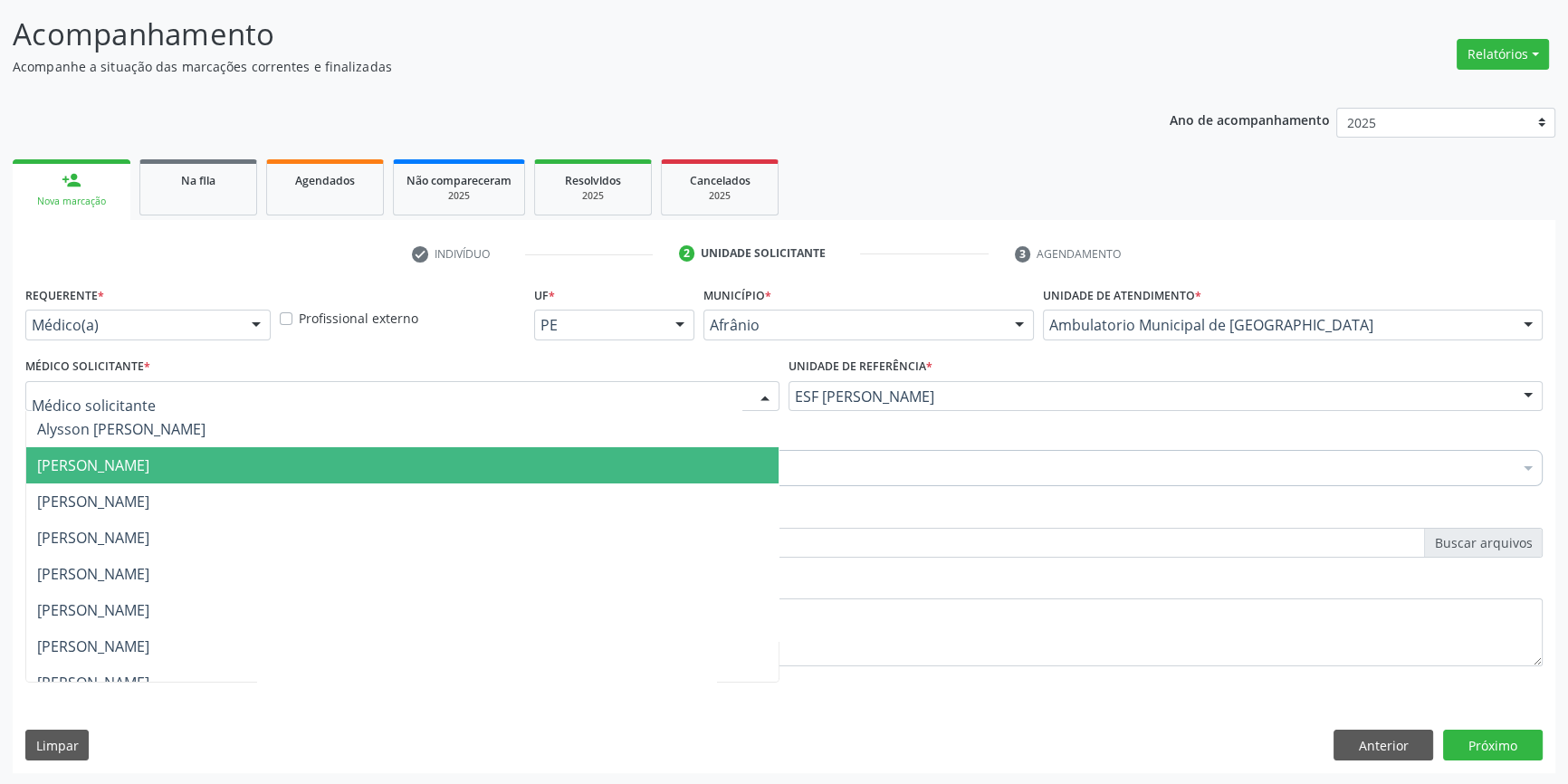
click at [217, 476] on span "[PERSON_NAME]" at bounding box center [402, 465] width 752 height 36
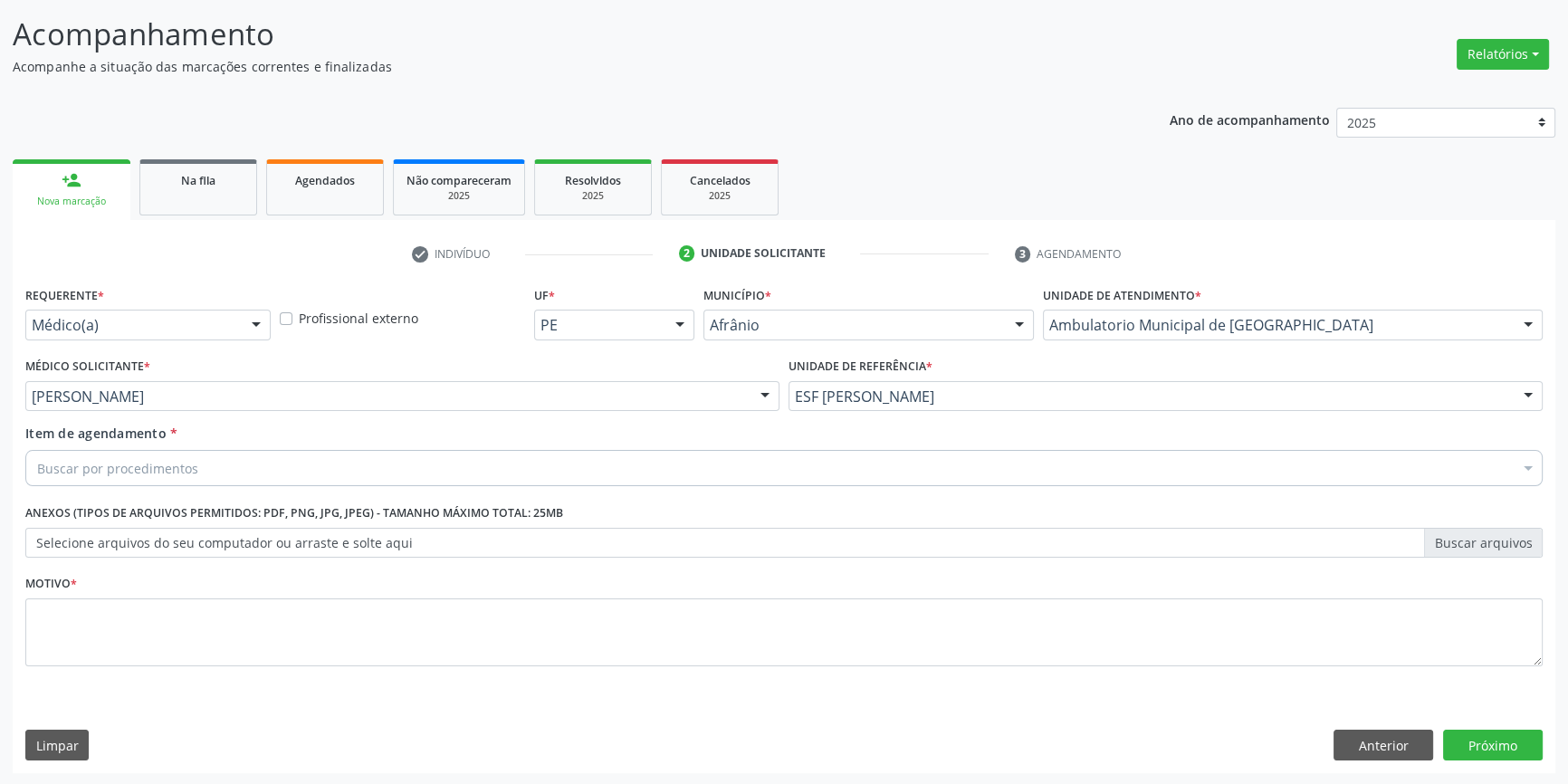
click at [207, 476] on div "Buscar por procedimentos" at bounding box center [784, 467] width 1517 height 36
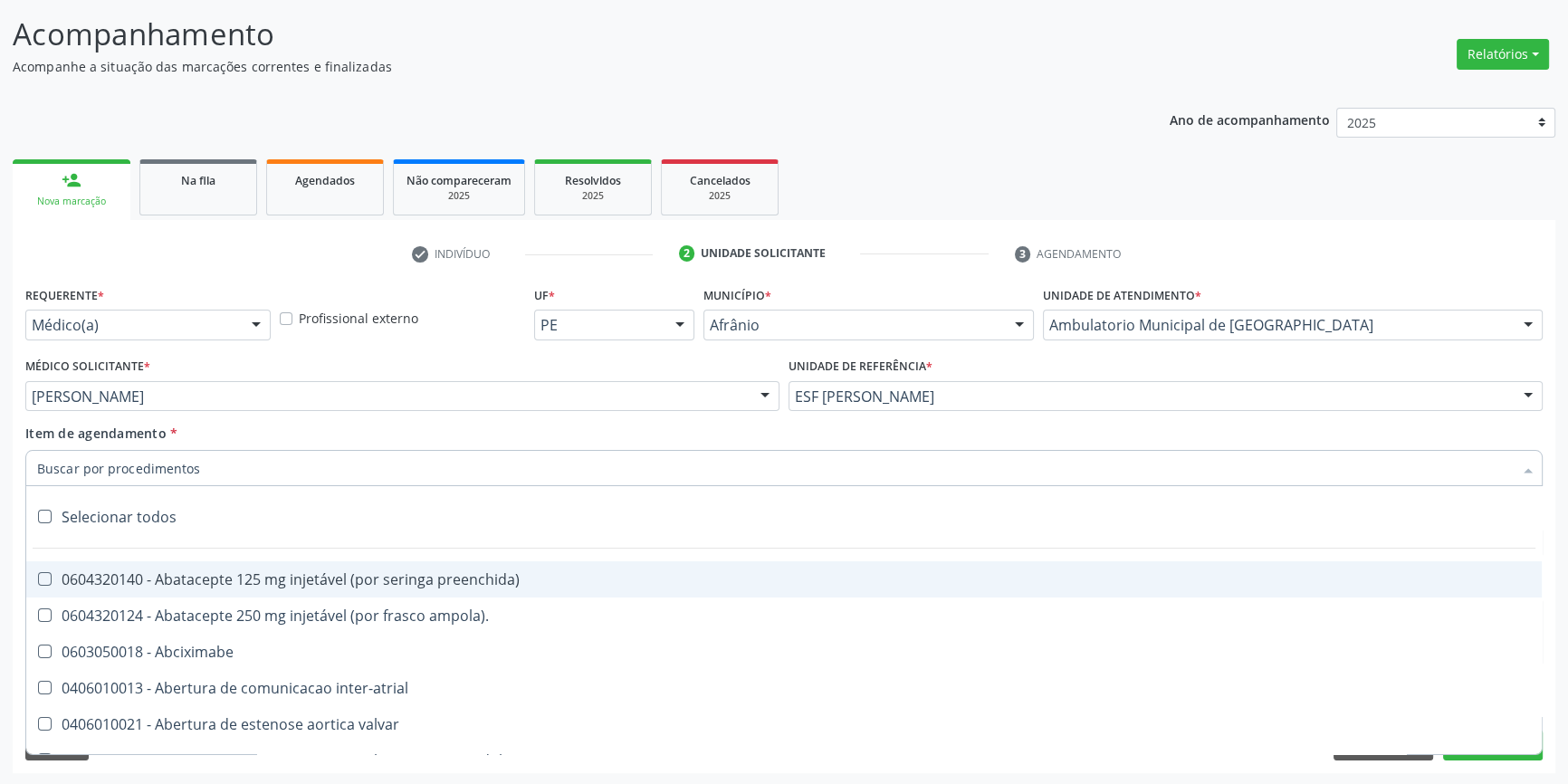
type input "P"
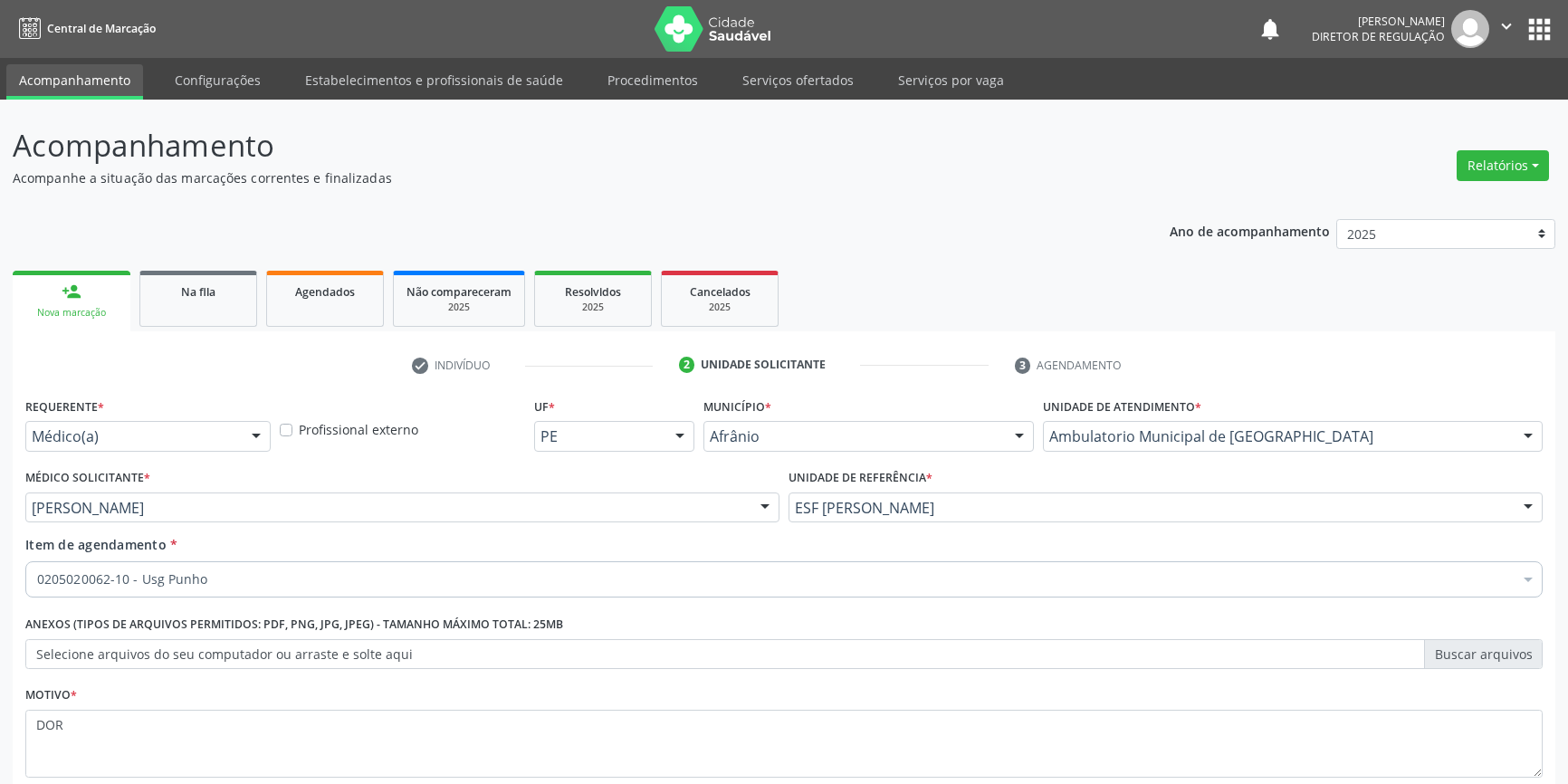
scroll to position [111, 0]
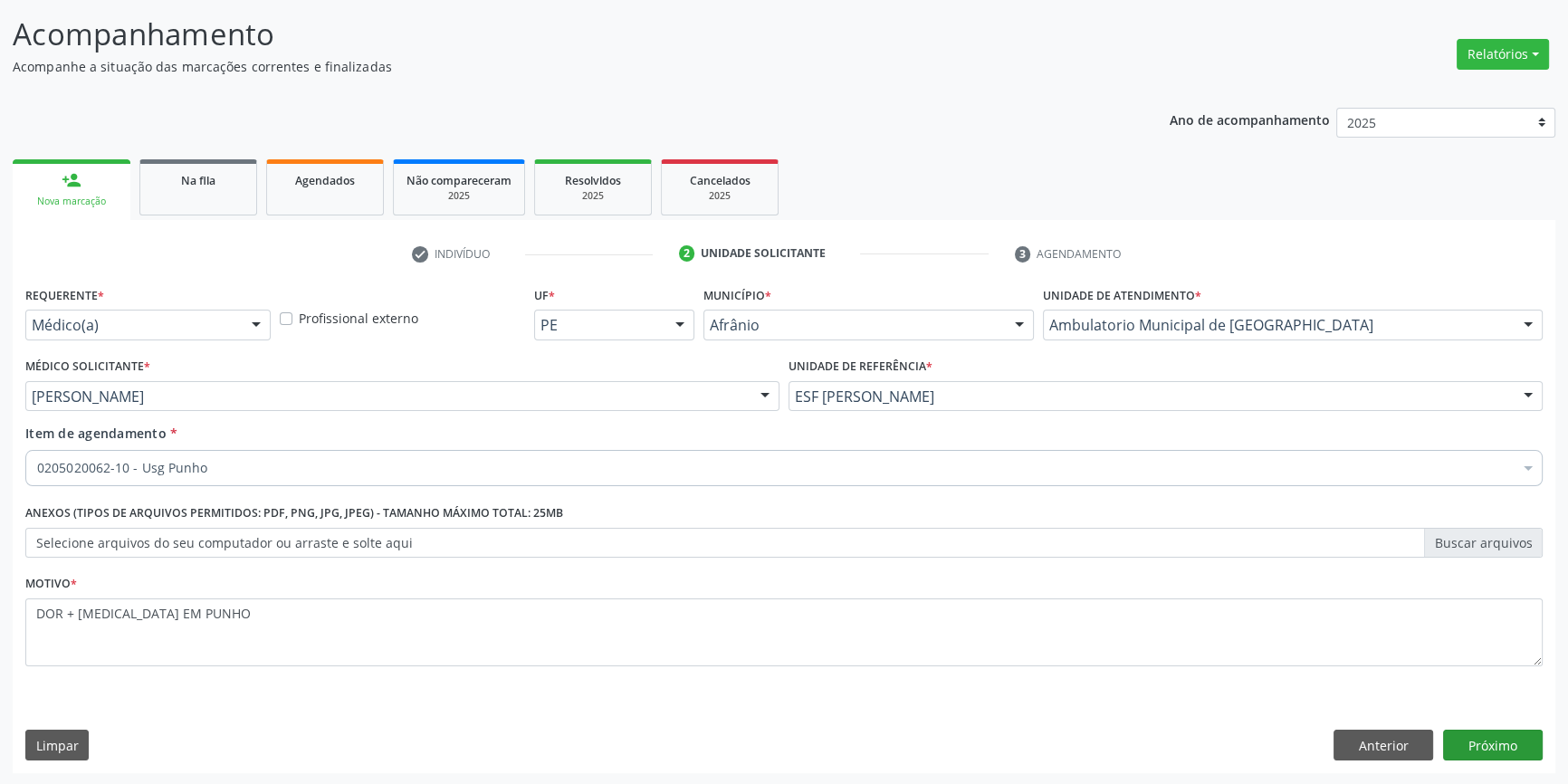
type textarea "DOR + [MEDICAL_DATA] EM PUNHO"
click at [1492, 743] on button "Próximo" at bounding box center [1493, 745] width 99 height 31
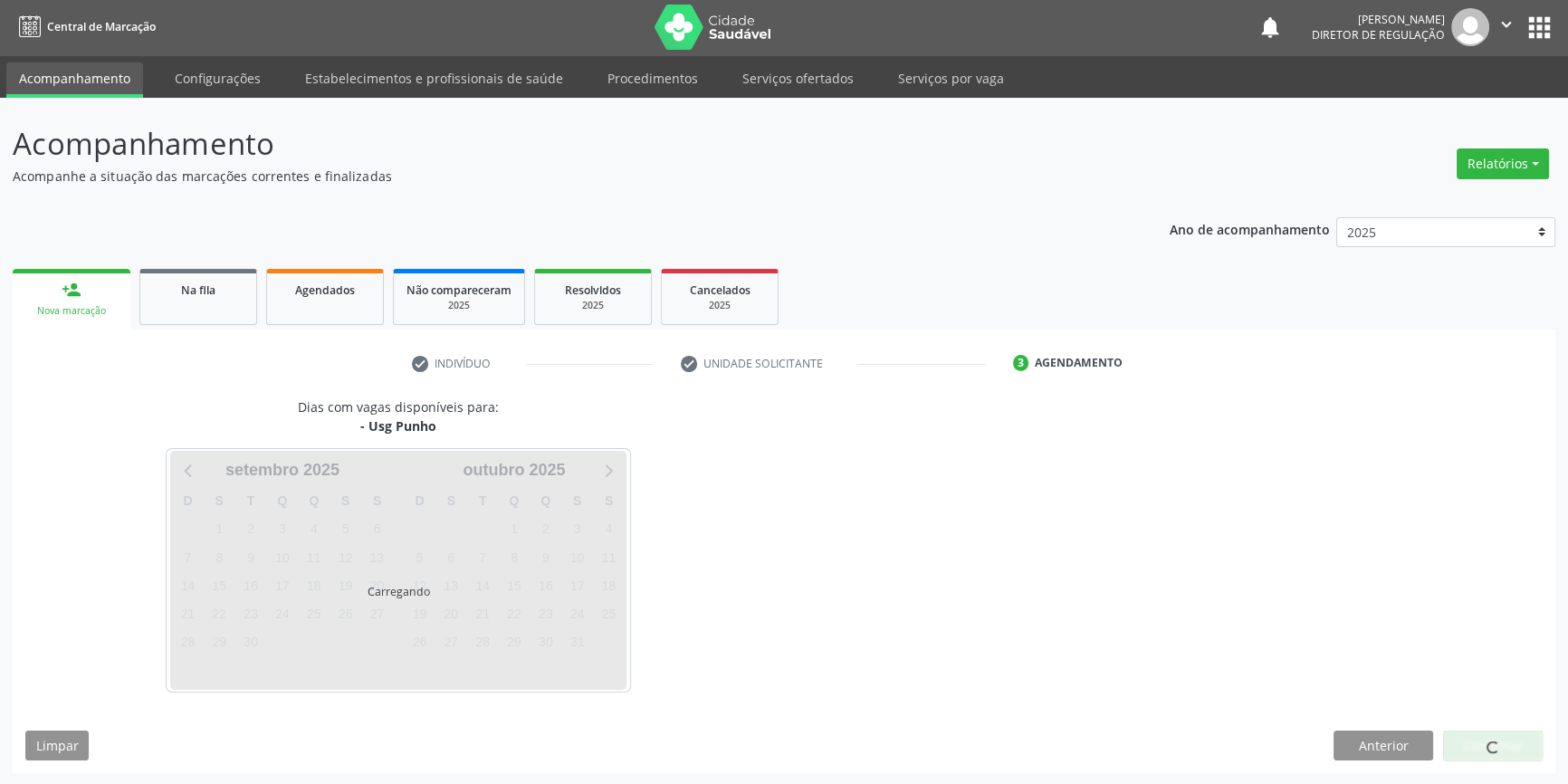
scroll to position [55, 0]
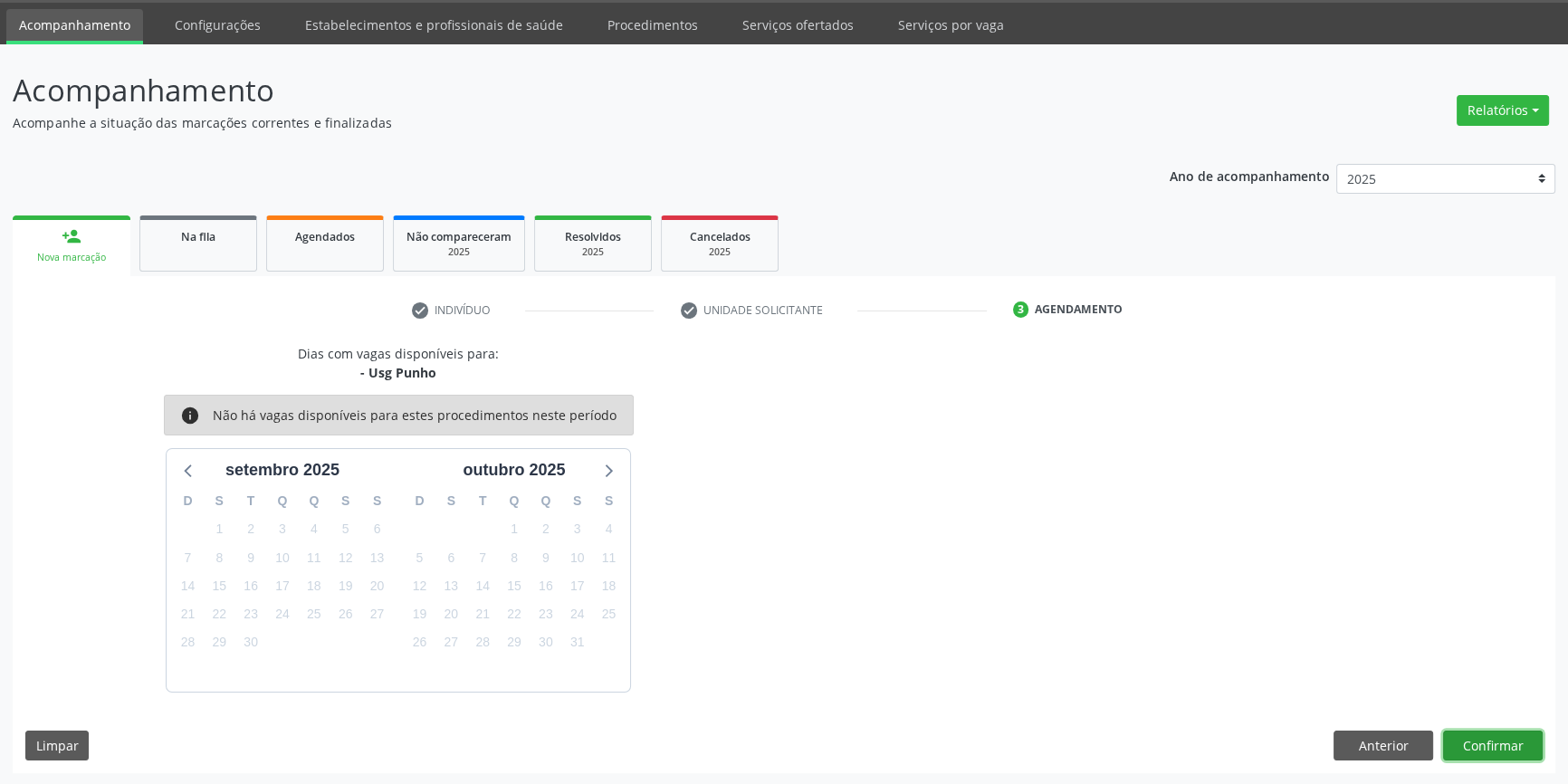
click at [1490, 751] on button "Confirmar" at bounding box center [1493, 746] width 99 height 31
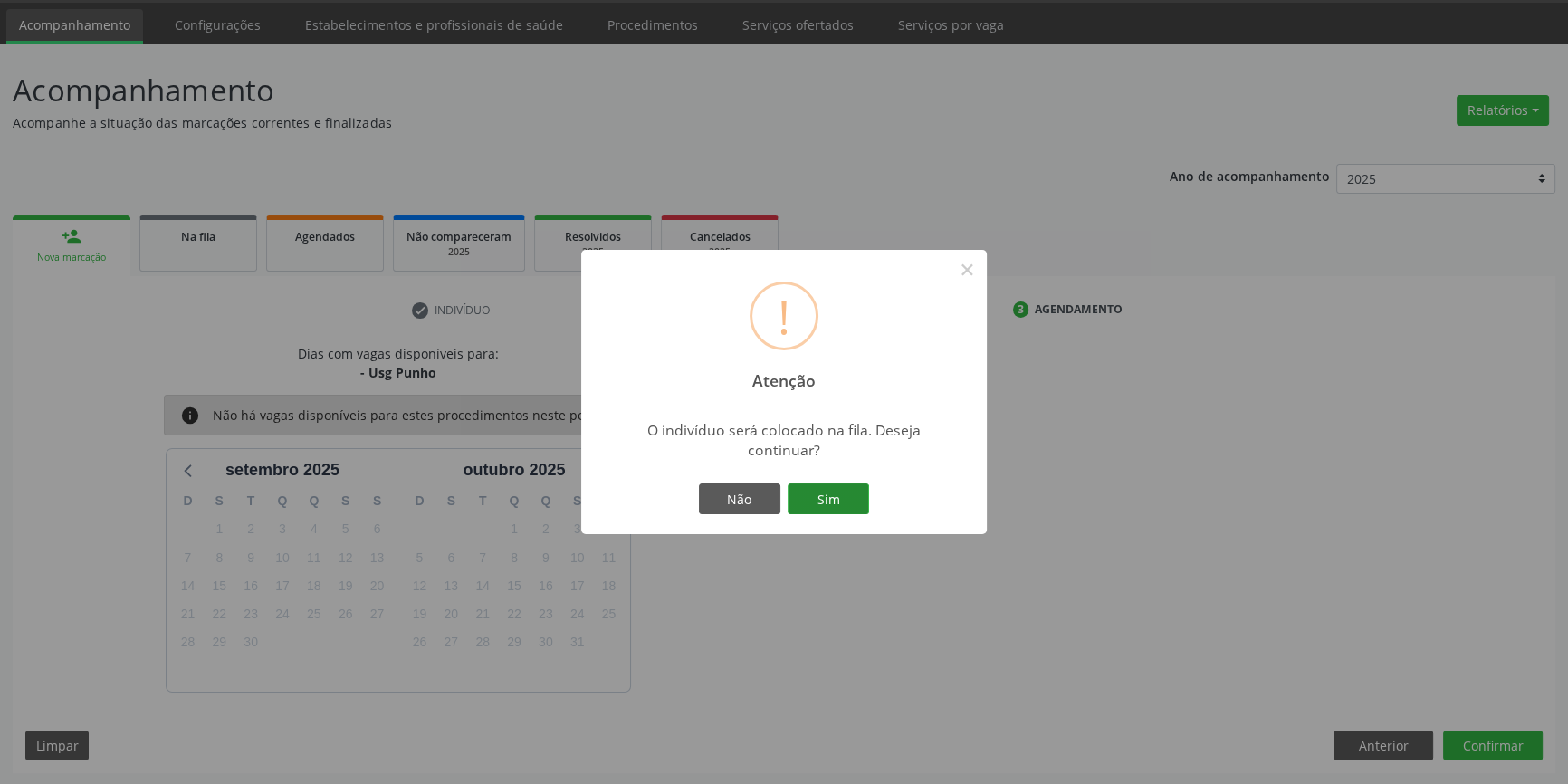
click at [838, 509] on button "Sim" at bounding box center [828, 499] width 82 height 31
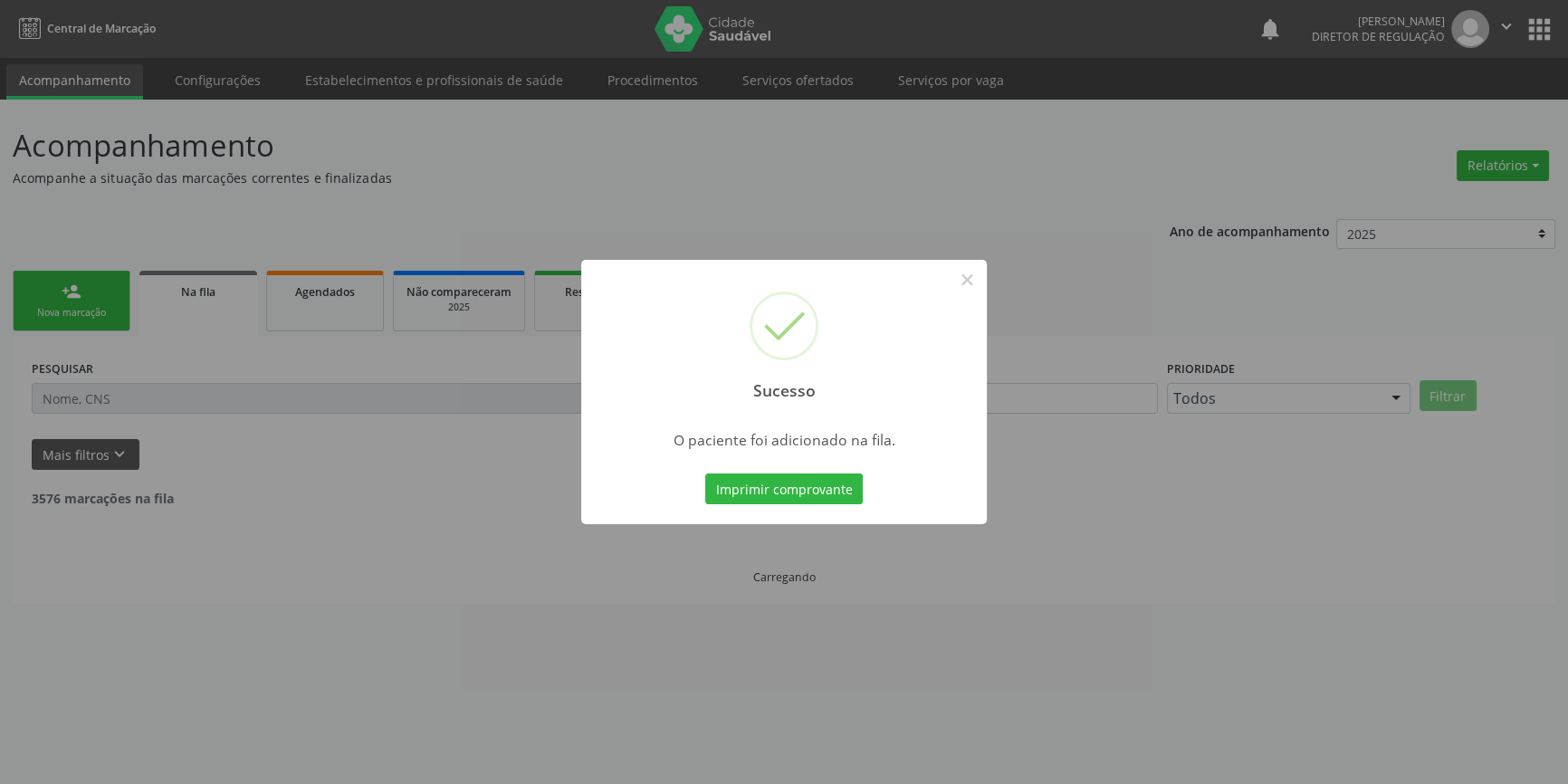
scroll to position [0, 0]
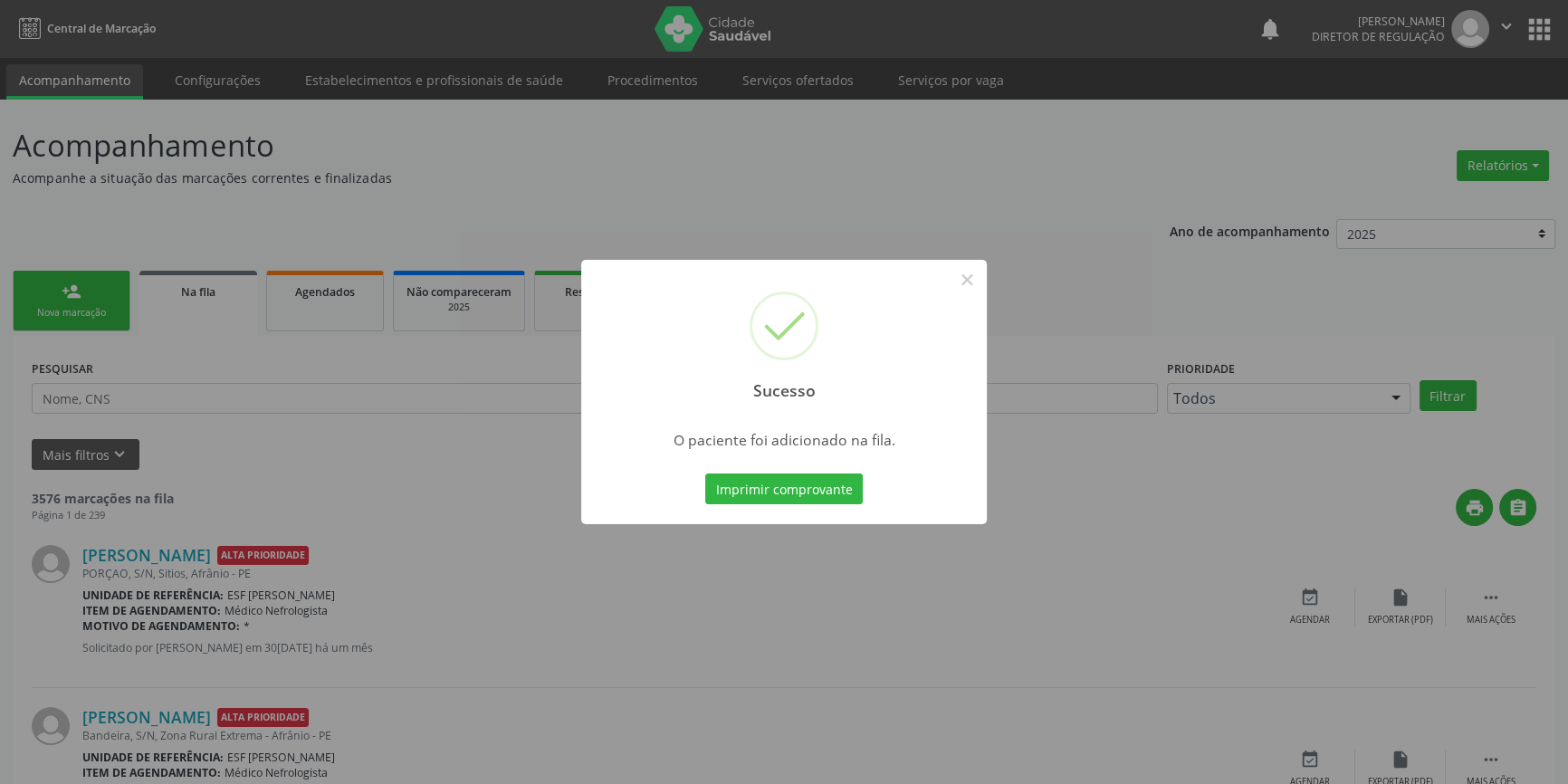
drag, startPoint x: 273, startPoint y: 360, endPoint x: 88, endPoint y: 316, distance: 190.2
click at [267, 360] on div "Sucesso × O paciente foi adicionado na fila. Imprimir comprovante Cancel" at bounding box center [784, 392] width 1568 height 784
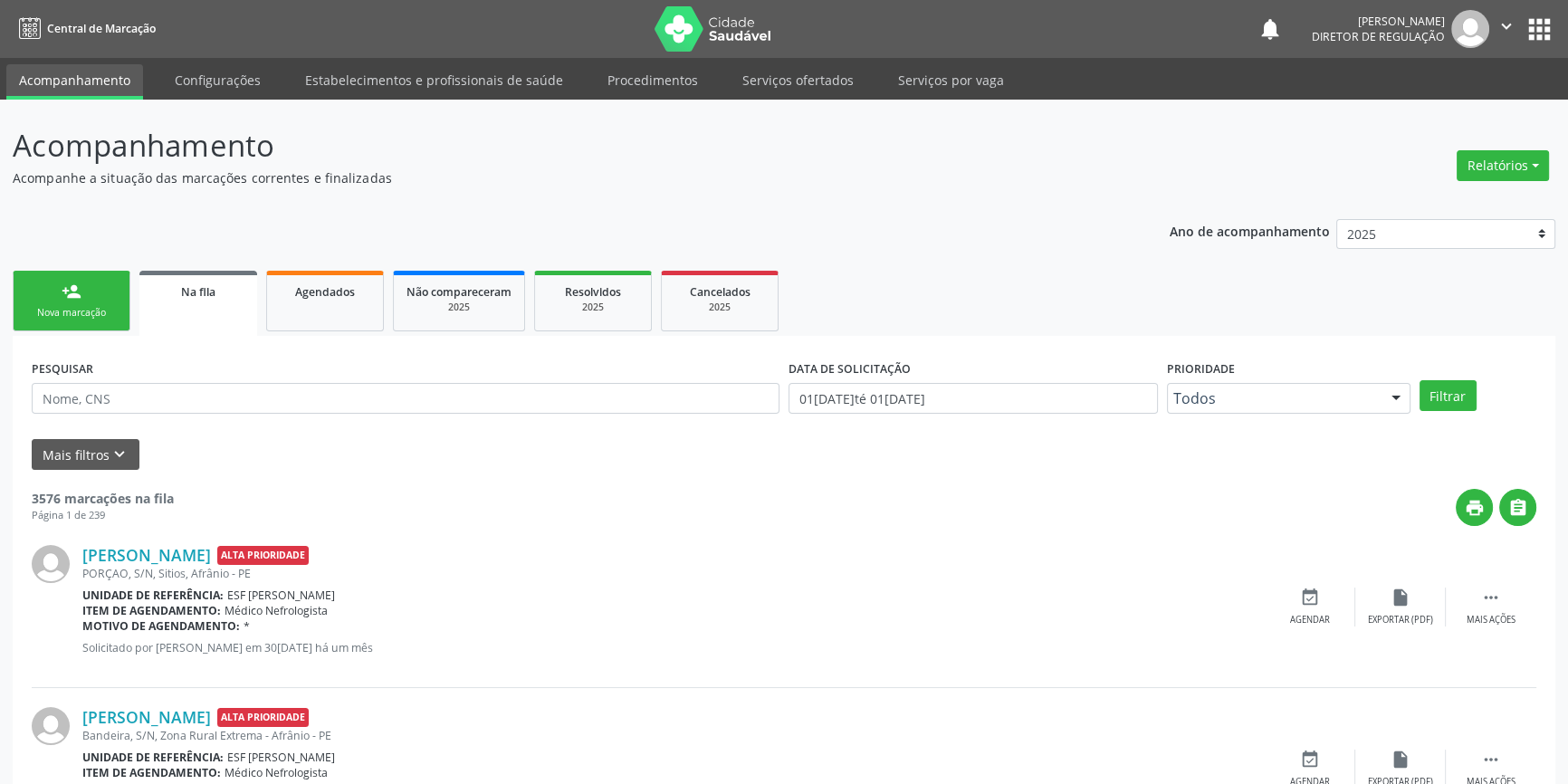
click at [46, 305] on div "Nova marcação" at bounding box center [71, 312] width 91 height 14
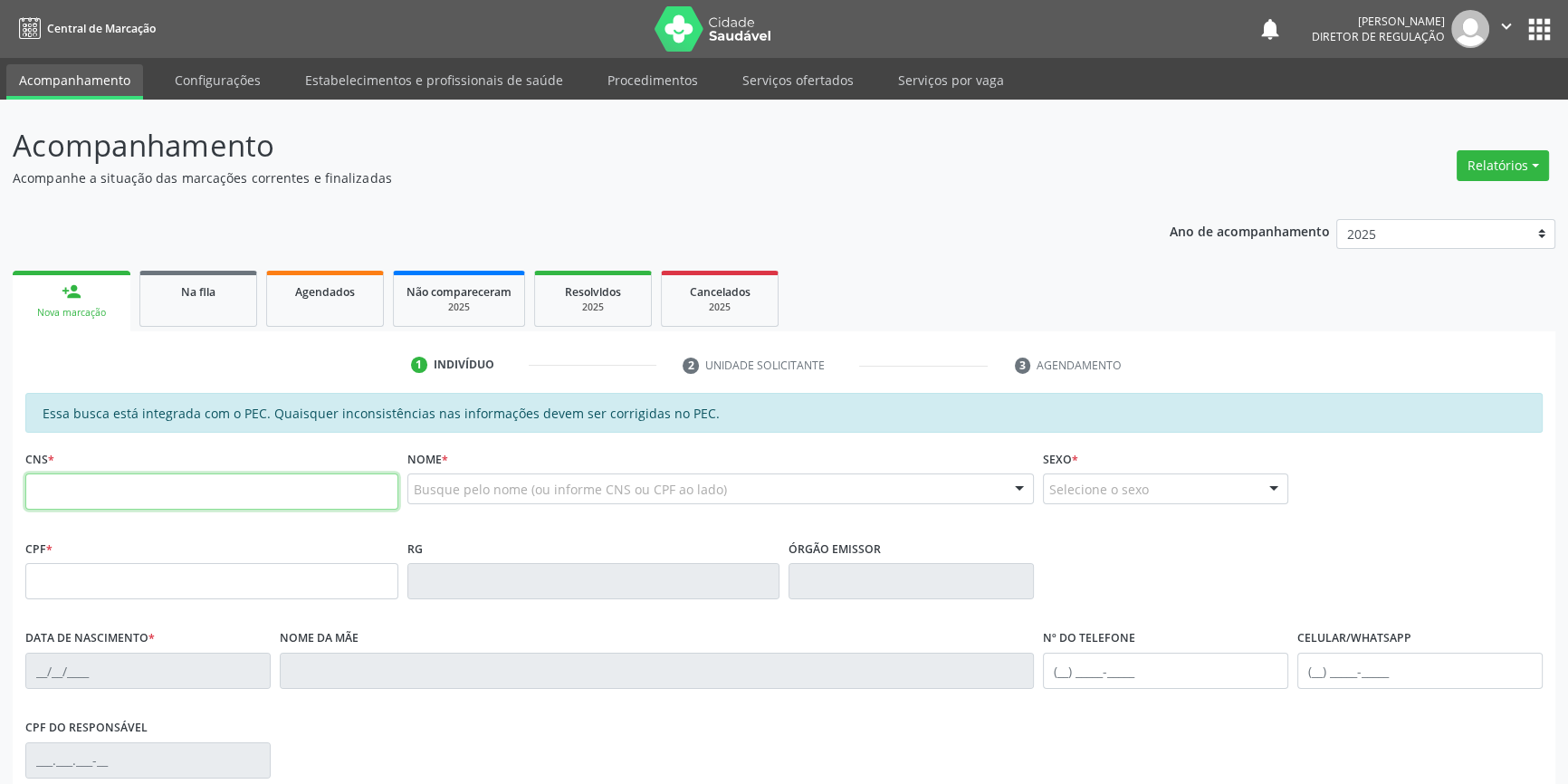
click at [146, 500] on input "text" at bounding box center [211, 491] width 373 height 36
type input "700 2049 3351 1929"
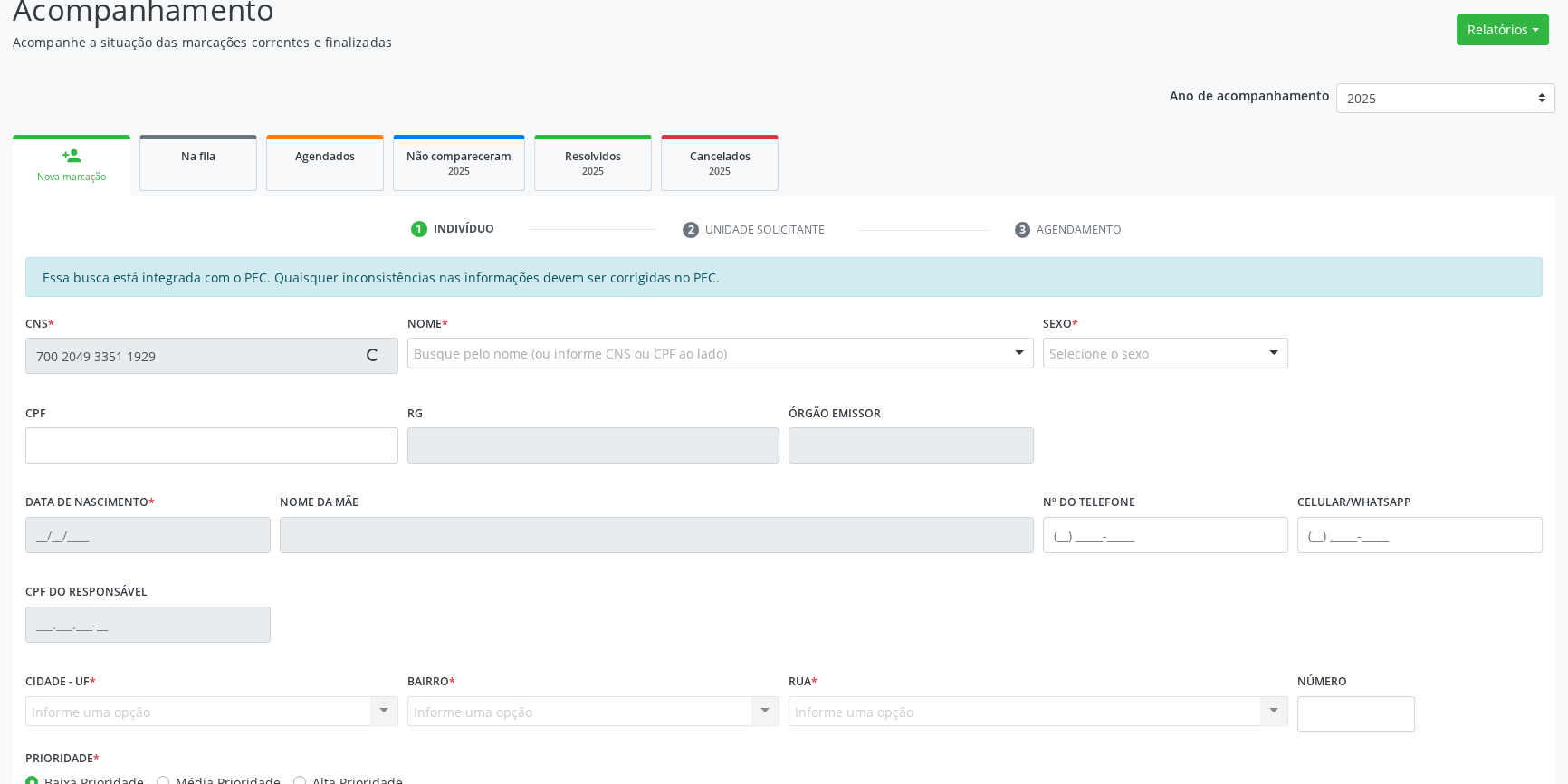
scroll to position [248, 0]
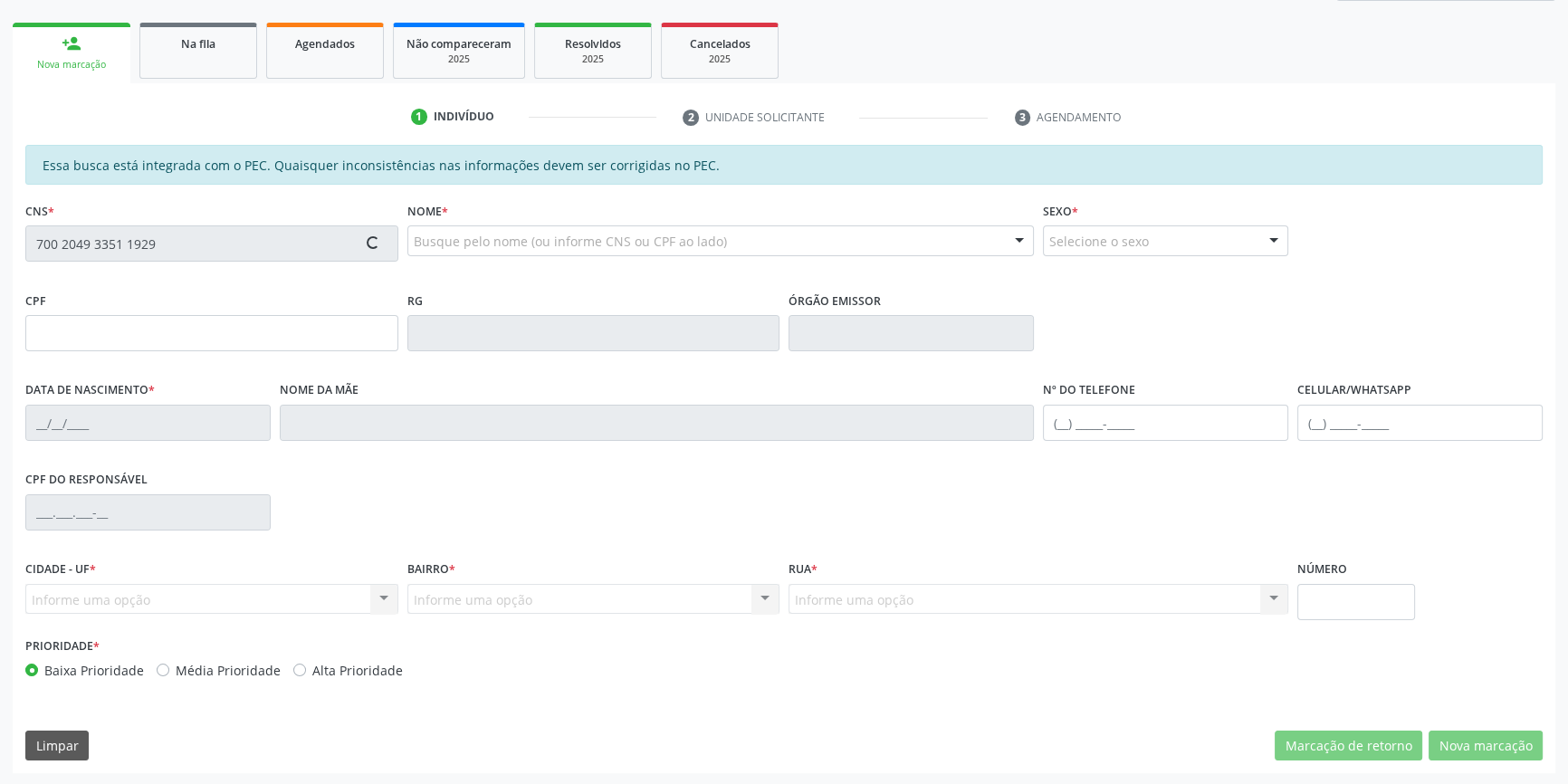
type input "774.759.254-04"
type input "28/03/1969"
type input "Porfira da Silva Gomes"
type input "(87) 98832-1730"
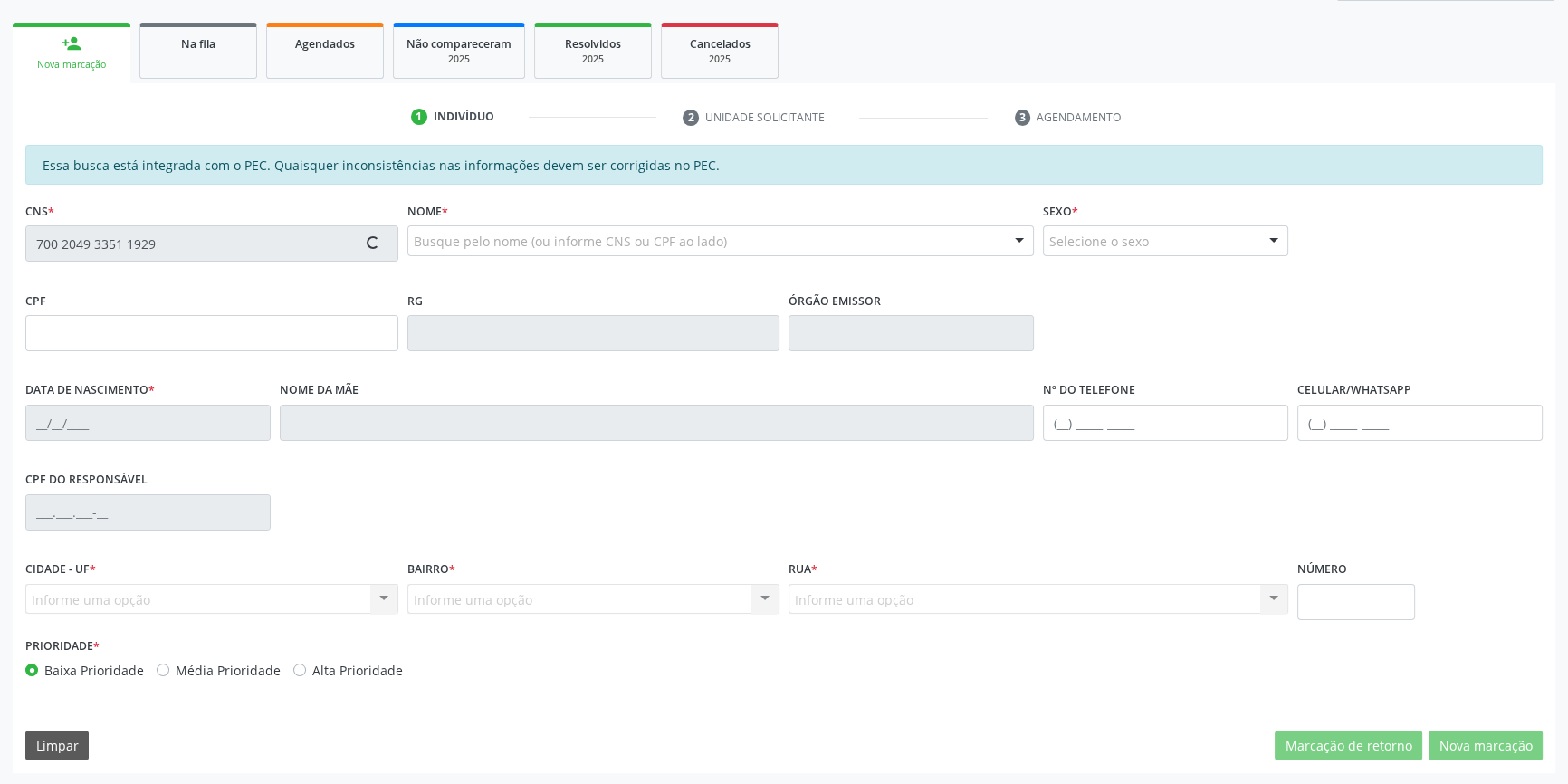
type input "S/N"
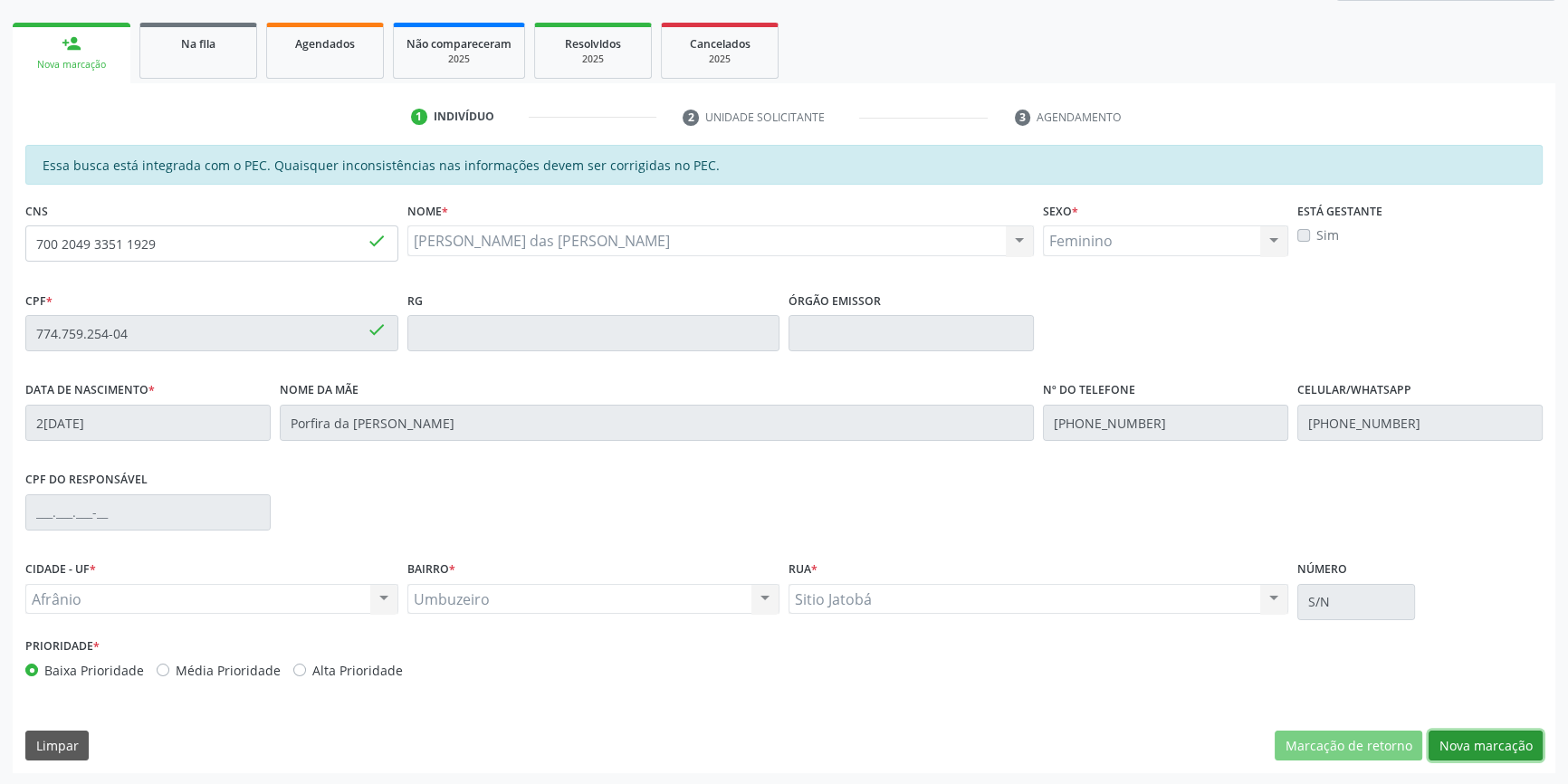
click at [1509, 744] on button "Nova marcação" at bounding box center [1485, 746] width 114 height 31
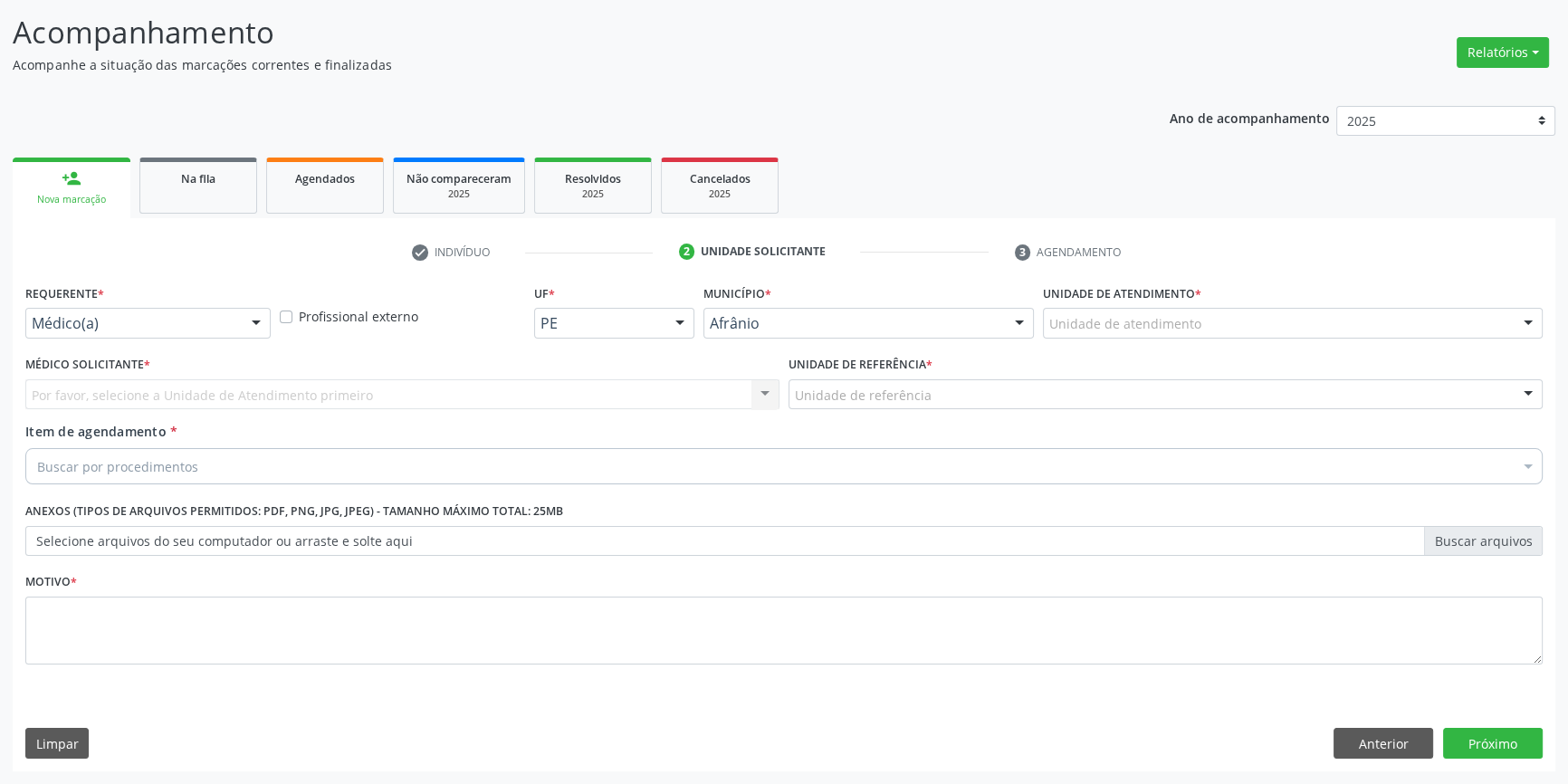
scroll to position [111, 0]
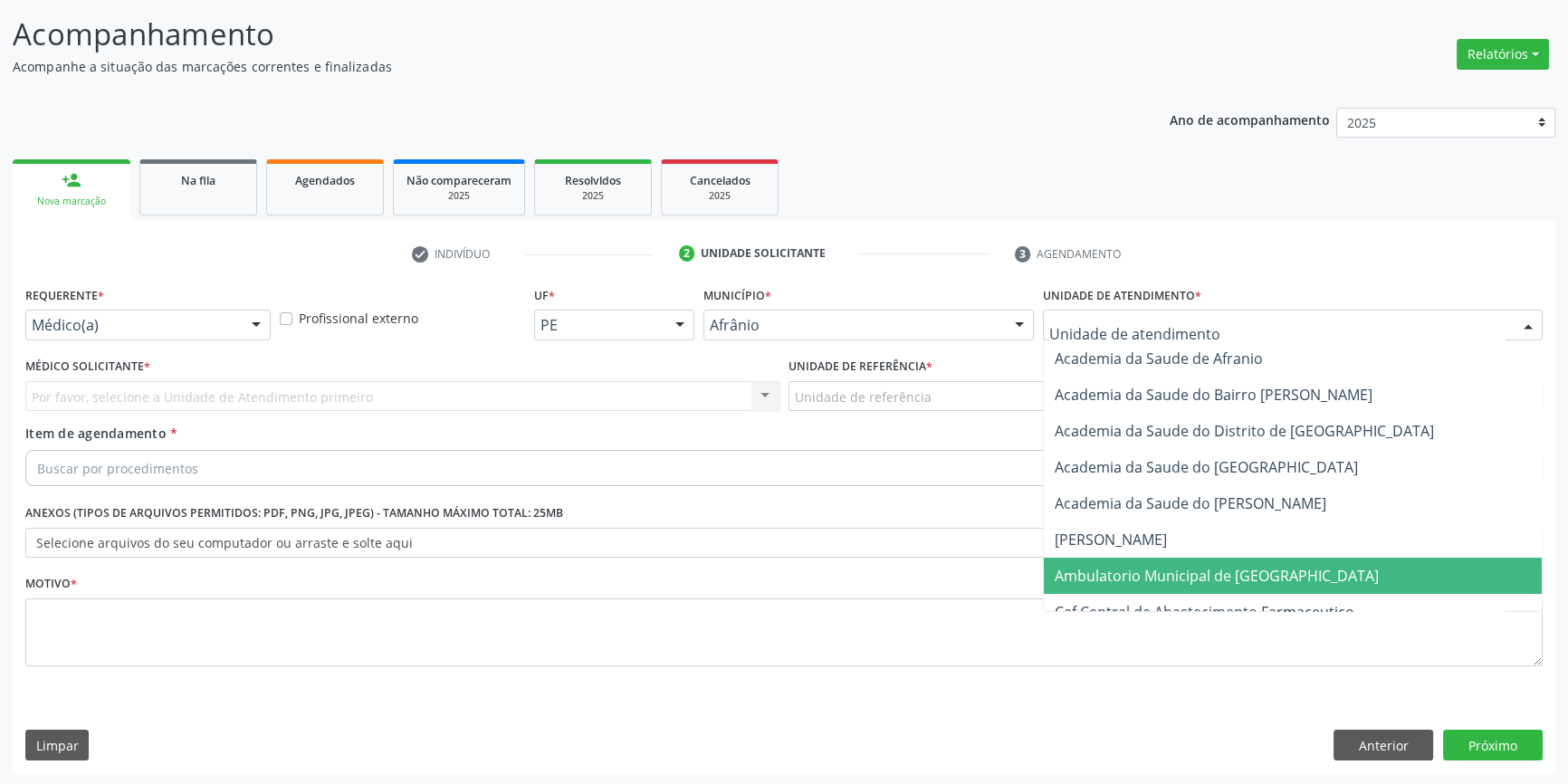
click at [1211, 565] on span "Ambulatorio Municipal de [GEOGRAPHIC_DATA]" at bounding box center [1217, 575] width 324 height 19
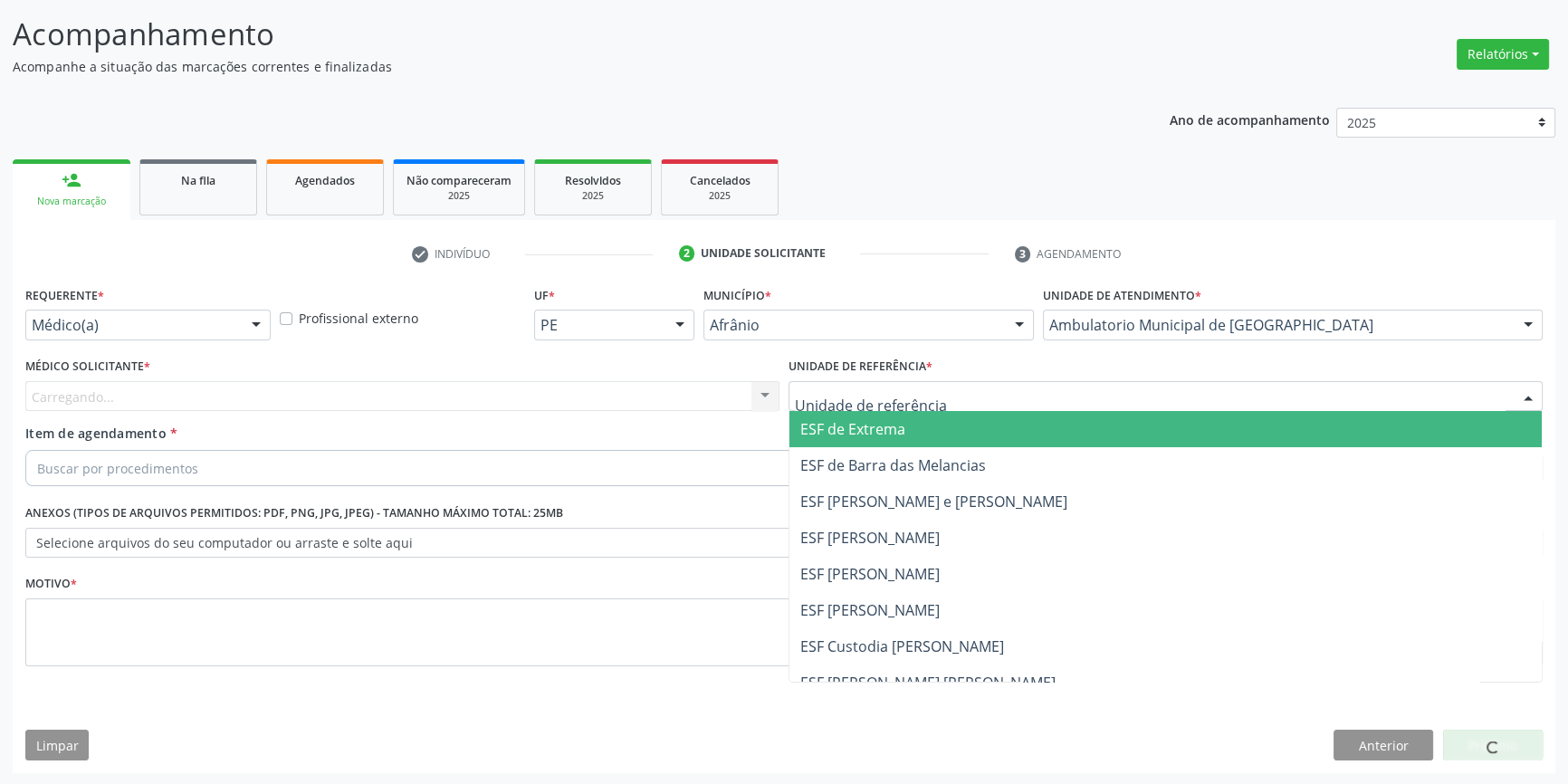
drag, startPoint x: 1023, startPoint y: 401, endPoint x: 1023, endPoint y: 424, distance: 23.0
click at [1023, 403] on div at bounding box center [1165, 397] width 754 height 31
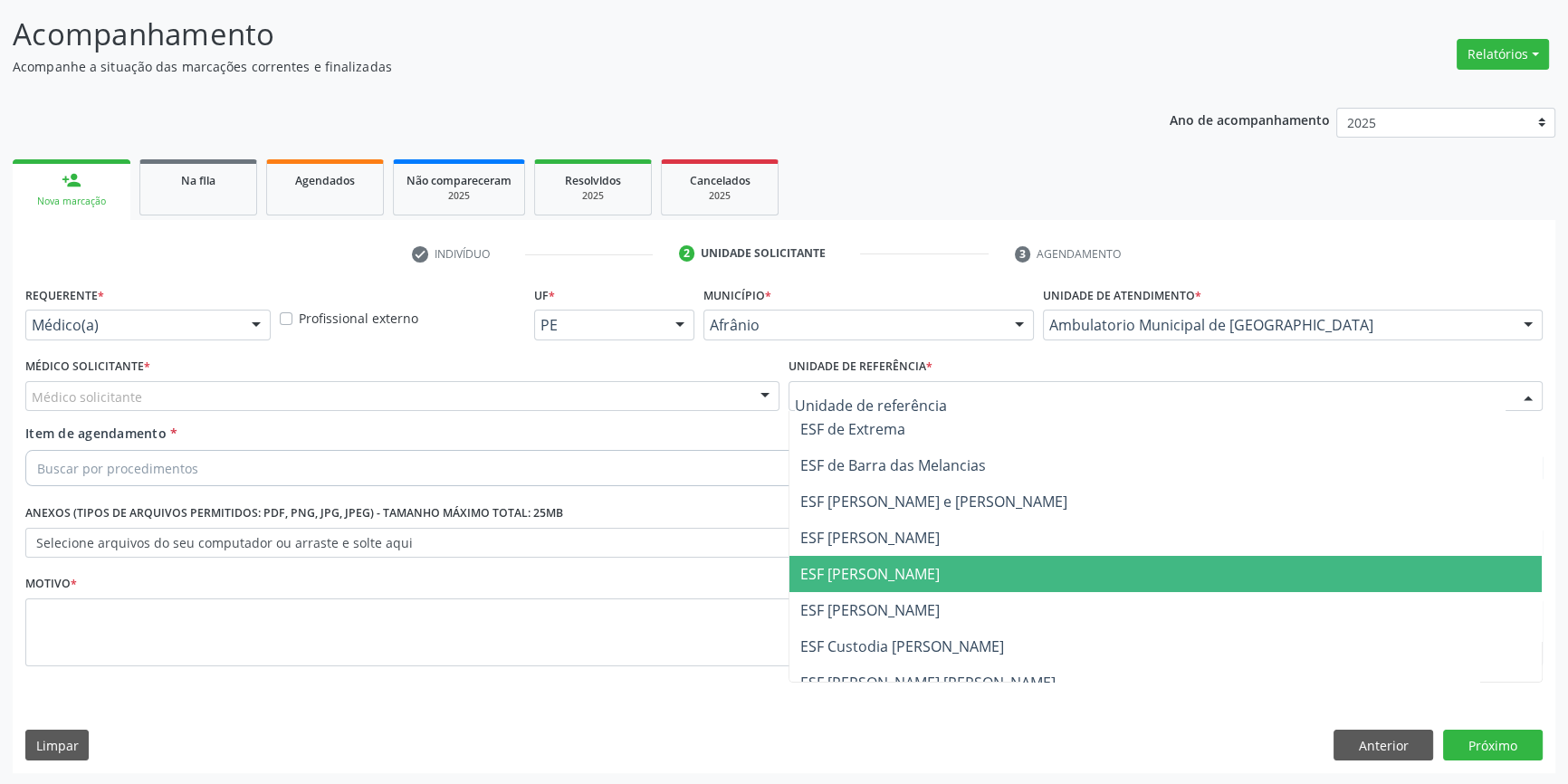
drag, startPoint x: 940, startPoint y: 578, endPoint x: 748, endPoint y: 506, distance: 205.1
click at [939, 578] on span "ESF [PERSON_NAME]" at bounding box center [1165, 573] width 752 height 36
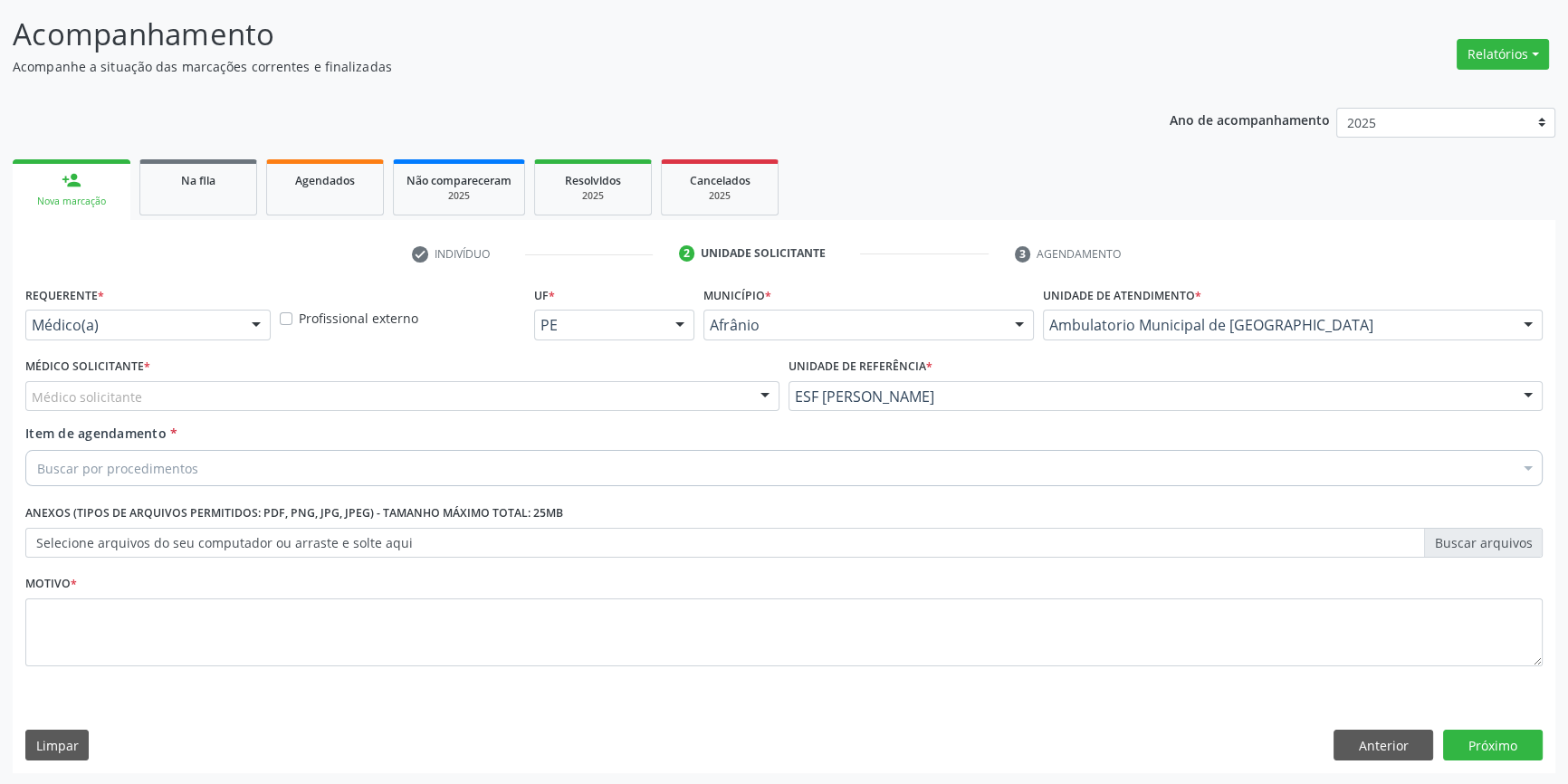
click at [517, 396] on div "Médico solicitante" at bounding box center [402, 397] width 754 height 31
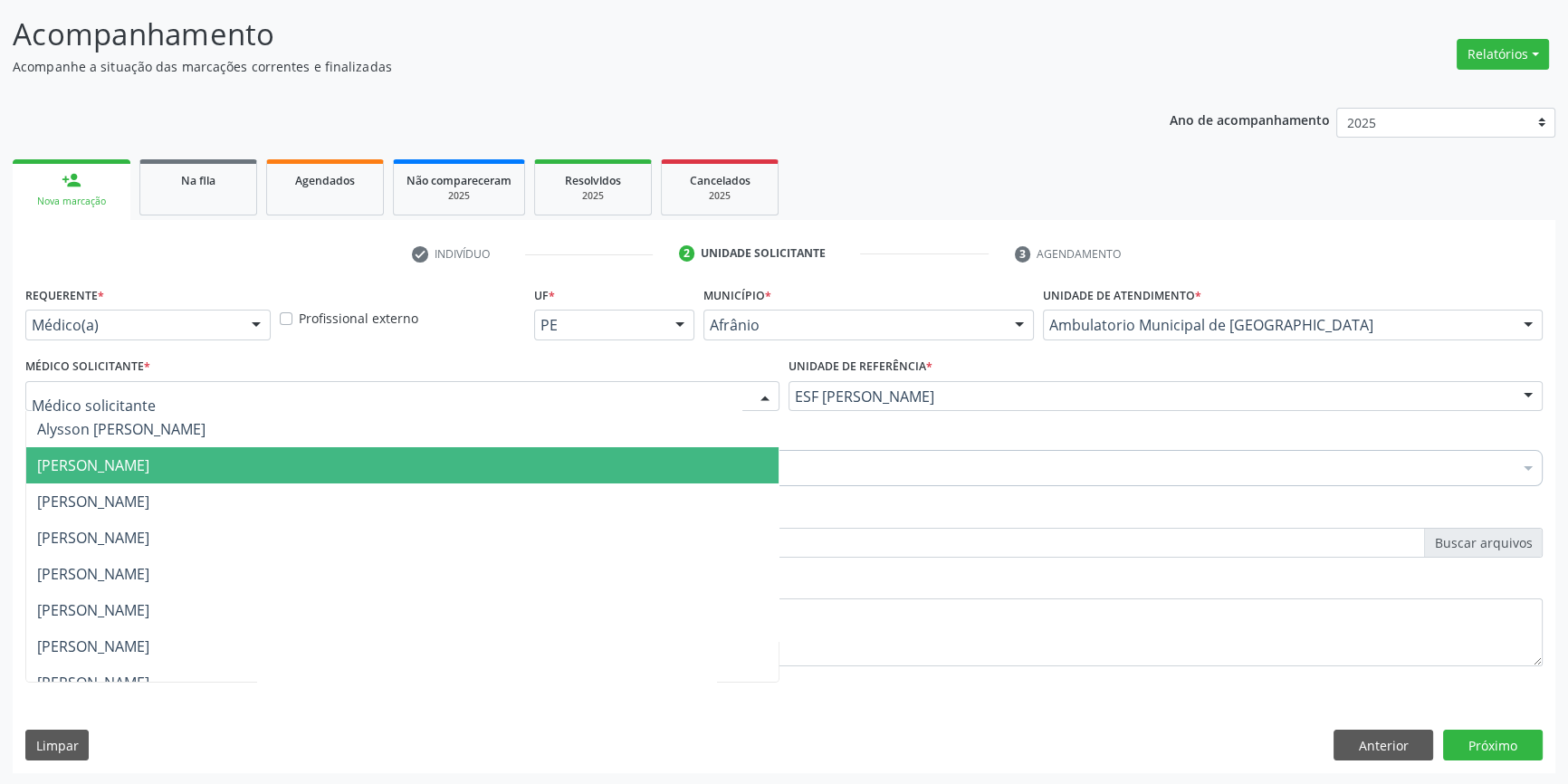
click at [380, 460] on span "[PERSON_NAME]" at bounding box center [402, 465] width 752 height 36
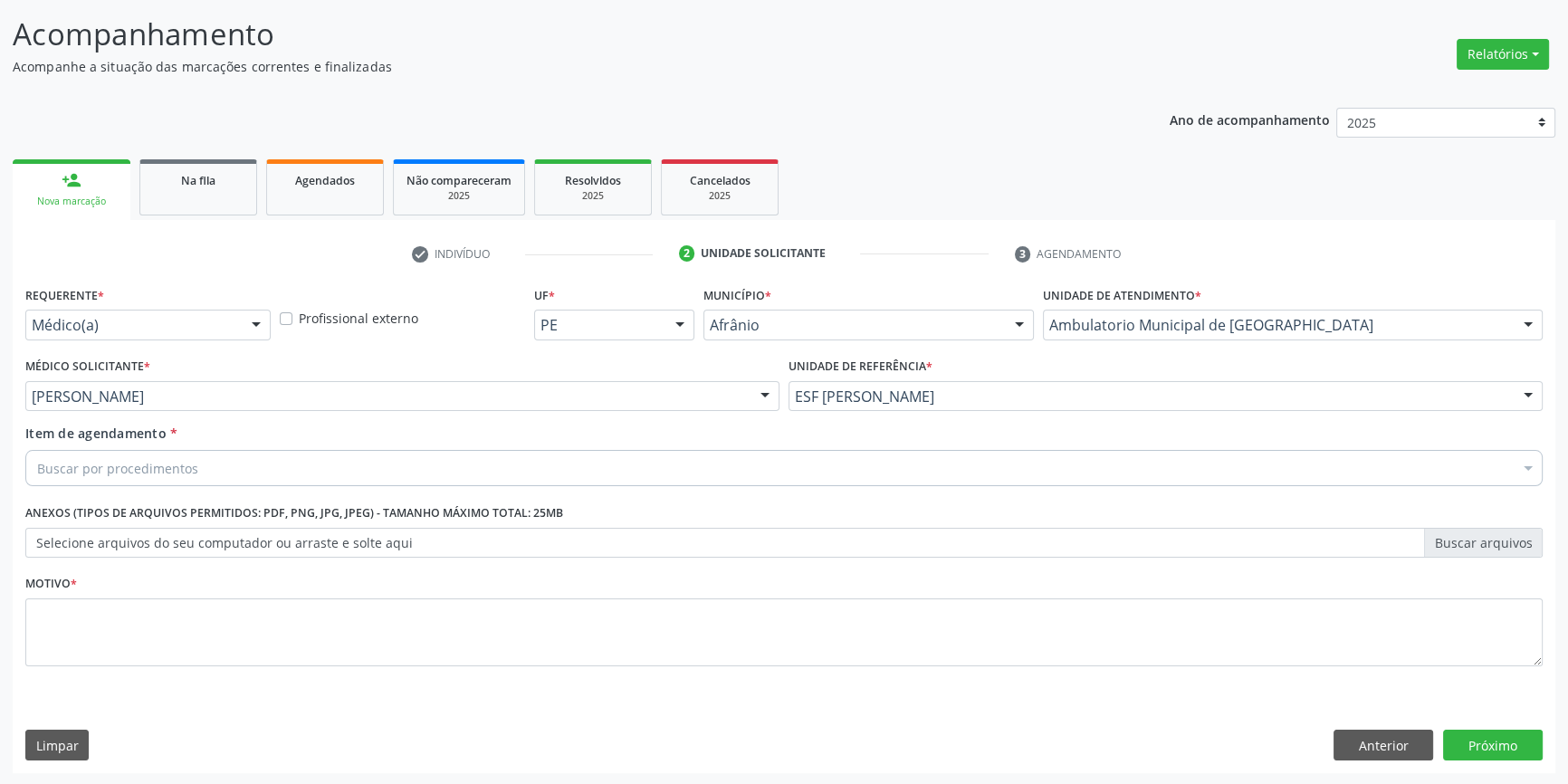
click at [380, 460] on div "Requerente * Médico(a) Médico(a) Enfermeiro(a) Paciente Nenhum resultado encont…" at bounding box center [784, 485] width 1517 height 410
click at [369, 464] on div "Buscar por procedimentos" at bounding box center [784, 467] width 1517 height 36
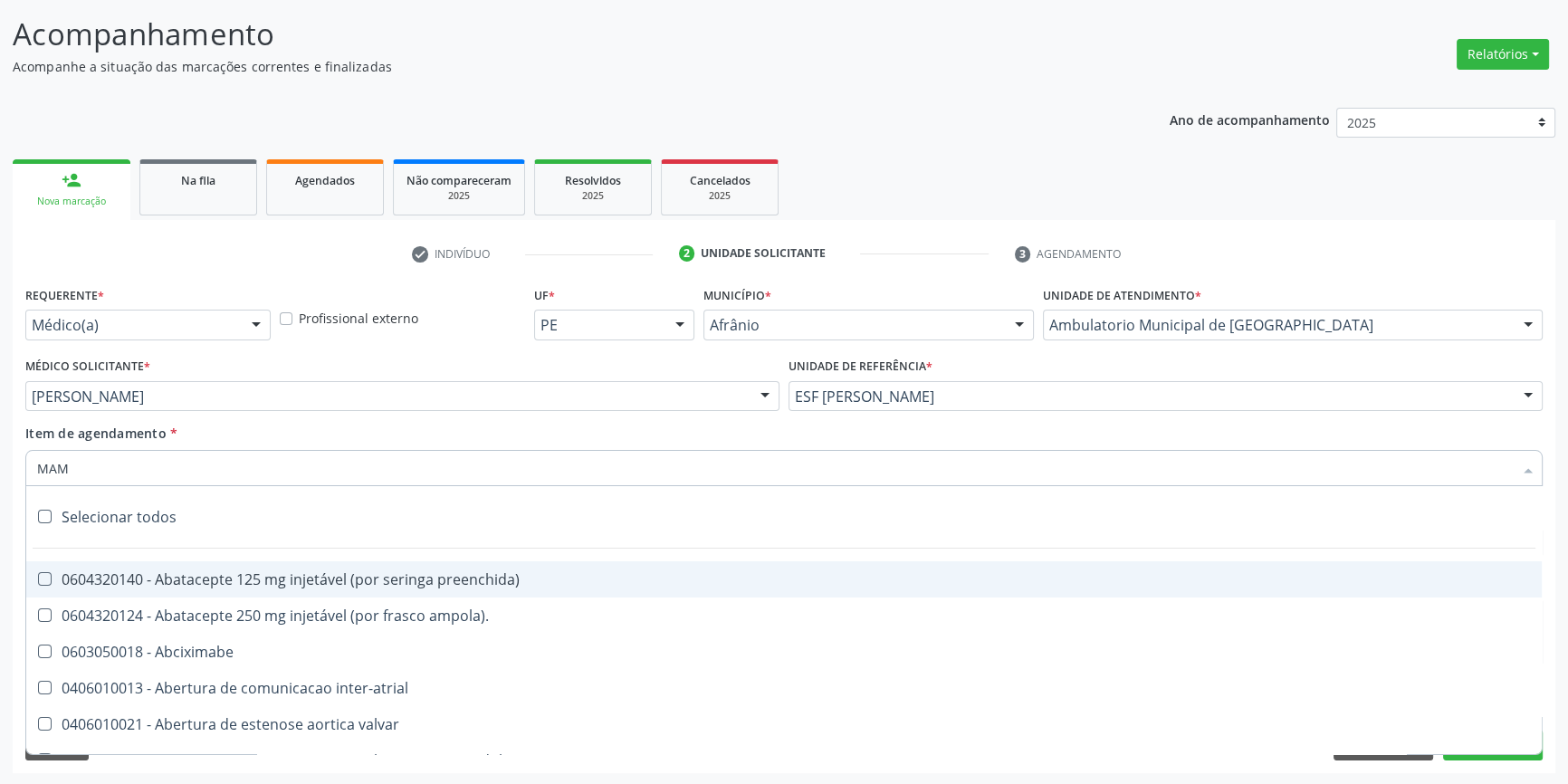
type input "MAMA"
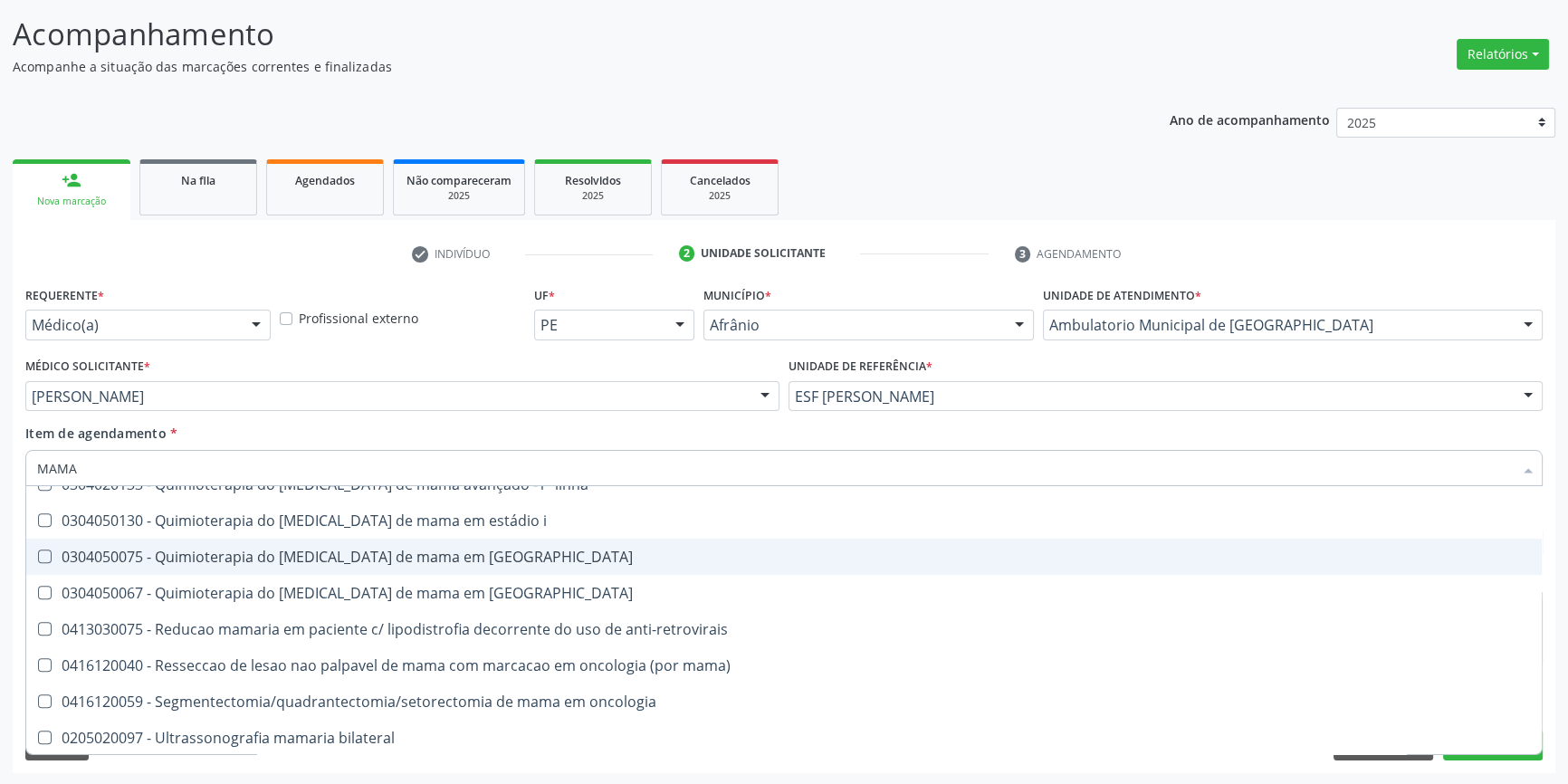
scroll to position [1505, 0]
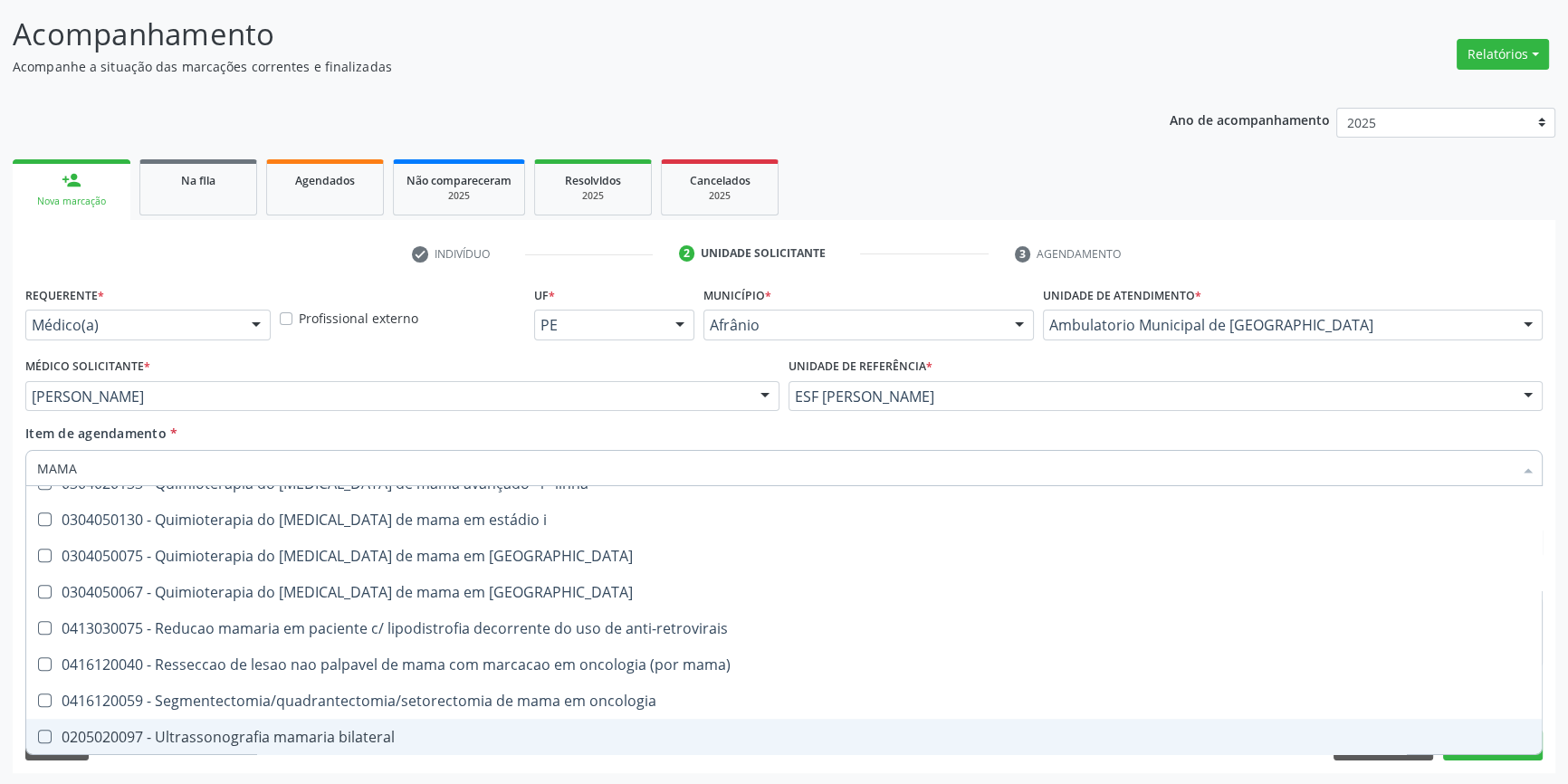
click at [293, 730] on div "0205020097 - Ultrassonografia mamaria bilateral" at bounding box center [784, 736] width 1494 height 15
checkbox bilateral "true"
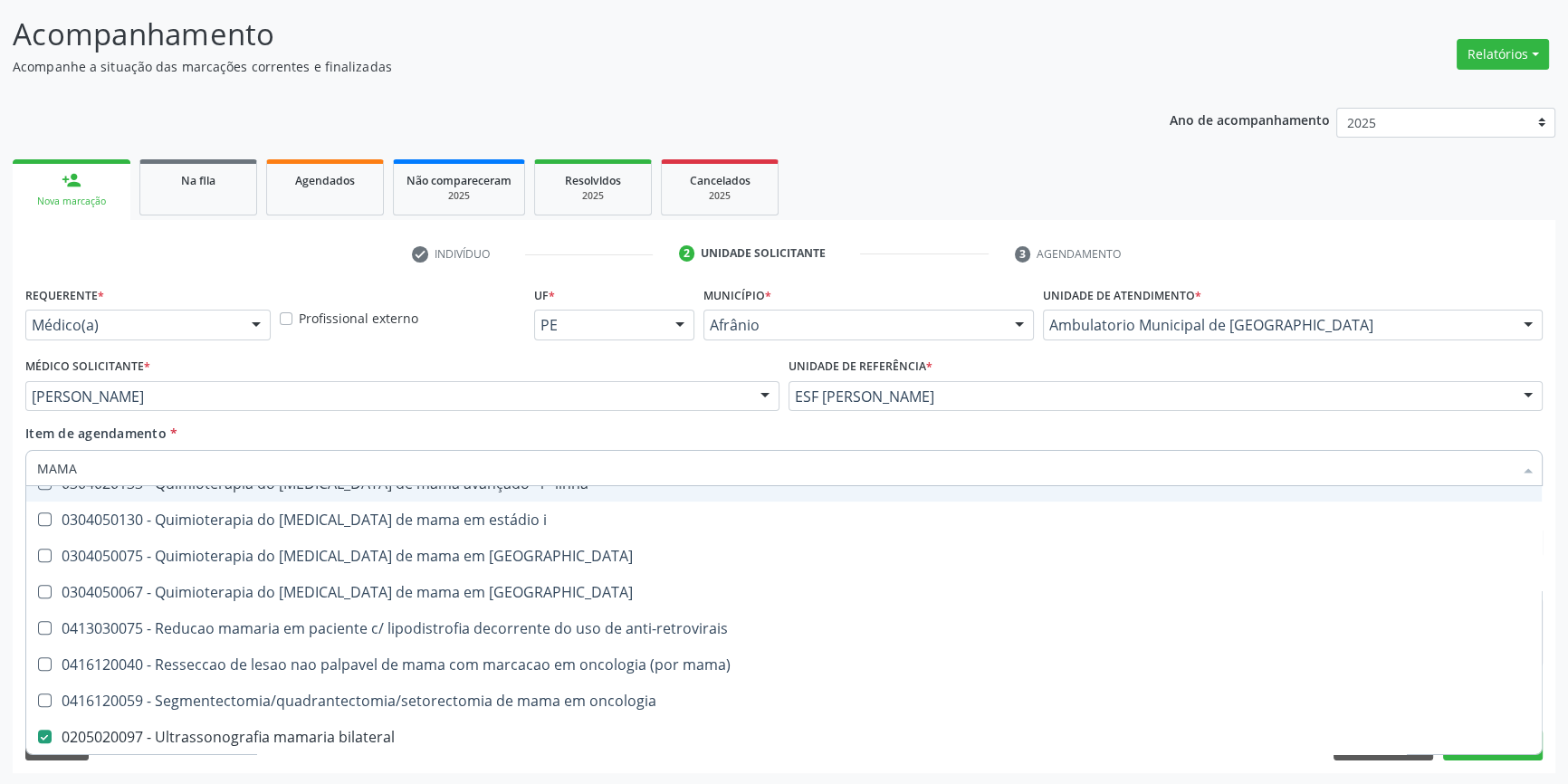
click at [332, 434] on div "Item de agendamento * MAMA Desfazer seleção 0201010569 - Biopsia/exerese de nod…" at bounding box center [784, 451] width 1517 height 57
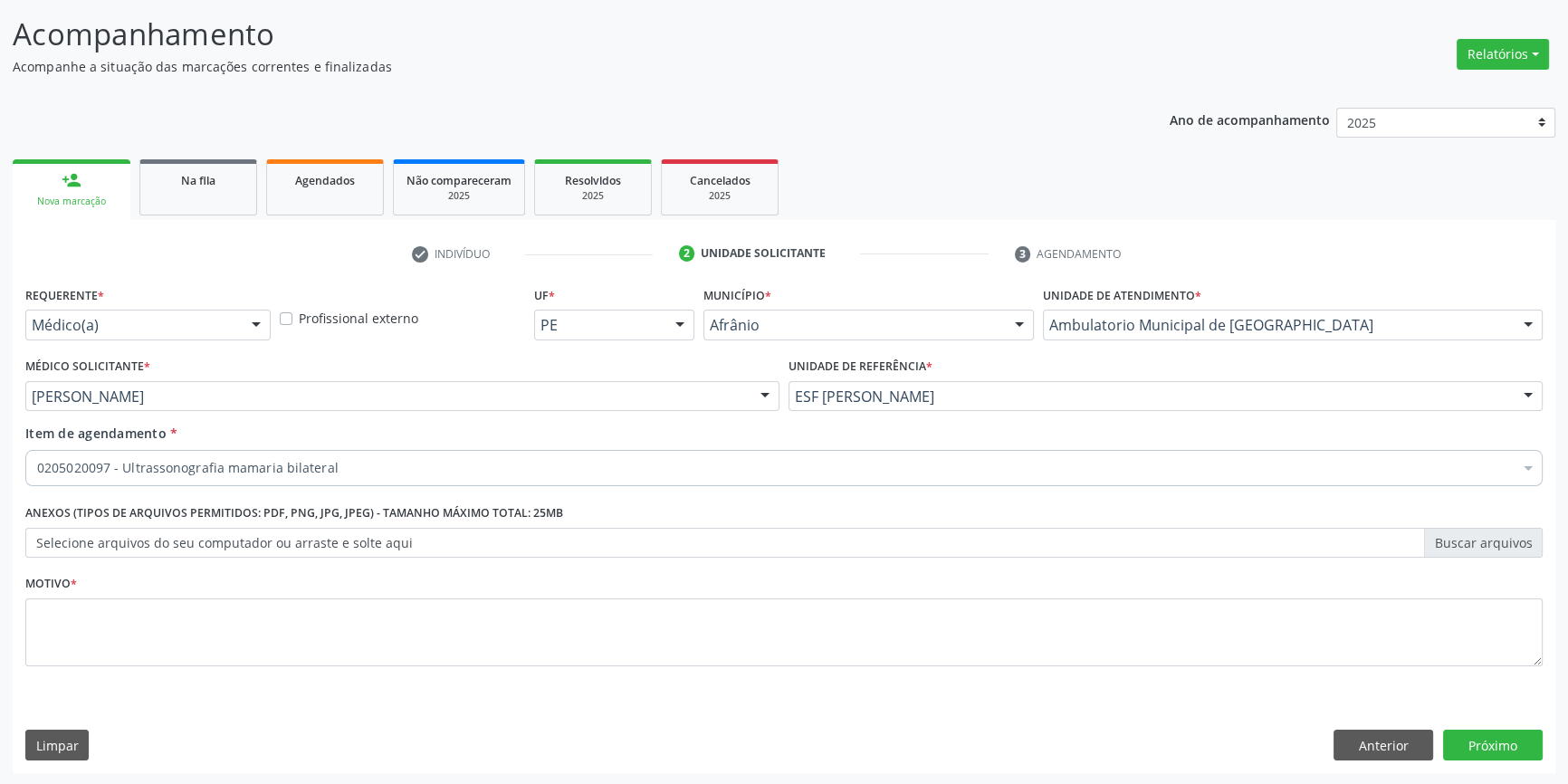
scroll to position [0, 0]
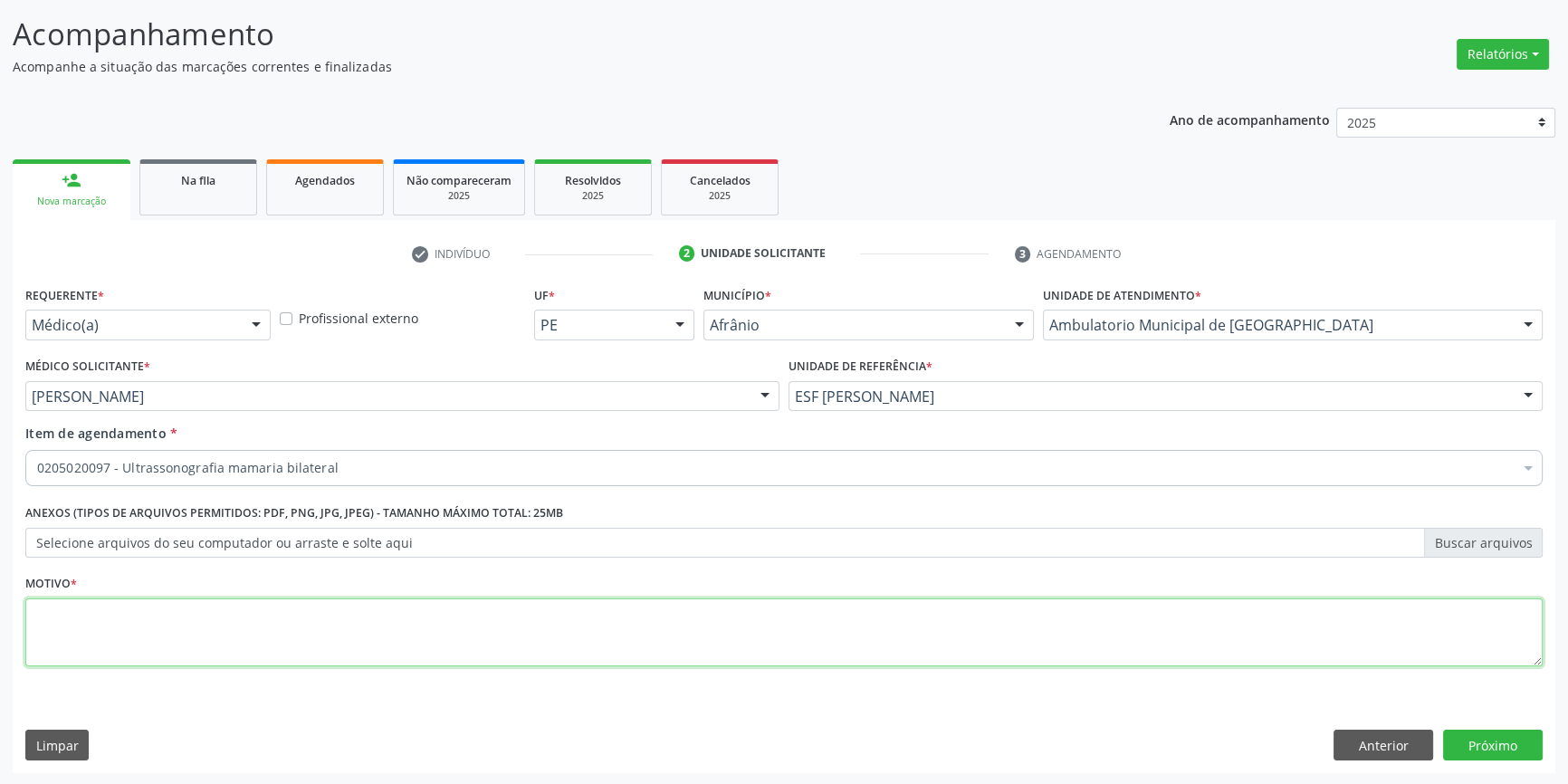
click at [176, 650] on textarea at bounding box center [784, 632] width 1517 height 69
type textarea "RASTREIO"
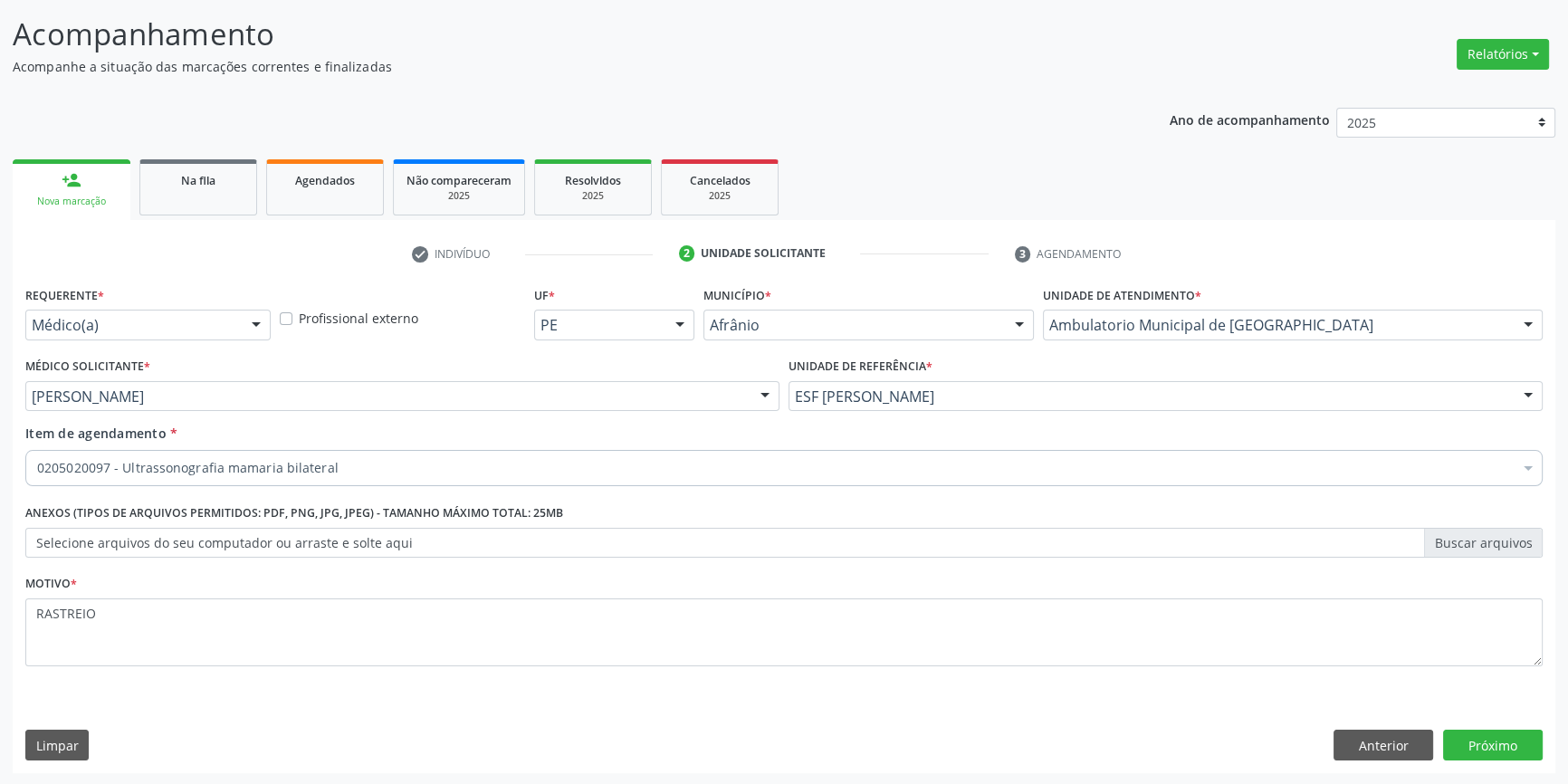
click at [1530, 759] on div "Requerente * Médico(a) Médico(a) Enfermeiro(a) Paciente Nenhum resultado encont…" at bounding box center [784, 526] width 1543 height 491
click at [1516, 754] on button "Próximo" at bounding box center [1493, 745] width 99 height 31
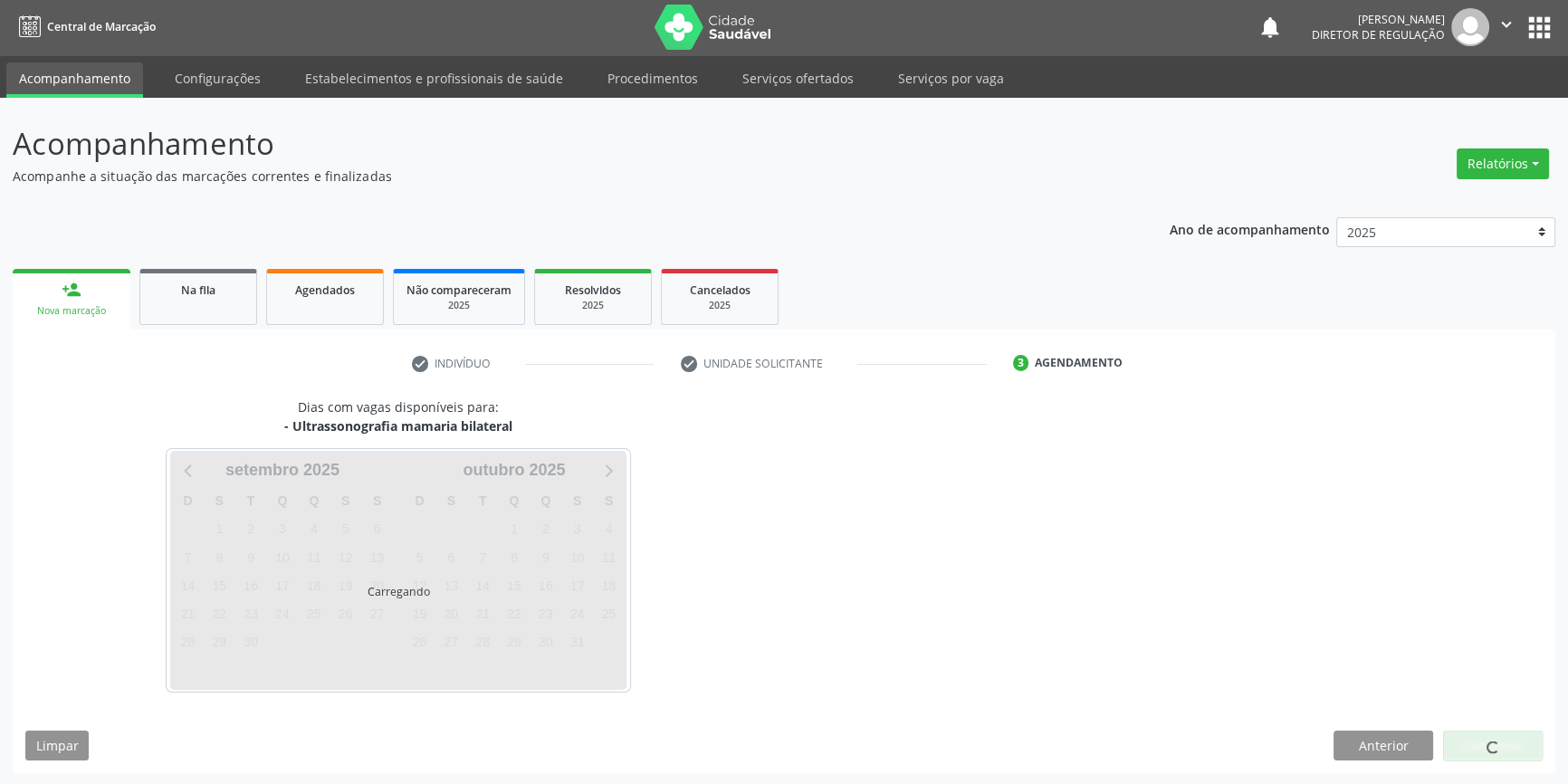
scroll to position [55, 0]
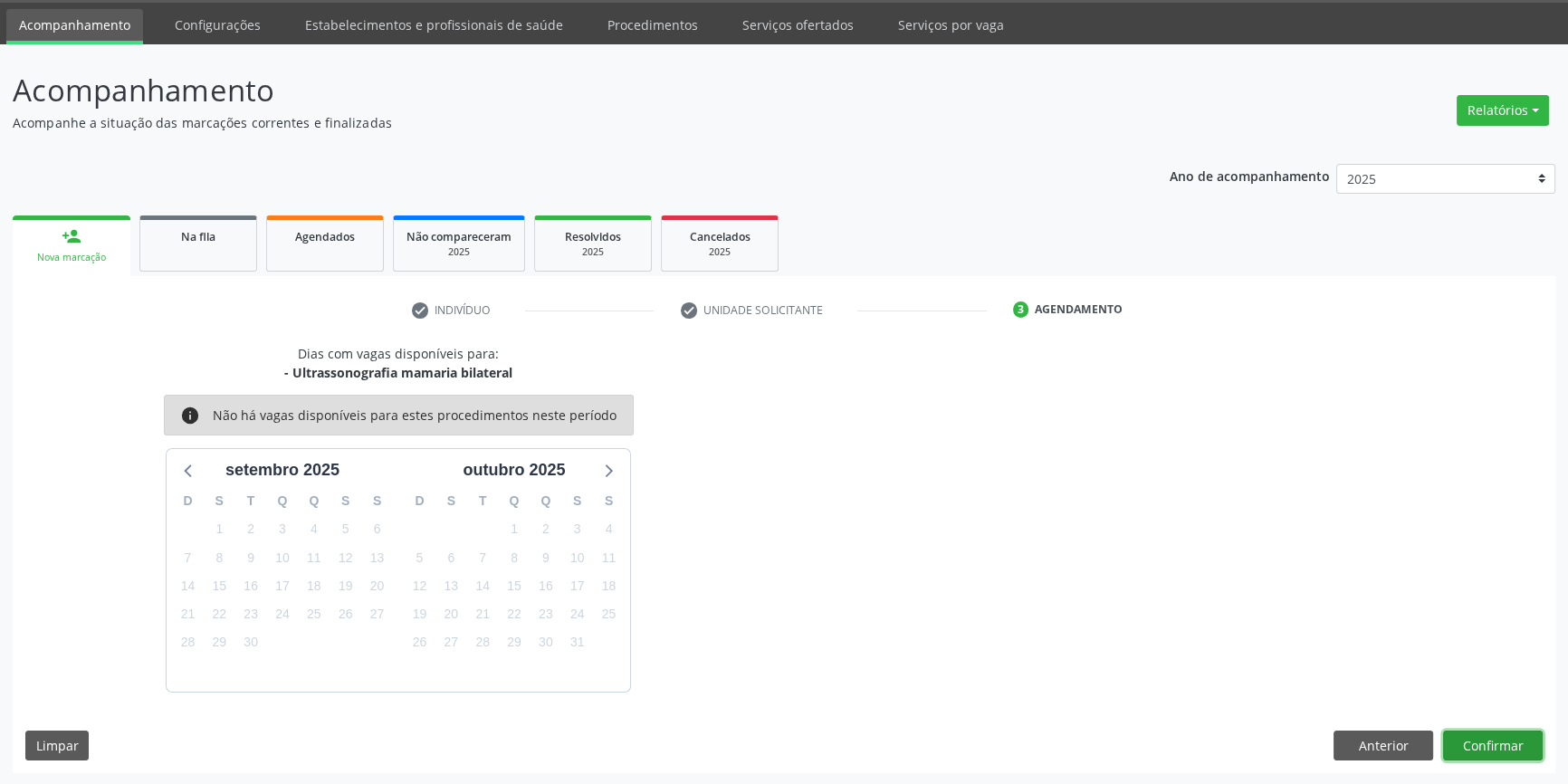
click at [1485, 745] on button "Confirmar" at bounding box center [1493, 746] width 99 height 31
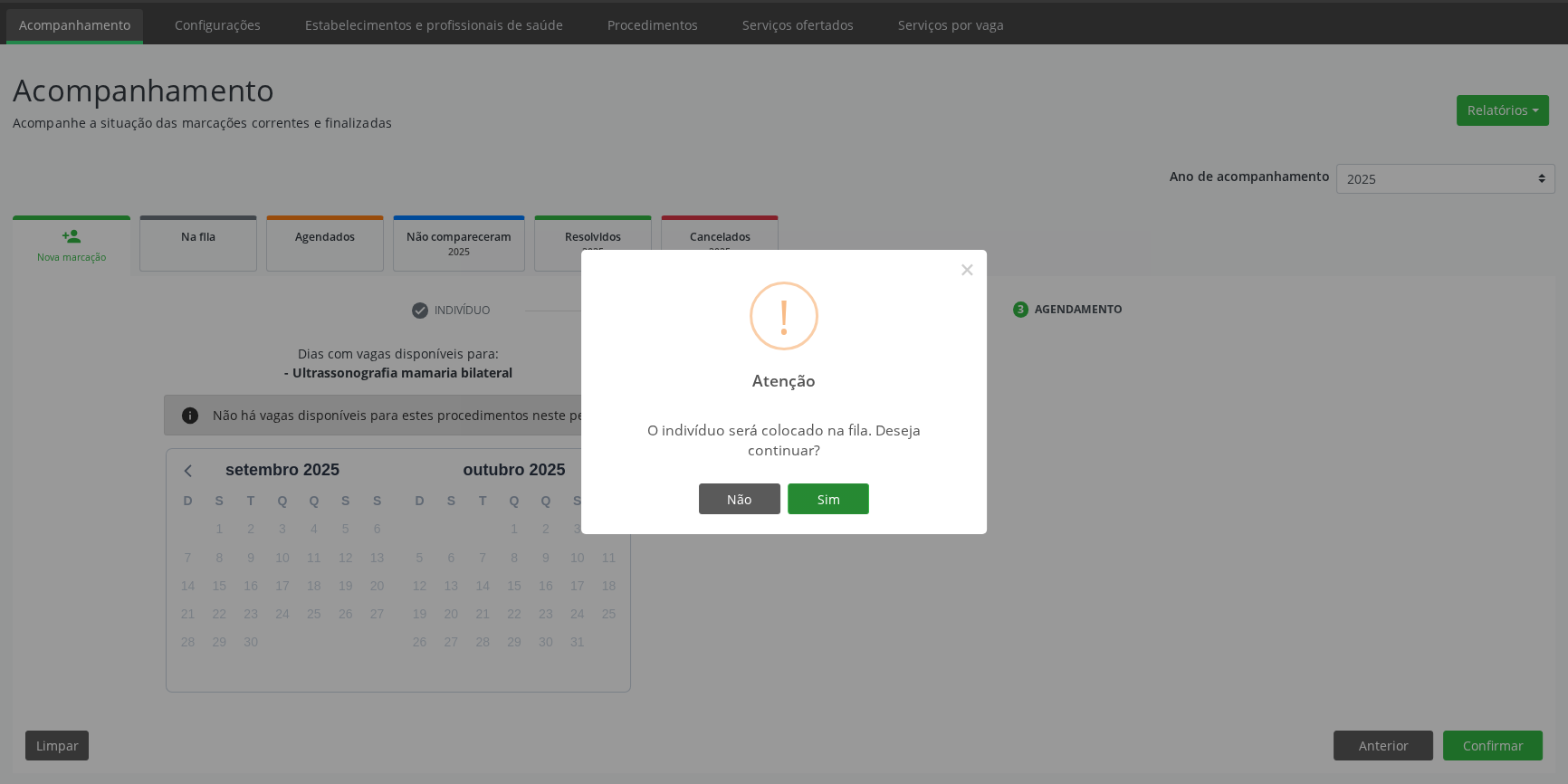
click at [847, 488] on button "Sim" at bounding box center [828, 499] width 82 height 31
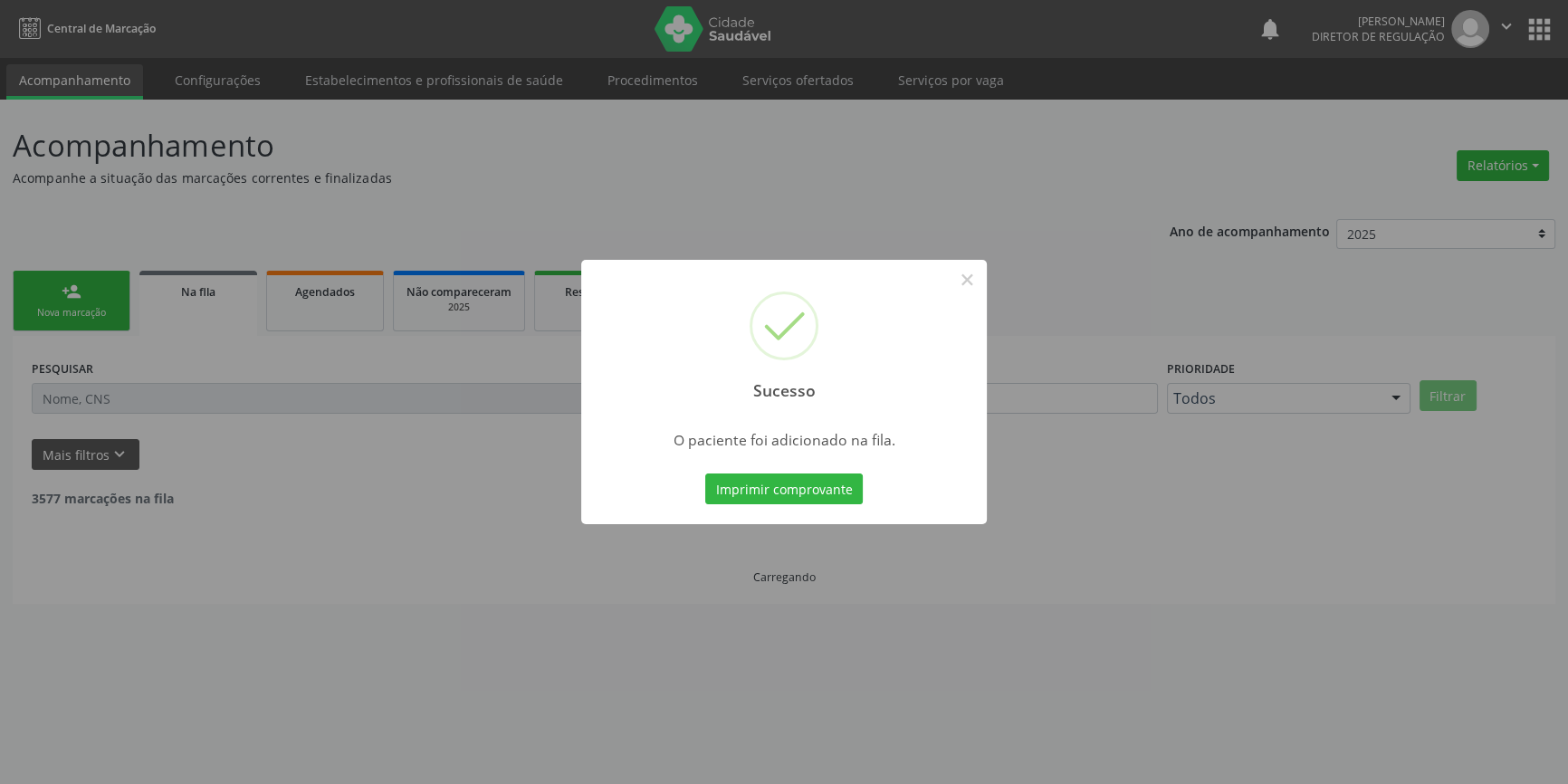
scroll to position [0, 0]
click at [92, 317] on div "Sucesso × O paciente foi adicionado na fila. Imprimir comprovante Cancel" at bounding box center [789, 392] width 1580 height 784
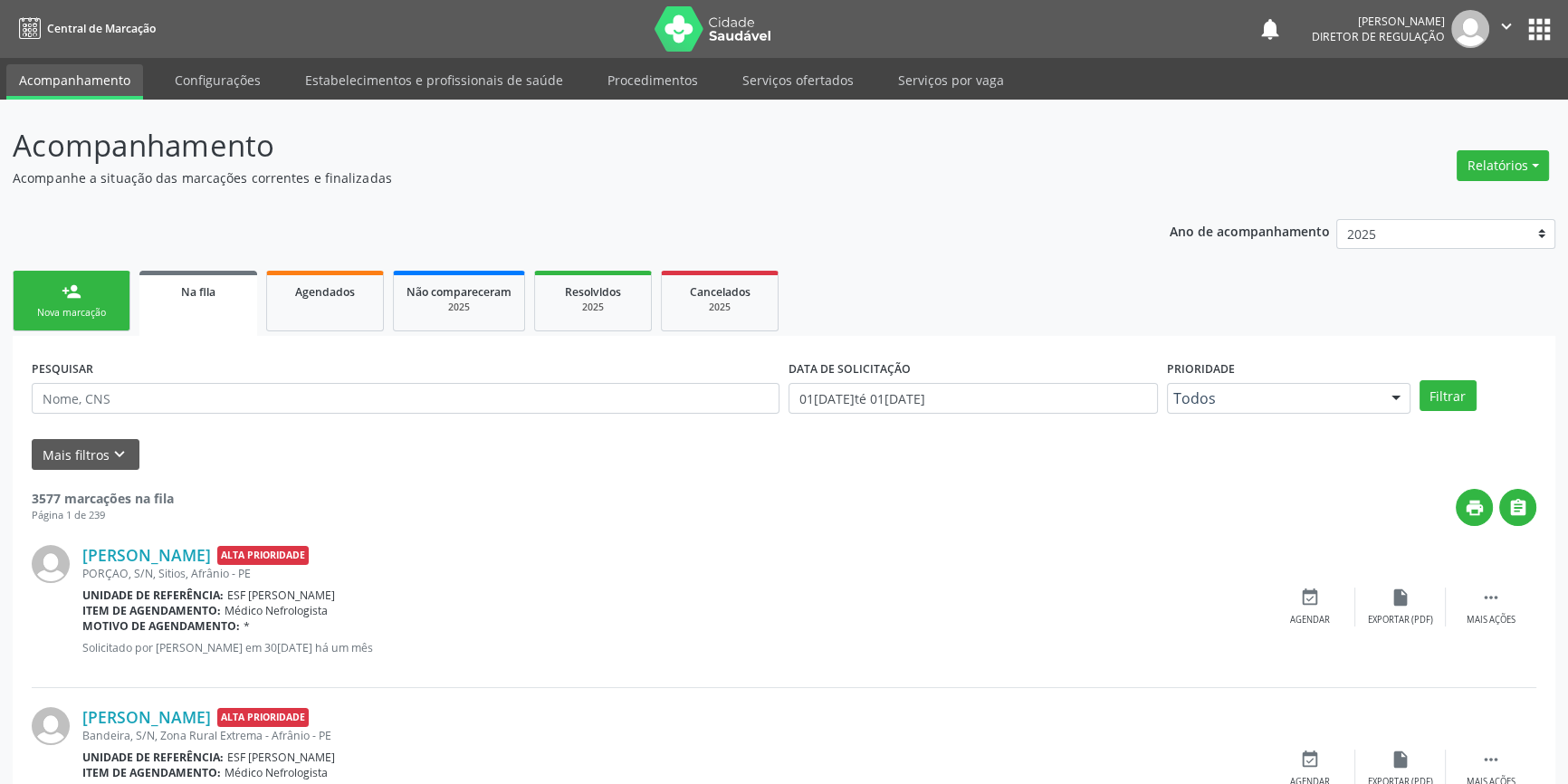
click at [92, 313] on div "Nova marcação" at bounding box center [71, 312] width 91 height 14
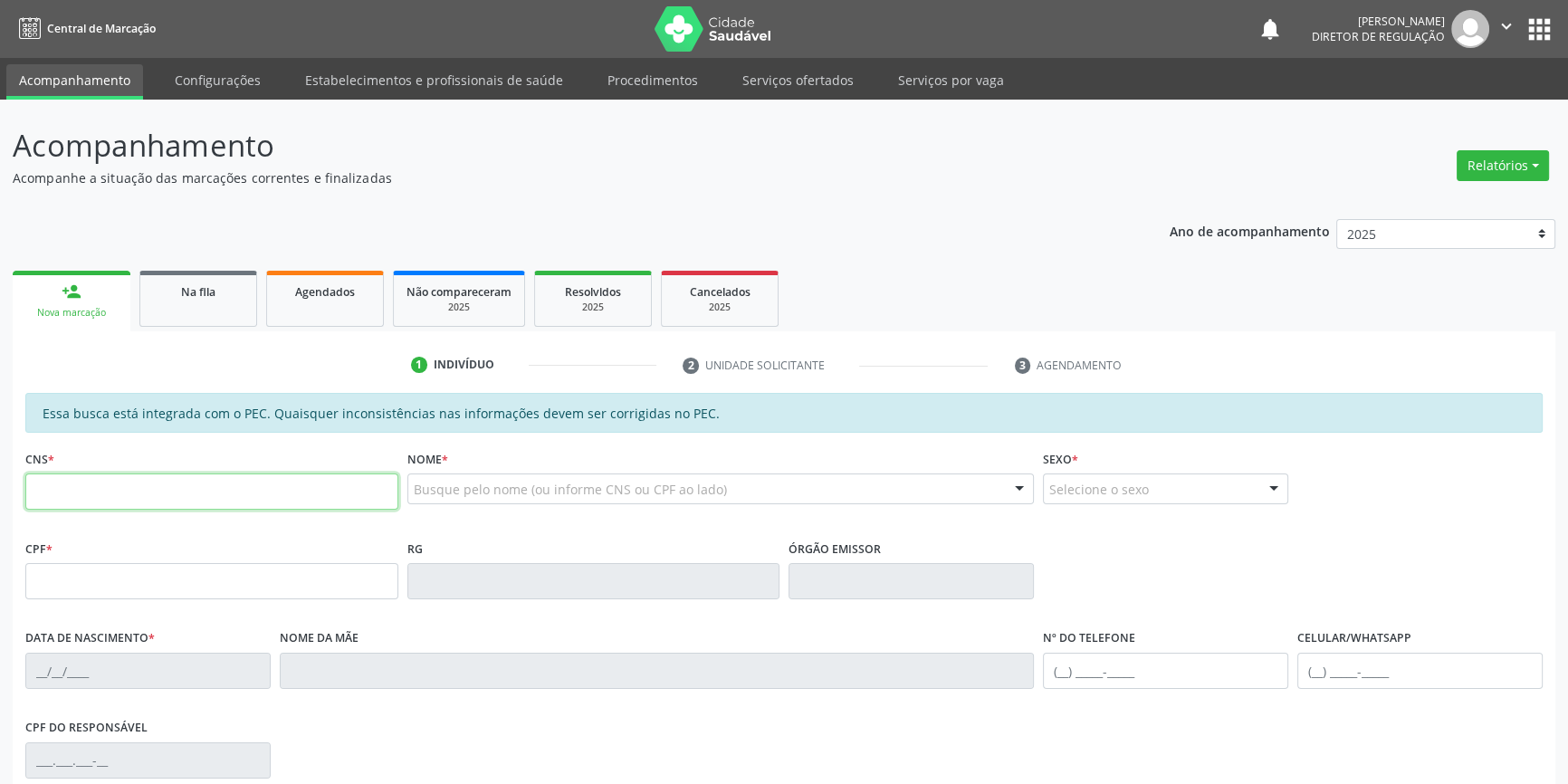
click at [130, 481] on input "text" at bounding box center [211, 491] width 373 height 36
type input "709 0018 8669 4018"
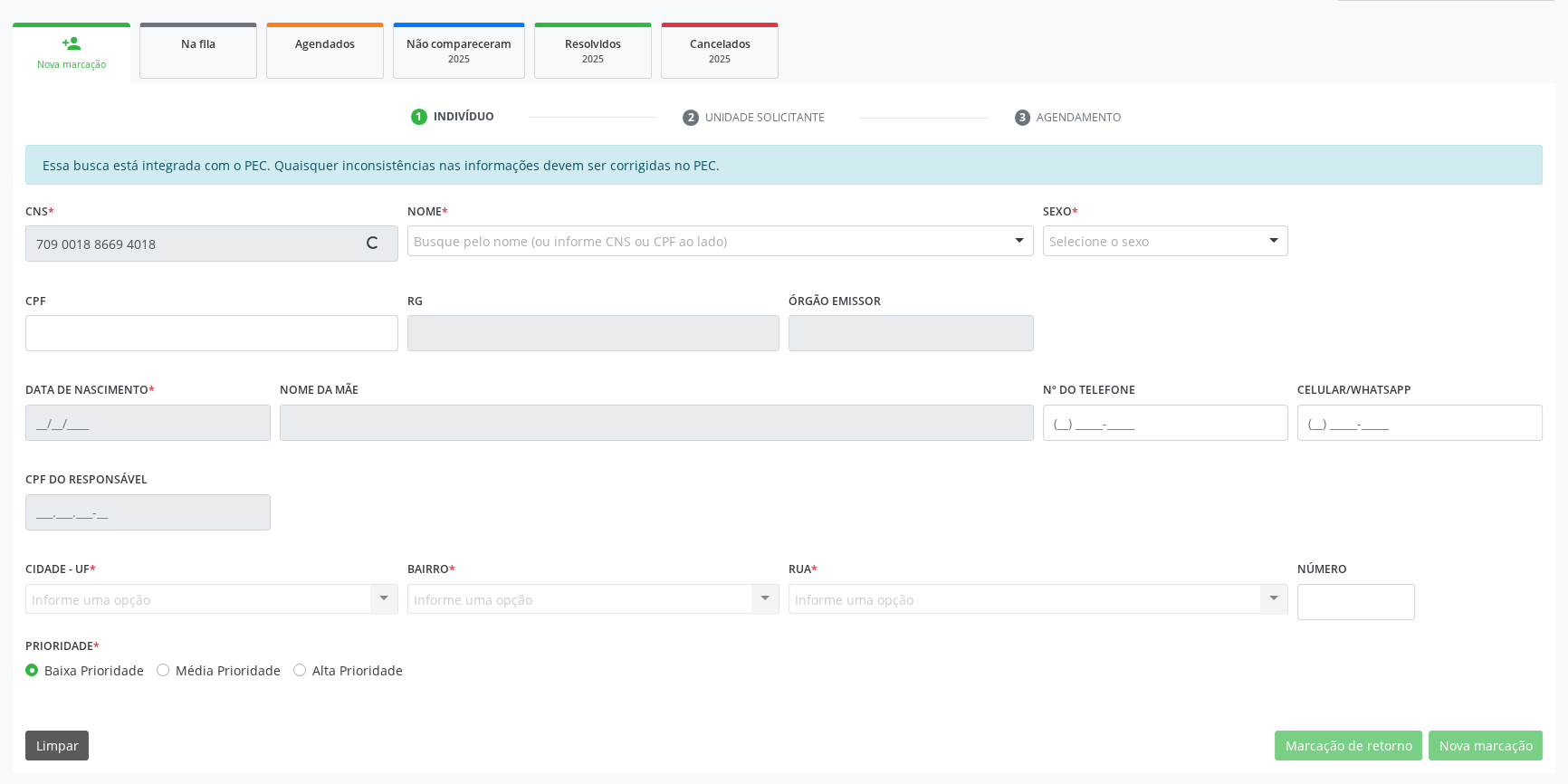
type input "051.204.994-73"
type input "07/01/1960"
type input "Cândida Nonato Coelho"
type input "(87) 8825-8163"
type input "S/N"
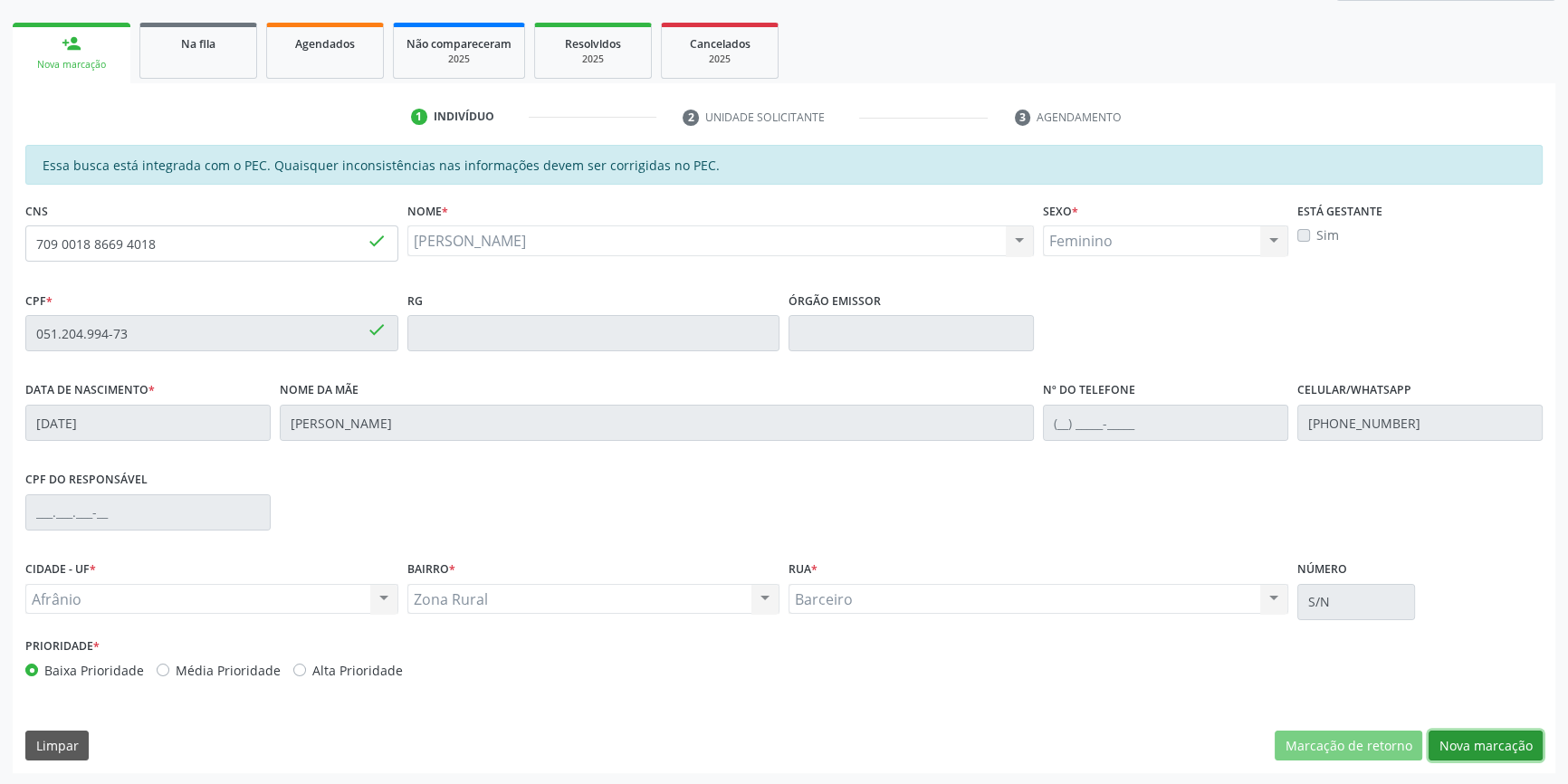
click at [1483, 740] on button "Nova marcação" at bounding box center [1485, 746] width 114 height 31
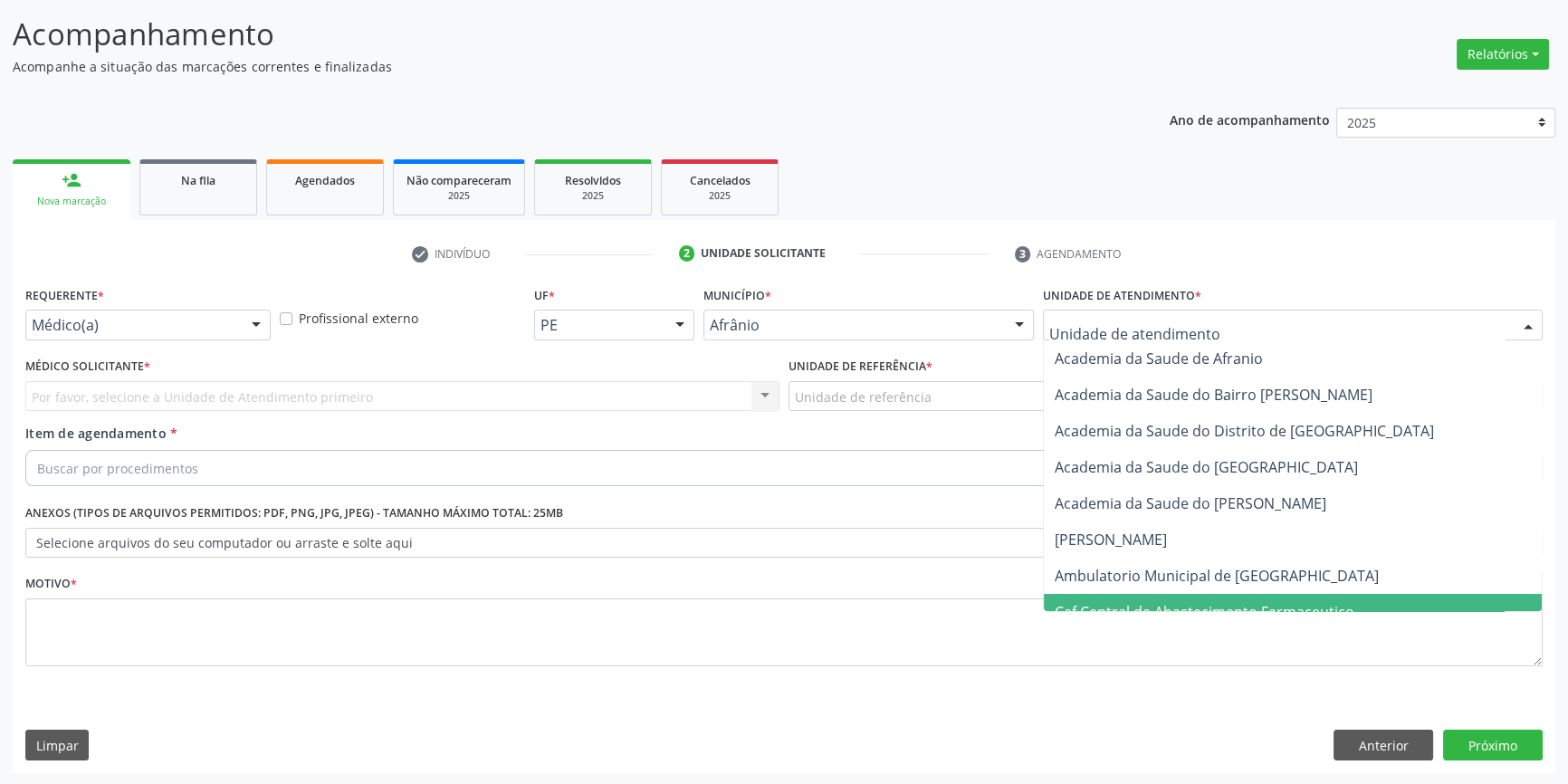
click at [1166, 598] on span "Caf Central de Abastecimento Farmaceutico" at bounding box center [1294, 611] width 498 height 36
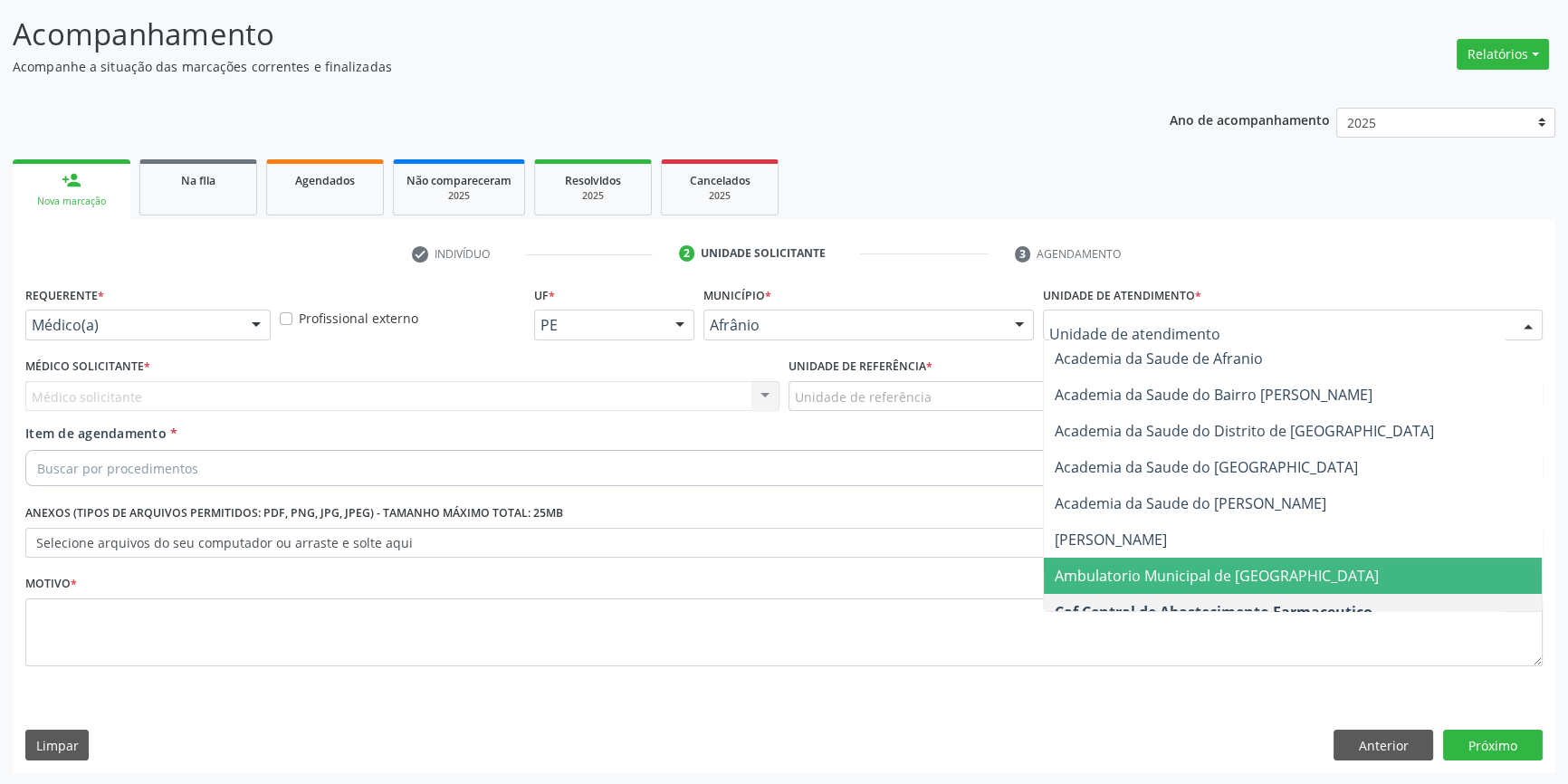
drag, startPoint x: 1153, startPoint y: 577, endPoint x: 1019, endPoint y: 480, distance: 165.4
click at [1149, 573] on span "Ambulatorio Municipal de [GEOGRAPHIC_DATA]" at bounding box center [1217, 575] width 324 height 19
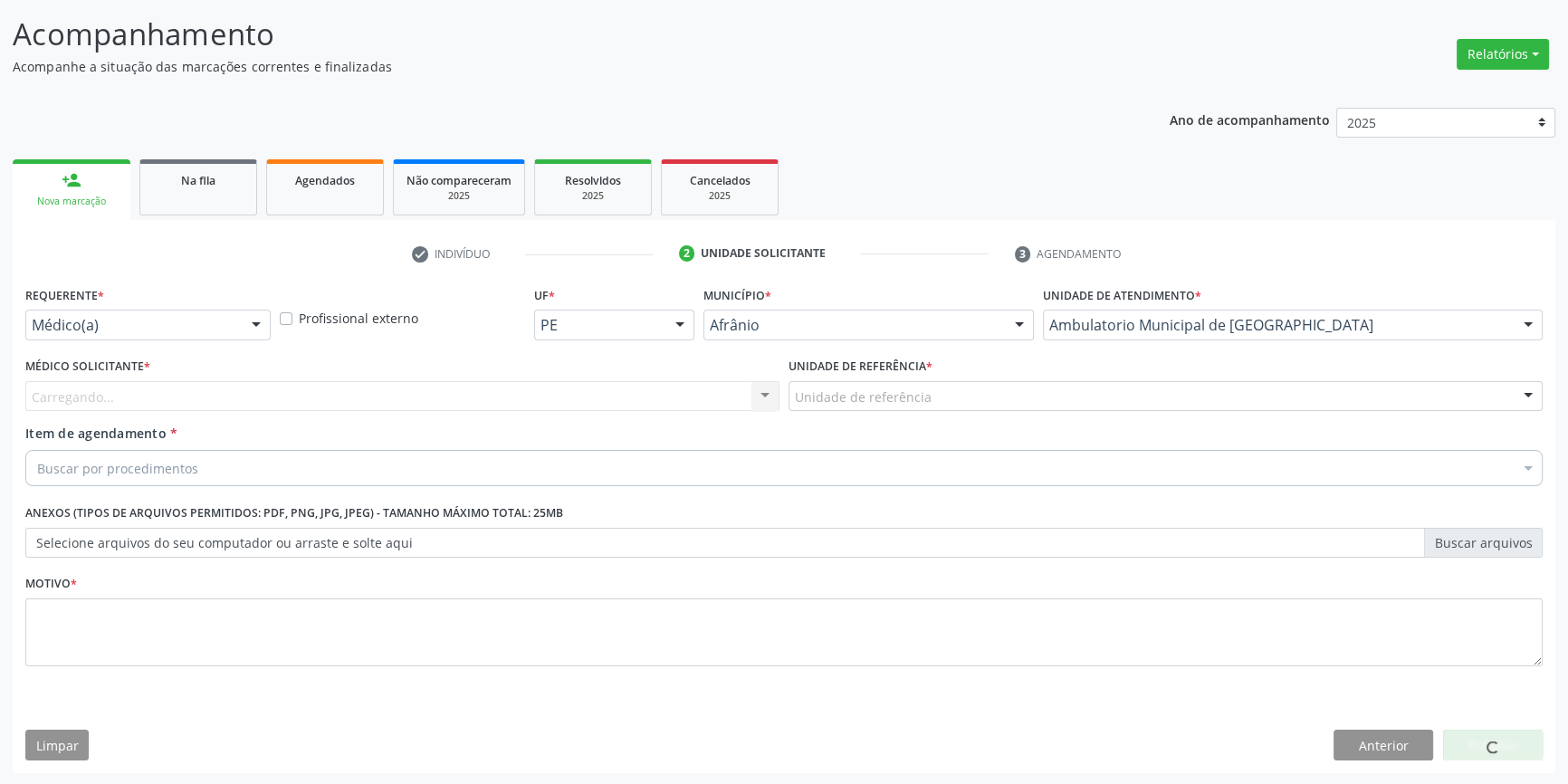
click at [907, 405] on div "Unidade de referência" at bounding box center [1165, 397] width 754 height 31
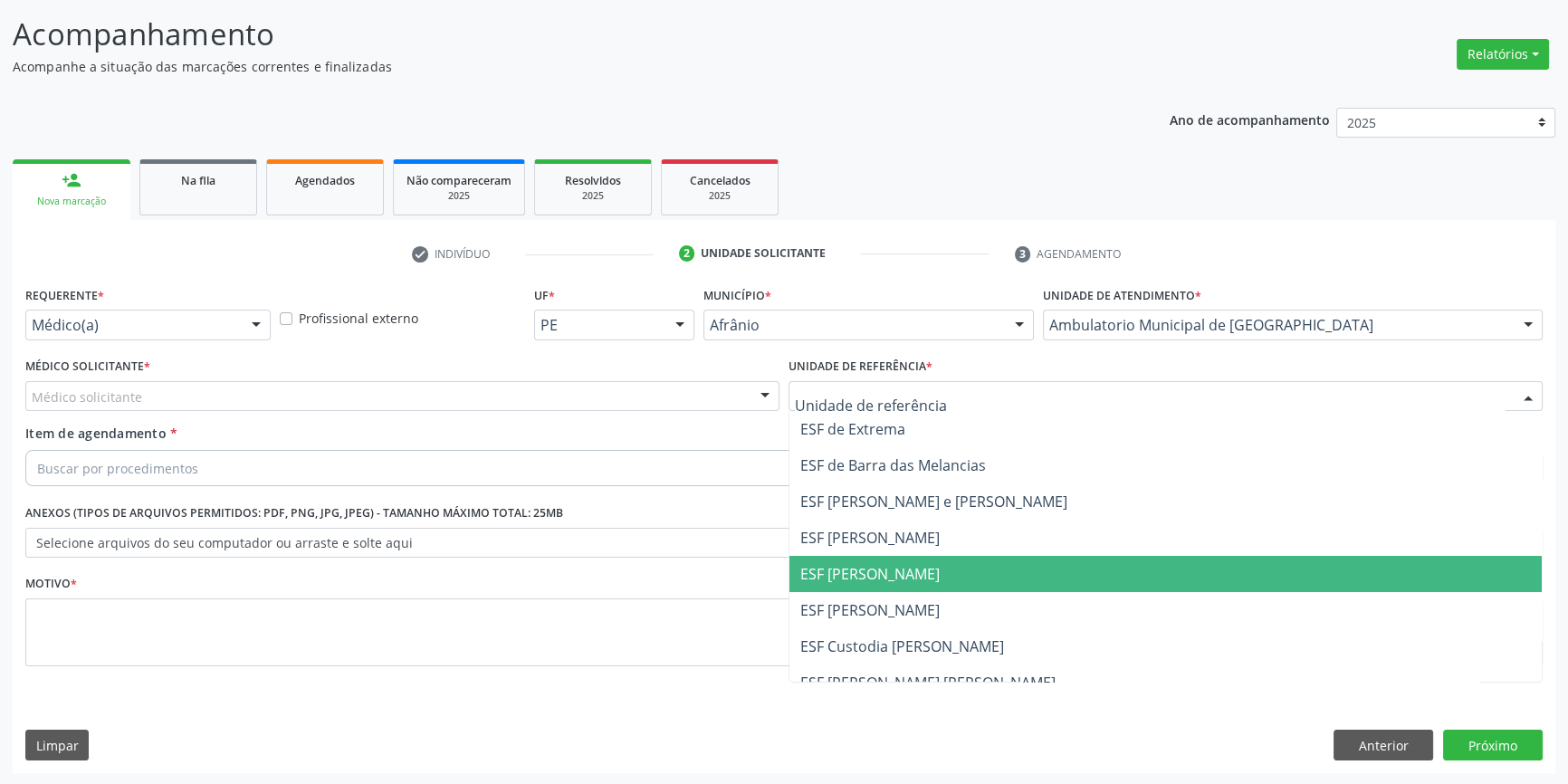
drag, startPoint x: 923, startPoint y: 570, endPoint x: 783, endPoint y: 502, distance: 155.6
click at [918, 570] on span "ESF [PERSON_NAME]" at bounding box center [1165, 573] width 752 height 36
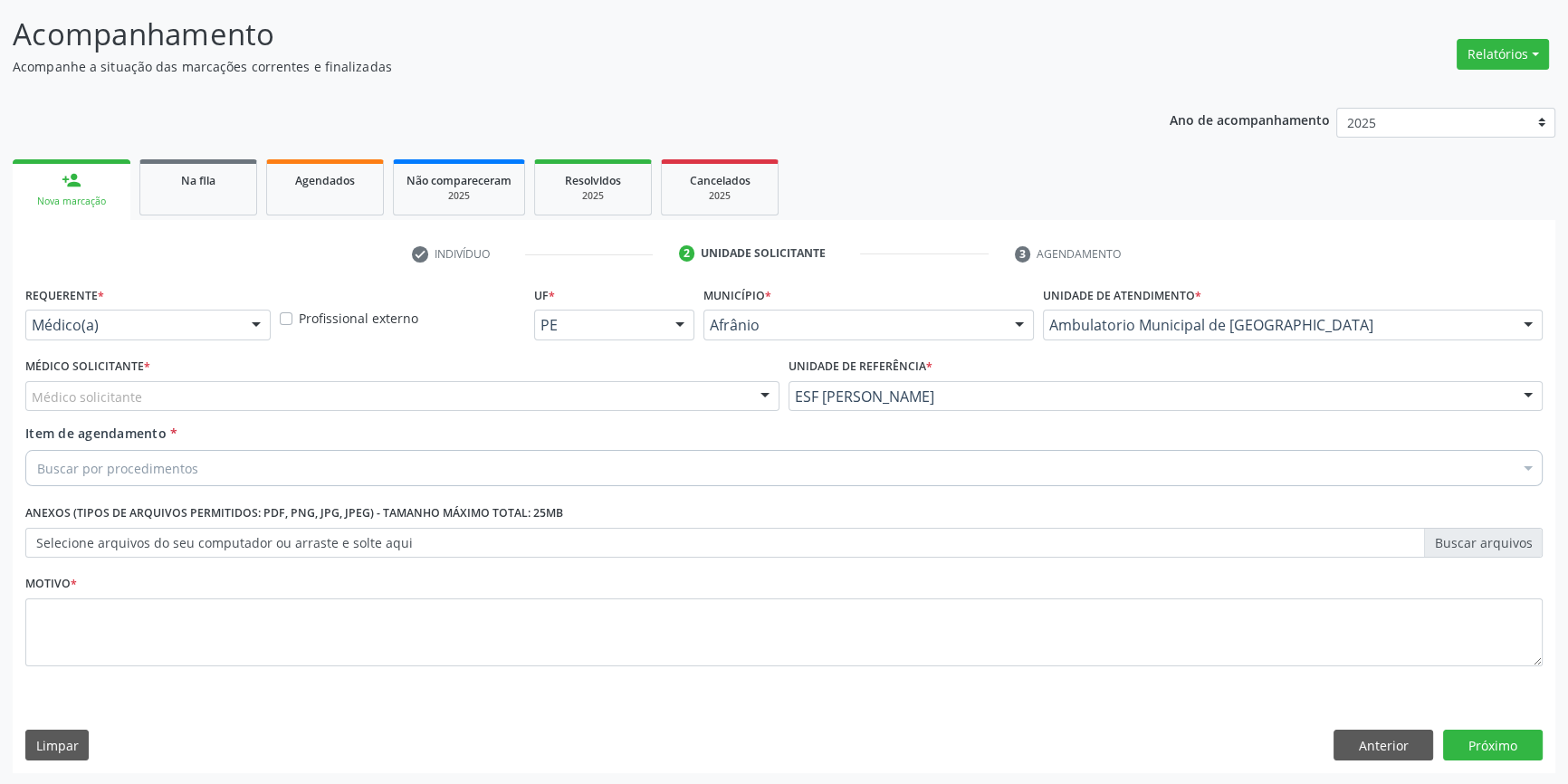
click at [583, 414] on div "Médico Solicitante * Médico solicitante Alysson Rodrigo Ferreira Cavalcanti Bru…" at bounding box center [402, 388] width 763 height 71
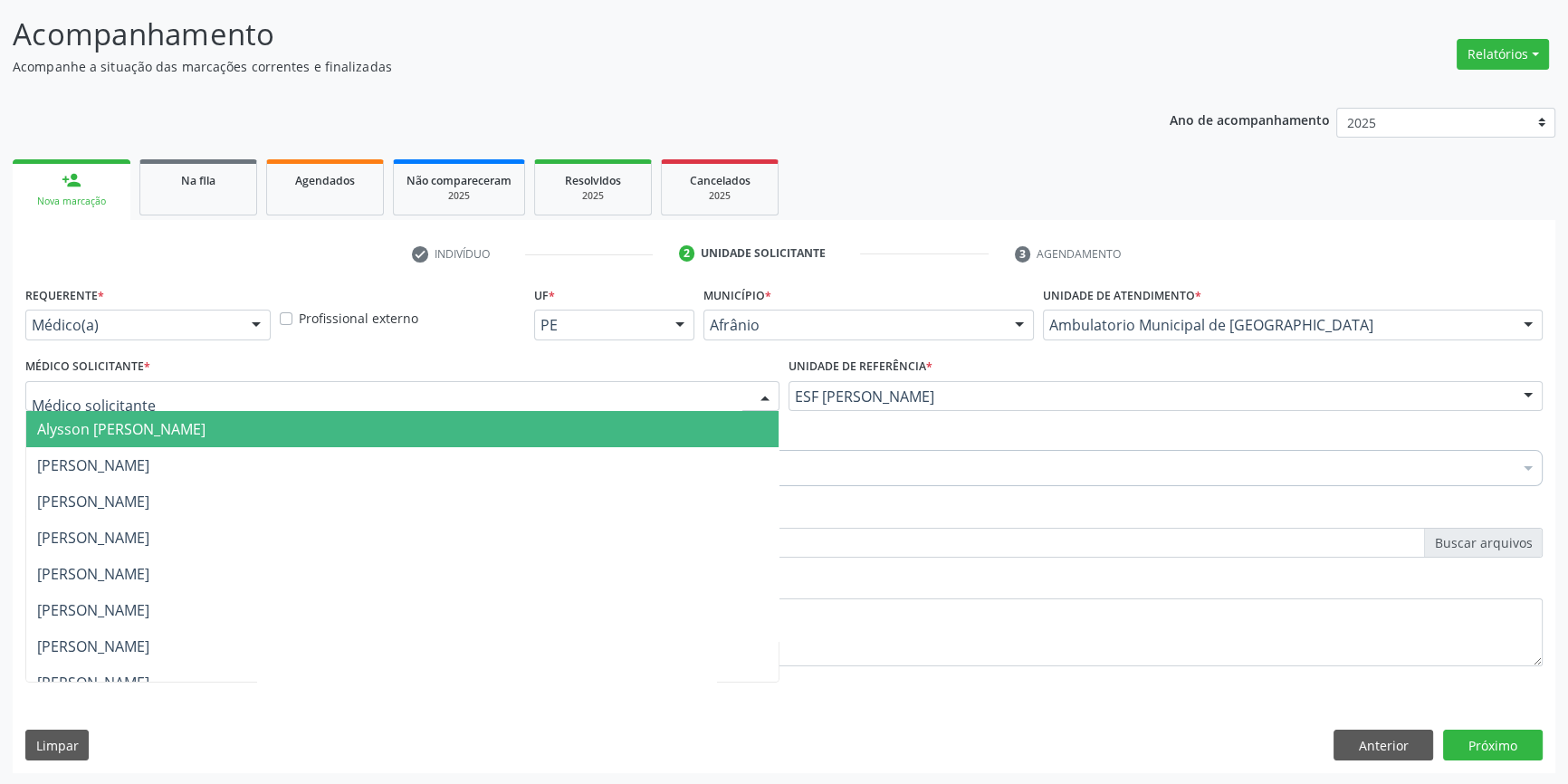
click at [507, 406] on div at bounding box center [402, 397] width 754 height 31
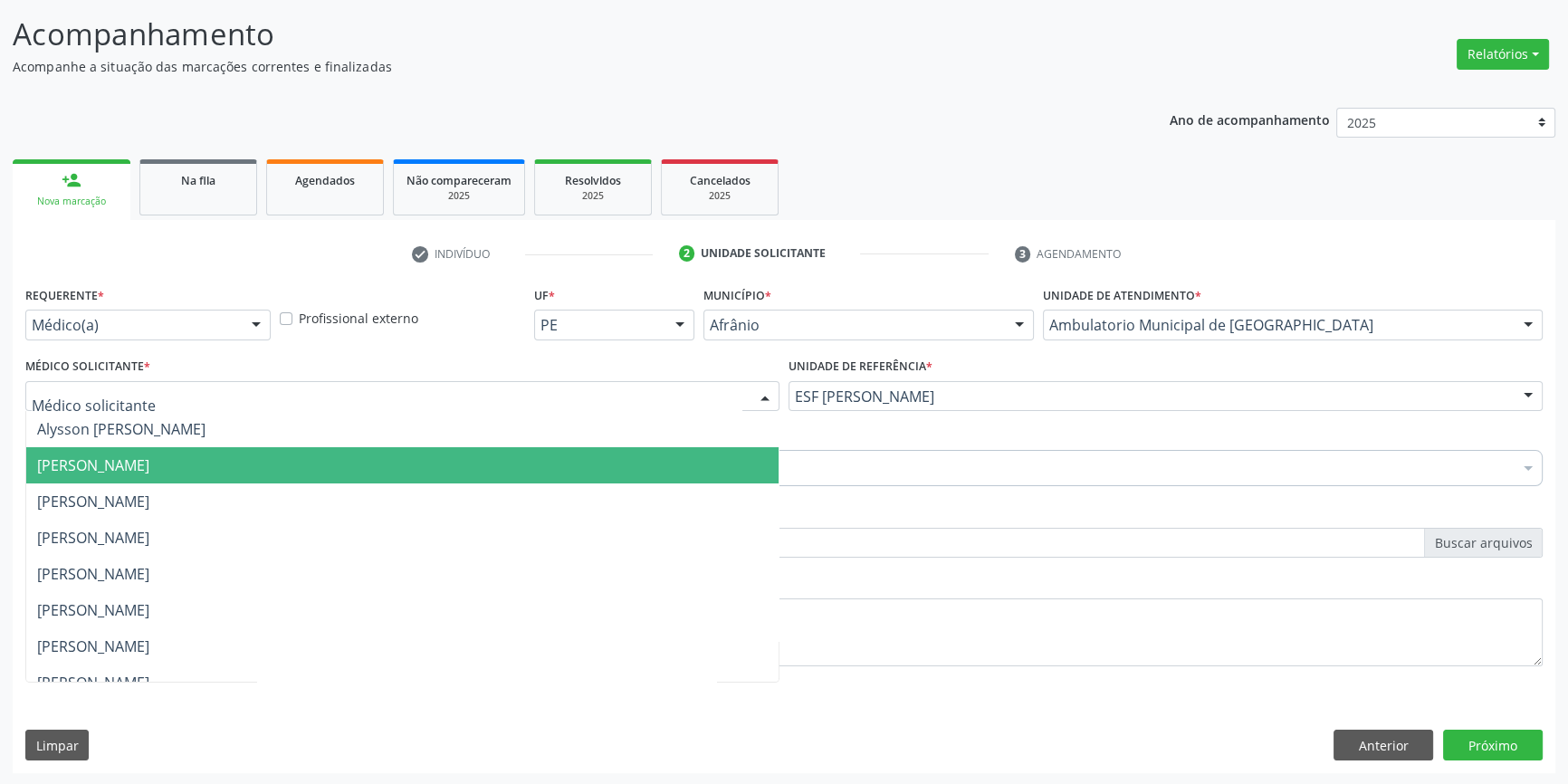
click at [149, 461] on span "[PERSON_NAME]" at bounding box center [92, 465] width 112 height 19
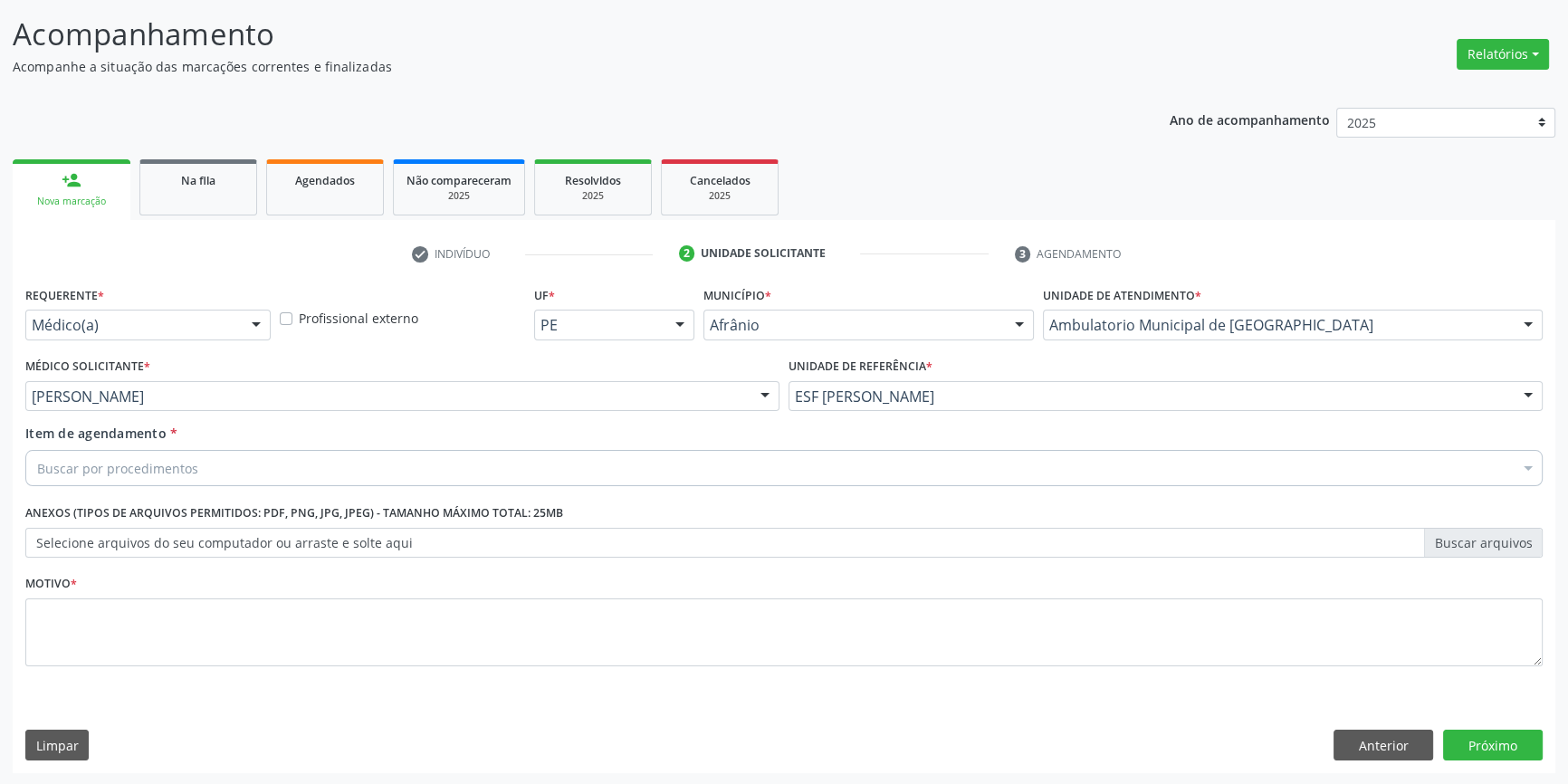
click at [202, 461] on div "Buscar por procedimentos" at bounding box center [784, 467] width 1517 height 36
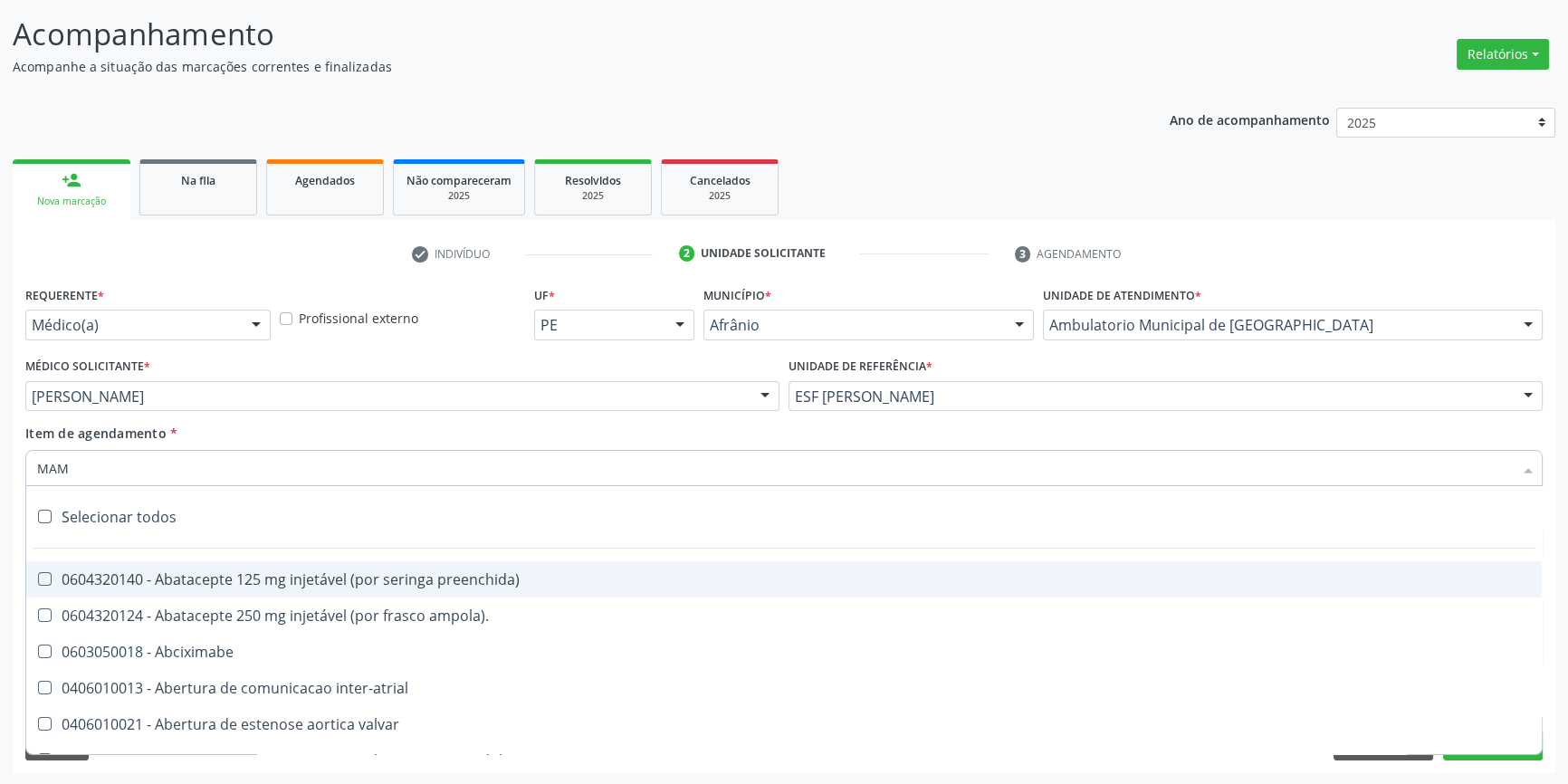
type input "MAMA"
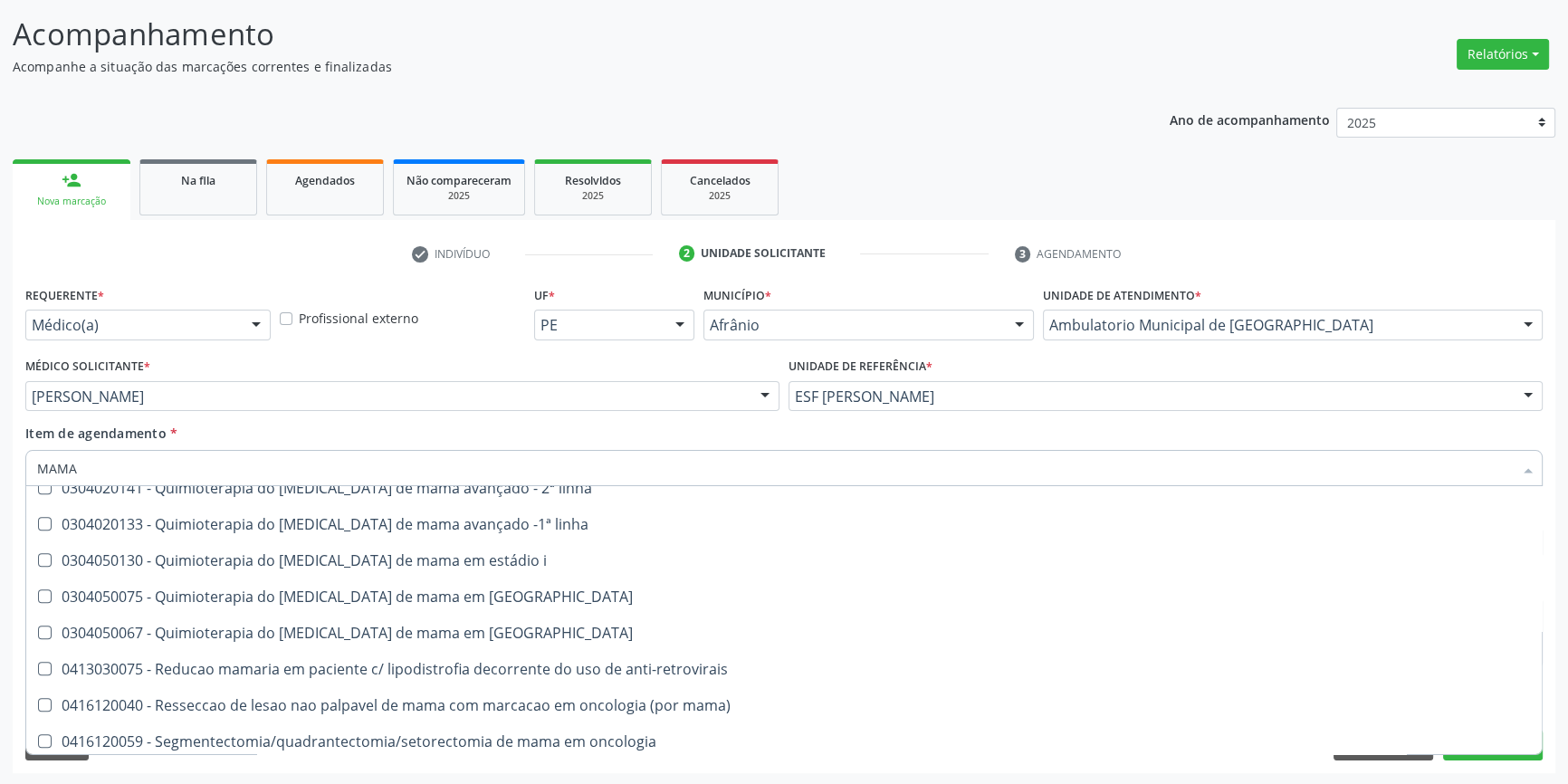
scroll to position [1505, 0]
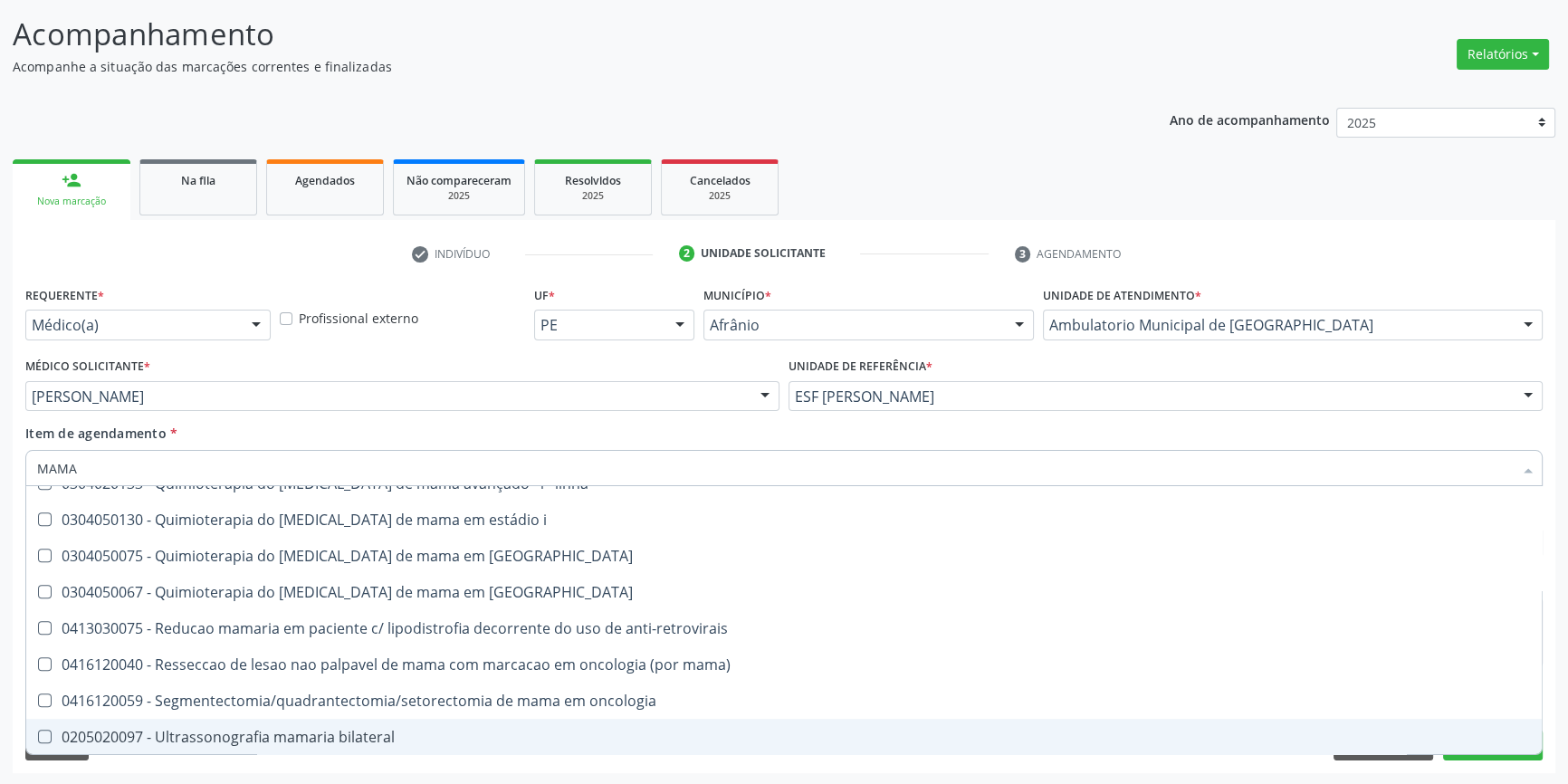
click at [317, 733] on div "0205020097 - Ultrassonografia mamaria bilateral" at bounding box center [784, 736] width 1494 height 15
checkbox bilateral "true"
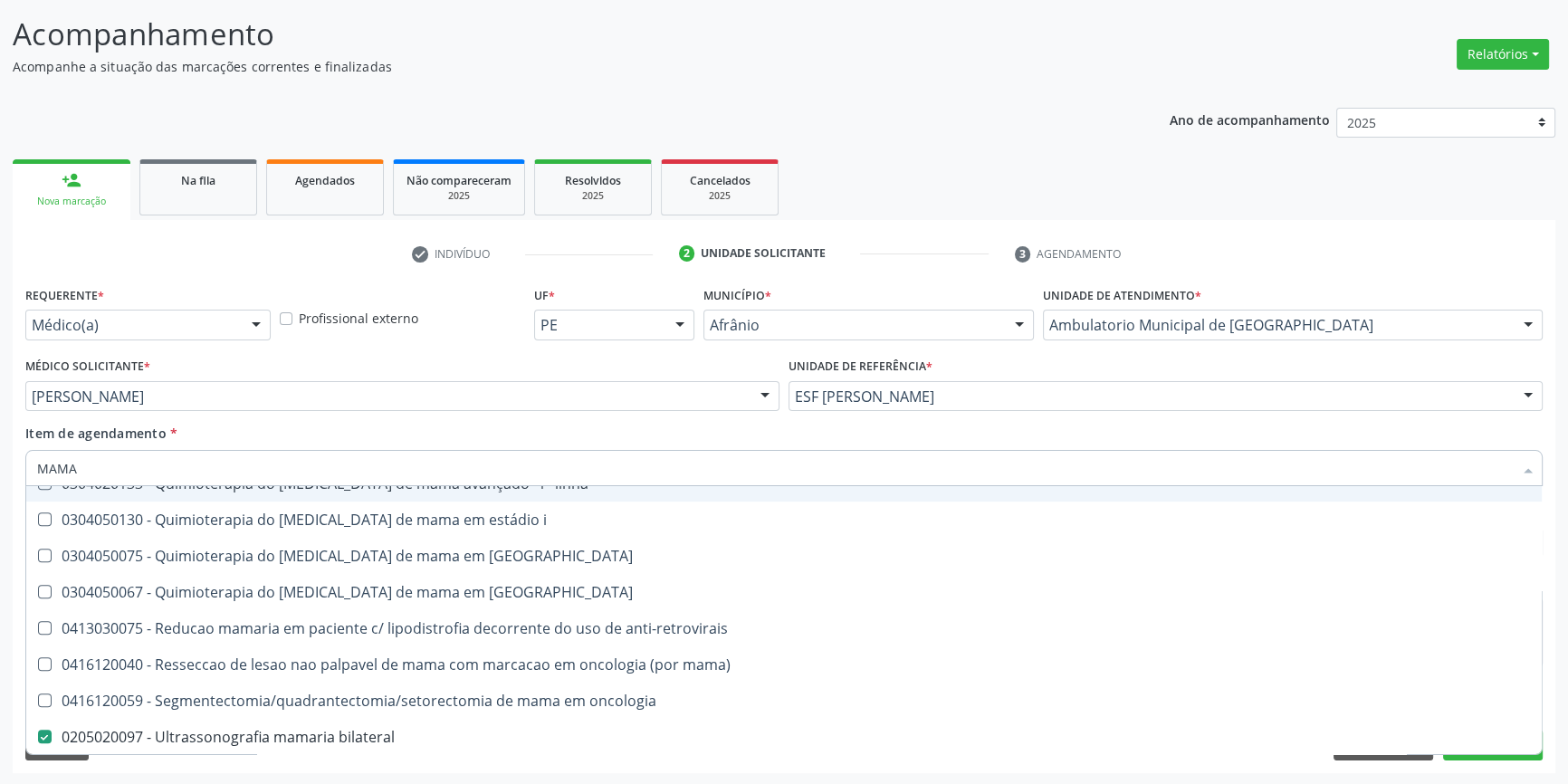
click at [304, 420] on div "Médico Solicitante * Bruno Saraiva Bezerra Medrado Alysson Rodrigo Ferreira Cav…" at bounding box center [402, 388] width 763 height 71
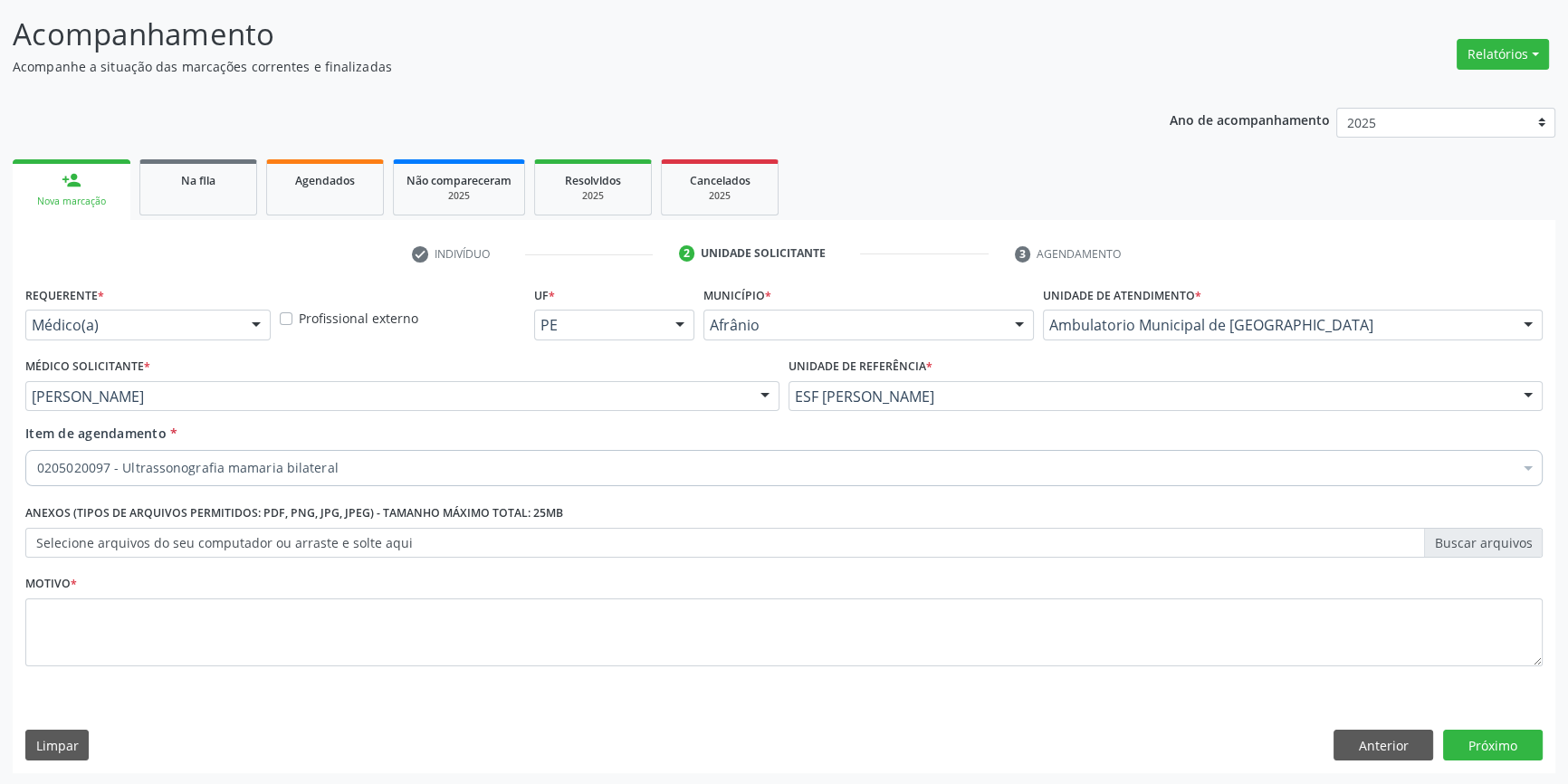
scroll to position [0, 0]
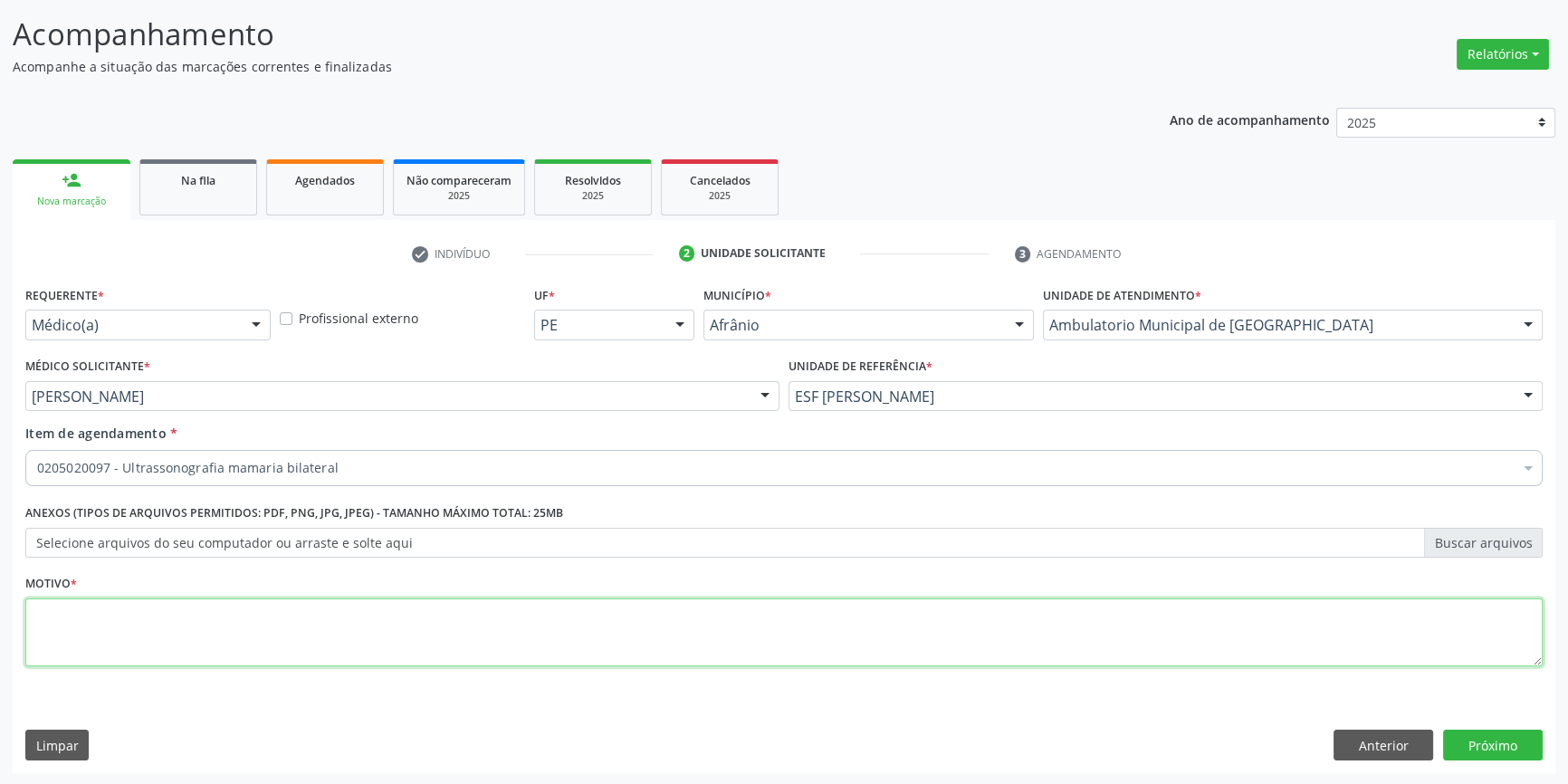
click at [257, 620] on textarea at bounding box center [784, 632] width 1517 height 69
type textarea "RASTREIO"
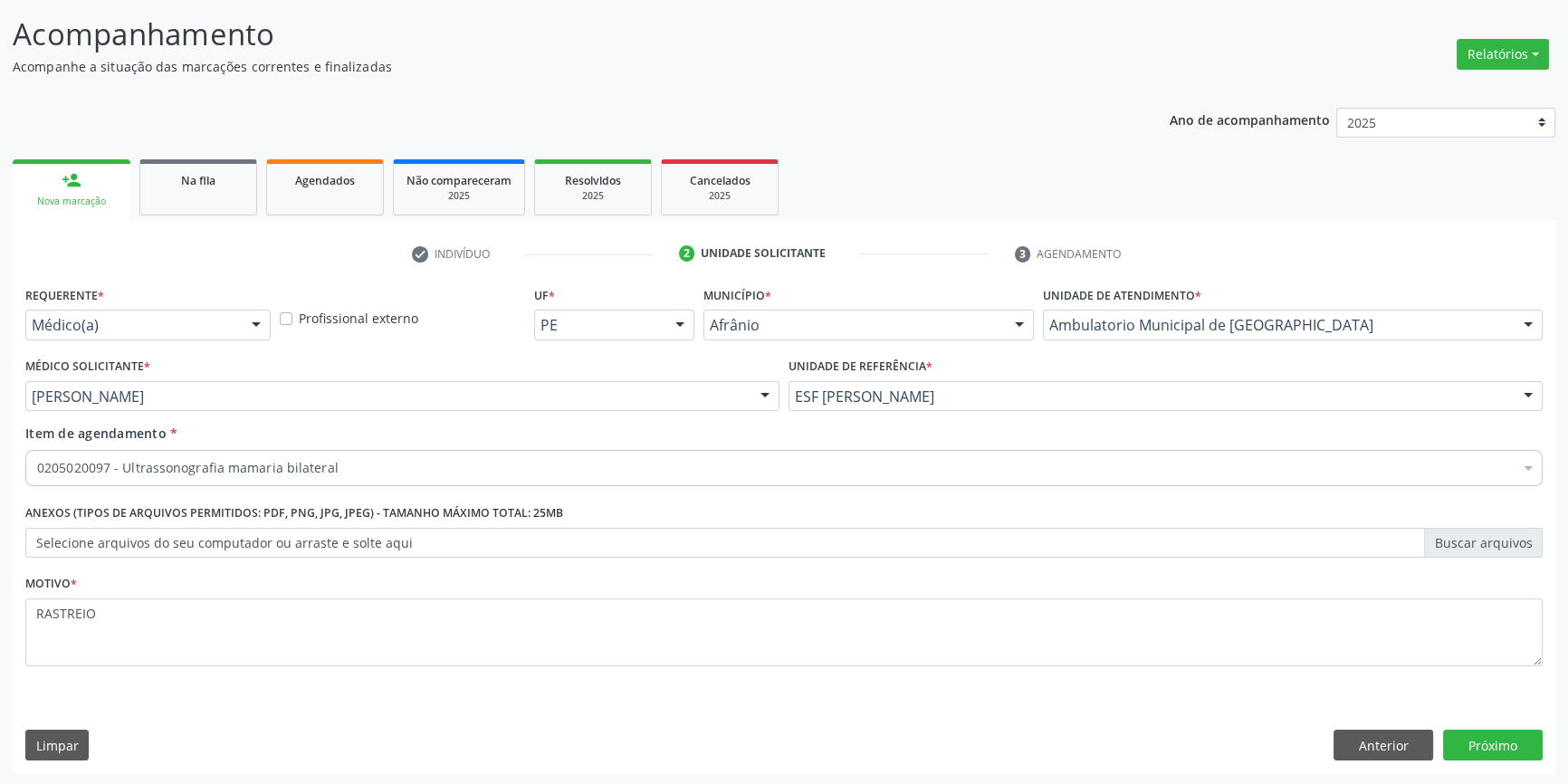
click at [1521, 763] on div "Requerente * Médico(a) Médico(a) Enfermeiro(a) Paciente Nenhum resultado encont…" at bounding box center [784, 526] width 1543 height 491
click at [1517, 752] on button "Próximo" at bounding box center [1493, 745] width 99 height 31
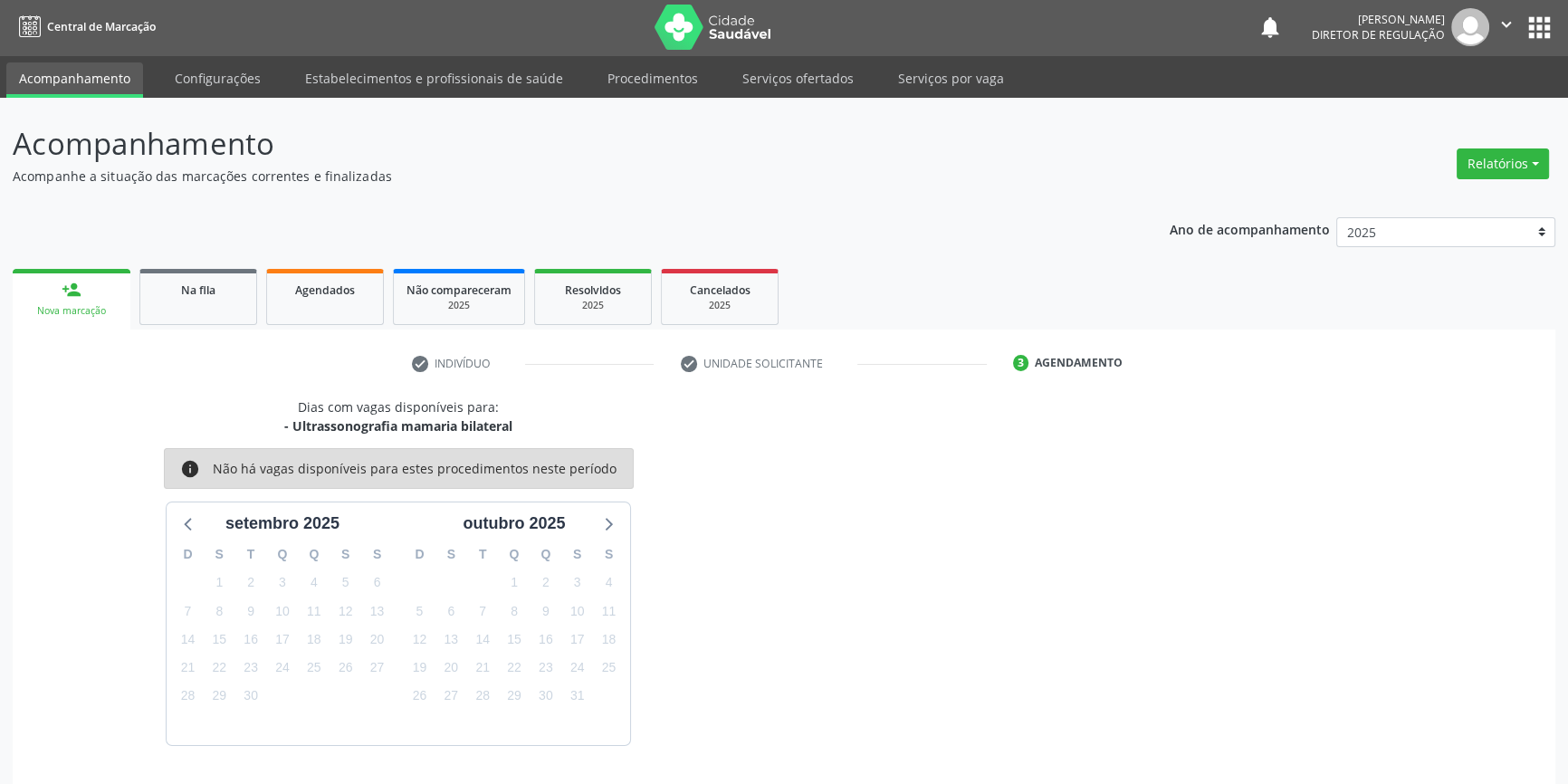
scroll to position [55, 0]
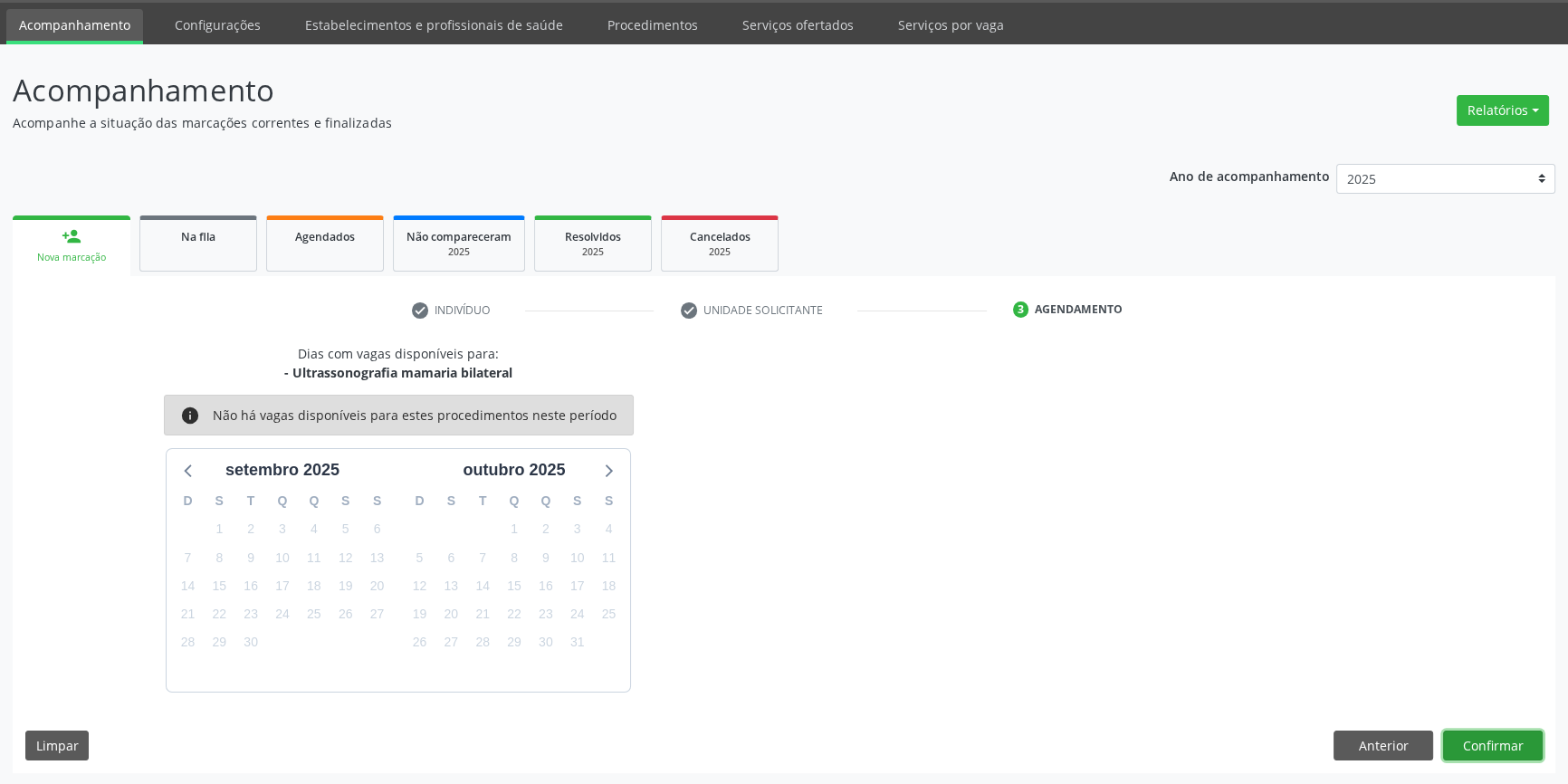
click at [1521, 744] on button "Confirmar" at bounding box center [1493, 746] width 99 height 31
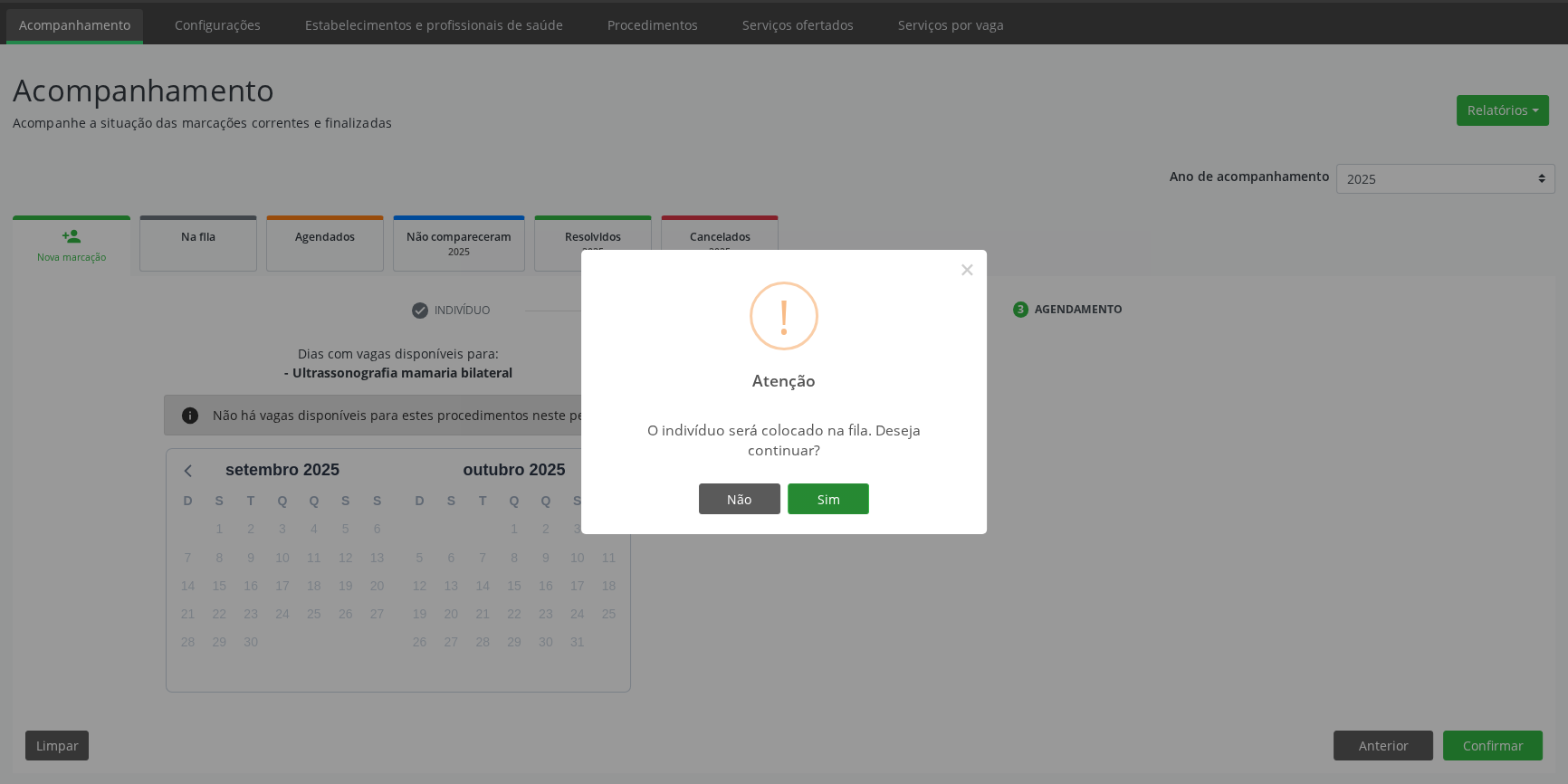
click at [845, 502] on button "Sim" at bounding box center [828, 499] width 82 height 31
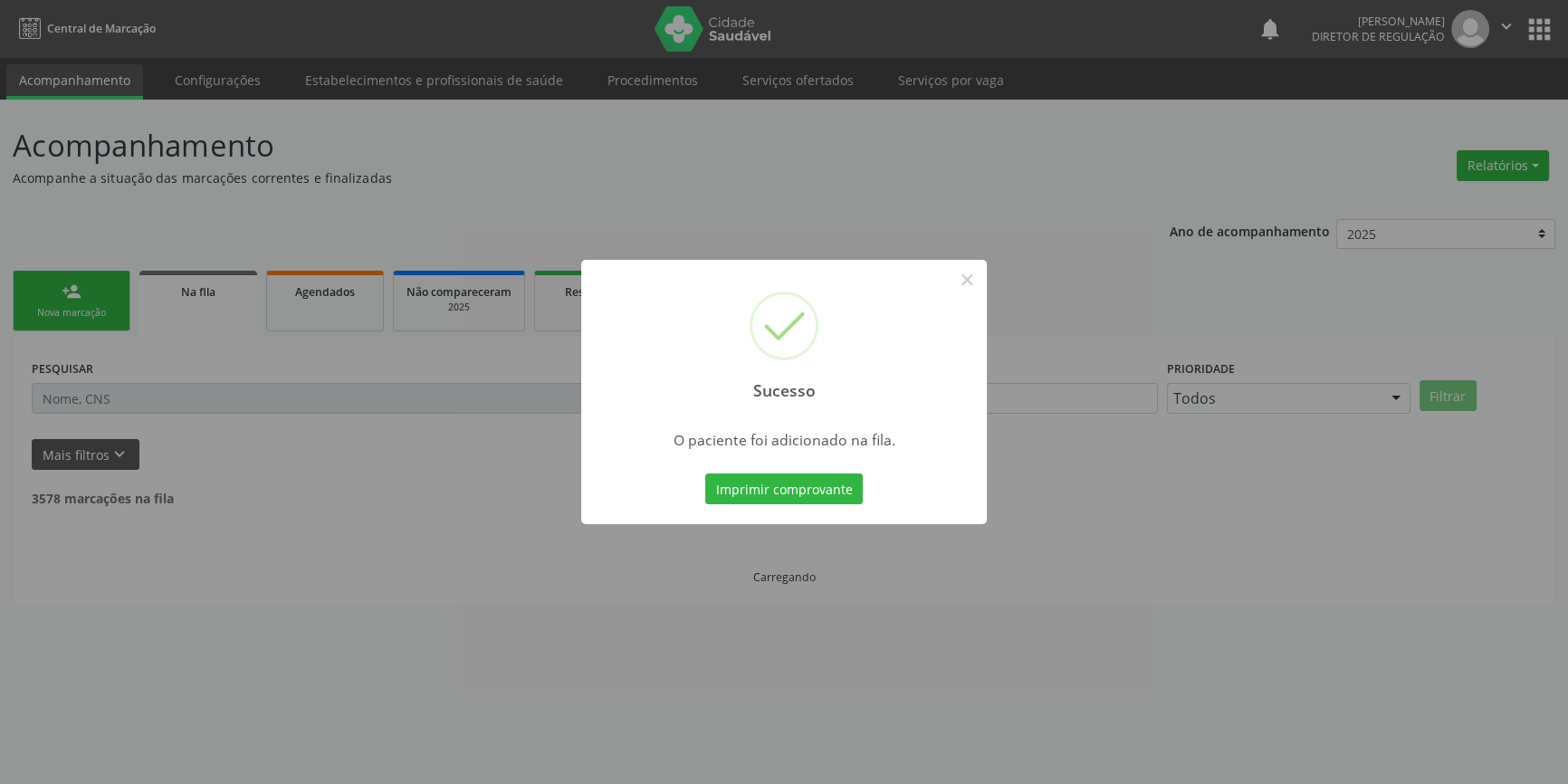
scroll to position [0, 0]
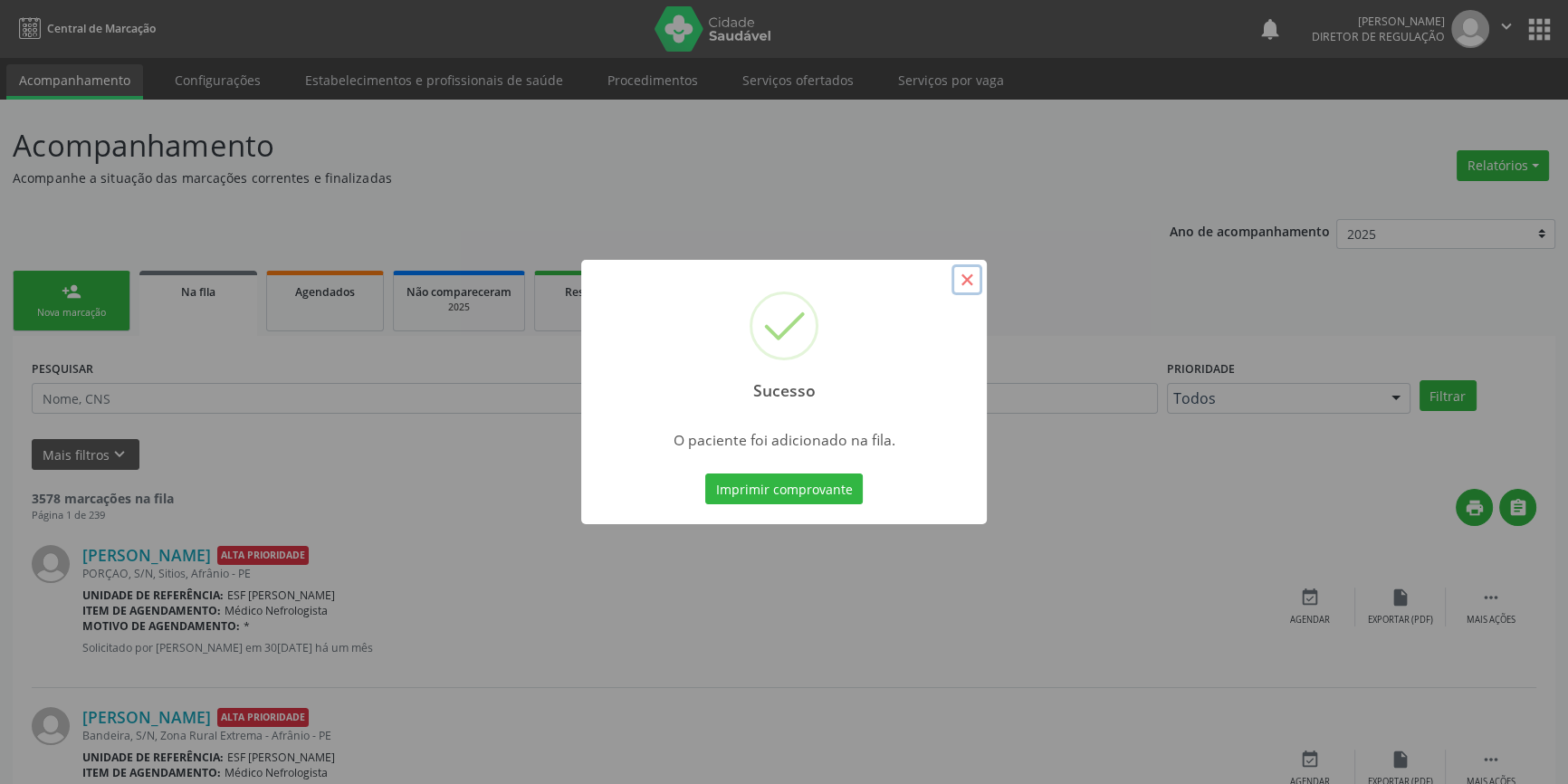
click at [958, 275] on button "×" at bounding box center [967, 280] width 31 height 31
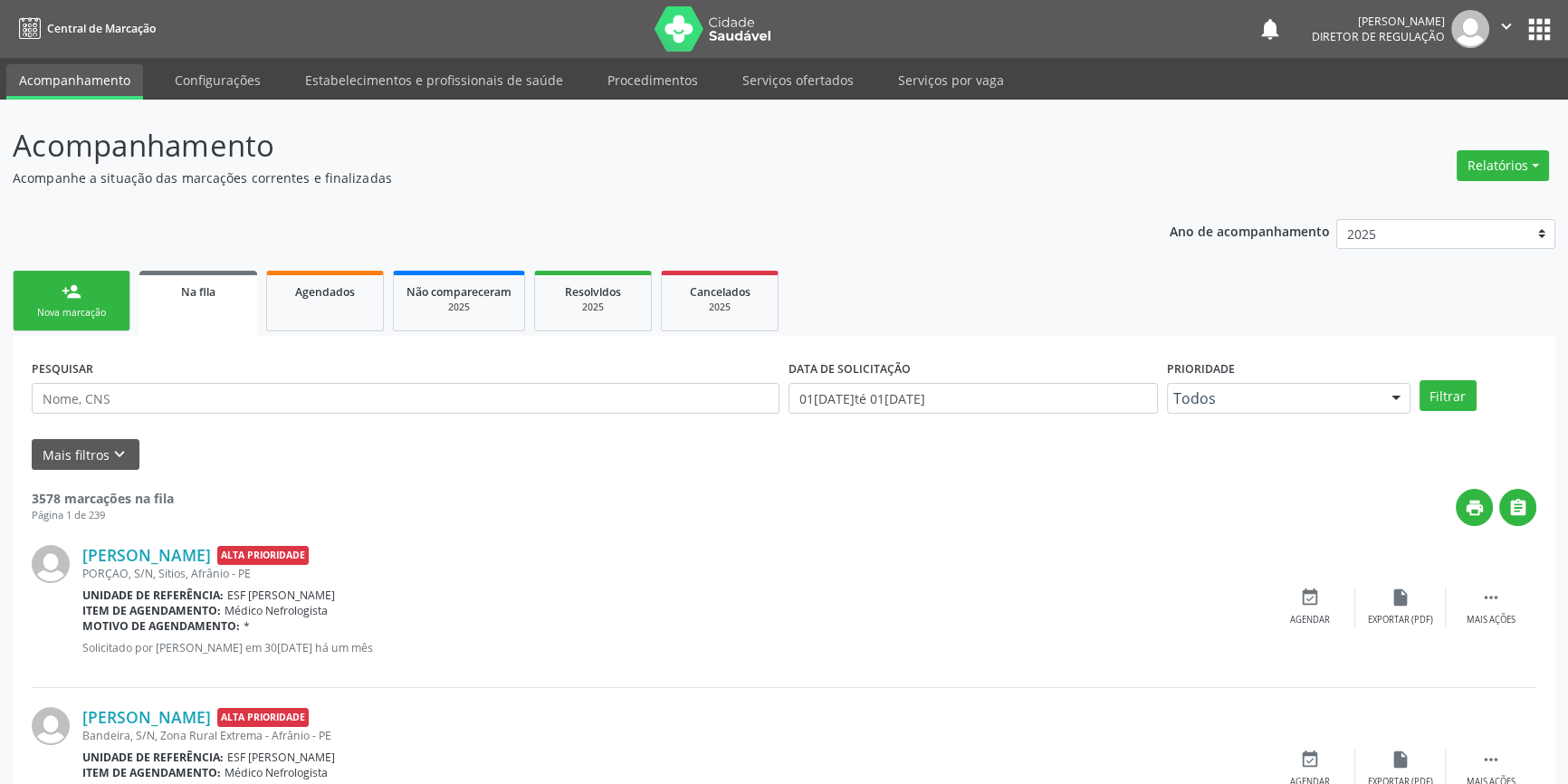
click at [57, 297] on link "person_add Nova marcação" at bounding box center [71, 301] width 118 height 60
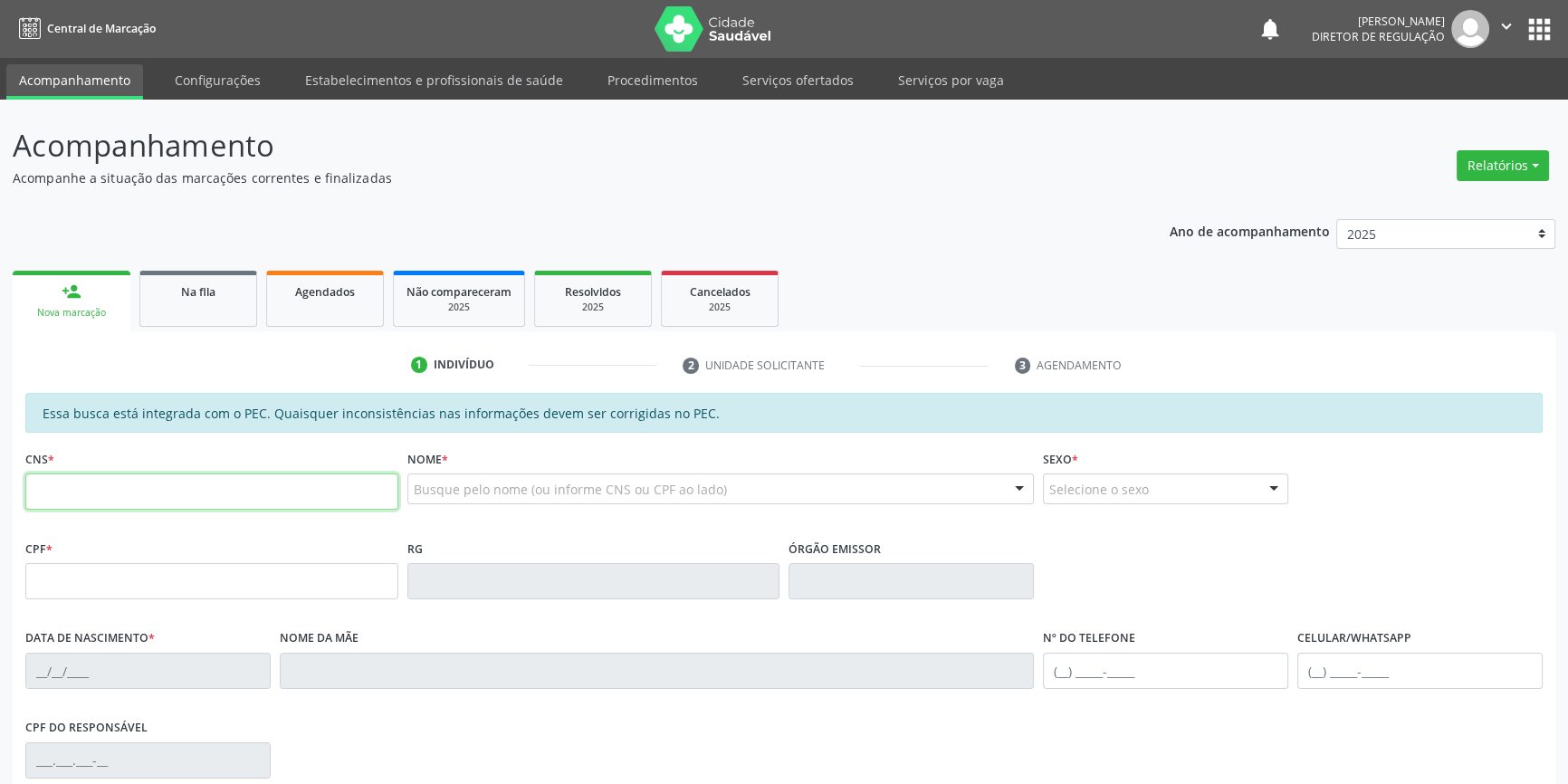
click at [122, 478] on input "text" at bounding box center [211, 491] width 373 height 36
type input "703 5040 9159 4330"
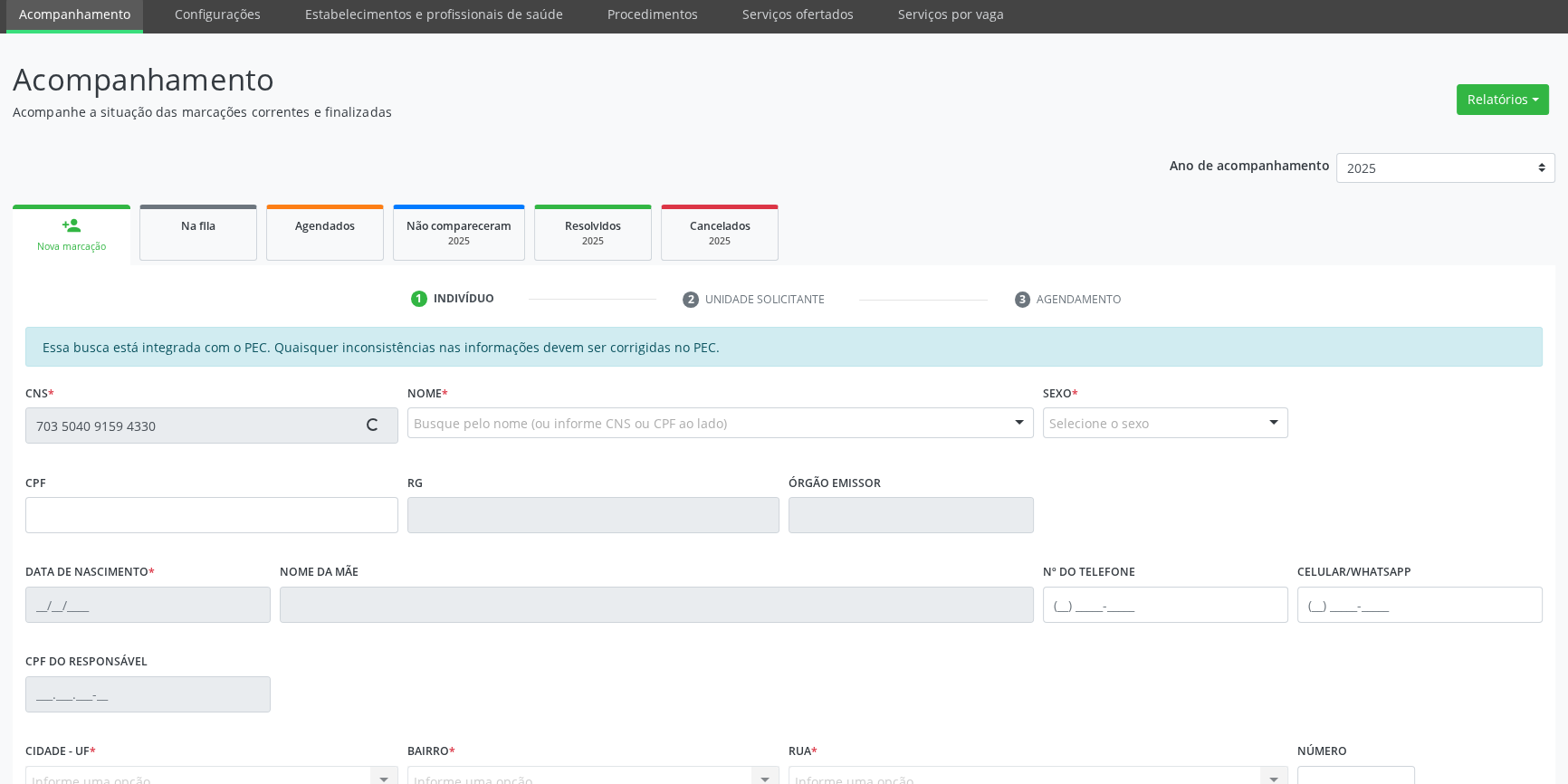
scroll to position [248, 0]
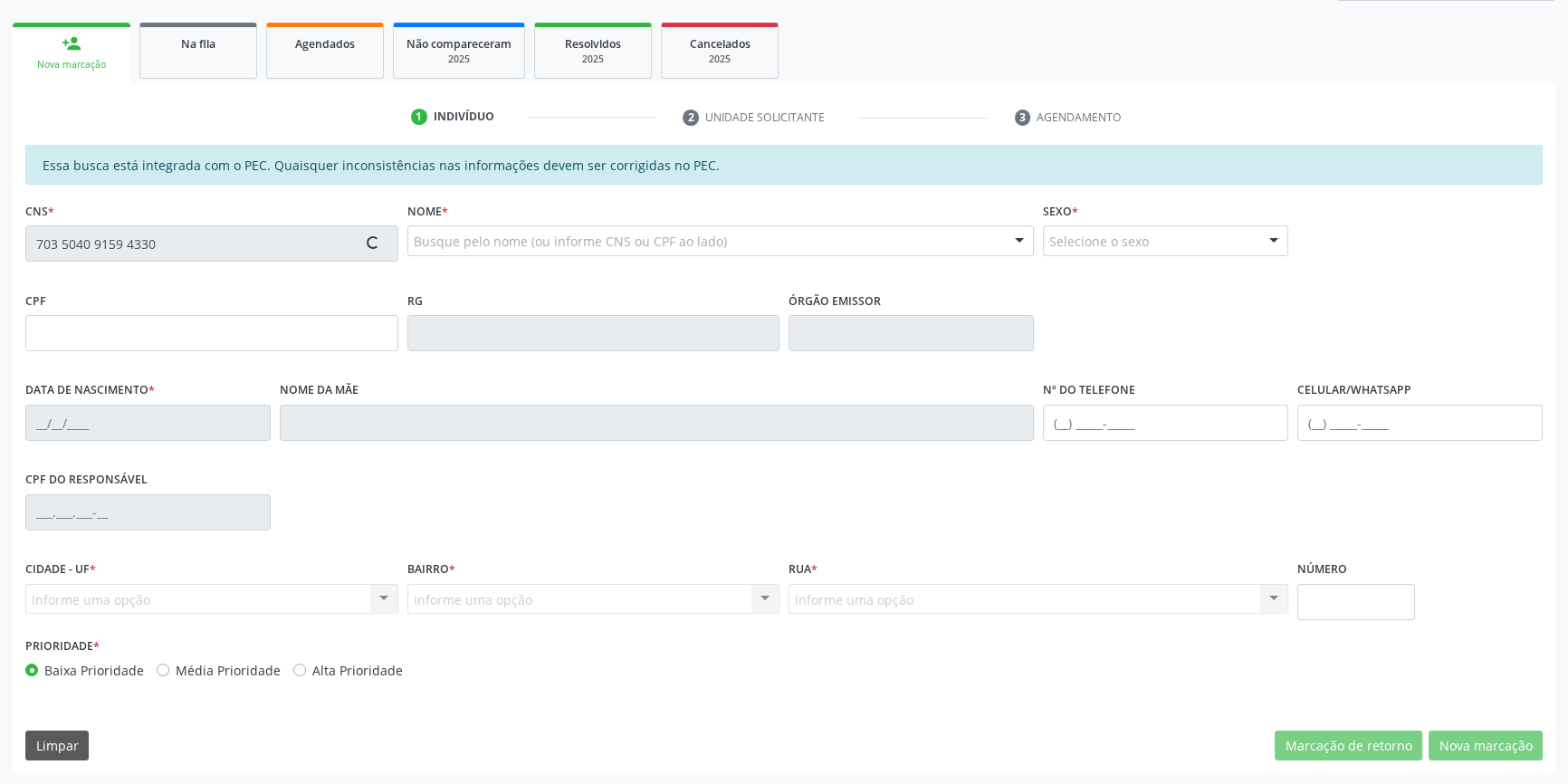
type input "105.757.204-76"
type input "08/03/1994"
type input "Mônica da Purificacão Nunes"
type input "(87) 98812-5972"
type input "S/N"
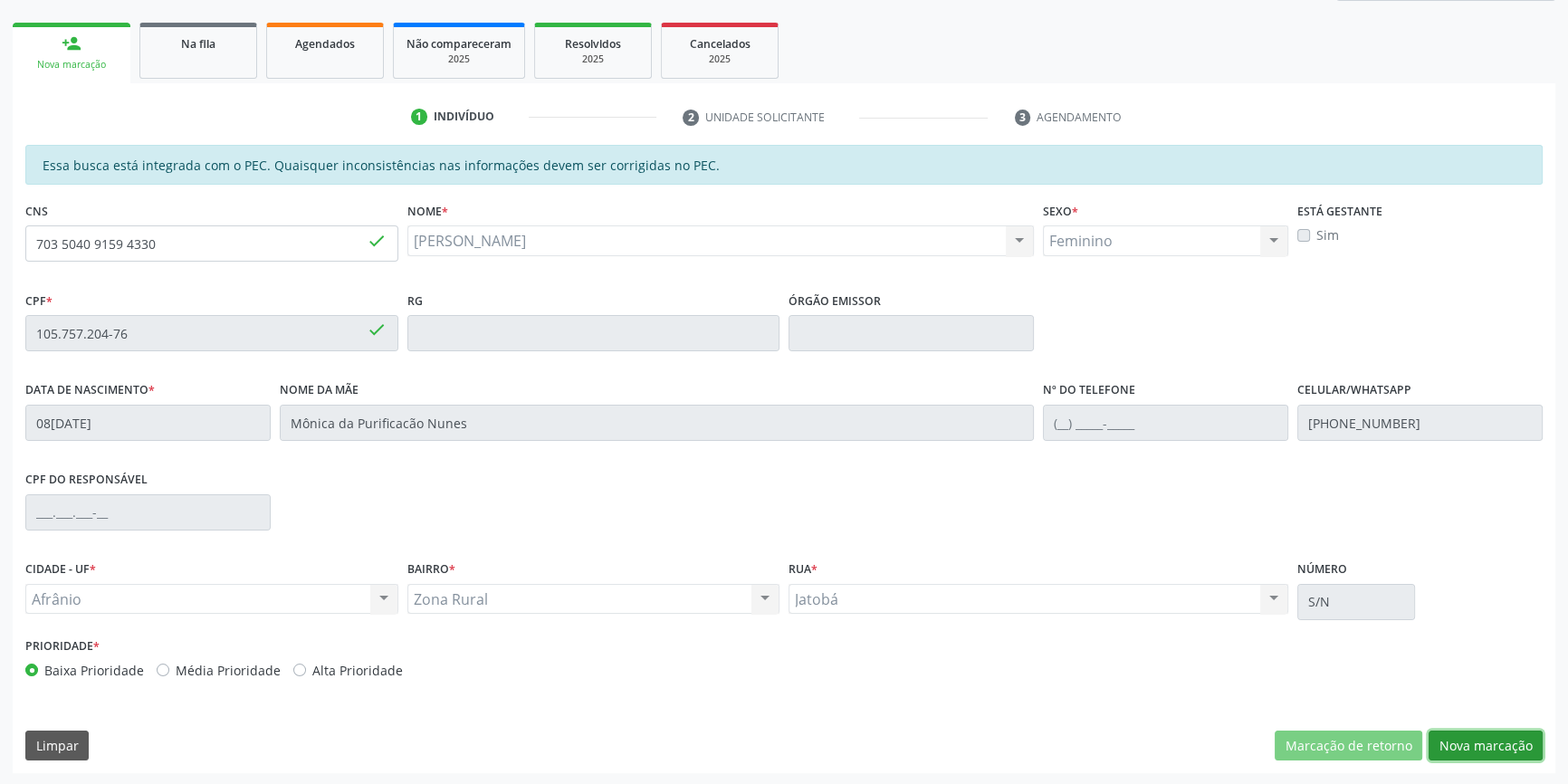
click at [1452, 741] on button "Nova marcação" at bounding box center [1485, 746] width 114 height 31
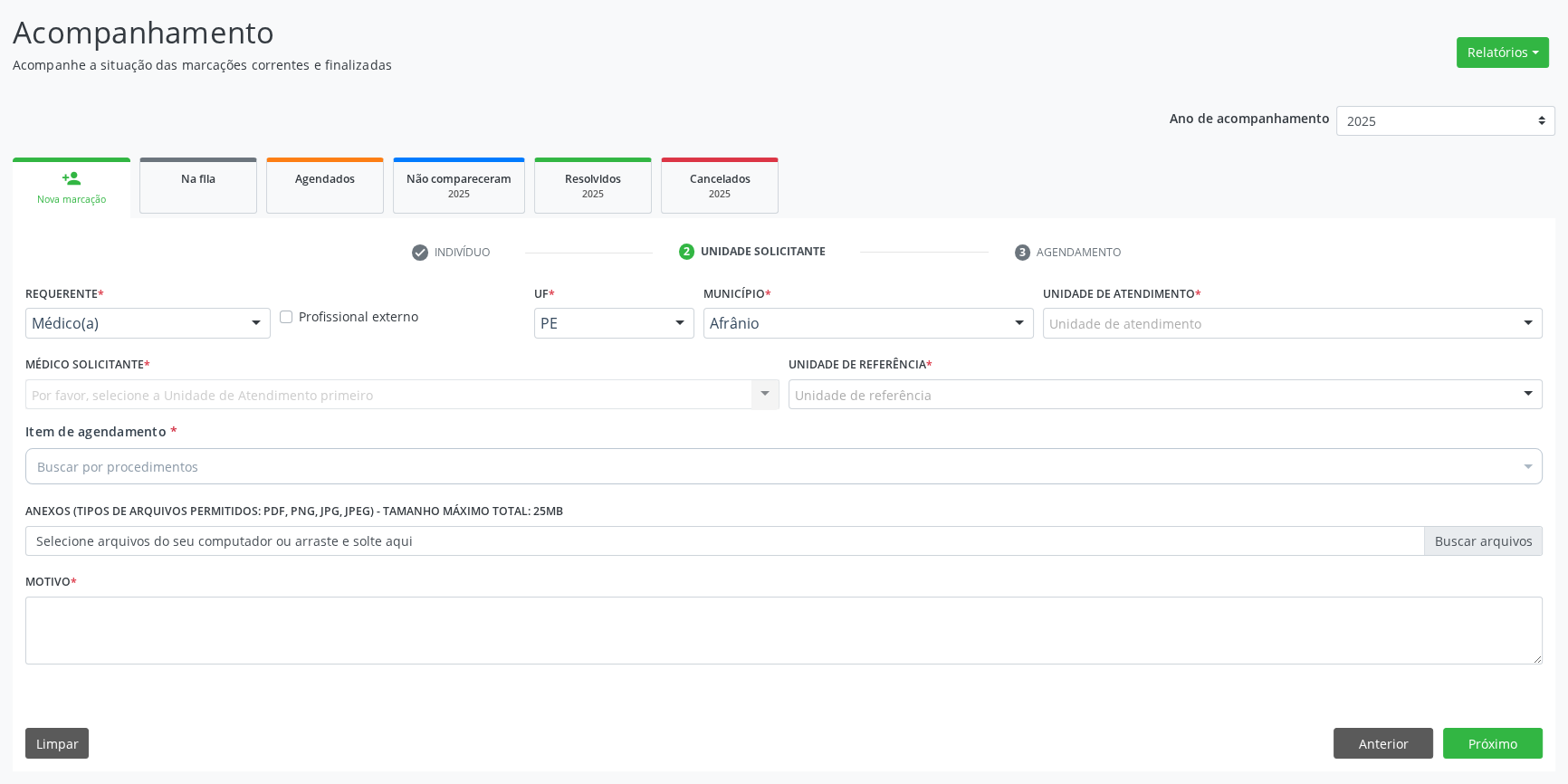
scroll to position [111, 0]
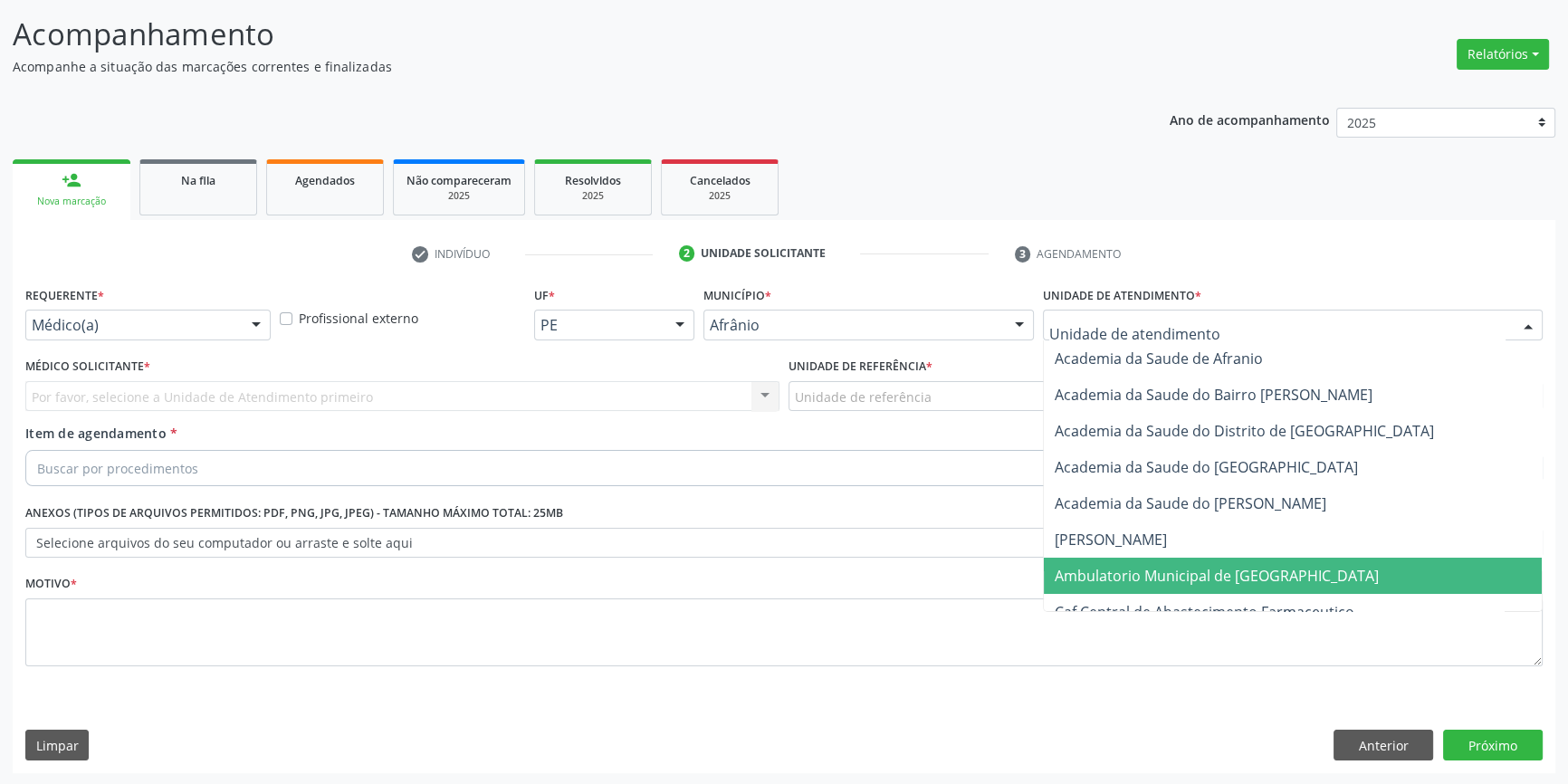
click at [1193, 582] on span "Ambulatorio Municipal de [GEOGRAPHIC_DATA]" at bounding box center [1217, 575] width 324 height 19
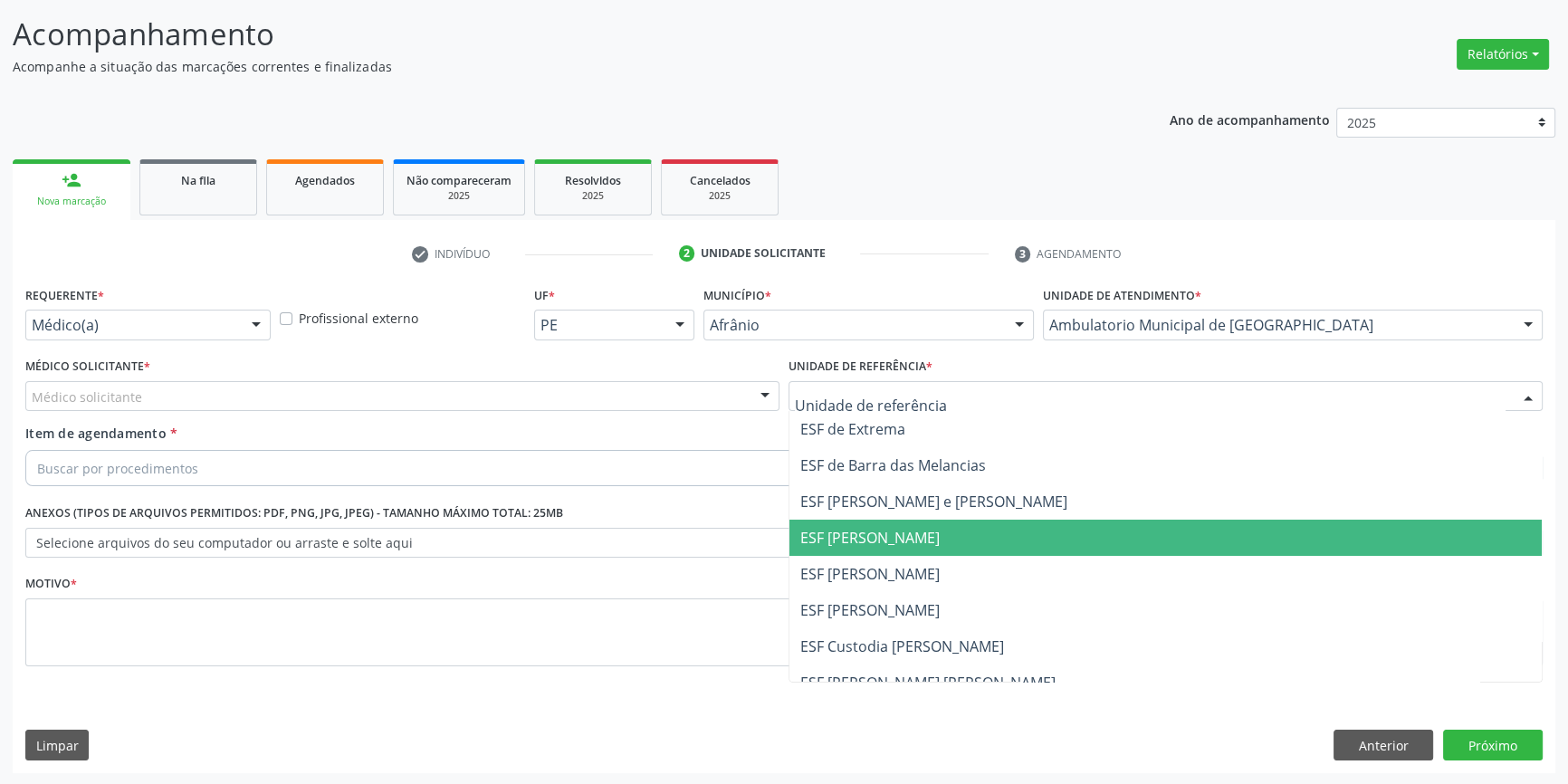
click at [938, 568] on span "ESF [PERSON_NAME]" at bounding box center [1165, 573] width 752 height 36
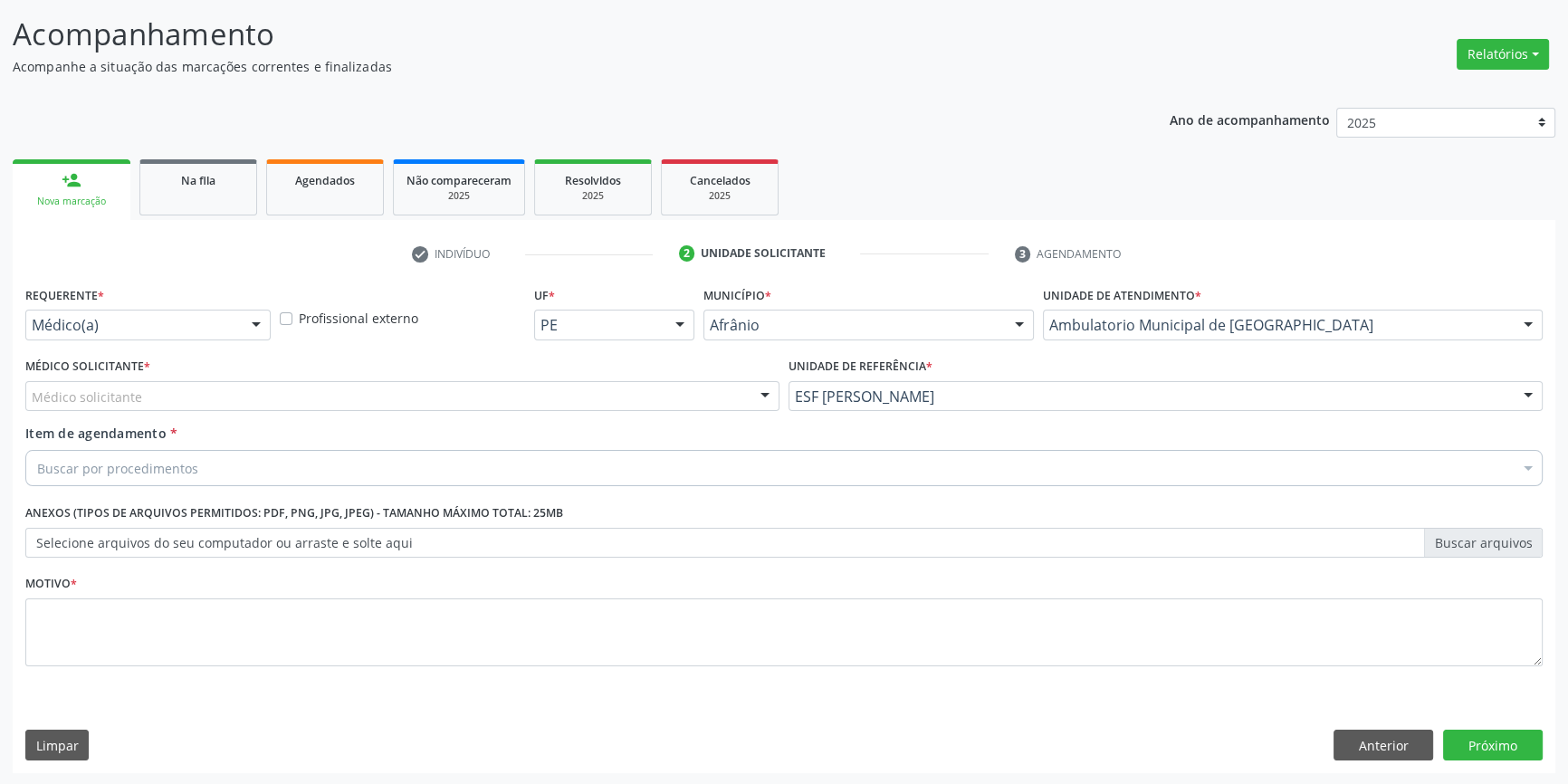
click at [485, 371] on div "Médico Solicitante * Médico solicitante Alysson Rodrigo Ferreira Cavalcanti Bru…" at bounding box center [402, 382] width 754 height 58
click at [403, 405] on div "Médico solicitante" at bounding box center [402, 397] width 754 height 31
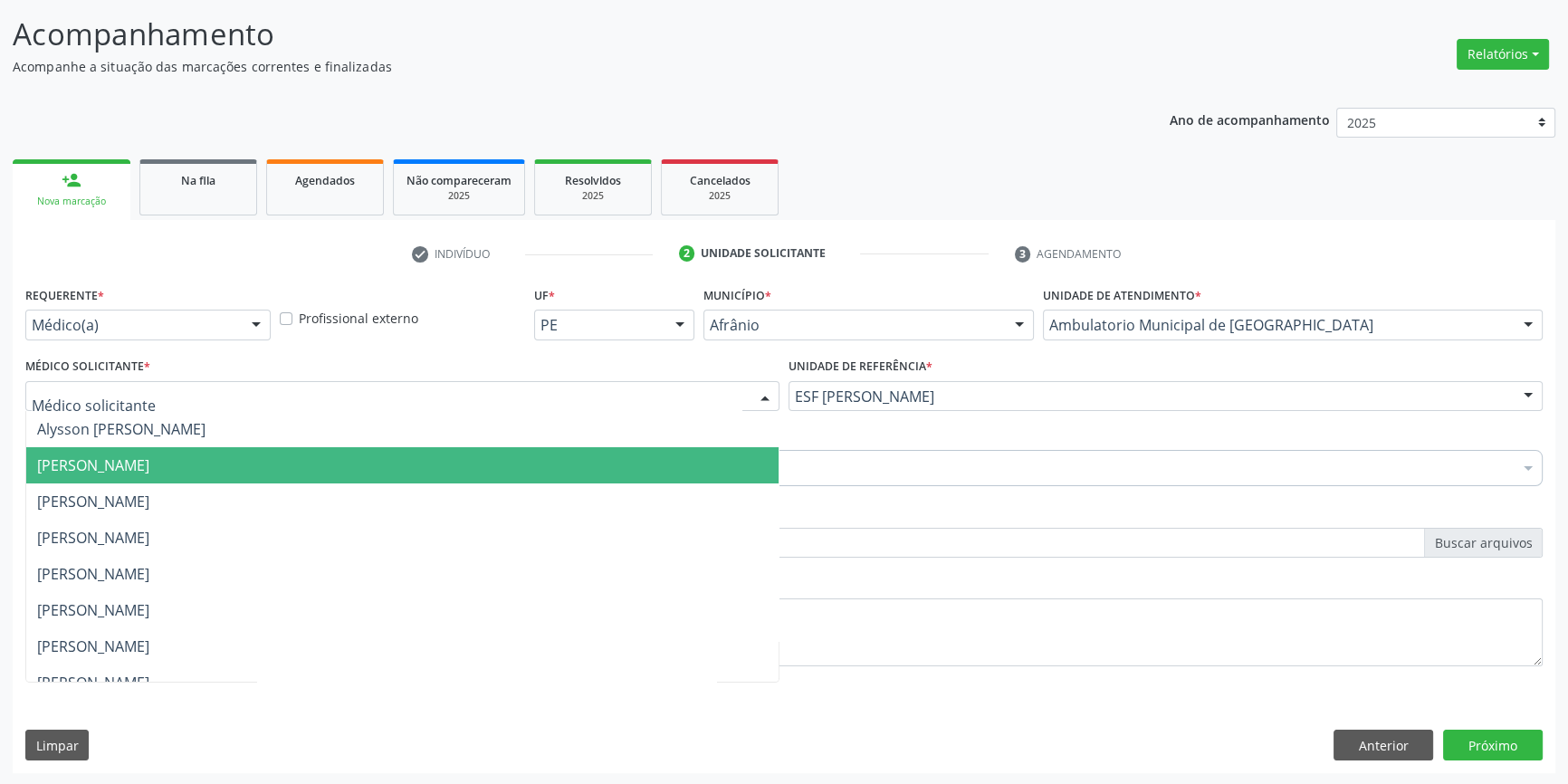
click at [158, 447] on span "[PERSON_NAME]" at bounding box center [402, 465] width 752 height 36
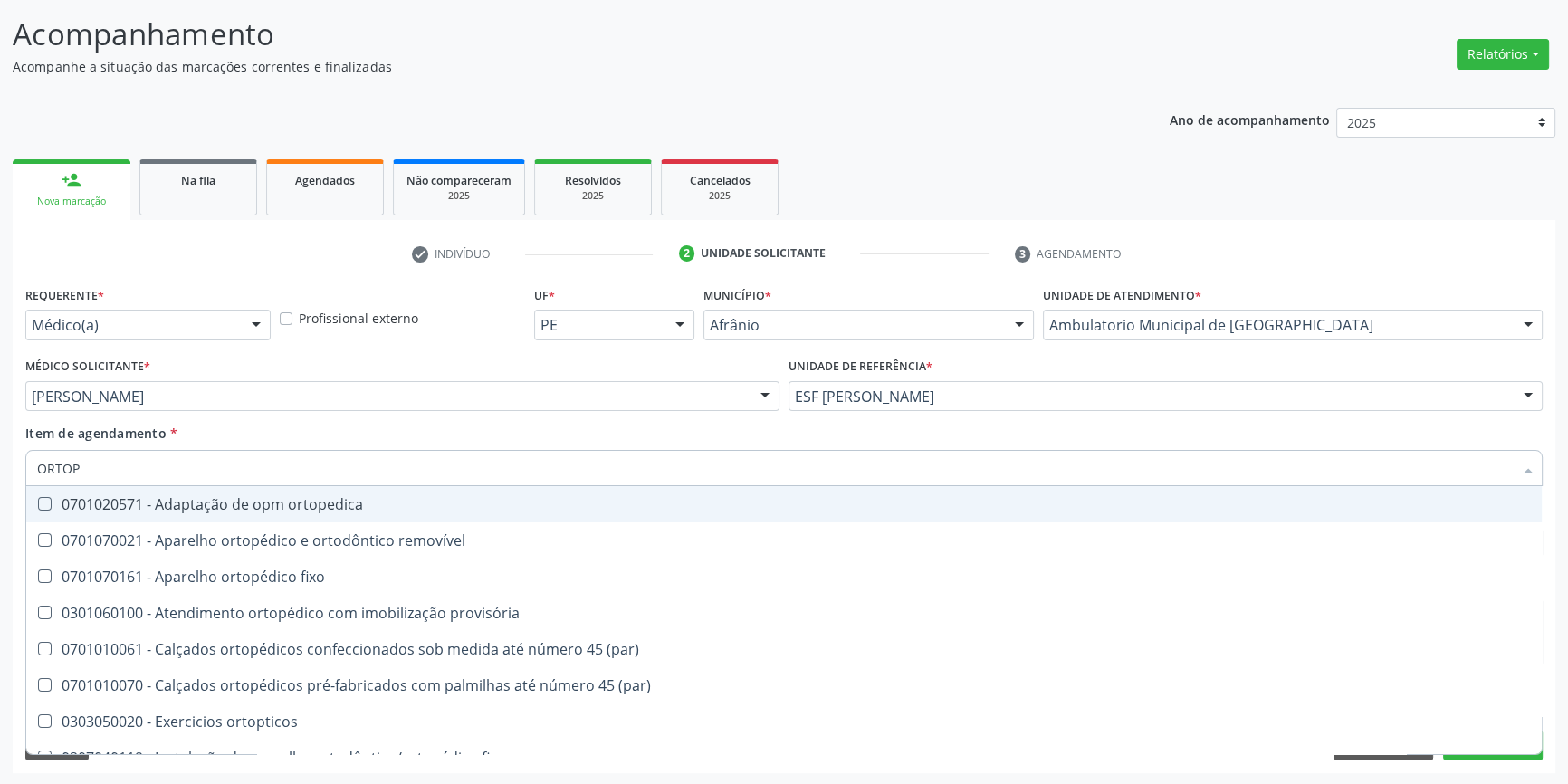
type input "ORTOPE"
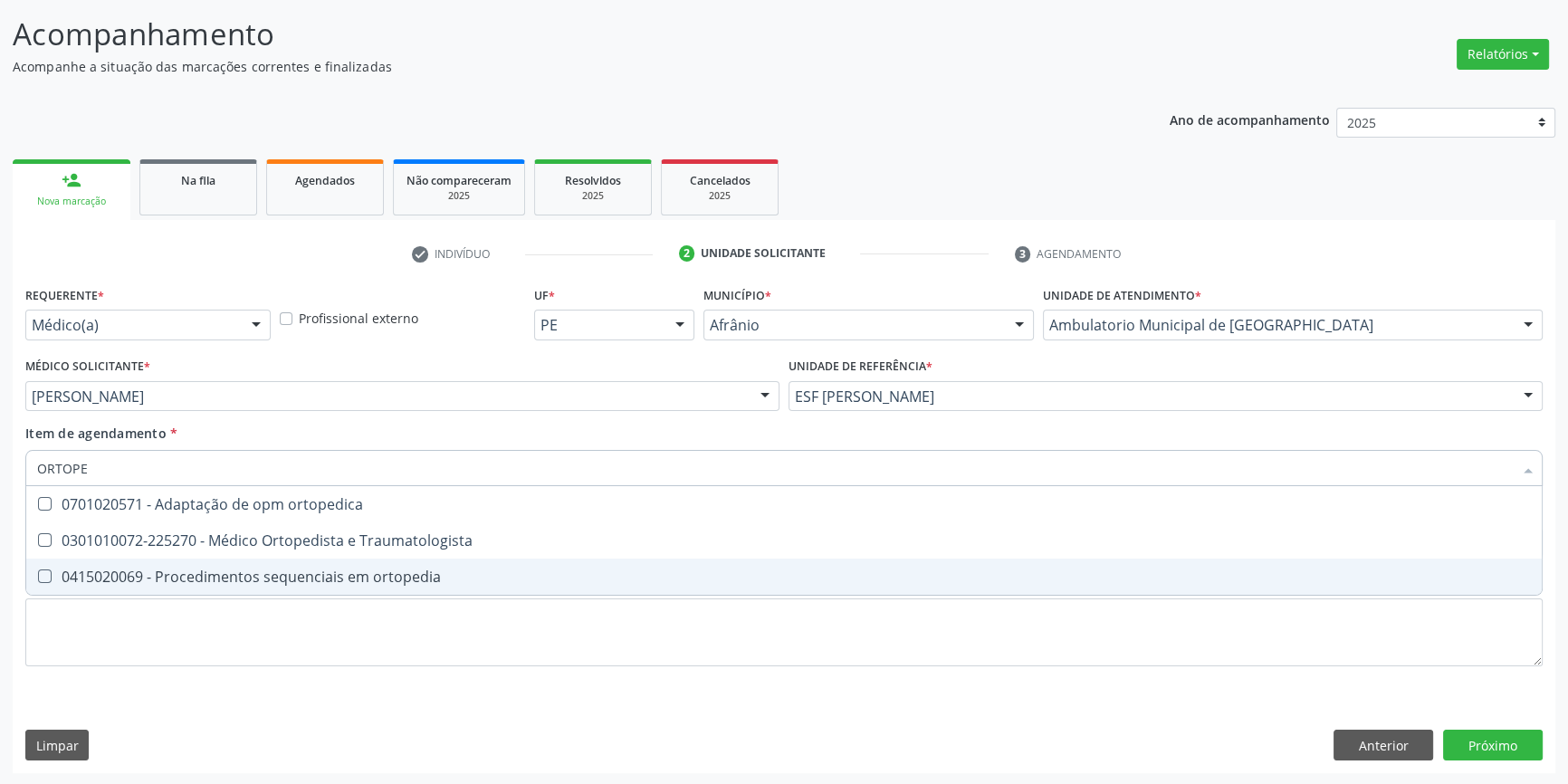
click at [393, 558] on span "0415020069 - Procedimentos sequenciais em ortopedia" at bounding box center [784, 576] width 1515 height 36
checkbox ortopedia "true"
click at [398, 549] on span "0301010072-225270 - Médico Ortopedista e Traumatologista" at bounding box center [784, 540] width 1515 height 36
checkbox Traumatologista "true"
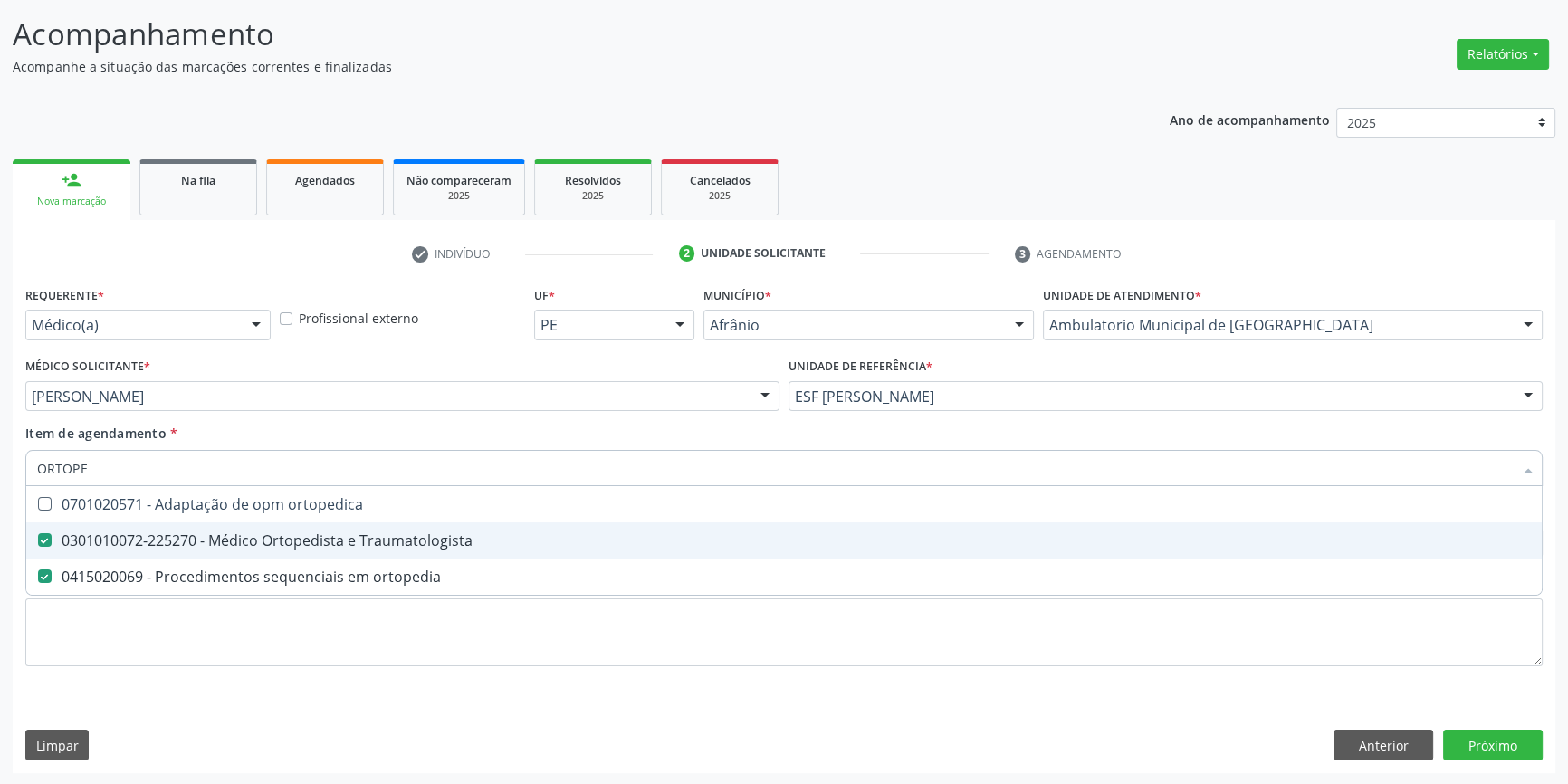
click at [382, 574] on div "0415020069 - Procedimentos sequenciais em ortopedia" at bounding box center [784, 576] width 1494 height 15
checkbox ortopedia "false"
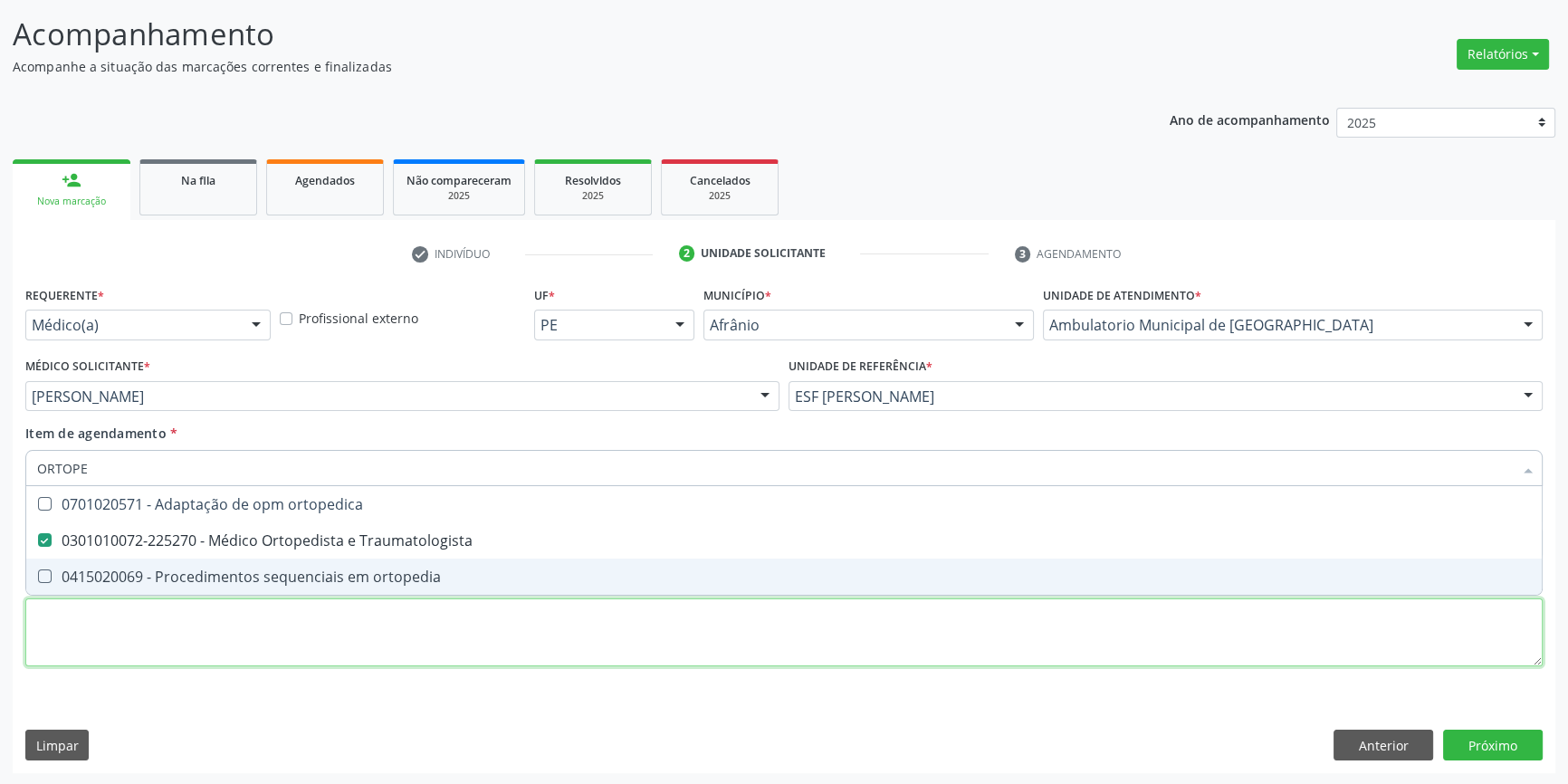
click at [318, 612] on div "Requerente * Médico(a) Médico(a) Enfermeiro(a) Paciente Nenhum resultado encont…" at bounding box center [784, 485] width 1517 height 410
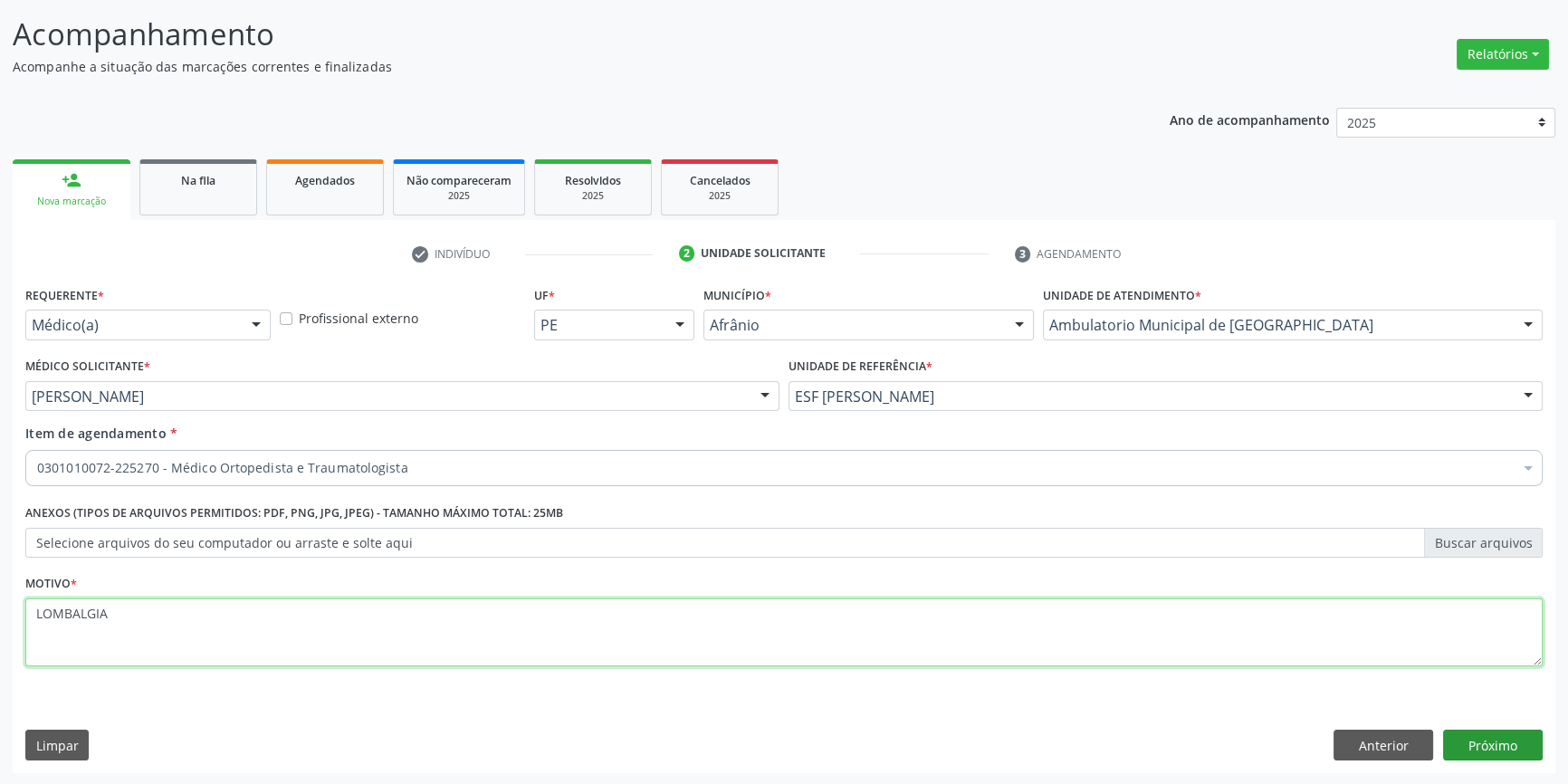
type textarea "LOMBALGIA"
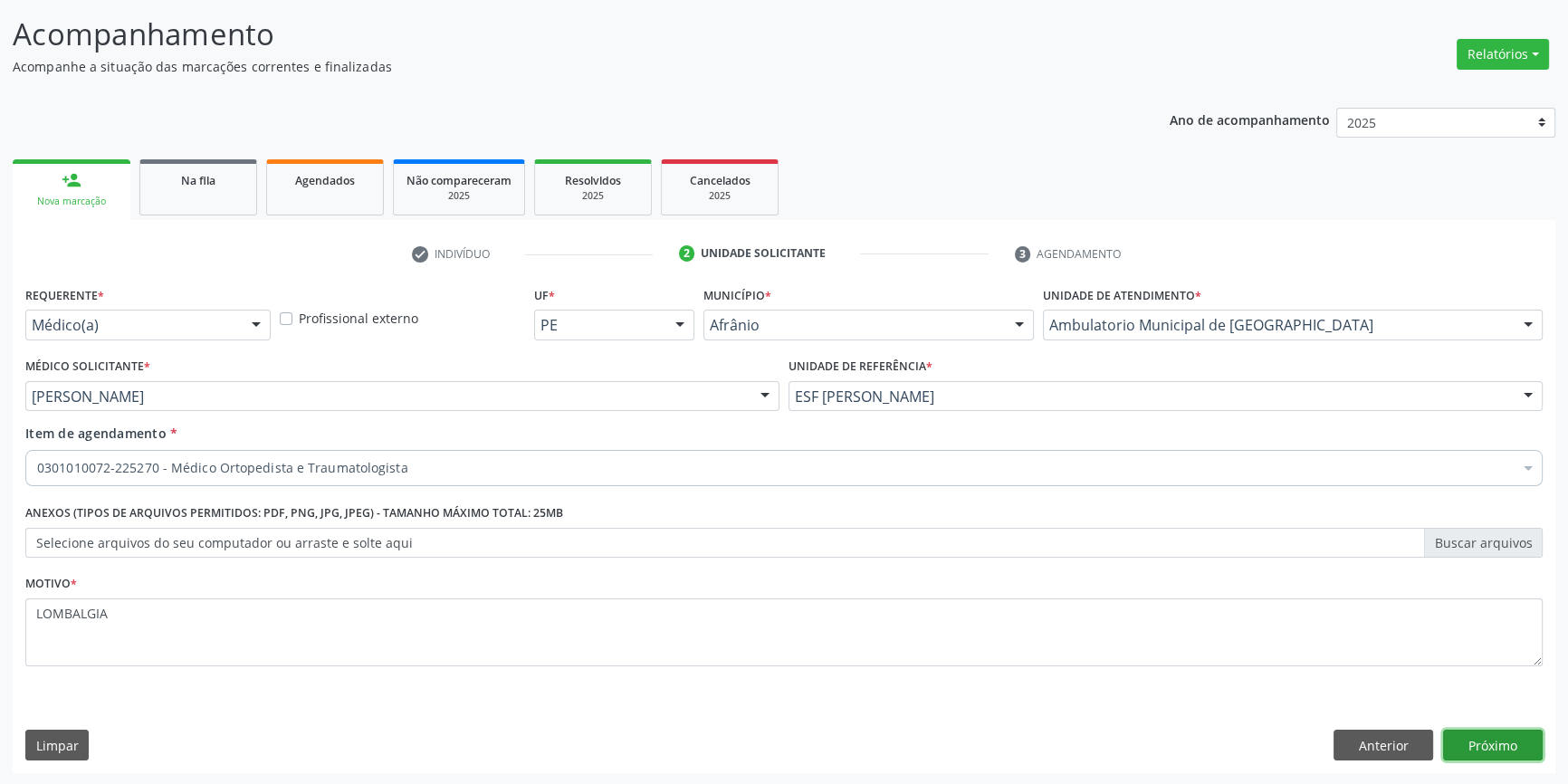
click at [1496, 733] on button "Próximo" at bounding box center [1493, 745] width 99 height 31
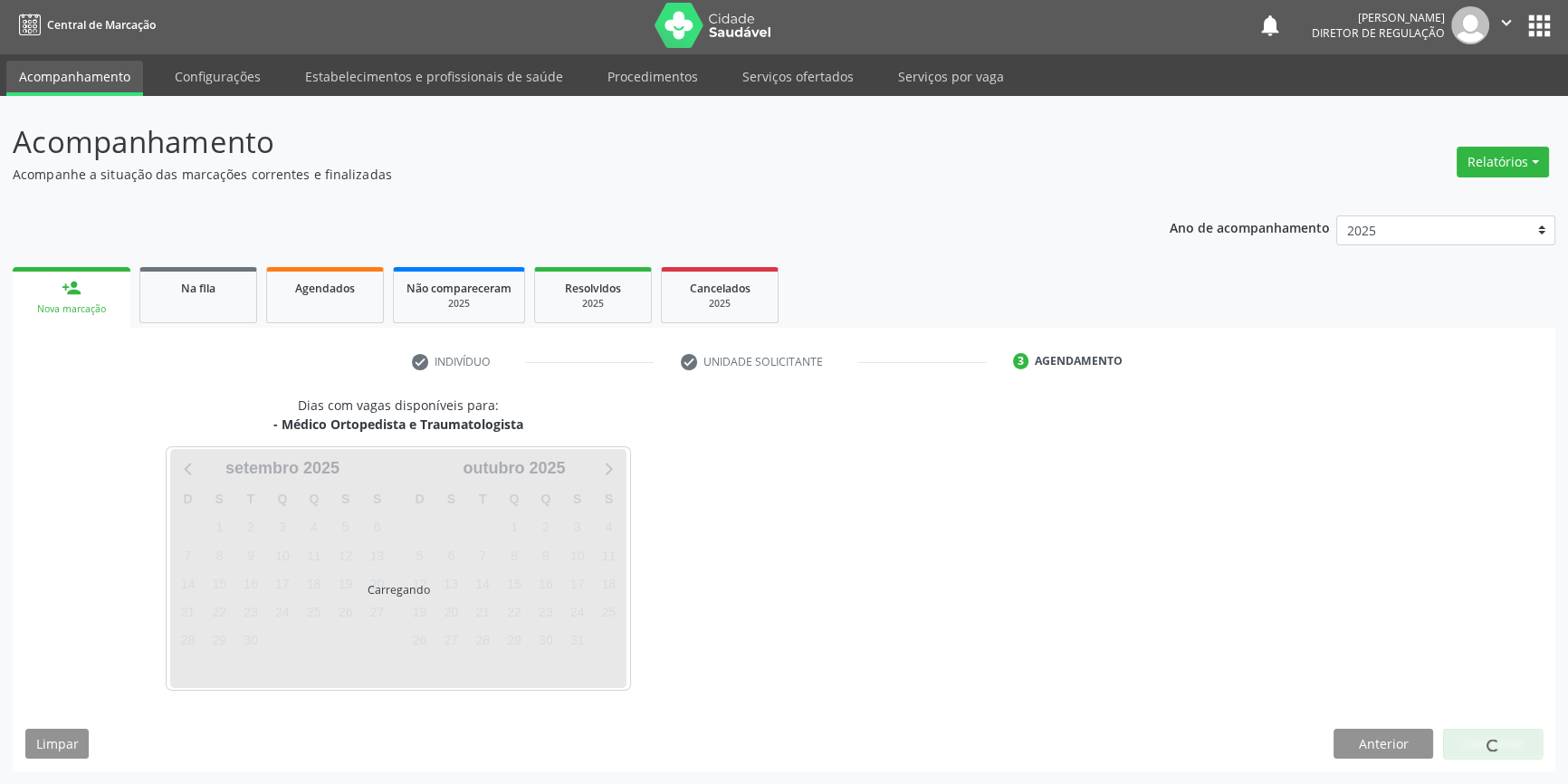
scroll to position [2, 0]
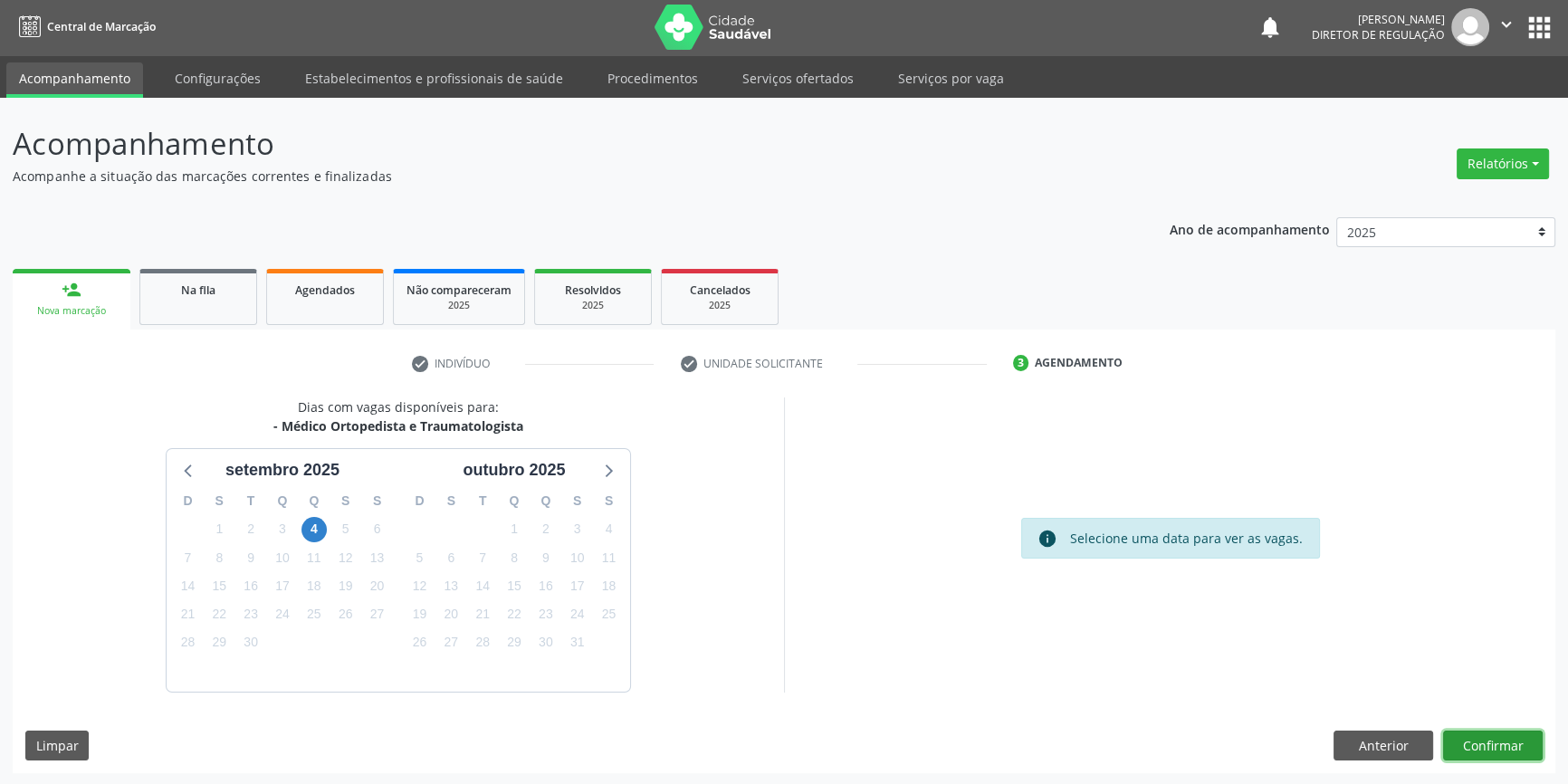
click at [1496, 731] on button "Confirmar" at bounding box center [1493, 746] width 99 height 31
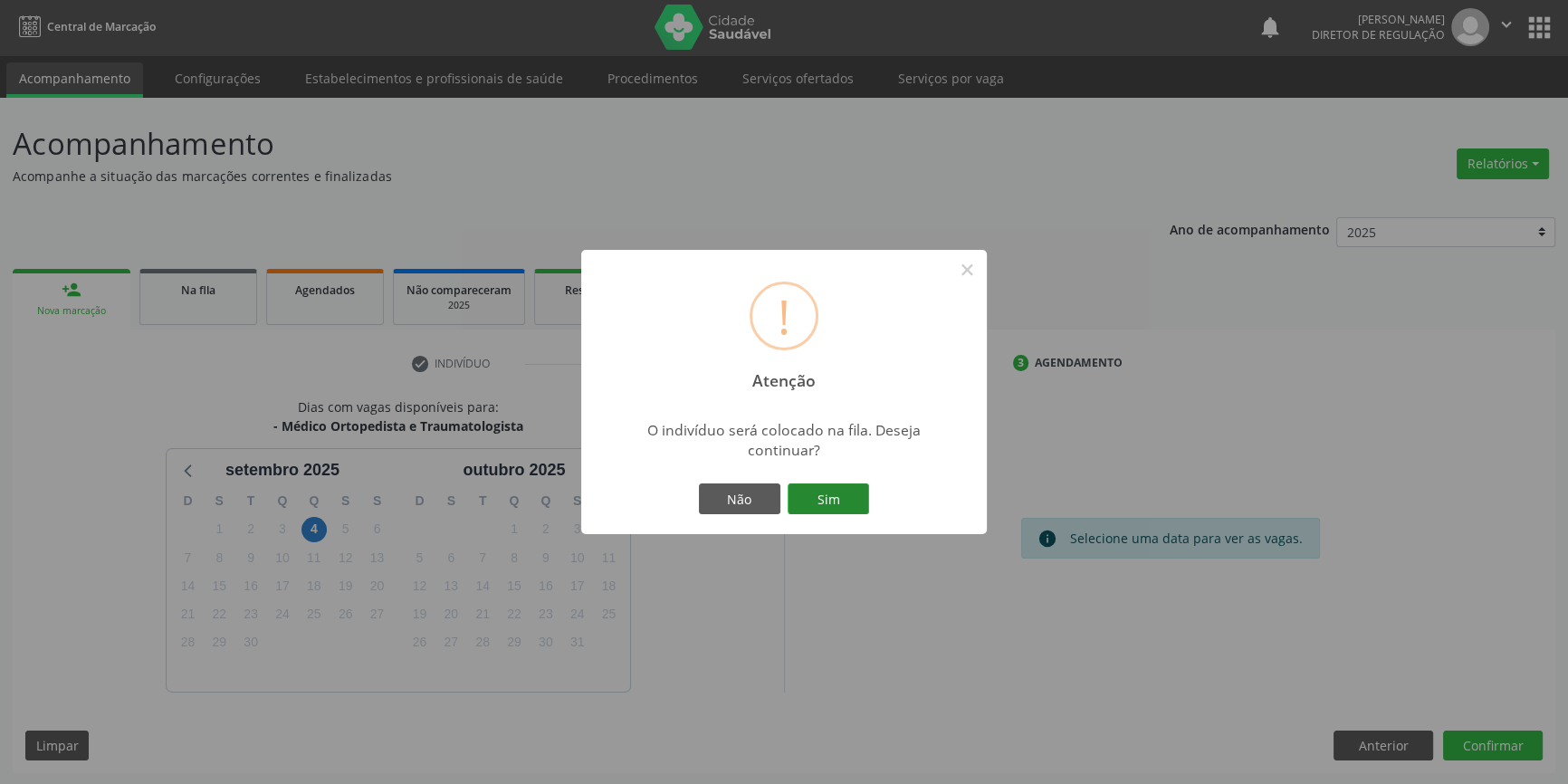
click at [846, 497] on button "Sim" at bounding box center [828, 499] width 82 height 31
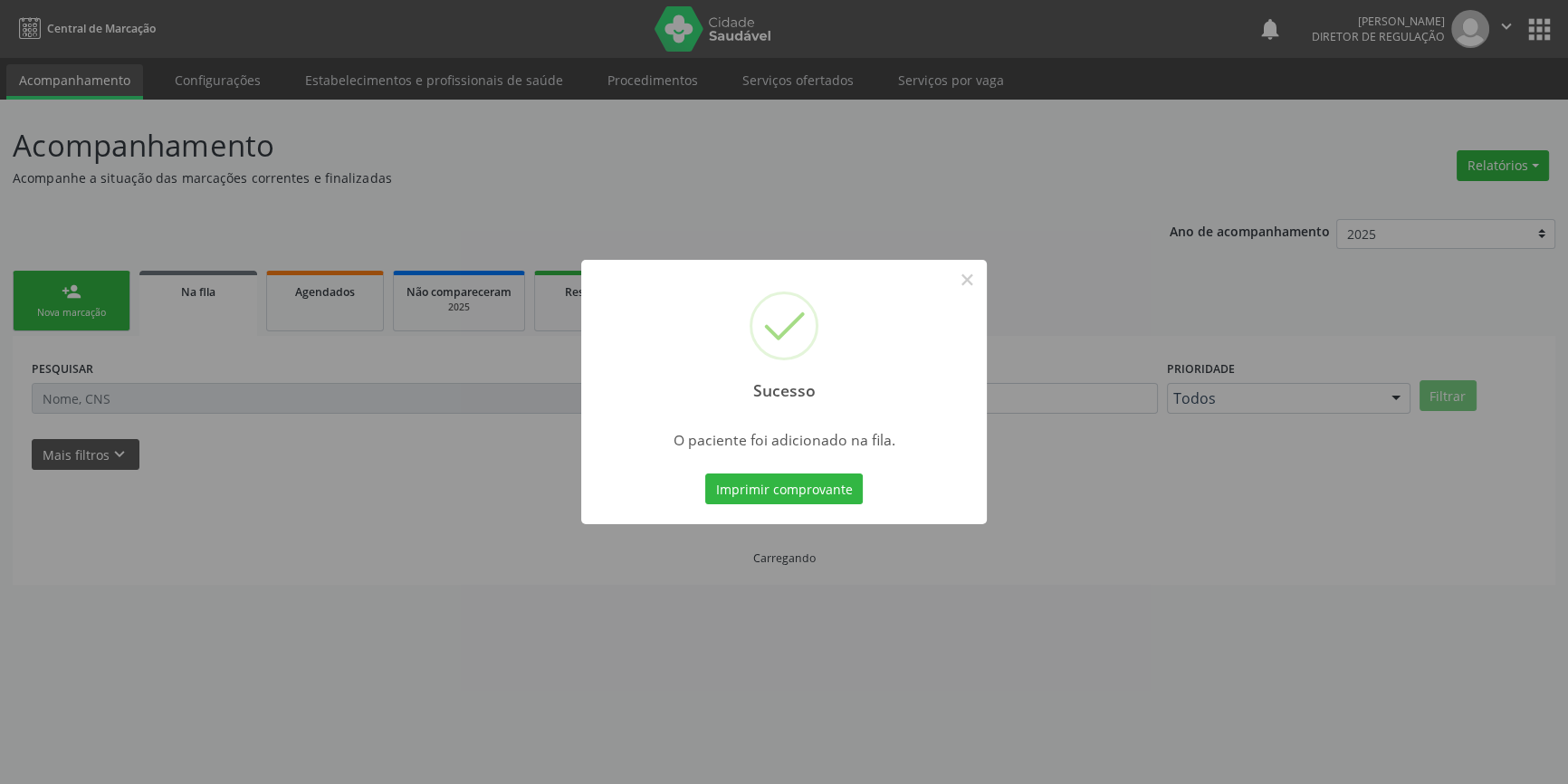
scroll to position [0, 0]
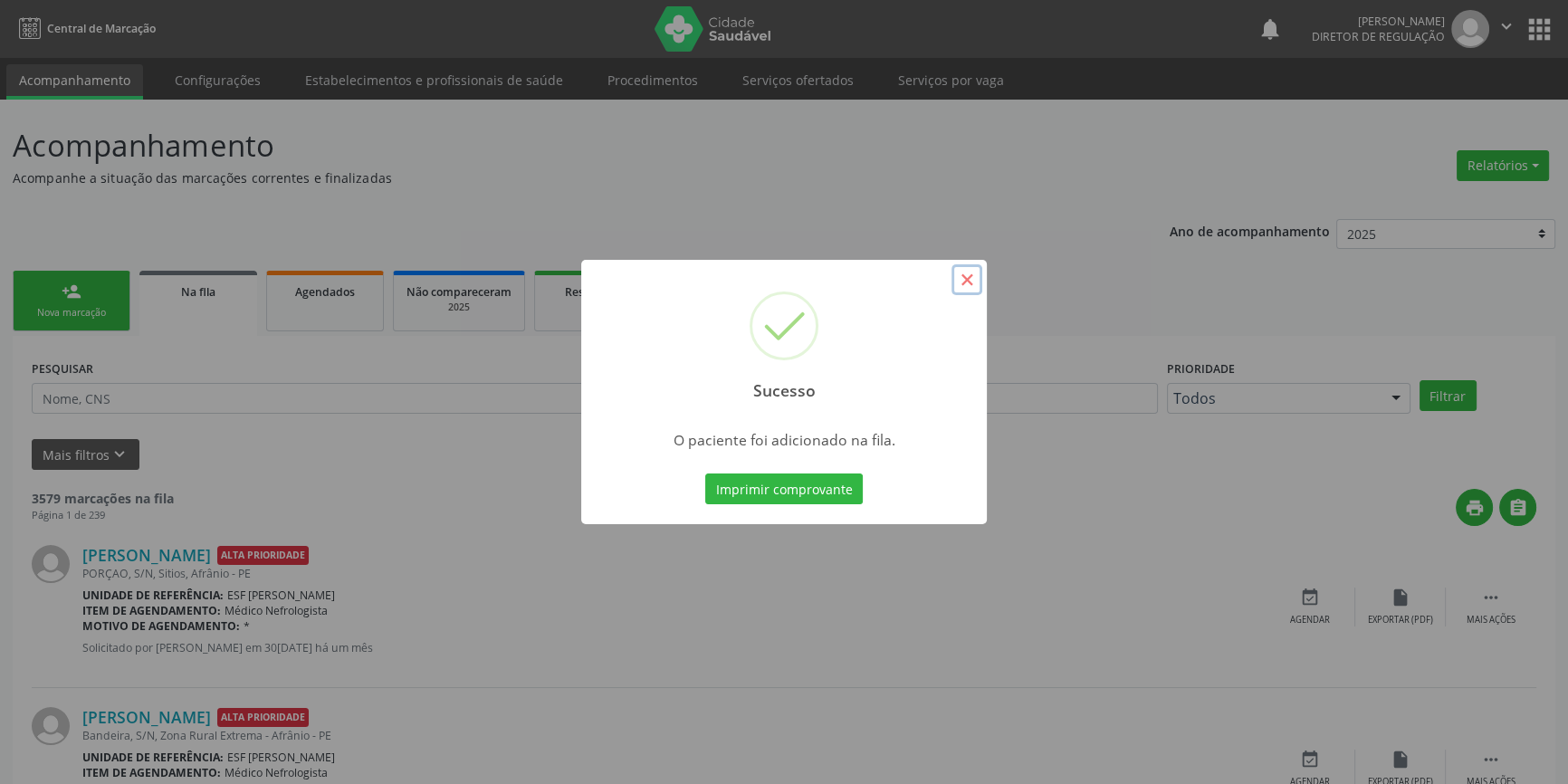
click at [975, 280] on button "×" at bounding box center [967, 280] width 31 height 31
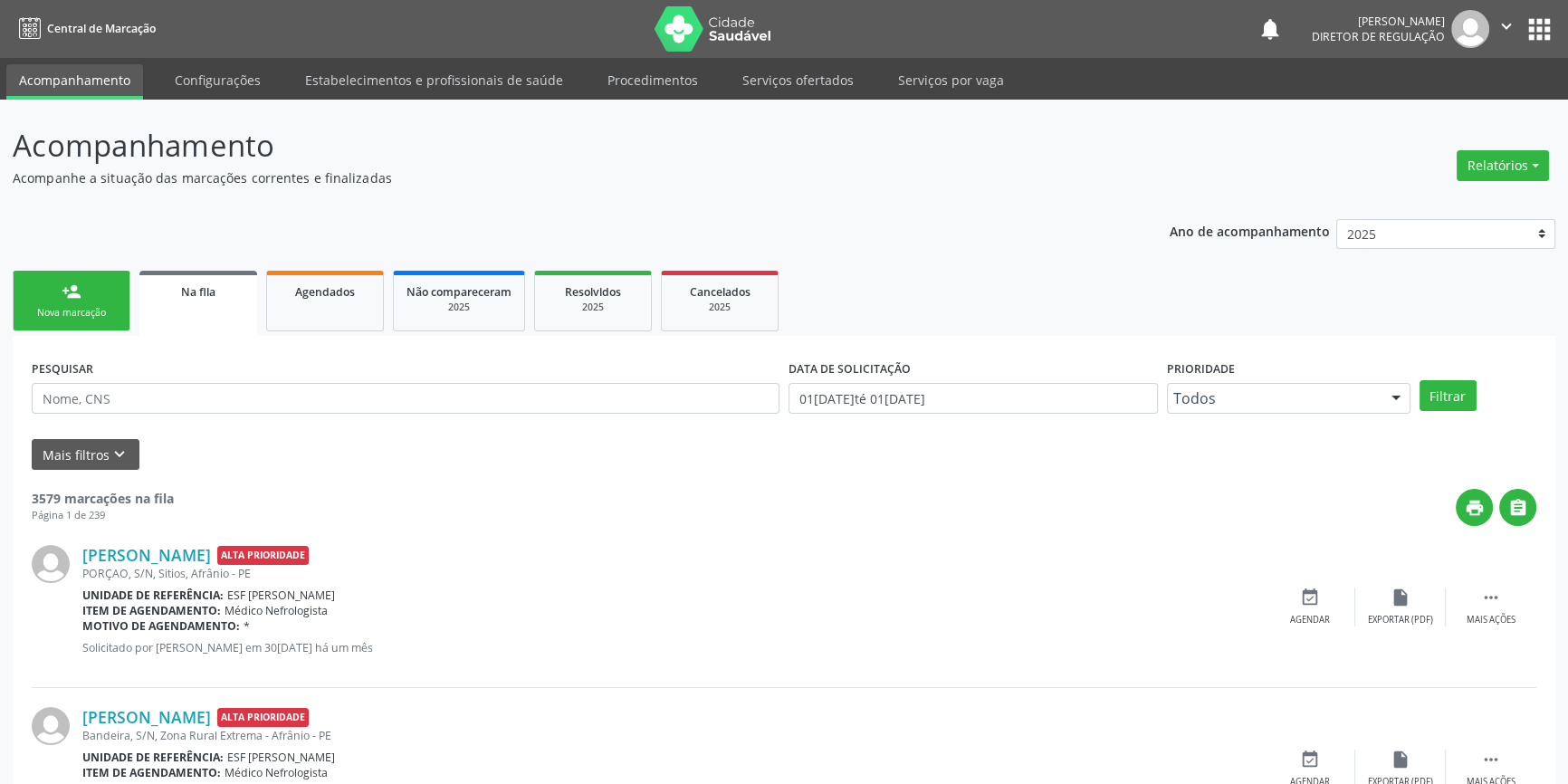
click at [90, 292] on link "person_add Nova marcação" at bounding box center [71, 301] width 118 height 60
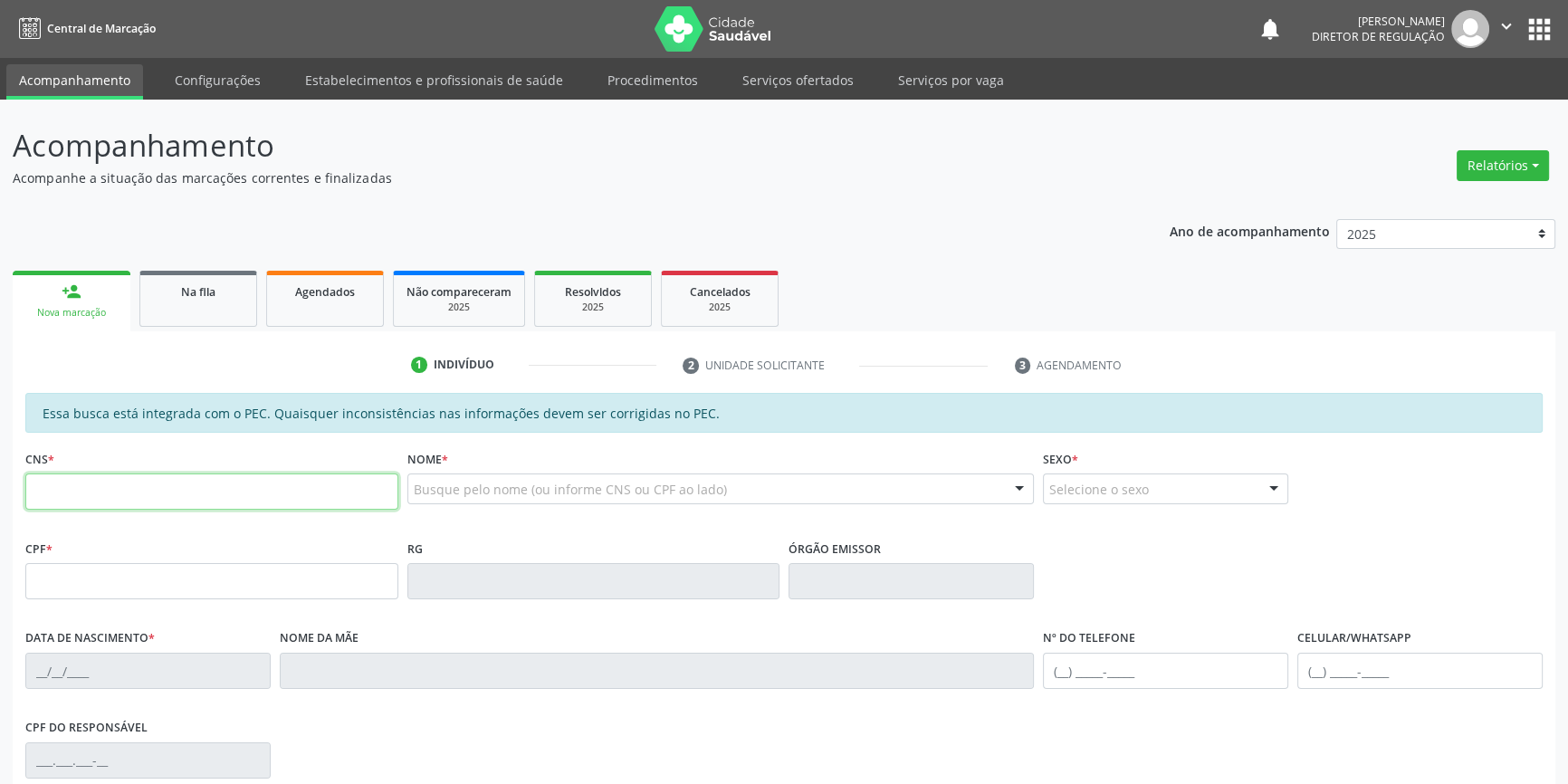
click at [227, 486] on input "text" at bounding box center [211, 491] width 373 height 36
type input "703 5040 9159 4330"
type input "105.757.204-76"
type input "08/03/1994"
type input "Mônica da Purificacão Nunes"
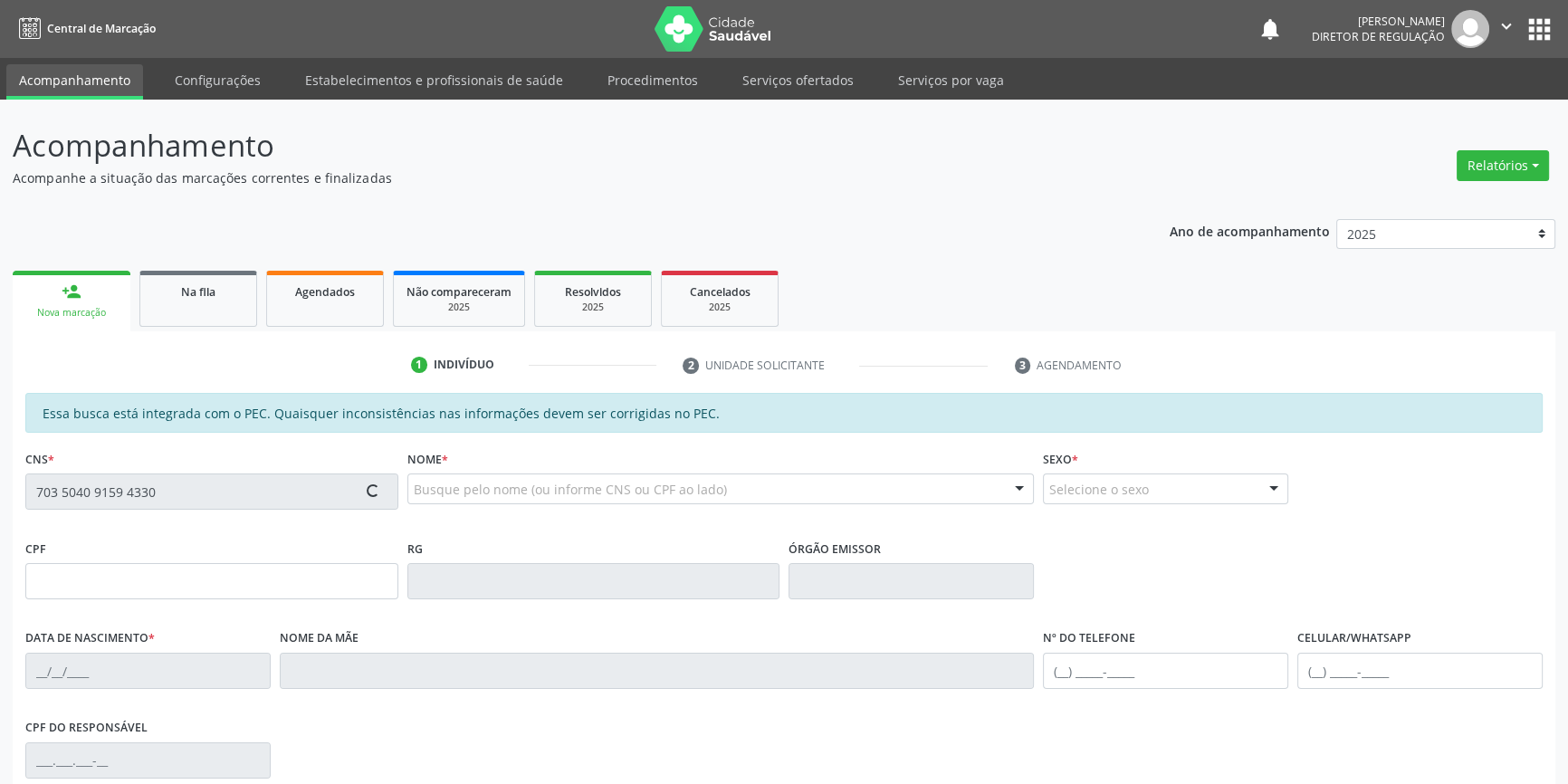
type input "(87) 98812-5972"
type input "S/N"
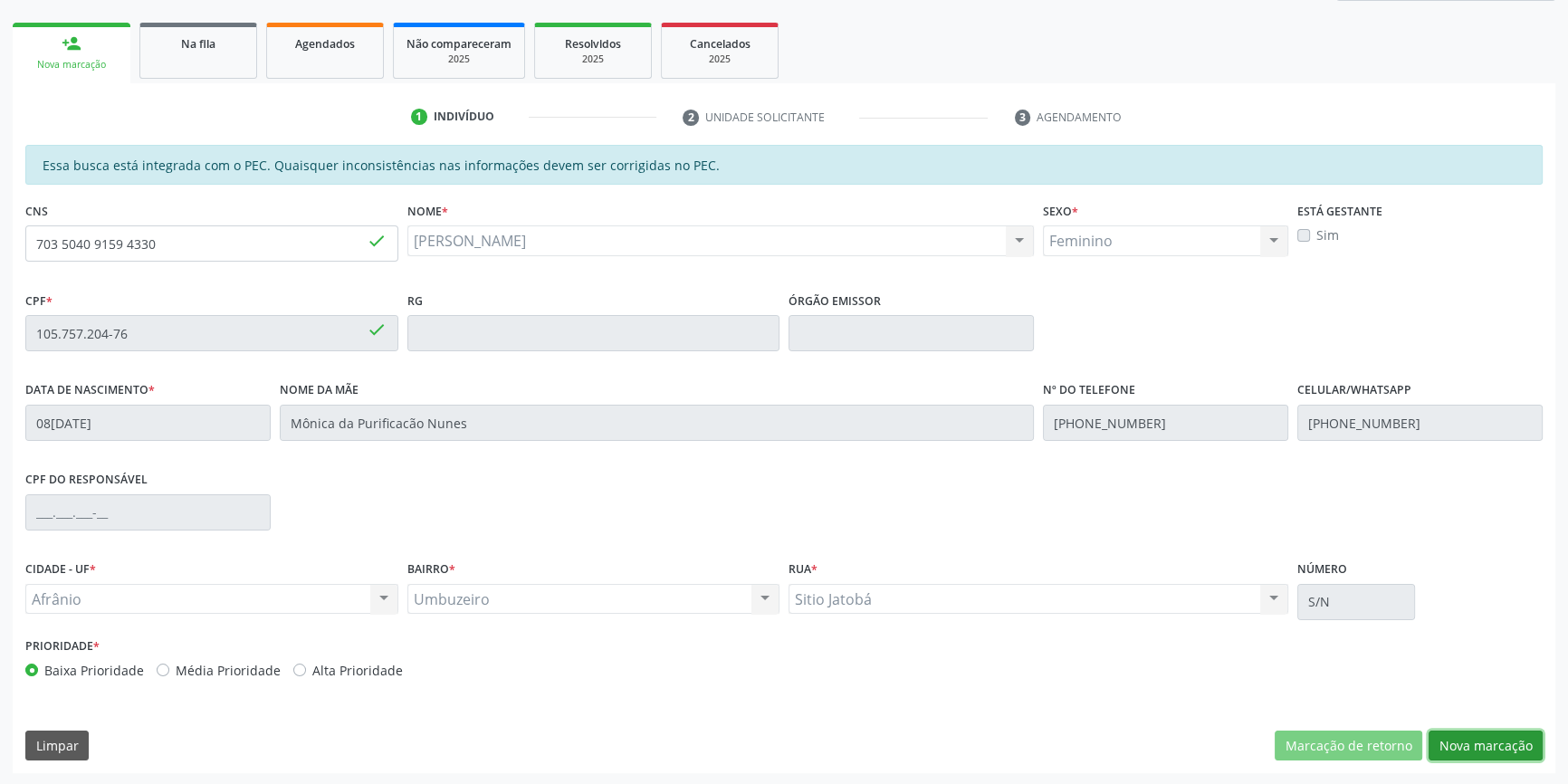
click at [1486, 738] on button "Nova marcação" at bounding box center [1485, 746] width 114 height 31
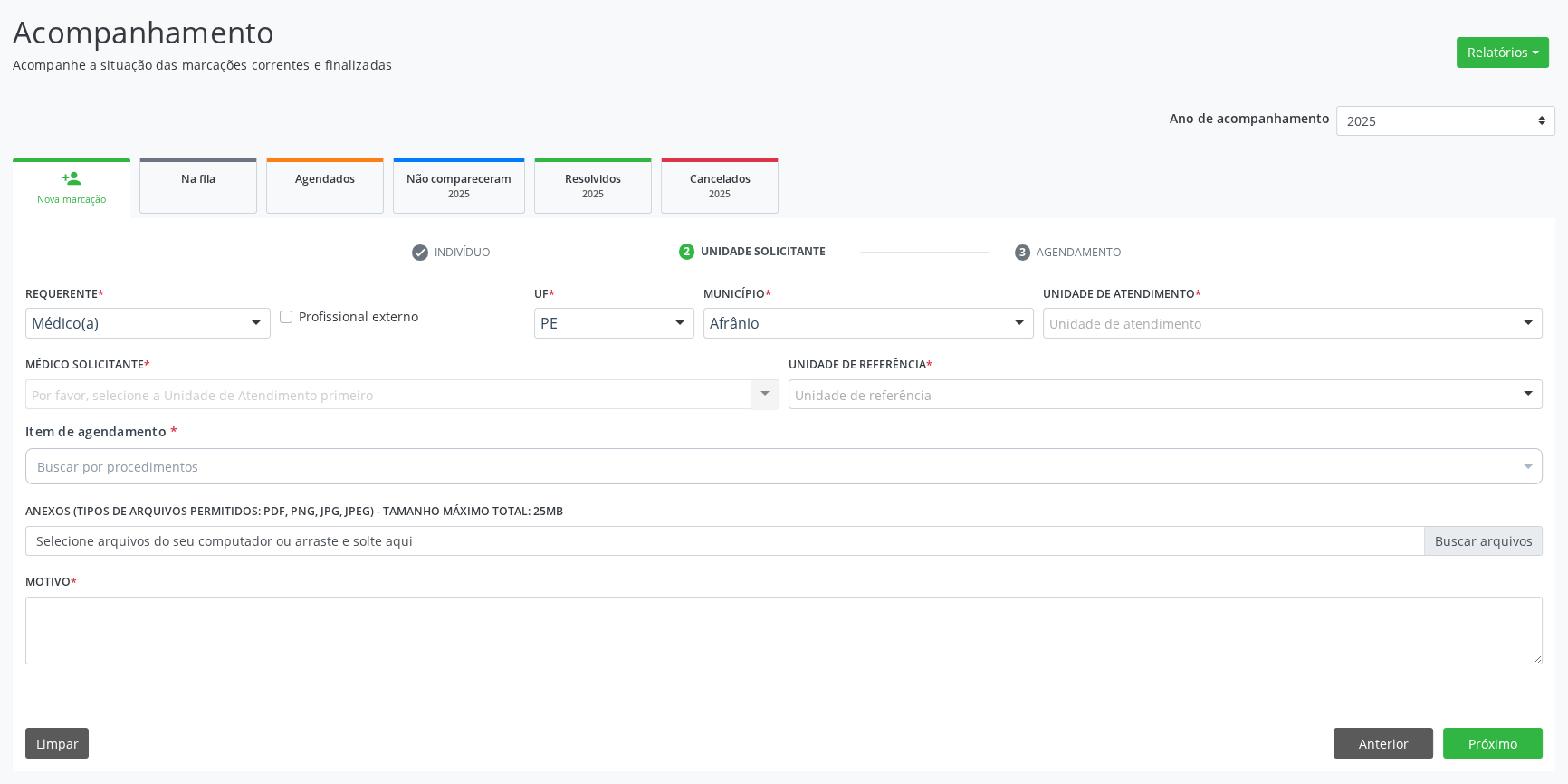
scroll to position [111, 0]
click at [1204, 326] on div "Unidade de atendimento" at bounding box center [1294, 325] width 500 height 31
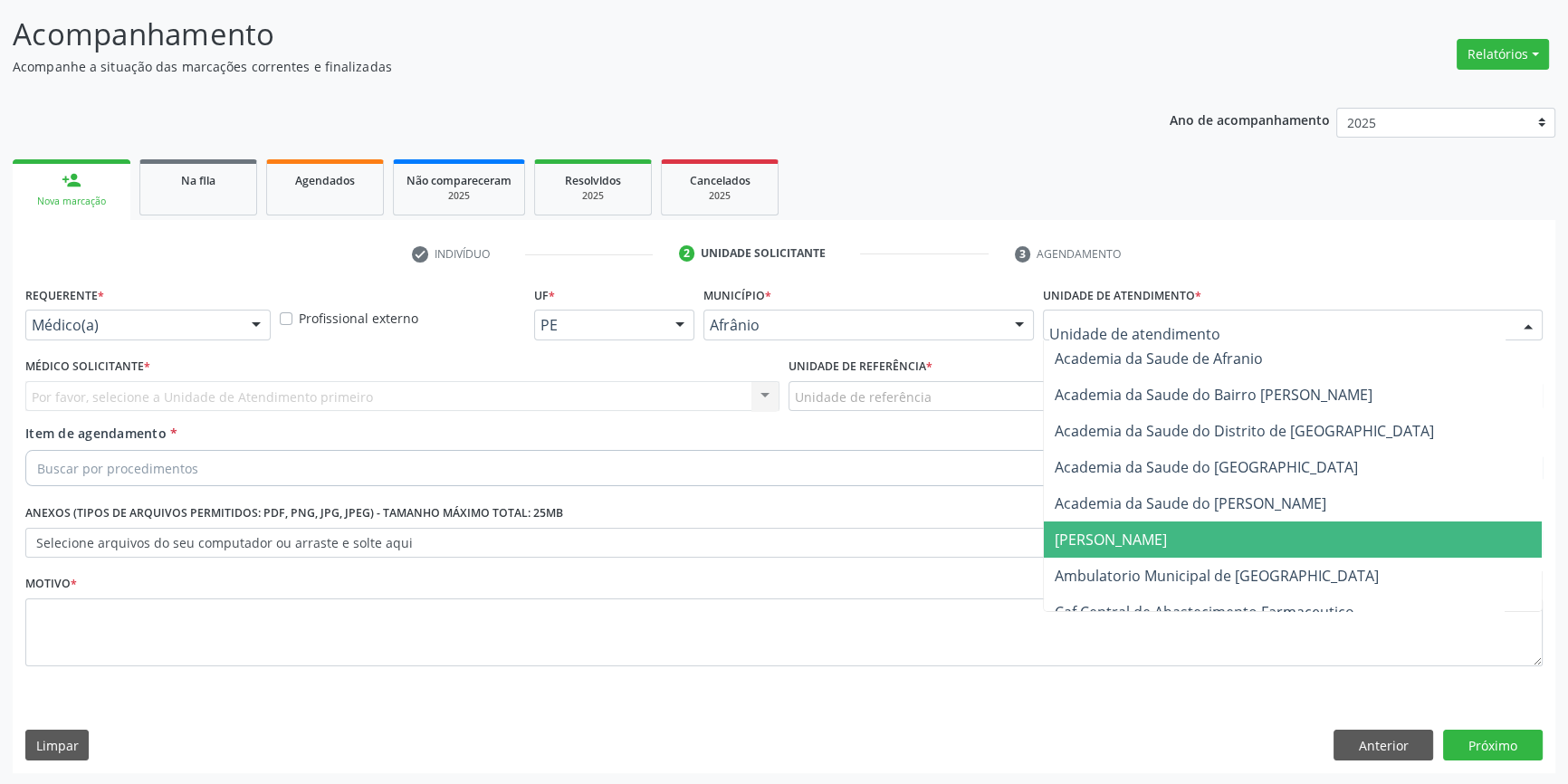
click at [1179, 566] on span "Ambulatorio Municipal de [GEOGRAPHIC_DATA]" at bounding box center [1217, 575] width 324 height 19
click at [955, 391] on div "Unidade de referência" at bounding box center [1165, 397] width 754 height 31
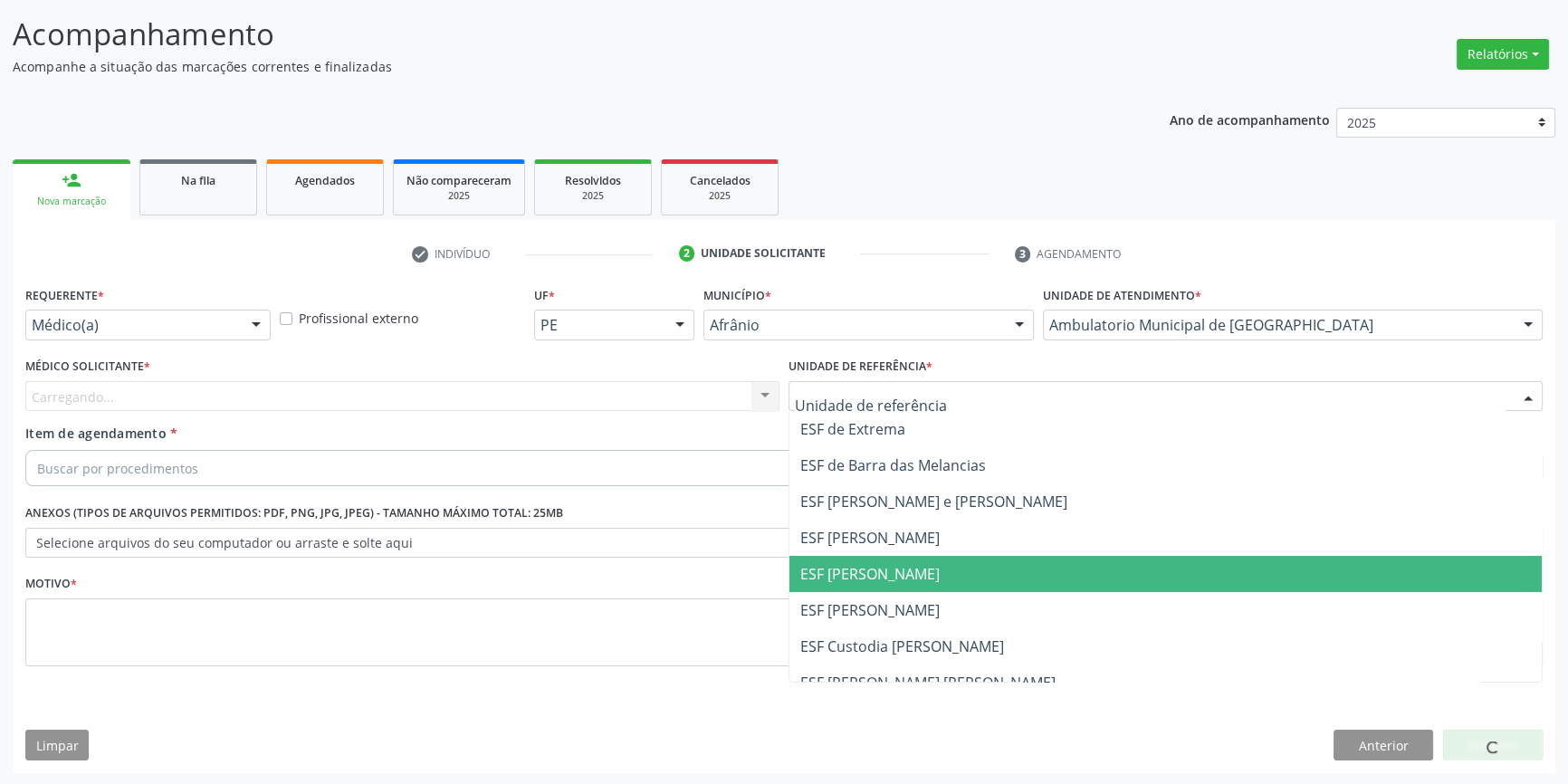
click at [907, 609] on span "ESF [PERSON_NAME]" at bounding box center [1165, 609] width 752 height 36
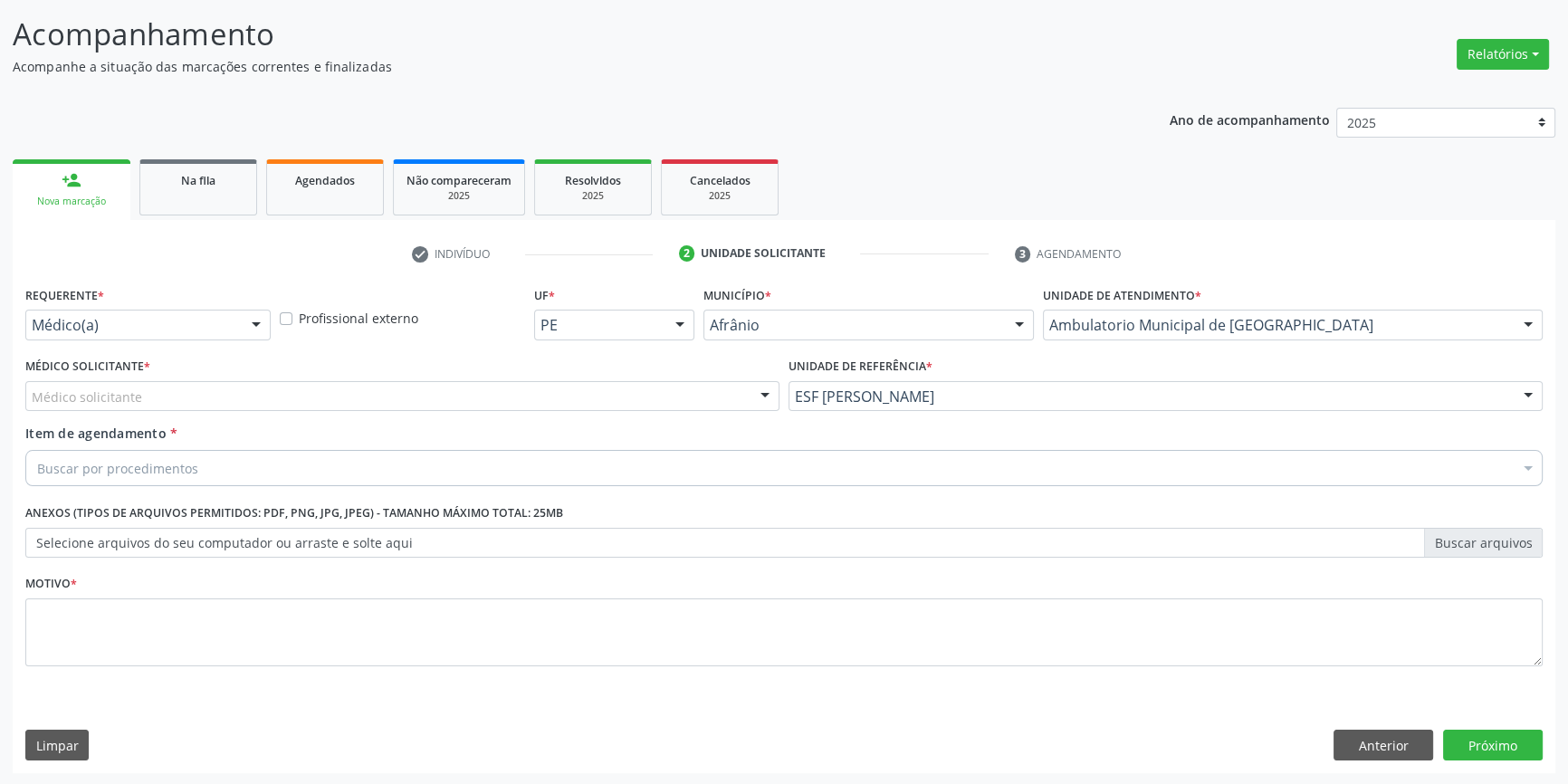
click at [529, 396] on div "Médico solicitante" at bounding box center [402, 397] width 754 height 31
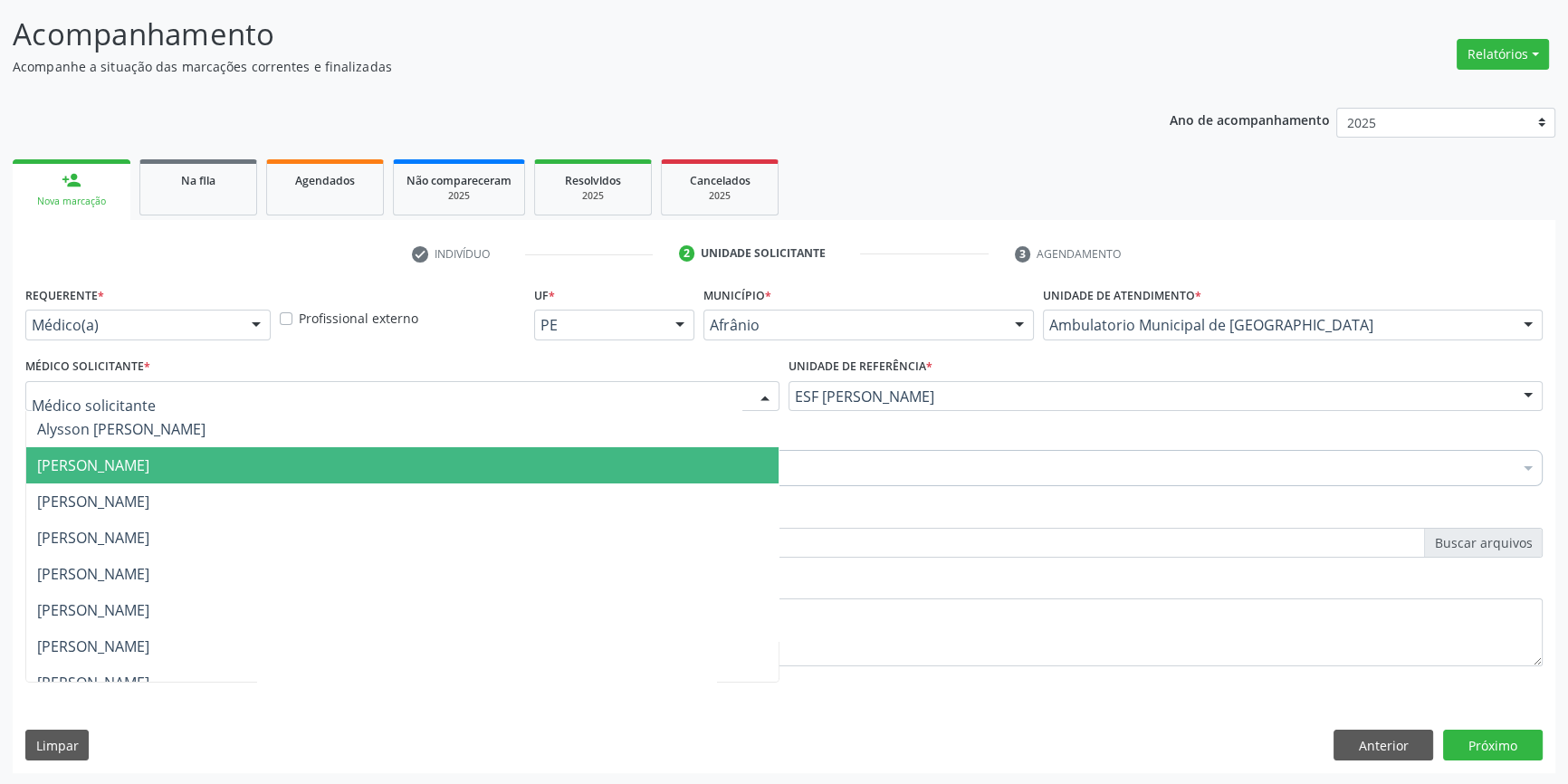
click at [343, 454] on span "[PERSON_NAME]" at bounding box center [402, 465] width 752 height 36
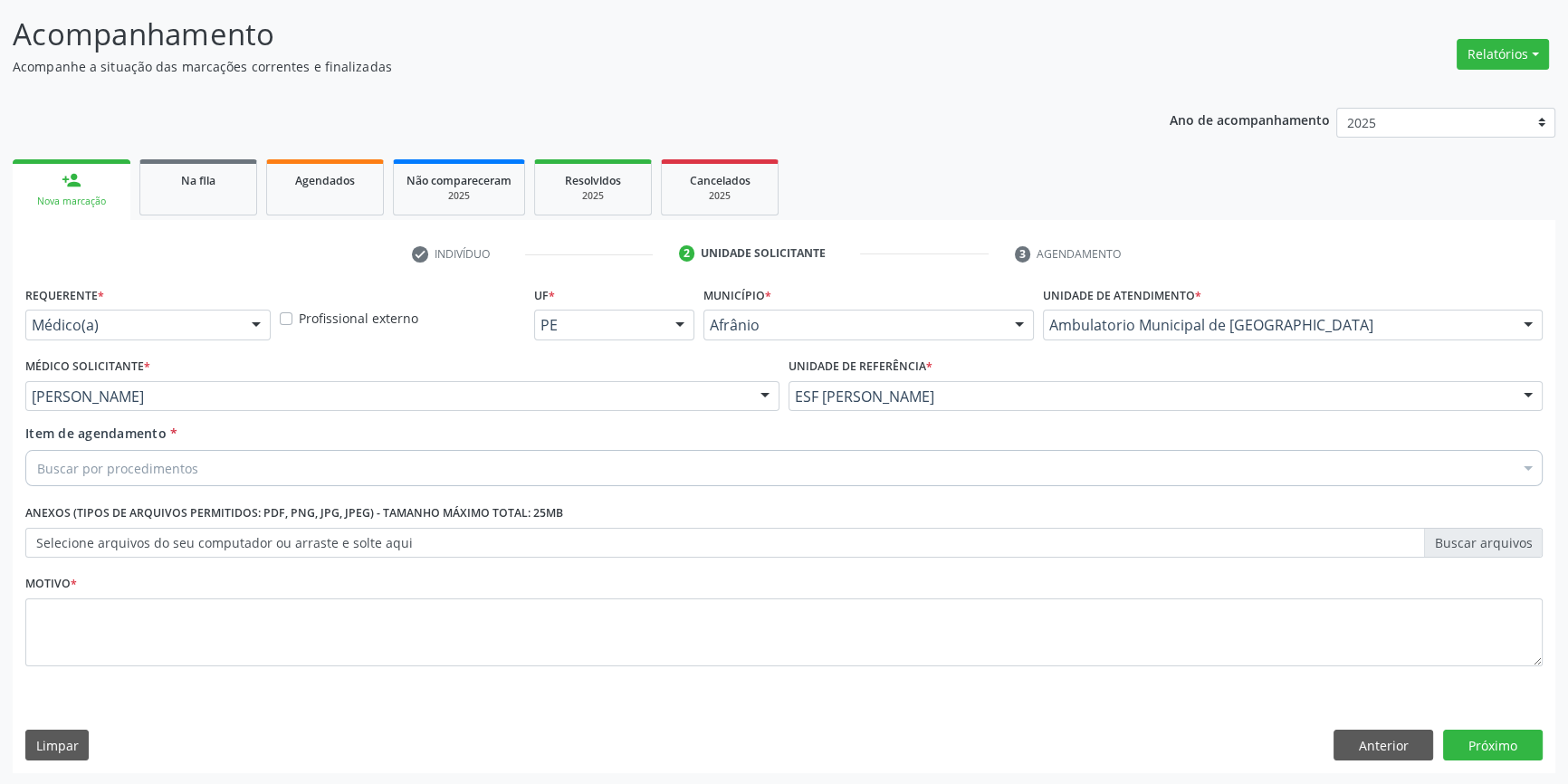
click at [330, 459] on div "Requerente * Médico(a) Médico(a) Enfermeiro(a) Paciente Nenhum resultado encont…" at bounding box center [784, 485] width 1517 height 410
click at [314, 464] on div "Buscar por procedimentos" at bounding box center [784, 467] width 1517 height 36
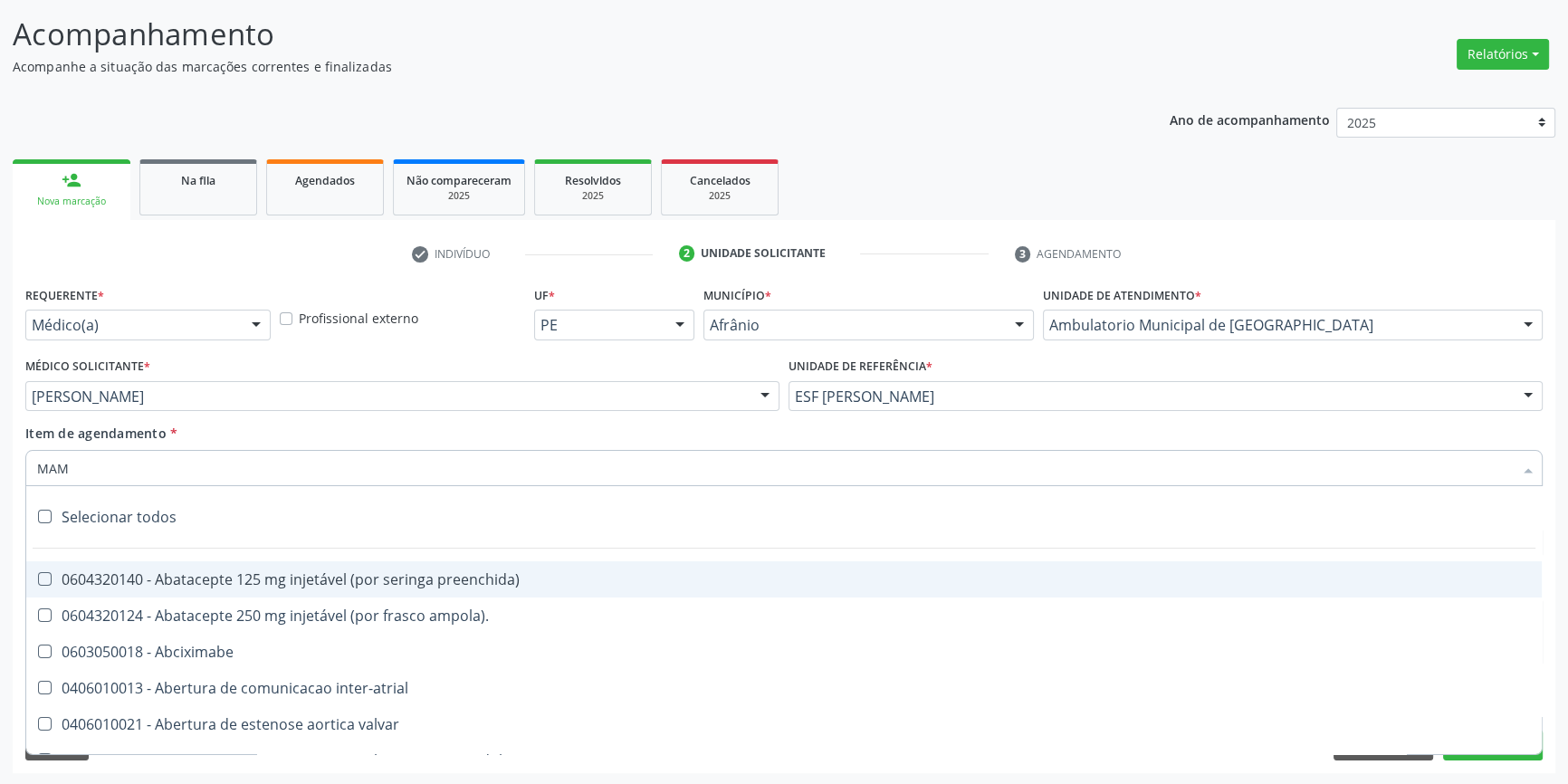
type input "MAMA"
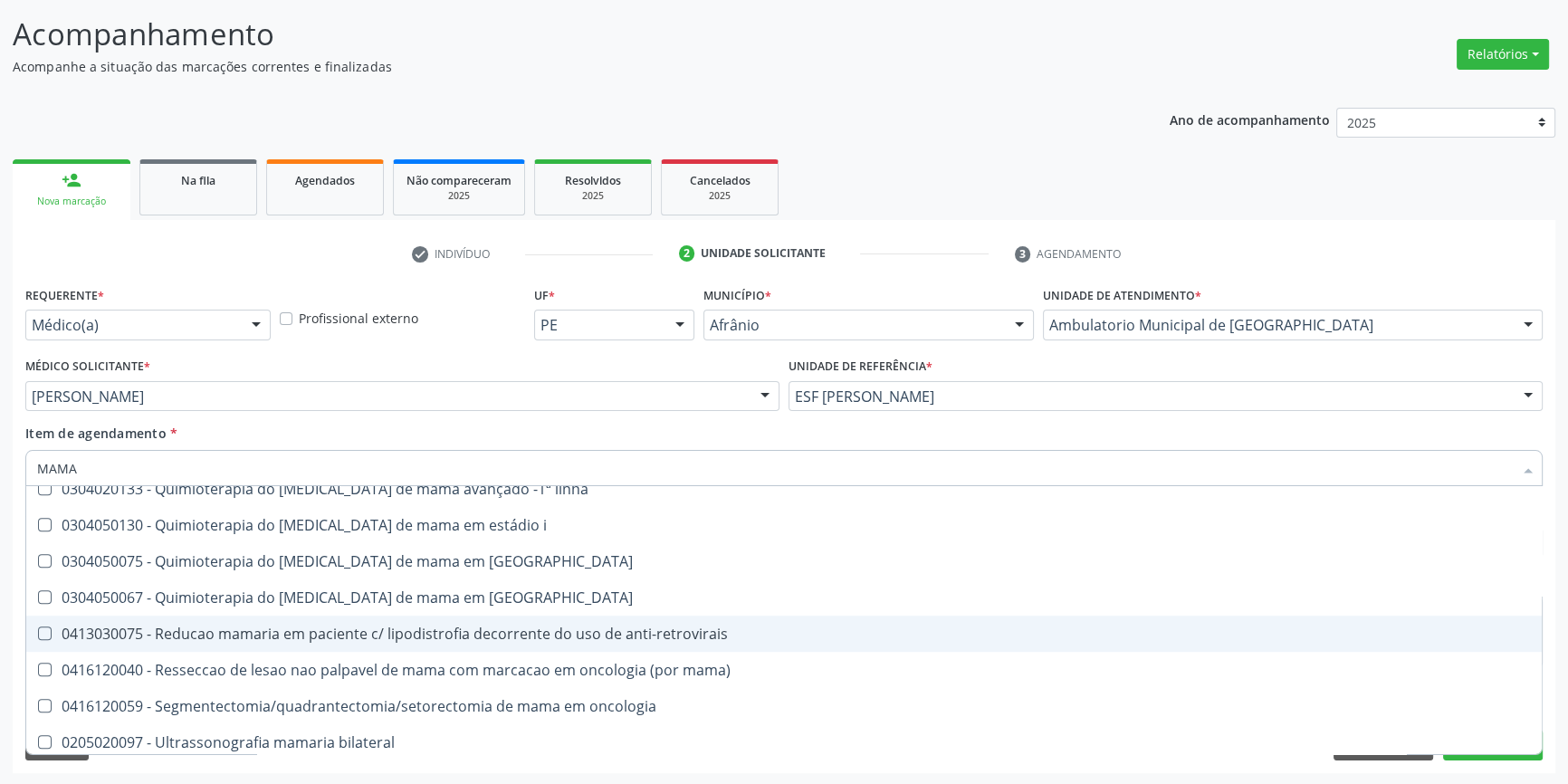
scroll to position [1505, 0]
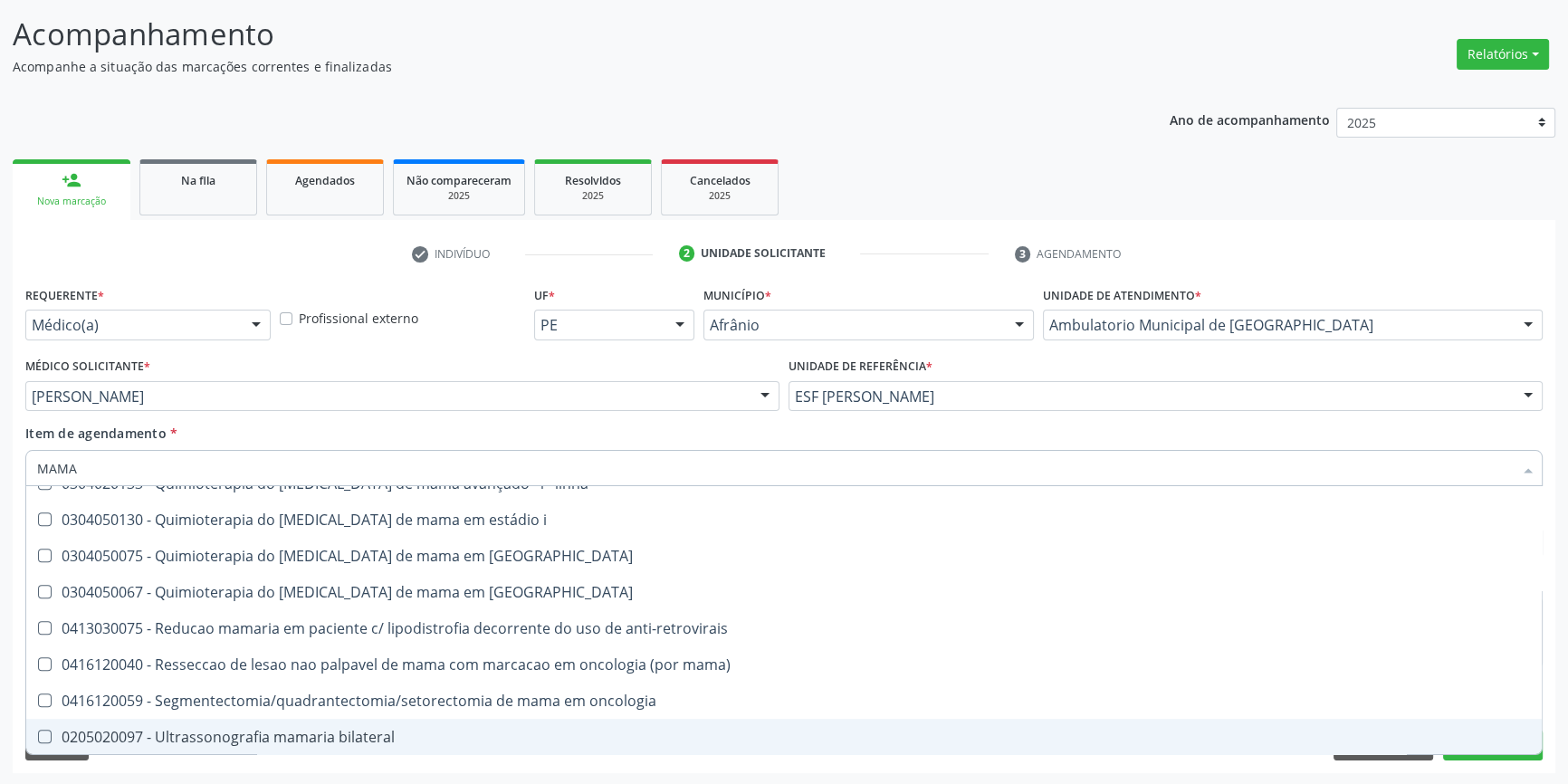
click at [272, 721] on span "0205020097 - Ultrassonografia mamaria bilateral" at bounding box center [784, 736] width 1515 height 36
checkbox bilateral "true"
click at [253, 758] on div "Limpar Anterior Próximo" at bounding box center [784, 745] width 1517 height 31
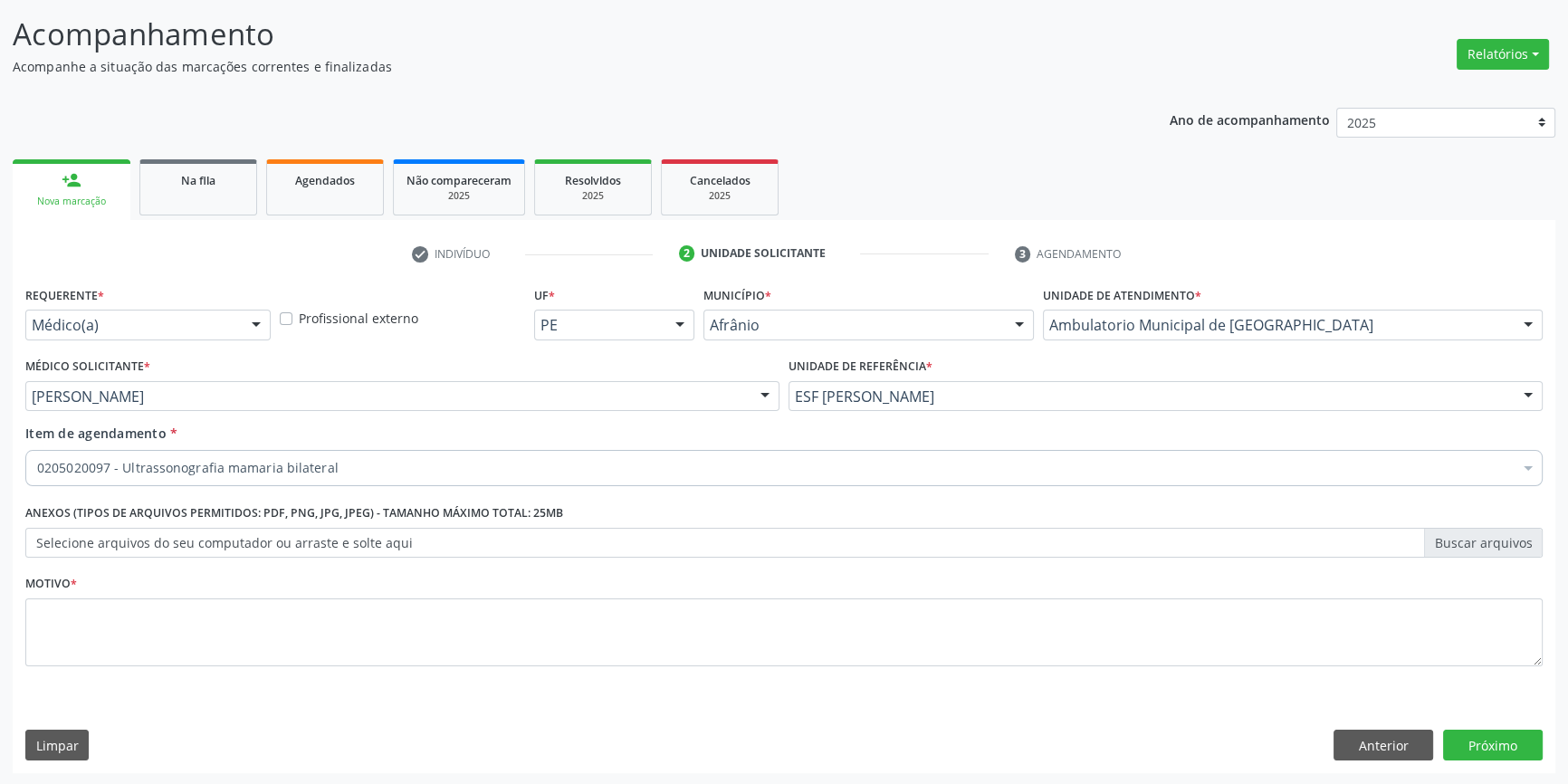
scroll to position [0, 0]
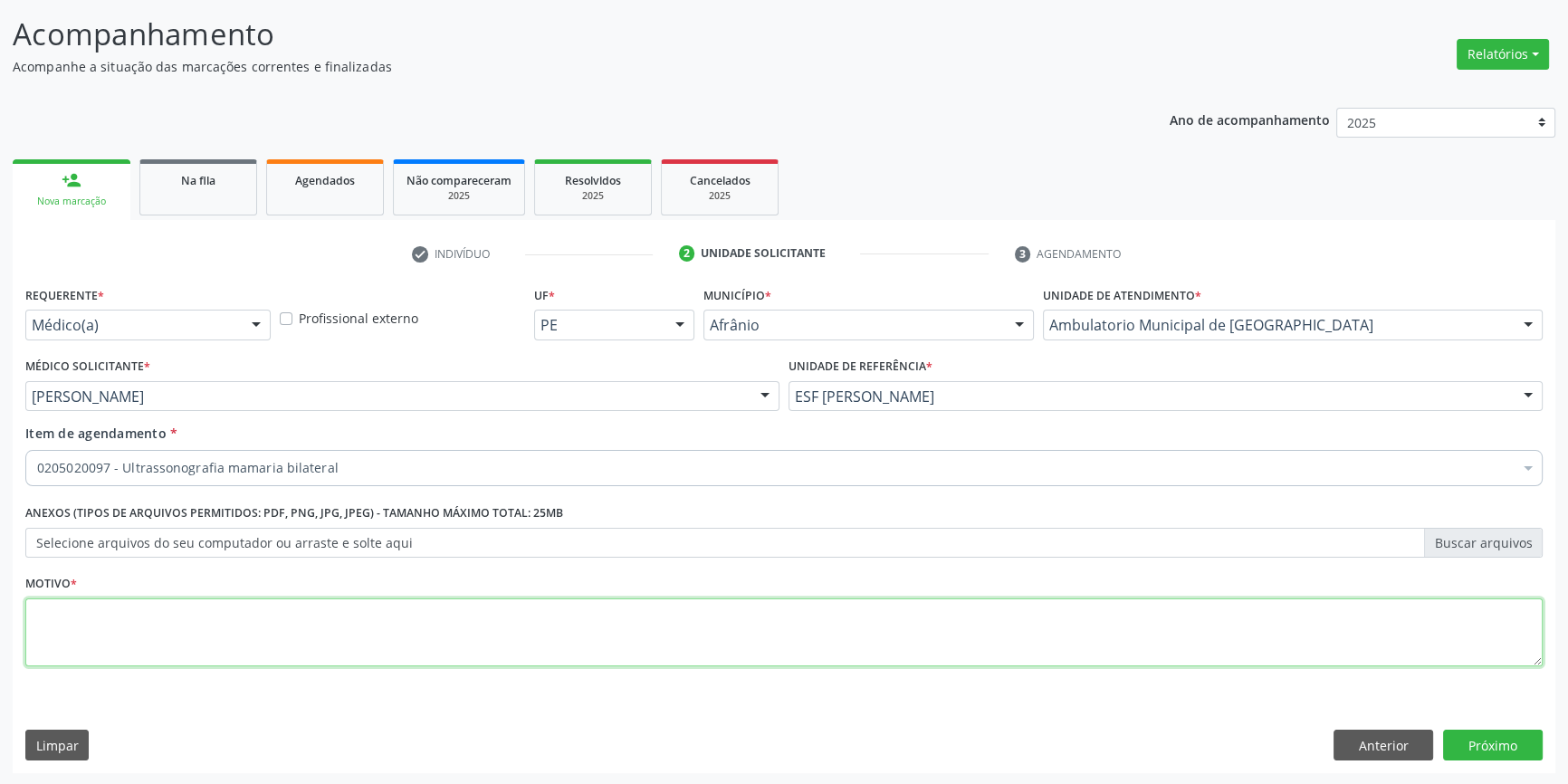
click at [194, 640] on textarea at bounding box center [784, 632] width 1517 height 69
type textarea "RASTREIO"
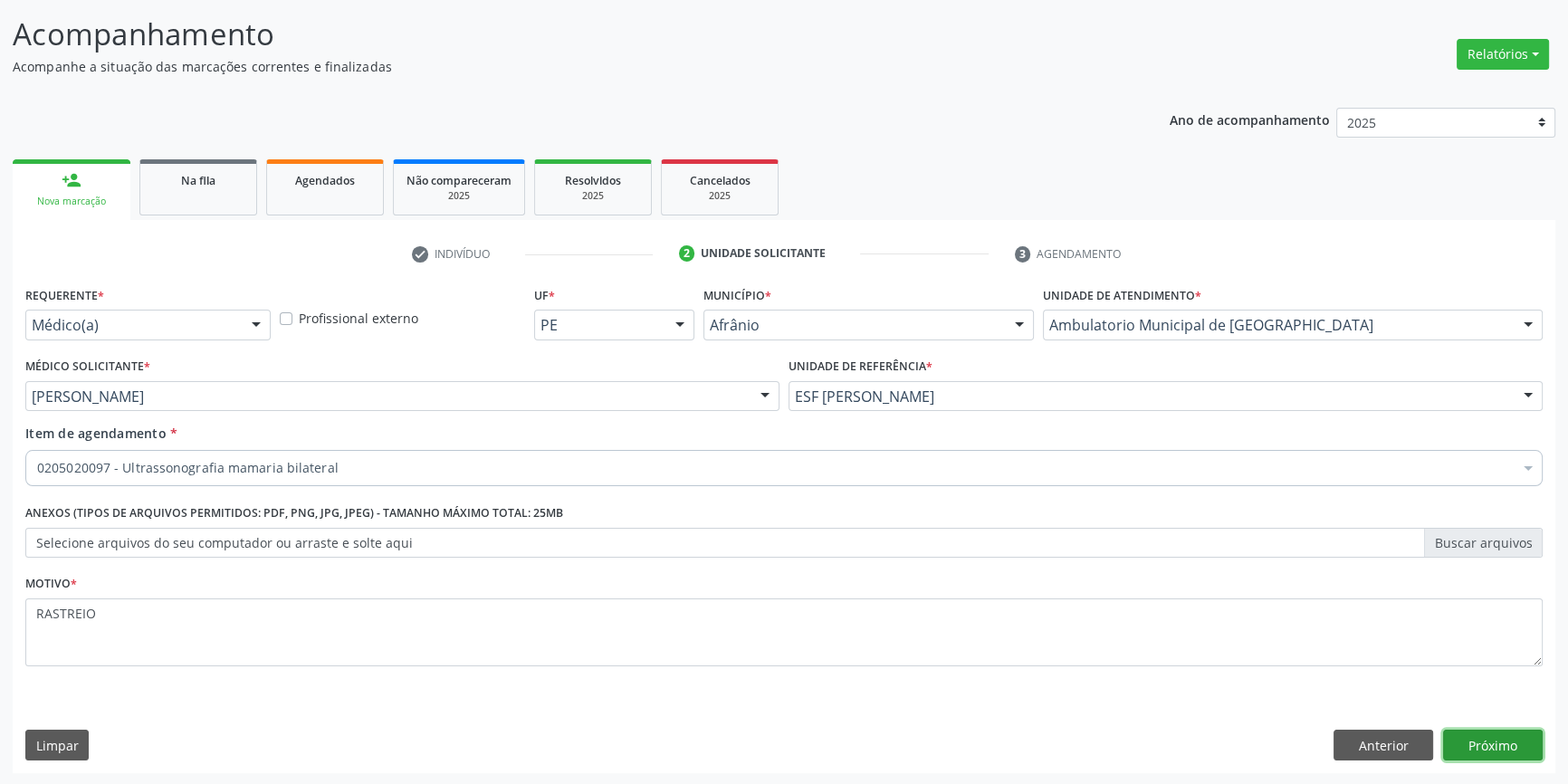
click at [1487, 736] on button "Próximo" at bounding box center [1493, 745] width 99 height 31
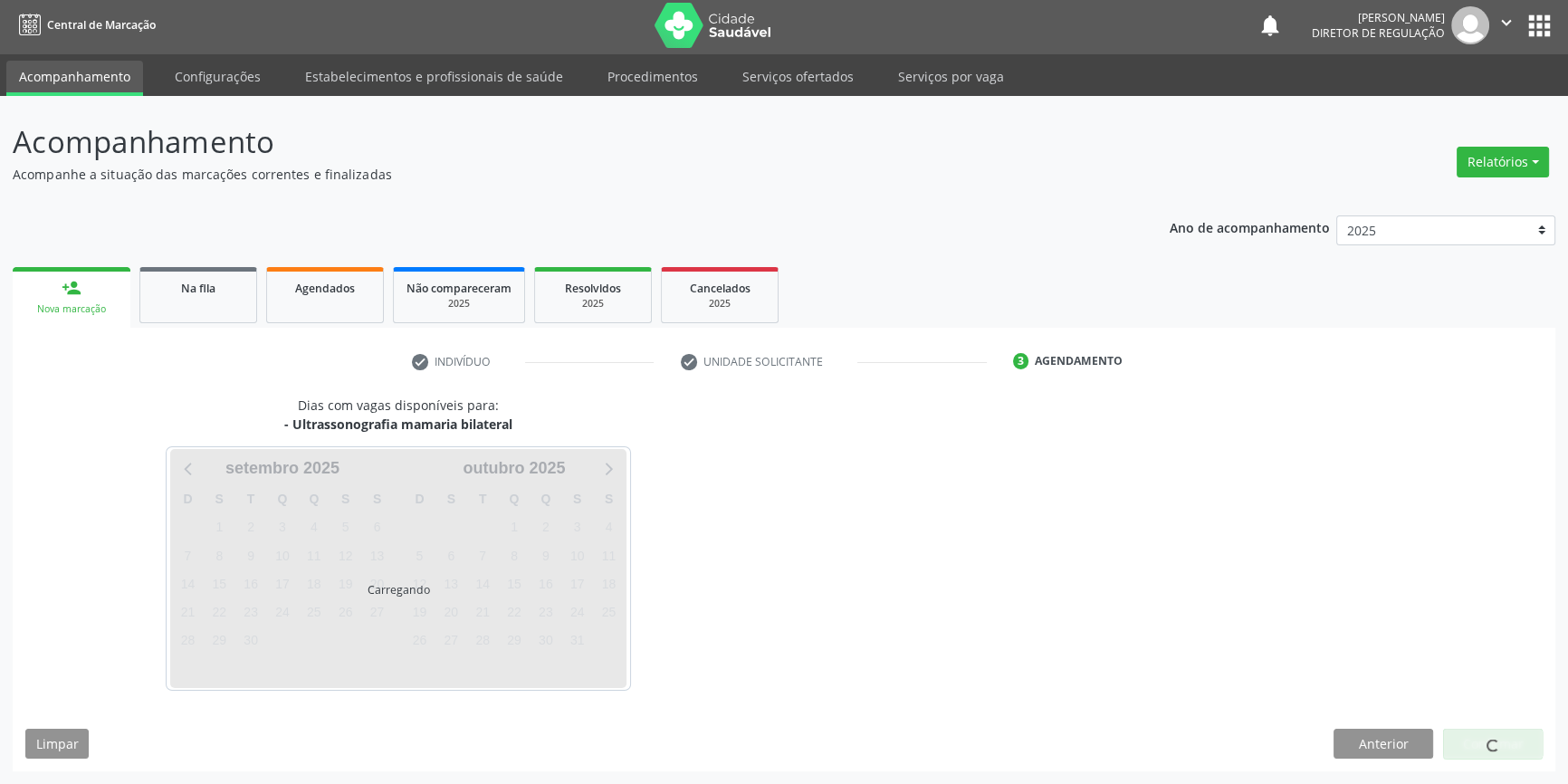
scroll to position [2, 0]
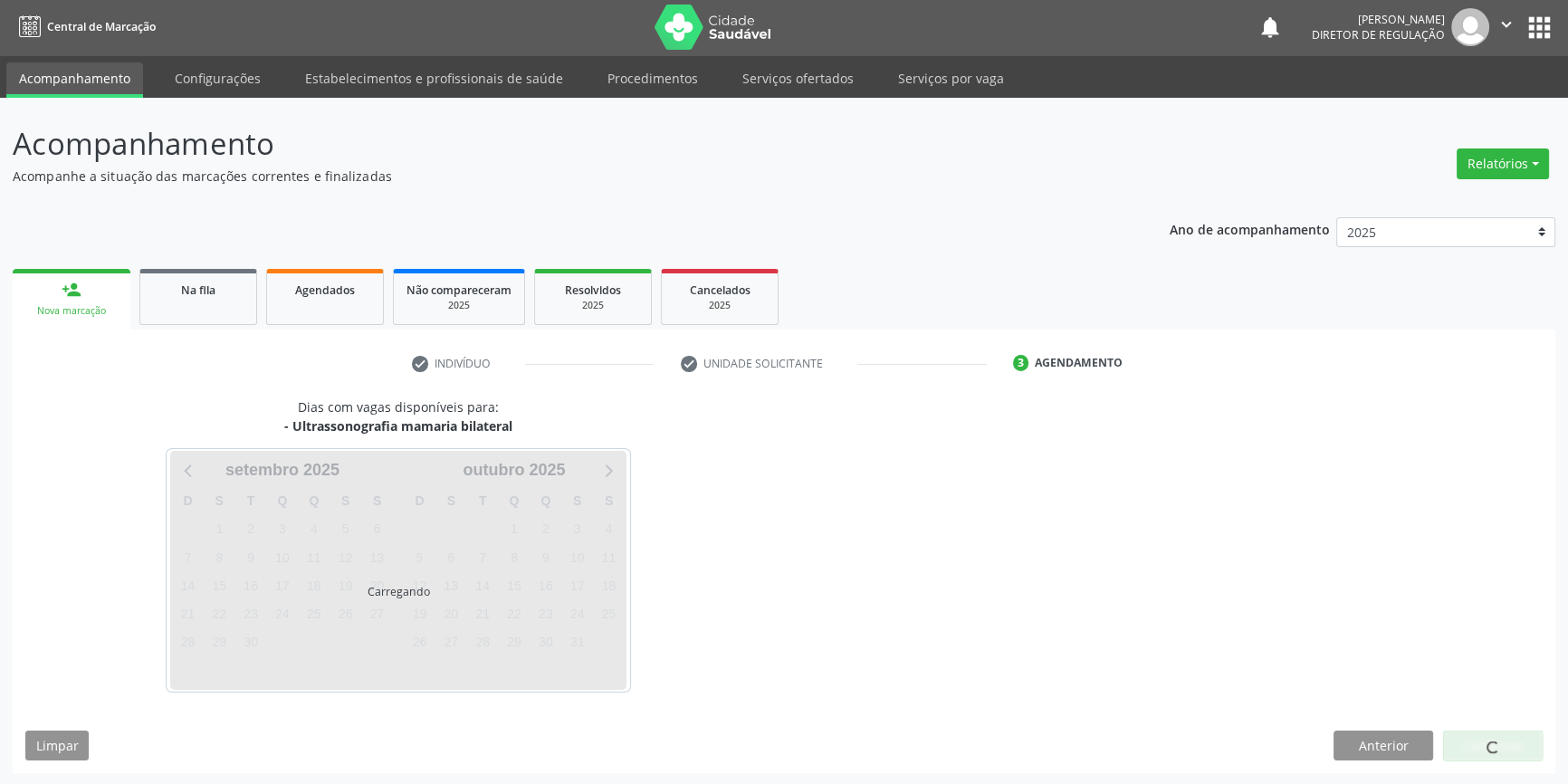
click at [1508, 742] on div at bounding box center [1493, 746] width 99 height 31
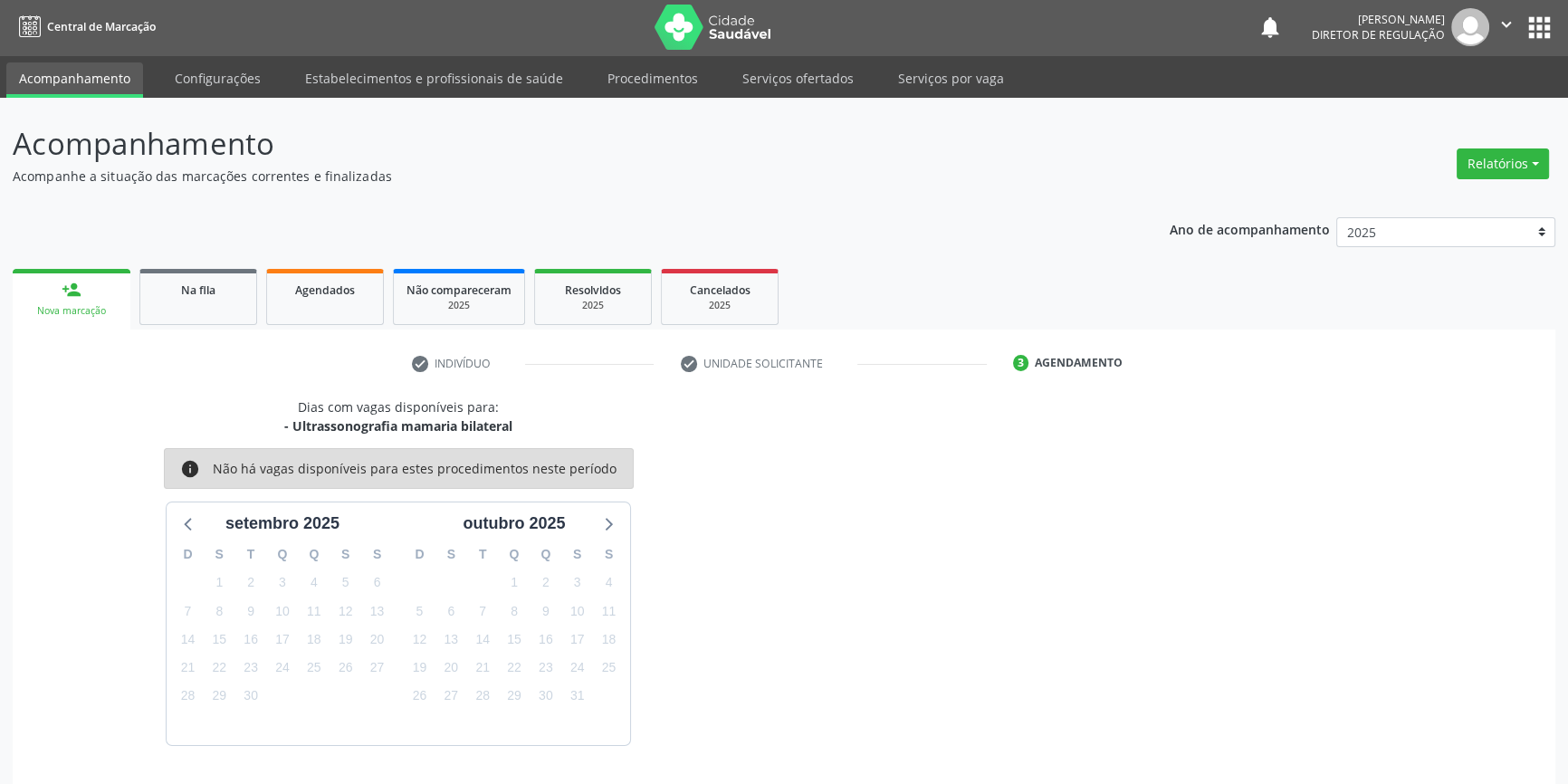
scroll to position [55, 0]
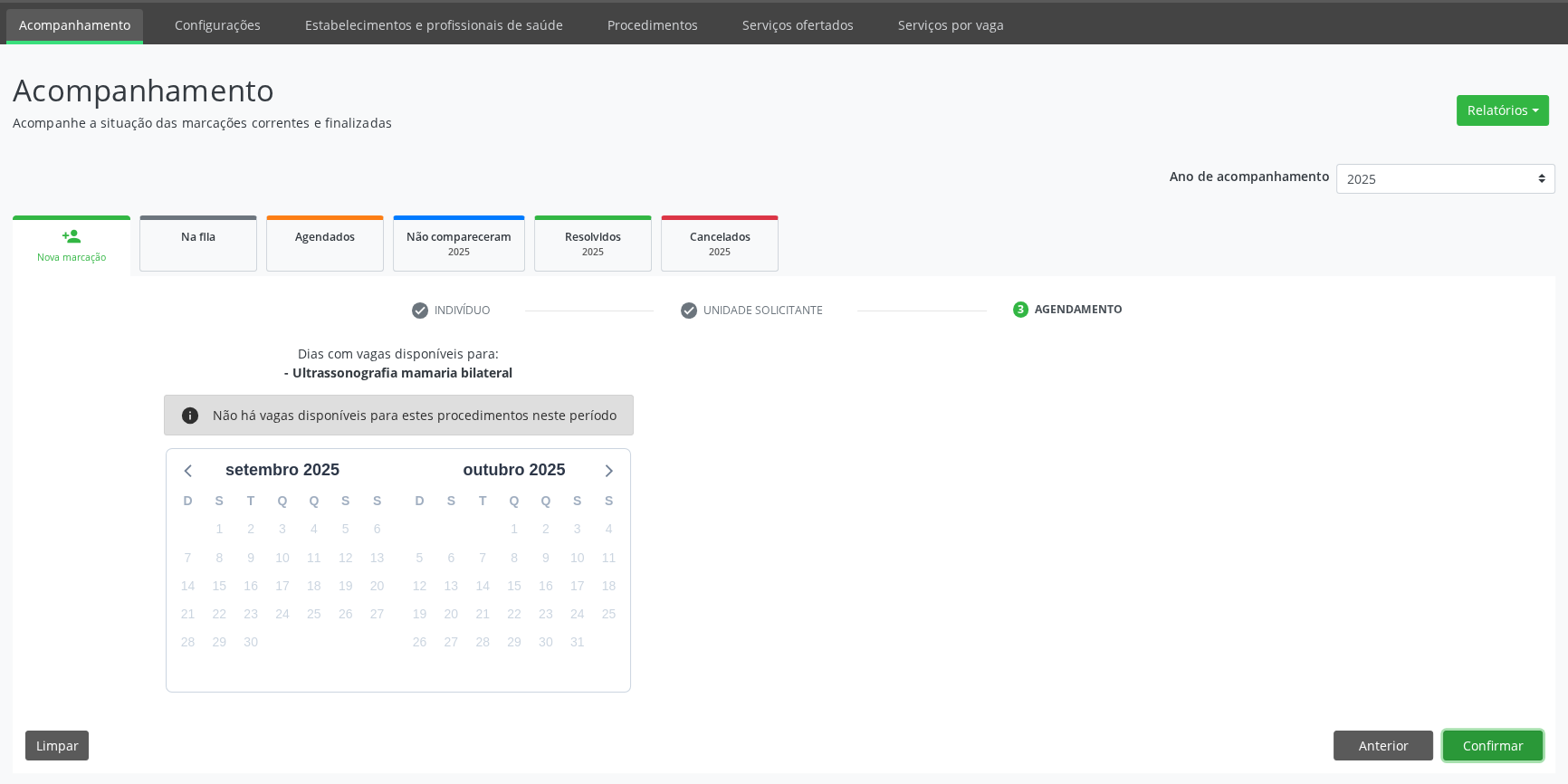
click at [1508, 742] on button "Confirmar" at bounding box center [1493, 746] width 99 height 31
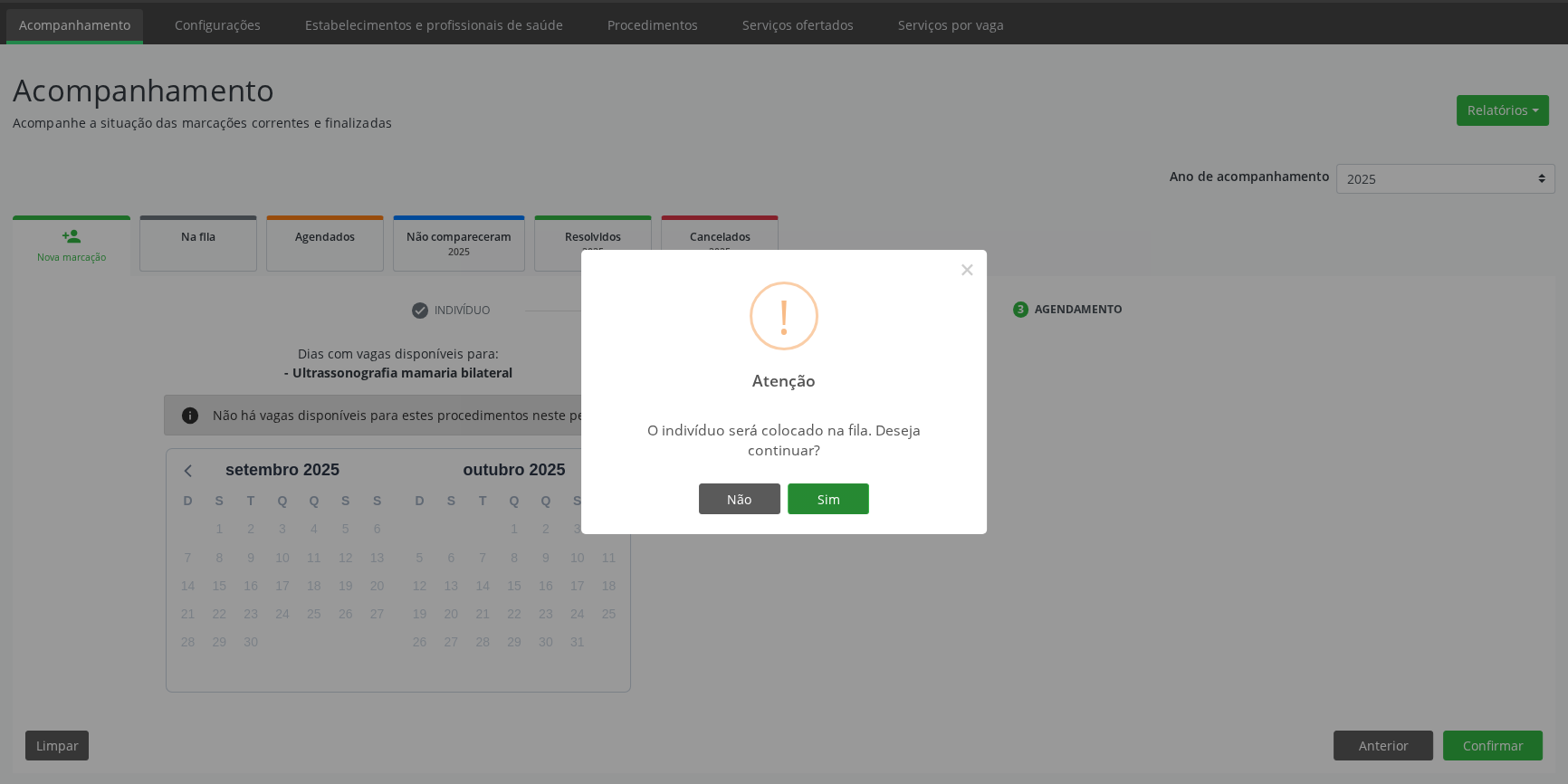
click at [838, 511] on button "Sim" at bounding box center [828, 499] width 82 height 31
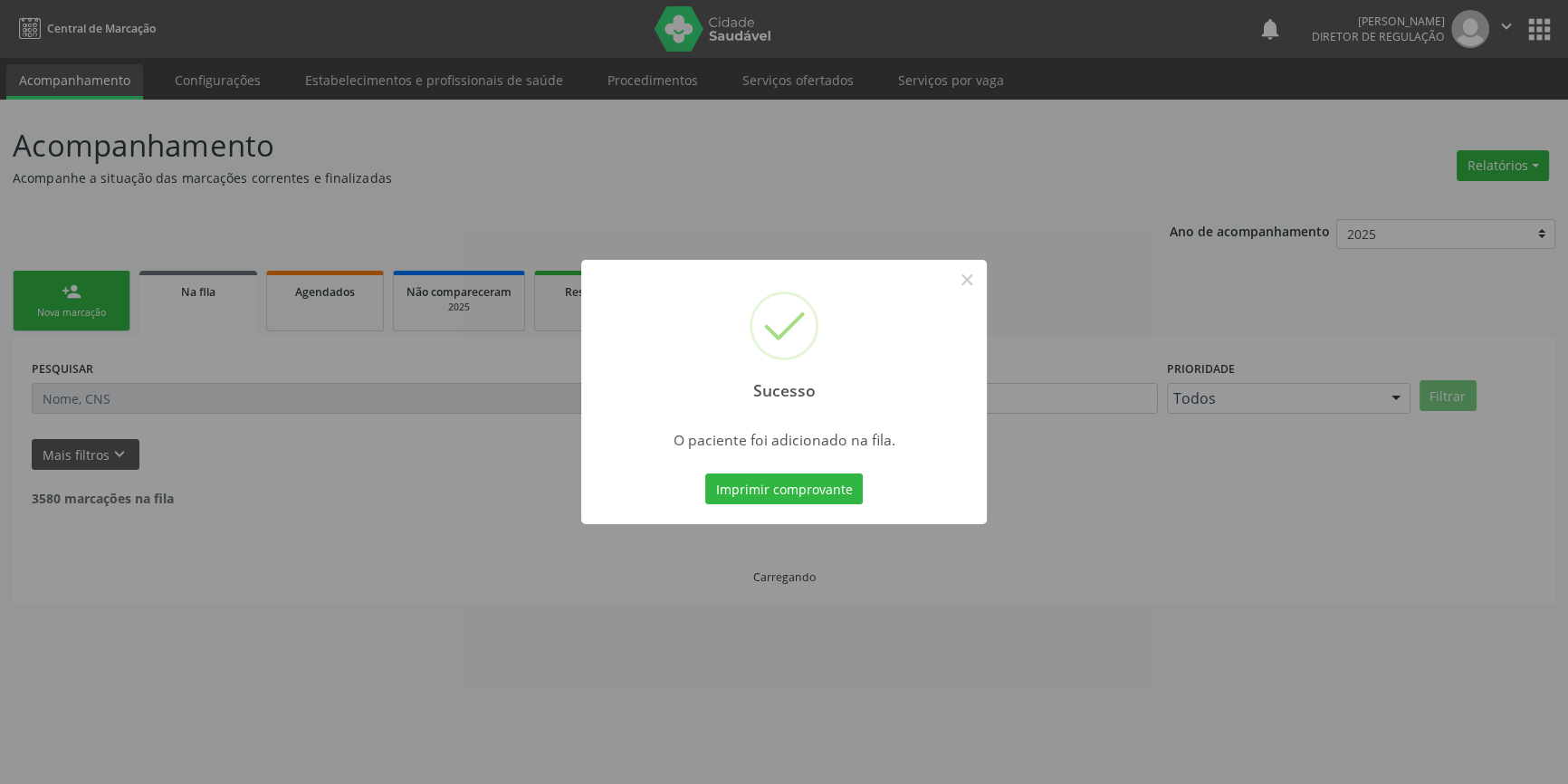
scroll to position [0, 0]
click at [967, 267] on button "×" at bounding box center [973, 280] width 31 height 31
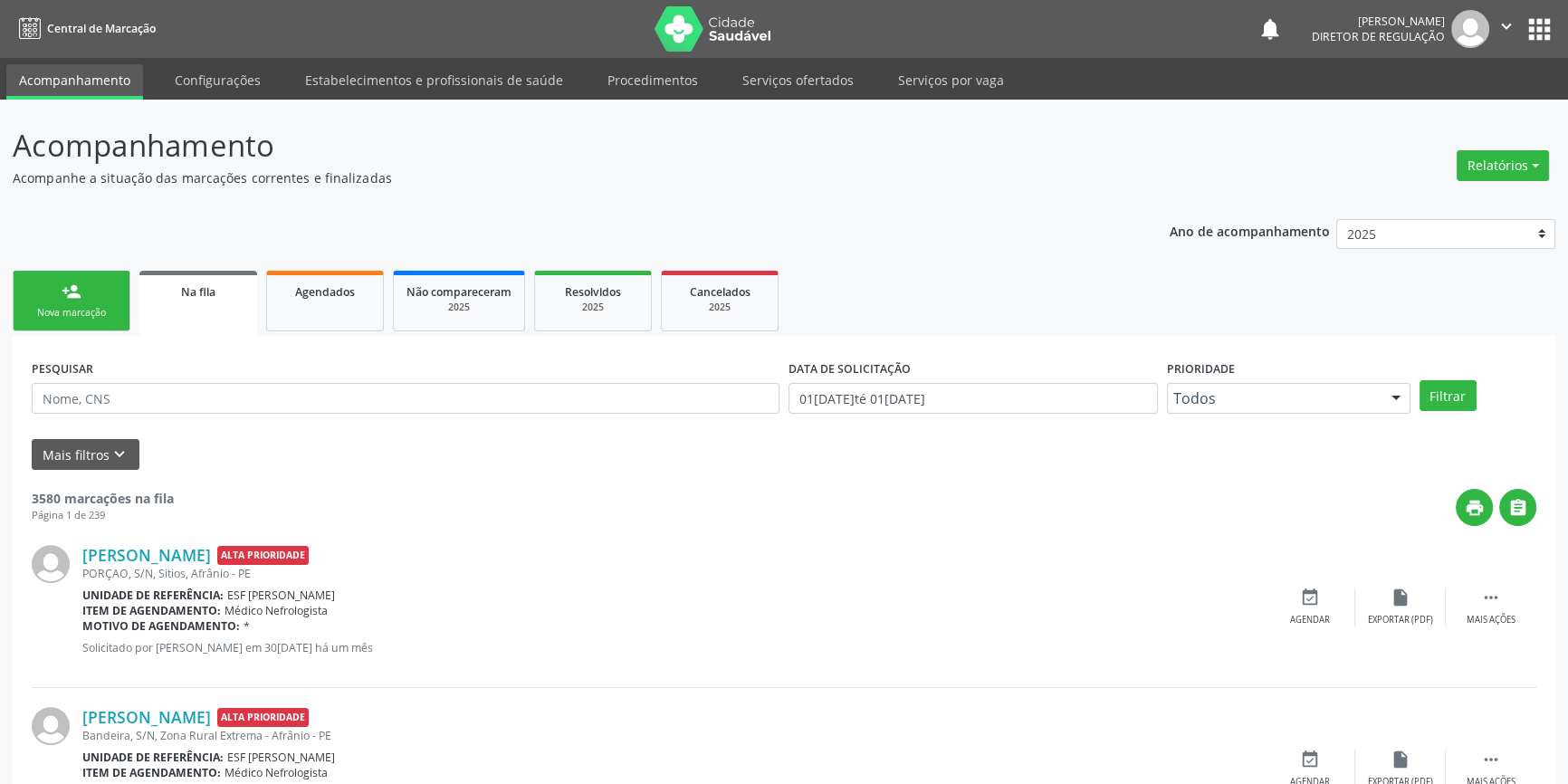
click at [53, 281] on link "person_add Nova marcação" at bounding box center [71, 301] width 118 height 60
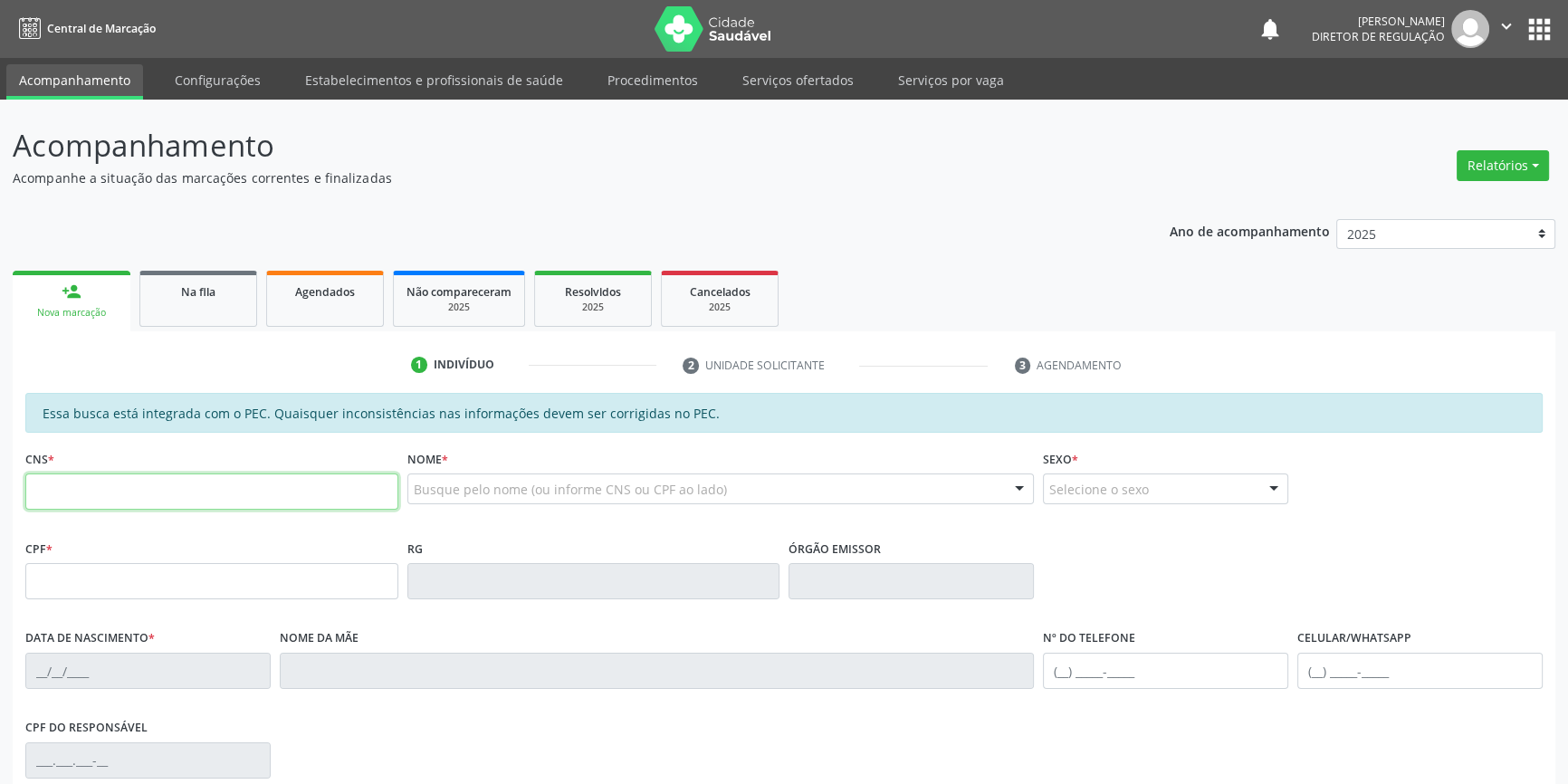
click at [109, 487] on input "text" at bounding box center [211, 491] width 373 height 36
type input "705 0082 0448 8950"
type input "557.916.544-72"
type input "2[DATE]"
type input "[PERSON_NAME]"
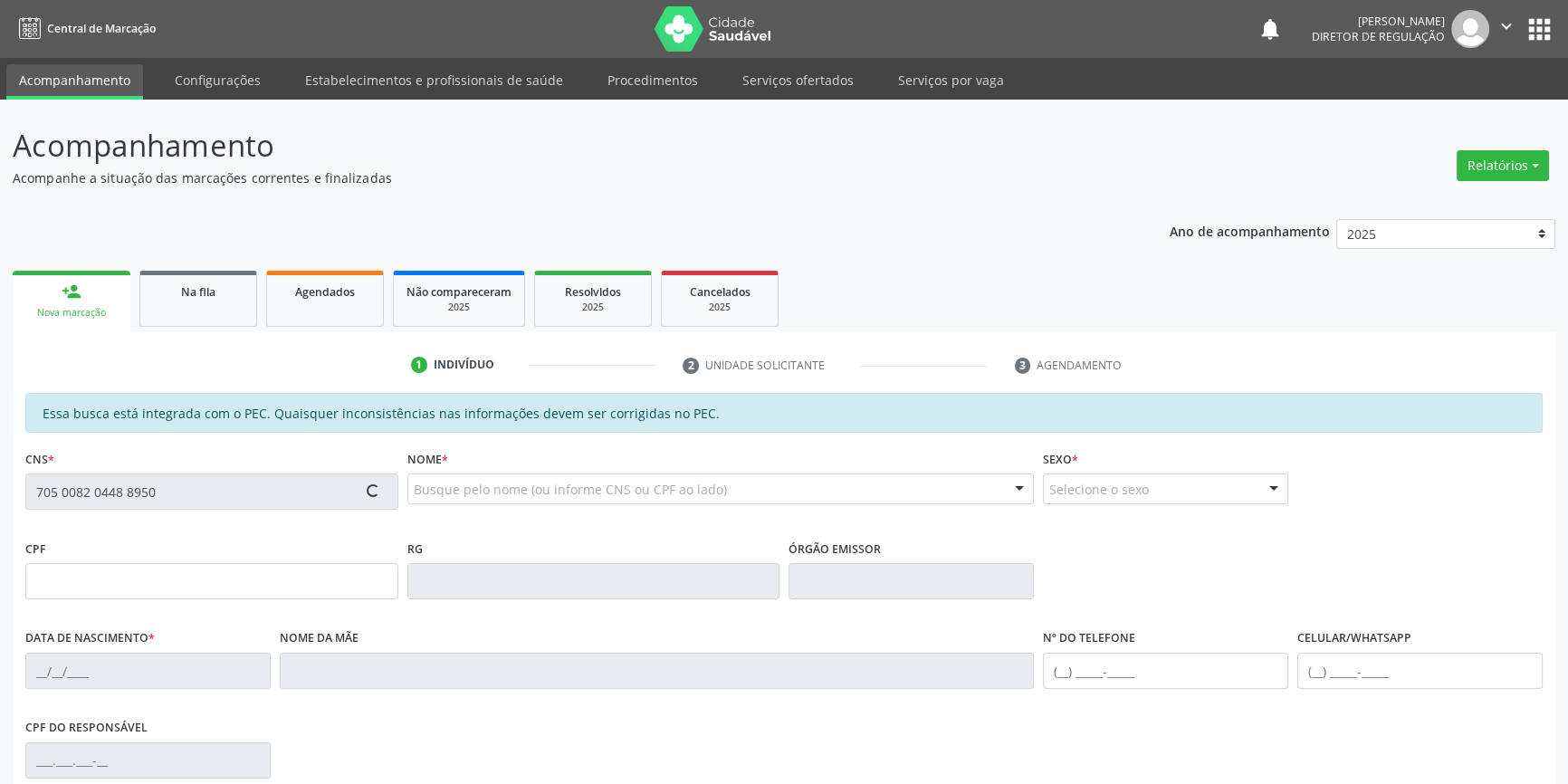
type input "[PHONE_NUMBER]"
type input "S/N"
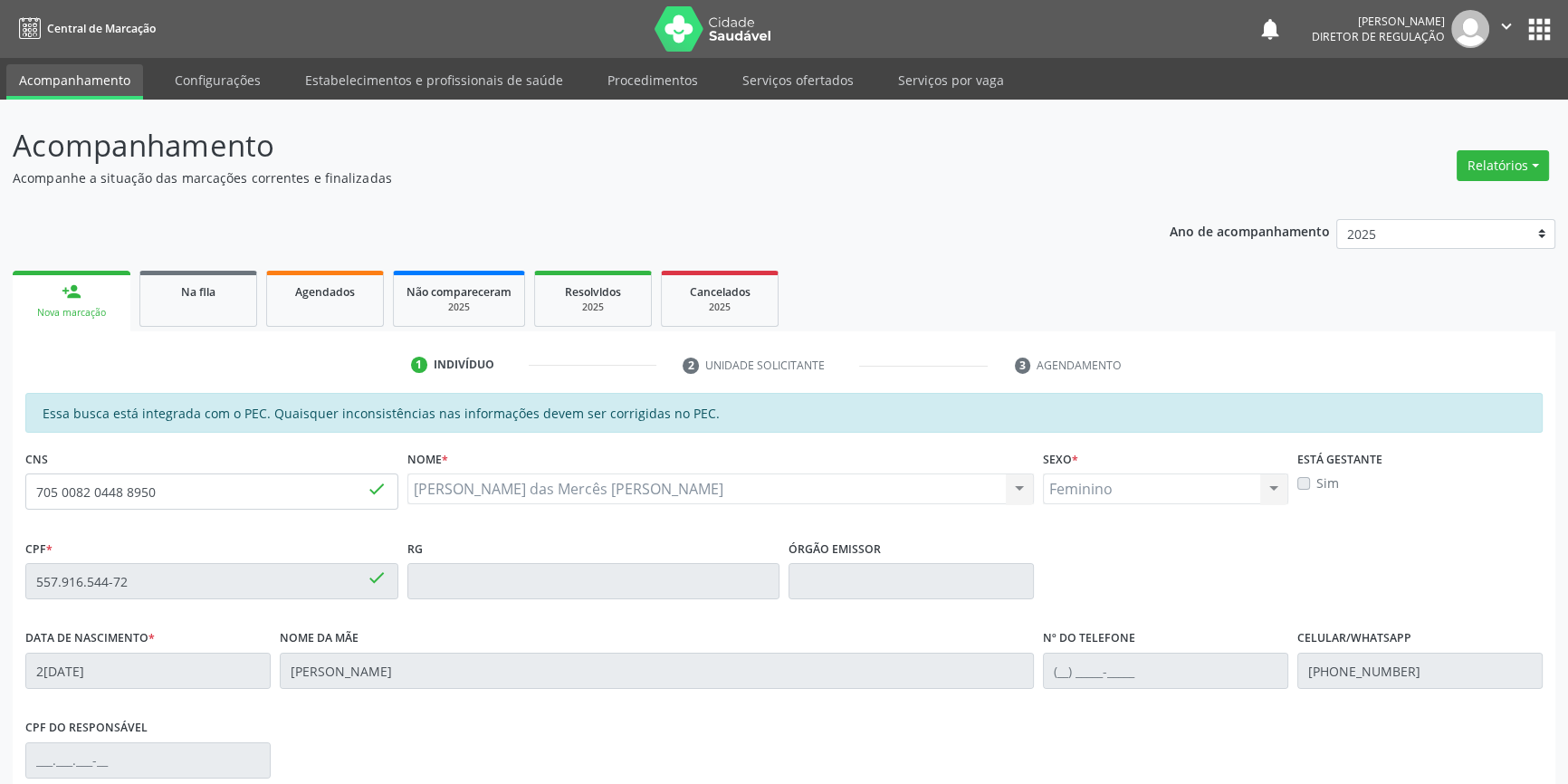
scroll to position [248, 0]
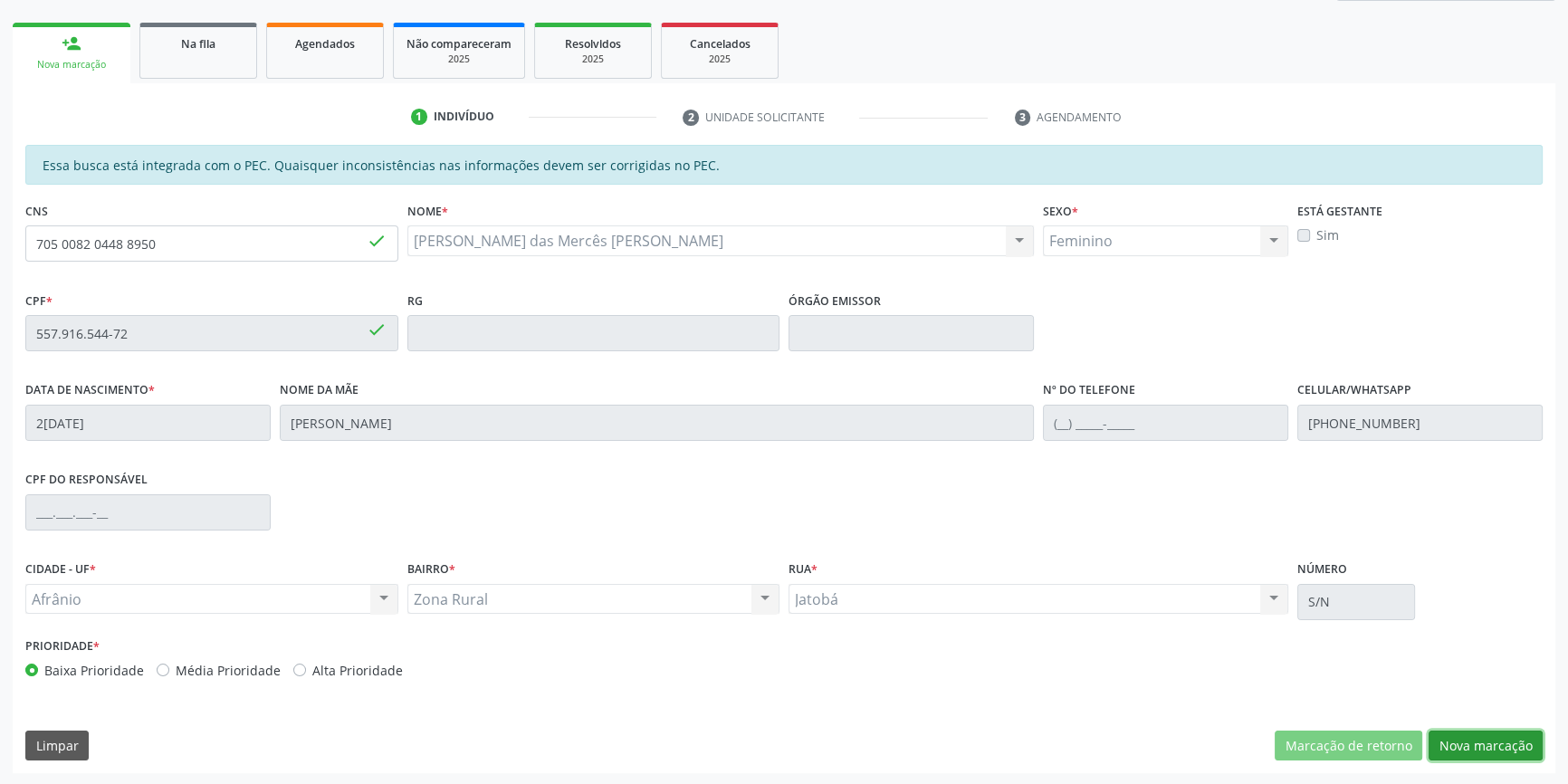
click at [1485, 752] on button "Nova marcação" at bounding box center [1485, 746] width 114 height 31
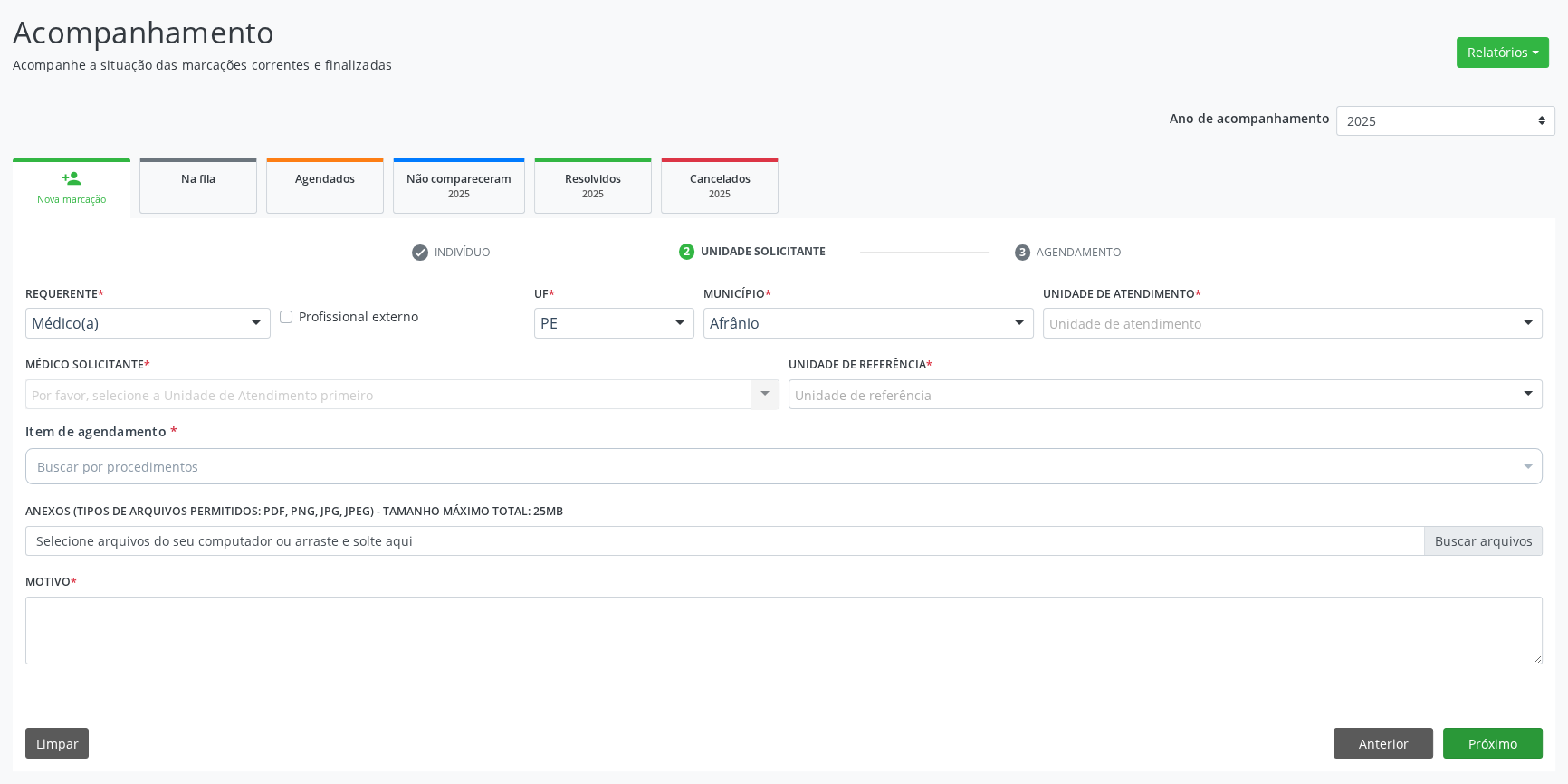
scroll to position [111, 0]
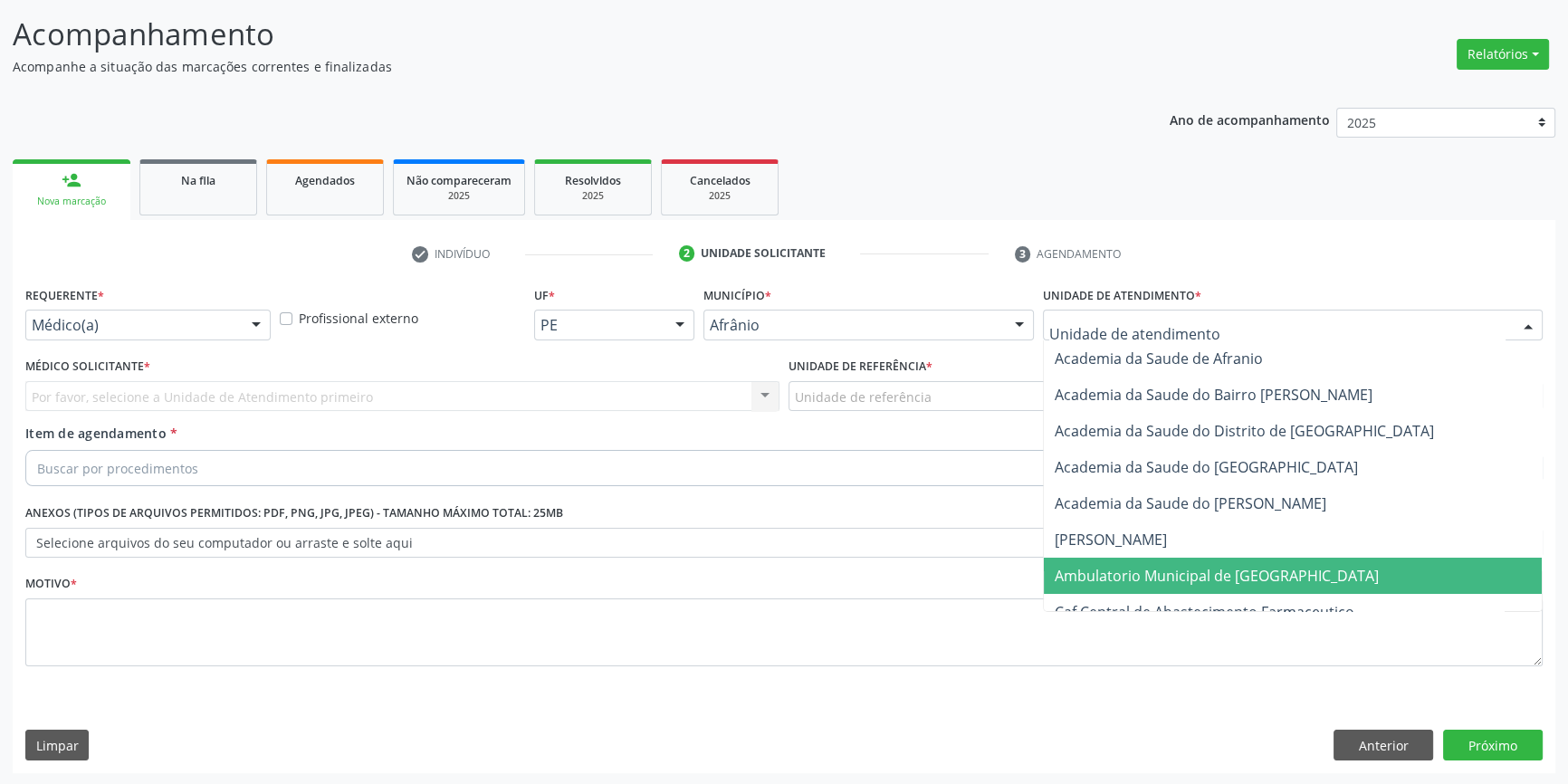
click at [1185, 574] on span "Ambulatorio Municipal de [GEOGRAPHIC_DATA]" at bounding box center [1217, 575] width 324 height 19
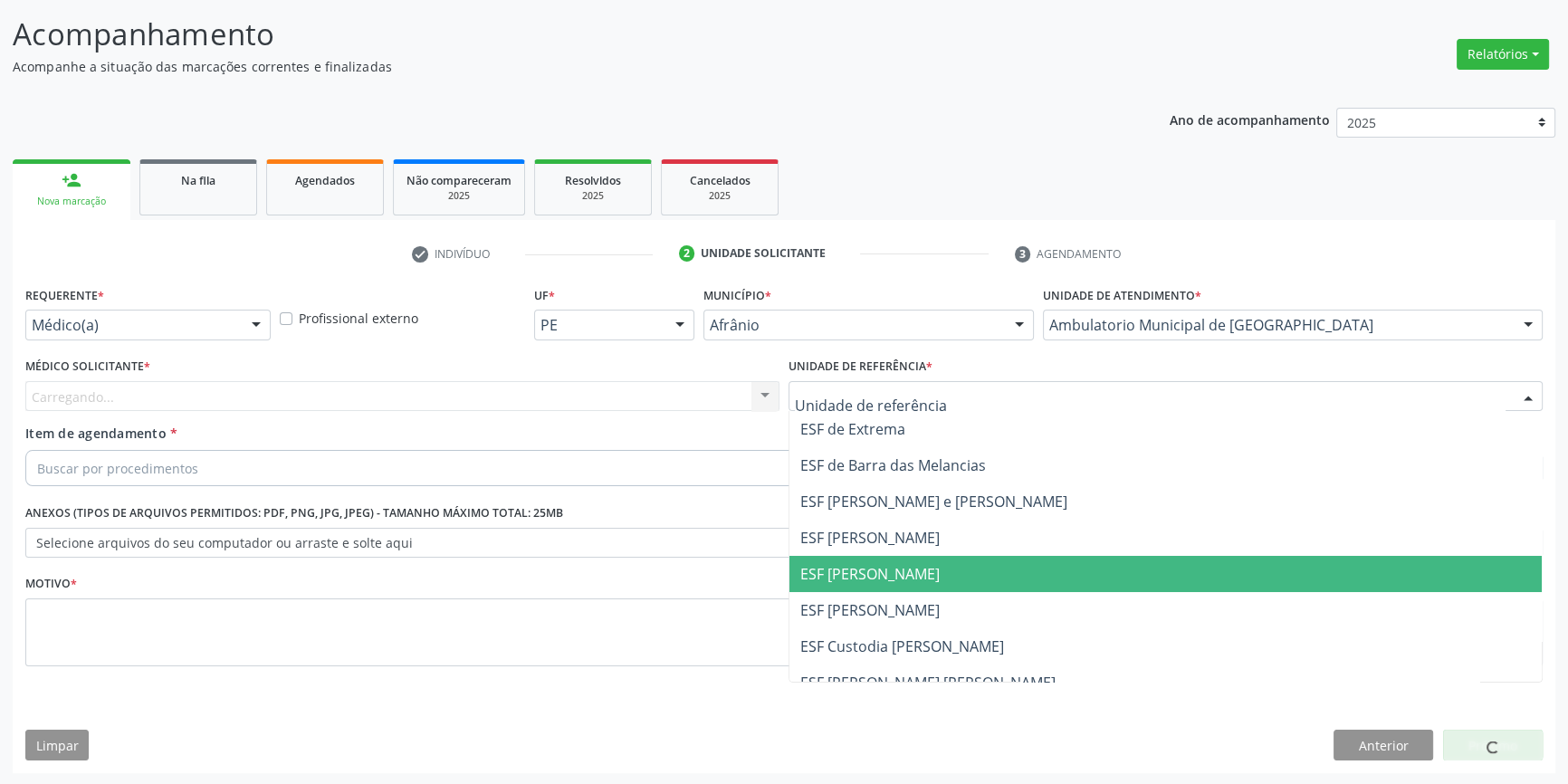
drag, startPoint x: 863, startPoint y: 557, endPoint x: 581, endPoint y: 443, distance: 304.2
click at [863, 557] on span "ESF [PERSON_NAME]" at bounding box center [1165, 573] width 752 height 36
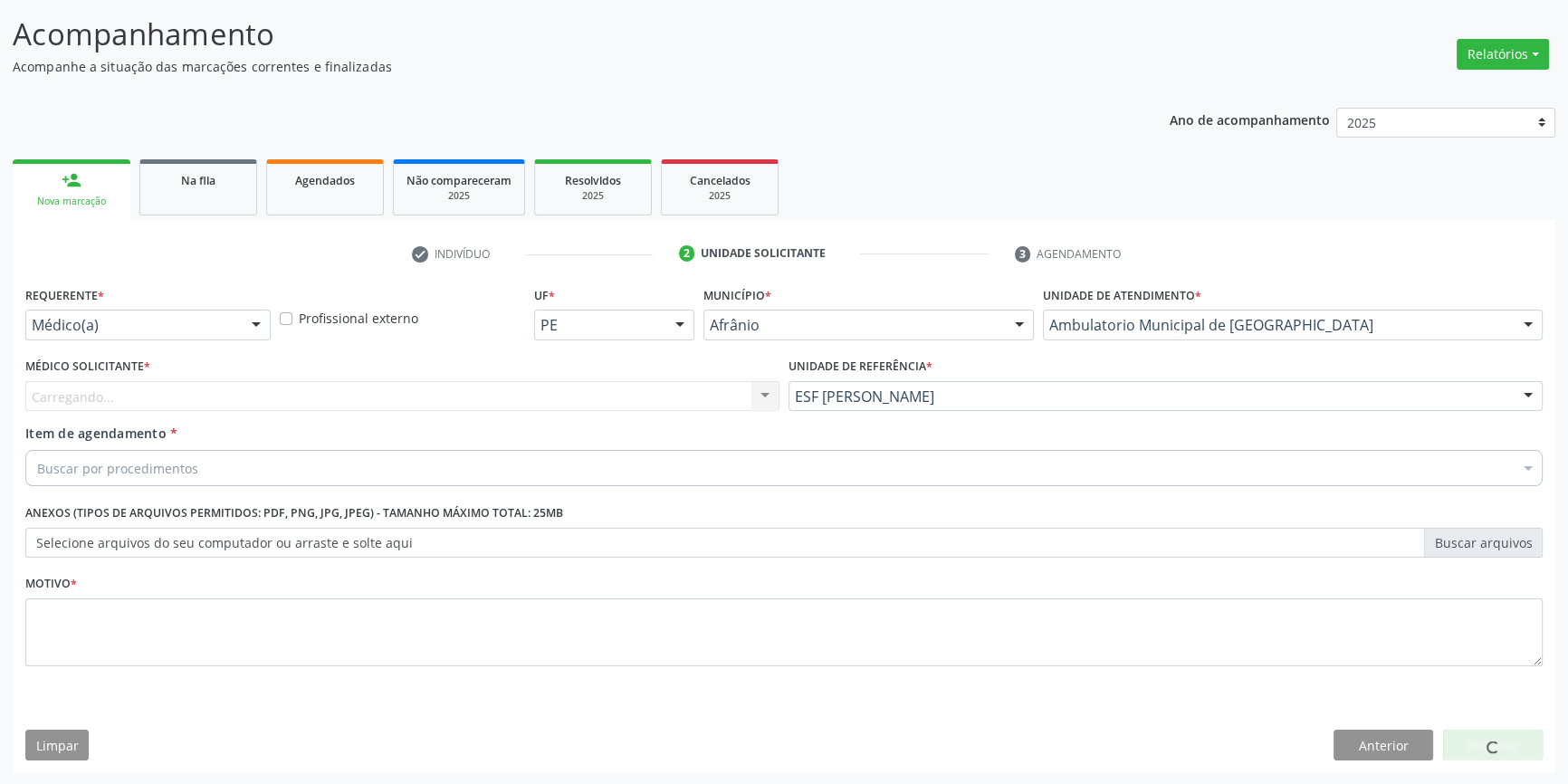
click at [510, 368] on div "Médico Solicitante * Carregando... Nenhum resultado encontrado para: " " Não há…" at bounding box center [402, 382] width 754 height 58
click at [491, 381] on div "Carregando..." at bounding box center [402, 397] width 754 height 31
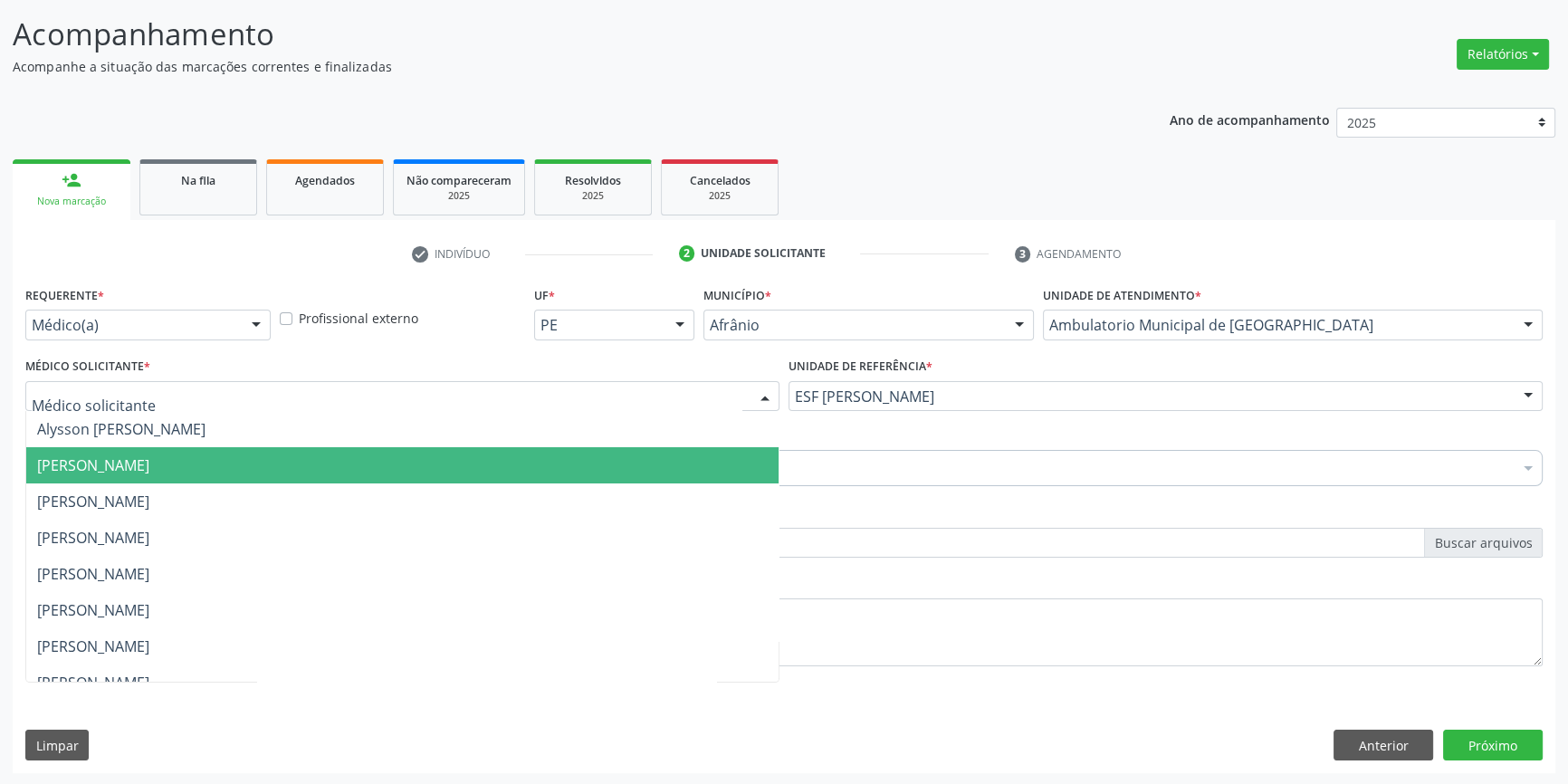
click at [149, 469] on span "[PERSON_NAME]" at bounding box center [92, 465] width 112 height 19
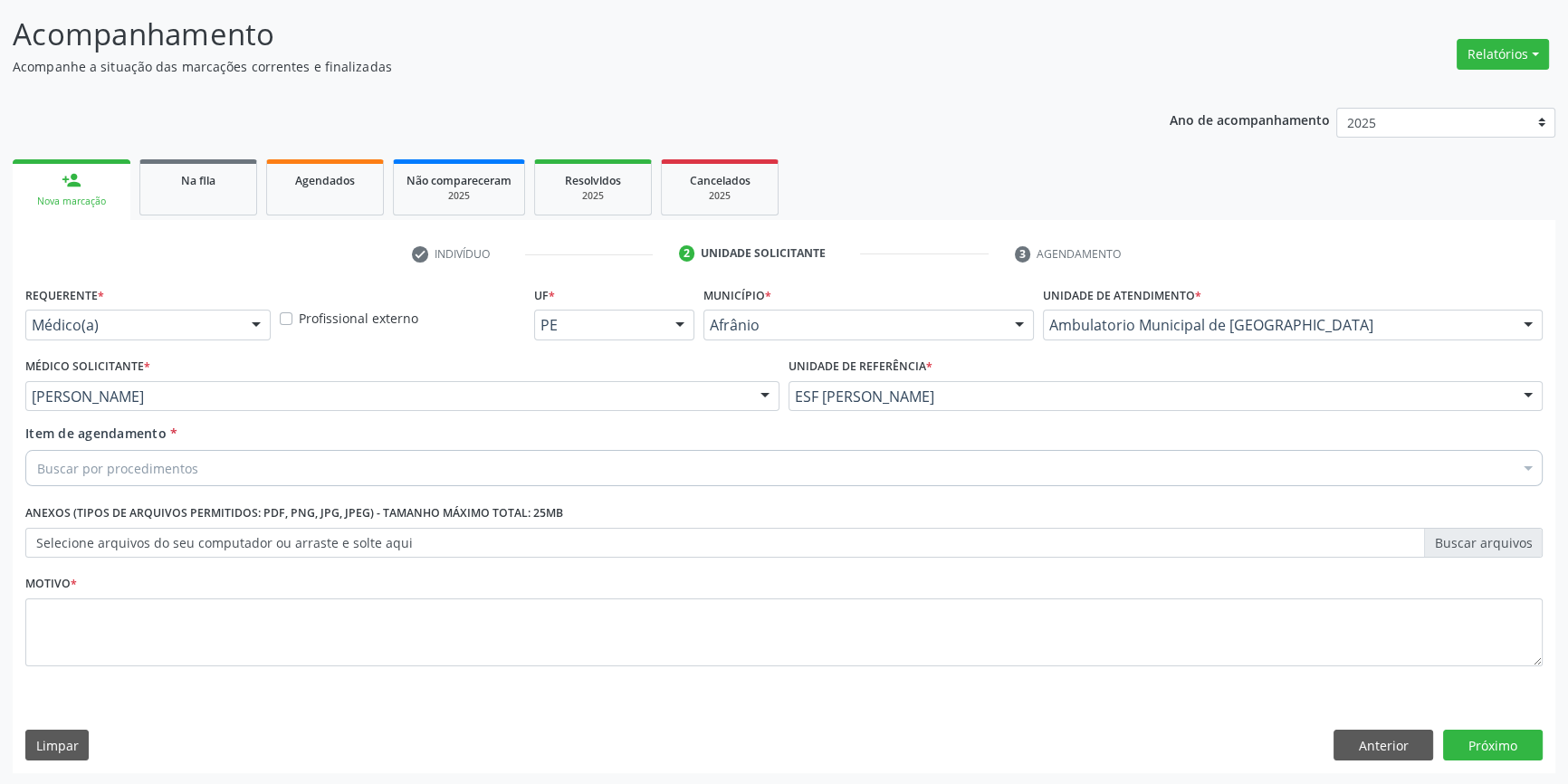
click at [231, 470] on div "Buscar por procedimentos" at bounding box center [784, 467] width 1517 height 36
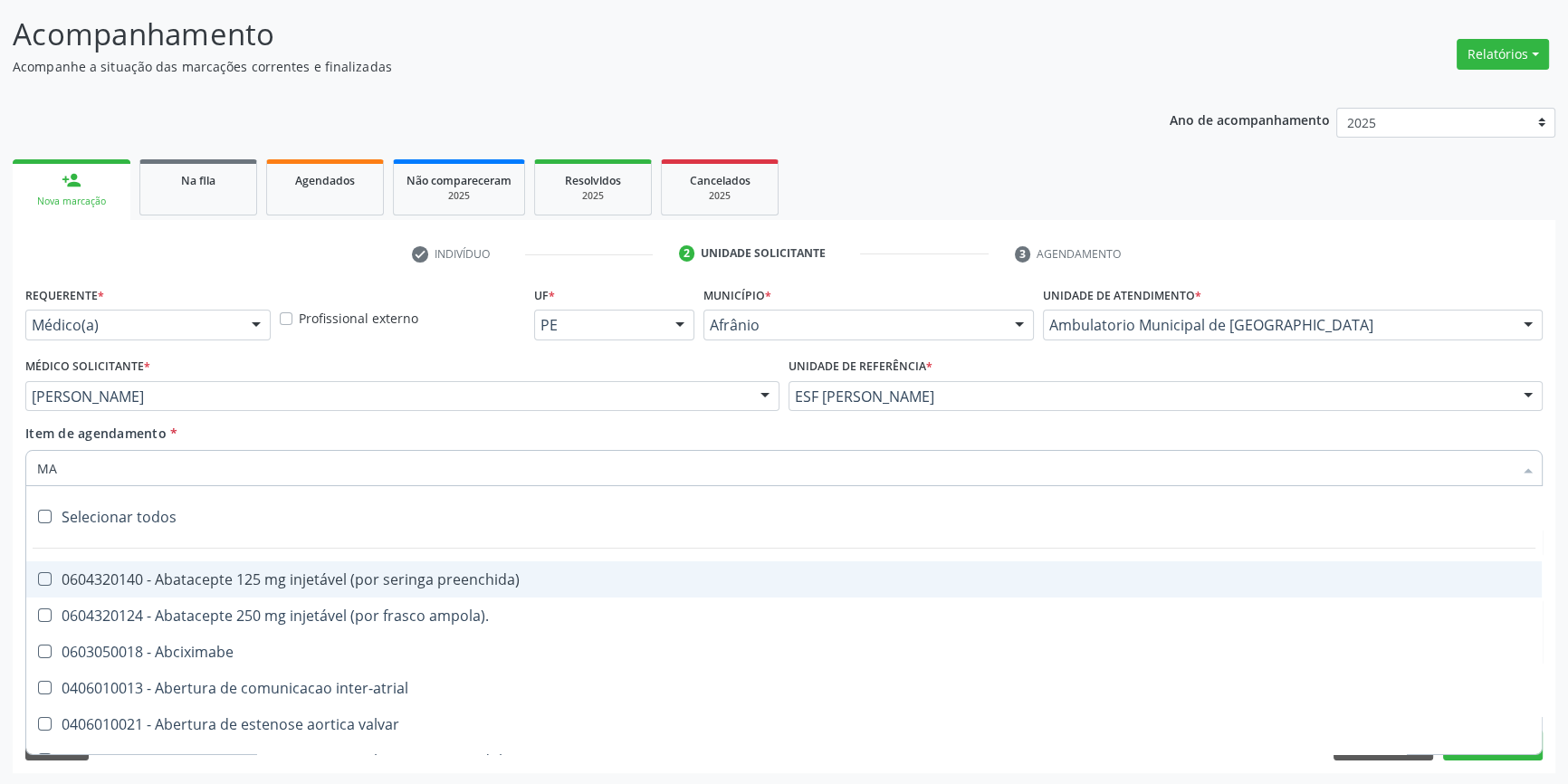
type input "MAM"
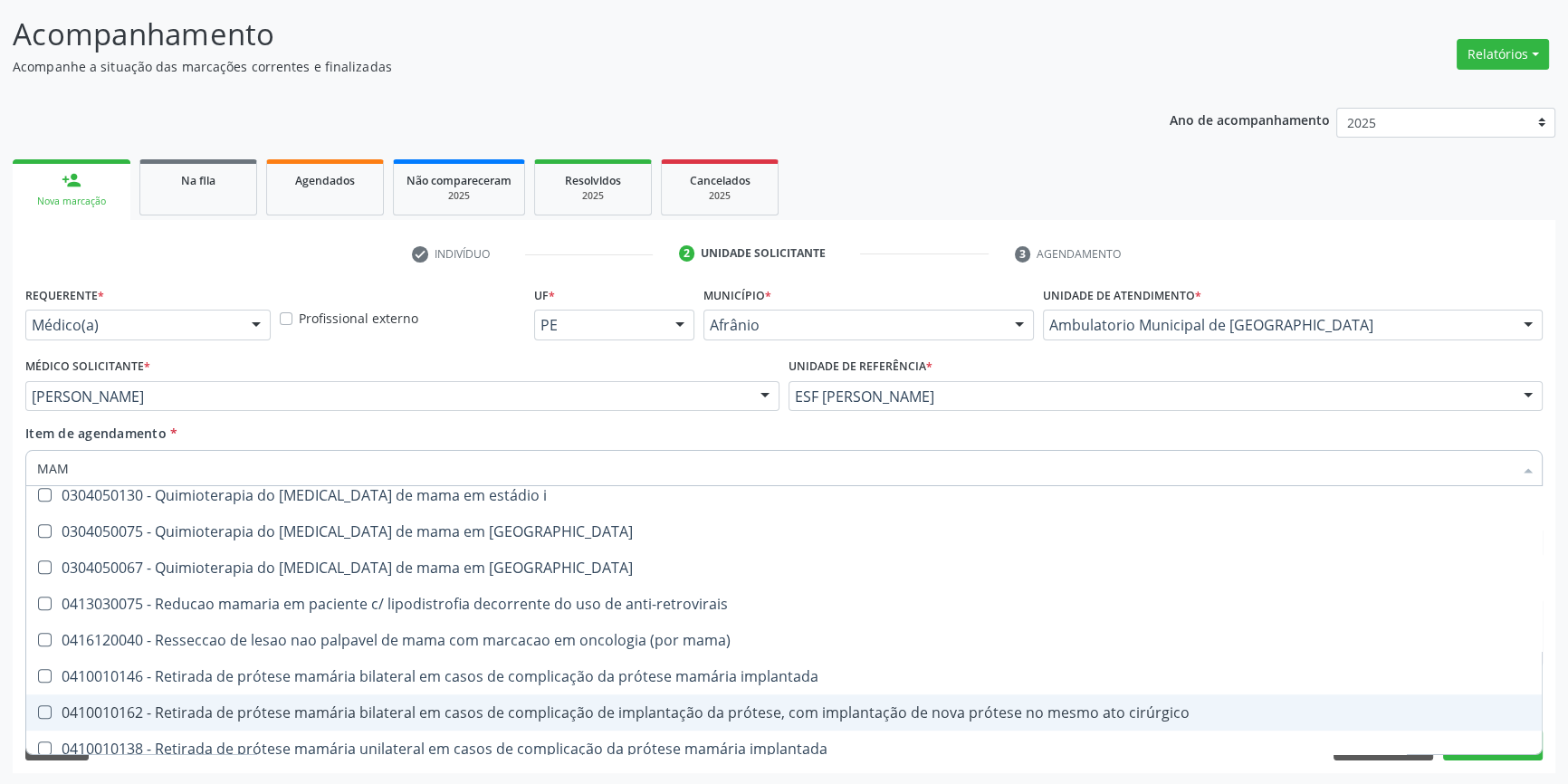
scroll to position [1831, 0]
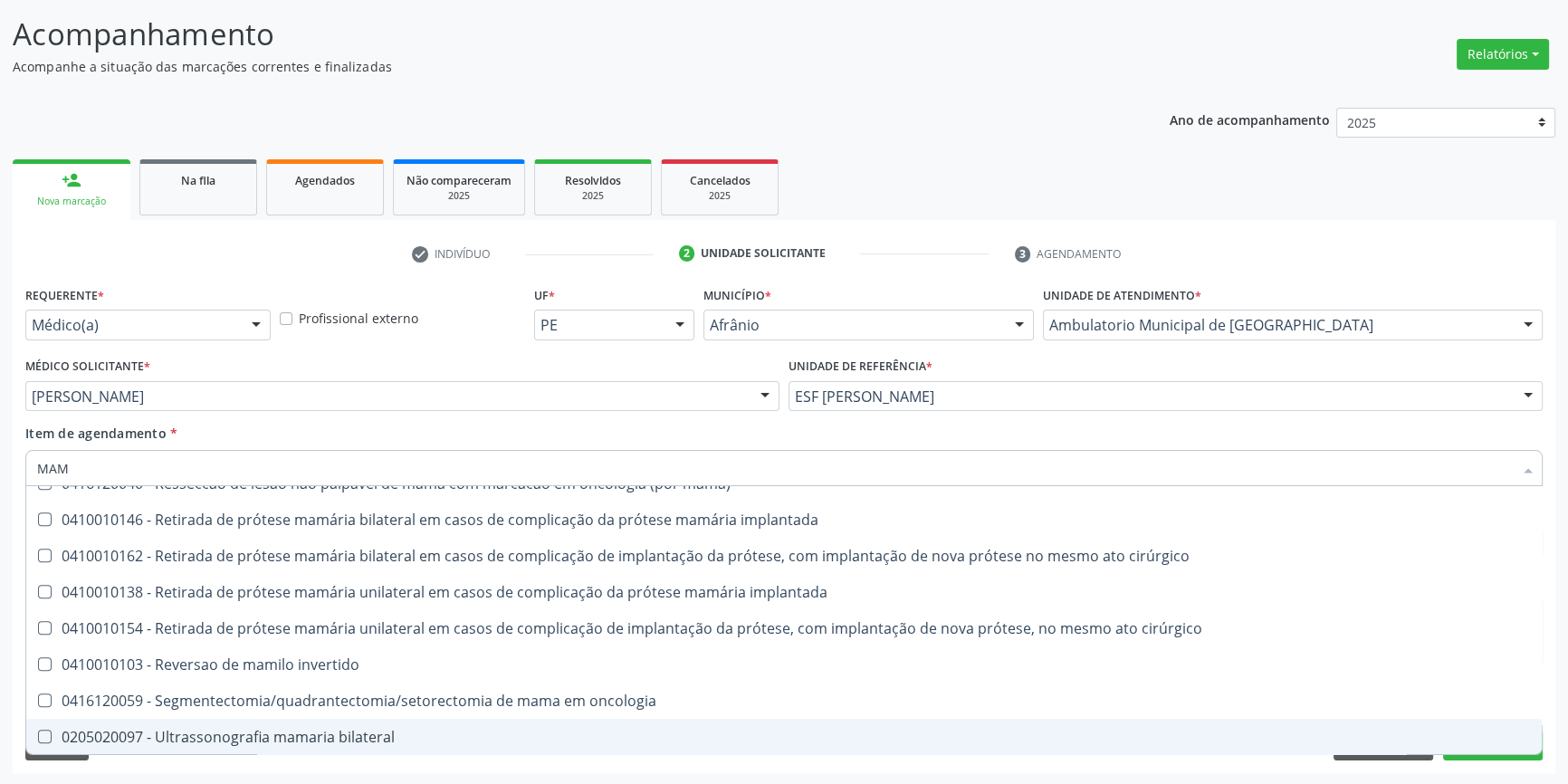
click at [282, 730] on div "0205020097 - Ultrassonografia mamaria bilateral" at bounding box center [784, 736] width 1494 height 15
checkbox bilateral "true"
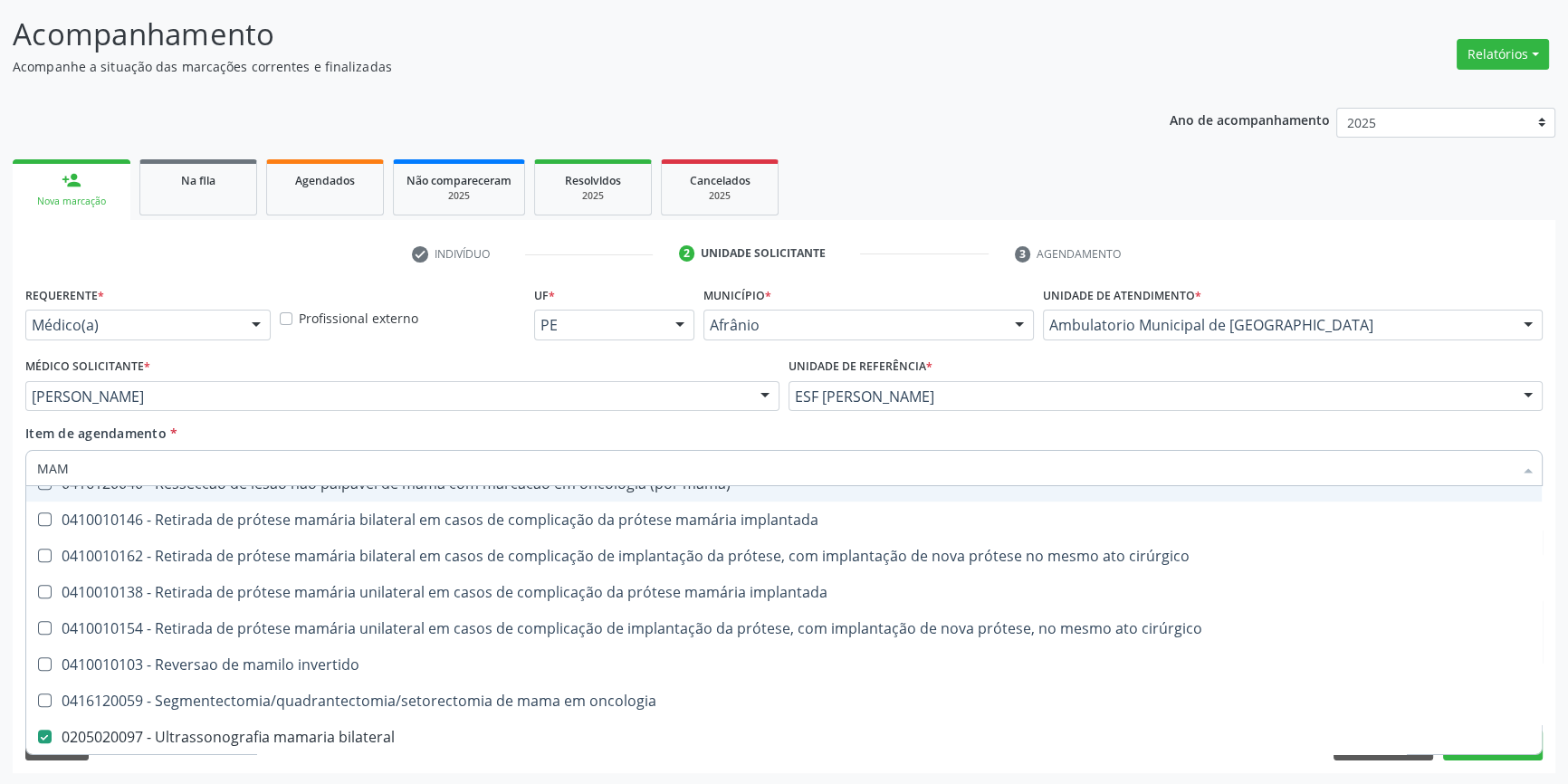
click at [300, 426] on div "Item de agendamento * MAM Desfazer seleção 0201010569 - Biopsia/exerese de nodu…" at bounding box center [784, 451] width 1517 height 57
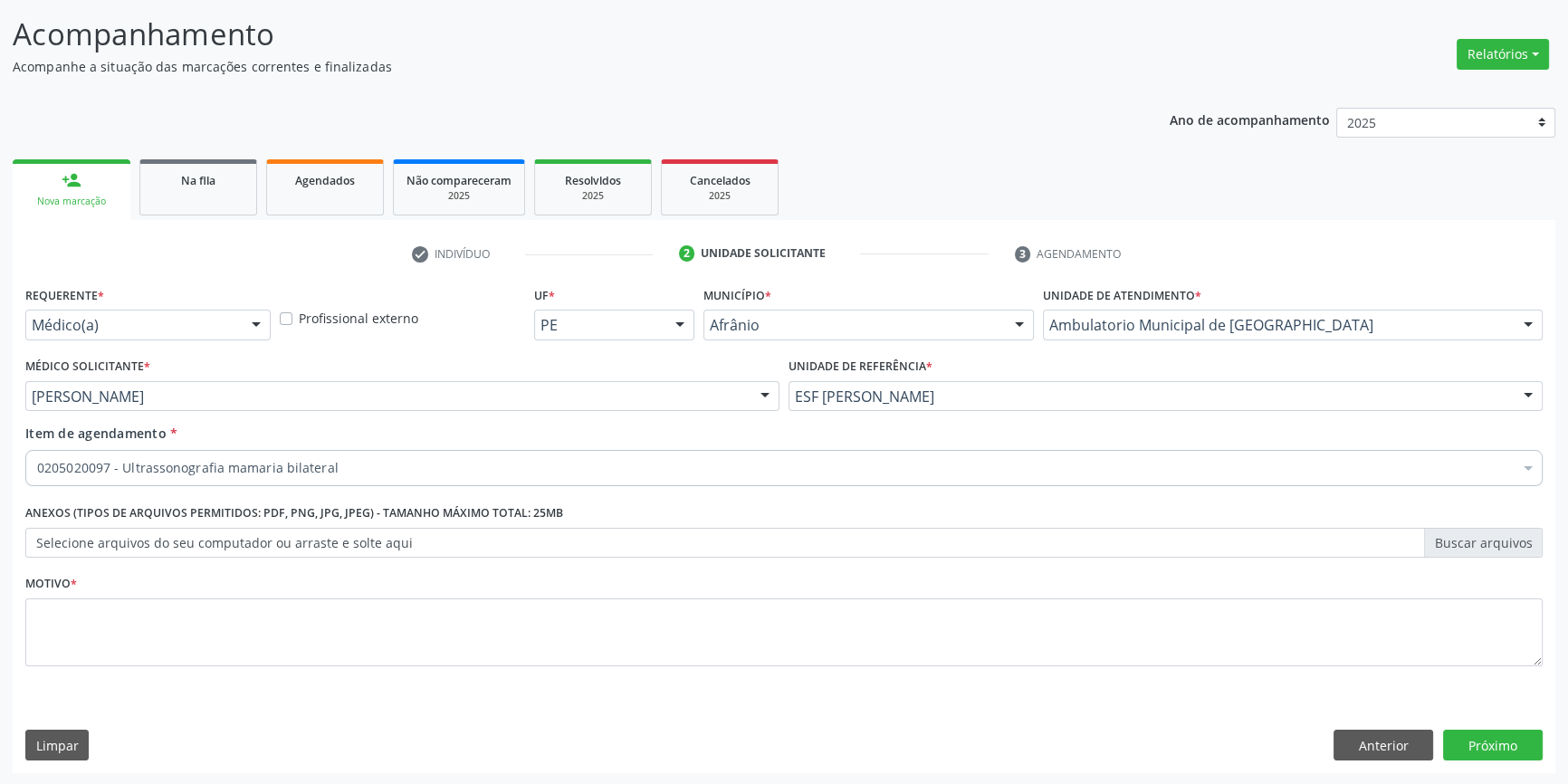
scroll to position [0, 0]
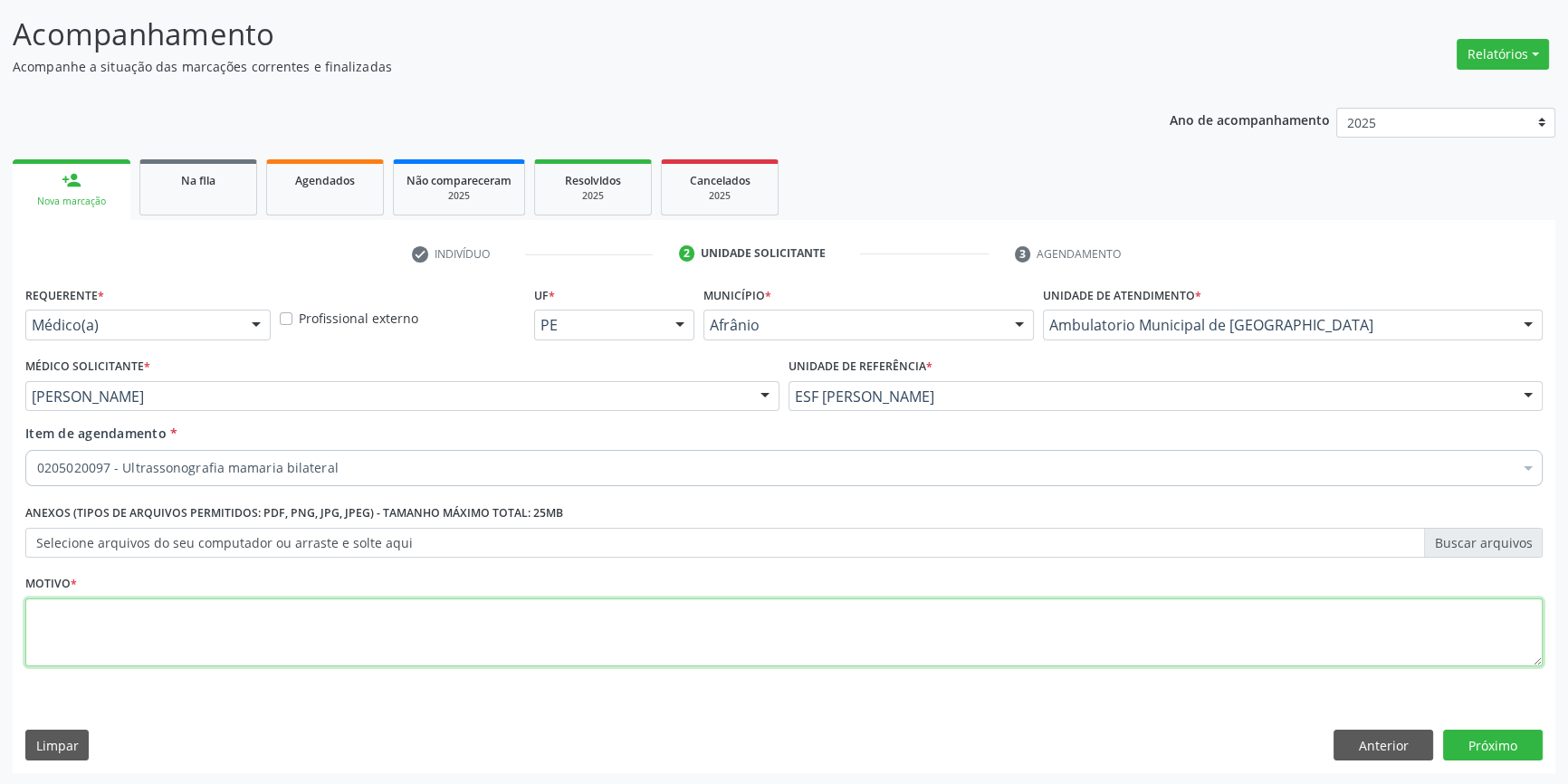
click at [263, 640] on textarea at bounding box center [784, 632] width 1517 height 69
type textarea "RASTREIO"
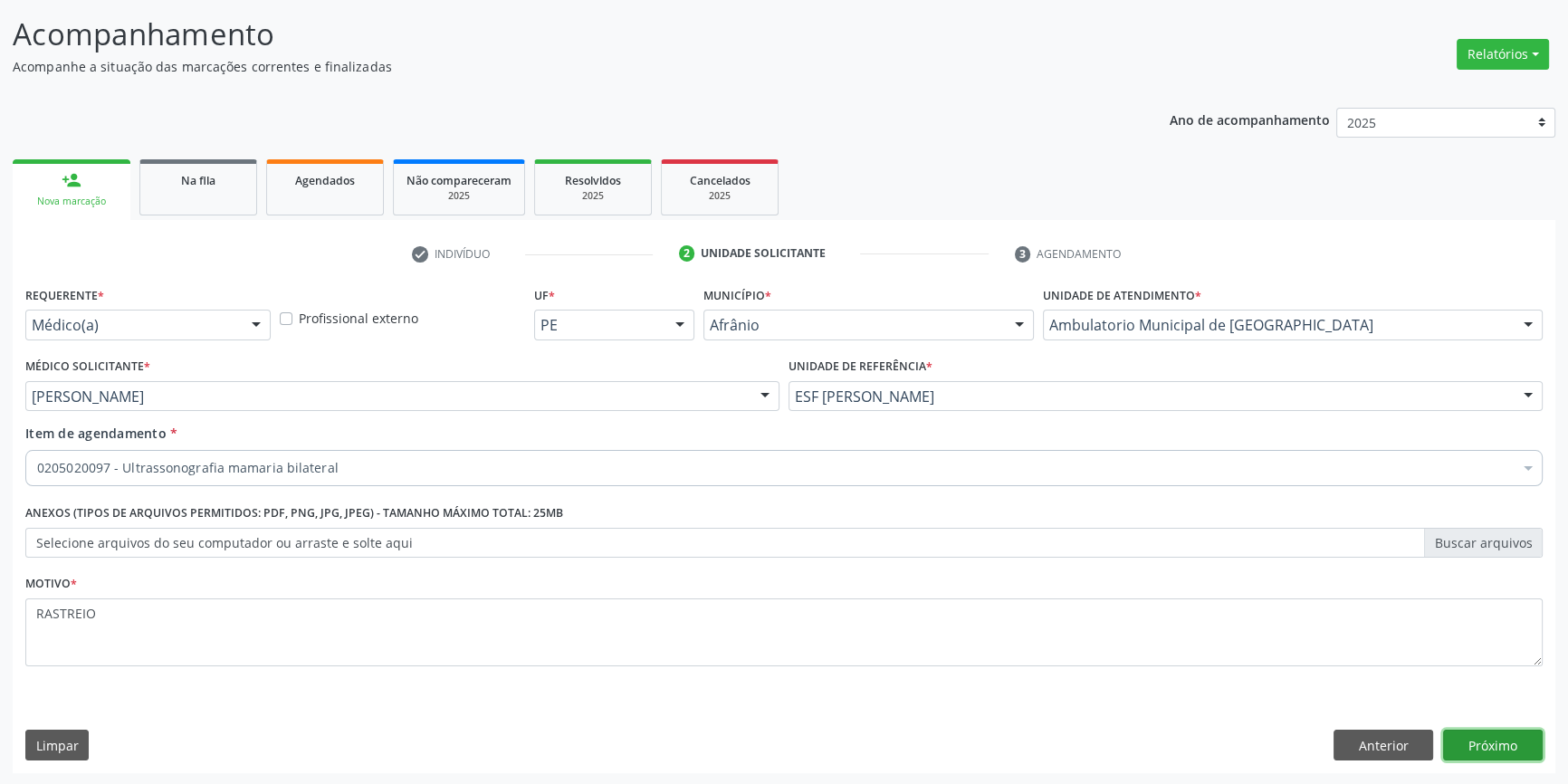
click at [1460, 742] on button "Próximo" at bounding box center [1493, 745] width 99 height 31
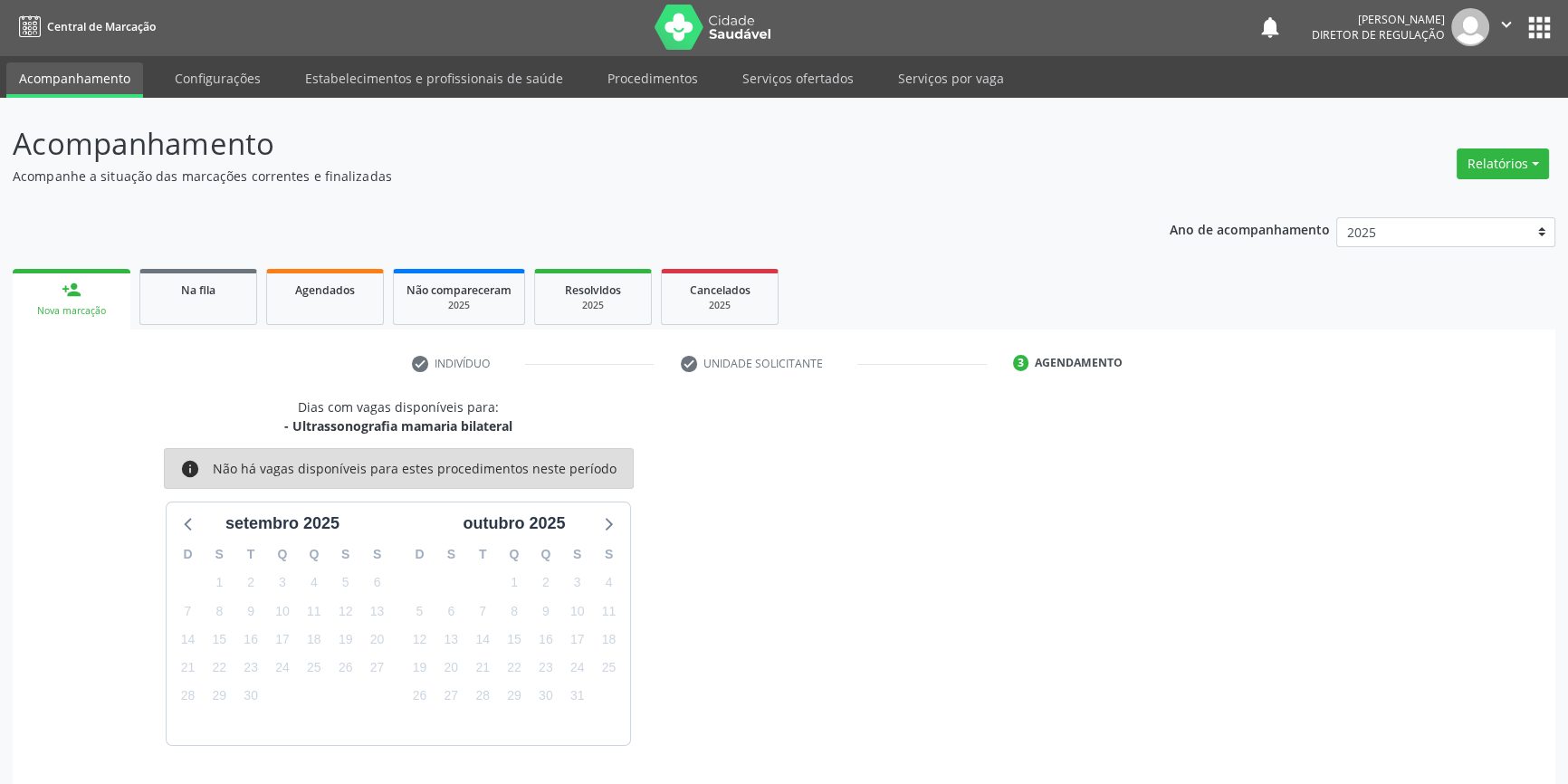
scroll to position [55, 0]
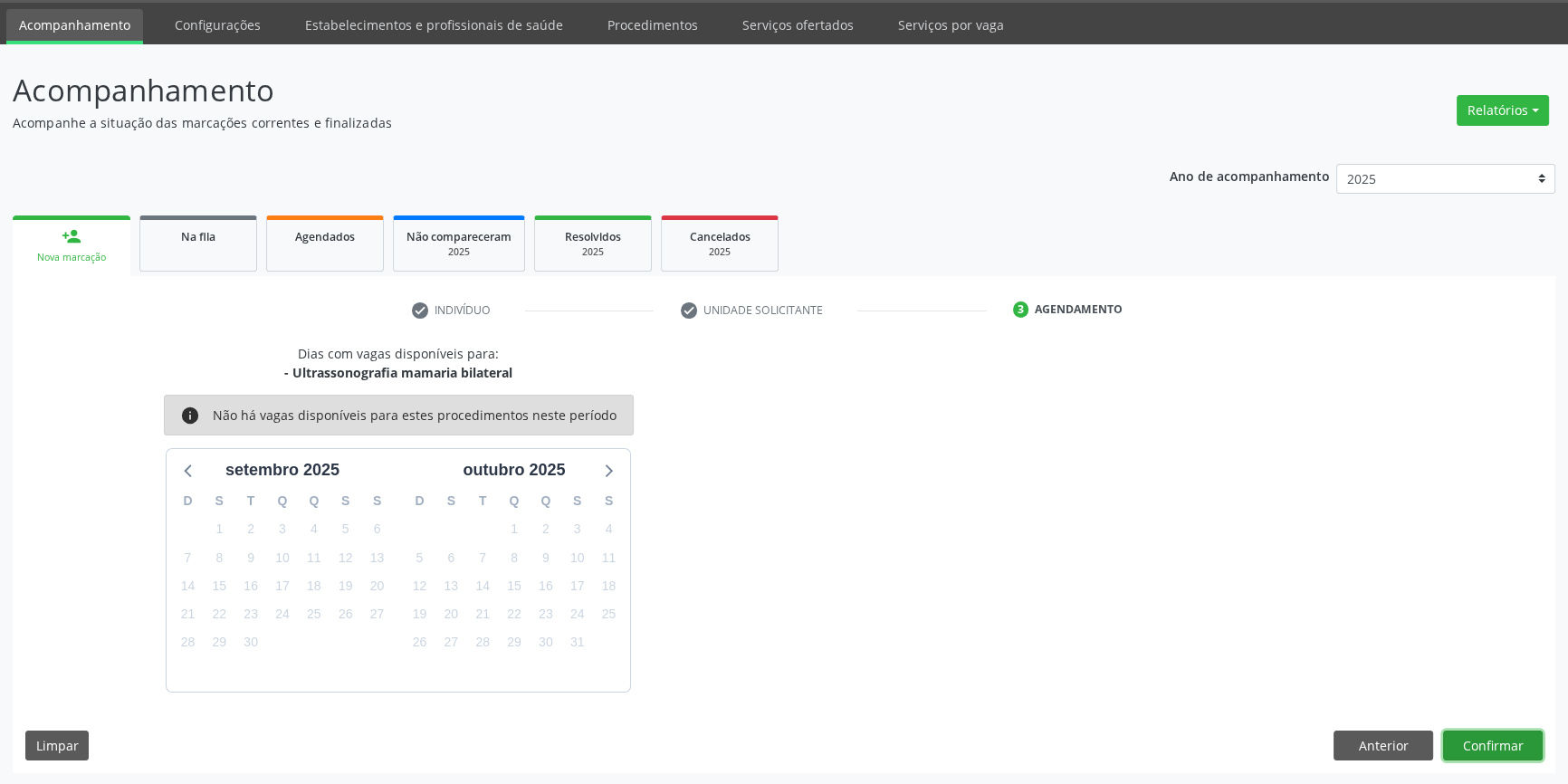
click at [1513, 748] on button "Confirmar" at bounding box center [1493, 746] width 99 height 31
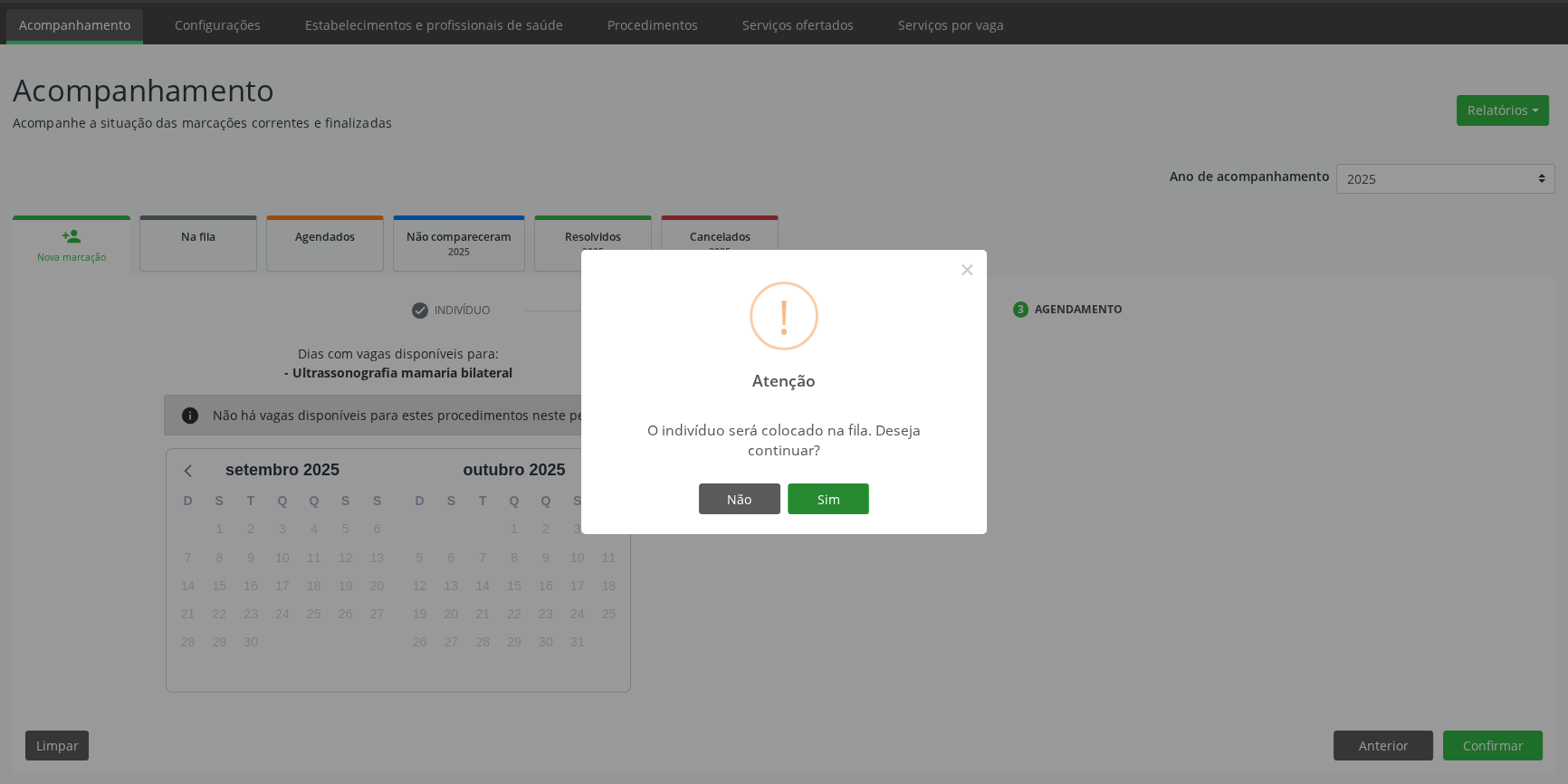
click at [830, 504] on button "Sim" at bounding box center [828, 499] width 82 height 31
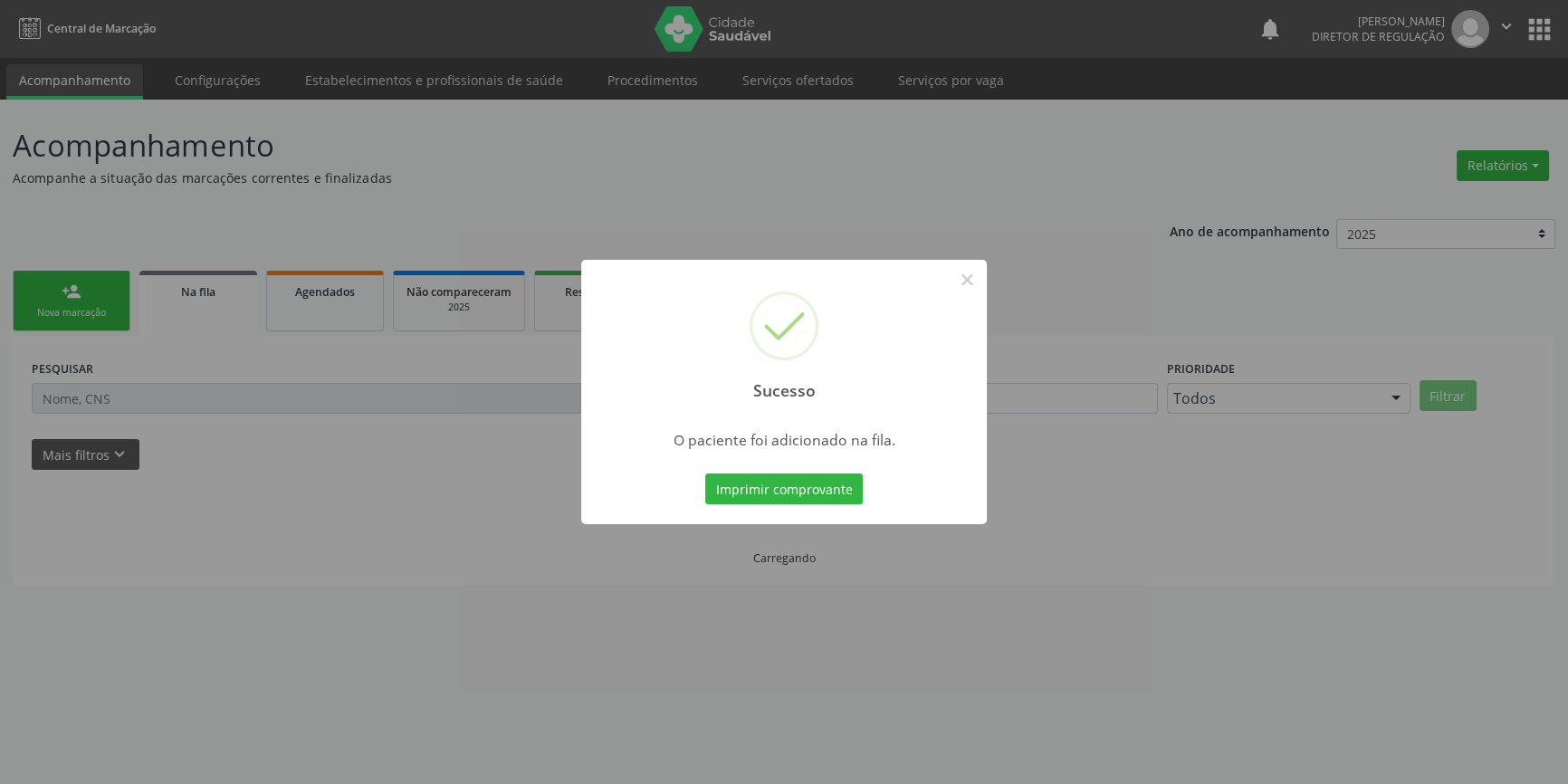
scroll to position [0, 0]
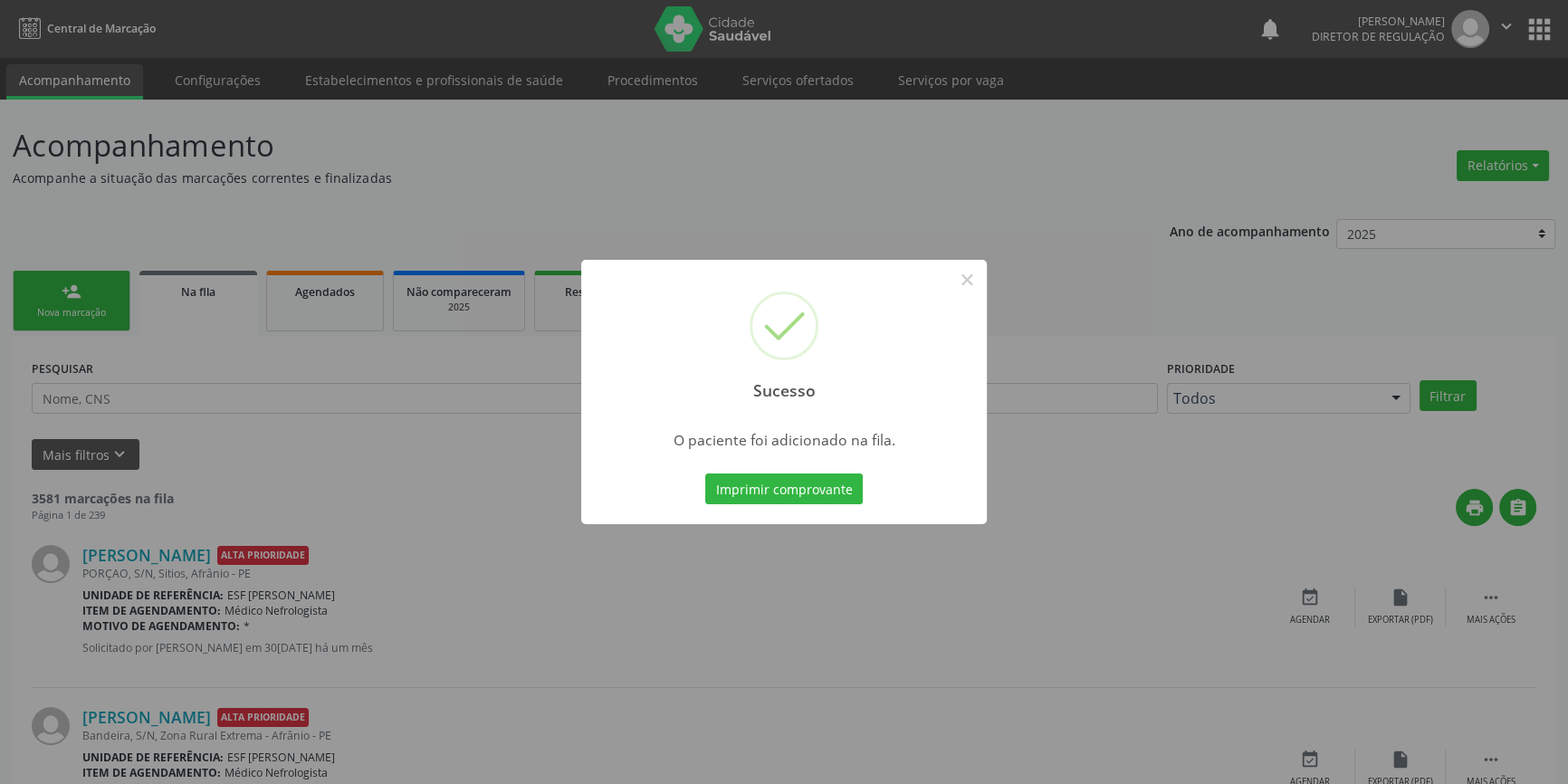
click at [983, 279] on div "Sucesso ×" at bounding box center [784, 338] width 406 height 156
click at [977, 282] on button "×" at bounding box center [967, 280] width 31 height 31
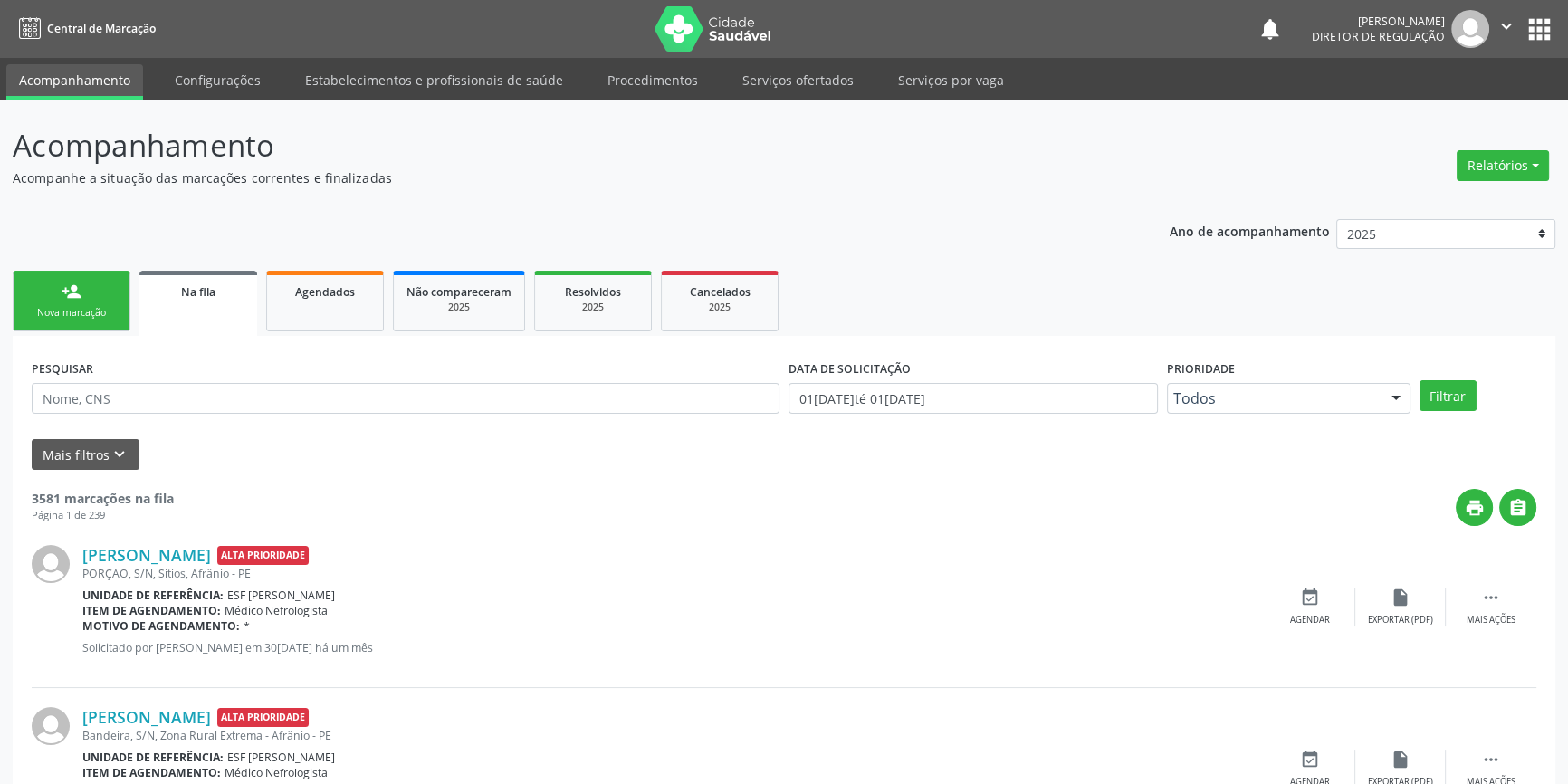
click at [110, 290] on link "person_add Nova marcação" at bounding box center [71, 301] width 118 height 60
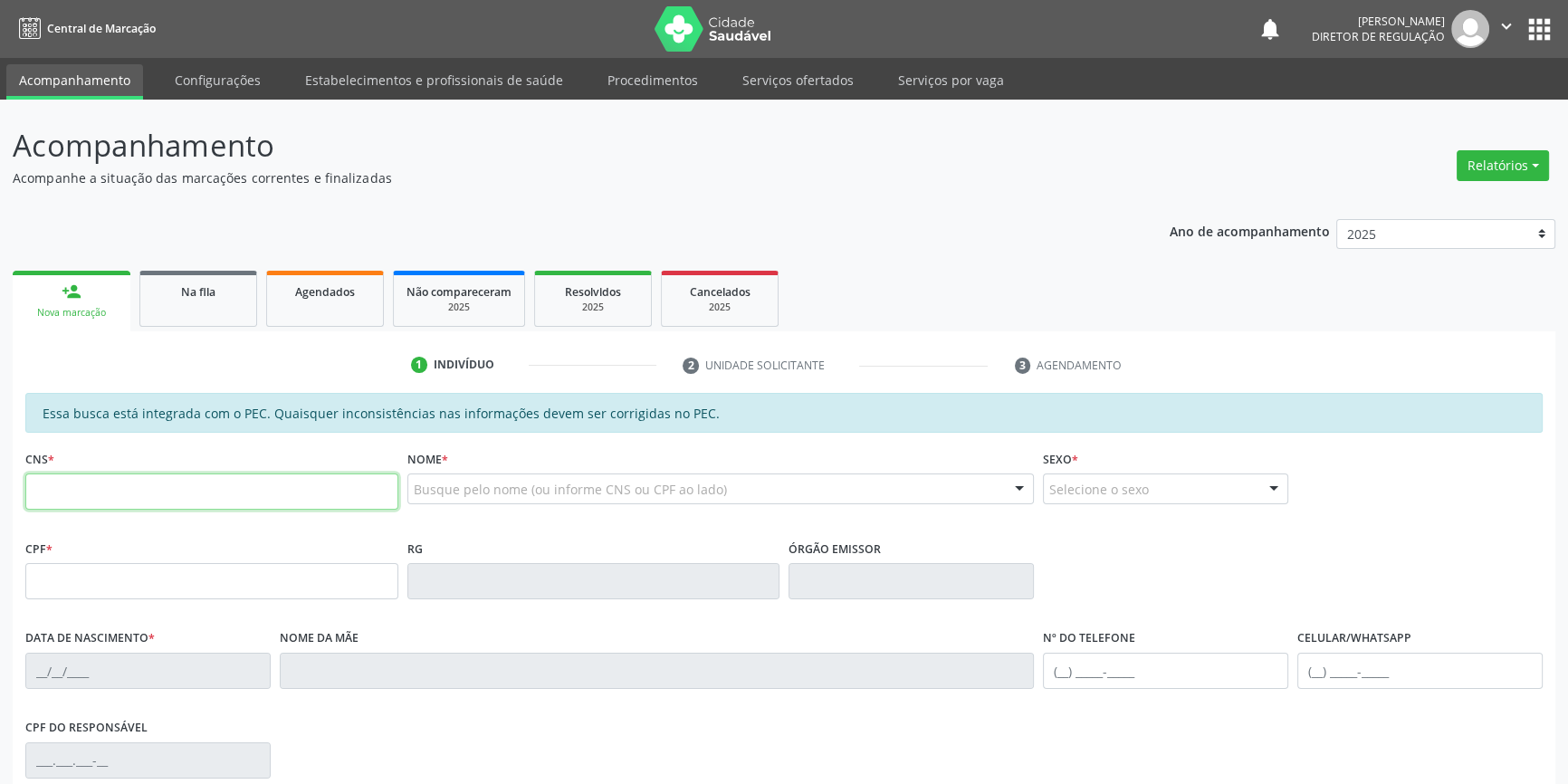
click at [148, 497] on input "text" at bounding box center [211, 491] width 373 height 36
type input "705 2024 1621 8577"
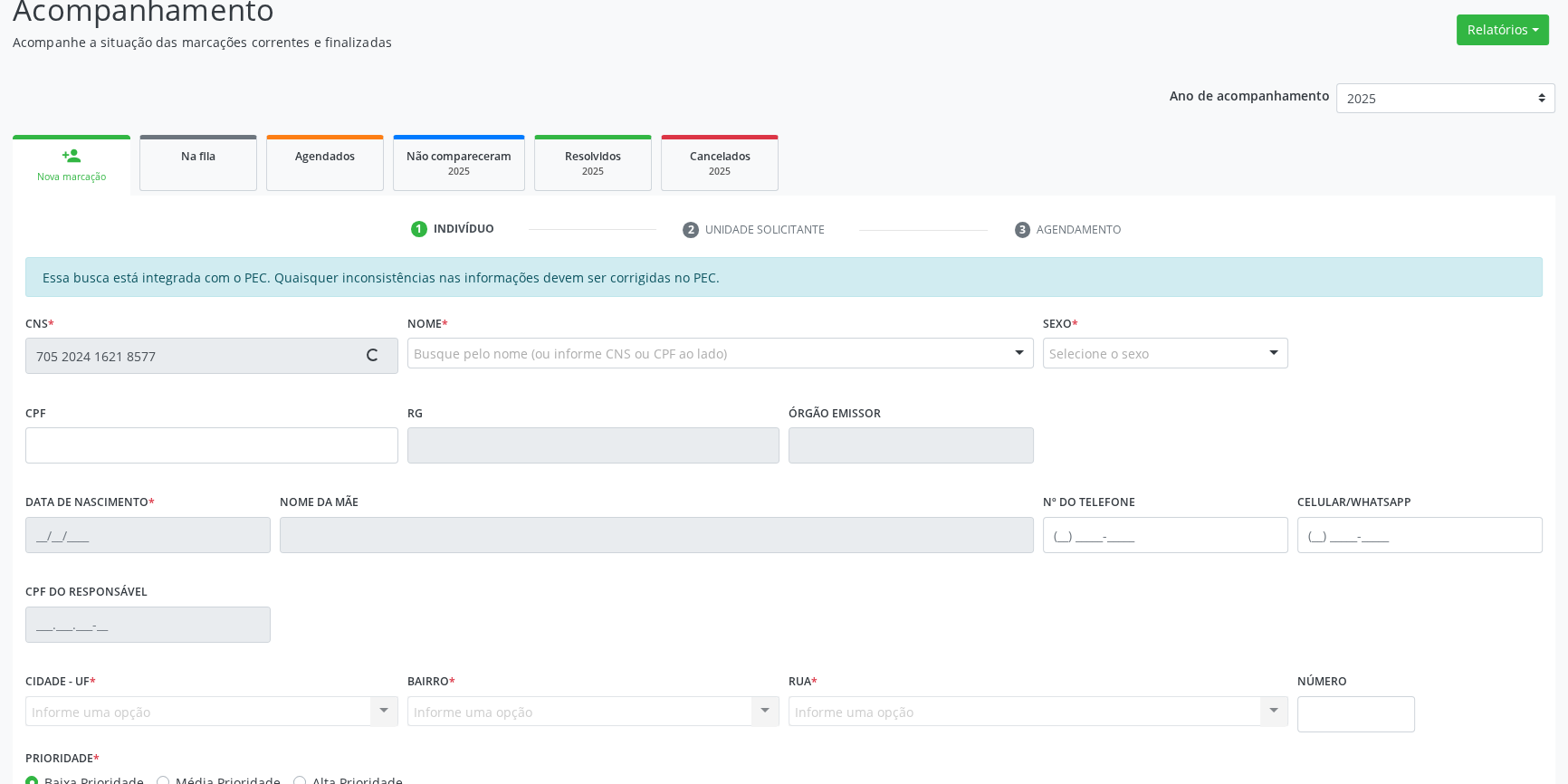
scroll to position [248, 0]
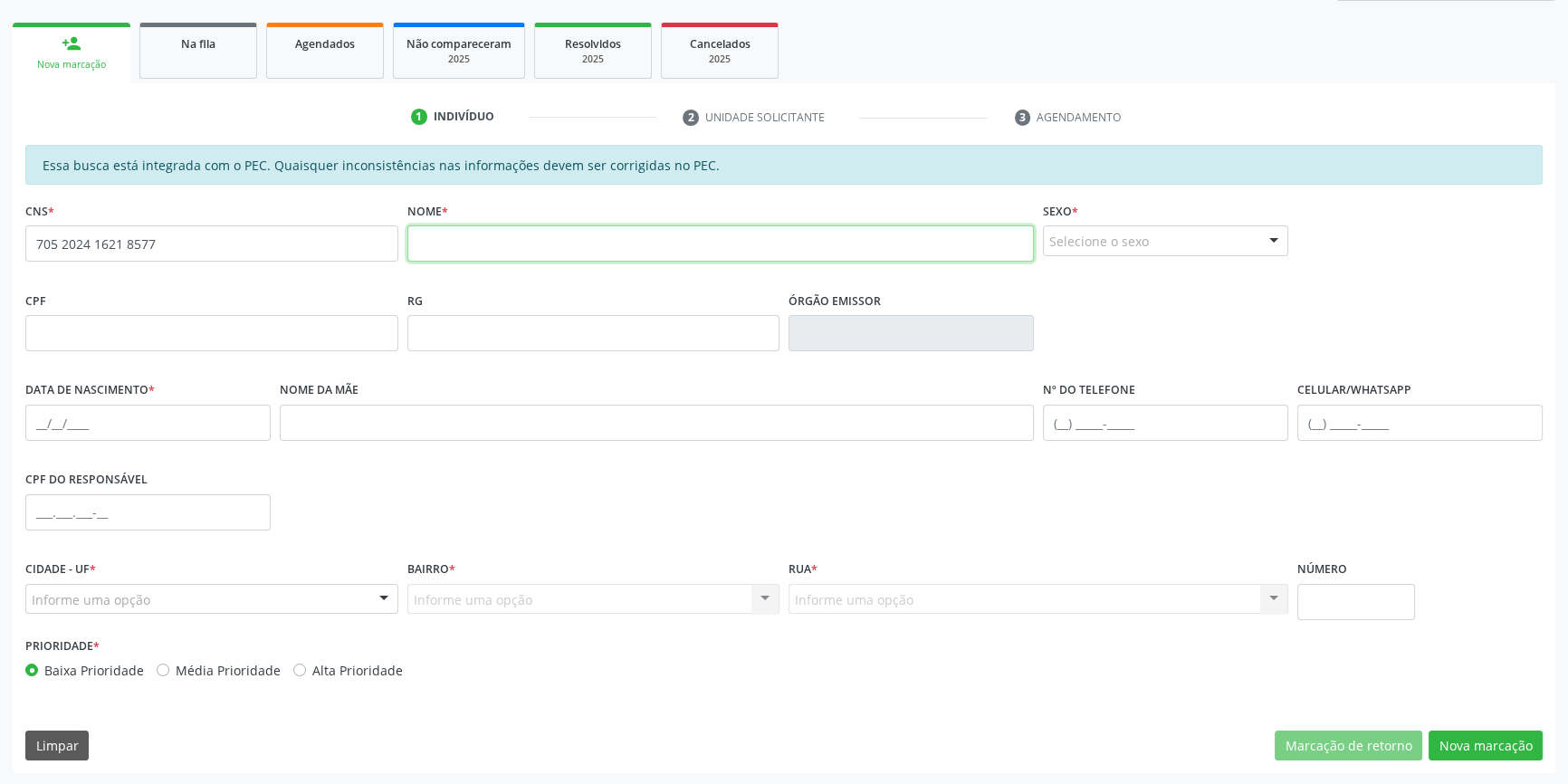
click at [461, 235] on input "text" at bounding box center [721, 243] width 628 height 36
type input "COSME GOMES DA SILVA"
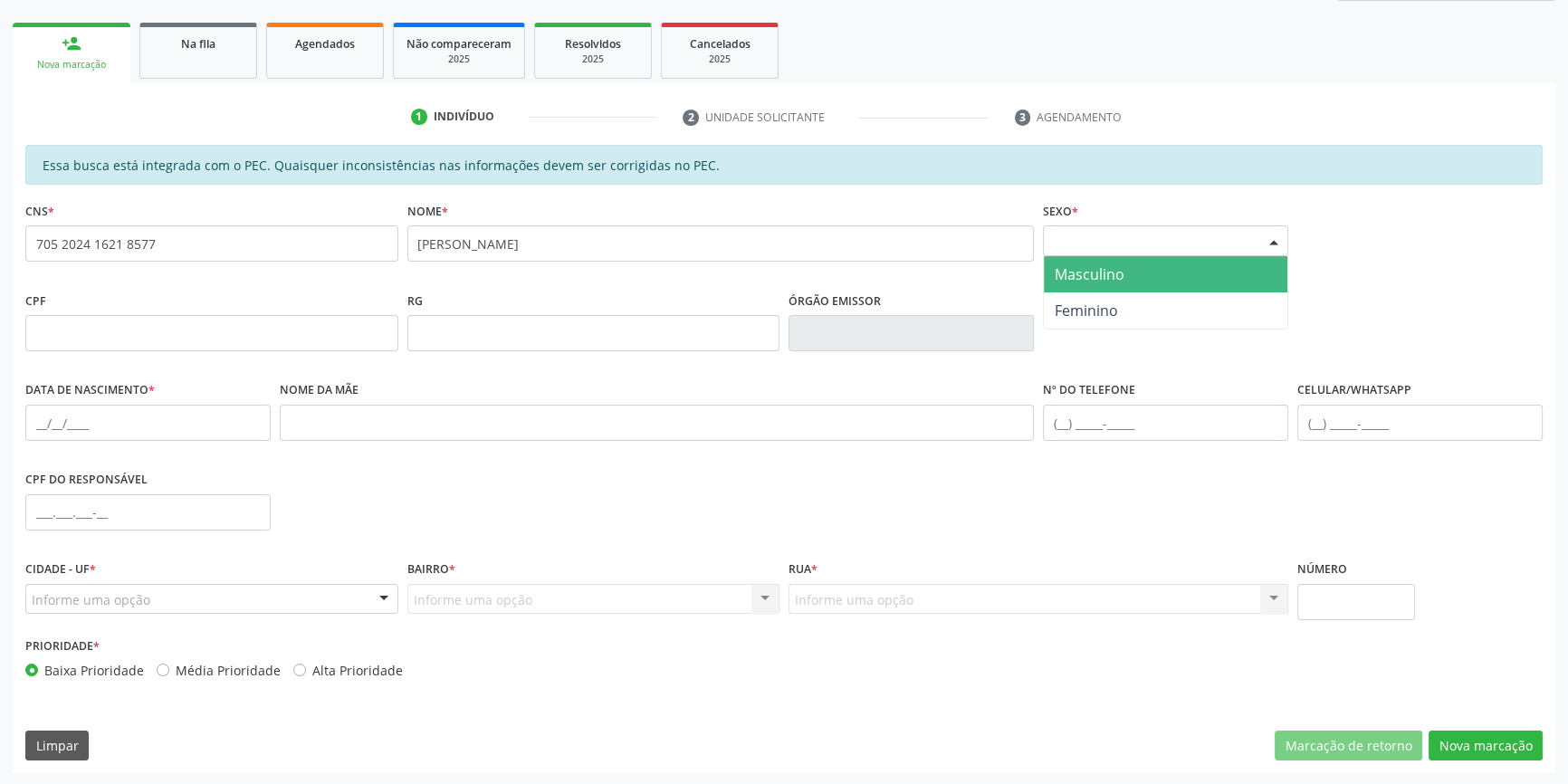
click at [1202, 283] on span "Masculino" at bounding box center [1166, 273] width 243 height 36
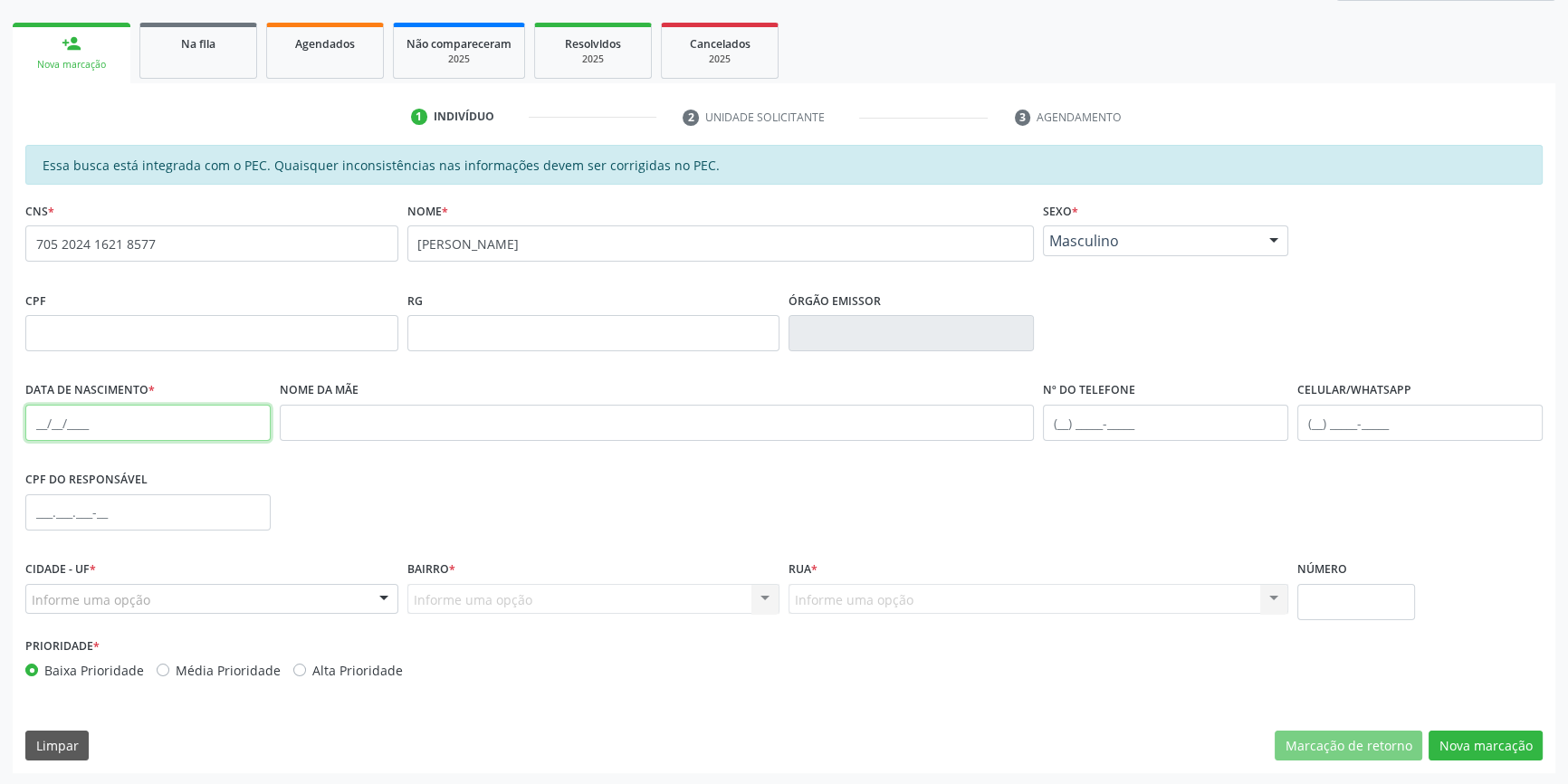
click at [34, 407] on input "text" at bounding box center [148, 422] width 245 height 36
type input "18/08/1964"
click at [310, 599] on div "Informe uma opção" at bounding box center [211, 599] width 373 height 31
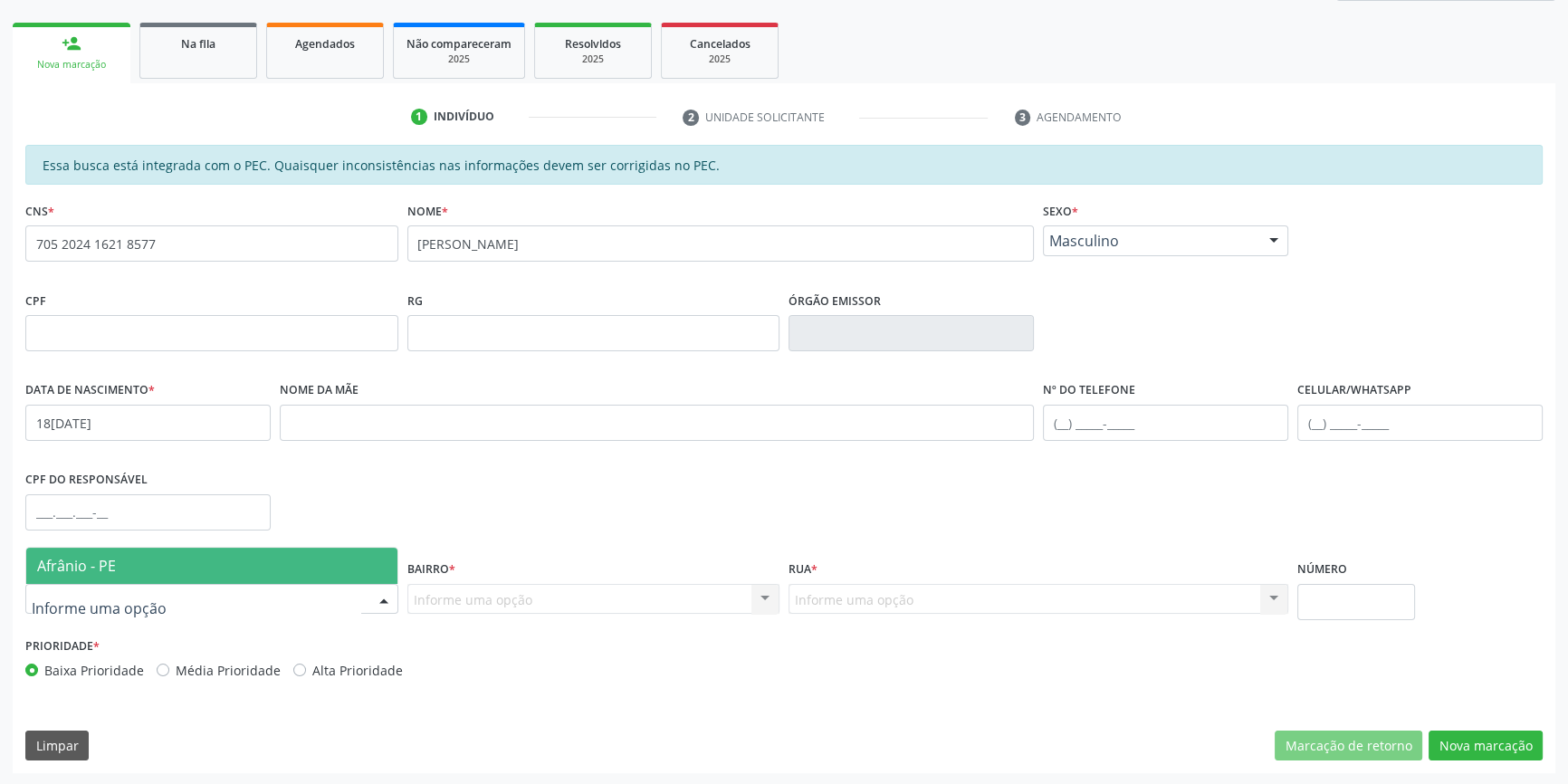
click at [311, 563] on span "Afrânio - PE" at bounding box center [211, 565] width 371 height 36
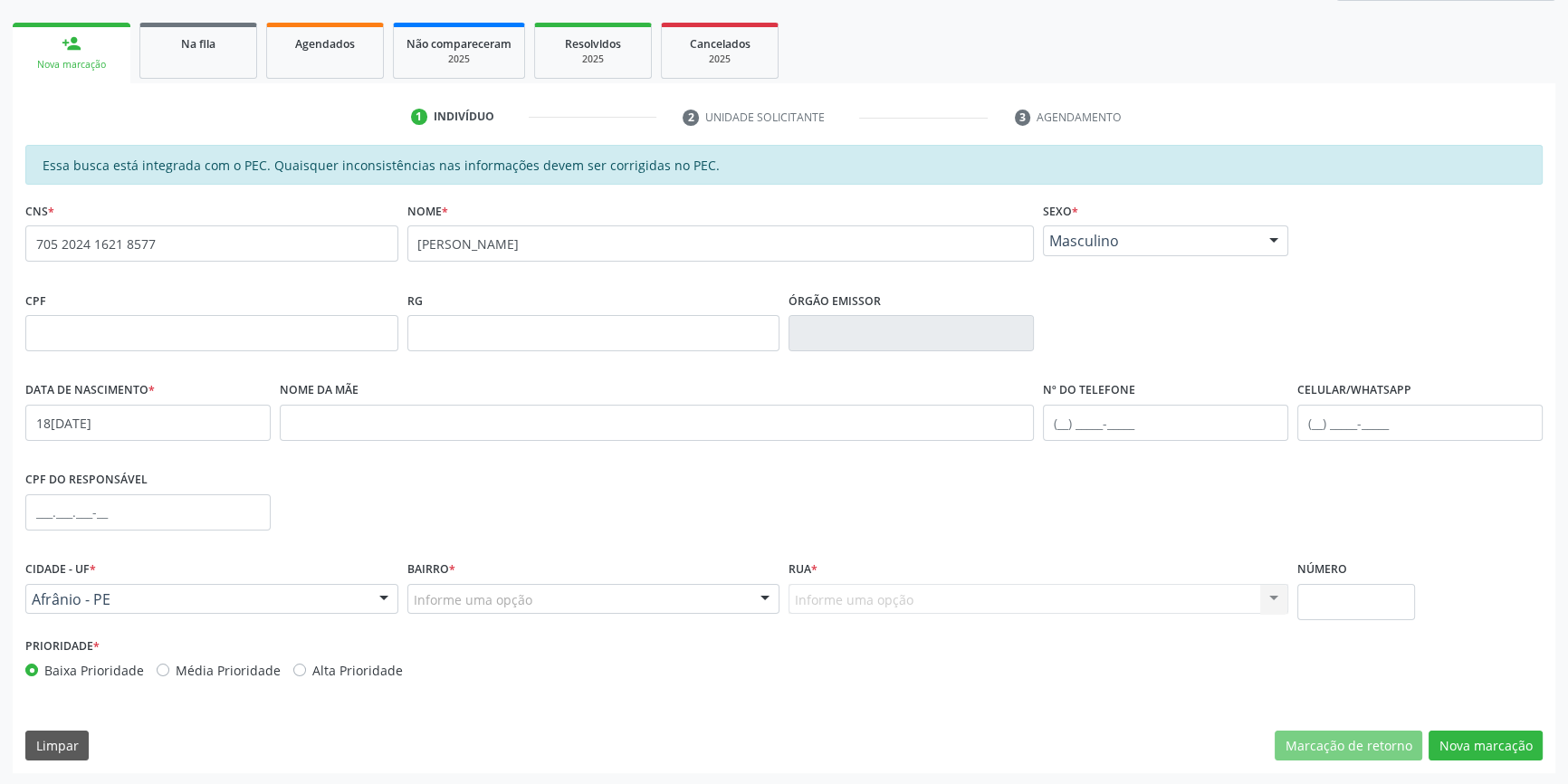
click at [489, 574] on div "Bairro * Informe uma opção Centro Zona Rural Roberto Luiz Jose Ramos Isabel Gom…" at bounding box center [594, 585] width 373 height 58
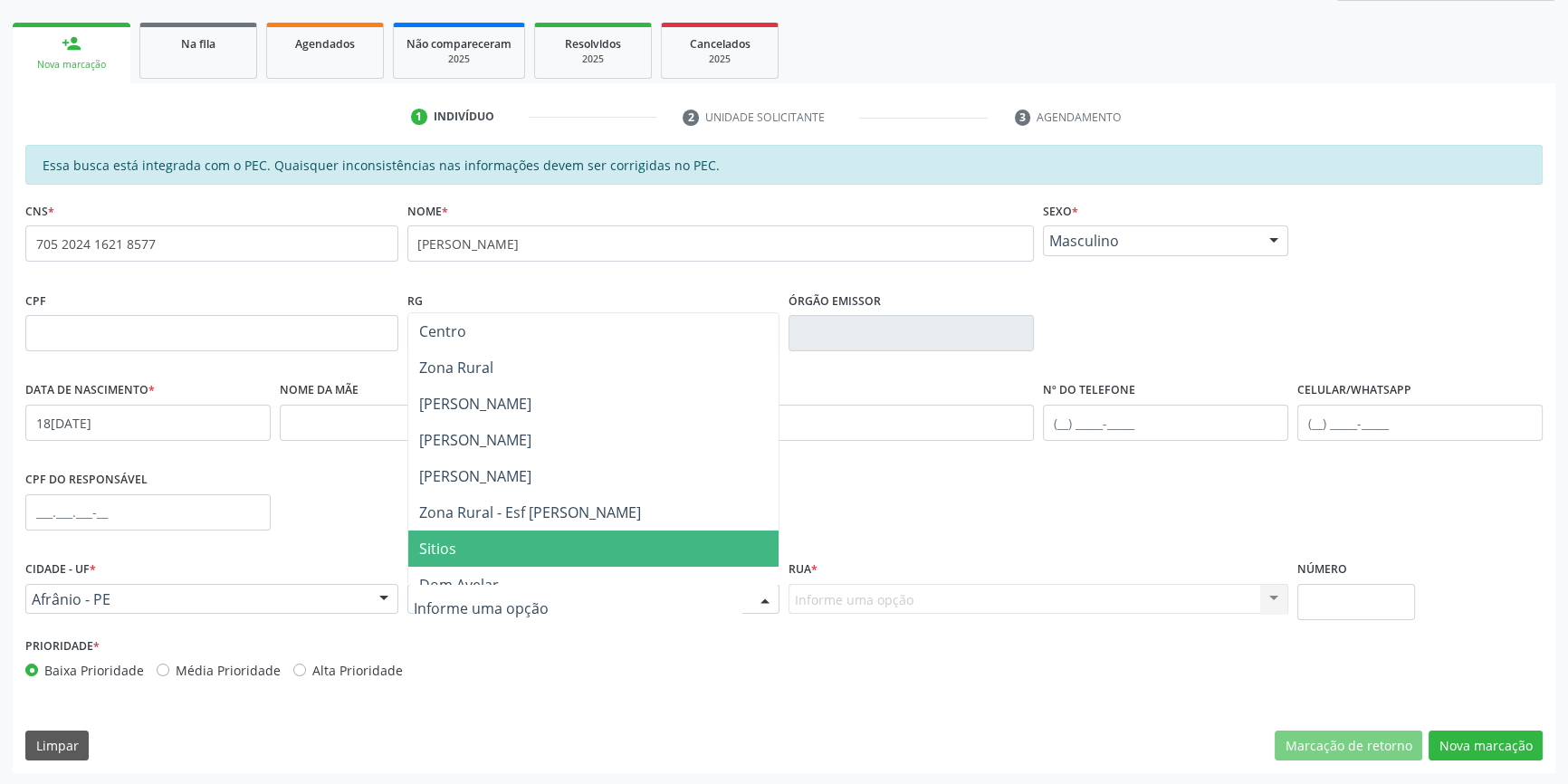
click at [471, 557] on span "Sitios" at bounding box center [594, 548] width 371 height 36
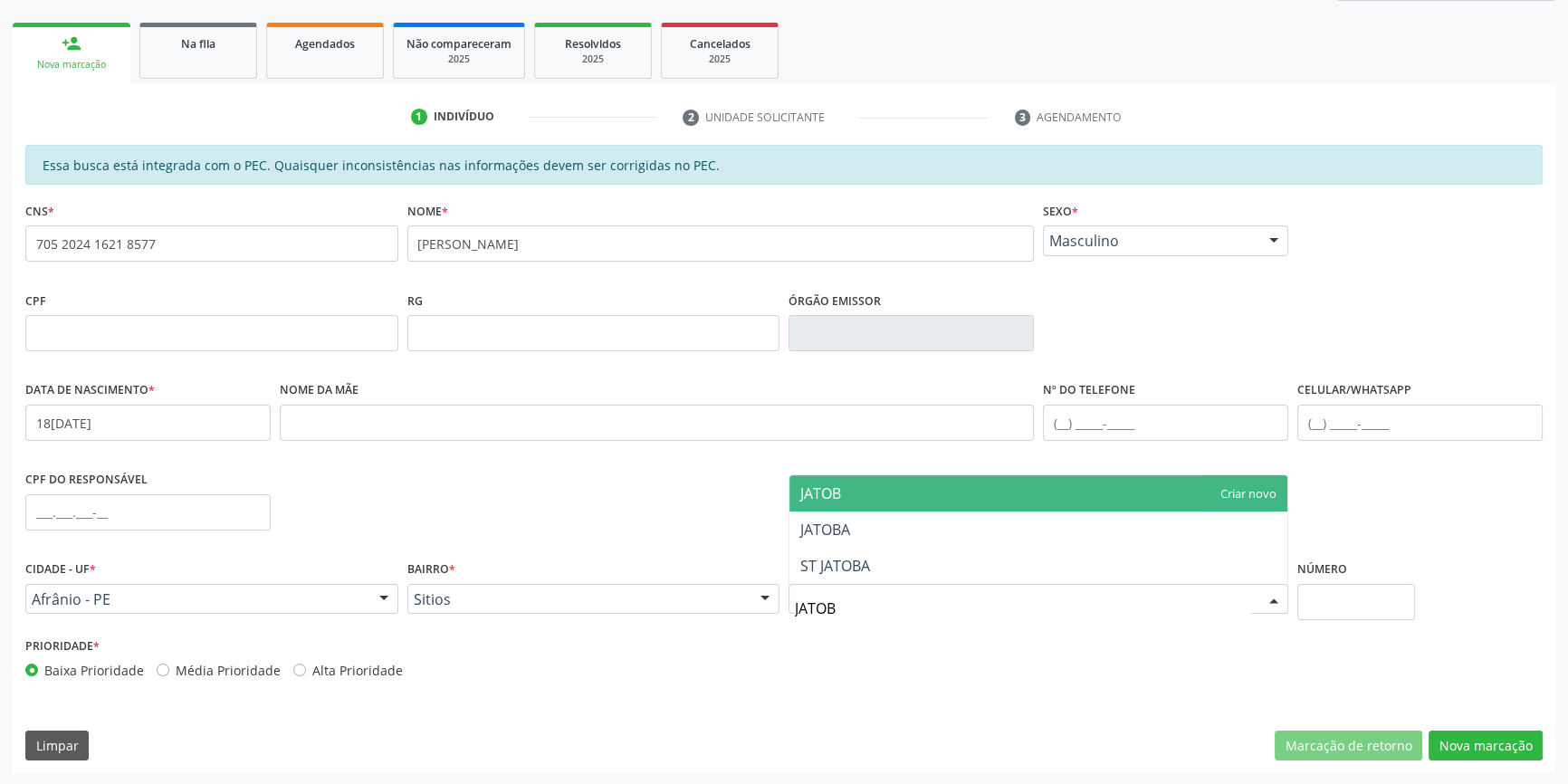
type input "JATOBA"
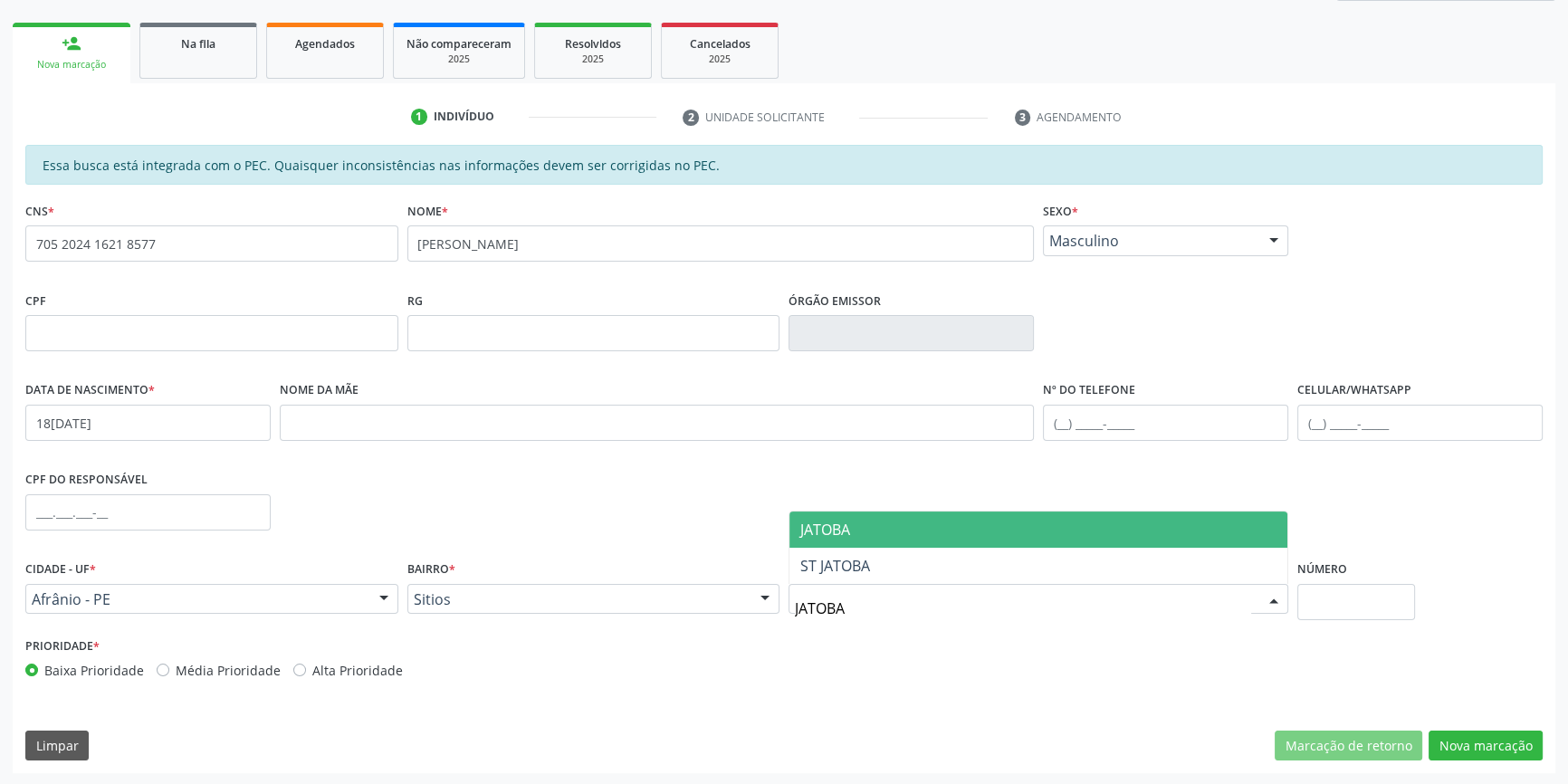
click at [895, 534] on span "JATOBA" at bounding box center [1039, 529] width 498 height 36
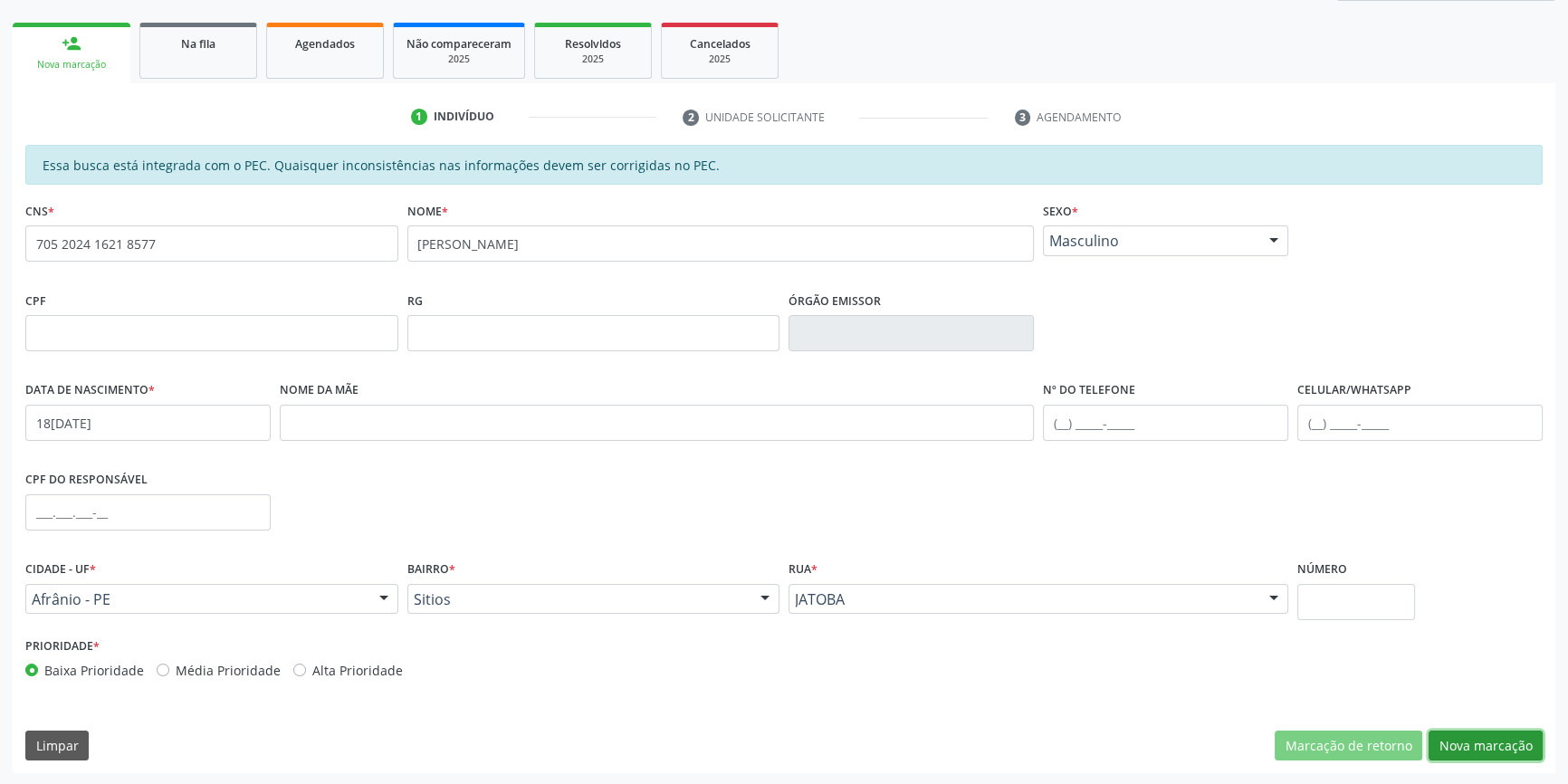
click at [1474, 741] on button "Nova marcação" at bounding box center [1485, 746] width 114 height 31
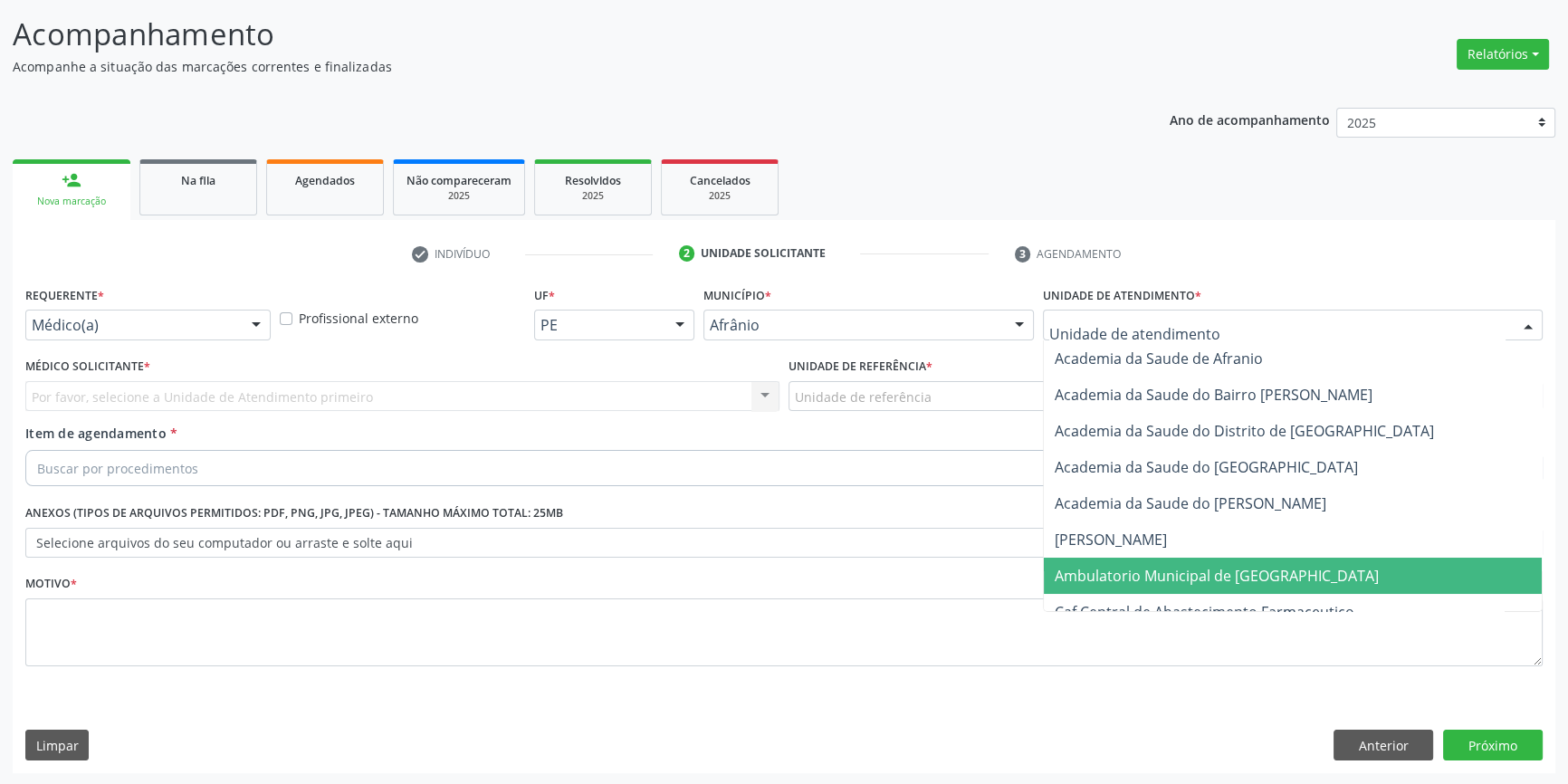
click at [1159, 561] on span "Ambulatorio Municipal de [GEOGRAPHIC_DATA]" at bounding box center [1294, 575] width 498 height 36
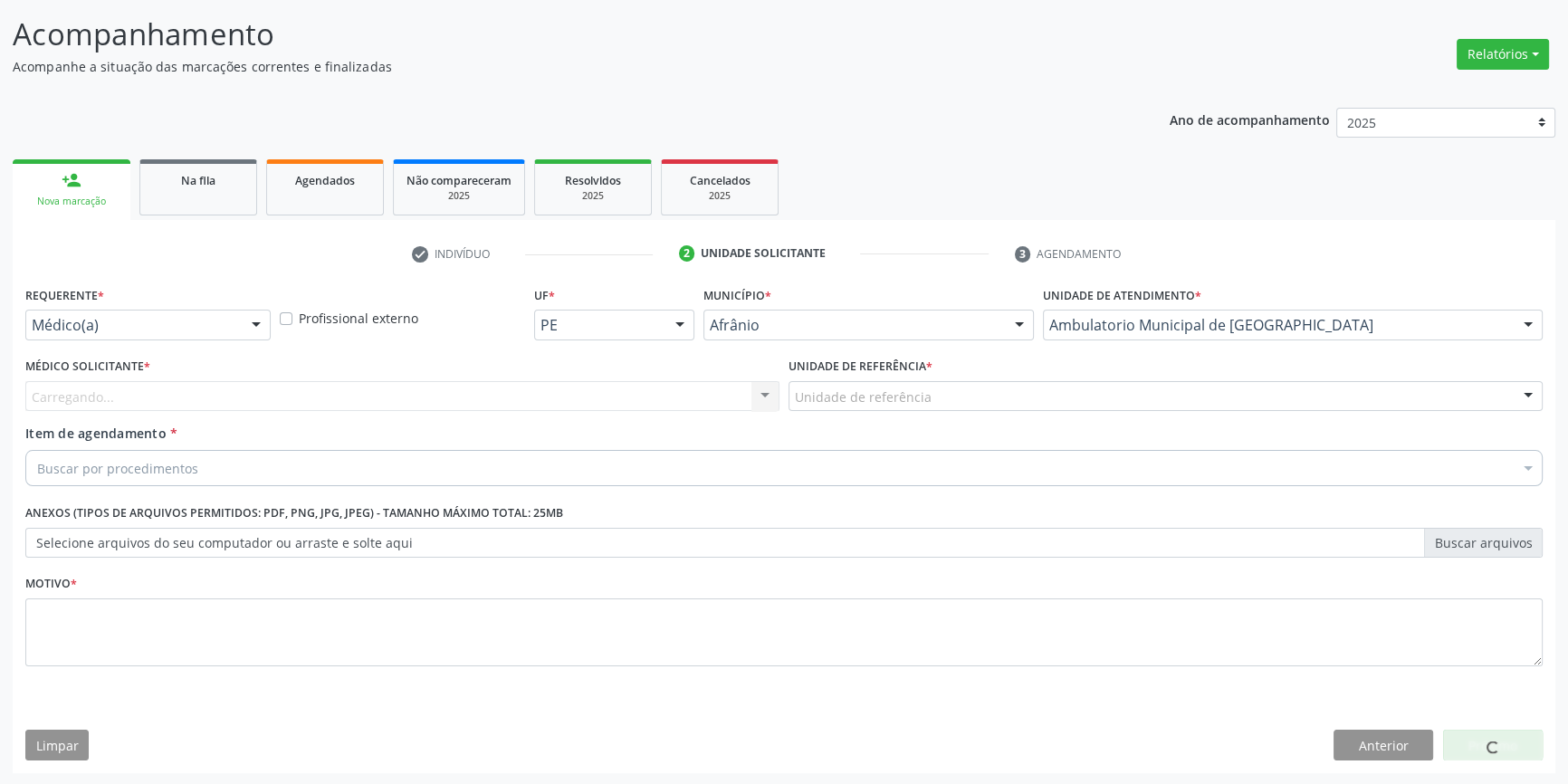
click at [857, 382] on div "Unidade de referência" at bounding box center [1165, 397] width 754 height 31
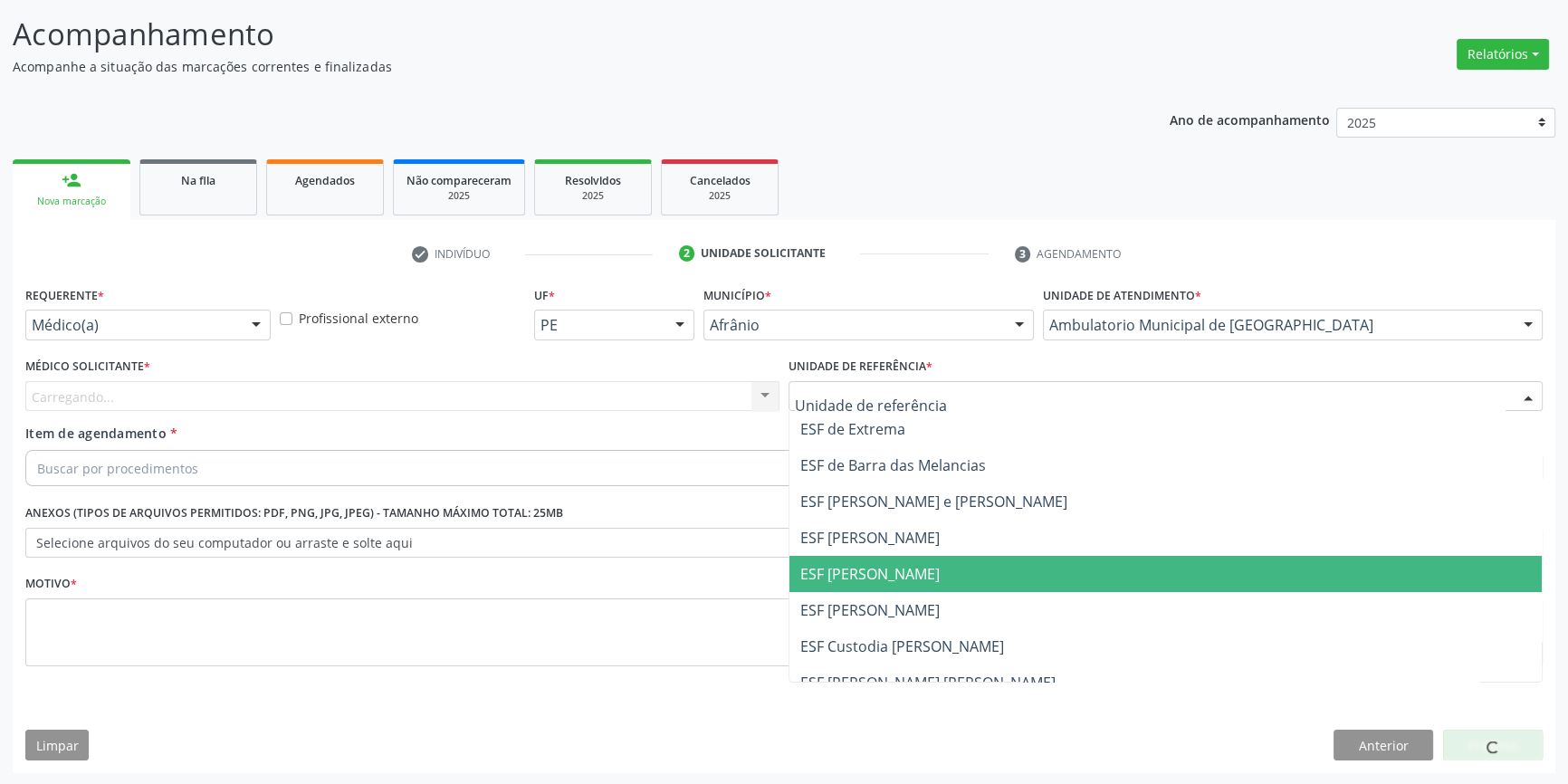
drag, startPoint x: 896, startPoint y: 568, endPoint x: 743, endPoint y: 480, distance: 176.5
click at [887, 567] on span "ESF [PERSON_NAME]" at bounding box center [869, 574] width 139 height 19
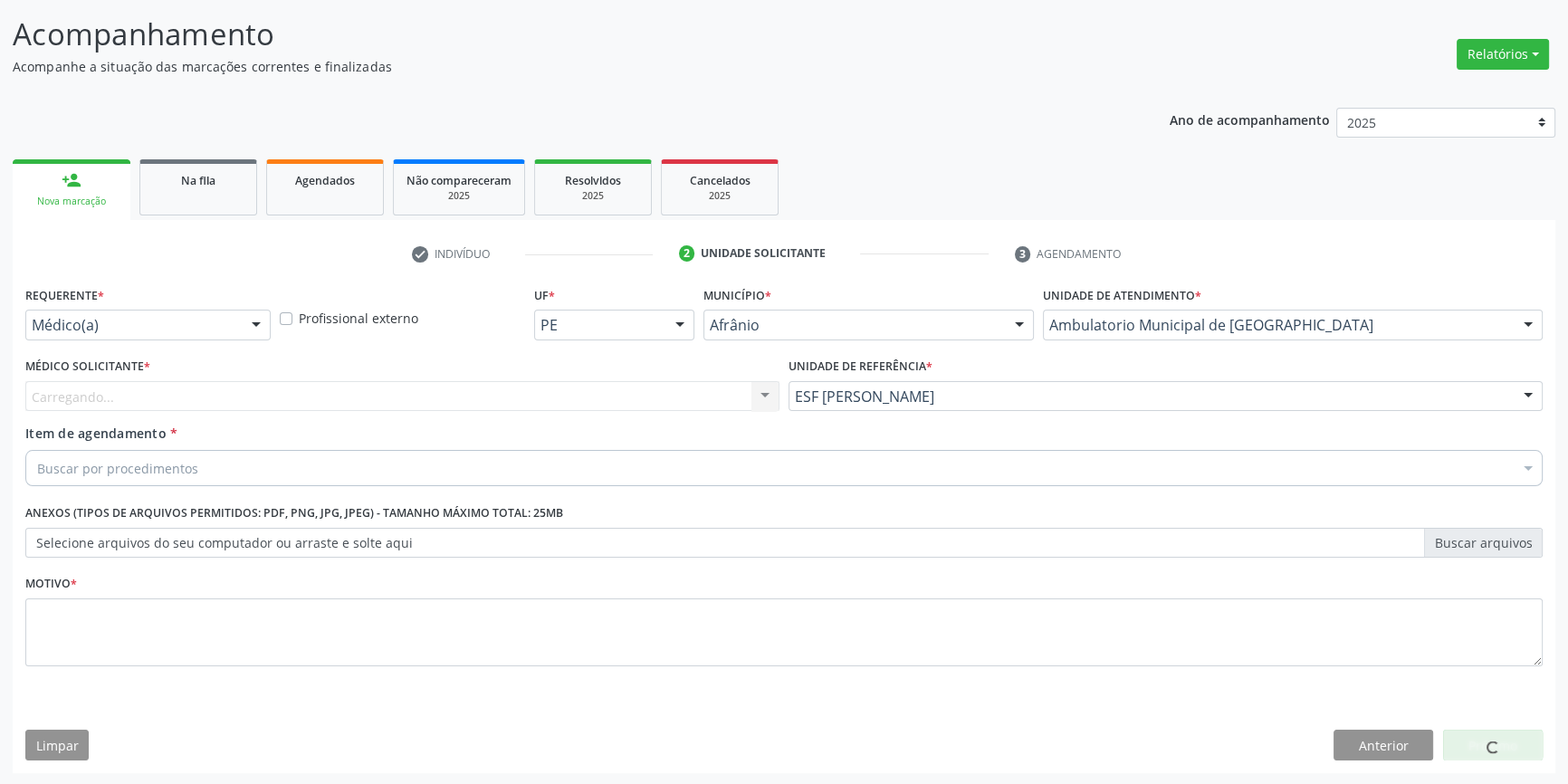
click at [632, 404] on div "Carregando..." at bounding box center [402, 397] width 754 height 31
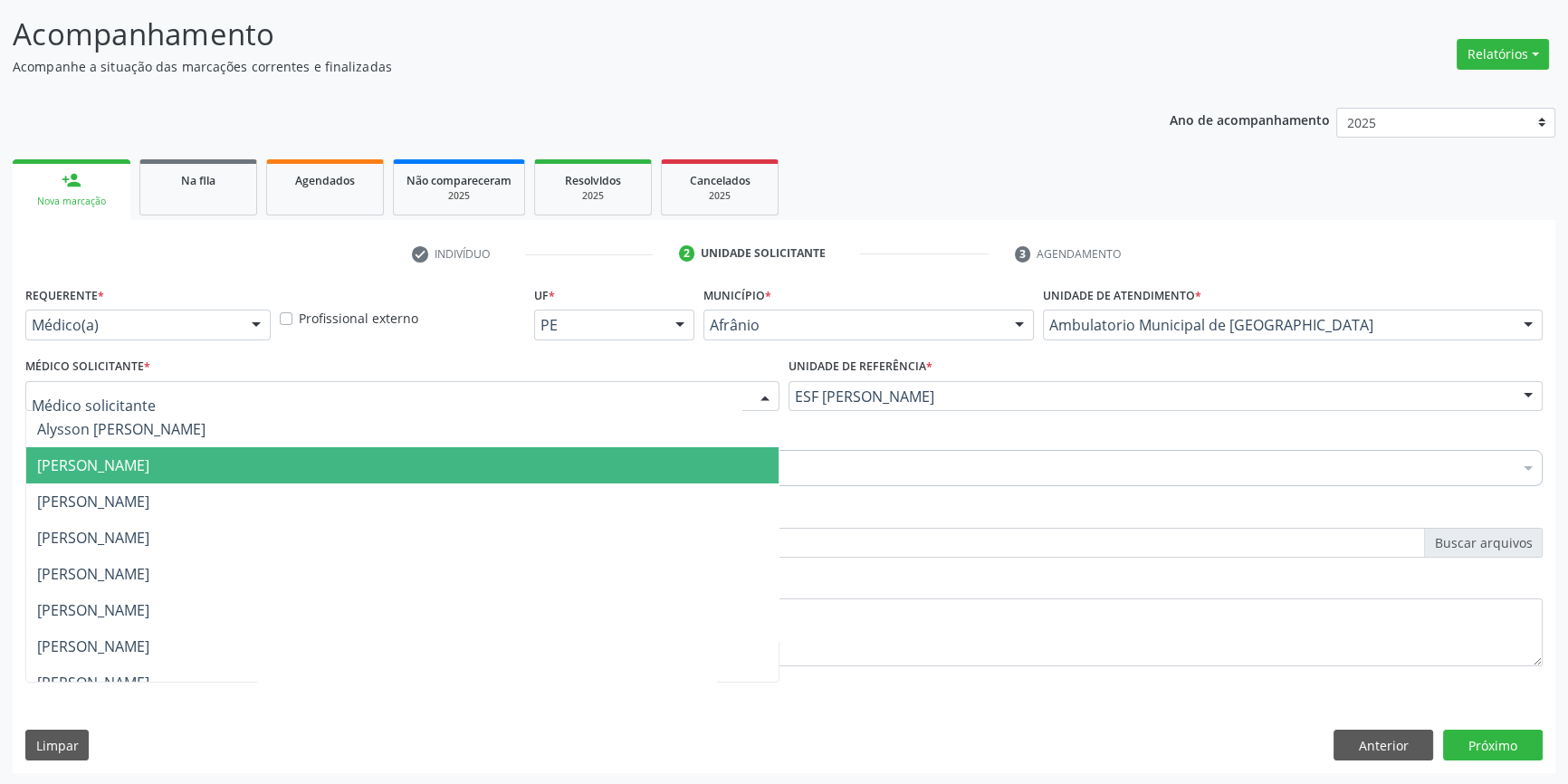
click at [385, 483] on span "[PERSON_NAME]" at bounding box center [402, 501] width 752 height 36
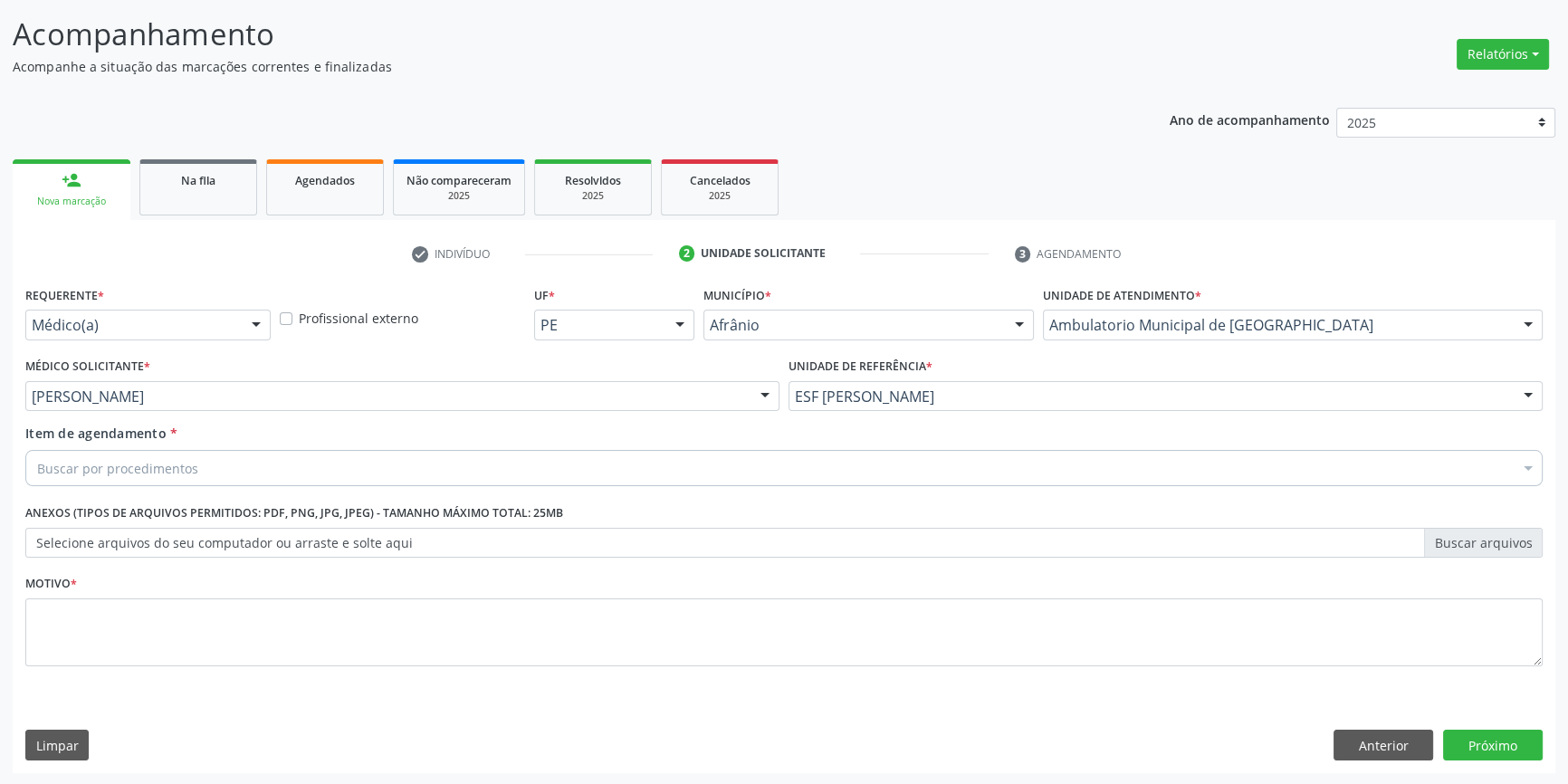
click at [306, 465] on div "Buscar por procedimentos" at bounding box center [784, 467] width 1517 height 36
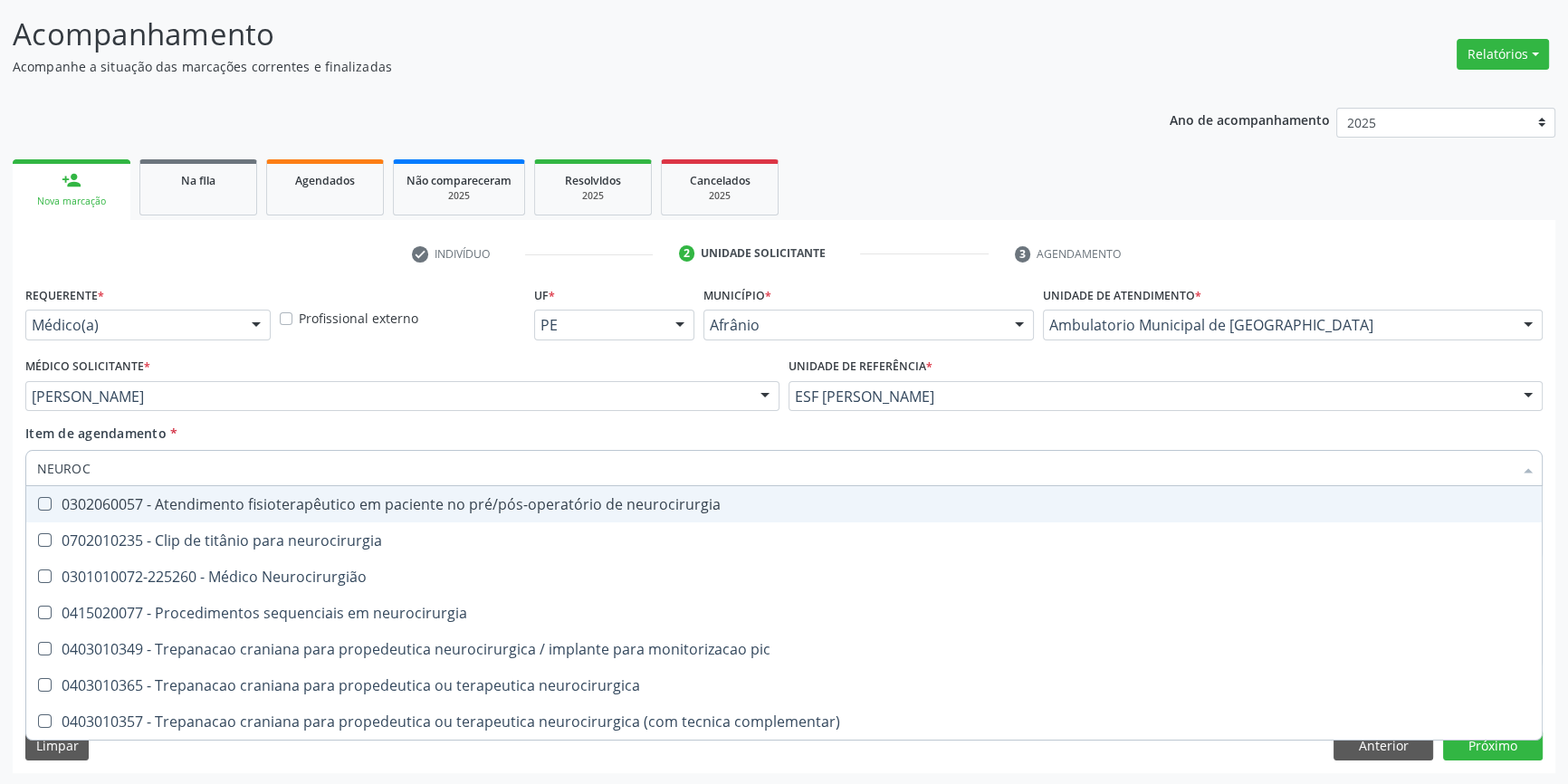
type input "NEUROCI"
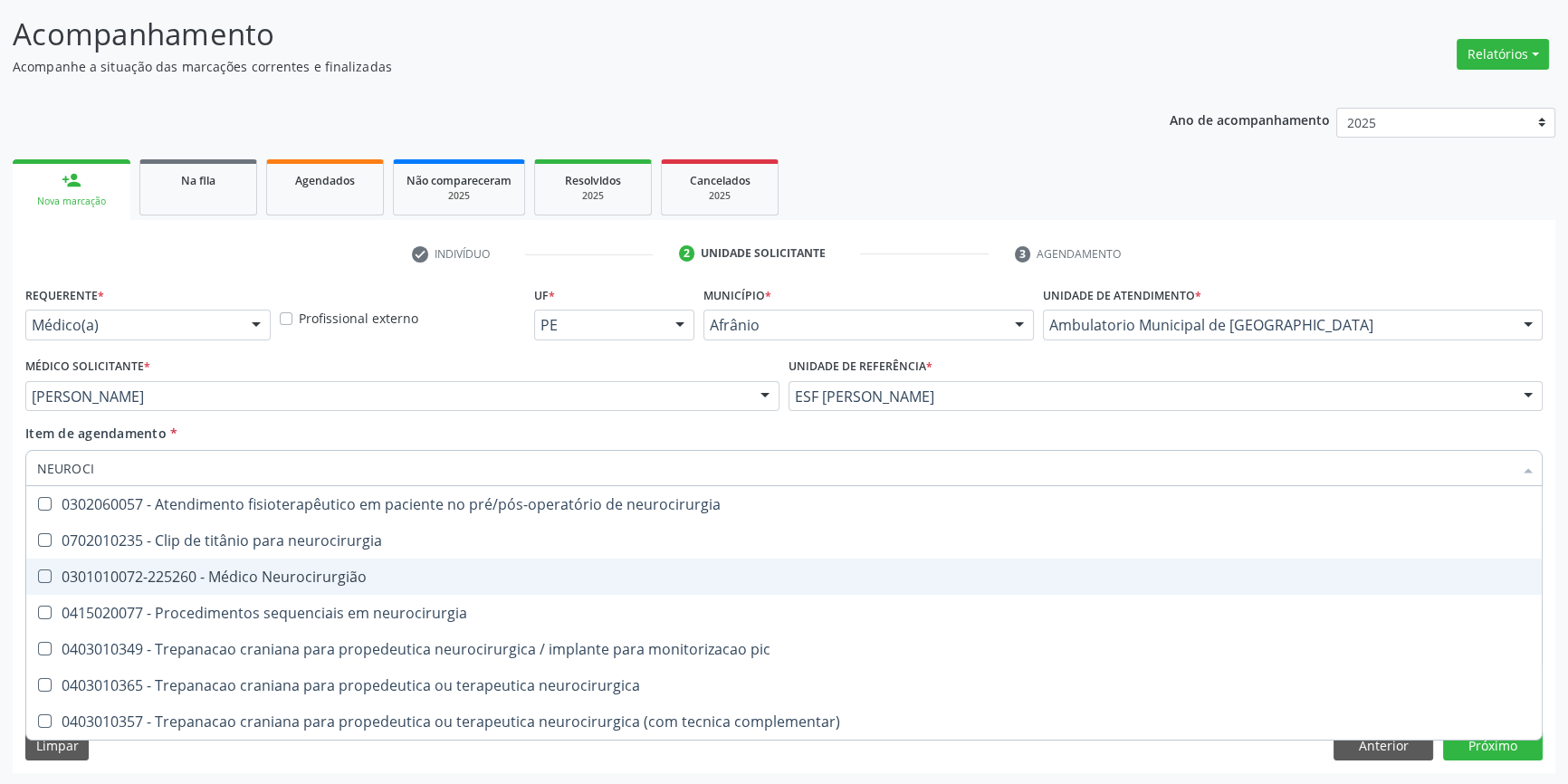
click at [275, 559] on span "0301010072-225260 - Médico Neurocirurgião" at bounding box center [784, 576] width 1515 height 36
checkbox Neurocirurgião "true"
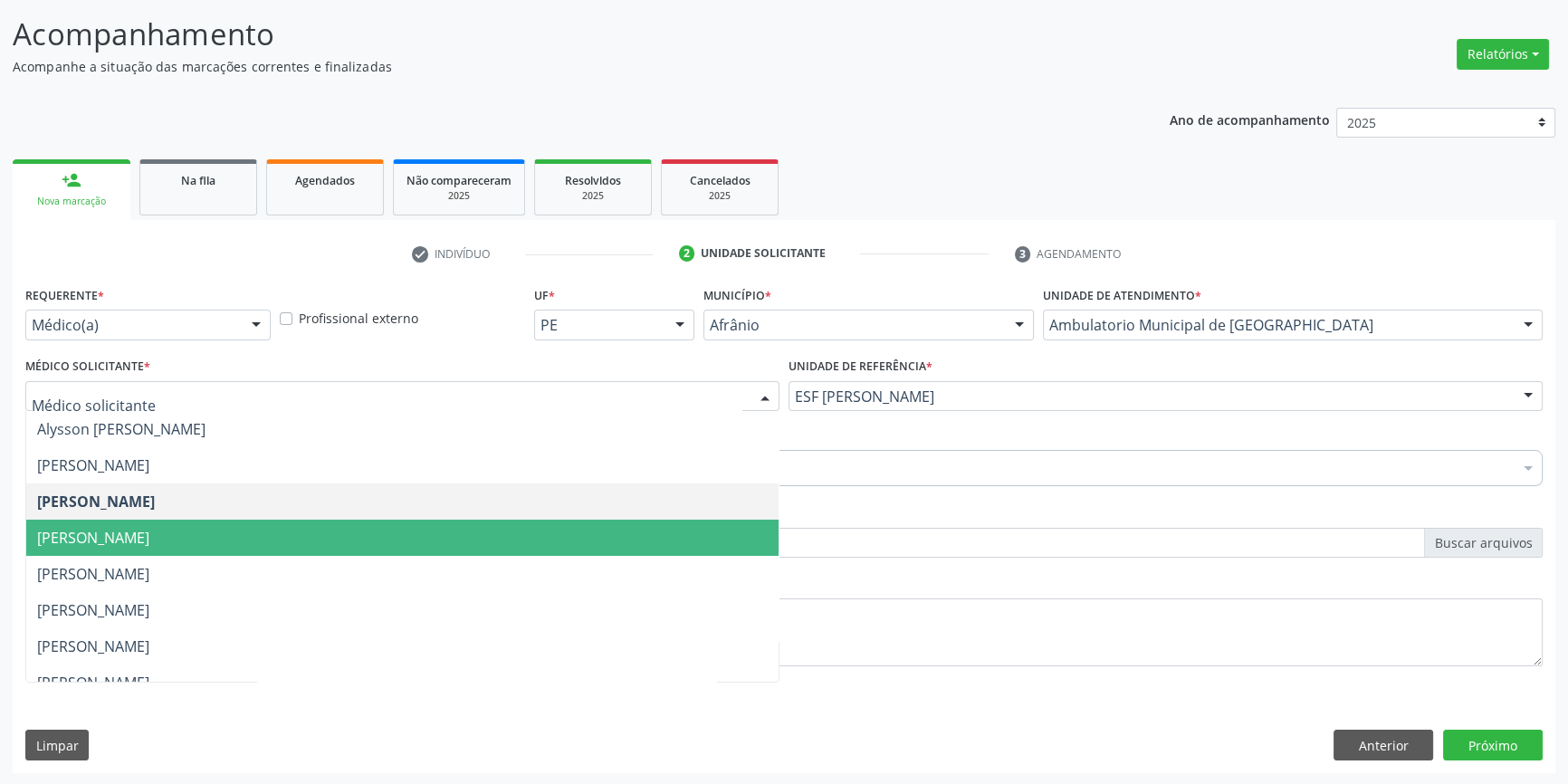
click at [149, 543] on span "[PERSON_NAME]" at bounding box center [92, 537] width 112 height 19
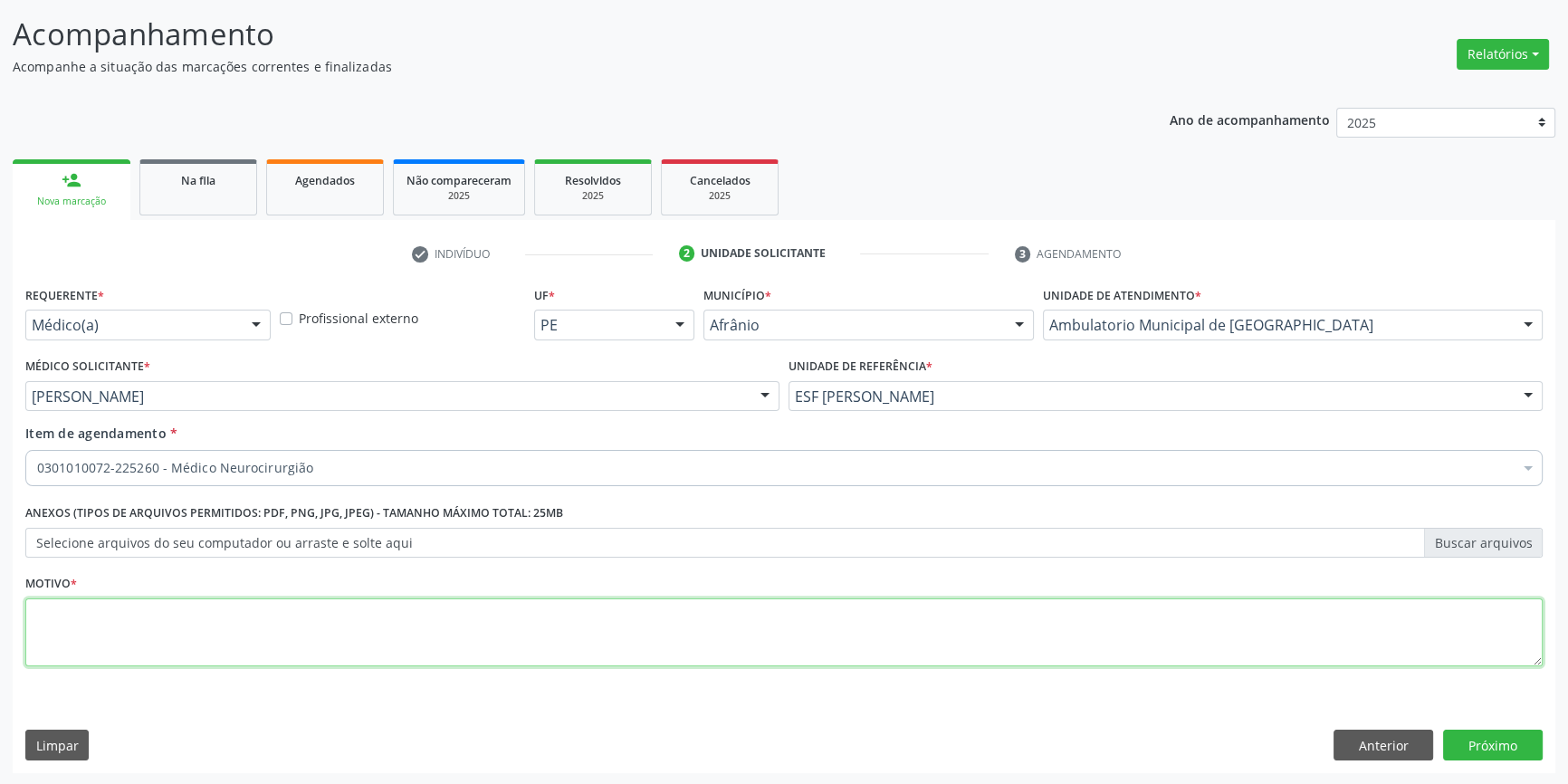
click at [177, 628] on textarea at bounding box center [784, 632] width 1517 height 69
type textarea "TREMOR"
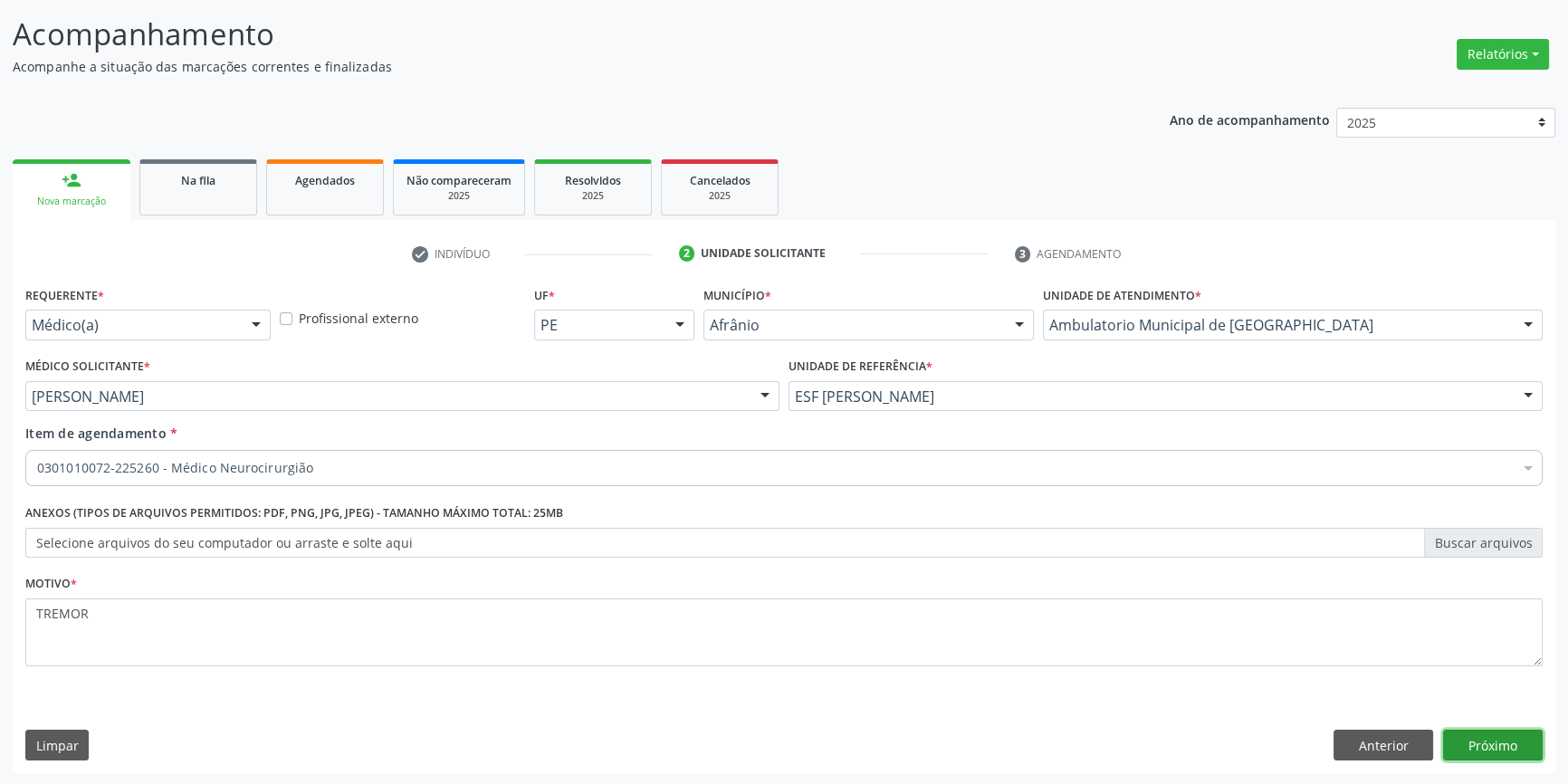
click at [1511, 742] on button "Próximo" at bounding box center [1493, 745] width 99 height 31
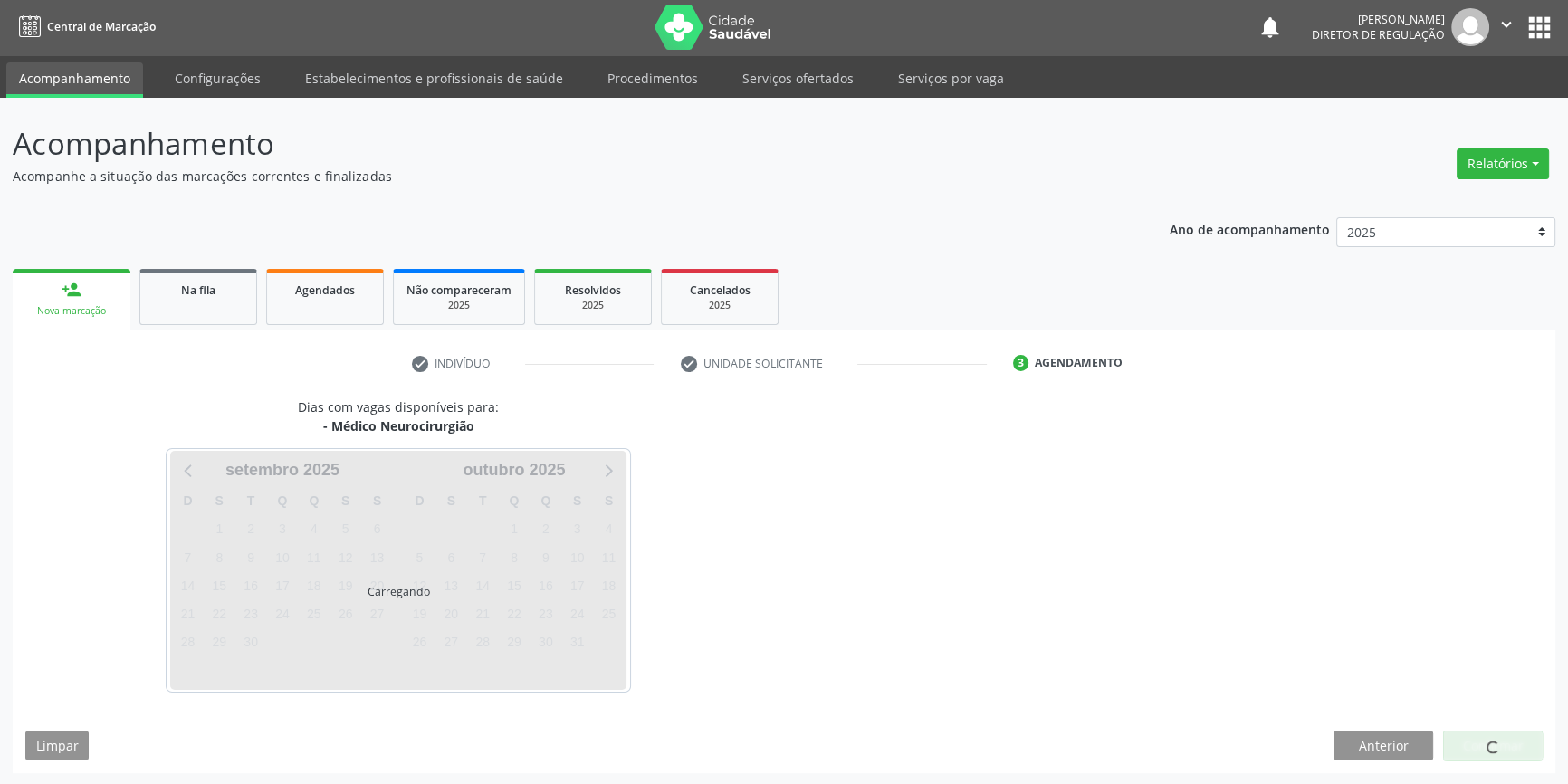
scroll to position [55, 0]
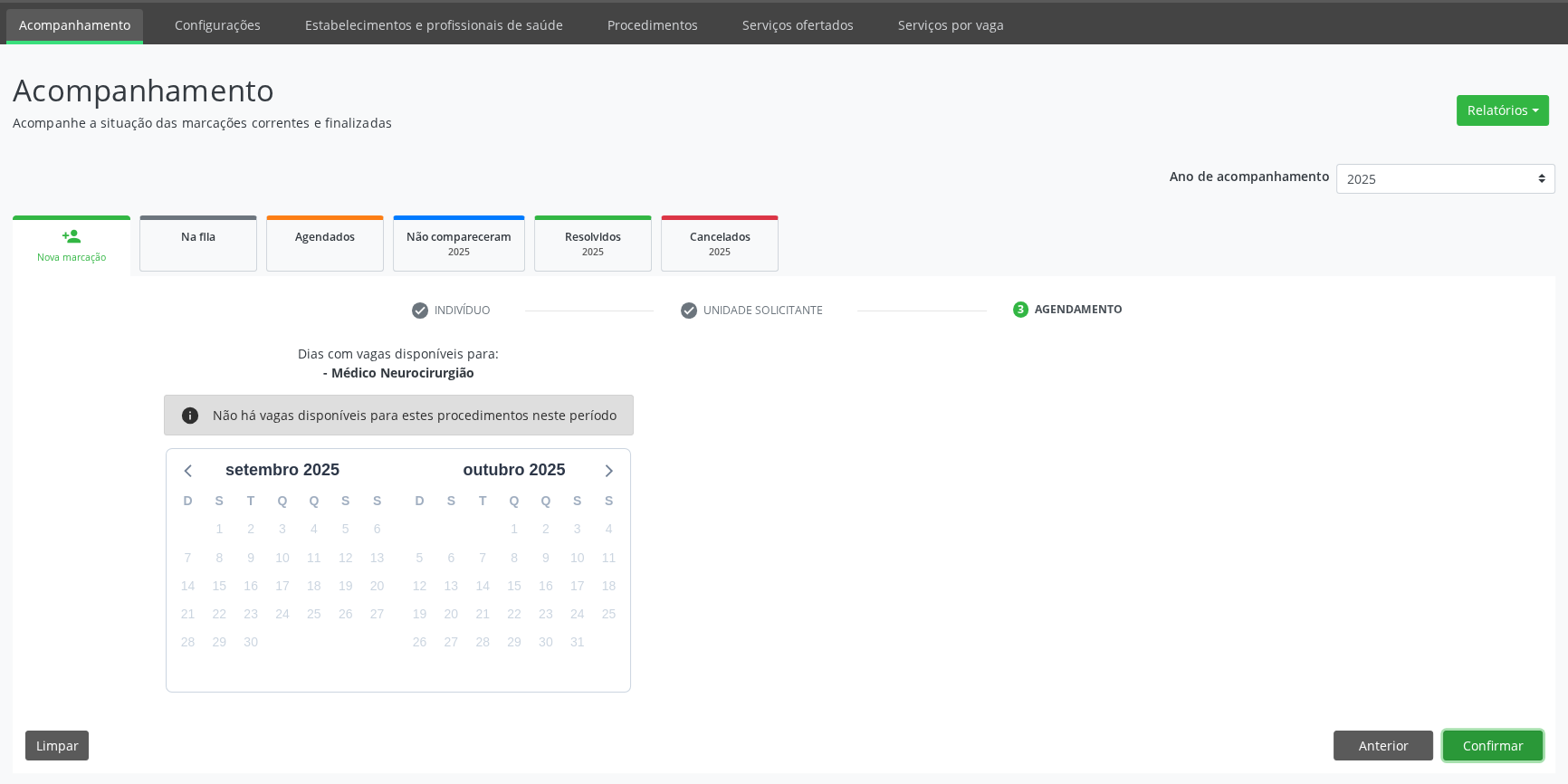
click at [1479, 744] on button "Confirmar" at bounding box center [1493, 746] width 99 height 31
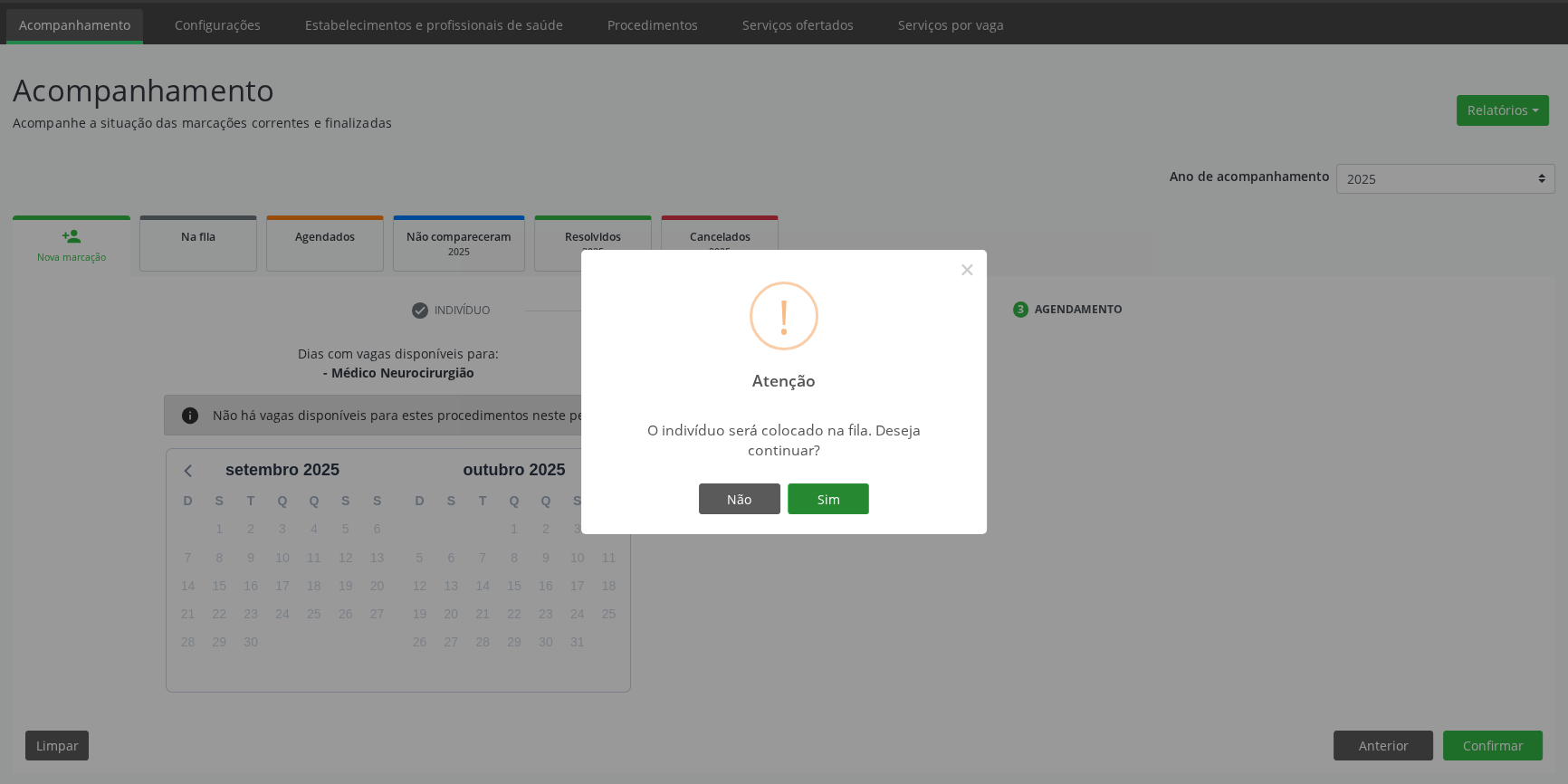
click at [859, 506] on button "Sim" at bounding box center [828, 499] width 82 height 31
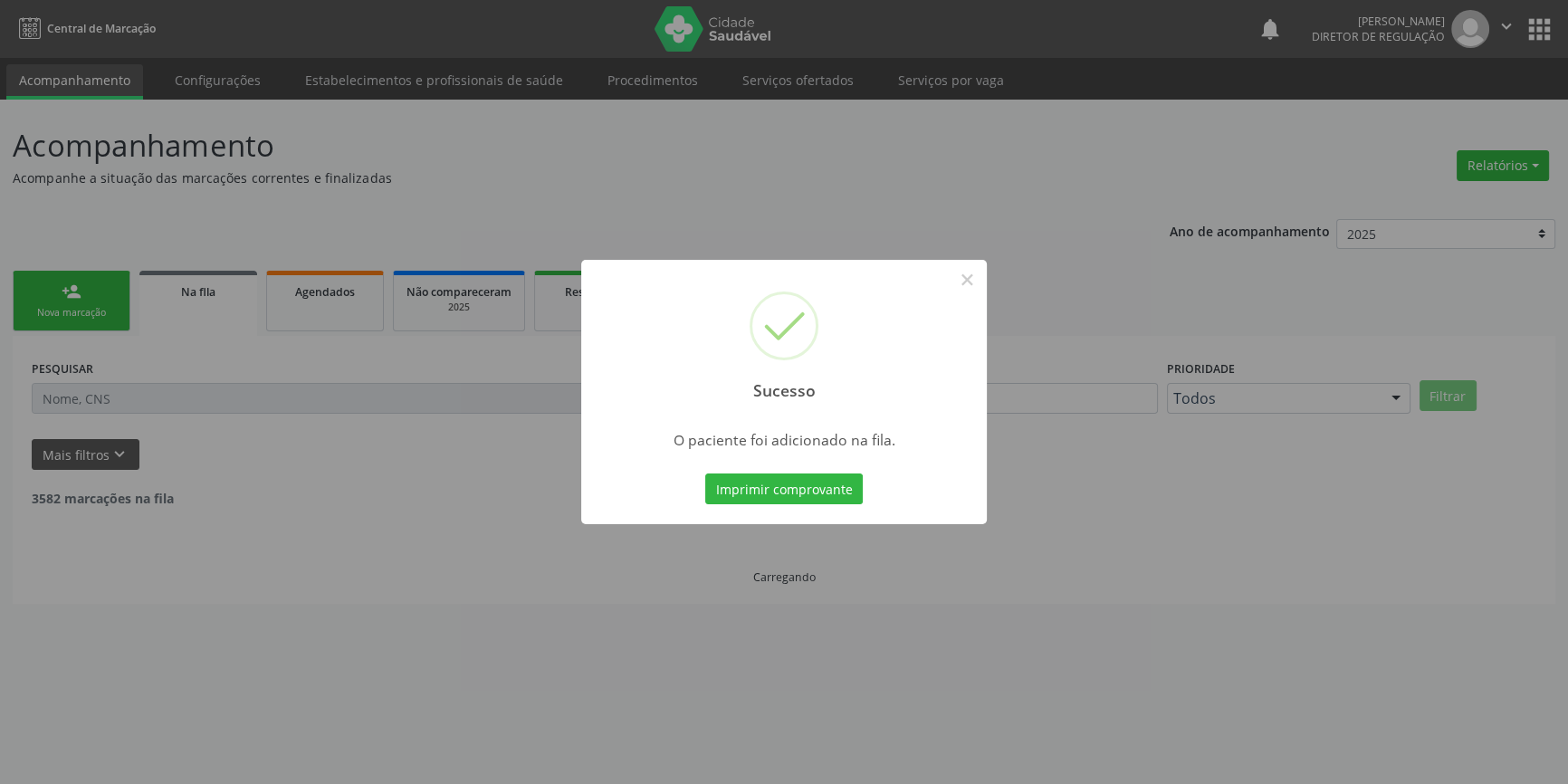
scroll to position [0, 0]
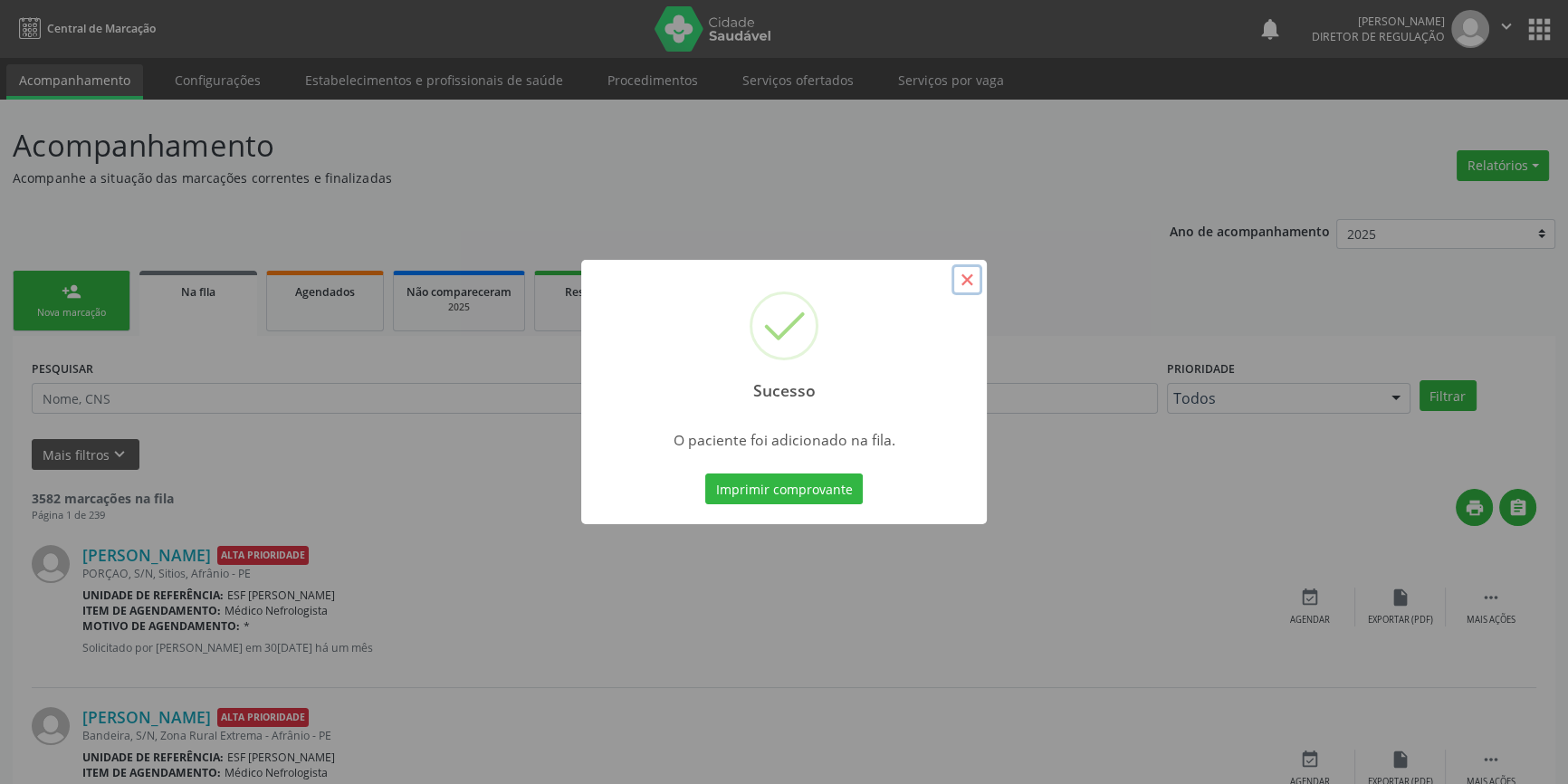
click at [959, 285] on button "×" at bounding box center [967, 280] width 31 height 31
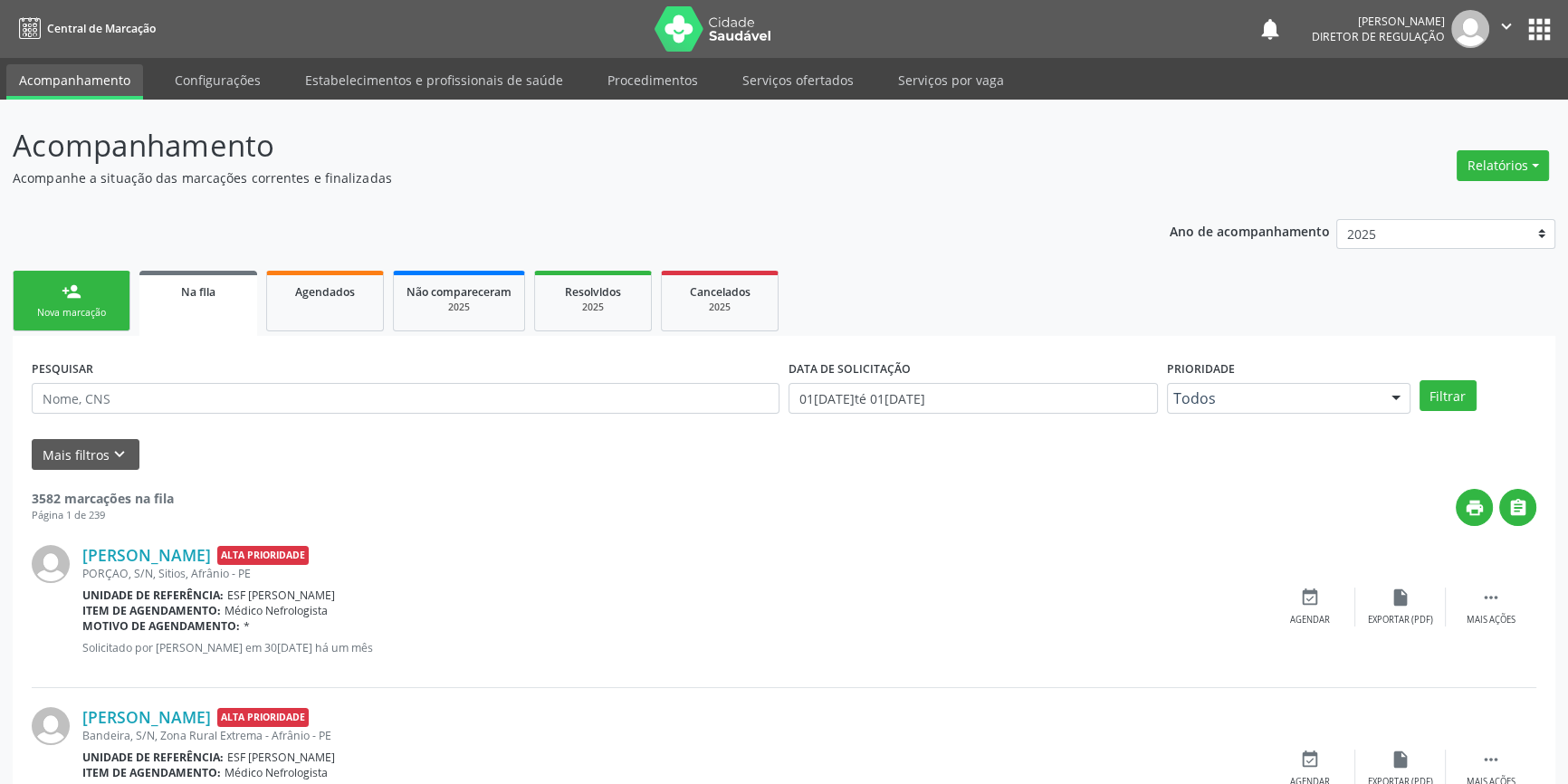
click at [68, 309] on div "Nova marcação" at bounding box center [71, 312] width 91 height 14
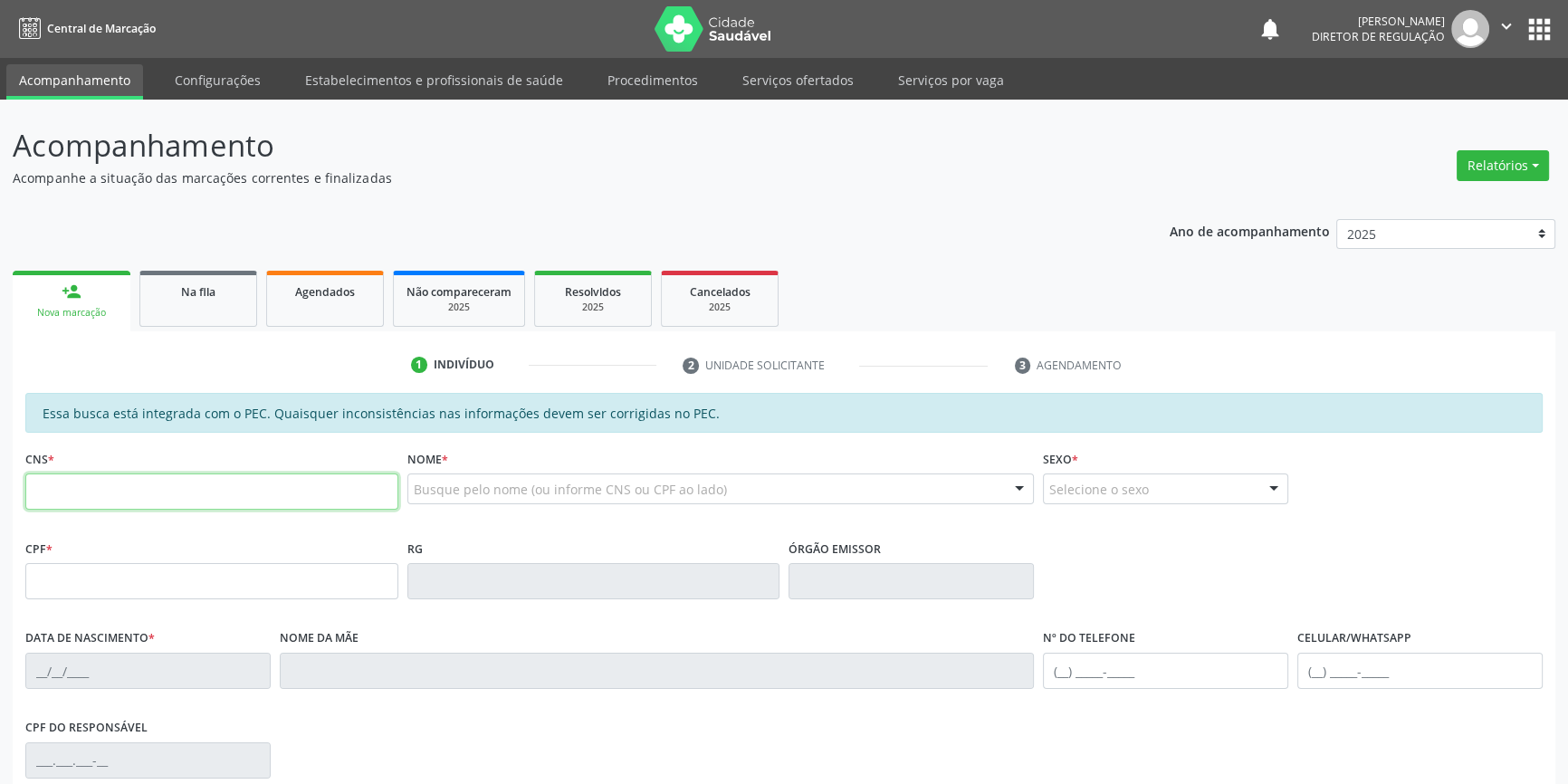
click at [110, 483] on input "text" at bounding box center [211, 491] width 373 height 36
type input "704 5063 0346 3315"
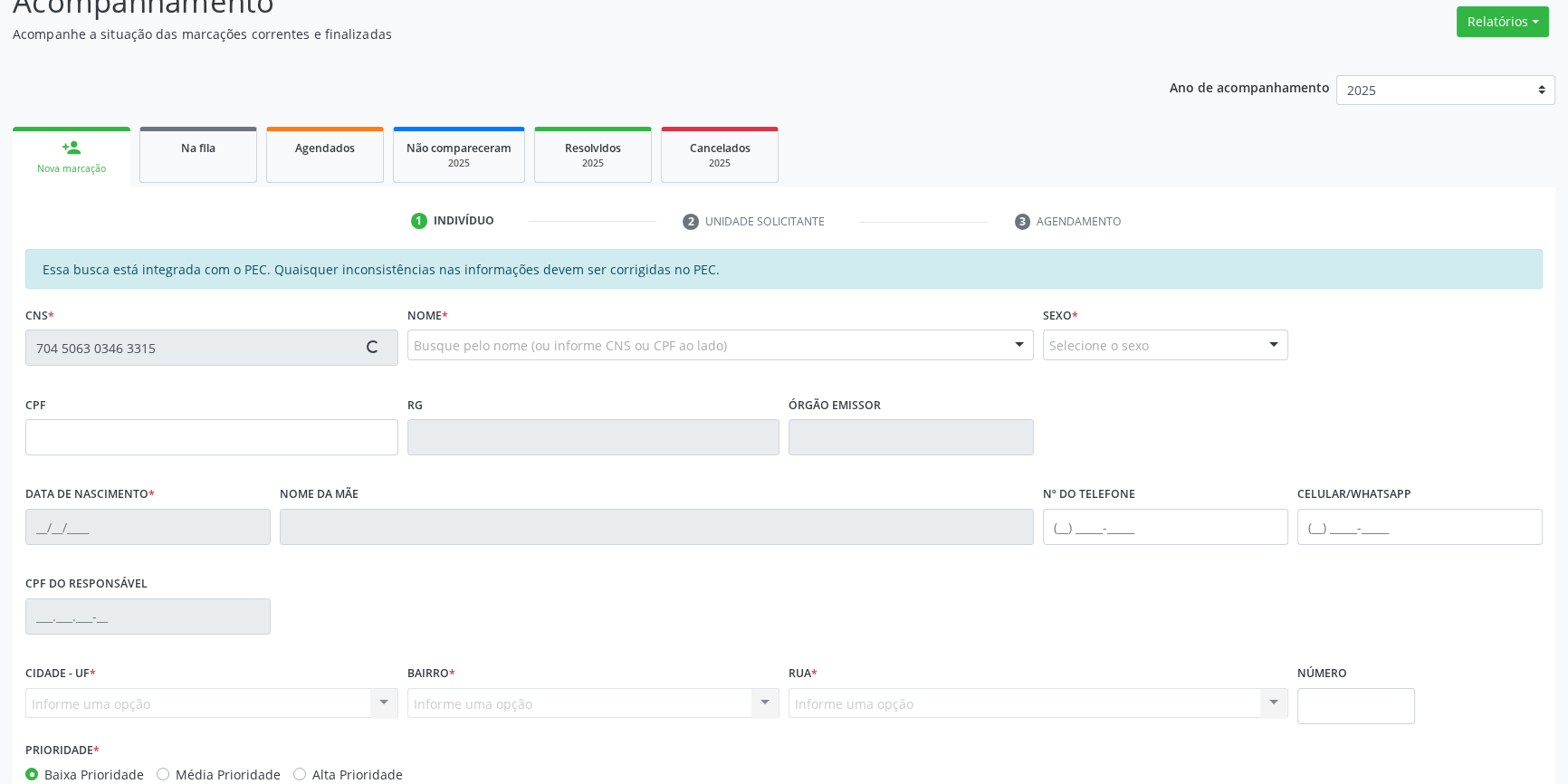
scroll to position [248, 0]
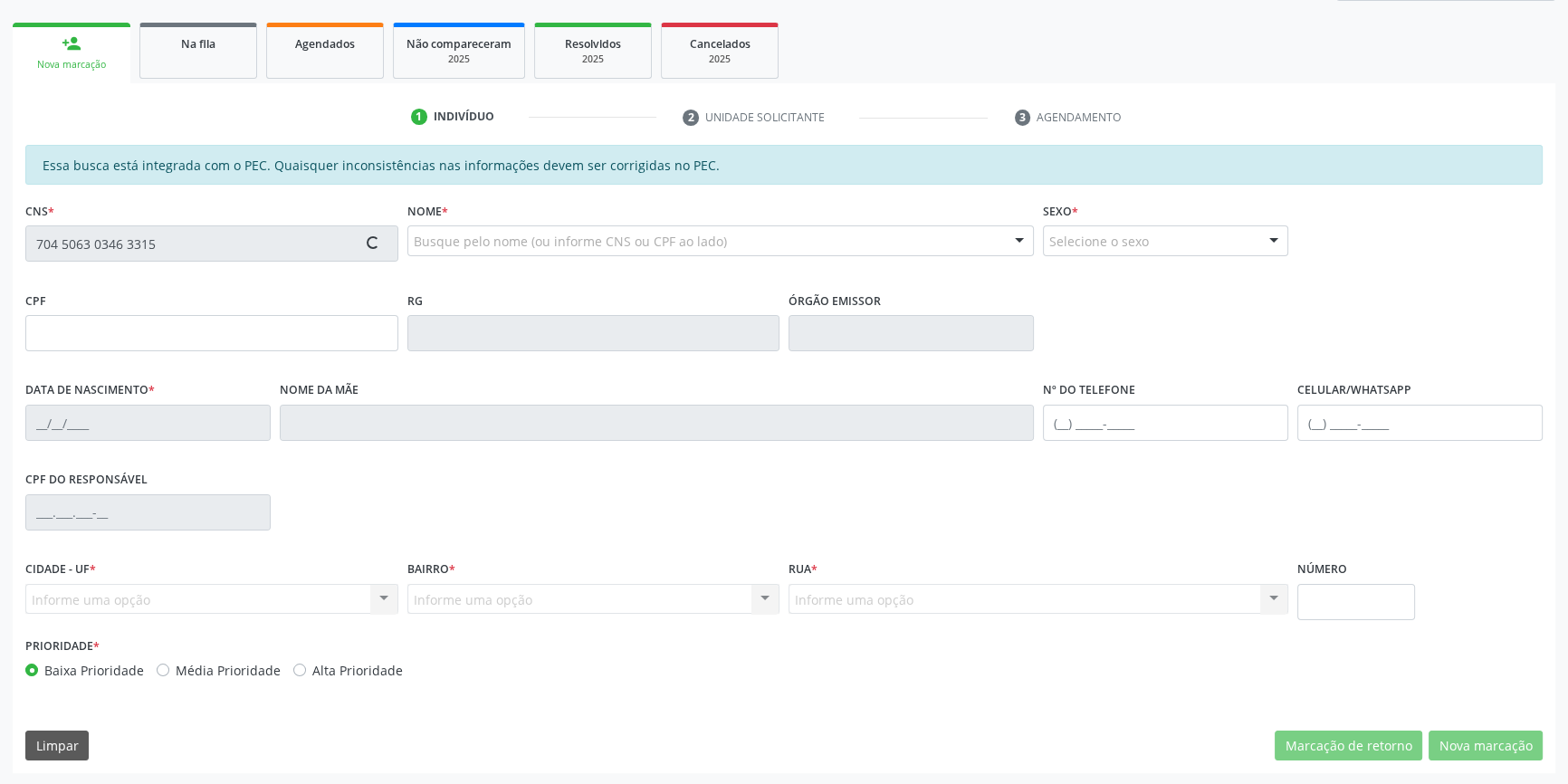
type input "749.072.394-91"
type input "02/12/1959"
type input "Júlia Maria da Conceição"
type input "(87) 98839-5755"
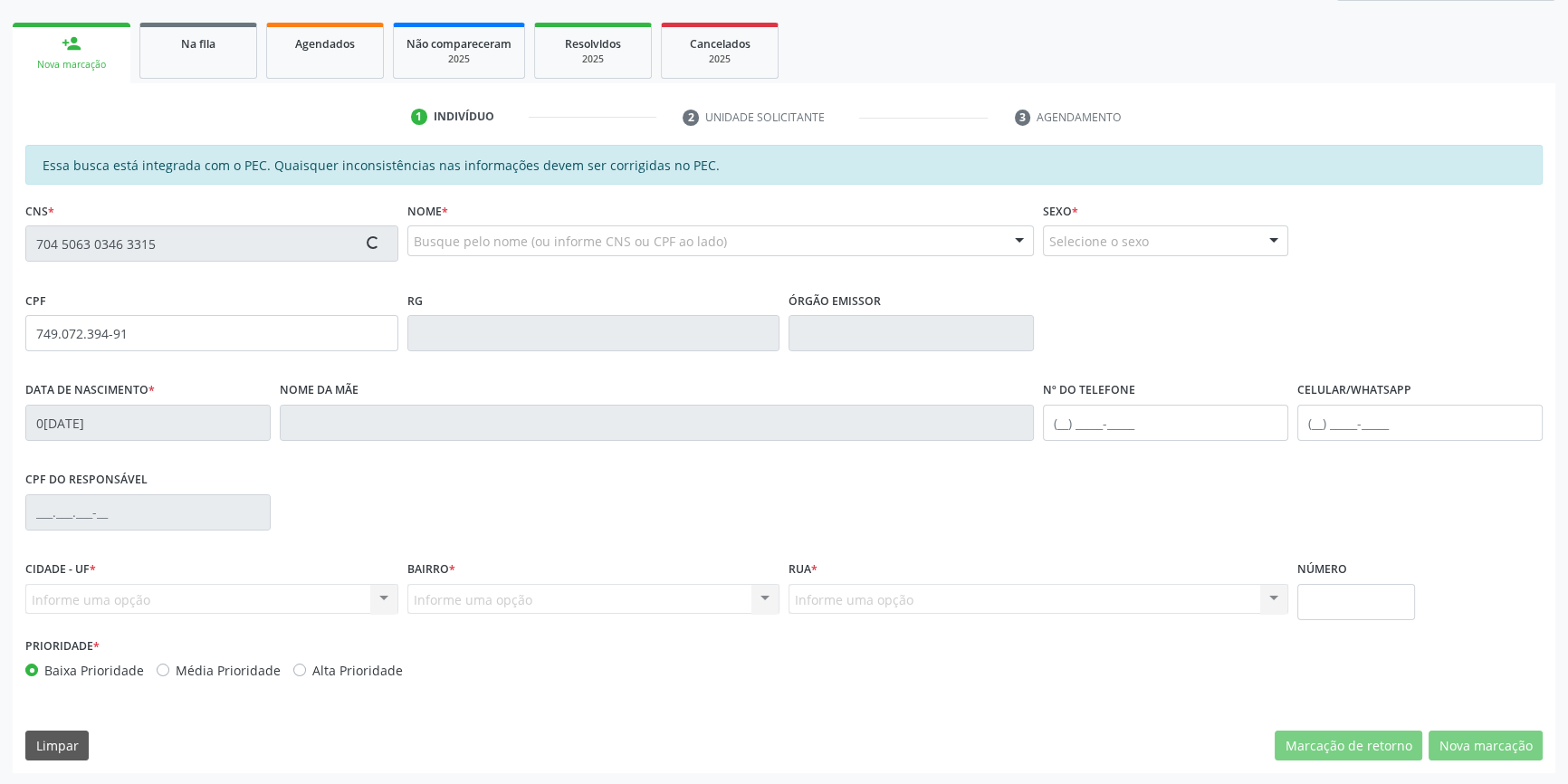
type input "S/N"
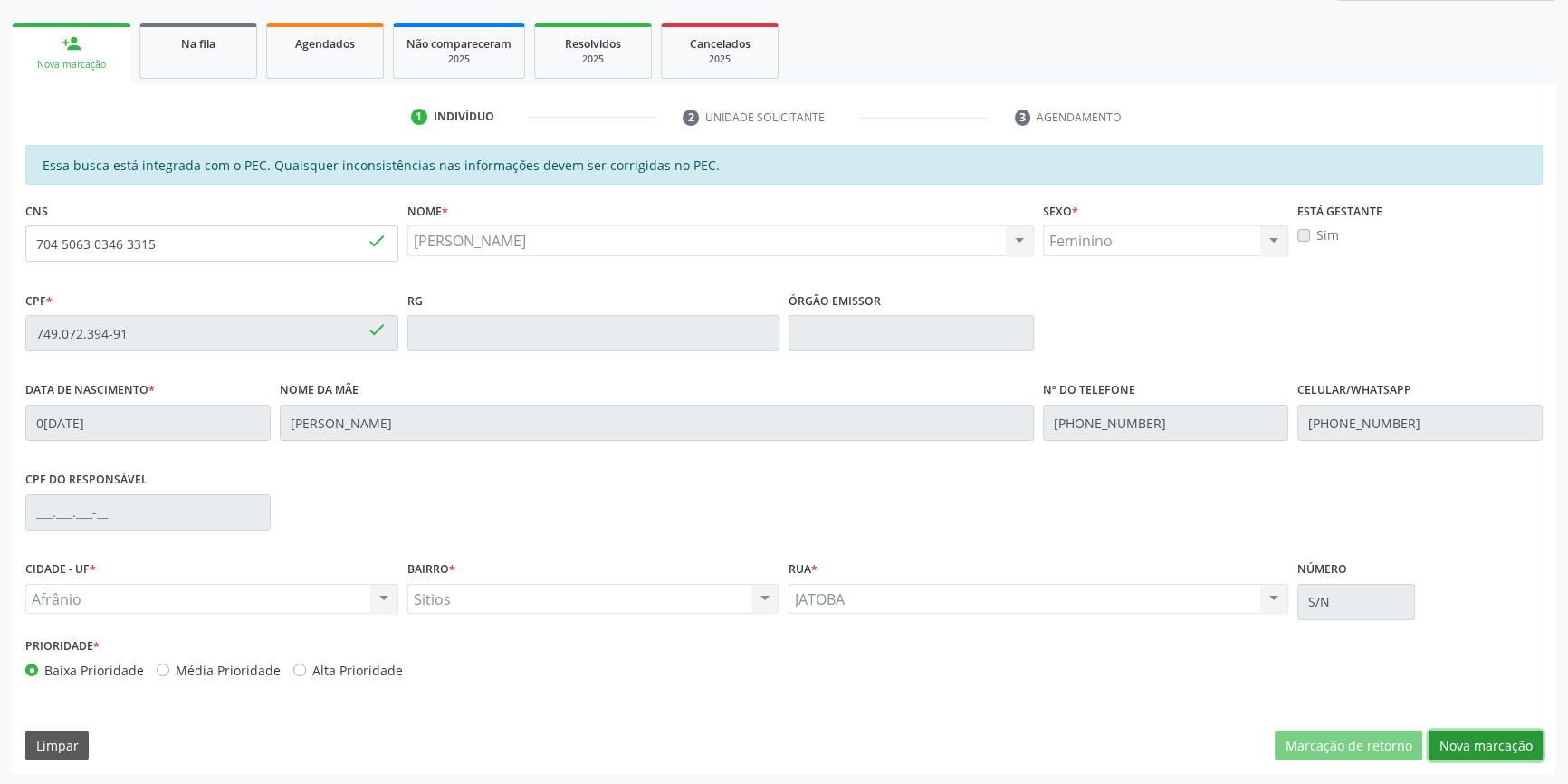
click at [1474, 748] on button "Nova marcação" at bounding box center [1485, 746] width 114 height 31
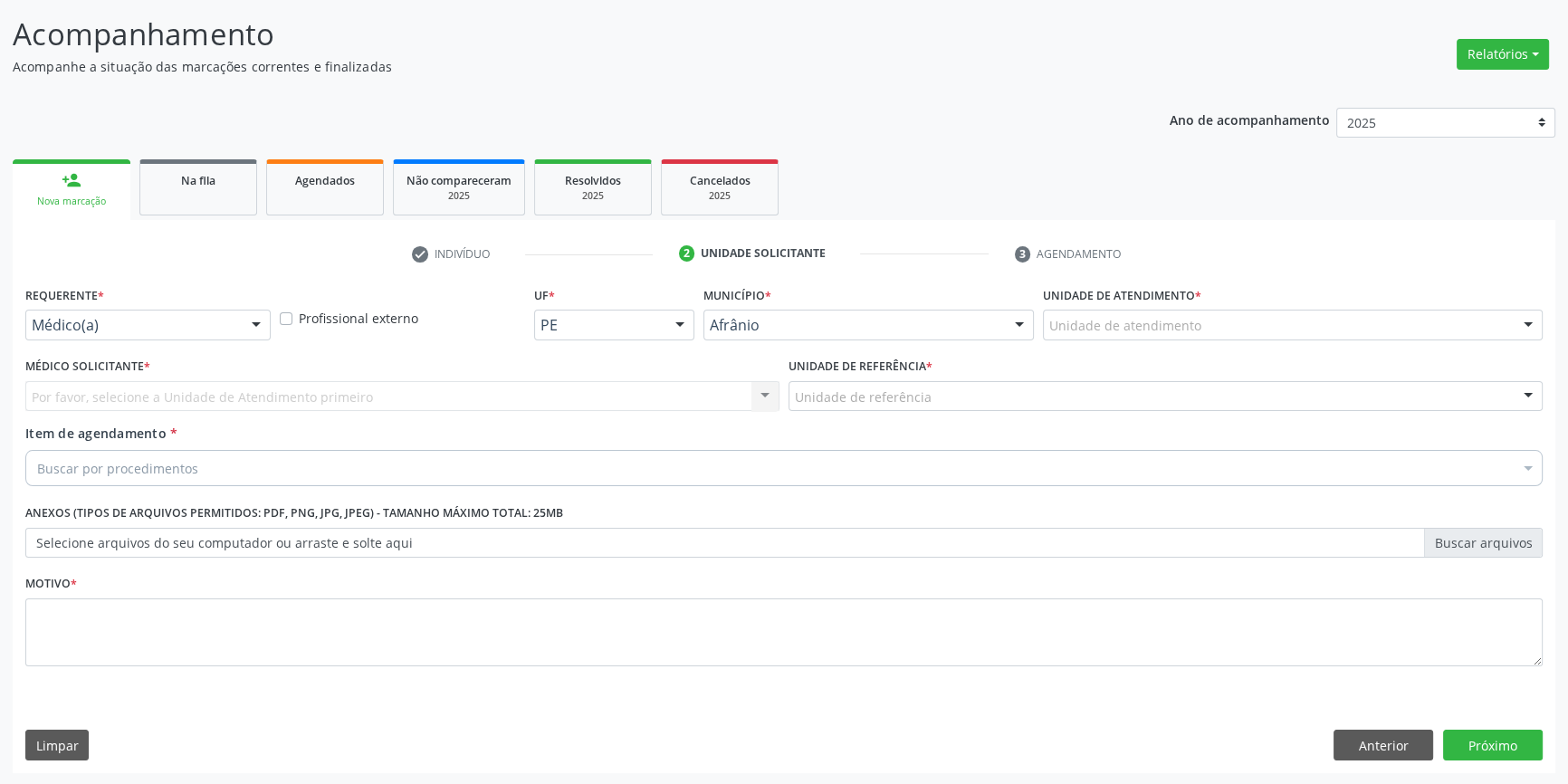
click at [1148, 335] on div "Unidade de atendimento" at bounding box center [1294, 325] width 500 height 31
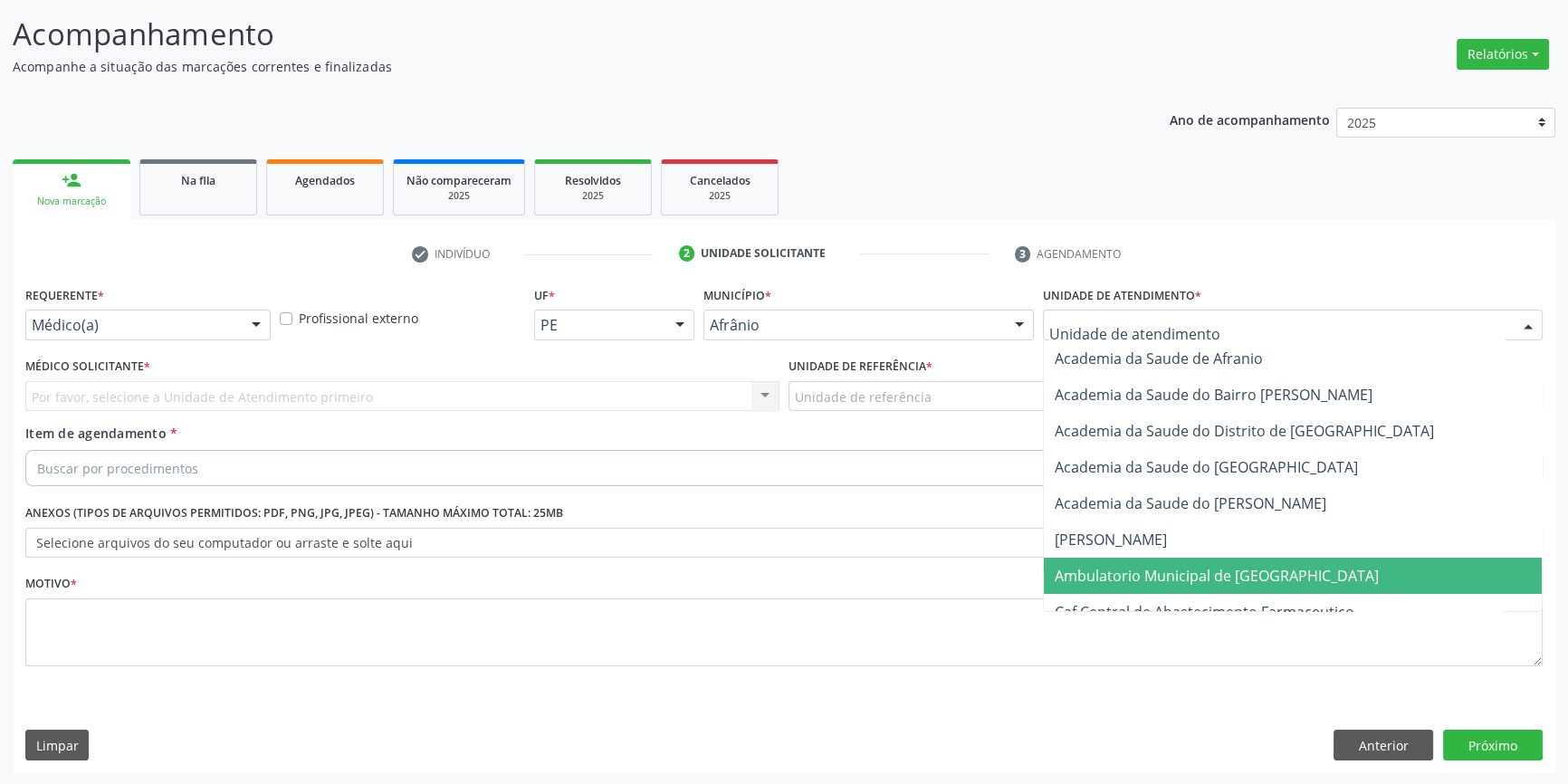
click at [1123, 561] on span "Ambulatorio Municipal de [GEOGRAPHIC_DATA]" at bounding box center [1294, 575] width 498 height 36
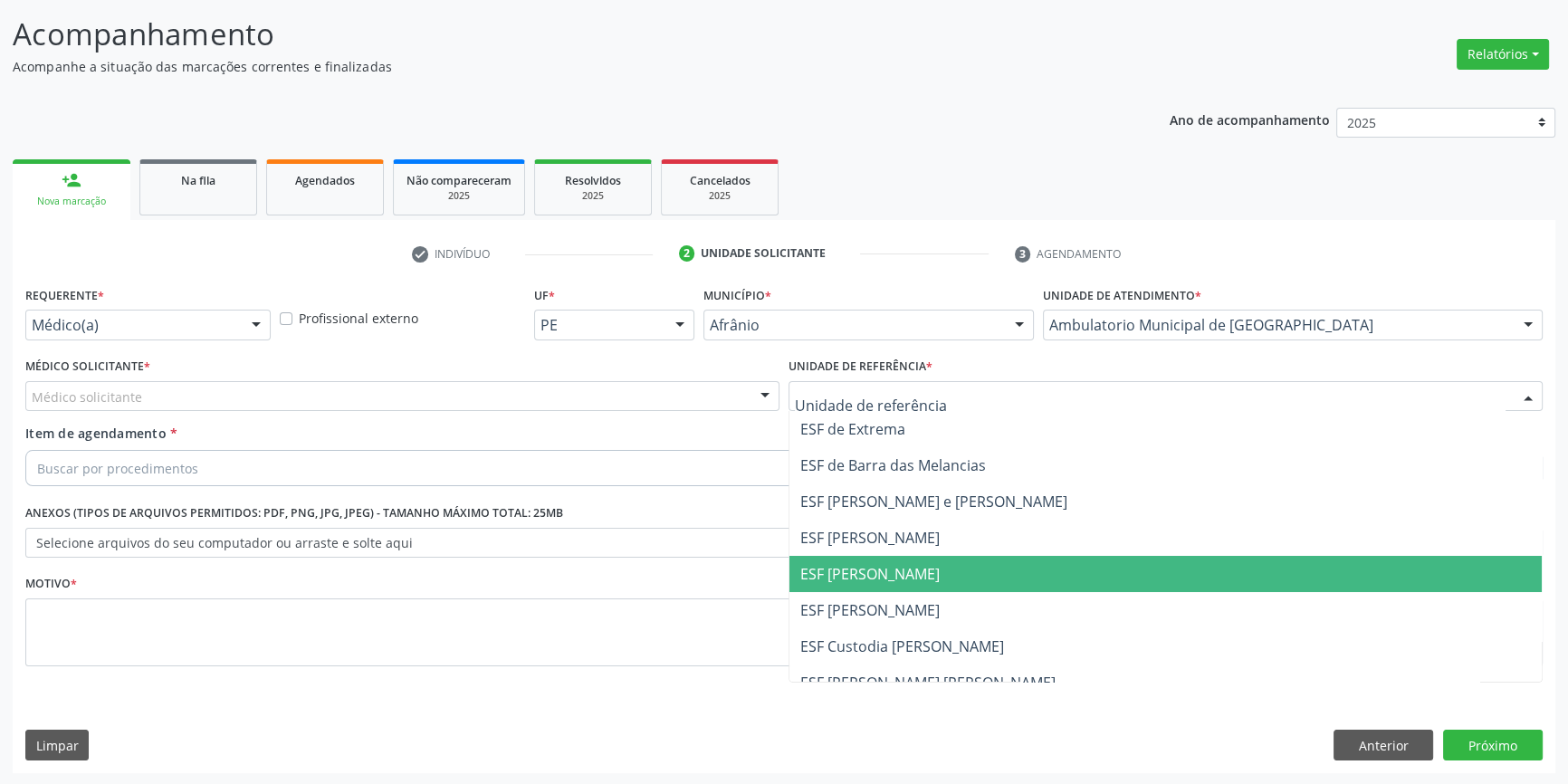
click at [884, 559] on span "ESF [PERSON_NAME]" at bounding box center [1165, 573] width 752 height 36
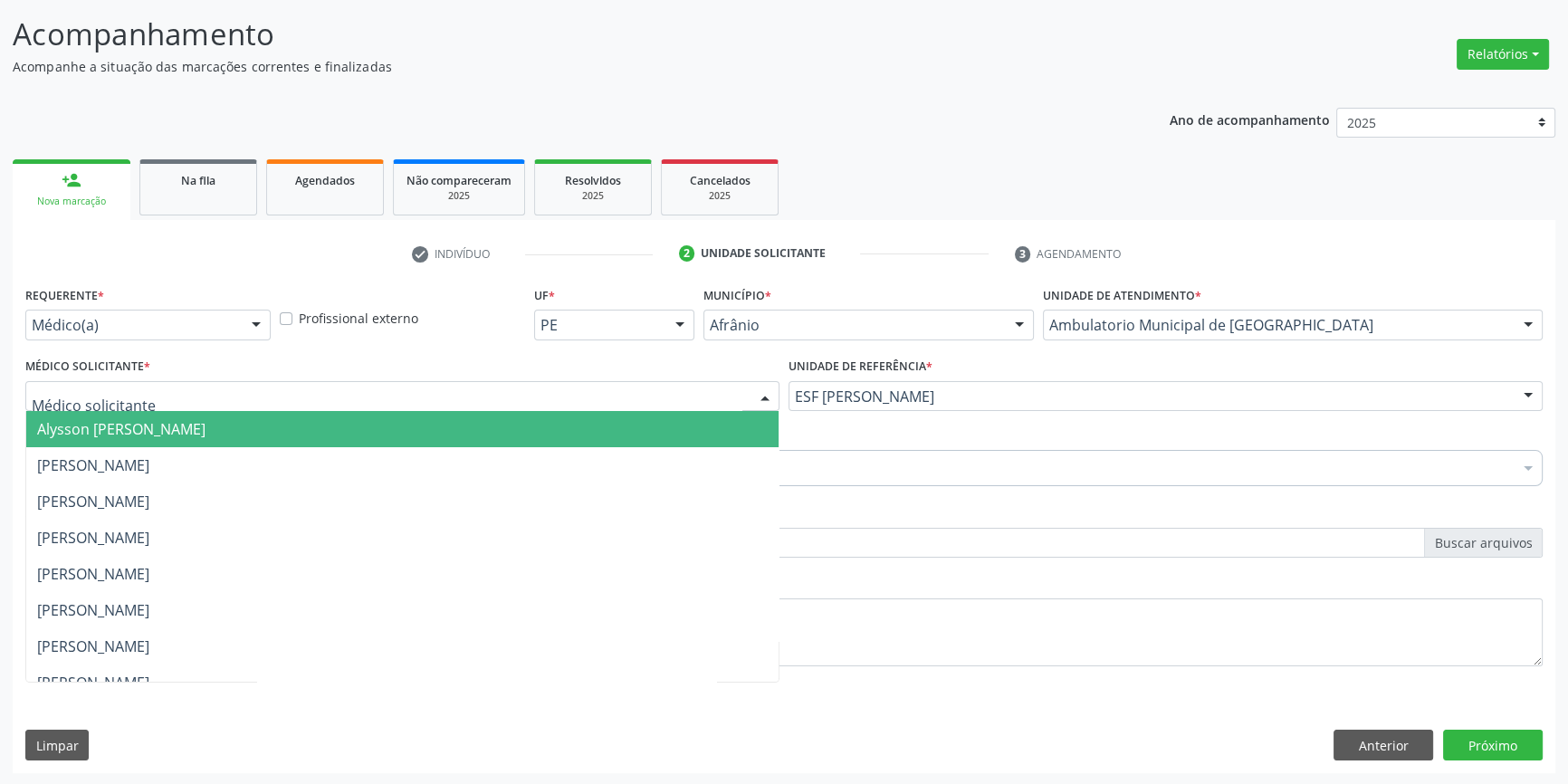
drag, startPoint x: 589, startPoint y: 391, endPoint x: 396, endPoint y: 433, distance: 197.5
click at [539, 392] on div at bounding box center [402, 397] width 754 height 31
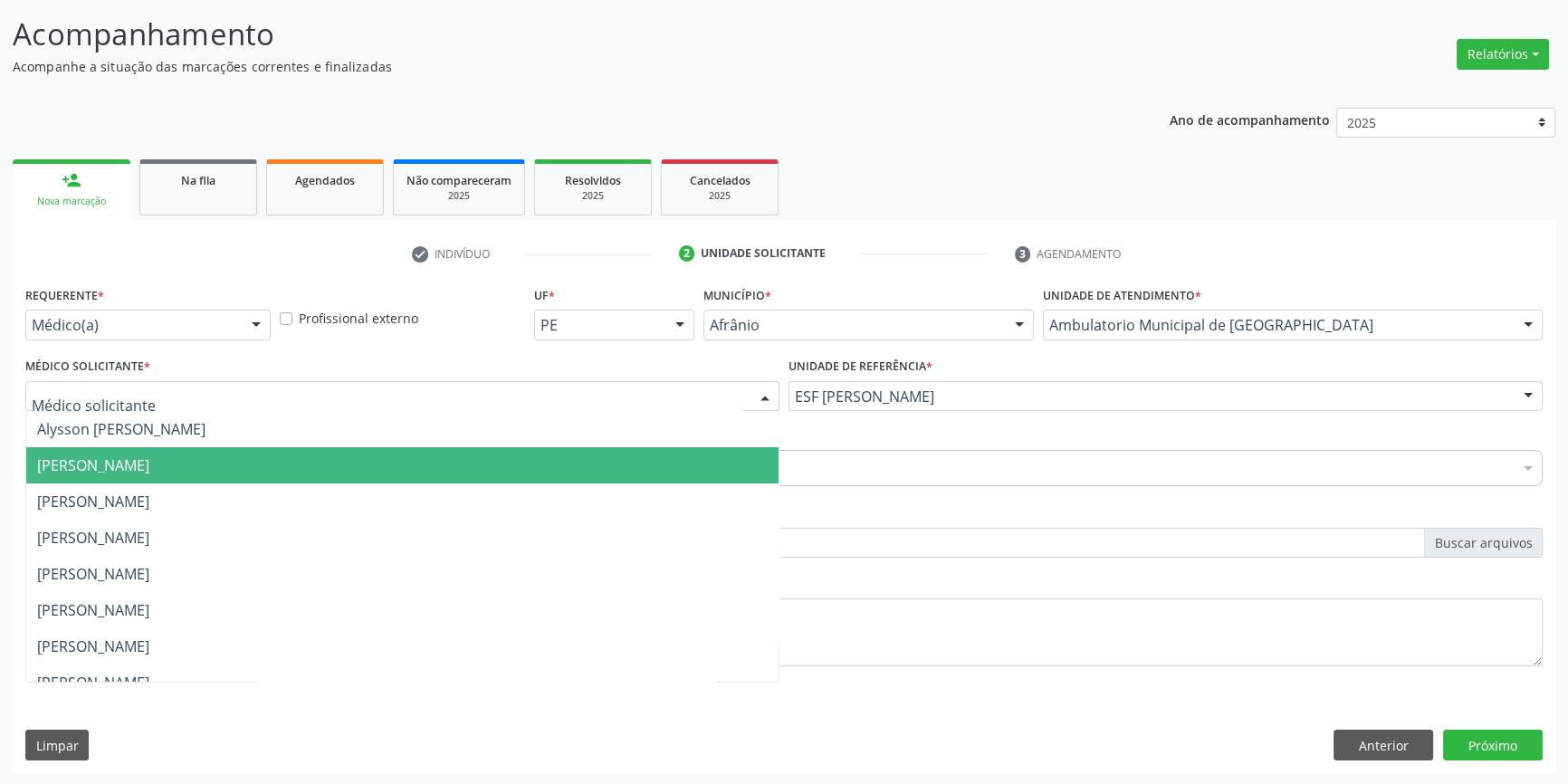
click at [269, 448] on span "[PERSON_NAME]" at bounding box center [402, 465] width 752 height 36
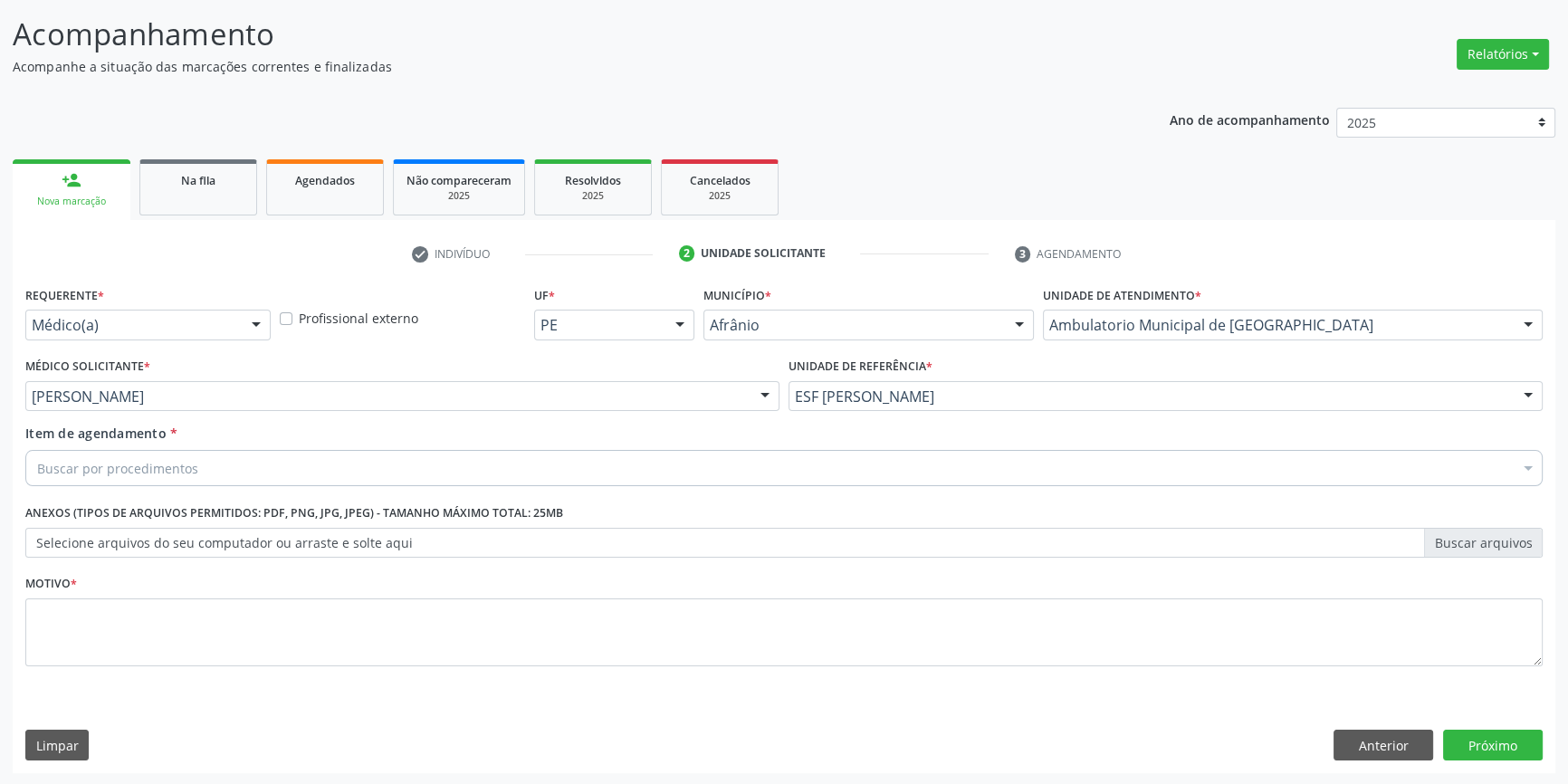
click at [257, 451] on div "Buscar por procedimentos" at bounding box center [784, 467] width 1517 height 36
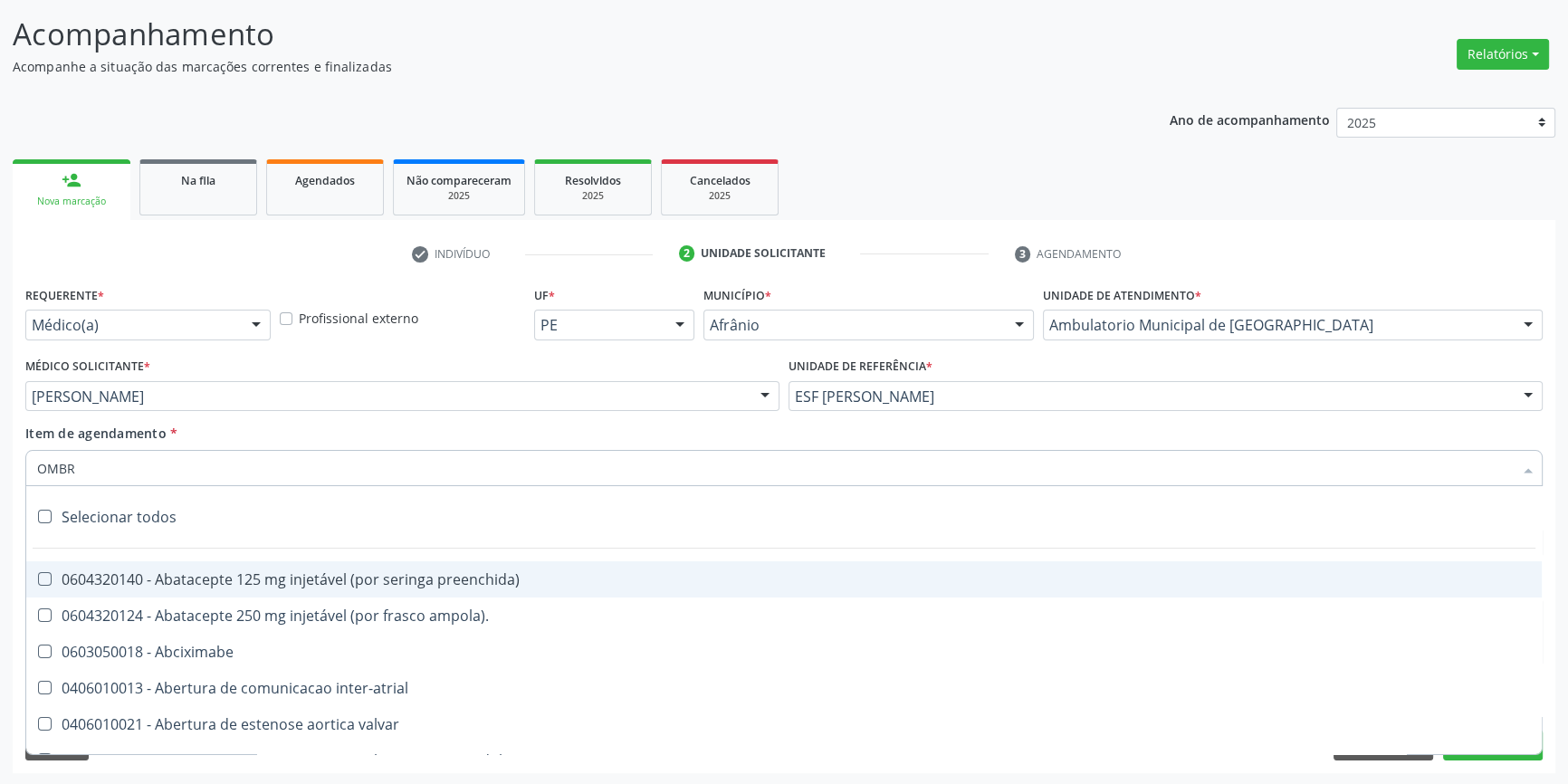
type input "OMBRO"
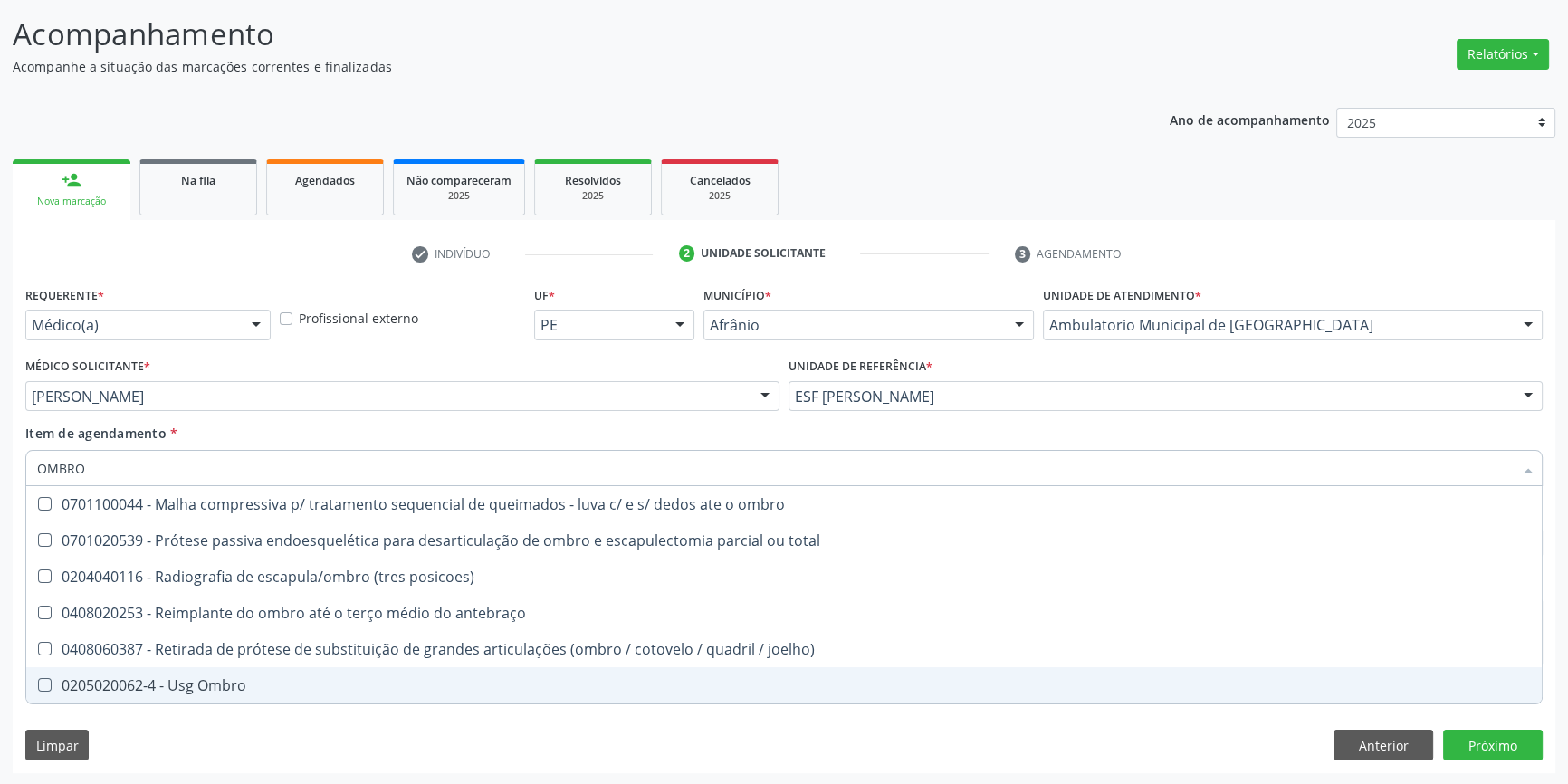
click at [271, 670] on span "0205020062-4 - Usg Ombro" at bounding box center [784, 685] width 1515 height 36
checkbox Ombro "true"
click at [456, 724] on div "Requerente * Médico(a) Médico(a) Enfermeiro(a) Paciente Nenhum resultado encont…" at bounding box center [784, 526] width 1543 height 491
checkbox total "true"
checkbox Ombro "false"
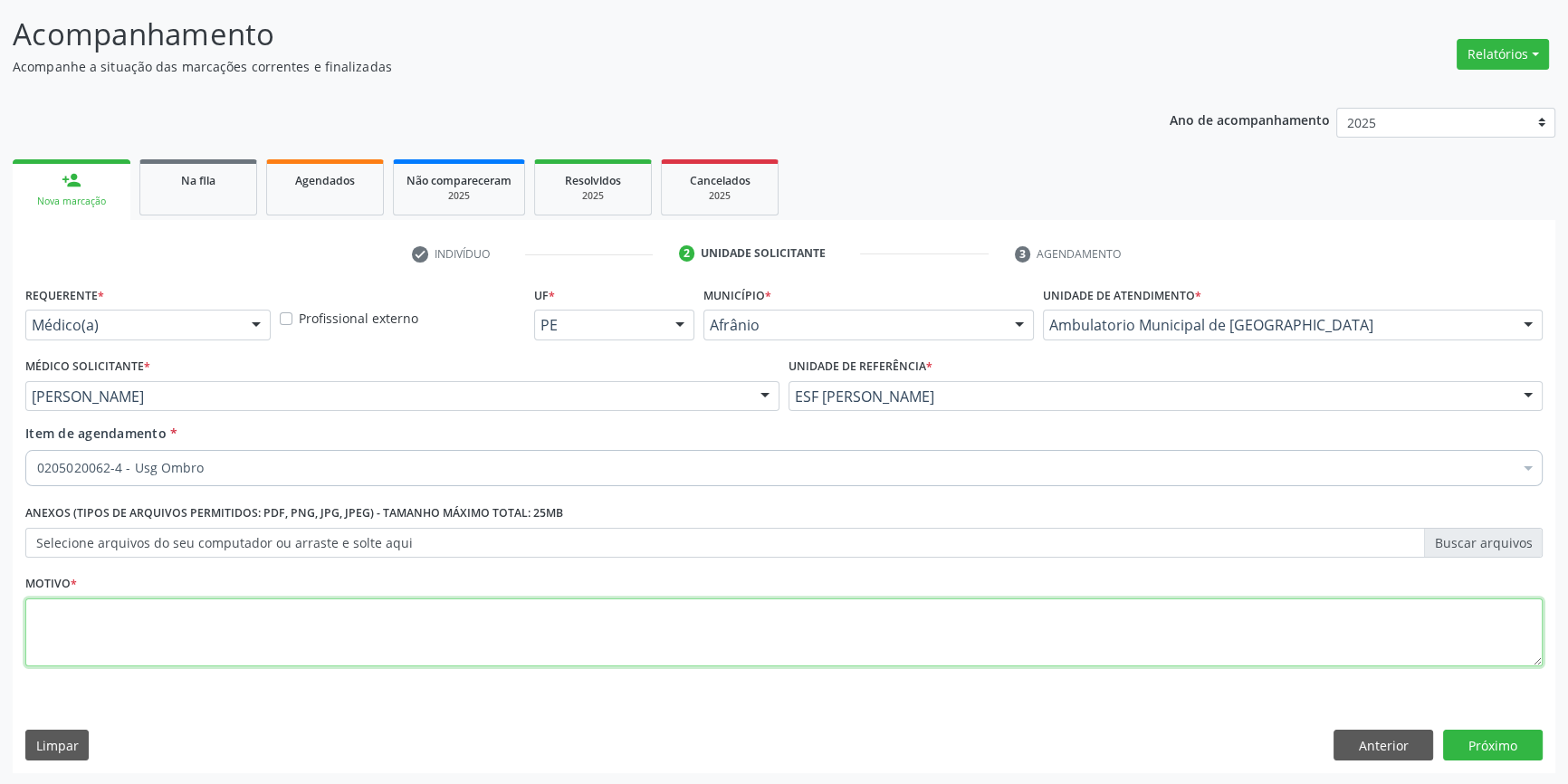
click at [271, 643] on textarea at bounding box center [784, 632] width 1517 height 69
type textarea "BURSISTE"
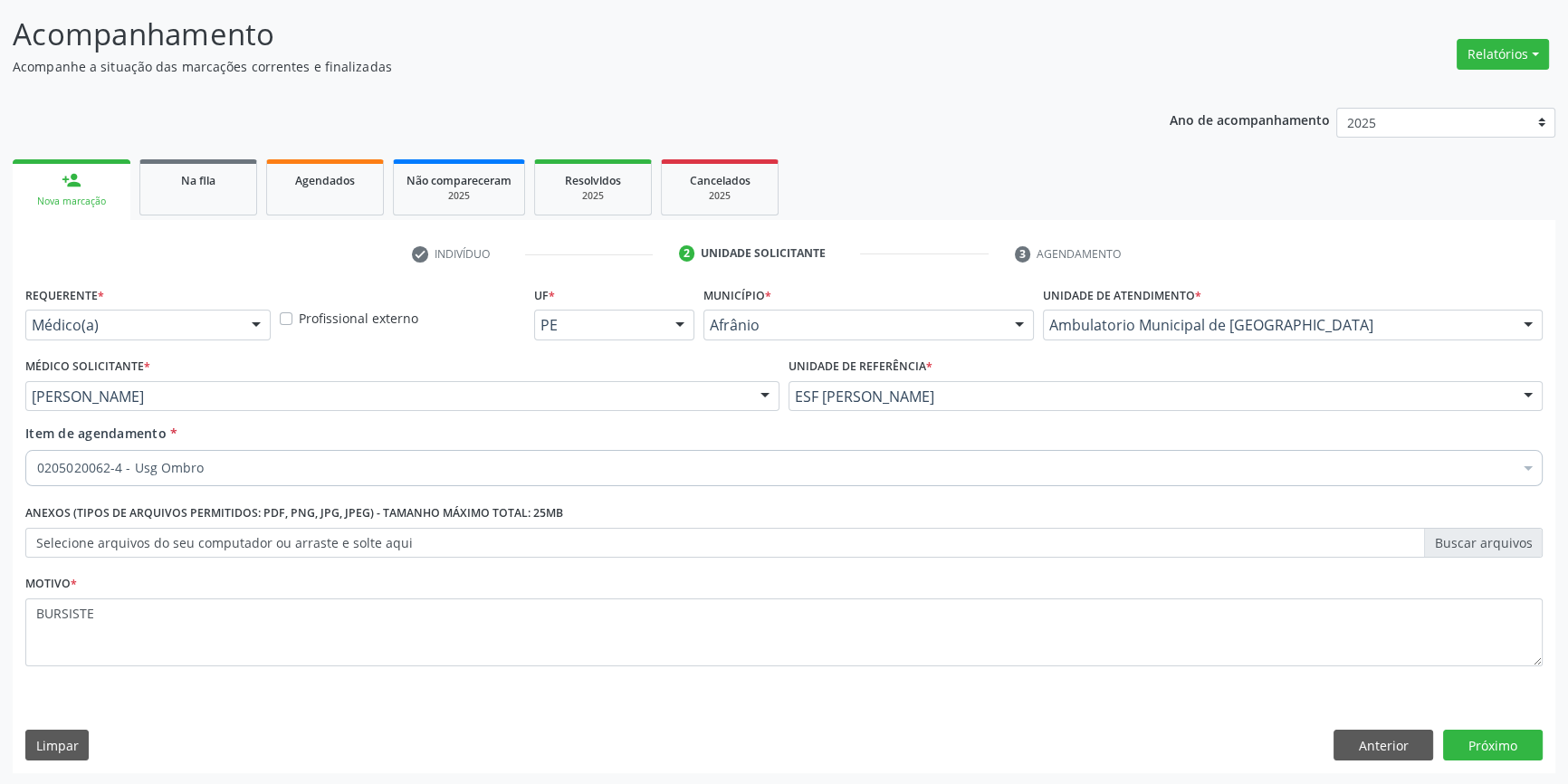
click at [1503, 727] on div "Requerente * Médico(a) Médico(a) Enfermeiro(a) Paciente Nenhum resultado encont…" at bounding box center [784, 526] width 1543 height 491
click at [1500, 738] on button "Próximo" at bounding box center [1493, 745] width 99 height 31
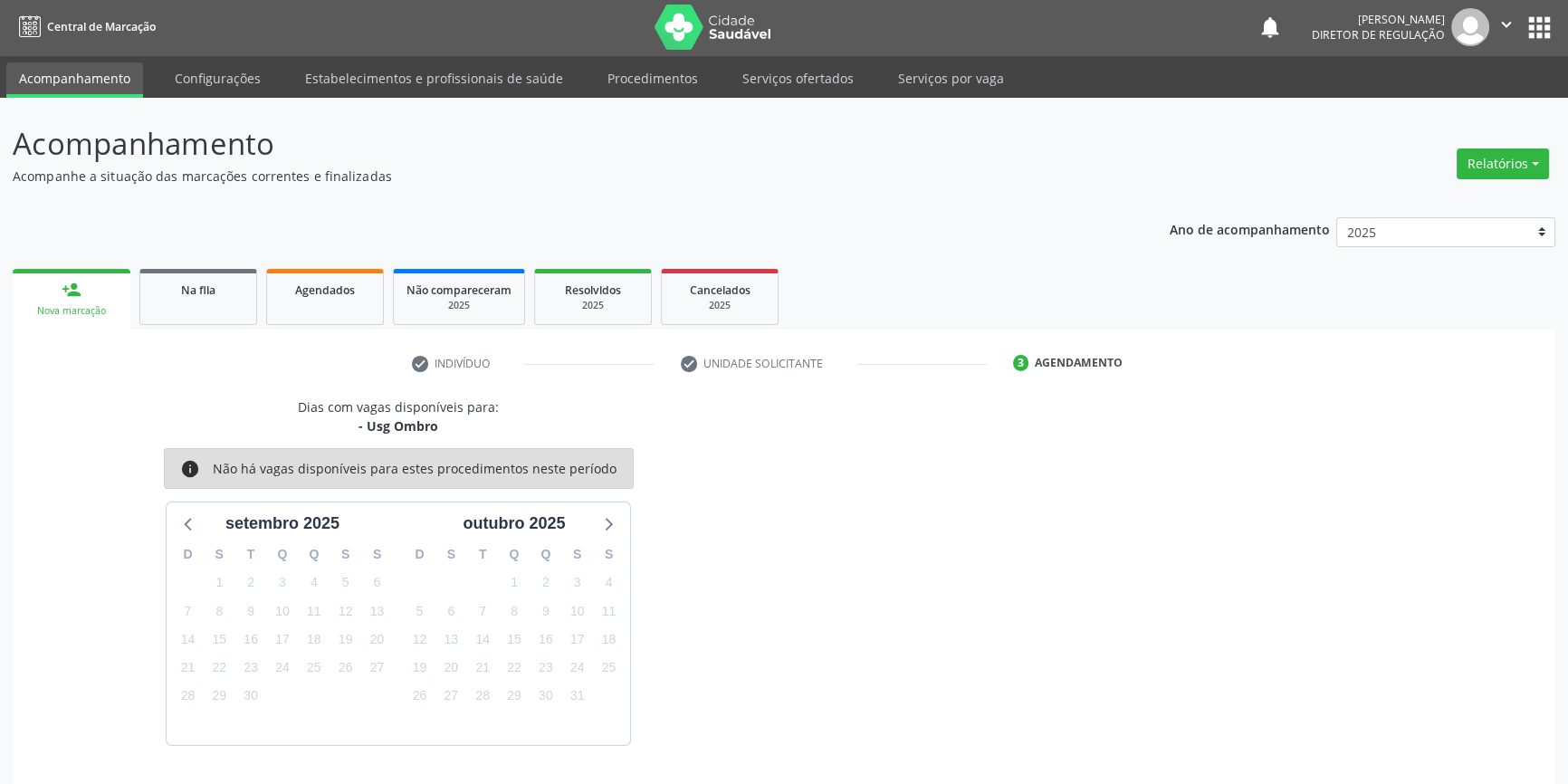
scroll to position [55, 0]
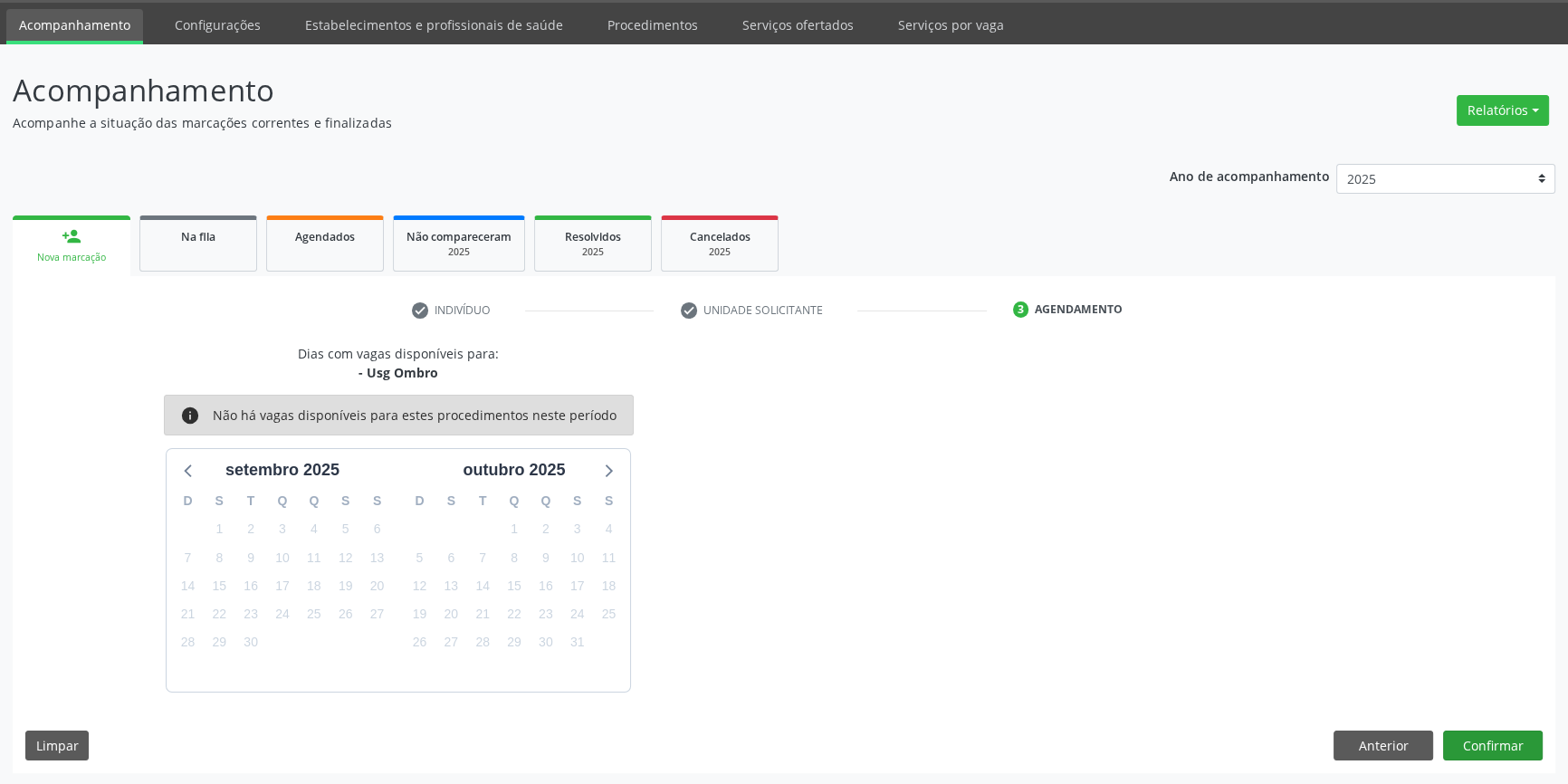
click at [1464, 724] on div "Dias com vagas disponíveis para: - Usg Ombro info Não há vagas disponíveis para…" at bounding box center [784, 558] width 1543 height 429
click at [1484, 739] on button "Confirmar" at bounding box center [1493, 746] width 99 height 31
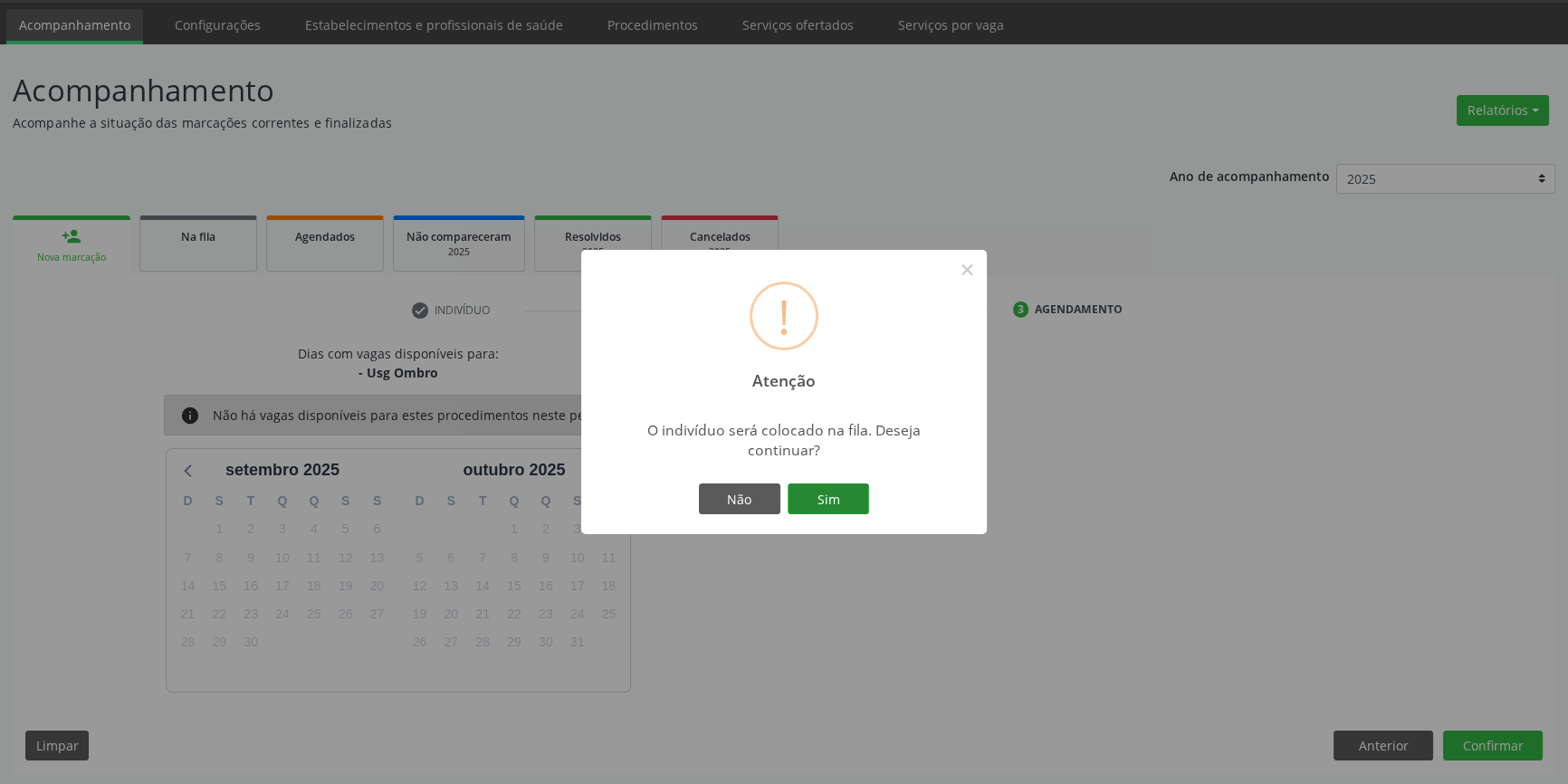
click at [823, 500] on button "Sim" at bounding box center [828, 499] width 82 height 31
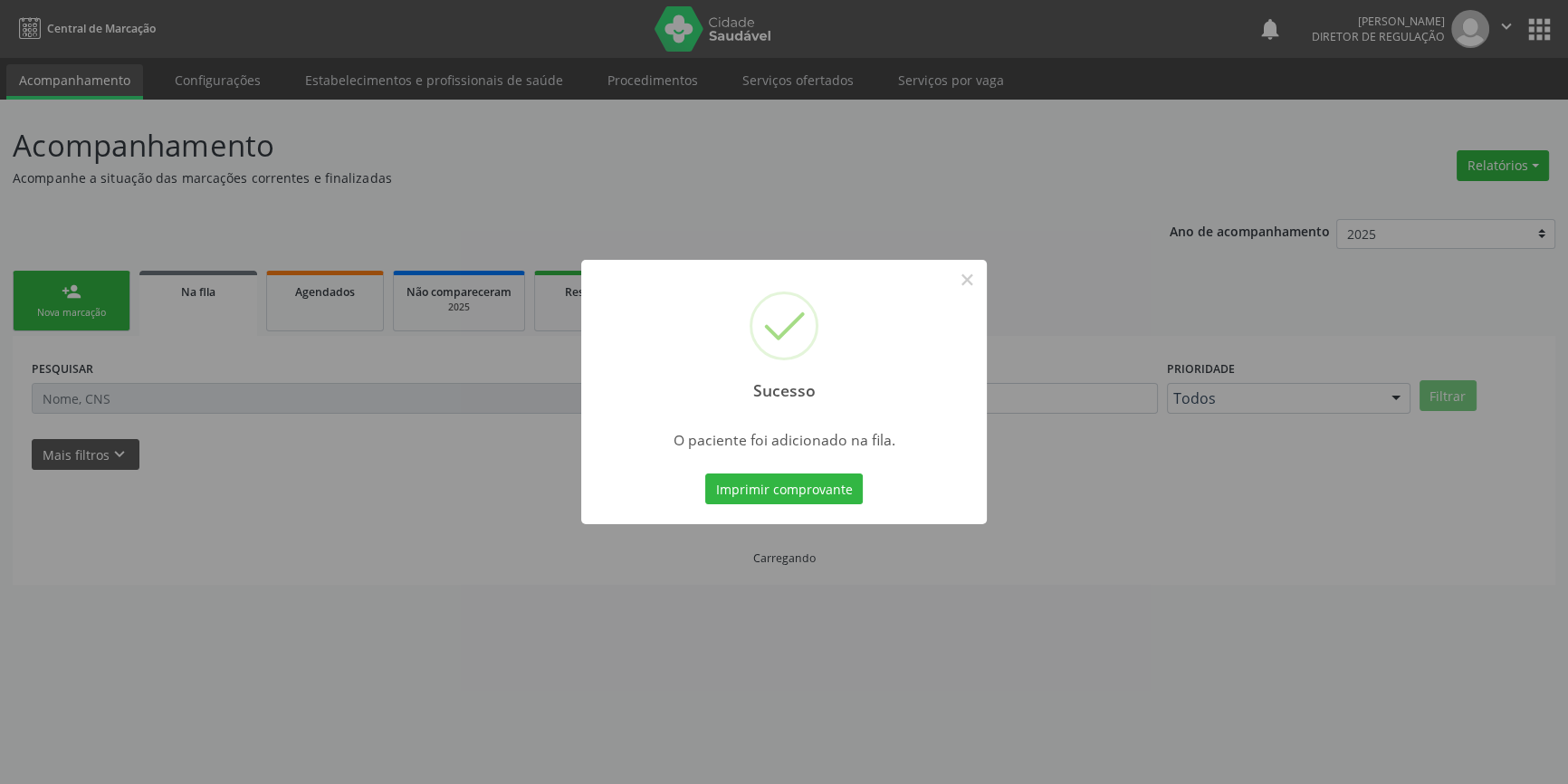
scroll to position [0, 0]
click at [981, 292] on button "×" at bounding box center [973, 280] width 31 height 31
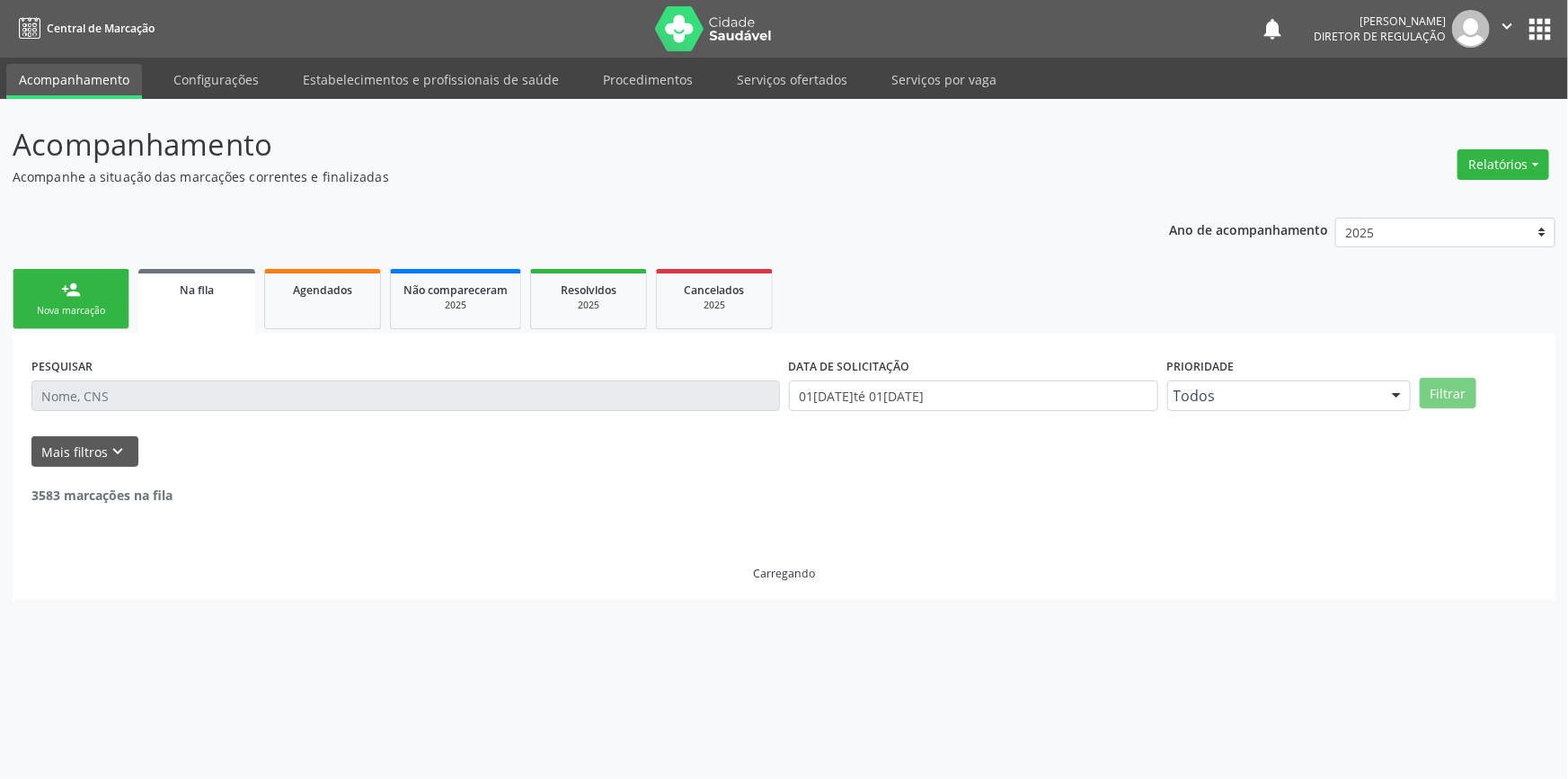
click at [92, 296] on link "person_add Nova marcação" at bounding box center [71, 299] width 117 height 60
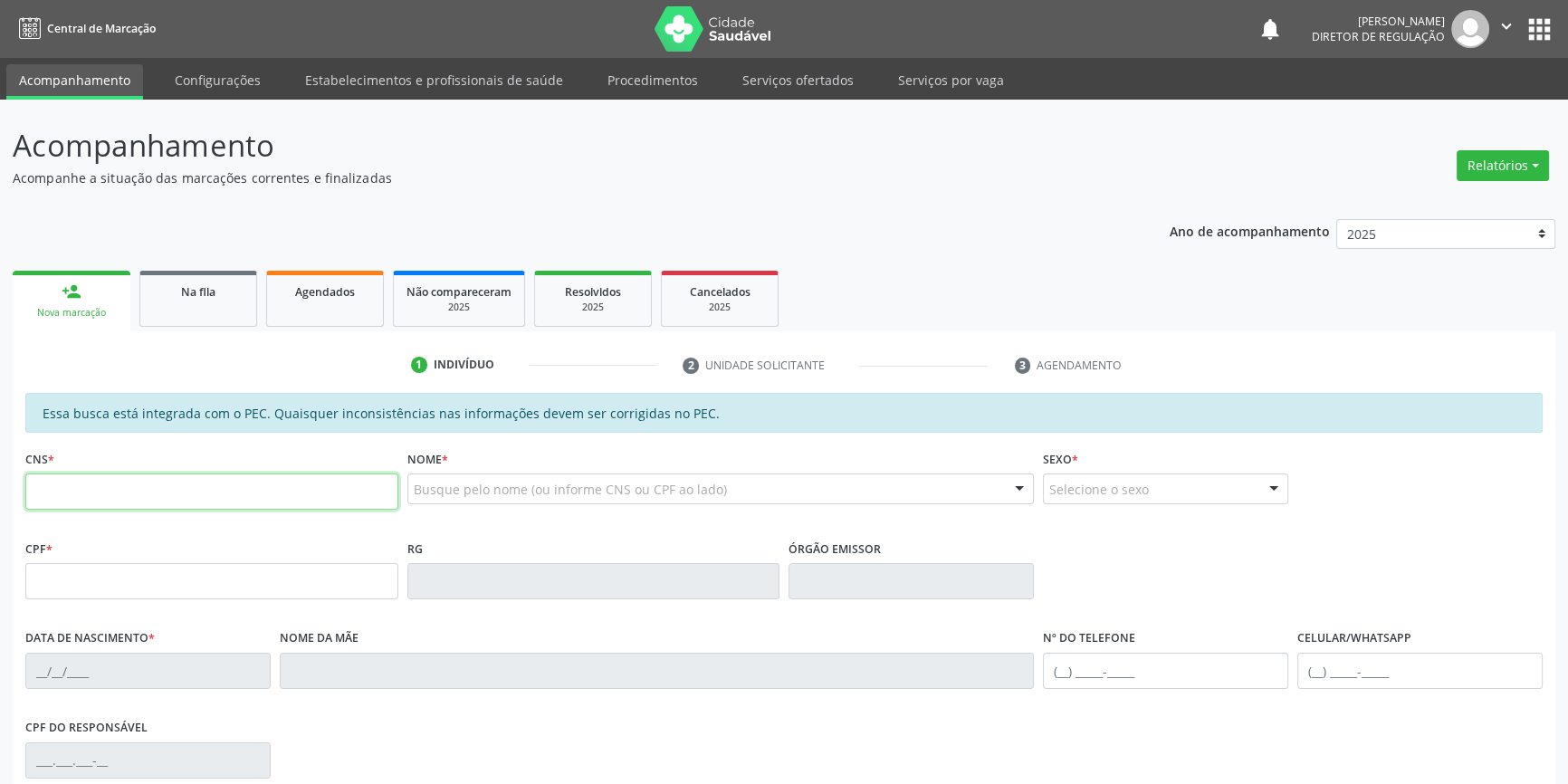
click at [131, 490] on input "text" at bounding box center [211, 491] width 373 height 36
type input "704 5063 0346 3315"
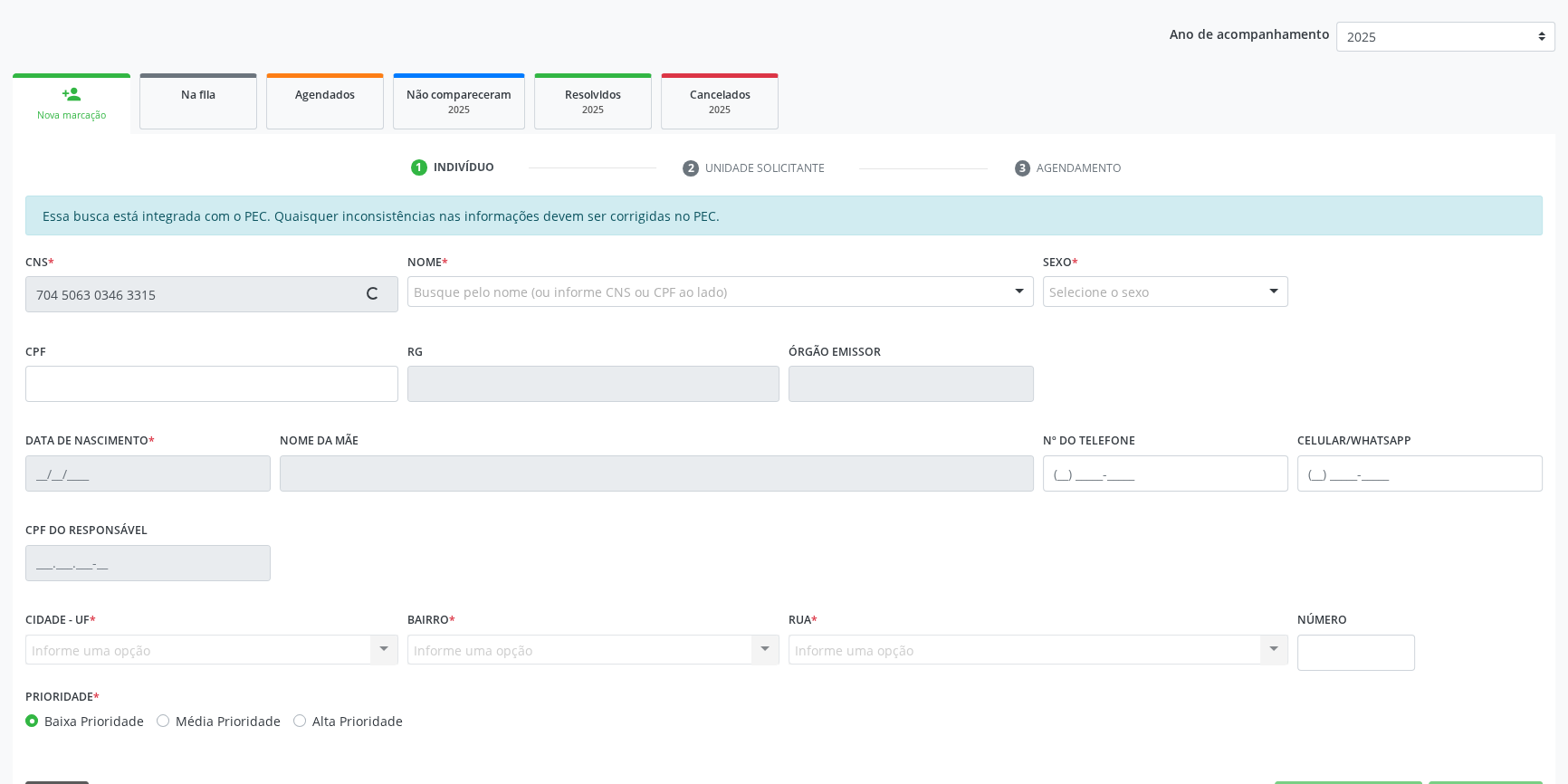
scroll to position [248, 0]
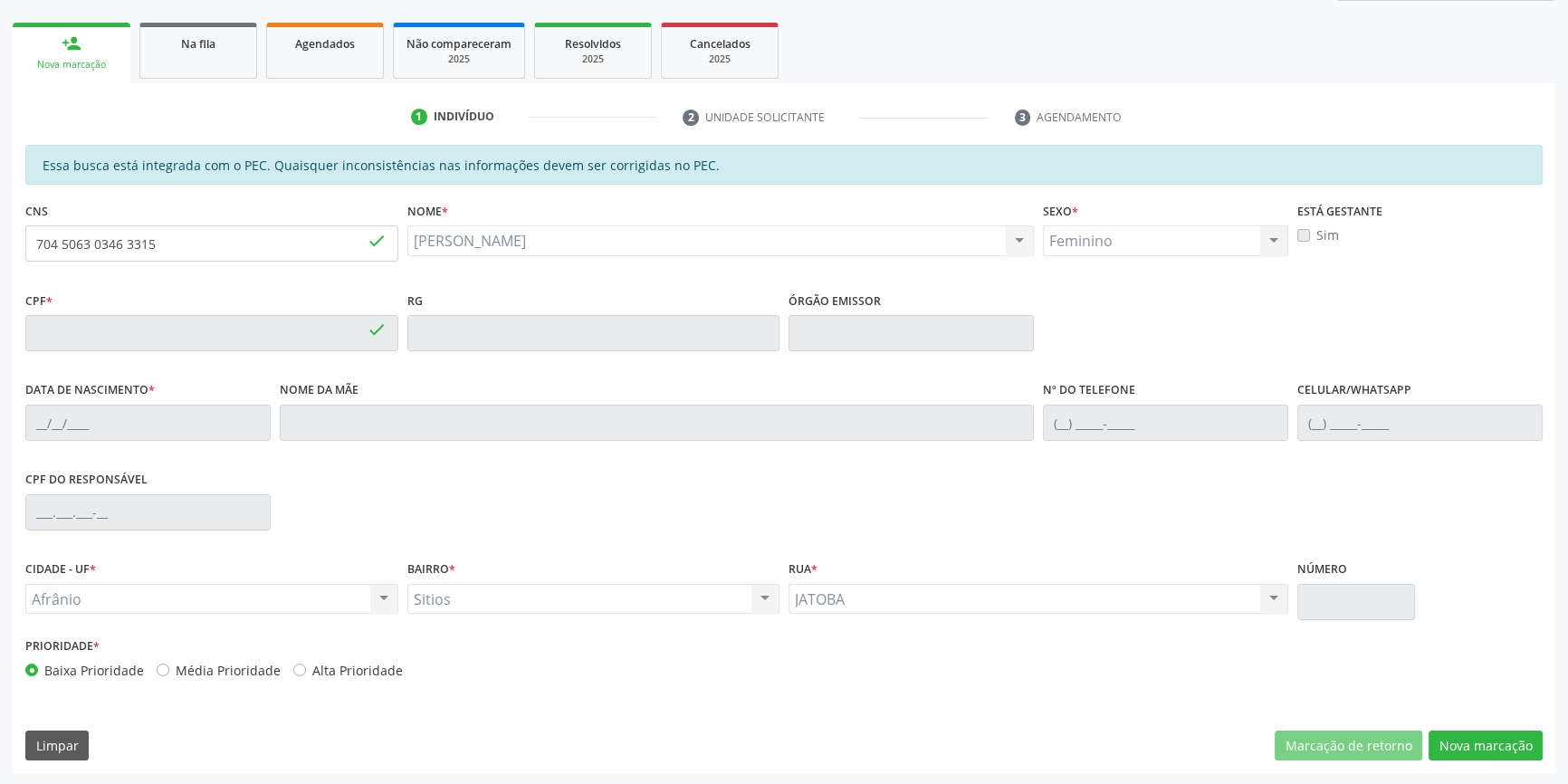
type input "749.072.394-91"
type input "02/12/1959"
type input "Júlia Maria da Conceição"
type input "(87) 98839-5755"
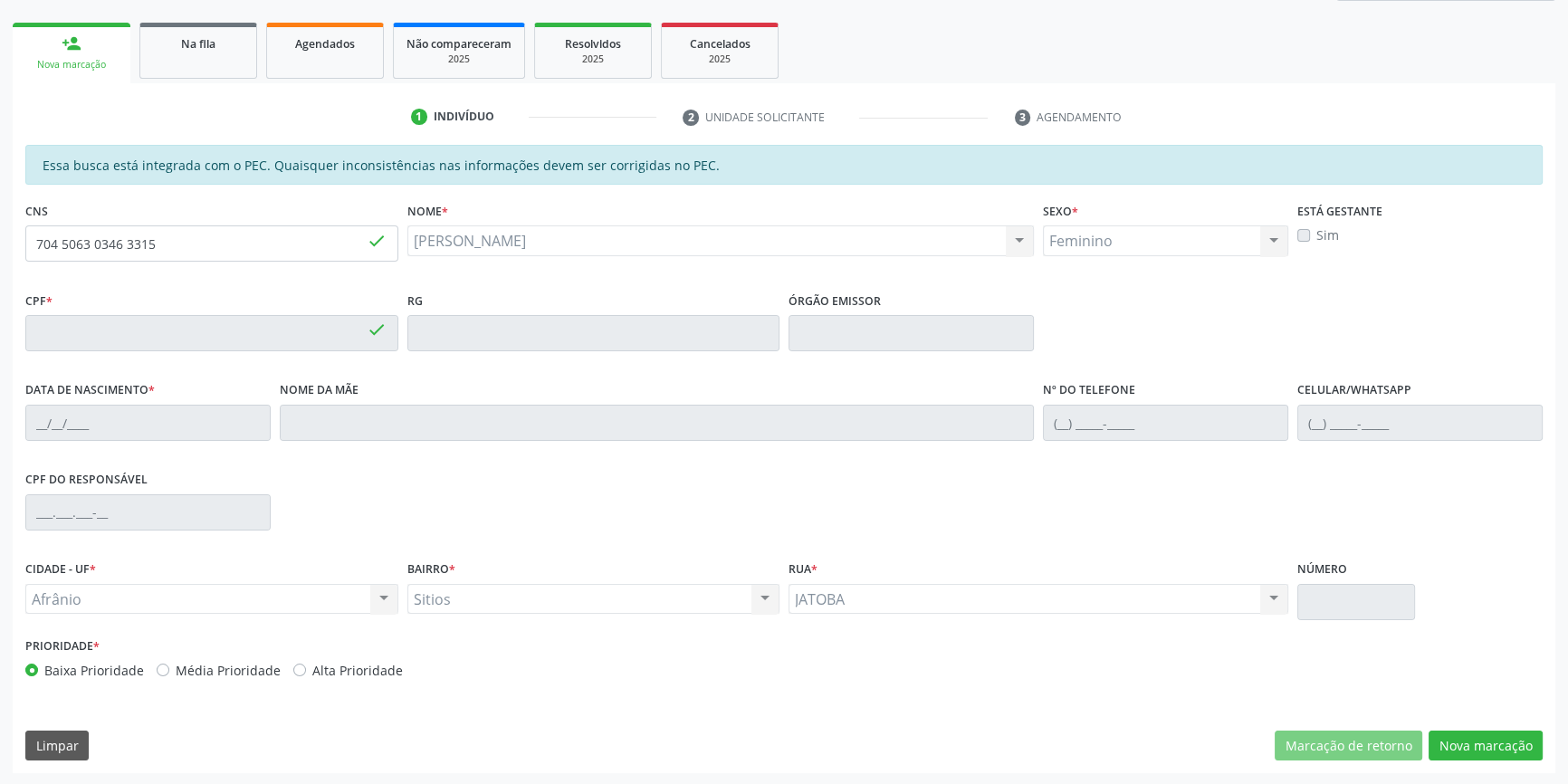
type input "S/N"
click at [1454, 746] on button "Nova marcação" at bounding box center [1485, 746] width 114 height 31
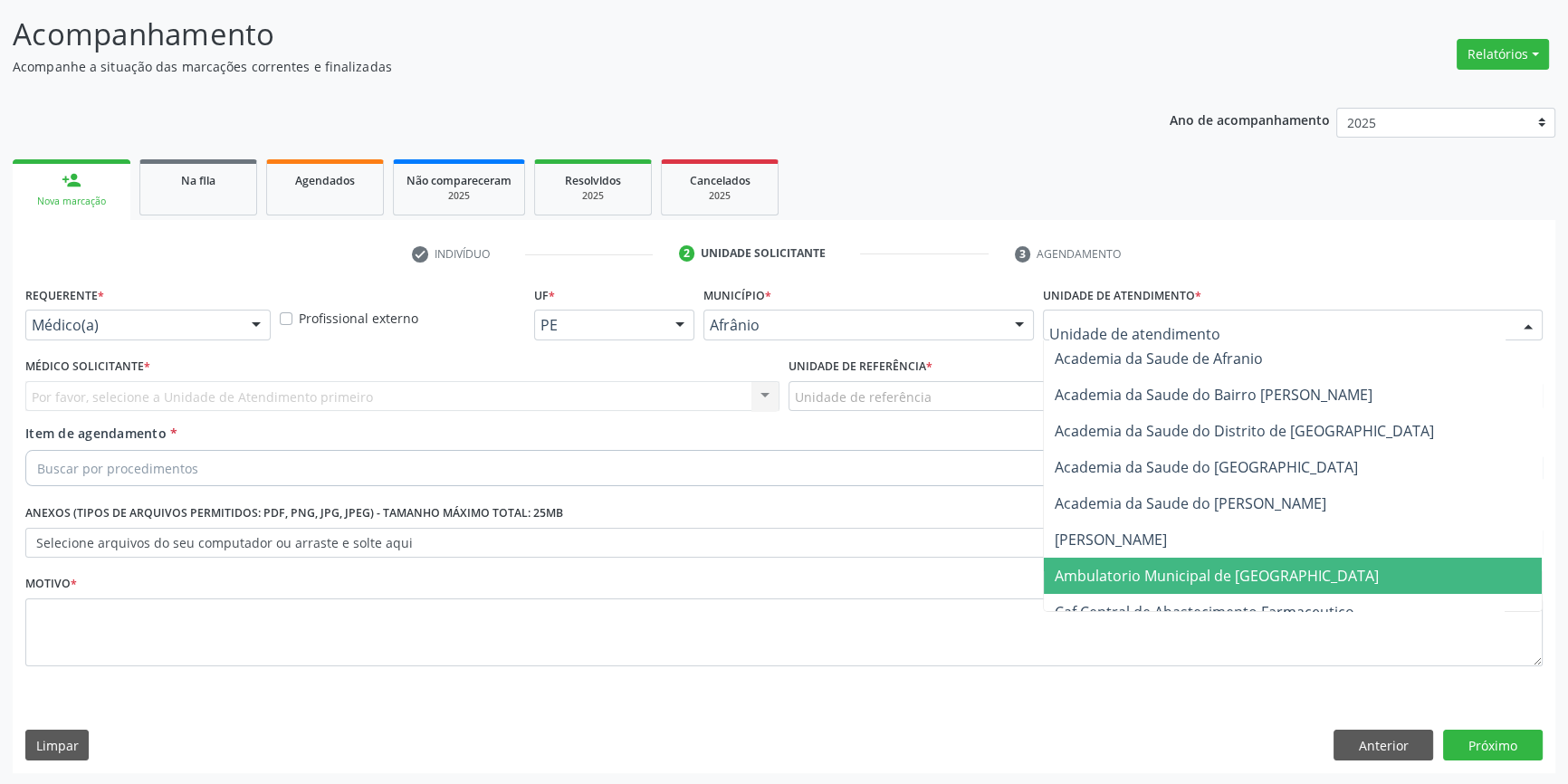
click at [1163, 570] on span "Ambulatorio Municipal de [GEOGRAPHIC_DATA]" at bounding box center [1217, 575] width 324 height 19
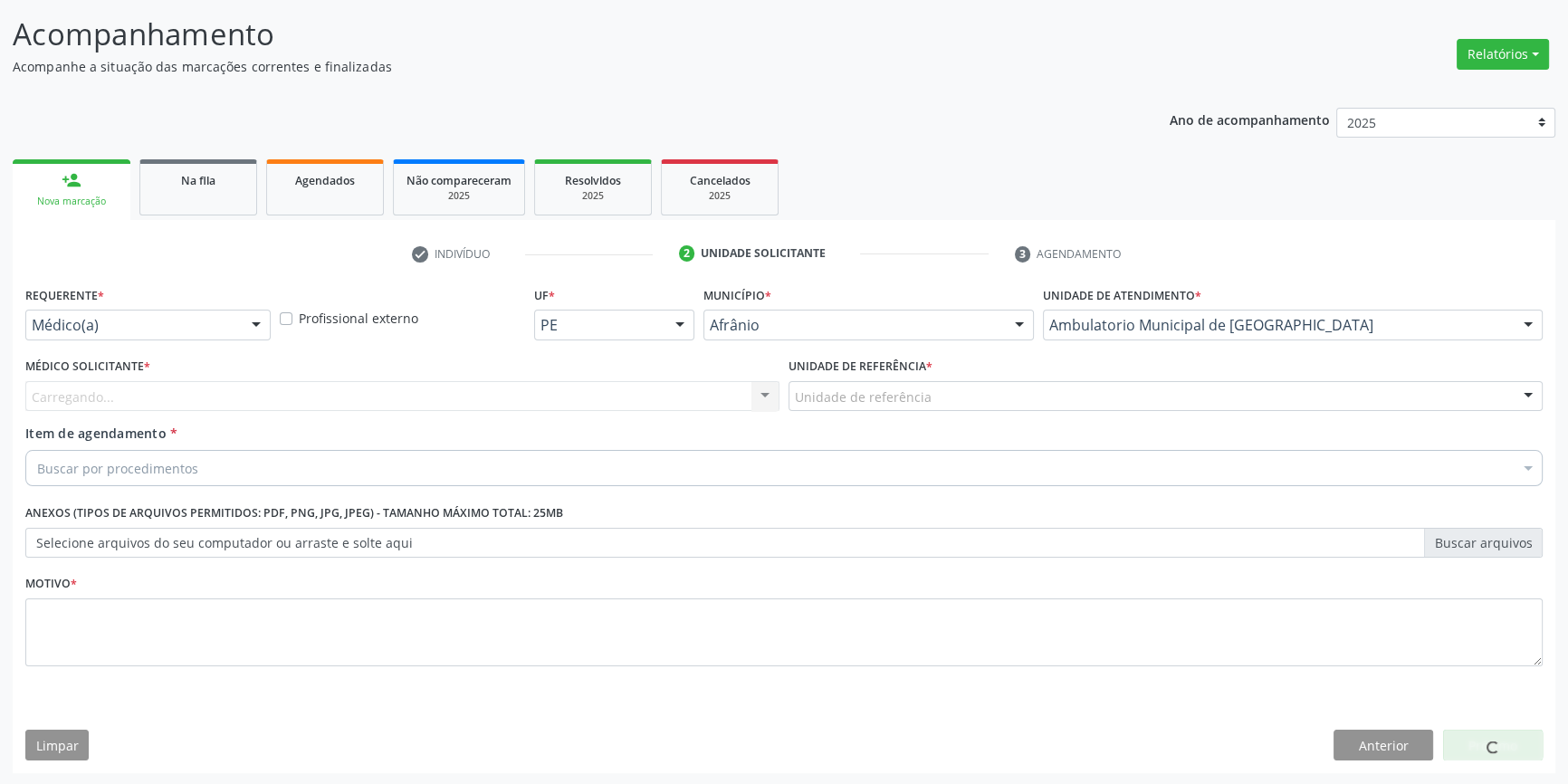
drag, startPoint x: 893, startPoint y: 396, endPoint x: 859, endPoint y: 440, distance: 55.6
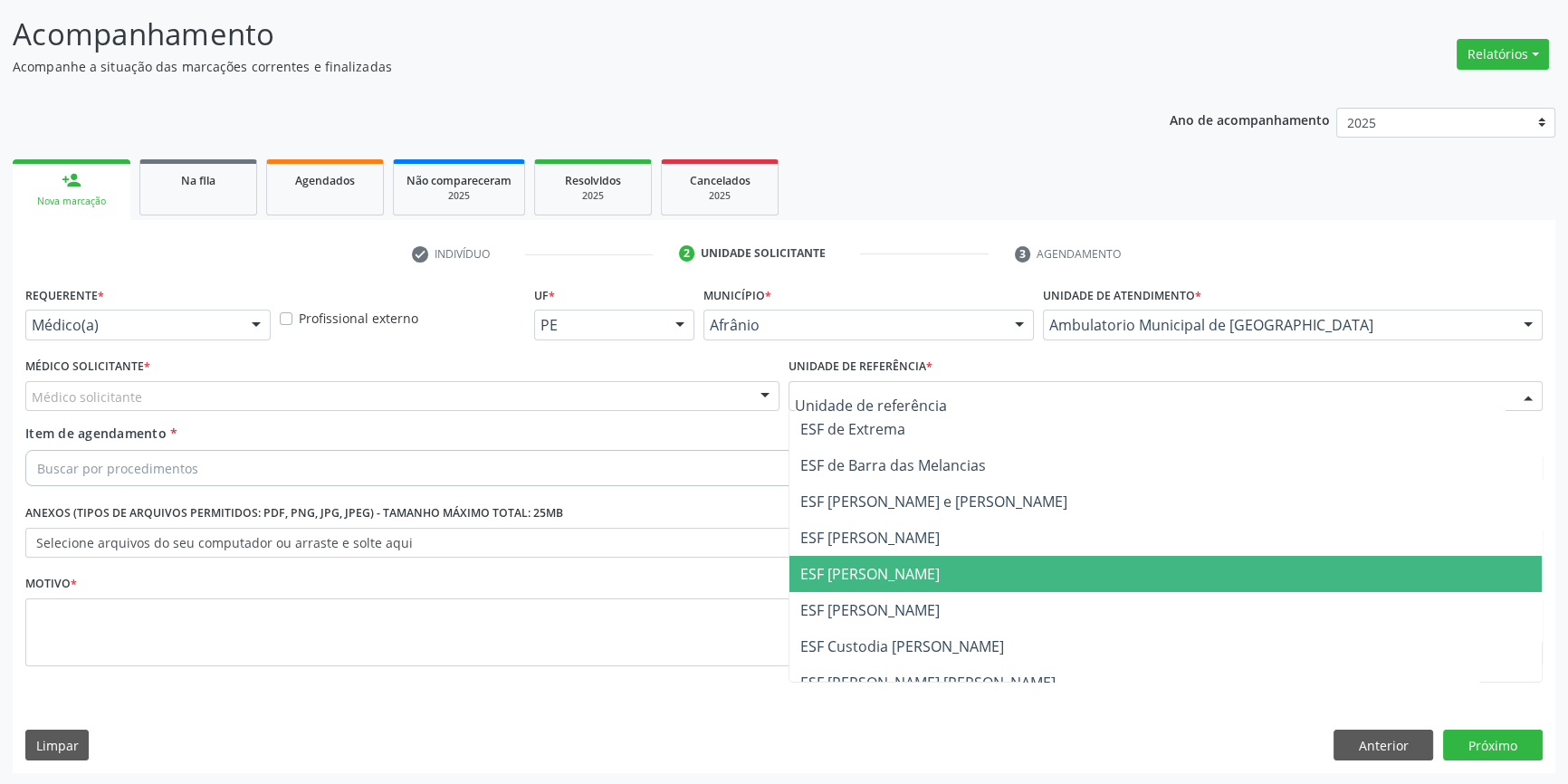
drag, startPoint x: 846, startPoint y: 571, endPoint x: 728, endPoint y: 516, distance: 130.2
click at [841, 571] on span "ESF [PERSON_NAME]" at bounding box center [869, 574] width 139 height 19
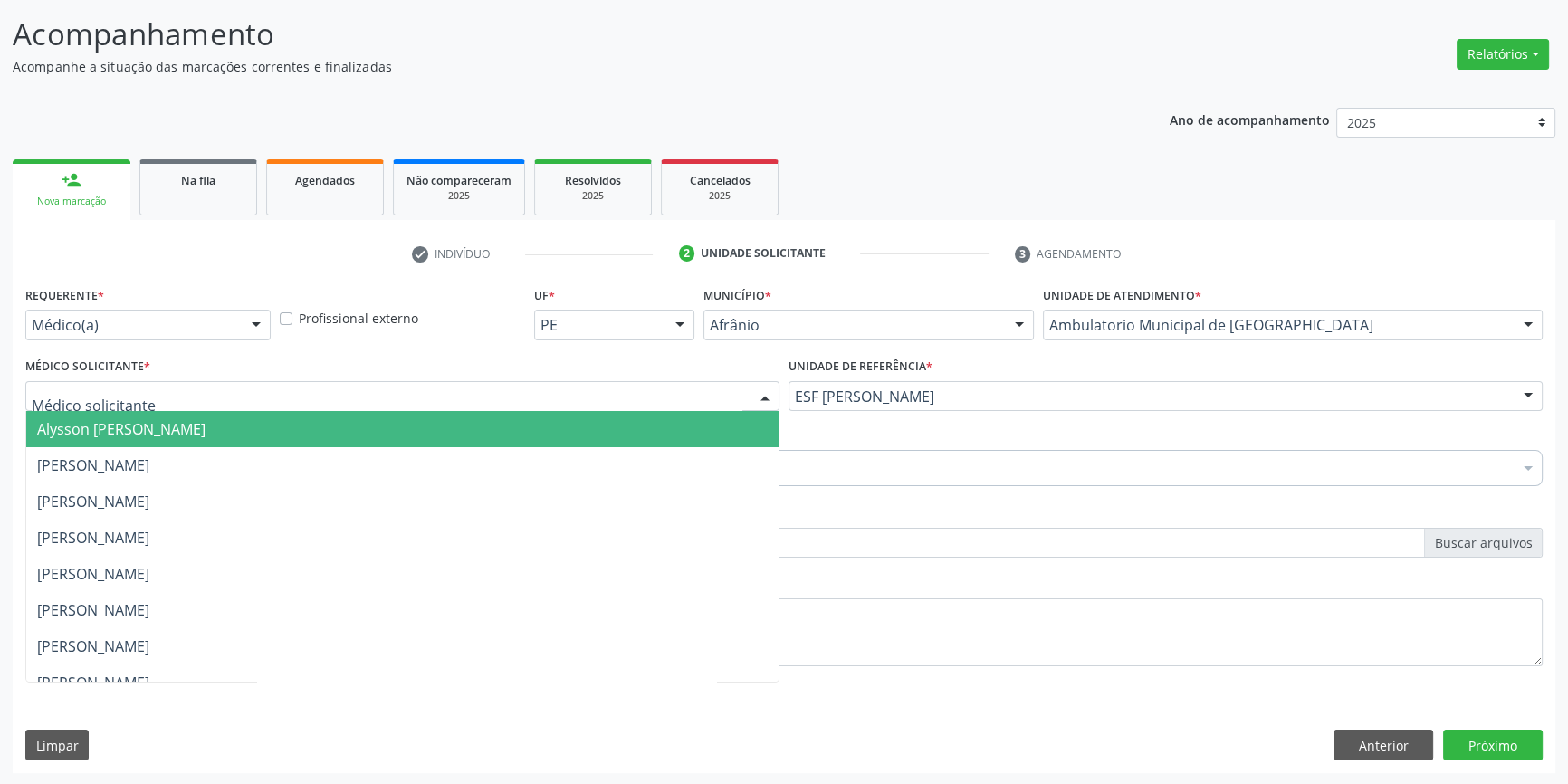
drag, startPoint x: 534, startPoint y: 394, endPoint x: 502, endPoint y: 404, distance: 33.5
click at [526, 395] on div at bounding box center [402, 397] width 754 height 31
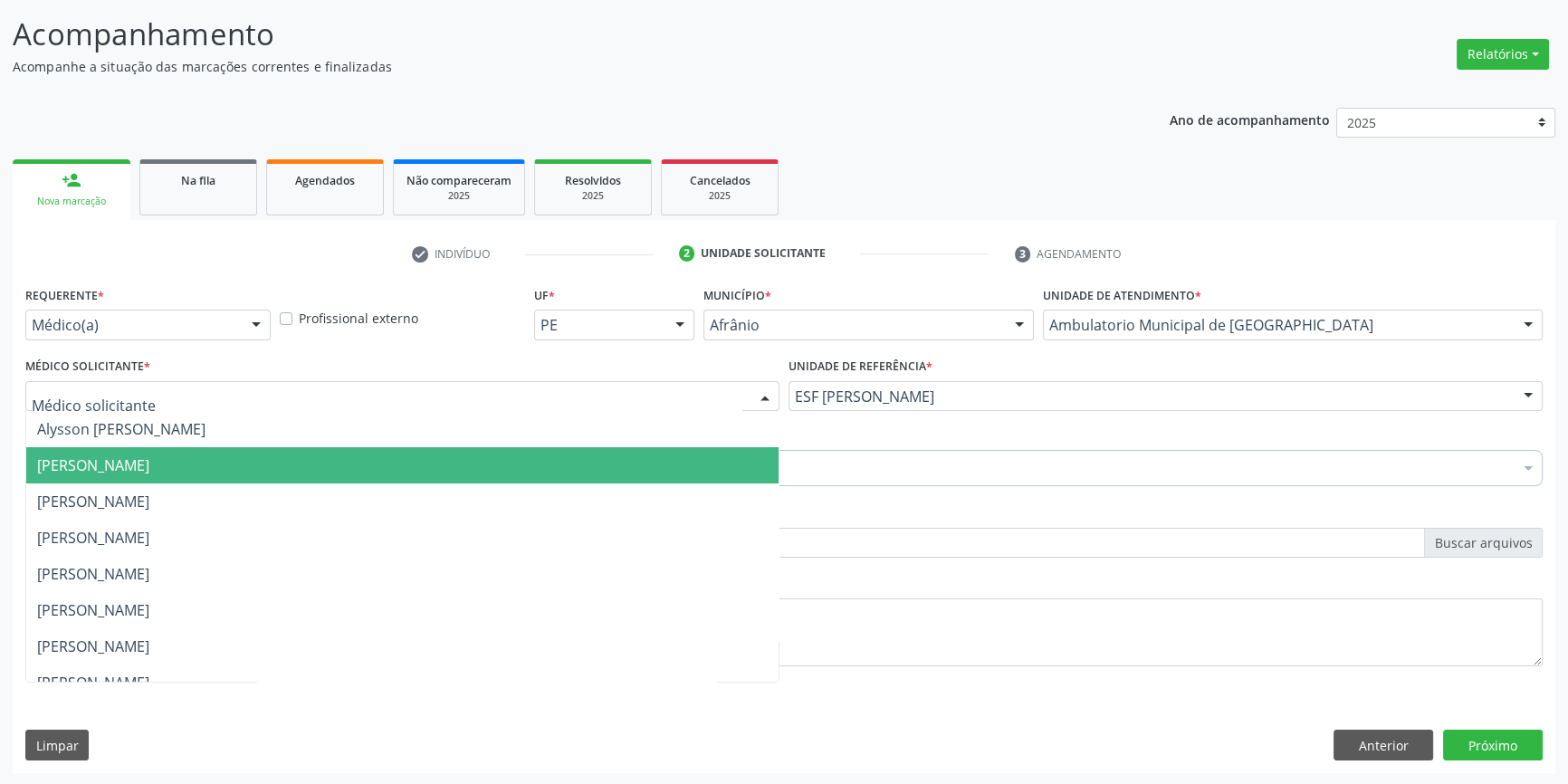
click at [149, 470] on span "[PERSON_NAME]" at bounding box center [92, 465] width 112 height 19
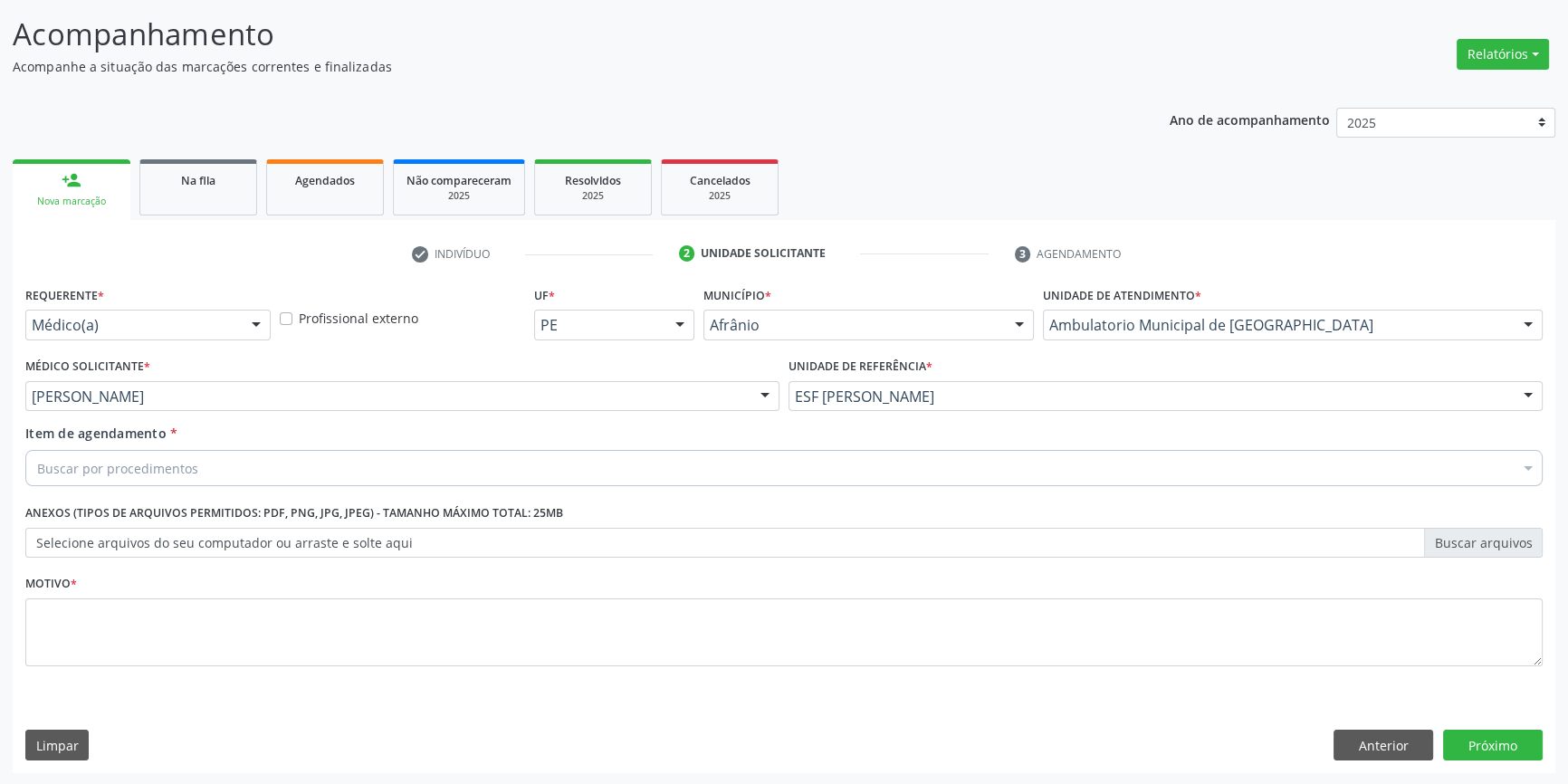
click at [201, 473] on div "Buscar por procedimentos" at bounding box center [784, 467] width 1517 height 36
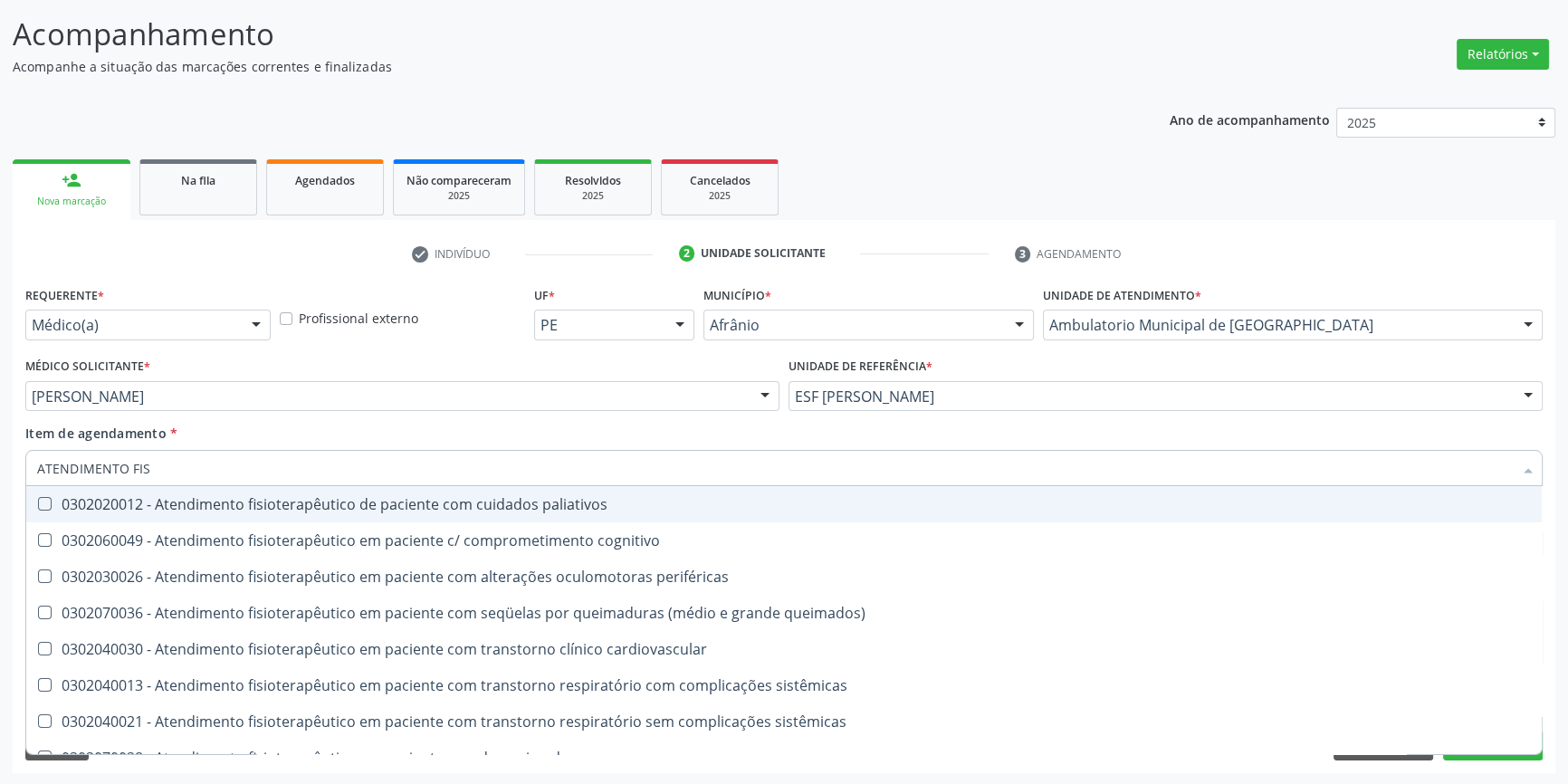
type input "ATENDIMENTO FISI"
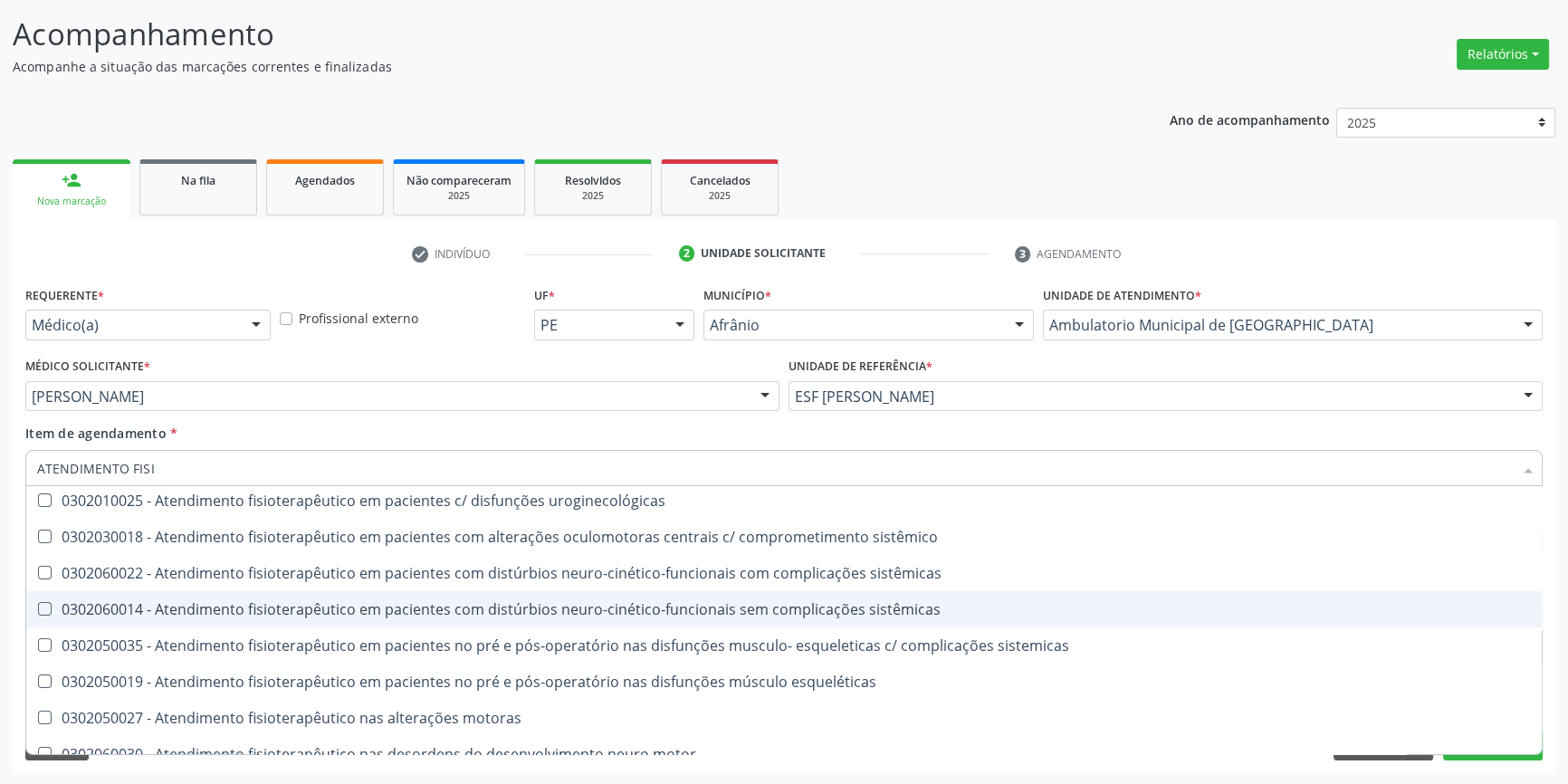
scroll to position [600, 0]
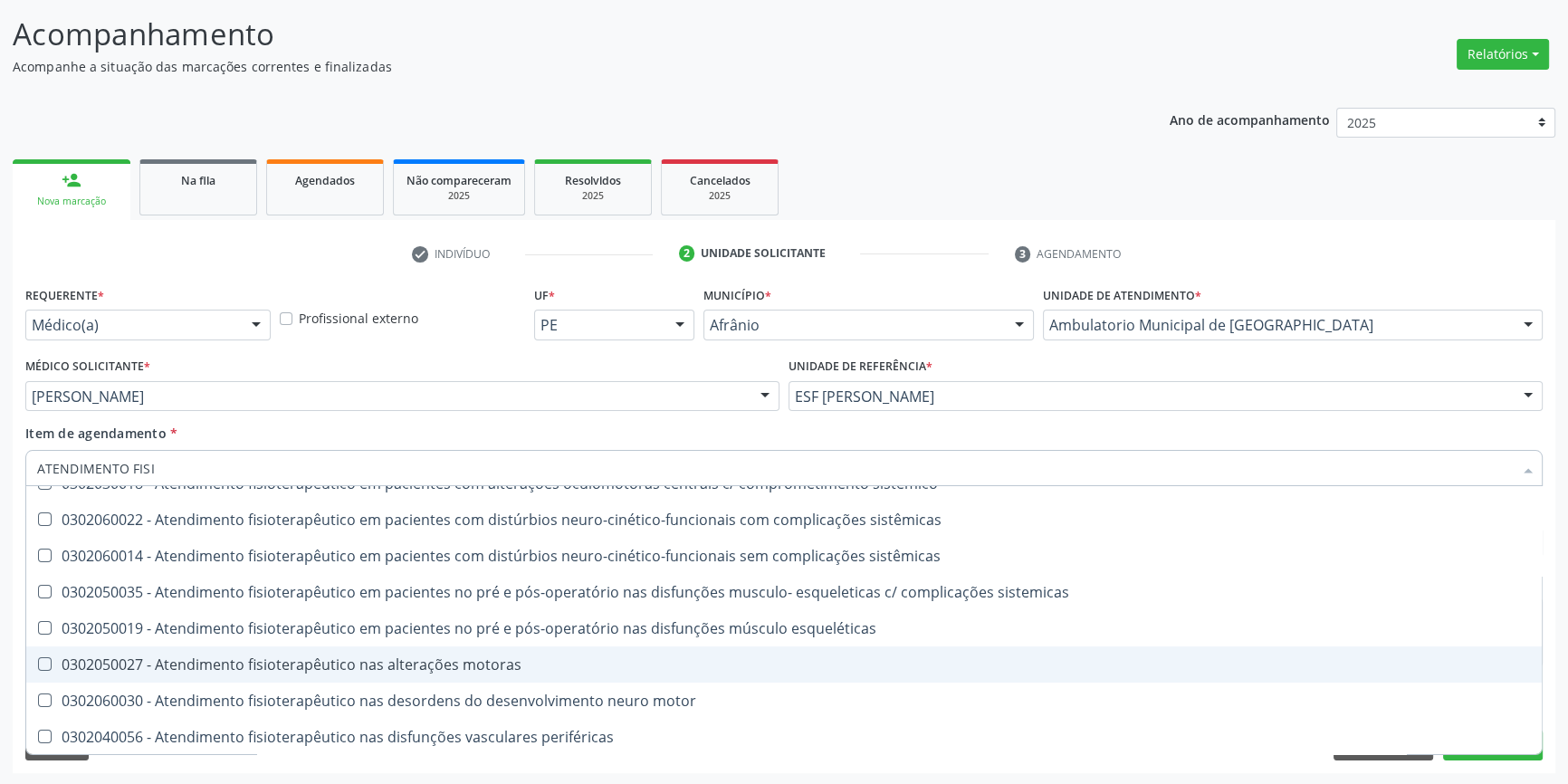
click at [411, 657] on div "0302050027 - Atendimento fisioterapêutico nas alterações motoras" at bounding box center [784, 663] width 1494 height 15
checkbox motoras "true"
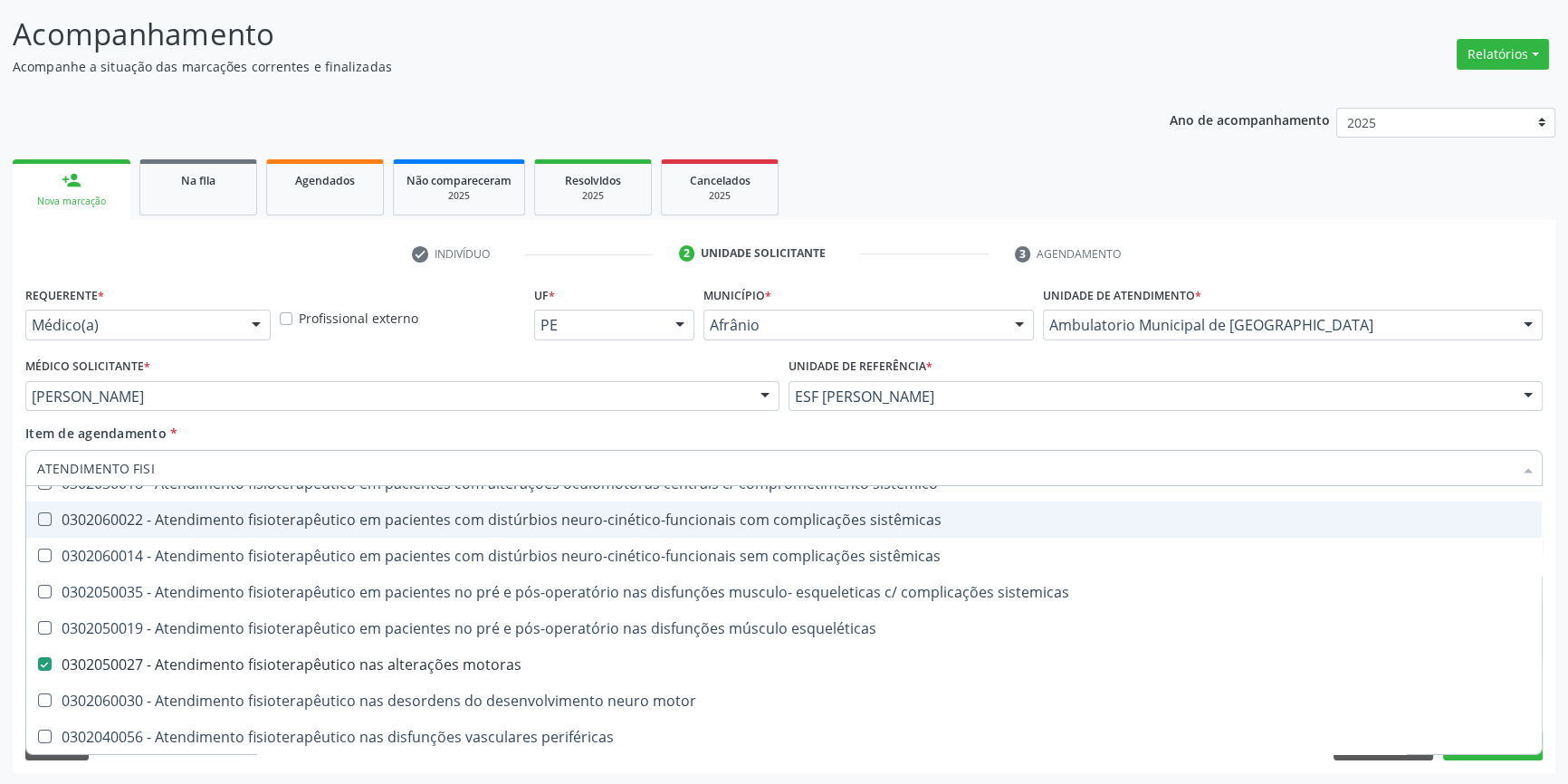
click at [380, 445] on div "Item de agendamento * ATENDIMENTO FISI Desfazer seleção 0302020012 - Atendiment…" at bounding box center [784, 451] width 1517 height 57
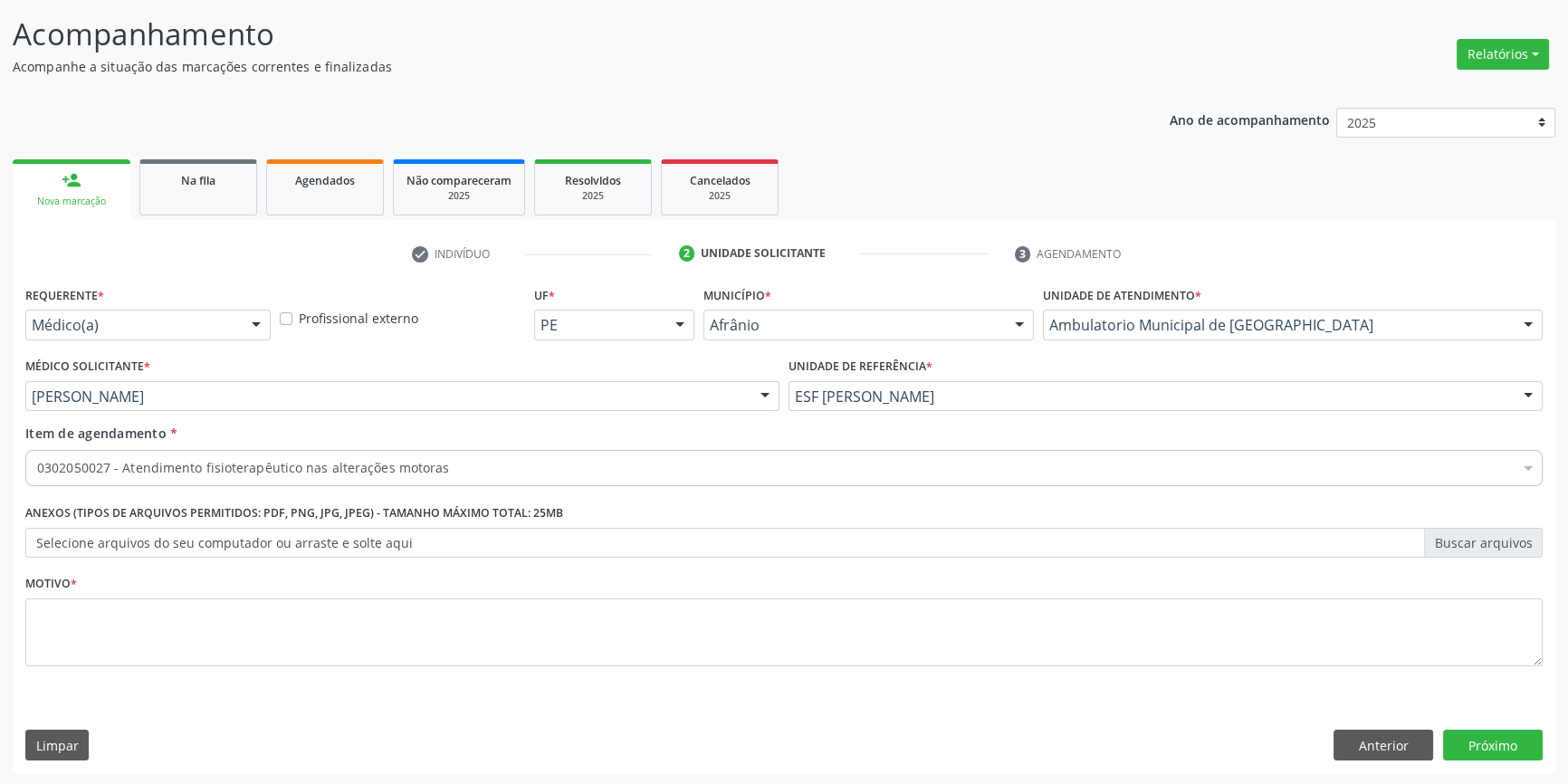
scroll to position [0, 0]
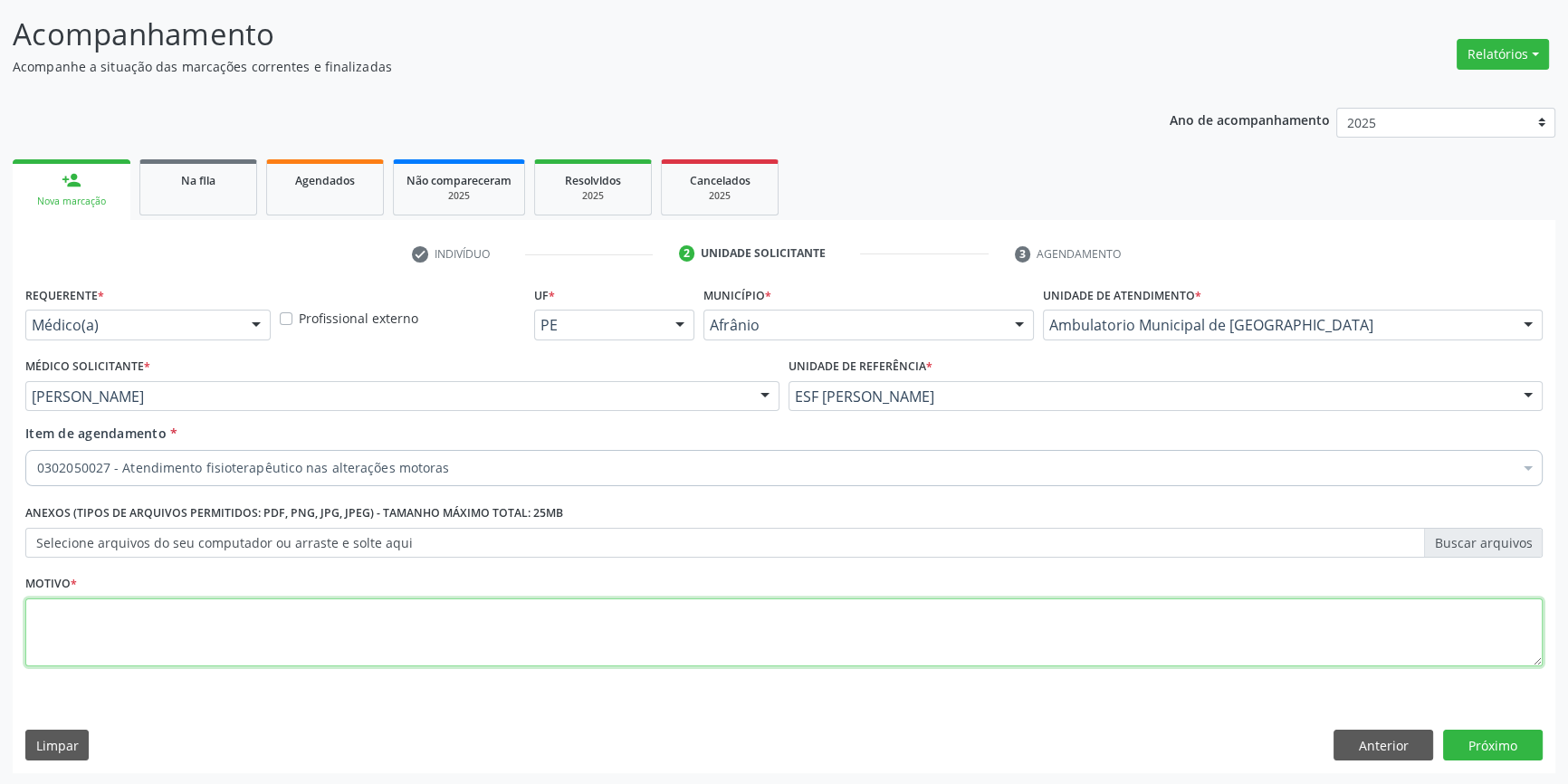
click at [422, 637] on textarea at bounding box center [784, 632] width 1517 height 69
type textarea "DOR EM OMBRO E"
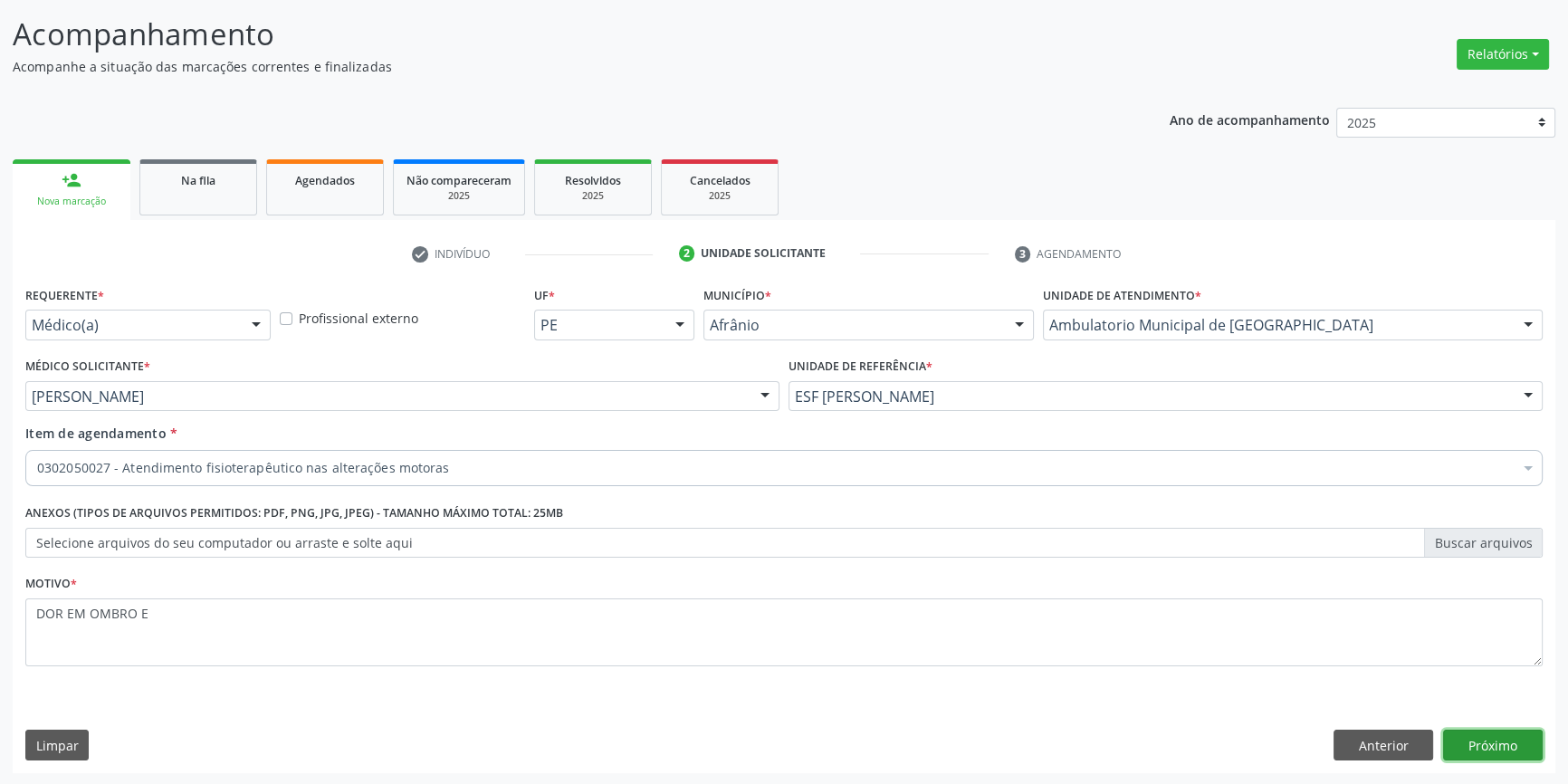
click at [1521, 733] on button "Próximo" at bounding box center [1493, 745] width 99 height 31
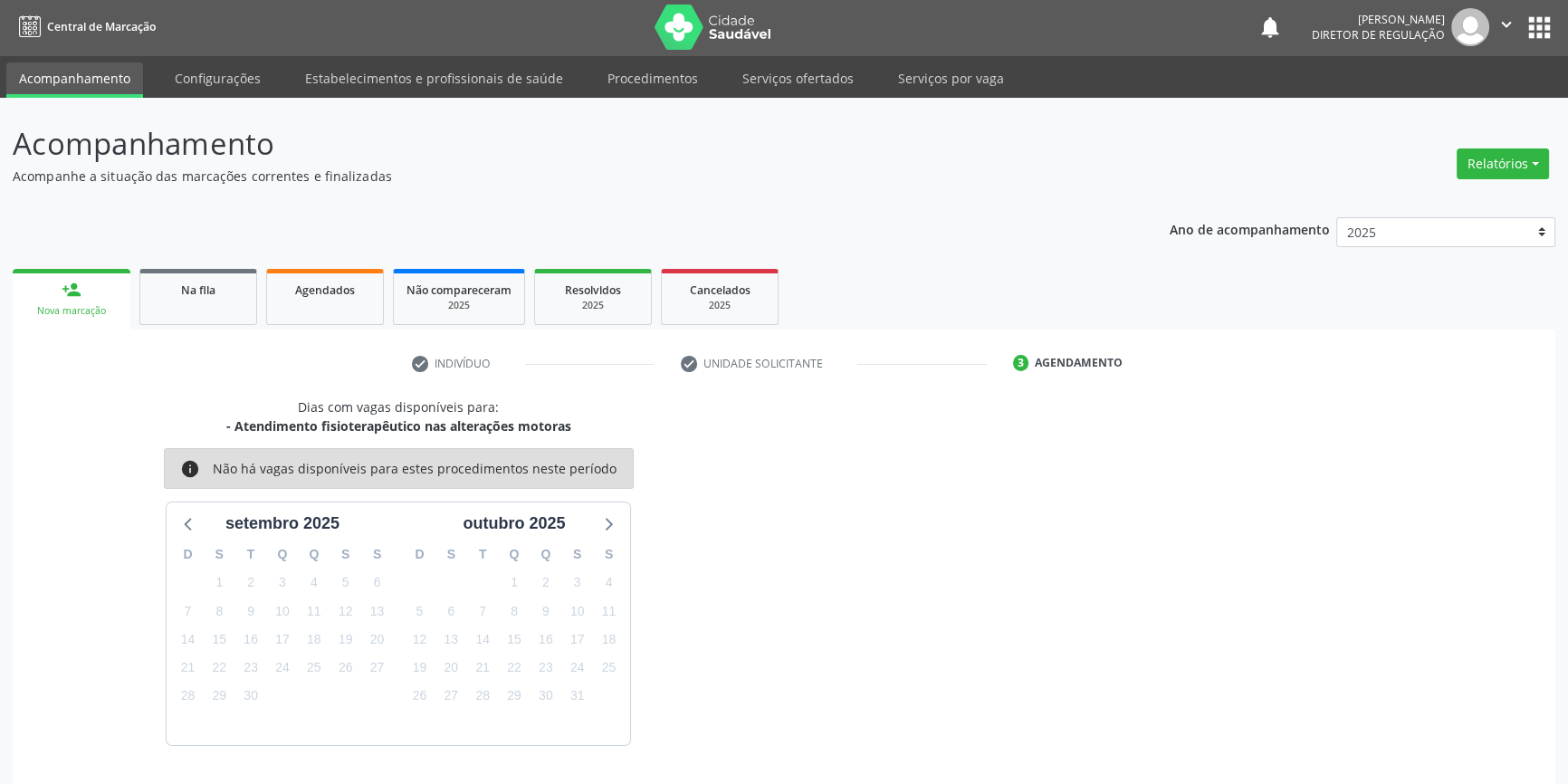
scroll to position [55, 0]
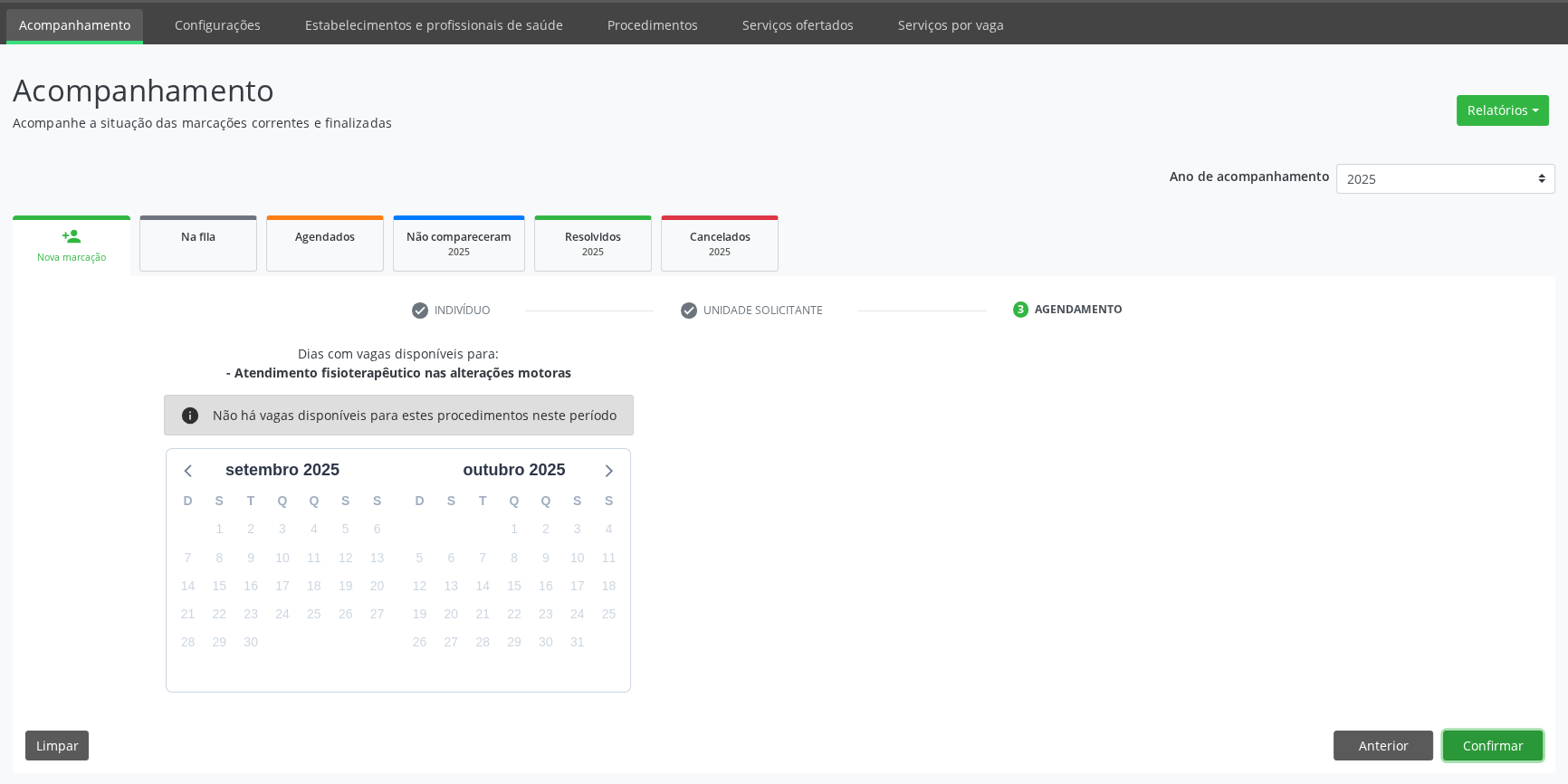
click at [1511, 734] on button "Confirmar" at bounding box center [1493, 746] width 99 height 31
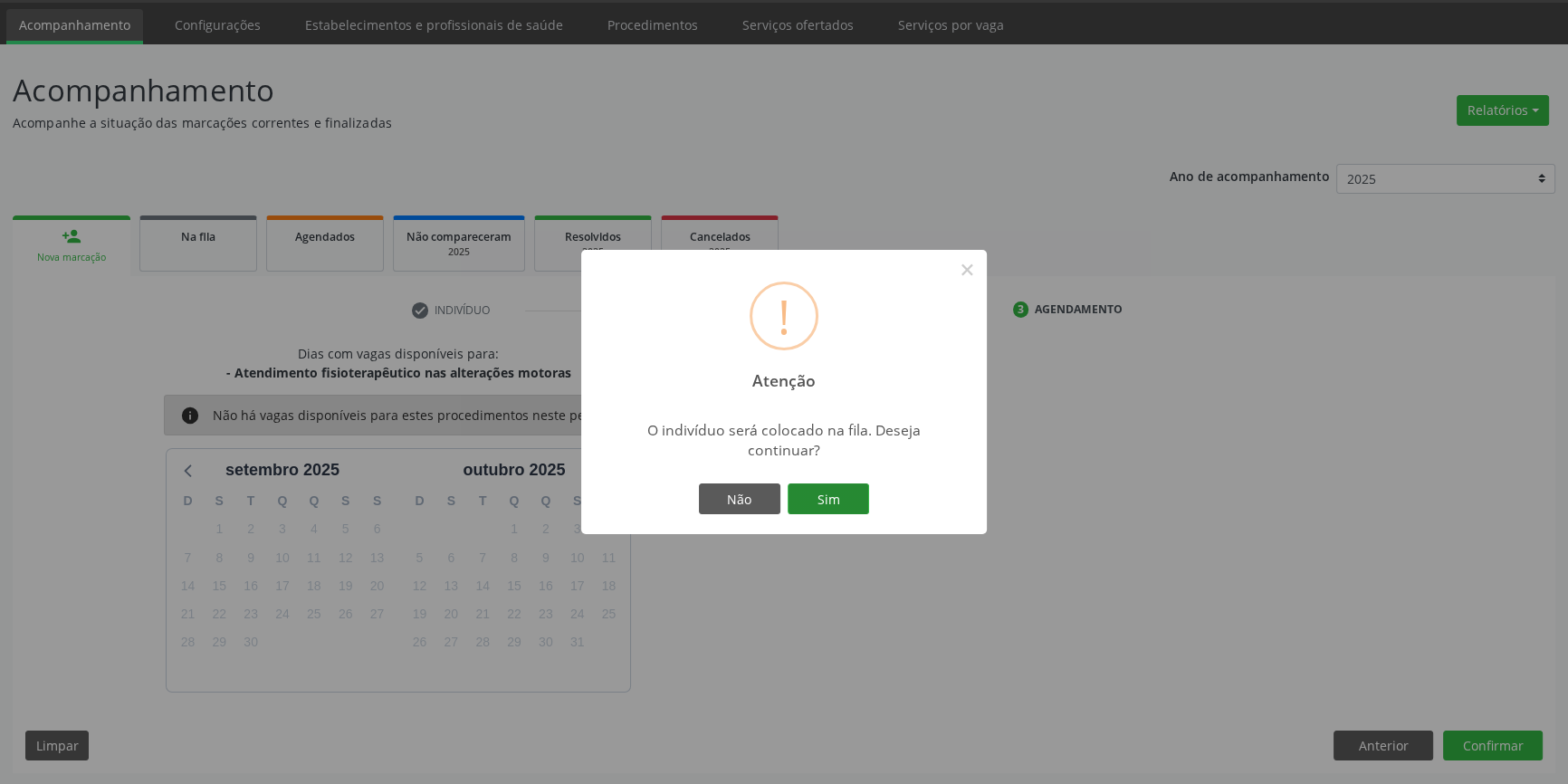
click at [856, 493] on button "Sim" at bounding box center [828, 499] width 82 height 31
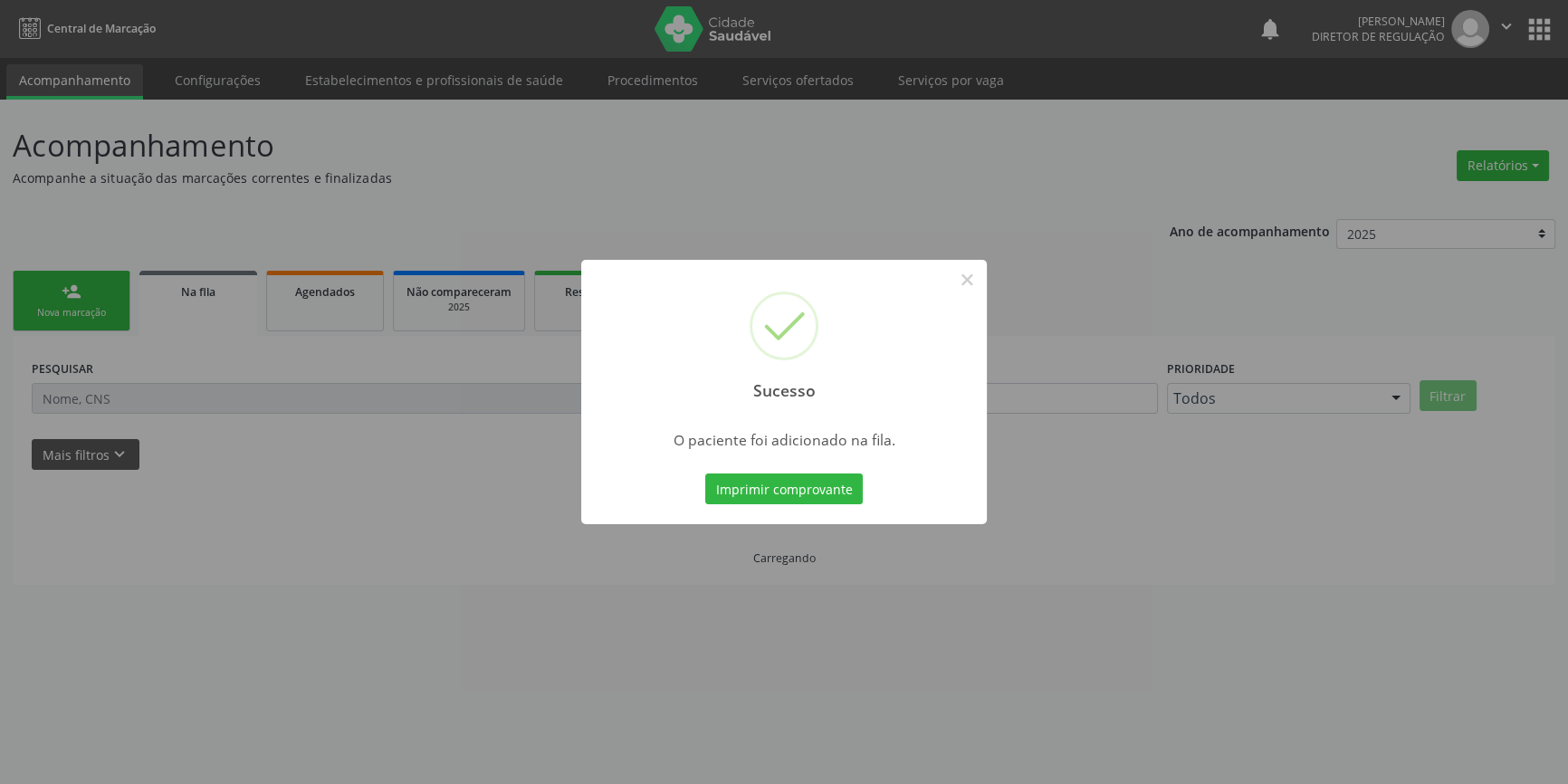
scroll to position [0, 0]
click at [966, 271] on button "×" at bounding box center [973, 280] width 31 height 31
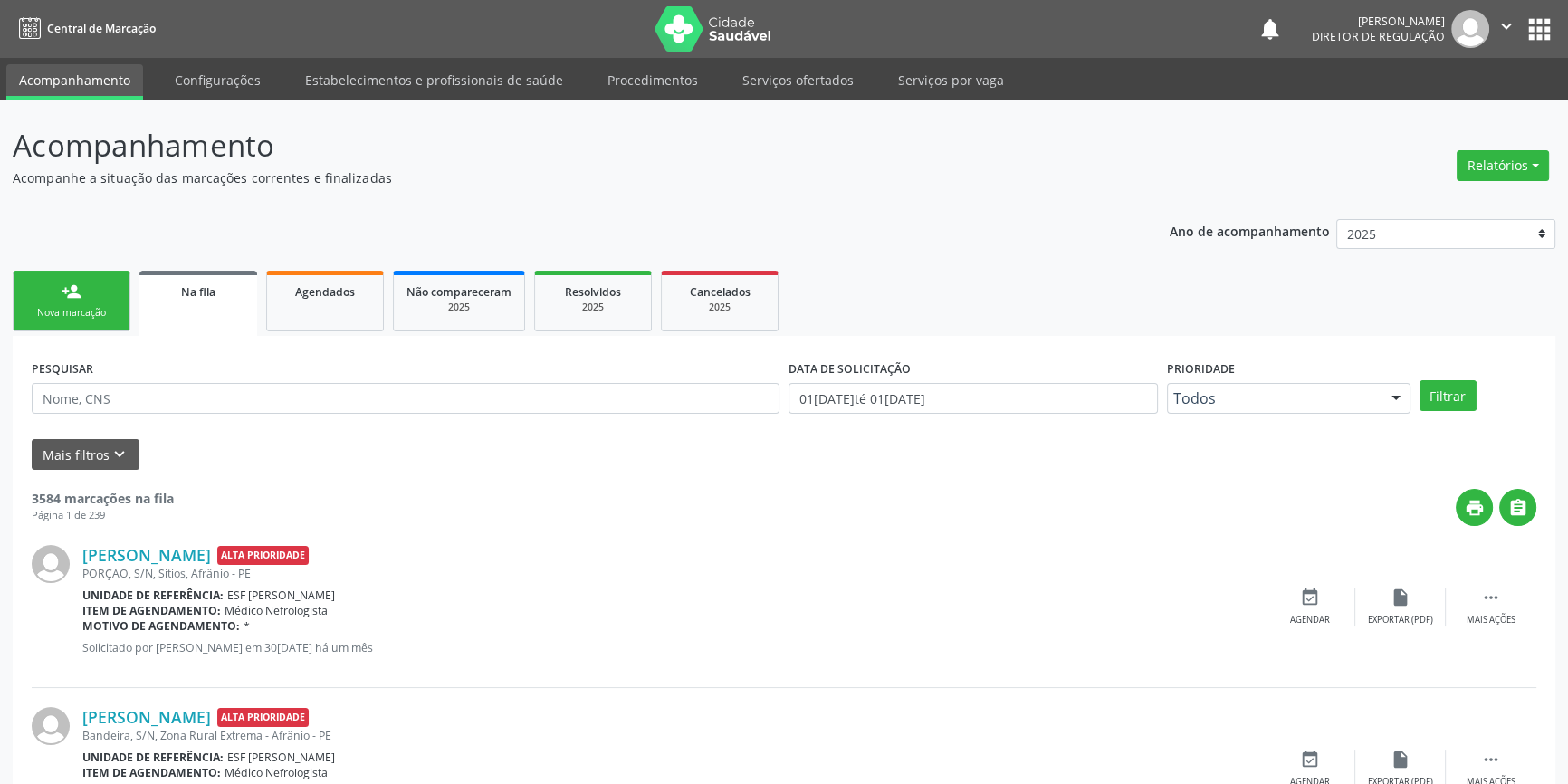
click at [72, 297] on div "person_add" at bounding box center [71, 291] width 19 height 19
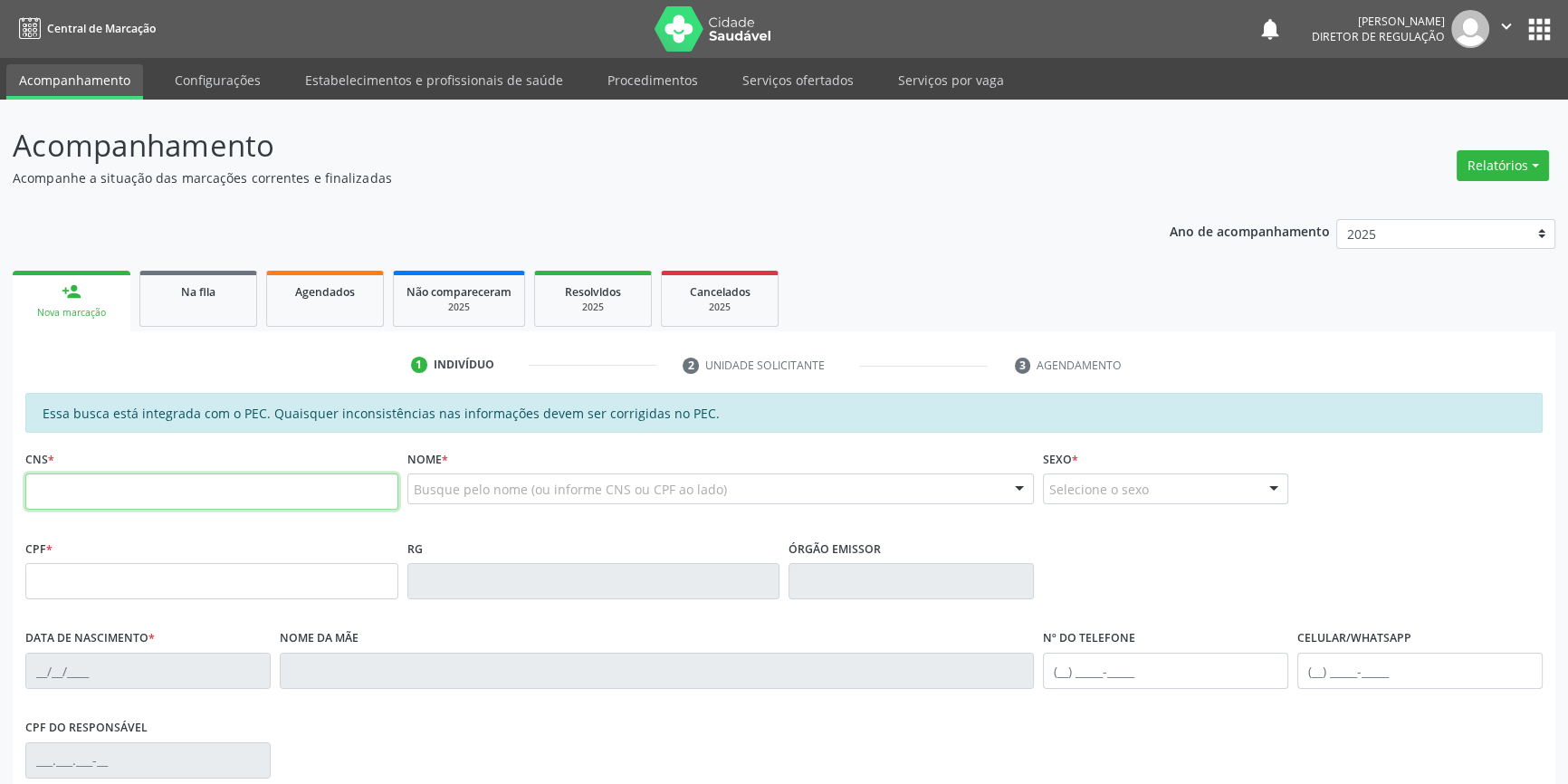
click at [137, 488] on input "text" at bounding box center [211, 491] width 373 height 36
type input "705 0082 0"
type input "705 0082 0448 8950"
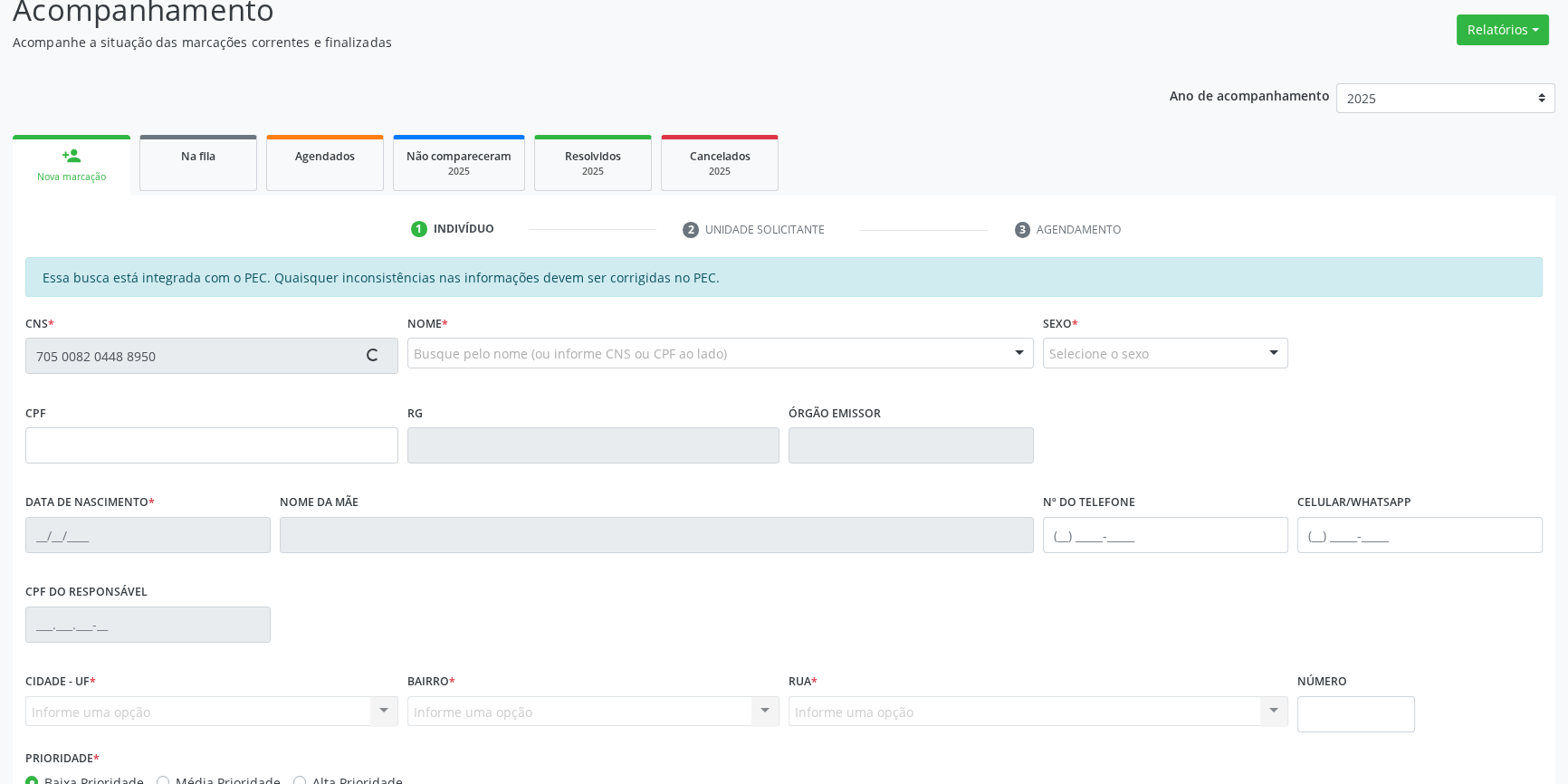
scroll to position [248, 0]
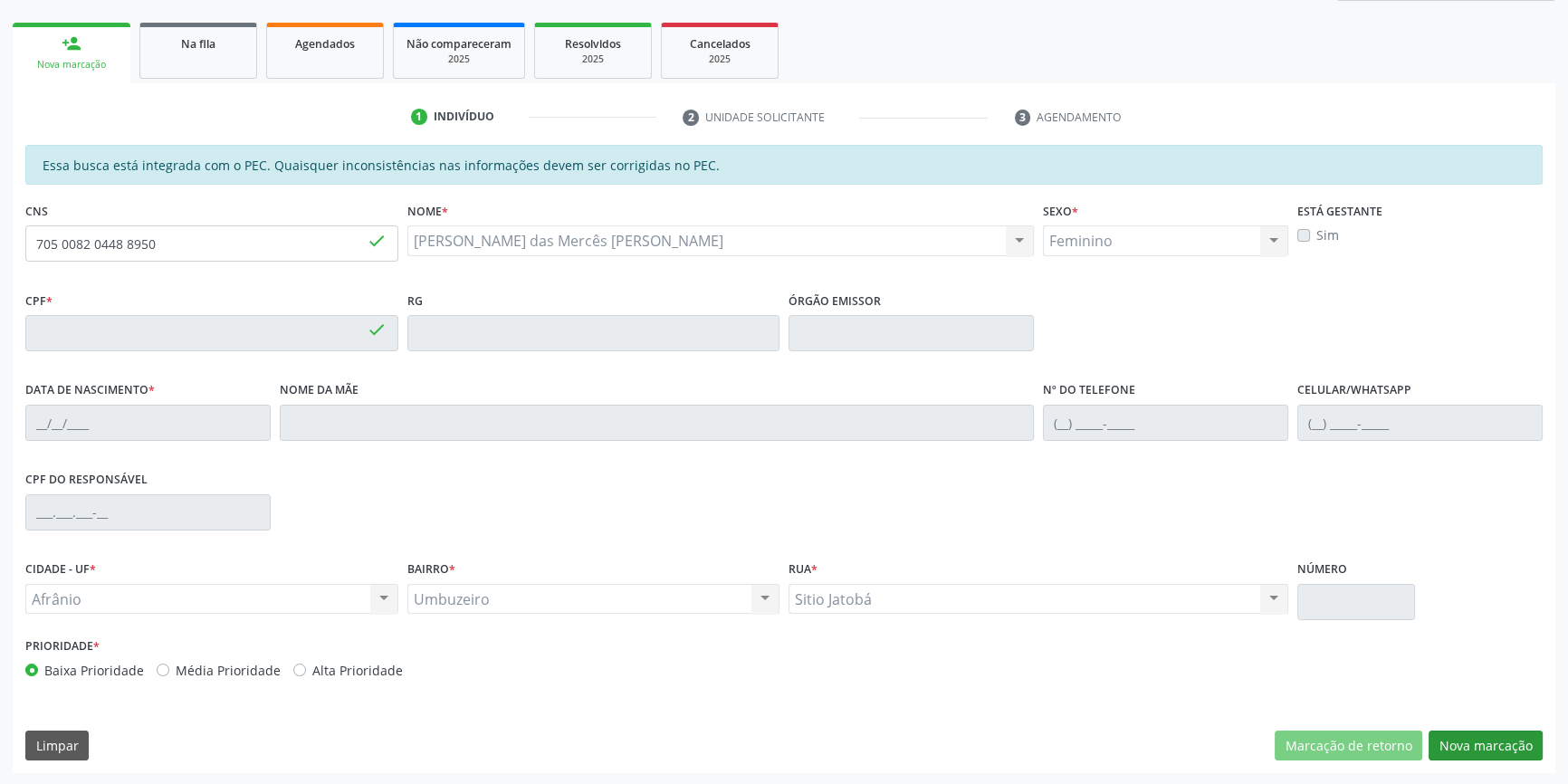
type input "557.916.544-72"
type input "2[DATE]"
type input "[PERSON_NAME]"
type input "[PHONE_NUMBER]"
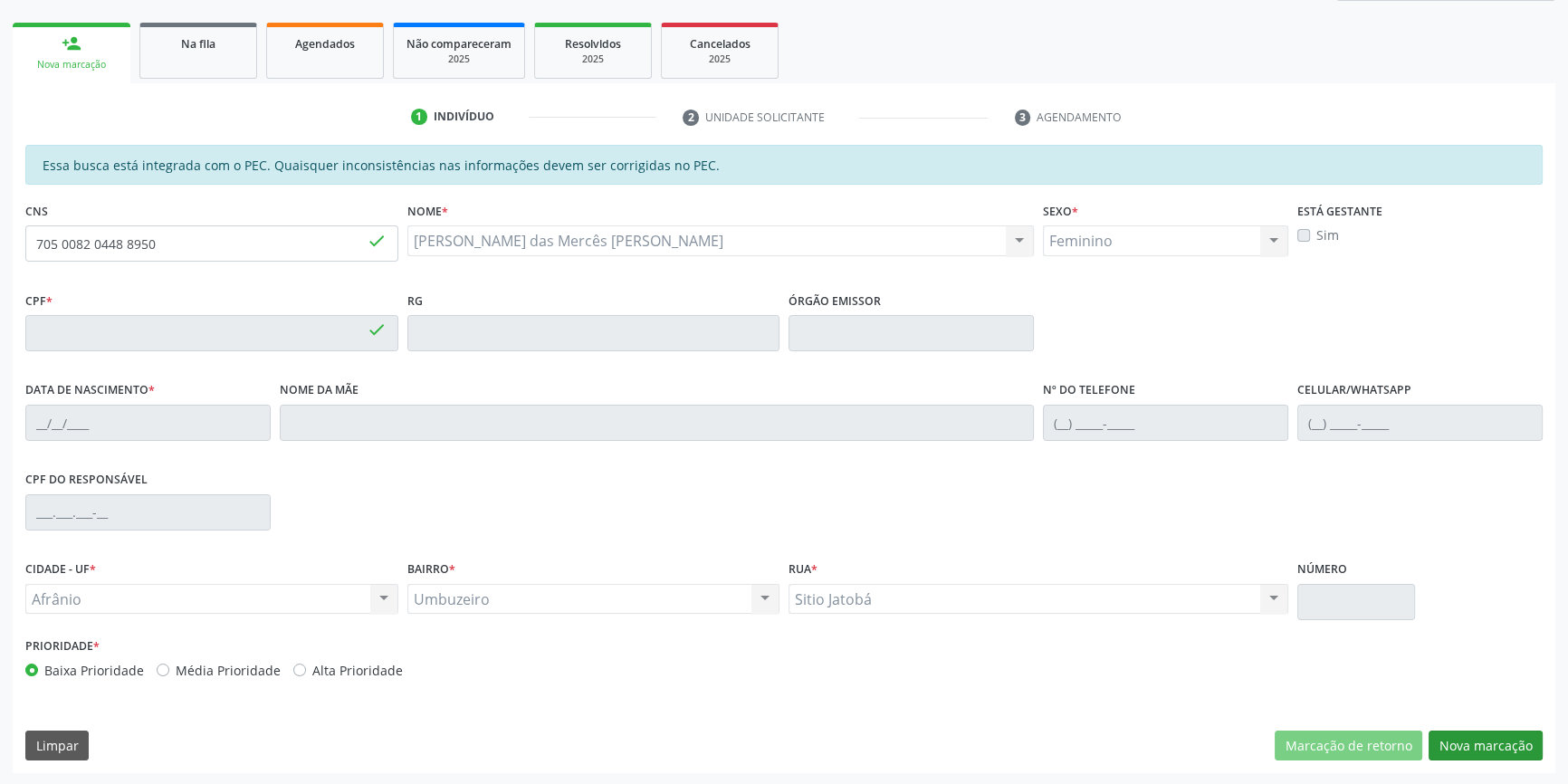
type input "S/N"
click at [1461, 751] on button "Nova marcação" at bounding box center [1485, 746] width 114 height 31
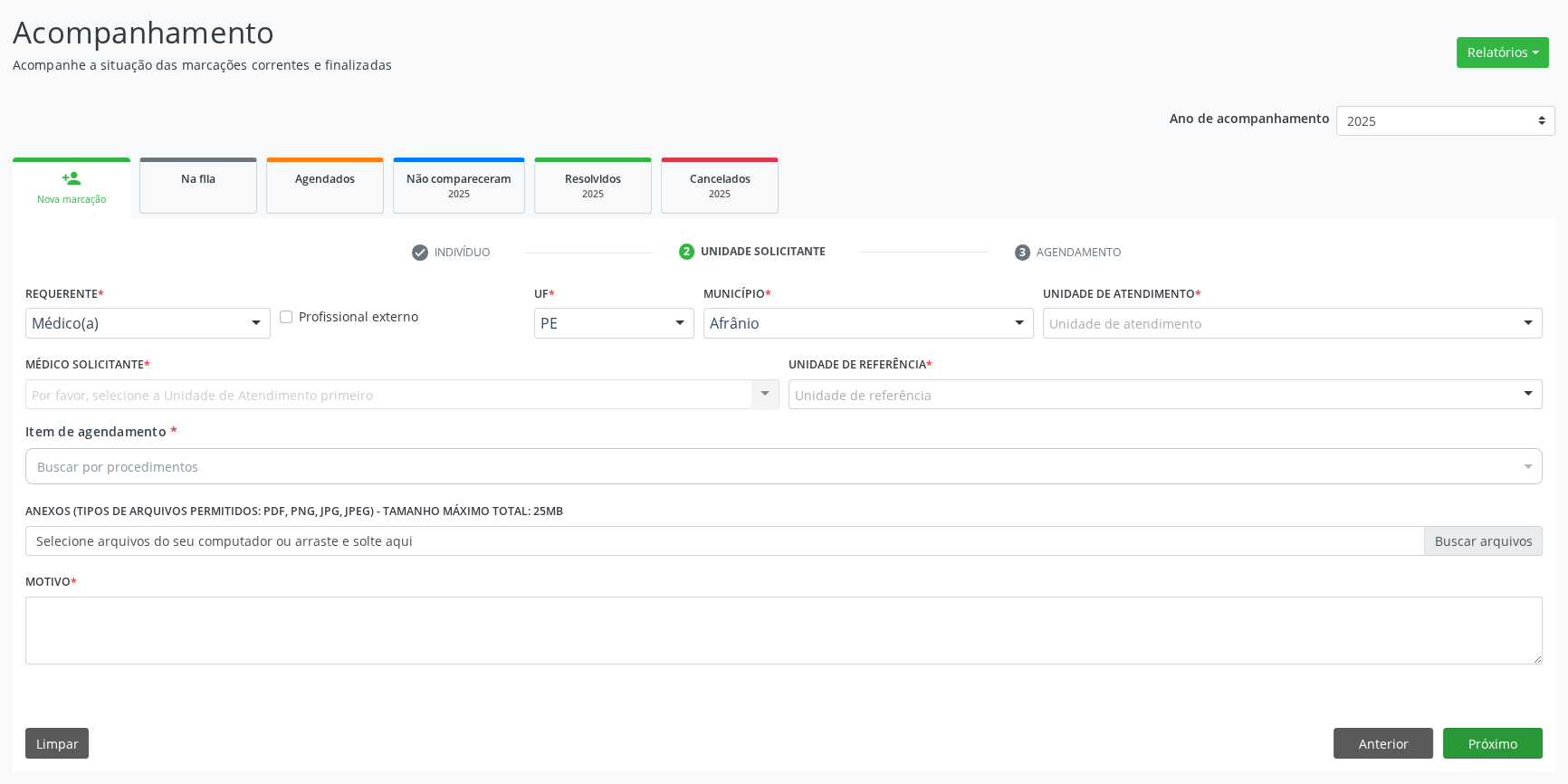
scroll to position [111, 0]
click at [1165, 309] on div "Unidade de atendimento" at bounding box center [1294, 325] width 500 height 31
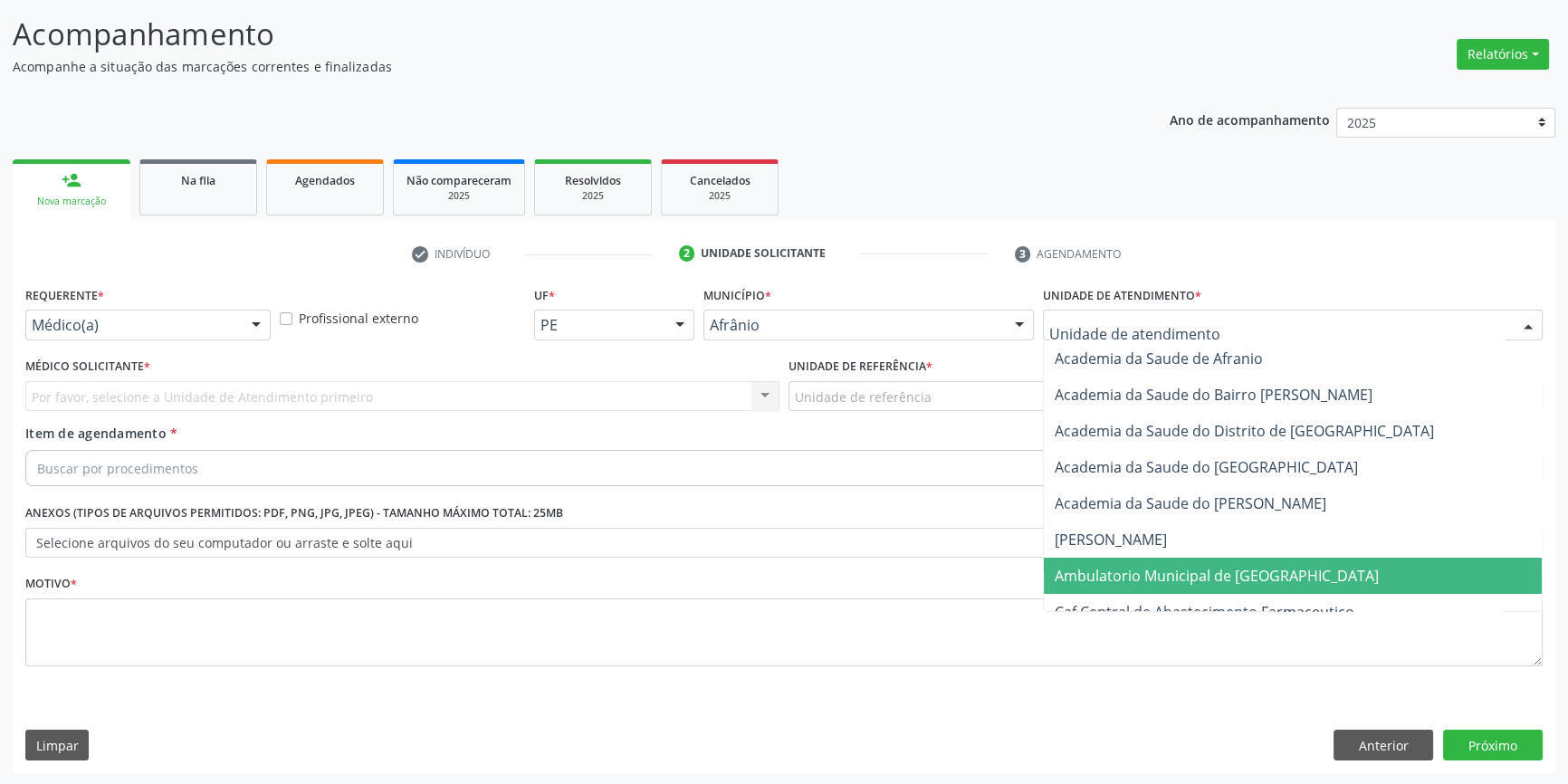
click at [1173, 565] on span "Ambulatorio Municipal de [GEOGRAPHIC_DATA]" at bounding box center [1217, 575] width 324 height 19
click at [936, 402] on div "Unidade de referência" at bounding box center [1165, 397] width 754 height 31
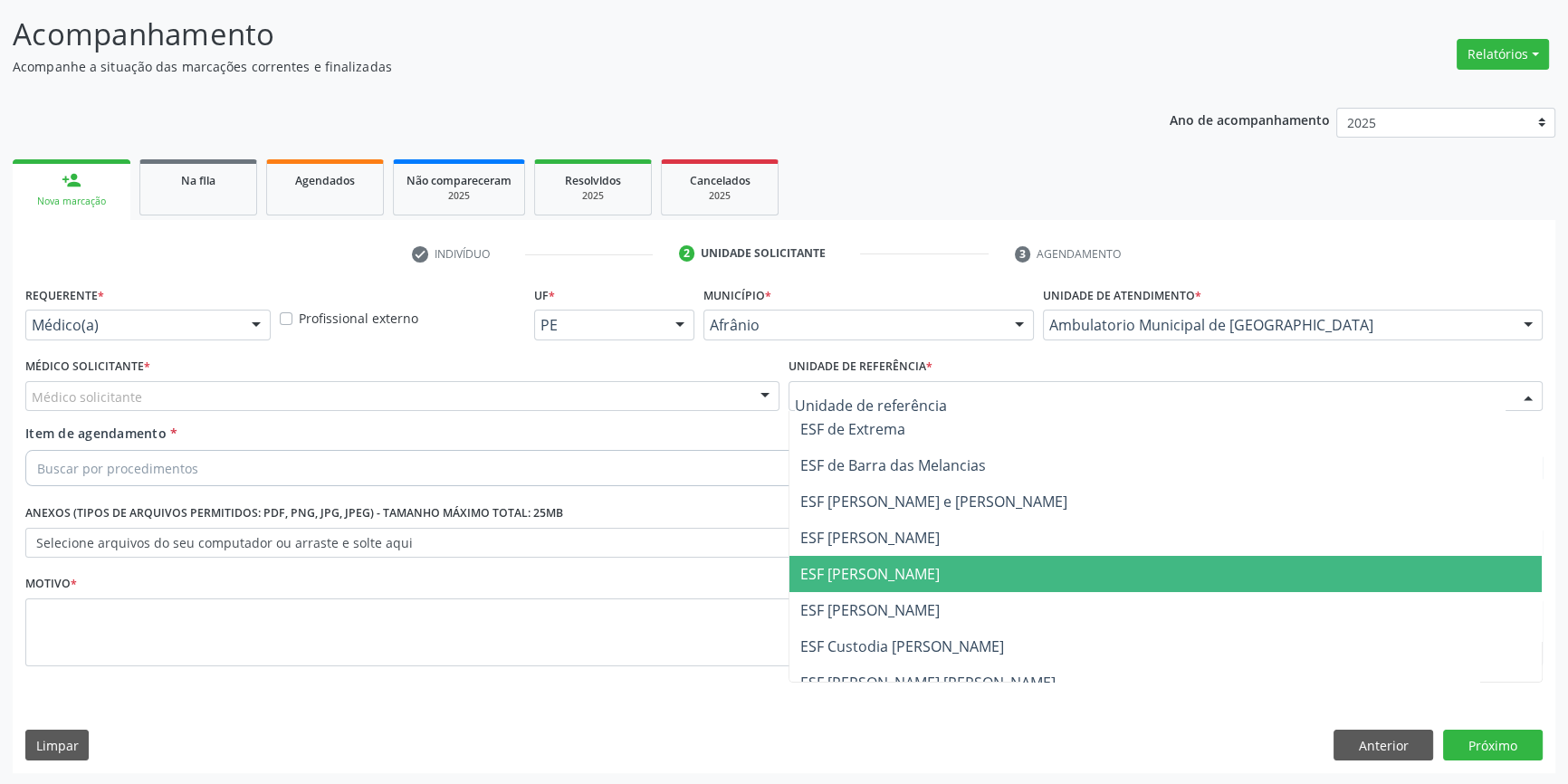
drag, startPoint x: 885, startPoint y: 584, endPoint x: 602, endPoint y: 398, distance: 338.7
click at [882, 584] on span "ESF [PERSON_NAME]" at bounding box center [1165, 573] width 752 height 36
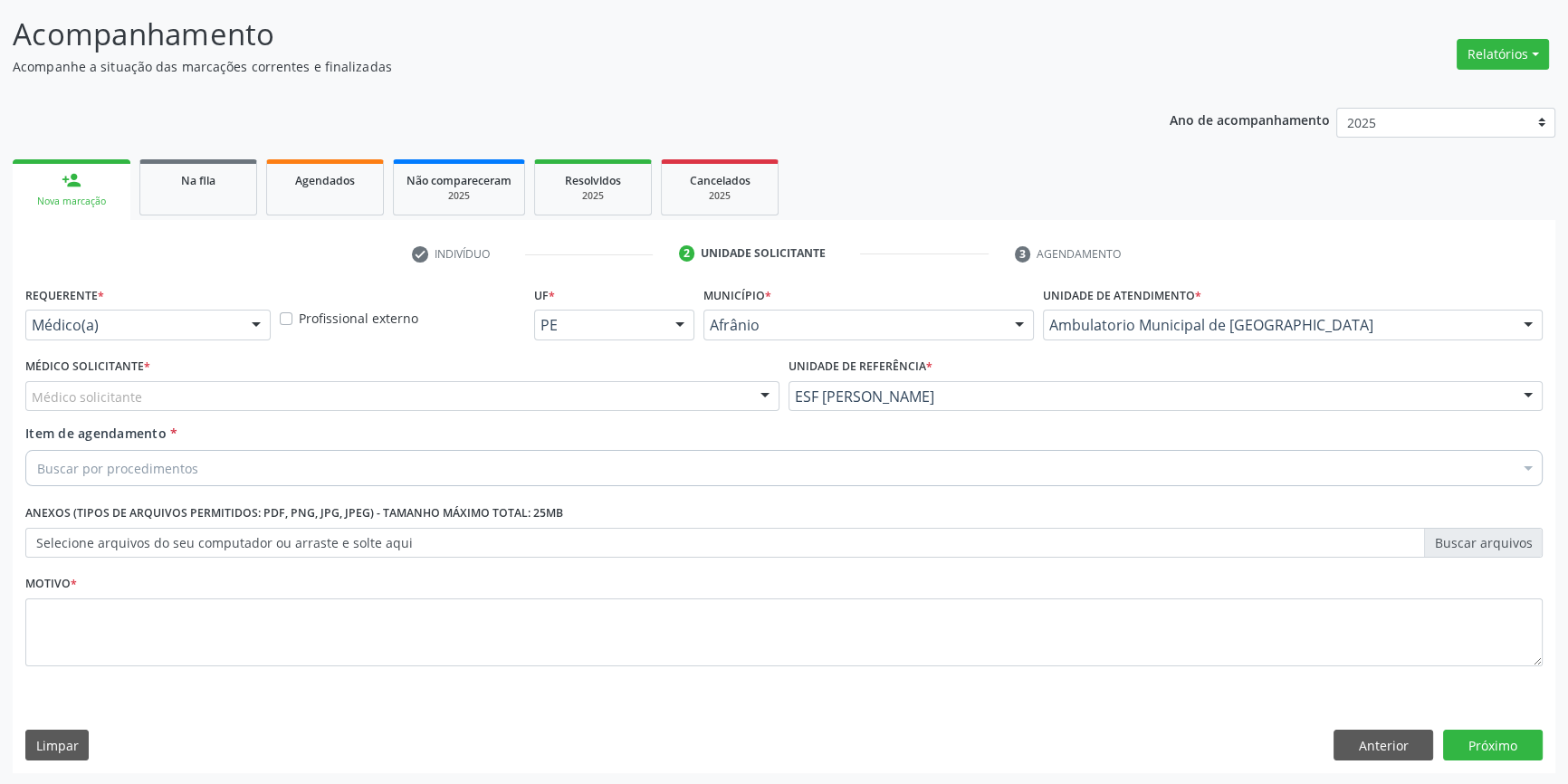
click at [602, 398] on div "Médico solicitante" at bounding box center [402, 397] width 754 height 31
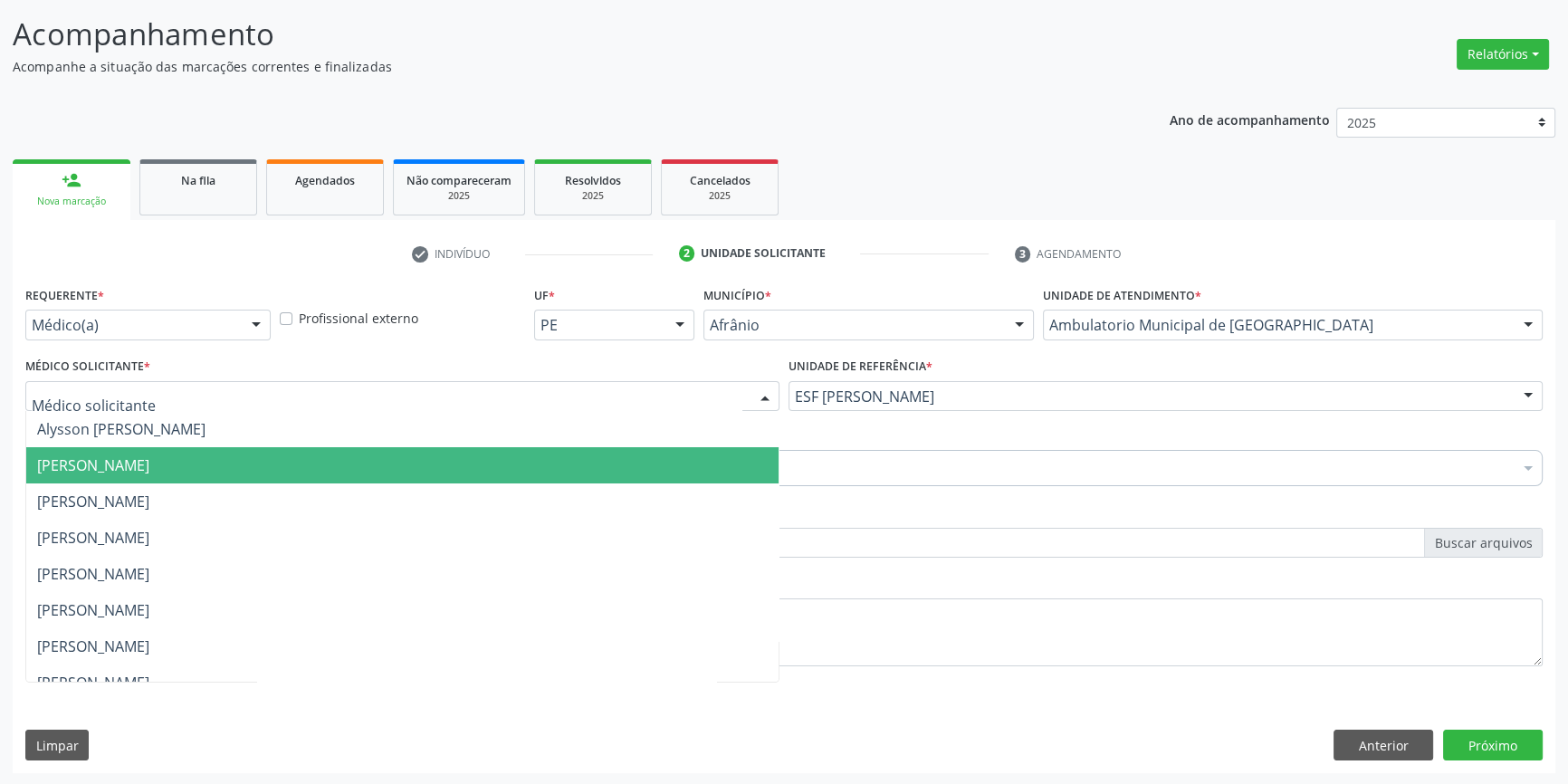
click at [245, 476] on span "[PERSON_NAME]" at bounding box center [402, 465] width 752 height 36
click at [149, 473] on span "[PERSON_NAME]" at bounding box center [92, 465] width 112 height 19
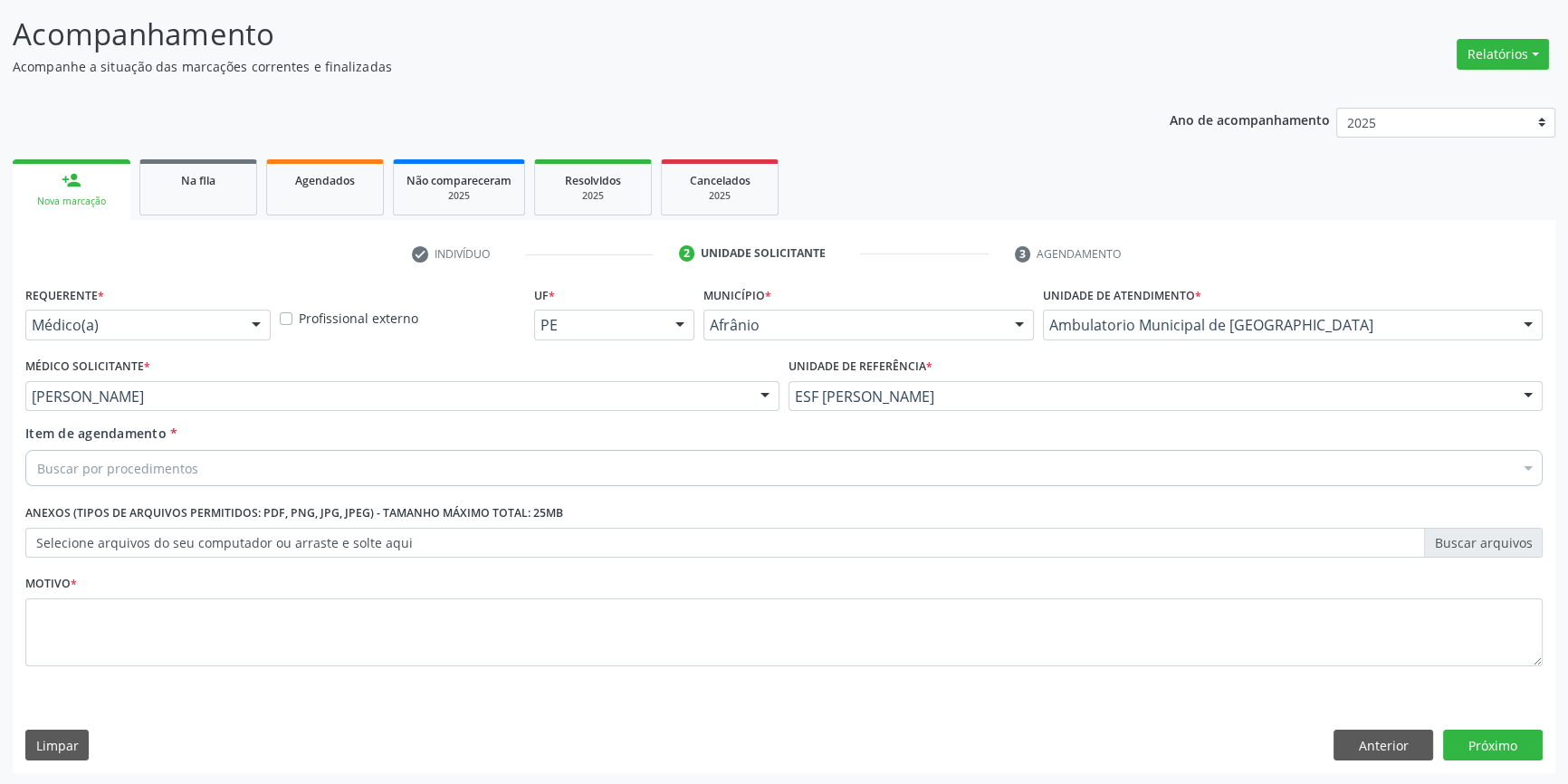
click at [207, 473] on div "Buscar por procedimentos" at bounding box center [784, 467] width 1517 height 36
drag, startPoint x: 152, startPoint y: 477, endPoint x: 0, endPoint y: 484, distance: 152.2
click at [0, 484] on div "Acompanhamento Acompanhe a situação das marcações correntes e finalizadas Relat…" at bounding box center [784, 387] width 1568 height 798
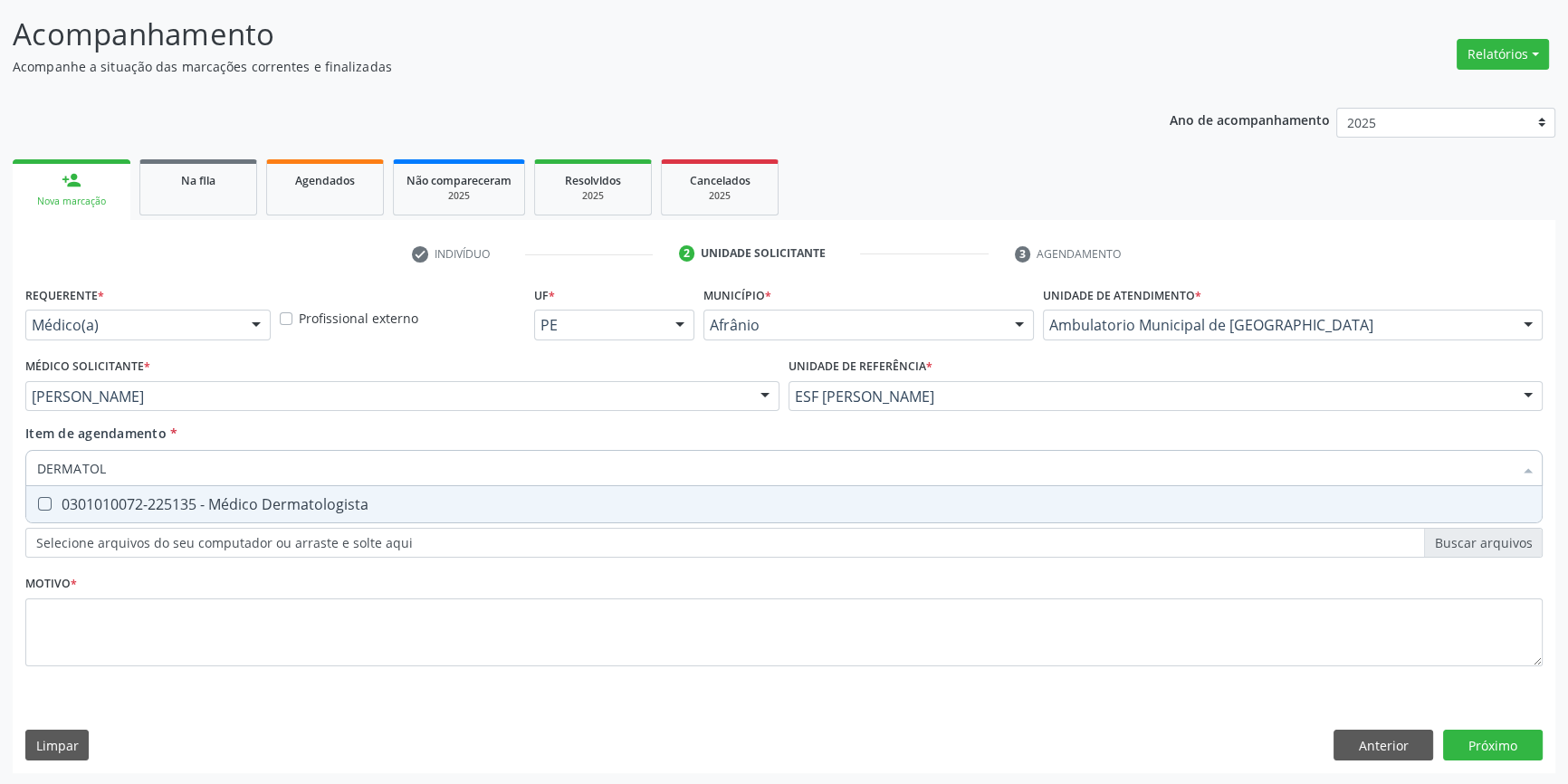
type input "DERMATOLO"
click at [85, 504] on div "0301010072-225135 - Médico Dermatologista" at bounding box center [784, 504] width 1494 height 15
checkbox Dermatologista "true"
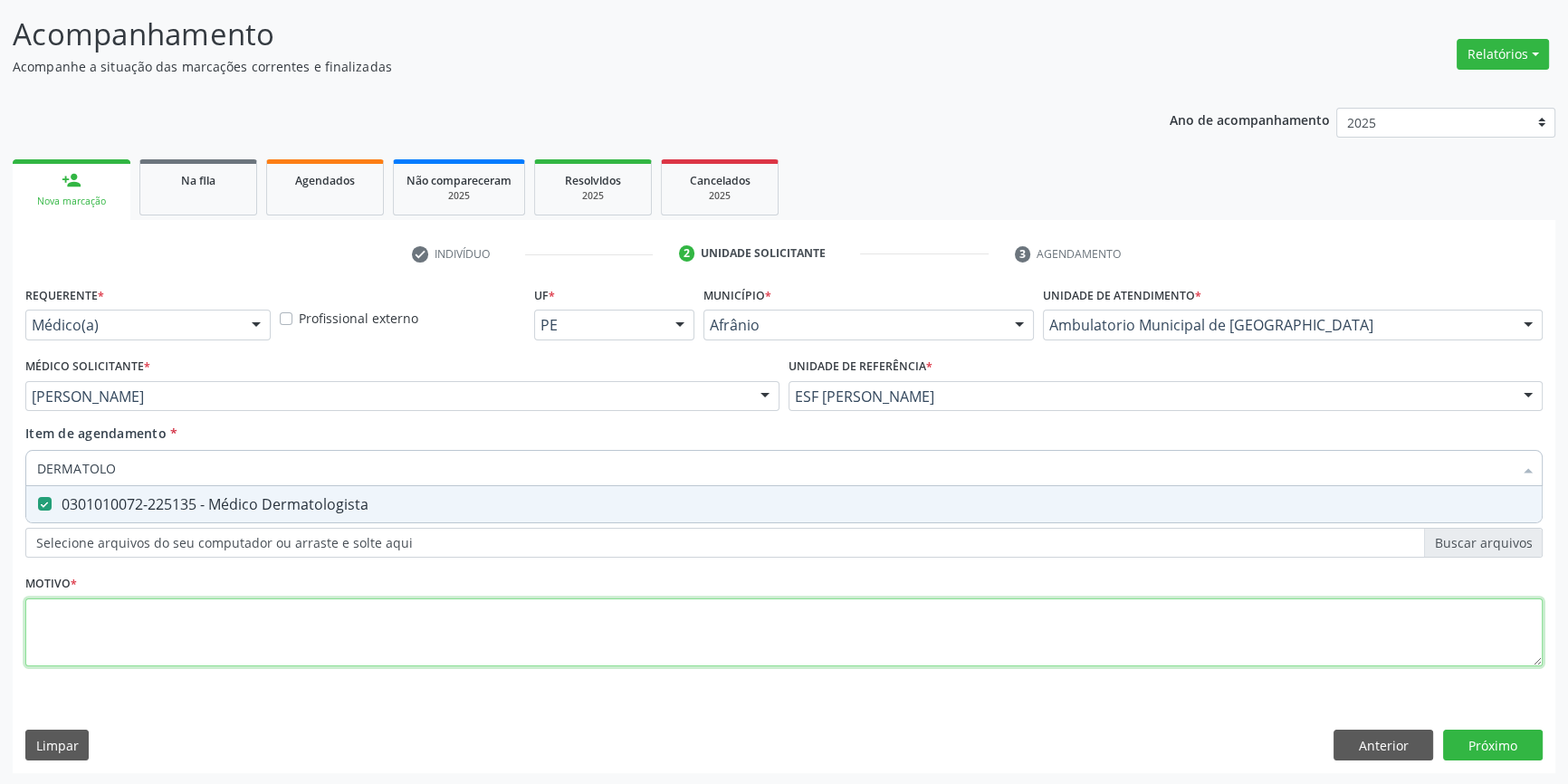
click at [131, 622] on div "Requerente * Médico(a) Médico(a) Enfermeiro(a) Paciente Nenhum resultado encont…" at bounding box center [784, 485] width 1517 height 410
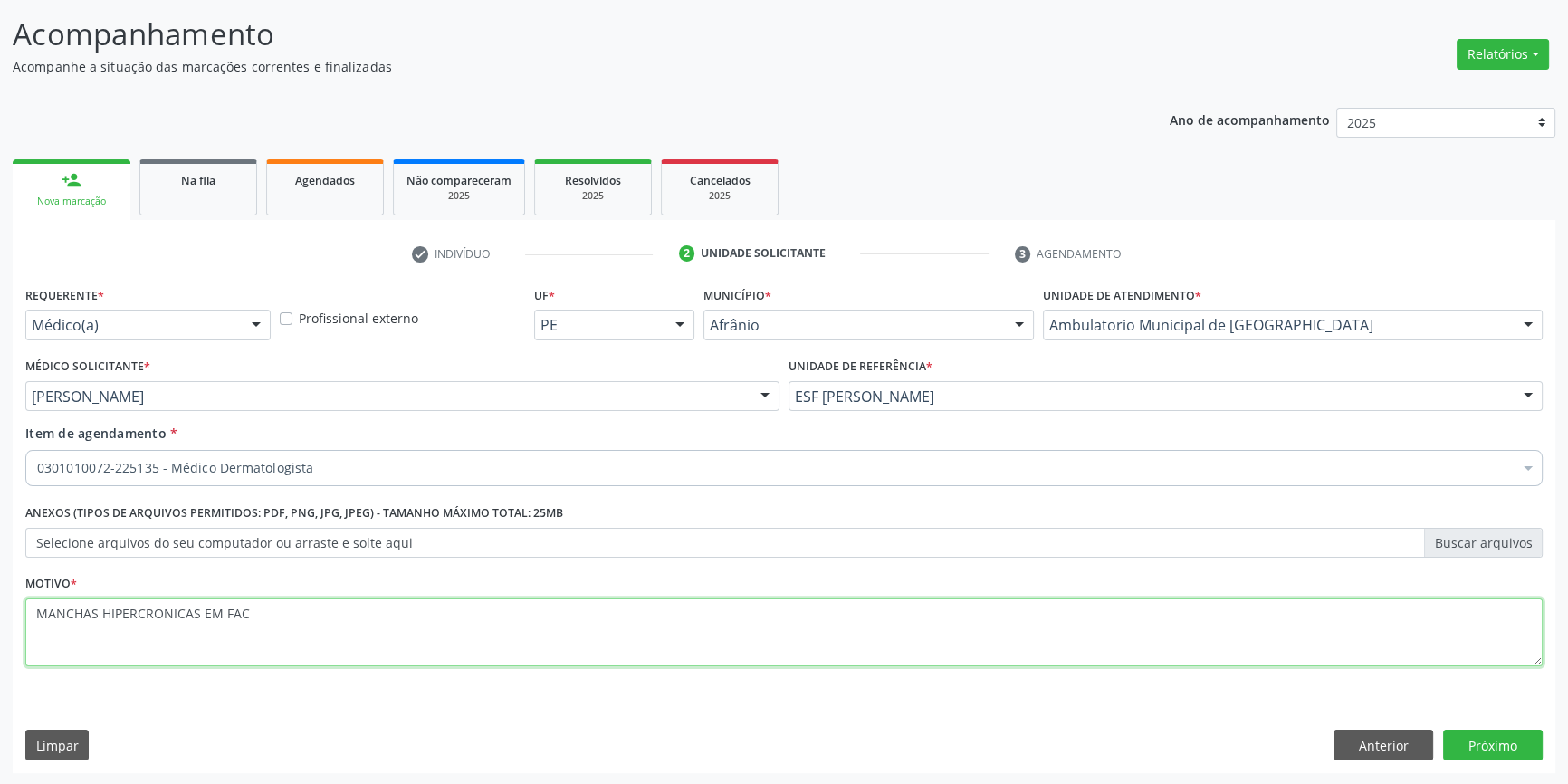
type textarea "MANCHAS HIPERCRONICAS EM FACE"
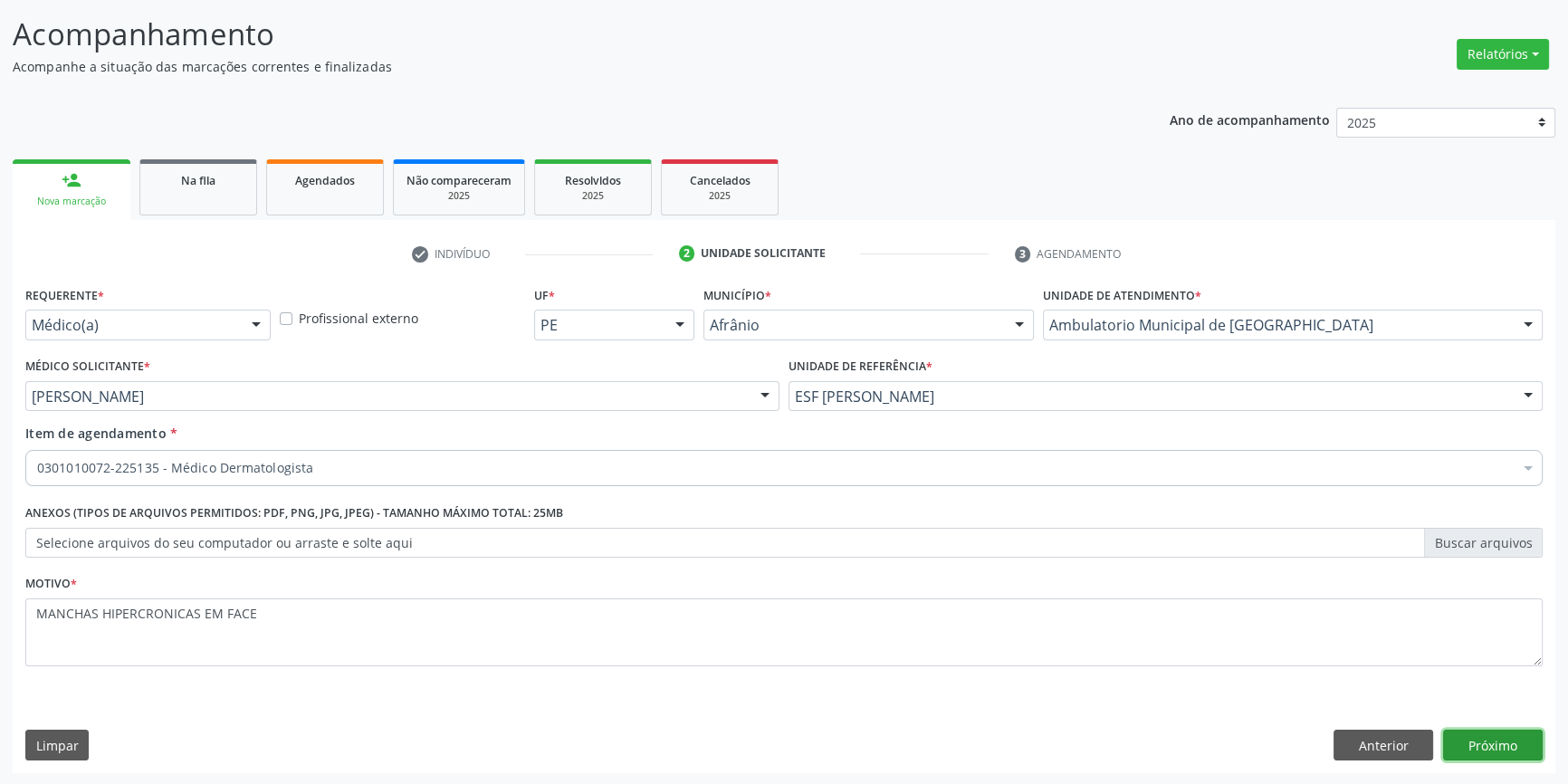
click at [1485, 742] on button "Próximo" at bounding box center [1493, 745] width 99 height 31
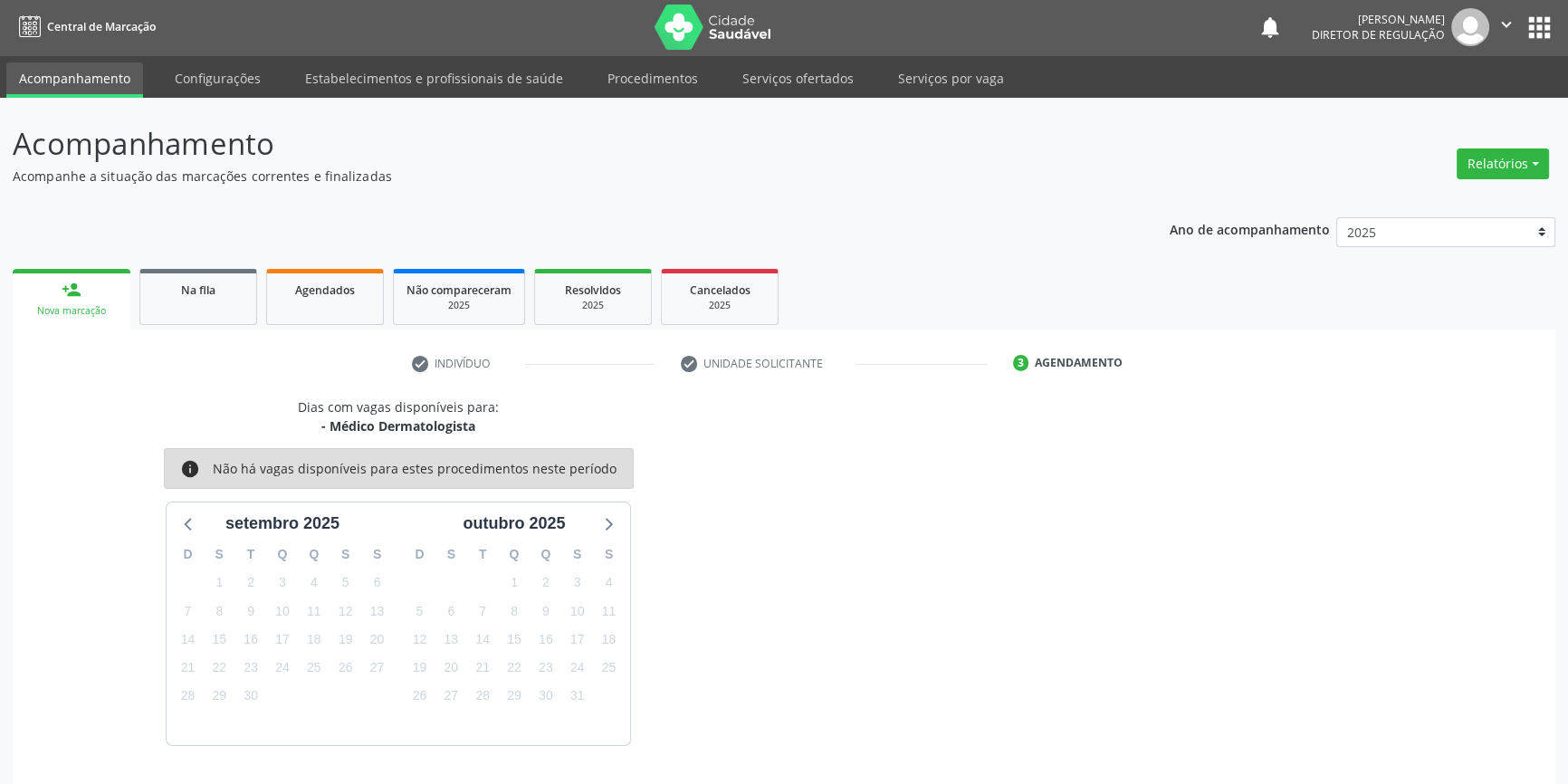
scroll to position [55, 0]
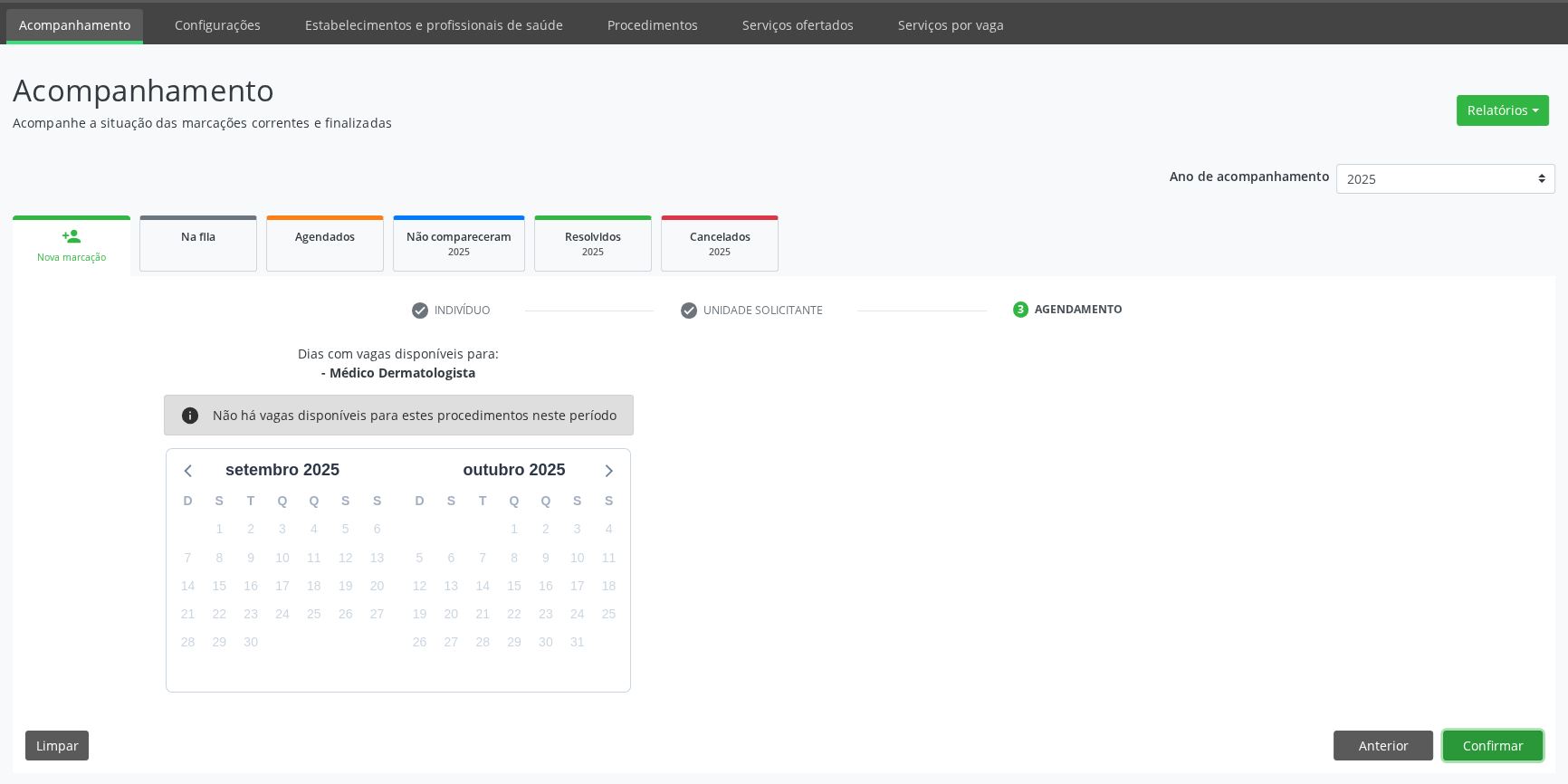
click at [1470, 742] on button "Confirmar" at bounding box center [1493, 746] width 99 height 31
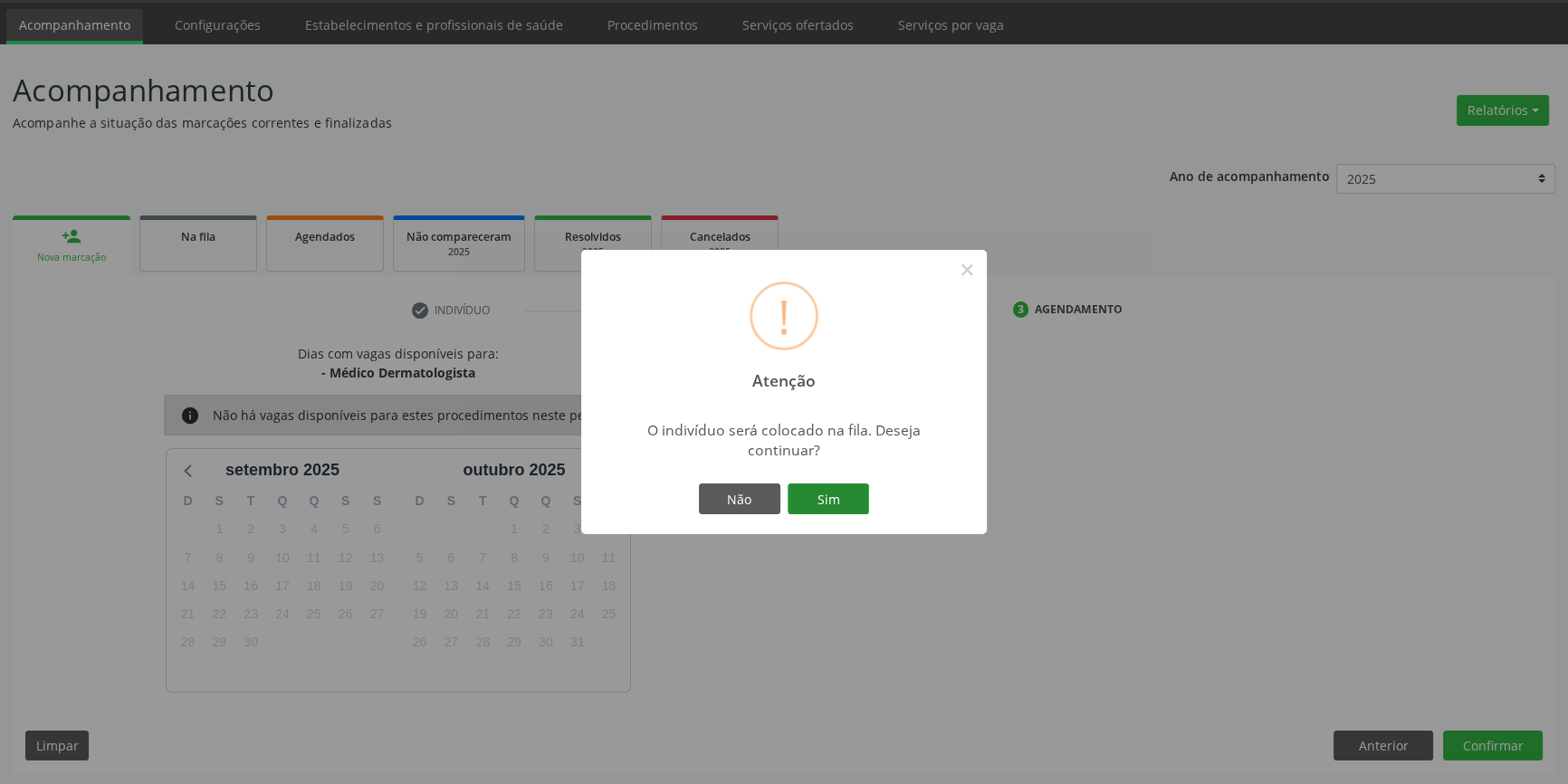
click at [839, 496] on button "Sim" at bounding box center [828, 499] width 82 height 31
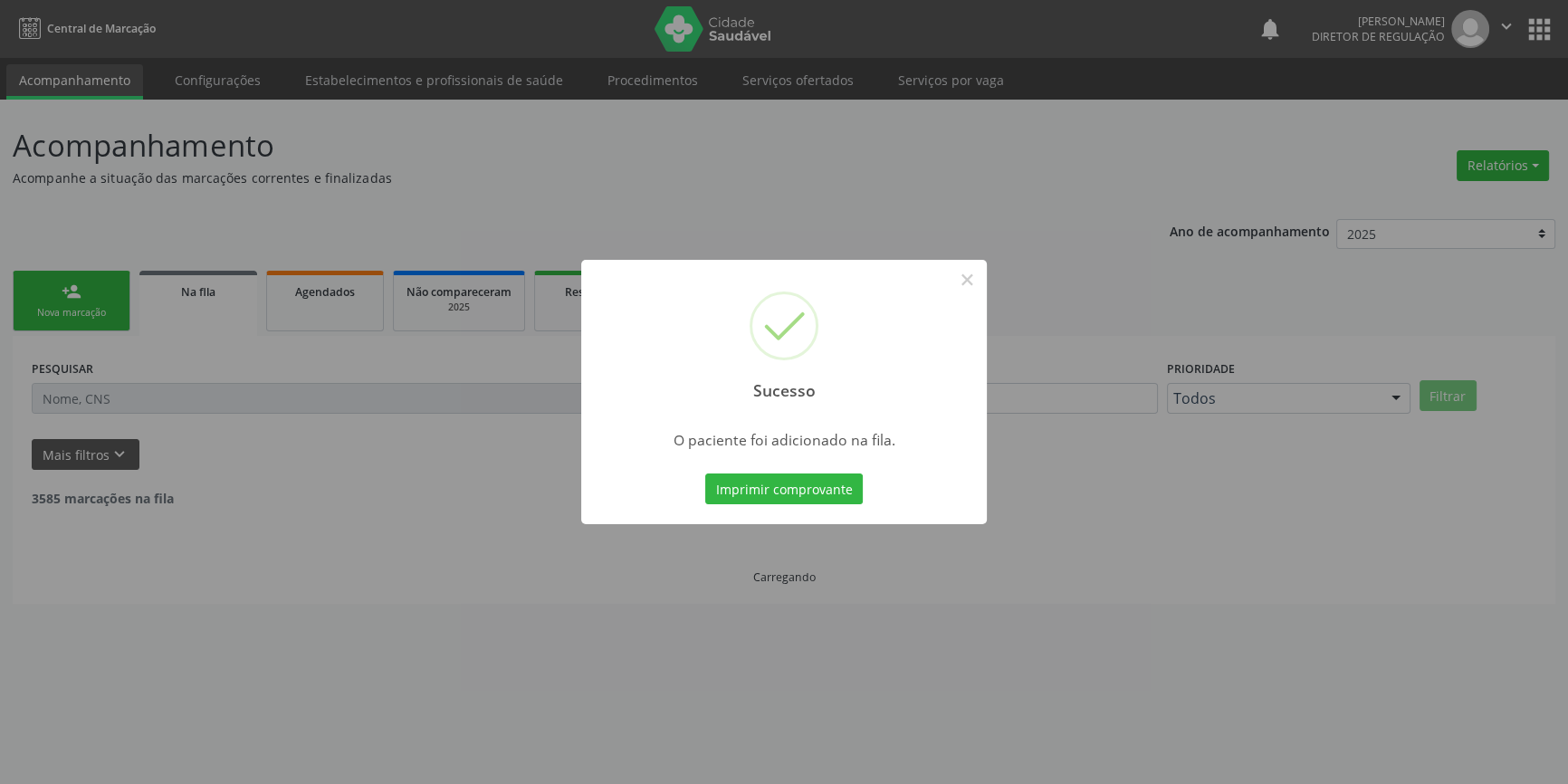
scroll to position [0, 0]
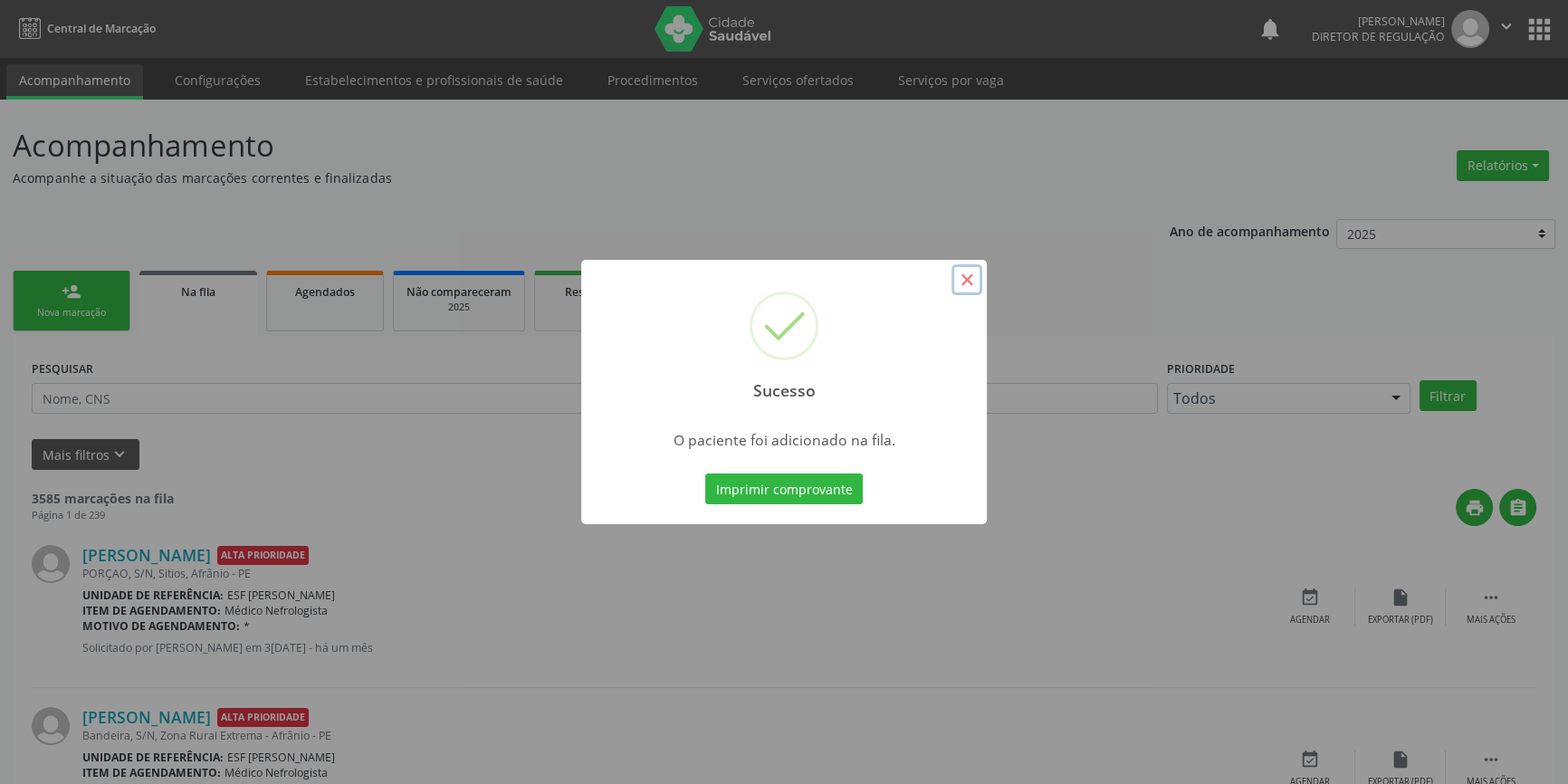
click at [972, 275] on button "×" at bounding box center [967, 280] width 31 height 31
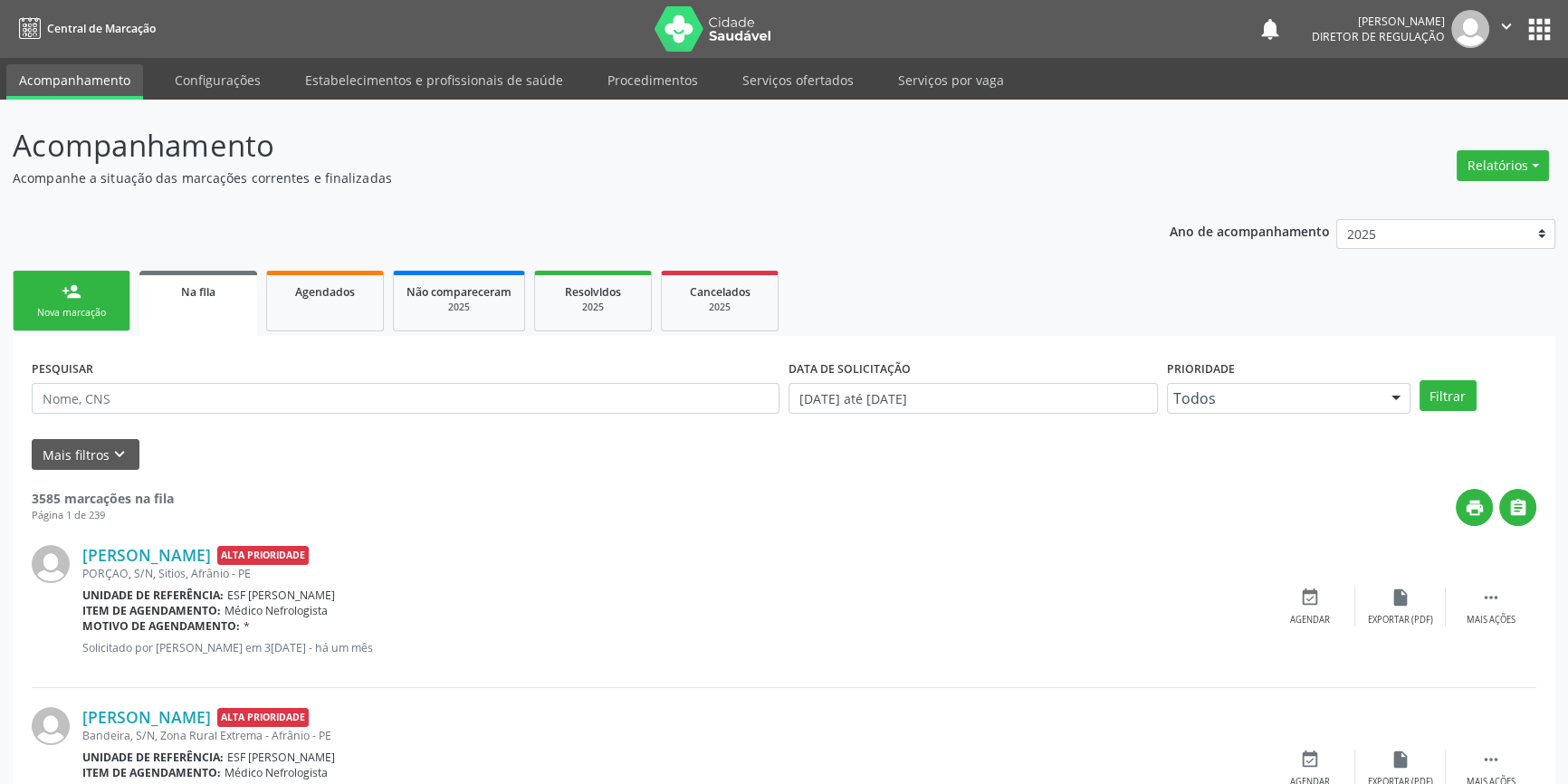
click at [98, 302] on link "person_add Nova marcação" at bounding box center [71, 301] width 118 height 60
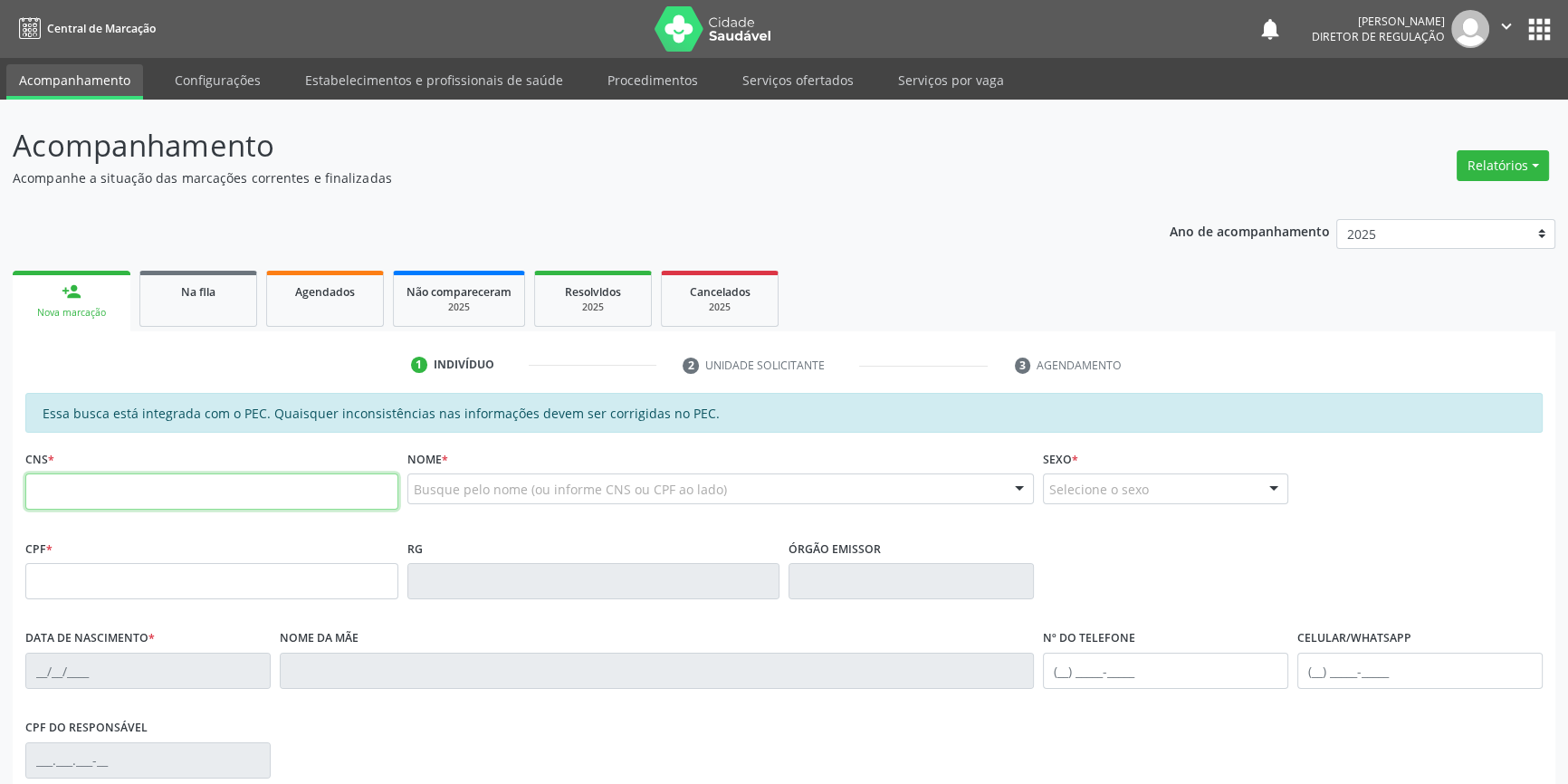
click at [108, 502] on input "text" at bounding box center [211, 491] width 373 height 36
type input "7"
type input "200 6734 5411 0006"
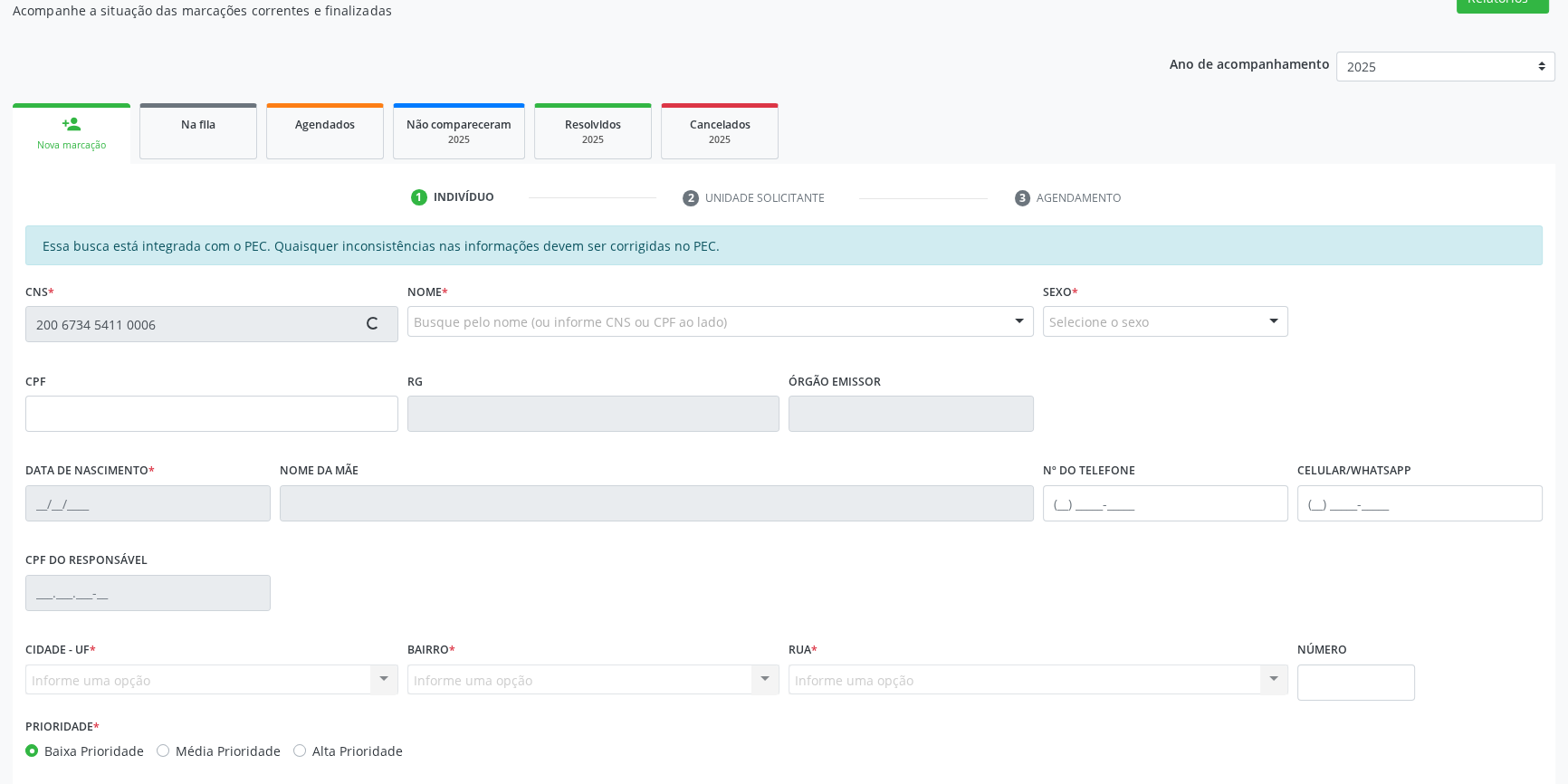
scroll to position [248, 0]
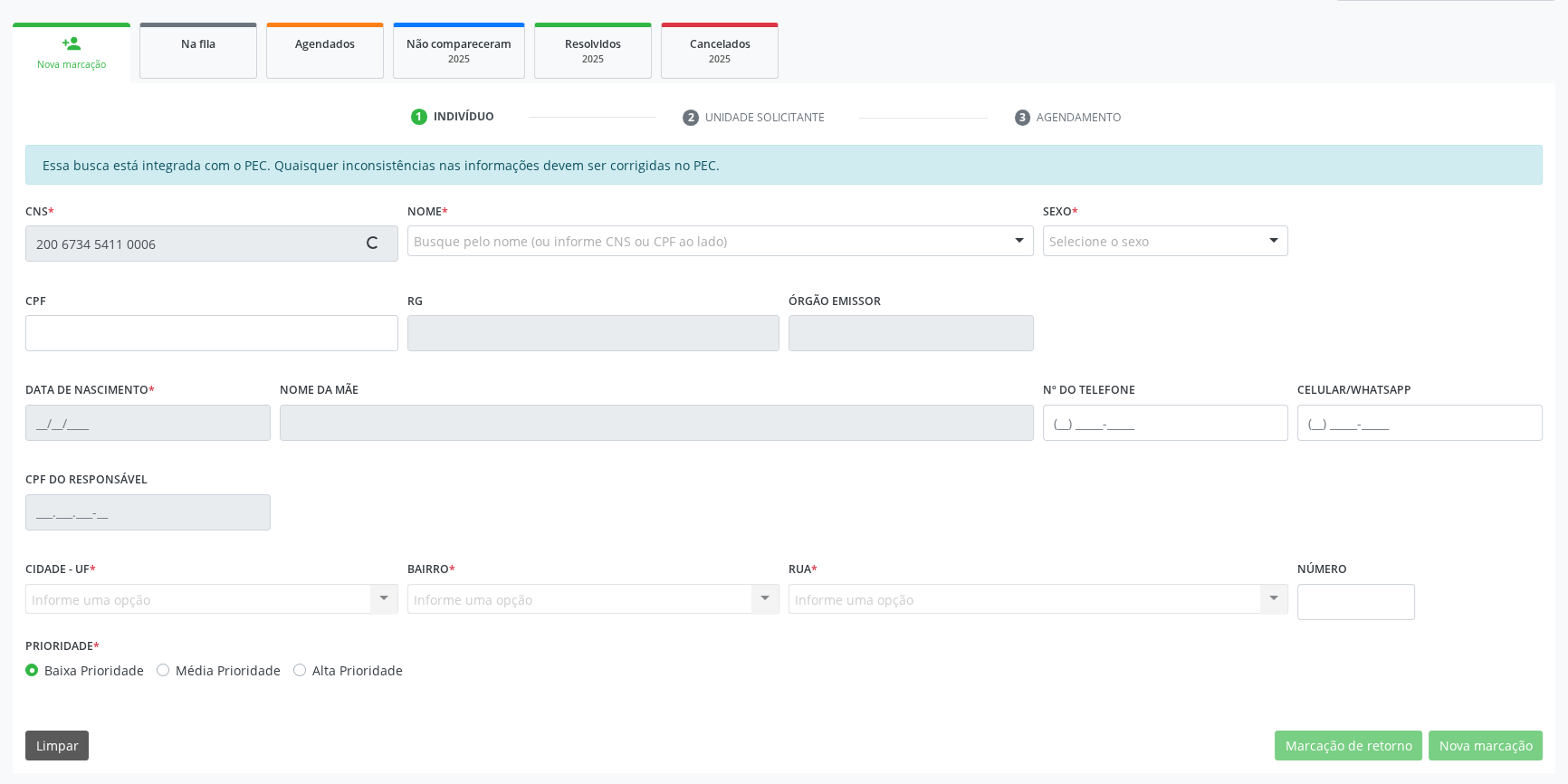
type input "015.143.934-68"
type input "[DATE]"
type input "[PERSON_NAME]"
type input "[PHONE_NUMBER]"
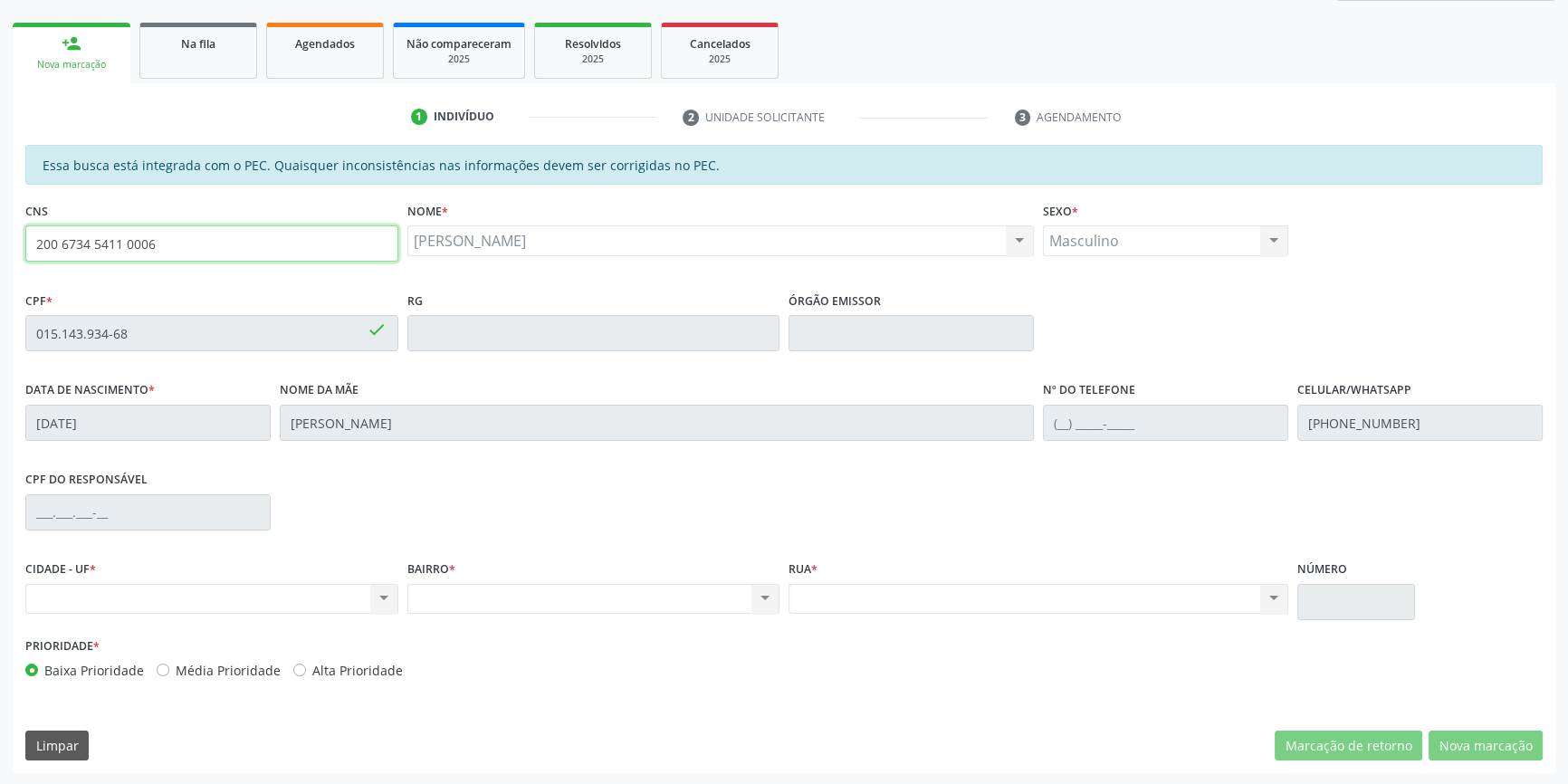
drag, startPoint x: 175, startPoint y: 243, endPoint x: 0, endPoint y: 182, distance: 185.3
click at [0, 182] on div "Acompanhamento Acompanhe a situação das marcações correntes e finalizadas Relat…" at bounding box center [784, 318] width 1568 height 934
type input "700 2034 0326 2920"
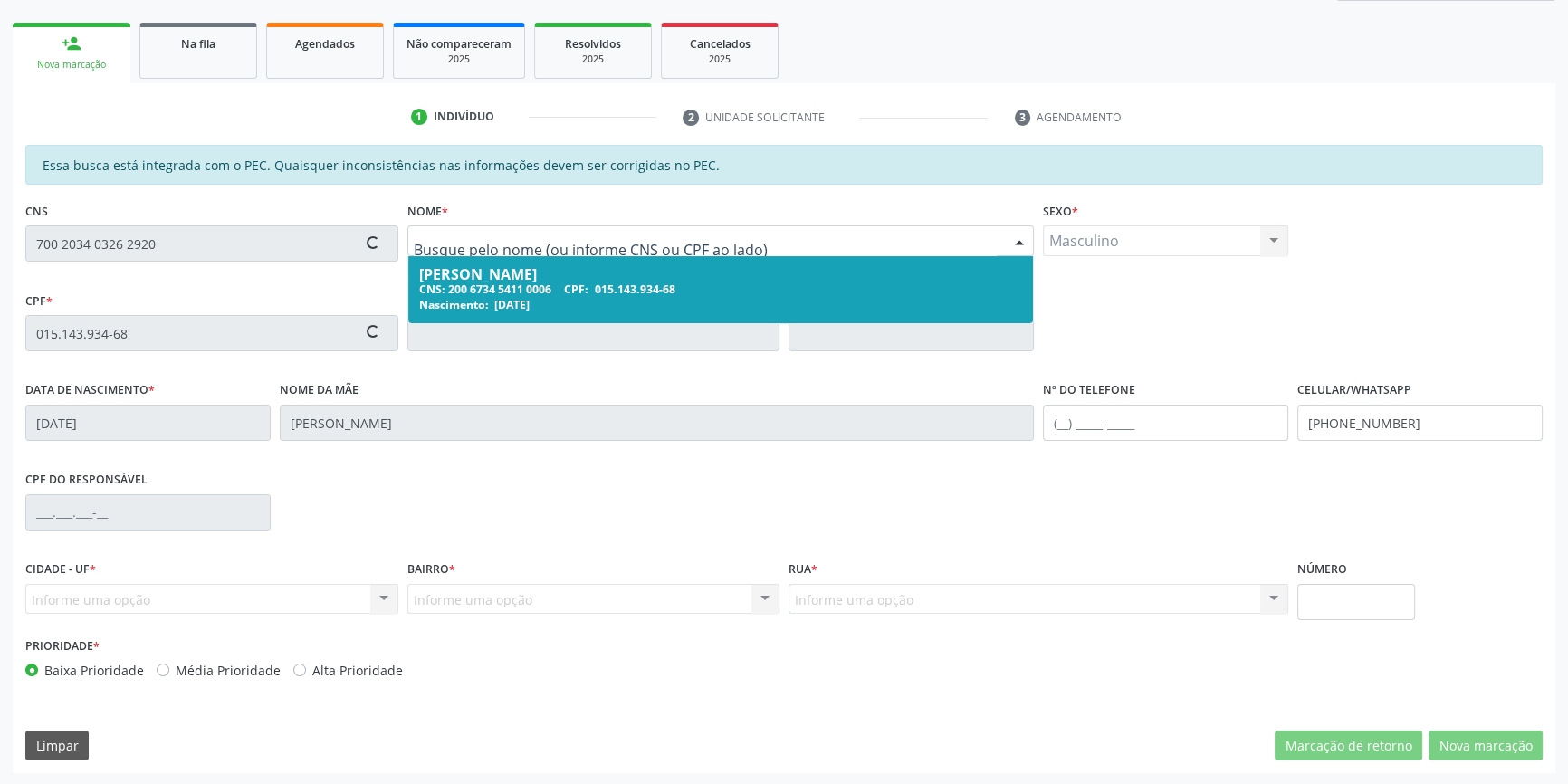
type input "036.513.604-23"
type input "1[DATE]"
type input "[PERSON_NAME]"
type input "[PHONE_NUMBER]"
type input "S/N"
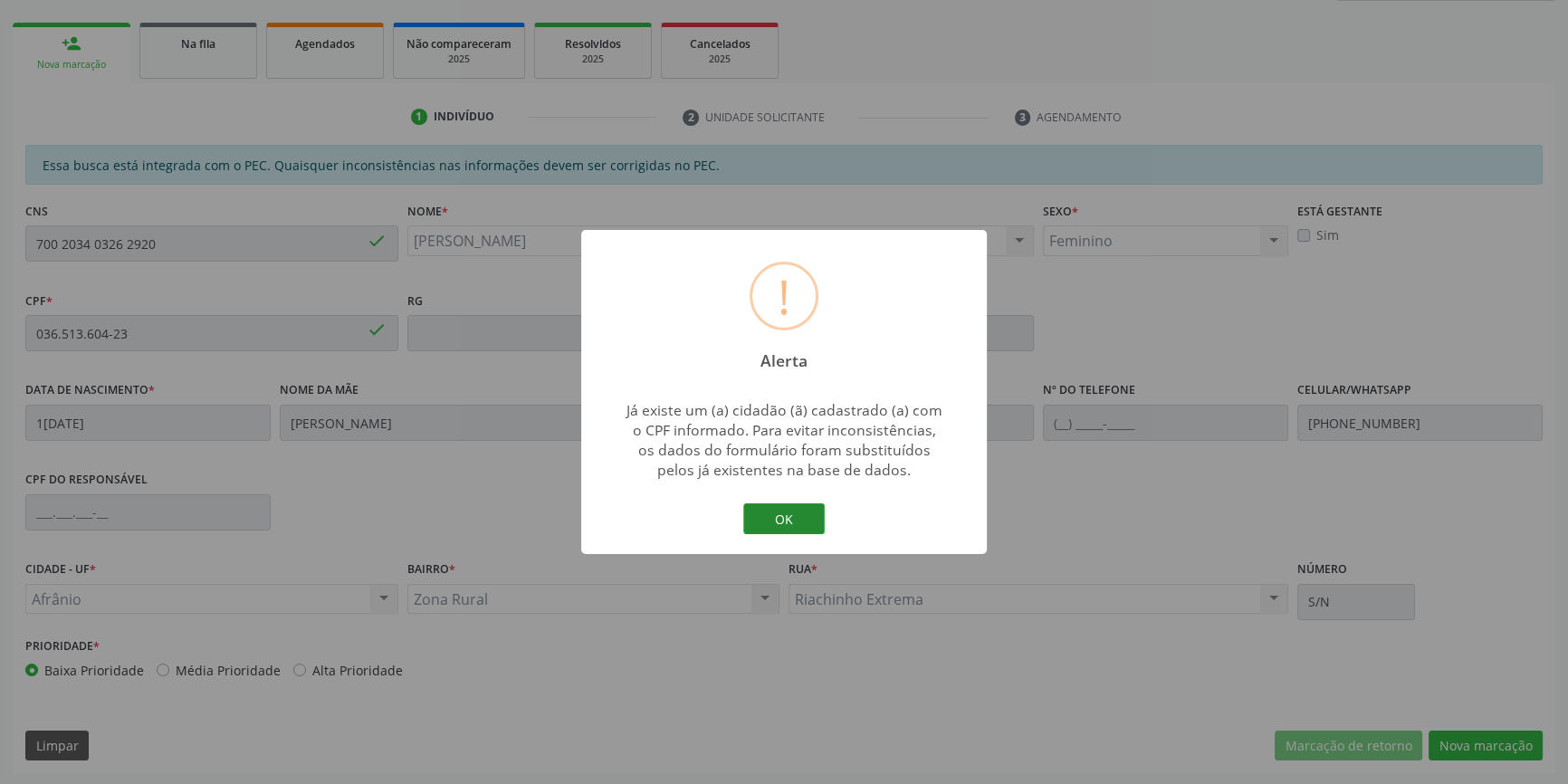
click at [812, 519] on button "OK" at bounding box center [784, 518] width 82 height 31
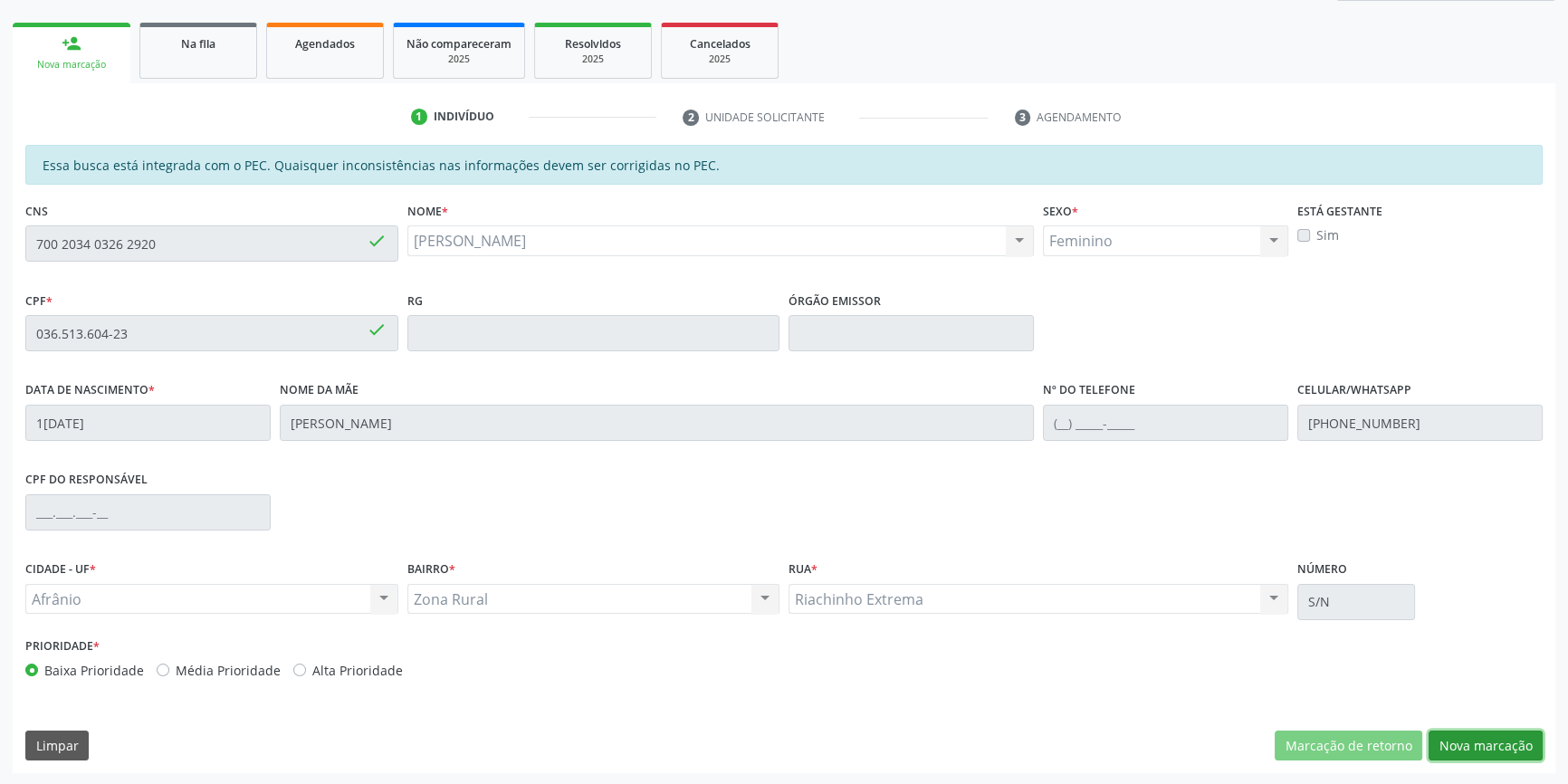
click at [1487, 756] on button "Nova marcação" at bounding box center [1485, 746] width 114 height 31
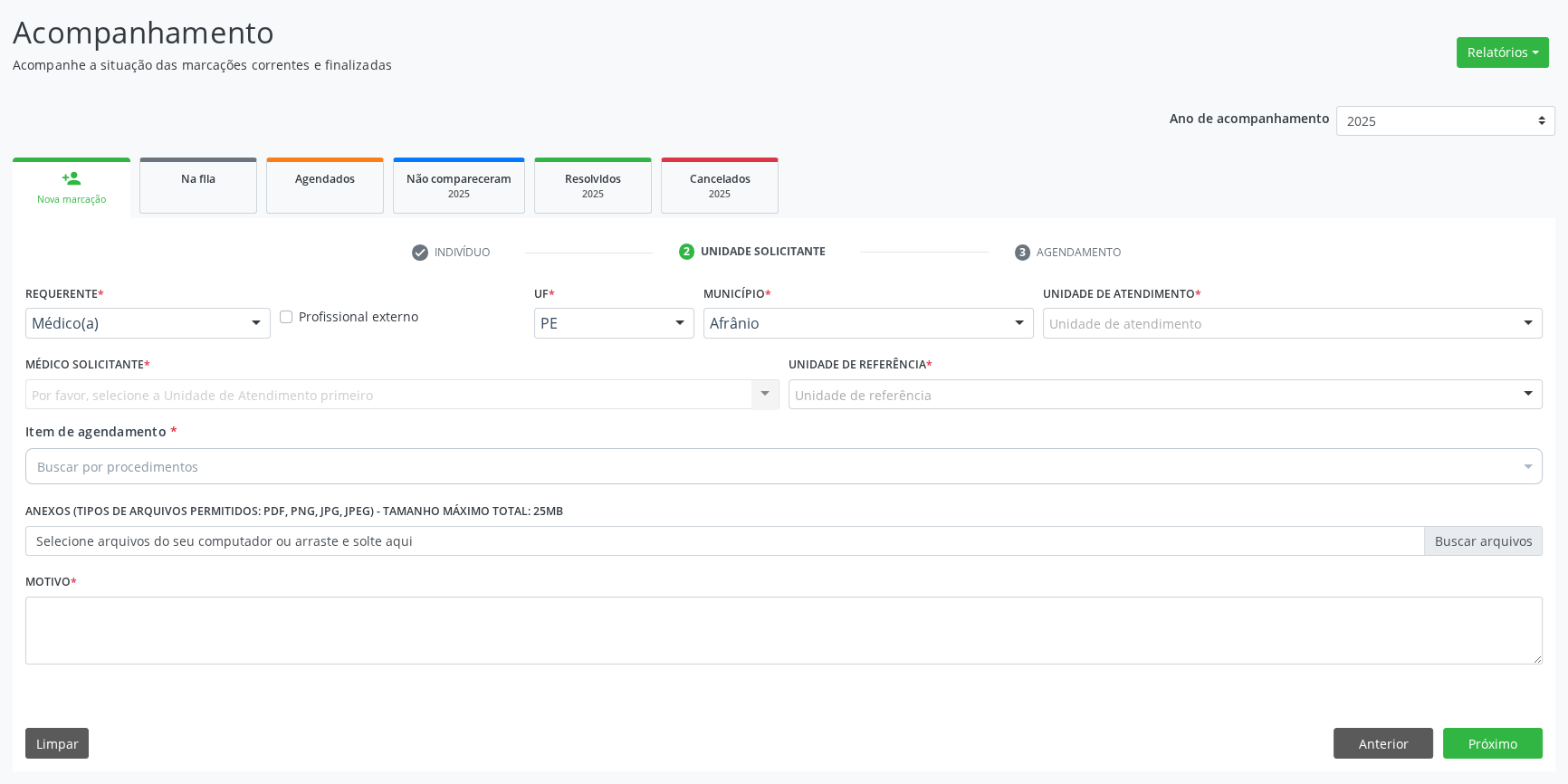
scroll to position [111, 0]
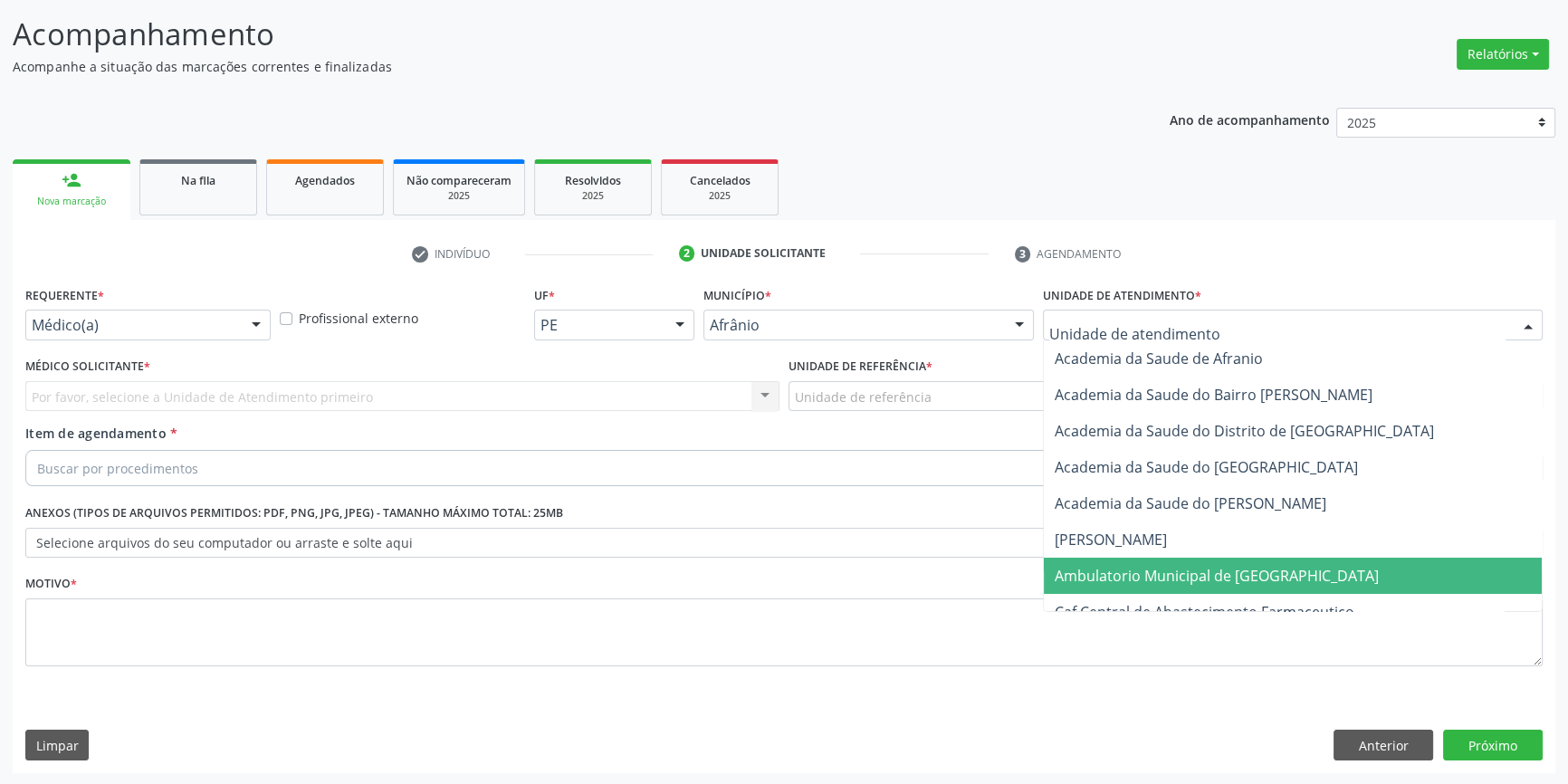
click at [1160, 565] on span "Ambulatorio Municipal de [GEOGRAPHIC_DATA]" at bounding box center [1217, 575] width 324 height 19
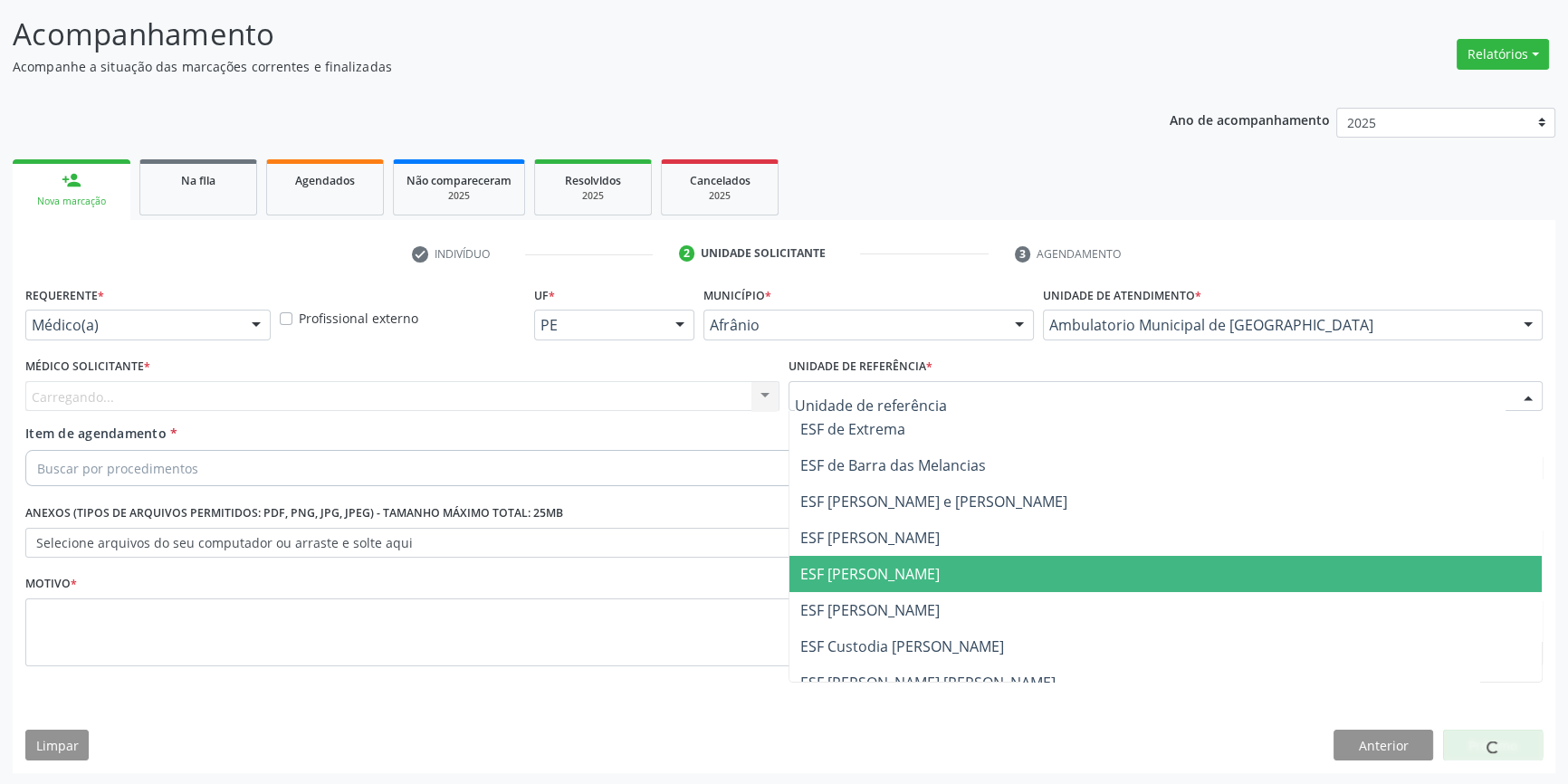
drag, startPoint x: 903, startPoint y: 573, endPoint x: 630, endPoint y: 470, distance: 291.8
click at [898, 569] on span "ESF [PERSON_NAME]" at bounding box center [869, 574] width 139 height 19
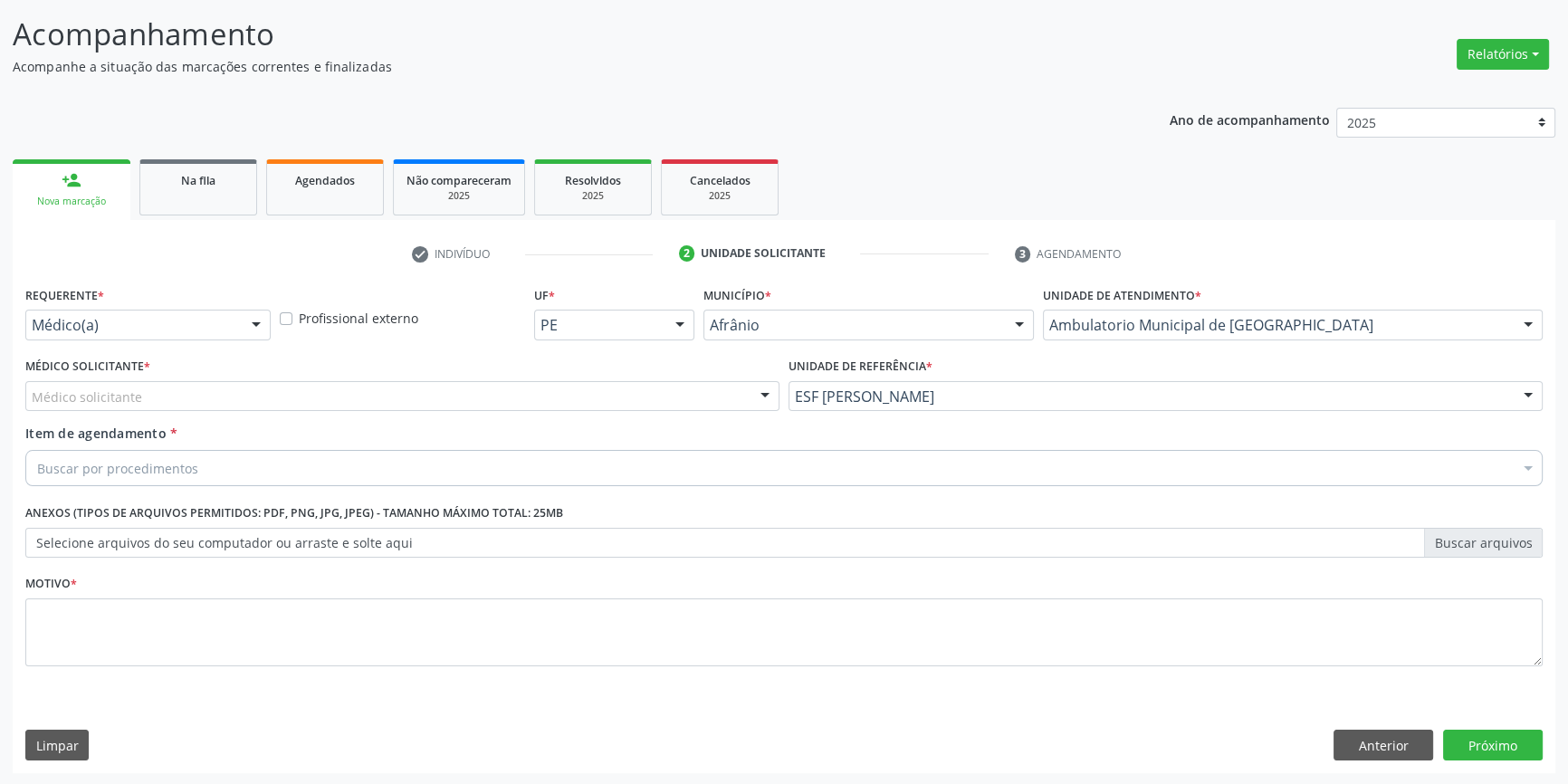
drag, startPoint x: 528, startPoint y: 395, endPoint x: 330, endPoint y: 450, distance: 205.5
click at [516, 397] on div "Médico solicitante" at bounding box center [402, 397] width 754 height 31
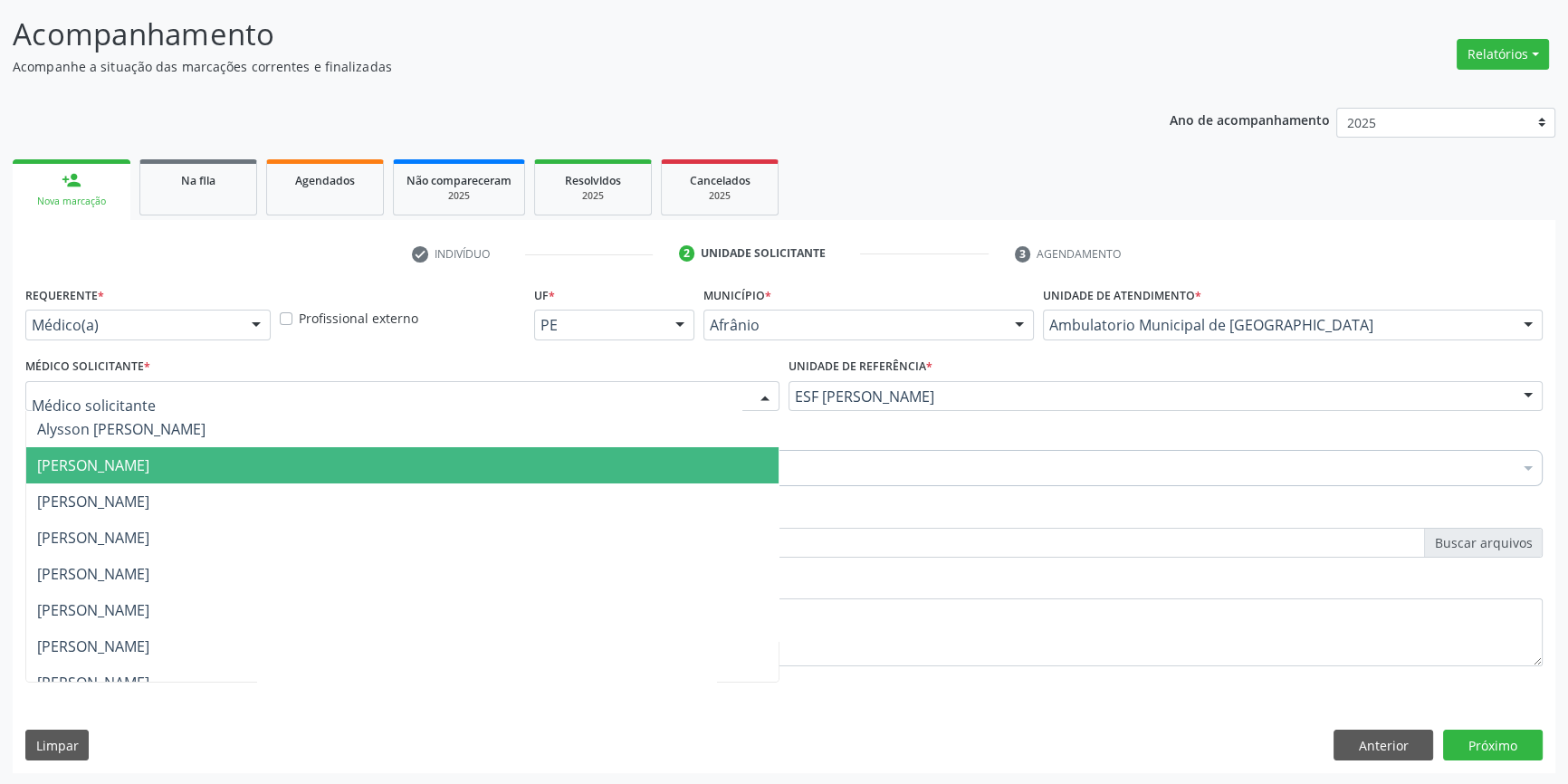
click at [149, 455] on span "[PERSON_NAME]" at bounding box center [92, 465] width 112 height 19
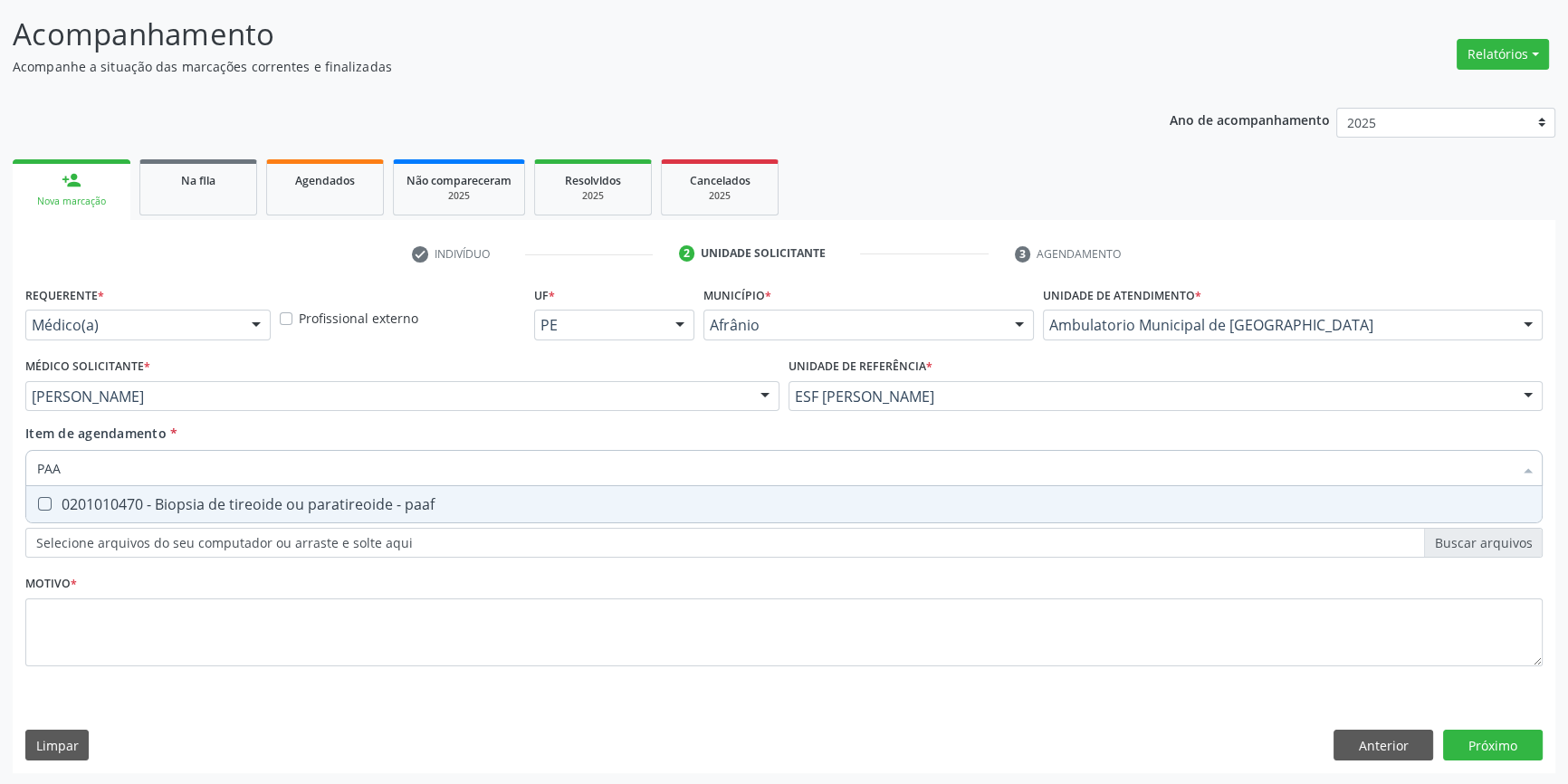
type input "PAAF"
click at [293, 511] on span "0201010470 - Biopsia de tireoide ou paratireoide - paaf" at bounding box center [784, 504] width 1515 height 36
checkbox paaf "true"
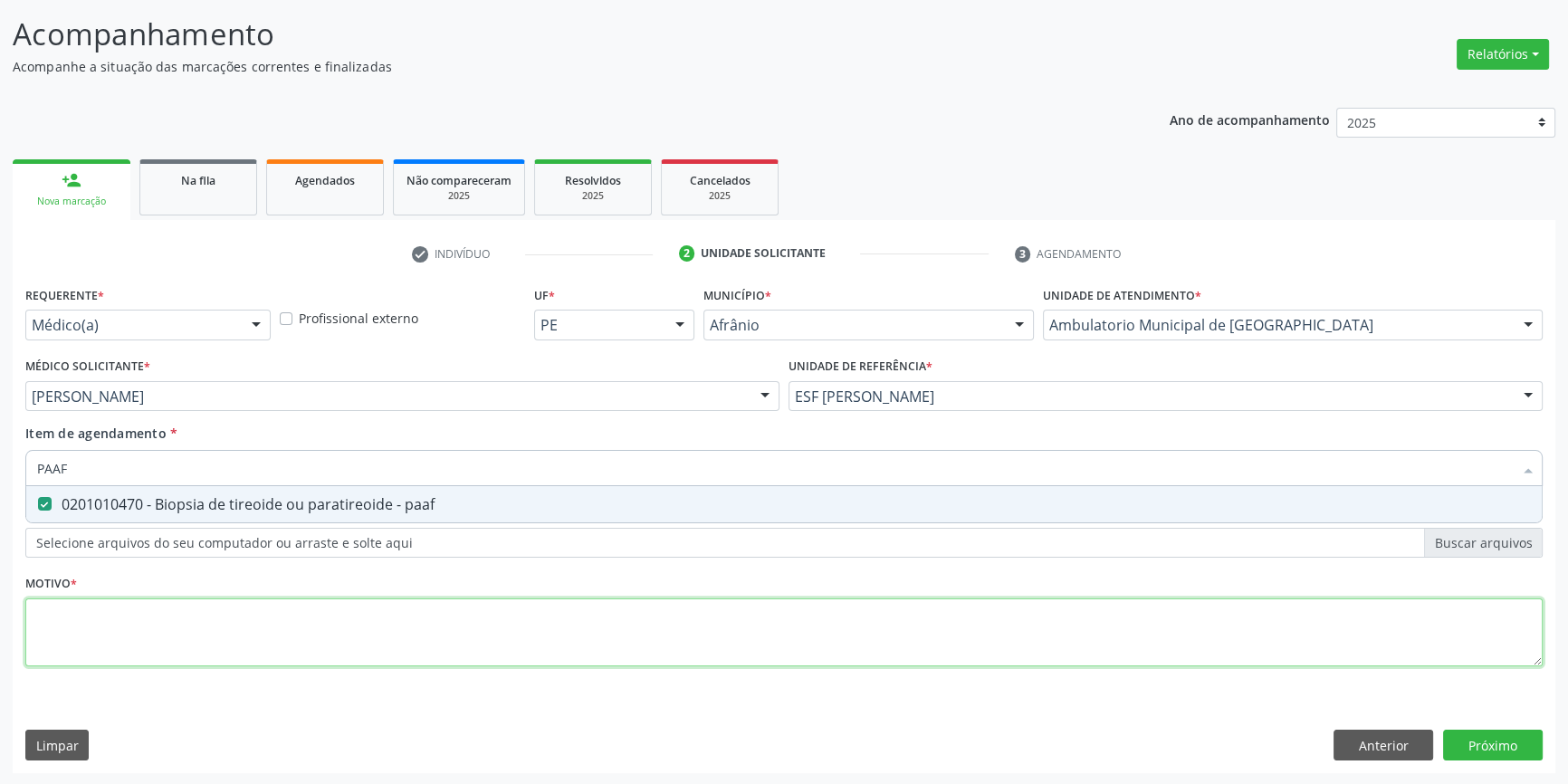
click at [251, 631] on div "Requerente * Médico(a) Médico(a) Enfermeiro(a) Paciente Nenhum resultado encont…" at bounding box center [784, 485] width 1517 height 410
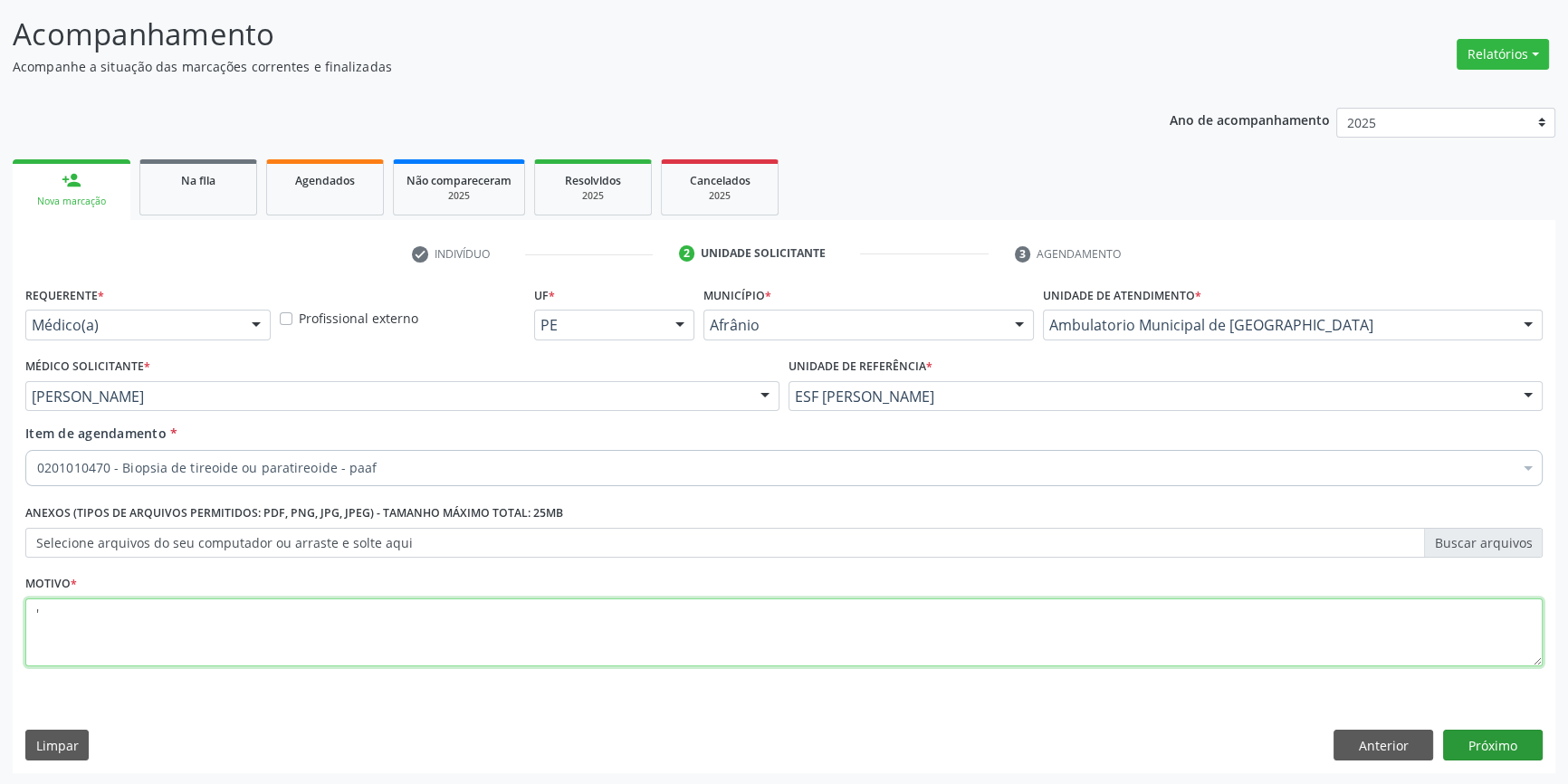
type textarea "'"
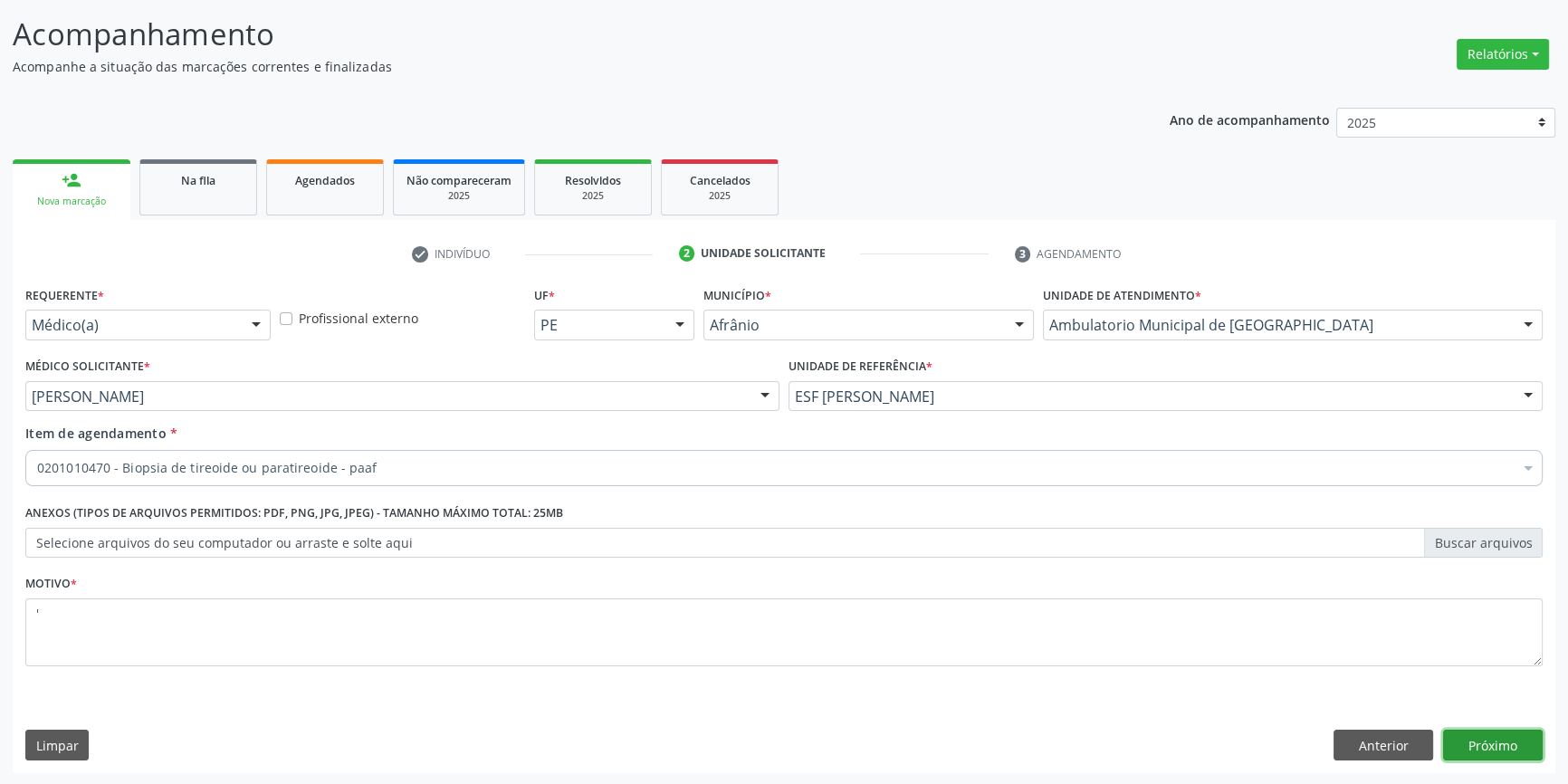
click at [1524, 746] on button "Próximo" at bounding box center [1493, 745] width 99 height 31
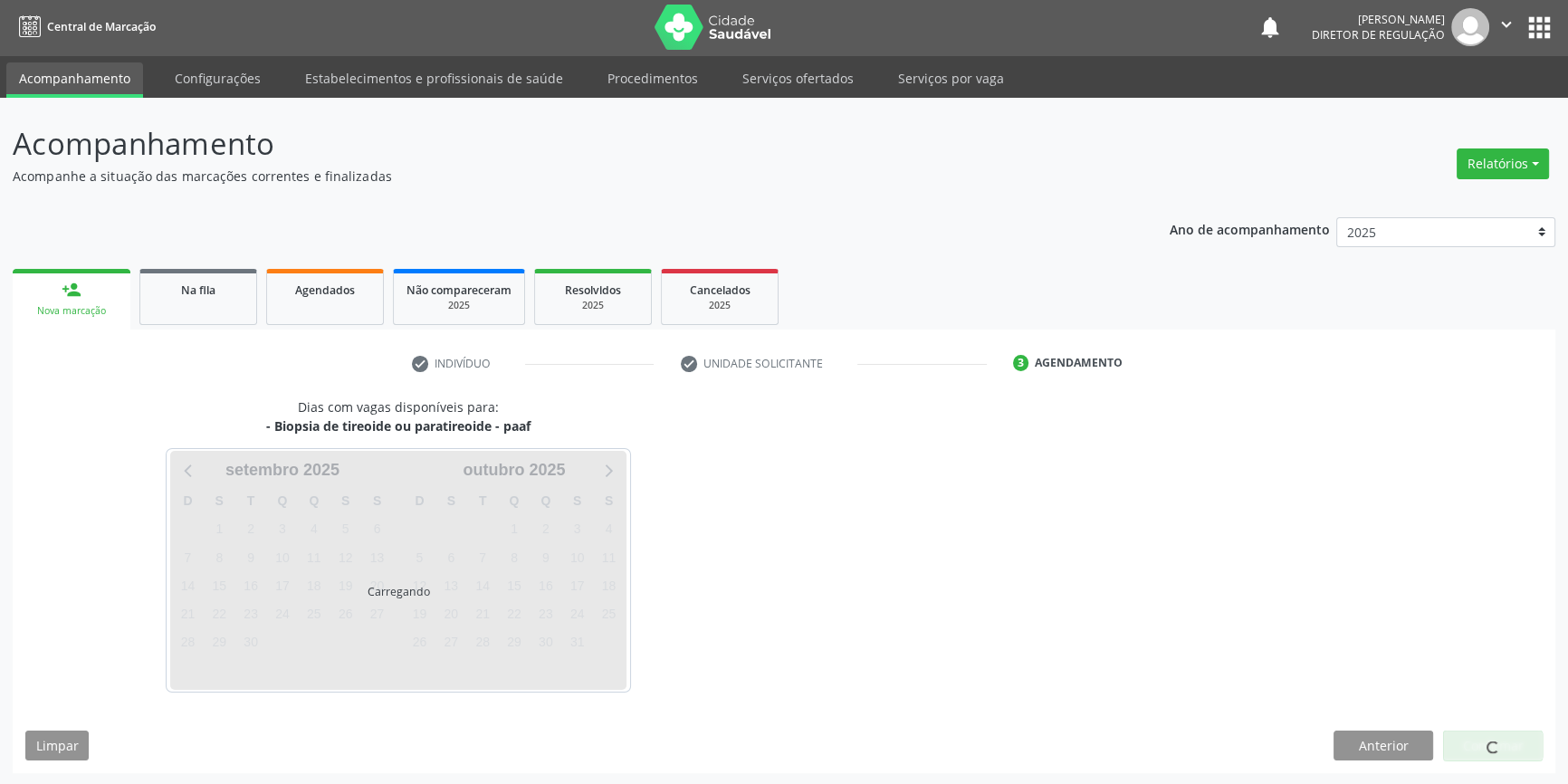
scroll to position [55, 0]
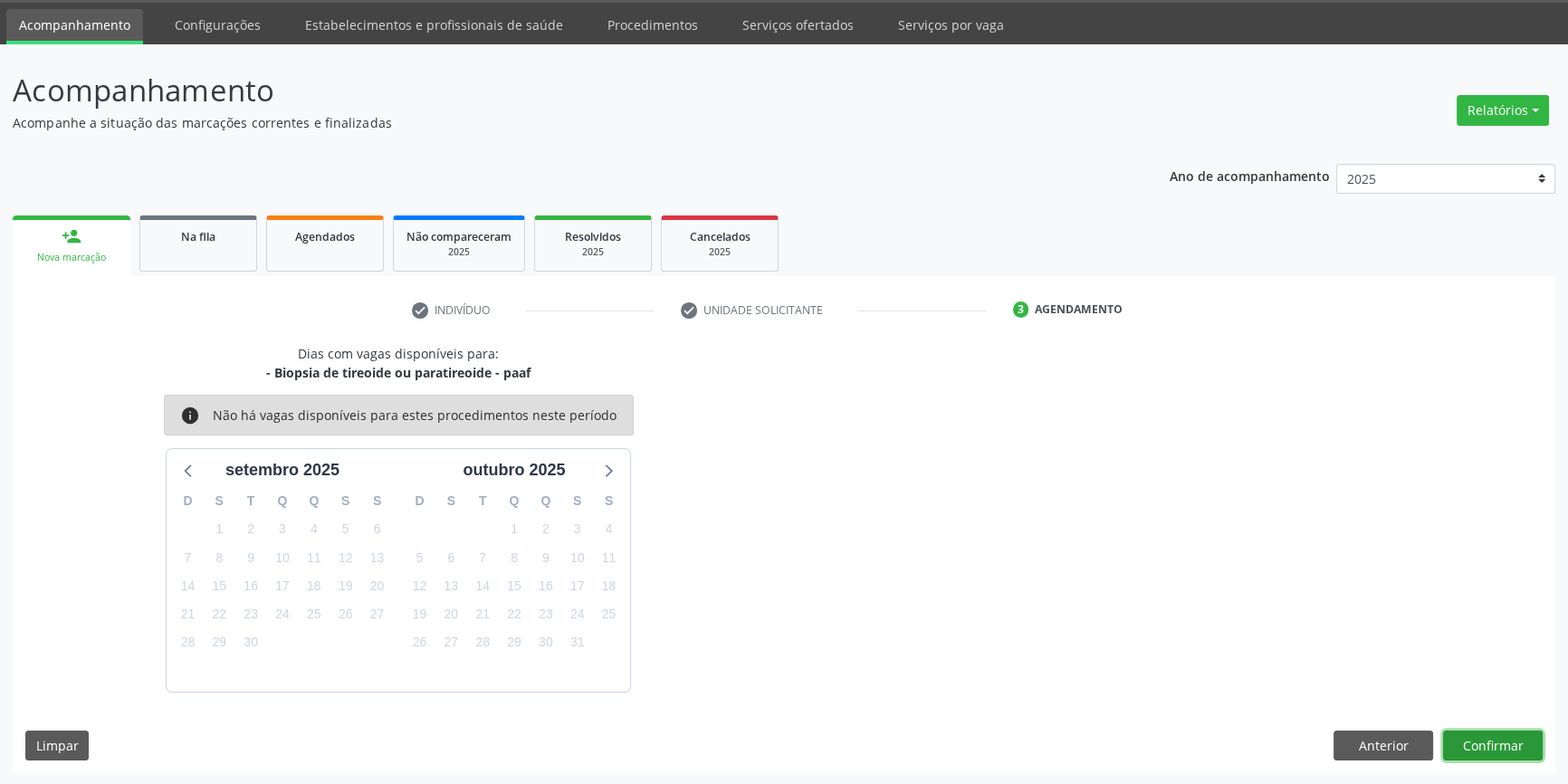
click at [1489, 745] on button "Confirmar" at bounding box center [1493, 746] width 99 height 31
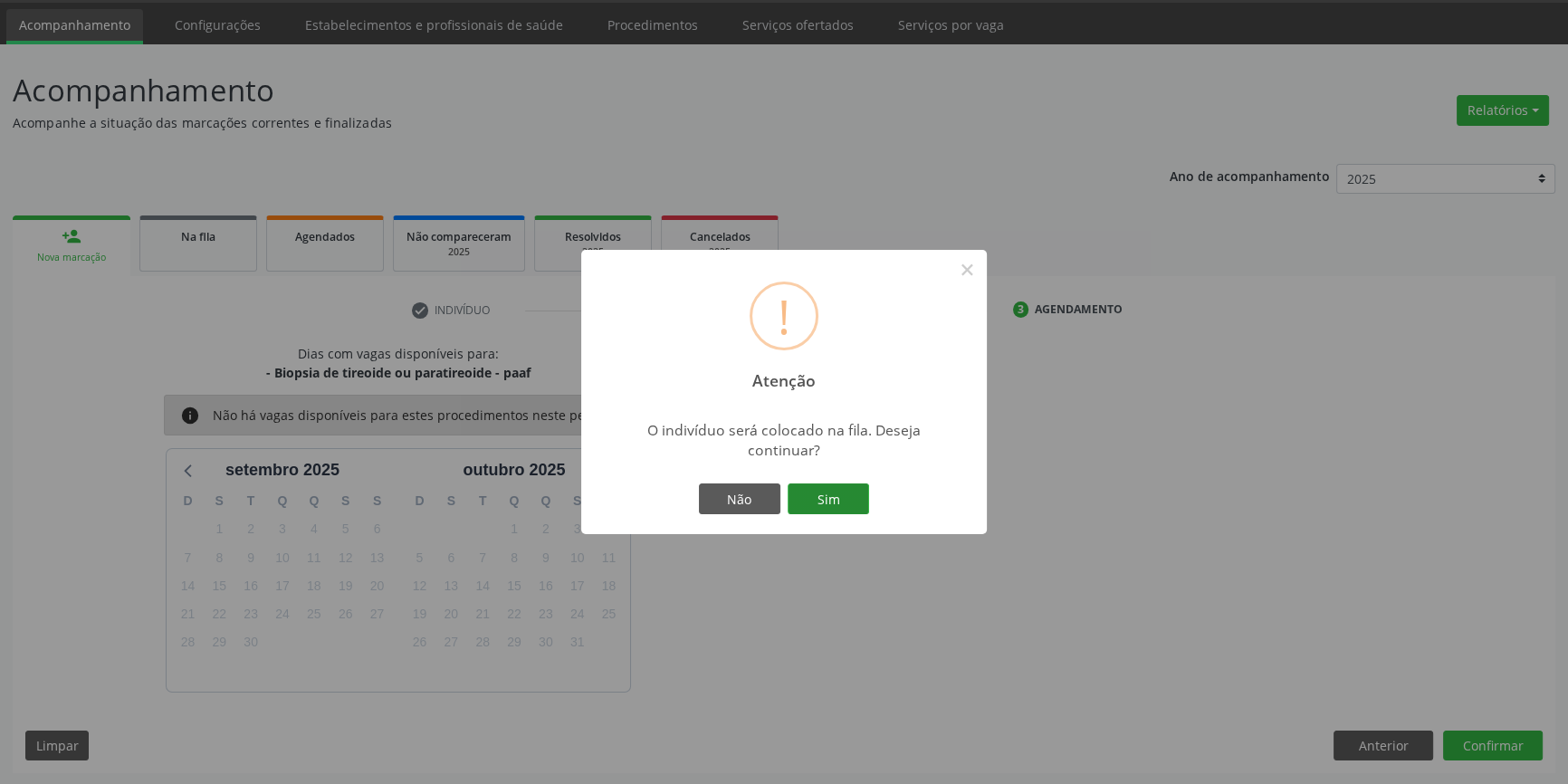
click at [823, 483] on button "Sim" at bounding box center [828, 499] width 82 height 31
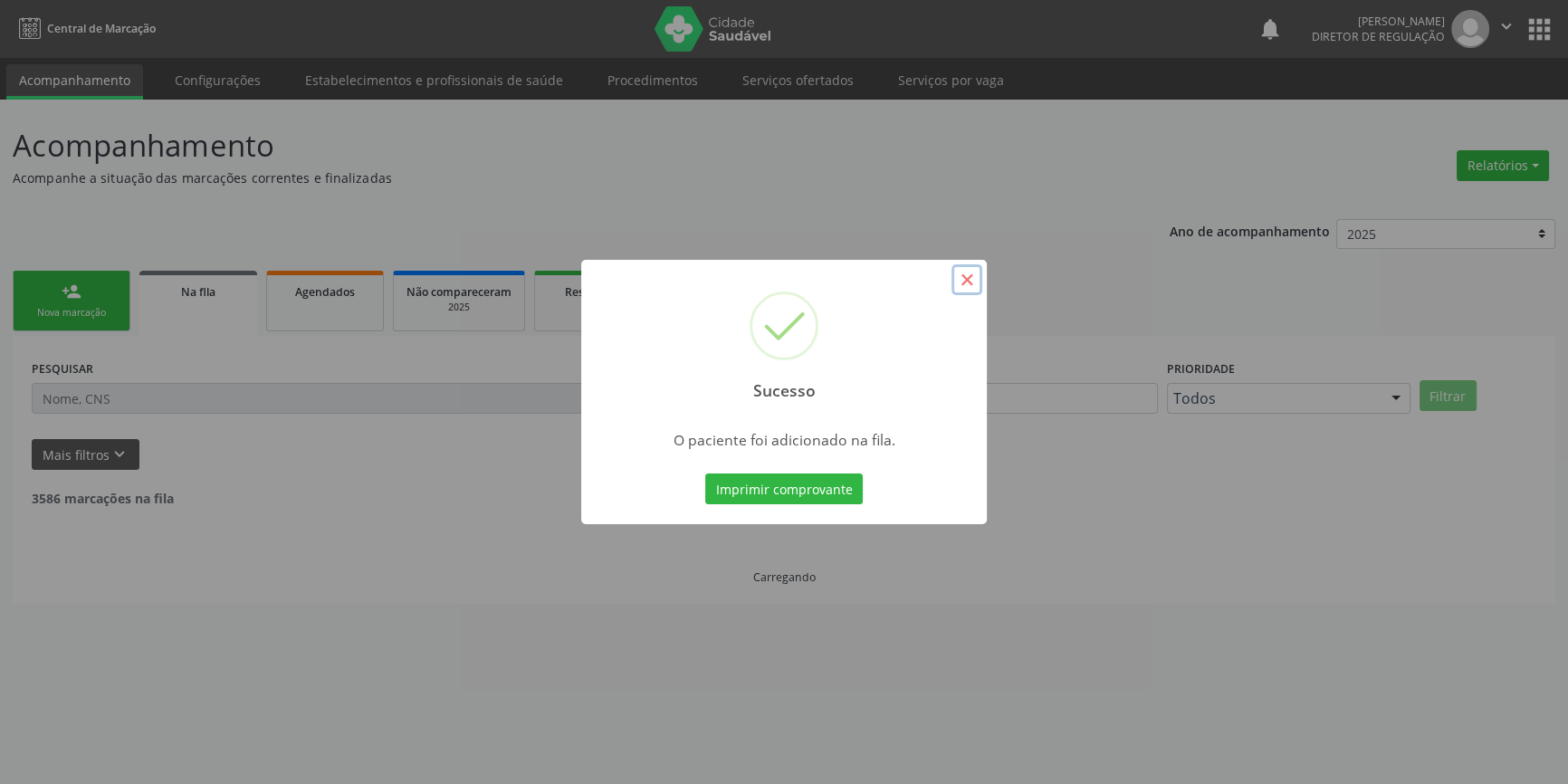
click at [973, 276] on button "×" at bounding box center [967, 280] width 31 height 31
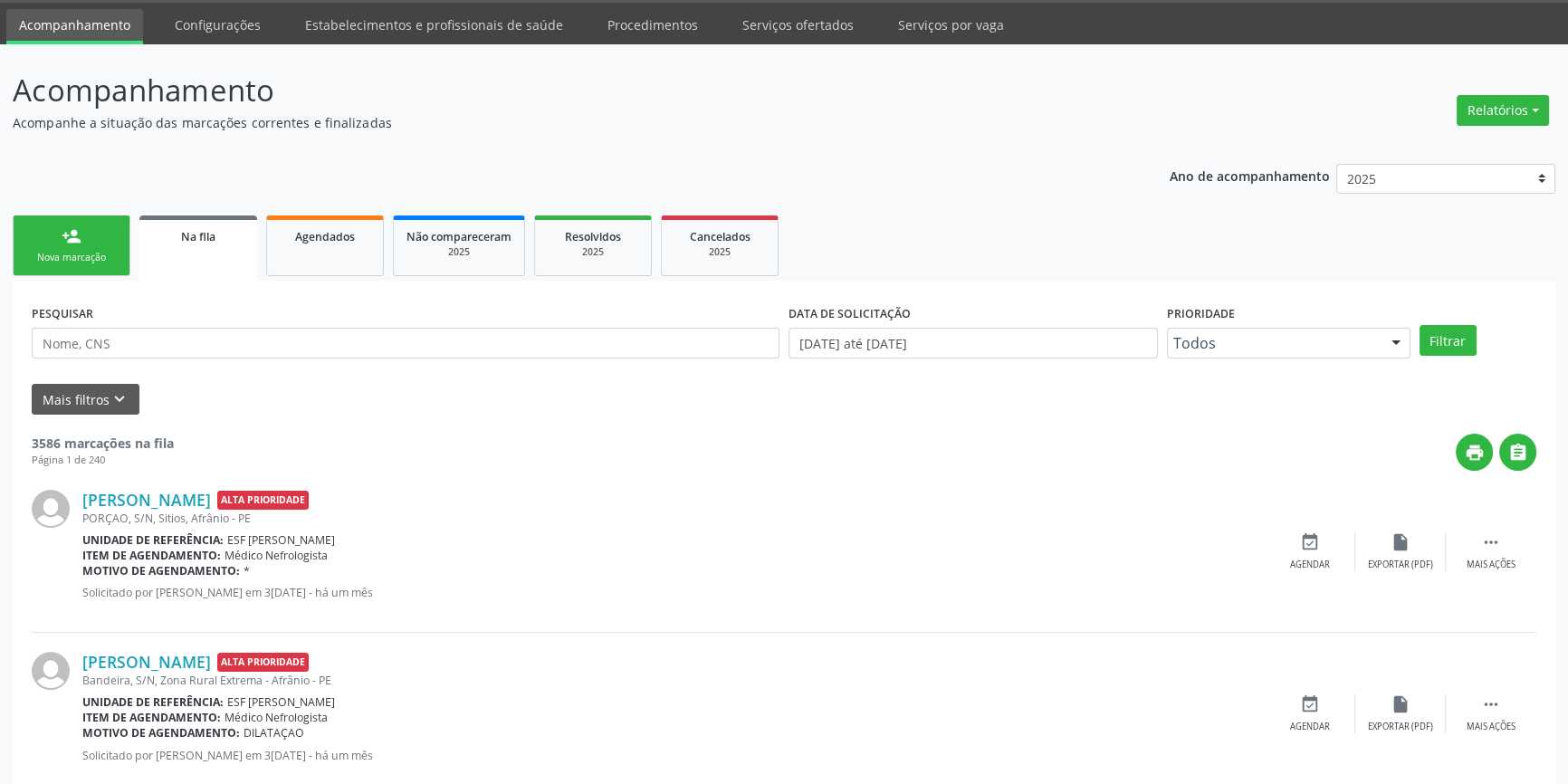
scroll to position [0, 0]
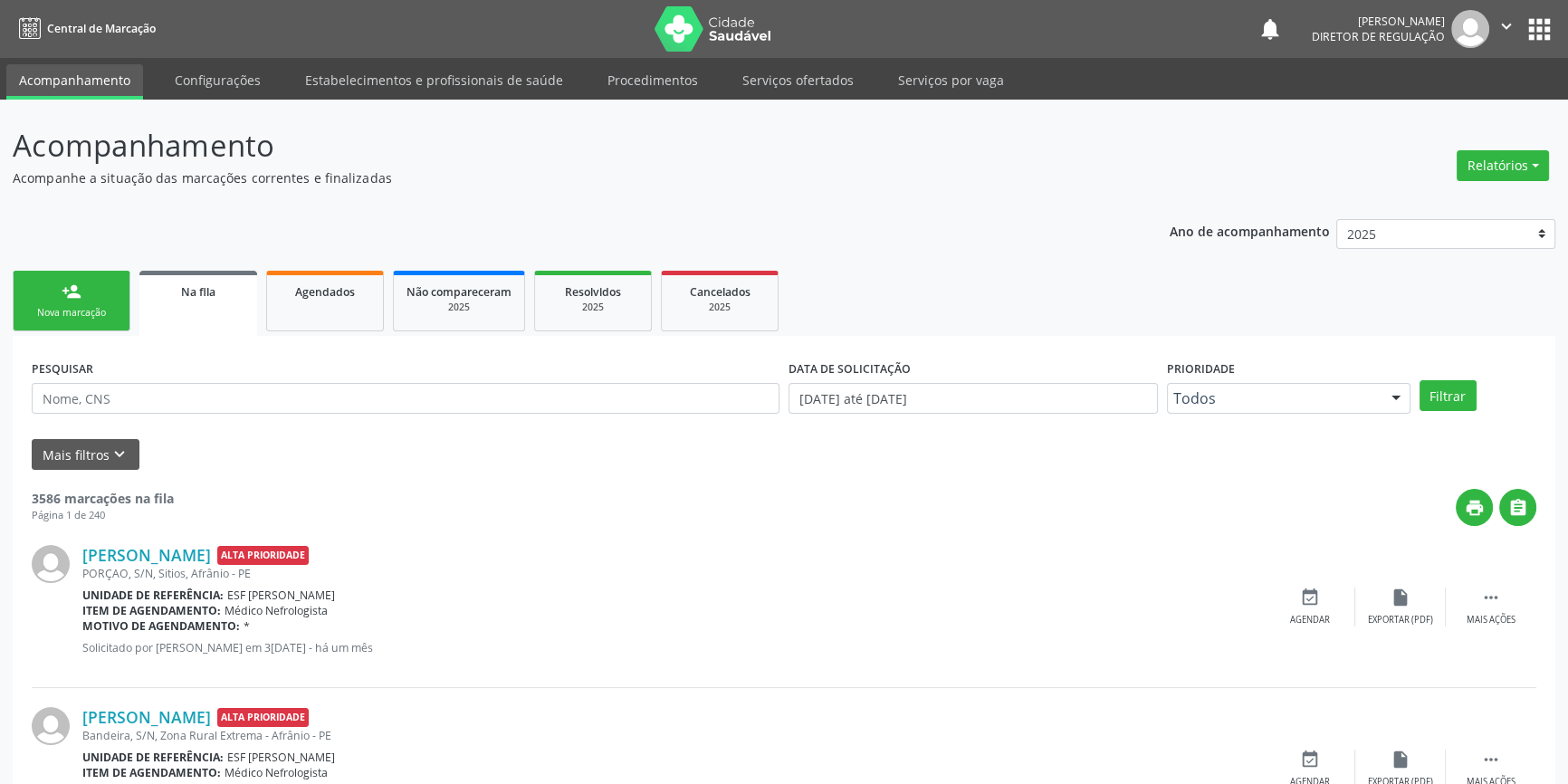
click at [63, 293] on div "person_add" at bounding box center [71, 291] width 19 height 19
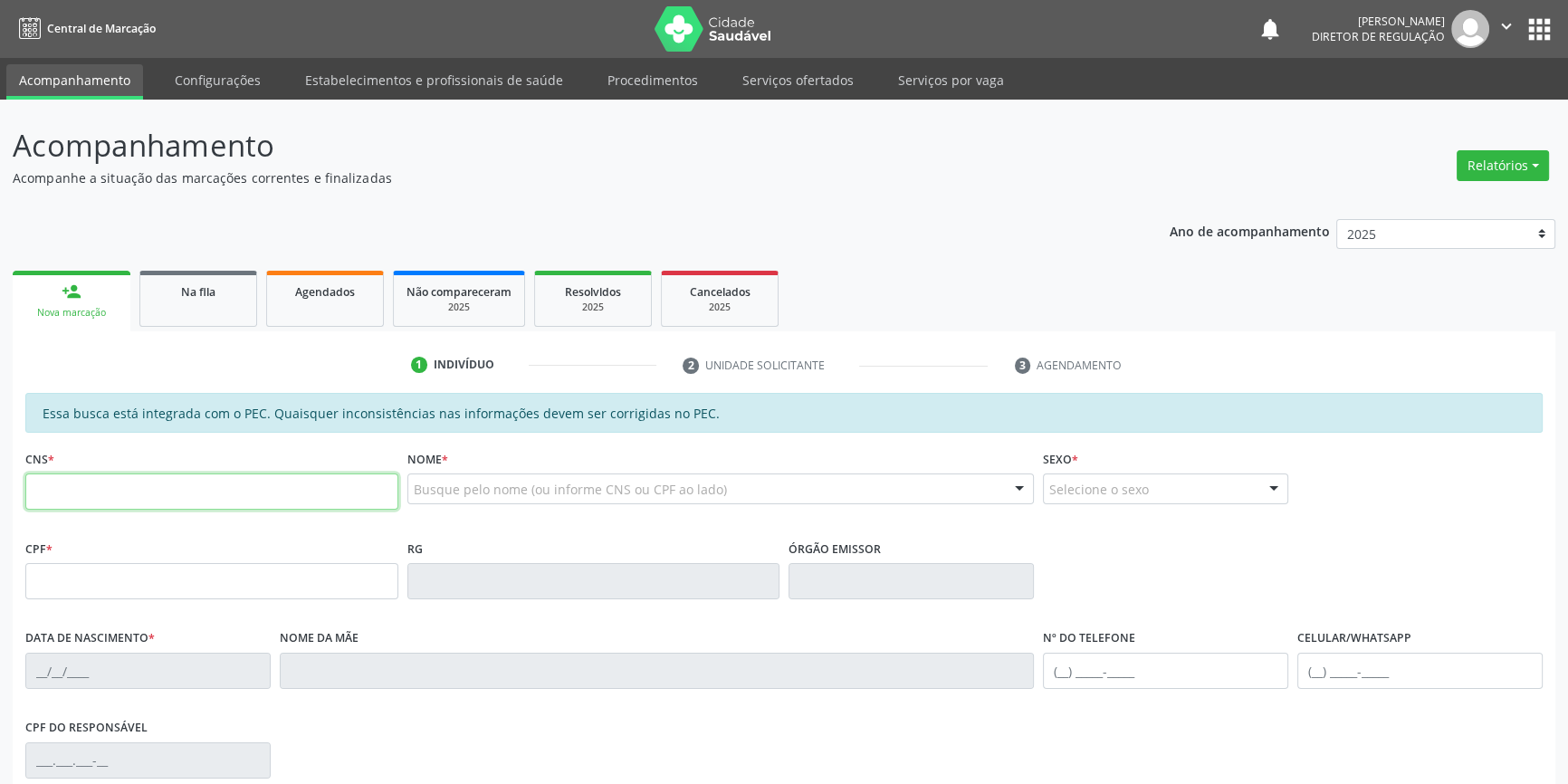
click at [146, 499] on input "text" at bounding box center [211, 491] width 373 height 36
type input "700 2034 0326 2920"
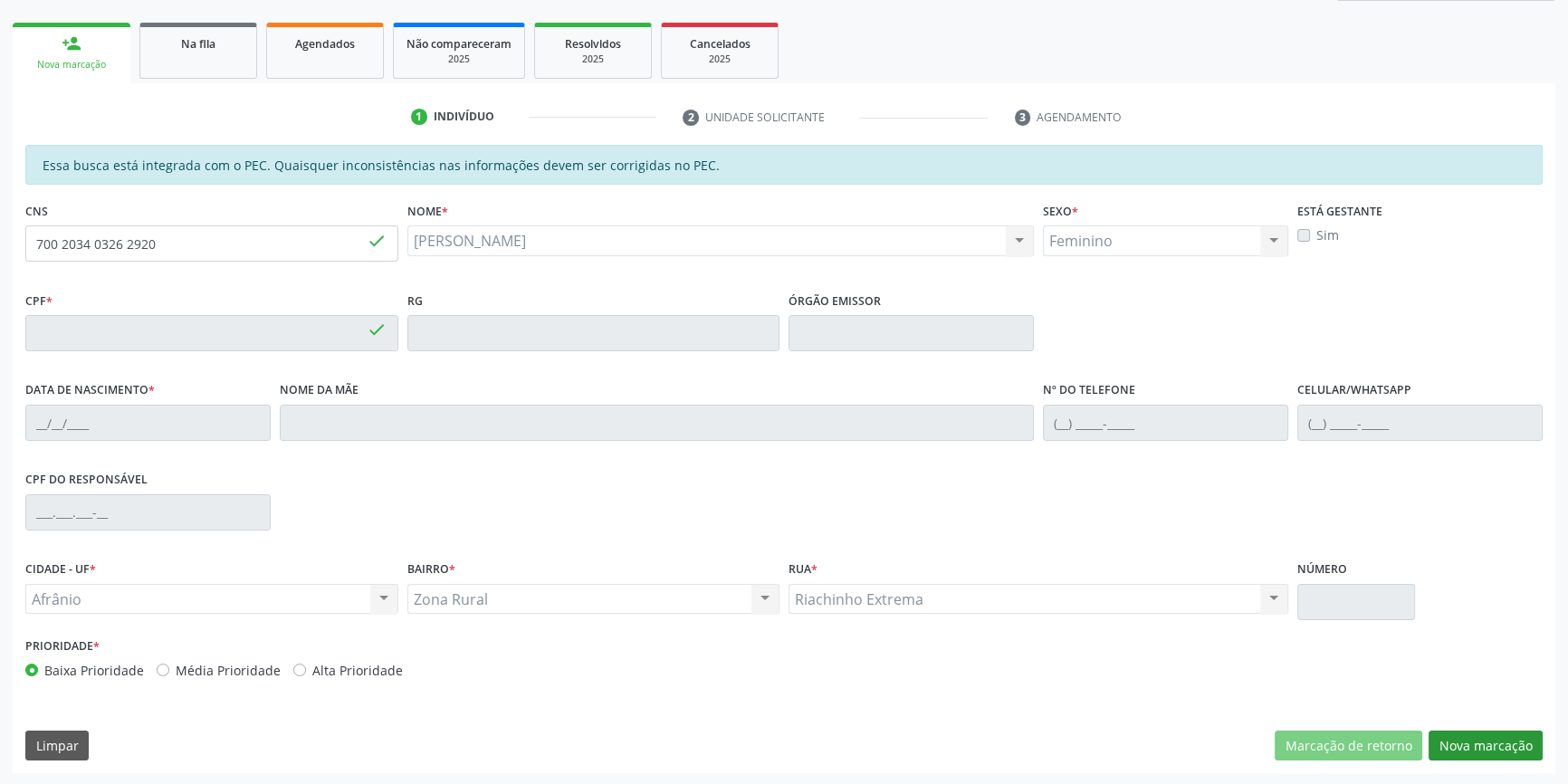
type input "036.513.604-23"
type input "10/02/1967"
type input "Josefa Martina Rodrigues"
type input "(87) 98833-1716"
type input "(87) 9808-7761"
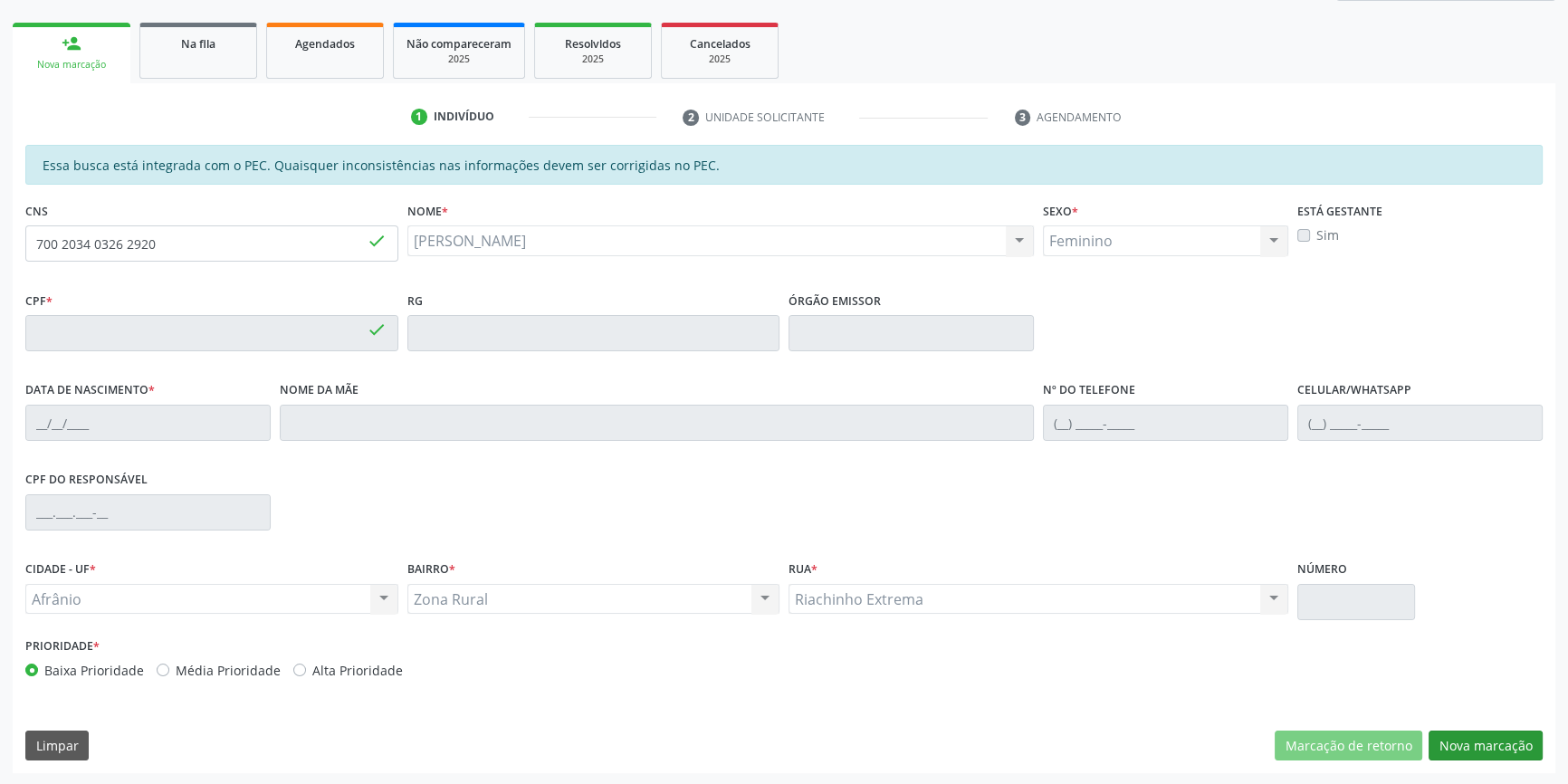
type input "375.843.754-72"
type input "S/N"
click at [1503, 743] on button "Nova marcação" at bounding box center [1485, 746] width 114 height 31
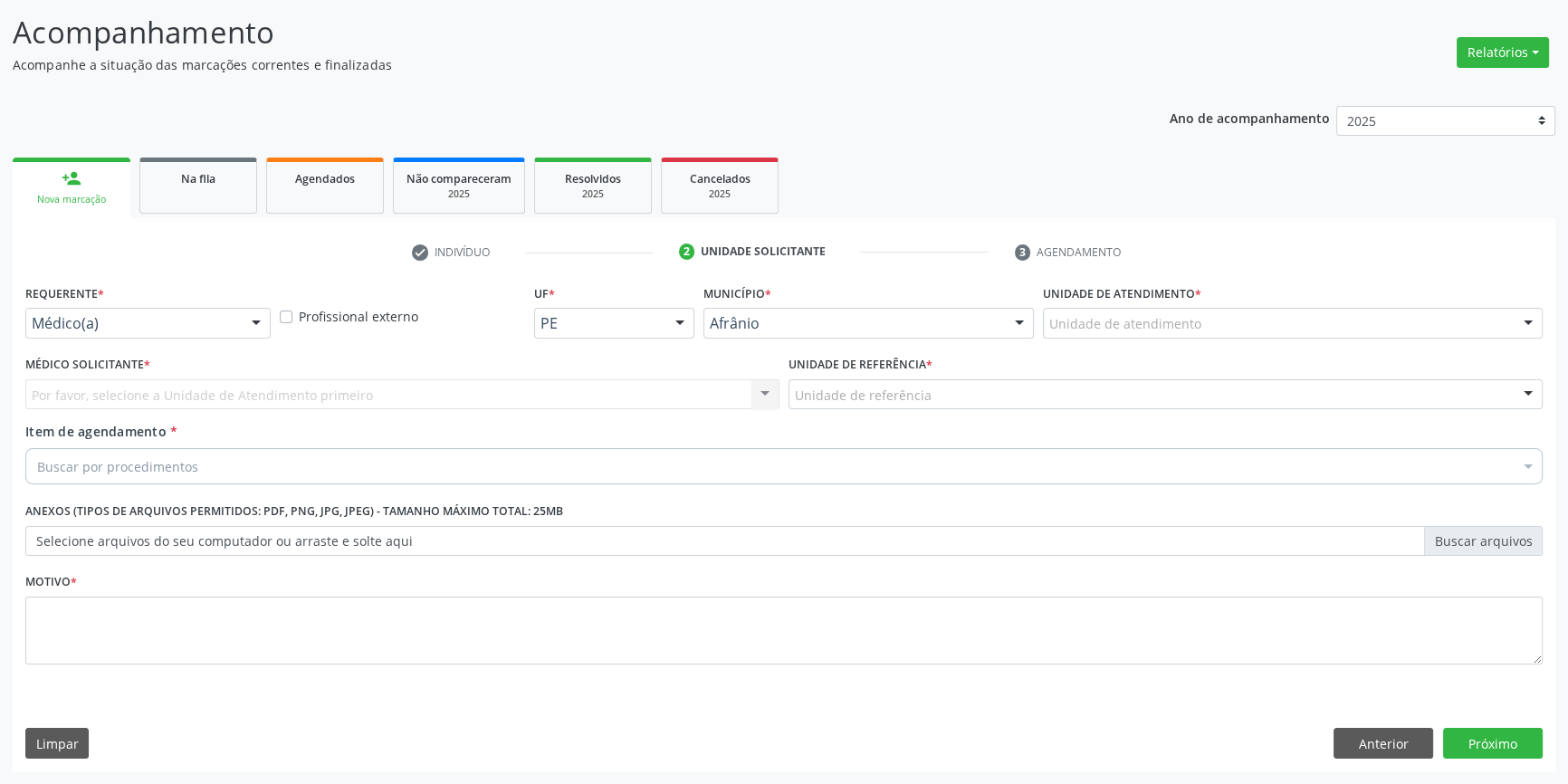
scroll to position [111, 0]
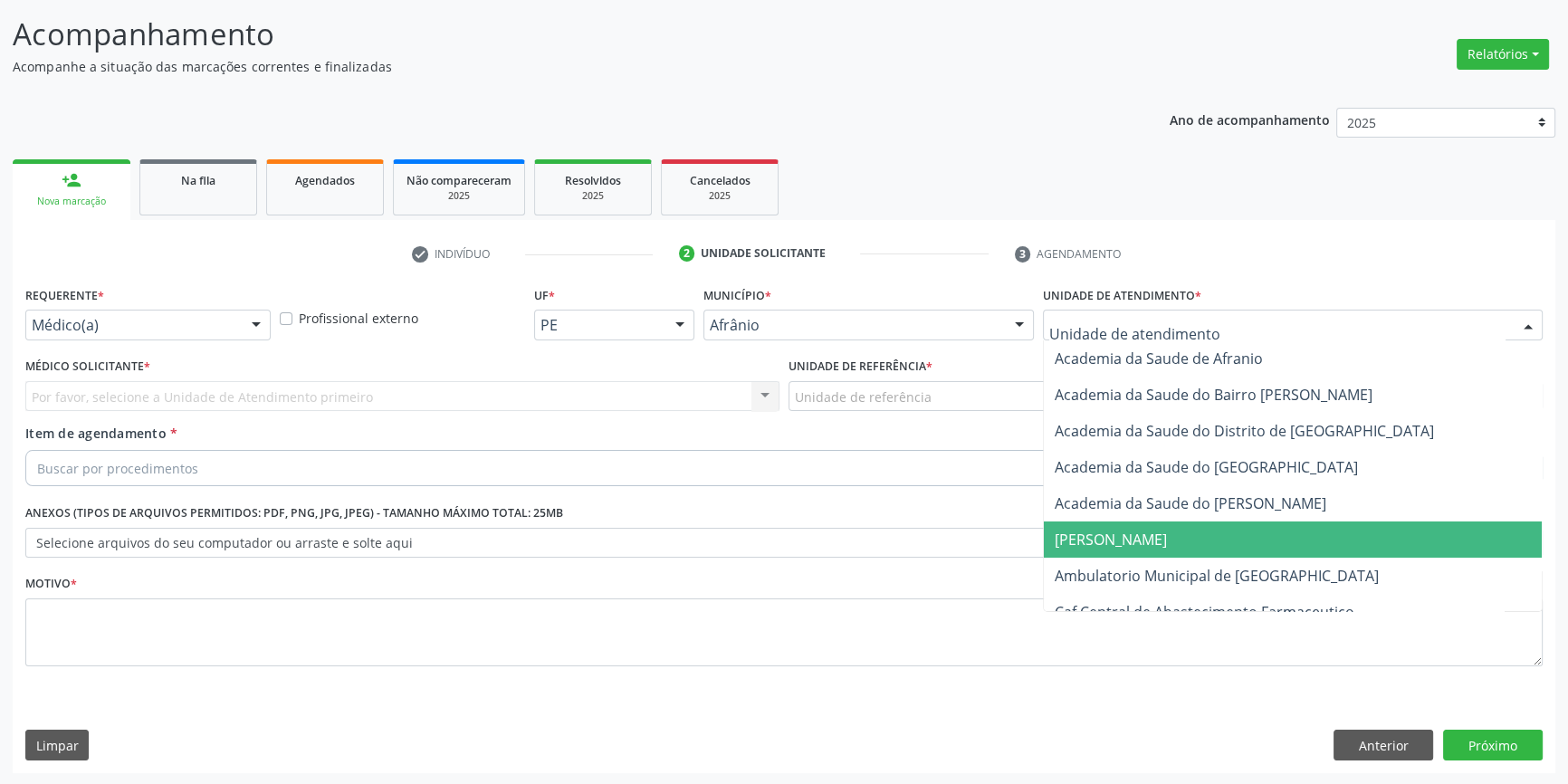
click at [1163, 558] on span "Ambulatorio Municipal de [GEOGRAPHIC_DATA]" at bounding box center [1294, 575] width 498 height 36
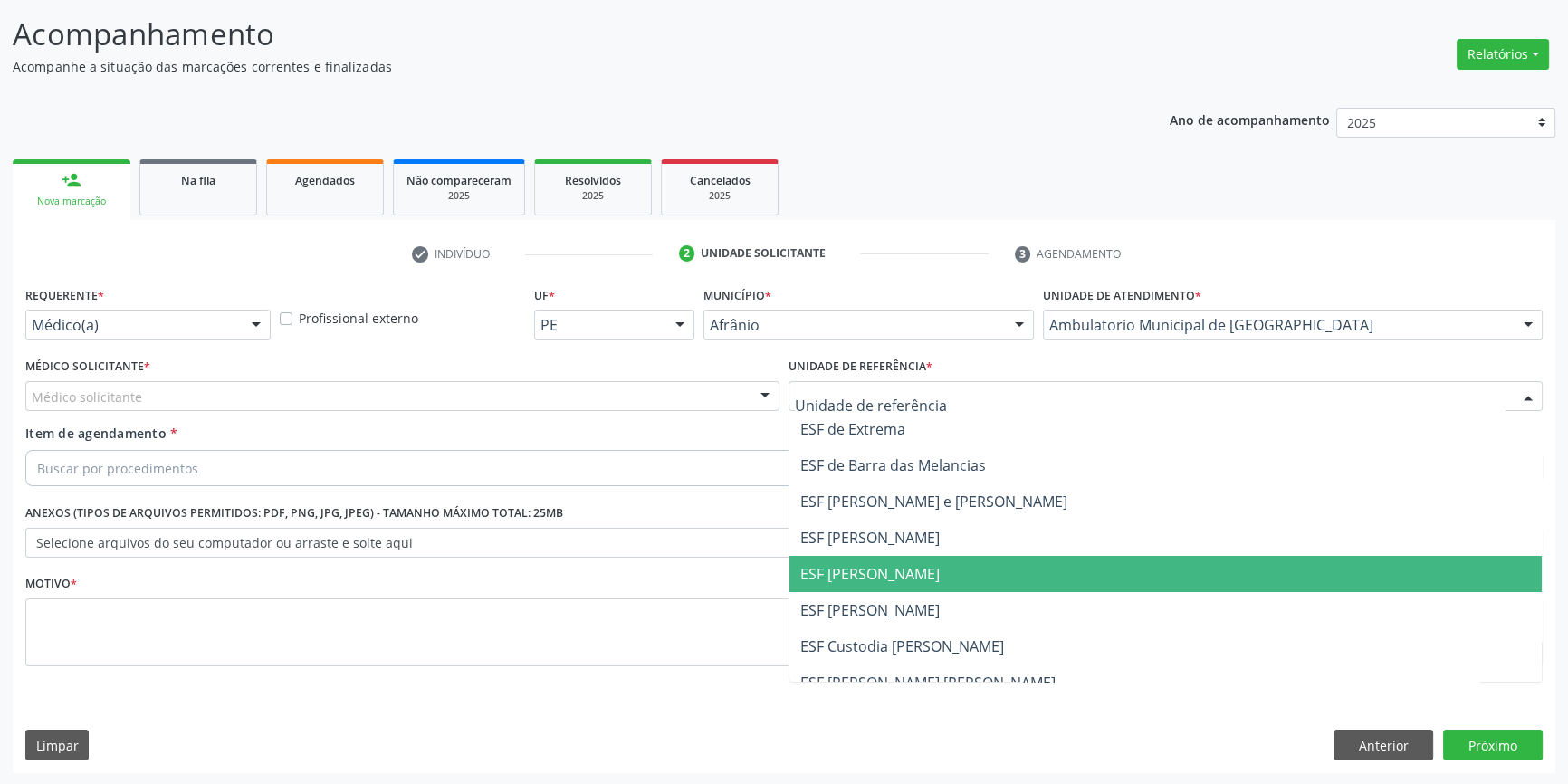
drag, startPoint x: 918, startPoint y: 577, endPoint x: 734, endPoint y: 483, distance: 206.6
click at [904, 572] on span "ESF [PERSON_NAME]" at bounding box center [1165, 573] width 752 height 36
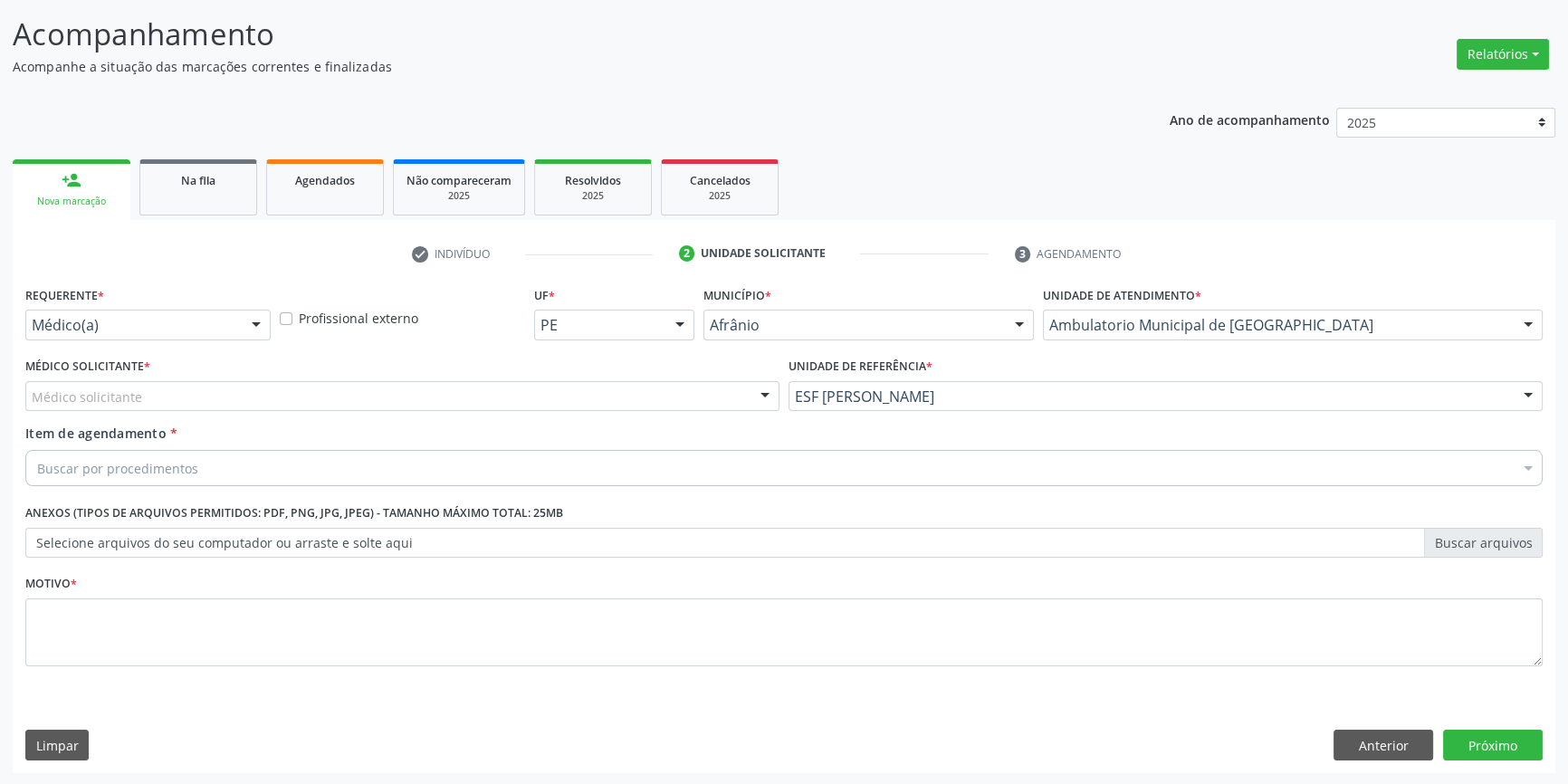
drag, startPoint x: 495, startPoint y: 381, endPoint x: 465, endPoint y: 396, distance: 33.5
click at [488, 384] on div "Médico solicitante" at bounding box center [402, 397] width 754 height 31
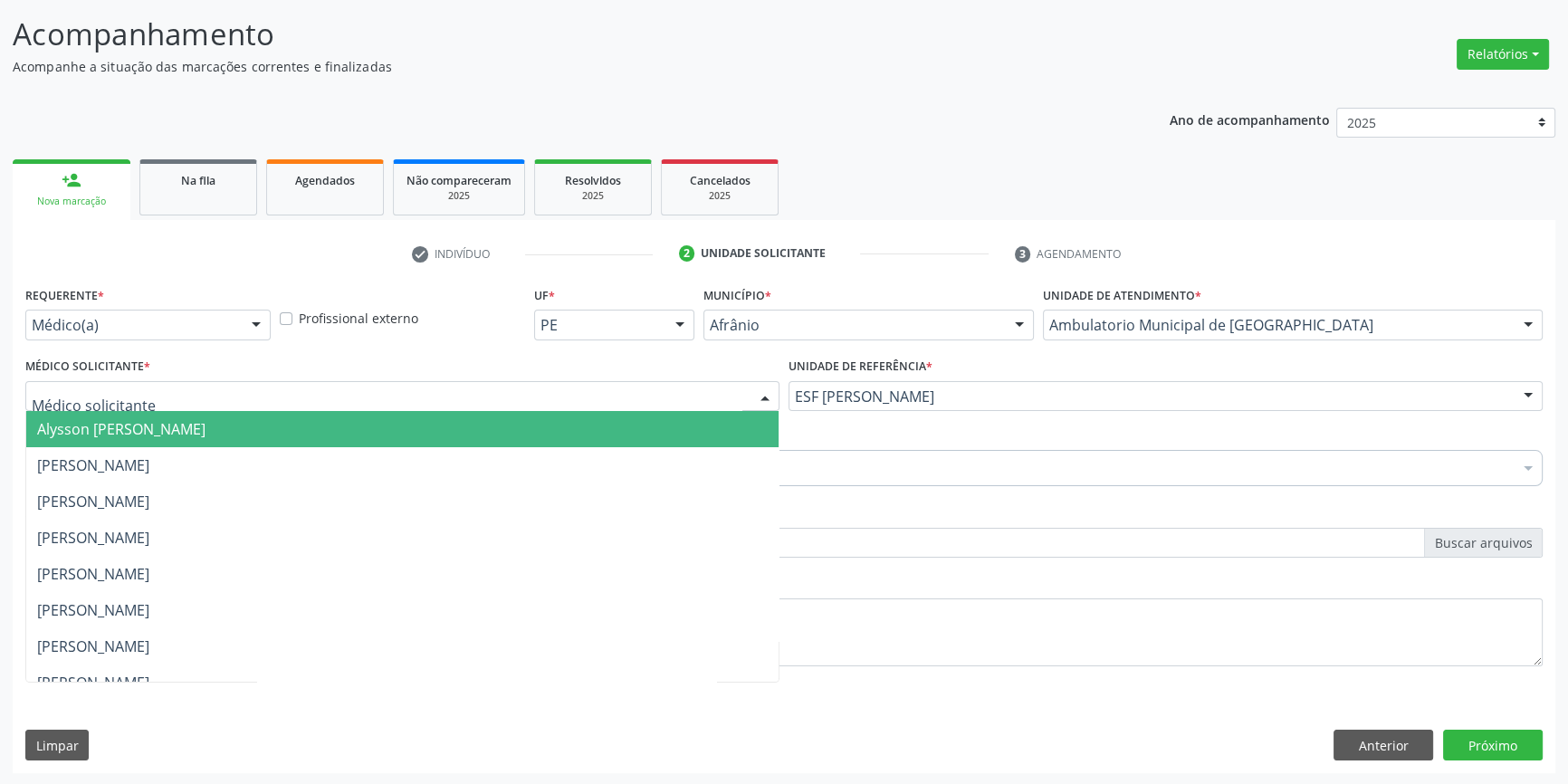
click at [461, 397] on input "text" at bounding box center [387, 405] width 711 height 36
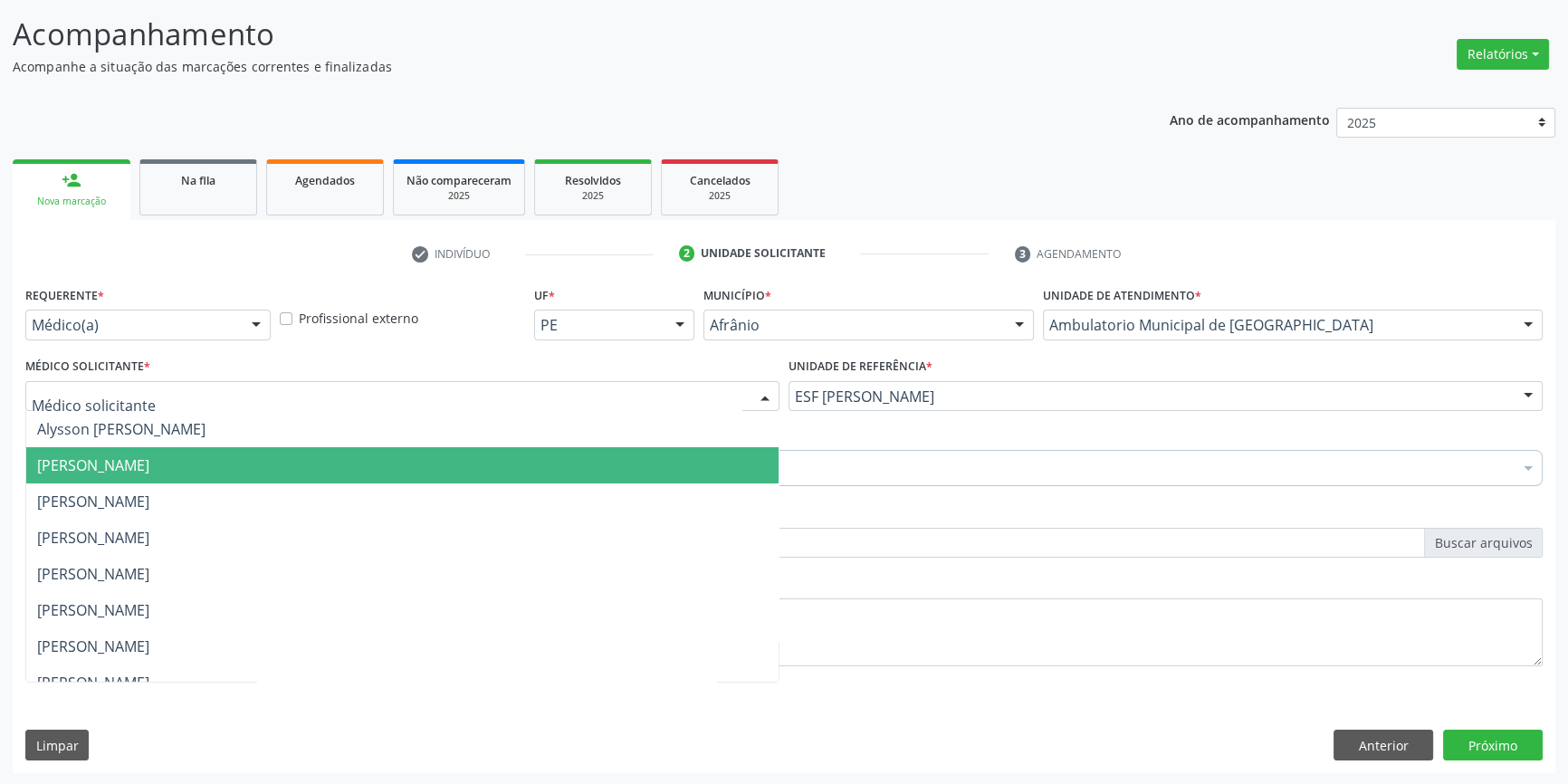
click at [236, 480] on span "[PERSON_NAME]" at bounding box center [402, 465] width 752 height 36
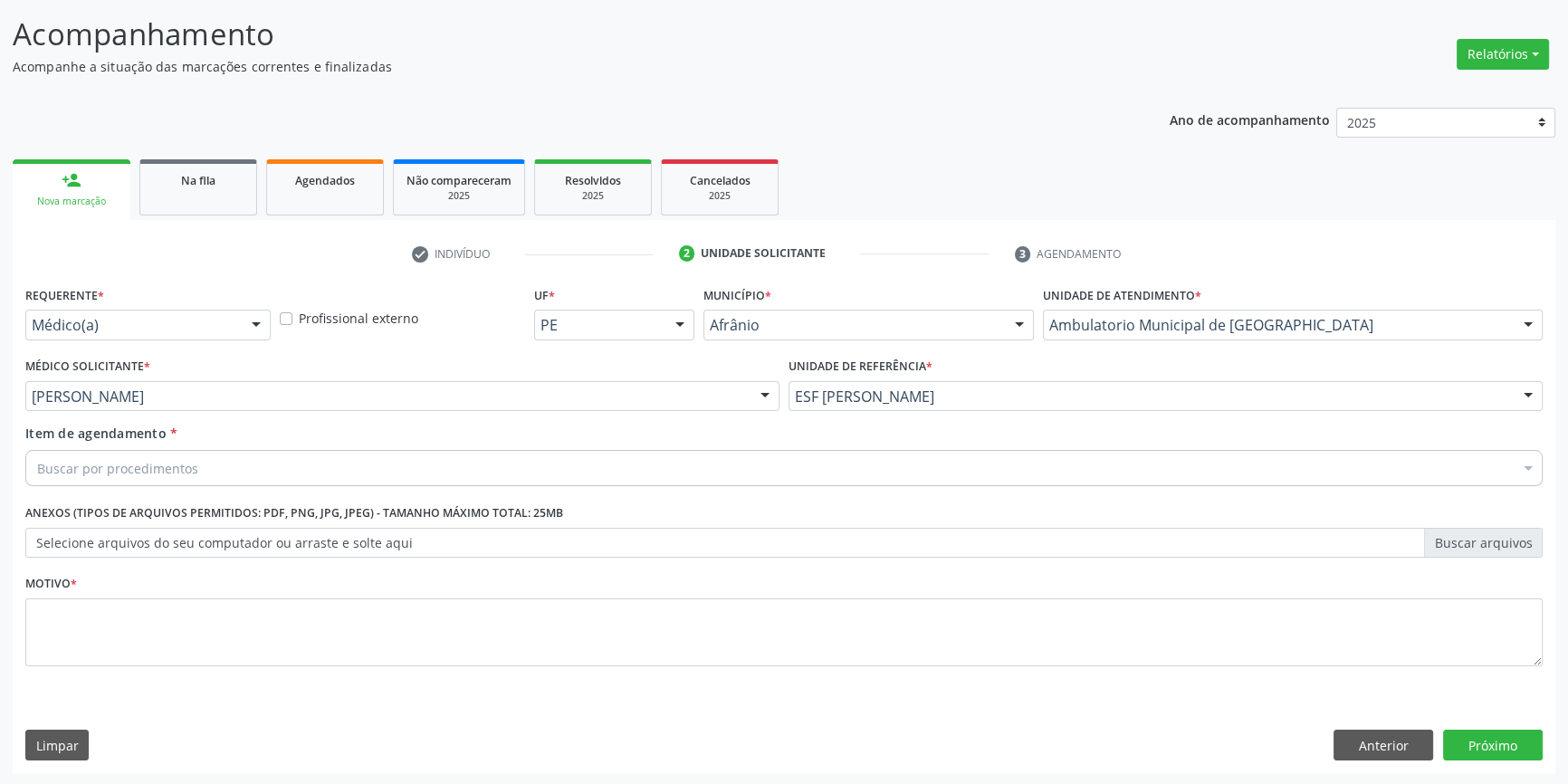
click at [197, 467] on div "Buscar por procedimentos" at bounding box center [784, 467] width 1517 height 36
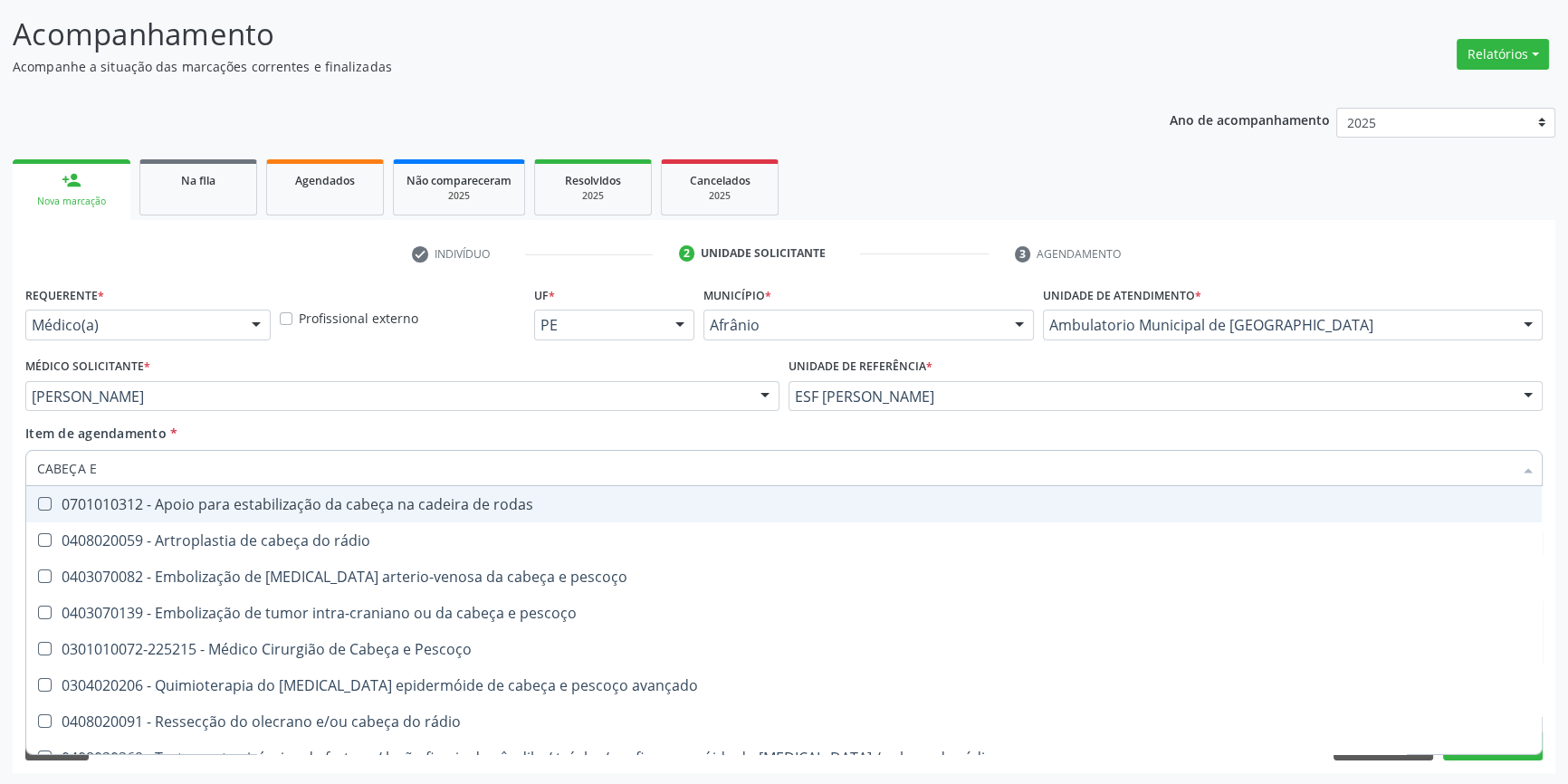
type input "CABEÇA E"
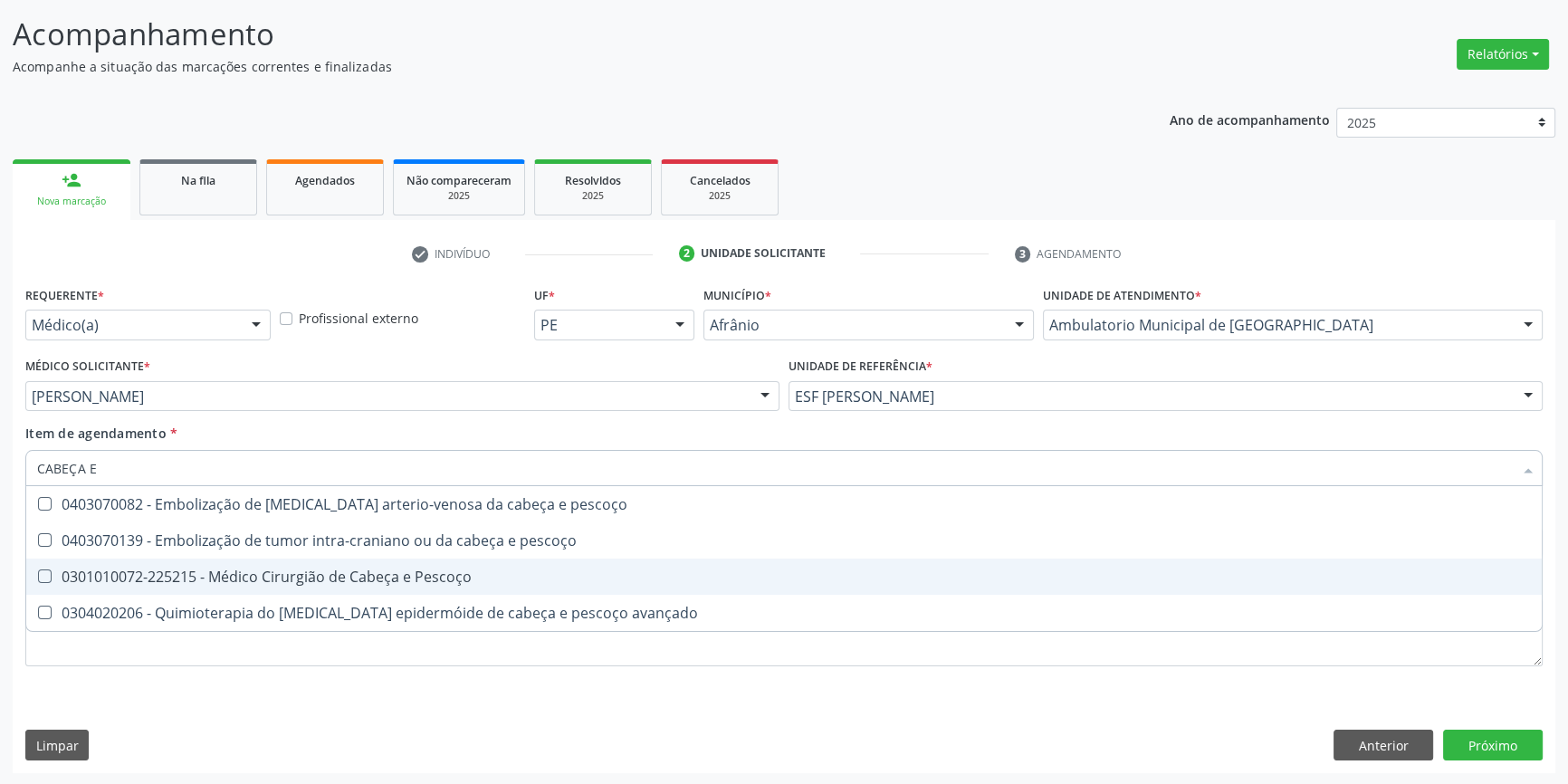
click at [357, 581] on div "0301010072-225215 - Médico Cirurgião de Cabeça e Pescoço" at bounding box center [784, 576] width 1494 height 15
checkbox Pescoço "true"
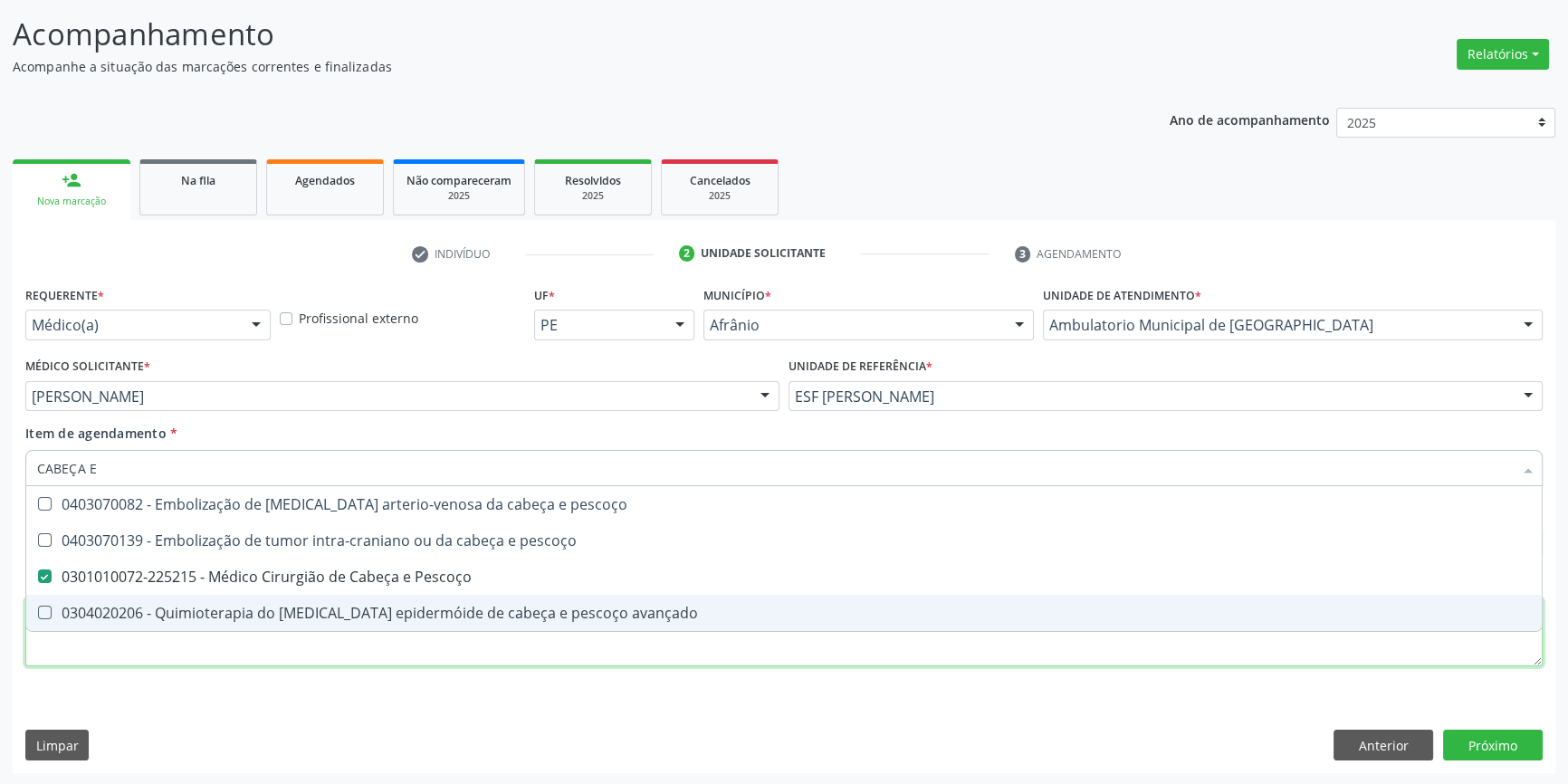
click at [285, 664] on div "Requerente * Médico(a) Médico(a) Enfermeiro(a) Paciente Nenhum resultado encont…" at bounding box center [784, 485] width 1517 height 410
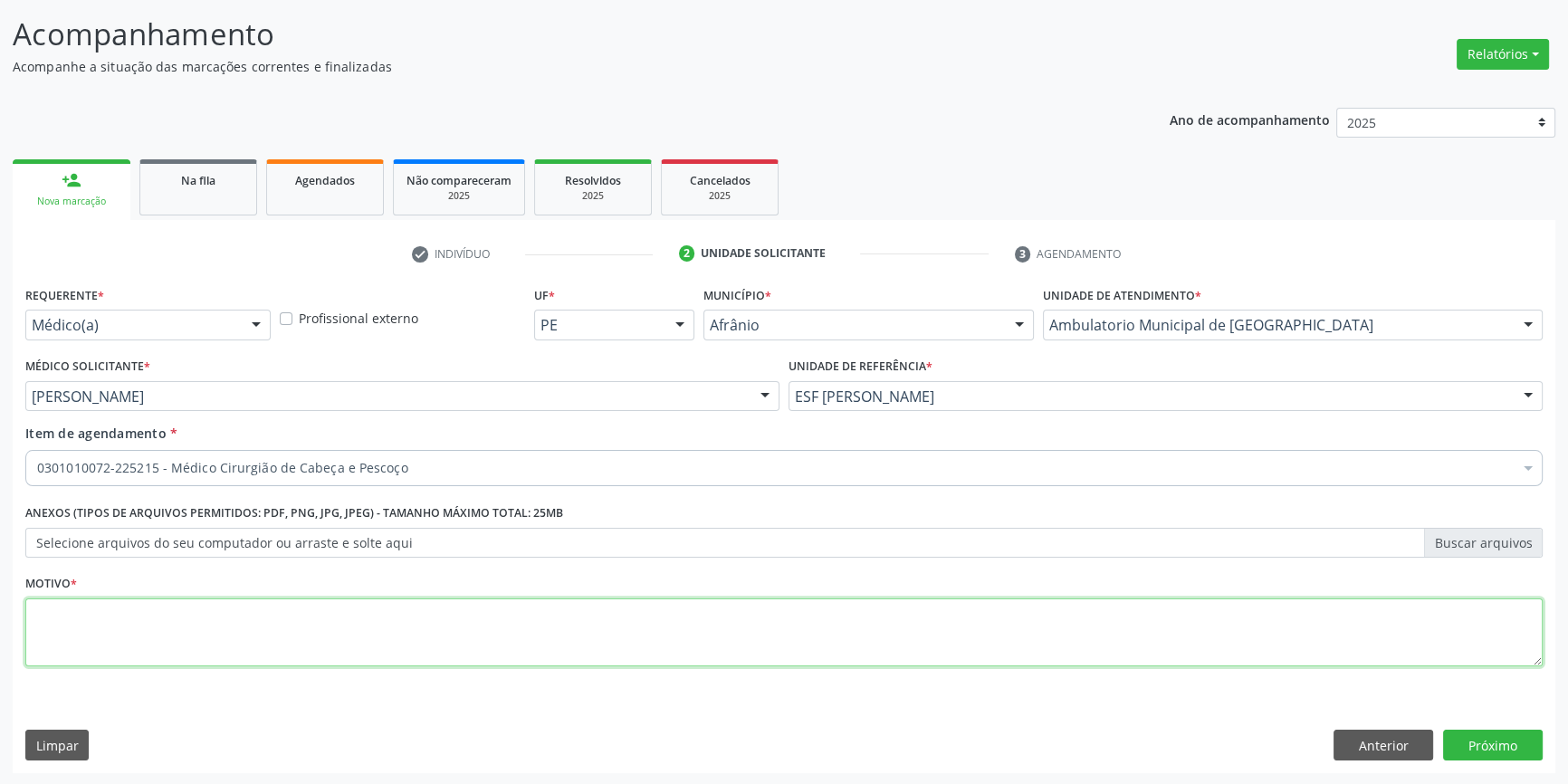
type textarea "'"
type textarea "RETORNO"
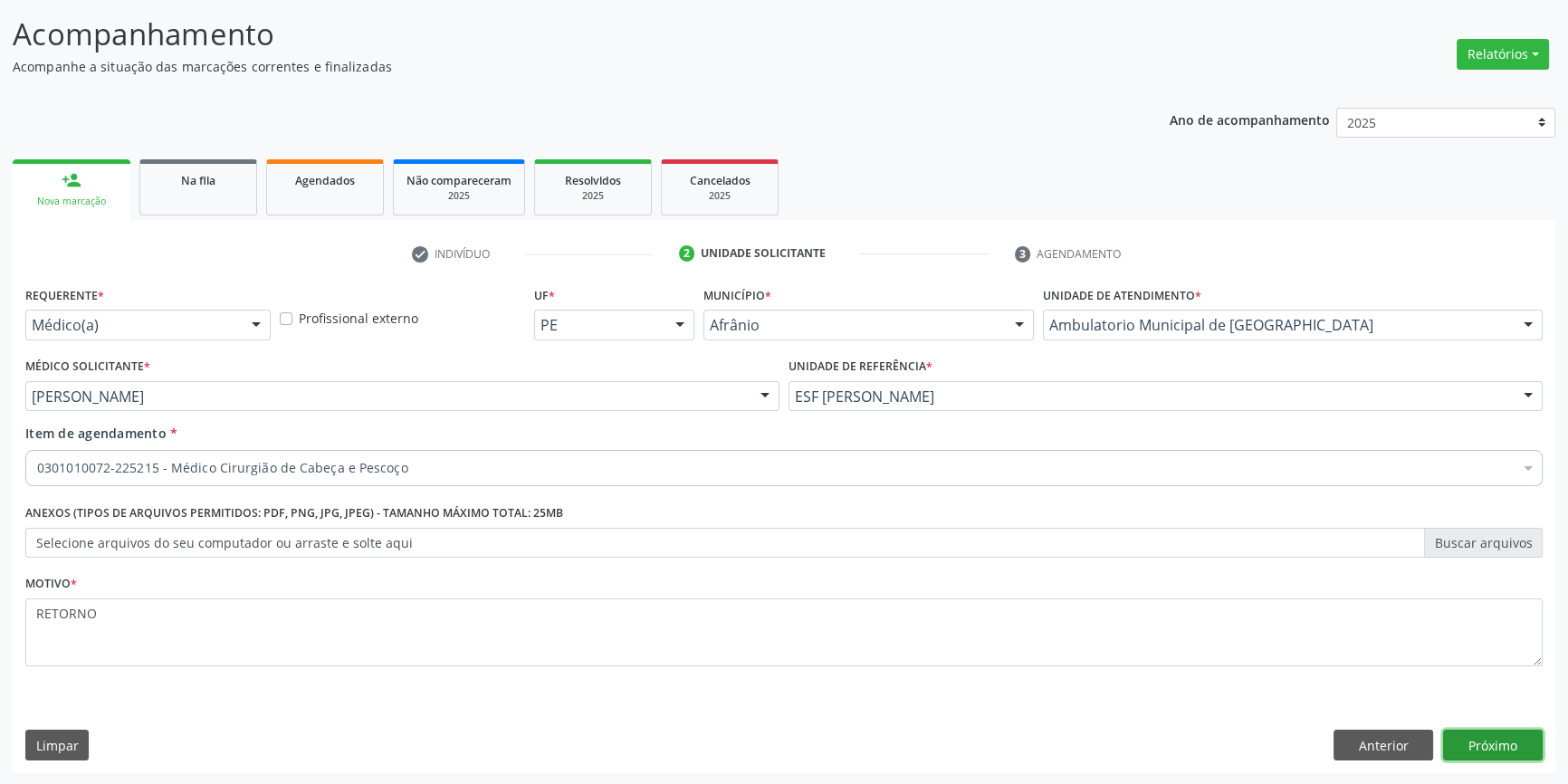
click at [1522, 741] on button "Próximo" at bounding box center [1493, 745] width 99 height 31
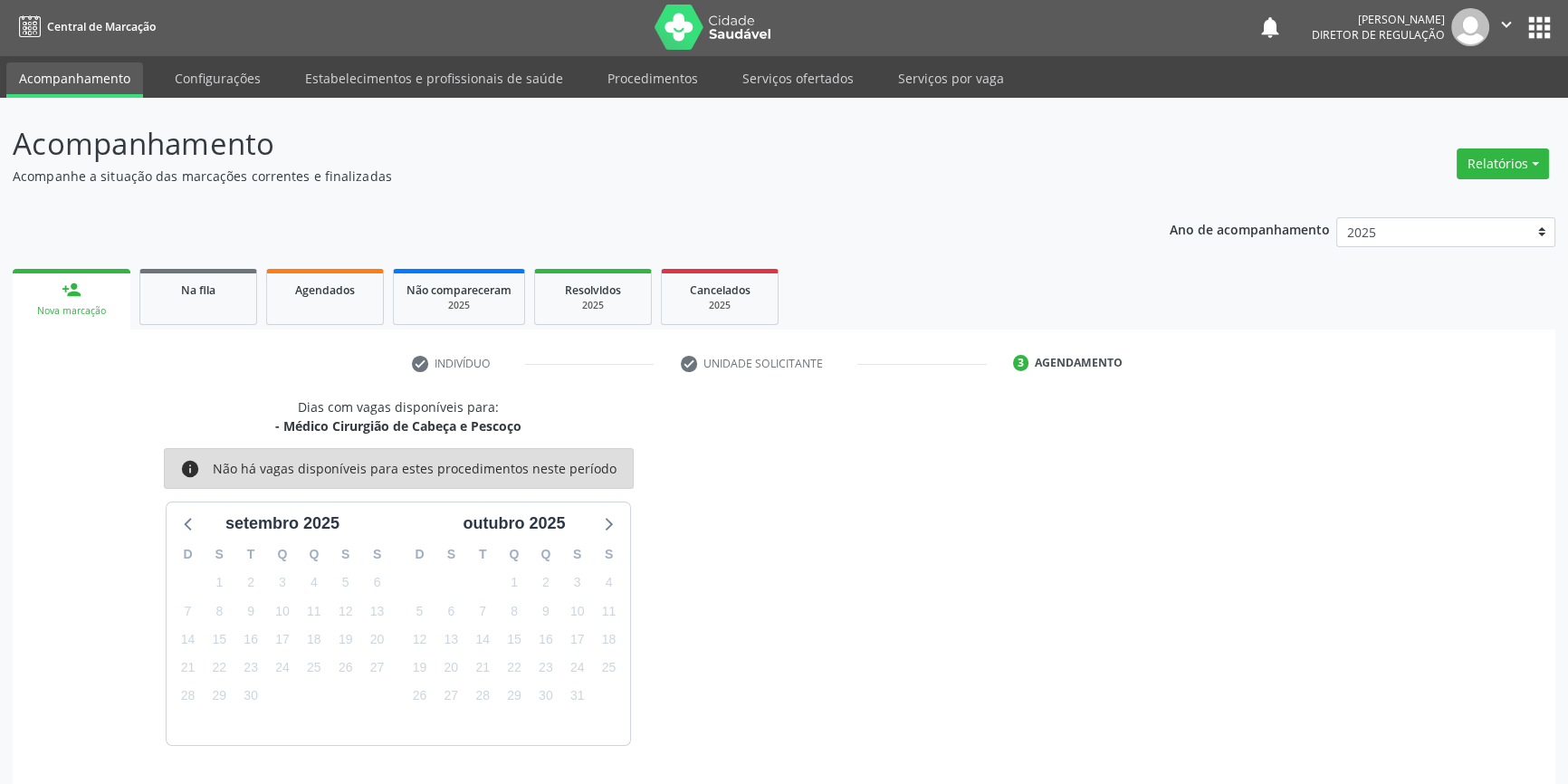
scroll to position [55, 0]
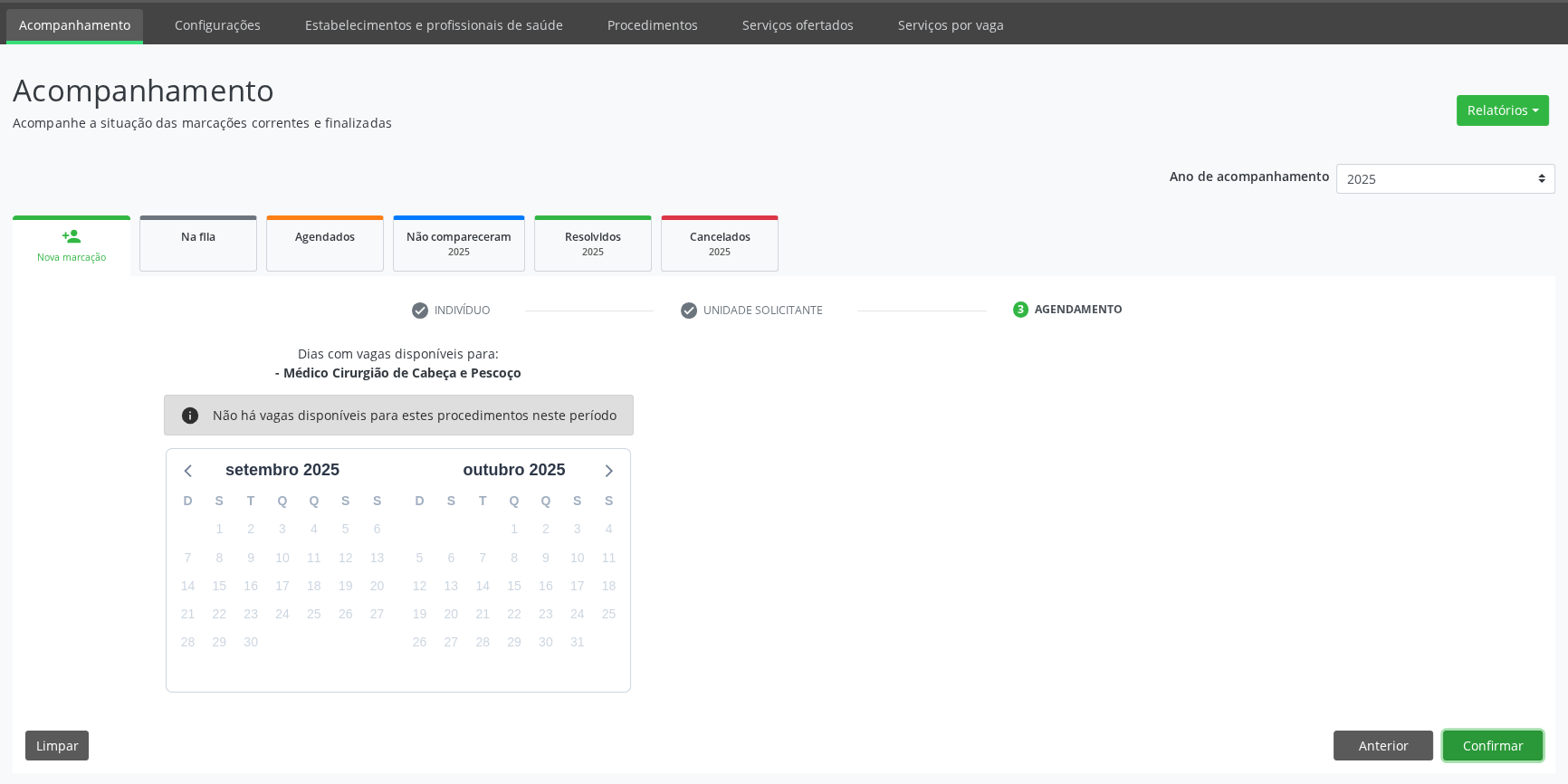
click at [1489, 746] on button "Confirmar" at bounding box center [1493, 746] width 99 height 31
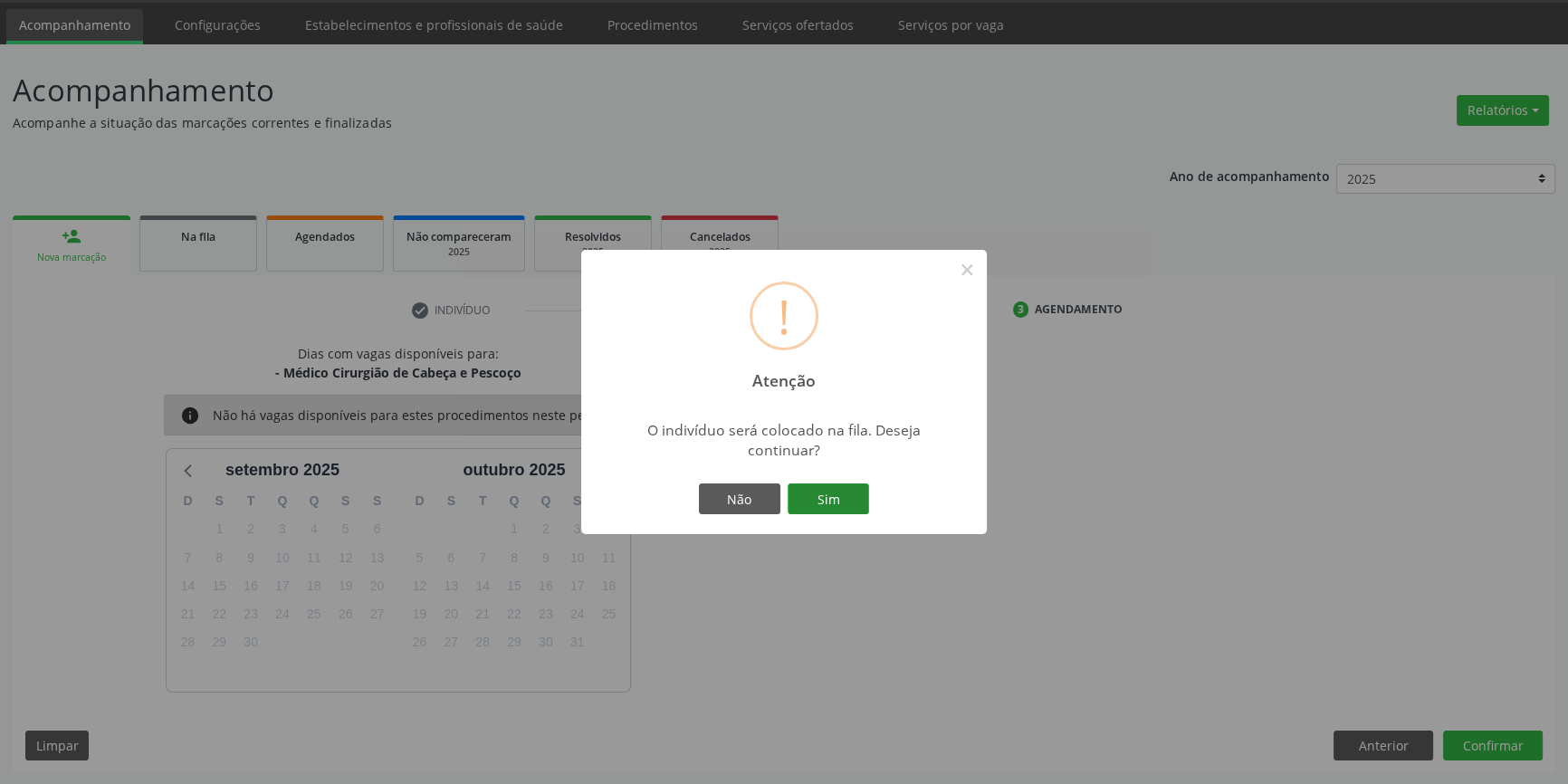
click at [855, 498] on button "Sim" at bounding box center [828, 499] width 82 height 31
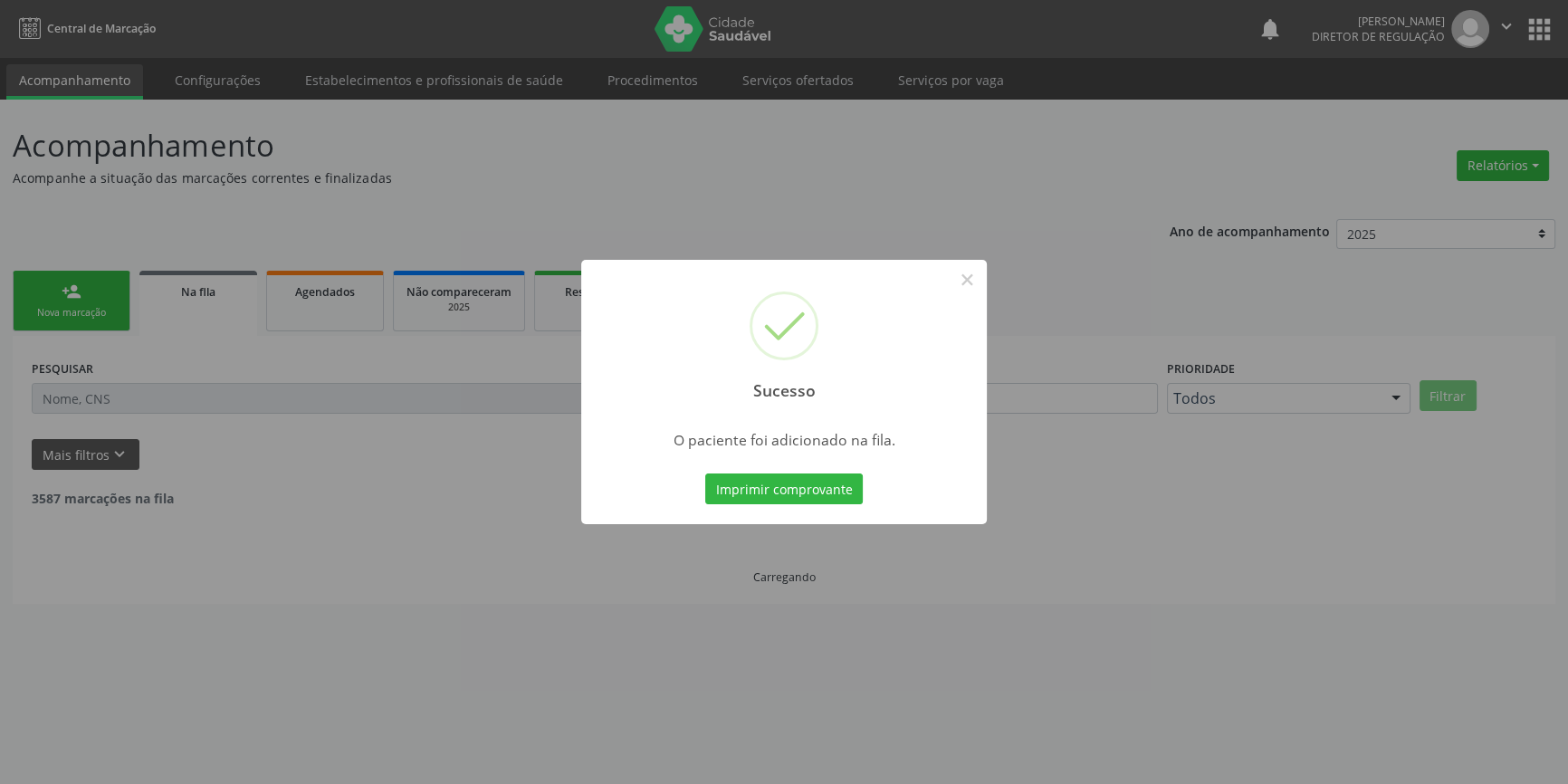
scroll to position [0, 0]
click at [982, 279] on div "Sucesso ×" at bounding box center [790, 338] width 406 height 156
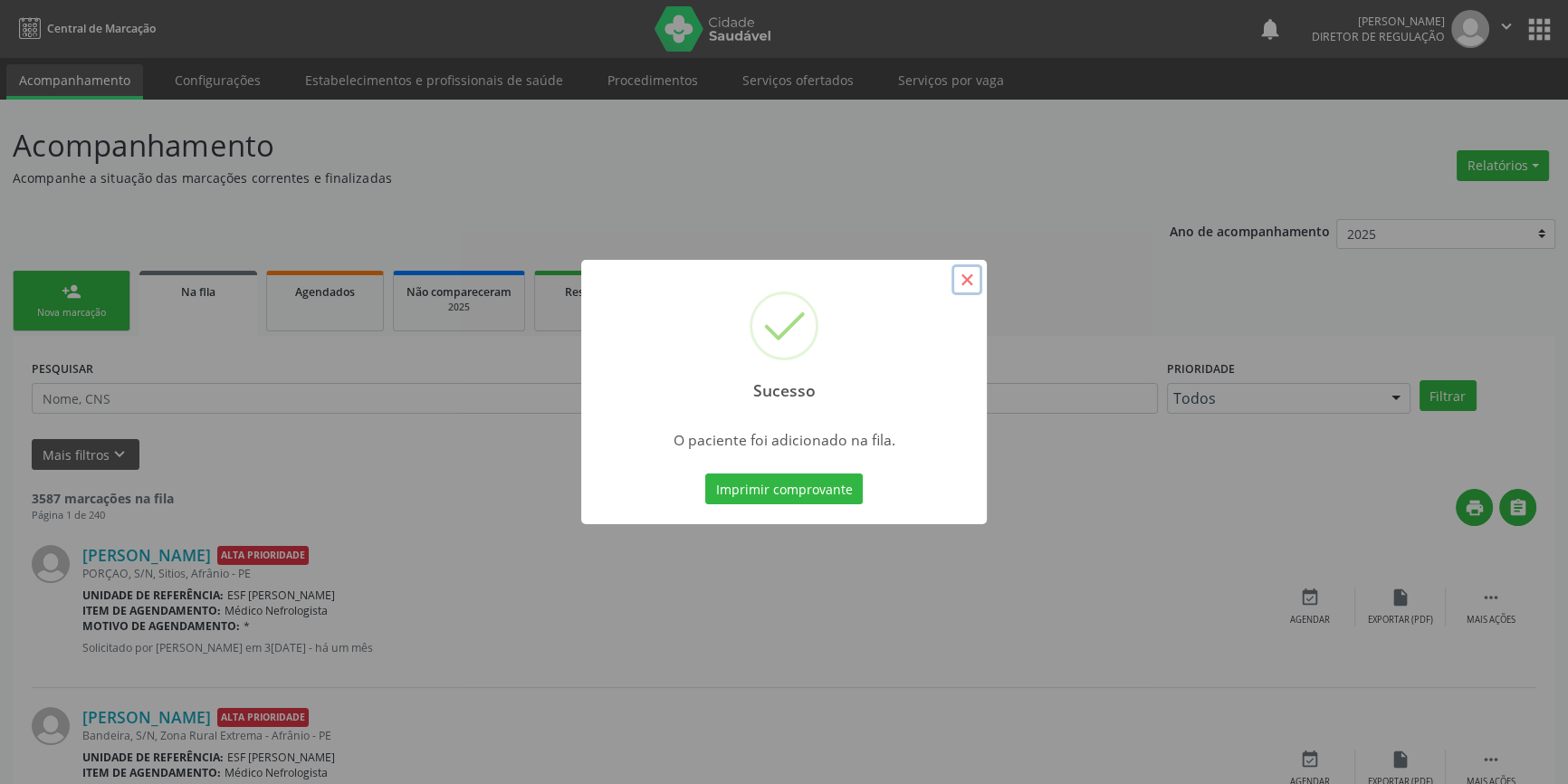
click at [977, 277] on button "×" at bounding box center [967, 280] width 31 height 31
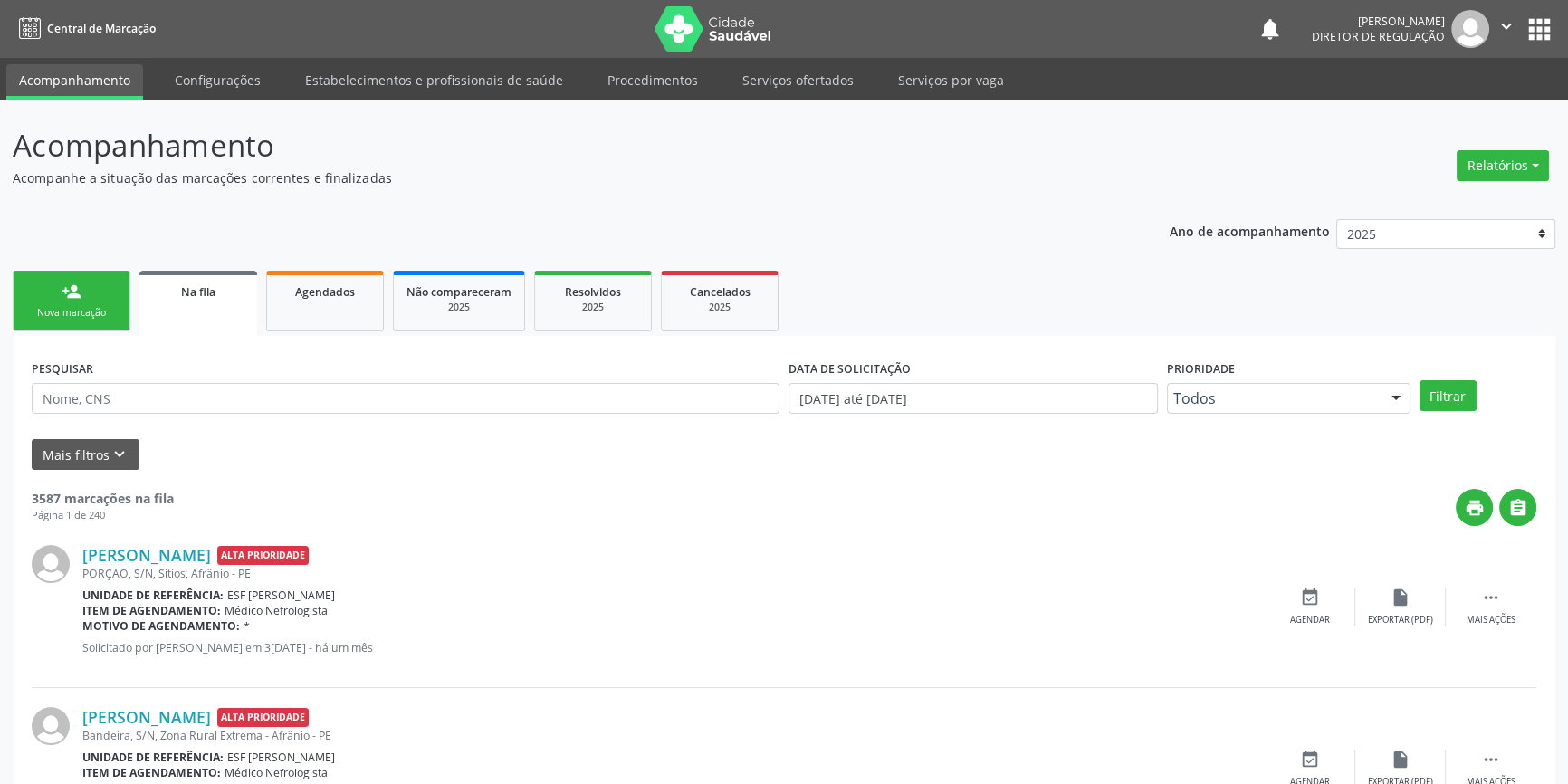
click at [55, 299] on link "person_add Nova marcação" at bounding box center [71, 301] width 118 height 60
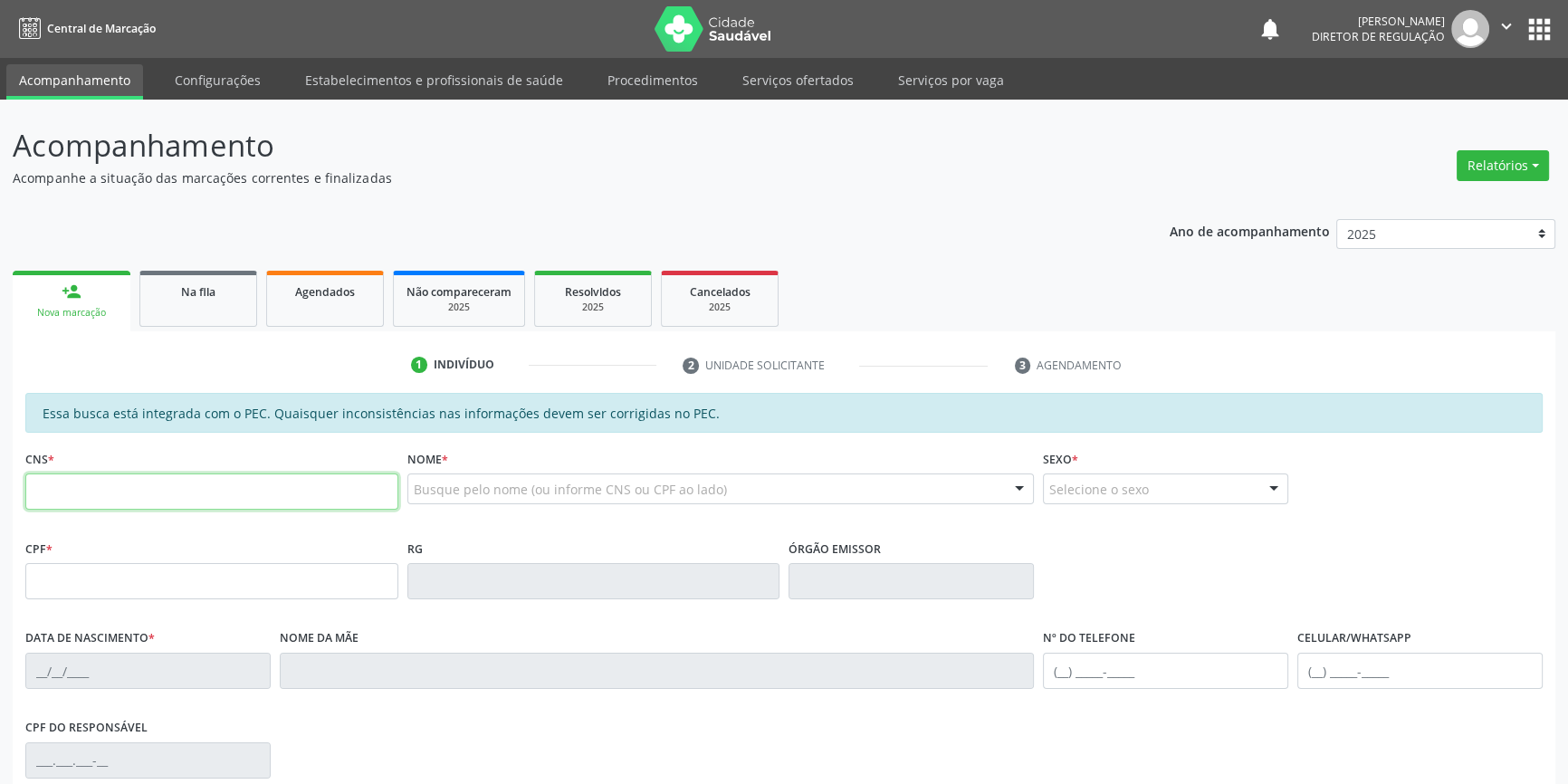
click at [158, 490] on input "text" at bounding box center [211, 491] width 373 height 36
type input "700 2024 5690 9227"
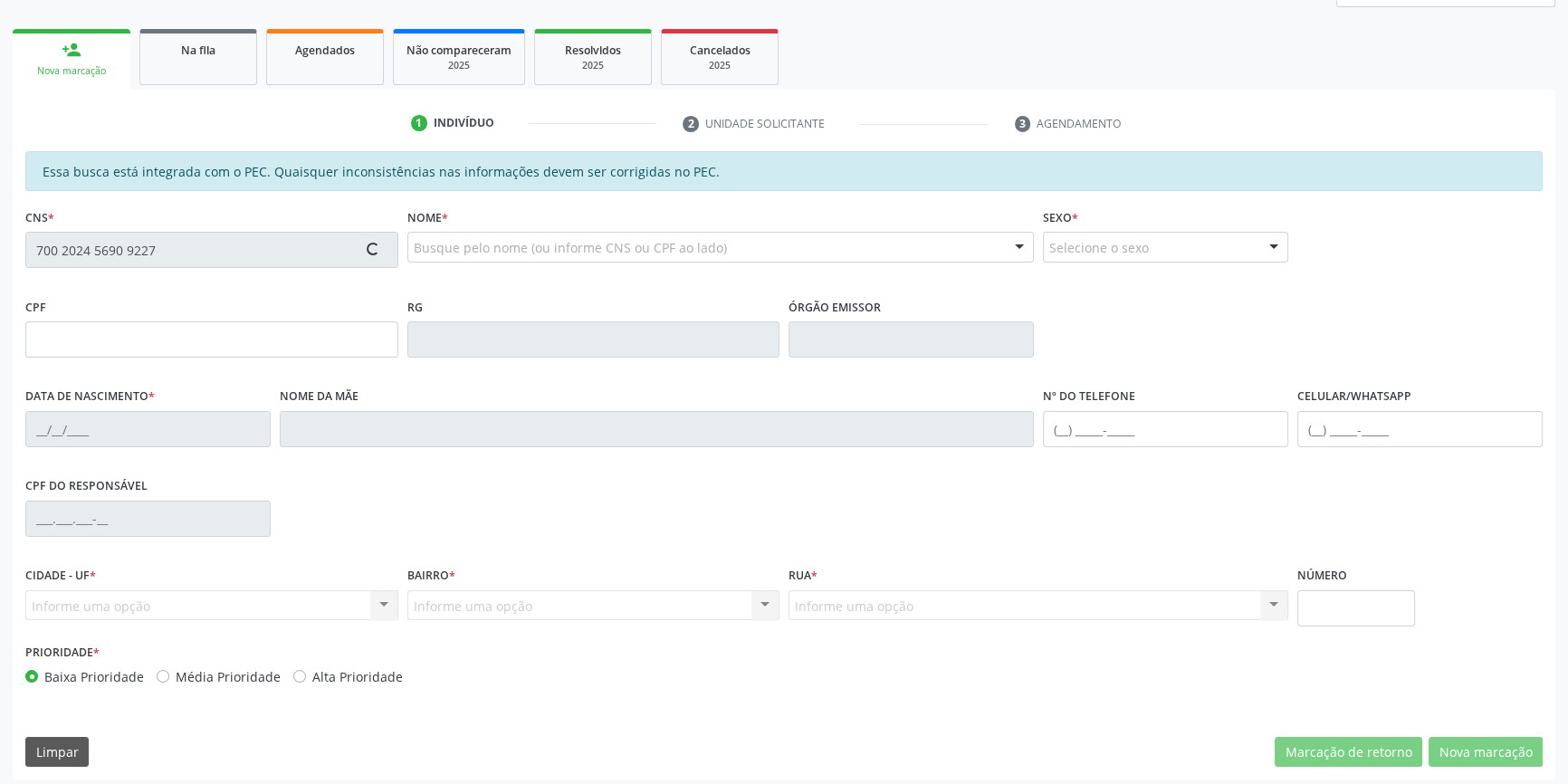
scroll to position [248, 0]
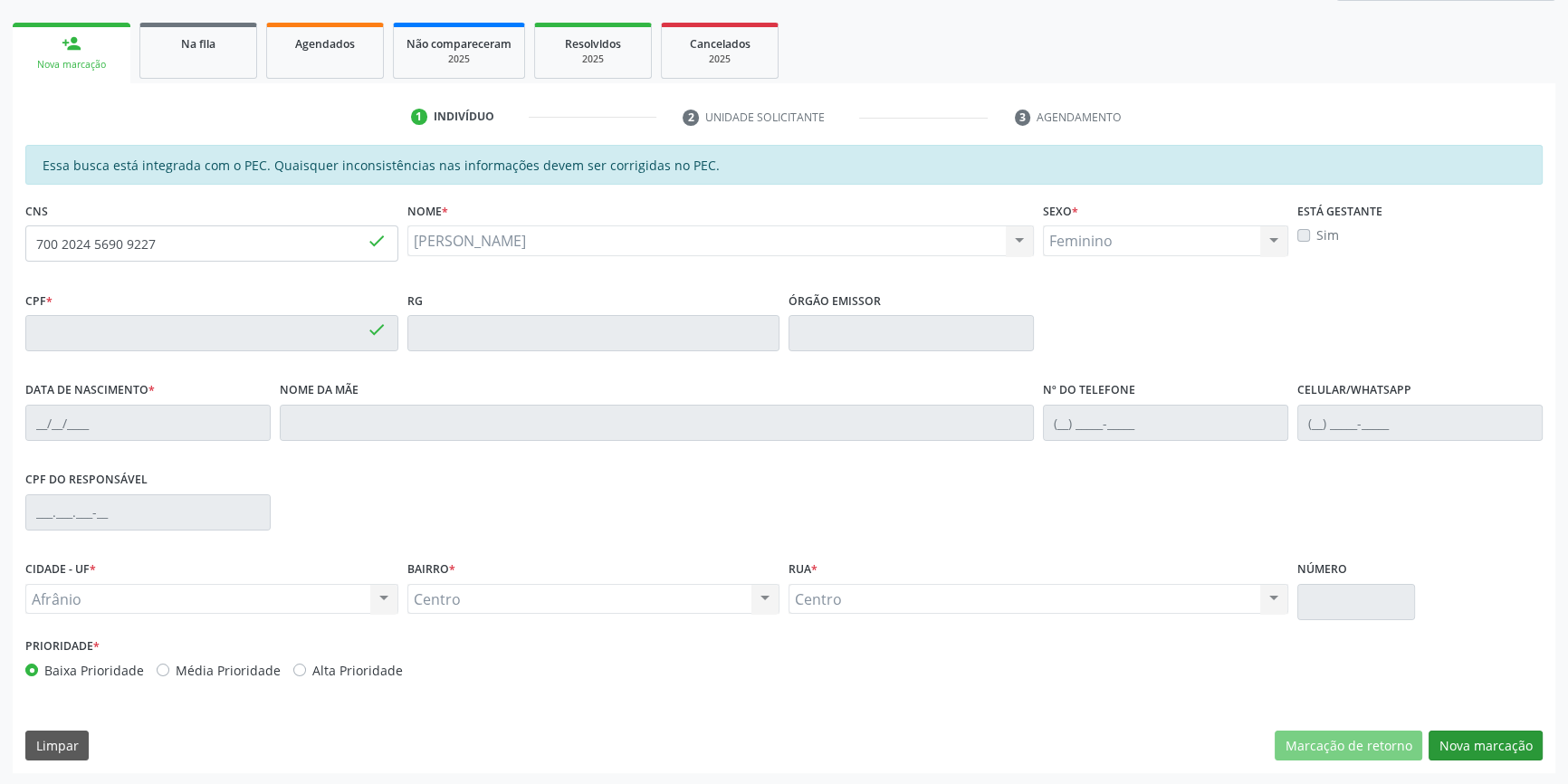
type input "220.602.944-87"
type input "26/09/1959"
type input "Antuninha da Cruz Santos"
type input "(87) 98875-9943"
type input "S/N"
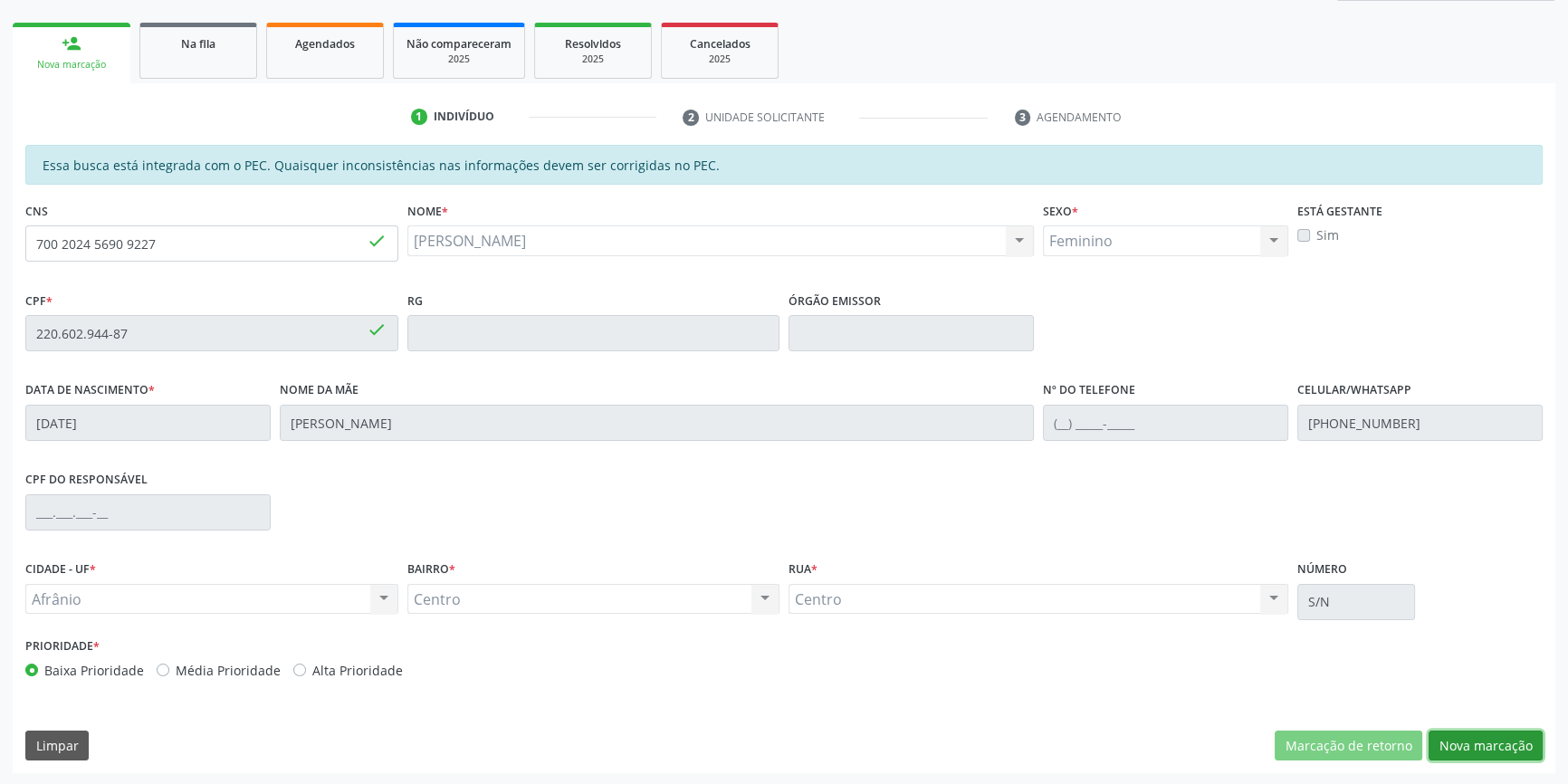
click at [1471, 744] on button "Nova marcação" at bounding box center [1485, 746] width 114 height 31
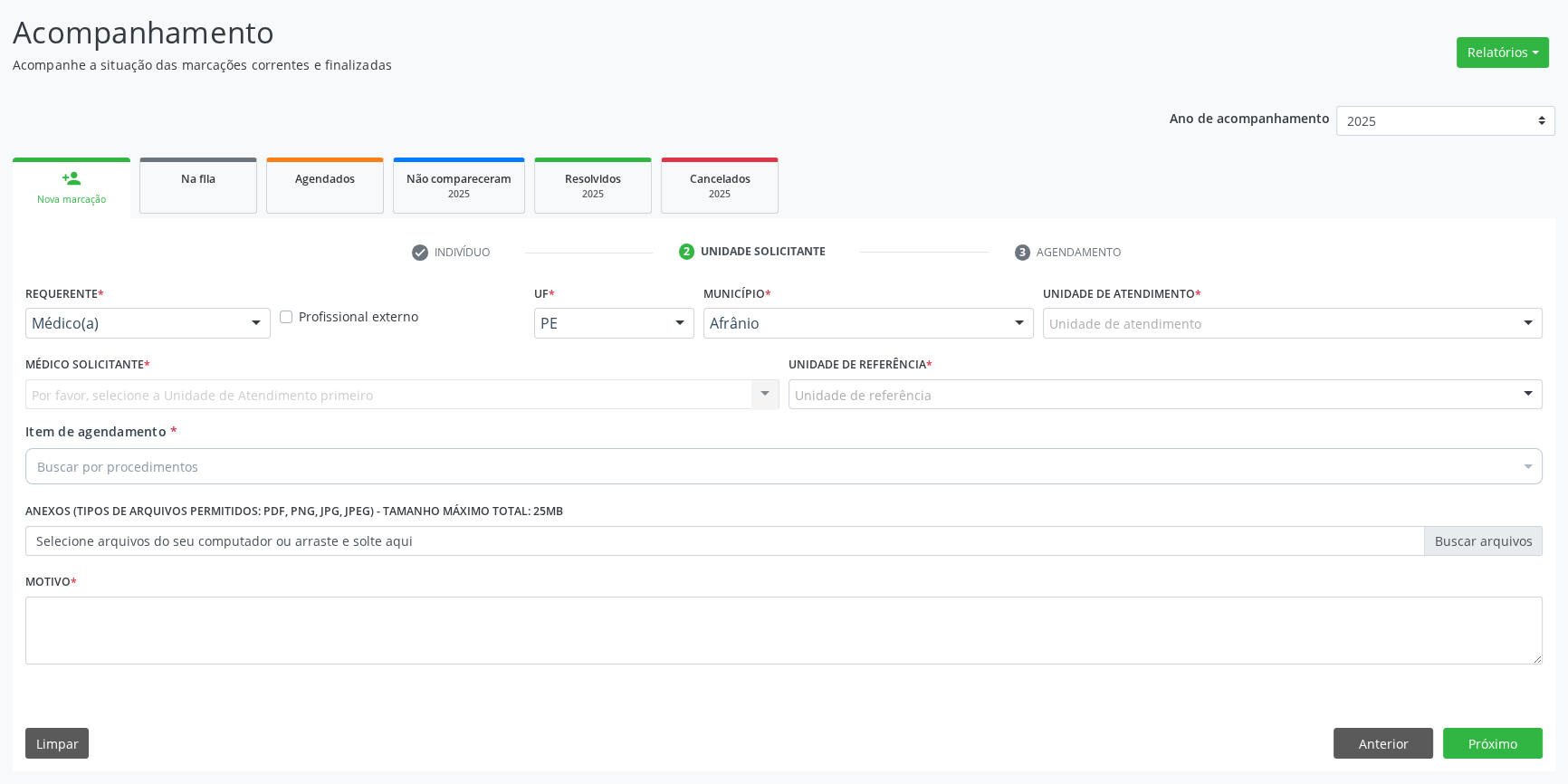
scroll to position [111, 0]
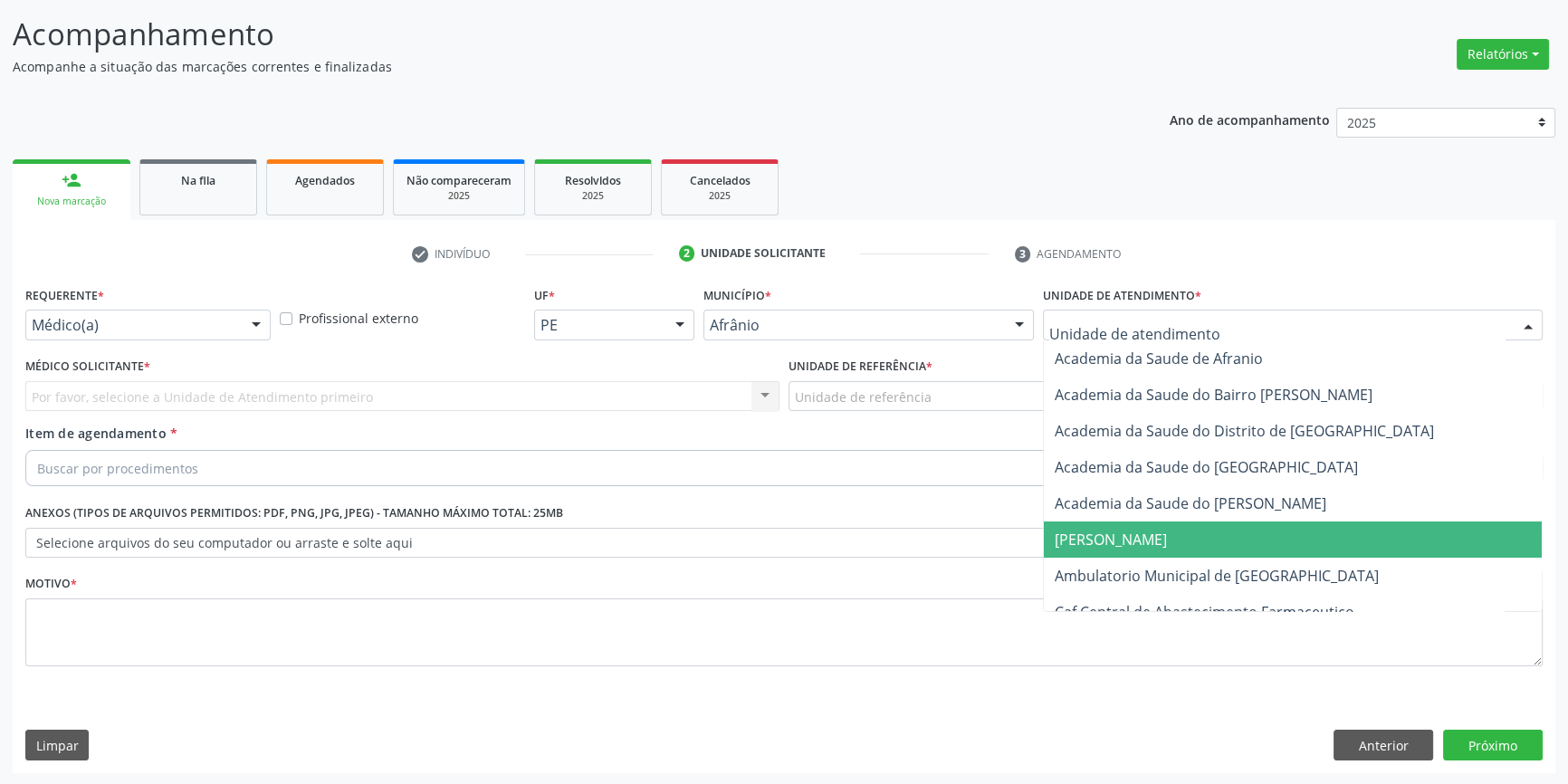
click at [1173, 569] on span "Ambulatorio Municipal de [GEOGRAPHIC_DATA]" at bounding box center [1217, 575] width 324 height 19
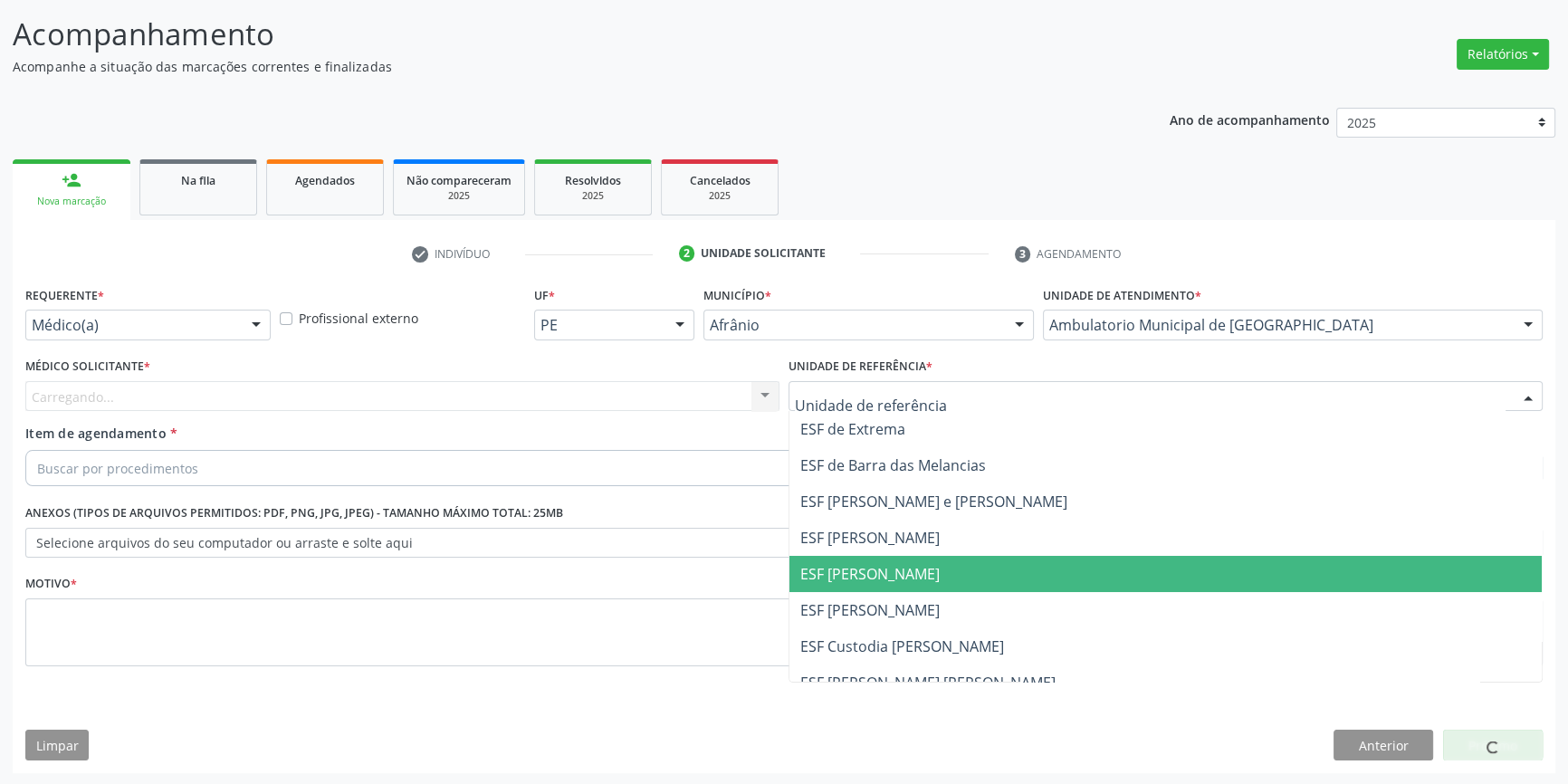
drag, startPoint x: 900, startPoint y: 568, endPoint x: 844, endPoint y: 552, distance: 58.2
click at [899, 568] on span "ESF [PERSON_NAME]" at bounding box center [869, 574] width 139 height 19
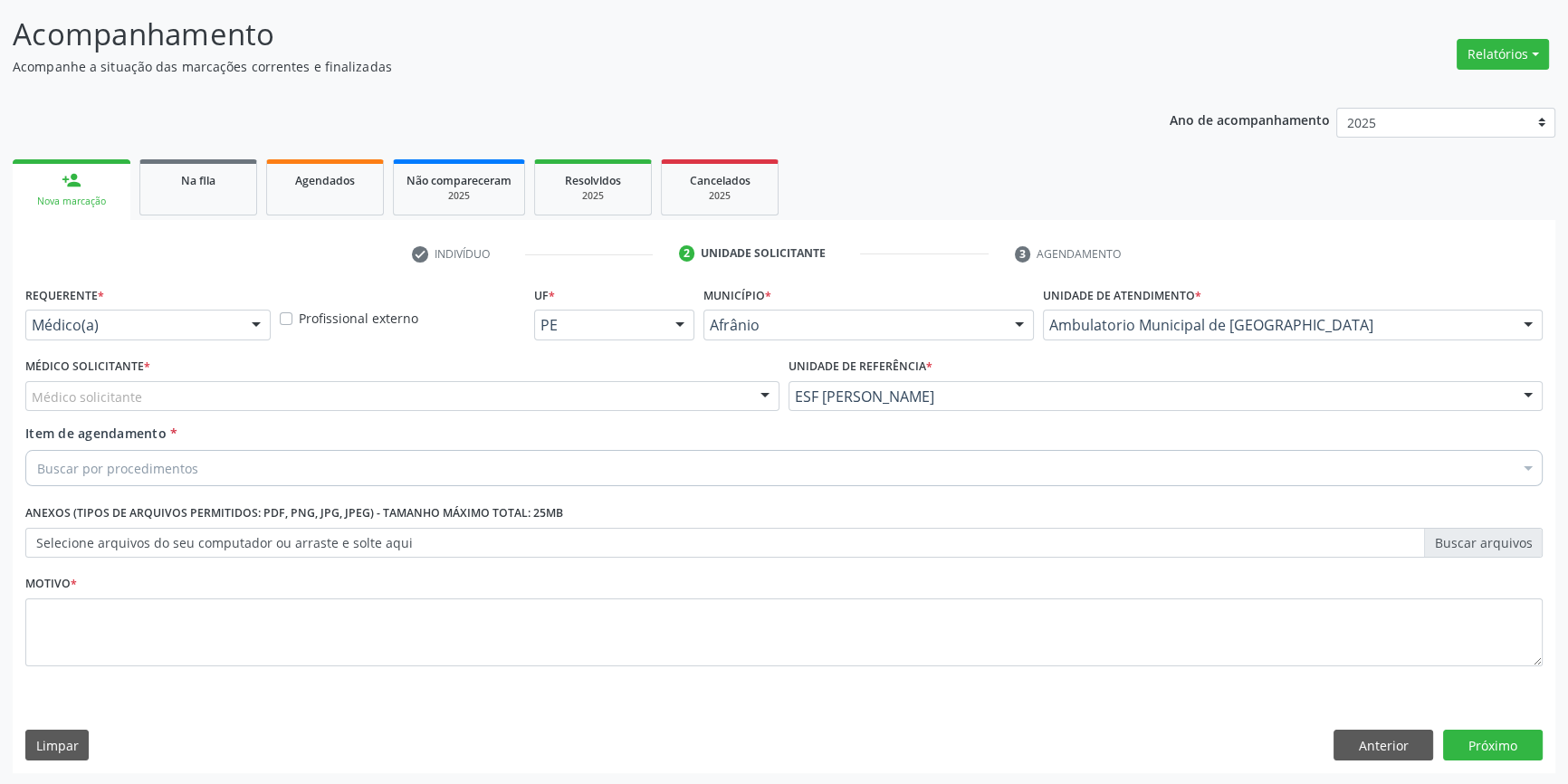
drag, startPoint x: 567, startPoint y: 398, endPoint x: 539, endPoint y: 404, distance: 28.6
click at [563, 398] on div "Médico solicitante" at bounding box center [402, 397] width 754 height 31
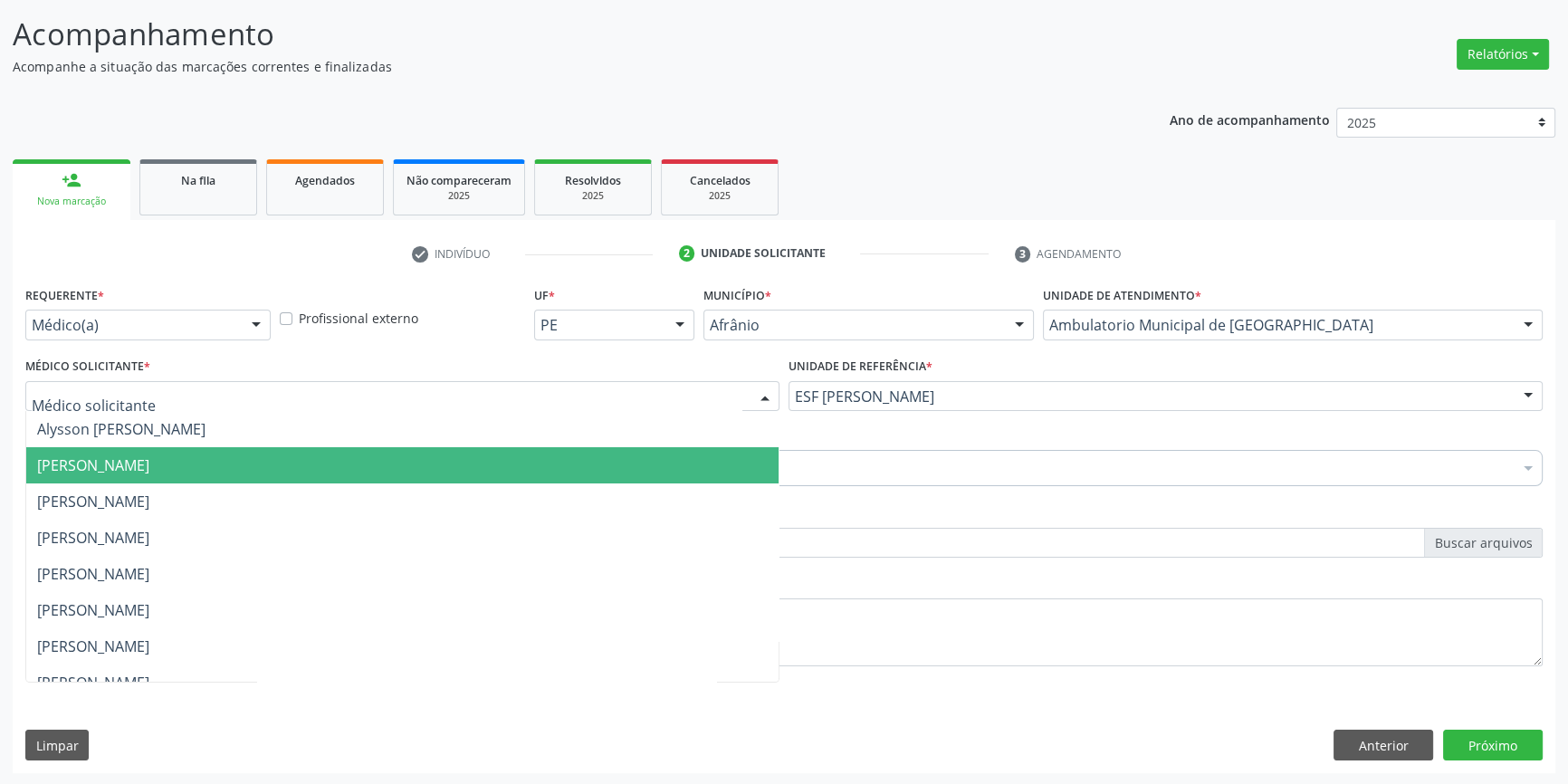
click at [283, 457] on span "[PERSON_NAME]" at bounding box center [402, 465] width 752 height 36
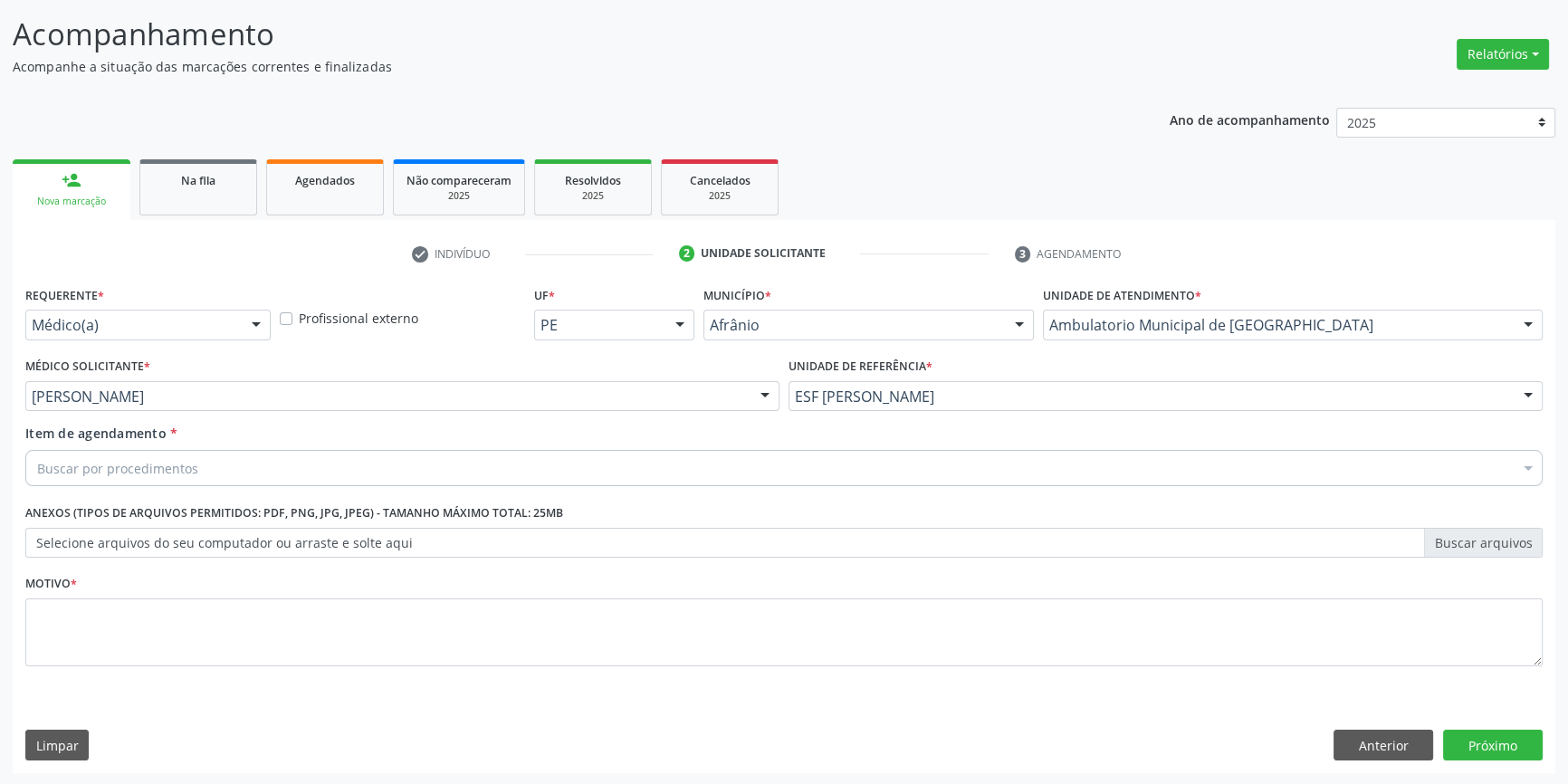
click at [201, 464] on div "Buscar por procedimentos" at bounding box center [784, 467] width 1517 height 36
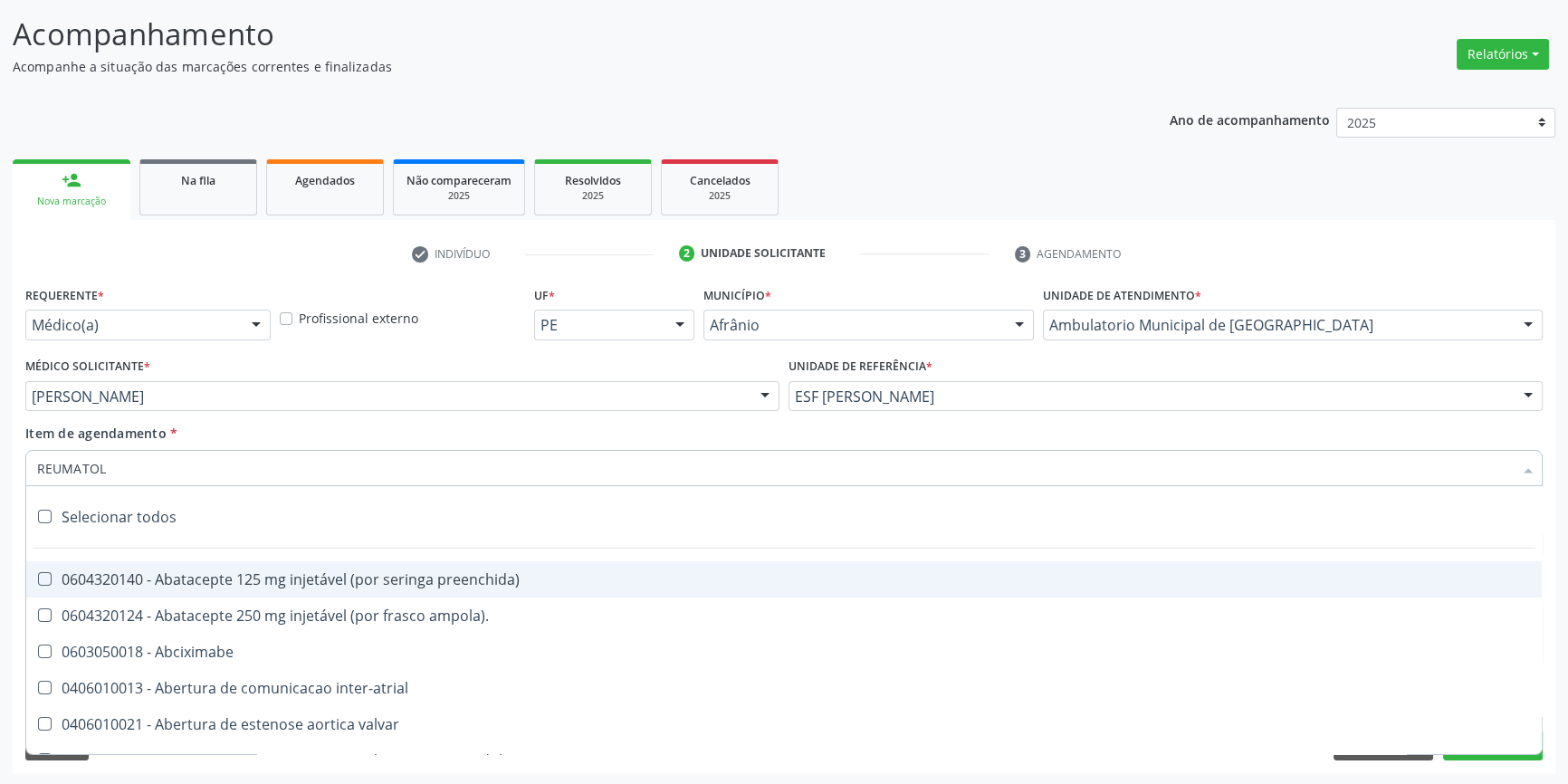
type input "REUMATOLO"
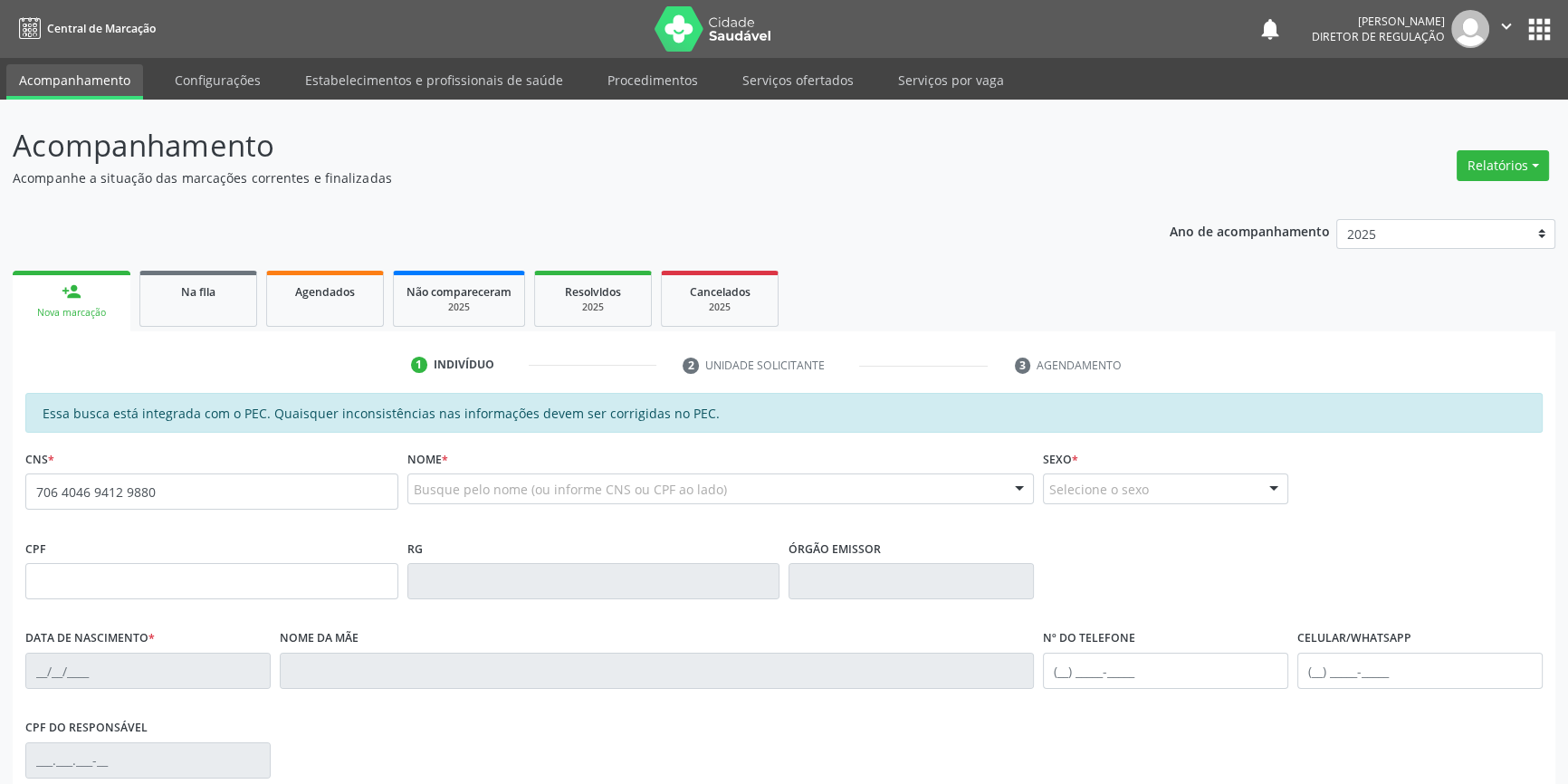
type input "706 4046 9412 9880"
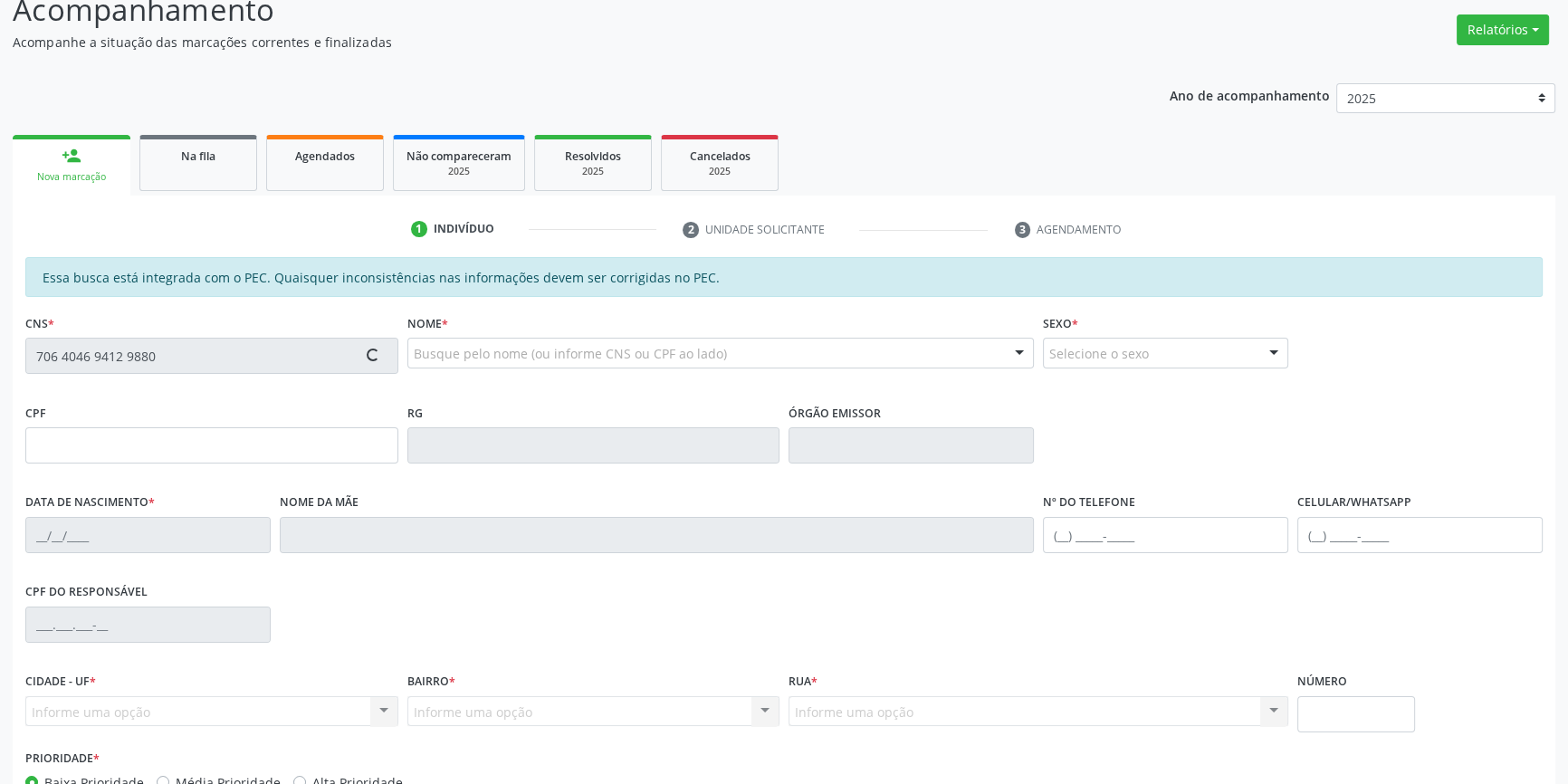
scroll to position [248, 0]
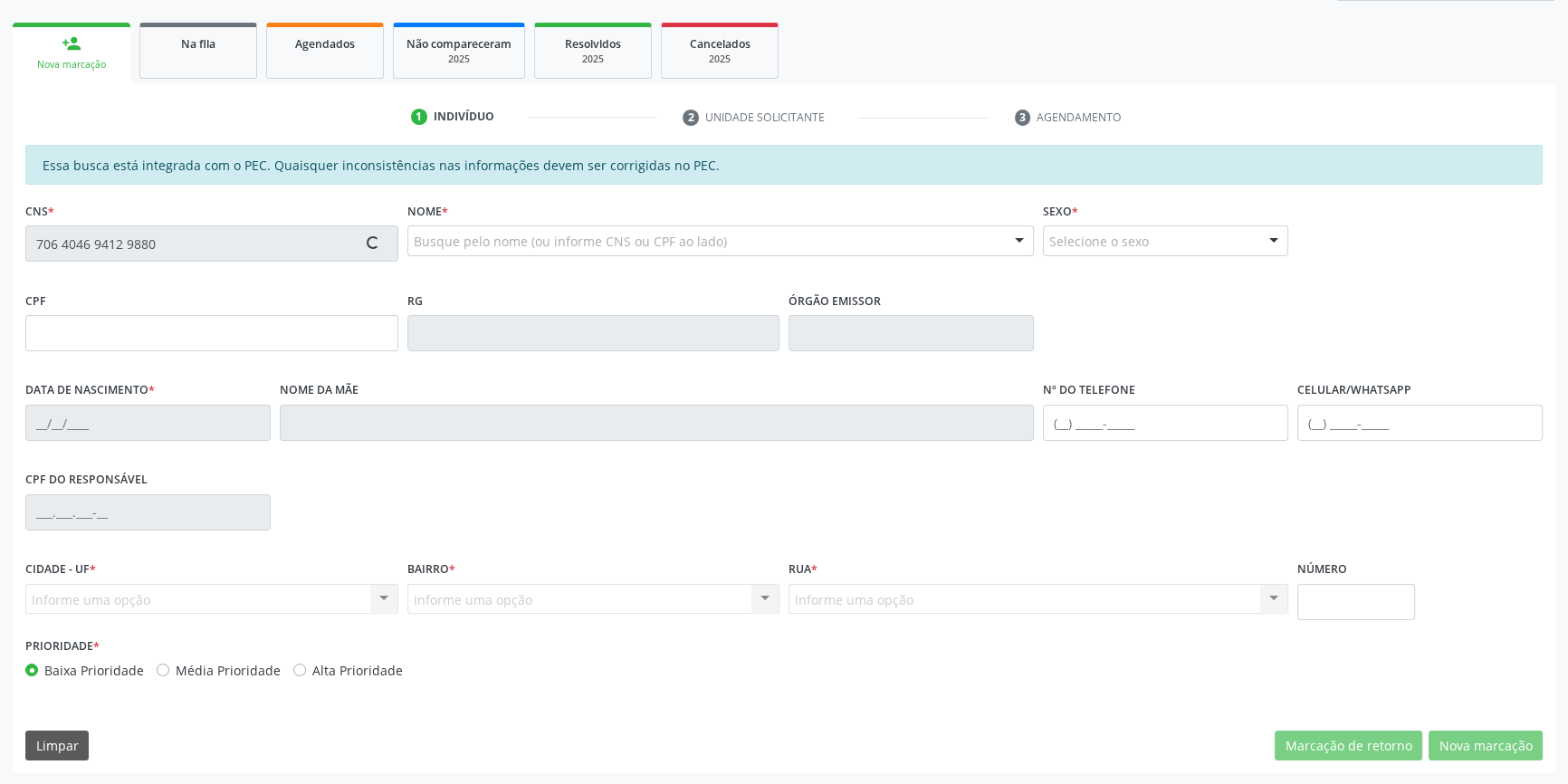
type input "2[DATE]"
type input "[PERSON_NAME]"
type input "[PHONE_NUMBER]"
type input "S/N"
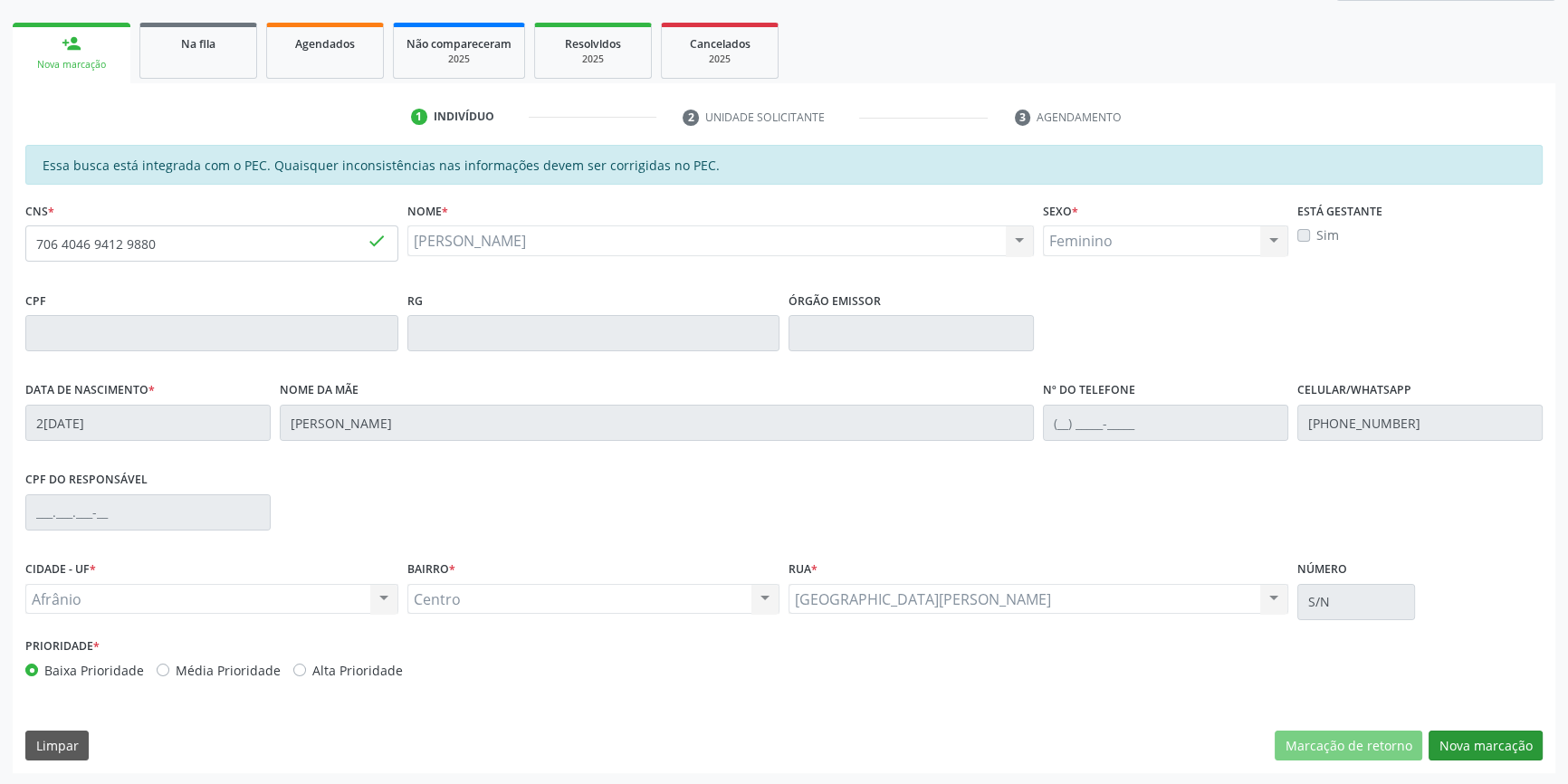
click at [1470, 751] on button "Nova marcação" at bounding box center [1485, 746] width 114 height 31
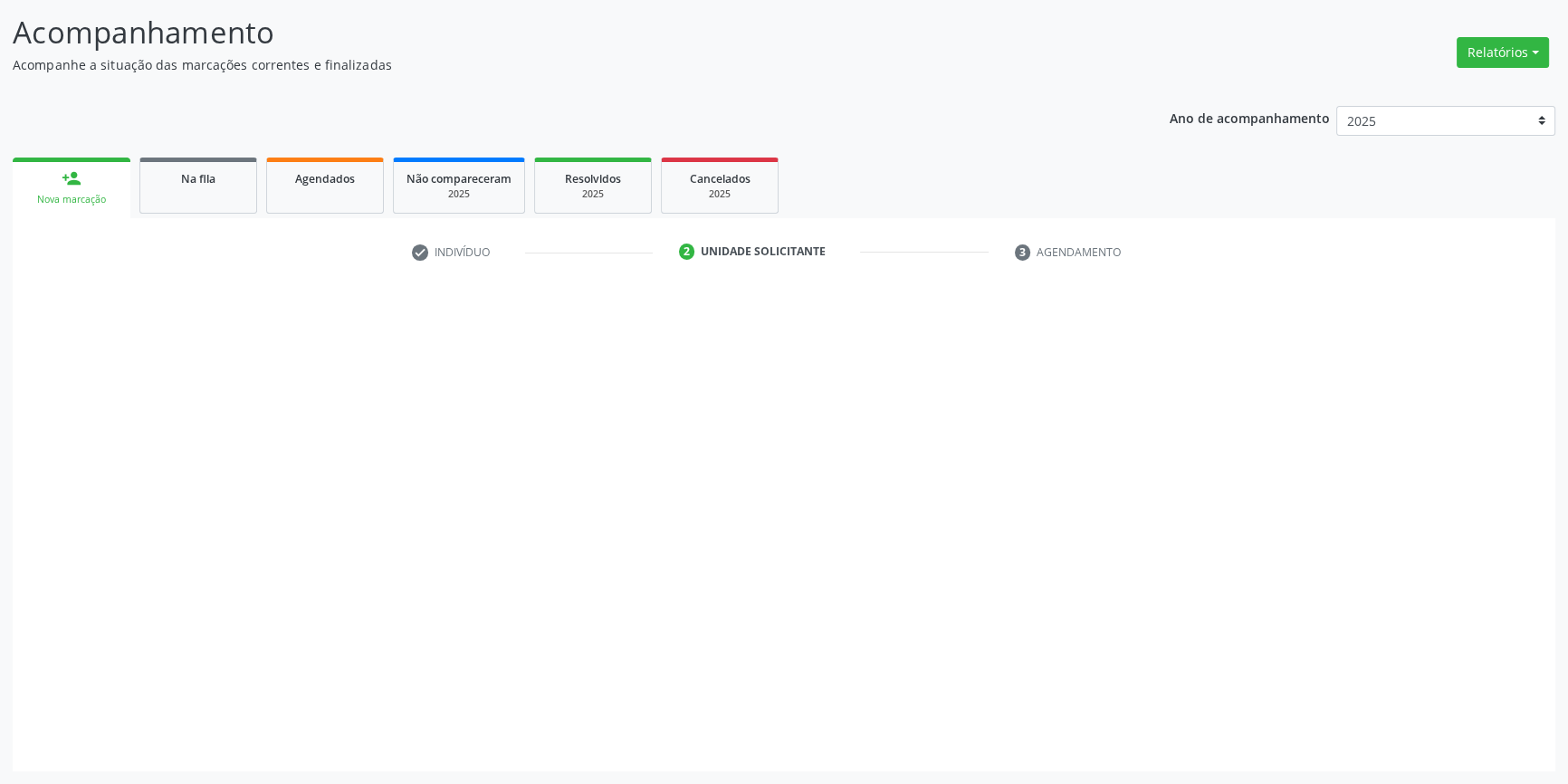
scroll to position [111, 0]
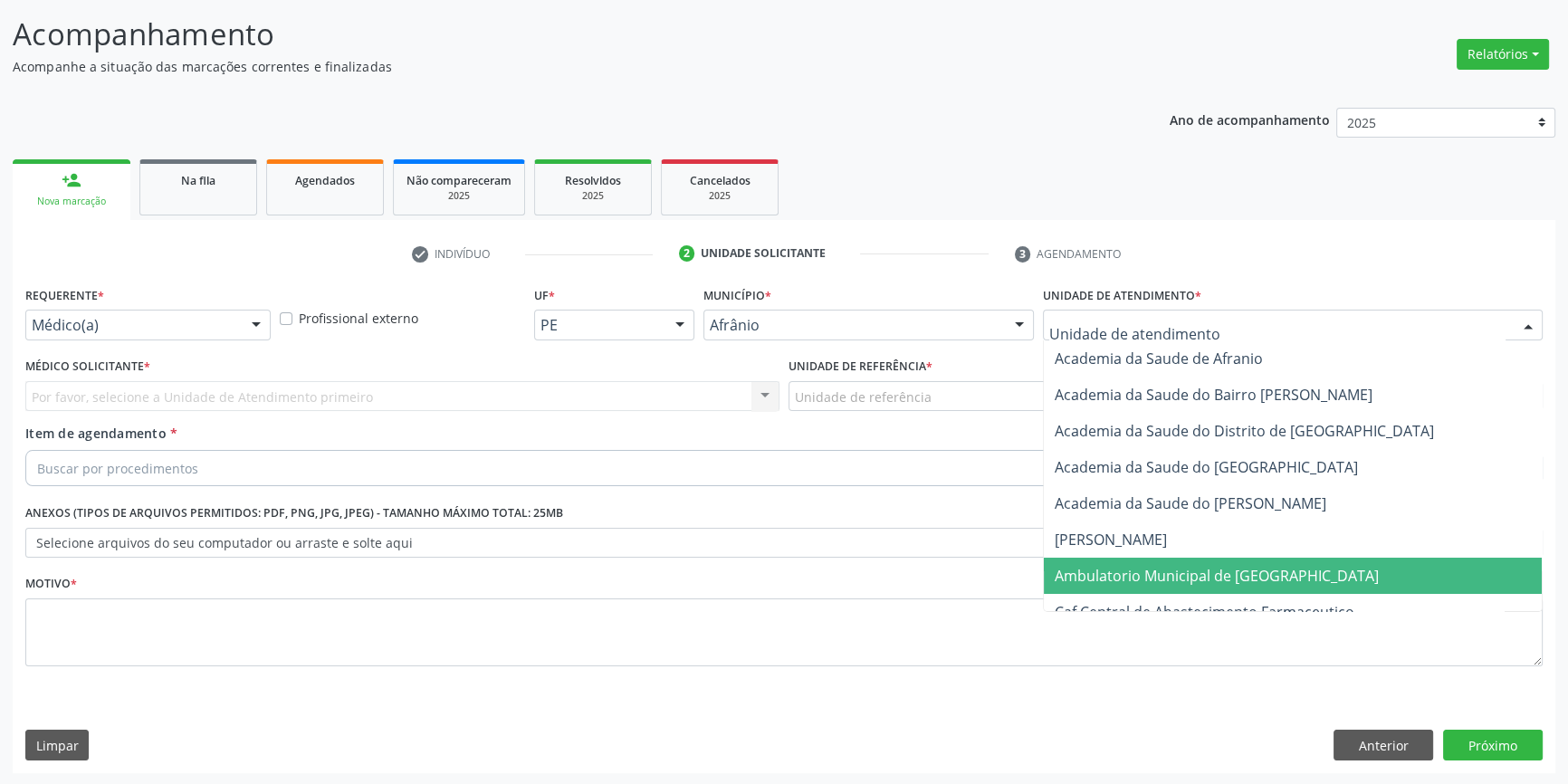
drag, startPoint x: 1162, startPoint y: 565, endPoint x: 1044, endPoint y: 501, distance: 134.2
click at [1161, 565] on span "Ambulatorio Municipal de [GEOGRAPHIC_DATA]" at bounding box center [1217, 575] width 324 height 19
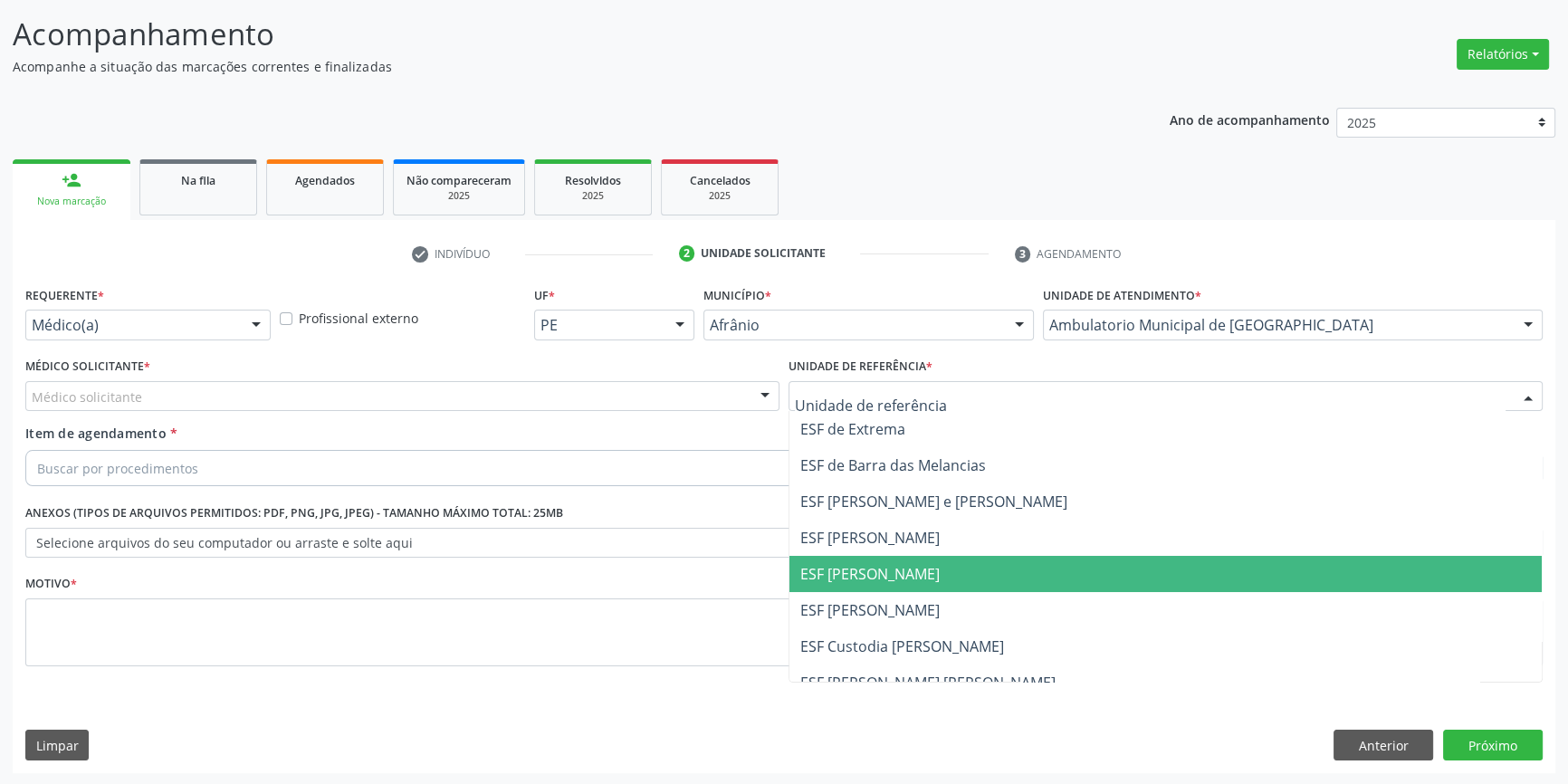
click at [888, 573] on span "ESF [PERSON_NAME]" at bounding box center [869, 574] width 139 height 19
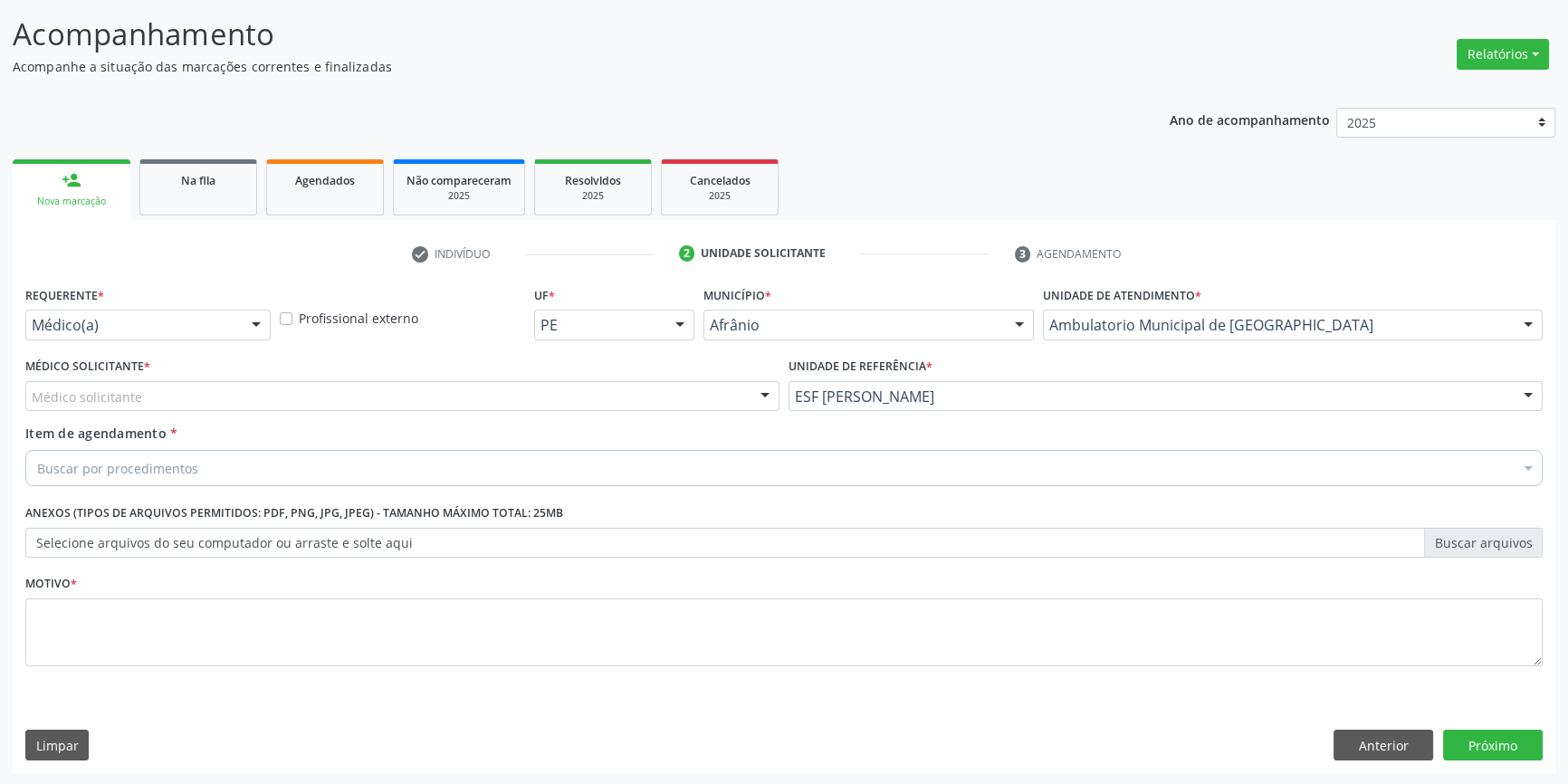
drag, startPoint x: 606, startPoint y: 390, endPoint x: 467, endPoint y: 409, distance: 140.3
click at [599, 390] on div "Médico solicitante" at bounding box center [402, 397] width 754 height 31
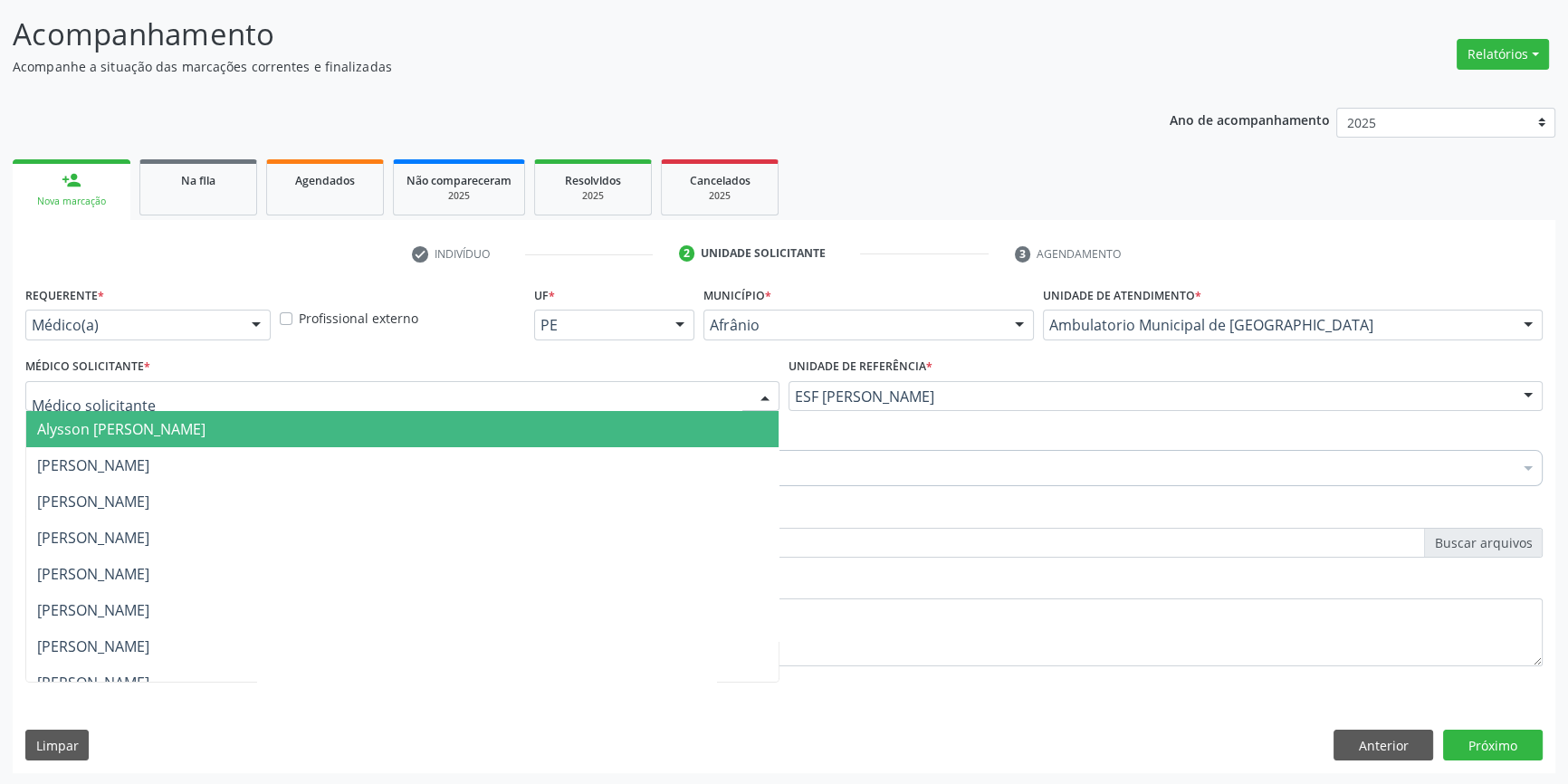
click at [278, 453] on span "[PERSON_NAME]" at bounding box center [402, 465] width 752 height 36
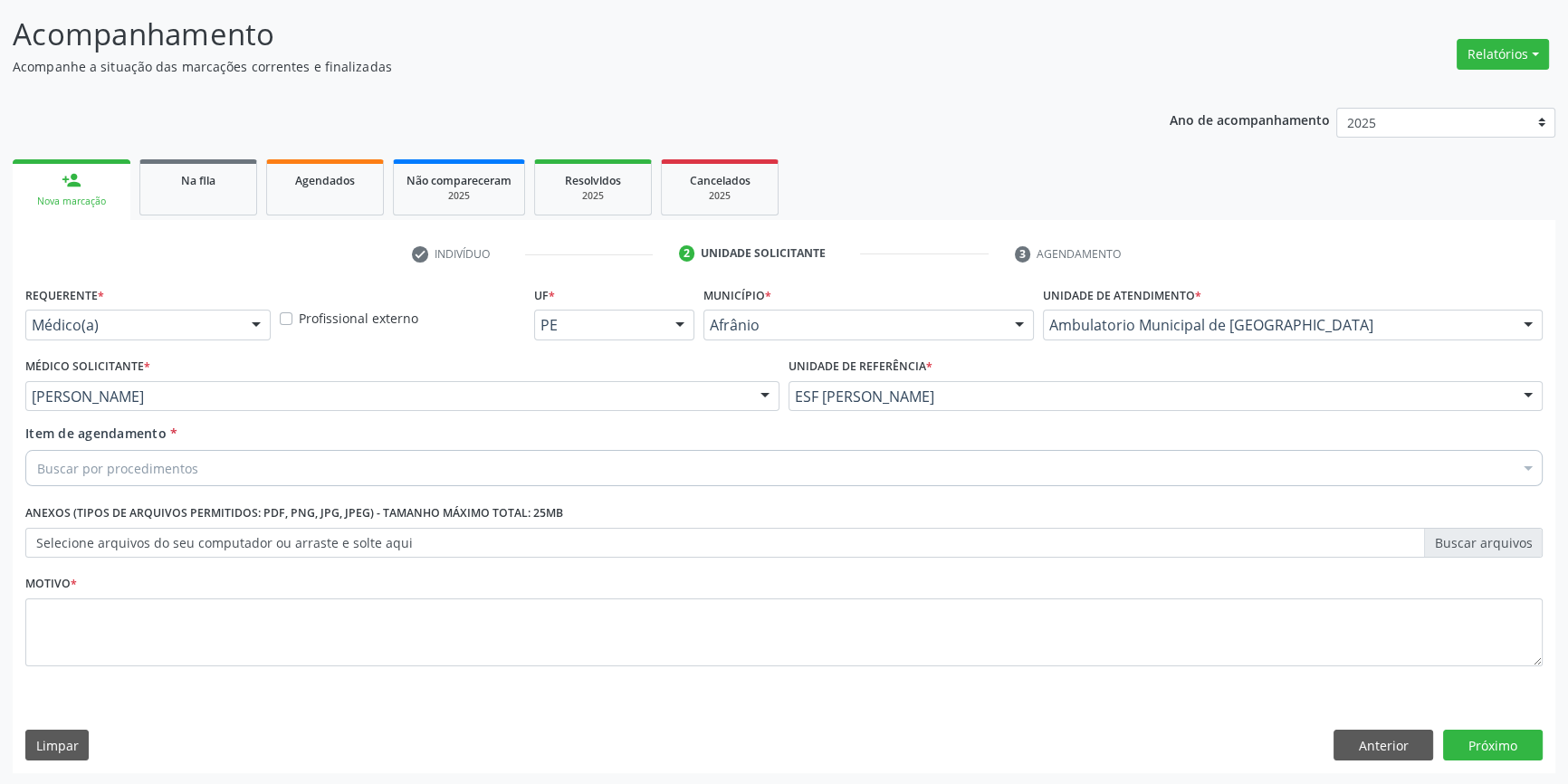
click at [197, 473] on div "Buscar por procedimentos" at bounding box center [784, 467] width 1517 height 36
click at [216, 477] on div "Buscar por procedimentos" at bounding box center [784, 467] width 1517 height 36
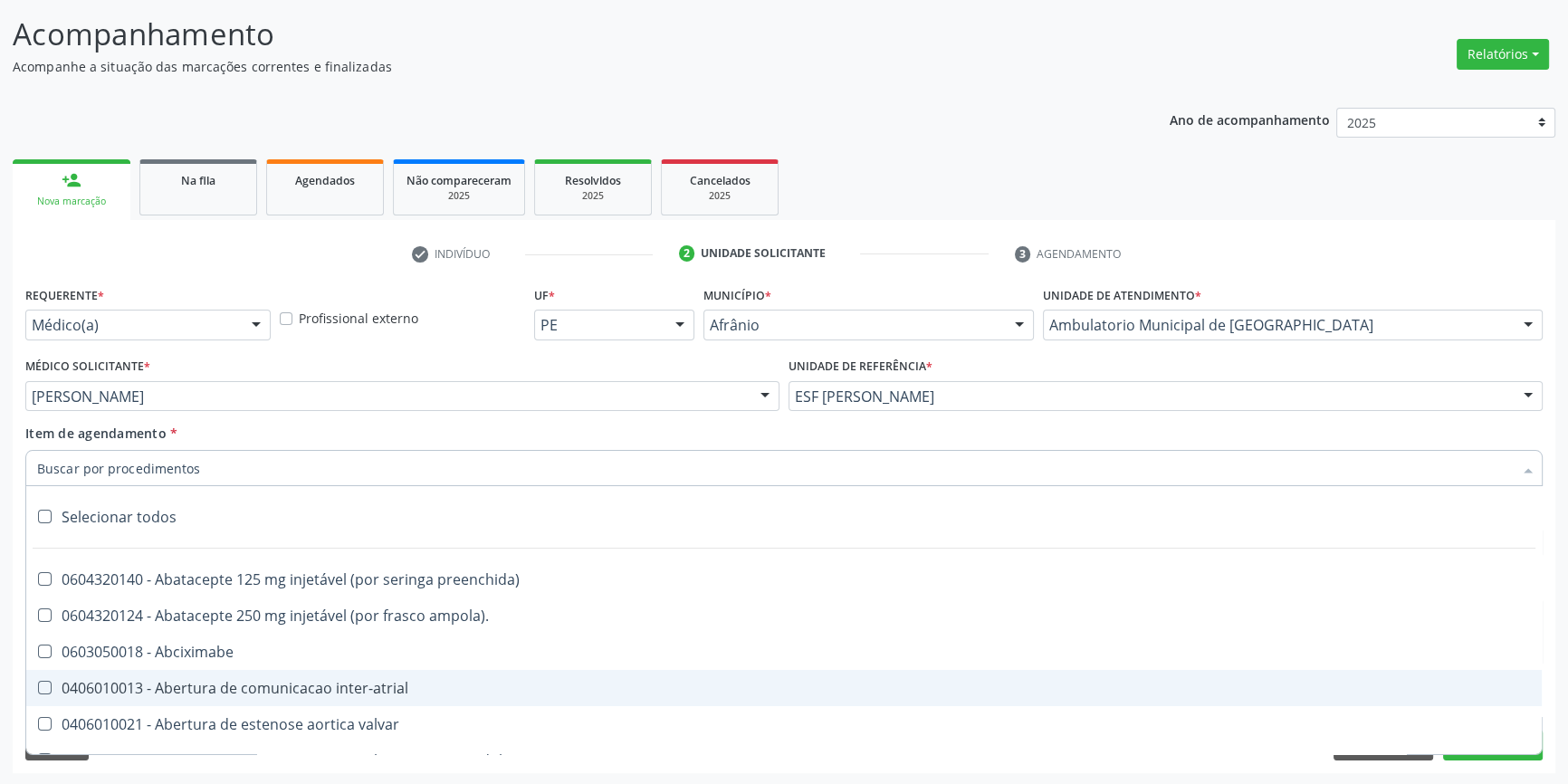
paste input "0401010074"
type input "0401010074"
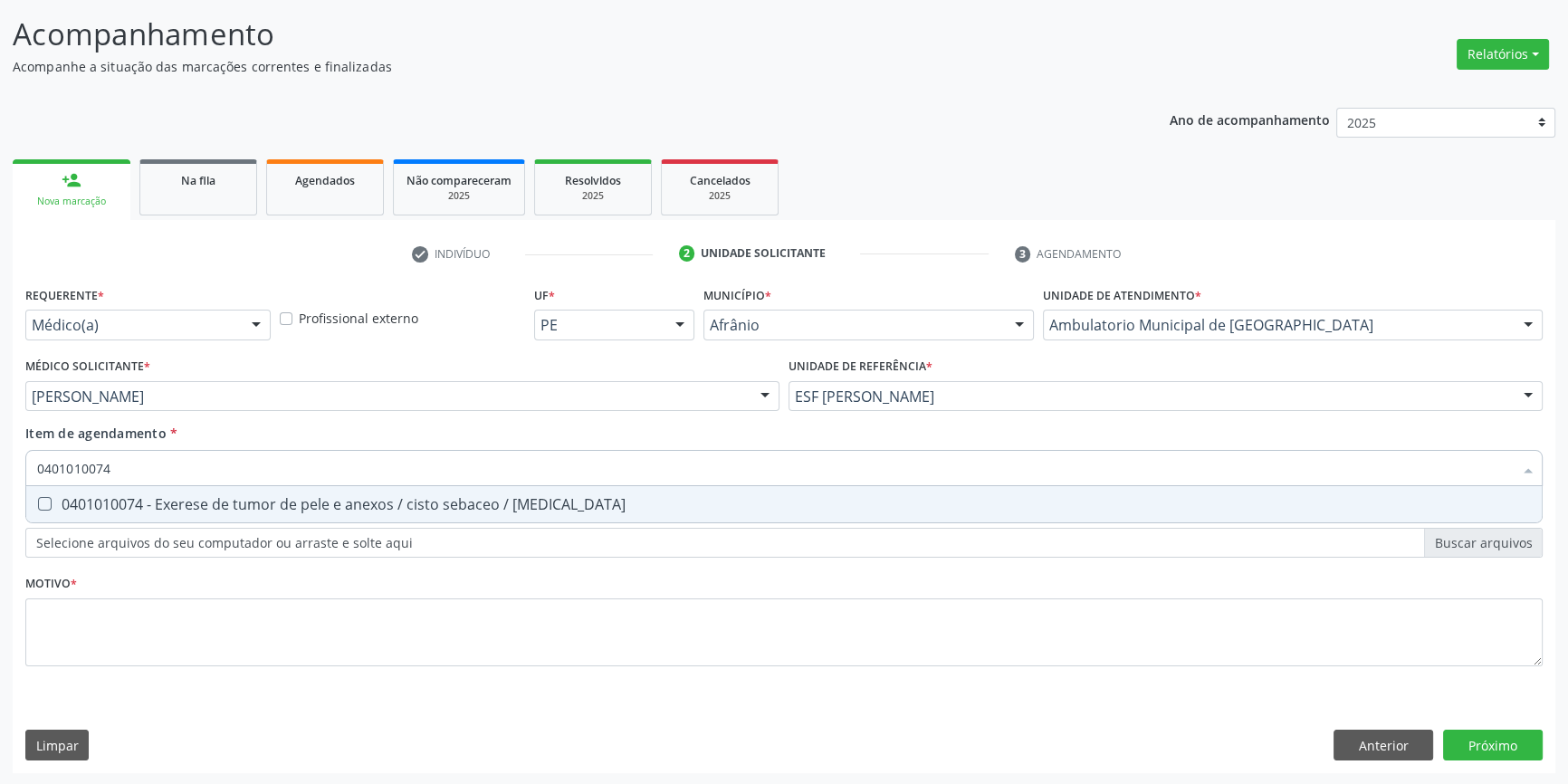
click at [225, 506] on div "0401010074 - Exerese de tumor de pele e anexos / cisto sebaceo / [MEDICAL_DATA]" at bounding box center [784, 504] width 1494 height 15
checkbox lipoma "true"
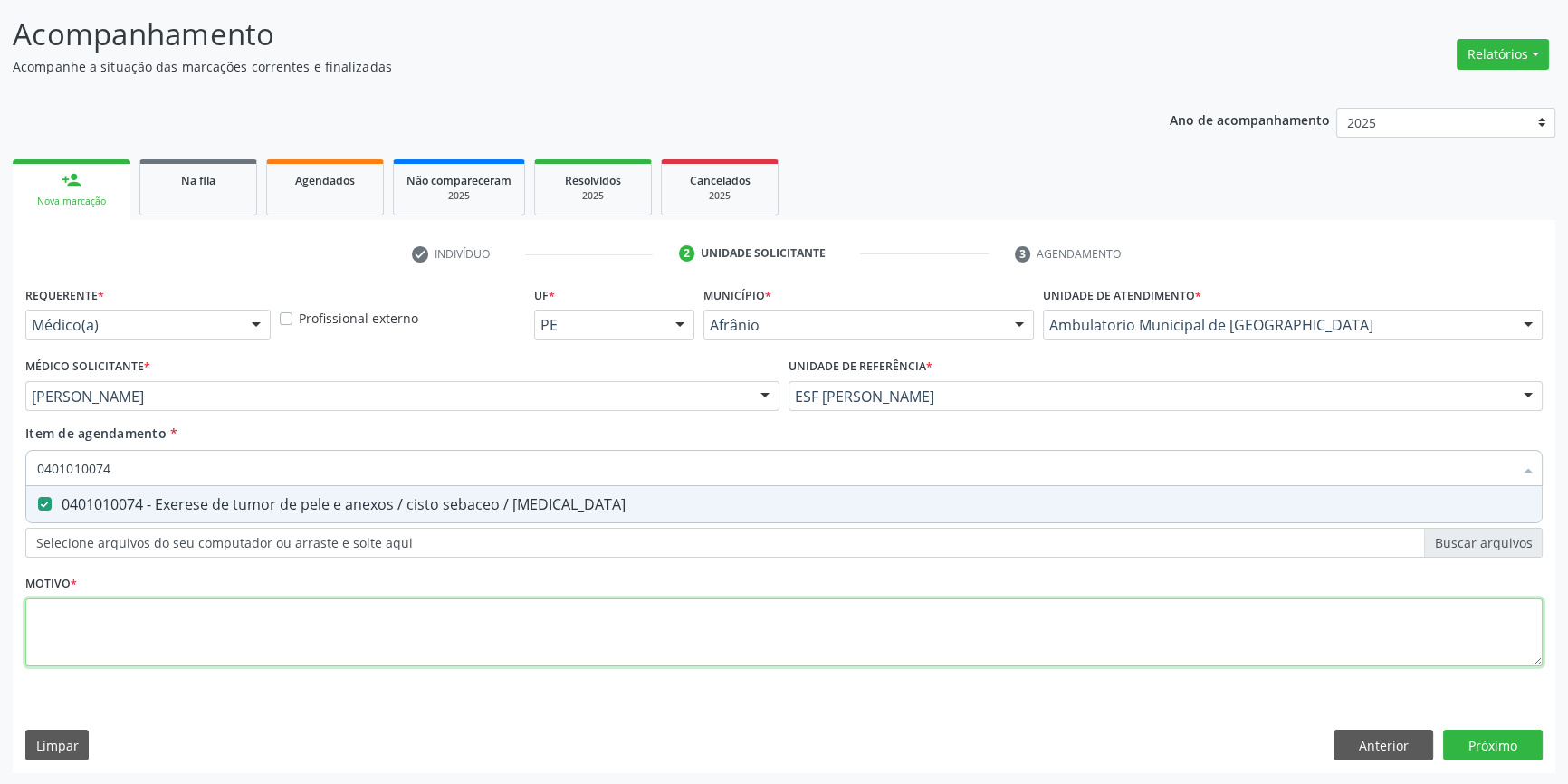
click at [192, 628] on div "Requerente * Médico(a) Médico(a) Enfermeiro(a) Paciente Nenhum resultado encont…" at bounding box center [784, 485] width 1517 height 410
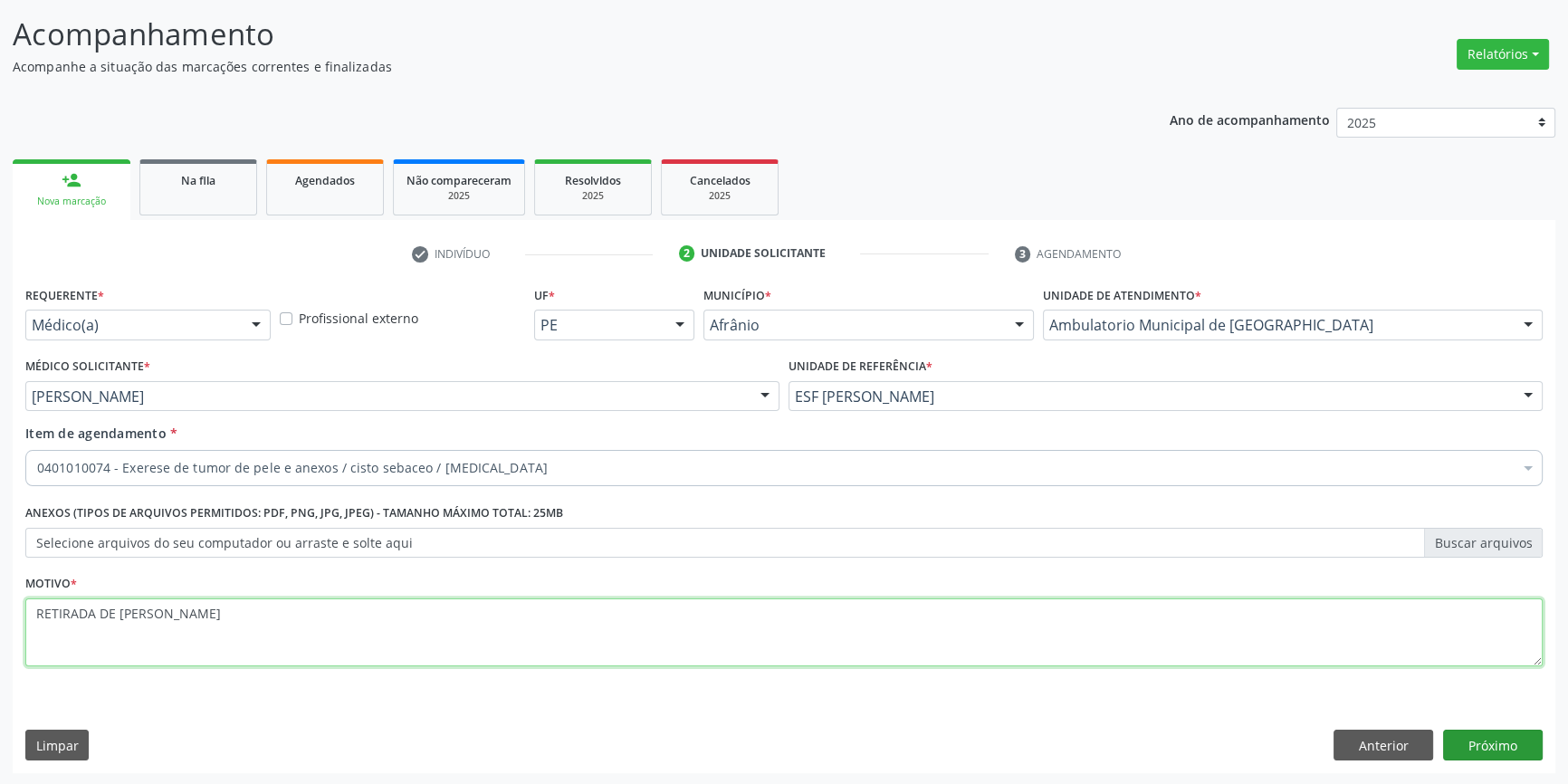
type textarea "RETIRADA DE [PERSON_NAME]"
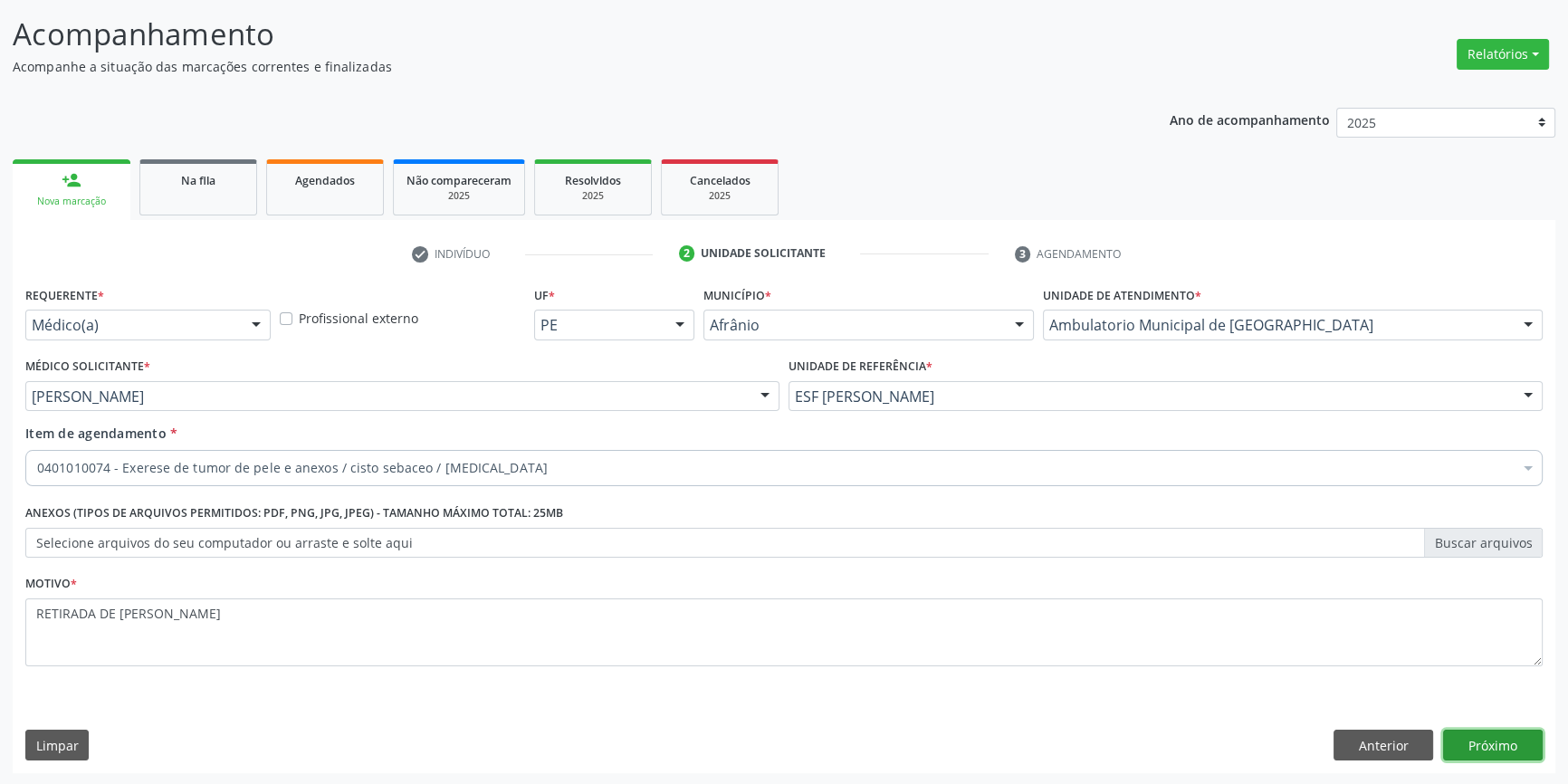
click at [1500, 740] on button "Próximo" at bounding box center [1493, 745] width 99 height 31
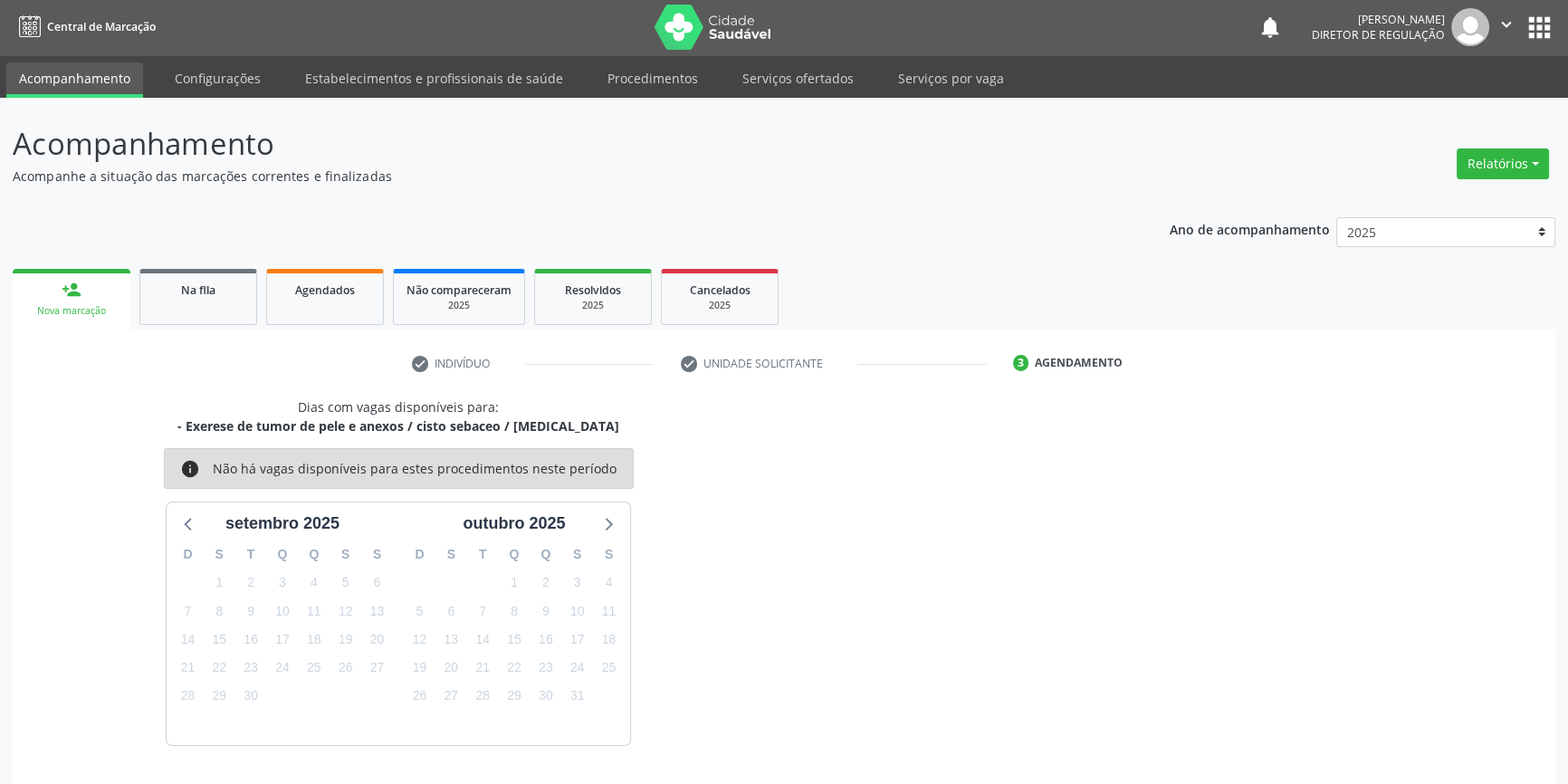
scroll to position [55, 0]
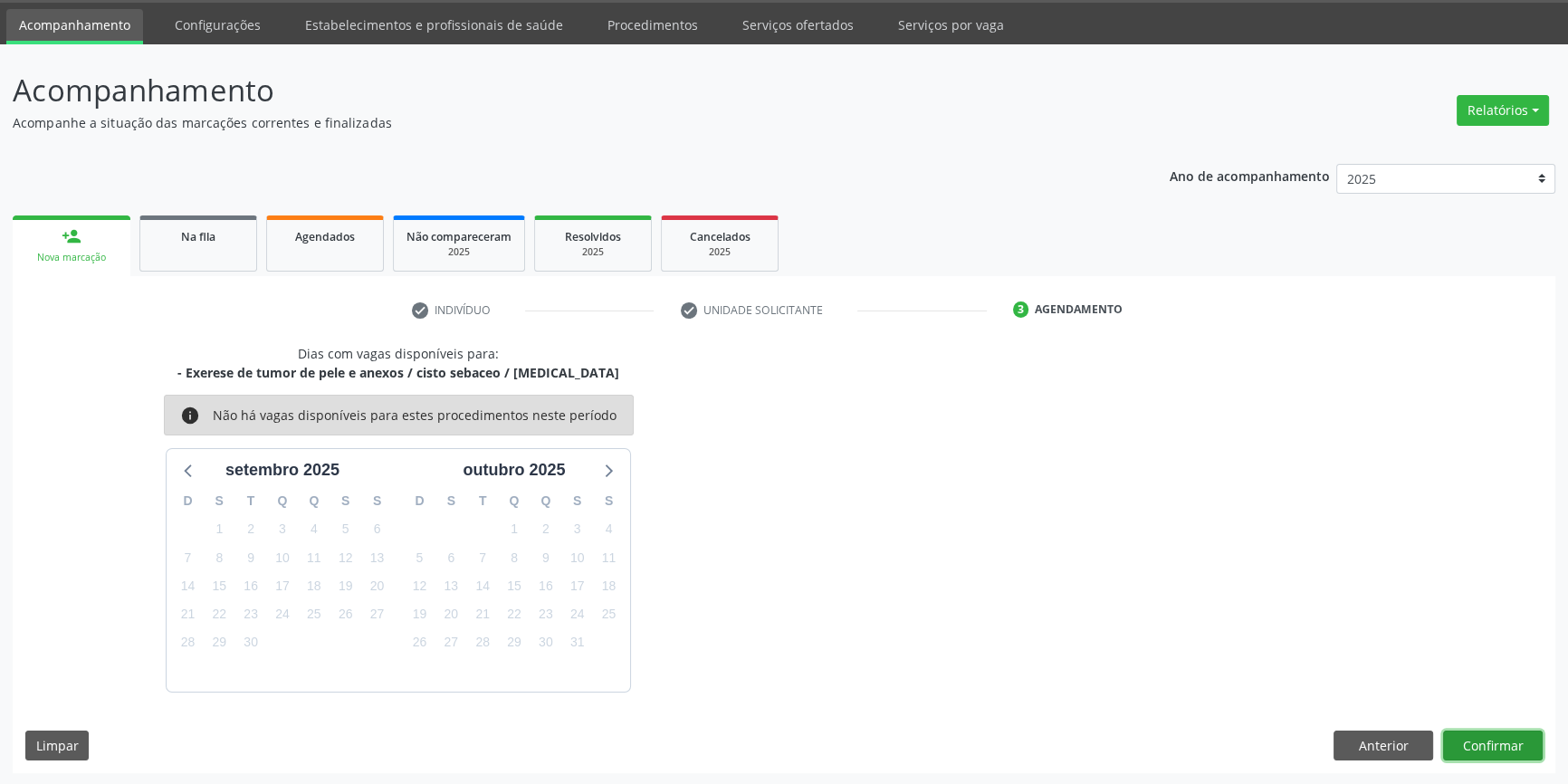
click at [1474, 739] on button "Confirmar" at bounding box center [1493, 746] width 99 height 31
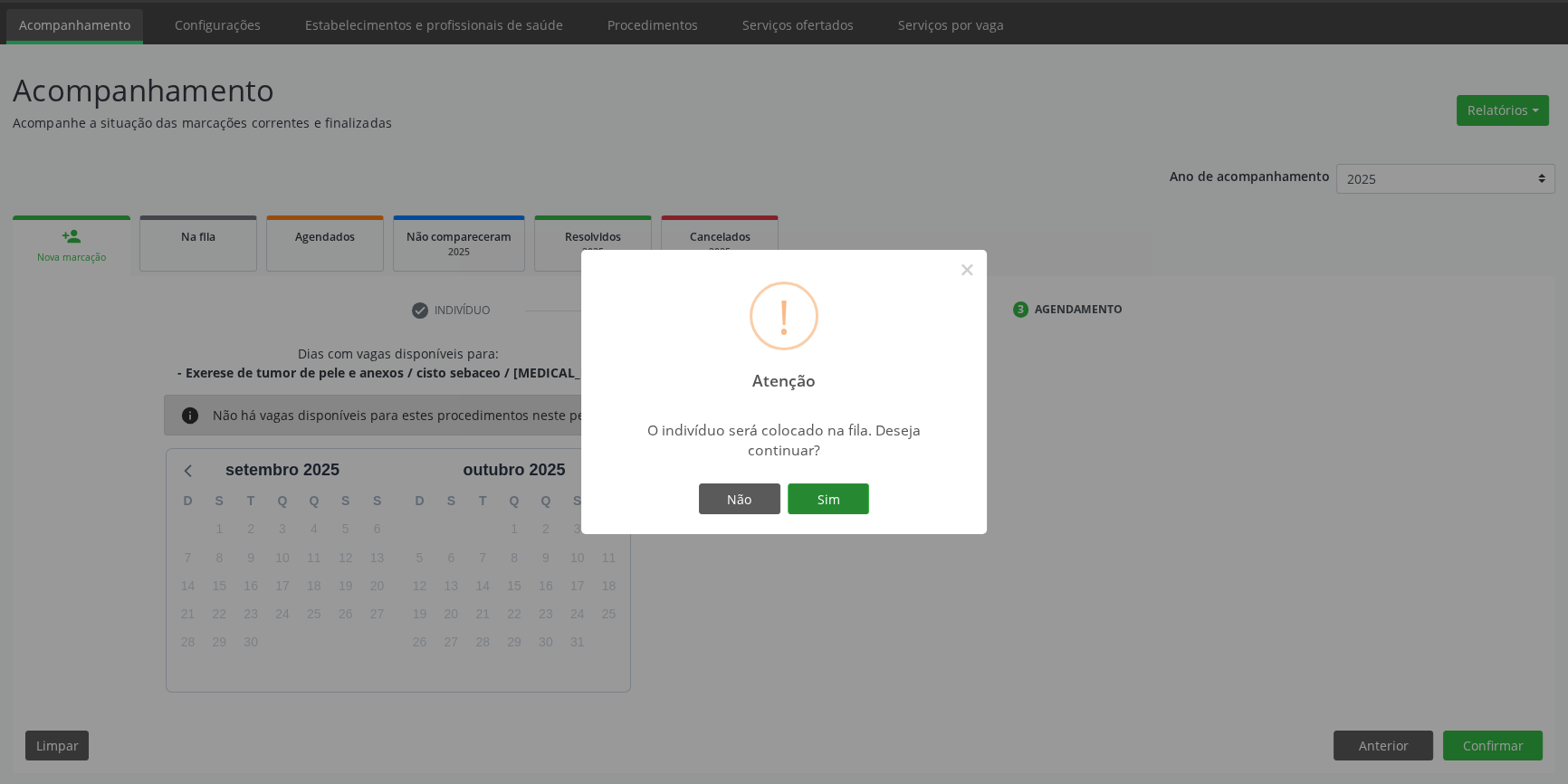
click at [820, 500] on button "Sim" at bounding box center [828, 499] width 82 height 31
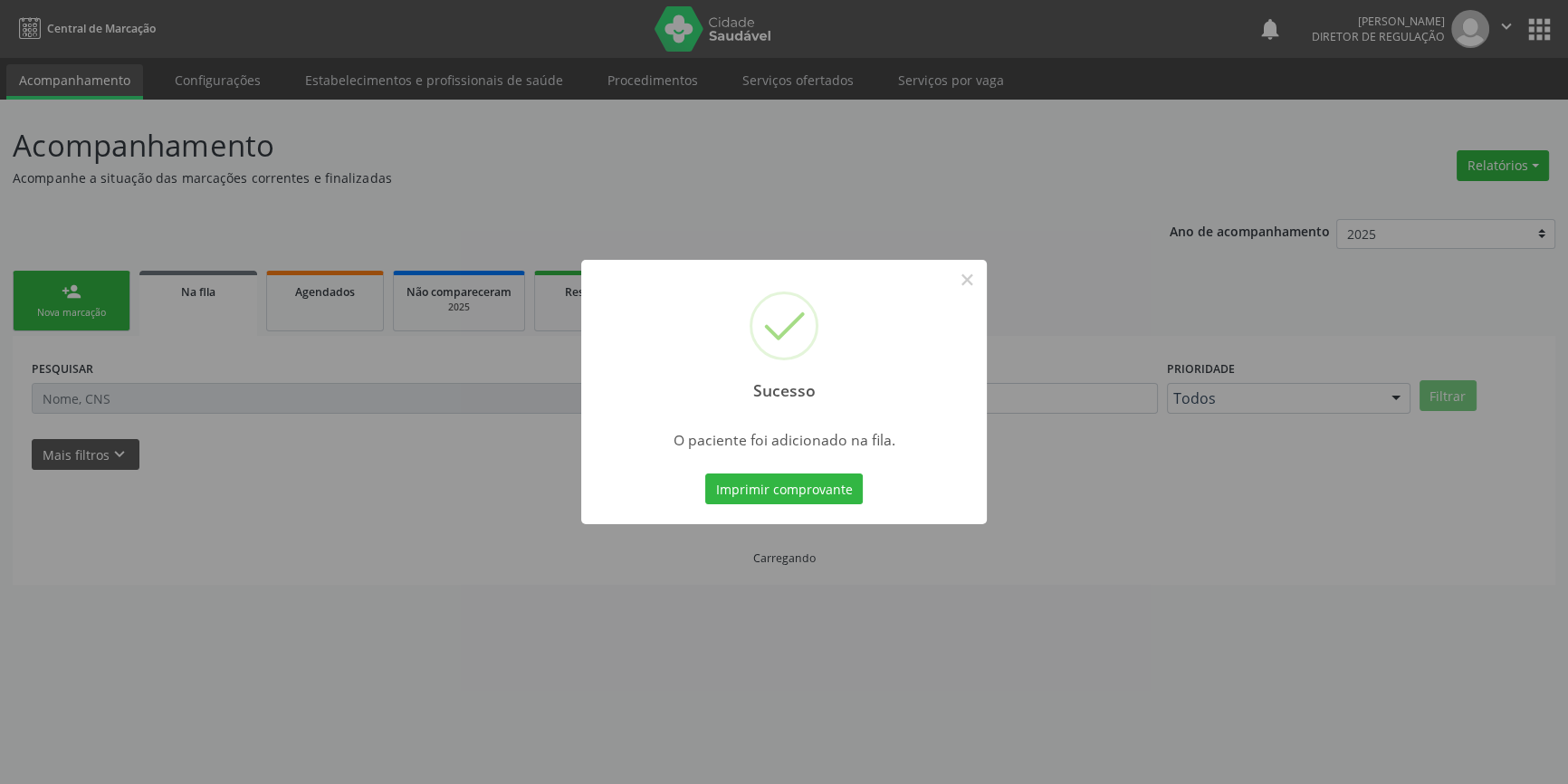
scroll to position [0, 0]
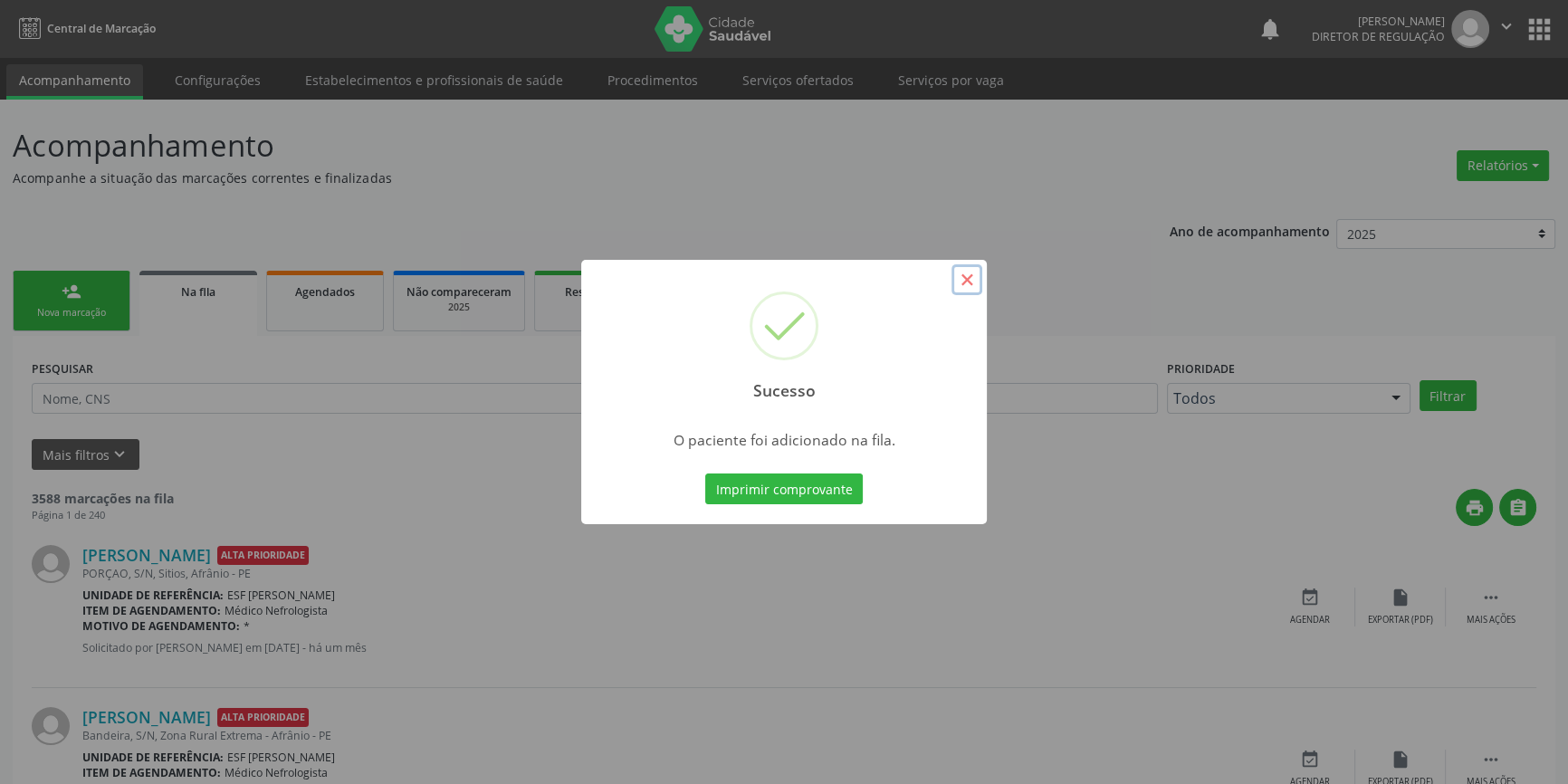
click at [967, 280] on button "×" at bounding box center [967, 280] width 31 height 31
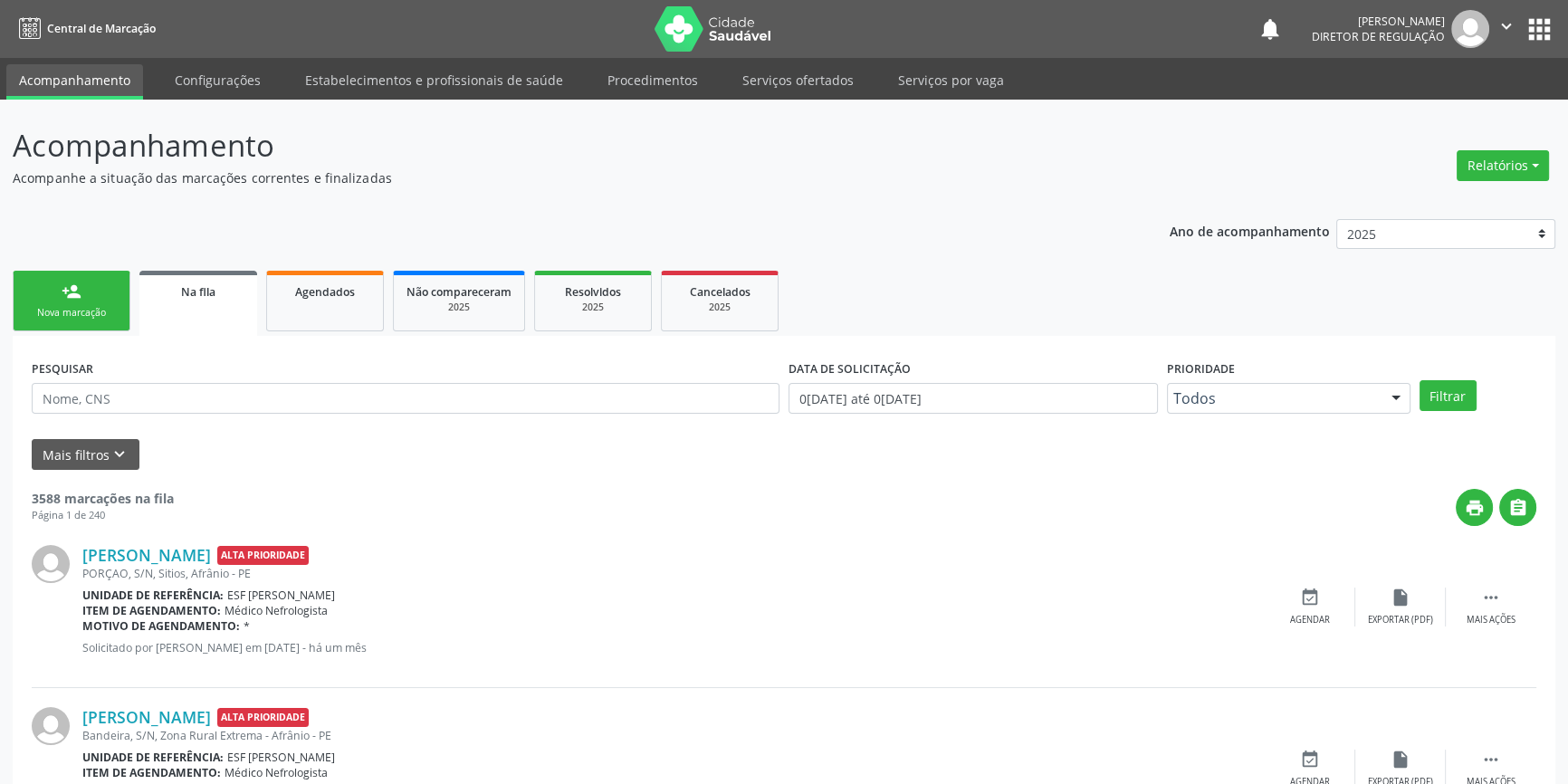
click at [85, 294] on link "person_add Nova marcação" at bounding box center [71, 301] width 118 height 60
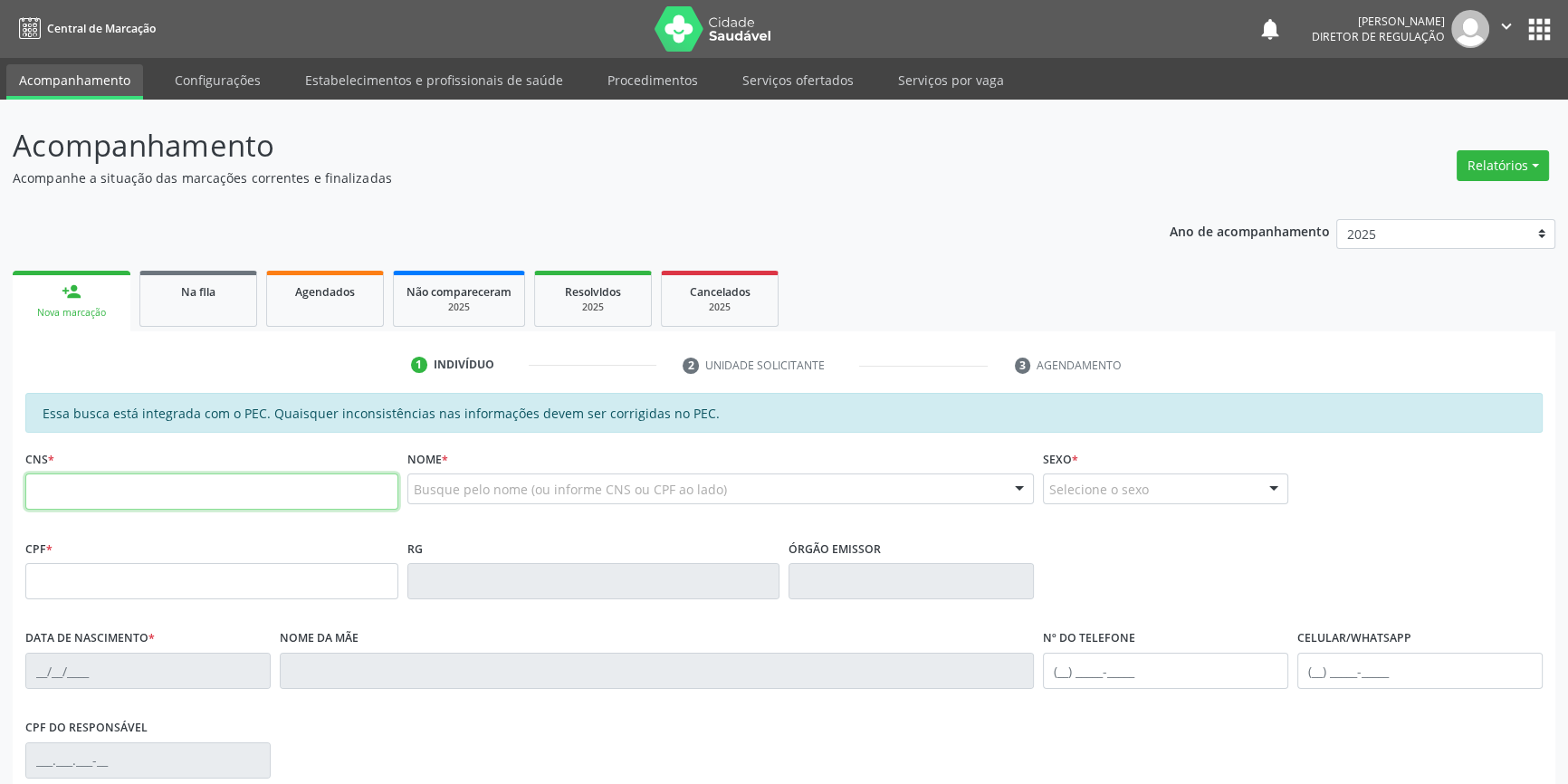
click at [110, 496] on input "text" at bounding box center [211, 491] width 373 height 36
type input "701 8092 6312 8176"
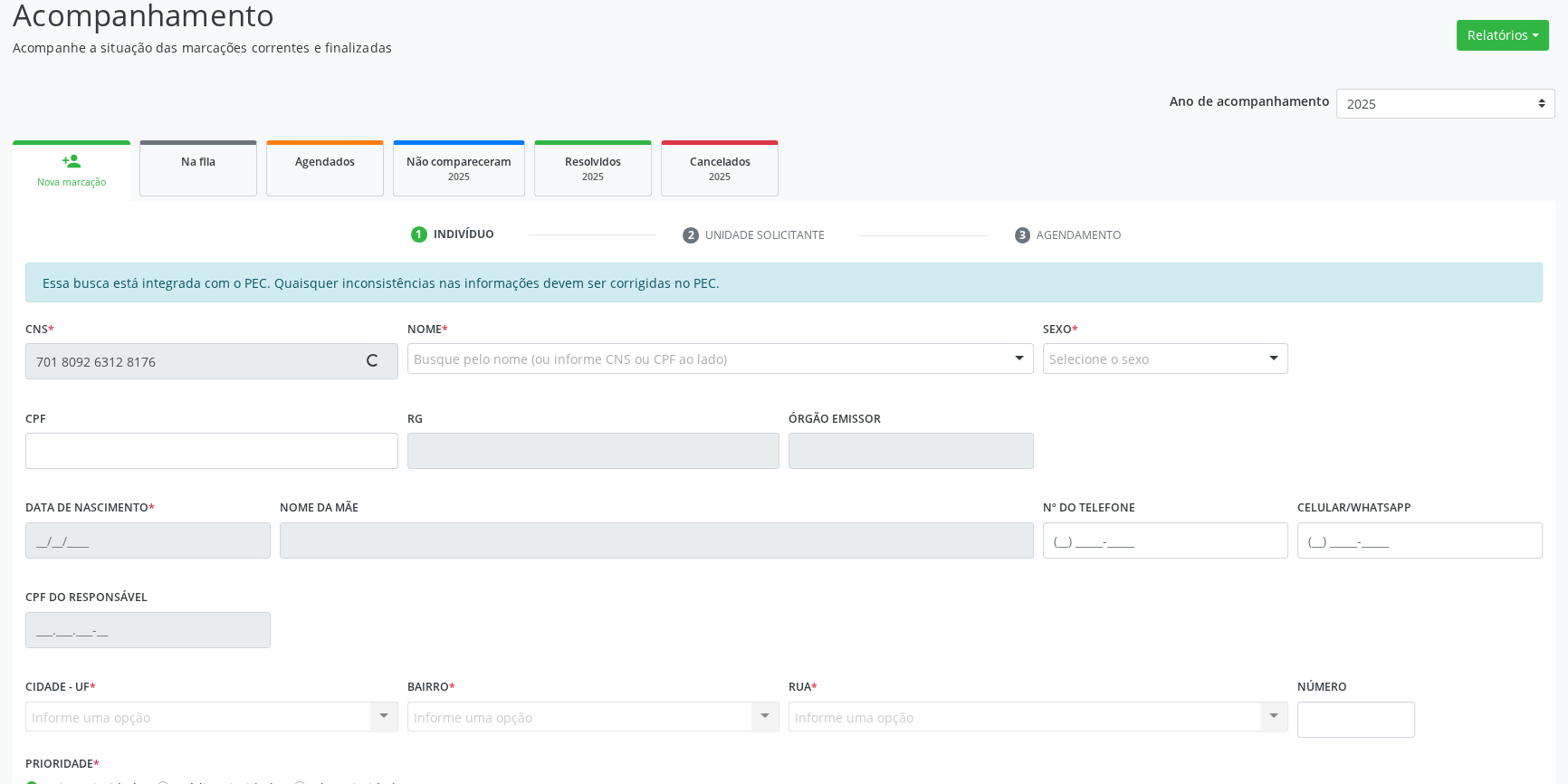
scroll to position [248, 0]
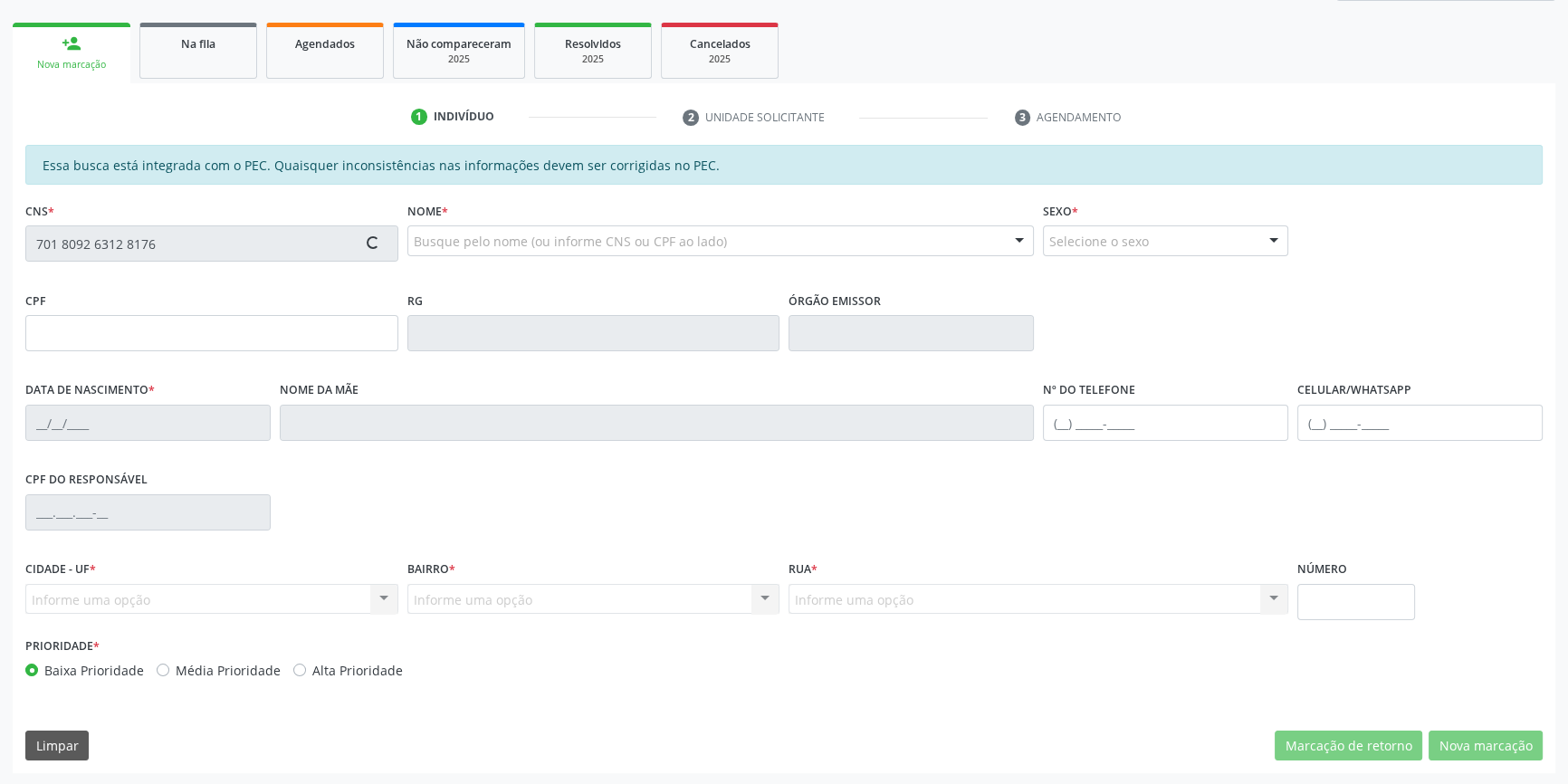
type input "003.168.544-76"
type input "0[DATE]"
type input "[PERSON_NAME]"
type input "[PHONE_NUMBER]"
type input "63"
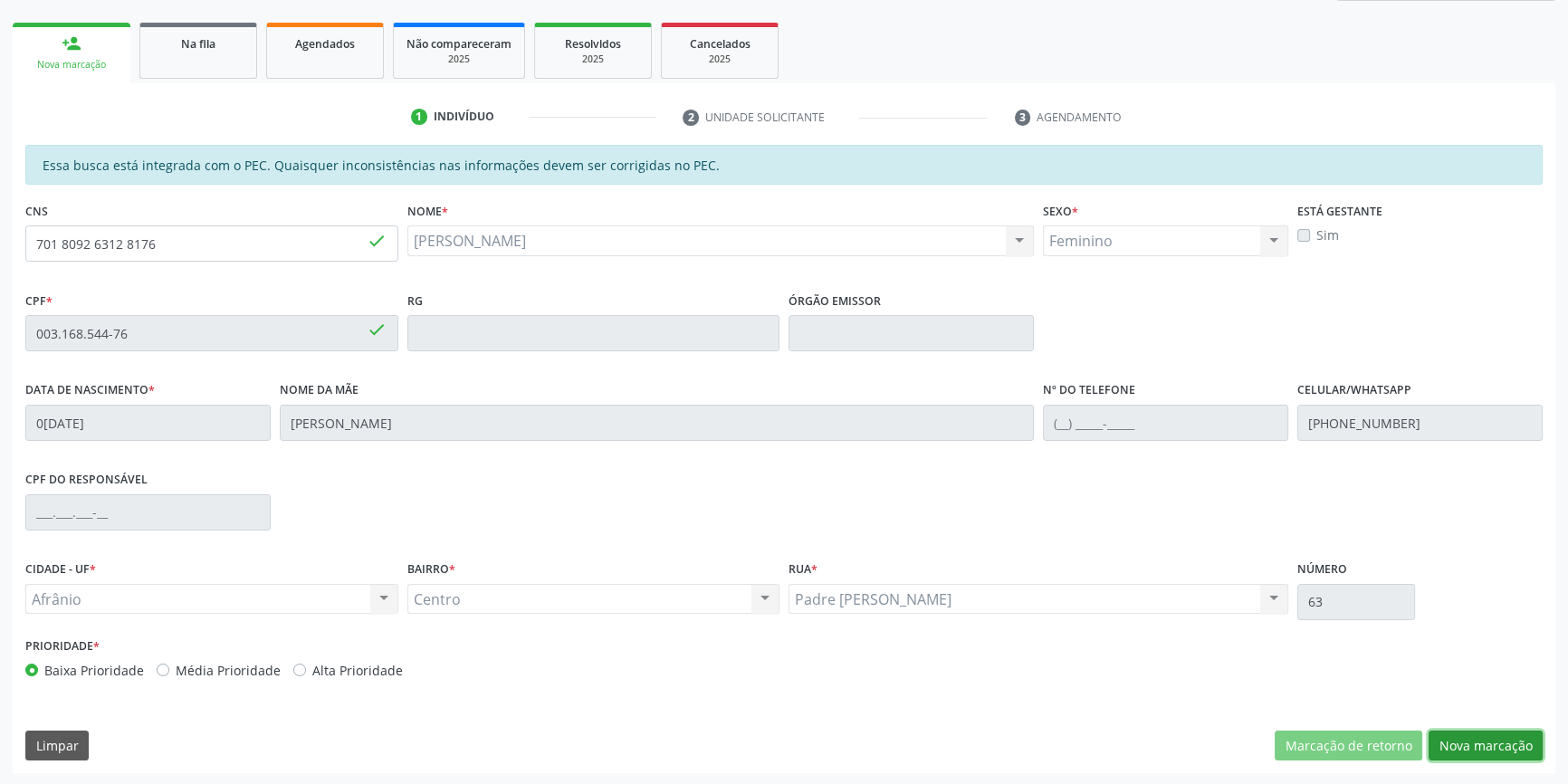
click at [1466, 733] on button "Nova marcação" at bounding box center [1485, 746] width 114 height 31
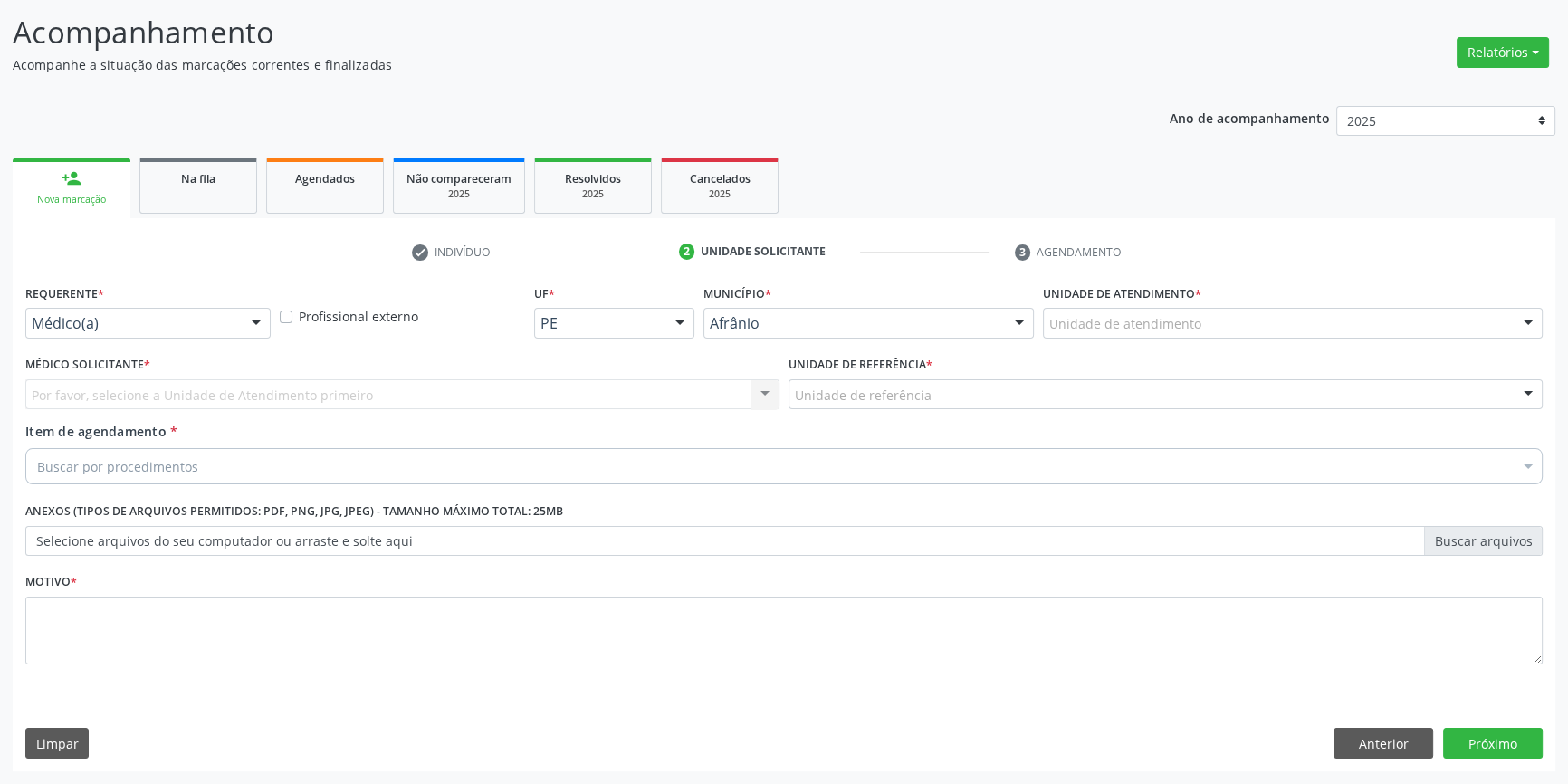
scroll to position [111, 0]
click at [1174, 340] on div "Unidade de atendimento * Unidade de atendimento Academia da Saude de Afranio Ac…" at bounding box center [1293, 316] width 509 height 71
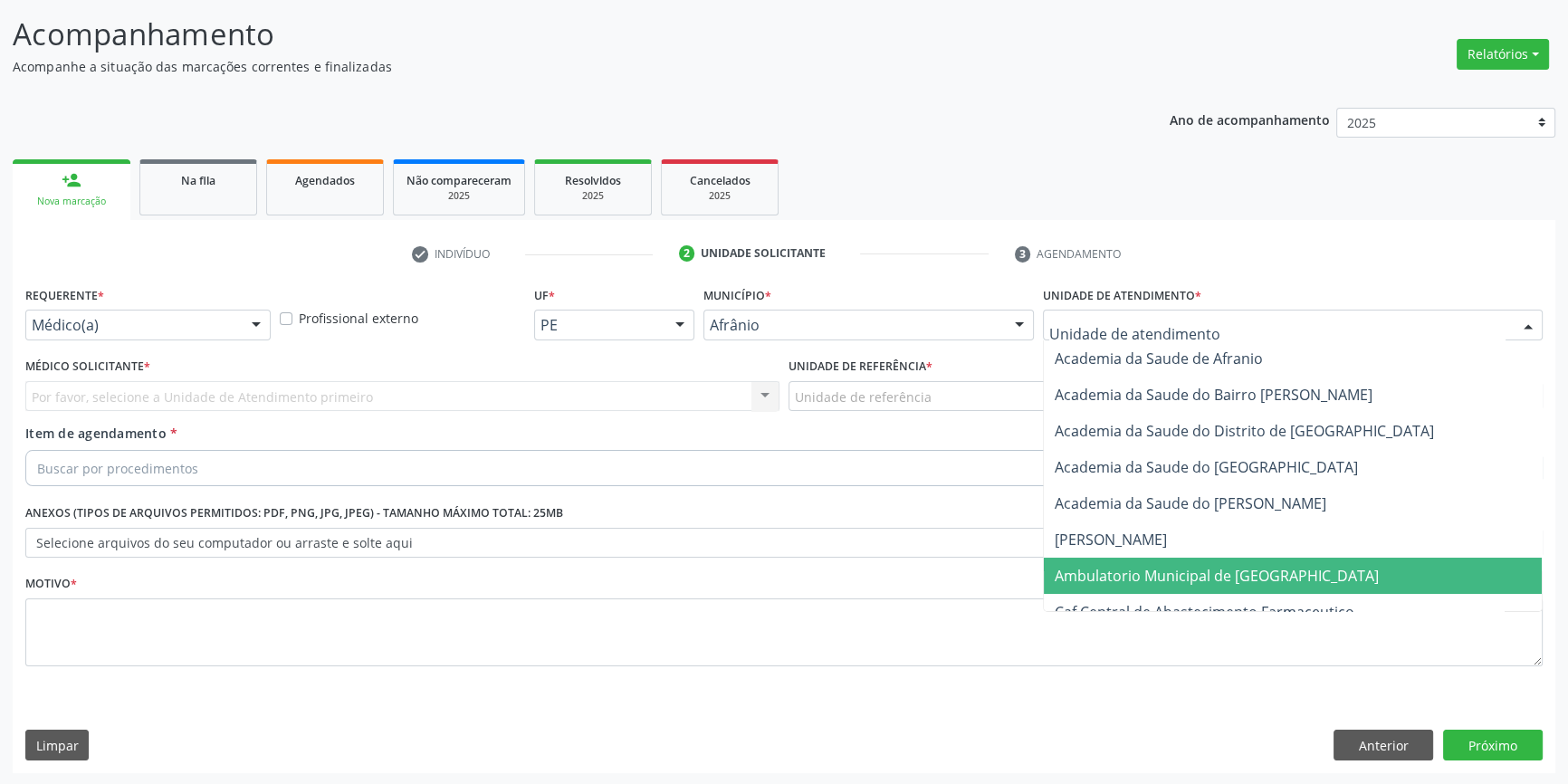
click at [1157, 565] on span "Ambulatorio Municipal de [GEOGRAPHIC_DATA]" at bounding box center [1217, 575] width 324 height 19
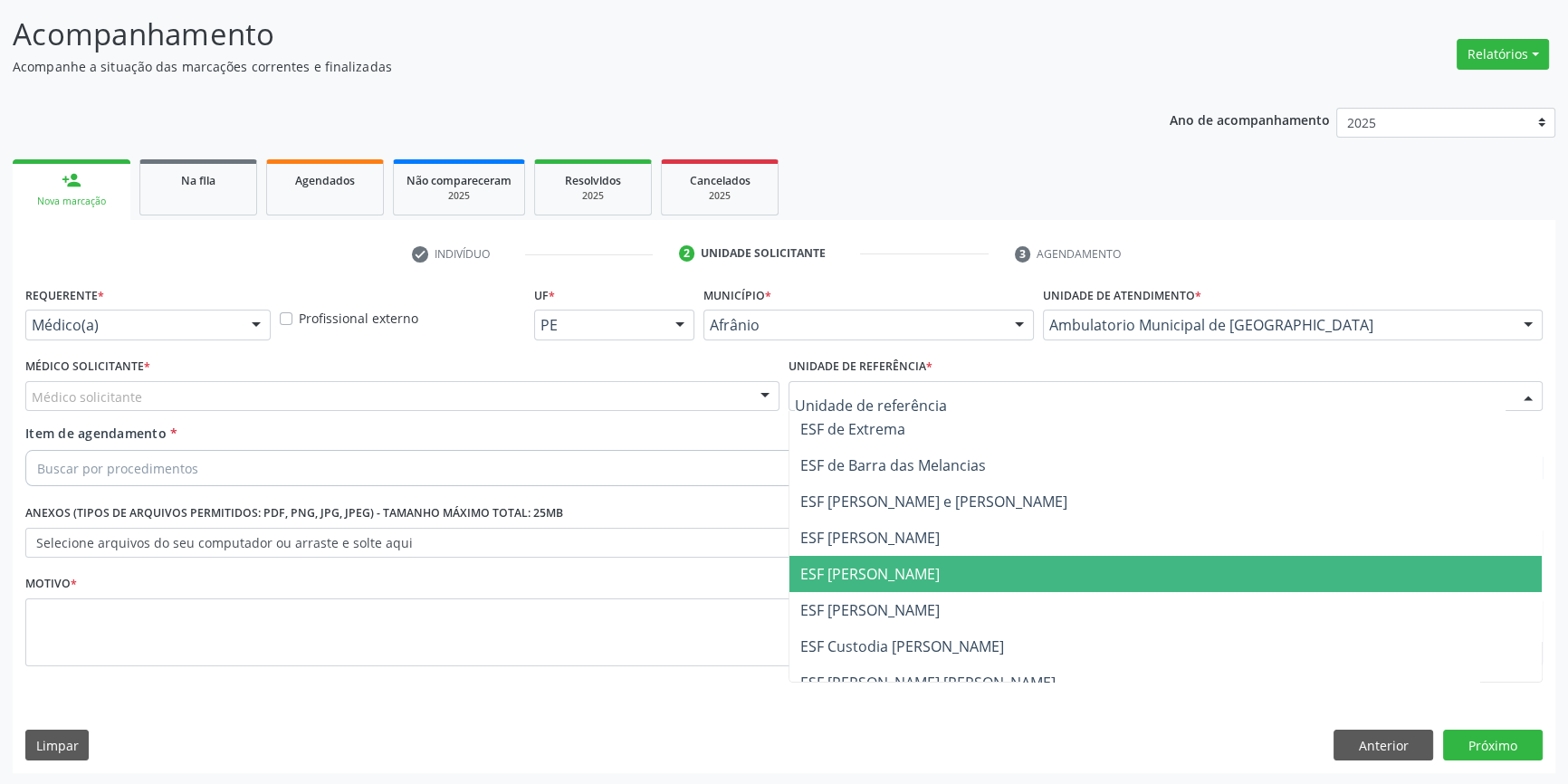
click at [851, 578] on span "ESF [PERSON_NAME]" at bounding box center [869, 574] width 139 height 19
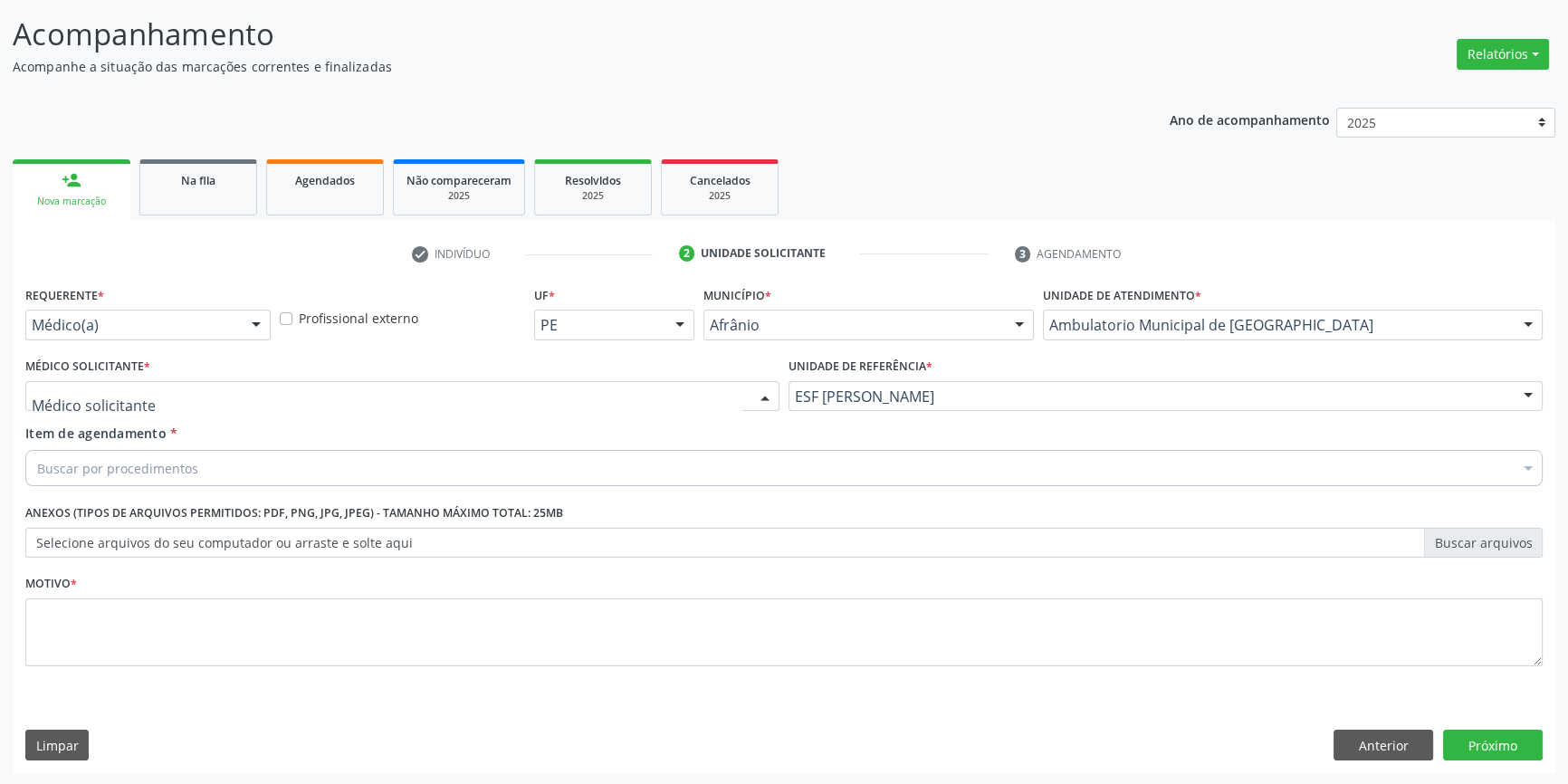
drag, startPoint x: 457, startPoint y: 395, endPoint x: 331, endPoint y: 423, distance: 129.1
click at [448, 395] on div at bounding box center [402, 397] width 754 height 31
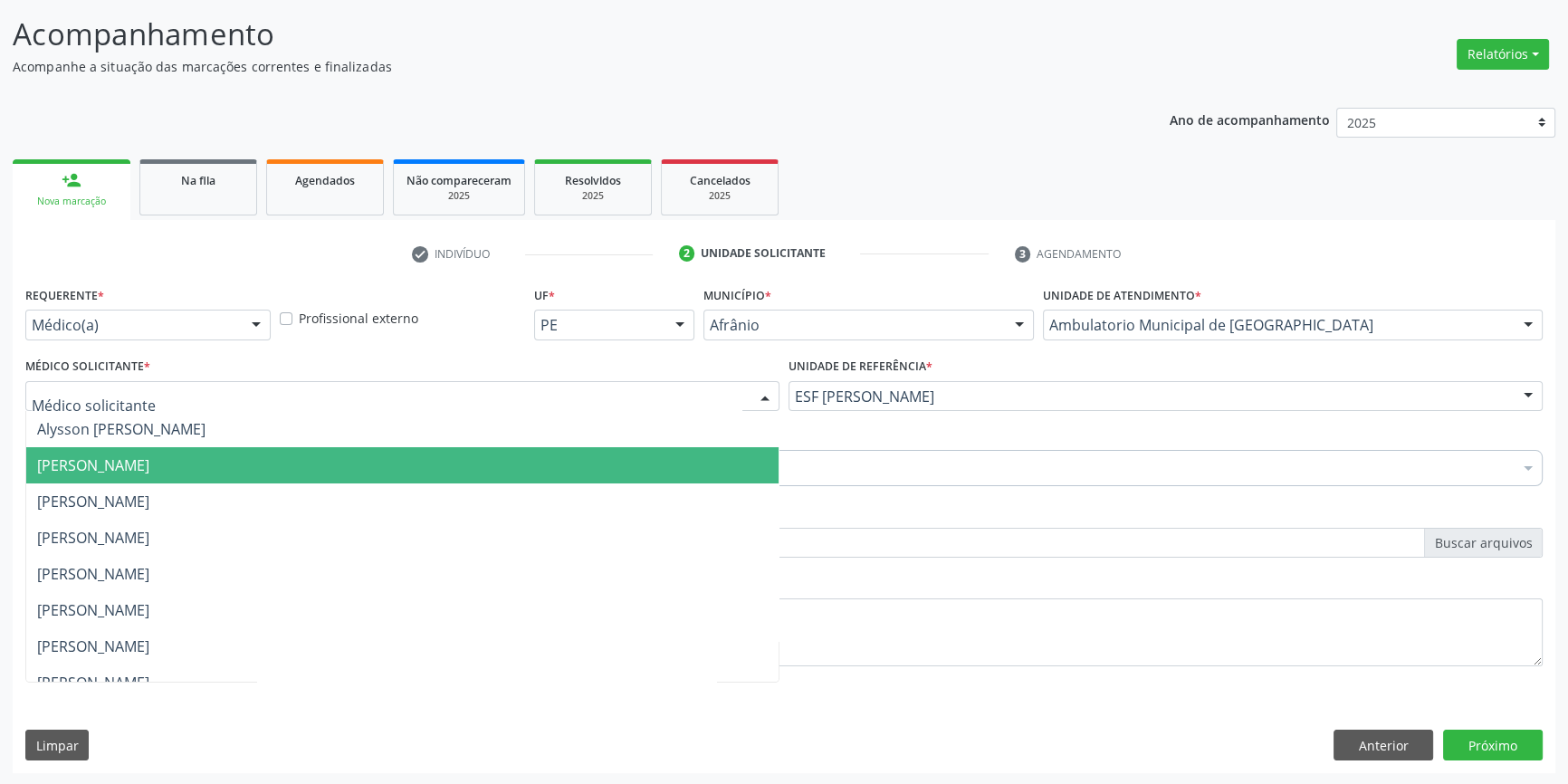
click at [256, 460] on span "[PERSON_NAME]" at bounding box center [402, 465] width 752 height 36
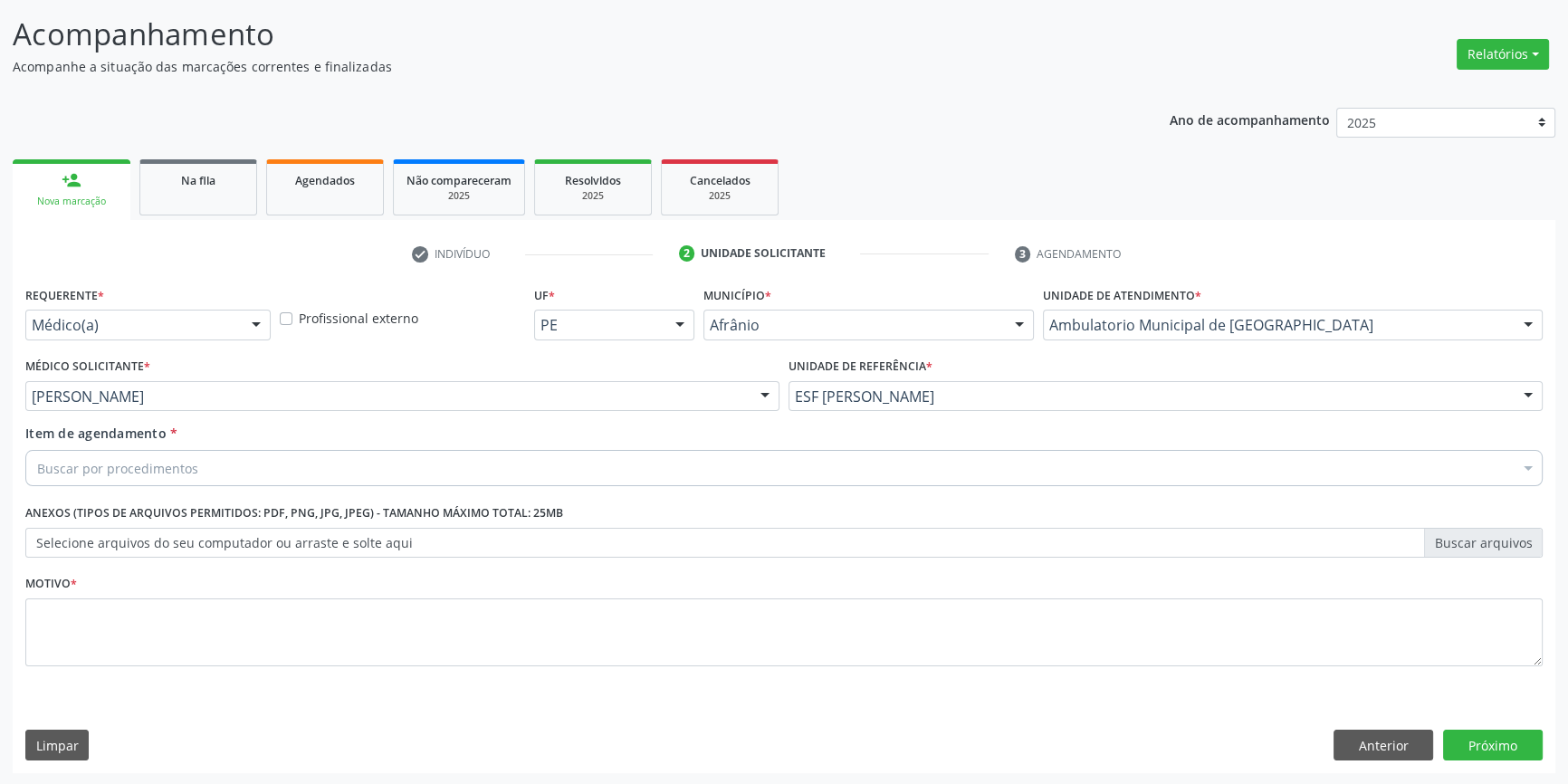
click at [238, 465] on div "Buscar por procedimentos" at bounding box center [784, 467] width 1517 height 36
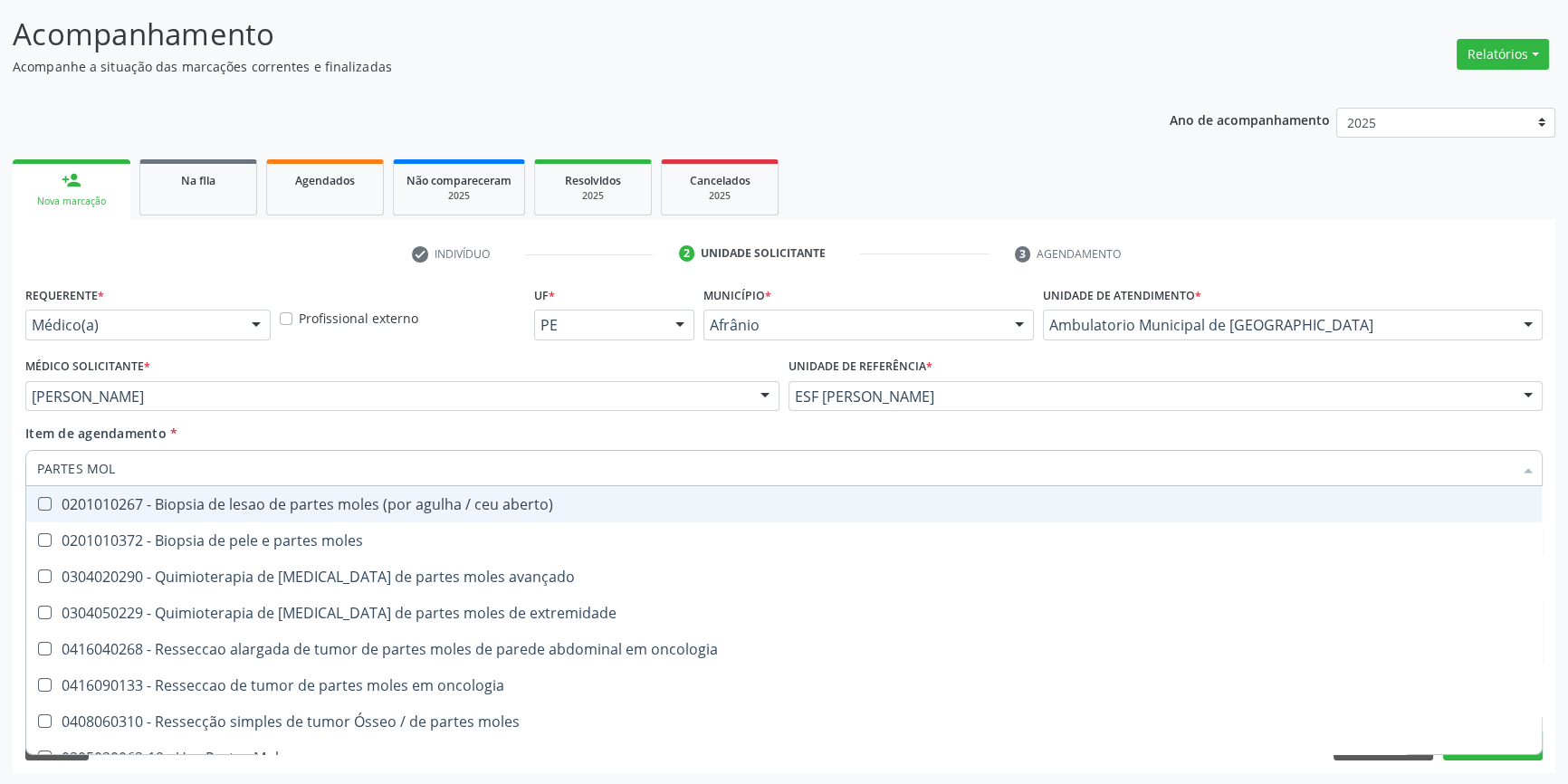
type input "PARTES MOLE"
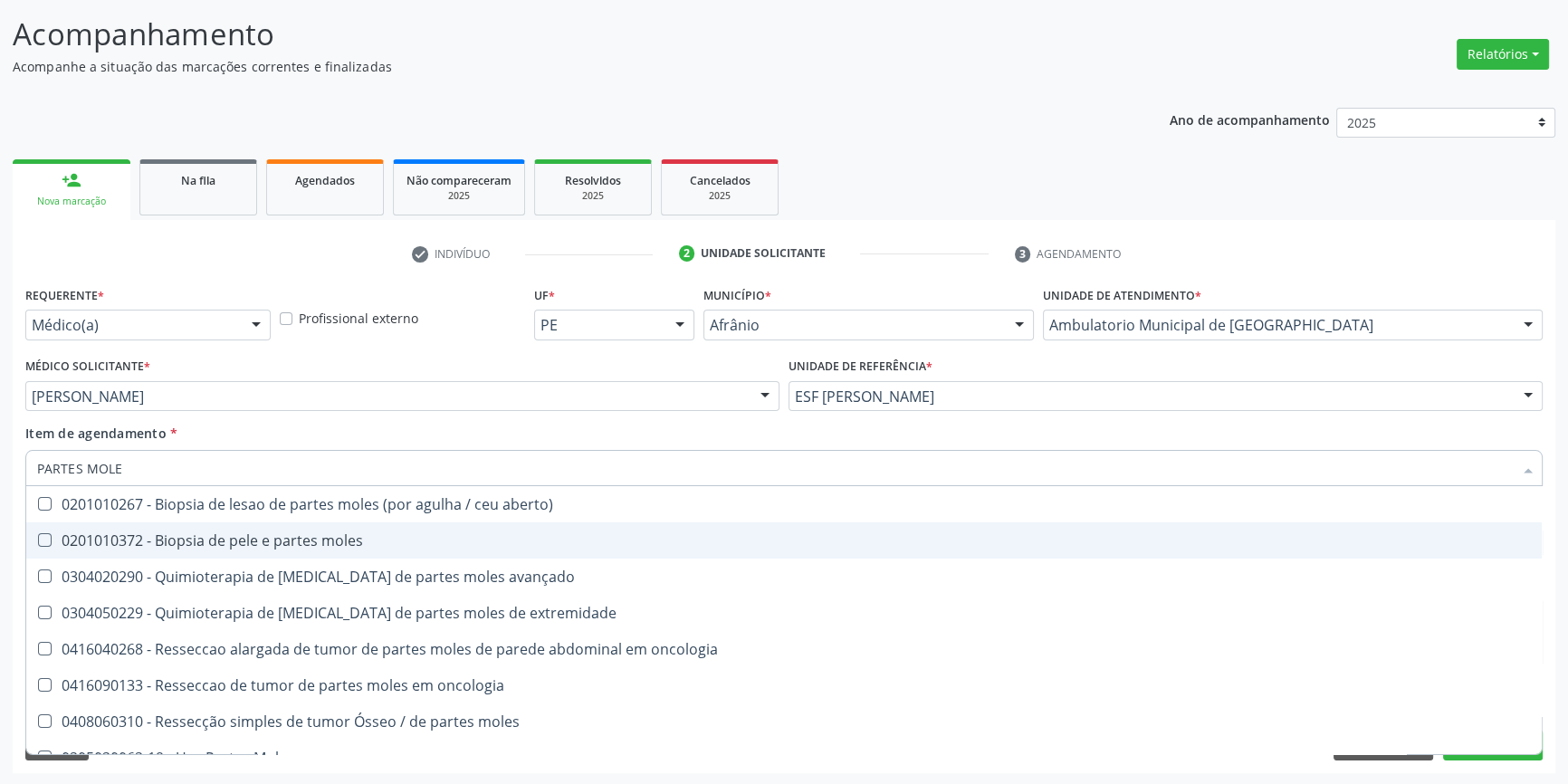
click at [381, 539] on div "0201010372 - Biopsia de pele e partes moles" at bounding box center [784, 540] width 1494 height 15
click at [402, 527] on span "0201010372 - Biopsia de pele e partes moles" at bounding box center [784, 540] width 1515 height 36
checkbox moles "false"
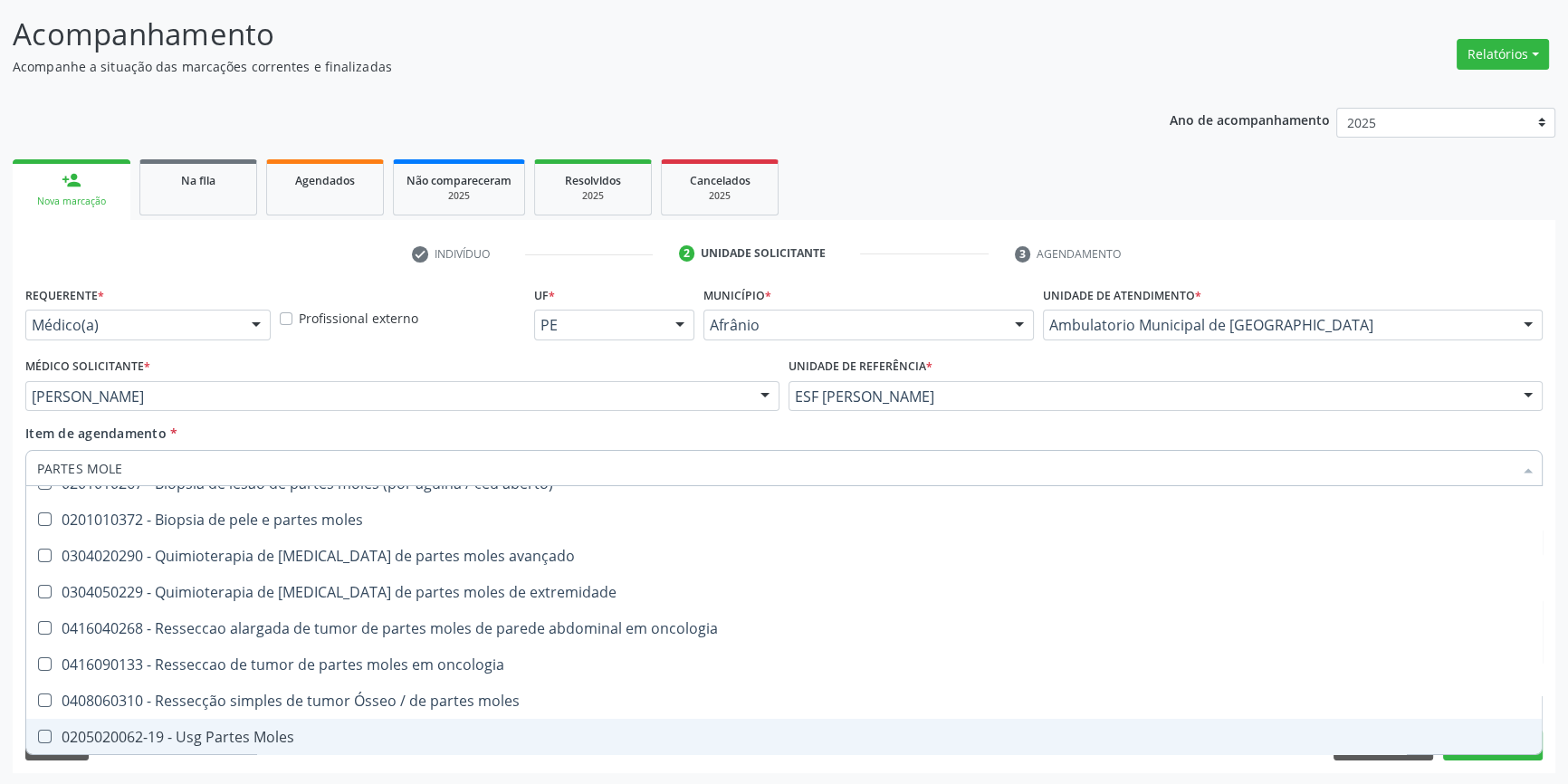
click at [291, 733] on div "0205020062-19 - Usg Partes Moles" at bounding box center [784, 736] width 1494 height 15
checkbox Moles "true"
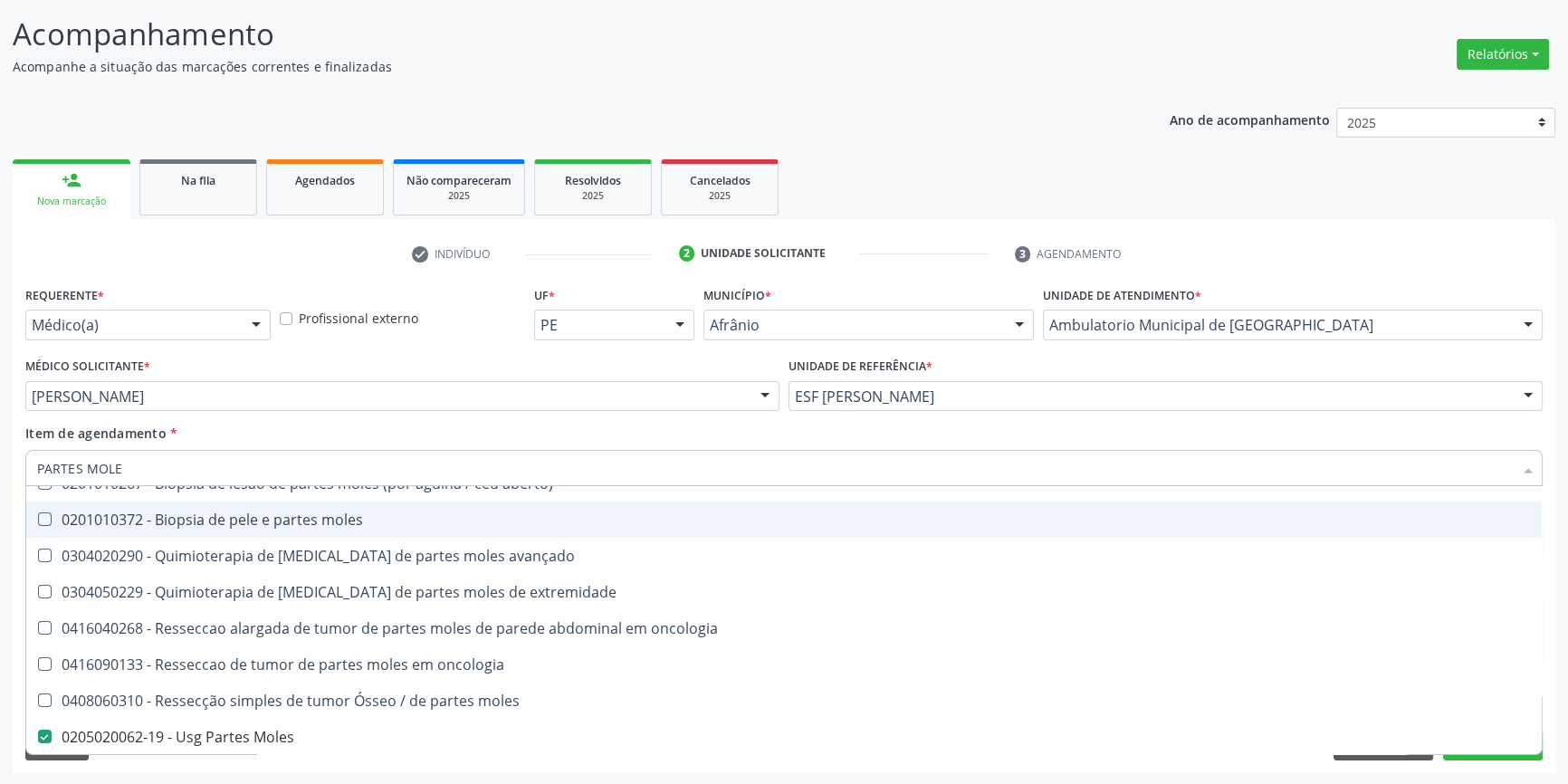
click at [489, 435] on div "Item de agendamento * PARTES MOLE Desfazer seleção 0201010267 - Biopsia de lesa…" at bounding box center [784, 451] width 1517 height 57
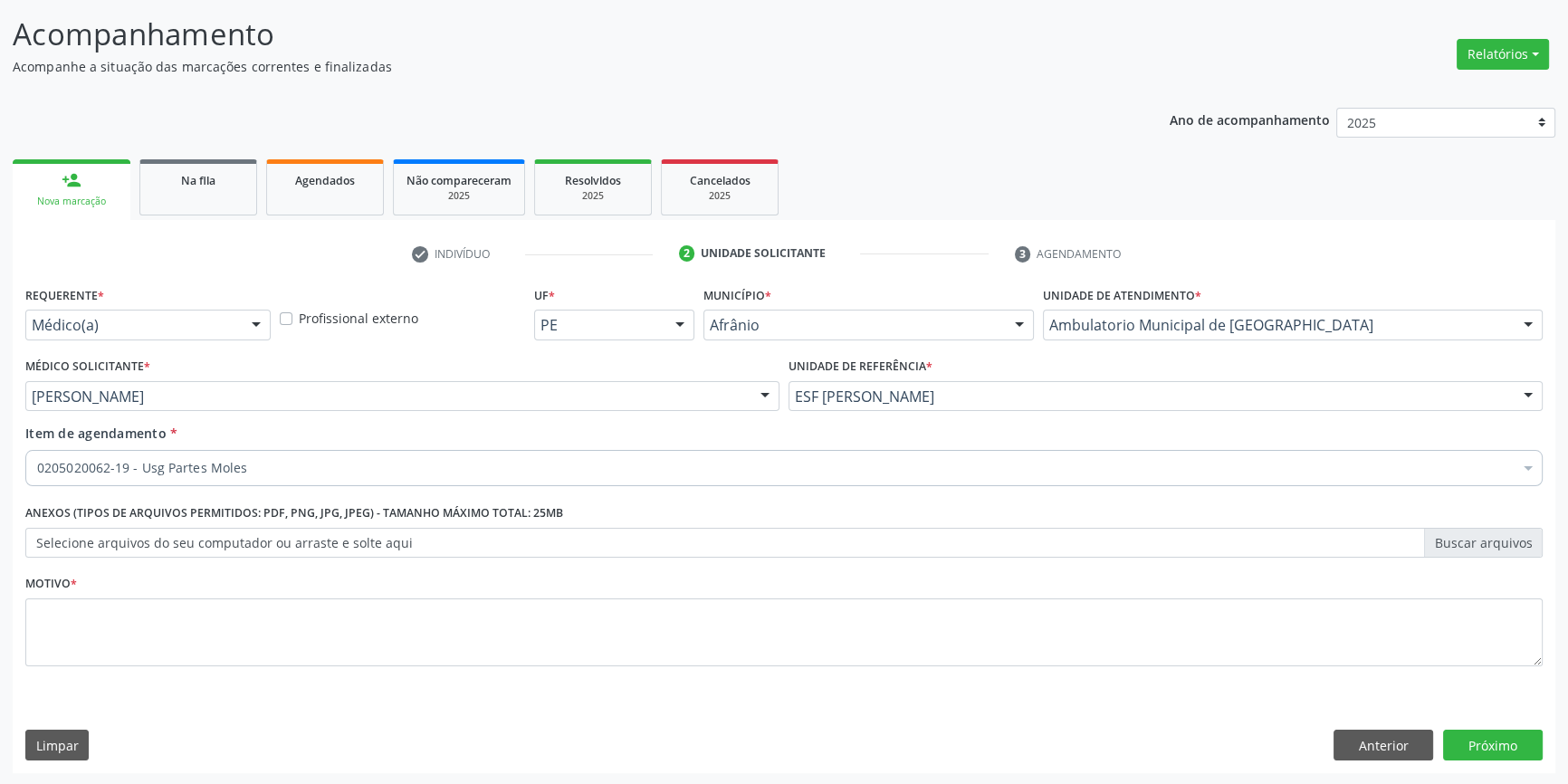
scroll to position [0, 0]
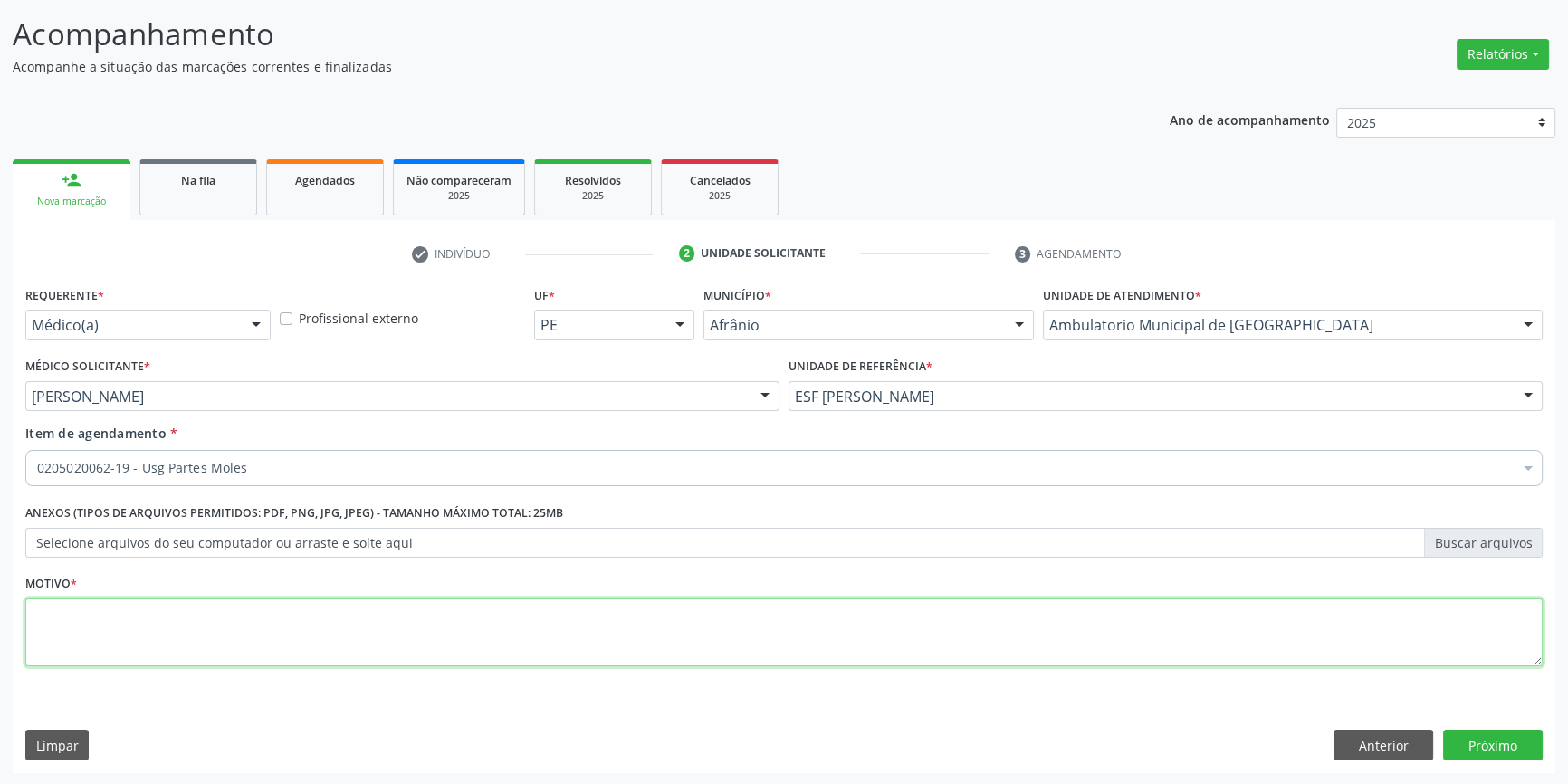
click at [434, 642] on textarea at bounding box center [784, 632] width 1517 height 69
type textarea "'"
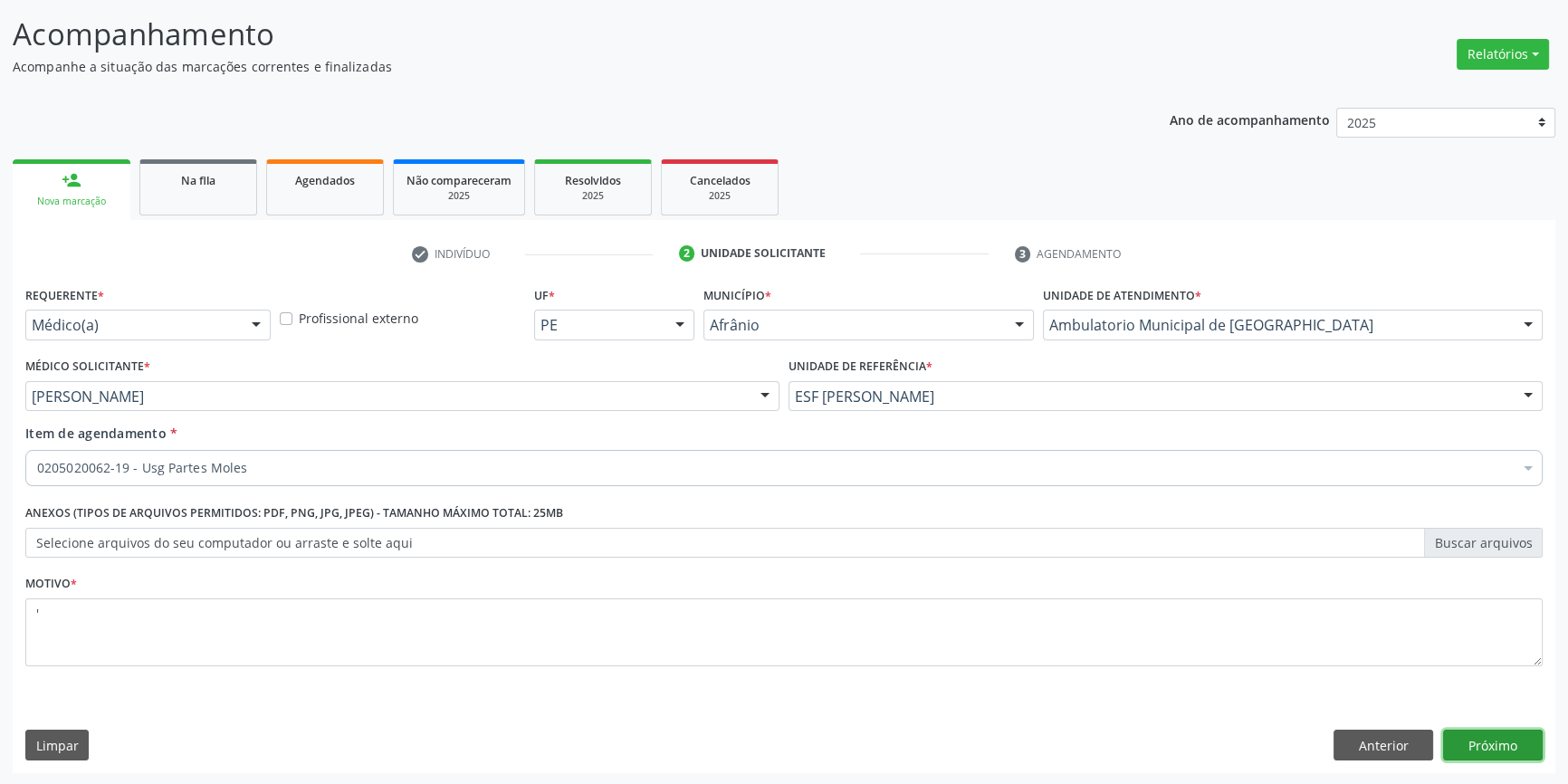
click at [1489, 733] on button "Próximo" at bounding box center [1493, 745] width 99 height 31
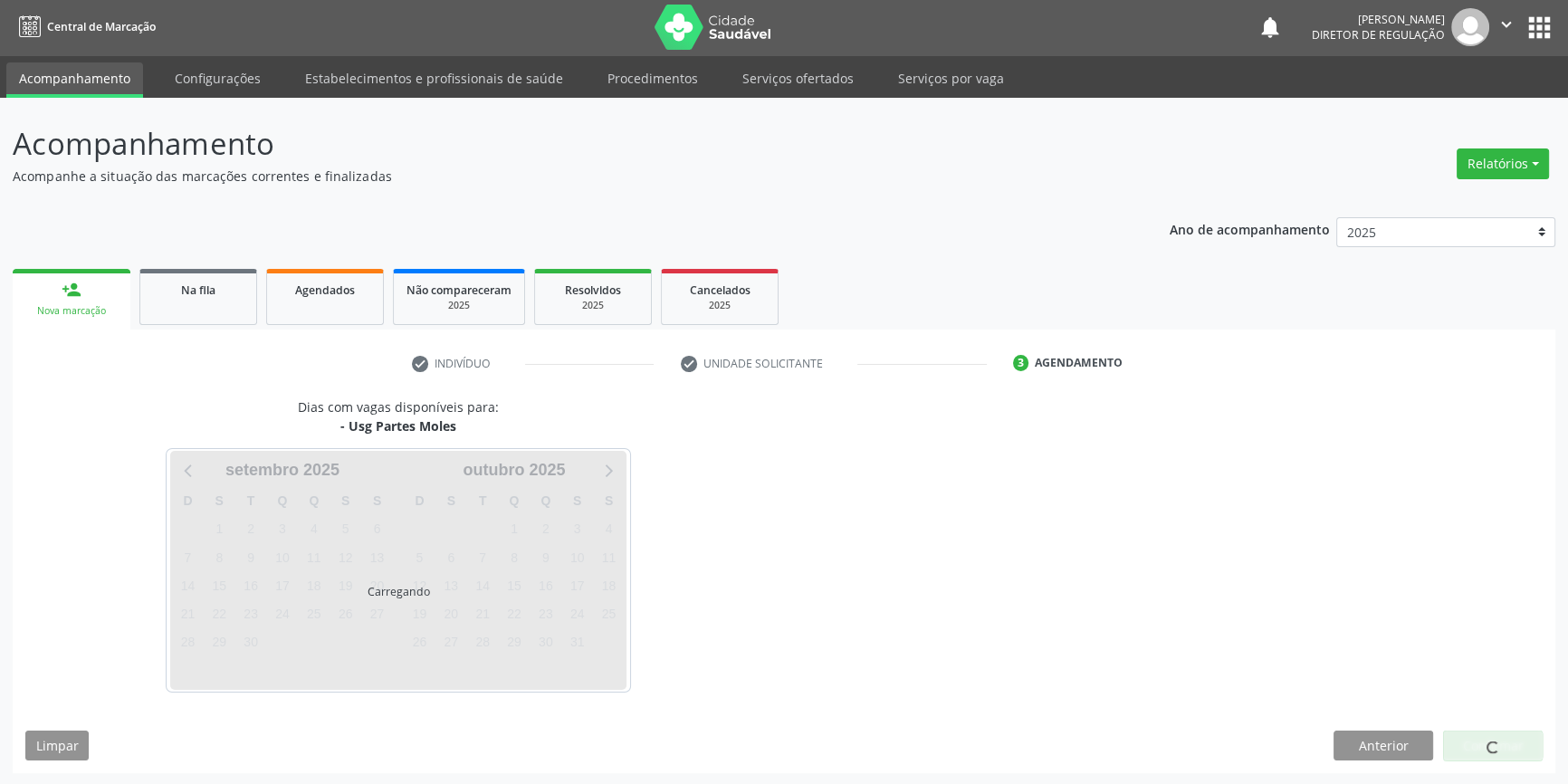
scroll to position [55, 0]
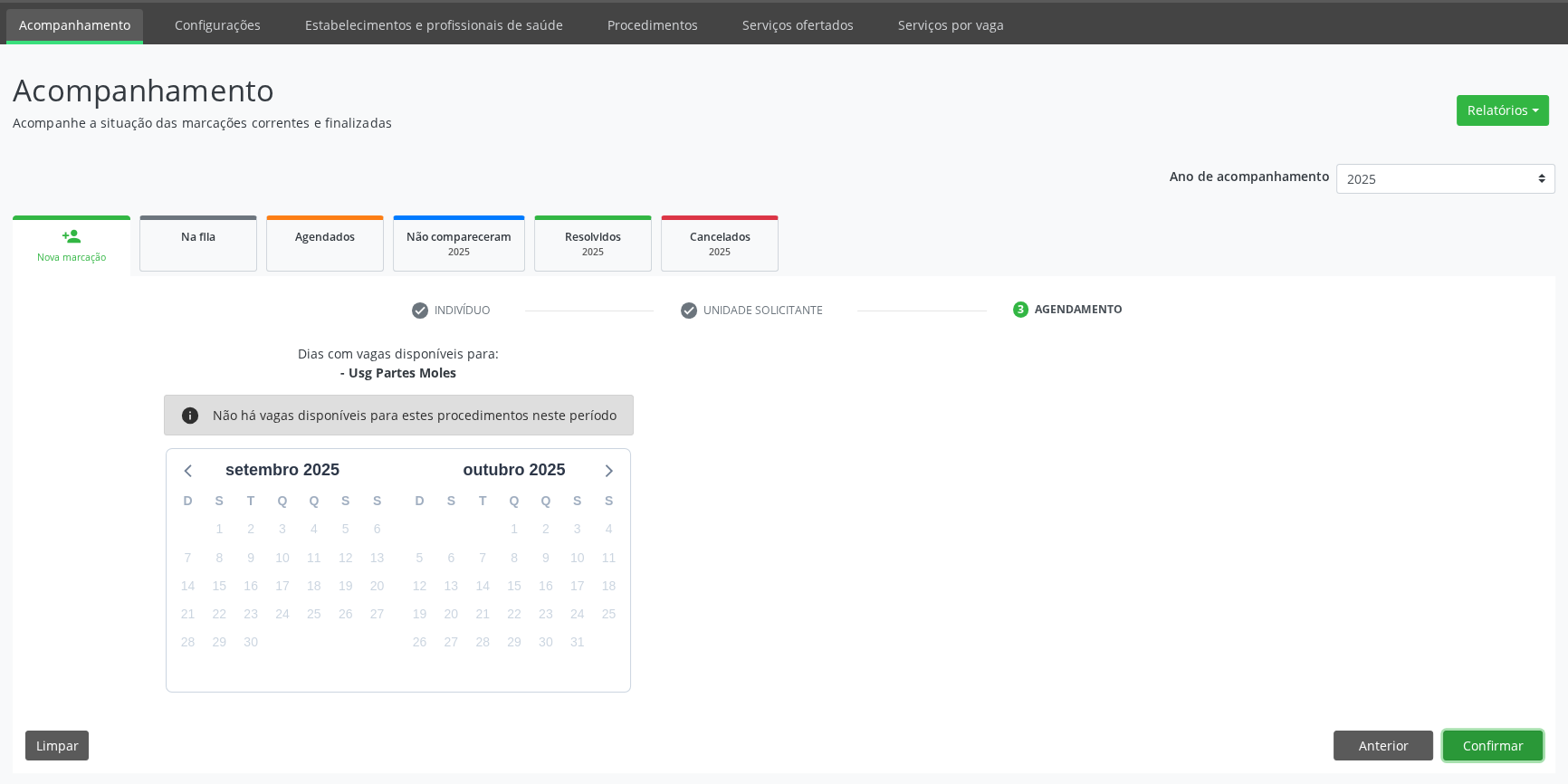
click at [1510, 751] on button "Confirmar" at bounding box center [1493, 746] width 99 height 31
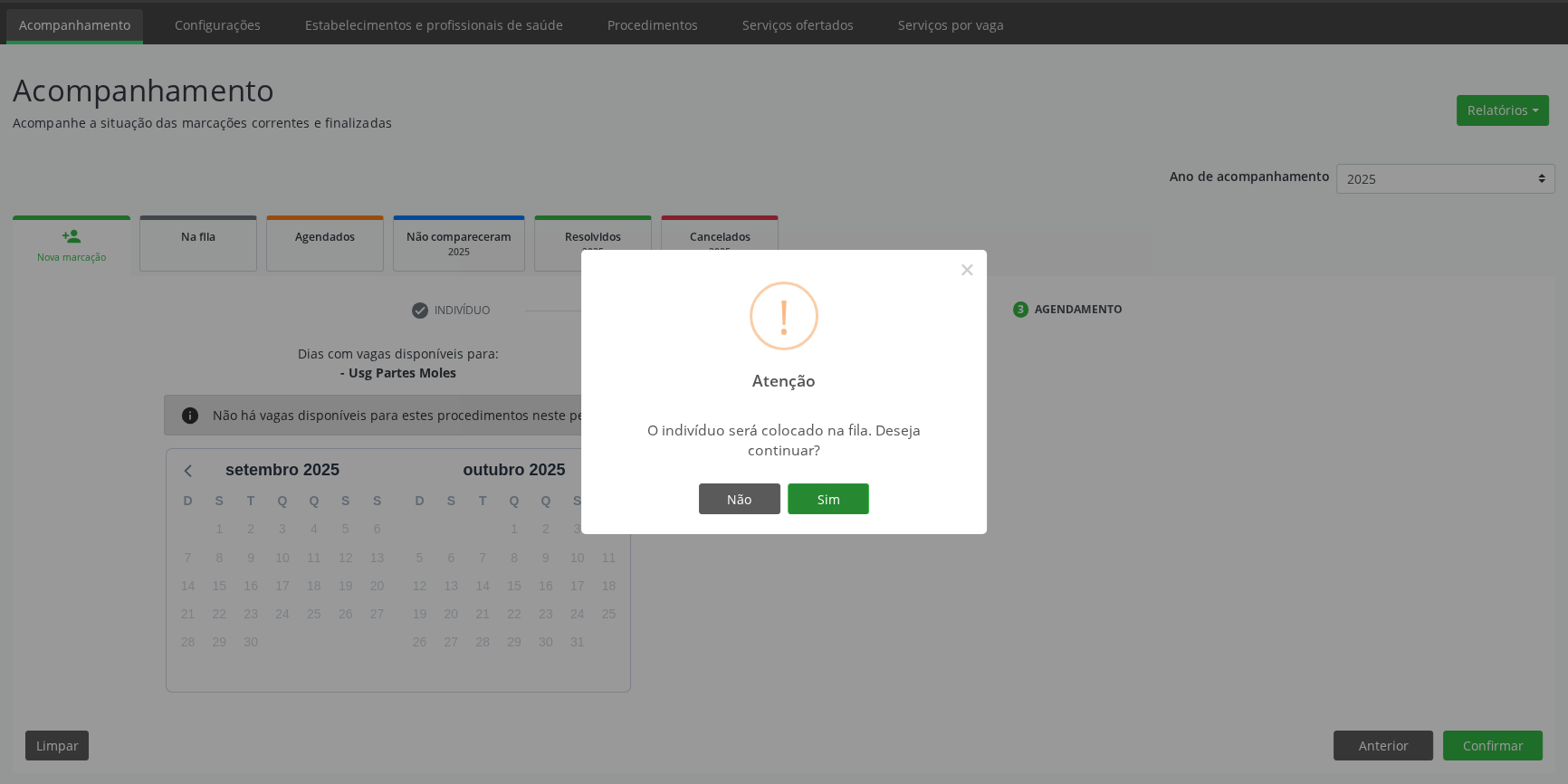
click at [831, 490] on button "Sim" at bounding box center [828, 499] width 82 height 31
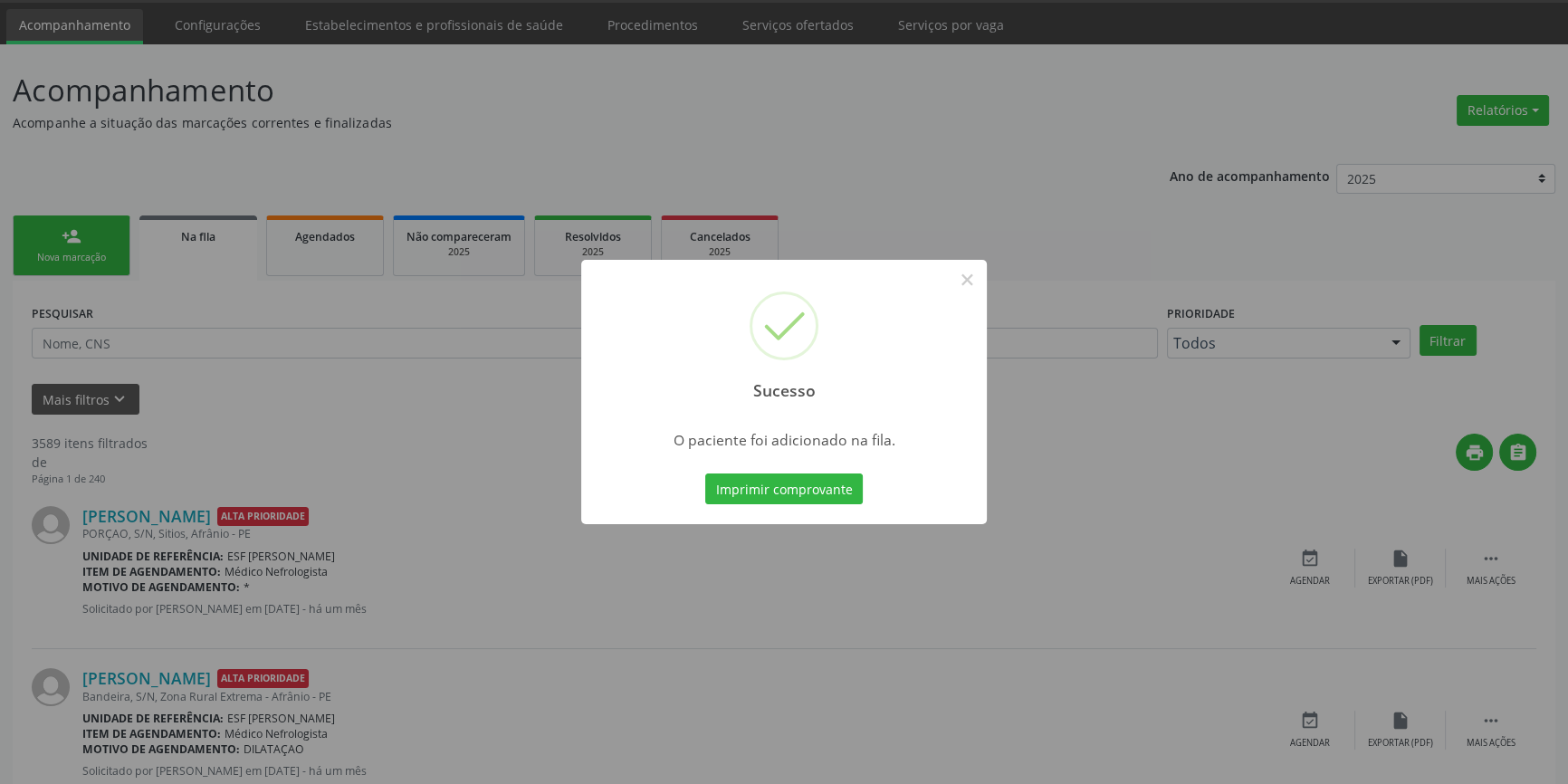
scroll to position [0, 0]
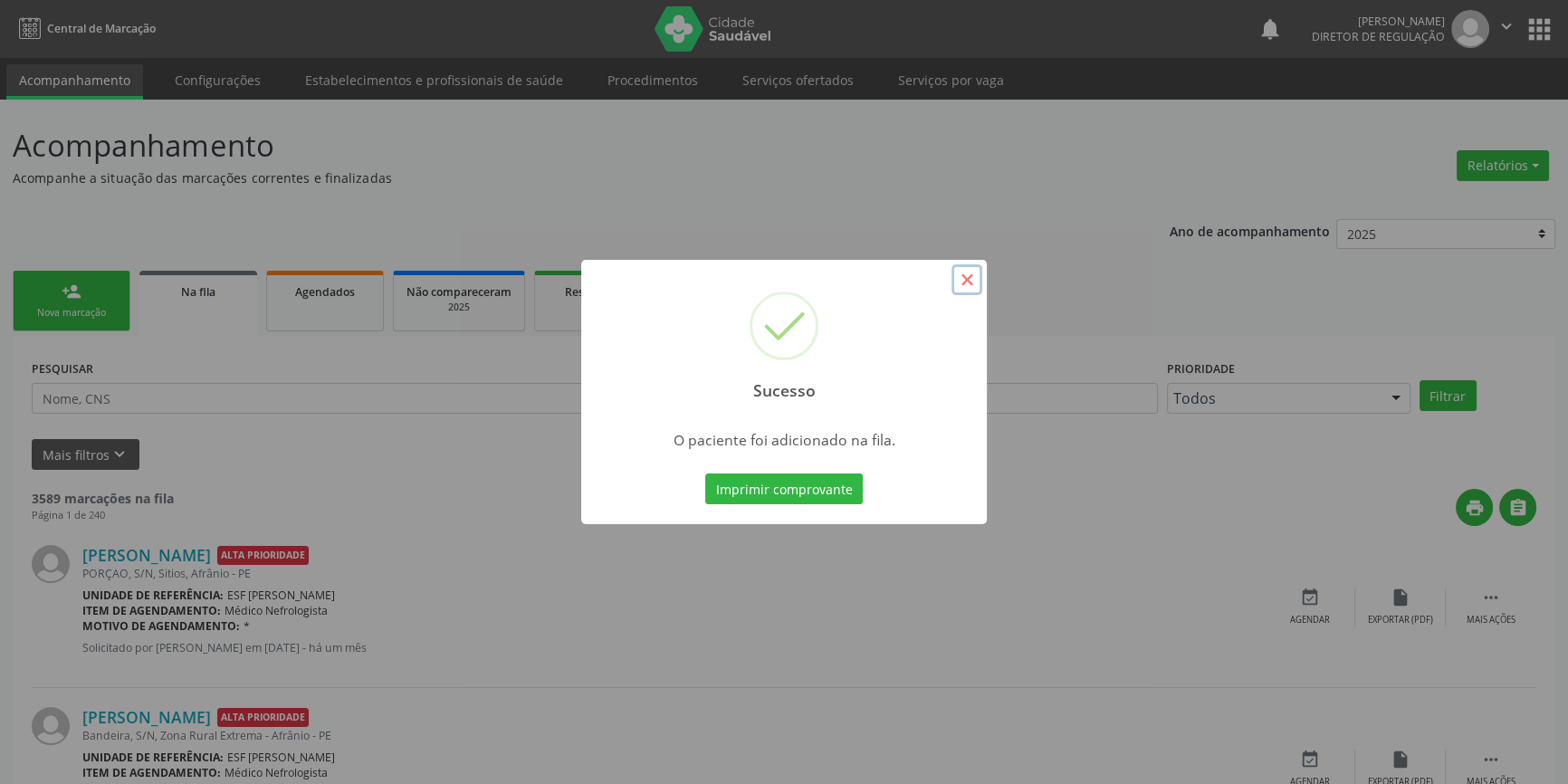
click at [967, 284] on button "×" at bounding box center [967, 280] width 31 height 31
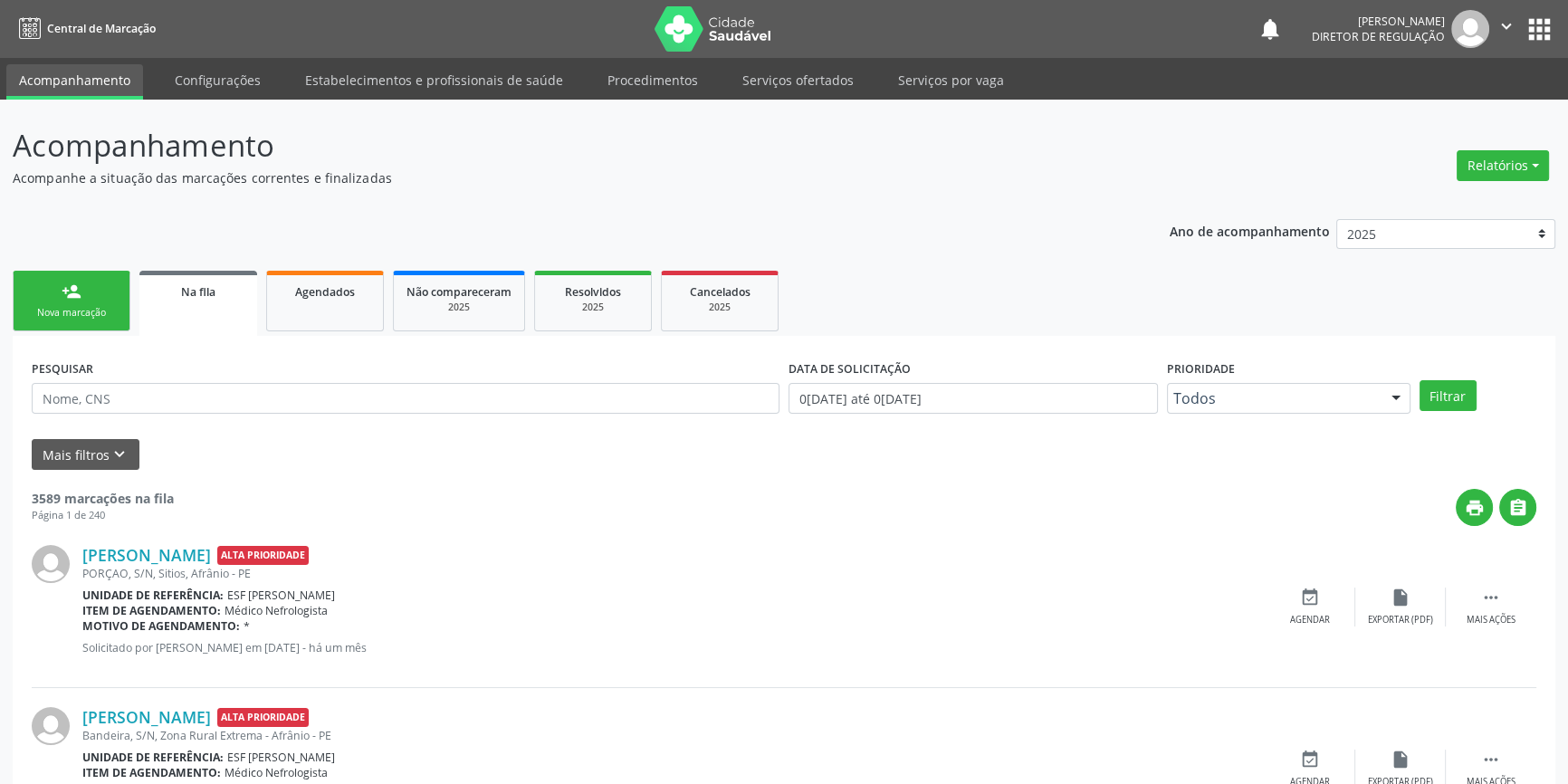
click at [56, 302] on link "person_add Nova marcação" at bounding box center [71, 301] width 118 height 60
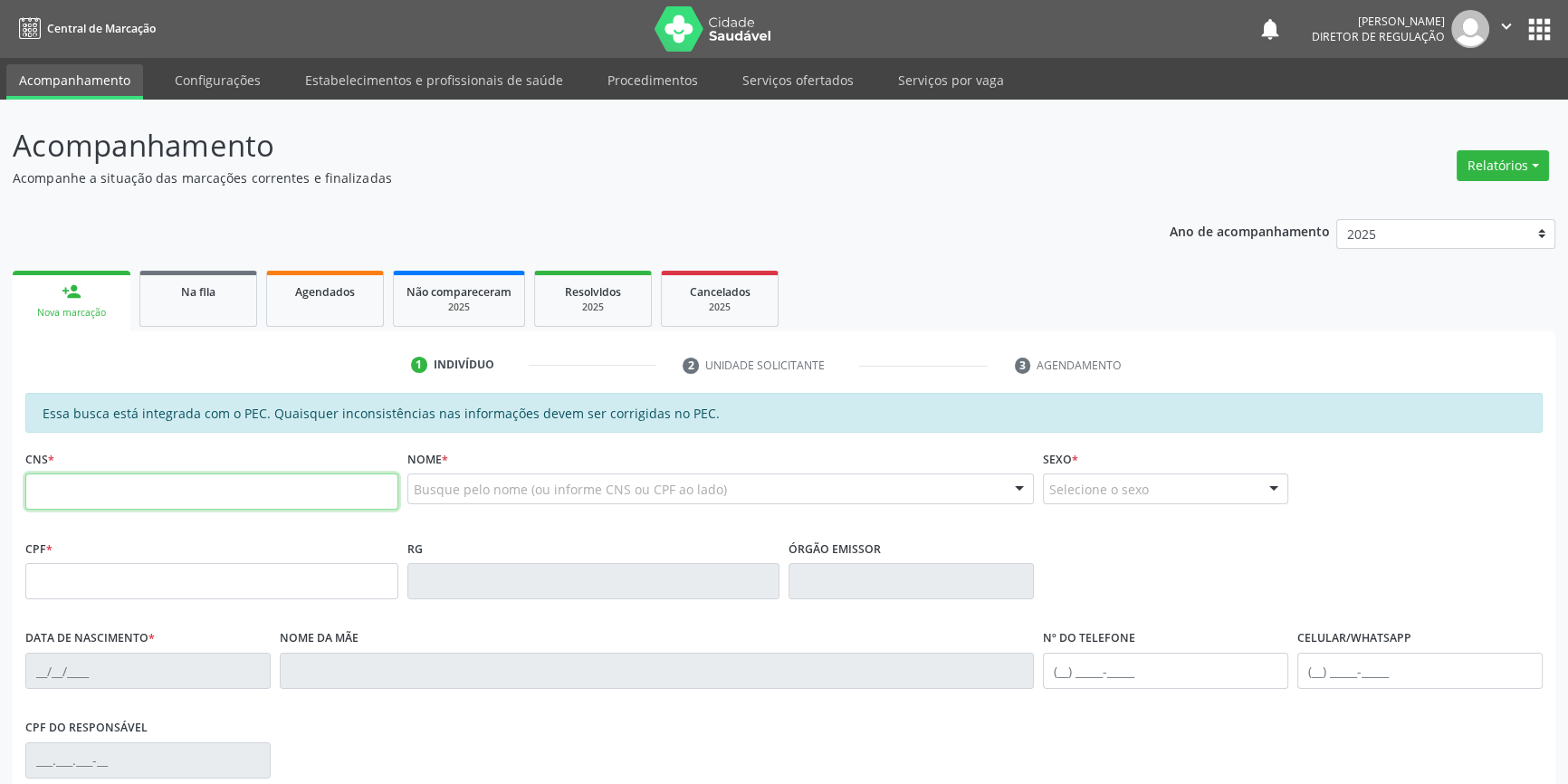
click at [152, 503] on input "text" at bounding box center [211, 491] width 373 height 36
type input "708 6070 7158 3085"
type input "301.631.704-44"
type input "2[DATE]"
type input "Martinha Nunes da Purificação"
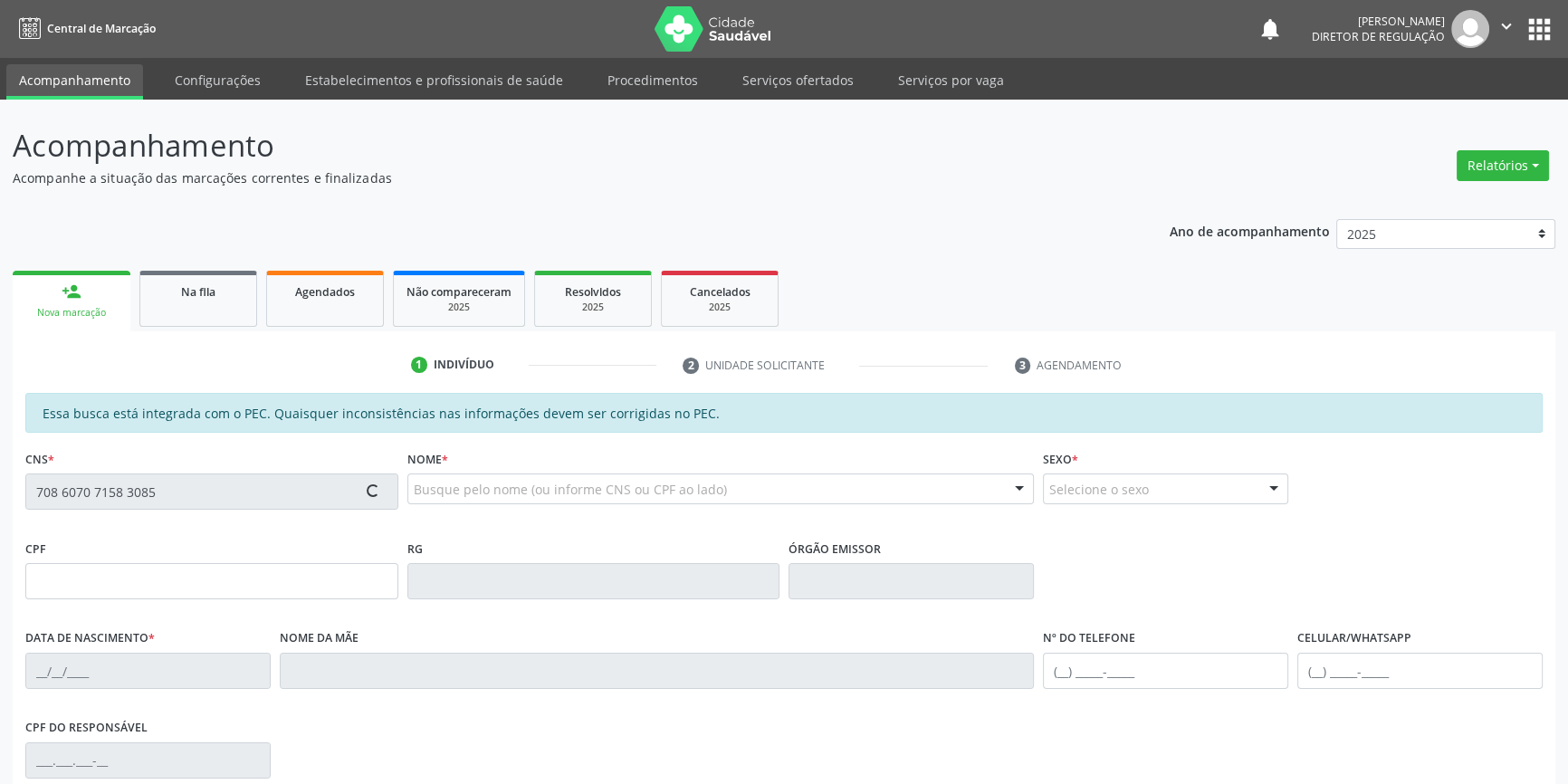
type input "[PHONE_NUMBER]"
type input "S/N"
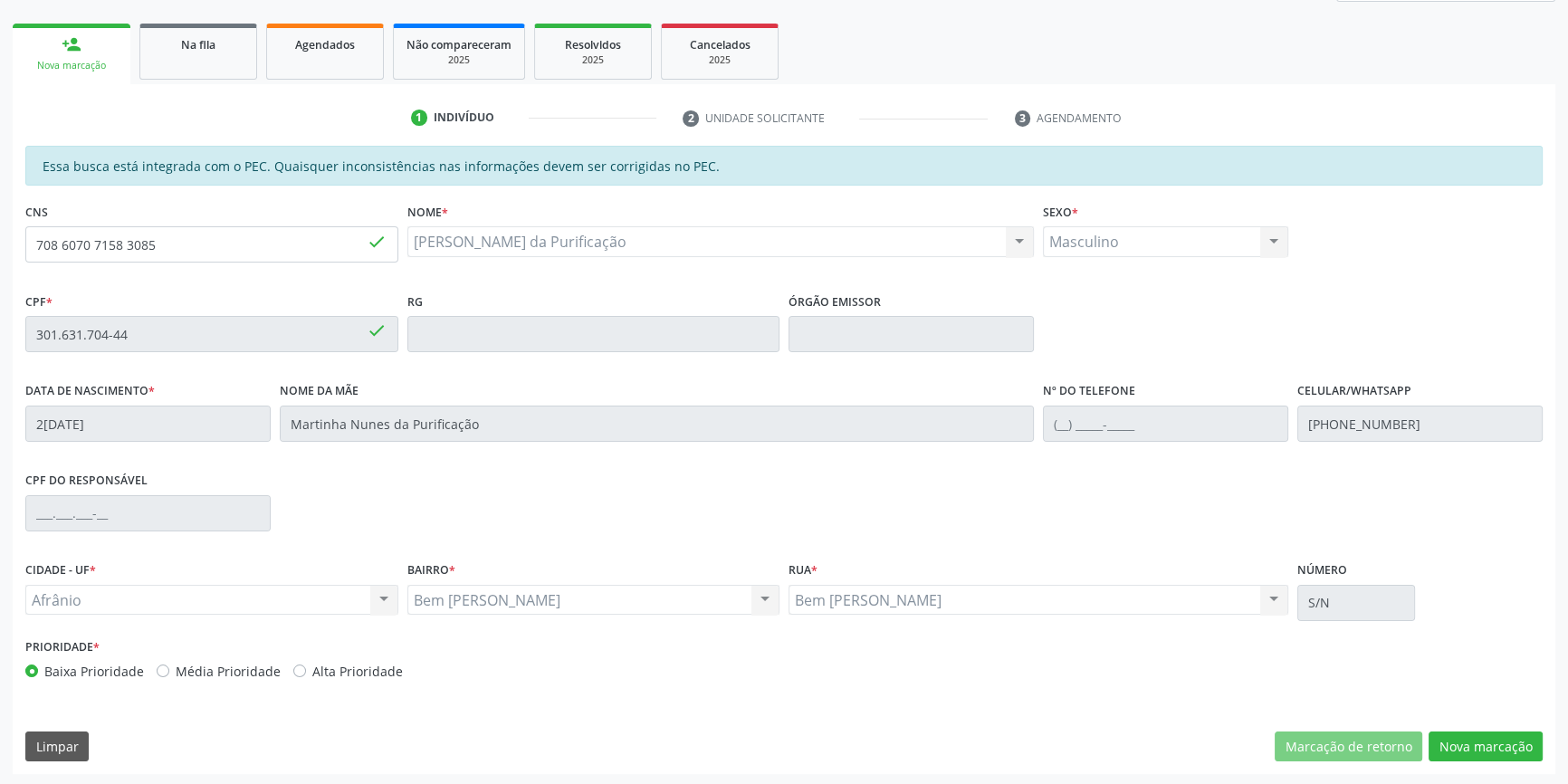
scroll to position [248, 0]
click at [1469, 736] on button "Nova marcação" at bounding box center [1485, 746] width 114 height 31
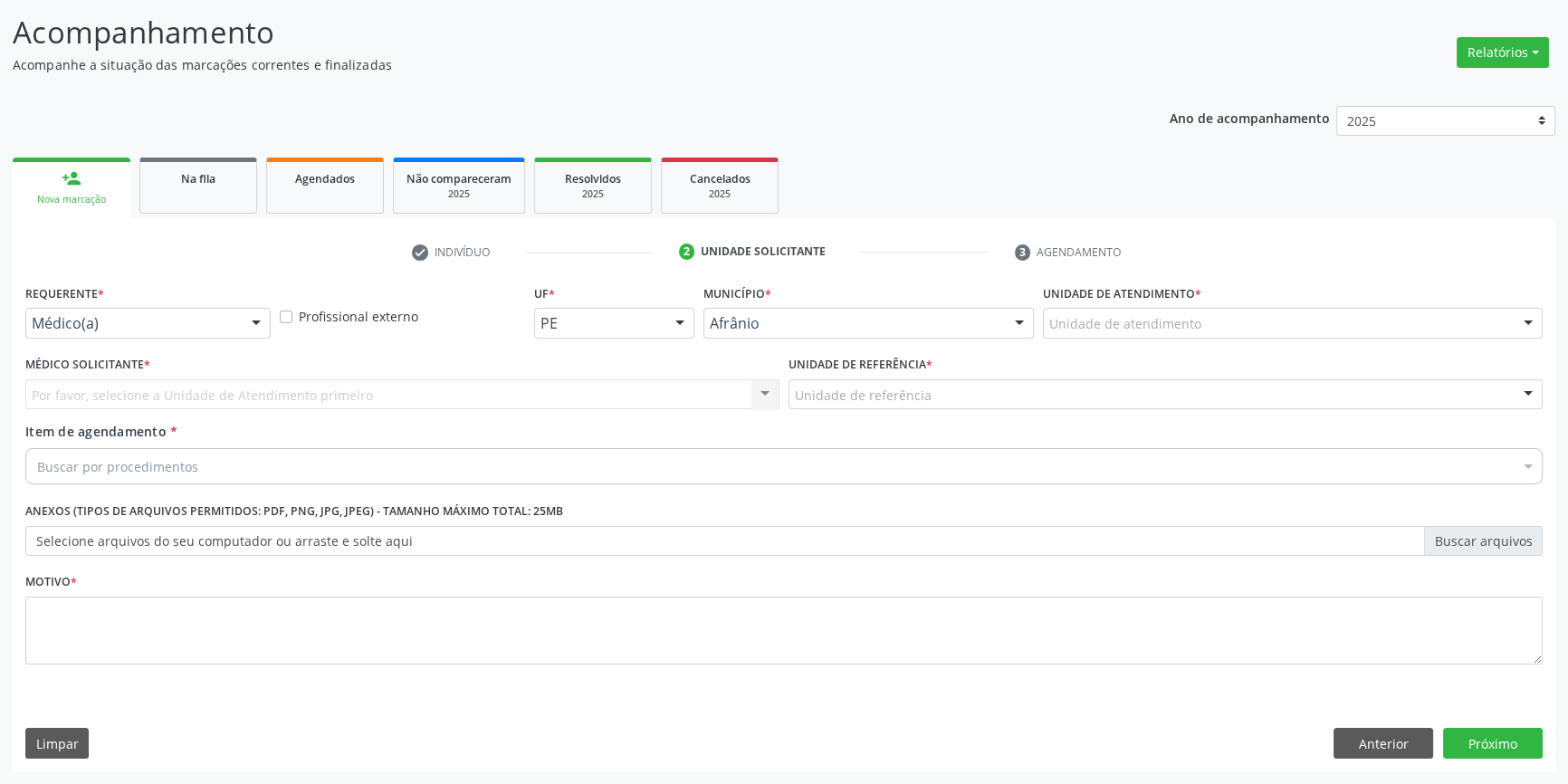
scroll to position [111, 0]
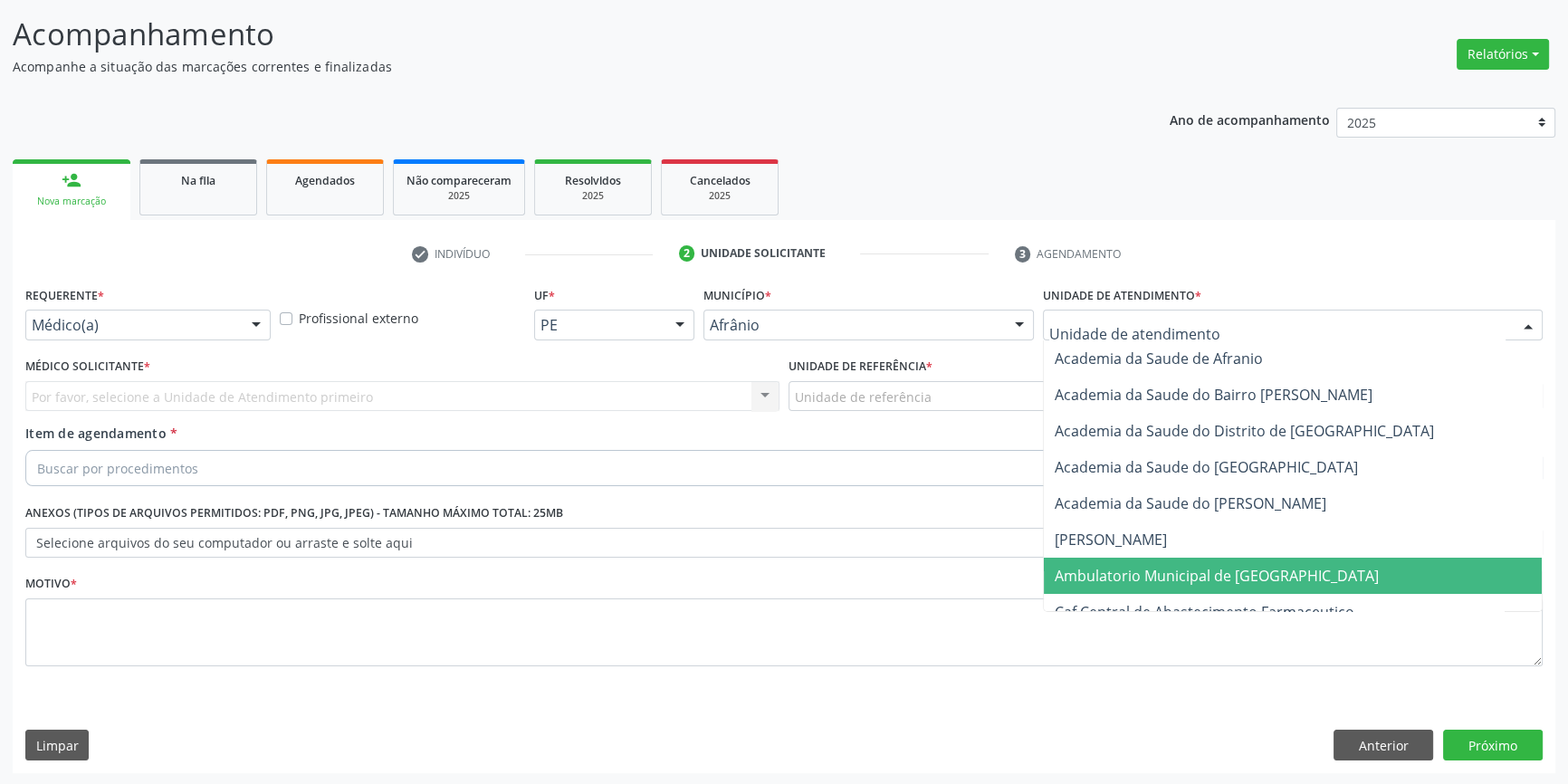
click at [1193, 568] on span "Ambulatorio Municipal de [GEOGRAPHIC_DATA]" at bounding box center [1217, 575] width 324 height 19
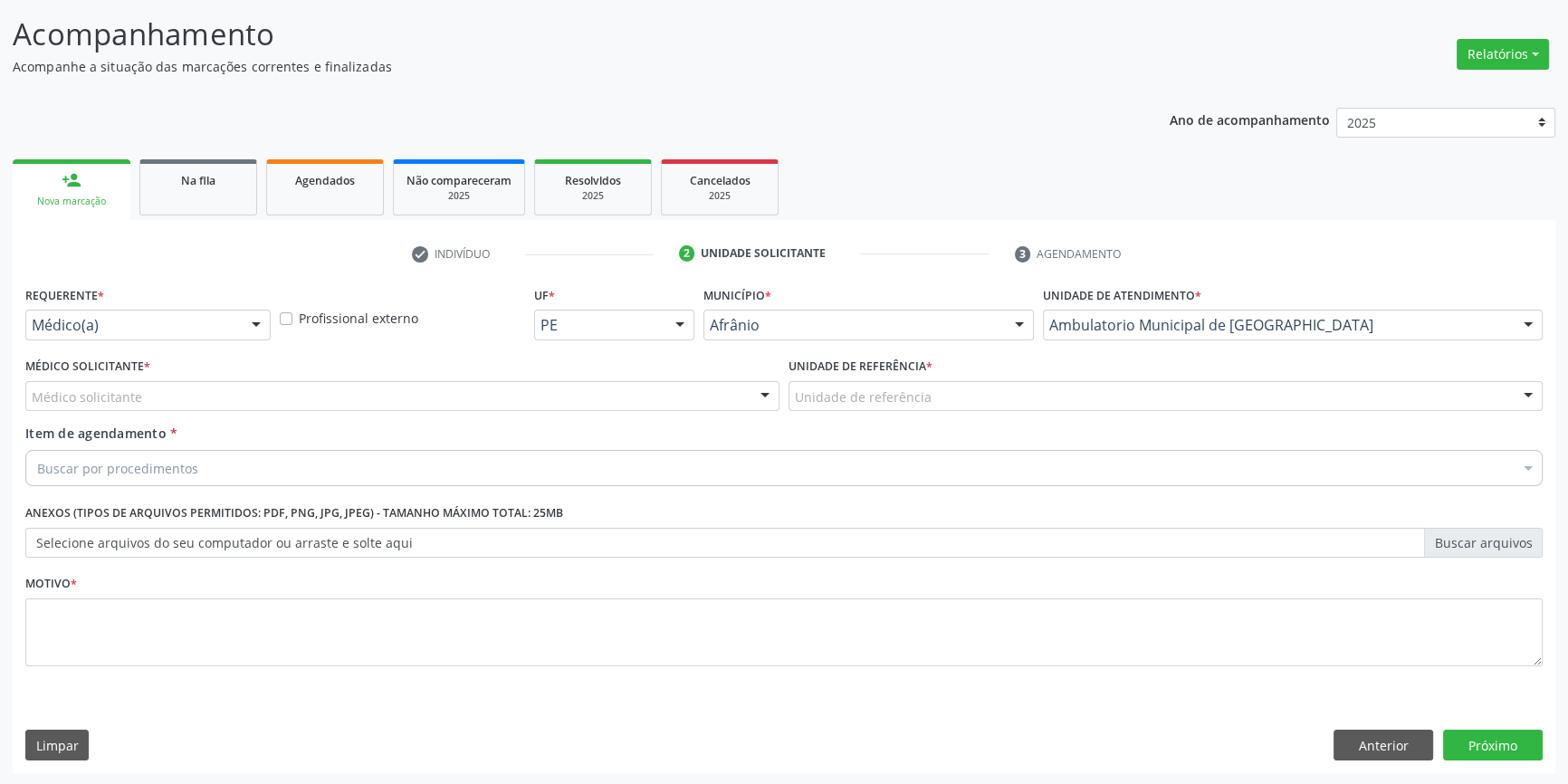
click at [978, 386] on div "Unidade de referência" at bounding box center [1165, 397] width 754 height 31
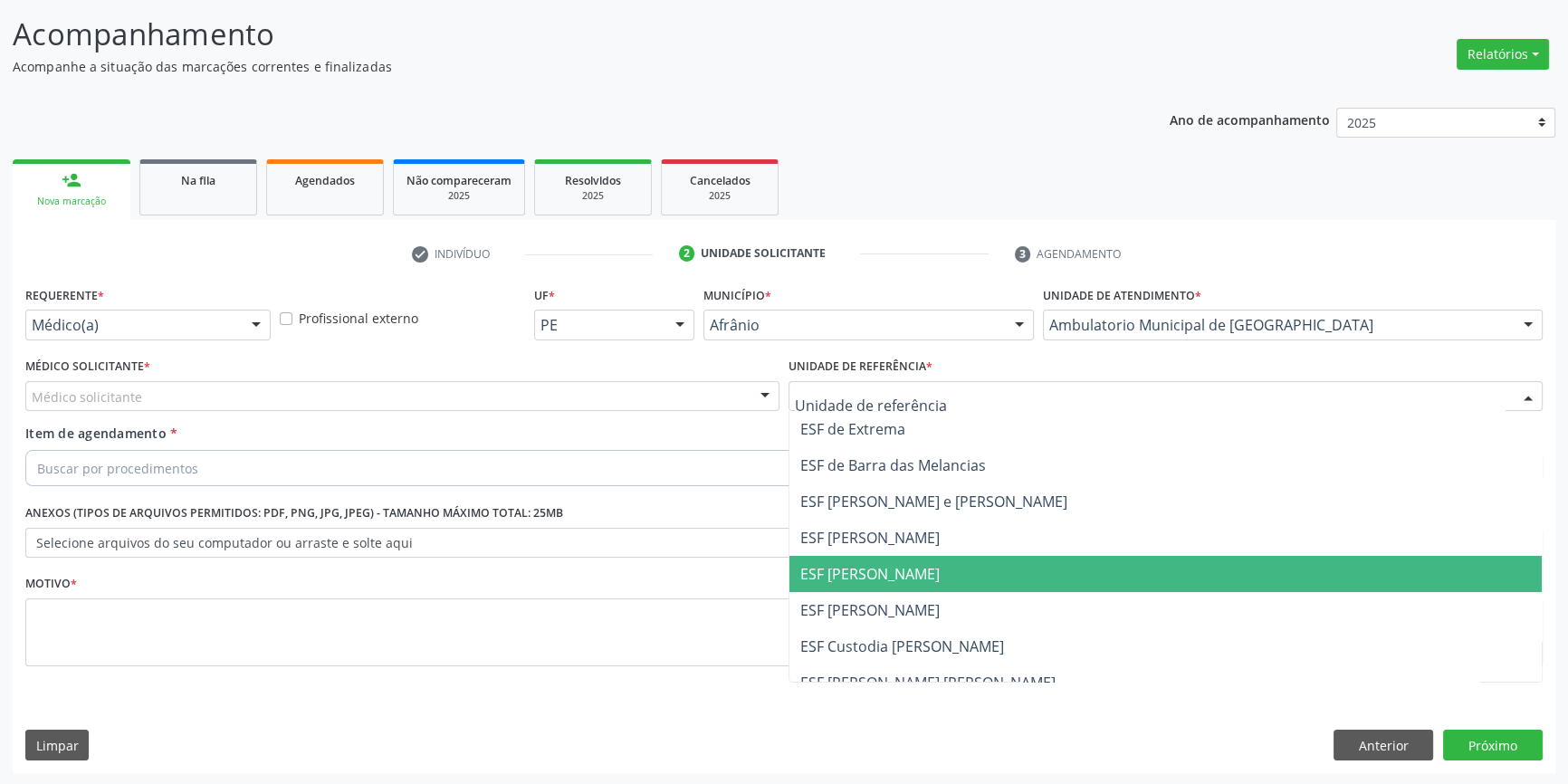
drag, startPoint x: 904, startPoint y: 564, endPoint x: 733, endPoint y: 531, distance: 174.2
click at [895, 564] on span "ESF [PERSON_NAME]" at bounding box center [869, 574] width 139 height 19
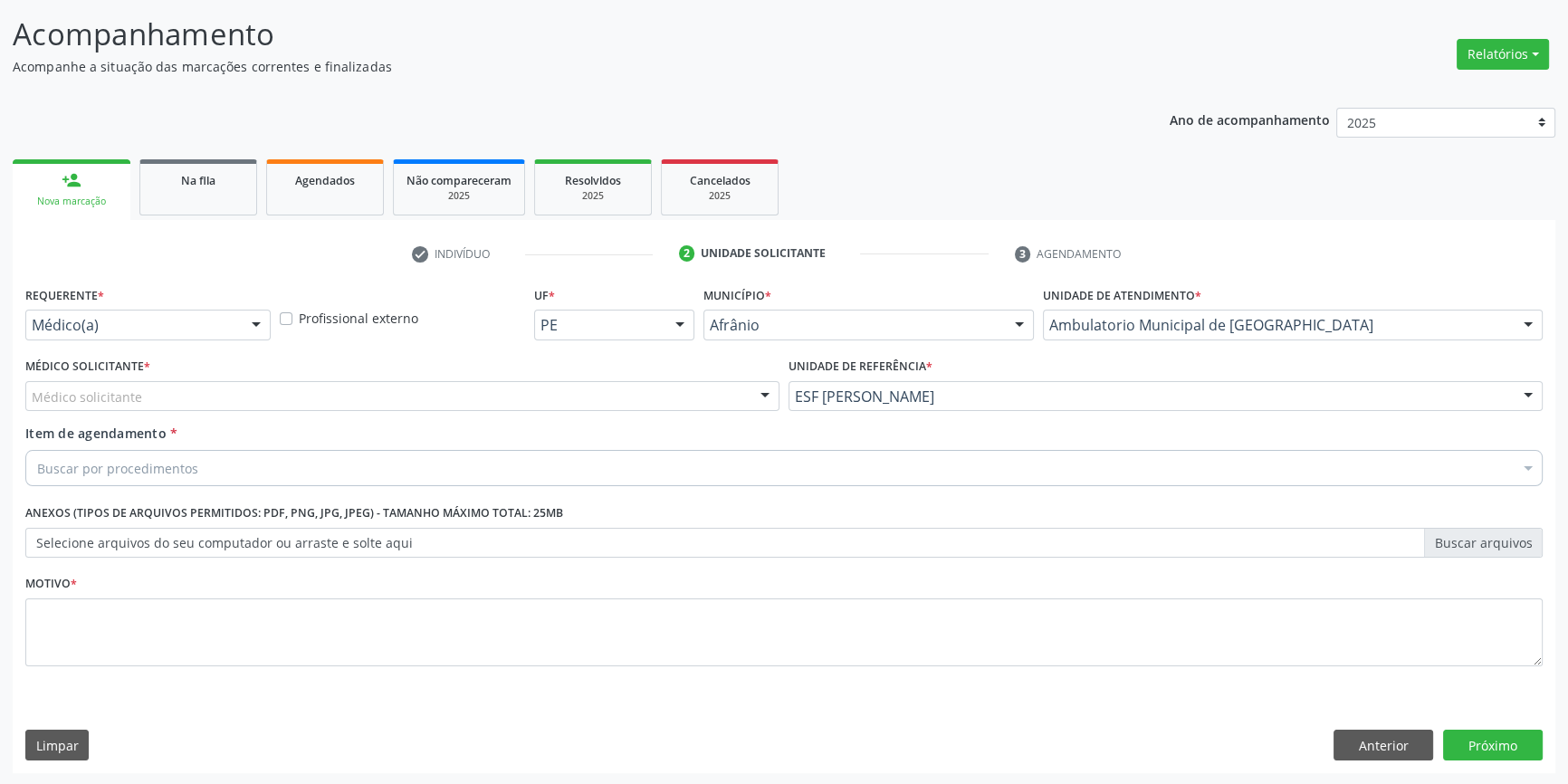
click at [503, 385] on div "Médico solicitante" at bounding box center [402, 397] width 754 height 31
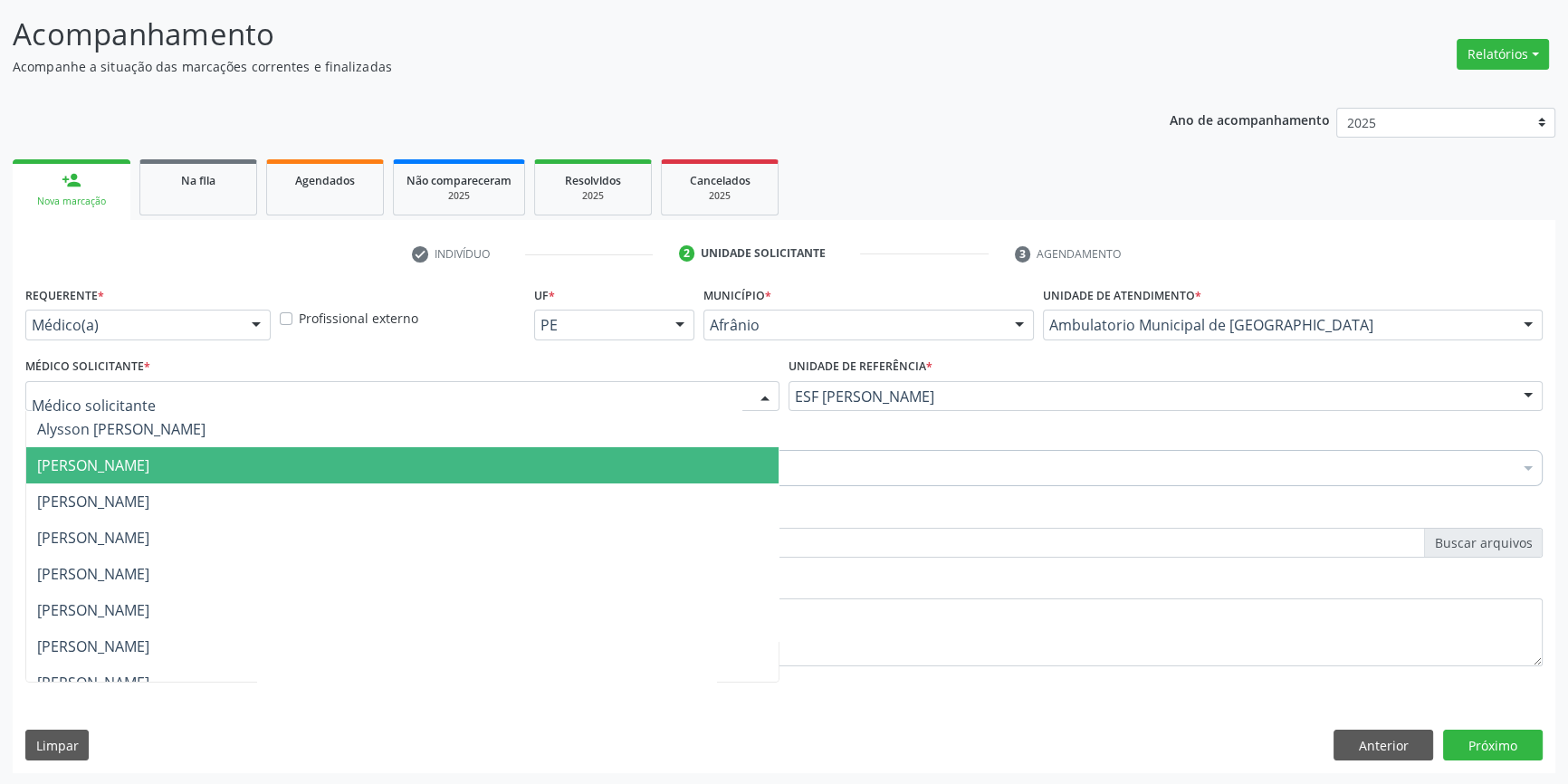
click at [287, 454] on span "[PERSON_NAME]" at bounding box center [402, 465] width 752 height 36
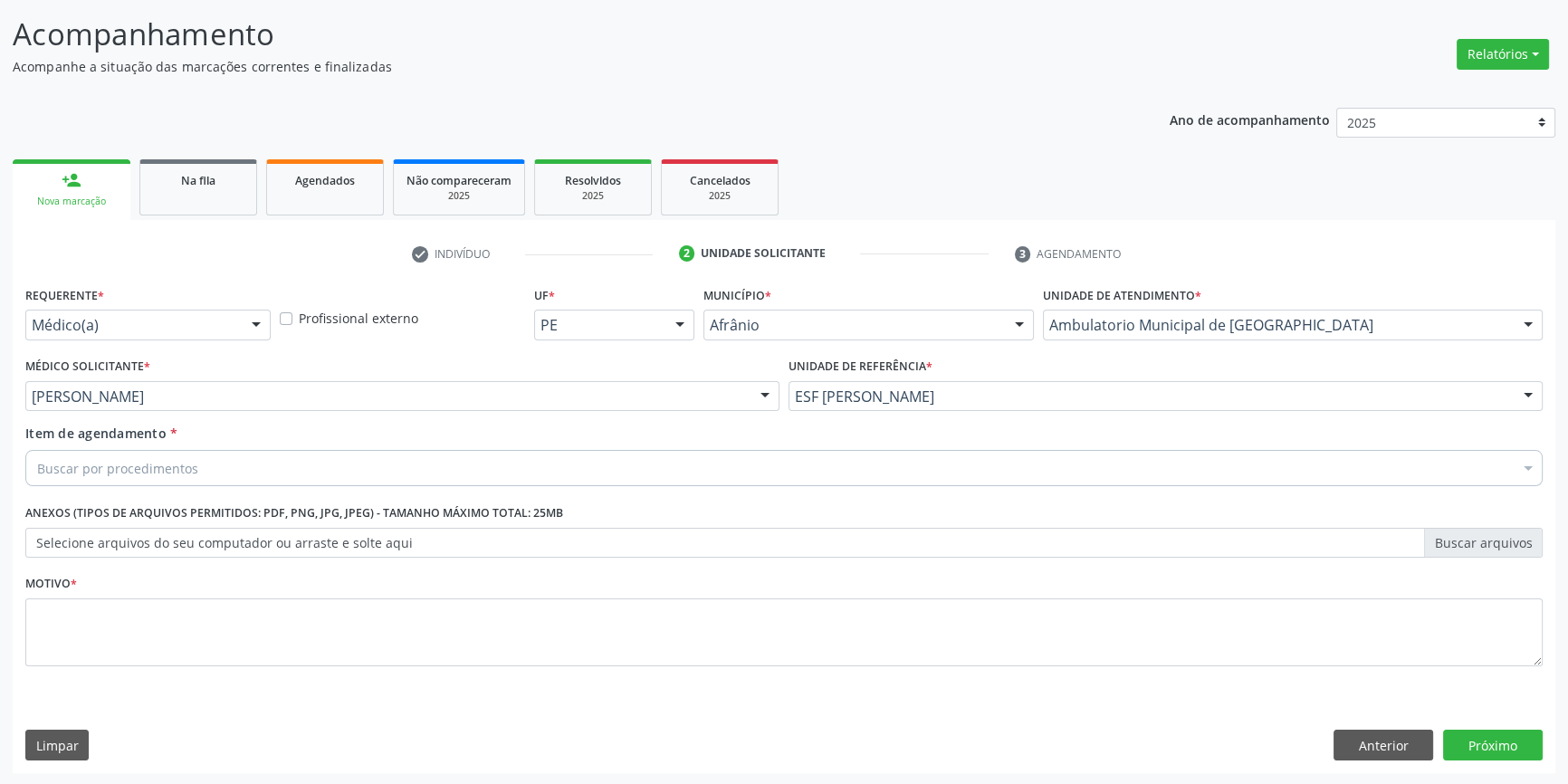
click at [201, 470] on div "Buscar por procedimentos" at bounding box center [784, 467] width 1517 height 36
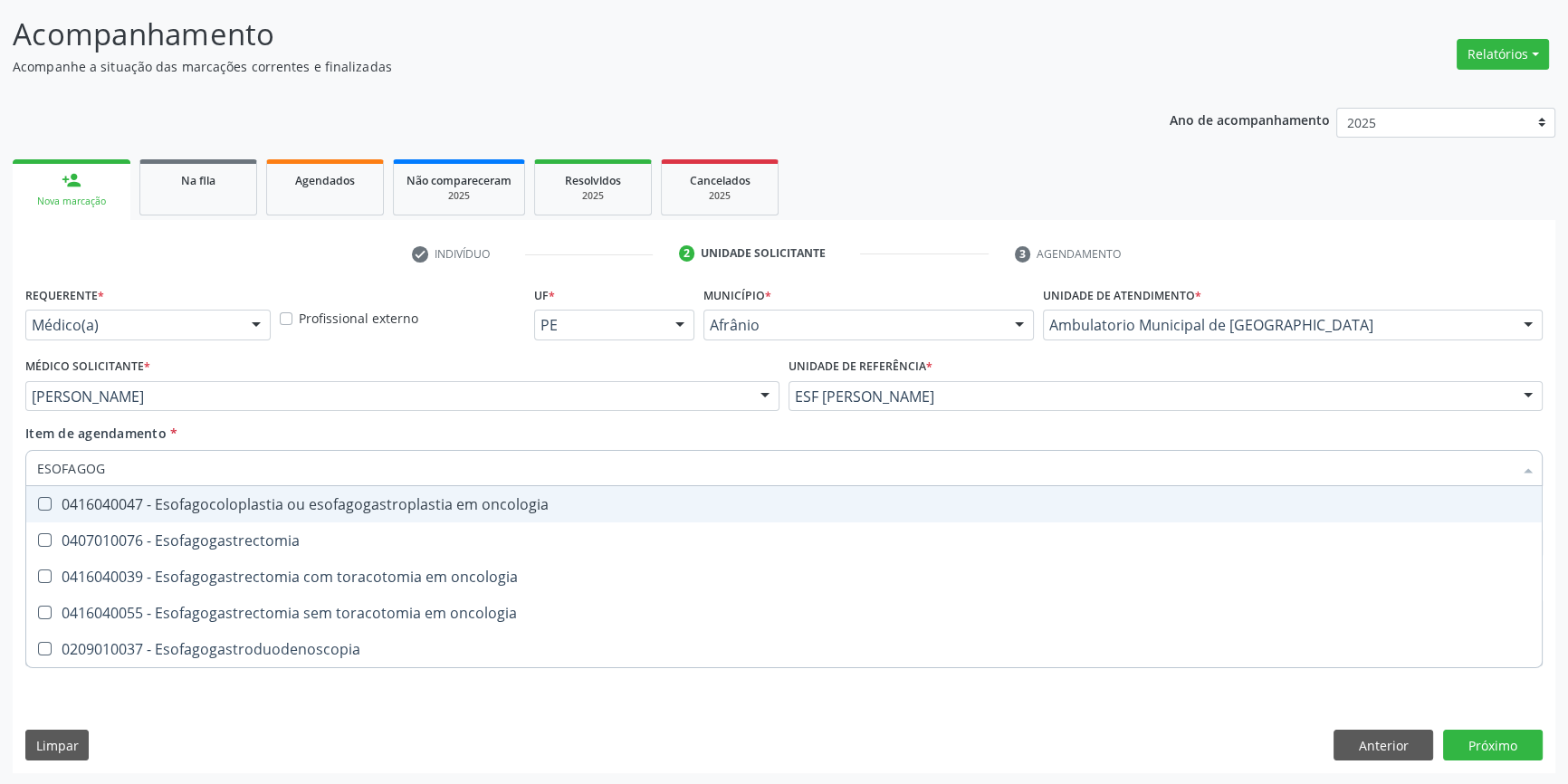
type input "ESOFAGOGA"
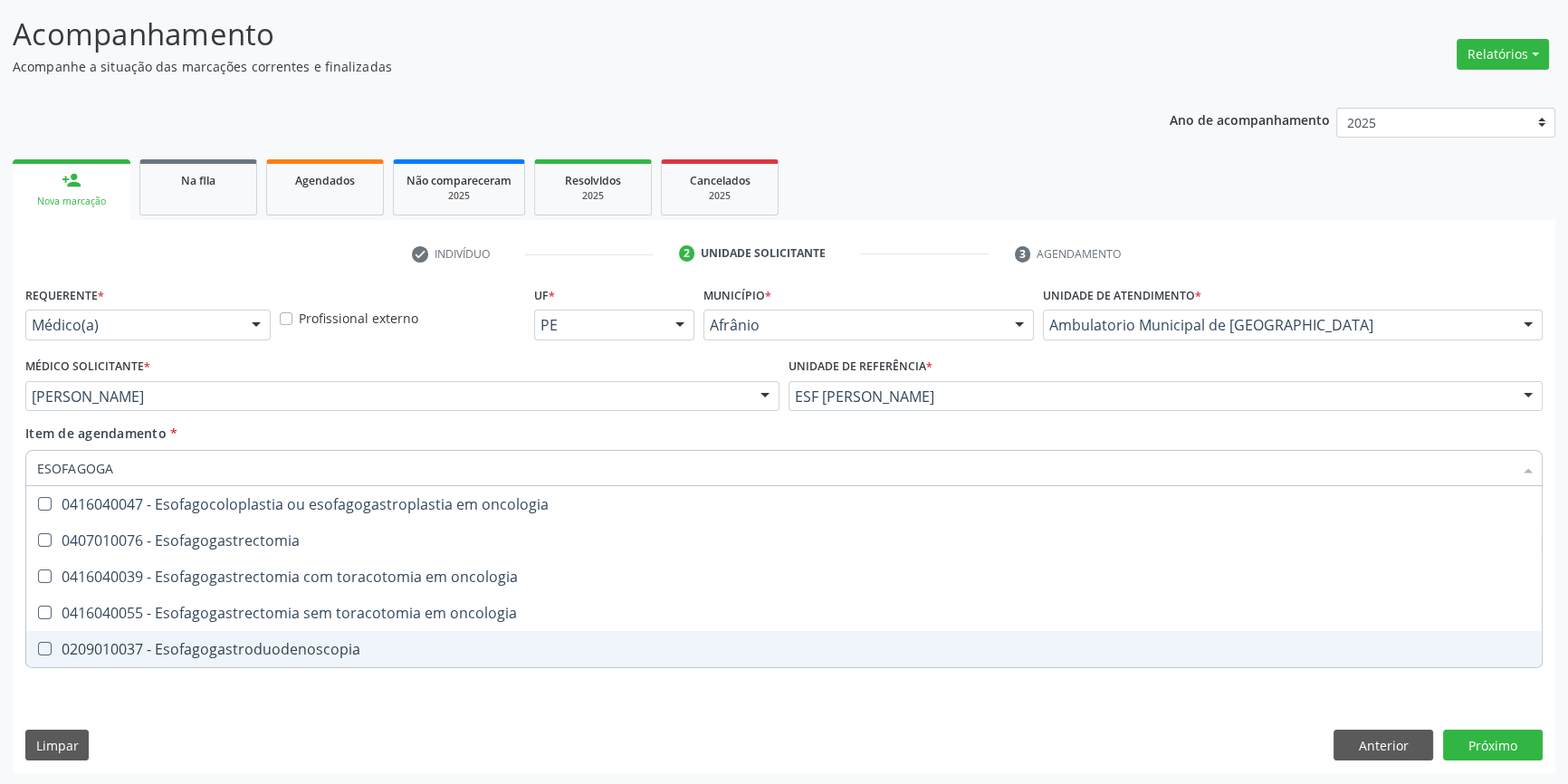
click at [347, 636] on span "0209010037 - Esofagogastroduodenoscopia" at bounding box center [784, 648] width 1515 height 36
checkbox Esofagogastroduodenoscopia "true"
click at [299, 705] on div "Requerente * Médico(a) Médico(a) Enfermeiro(a) Paciente Nenhum resultado encont…" at bounding box center [784, 526] width 1543 height 491
checkbox Esofagogastrectomia "true"
checkbox Esofagogastroduodenoscopia "false"
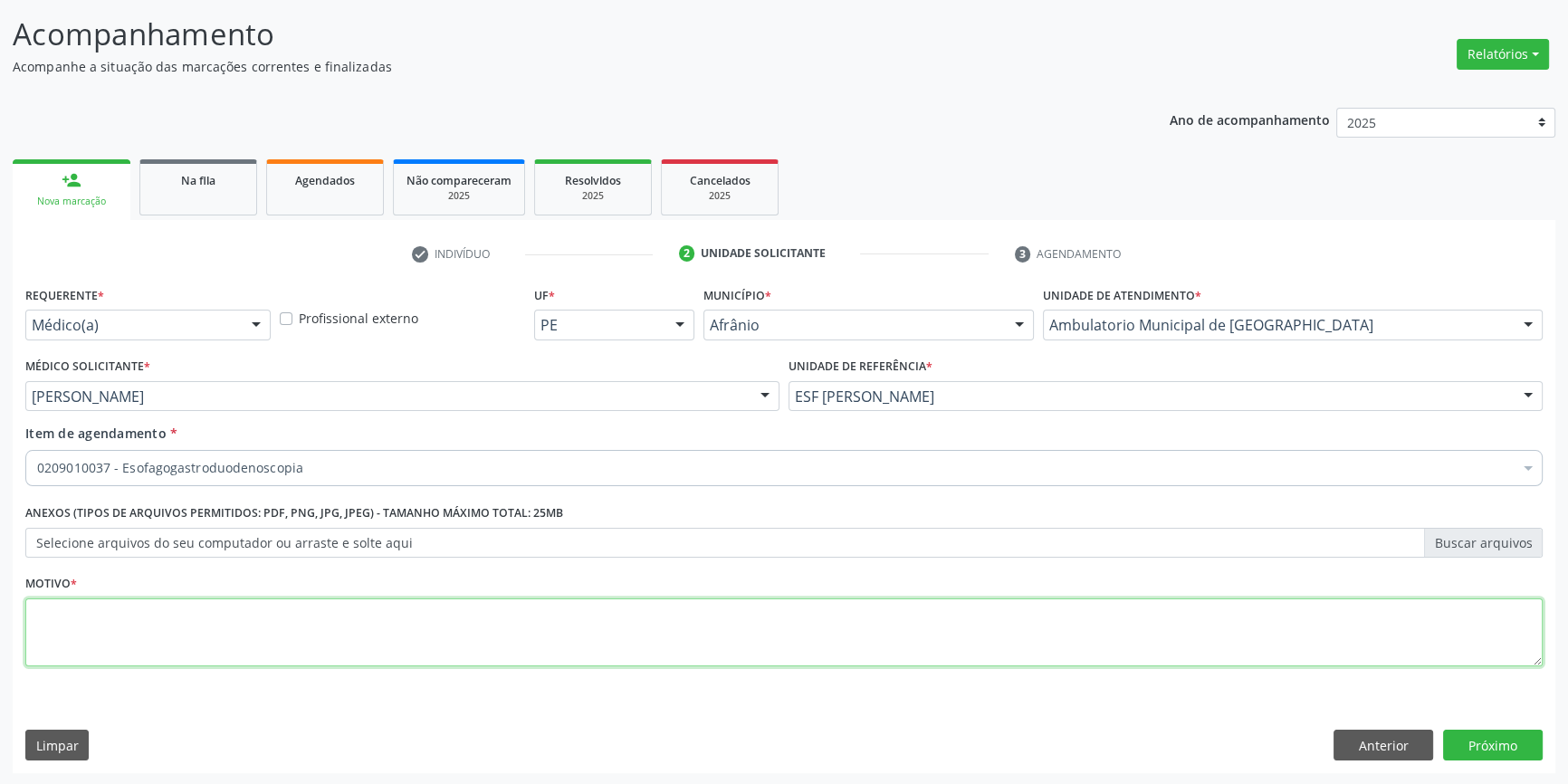
click at [226, 613] on textarea at bounding box center [784, 632] width 1517 height 69
type textarea "'"
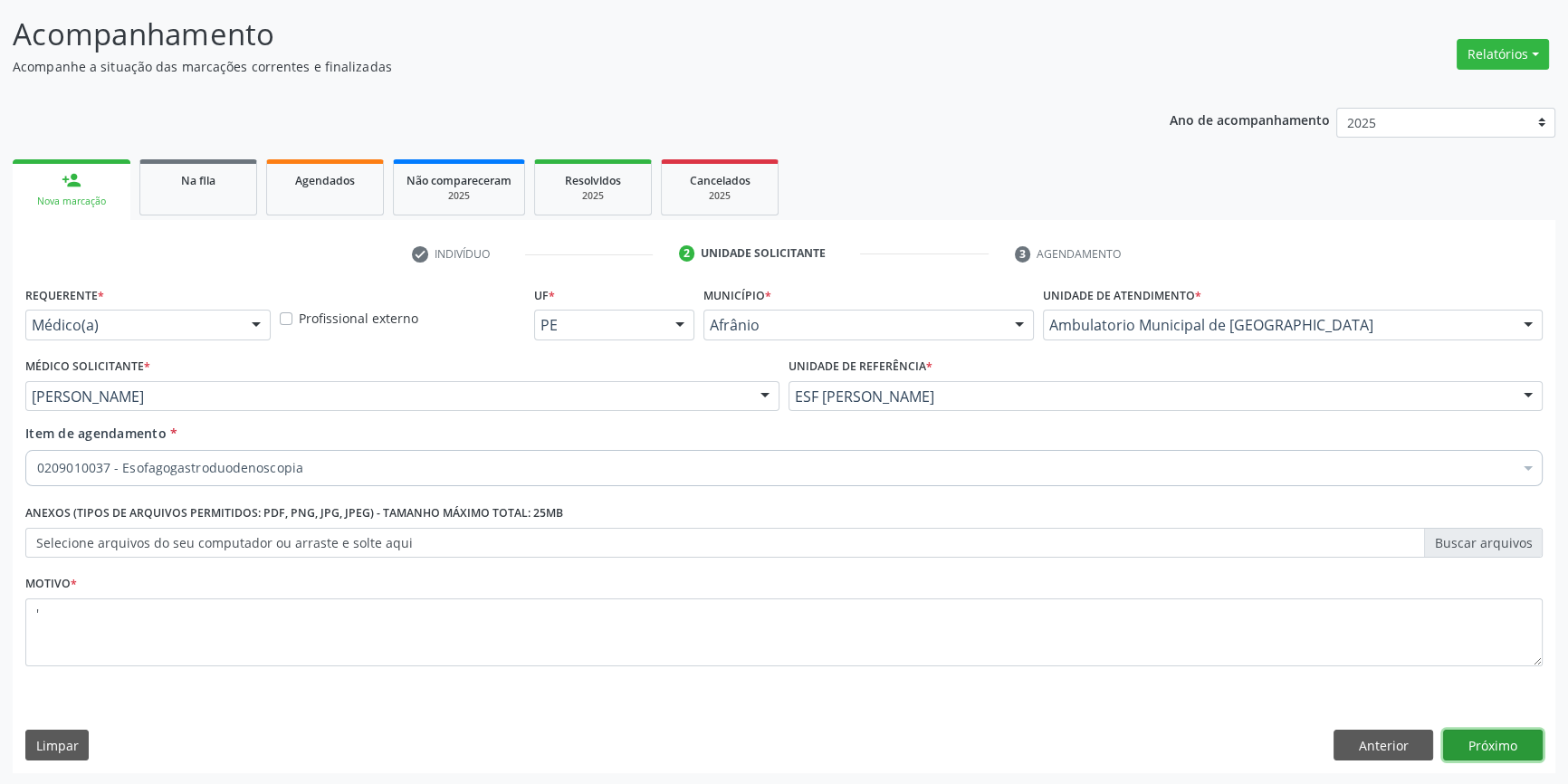
click at [1491, 733] on button "Próximo" at bounding box center [1493, 745] width 99 height 31
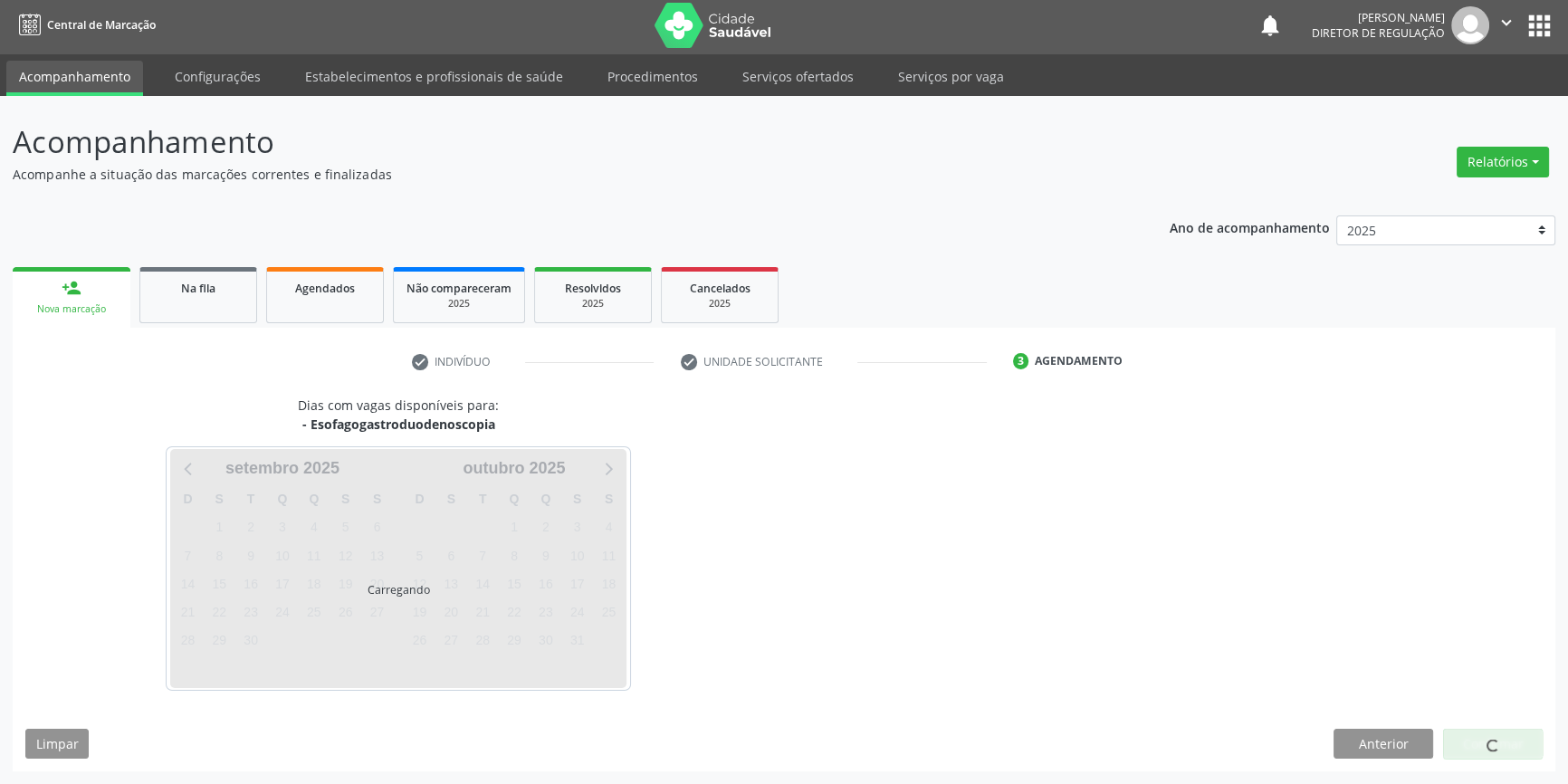
scroll to position [2, 0]
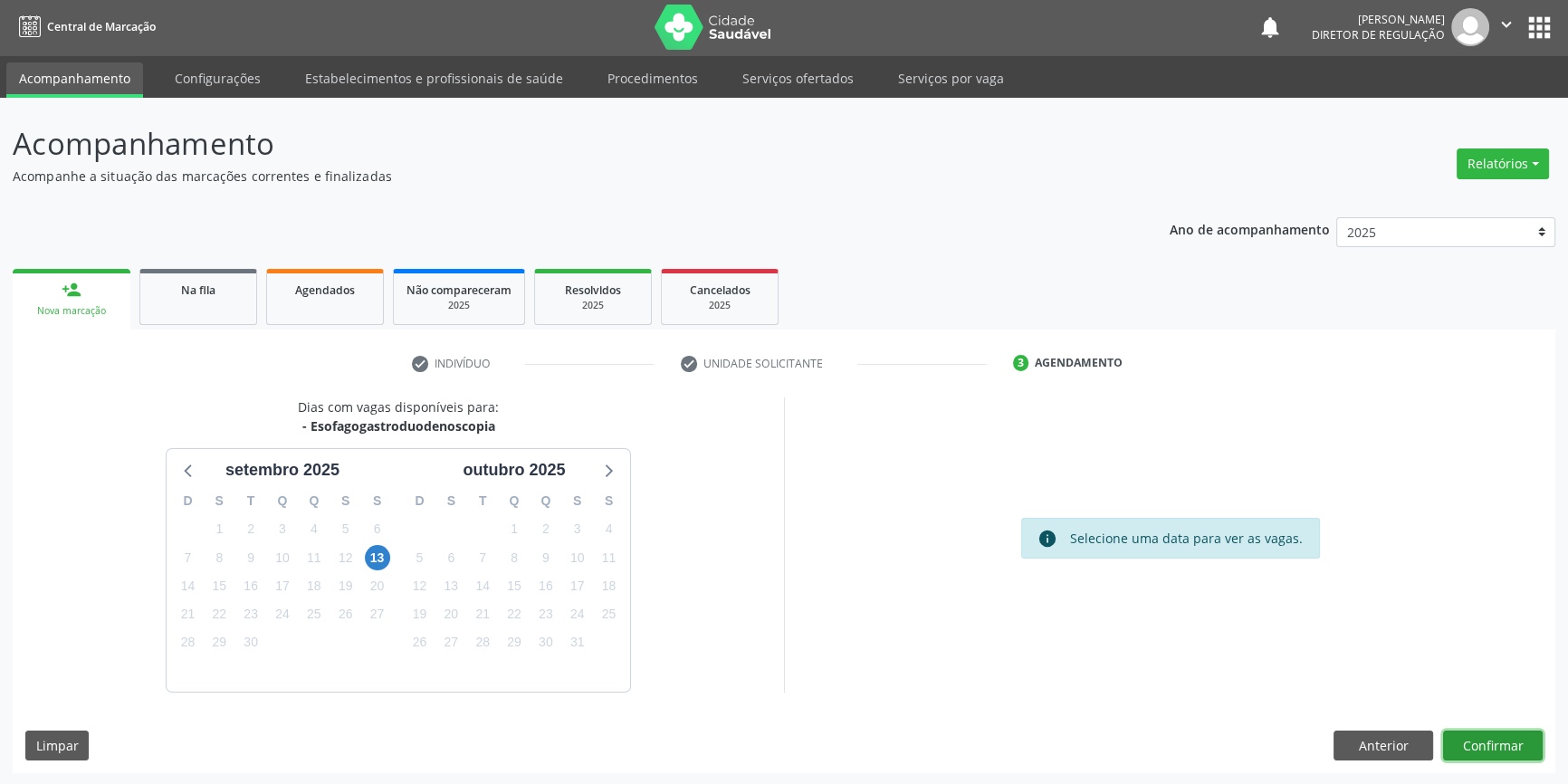
click at [1500, 742] on button "Confirmar" at bounding box center [1493, 746] width 99 height 31
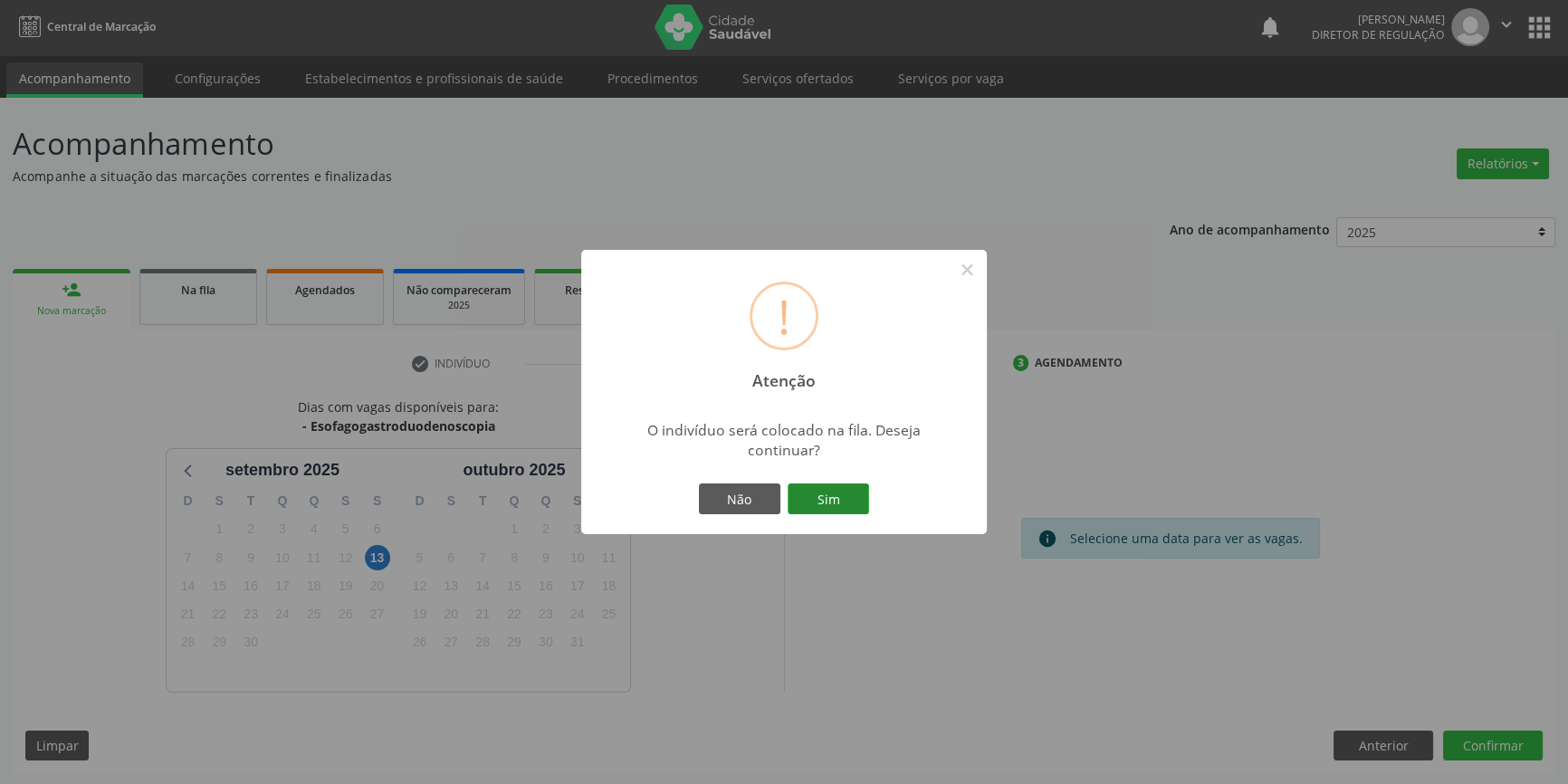
click at [844, 498] on button "Sim" at bounding box center [828, 499] width 82 height 31
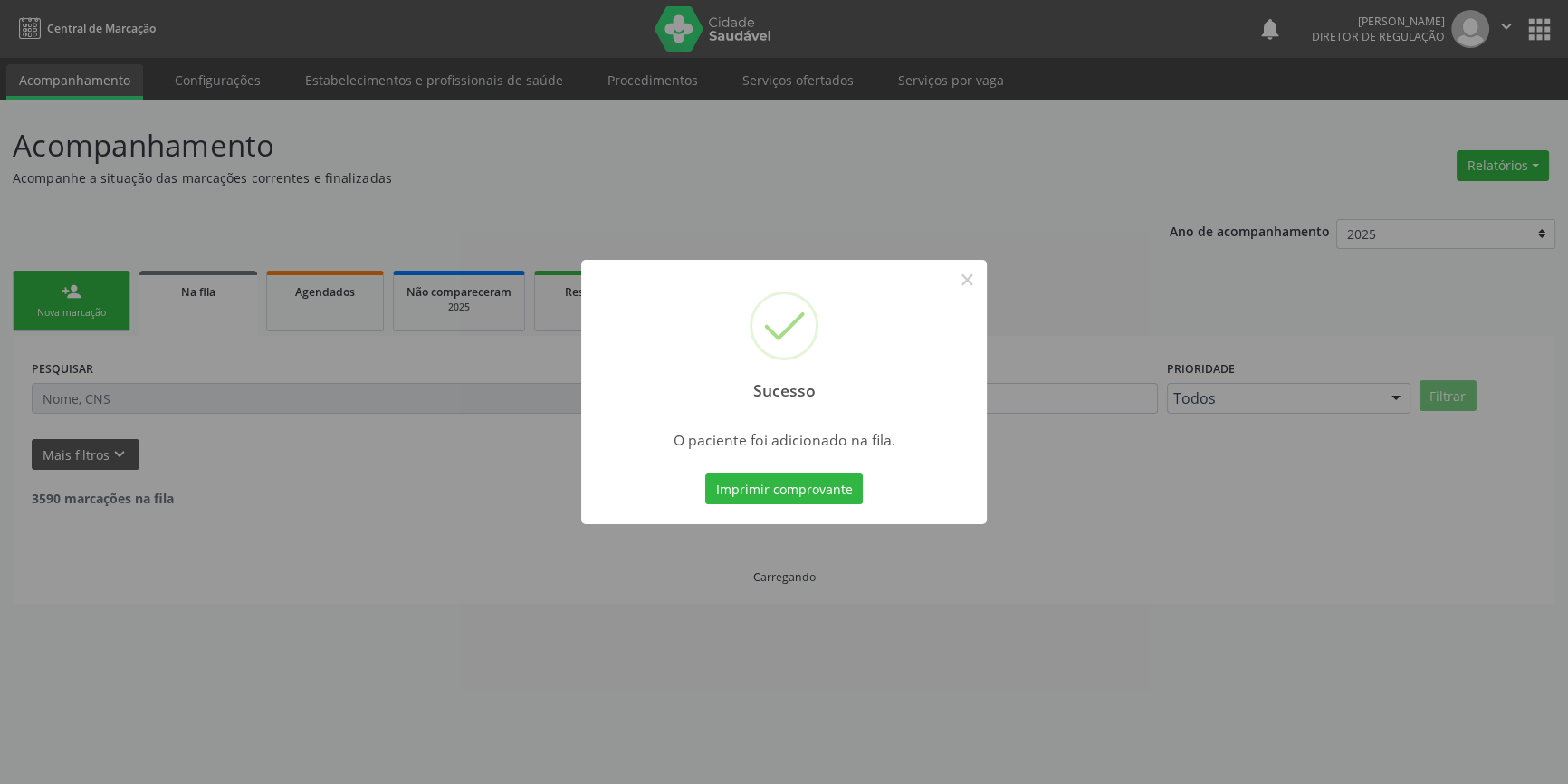
scroll to position [0, 0]
